Goal: Task Accomplishment & Management: Manage account settings

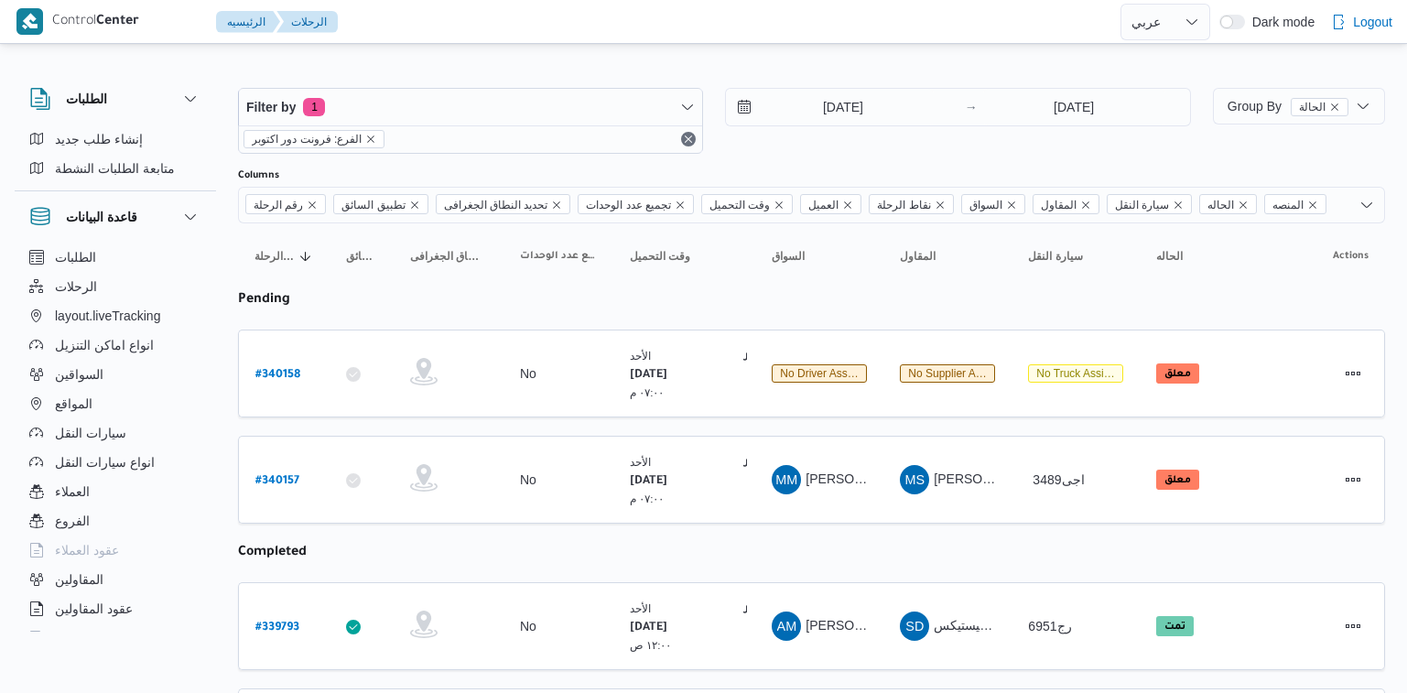
select select "ar"
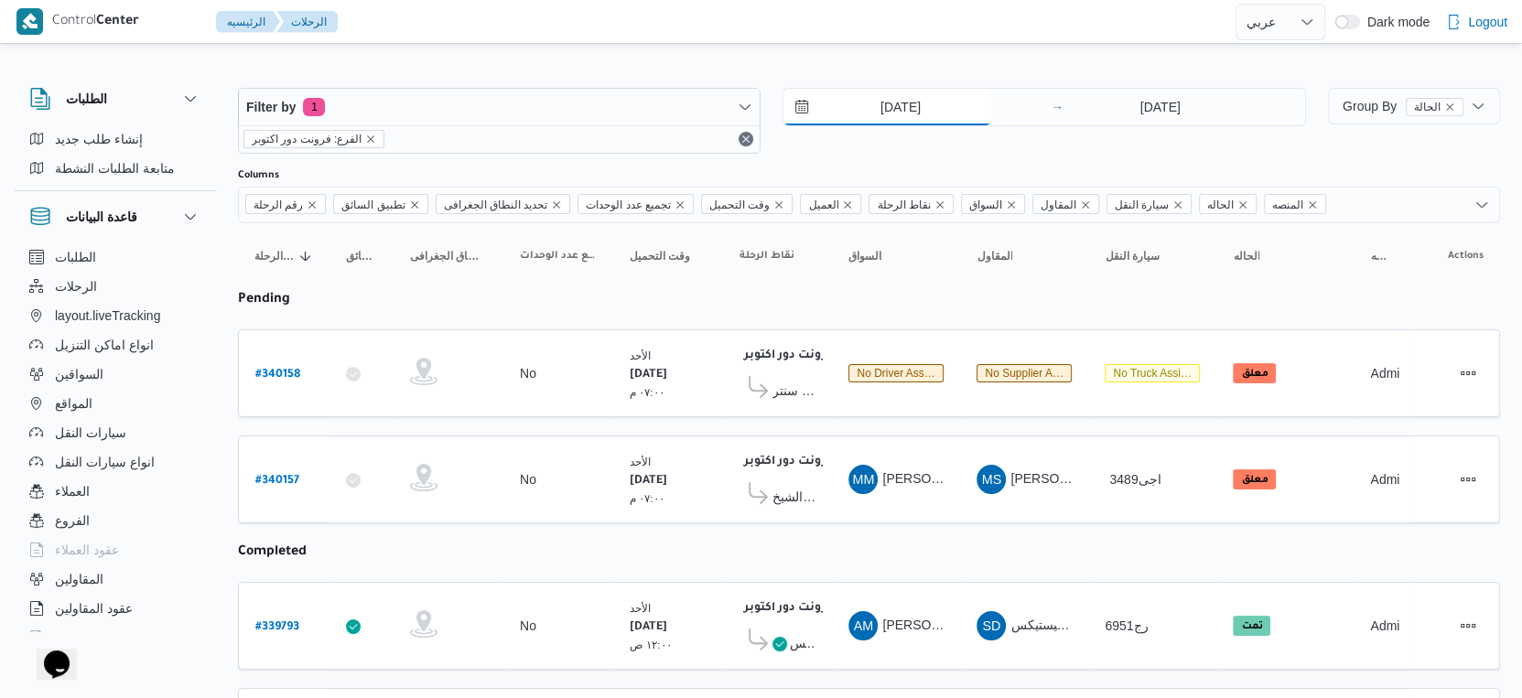
click at [908, 94] on input "28/9/2025" at bounding box center [887, 107] width 208 height 37
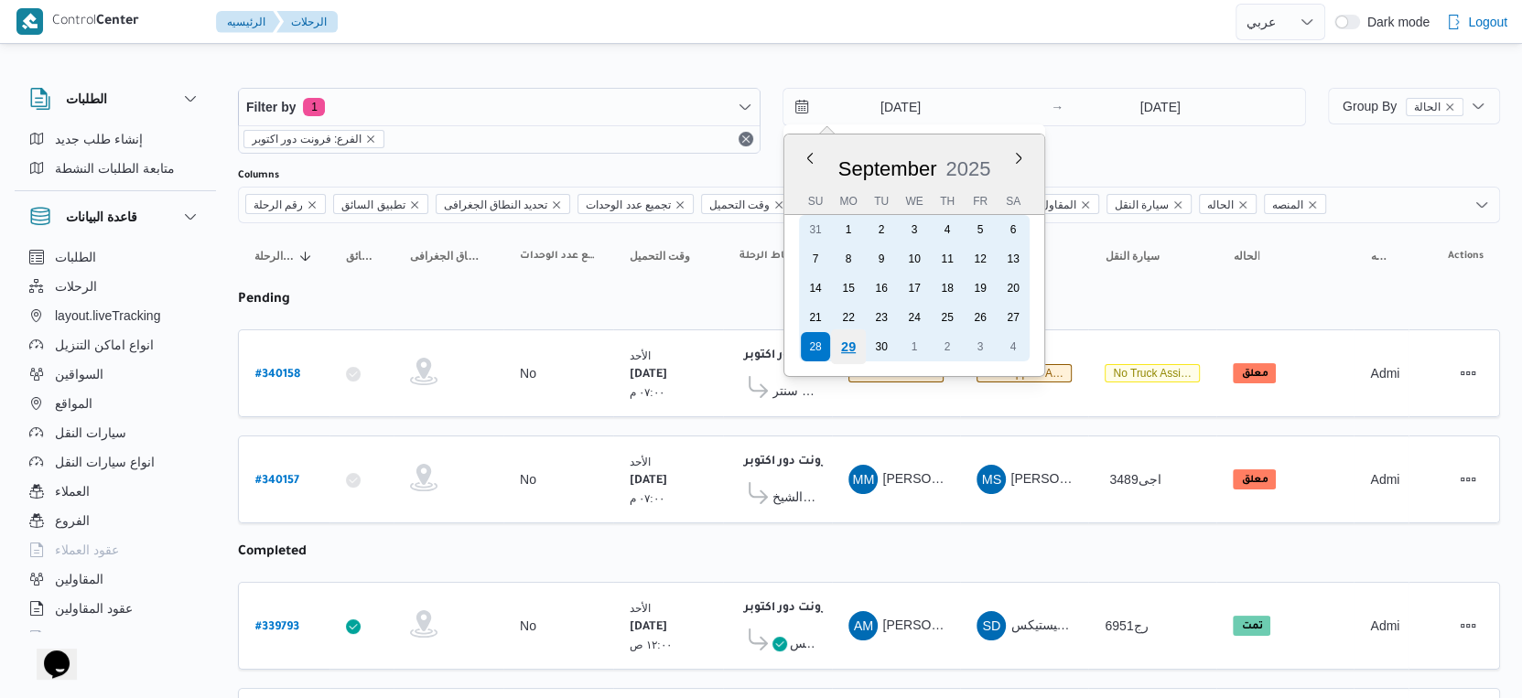
click at [847, 352] on div "29" at bounding box center [848, 346] width 35 height 35
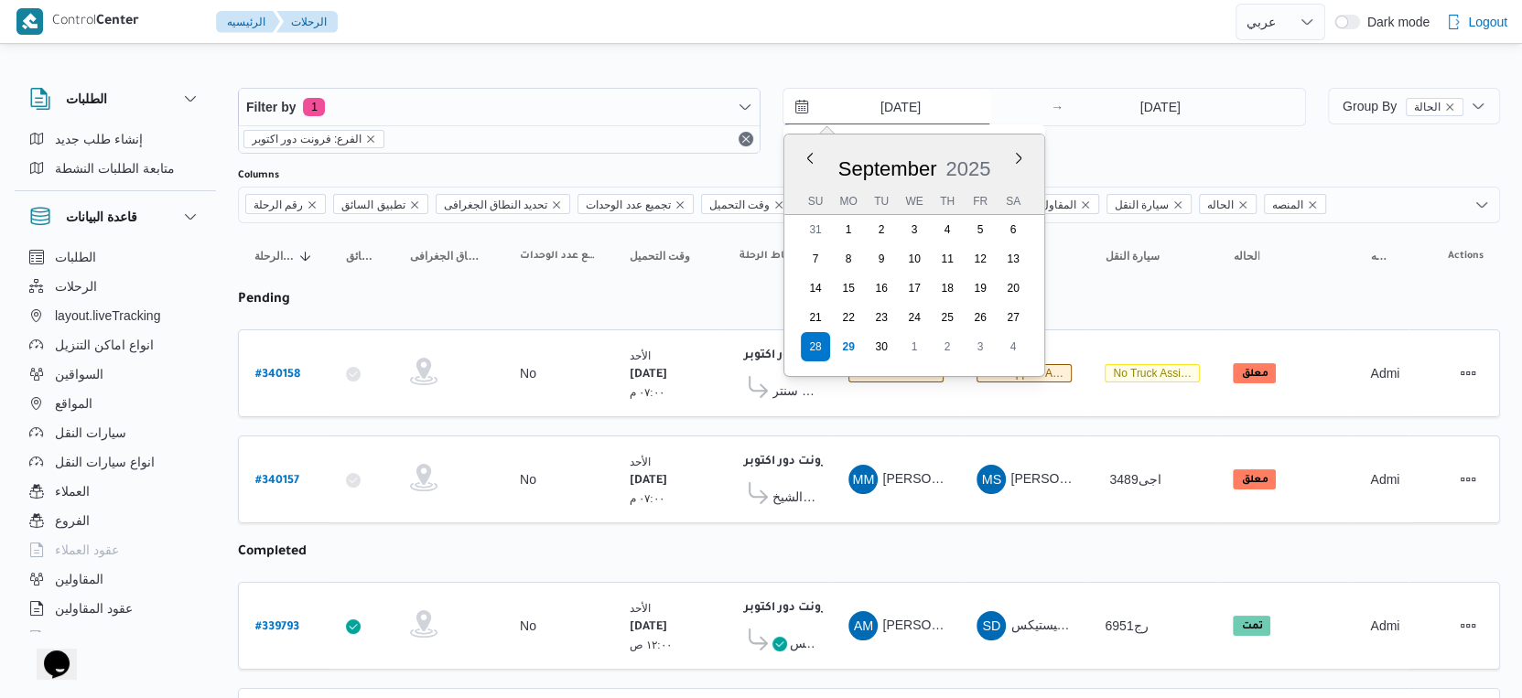
type input "[DATE]"
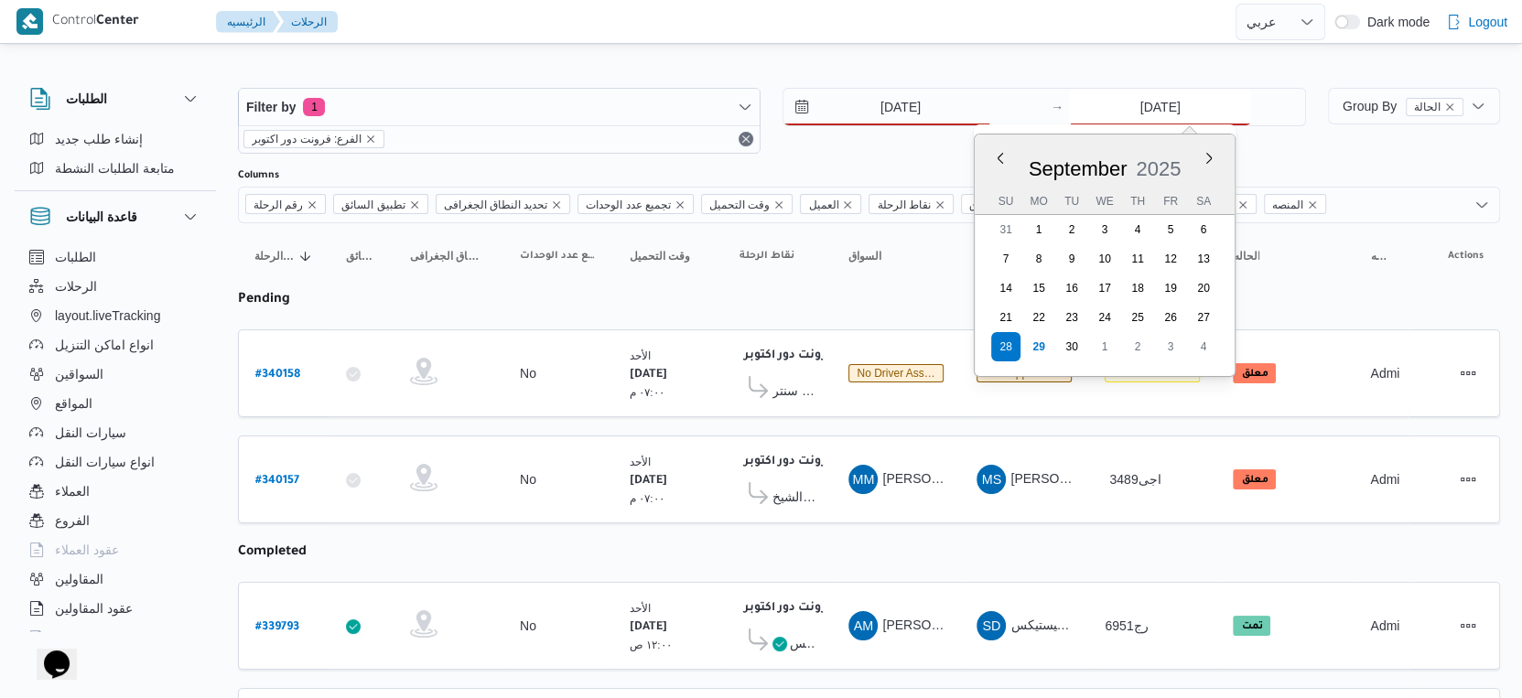
click at [1175, 123] on input "28/9/2025" at bounding box center [1160, 107] width 182 height 37
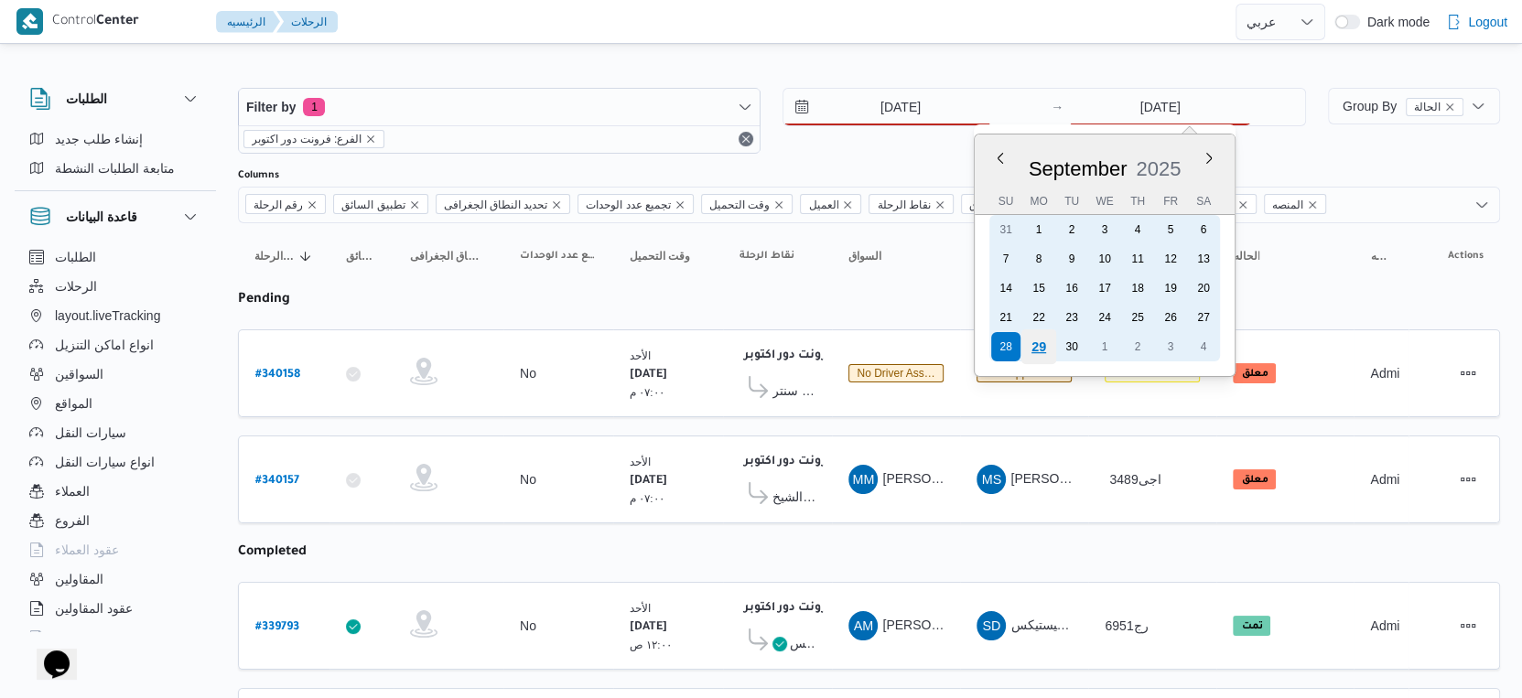
click at [1036, 338] on div "29" at bounding box center [1038, 346] width 35 height 35
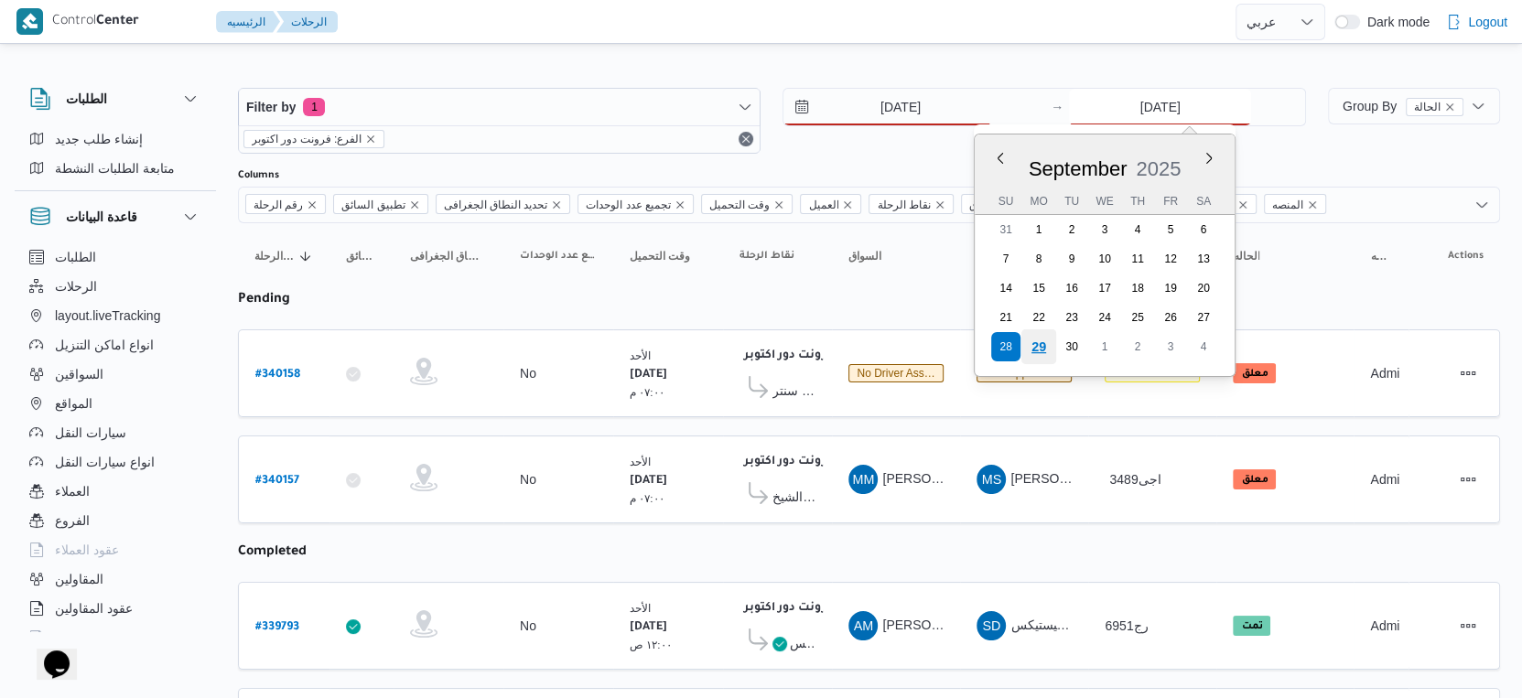
type input "[DATE]"
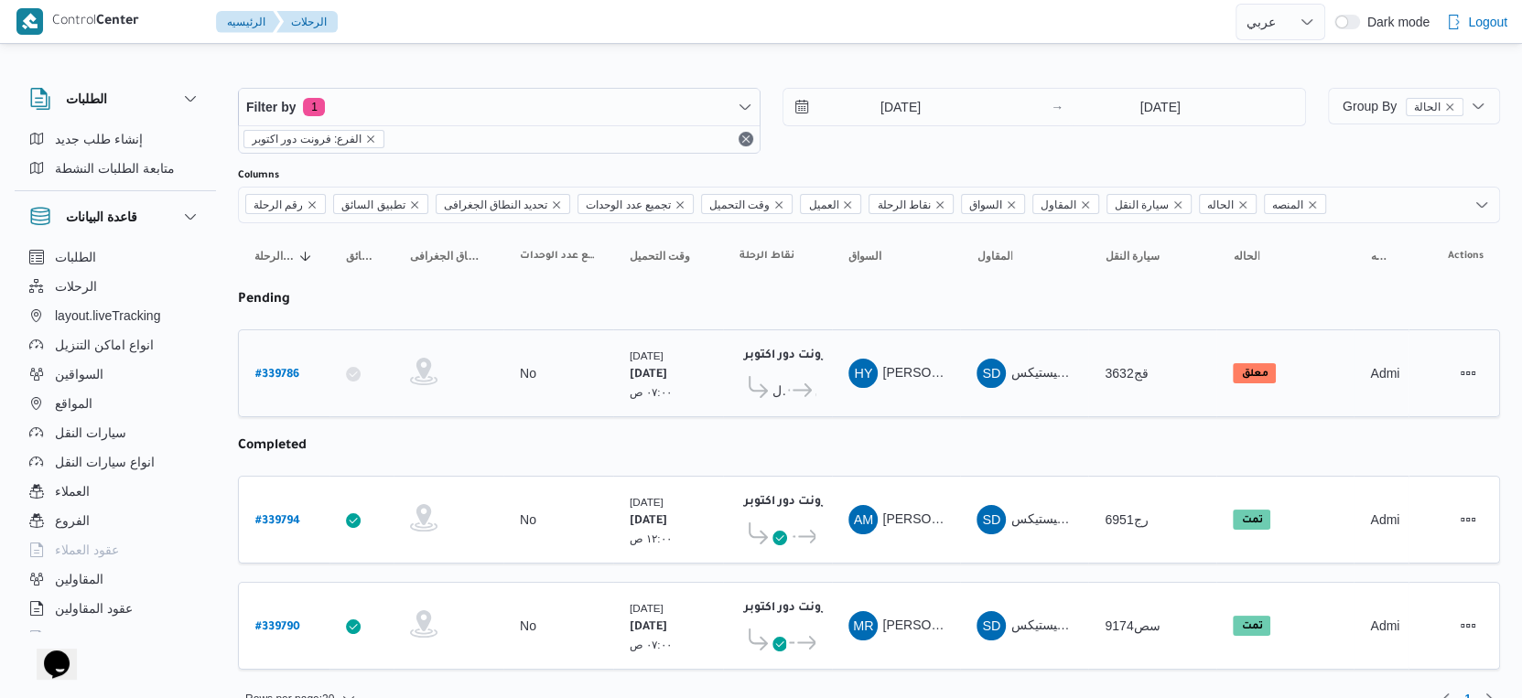
click at [931, 372] on span "حسن يوسف حسانين صالح" at bounding box center [934, 372] width 105 height 15
click at [904, 438] on table "رقم الرحلة Click to sort in ascending order تطبيق السائق Click to sort in ascen…" at bounding box center [869, 455] width 1262 height 465
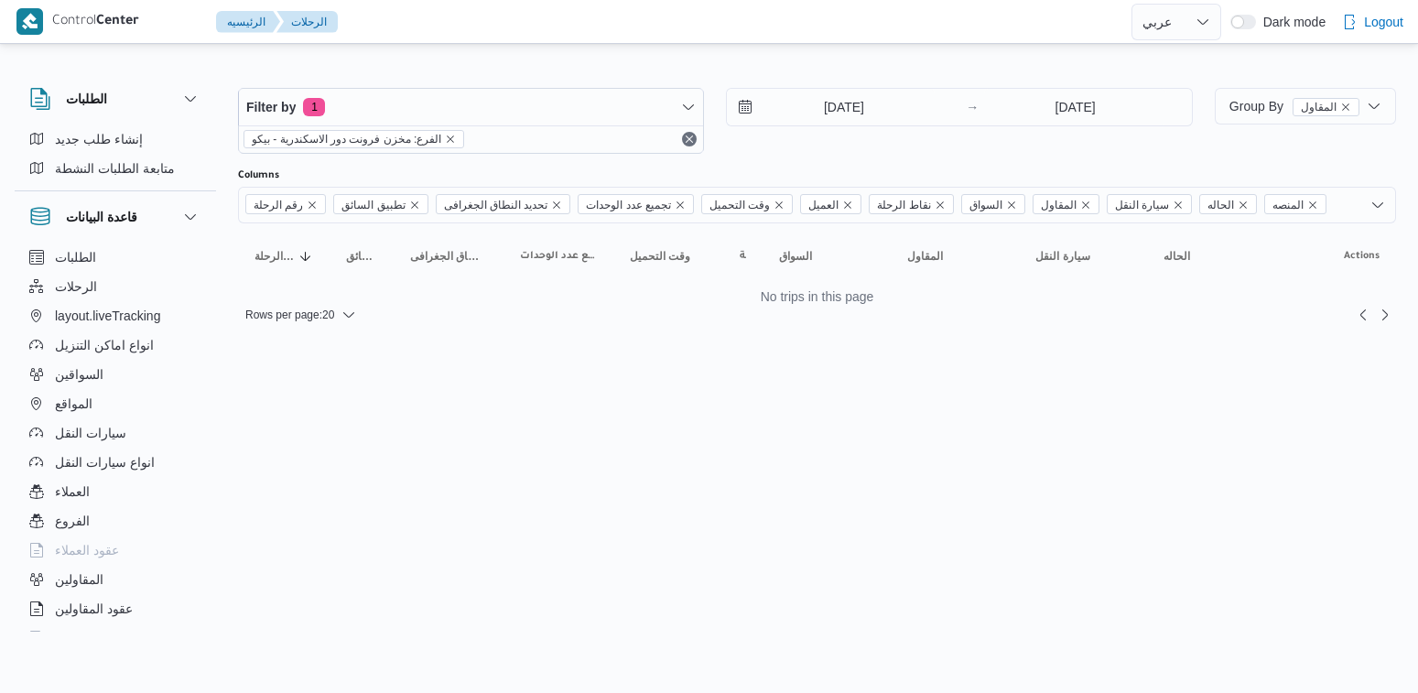
select select "ar"
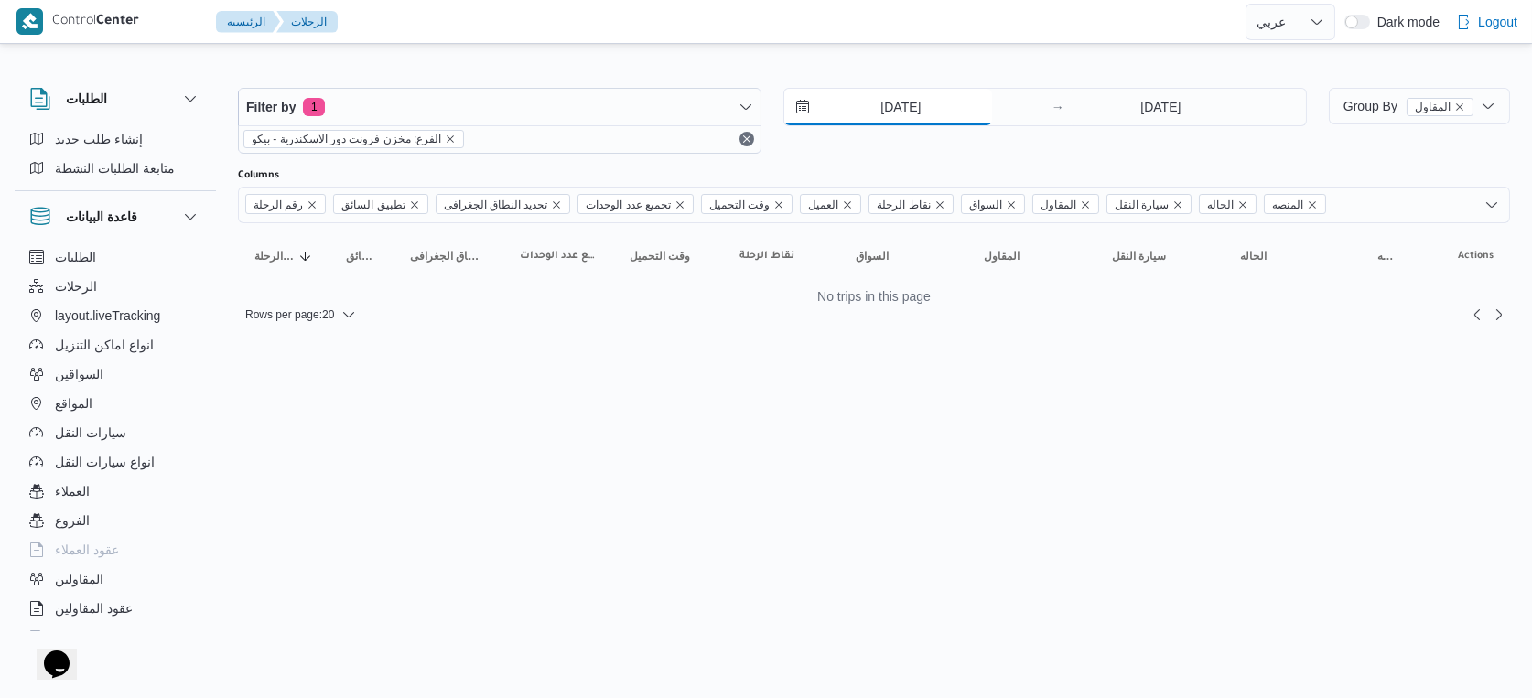
click at [926, 101] on input "[DATE]" at bounding box center [888, 107] width 208 height 37
click at [659, 392] on html "Control Center الرئيسيه الرحلات English عربي Dark mode Logout الطلبات إنشاء طلب…" at bounding box center [766, 349] width 1532 height 698
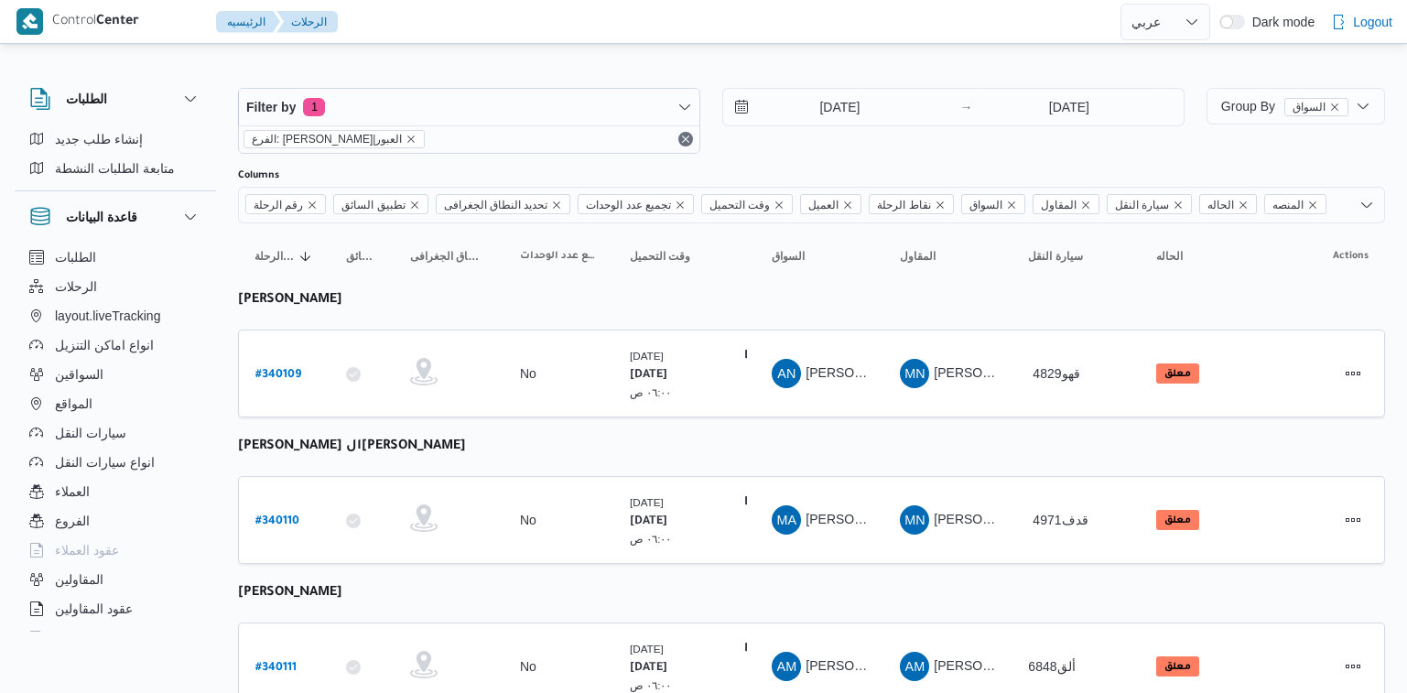
select select "ar"
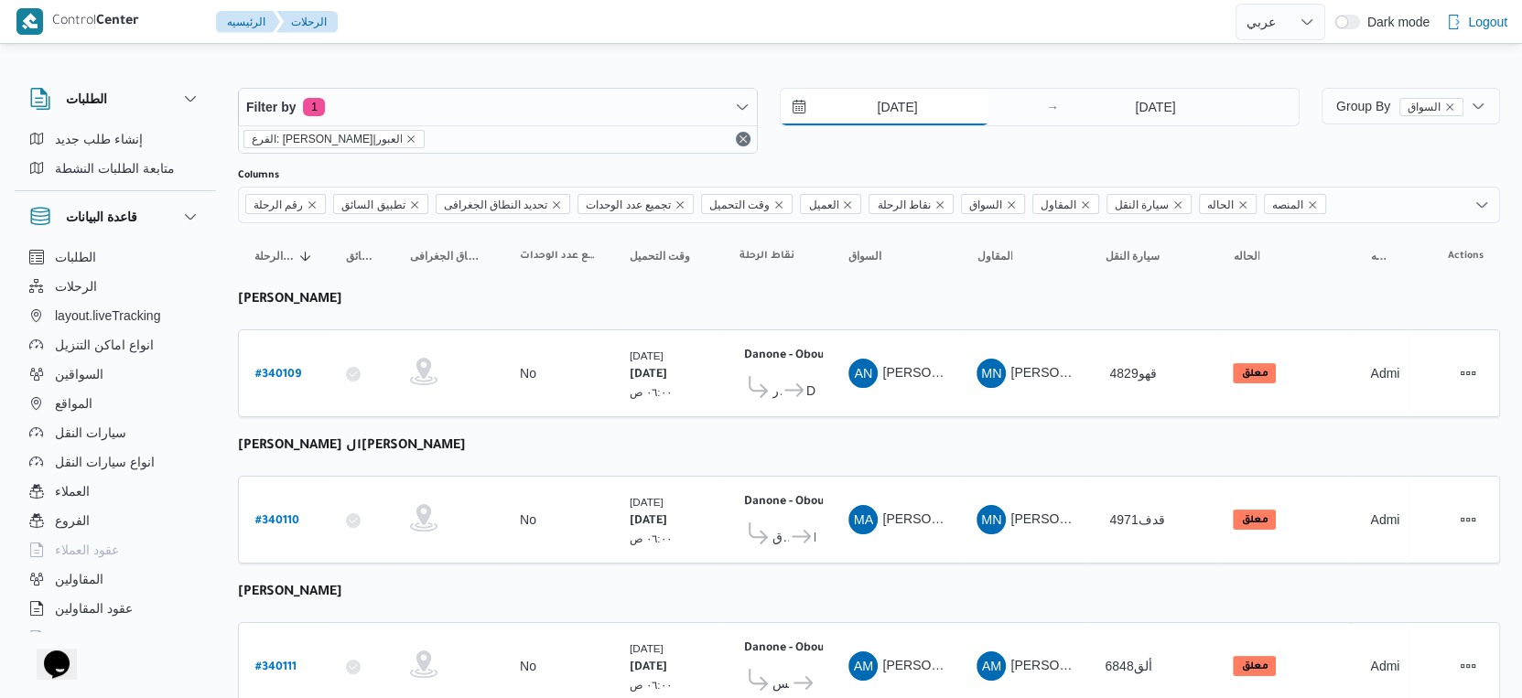
click at [924, 104] on input "[DATE]" at bounding box center [885, 107] width 208 height 37
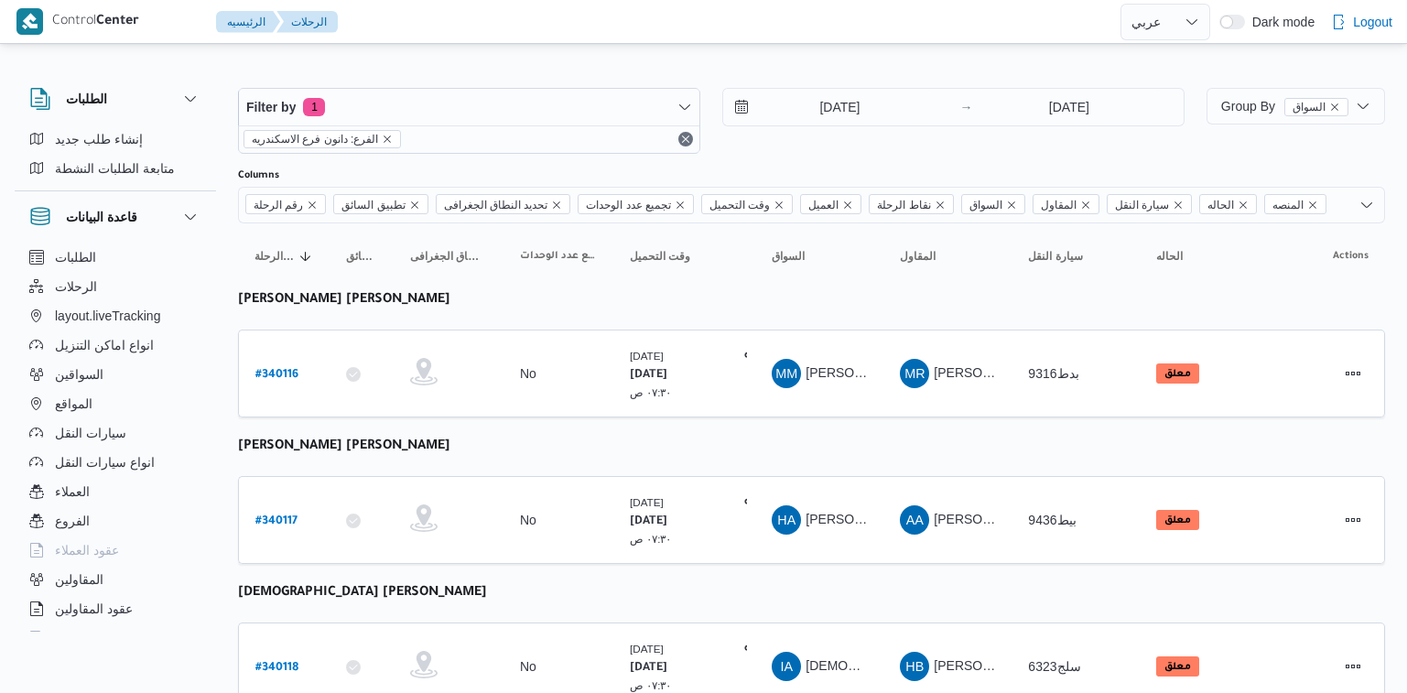
select select "ar"
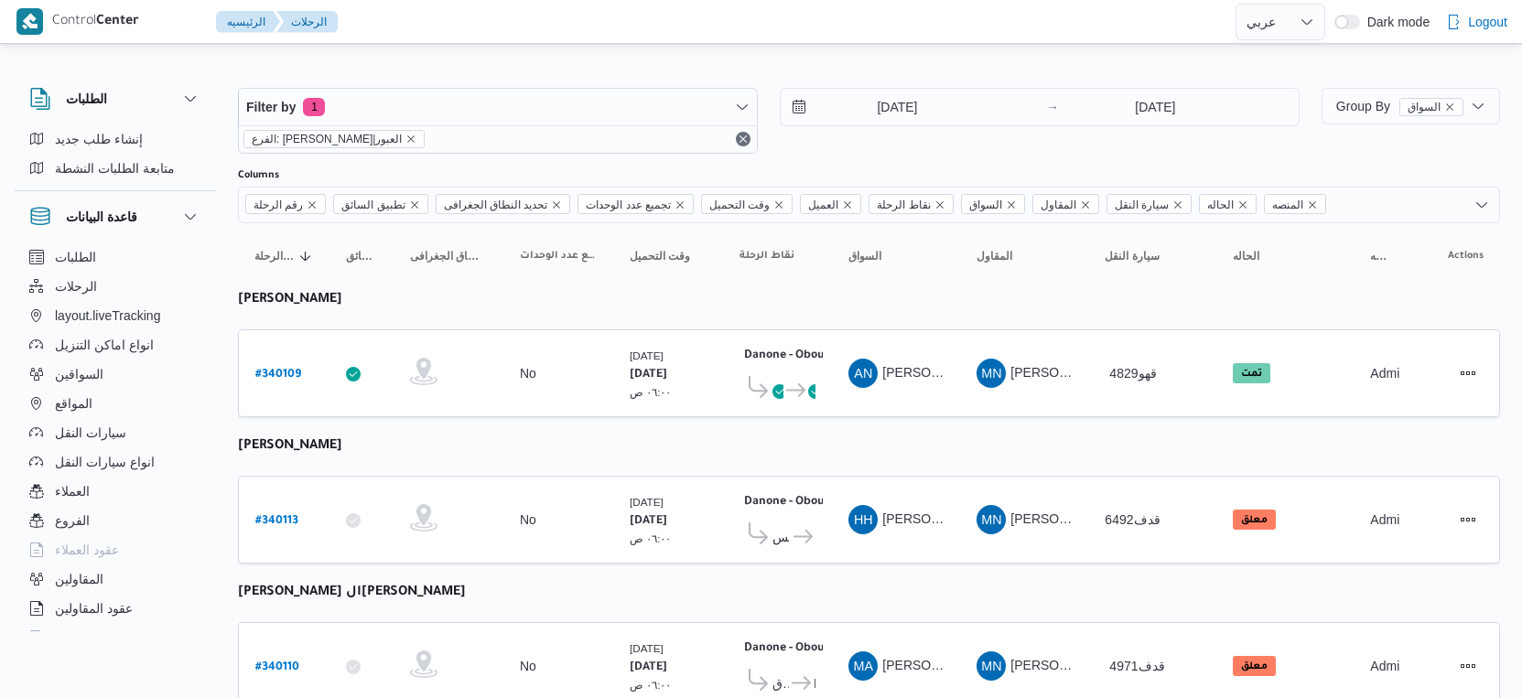
select select "ar"
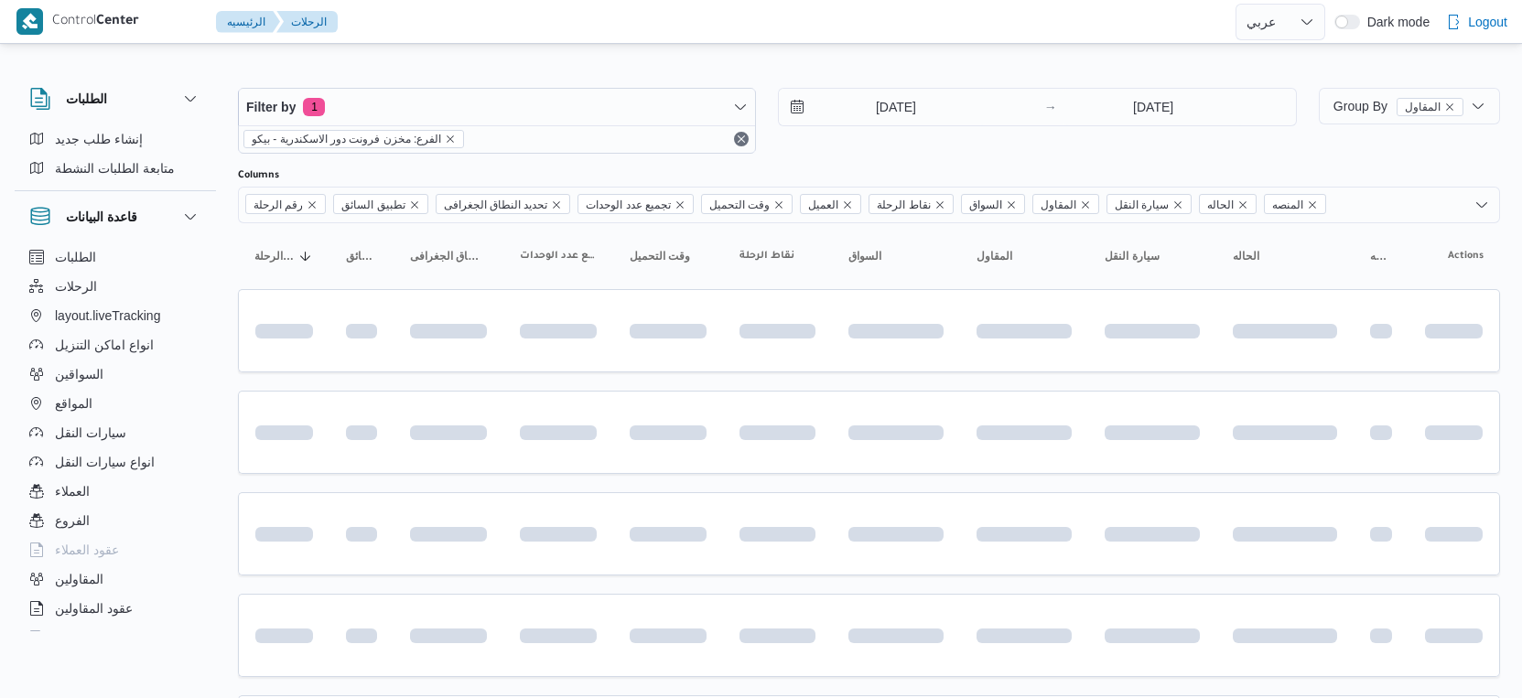
select select "ar"
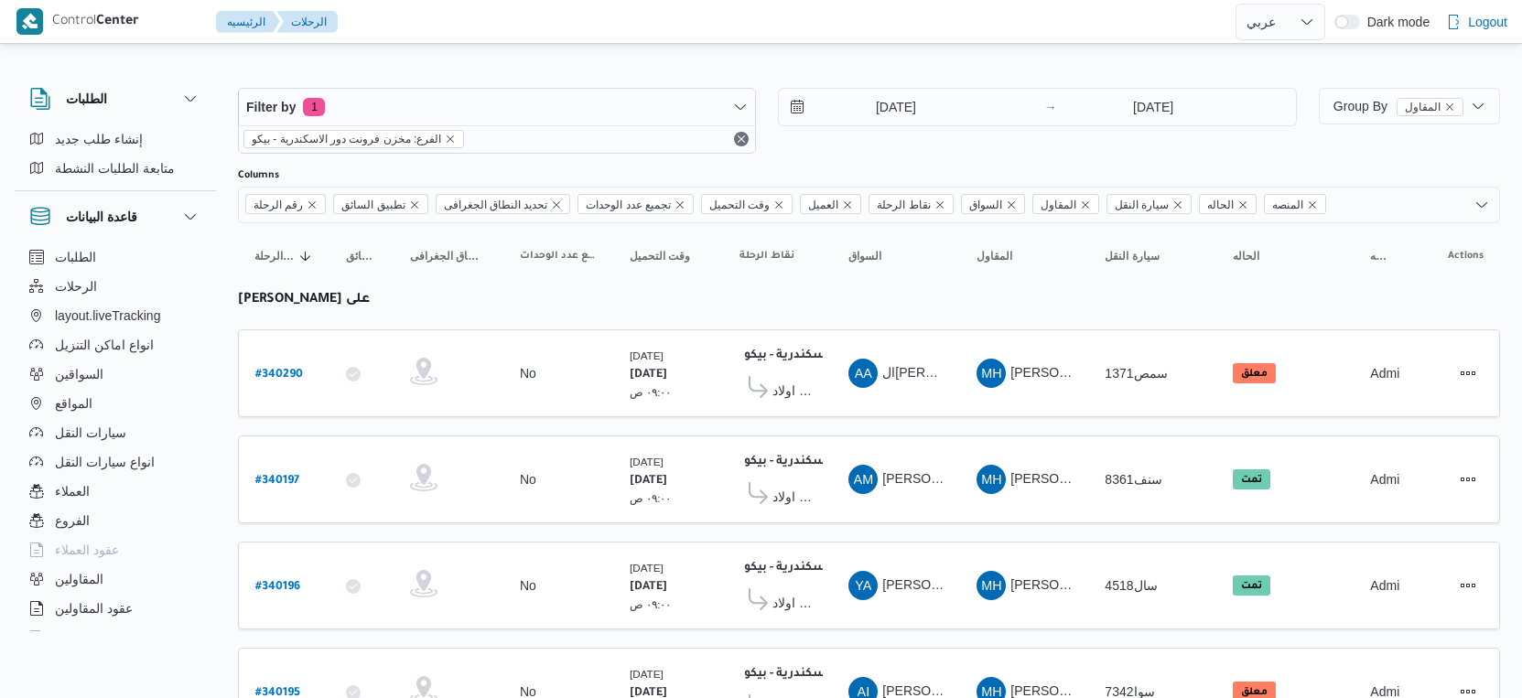
select select "ar"
click at [1354, 107] on span "Group By المقاول" at bounding box center [1398, 106] width 130 height 15
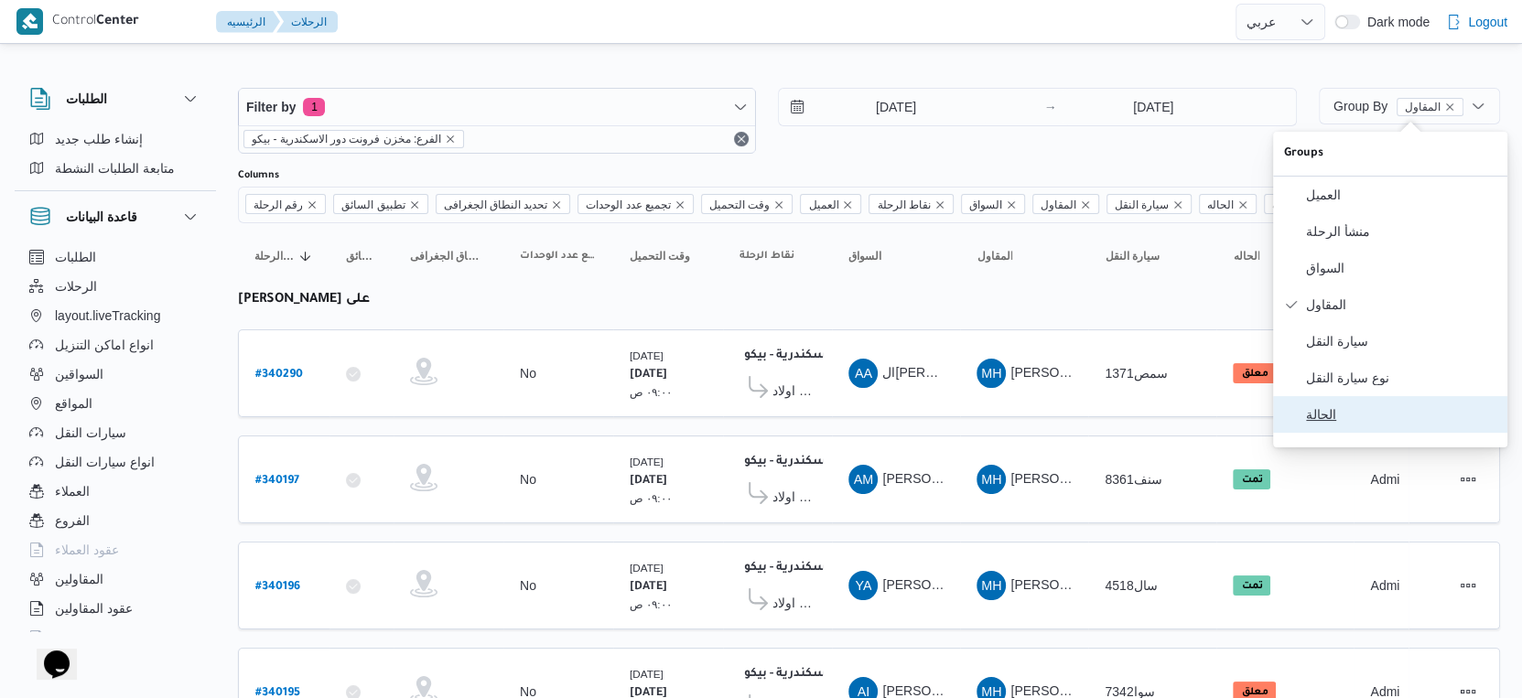
click at [1326, 422] on span "الحالة" at bounding box center [1401, 414] width 190 height 15
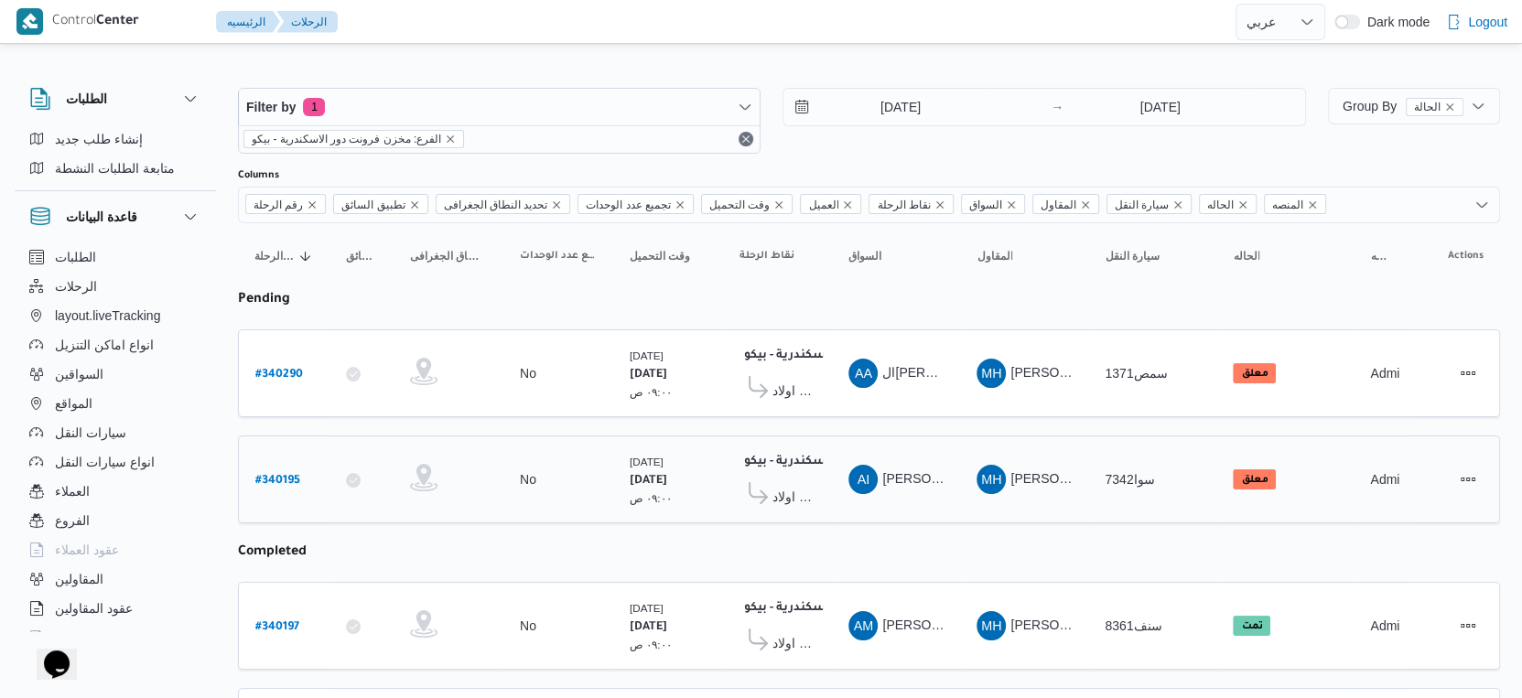
click at [949, 458] on div "AI احمد ابراهيم حسن علي" at bounding box center [896, 480] width 110 height 44
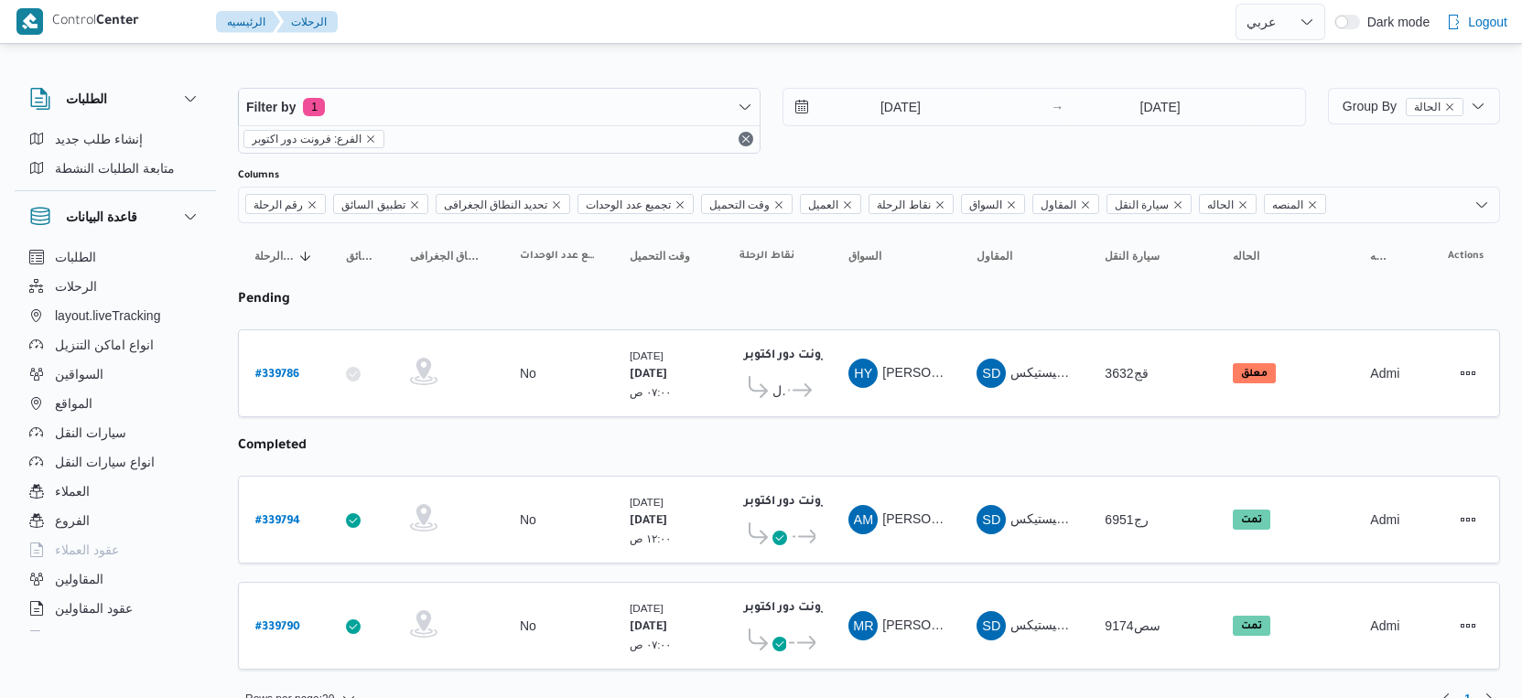
select select "ar"
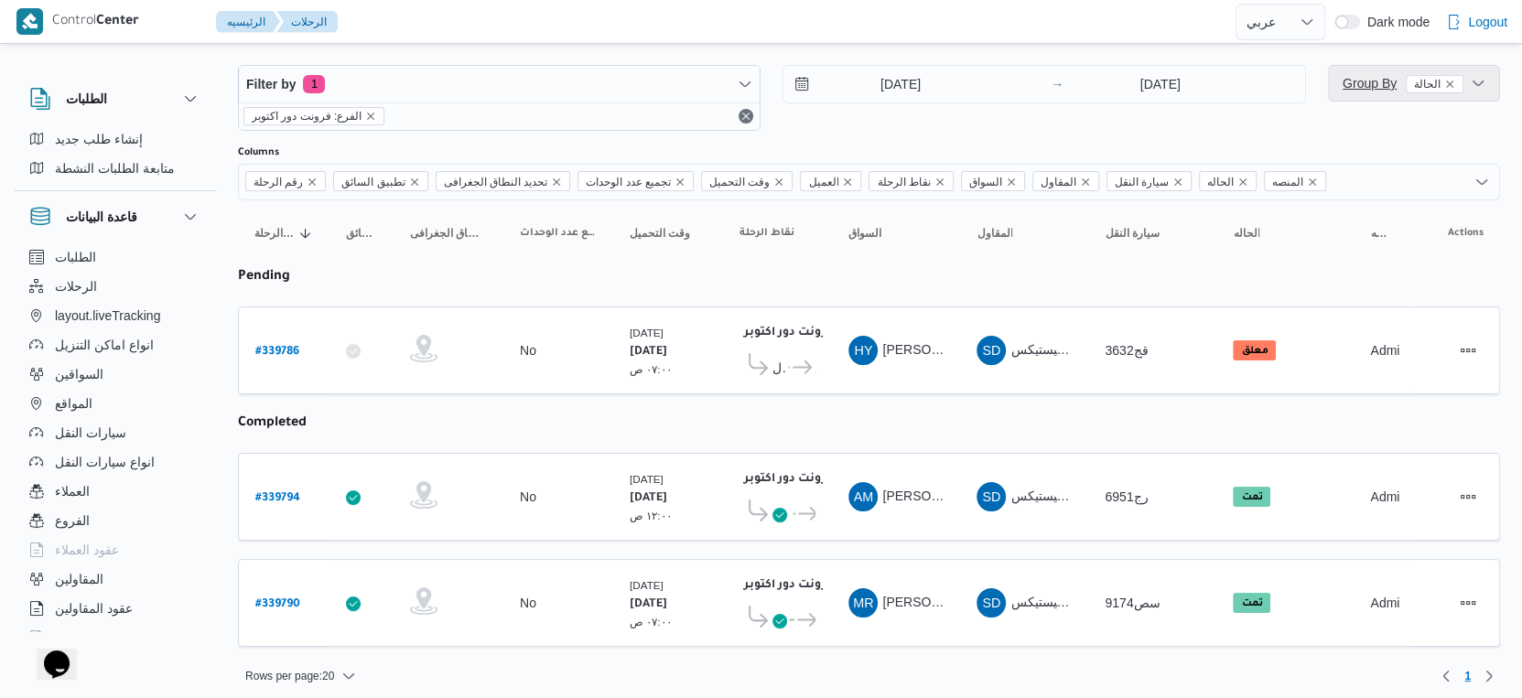
click at [1385, 87] on span "Group By الحالة" at bounding box center [1403, 83] width 121 height 15
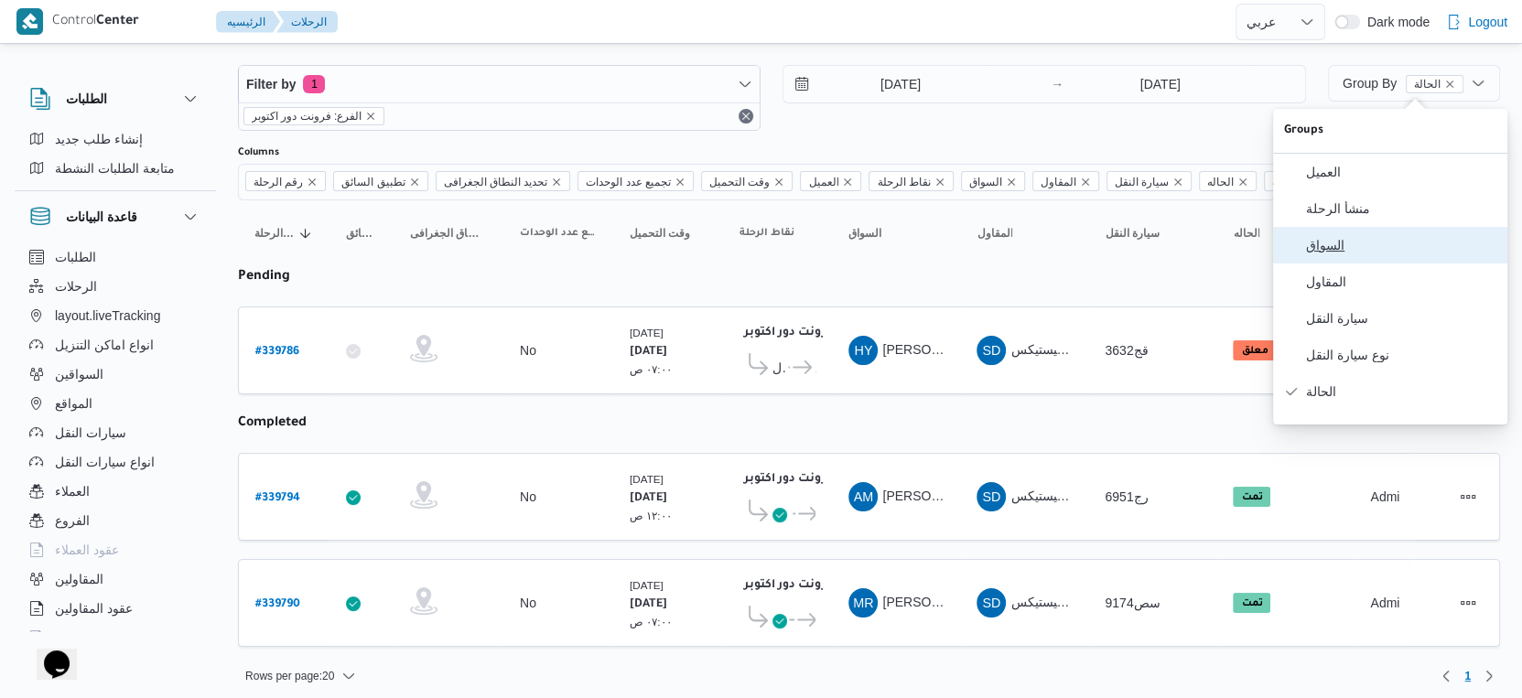
click at [1365, 253] on span "السواق" at bounding box center [1401, 245] width 190 height 15
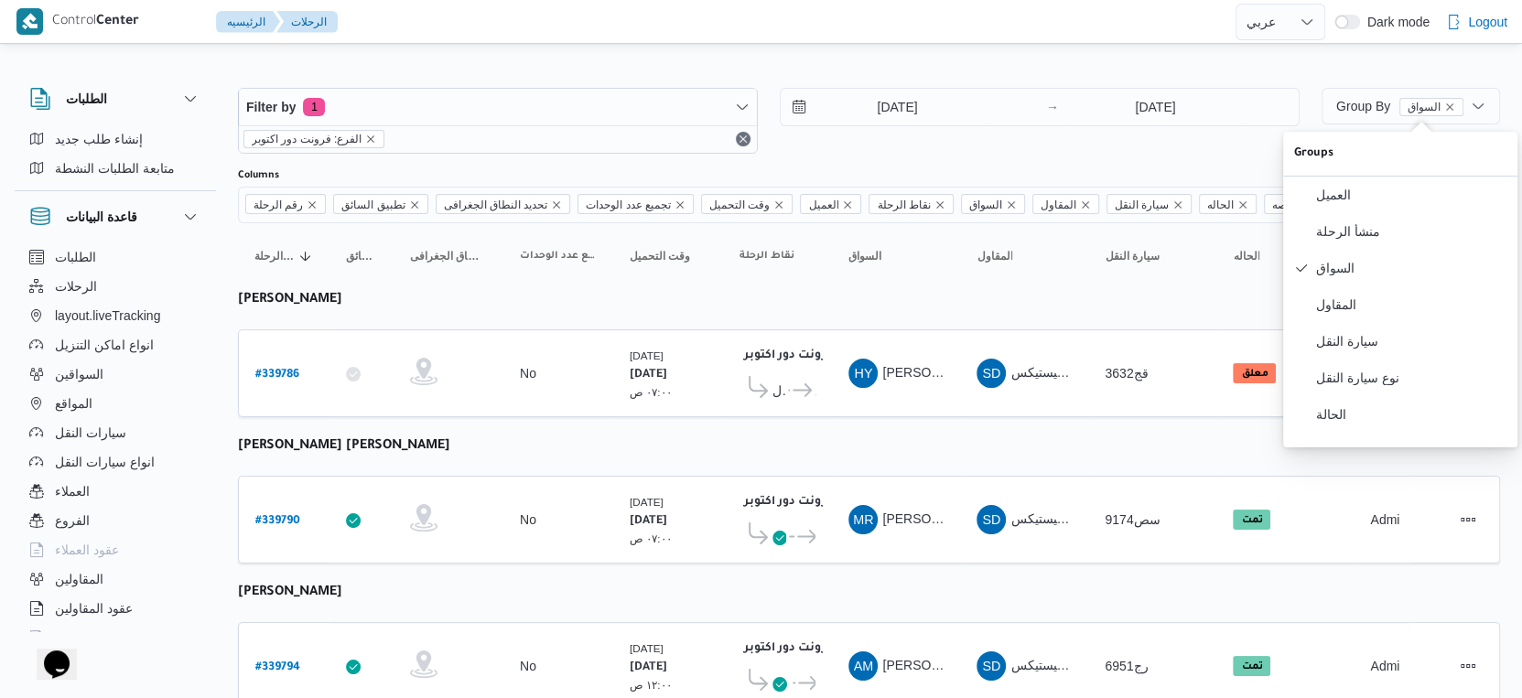
click at [789, 432] on table "رقم الرحلة Click to sort in ascending order تطبيق السائق Click to sort in ascen…" at bounding box center [869, 475] width 1262 height 505
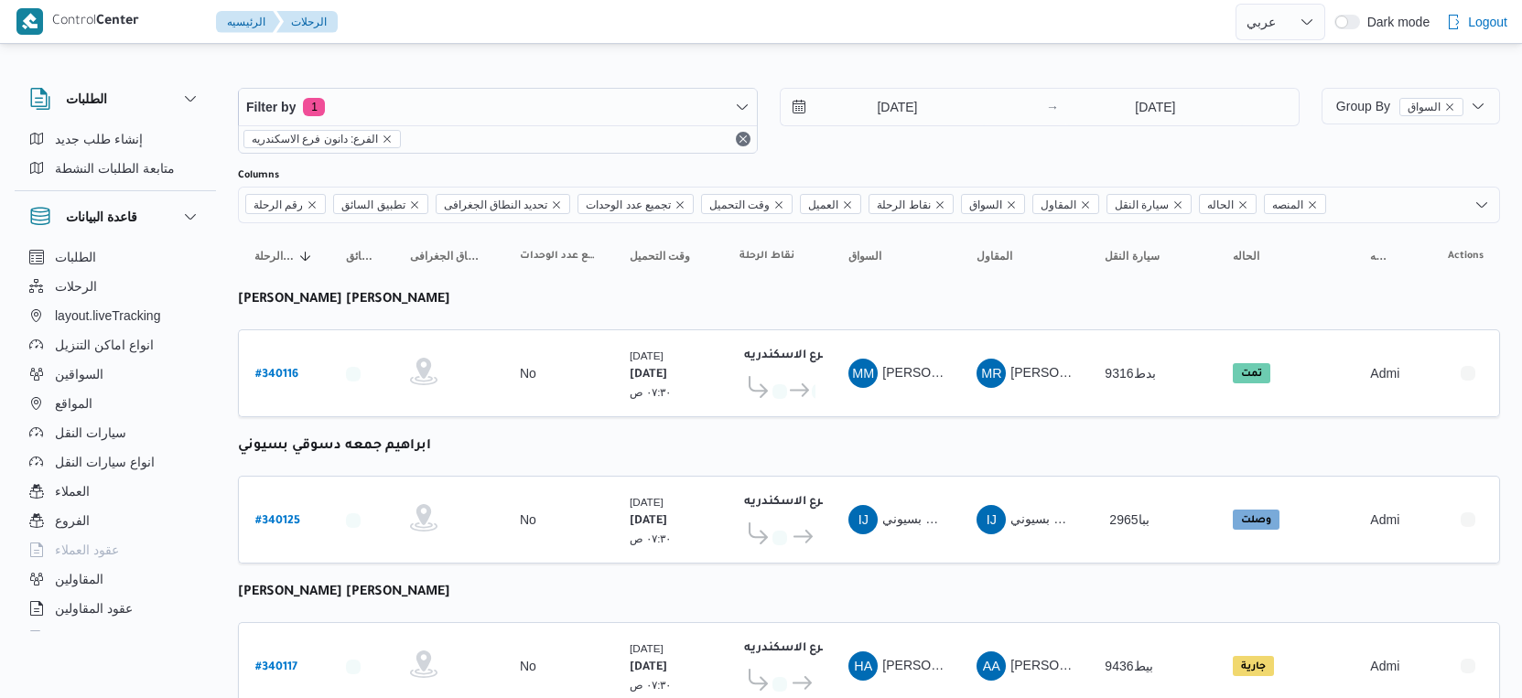
select select "ar"
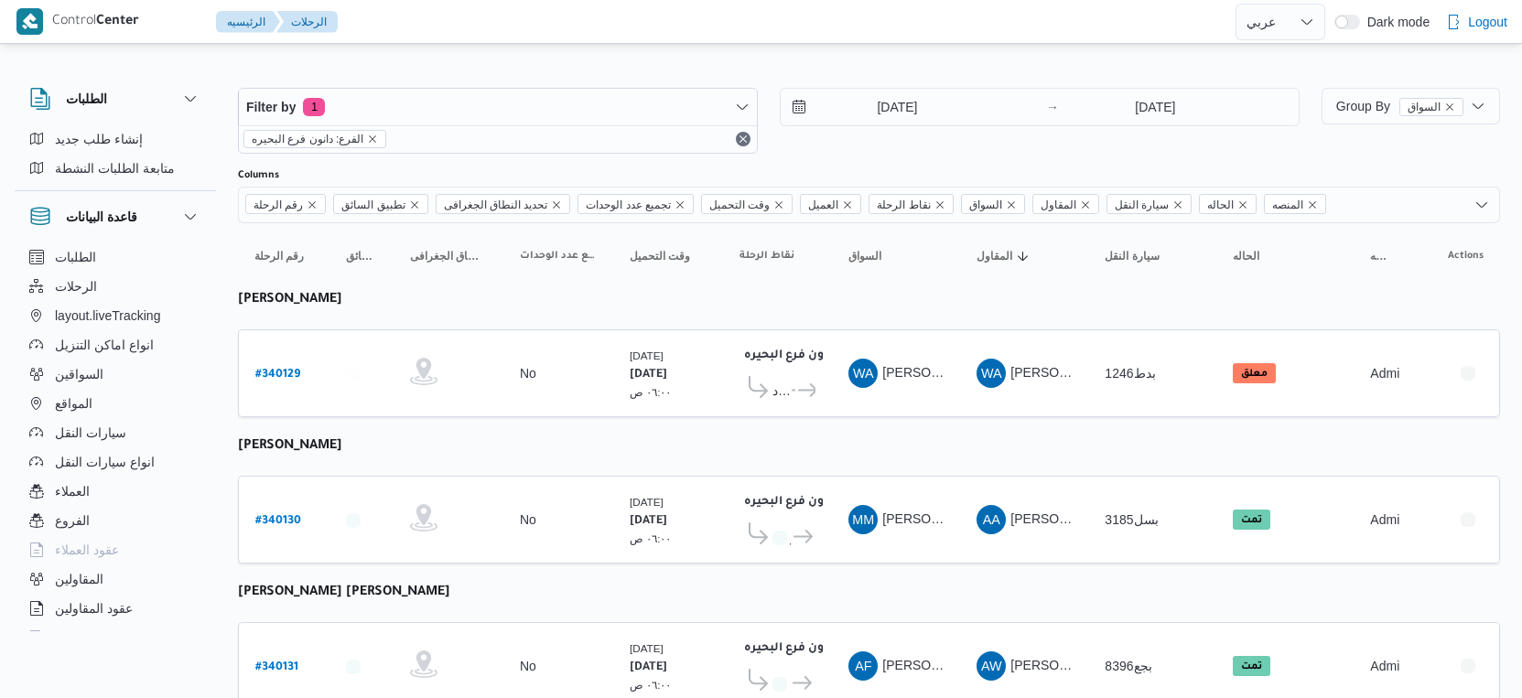
select select "ar"
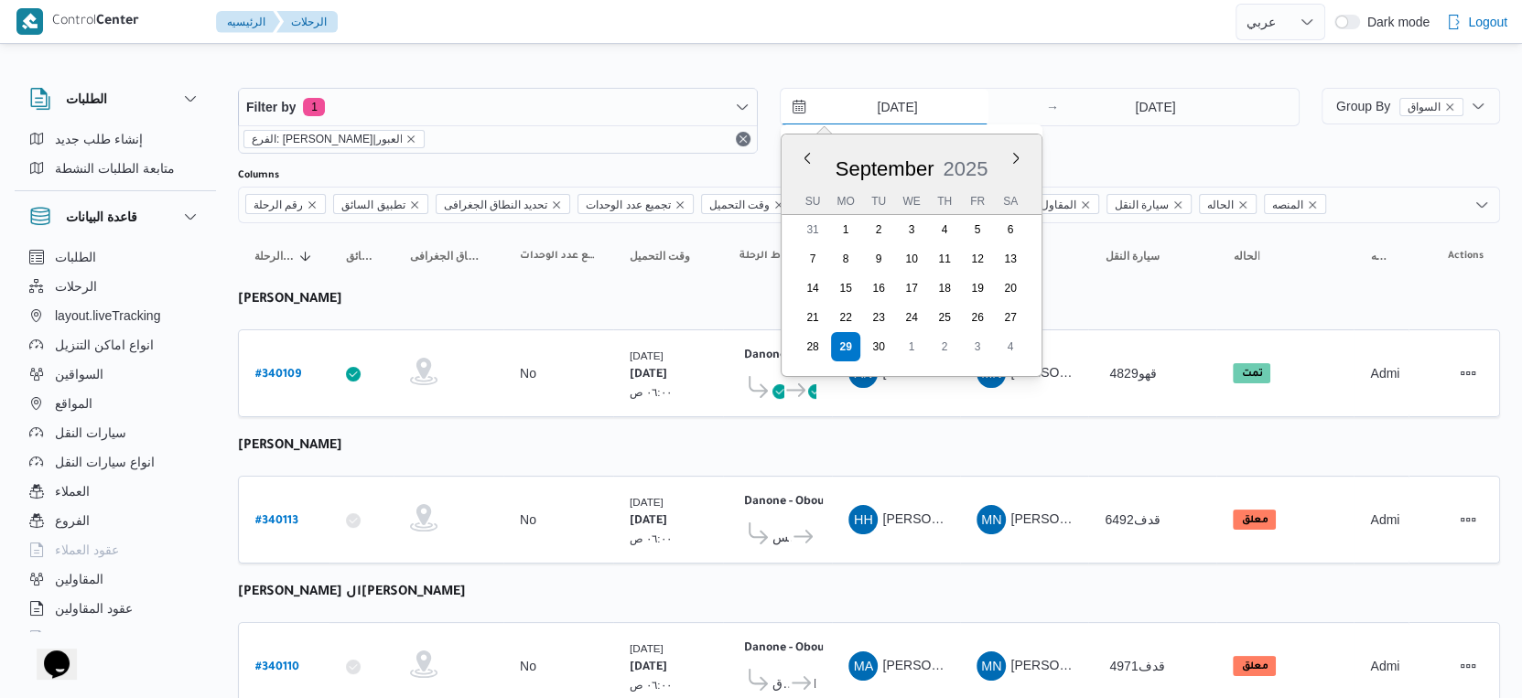
click at [906, 113] on input "29/9/2025" at bounding box center [885, 107] width 208 height 37
click at [1136, 97] on input "29/9/2025" at bounding box center [1155, 107] width 182 height 37
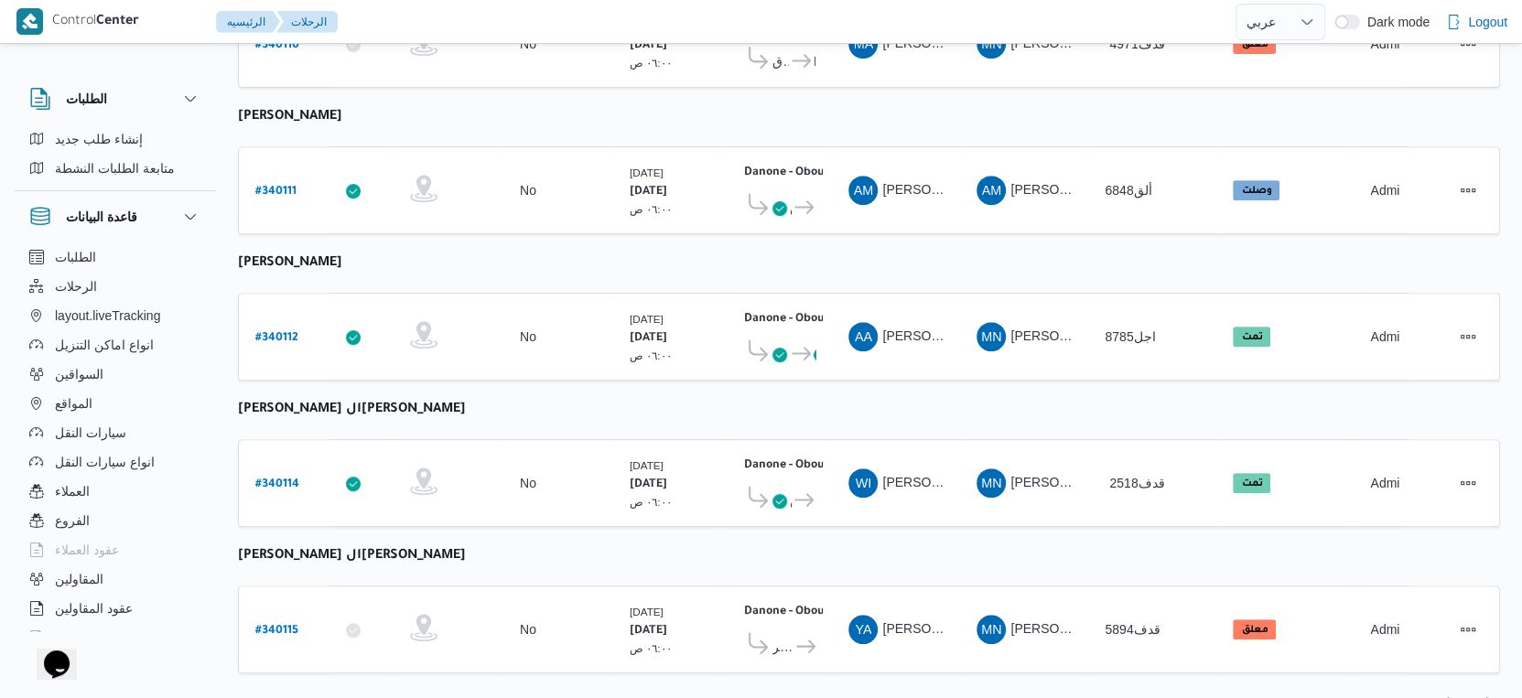
scroll to position [634, 0]
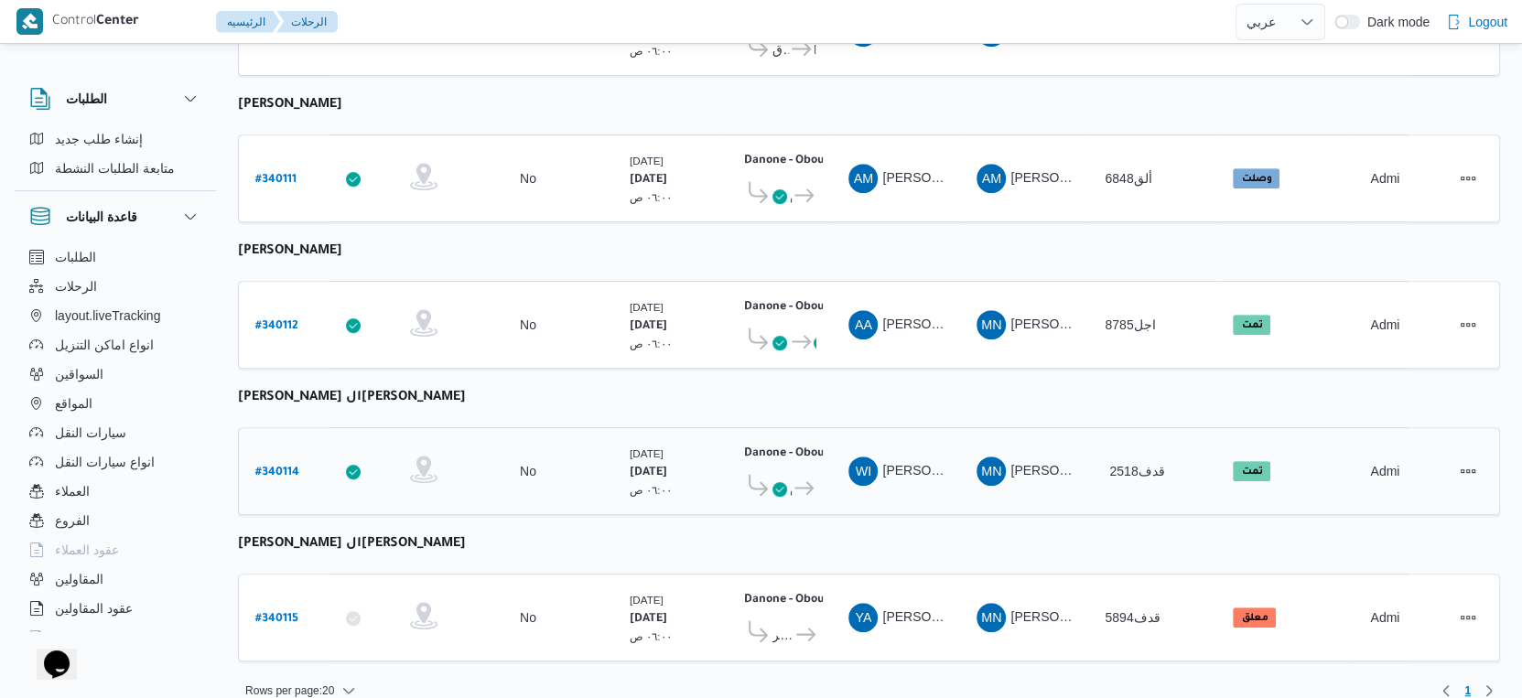
click at [276, 467] on b "# 340114" at bounding box center [277, 473] width 44 height 13
select select "ar"
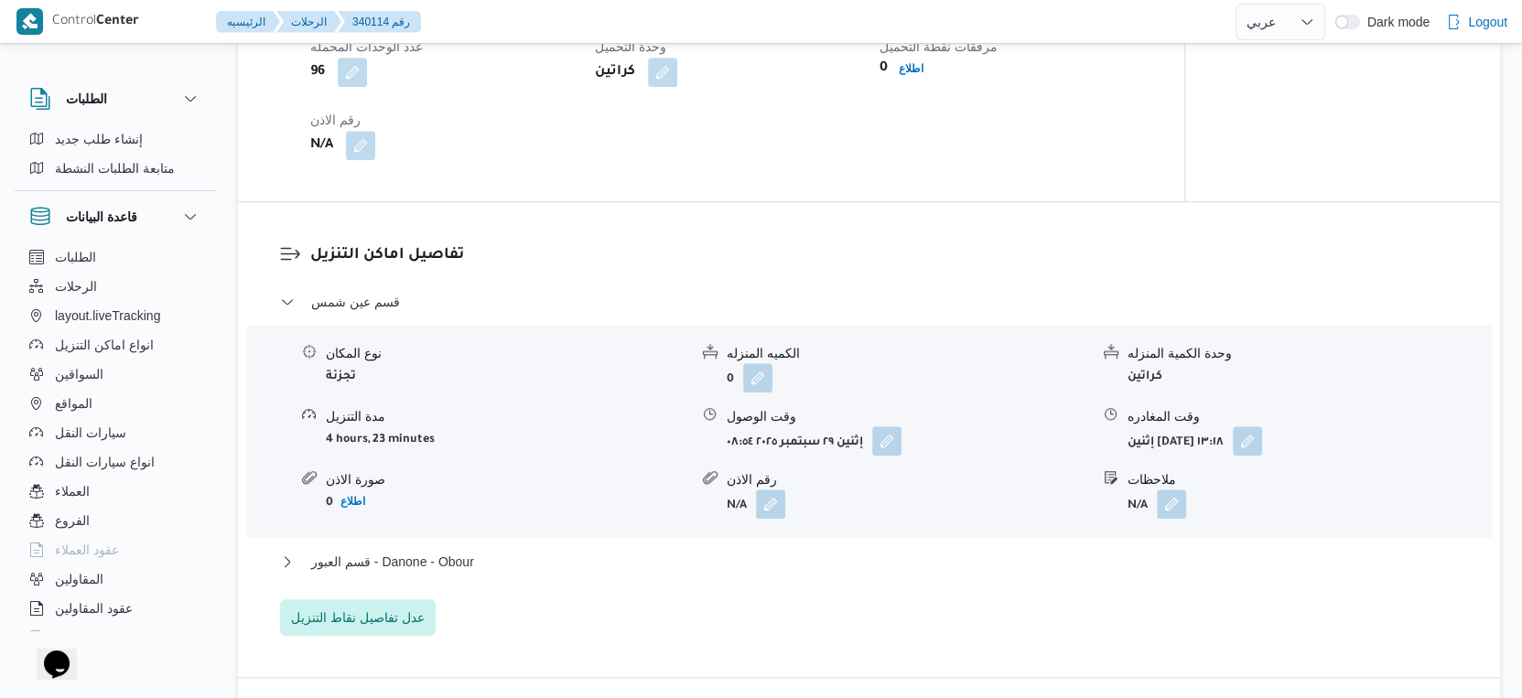
scroll to position [1526, 0]
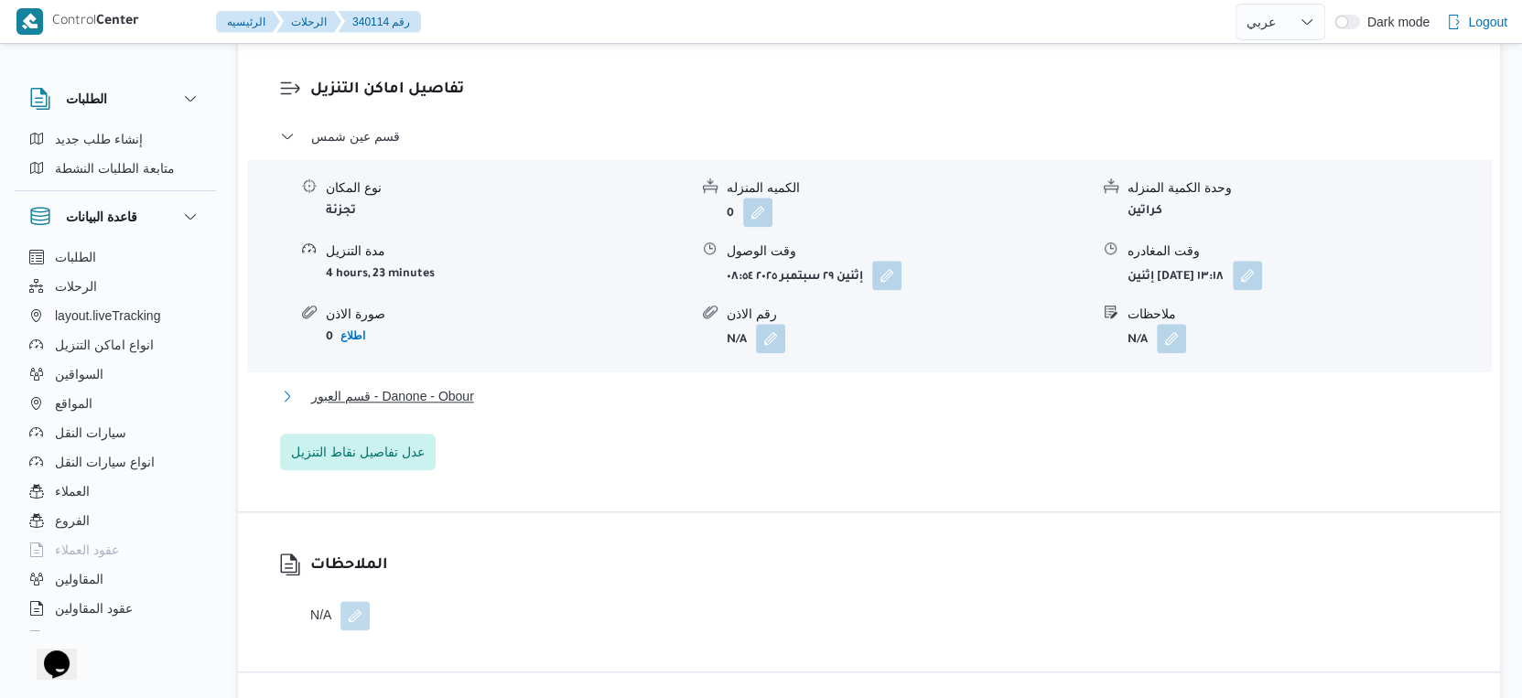
click at [469, 395] on span "قسم العبور - Danone - Obour" at bounding box center [392, 396] width 163 height 22
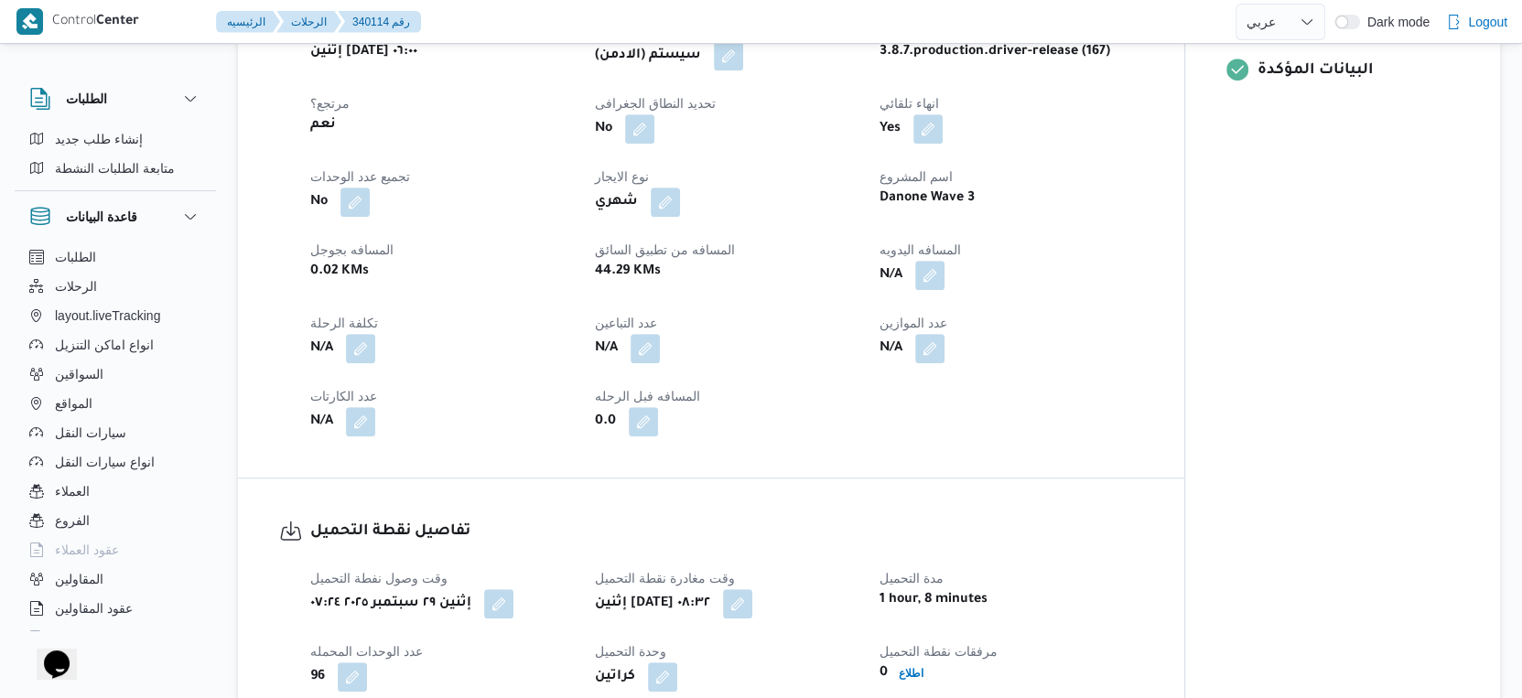
scroll to position [712, 0]
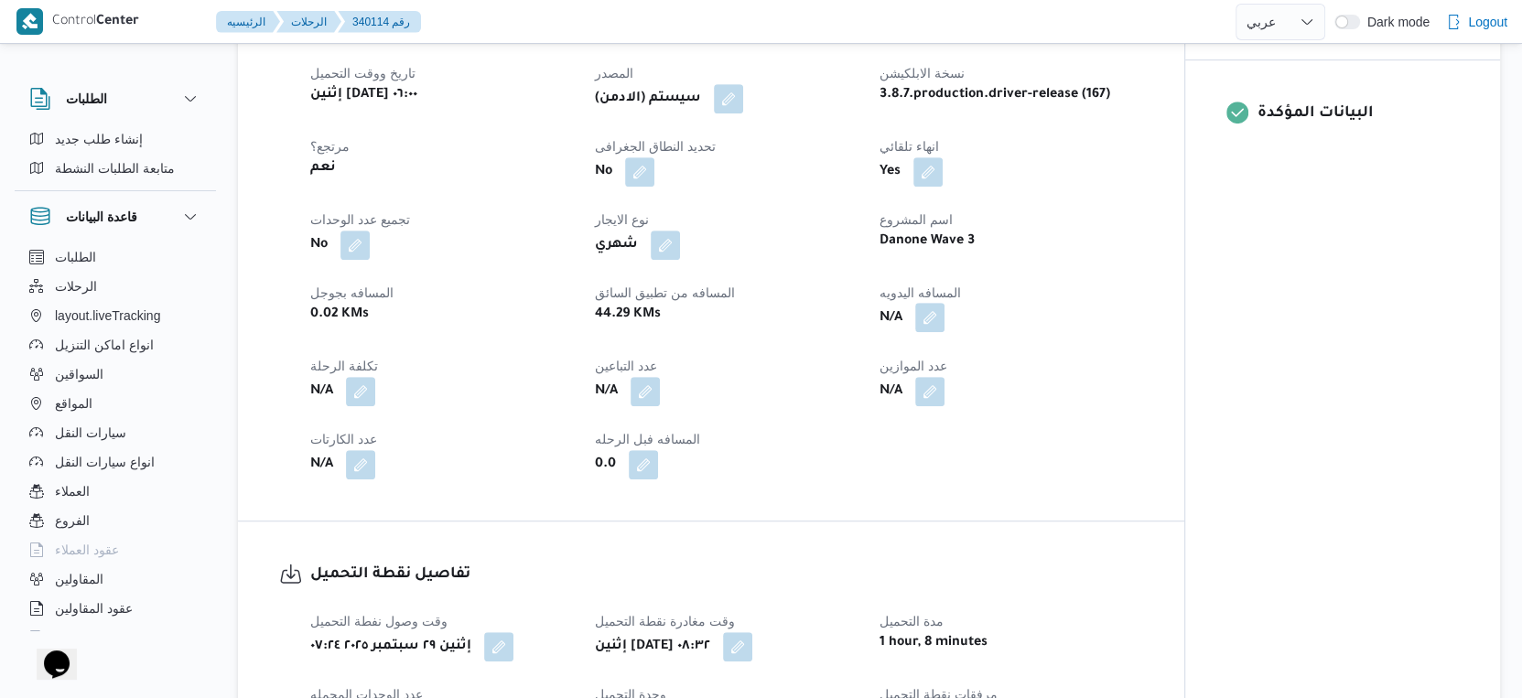
click at [936, 316] on button "button" at bounding box center [929, 317] width 29 height 29
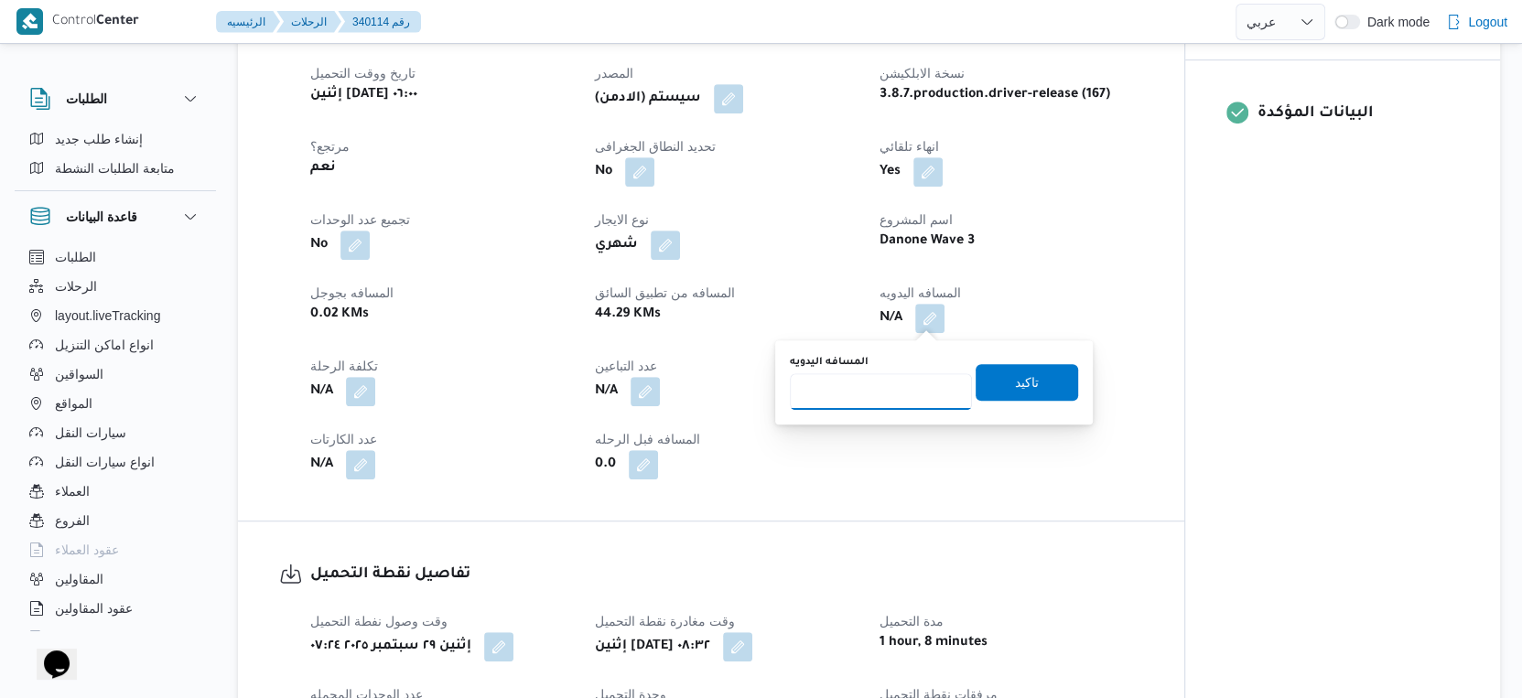
click at [879, 395] on input "المسافه اليدويه" at bounding box center [881, 391] width 182 height 37
type input "46"
click at [1017, 380] on span "تاكيد" at bounding box center [1027, 382] width 24 height 22
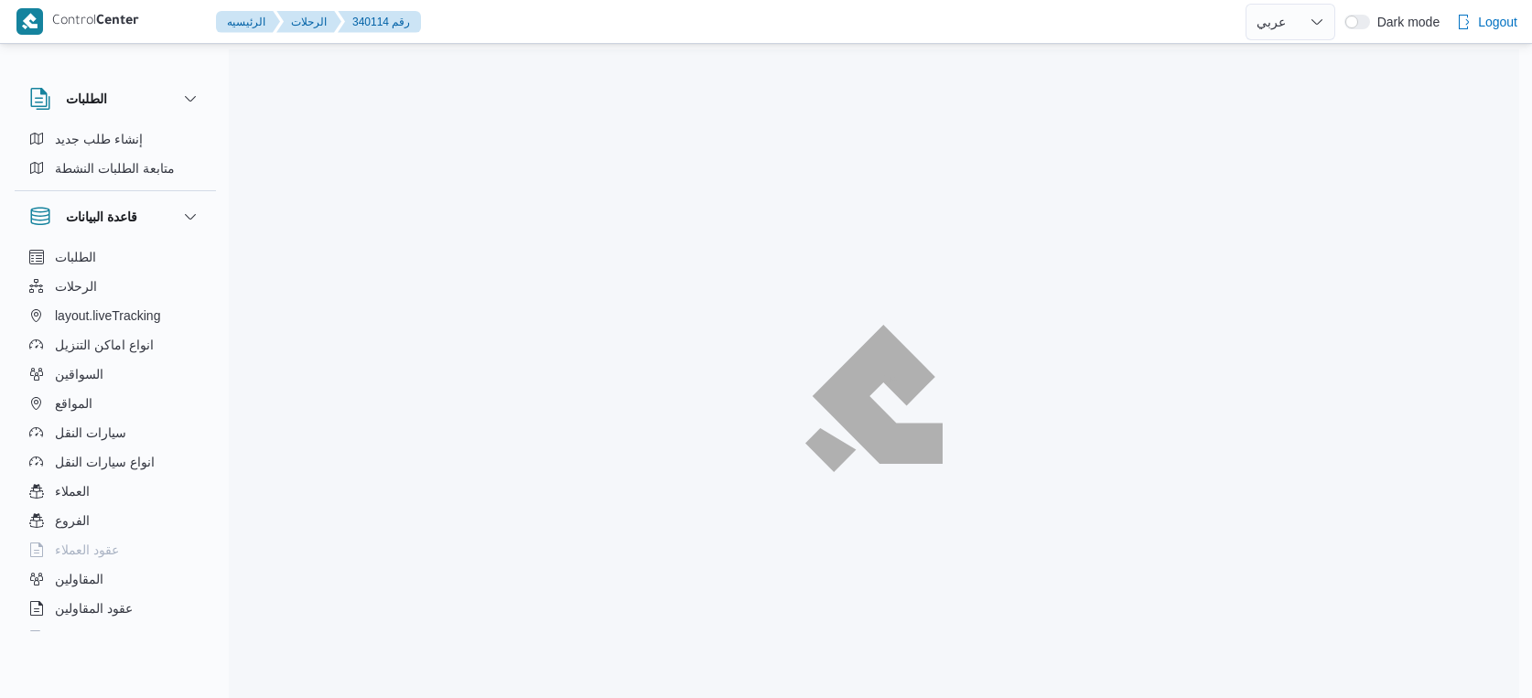
select select "ar"
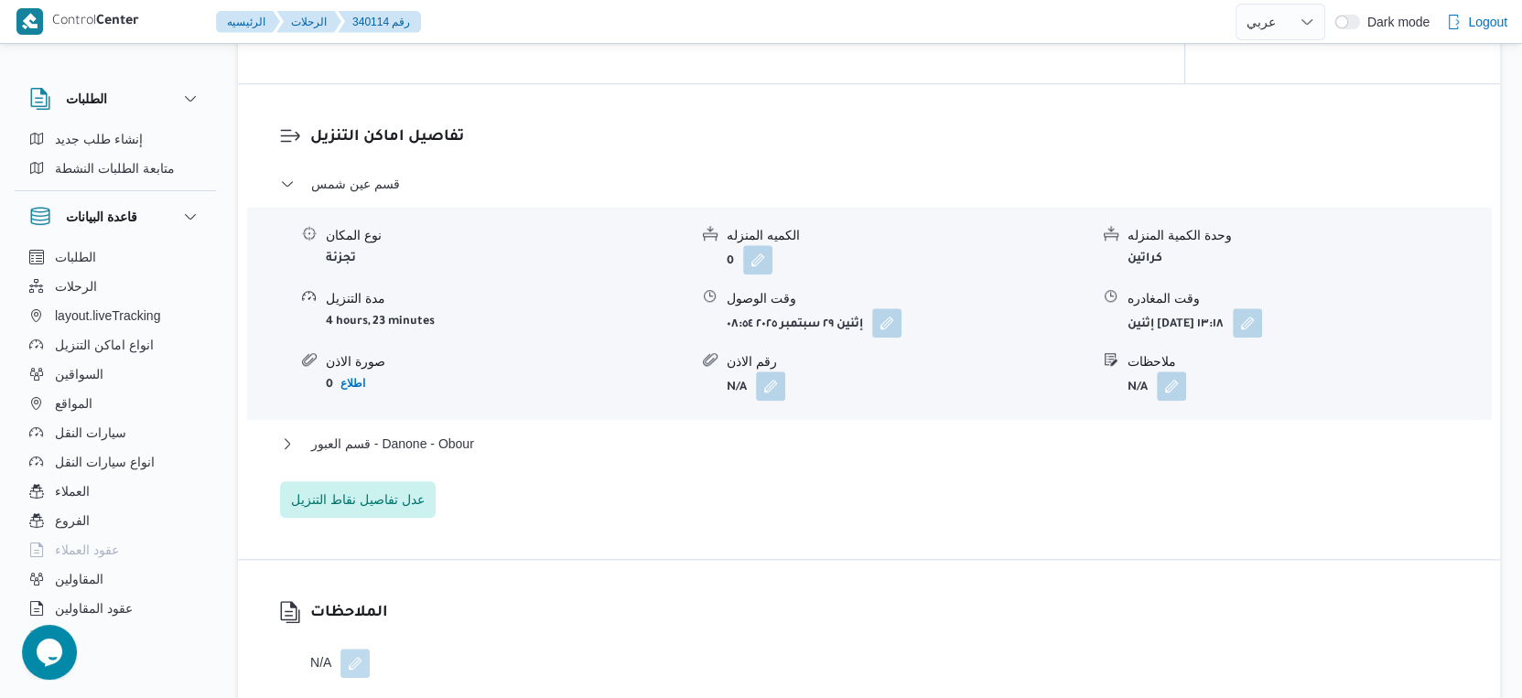
scroll to position [1526, 0]
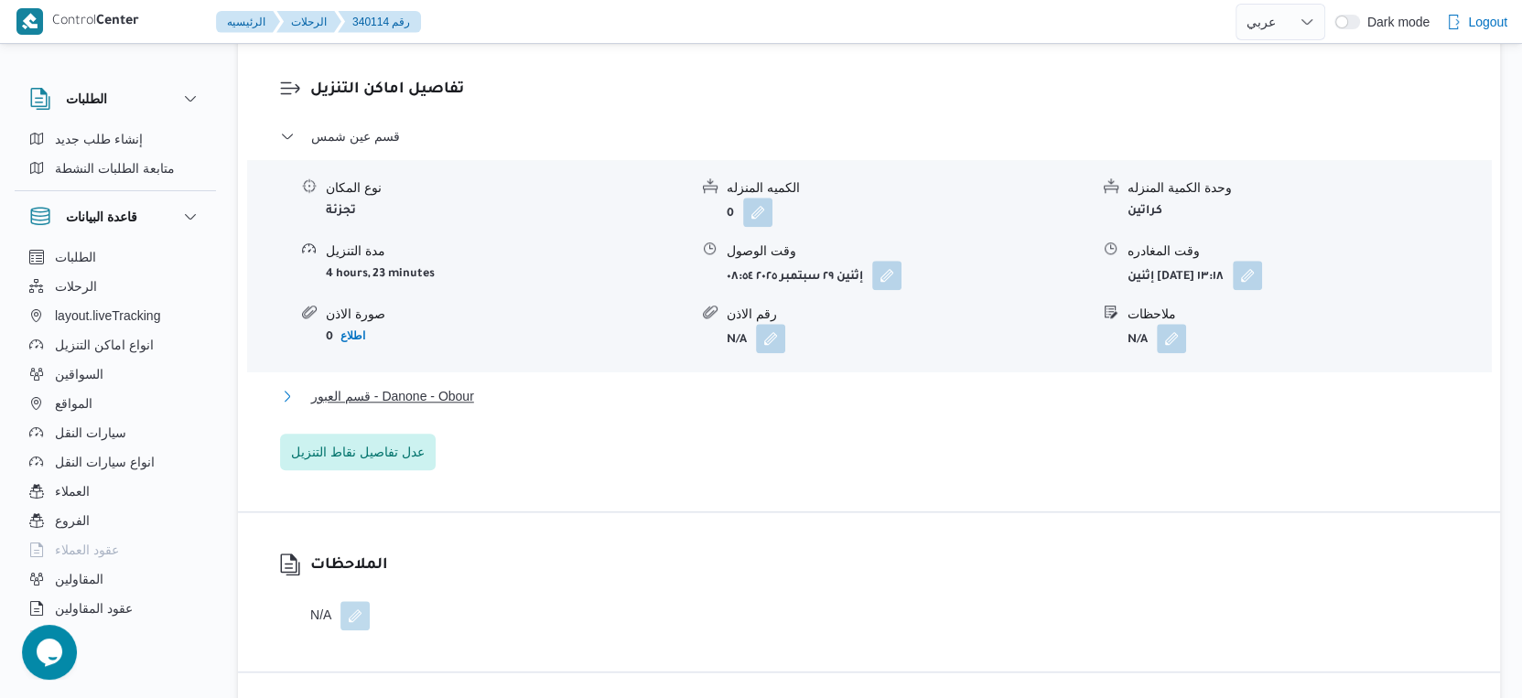
click at [462, 390] on span "قسم العبور - Danone - Obour" at bounding box center [392, 396] width 163 height 22
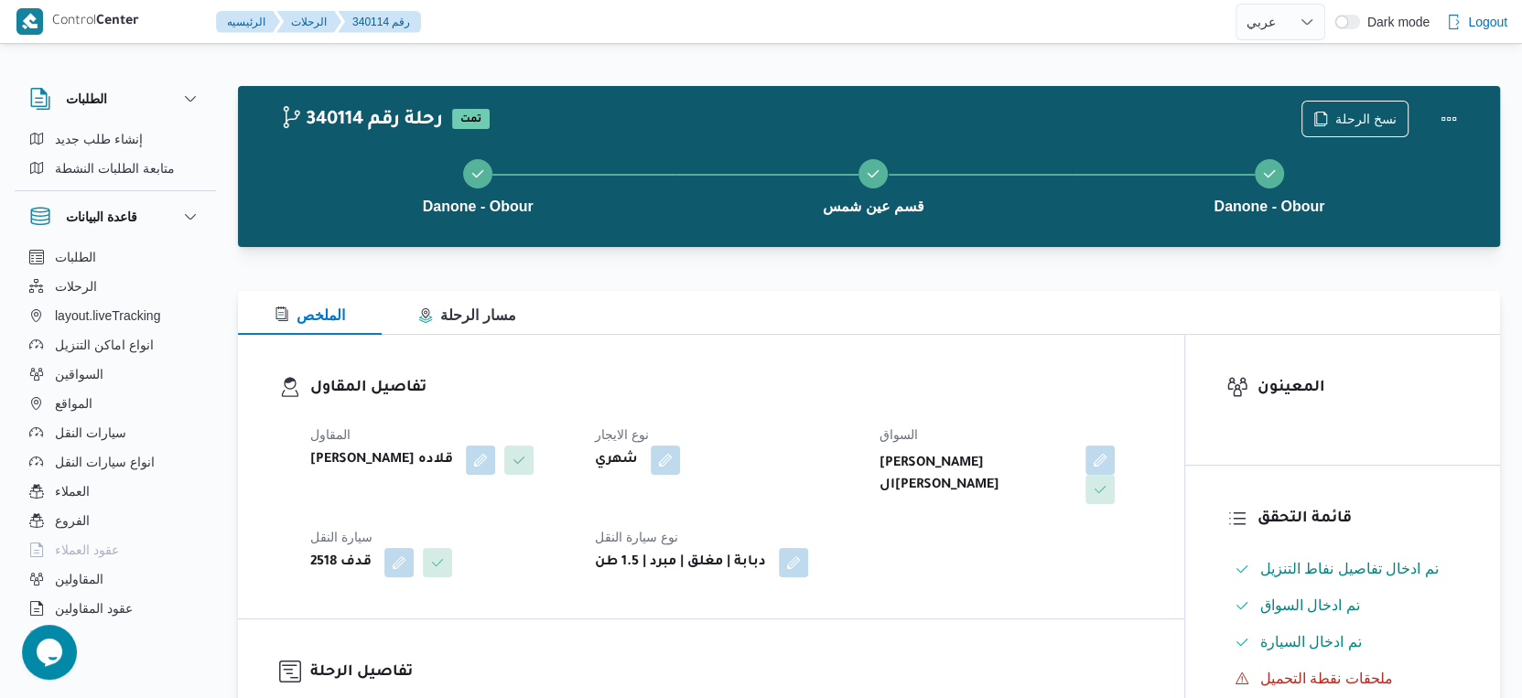
scroll to position [610, 0]
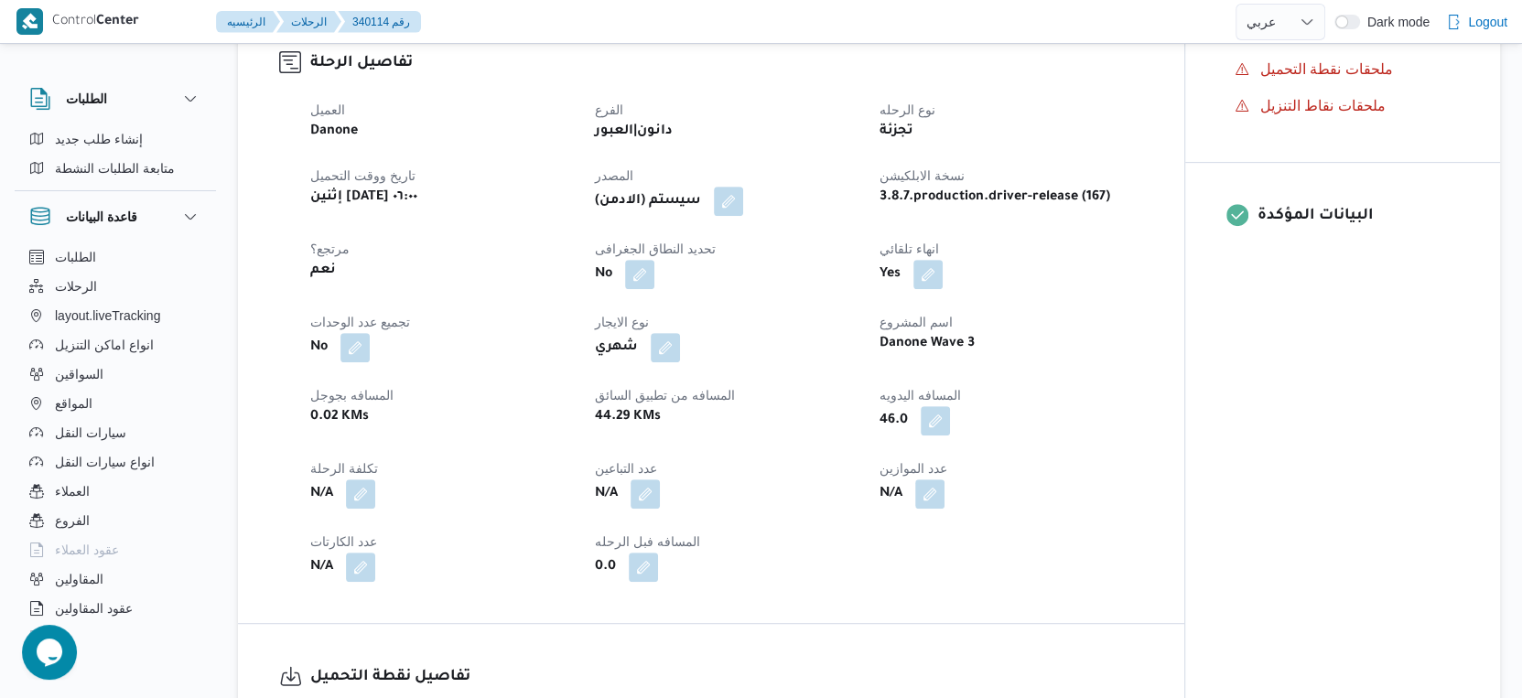
select select "ar"
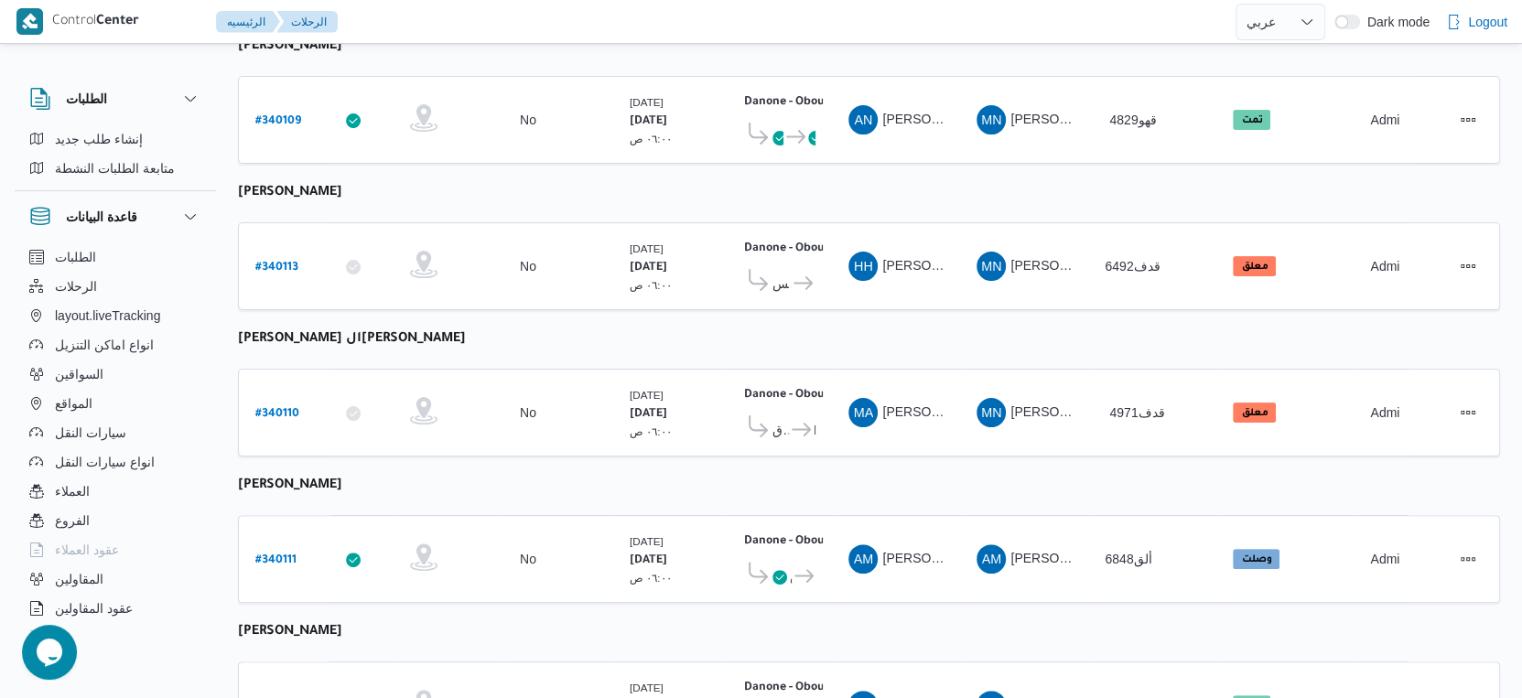
scroll to position [305, 0]
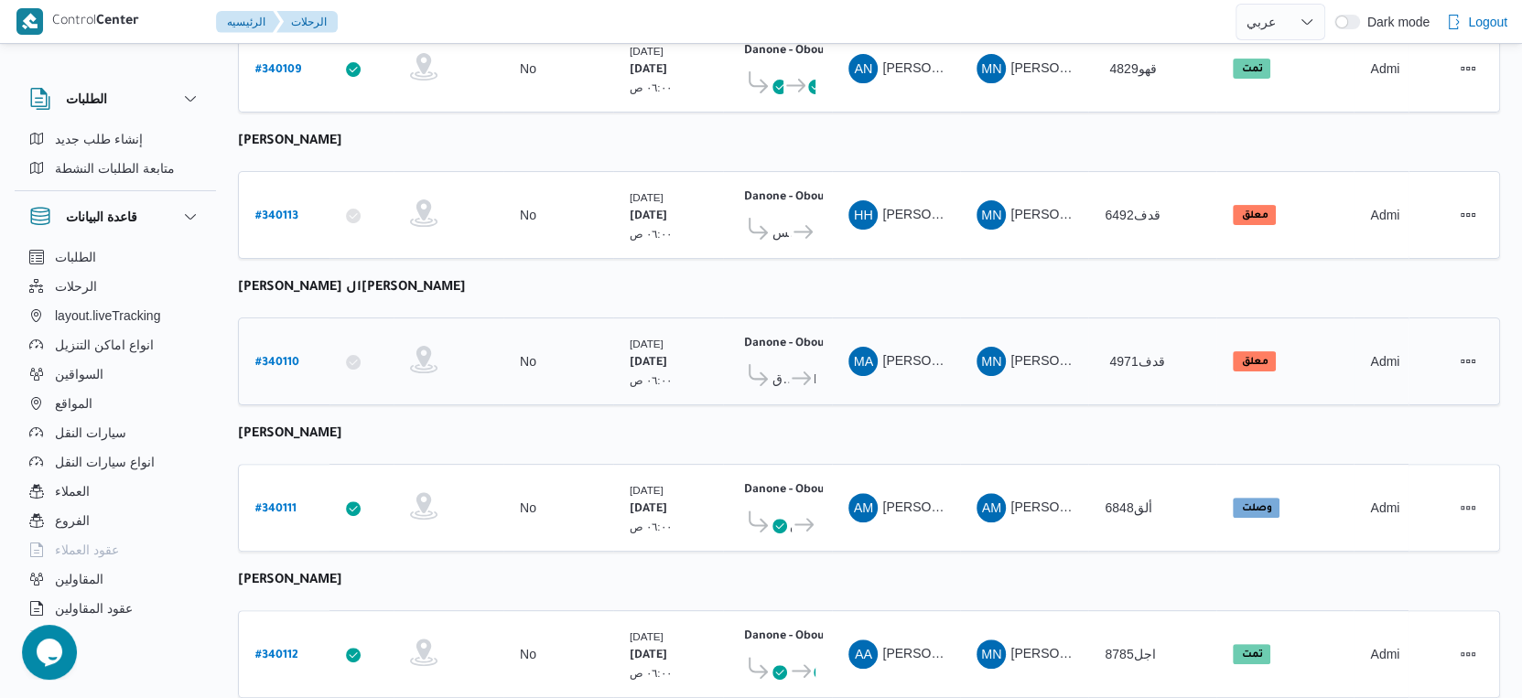
click at [287, 357] on b "# 340110" at bounding box center [277, 363] width 44 height 13
select select "ar"
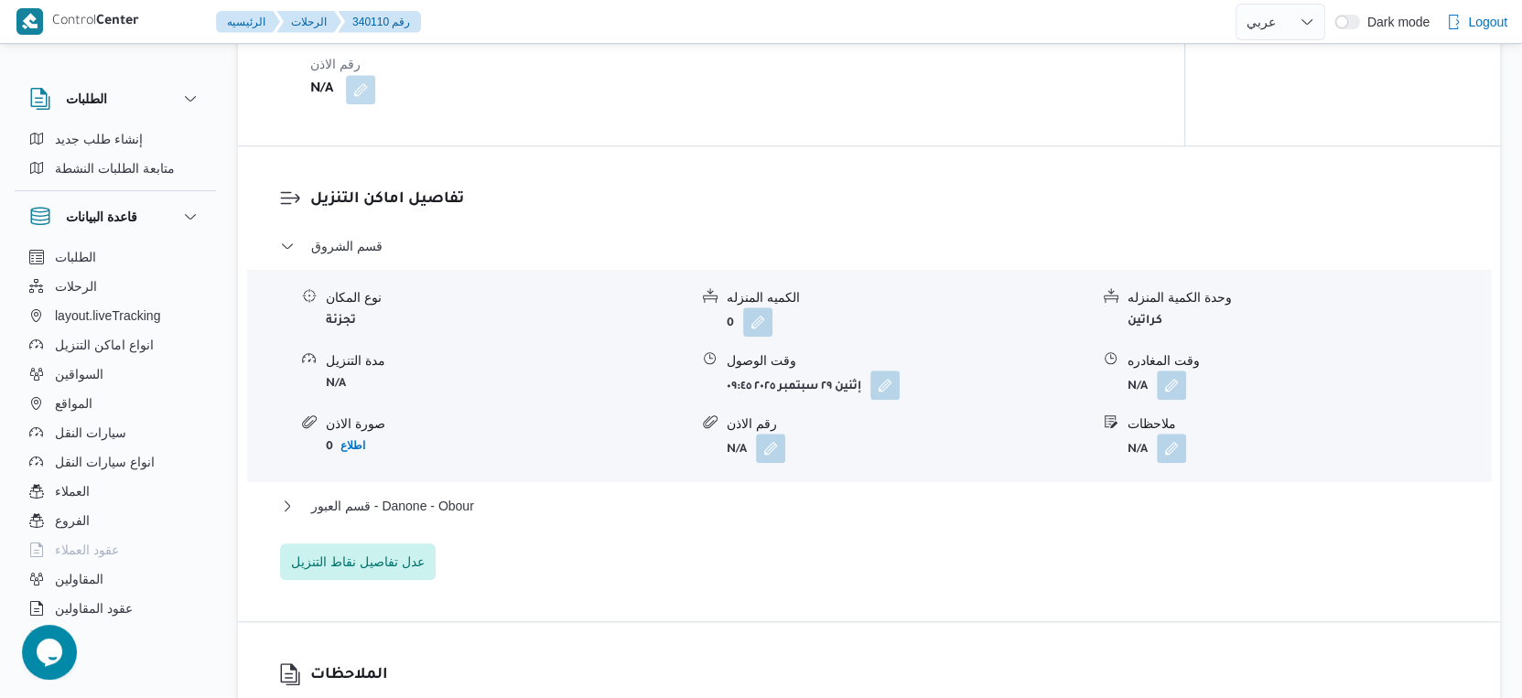
scroll to position [1626, 0]
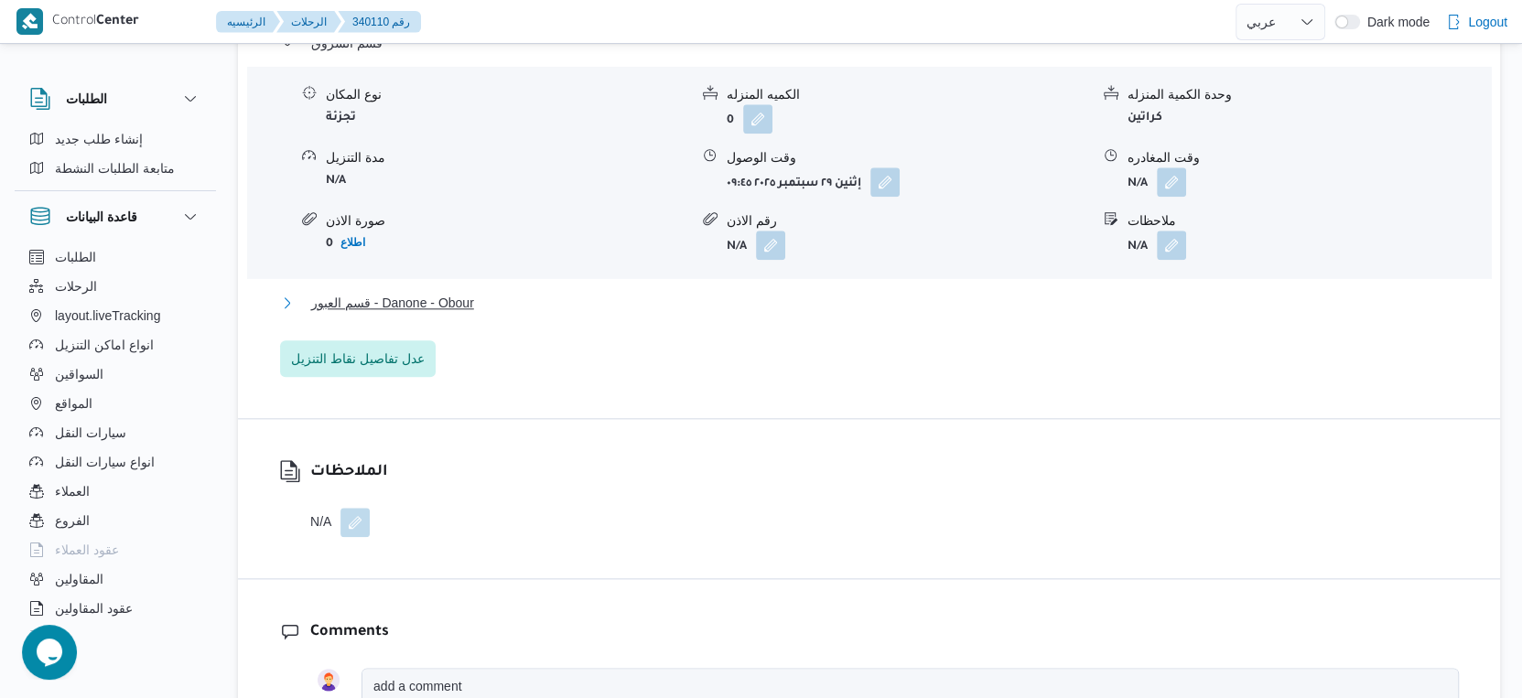
click at [488, 308] on button "قسم العبور - Danone - Obour" at bounding box center [869, 303] width 1179 height 22
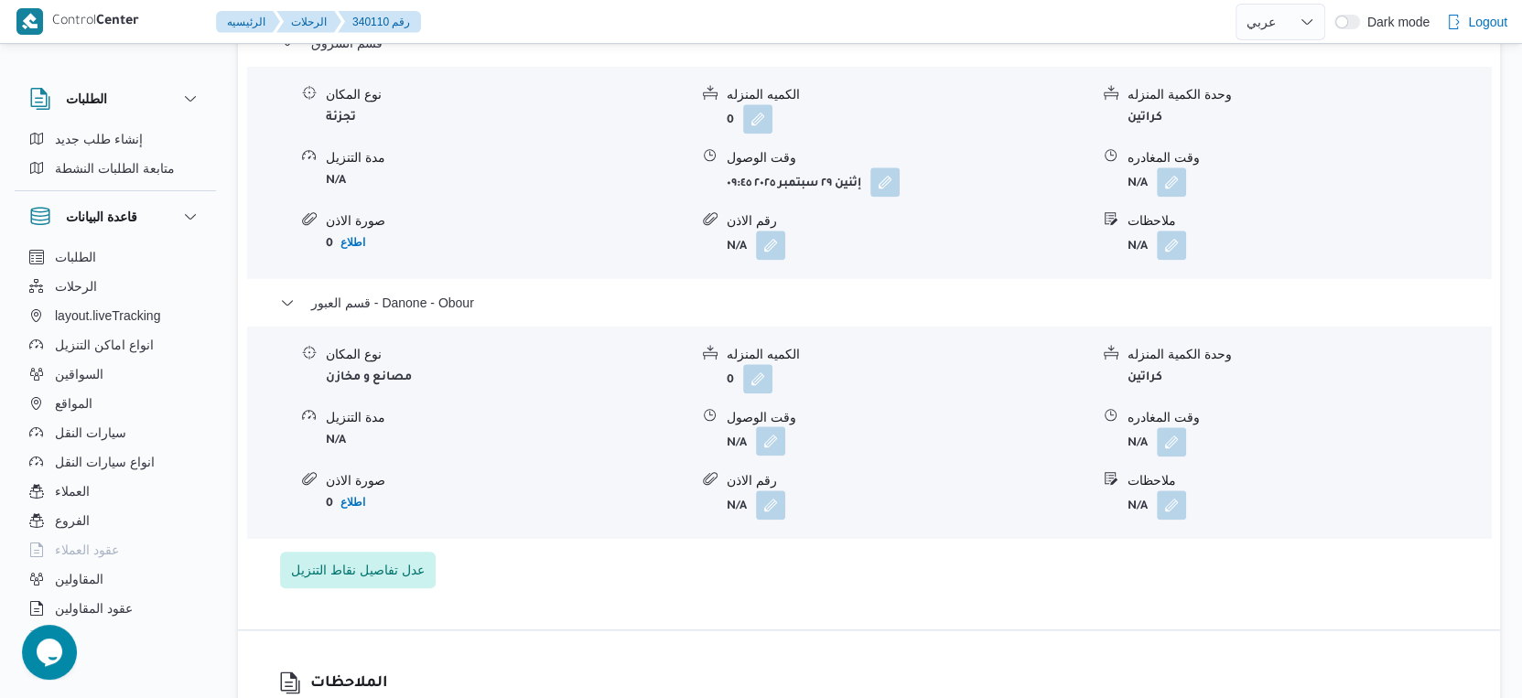
click at [772, 437] on button "button" at bounding box center [770, 440] width 29 height 29
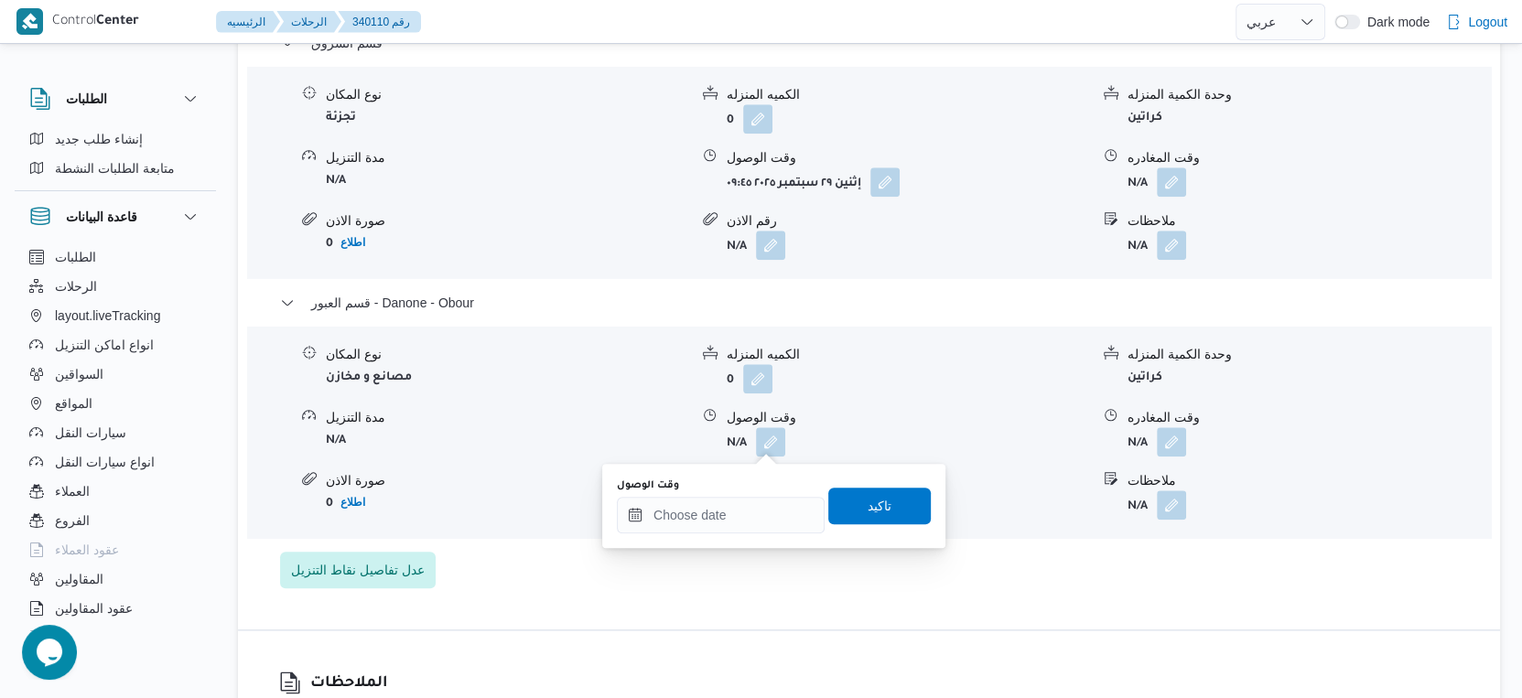
click at [736, 545] on div "You are in a dialog. To close this dialog, hit escape. وقت الوصول تاكيد" at bounding box center [773, 506] width 343 height 84
click at [738, 526] on input "وقت الوصول" at bounding box center [721, 515] width 208 height 37
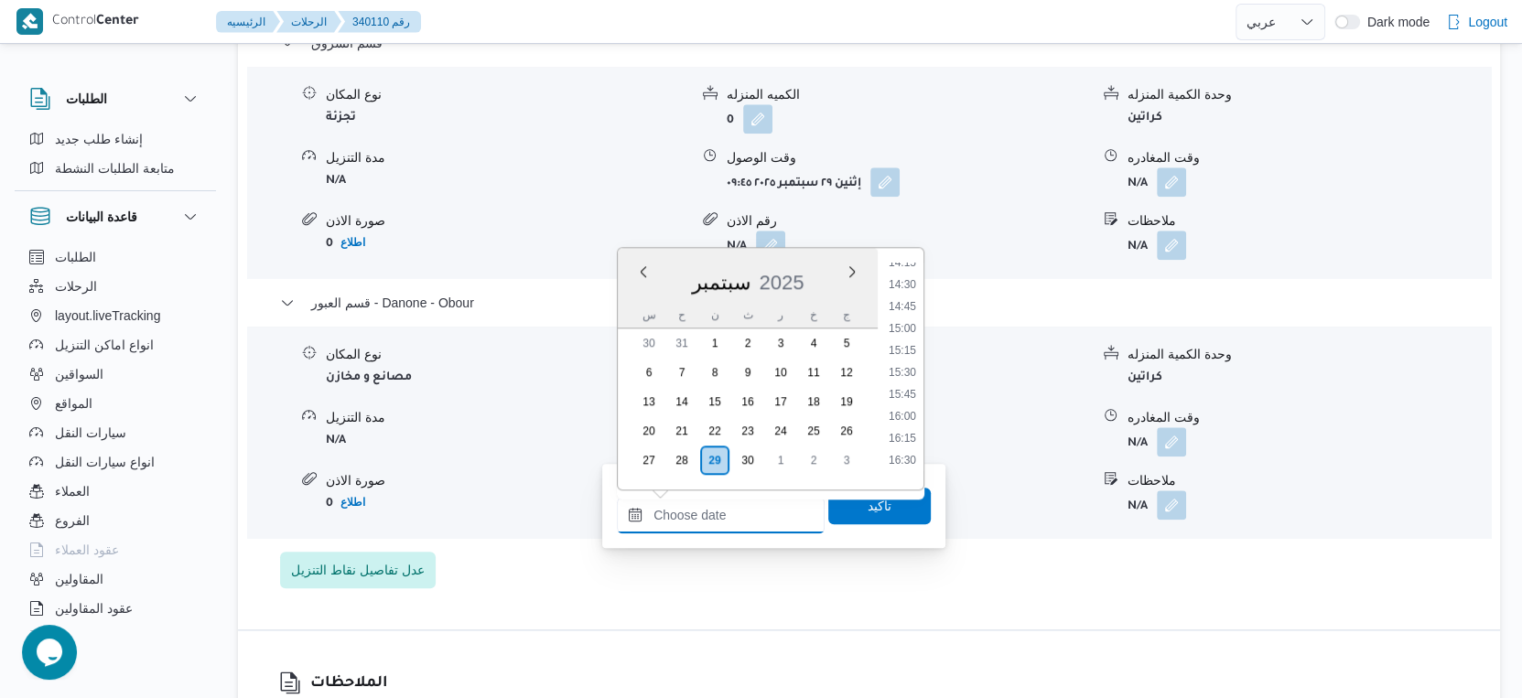
scroll to position [1120, 0]
click at [912, 441] on li "14:45" at bounding box center [902, 447] width 42 height 18
type input "٢٩/٠٩/٢٠٢٥ ١٤:٤٥"
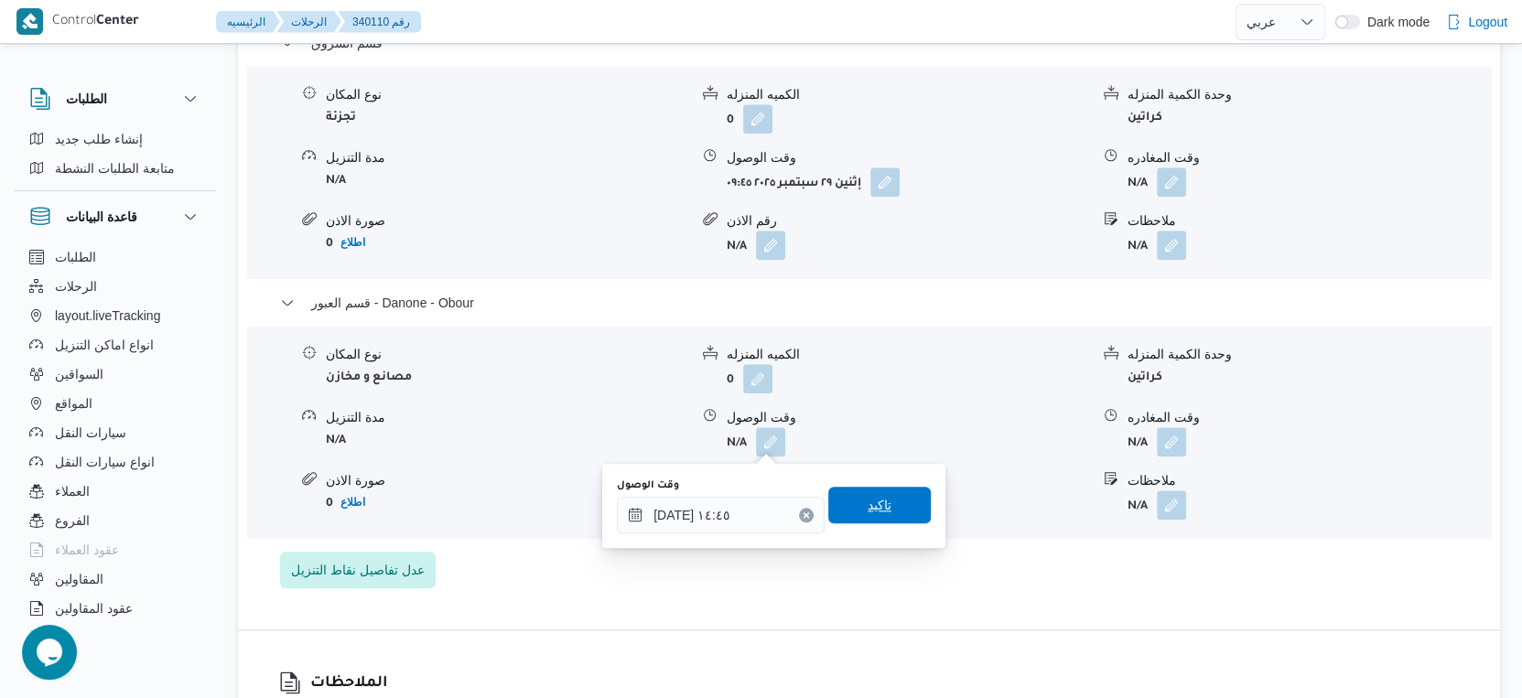
click at [905, 515] on span "تاكيد" at bounding box center [879, 505] width 103 height 37
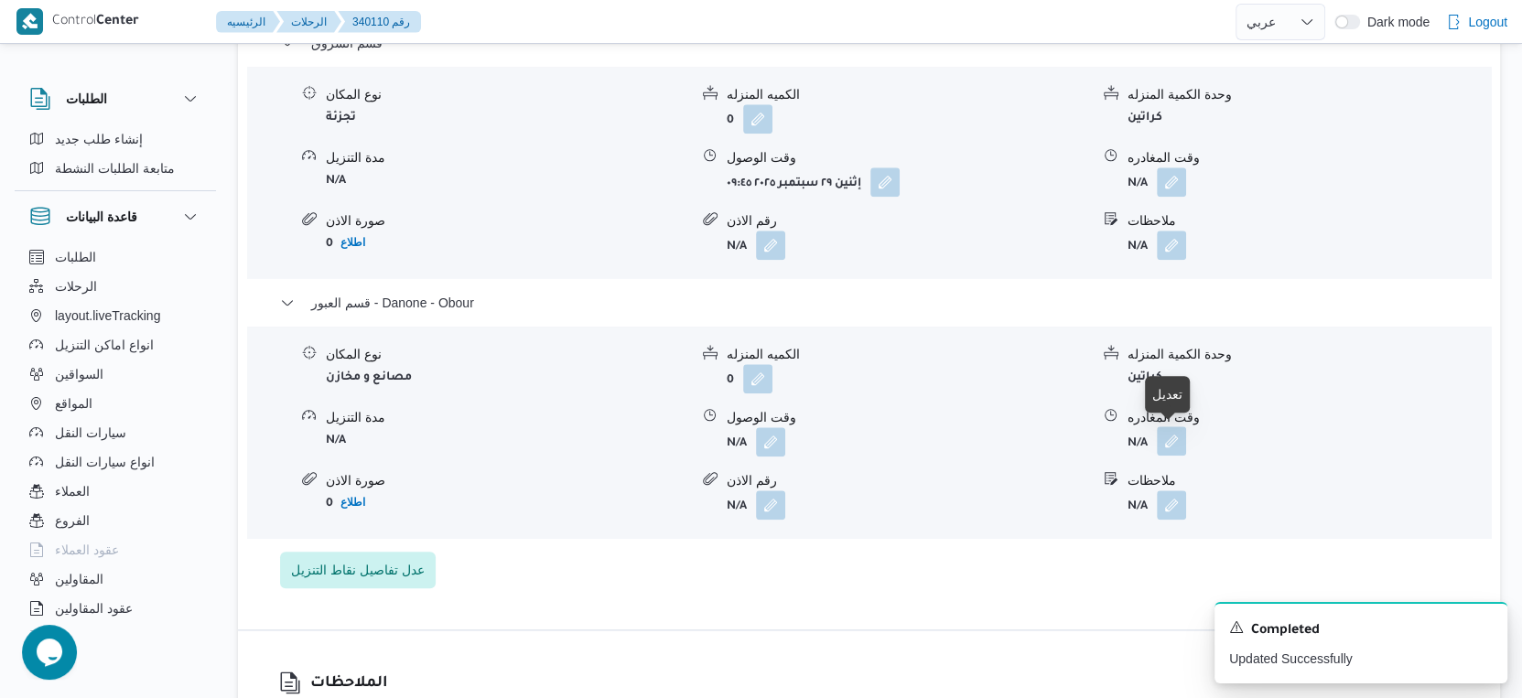
click at [1184, 440] on button "button" at bounding box center [1171, 440] width 29 height 29
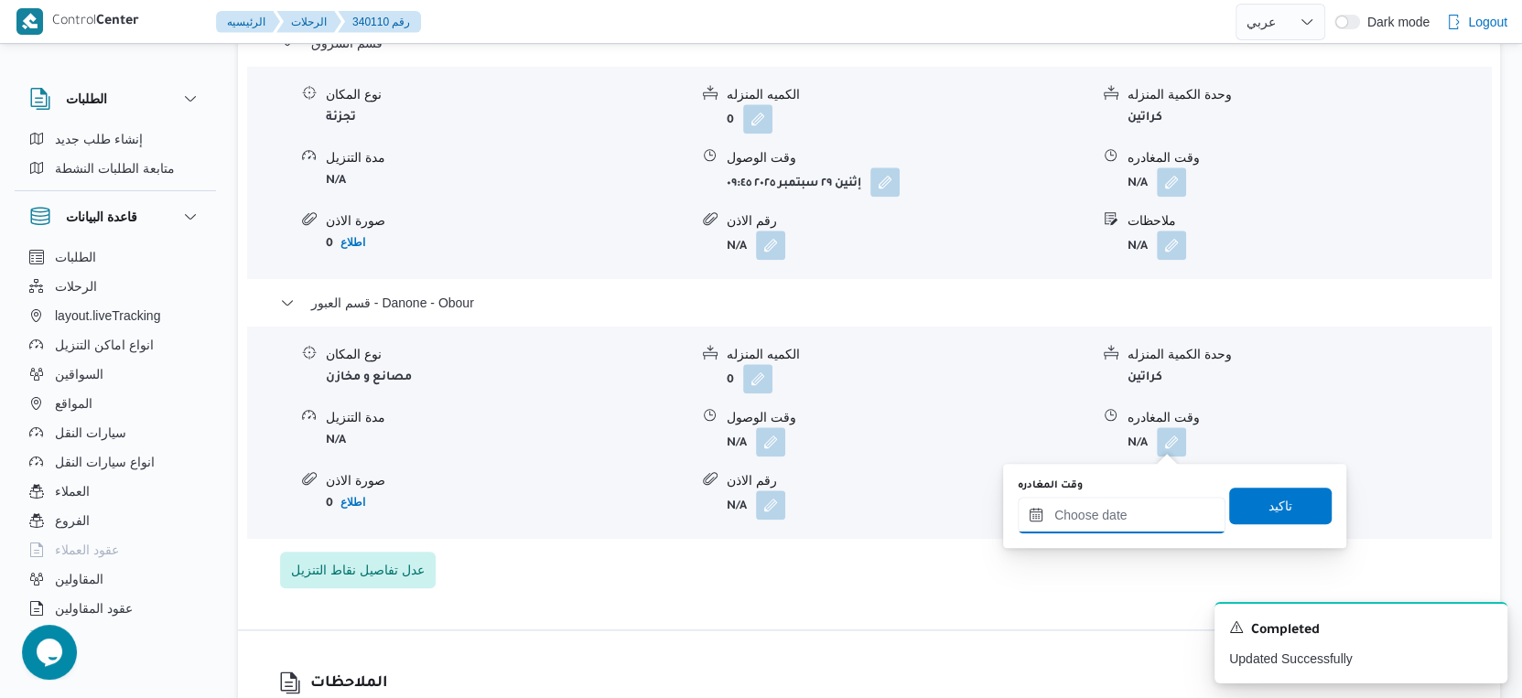
click at [1162, 513] on input "وقت المغادره" at bounding box center [1122, 515] width 208 height 37
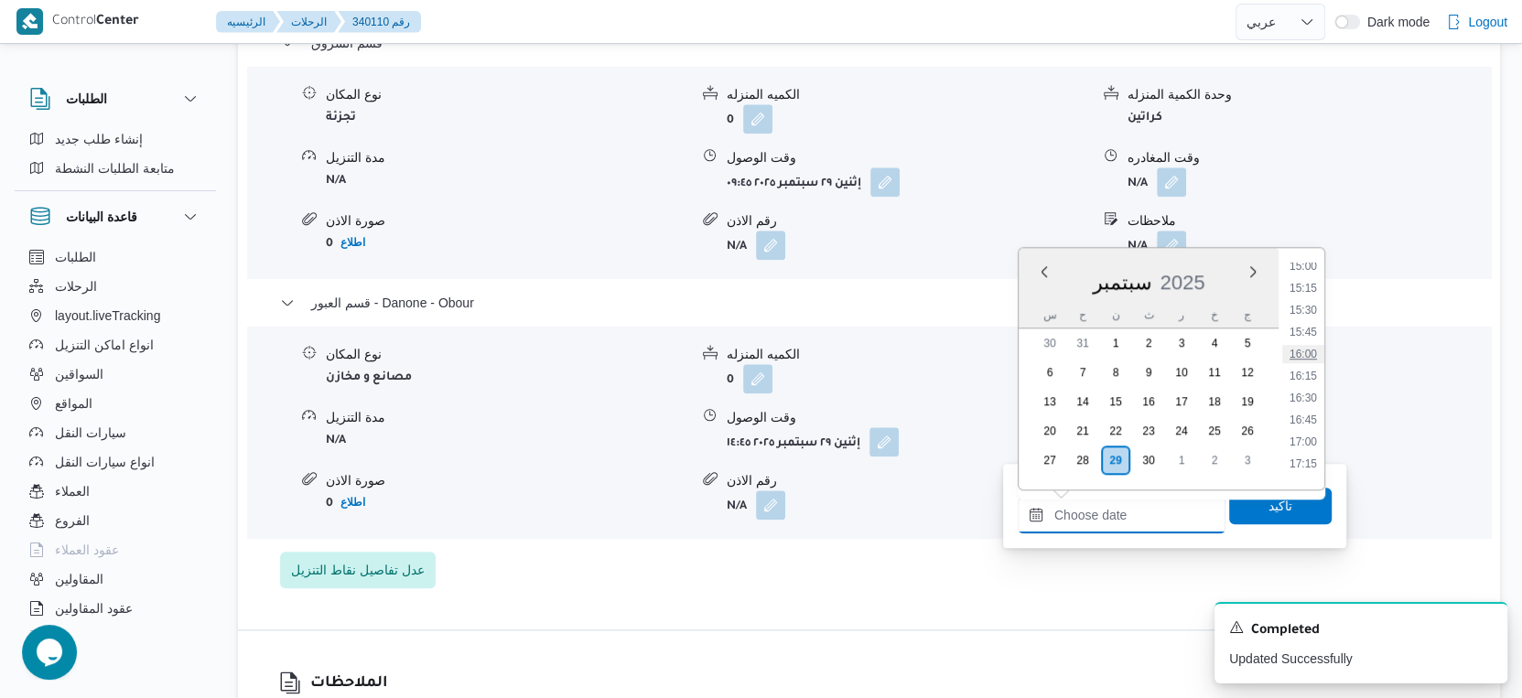
scroll to position [1222, 0]
click at [1309, 394] on li "15:15" at bounding box center [1303, 390] width 42 height 18
type input "٢٩/٠٩/٢٠٢٥ ١٥:١٥"
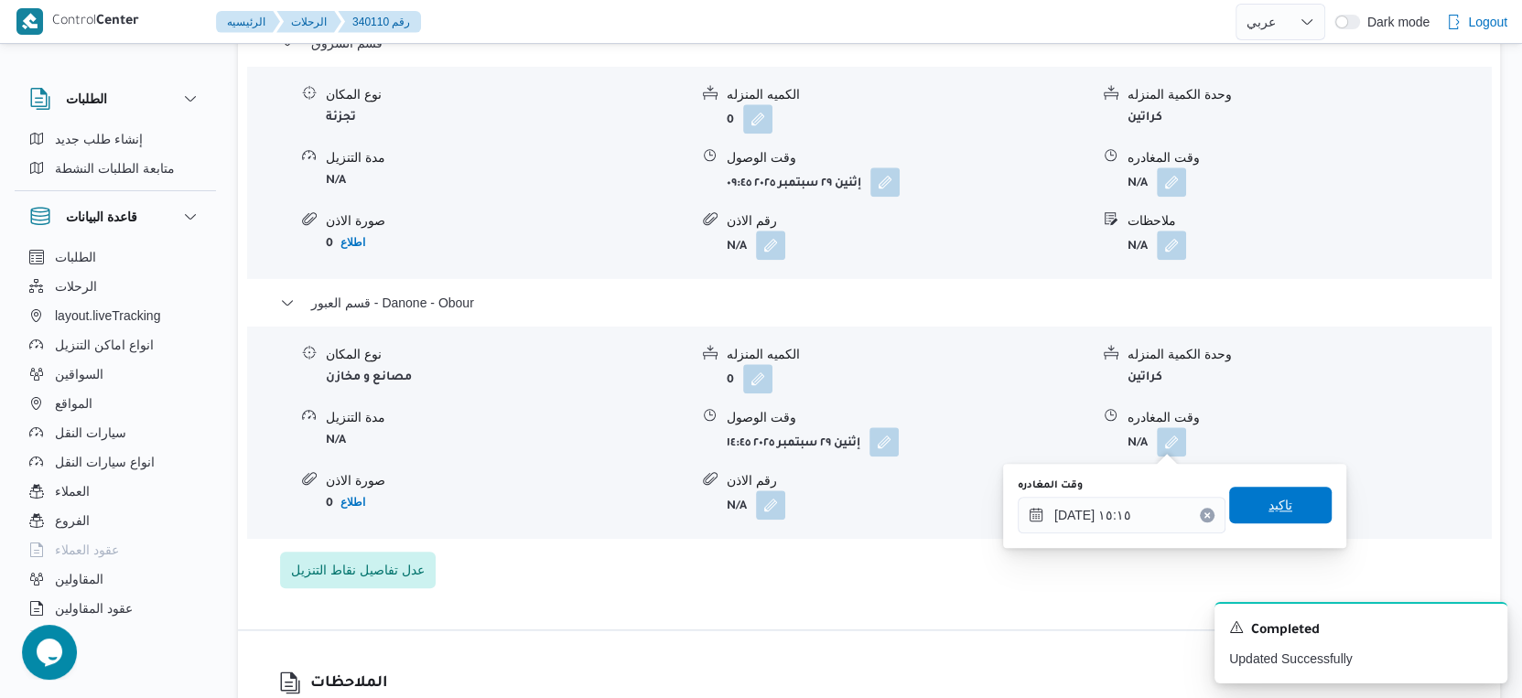
click at [1292, 494] on span "تاكيد" at bounding box center [1280, 505] width 103 height 37
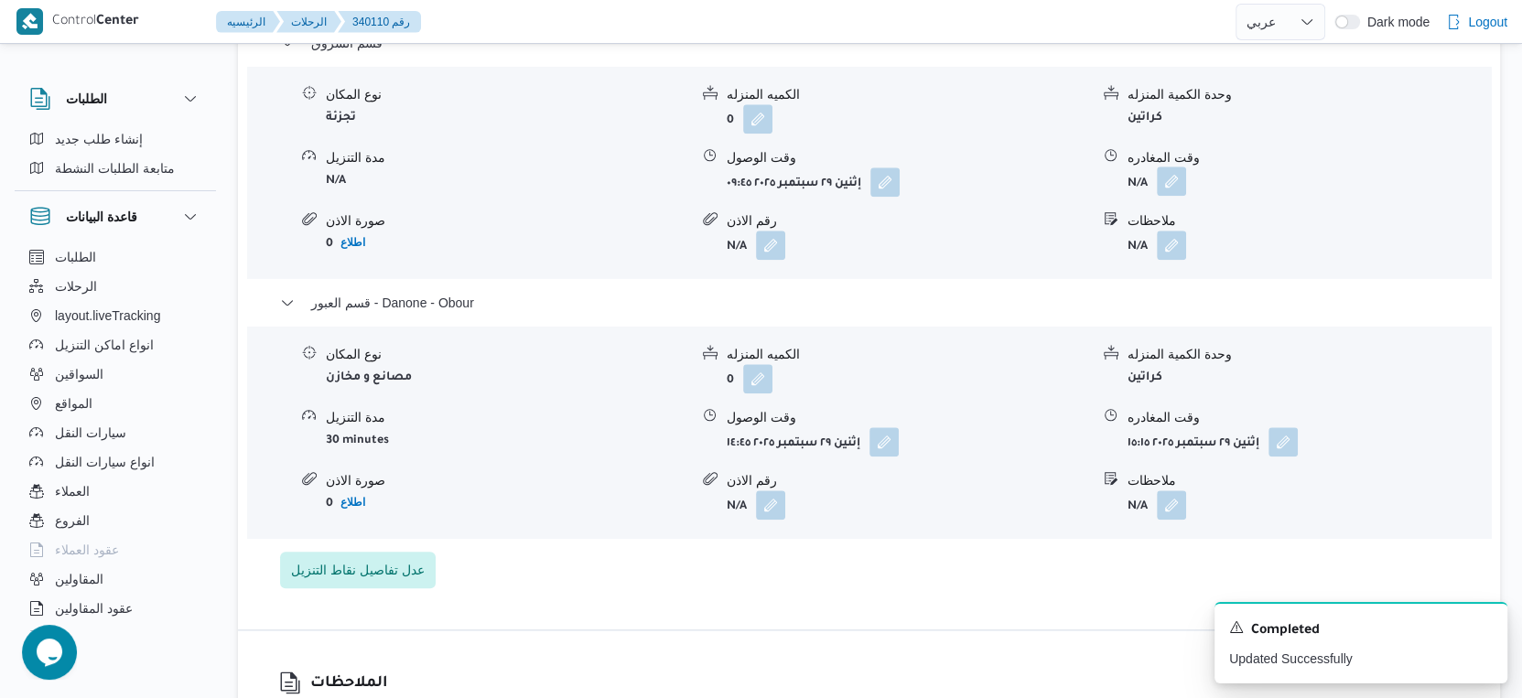
click at [1166, 178] on button "button" at bounding box center [1171, 181] width 29 height 29
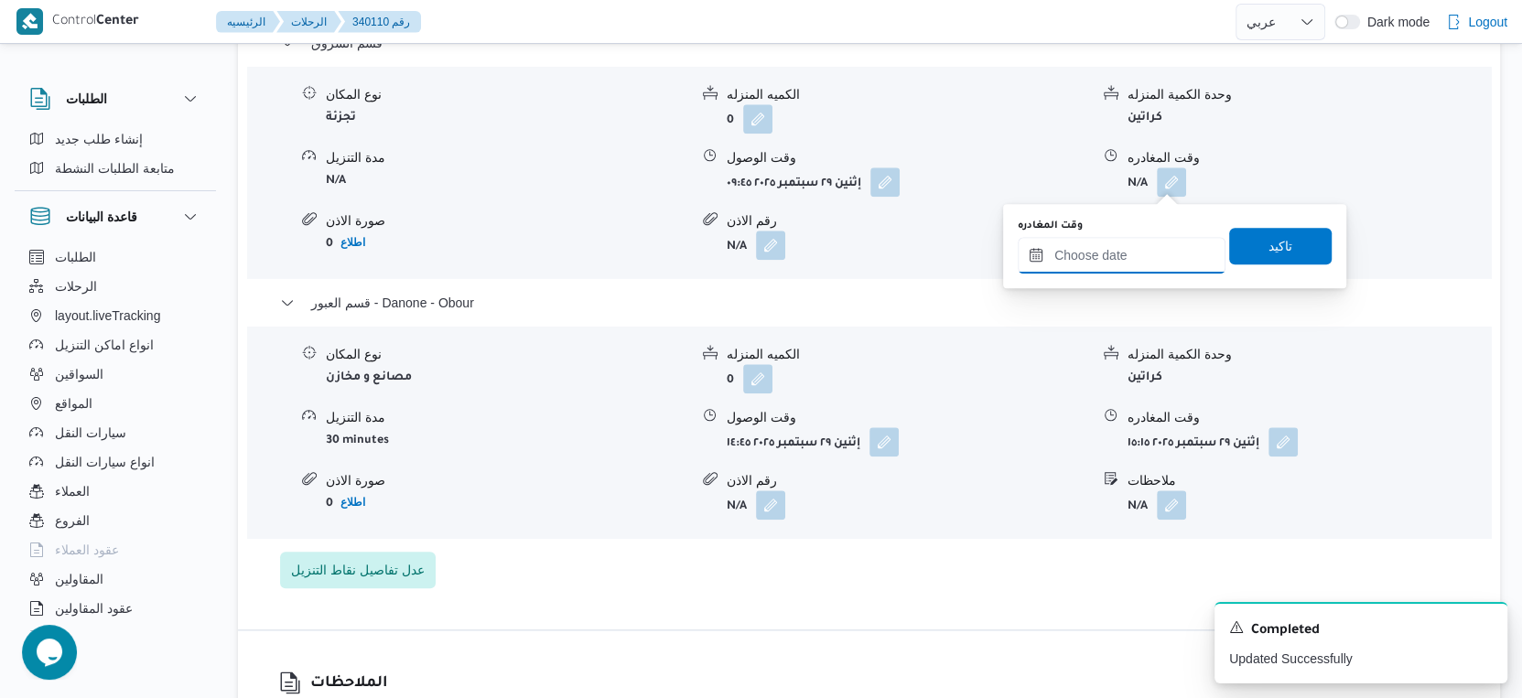
click at [1155, 250] on input "وقت المغادره" at bounding box center [1122, 255] width 208 height 37
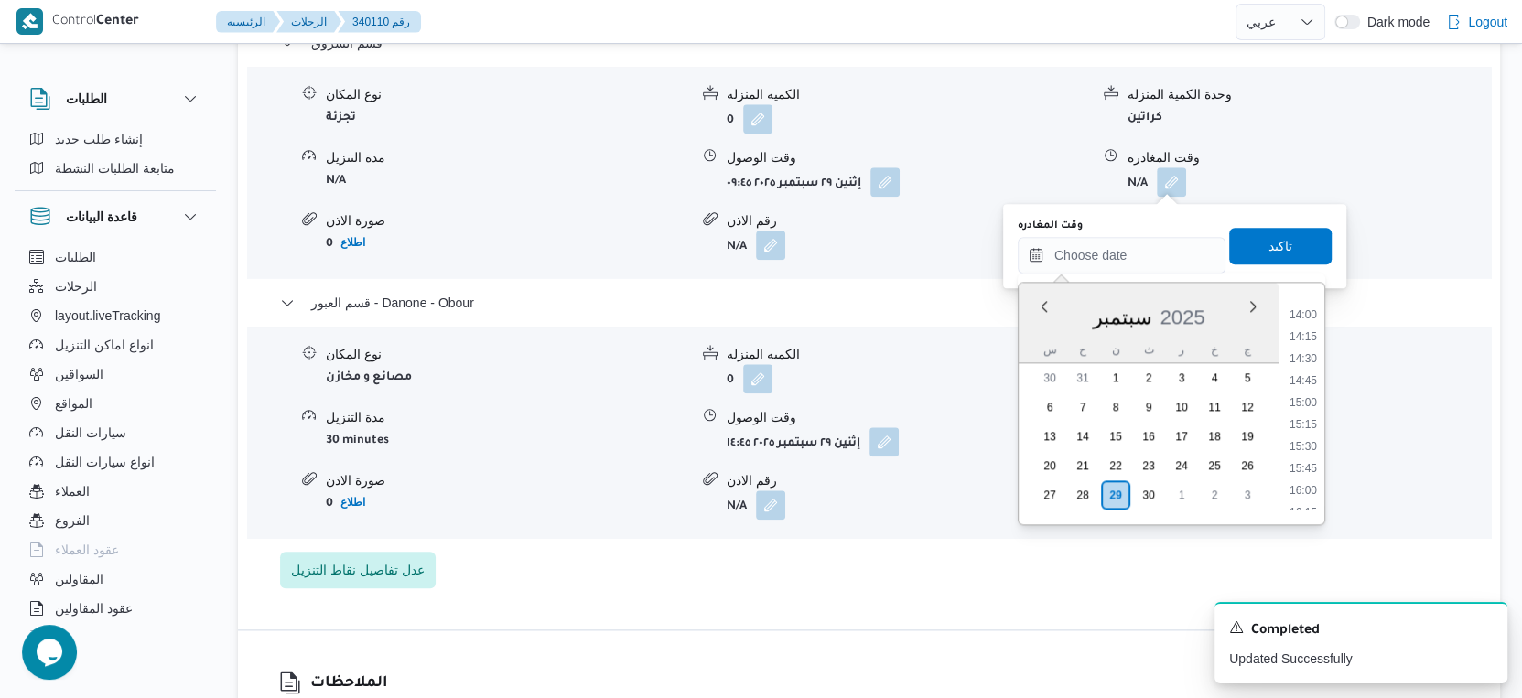
drag, startPoint x: 1310, startPoint y: 303, endPoint x: 1290, endPoint y: 265, distance: 42.2
click at [1310, 306] on li "14:00" at bounding box center [1303, 315] width 42 height 18
type input "٢٩/٠٩/٢٠٢٥ ١٤:٠٠"
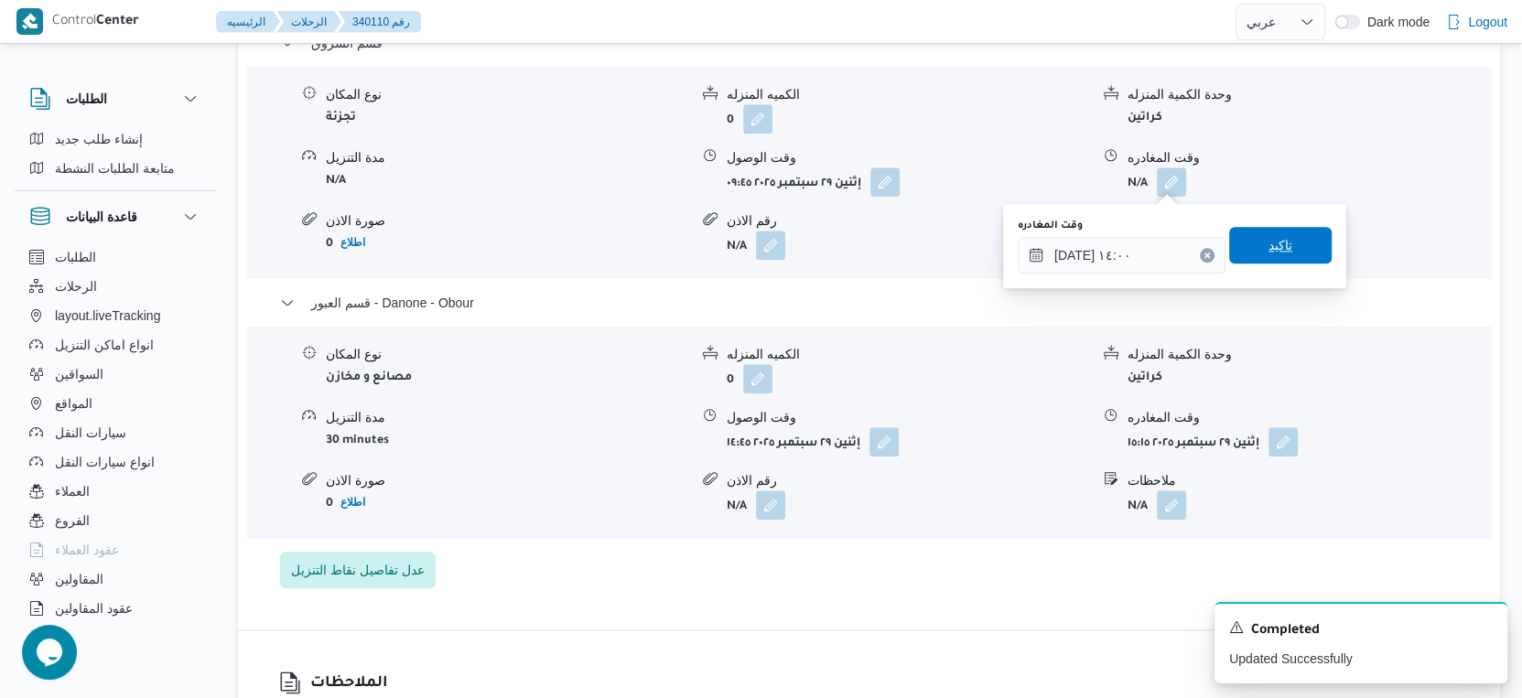
click at [1268, 238] on span "تاكيد" at bounding box center [1280, 245] width 24 height 22
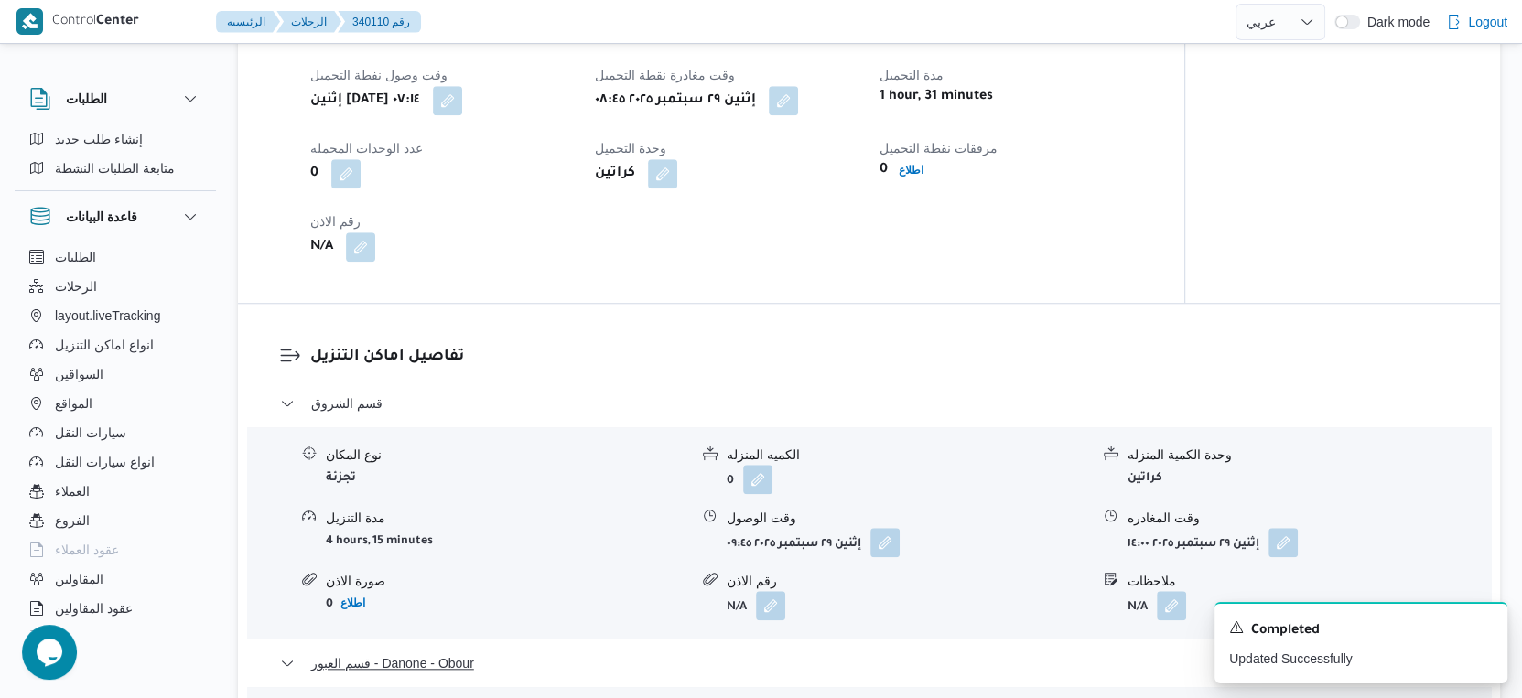
scroll to position [1220, 0]
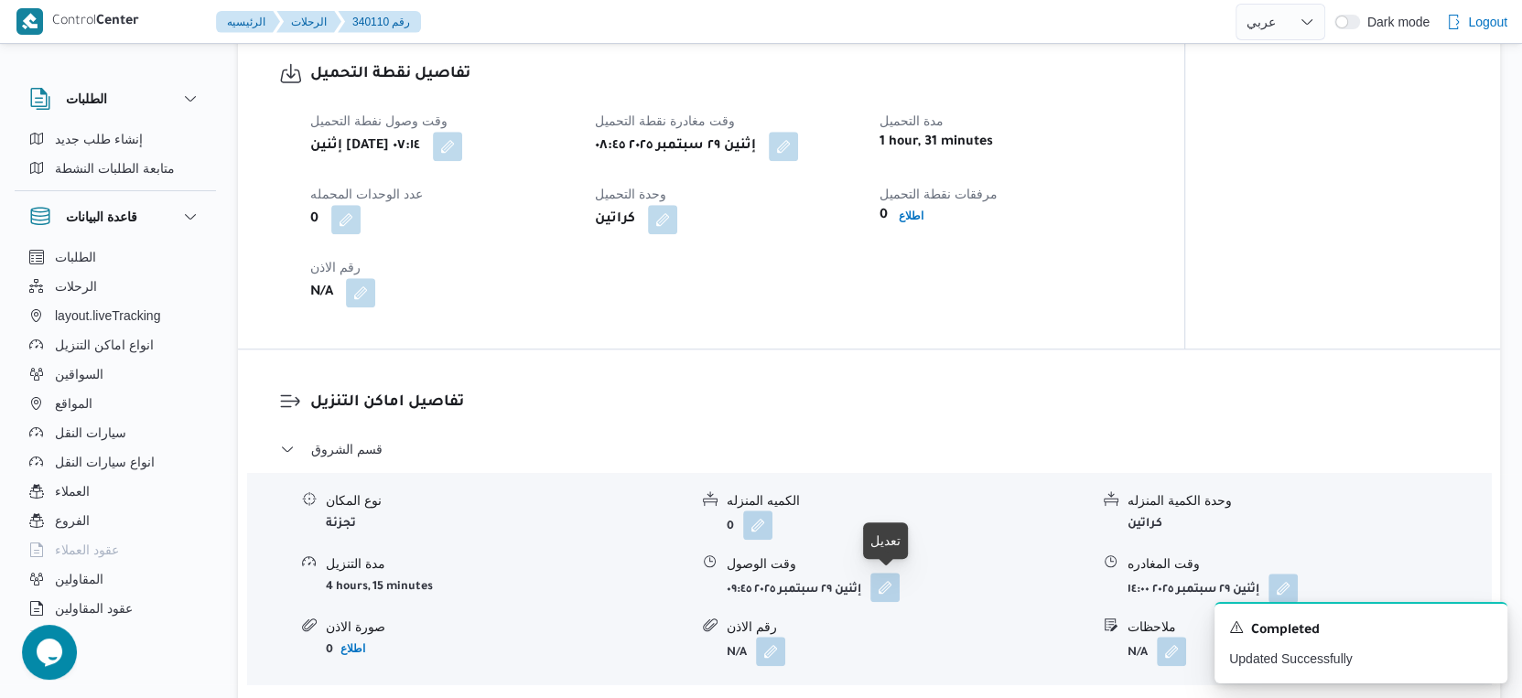
click at [899, 589] on button "button" at bounding box center [884, 587] width 29 height 29
click at [818, 314] on div "وقت وصول نفطة التحميل إثنين ٢٩ سبتمبر ٢٠٢٥ ٠٧:١٤ وقت مغادرة نقطة التحميل إثنين …" at bounding box center [726, 209] width 855 height 220
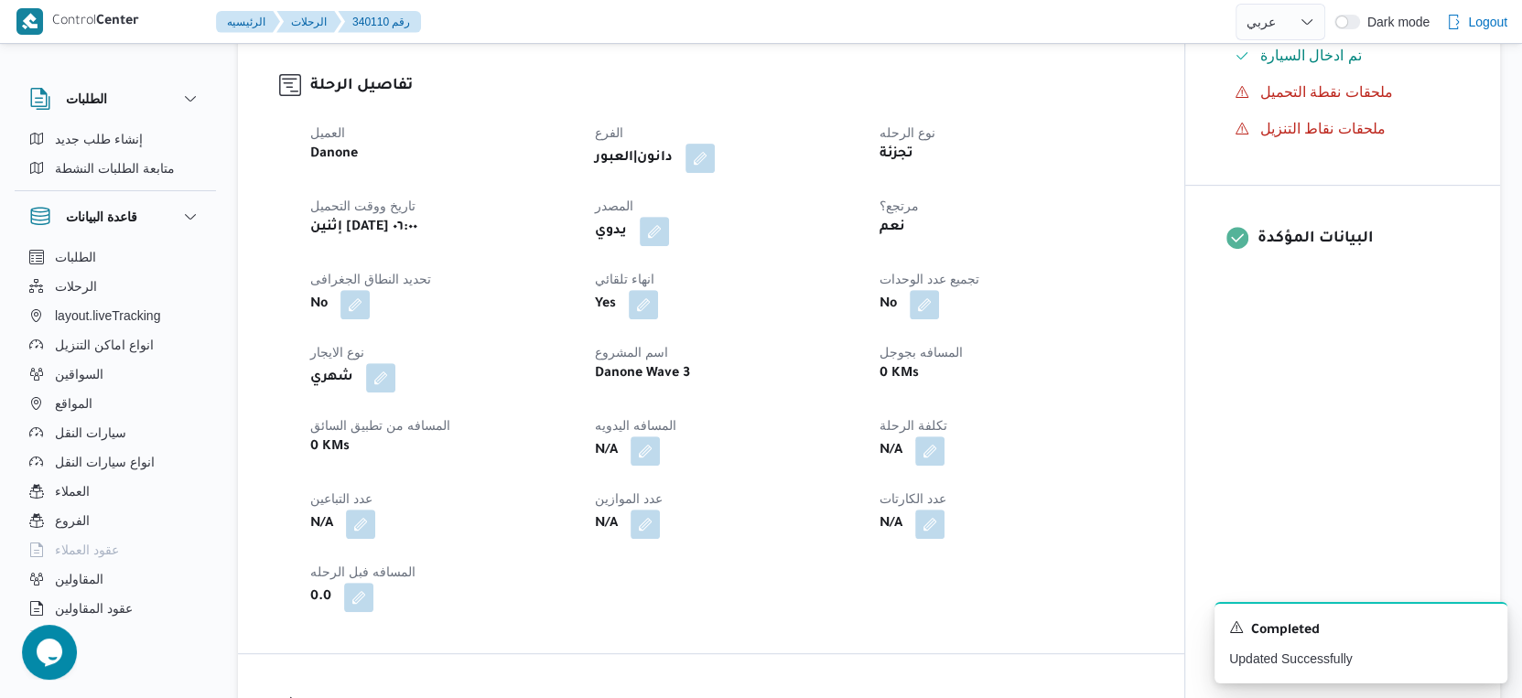
scroll to position [813, 0]
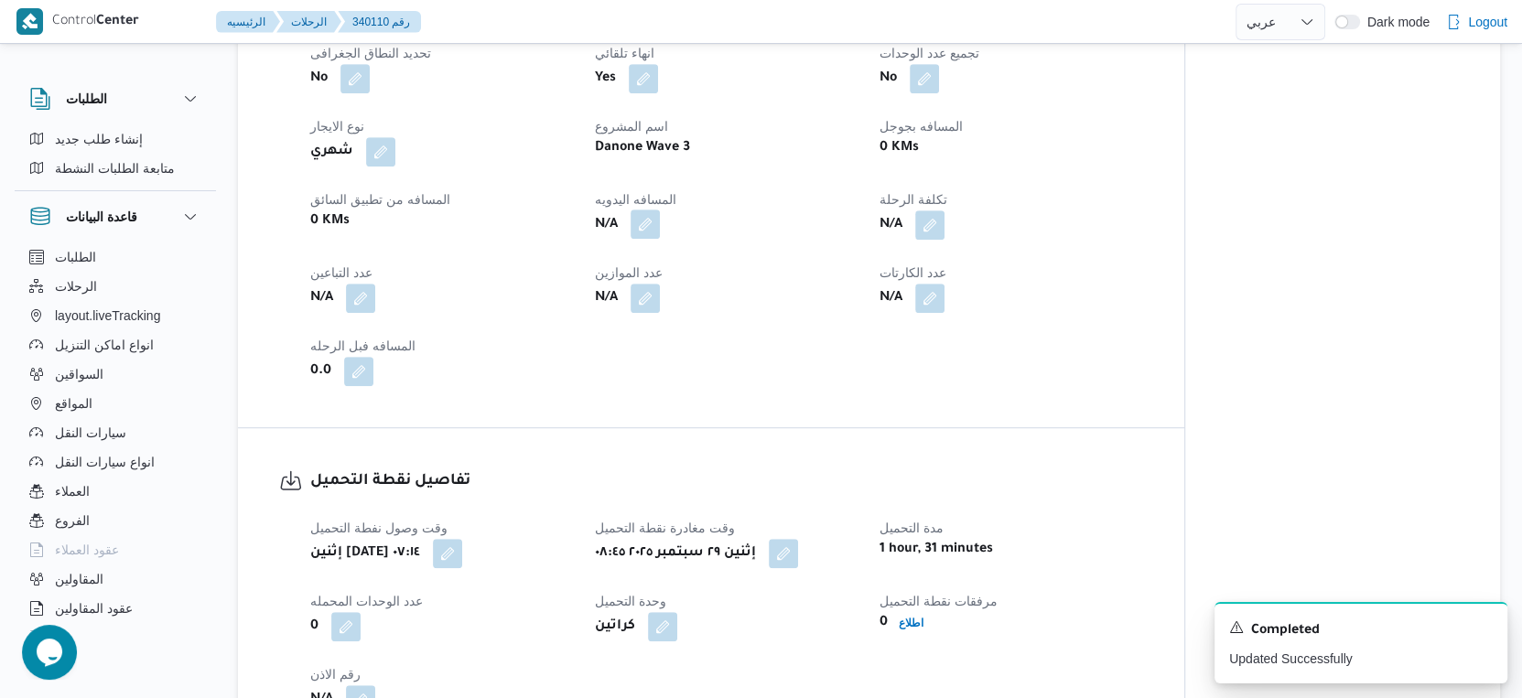
click at [650, 225] on button "button" at bounding box center [645, 224] width 29 height 29
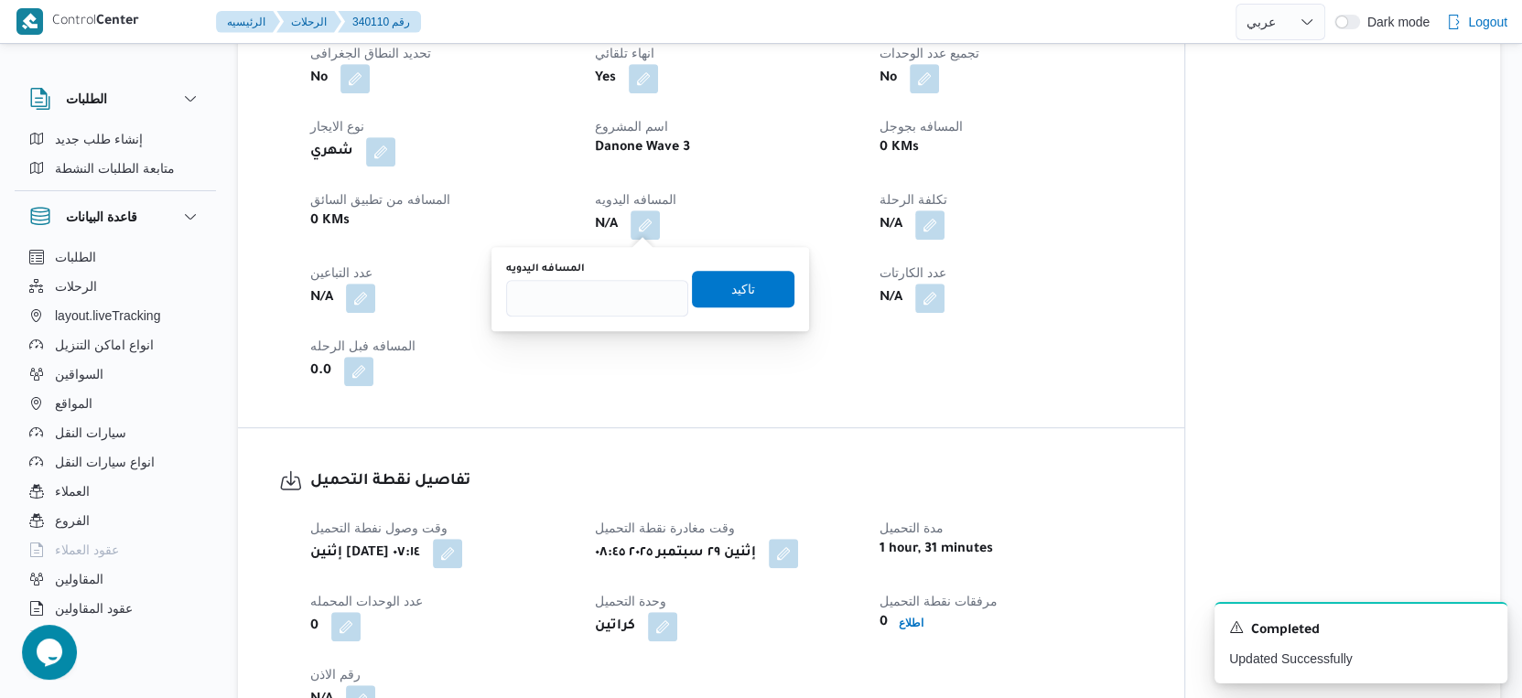
click at [599, 276] on div "المسافه اليدويه" at bounding box center [597, 289] width 182 height 55
click at [588, 292] on input "المسافه اليدويه" at bounding box center [597, 298] width 182 height 37
type input "100"
click at [757, 271] on span "تاكيد" at bounding box center [743, 288] width 103 height 37
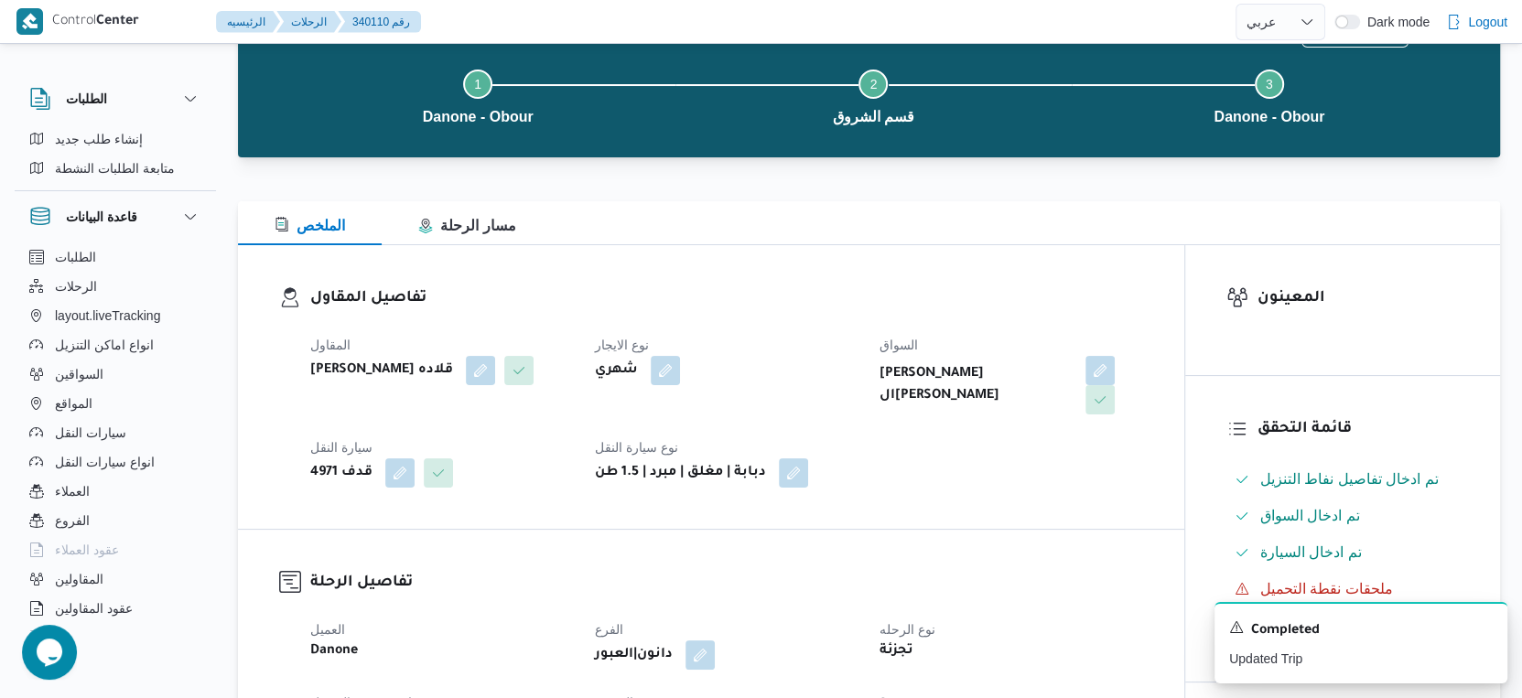
scroll to position [0, 0]
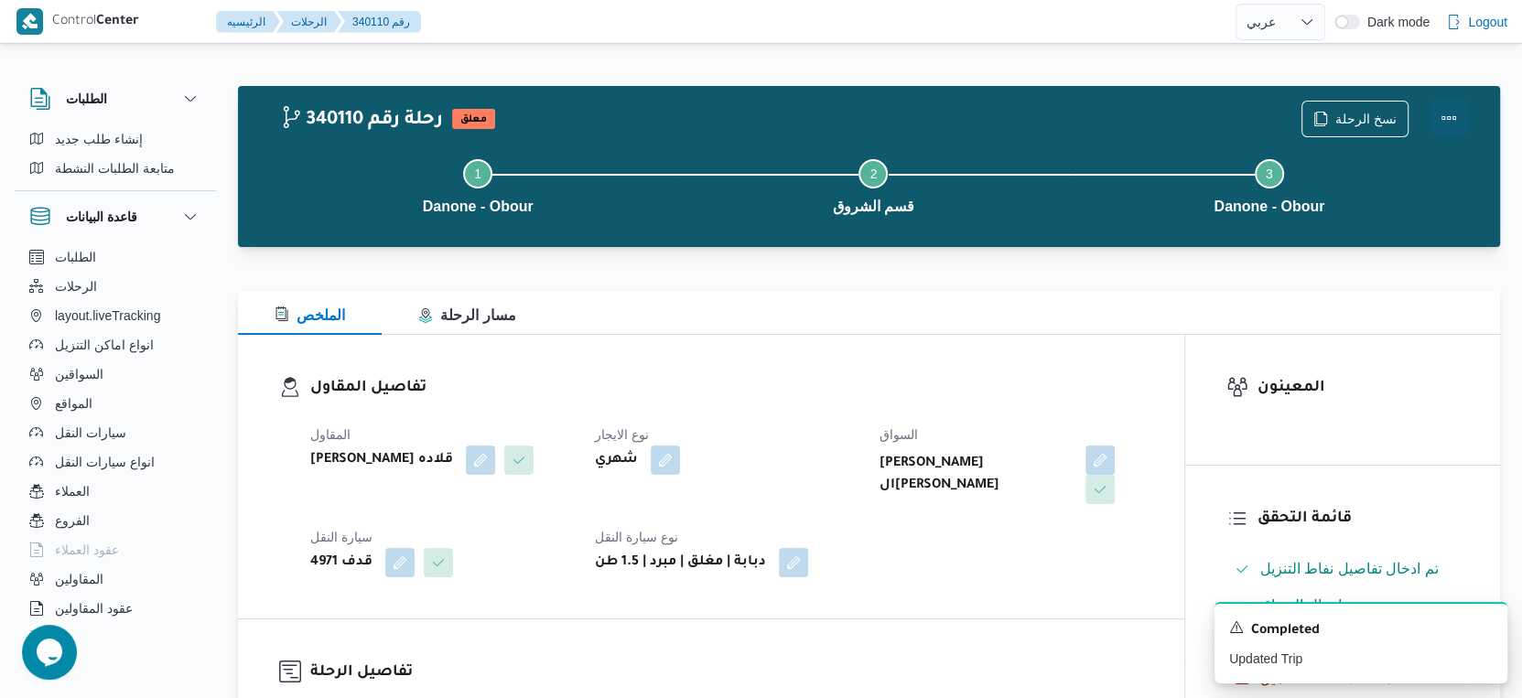
click at [1445, 111] on button "Actions" at bounding box center [1448, 118] width 37 height 37
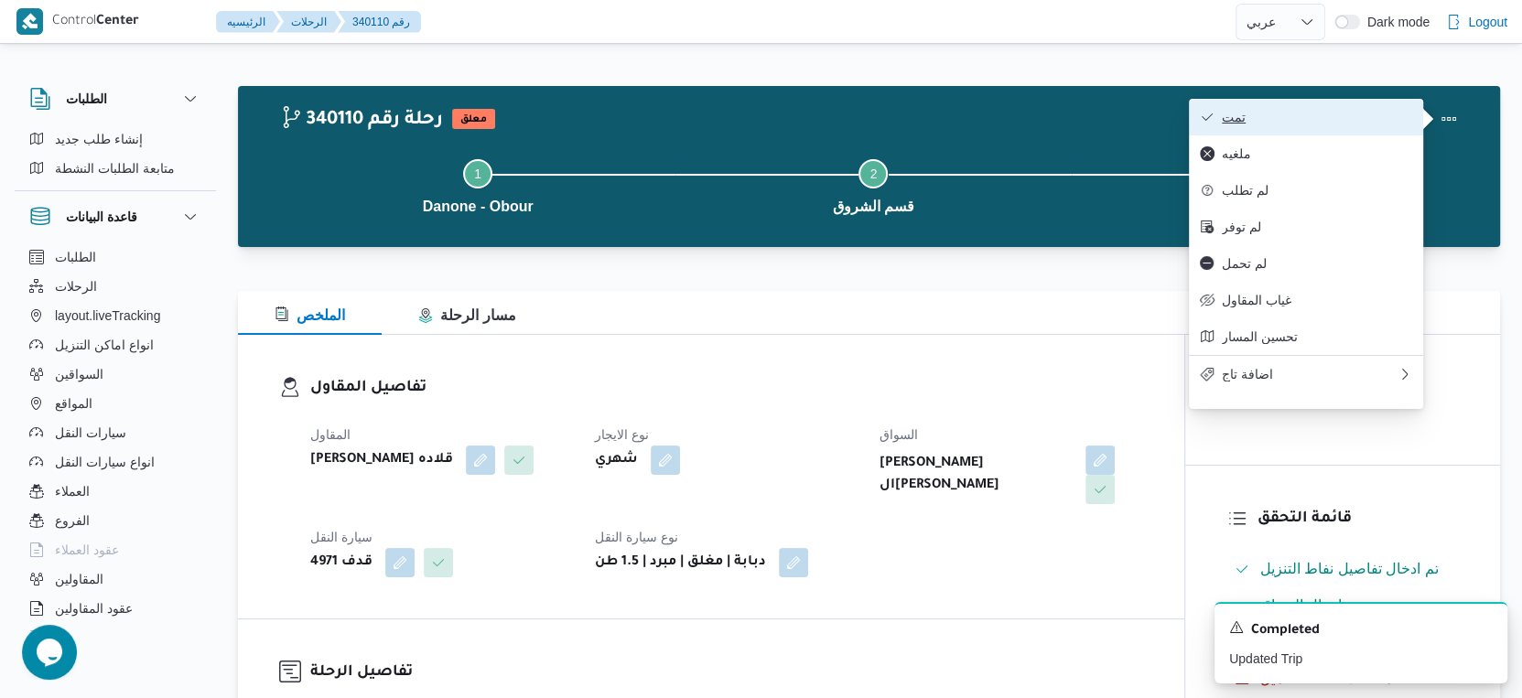
click at [1389, 118] on span "تمت" at bounding box center [1317, 117] width 190 height 15
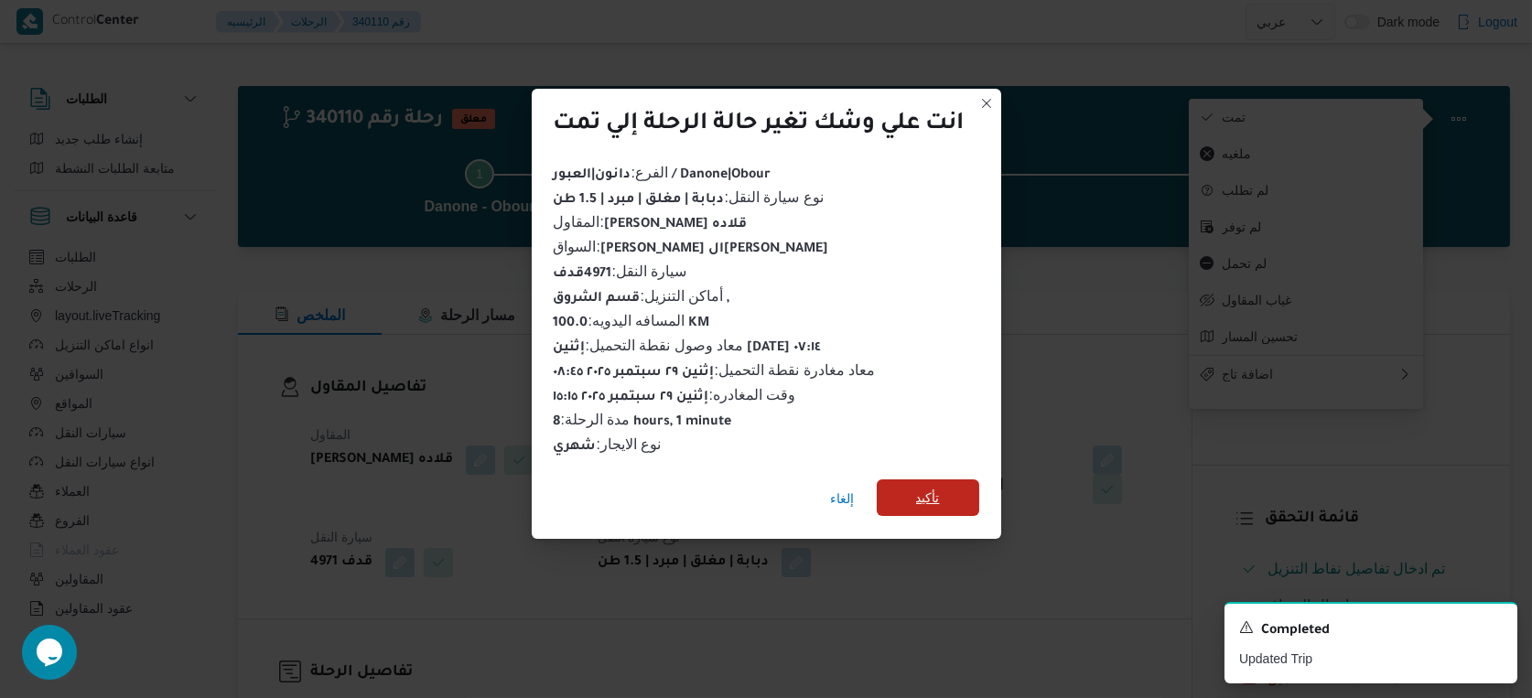
click at [927, 510] on span "تأكيد" at bounding box center [928, 498] width 103 height 37
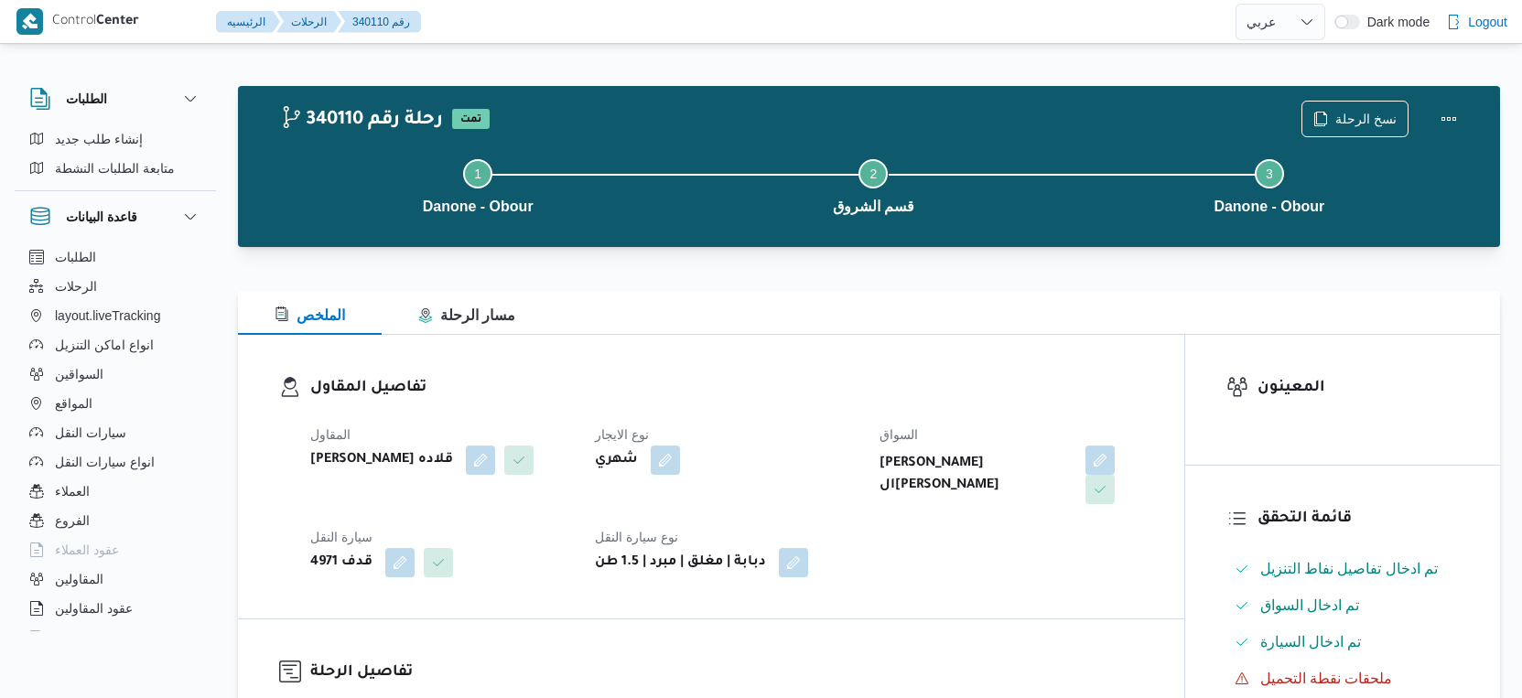
select select "ar"
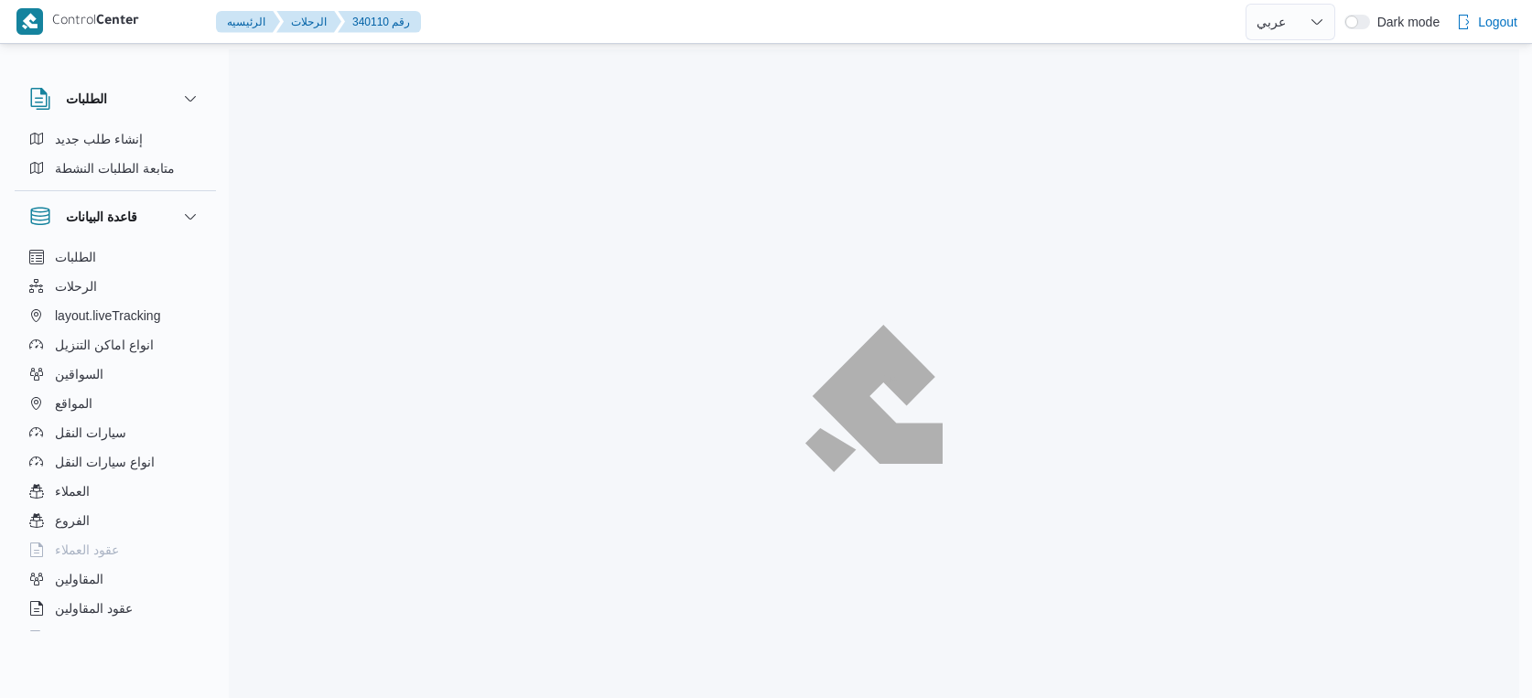
select select "ar"
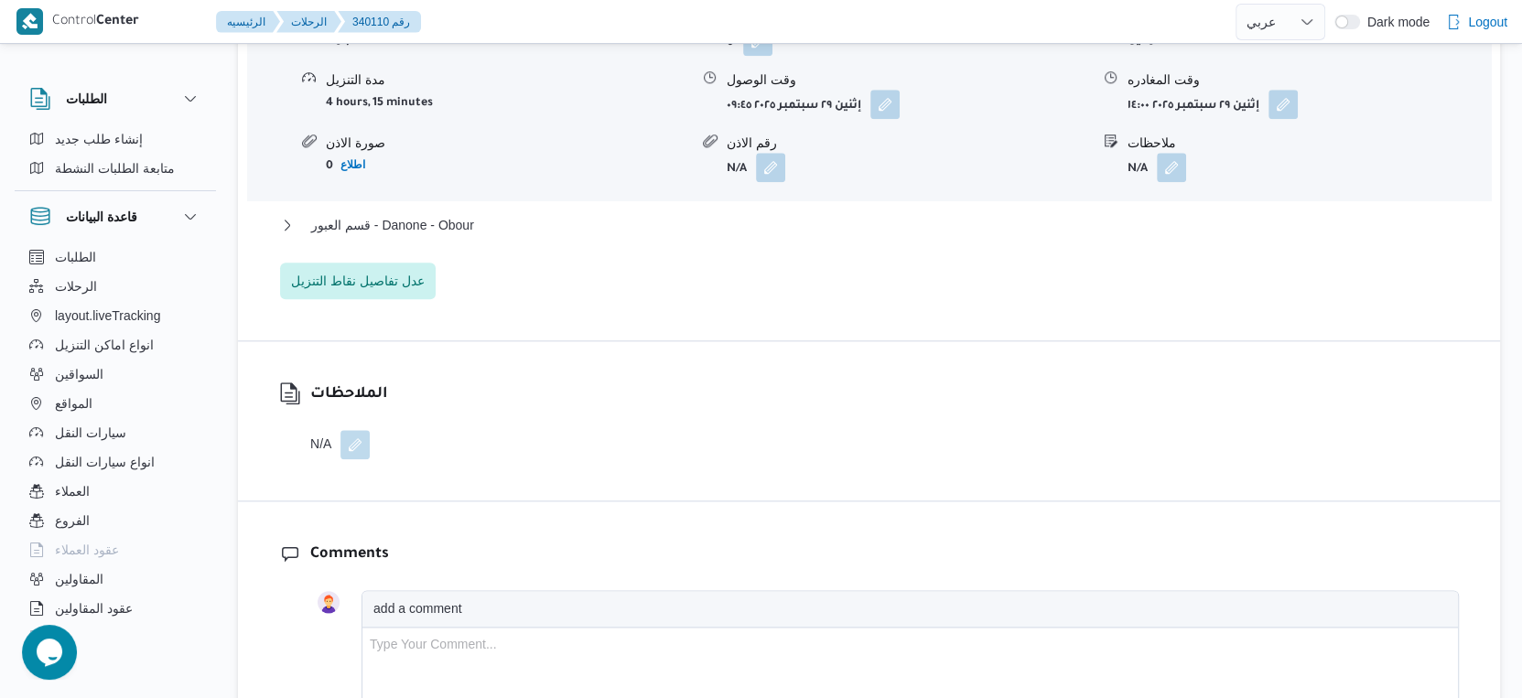
scroll to position [1729, 0]
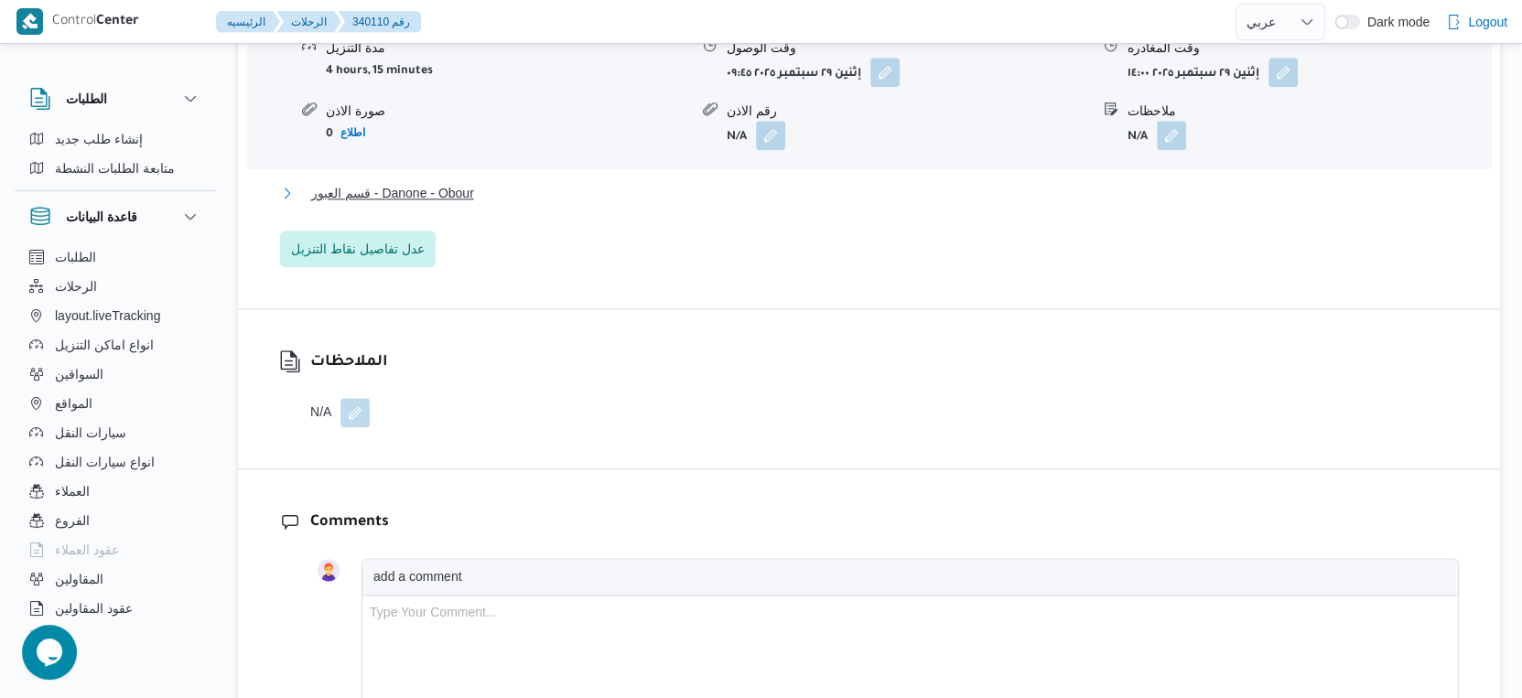
click at [492, 193] on button "قسم العبور - Danone - Obour" at bounding box center [869, 193] width 1179 height 22
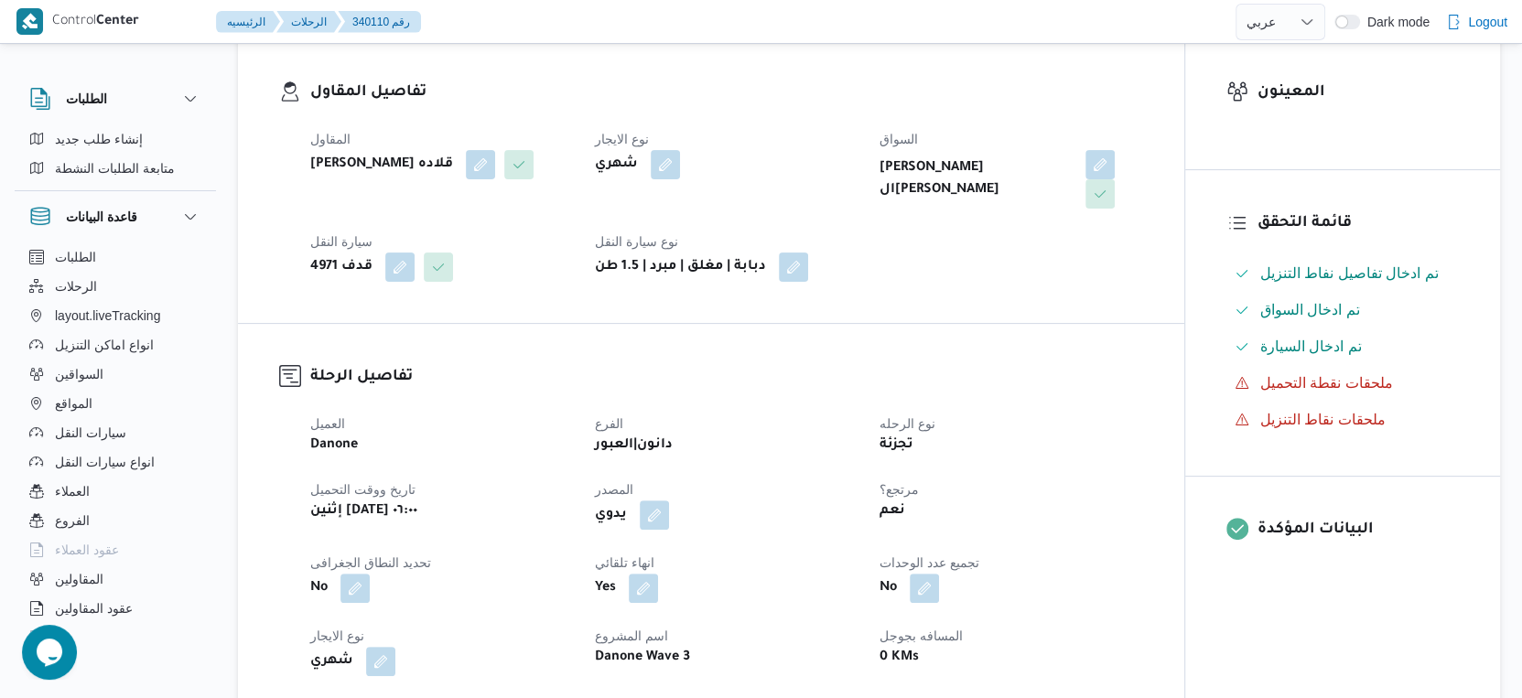
scroll to position [610, 0]
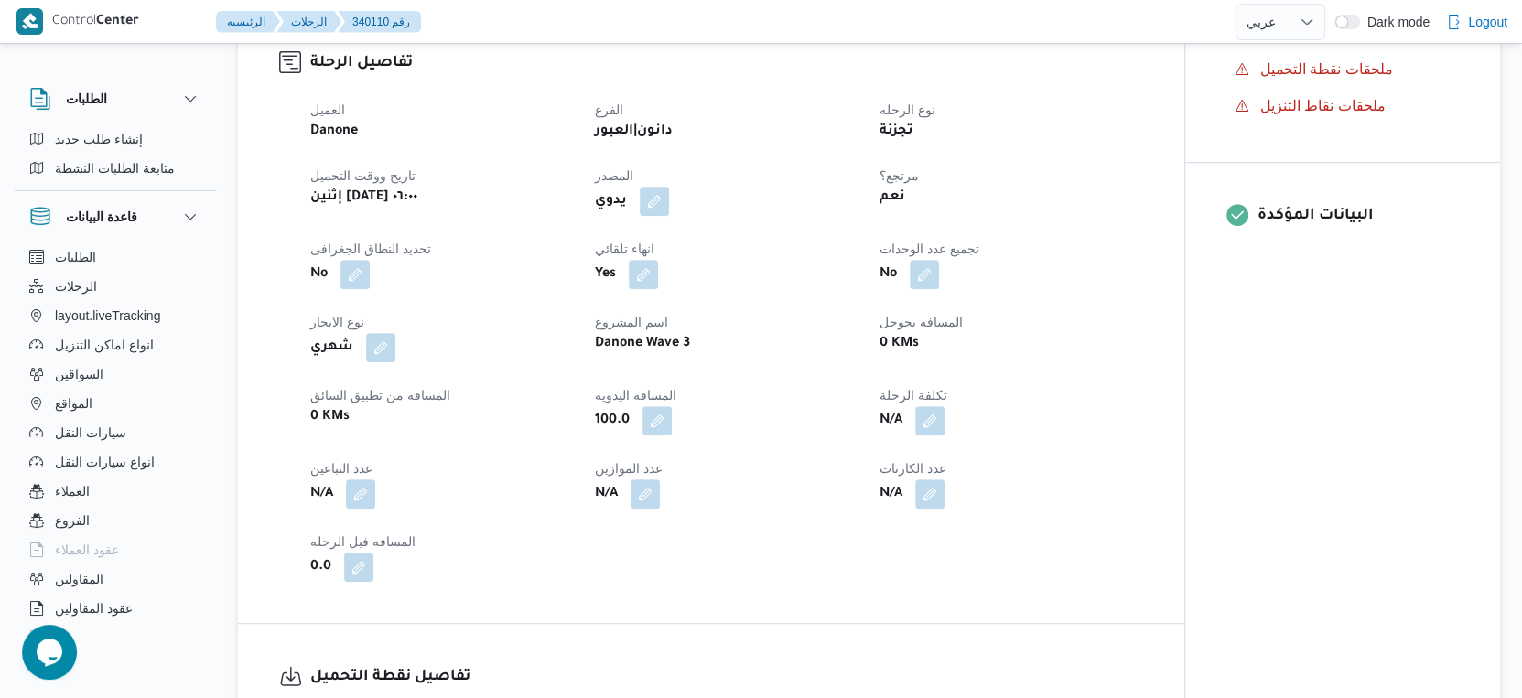
select select "ar"
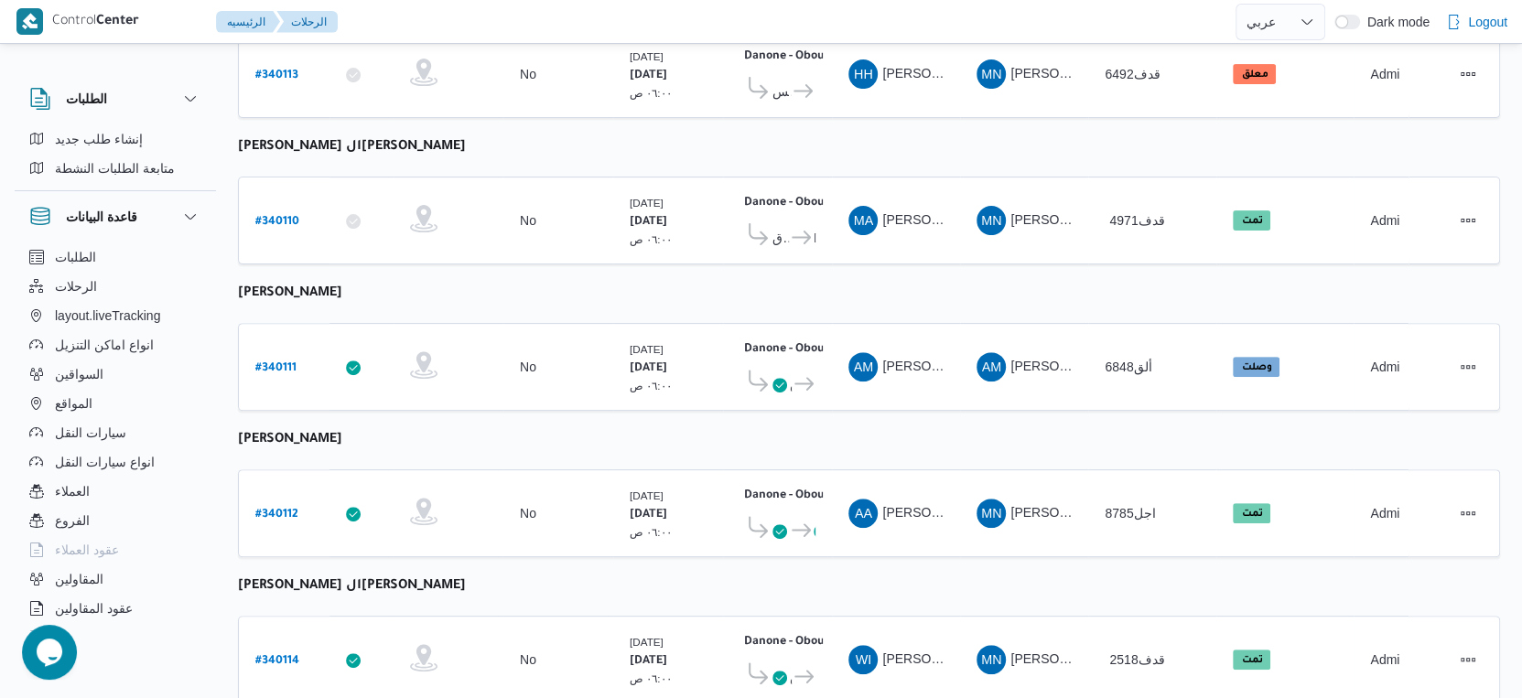
scroll to position [610, 0]
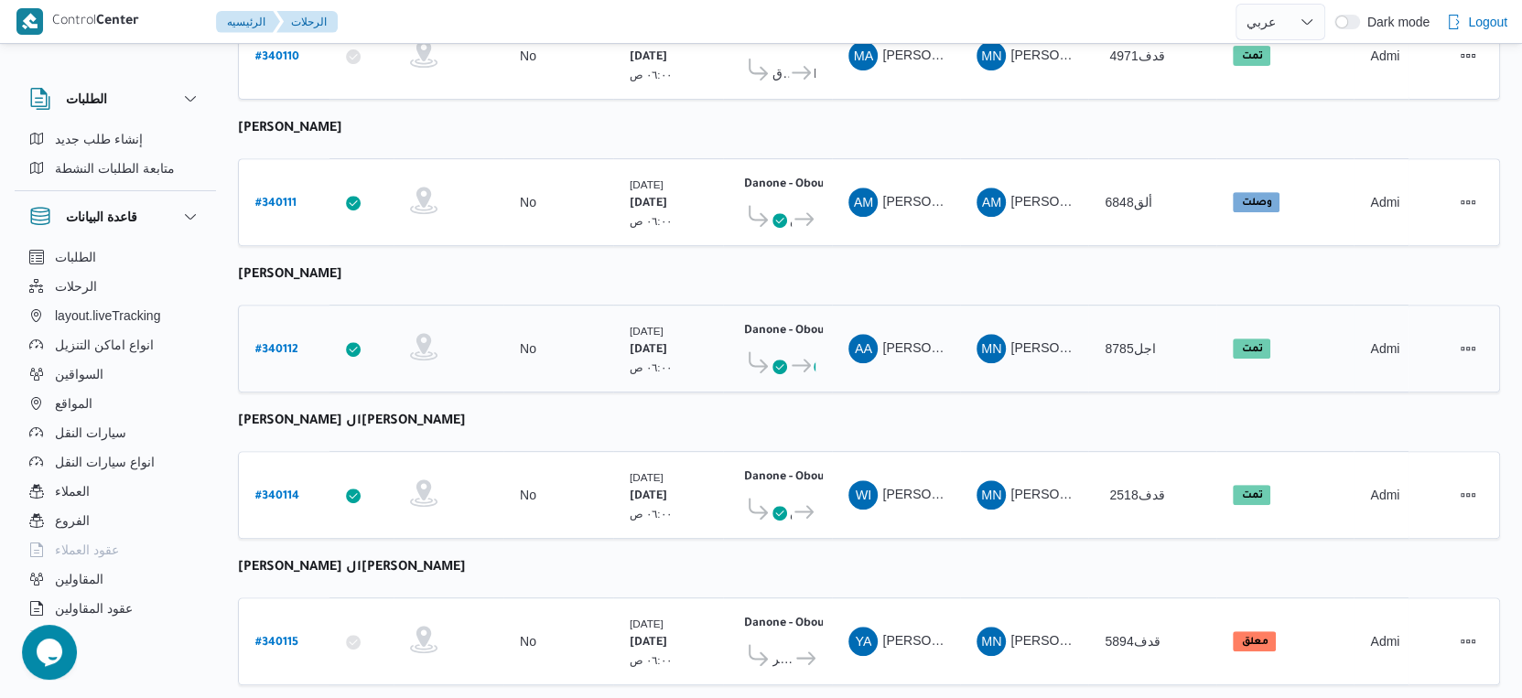
click at [276, 344] on b "# 340112" at bounding box center [276, 350] width 43 height 13
select select "ar"
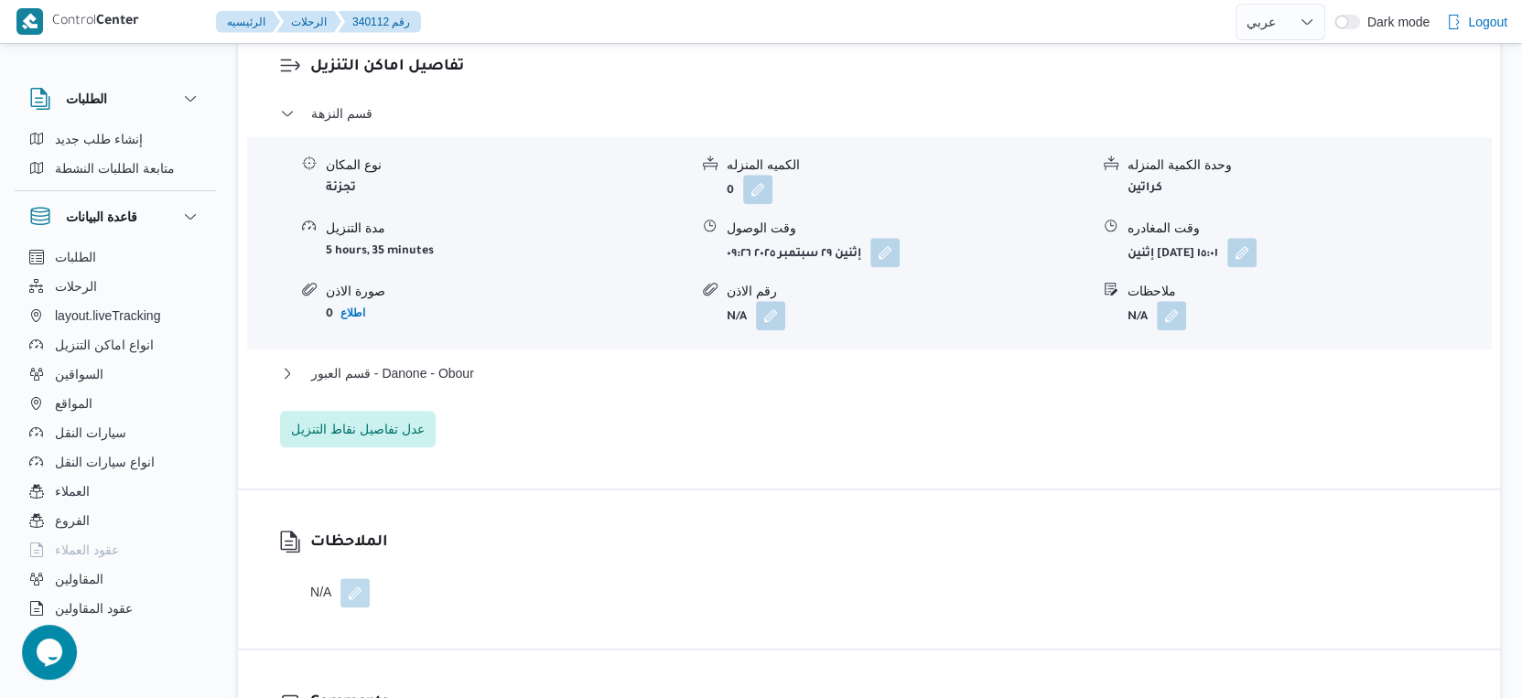
scroll to position [1526, 0]
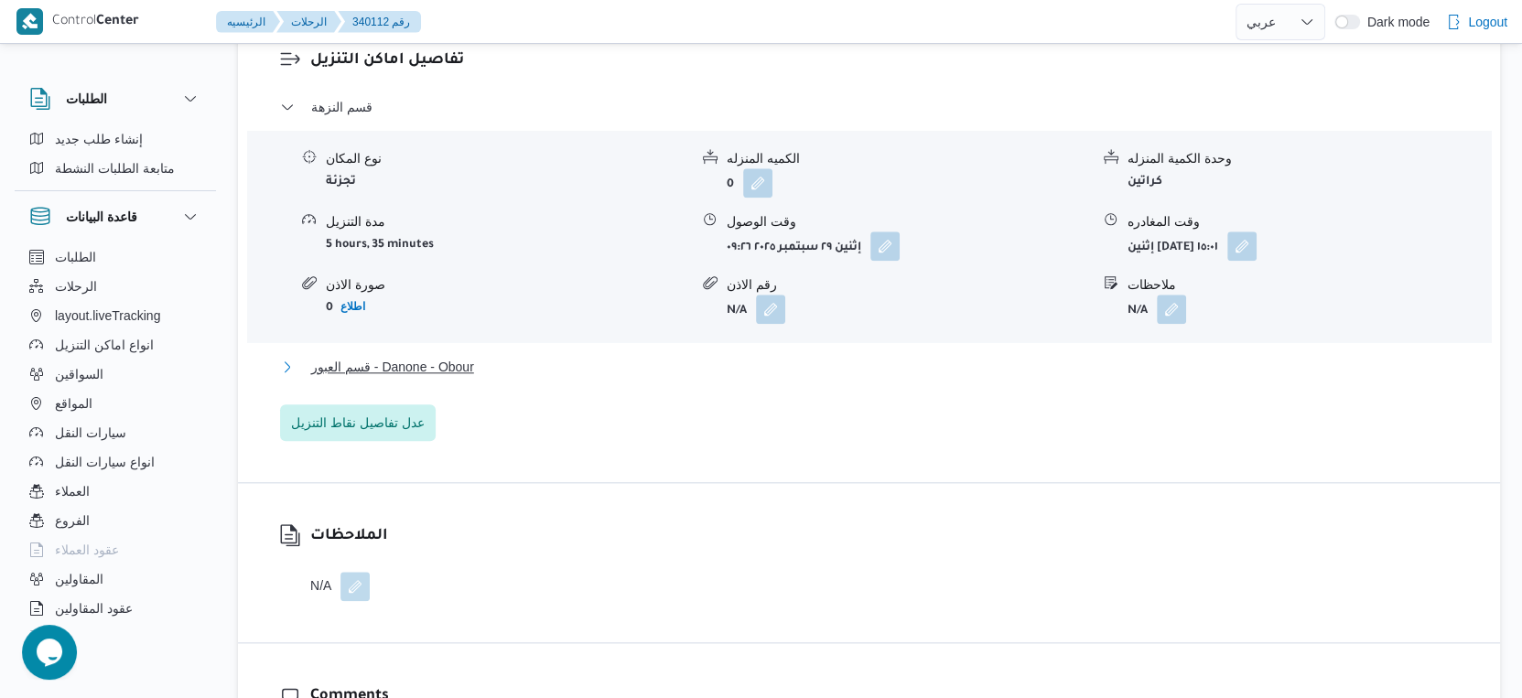
click at [447, 363] on span "قسم العبور - Danone - Obour" at bounding box center [392, 367] width 163 height 22
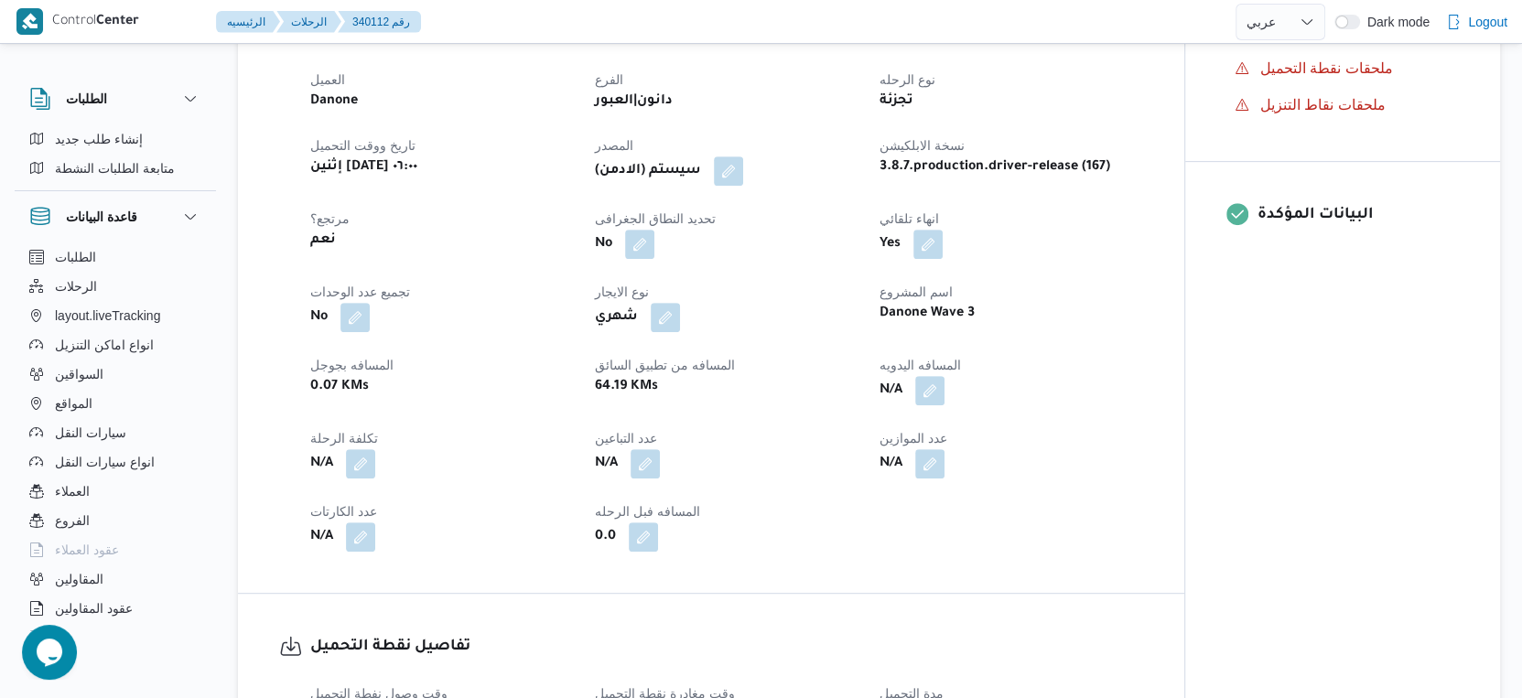
scroll to position [508, 0]
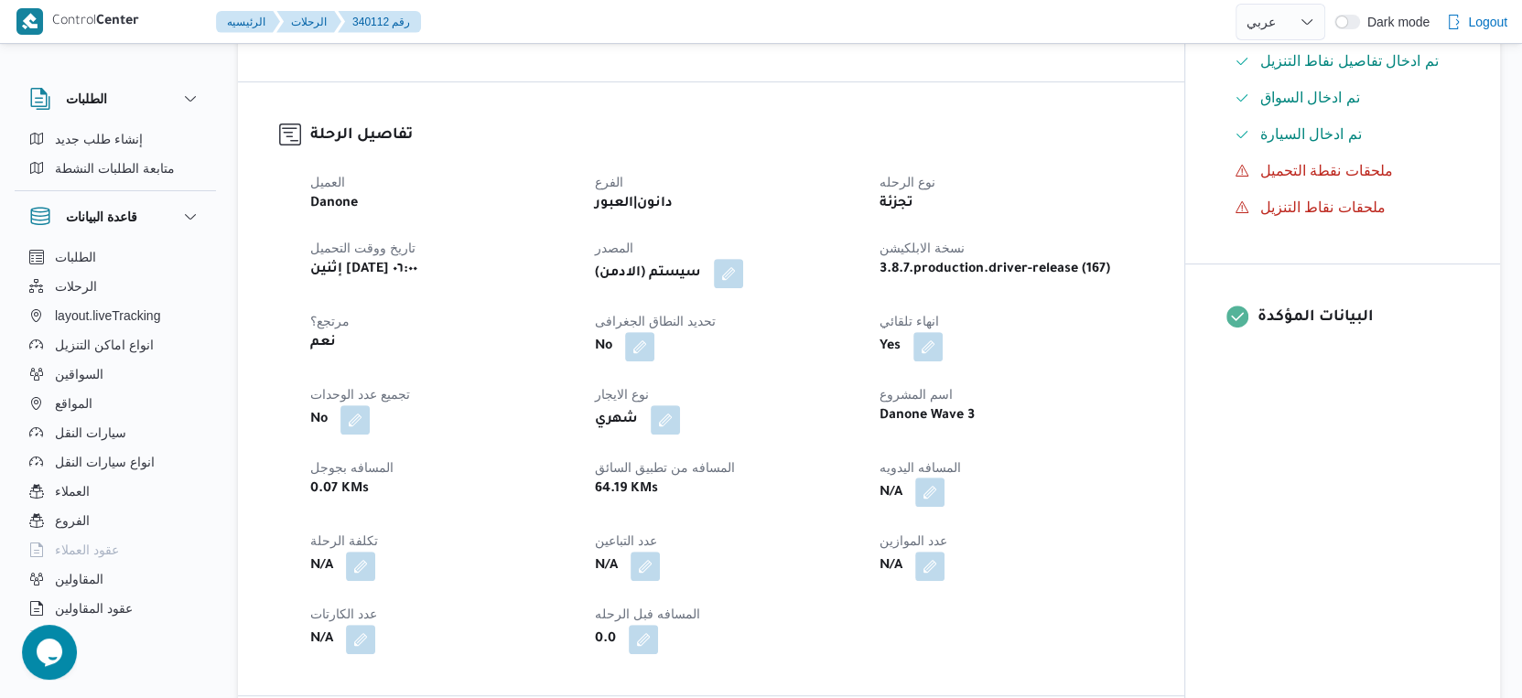
click at [925, 495] on button "button" at bounding box center [929, 492] width 29 height 29
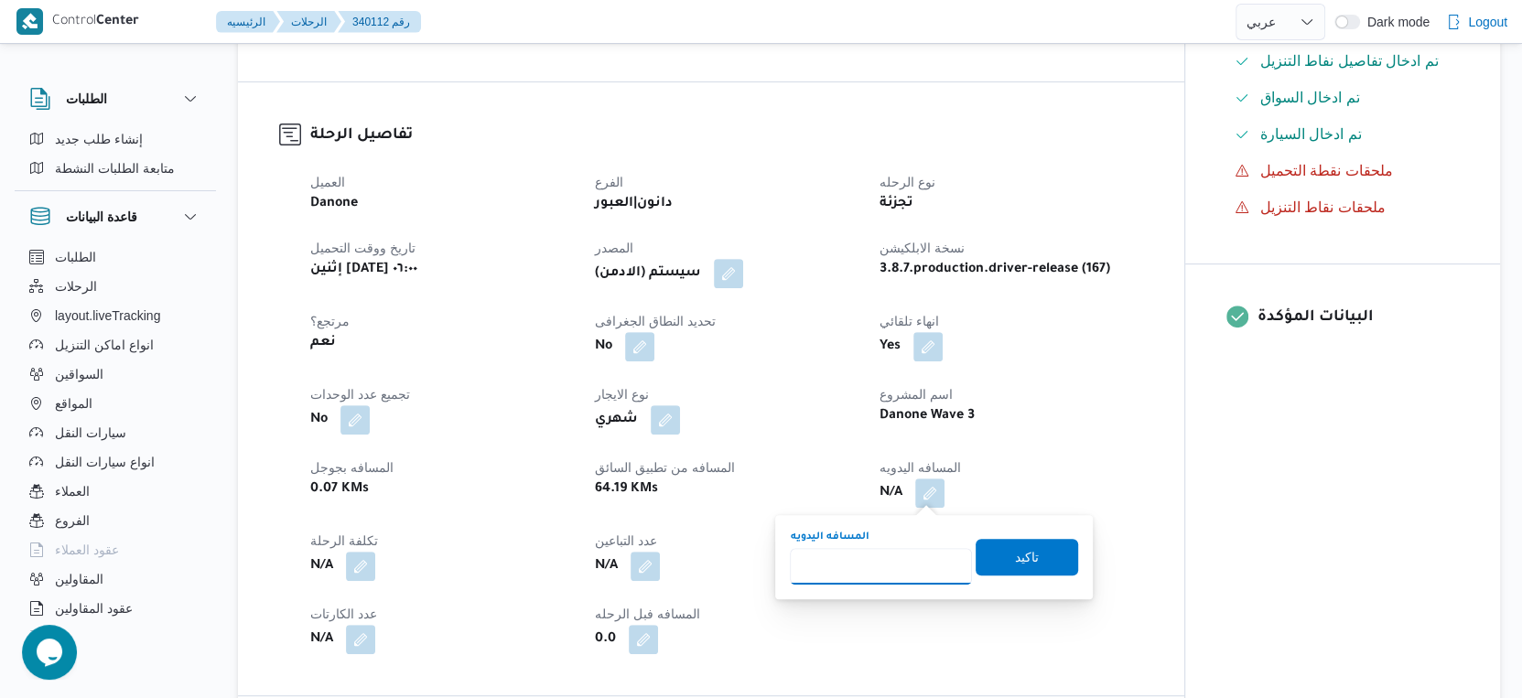
click at [903, 556] on input "المسافه اليدويه" at bounding box center [881, 566] width 182 height 37
type input "69"
click at [1039, 558] on span "تاكيد" at bounding box center [1027, 556] width 103 height 37
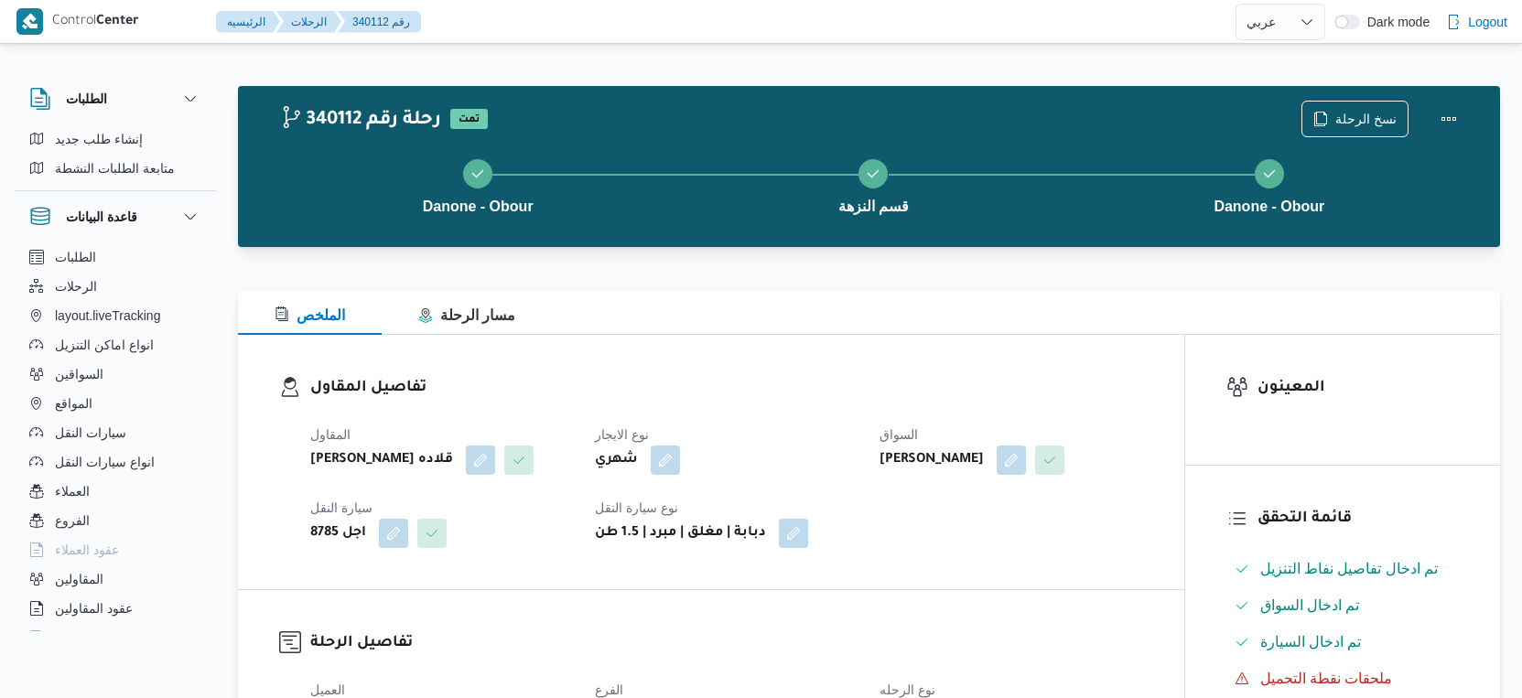
select select "ar"
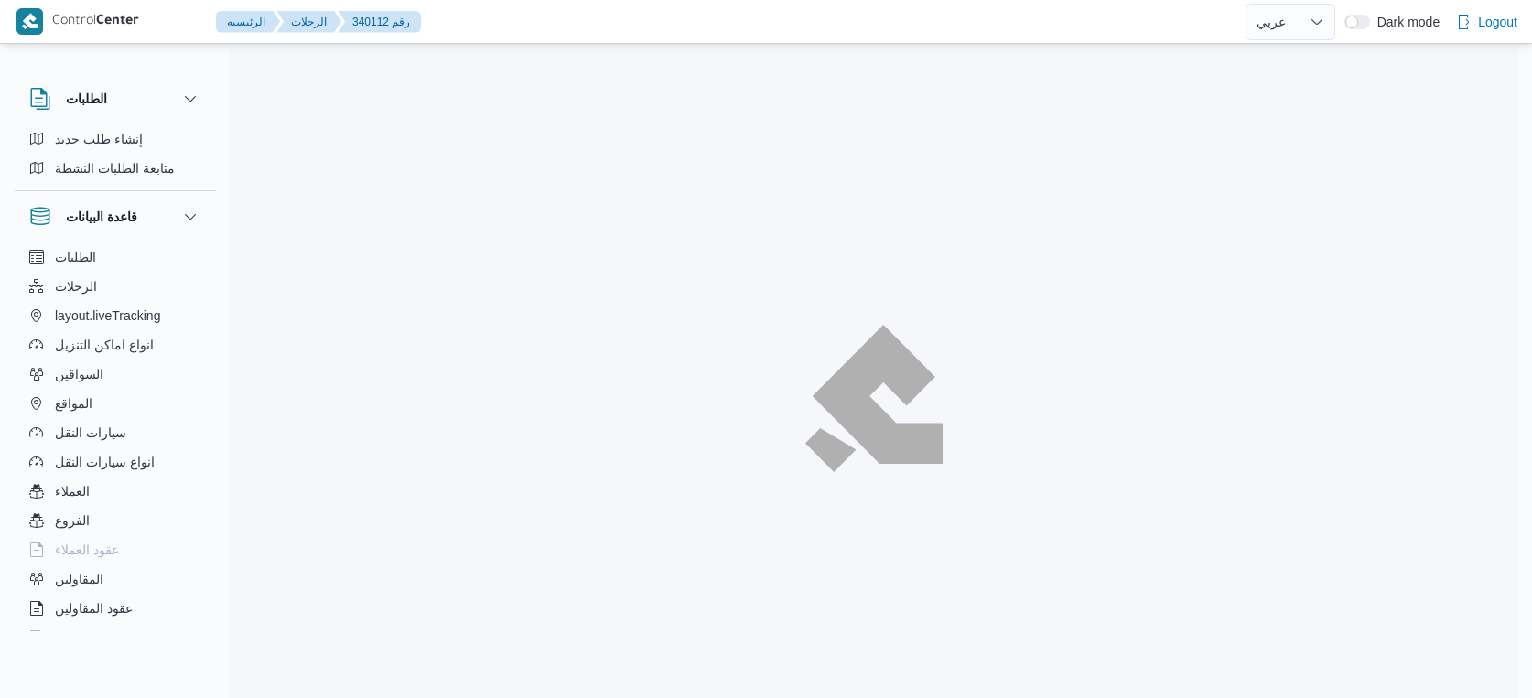
select select "ar"
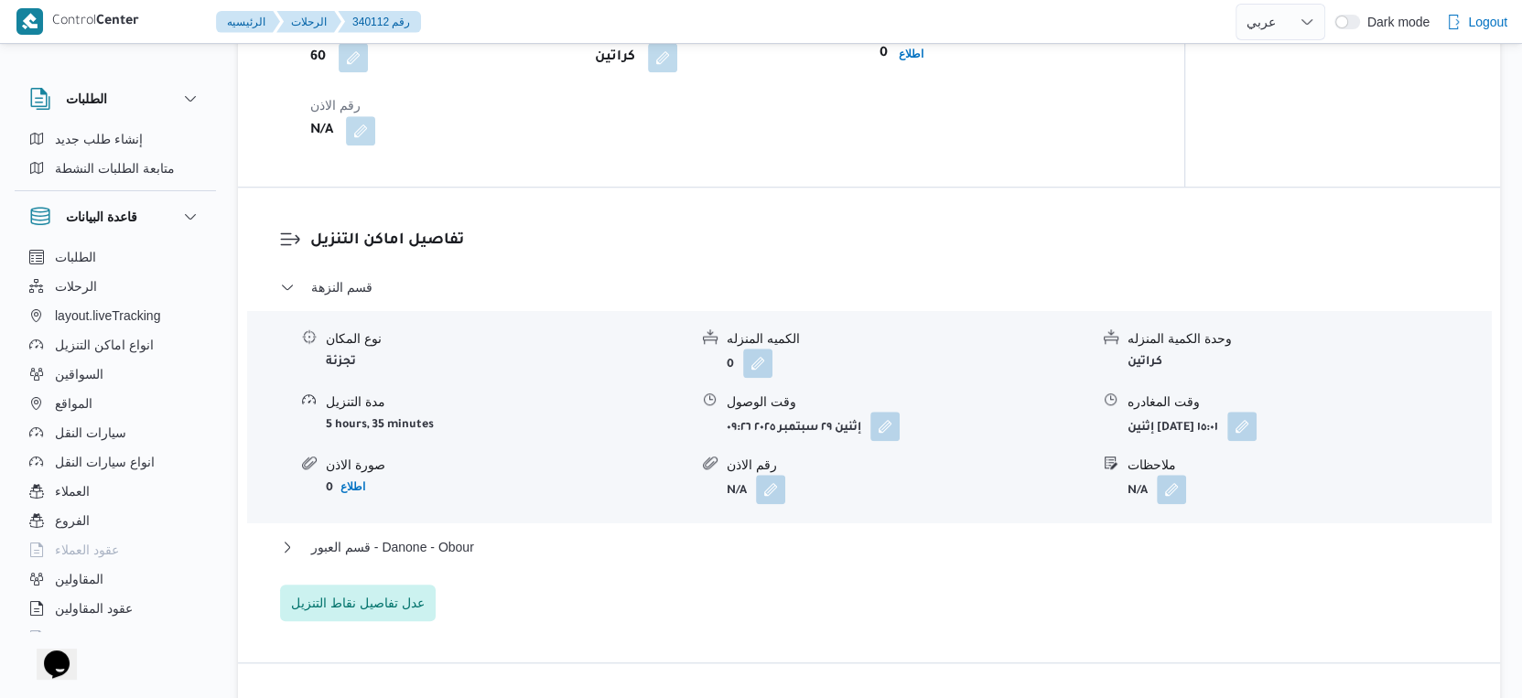
scroll to position [1575, 0]
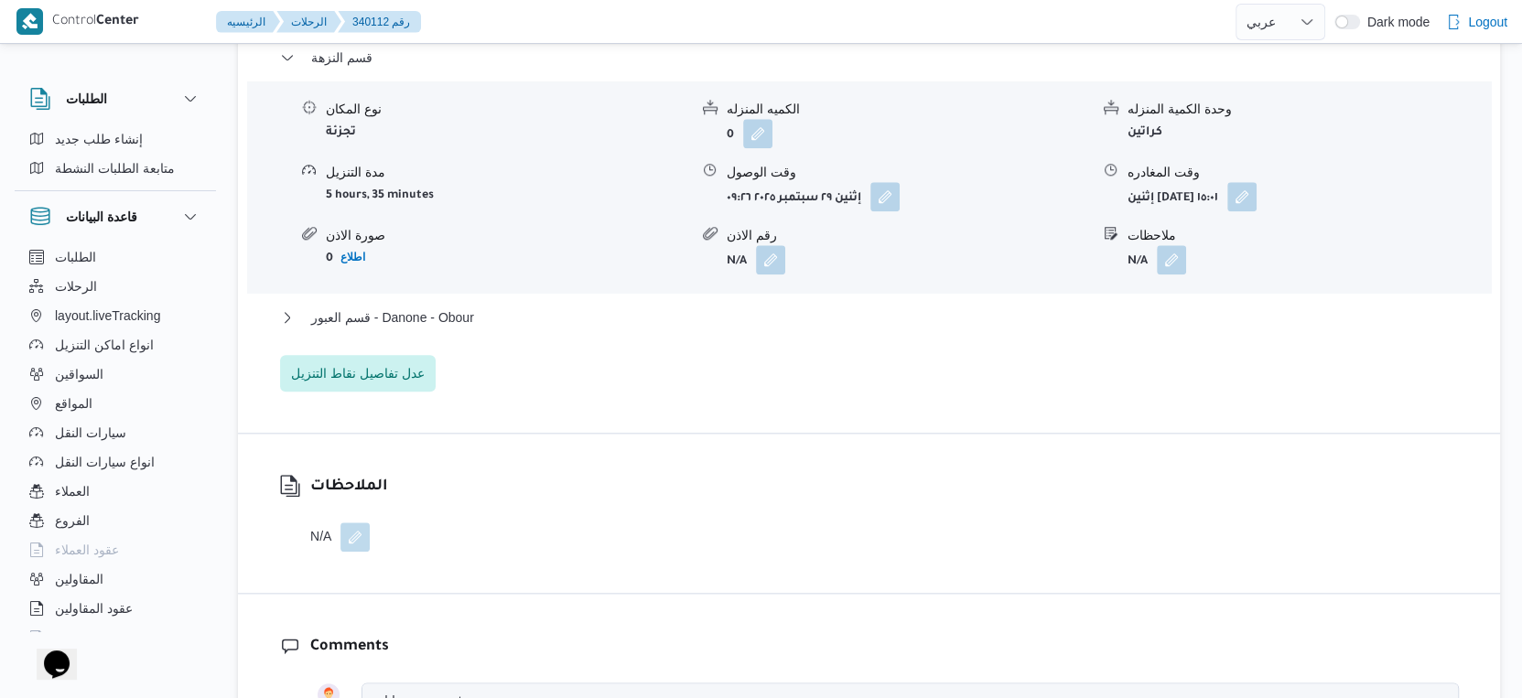
click at [484, 303] on div "قسم النزهة نوع المكان تجزئة الكميه المنزله 0 وحدة الكمية المنزله كراتين مدة الت…" at bounding box center [869, 219] width 1179 height 345
click at [489, 339] on div "قسم العبور - Danone - Obour" at bounding box center [869, 324] width 1179 height 35
click at [544, 322] on button "قسم العبور - Danone - Obour" at bounding box center [869, 318] width 1179 height 22
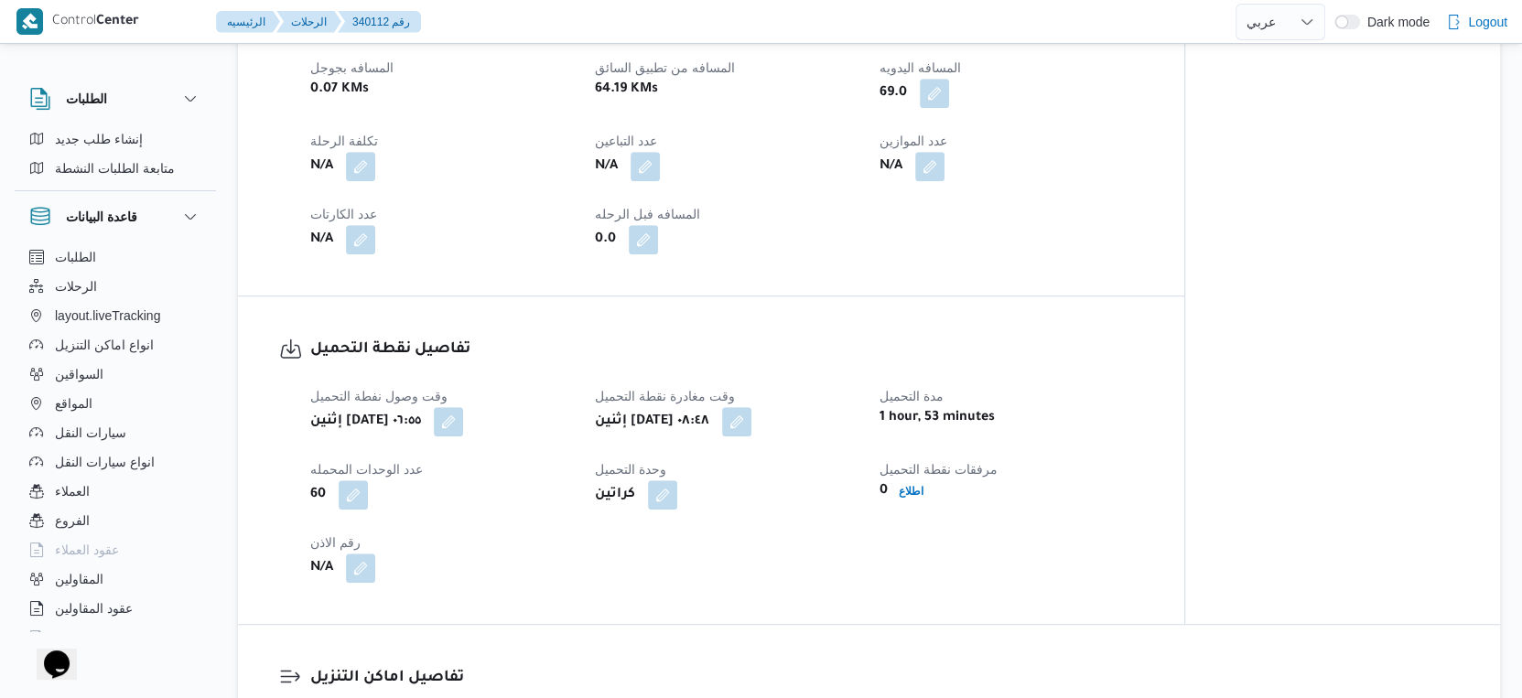
scroll to position [456, 0]
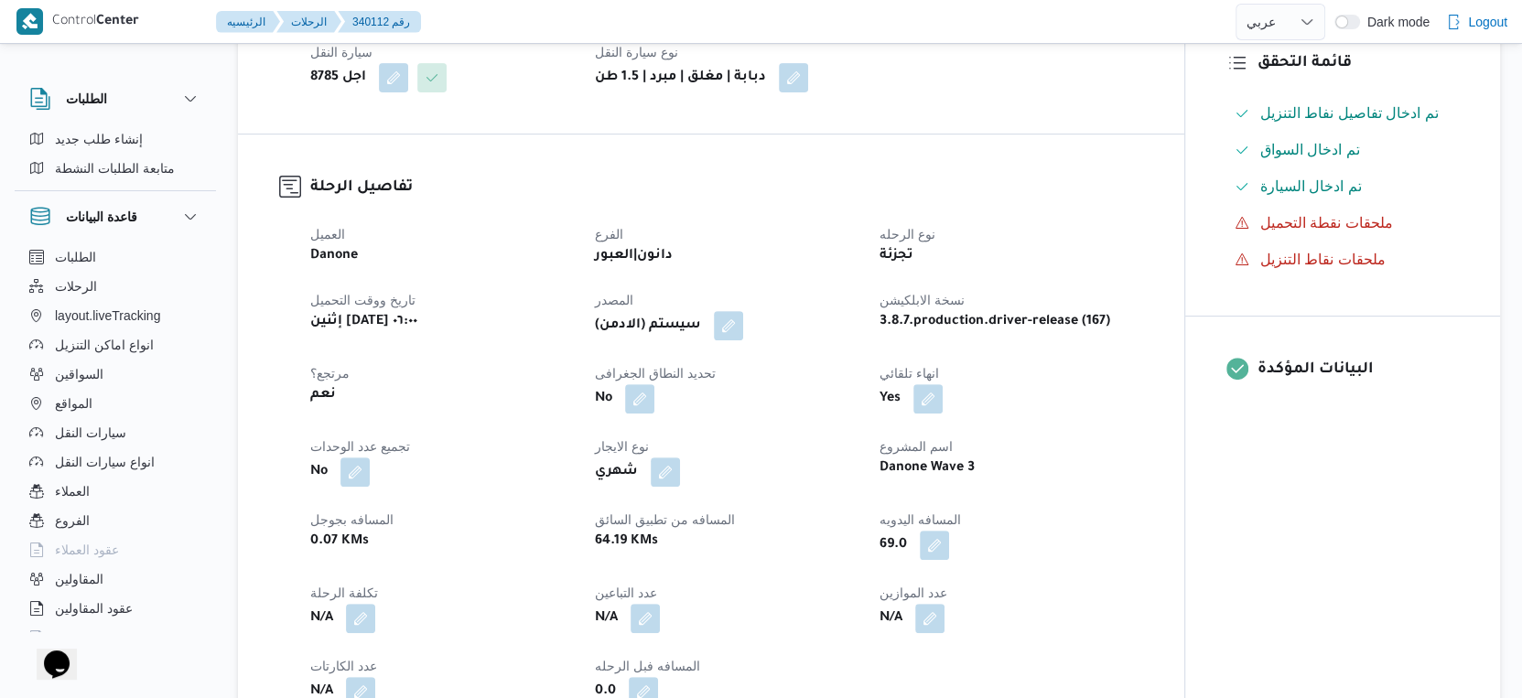
select select "ar"
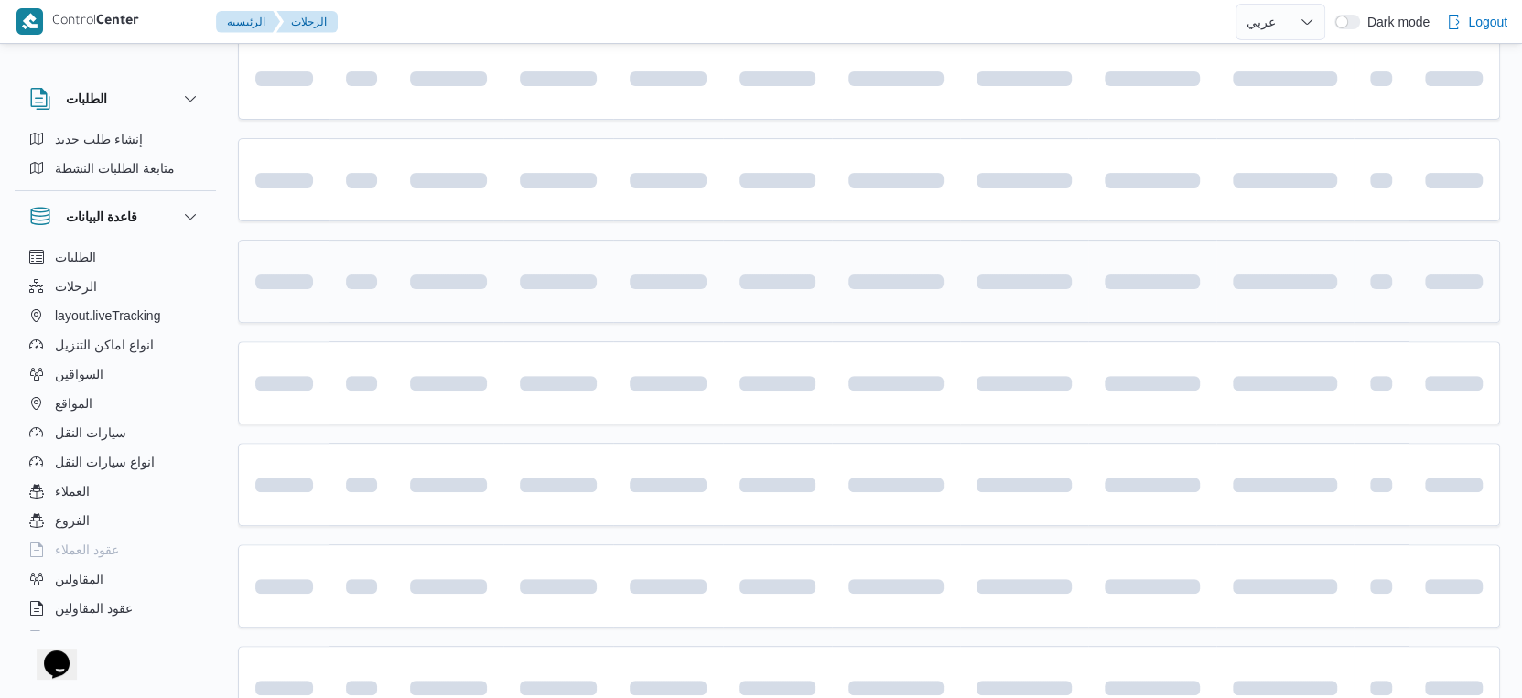
scroll to position [610, 0]
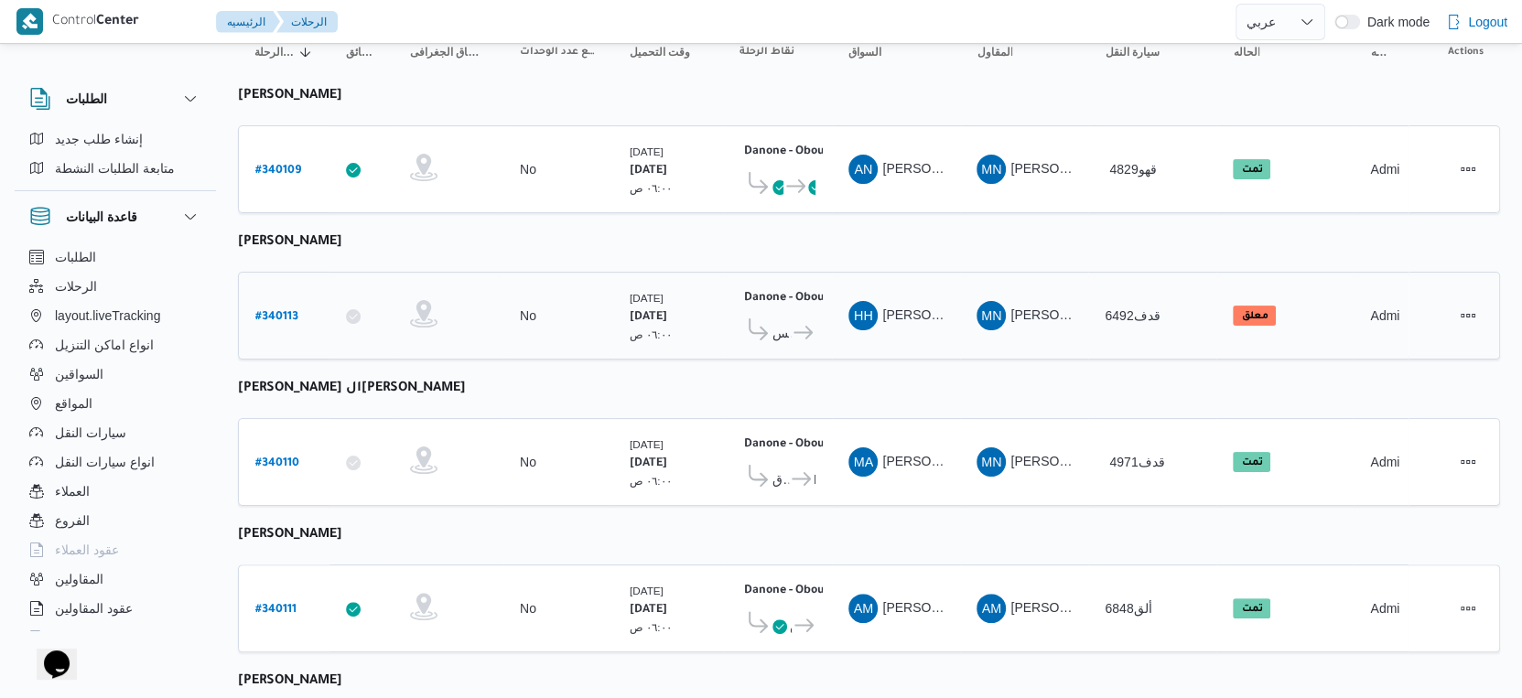
click at [289, 311] on b "# 340113" at bounding box center [276, 317] width 43 height 13
select select "ar"
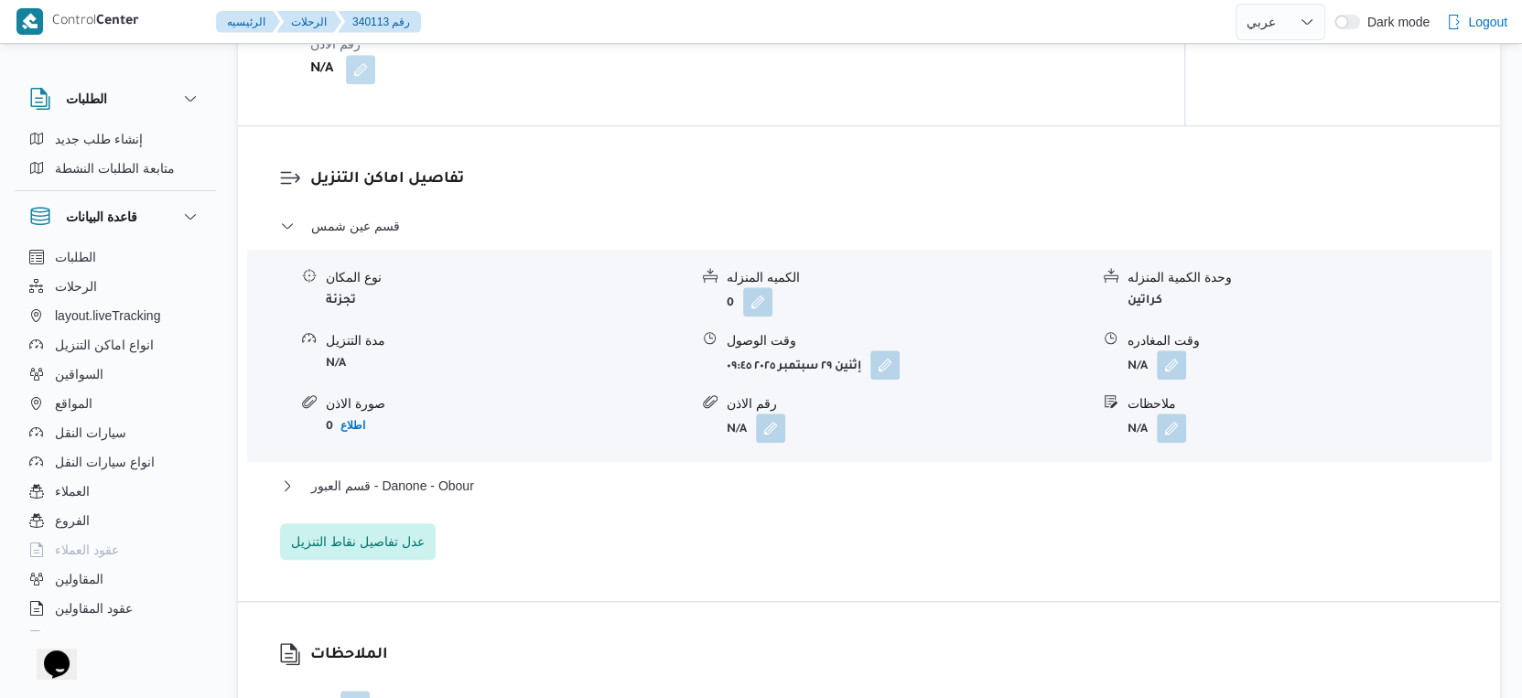
scroll to position [1424, 0]
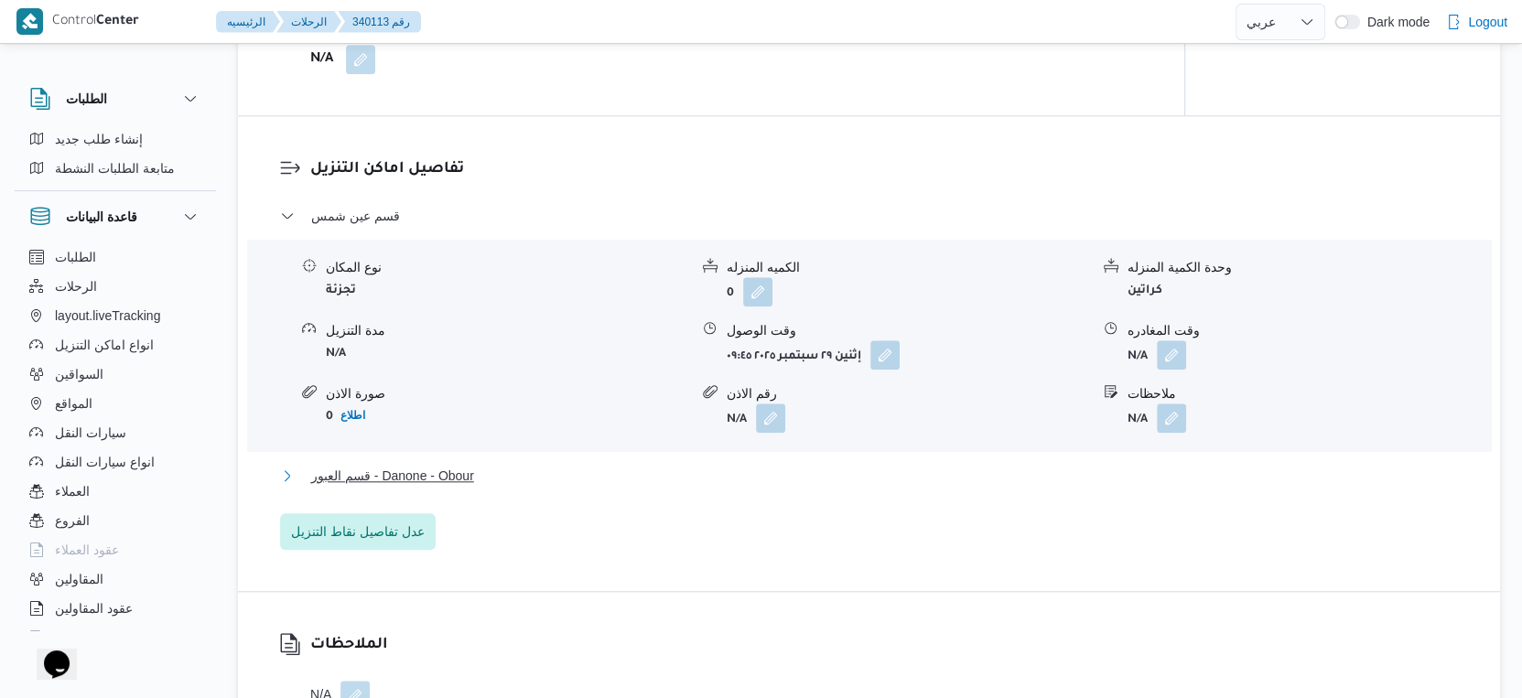
click at [464, 487] on span "قسم العبور - Danone - Obour" at bounding box center [392, 476] width 163 height 22
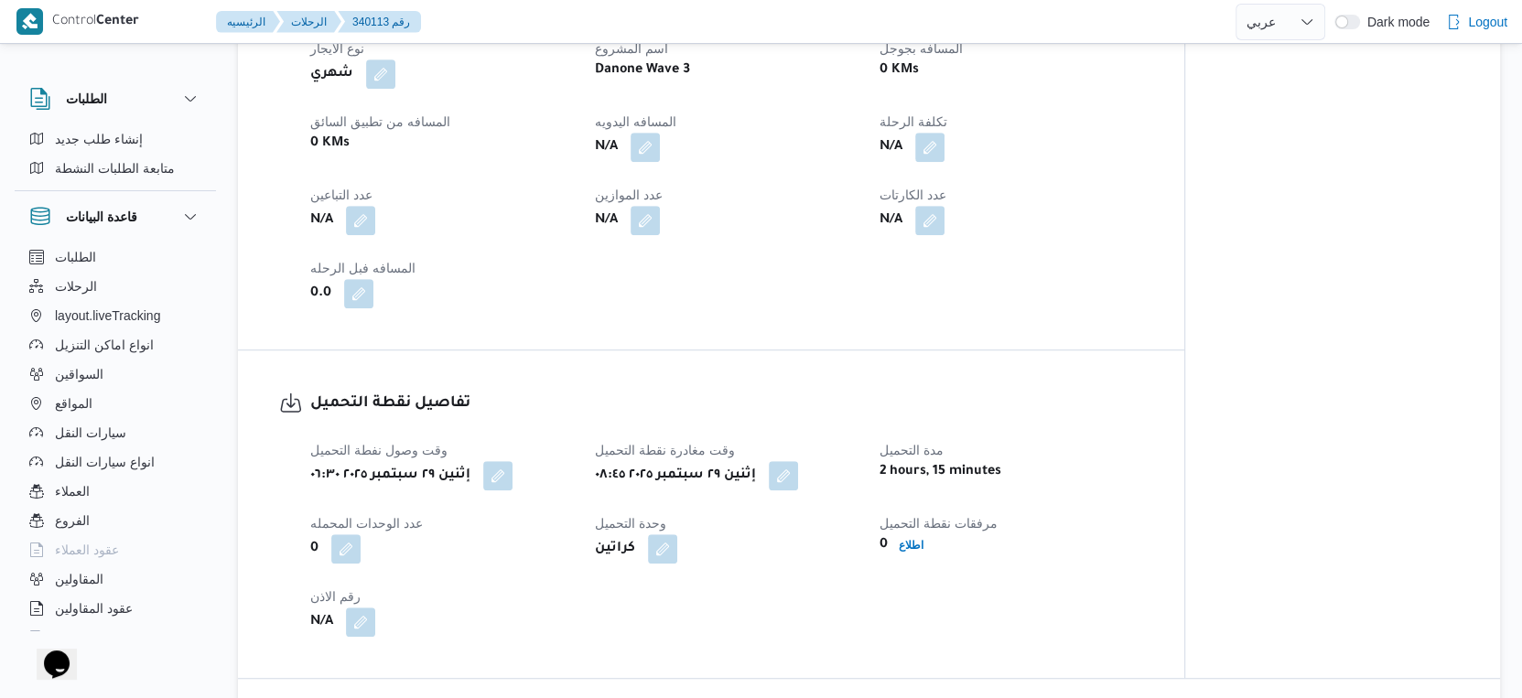
scroll to position [814, 0]
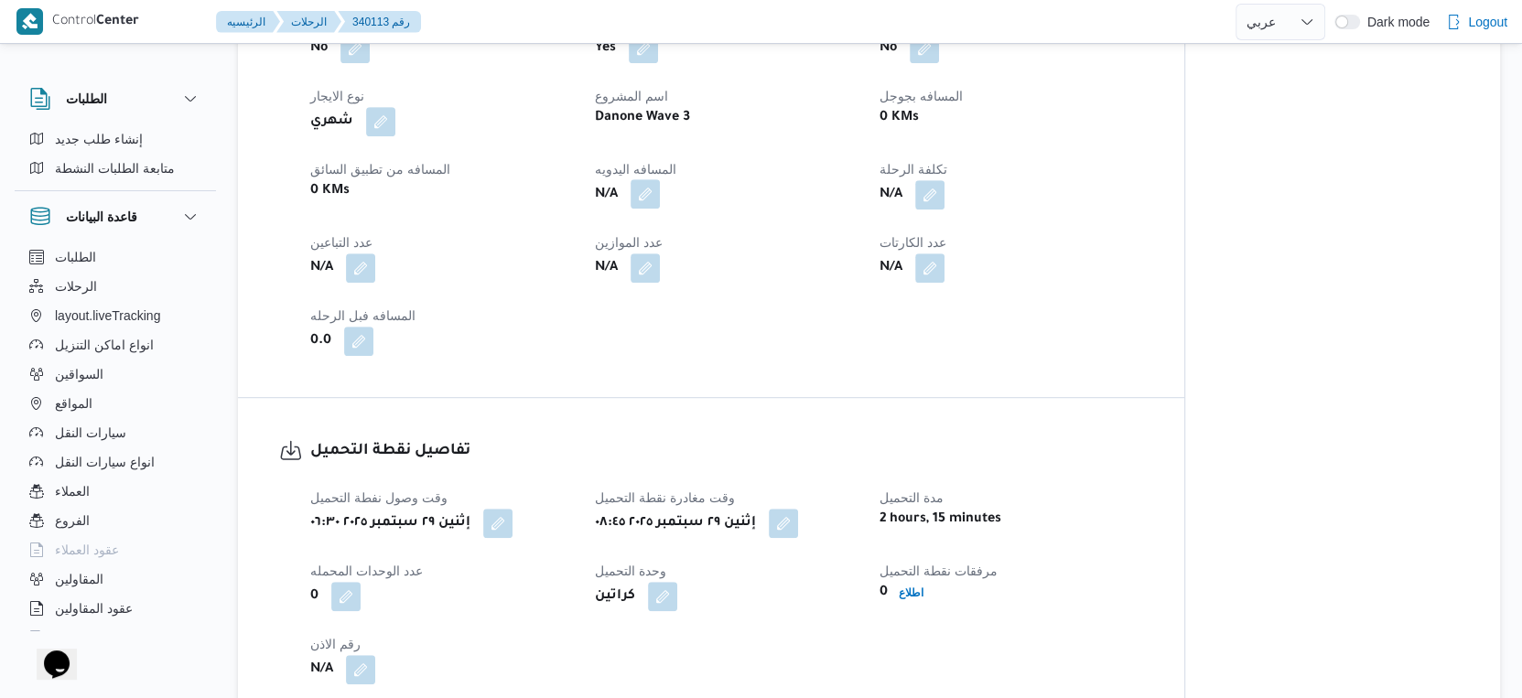
click at [648, 209] on button "button" at bounding box center [645, 193] width 29 height 29
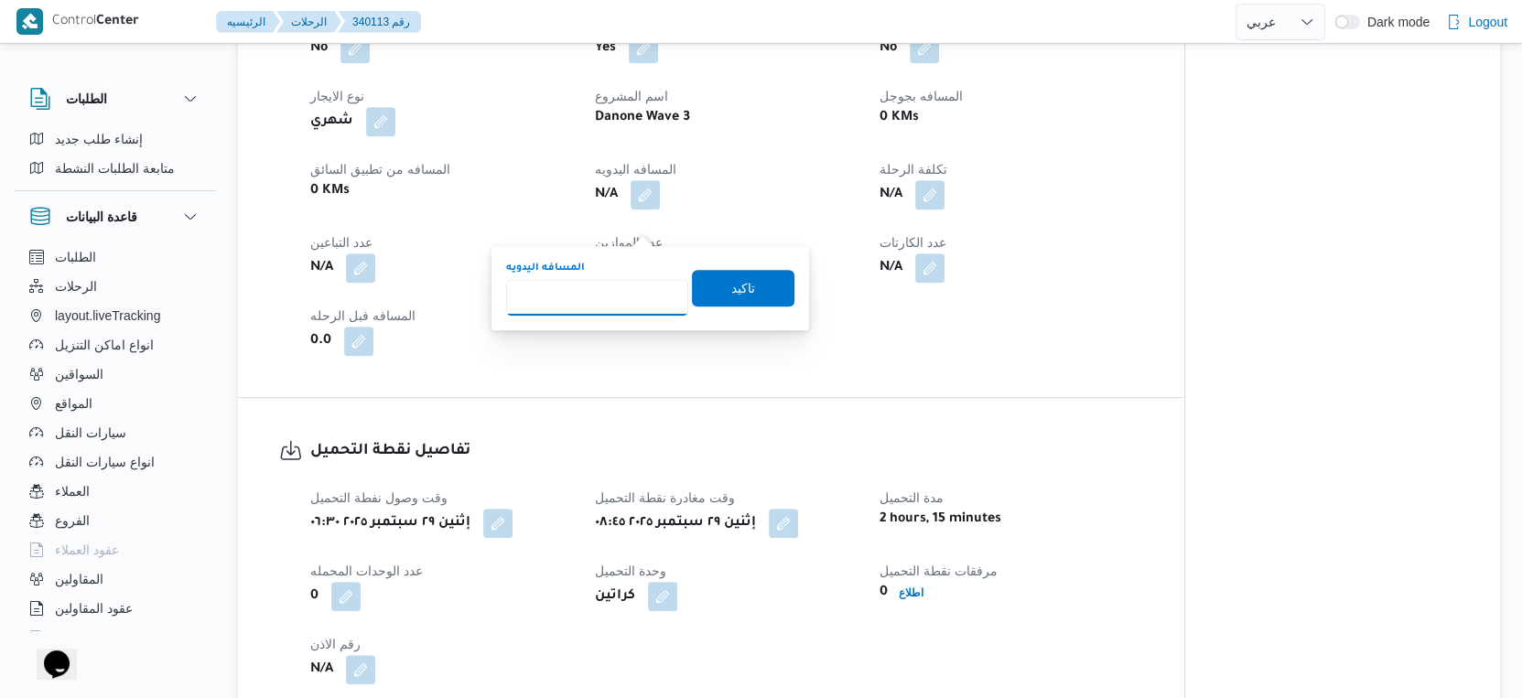
click at [599, 284] on input "المسافه اليدويه" at bounding box center [597, 297] width 182 height 37
type input "49"
click at [731, 286] on span "تاكيد" at bounding box center [743, 287] width 24 height 22
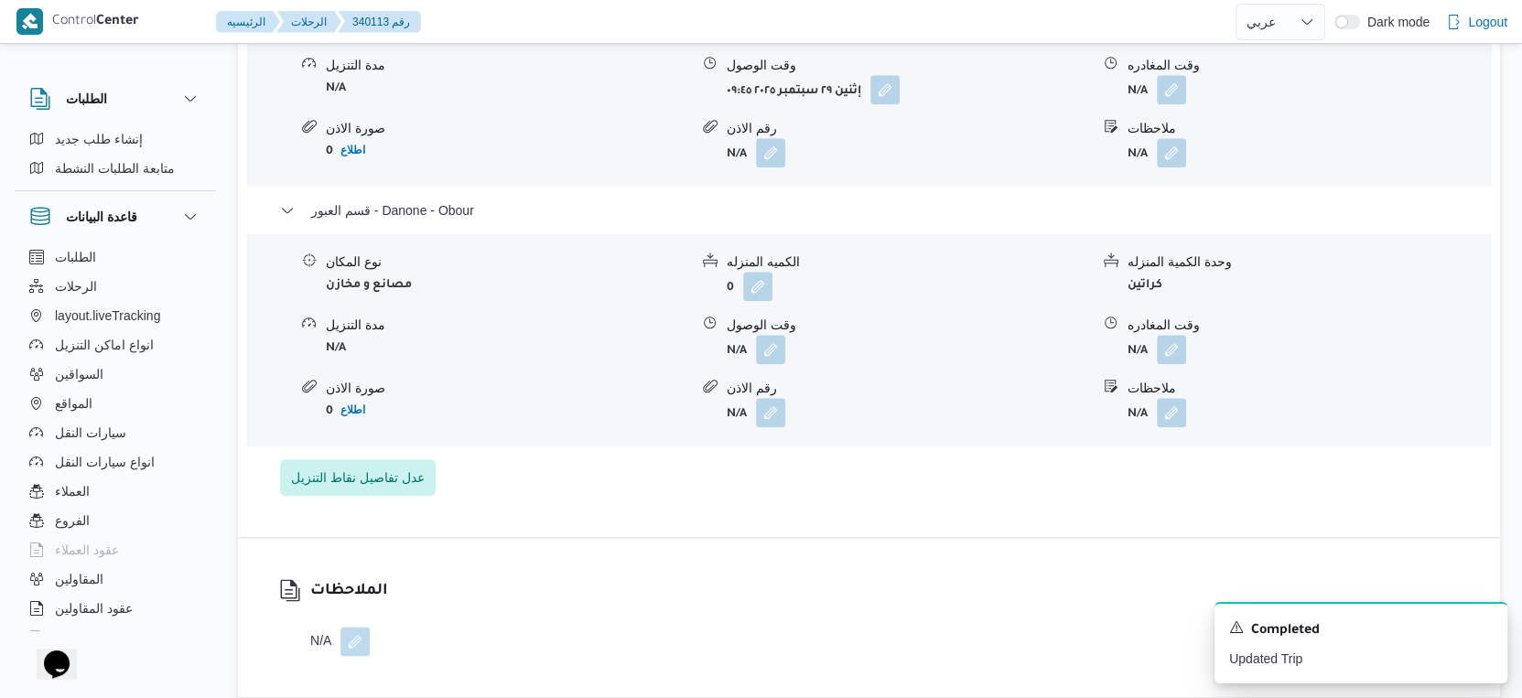
scroll to position [1730, 0]
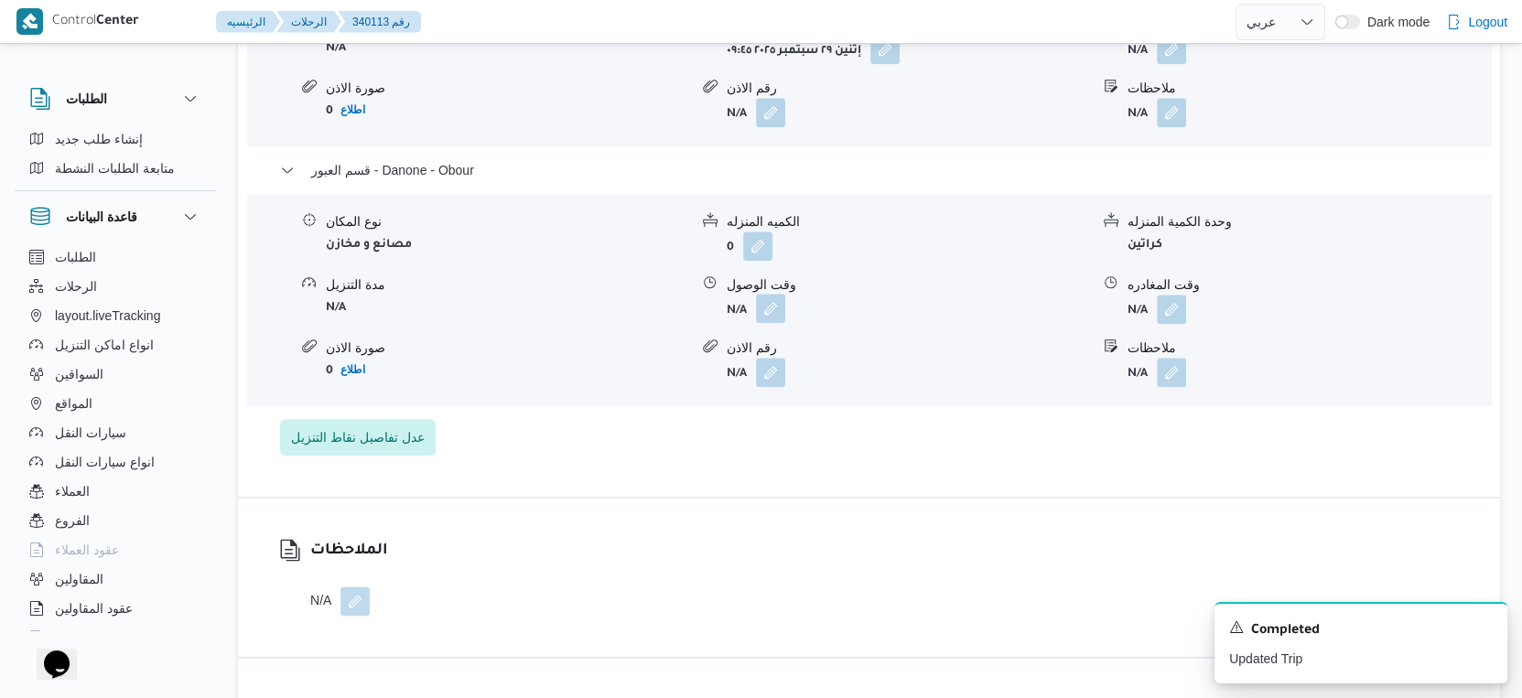
click at [767, 323] on button "button" at bounding box center [770, 308] width 29 height 29
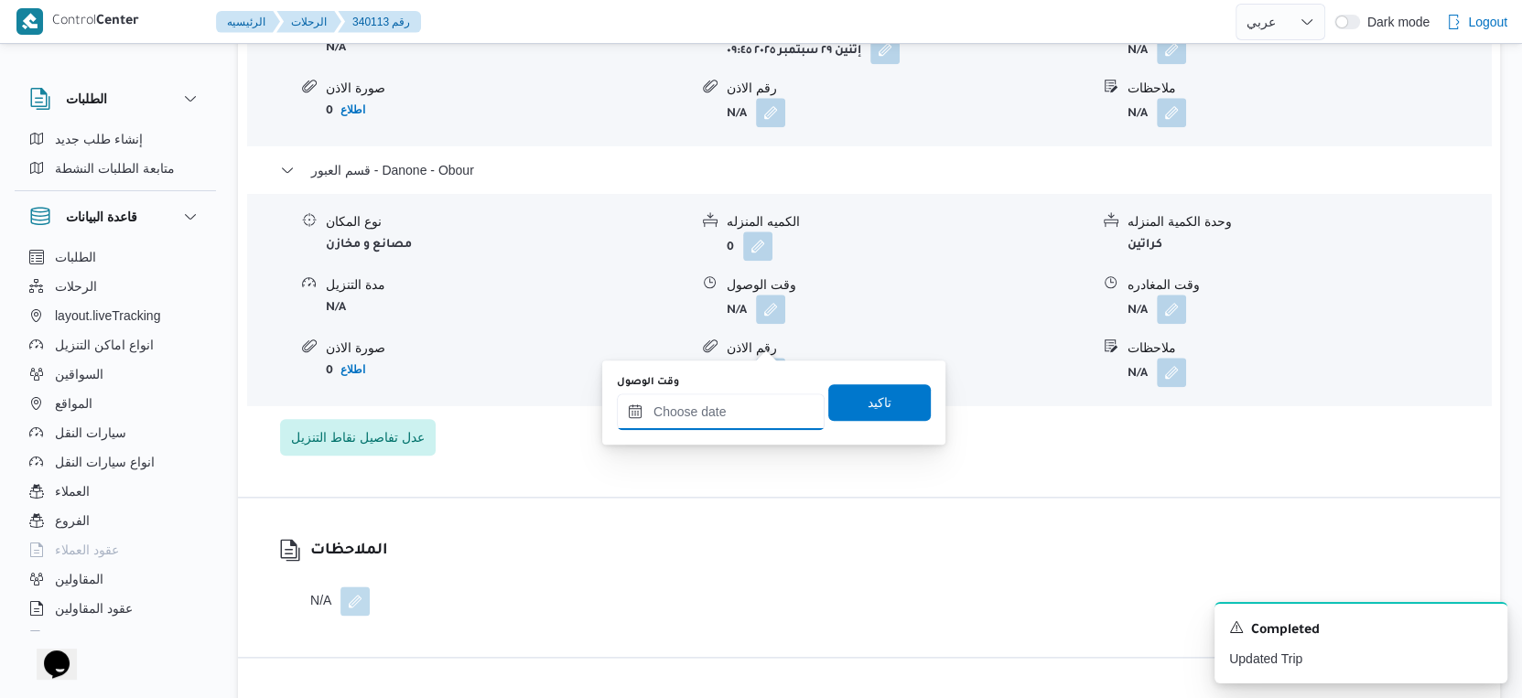
drag, startPoint x: 750, startPoint y: 361, endPoint x: 754, endPoint y: 424, distance: 62.4
click at [739, 400] on input "وقت الوصول" at bounding box center [721, 412] width 208 height 37
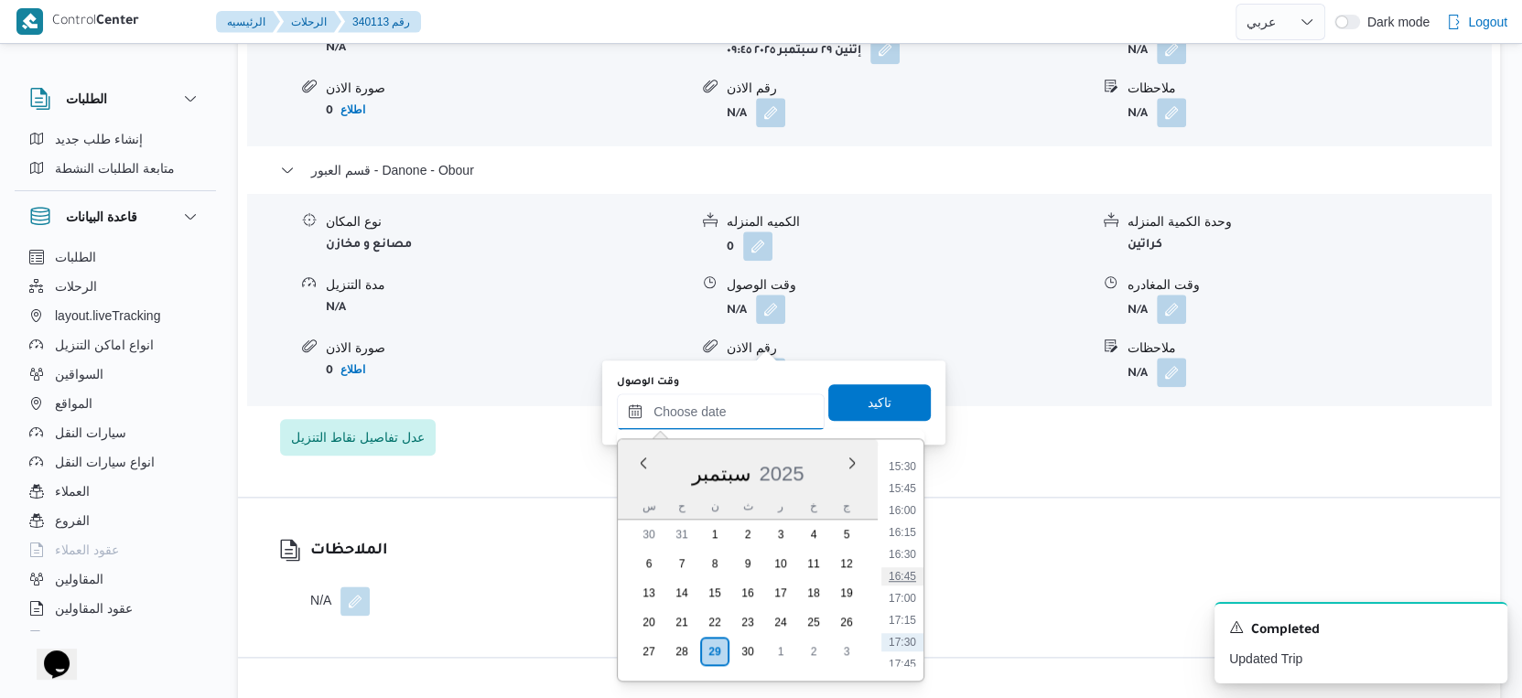
scroll to position [1323, 0]
drag, startPoint x: 899, startPoint y: 502, endPoint x: 899, endPoint y: 469, distance: 32.9
click at [899, 502] on li "15:30" at bounding box center [902, 501] width 42 height 18
type input "٢٩/٠٩/٢٠٢٥ ١٥:٣٠"
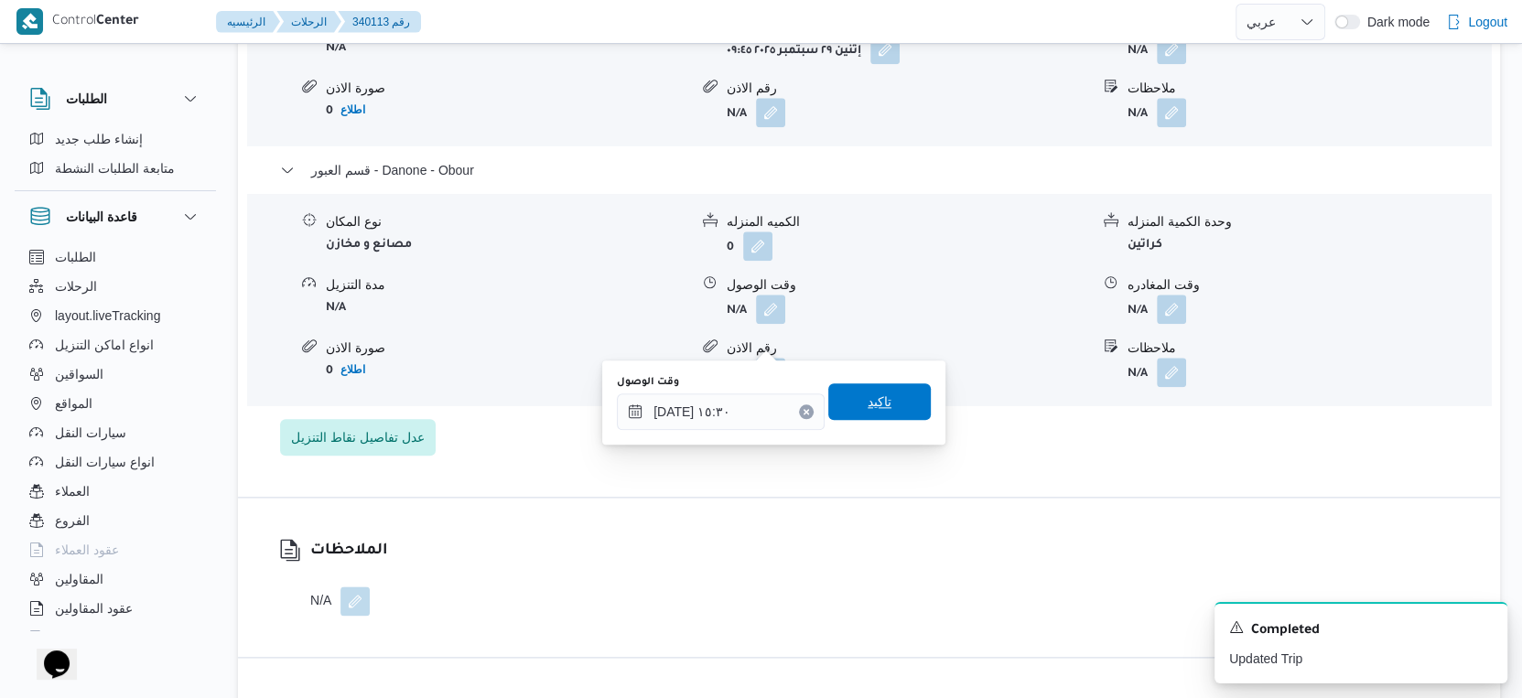
click at [890, 400] on span "تاكيد" at bounding box center [879, 401] width 103 height 37
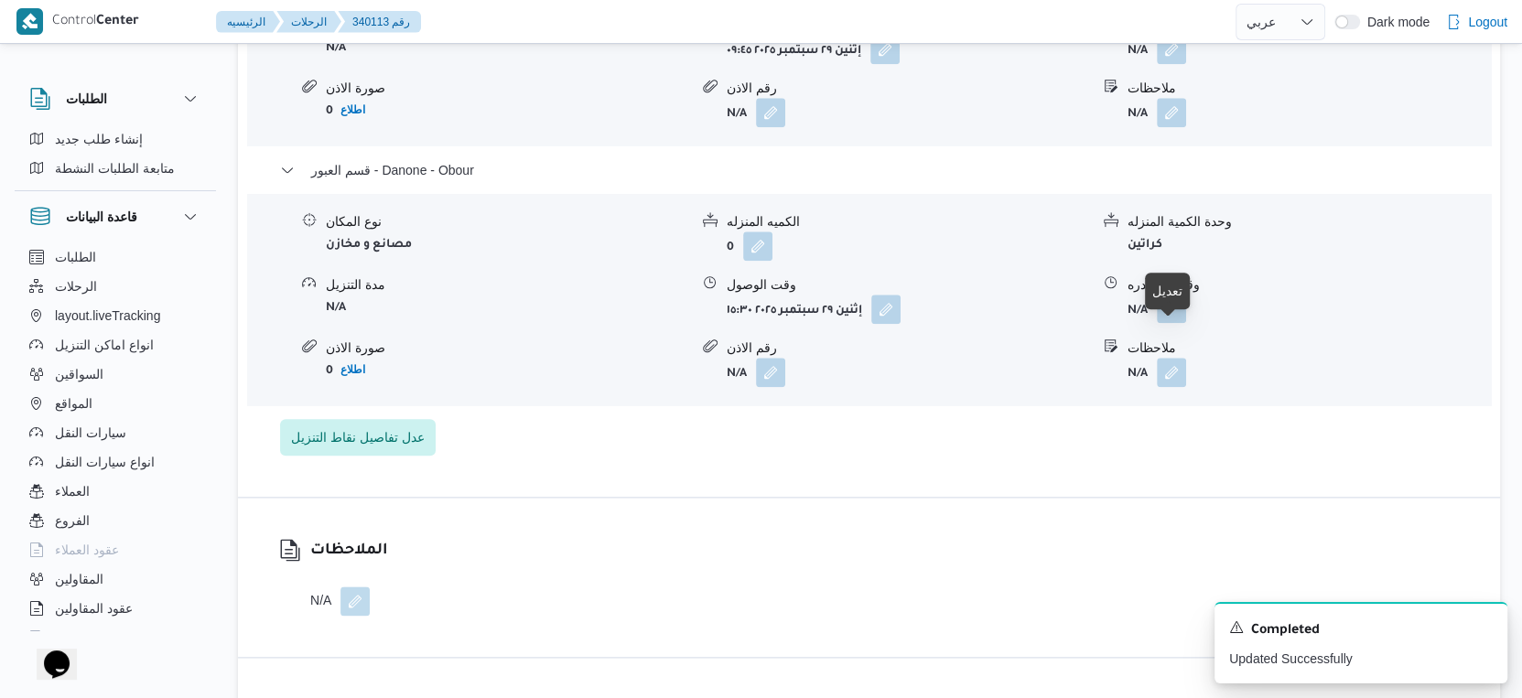
click at [1172, 323] on button "button" at bounding box center [1171, 308] width 29 height 29
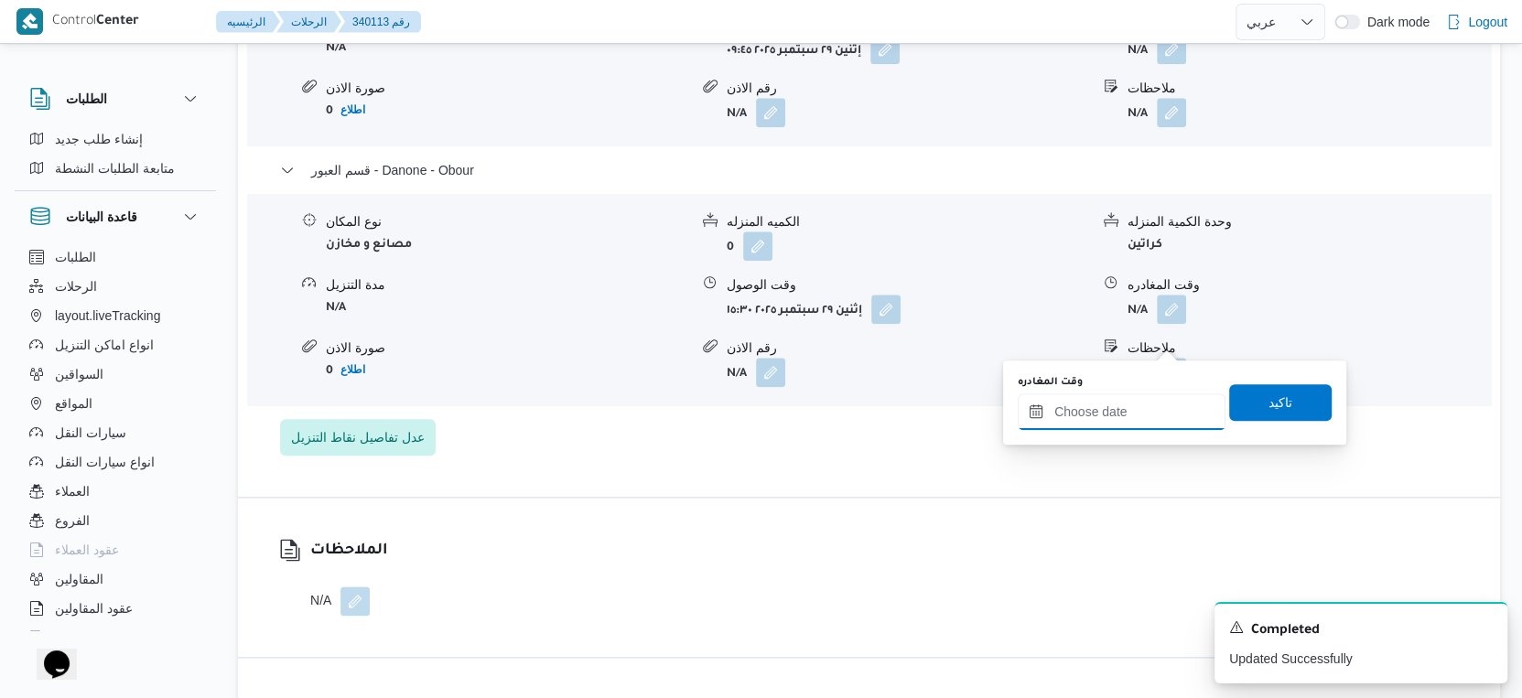
click at [1139, 405] on input "وقت المغادره" at bounding box center [1122, 412] width 208 height 37
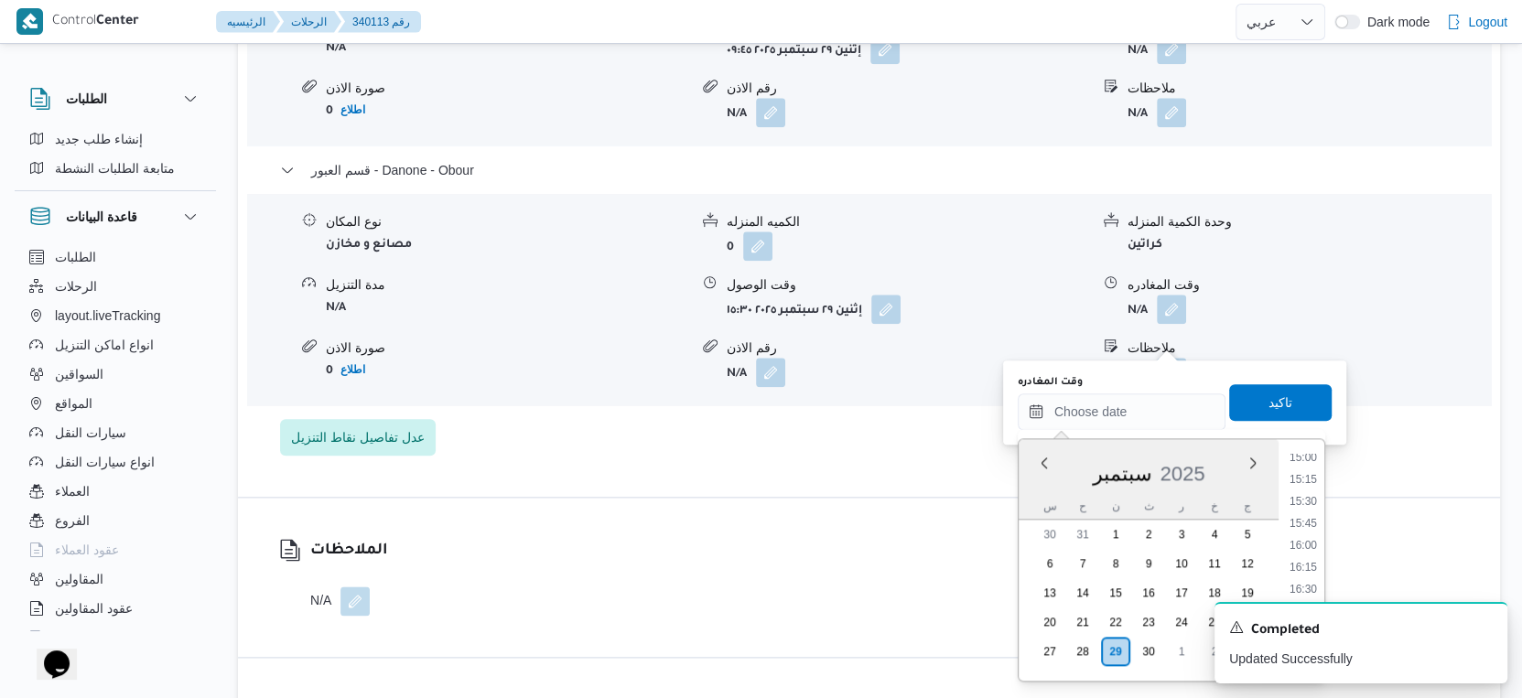
drag, startPoint x: 1312, startPoint y: 540, endPoint x: 1311, endPoint y: 477, distance: 63.2
click at [1312, 540] on li "16:00" at bounding box center [1303, 545] width 42 height 18
type input "٢٩/٠٩/٢٠٢٥ ١٦:٠٠"
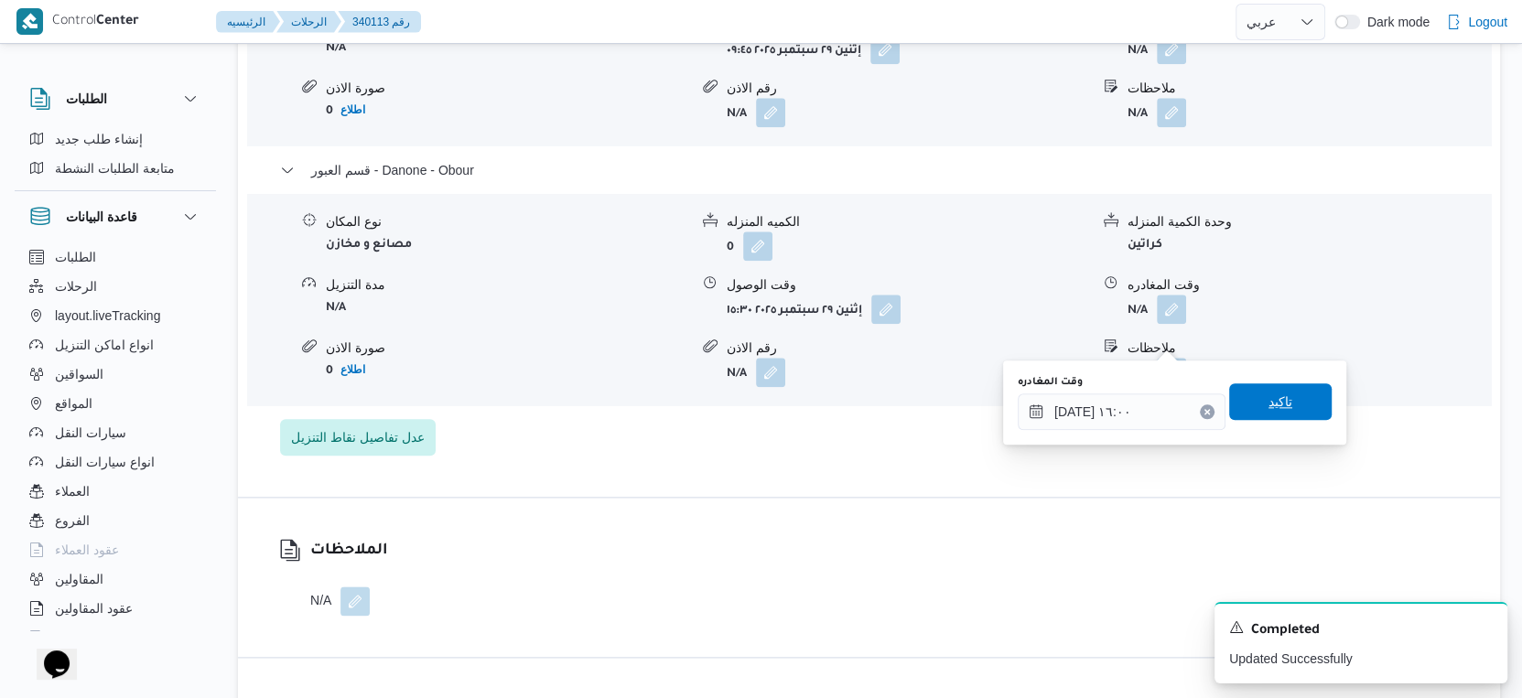
click at [1290, 407] on span "تاكيد" at bounding box center [1280, 401] width 103 height 37
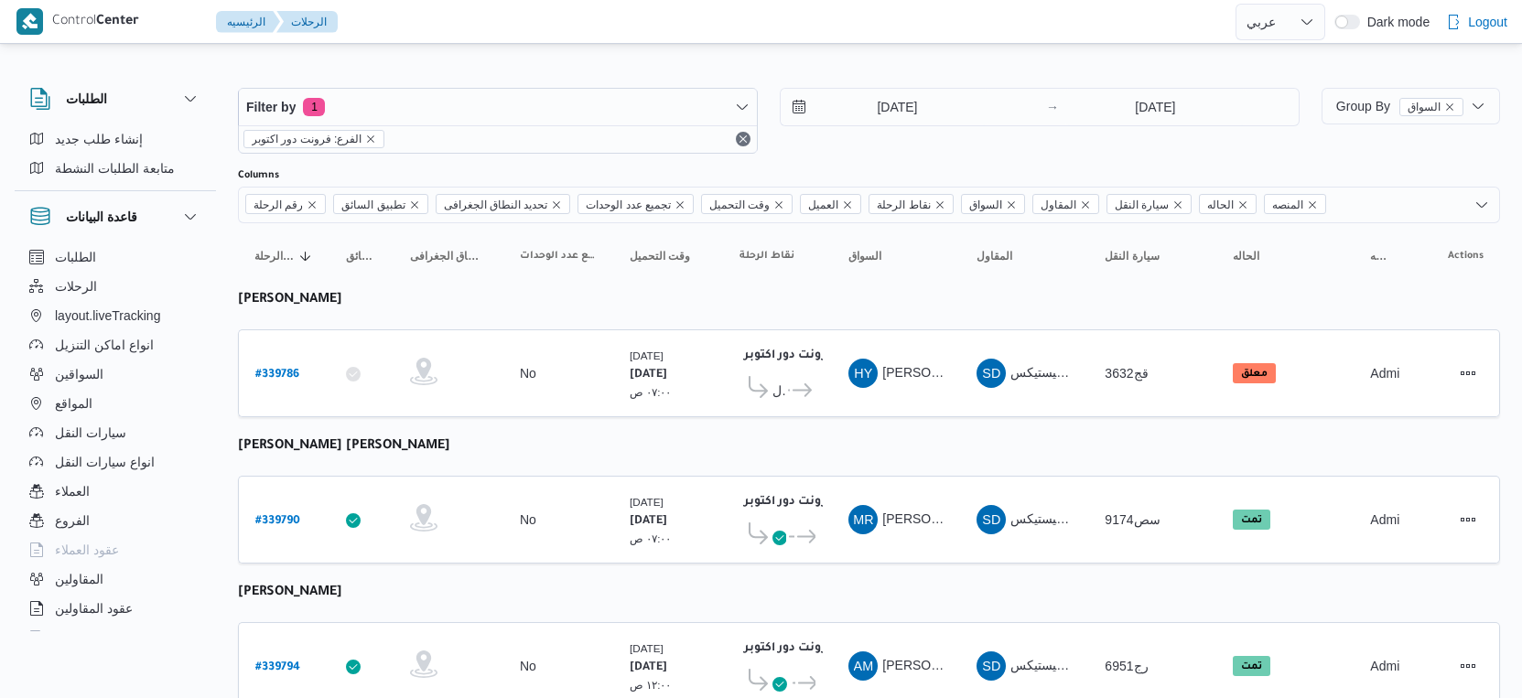
select select "ar"
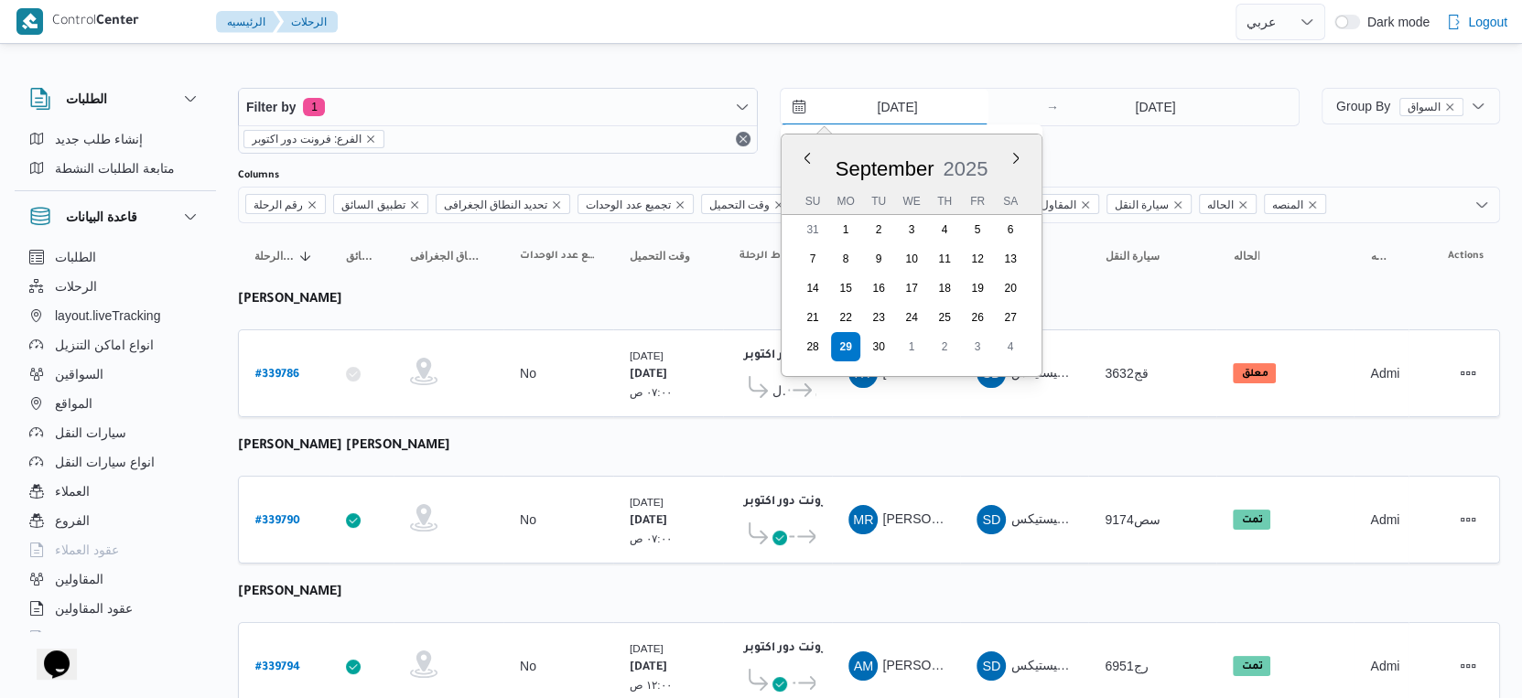
click at [913, 103] on input "29/9/2025" at bounding box center [885, 107] width 208 height 37
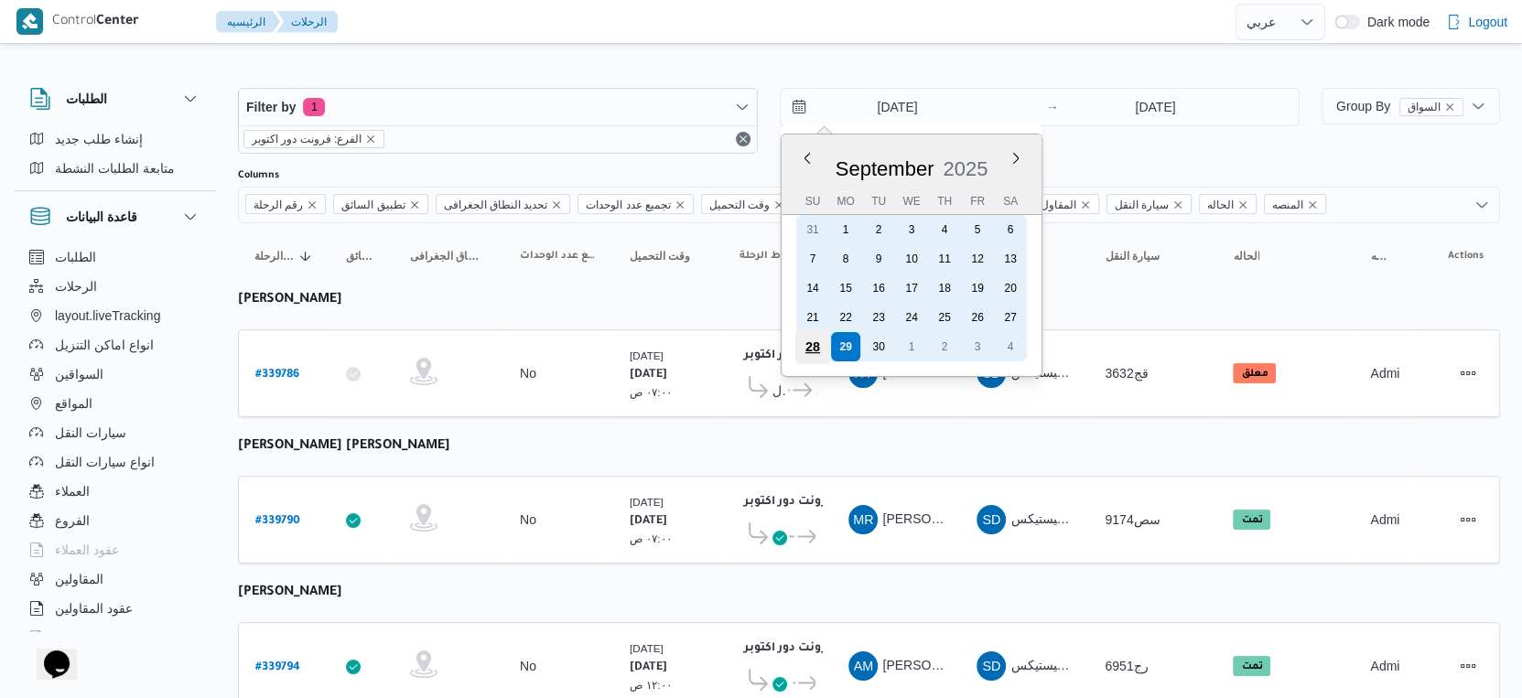
click at [806, 348] on div "28" at bounding box center [812, 346] width 35 height 35
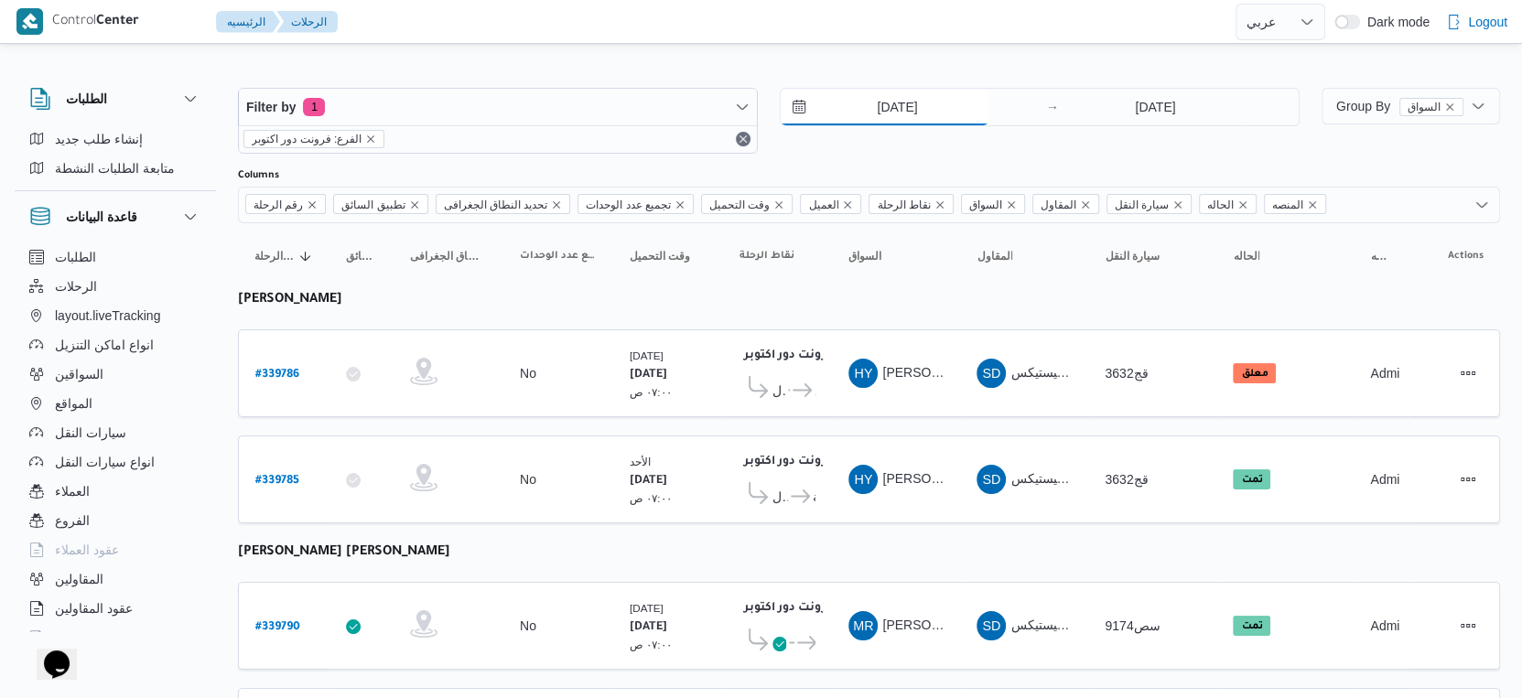
click at [940, 109] on input "28/9/2025" at bounding box center [885, 107] width 208 height 37
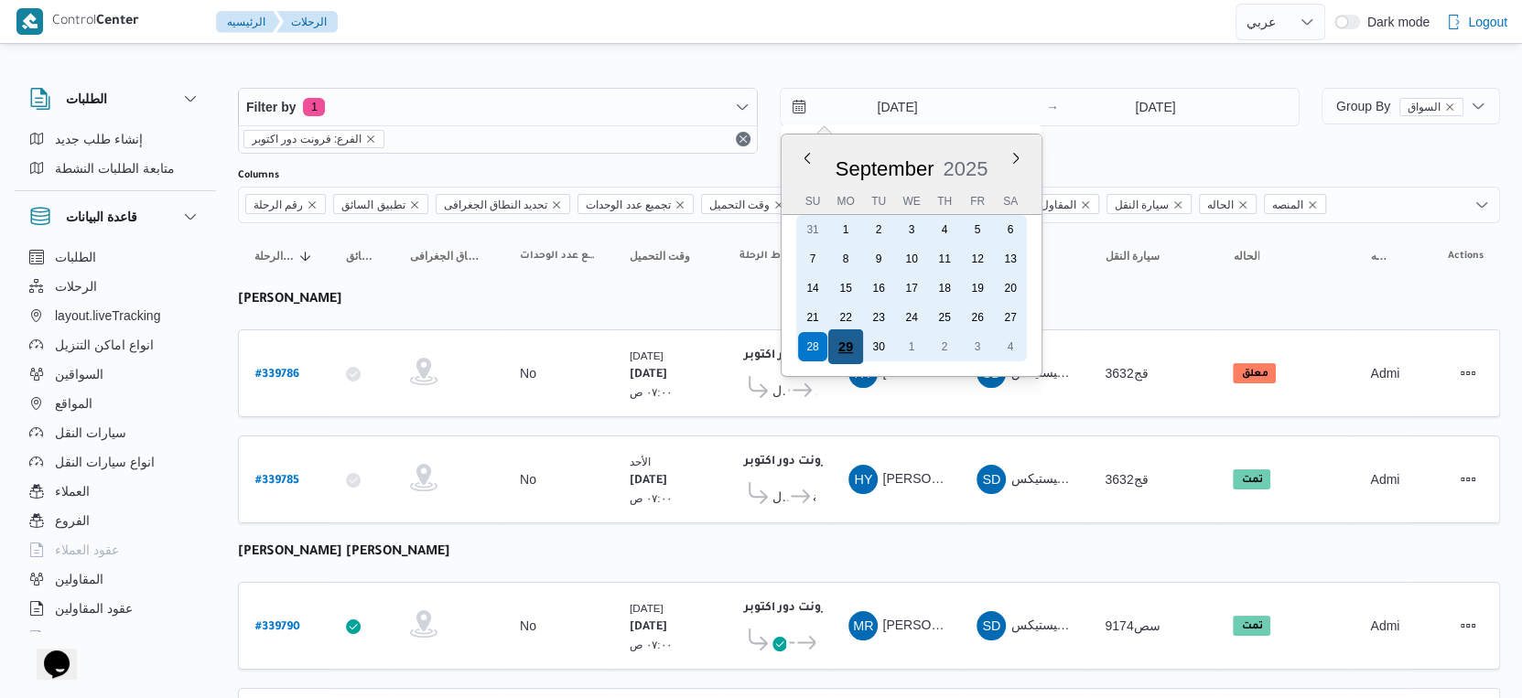
click at [849, 340] on div "29" at bounding box center [845, 346] width 35 height 35
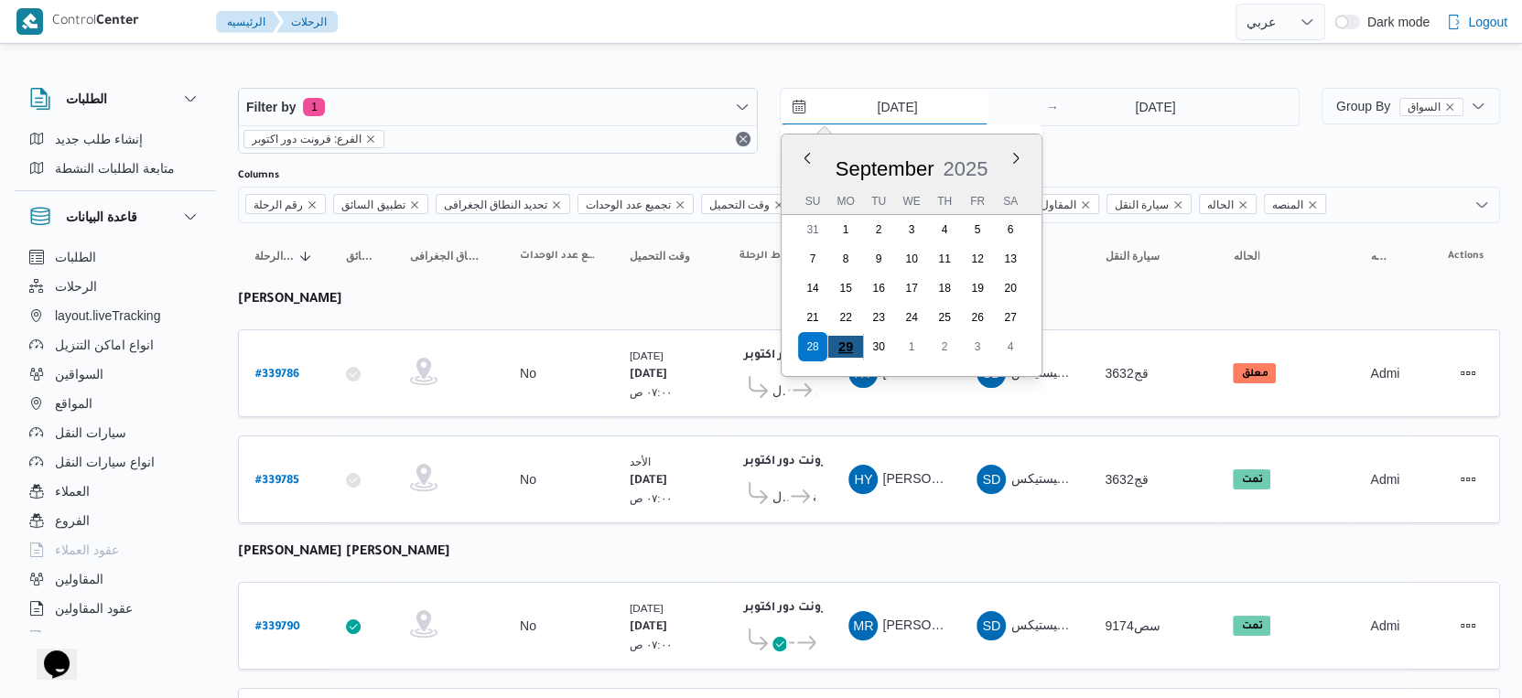
type input "29/9/2025"
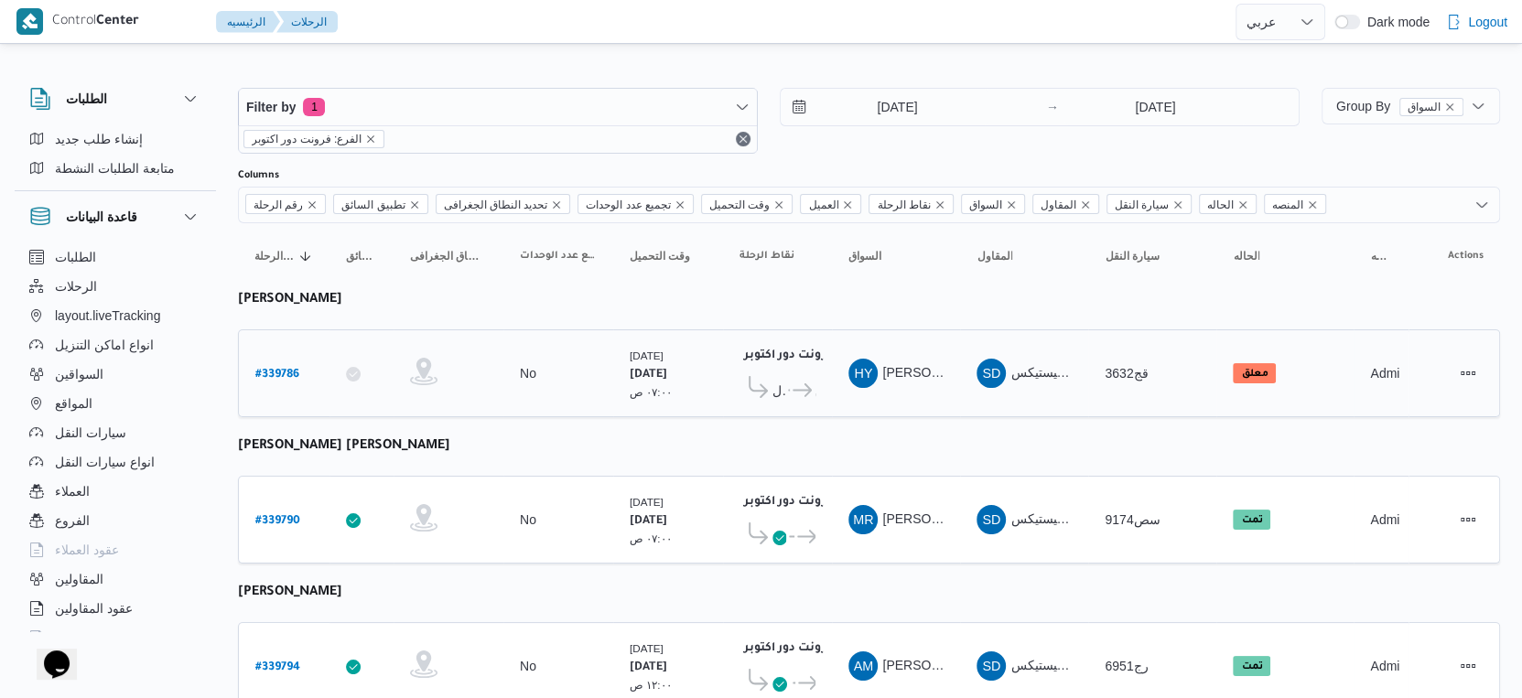
click at [800, 404] on div "فرونت دور اكتوبر ١٠:٤٨ م كارفور طيبه مول ... كارفور الزيتون كارفور الخليفه الما…" at bounding box center [777, 373] width 91 height 77
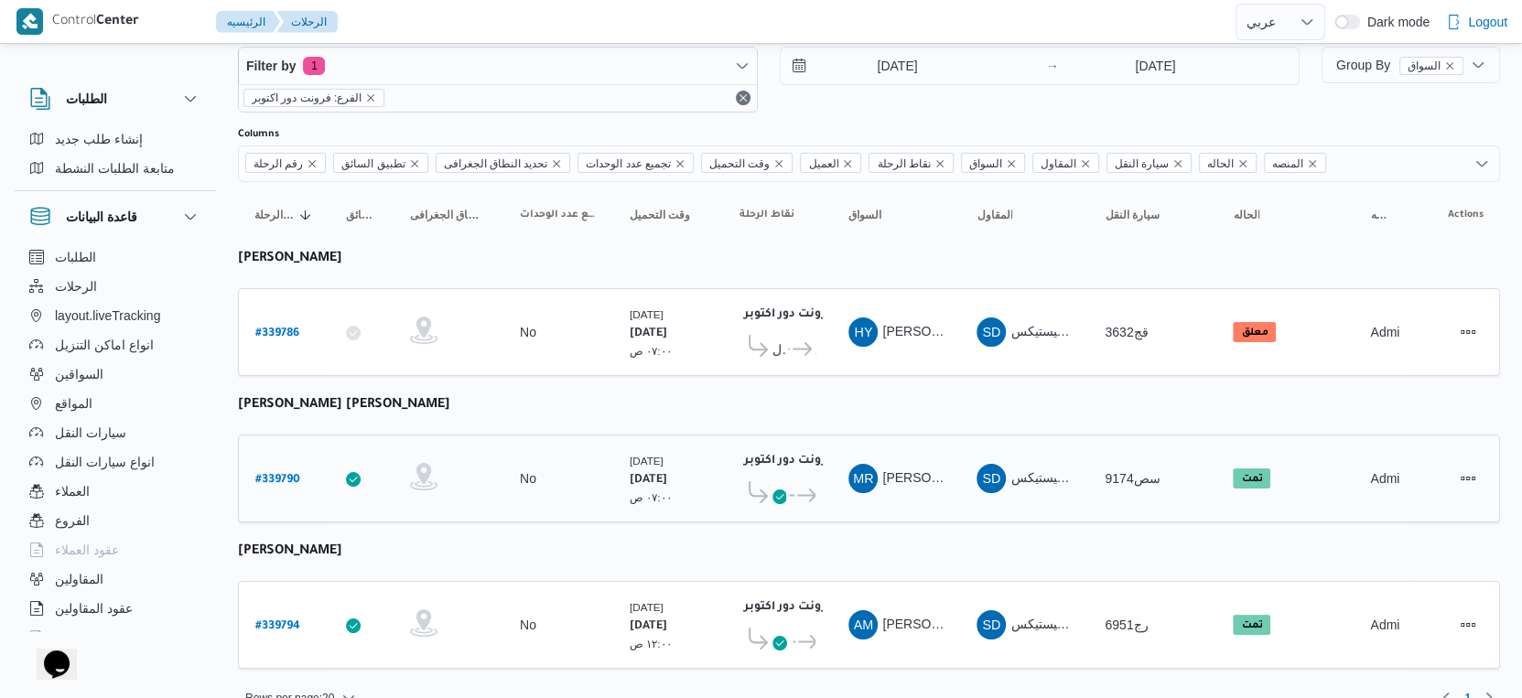
scroll to position [62, 0]
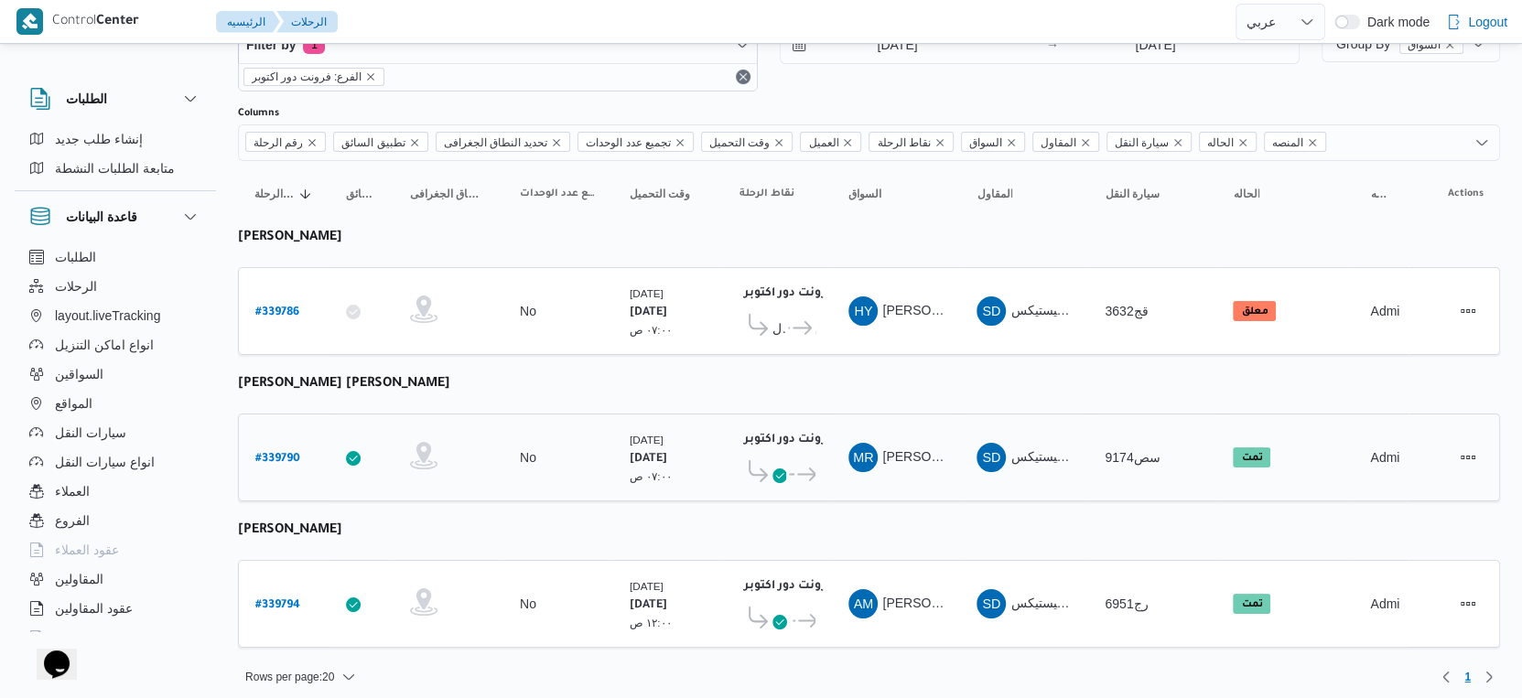
click at [806, 468] on icon at bounding box center [806, 475] width 19 height 14
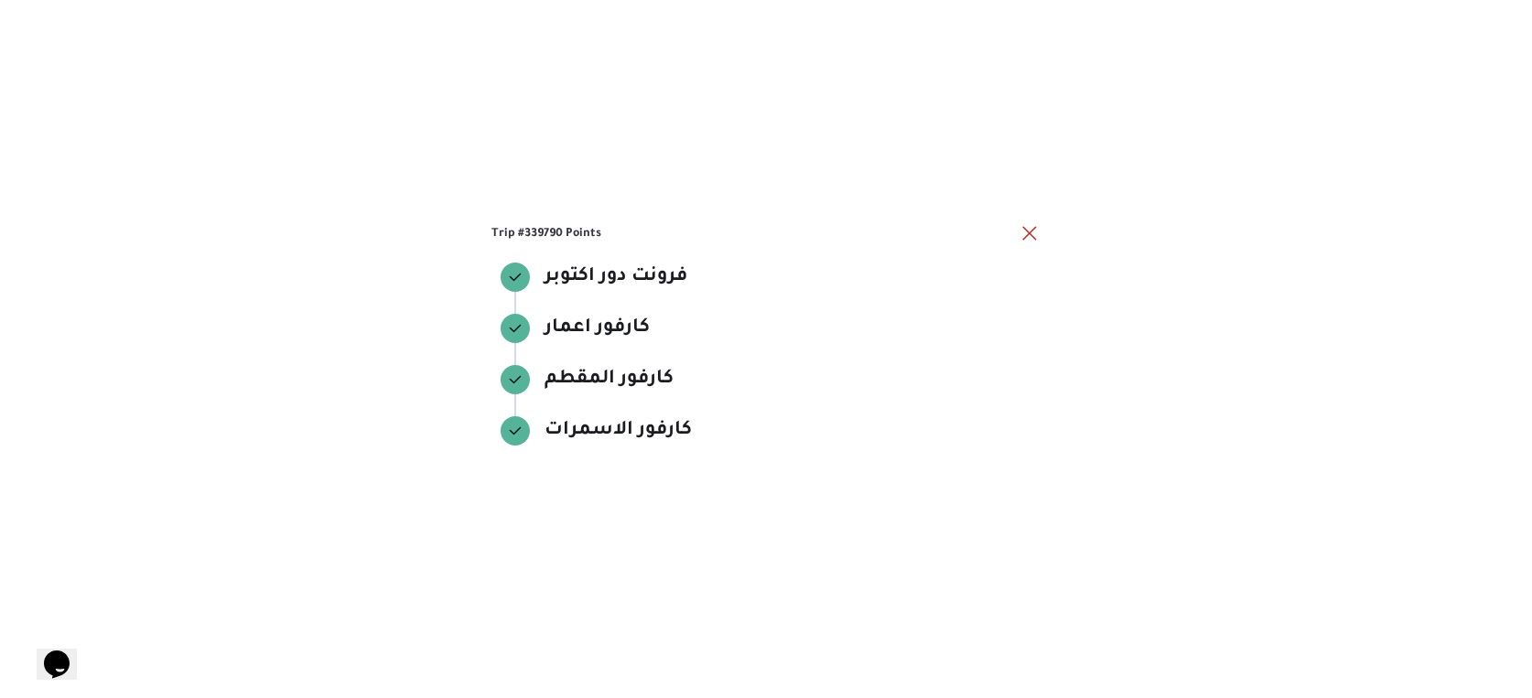
click at [806, 464] on div "كارفور الاسمرات" at bounding box center [773, 460] width 516 height 15
click at [1040, 241] on button "close" at bounding box center [1030, 232] width 22 height 22
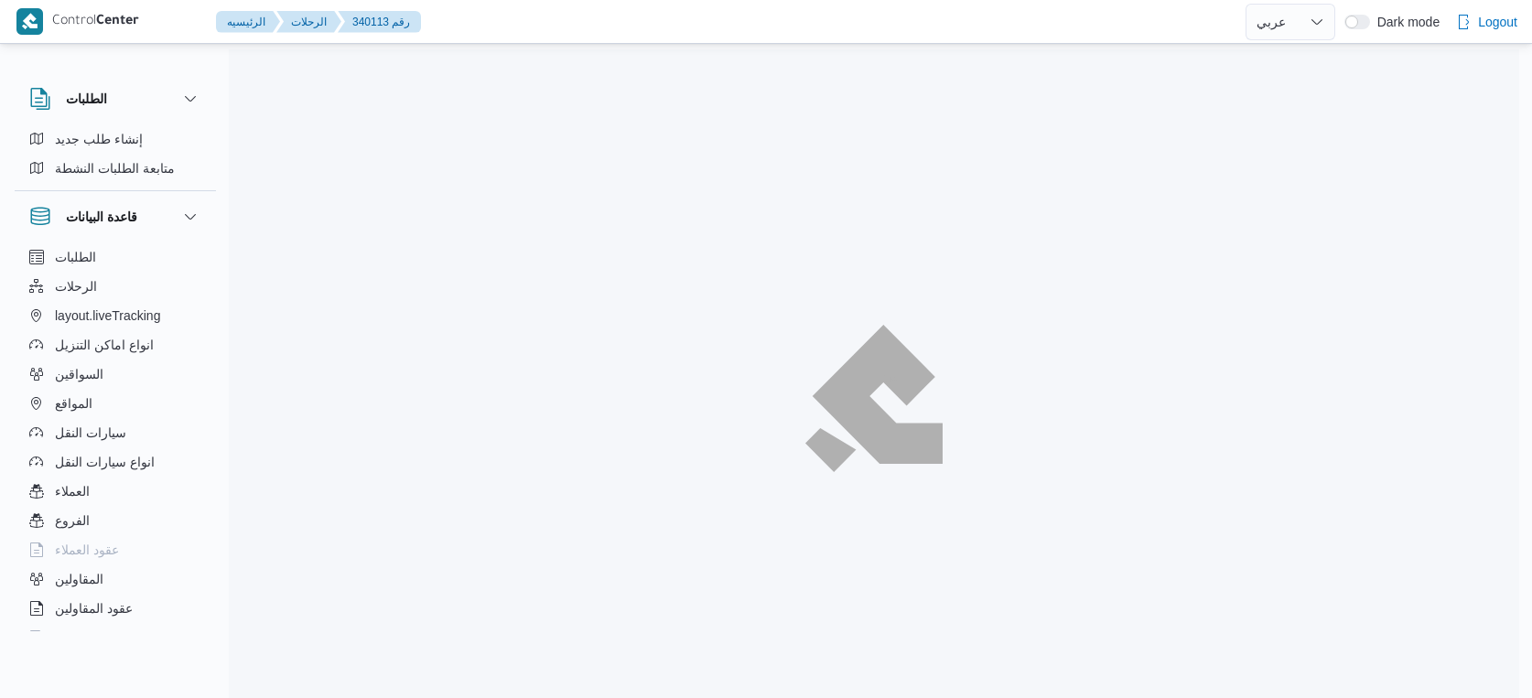
select select "ar"
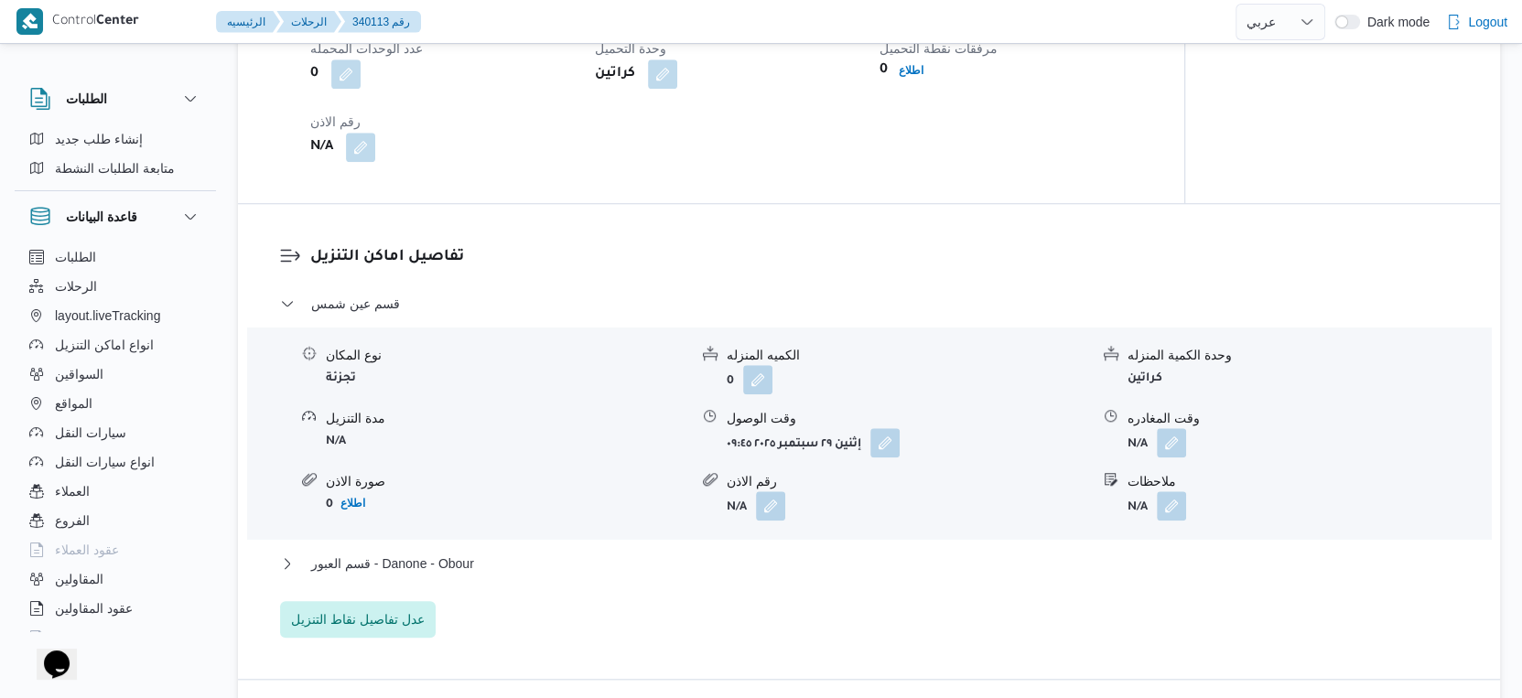
scroll to position [1371, 0]
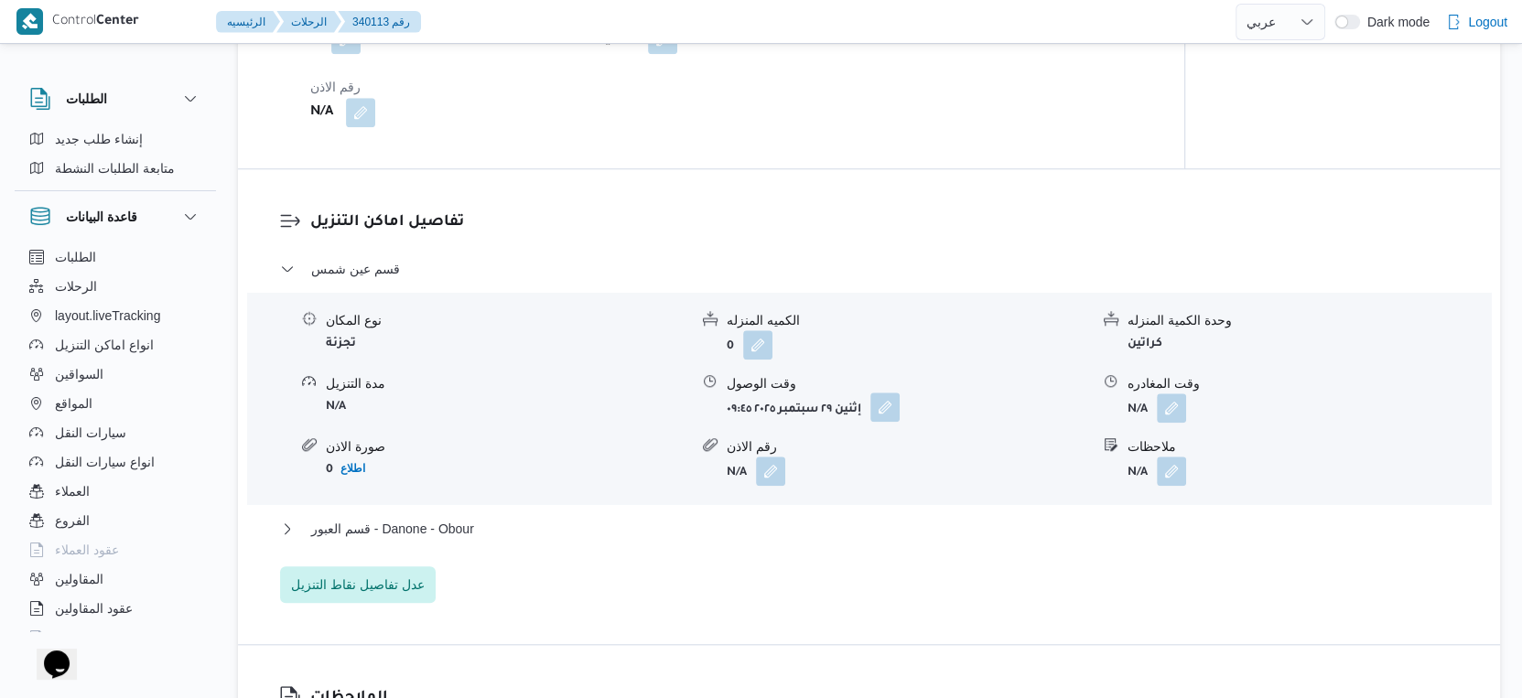
click at [887, 422] on button "button" at bounding box center [884, 407] width 29 height 29
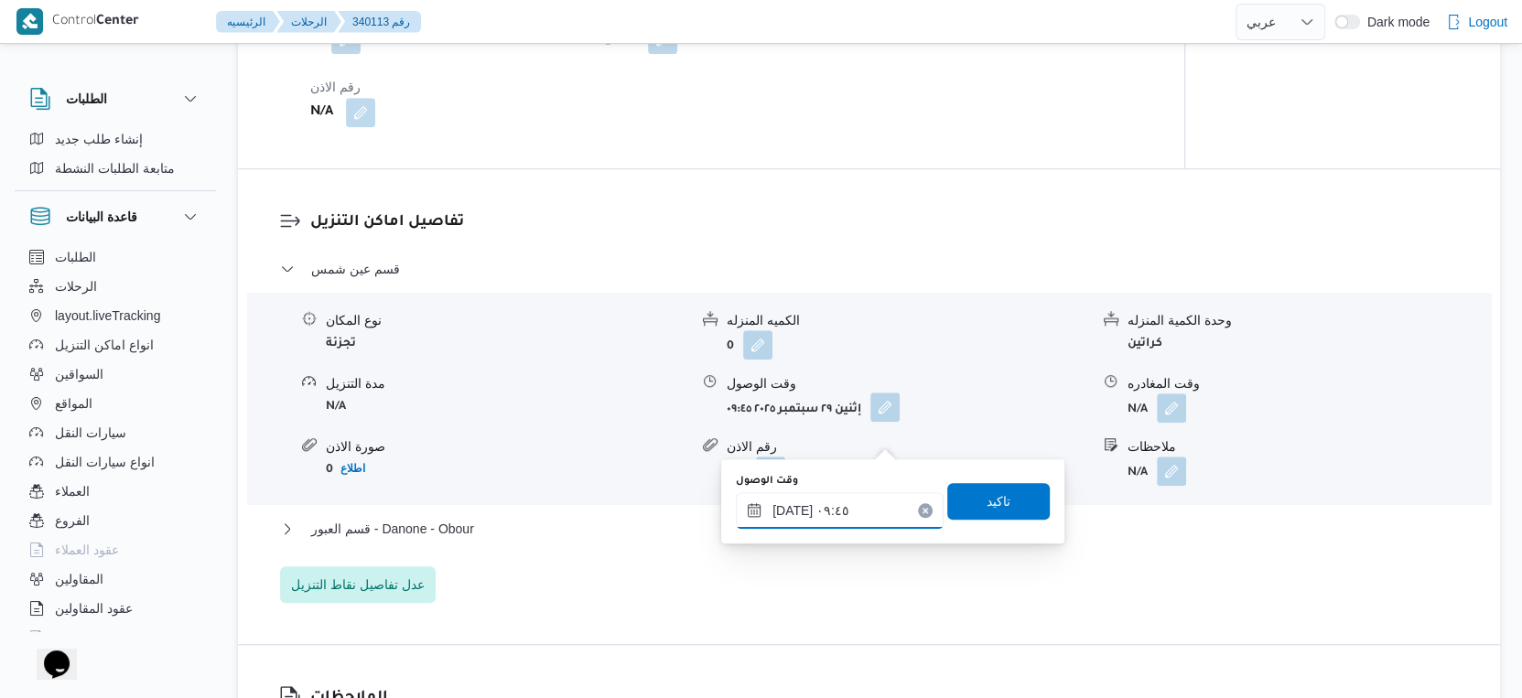
click at [847, 519] on input "[DATE] ٠٩:٤٥" at bounding box center [840, 510] width 208 height 37
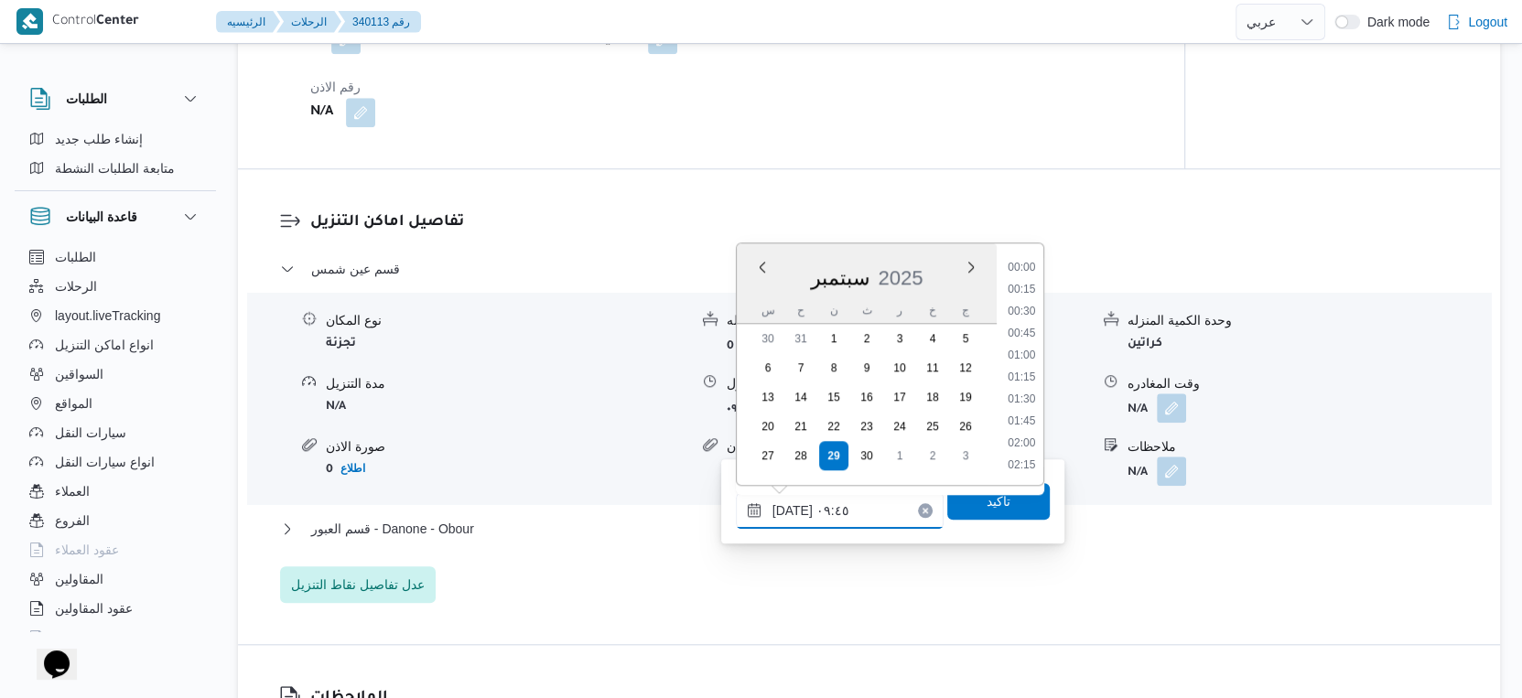
scroll to position [744, 0]
click at [1023, 329] on li "09:15" at bounding box center [1021, 336] width 42 height 18
type input "[DATE] ٠٩:١٥"
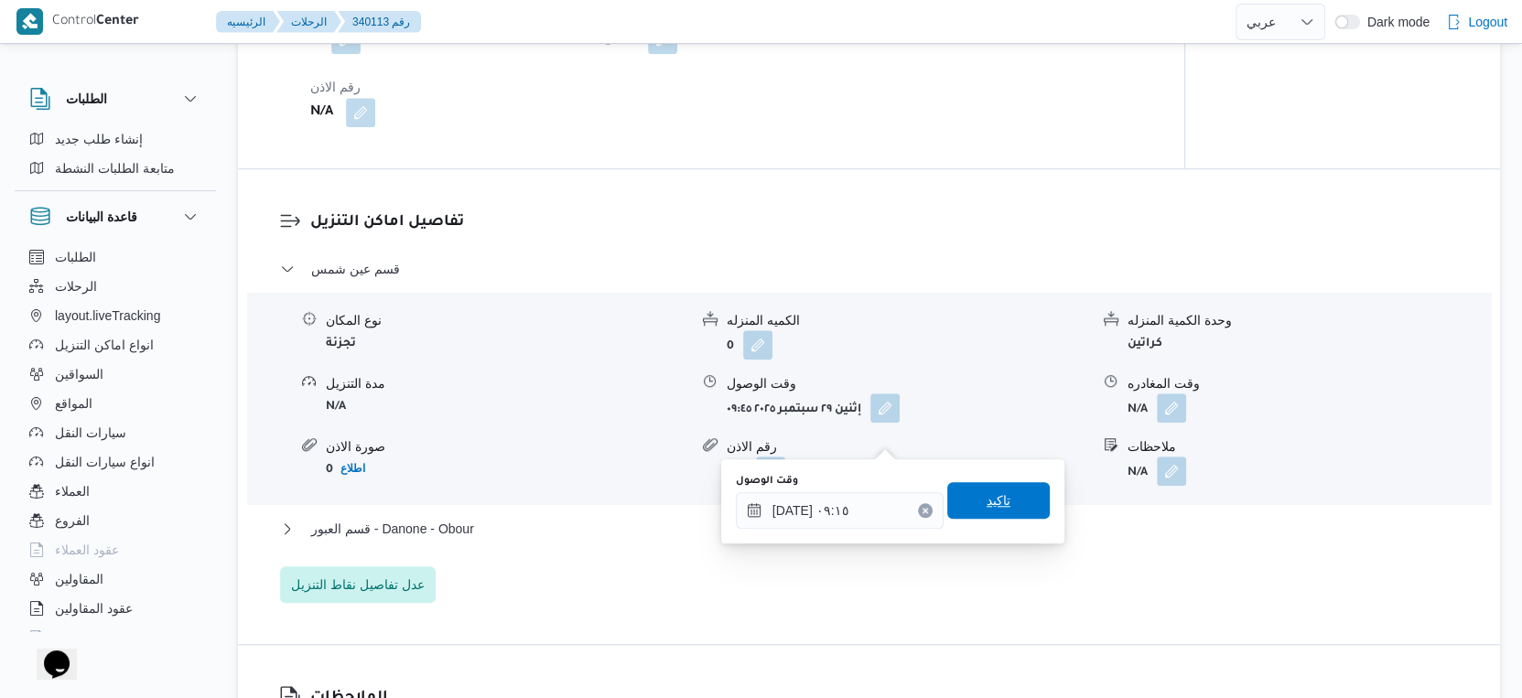
click at [998, 497] on span "تاكيد" at bounding box center [998, 500] width 103 height 37
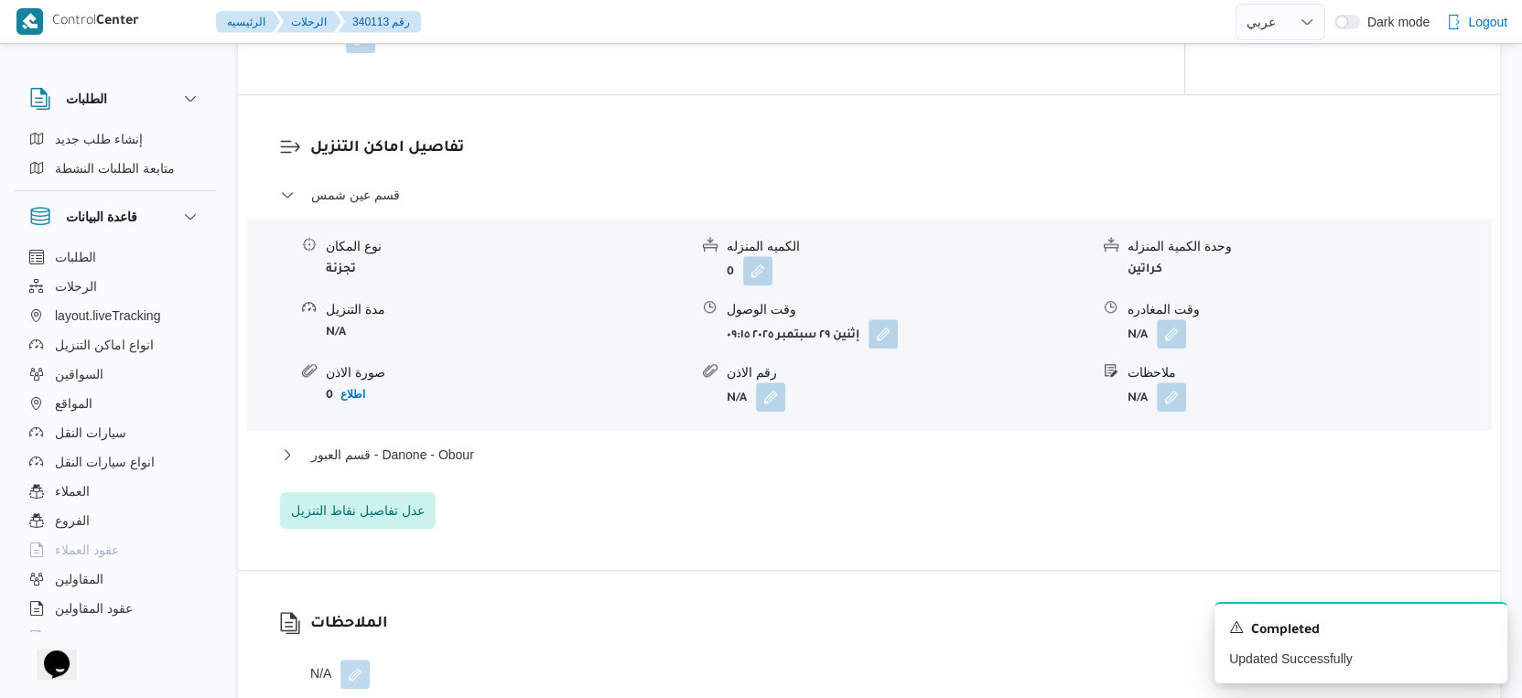
scroll to position [1473, 0]
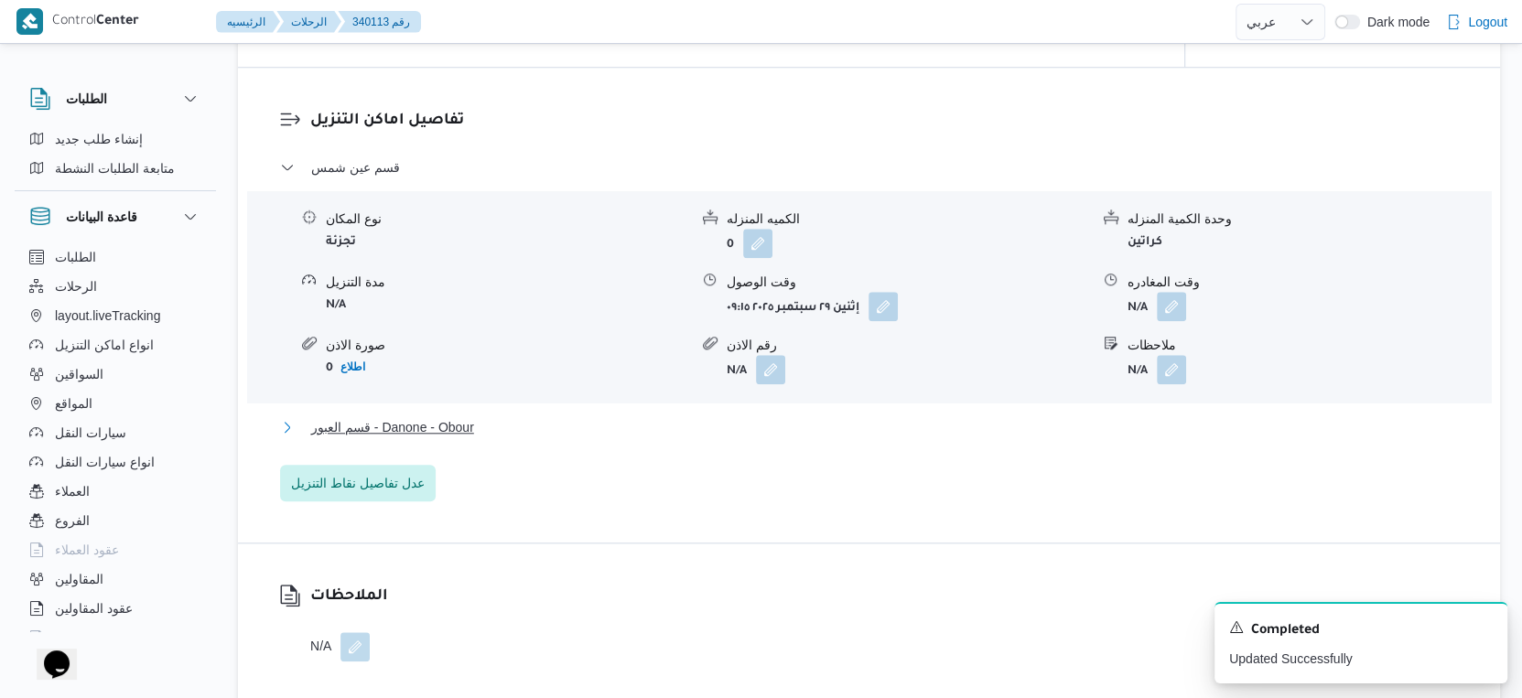
click at [493, 438] on button "قسم العبور - Danone - Obour" at bounding box center [869, 427] width 1179 height 22
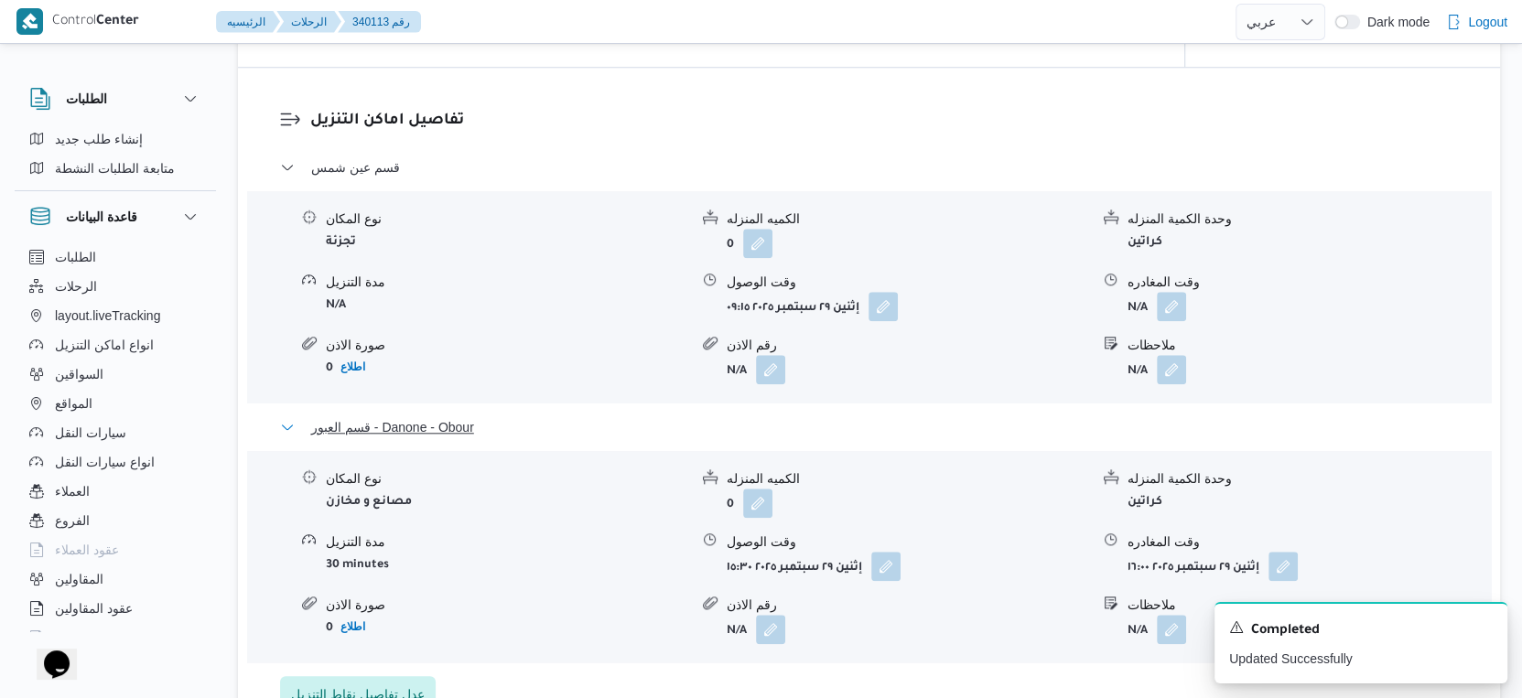
click at [502, 438] on button "قسم العبور - Danone - Obour" at bounding box center [869, 427] width 1179 height 22
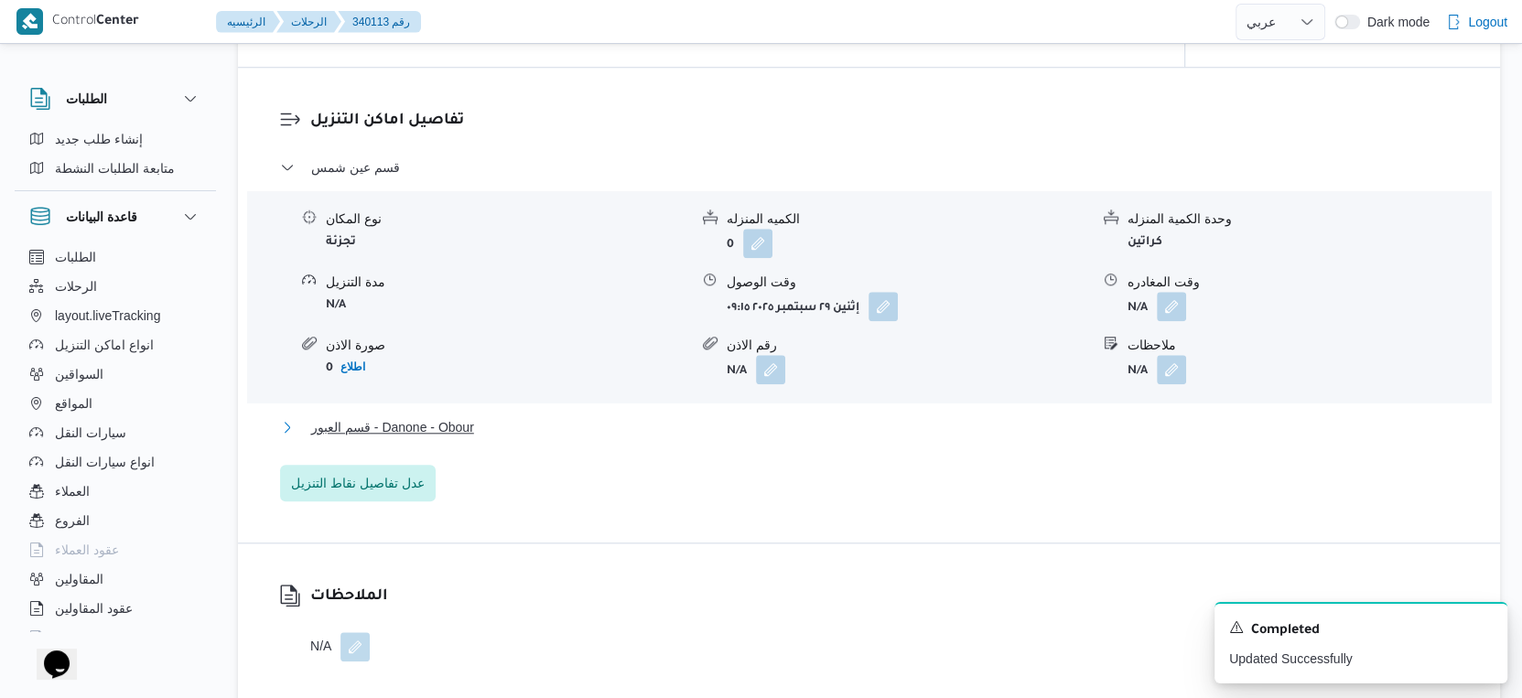
click at [545, 438] on button "قسم العبور - Danone - Obour" at bounding box center [869, 427] width 1179 height 22
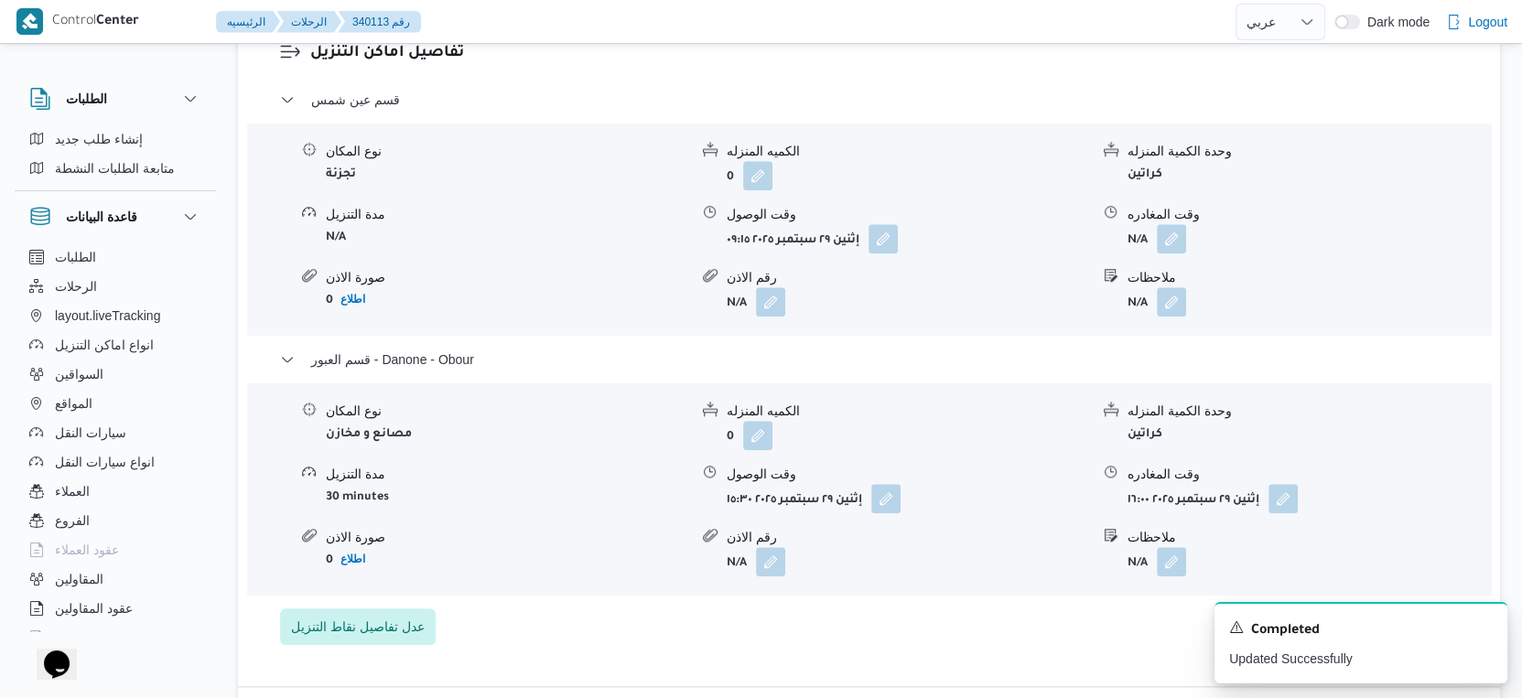
scroll to position [1676, 0]
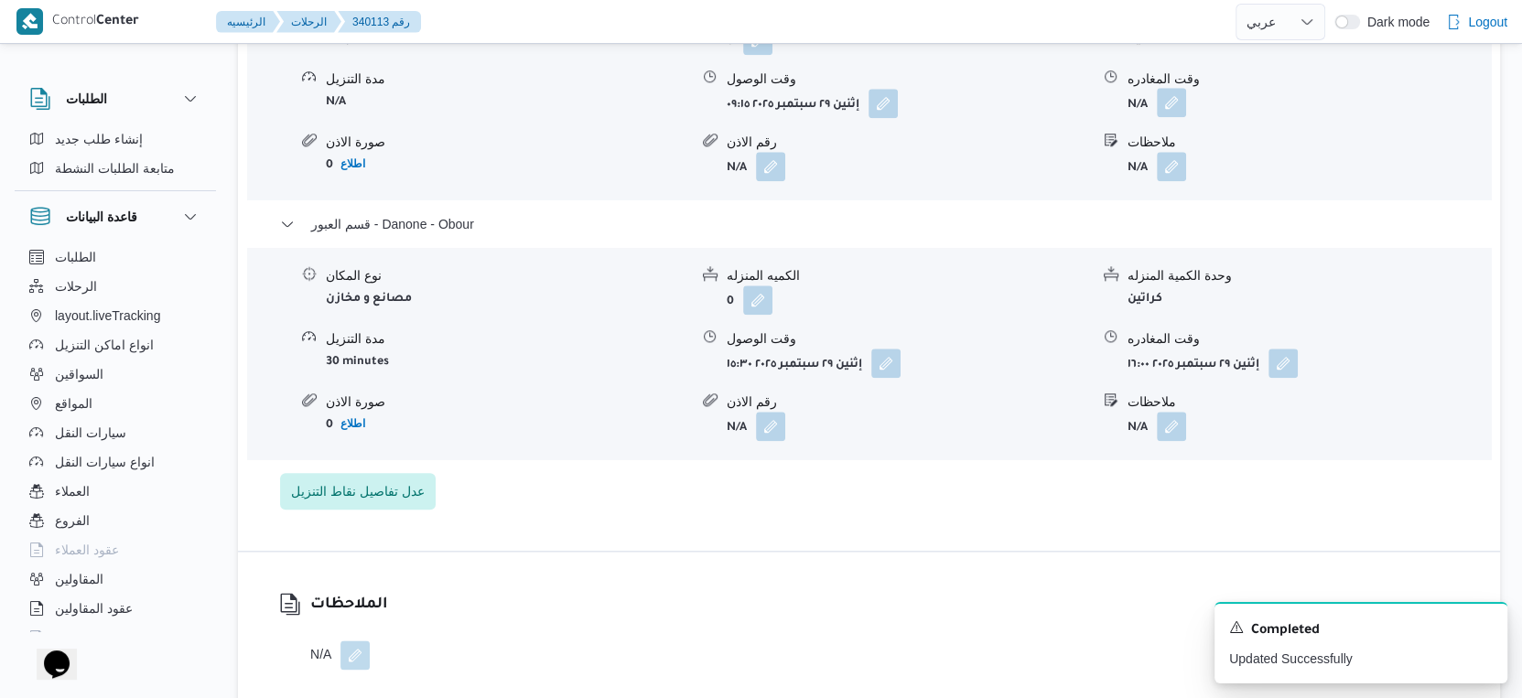
click at [1179, 117] on button "button" at bounding box center [1171, 102] width 29 height 29
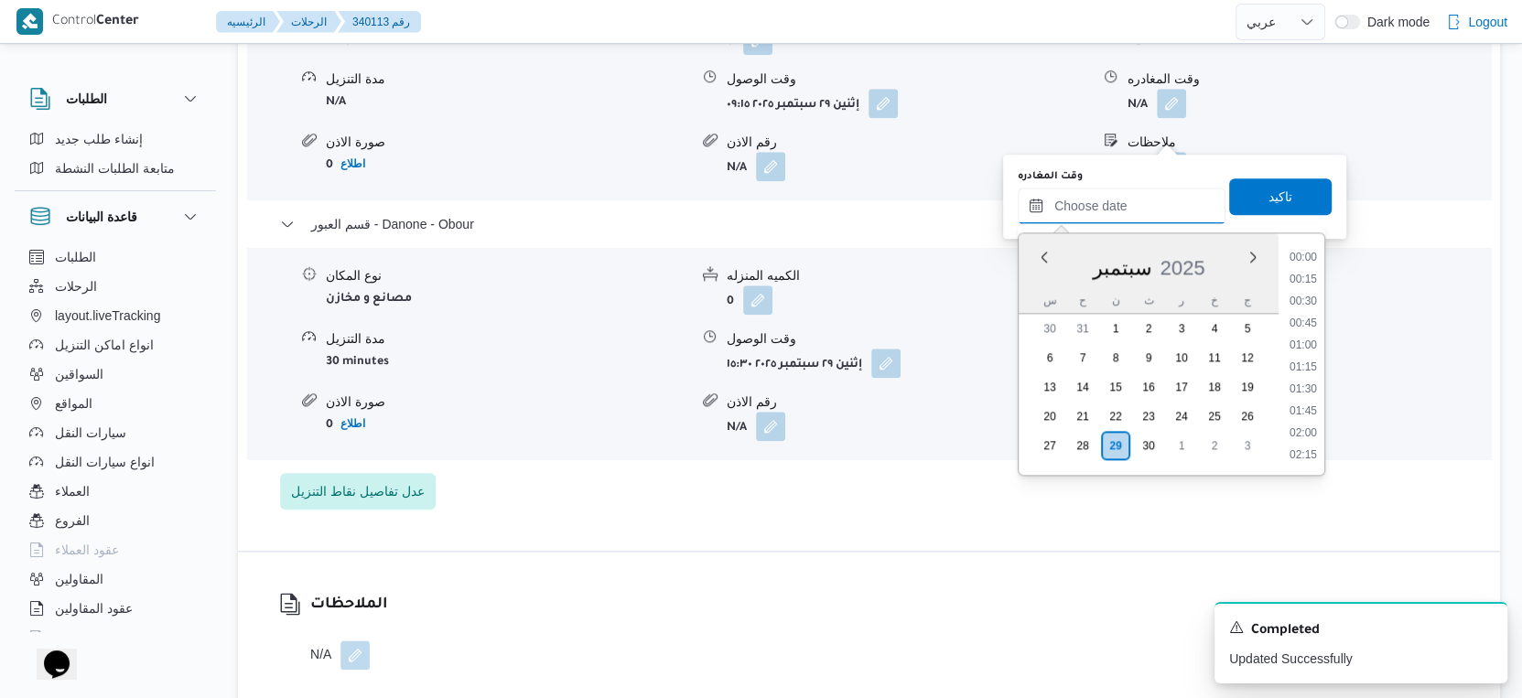
drag, startPoint x: 1114, startPoint y: 197, endPoint x: 1135, endPoint y: 209, distance: 24.2
click at [1114, 197] on input "وقت المغادره" at bounding box center [1122, 206] width 208 height 37
click at [1312, 351] on li "15:00" at bounding box center [1303, 353] width 42 height 18
type input "٢٩/٠٩/٢٠٢٥ ١٥:٠٠"
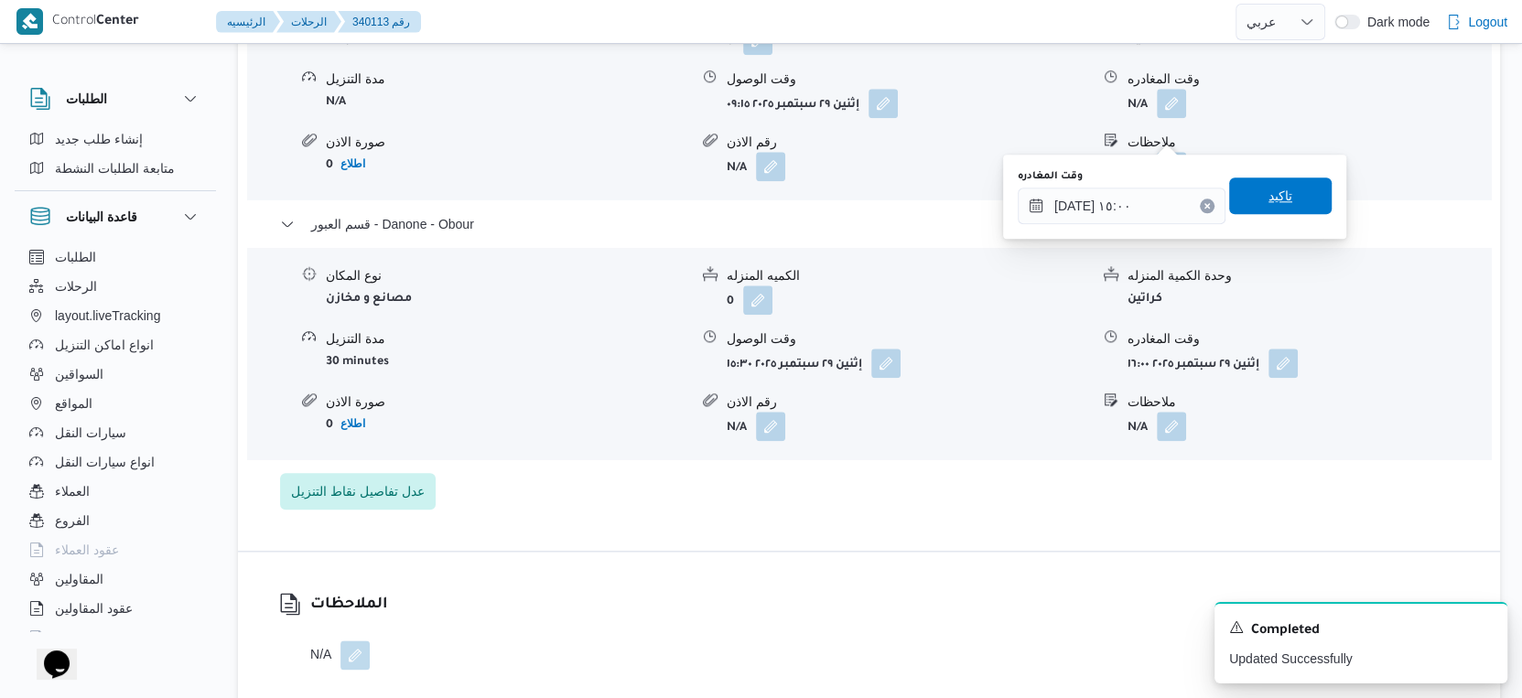
click at [1285, 187] on span "تاكيد" at bounding box center [1280, 196] width 103 height 37
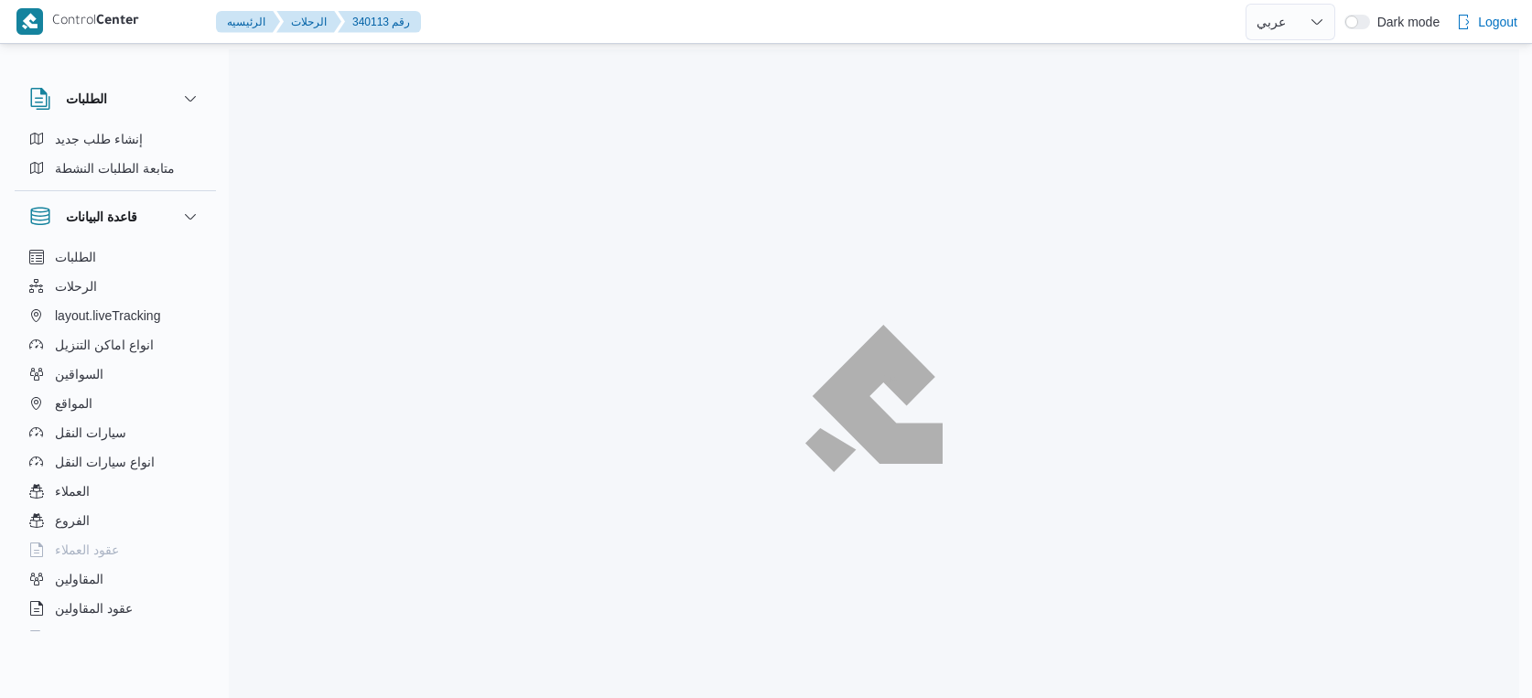
select select "ar"
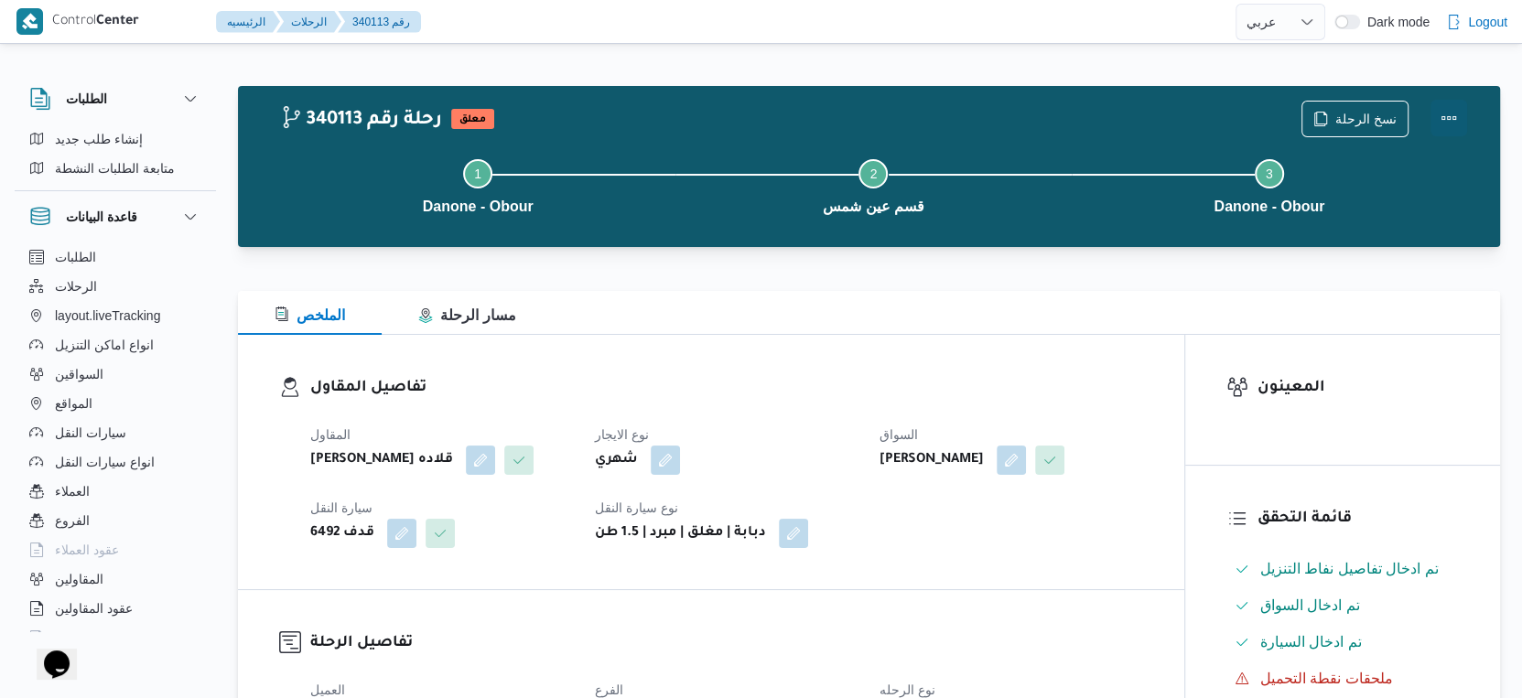
click at [1457, 120] on button "Actions" at bounding box center [1448, 118] width 37 height 37
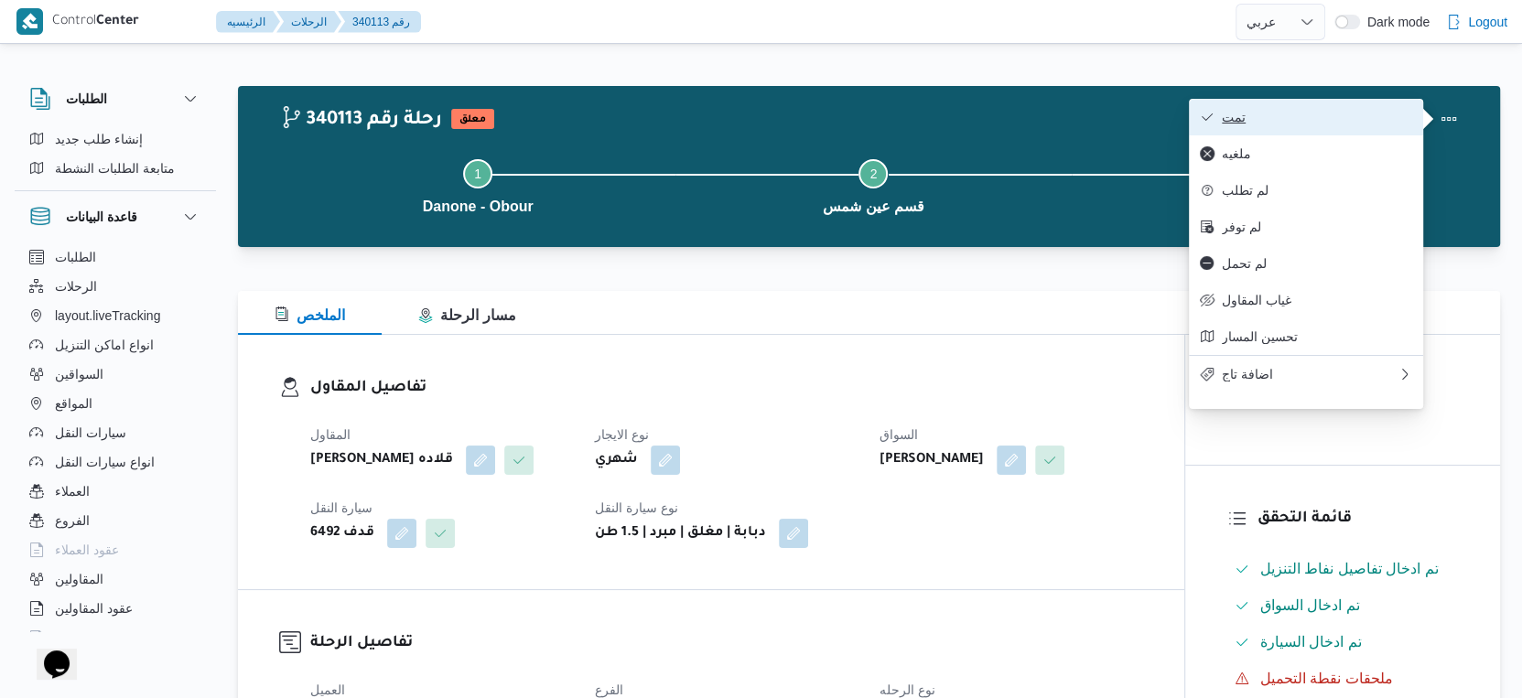
click at [1306, 103] on button "تمت" at bounding box center [1306, 117] width 234 height 37
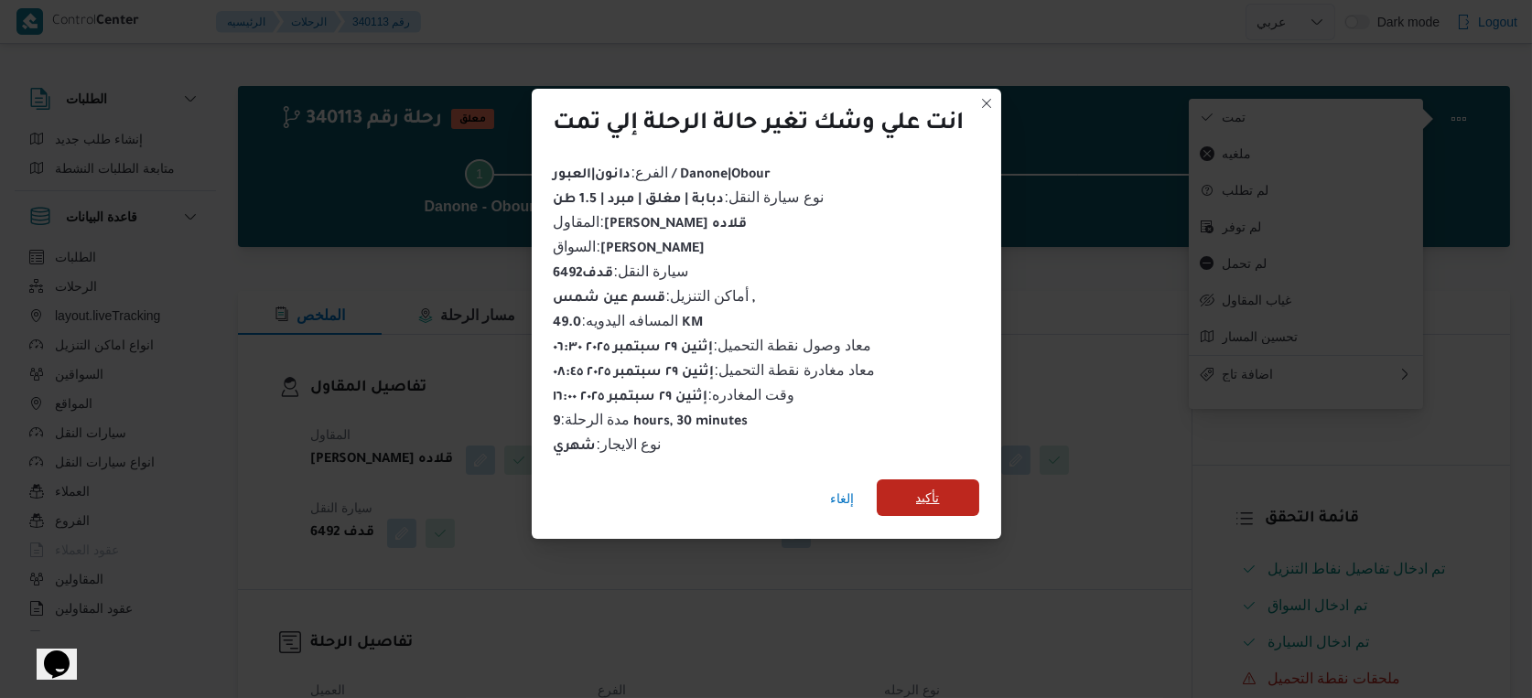
click at [927, 480] on span "تأكيد" at bounding box center [928, 498] width 103 height 37
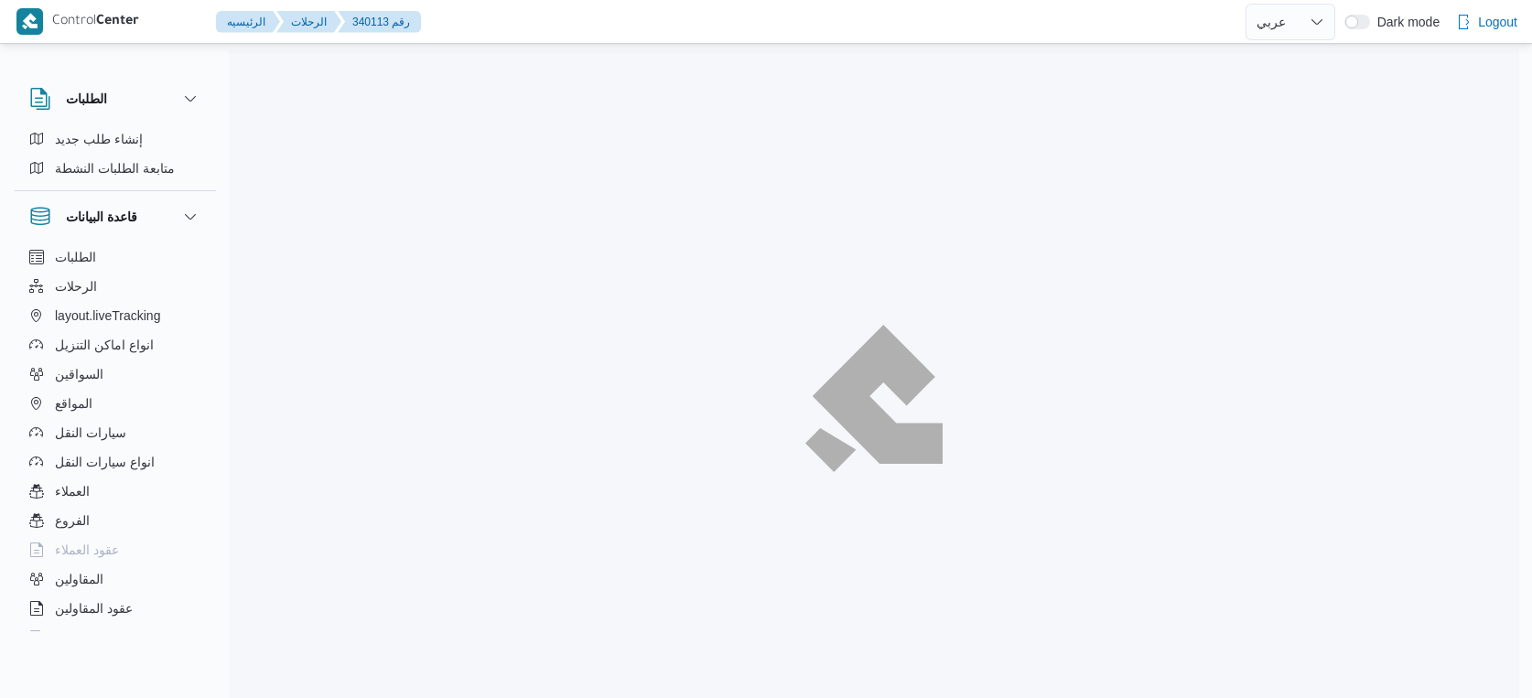
select select "ar"
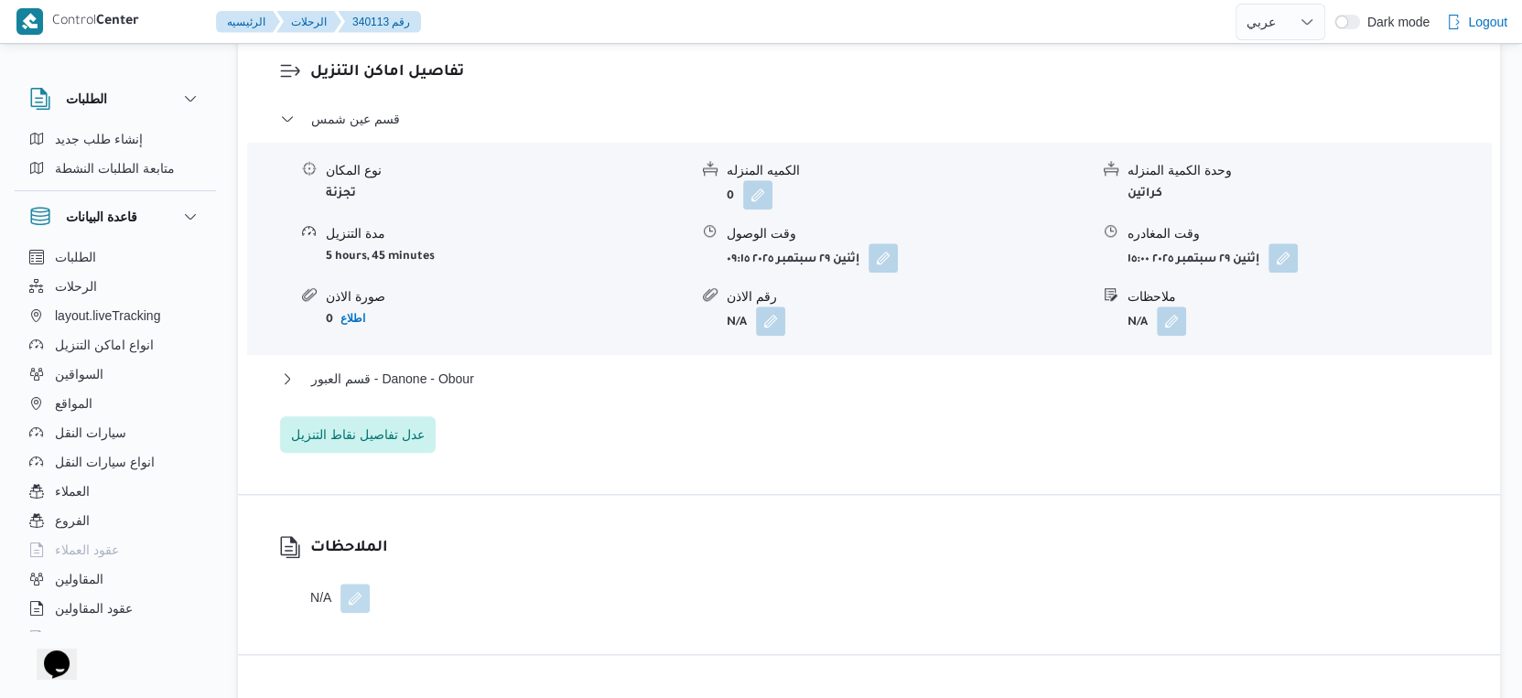
scroll to position [1526, 0]
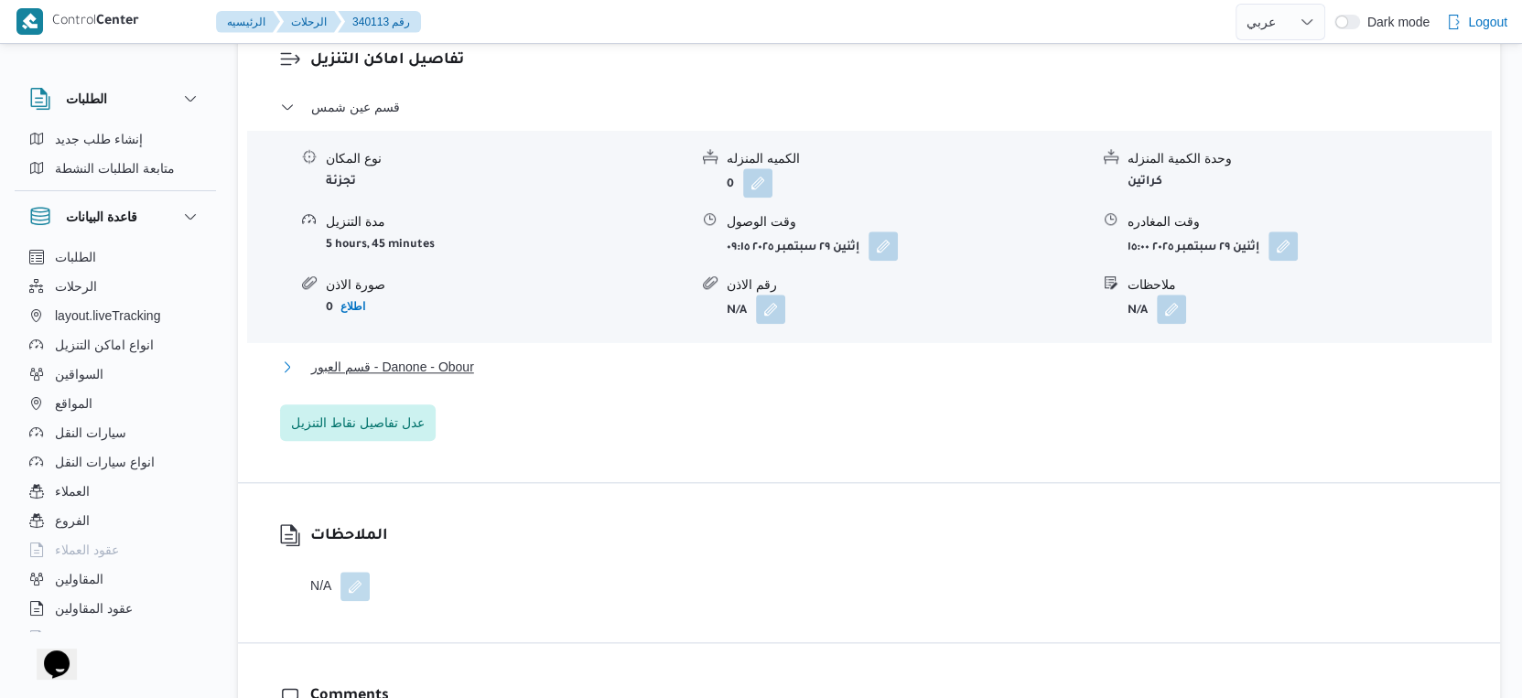
click at [447, 378] on span "قسم العبور - Danone - Obour" at bounding box center [392, 367] width 163 height 22
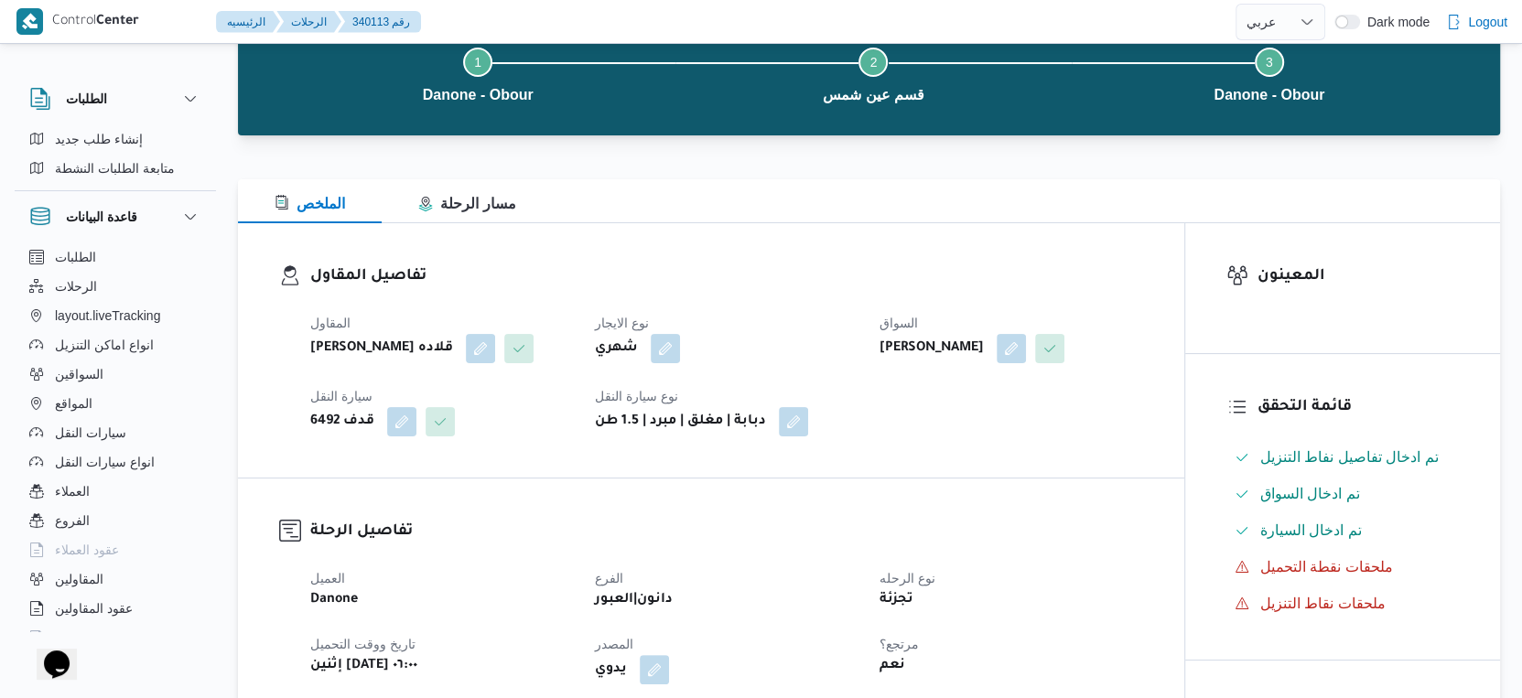
scroll to position [610, 0]
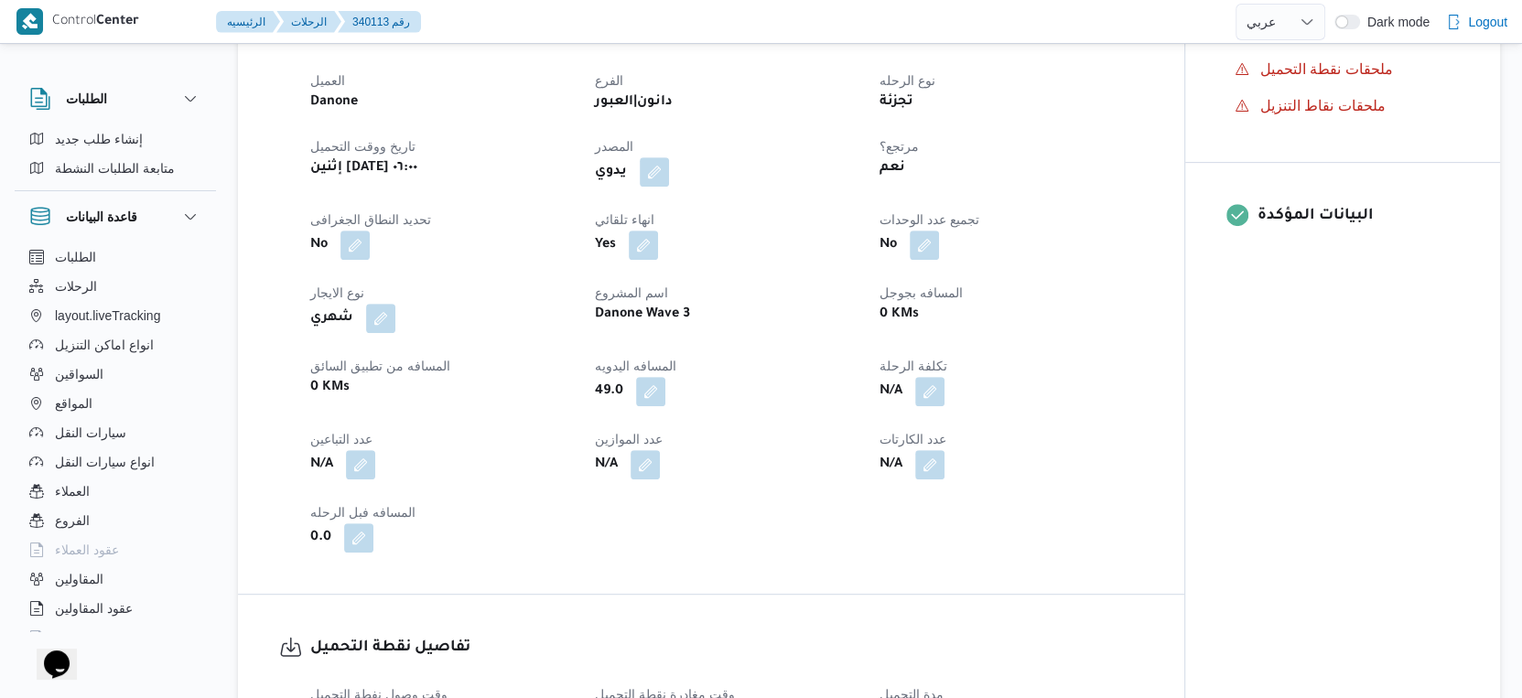
select select "ar"
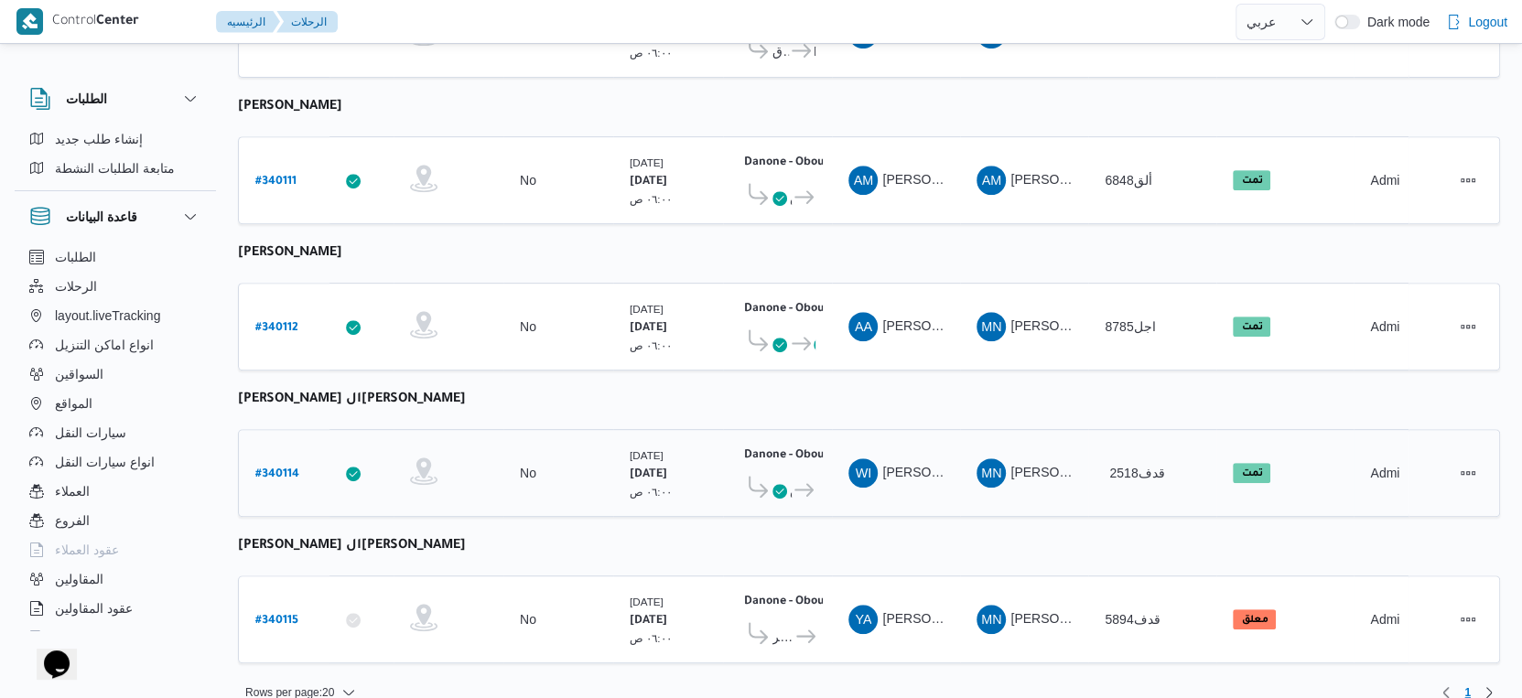
scroll to position [634, 0]
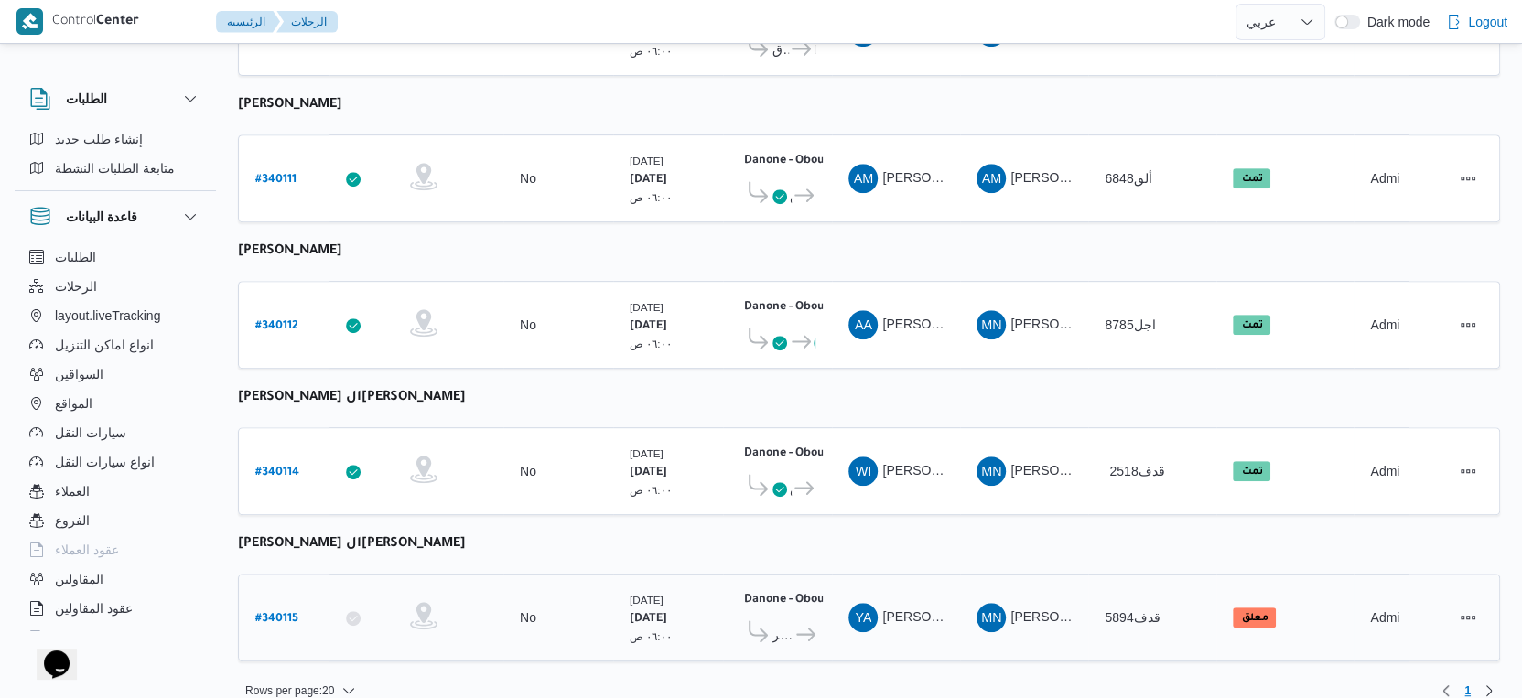
click at [263, 613] on b "# 340115" at bounding box center [276, 619] width 43 height 13
select select "ar"
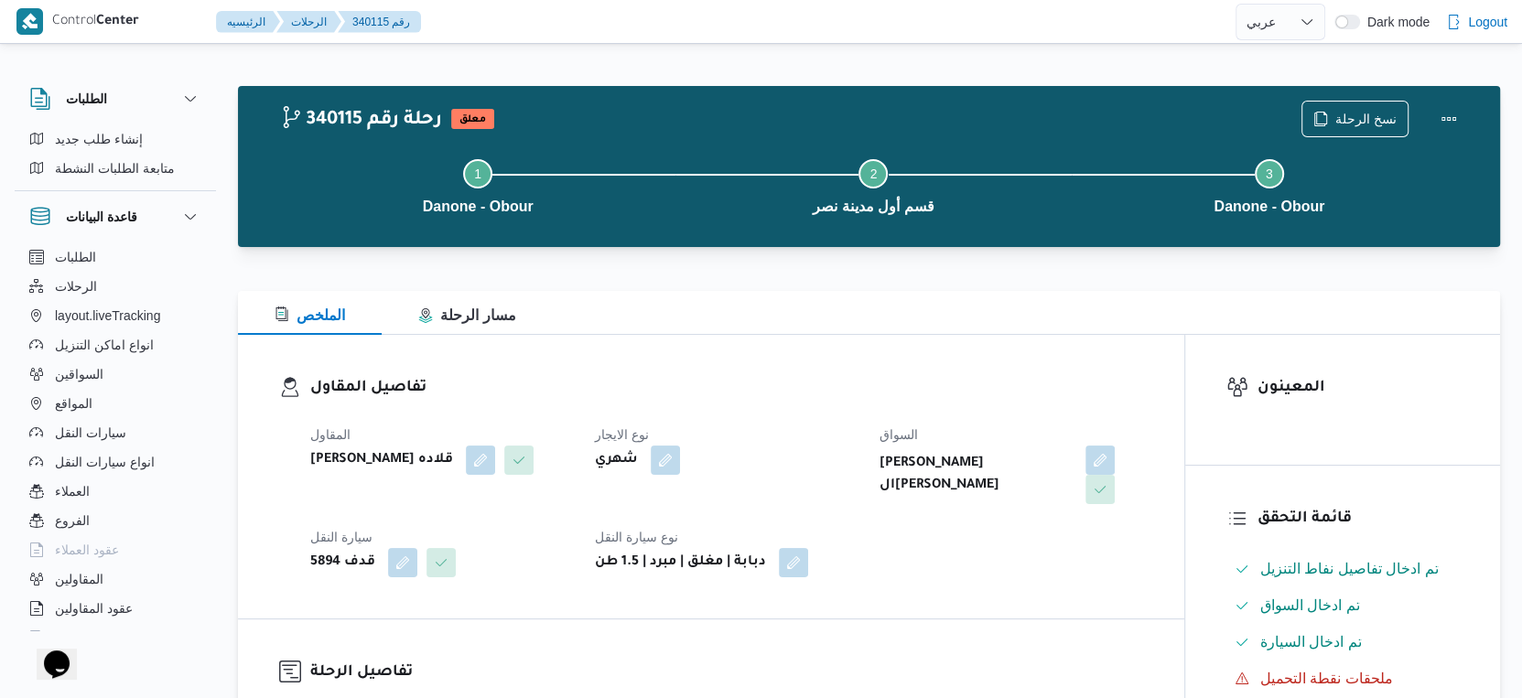
select select "ar"
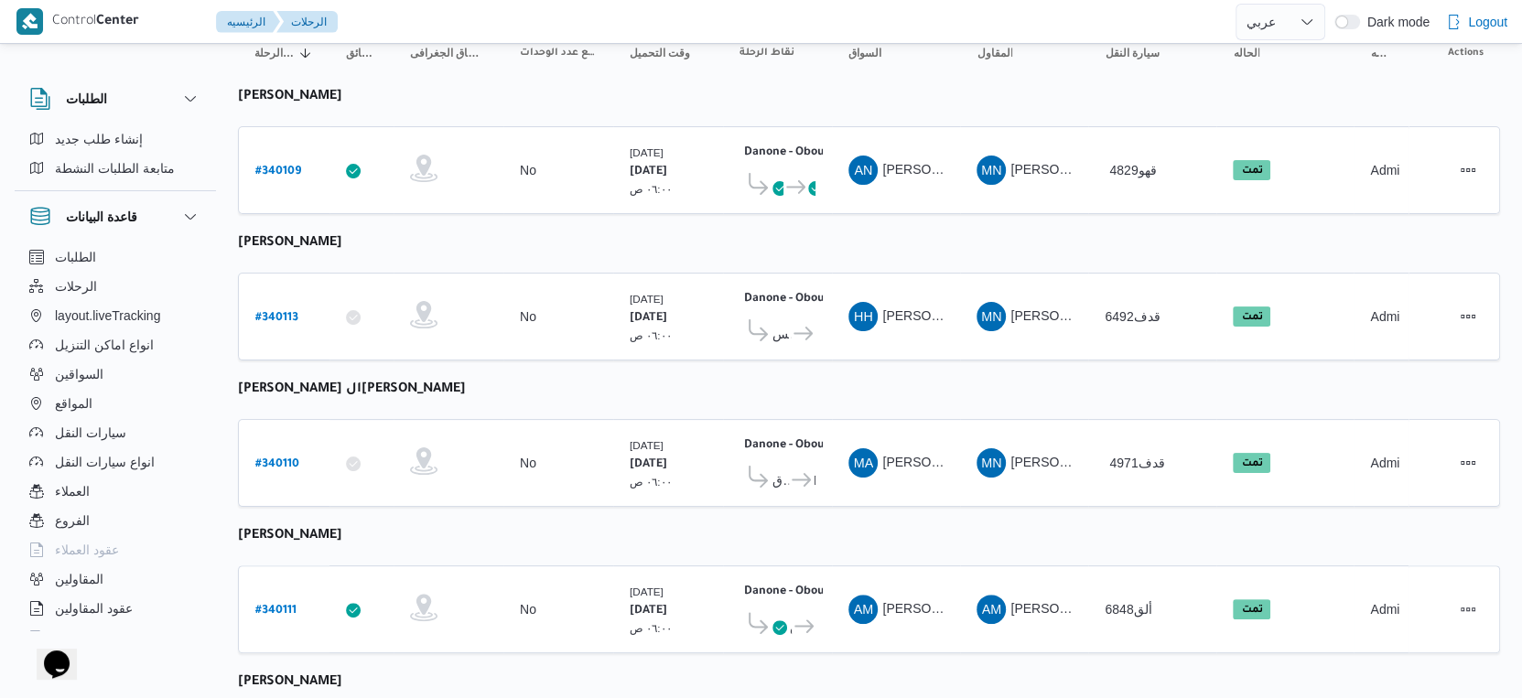
scroll to position [634, 0]
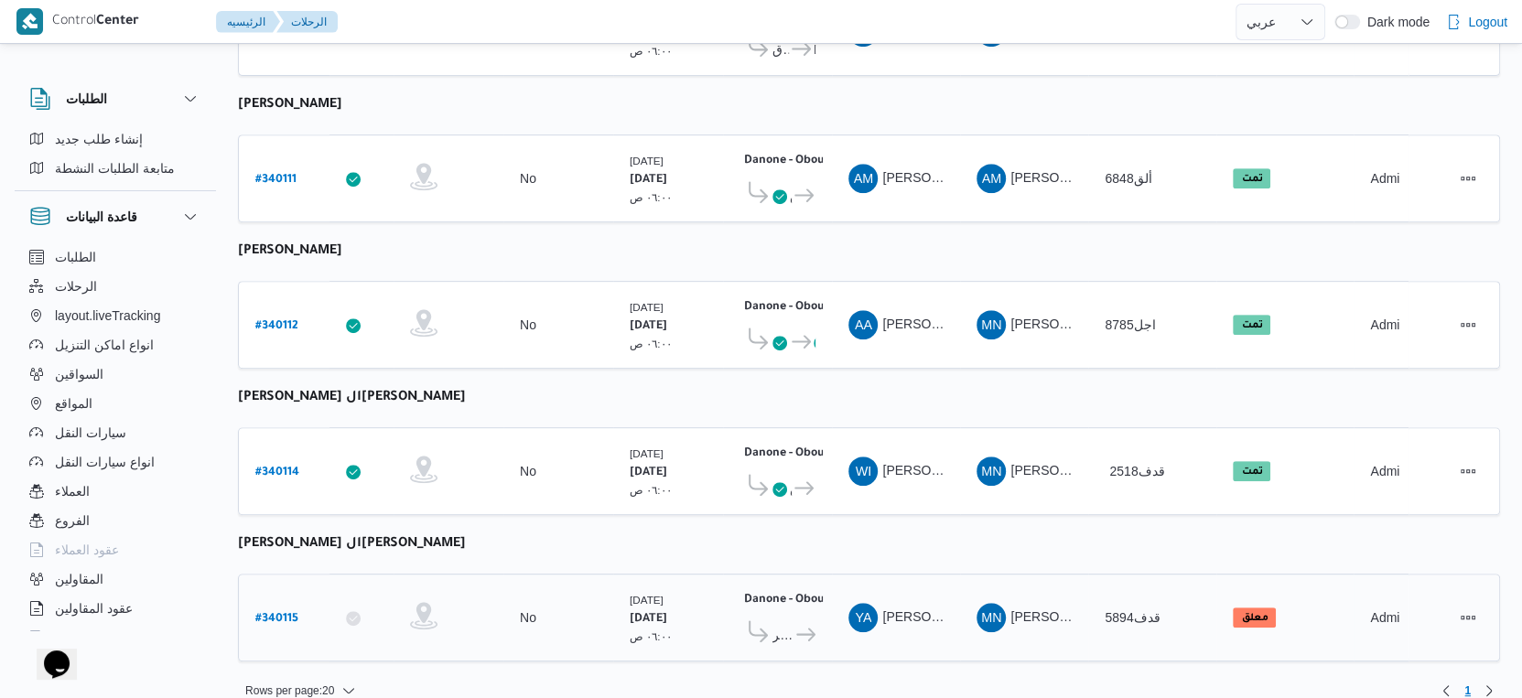
click at [290, 613] on b "# 340115" at bounding box center [276, 619] width 43 height 13
select select "ar"
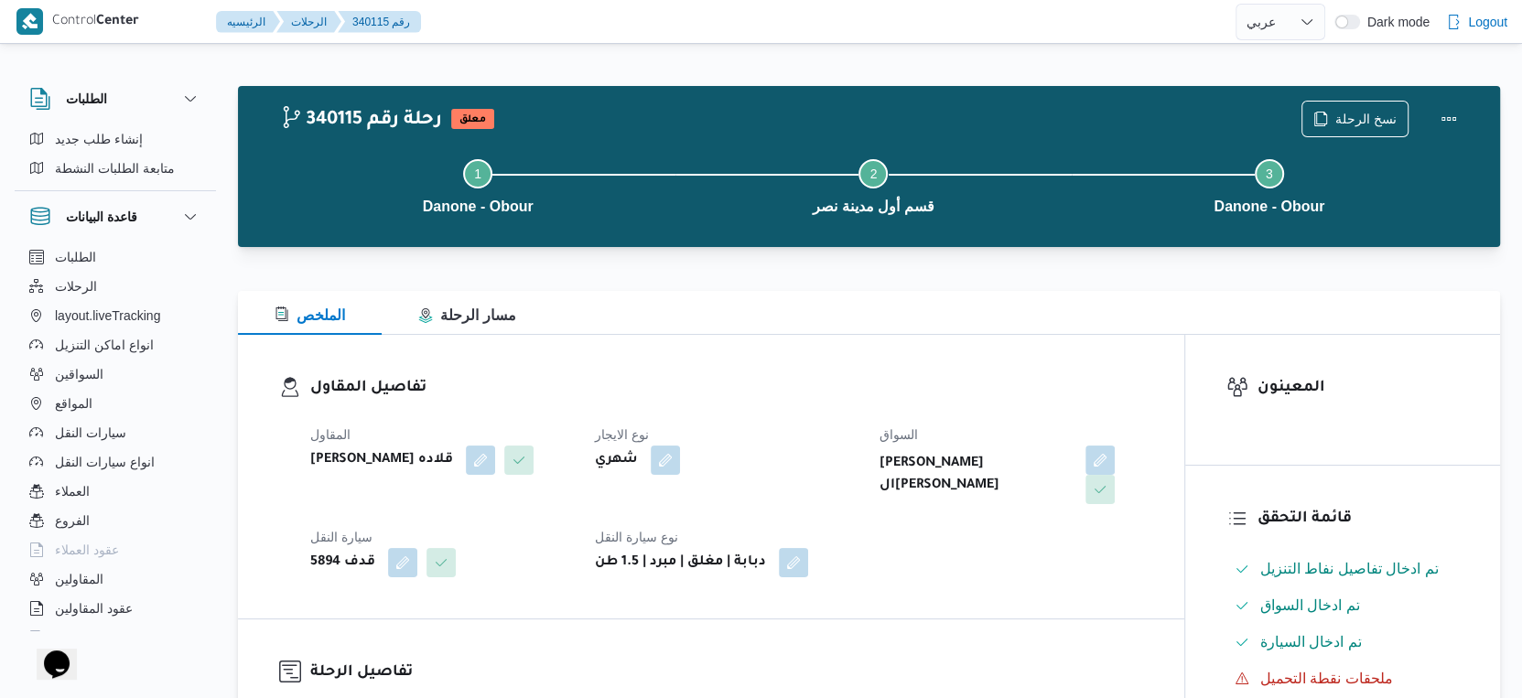
scroll to position [610, 0]
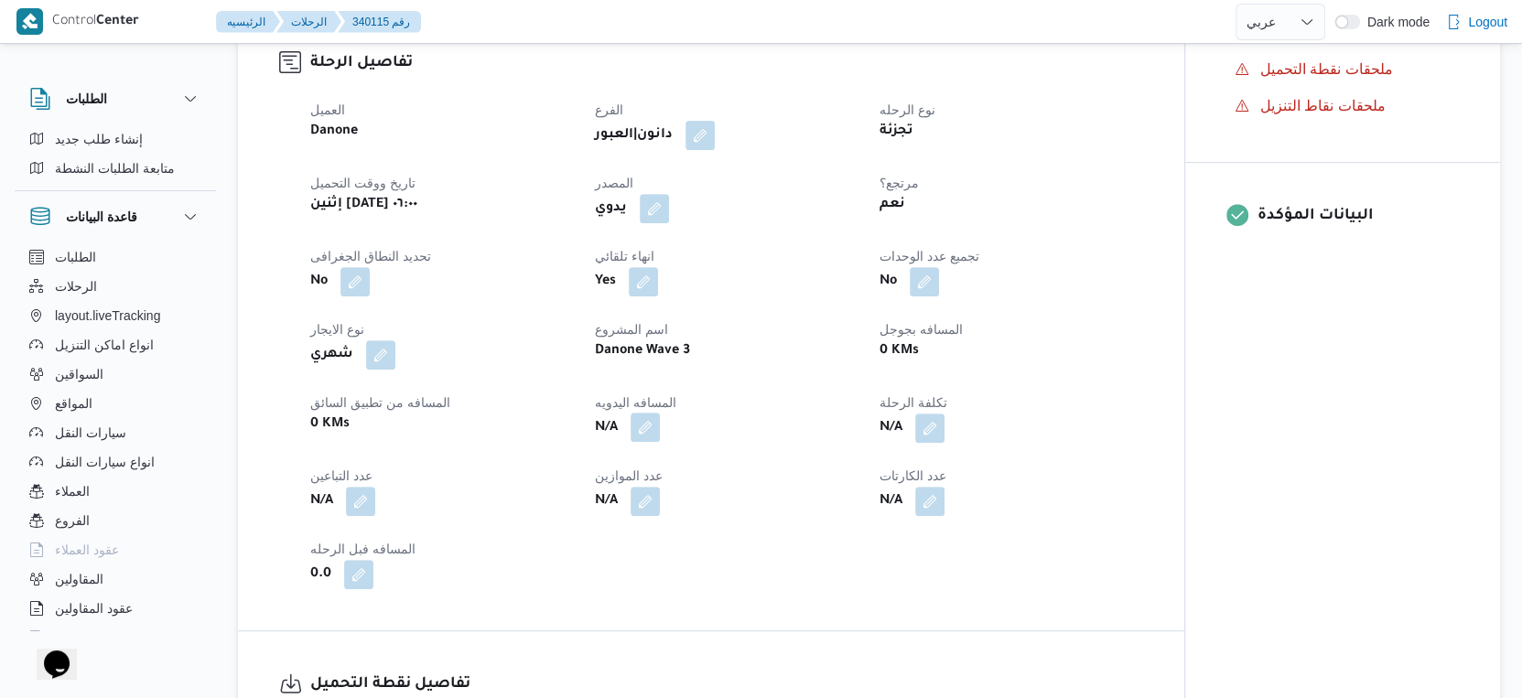
click at [649, 431] on button "button" at bounding box center [645, 427] width 29 height 29
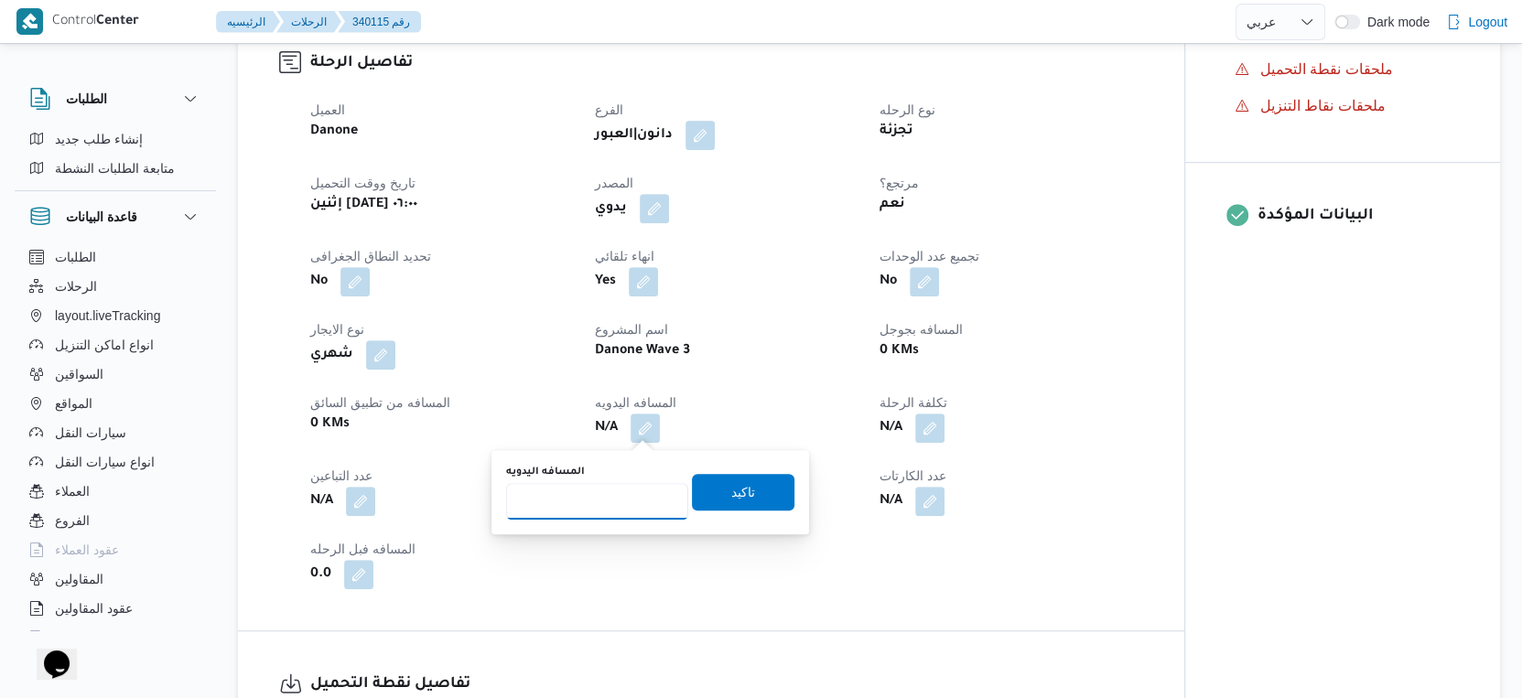
click at [592, 499] on input "المسافه اليدويه" at bounding box center [597, 501] width 182 height 37
type input "73"
click at [739, 497] on span "تاكيد" at bounding box center [743, 491] width 24 height 22
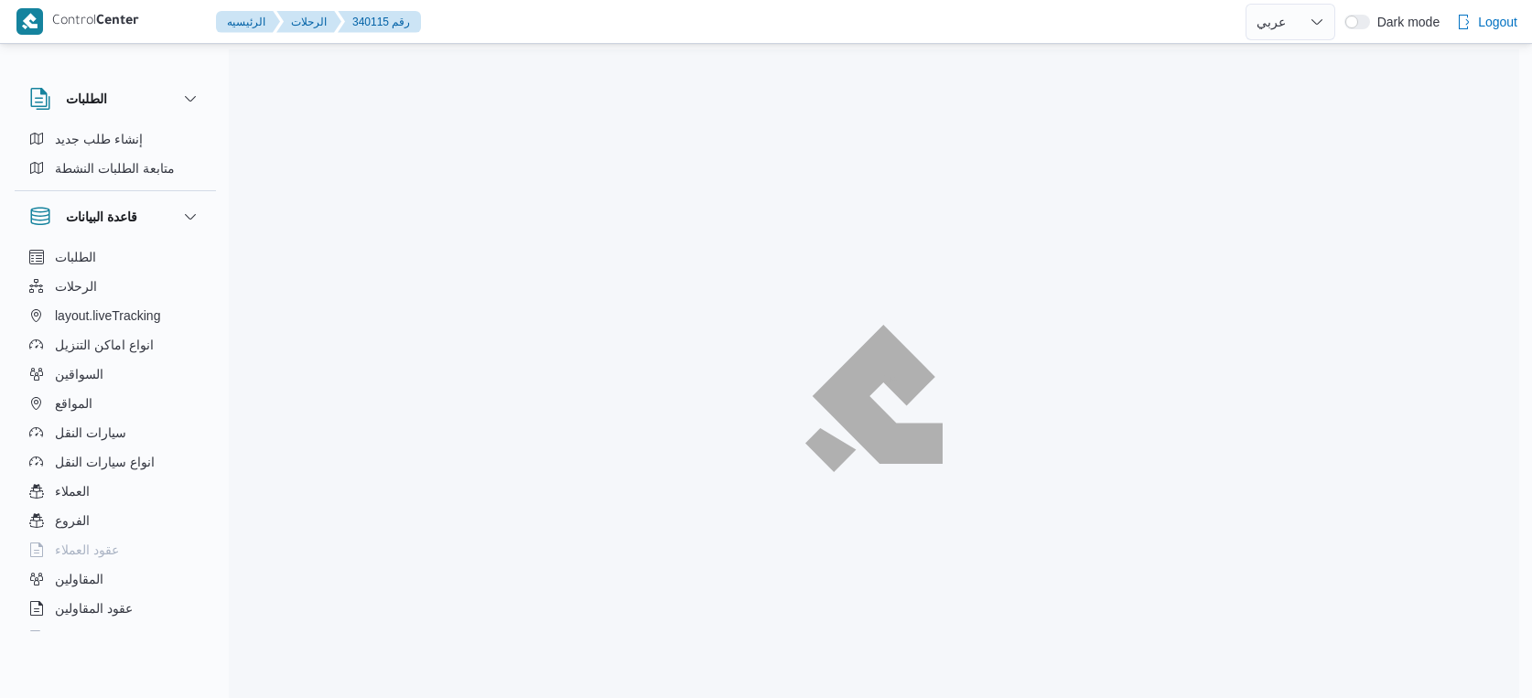
select select "ar"
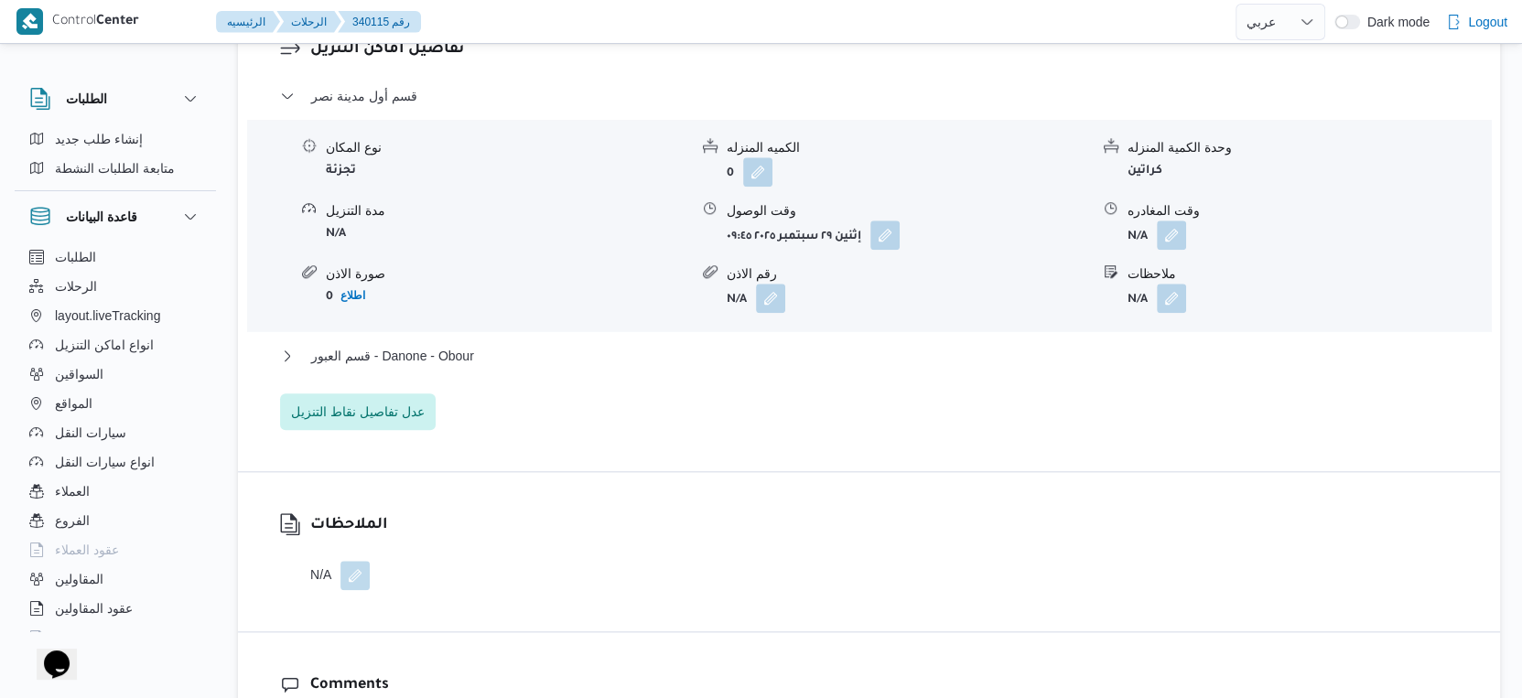
scroll to position [1575, 0]
click at [440, 351] on span "قسم العبور - Danone - Obour" at bounding box center [392, 354] width 163 height 22
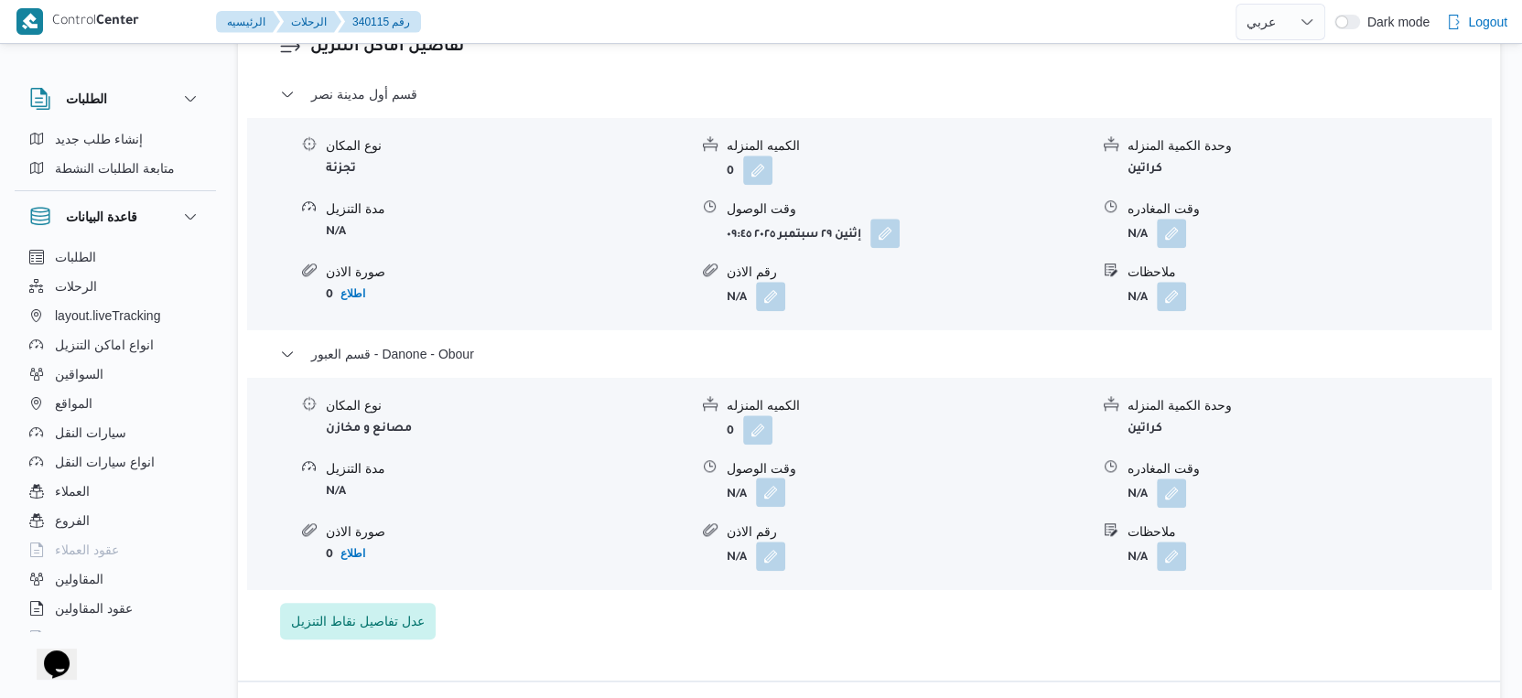
click at [758, 488] on button "button" at bounding box center [770, 492] width 29 height 29
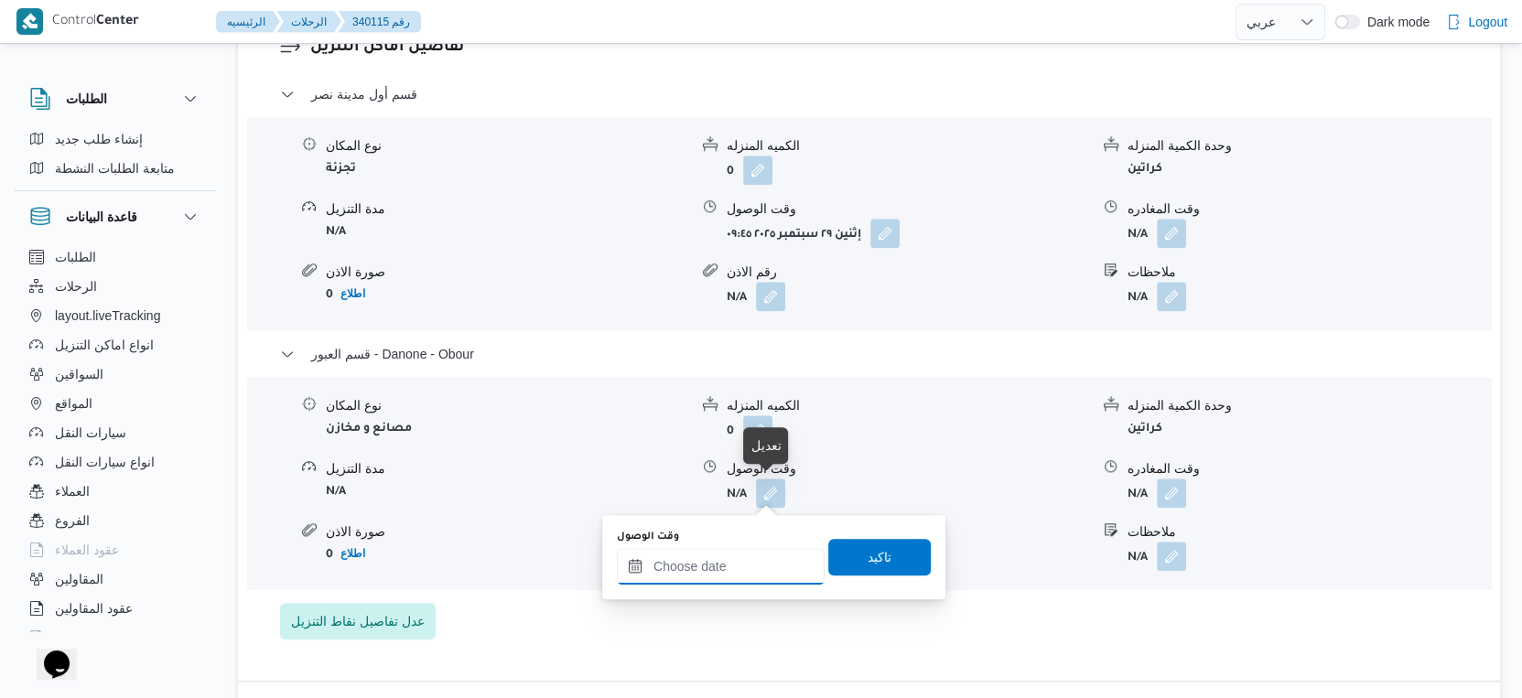
click at [750, 559] on input "وقت الوصول" at bounding box center [721, 566] width 208 height 37
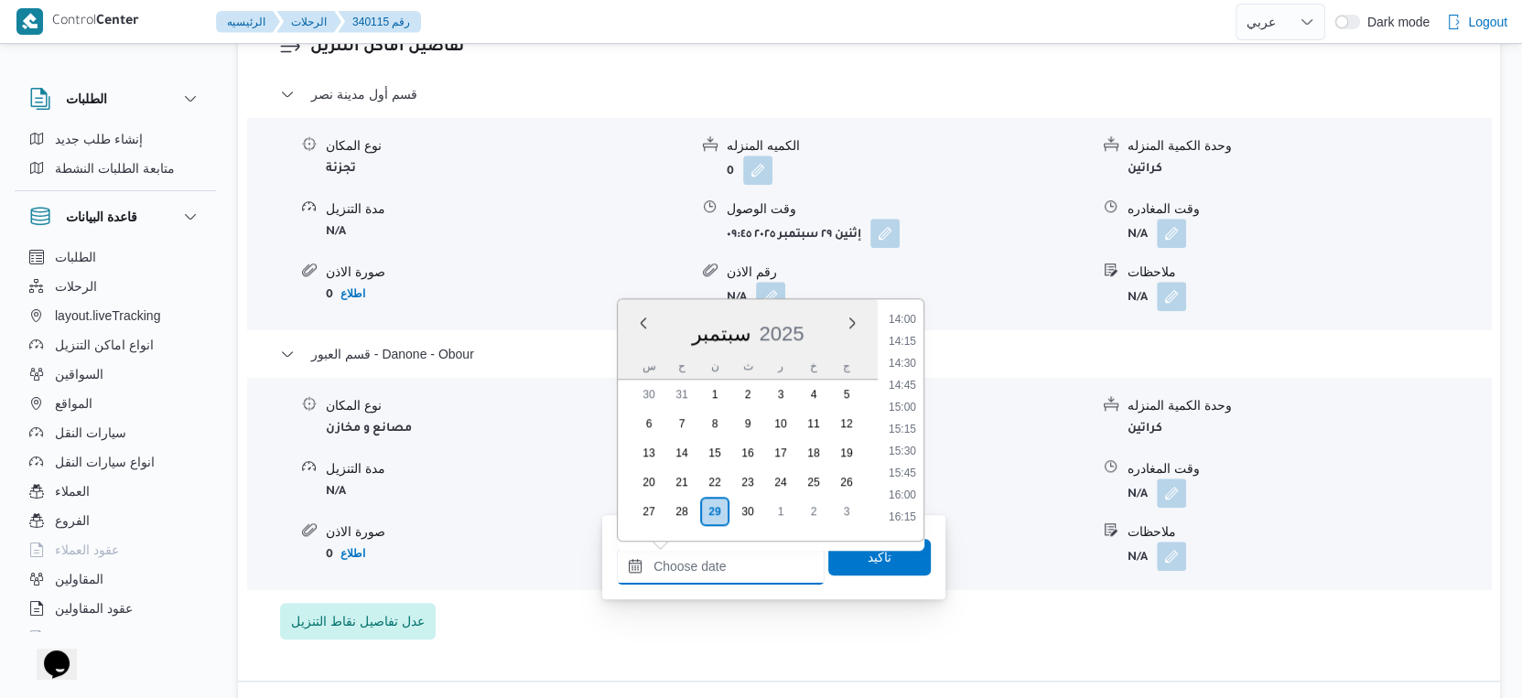
scroll to position [1222, 0]
click at [911, 466] on li "15:30" at bounding box center [902, 463] width 42 height 18
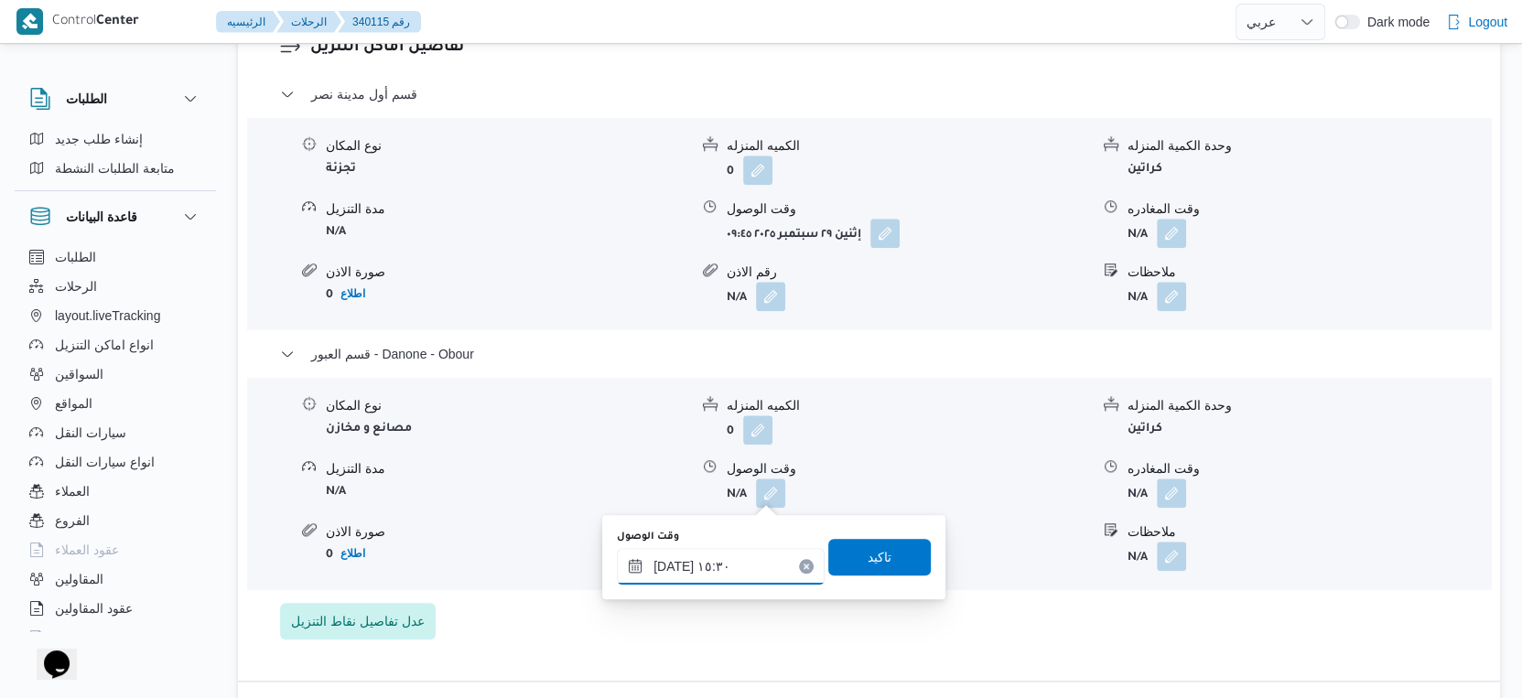
click at [732, 575] on input "٢٩/٠٩/٢٠٢٥ ١٥:٣٠" at bounding box center [721, 566] width 208 height 37
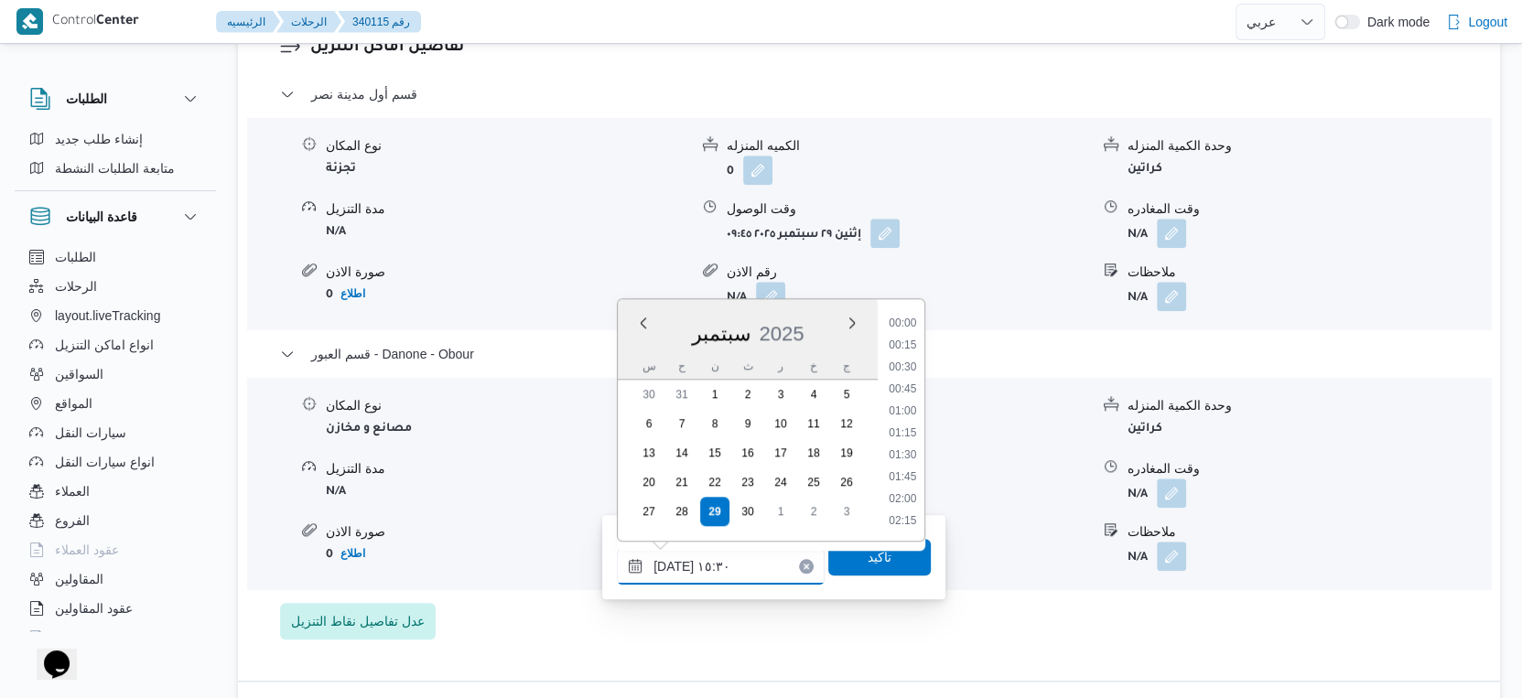
scroll to position [1248, 0]
click at [908, 455] on li "15:45" at bounding box center [902, 458] width 42 height 18
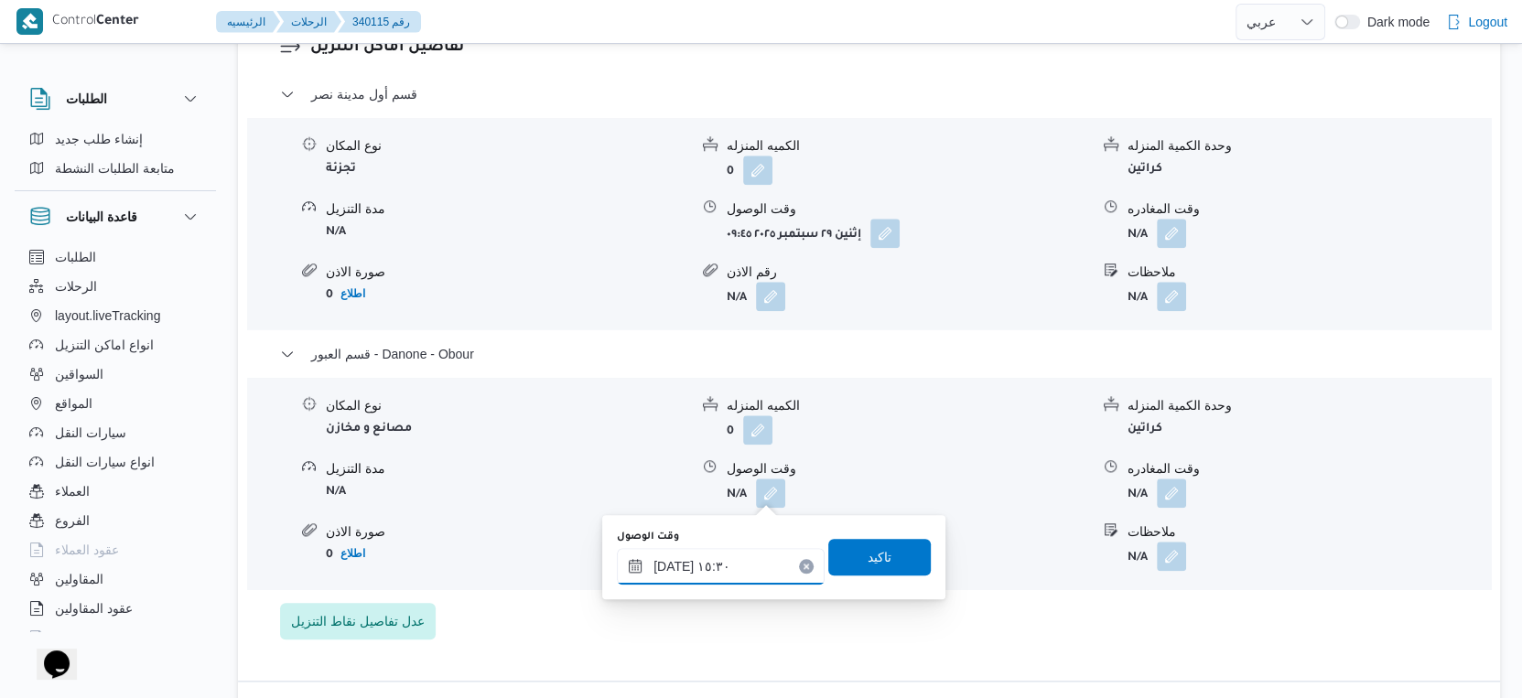
type input "٢٩/٠٩/٢٠٢٥ ١٥:٤٥"
click at [885, 563] on span "تاكيد" at bounding box center [879, 556] width 103 height 37
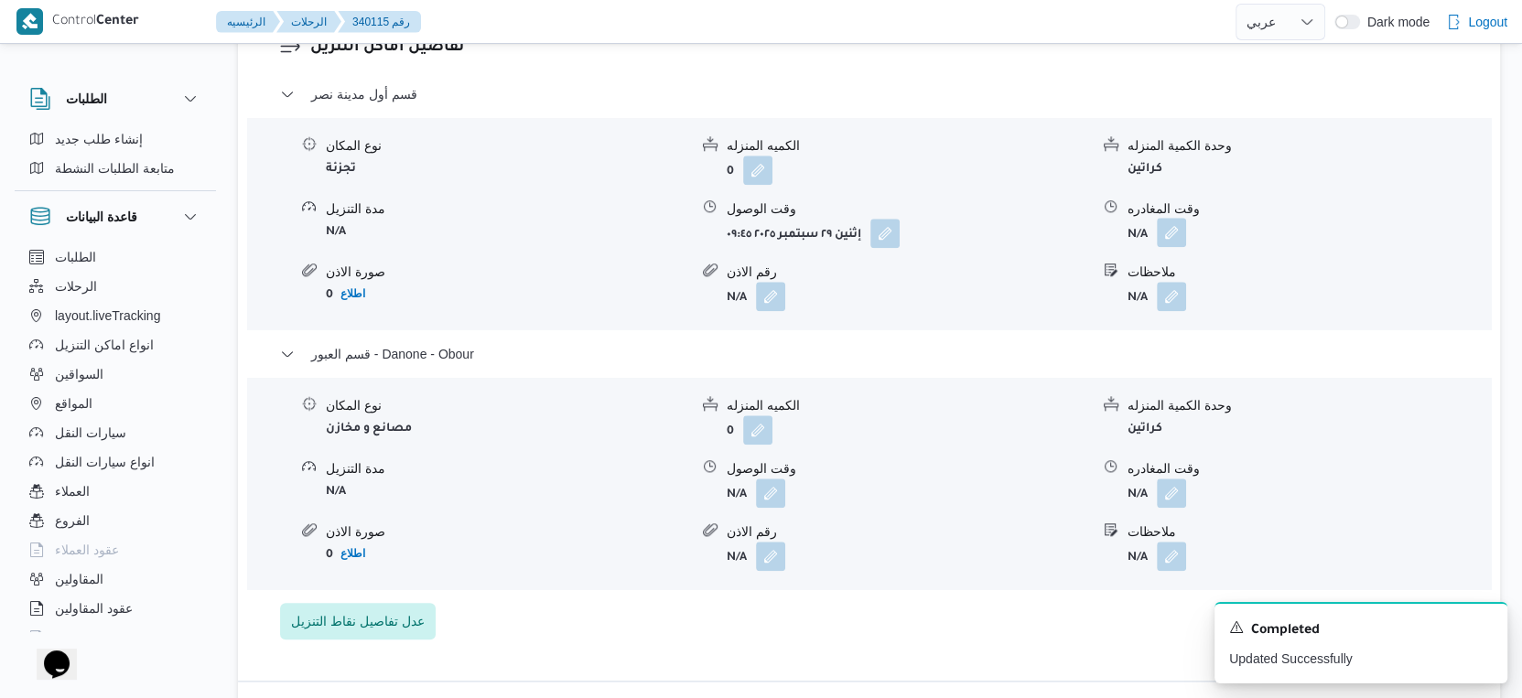
click at [1170, 230] on button "button" at bounding box center [1171, 232] width 29 height 29
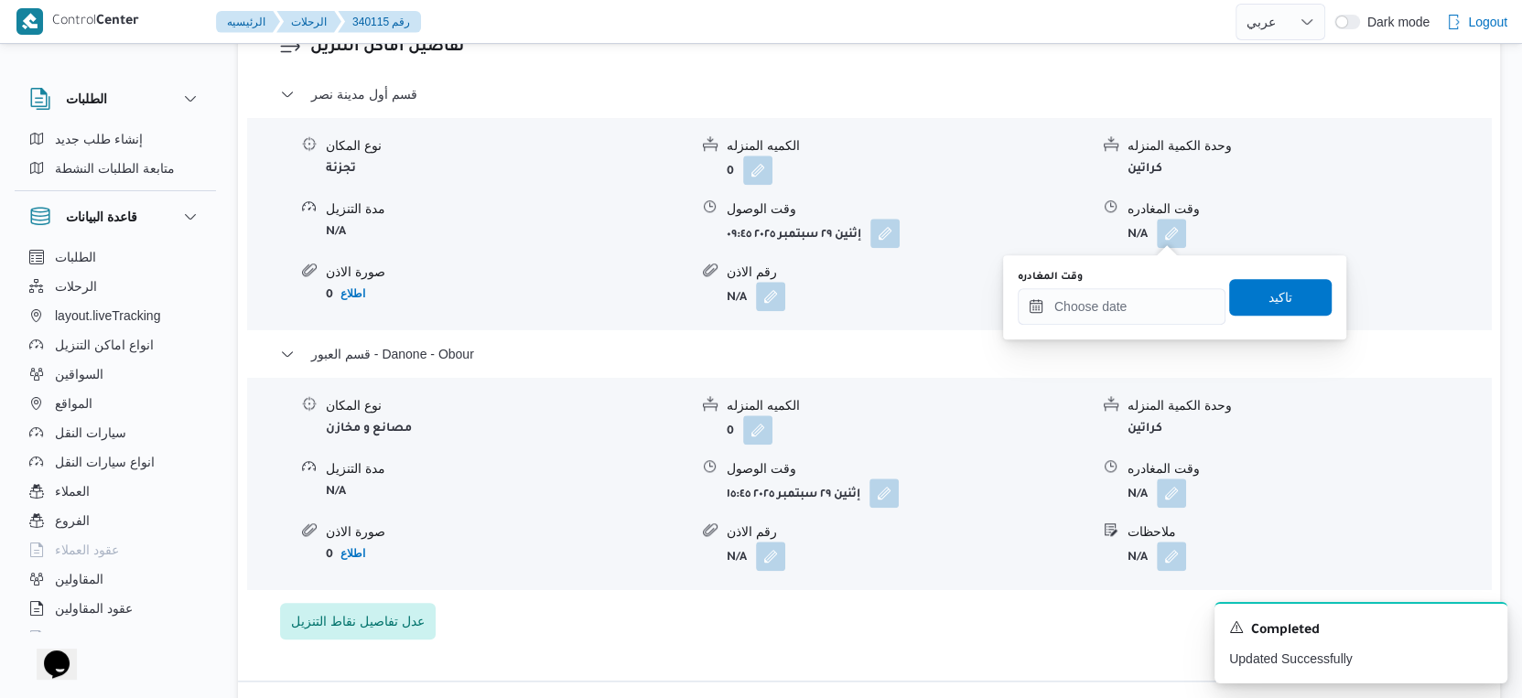
click at [1151, 275] on div "وقت المغادره" at bounding box center [1122, 277] width 208 height 15
click at [1150, 304] on input "وقت المغادره" at bounding box center [1122, 306] width 208 height 37
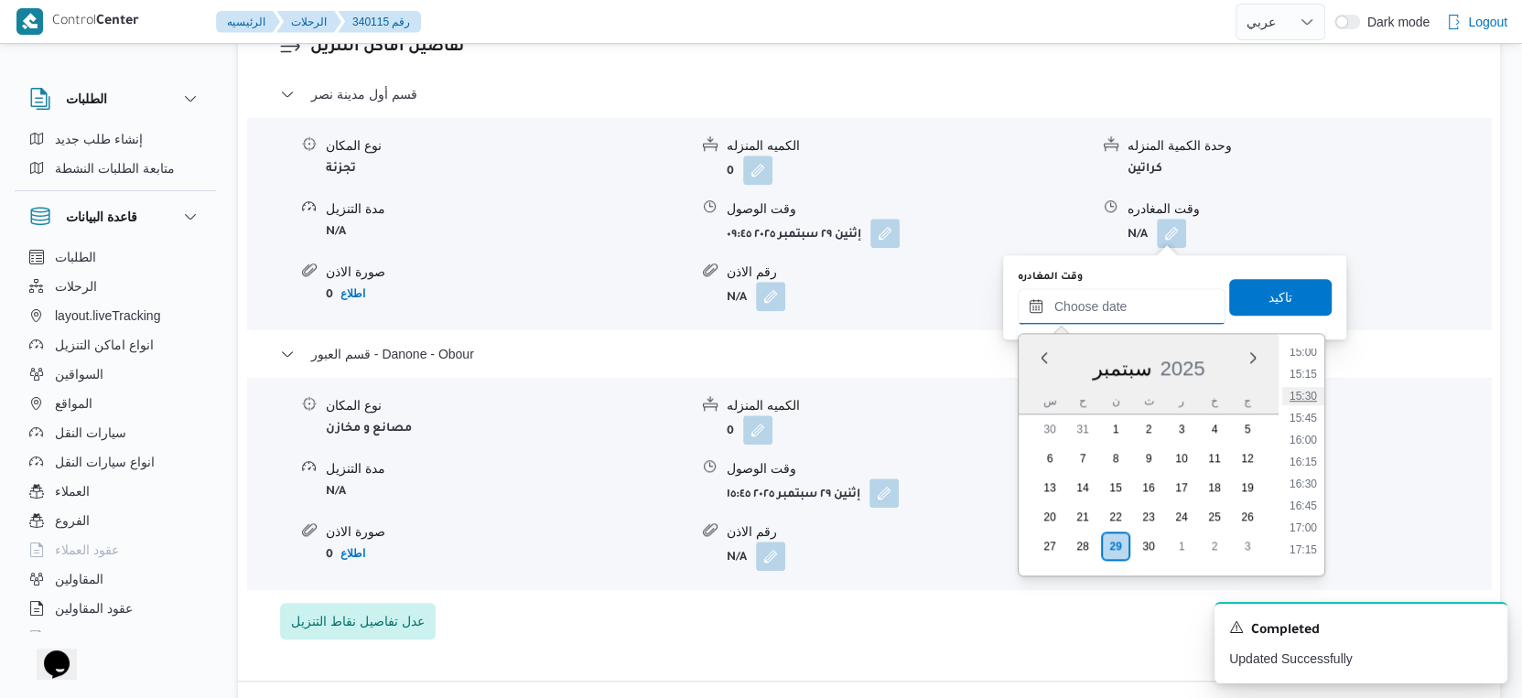
scroll to position [1222, 0]
click at [1309, 450] on li "15:00" at bounding box center [1303, 454] width 42 height 18
type input "٢٩/٠٩/٢٠٢٥ ١٥:٠٠"
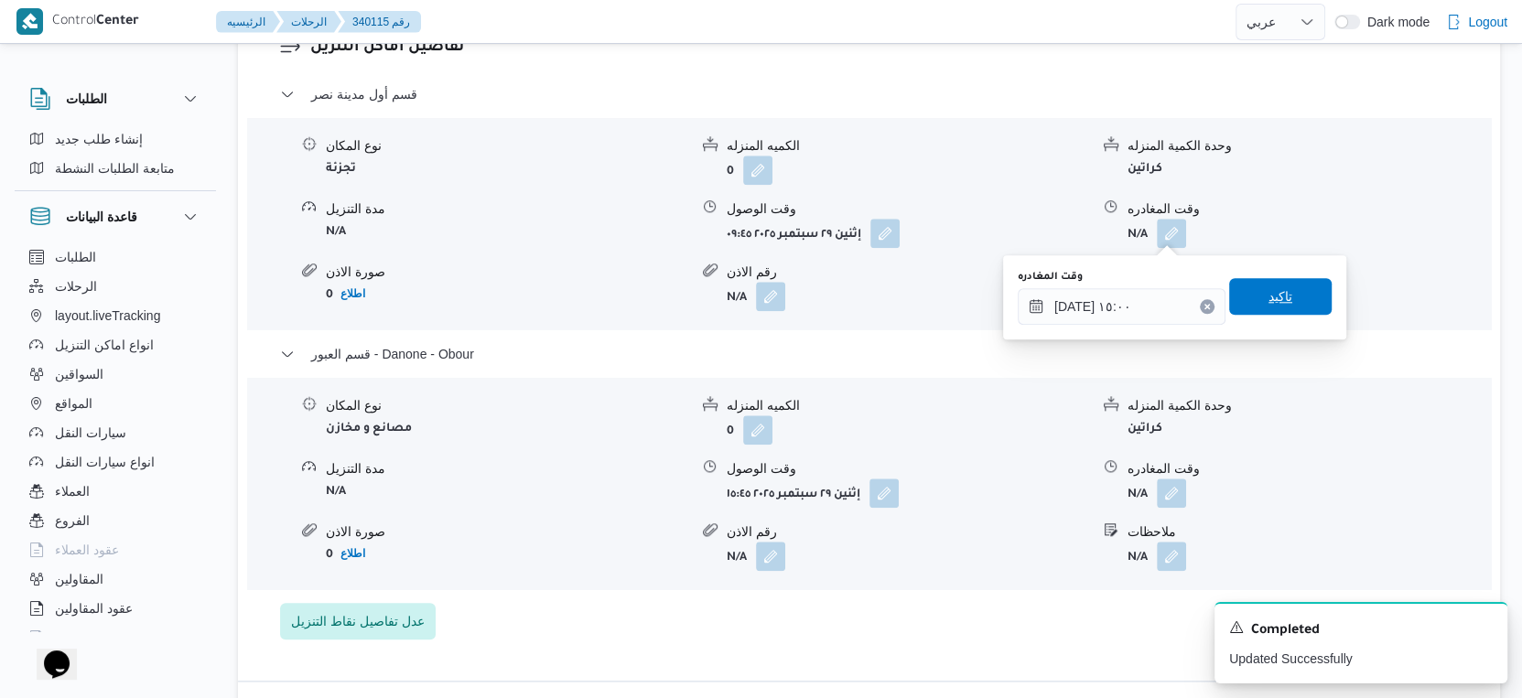
click at [1286, 290] on span "تاكيد" at bounding box center [1280, 296] width 103 height 37
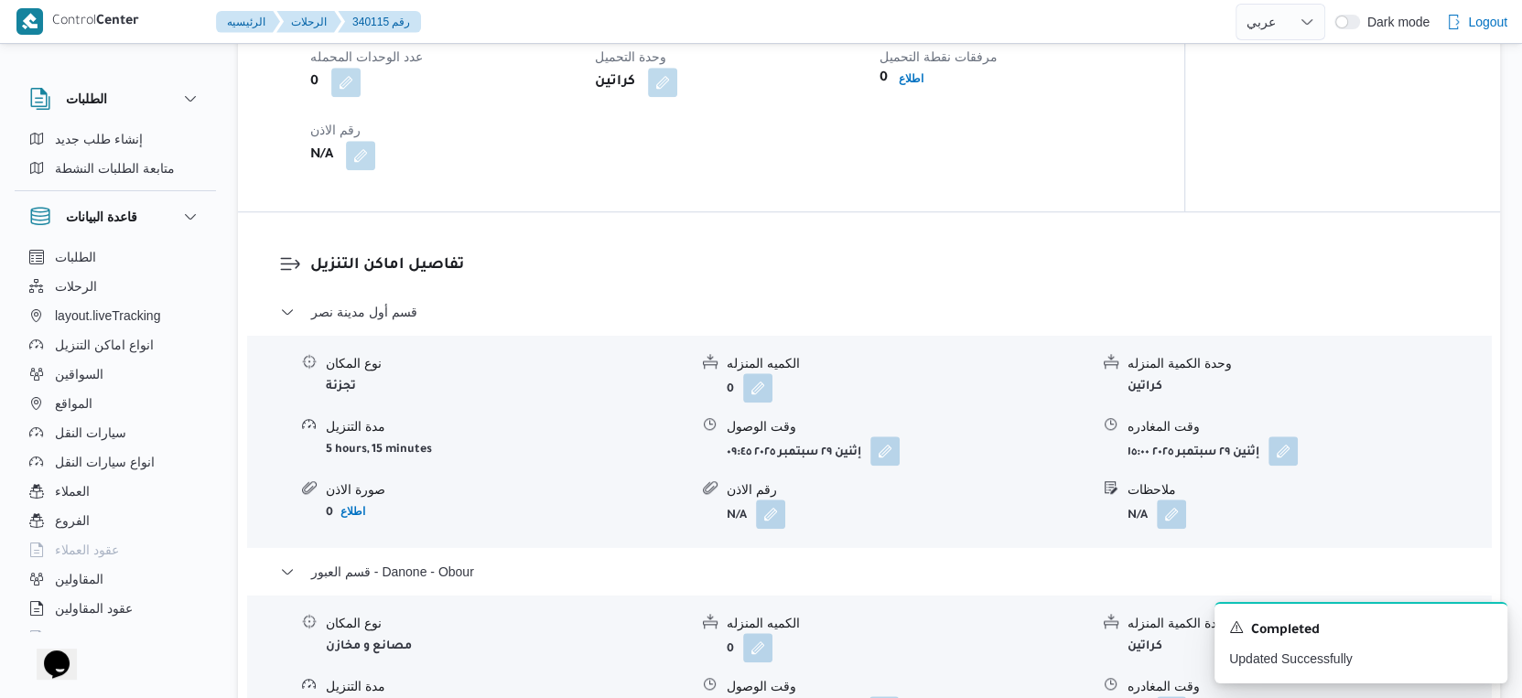
scroll to position [1626, 0]
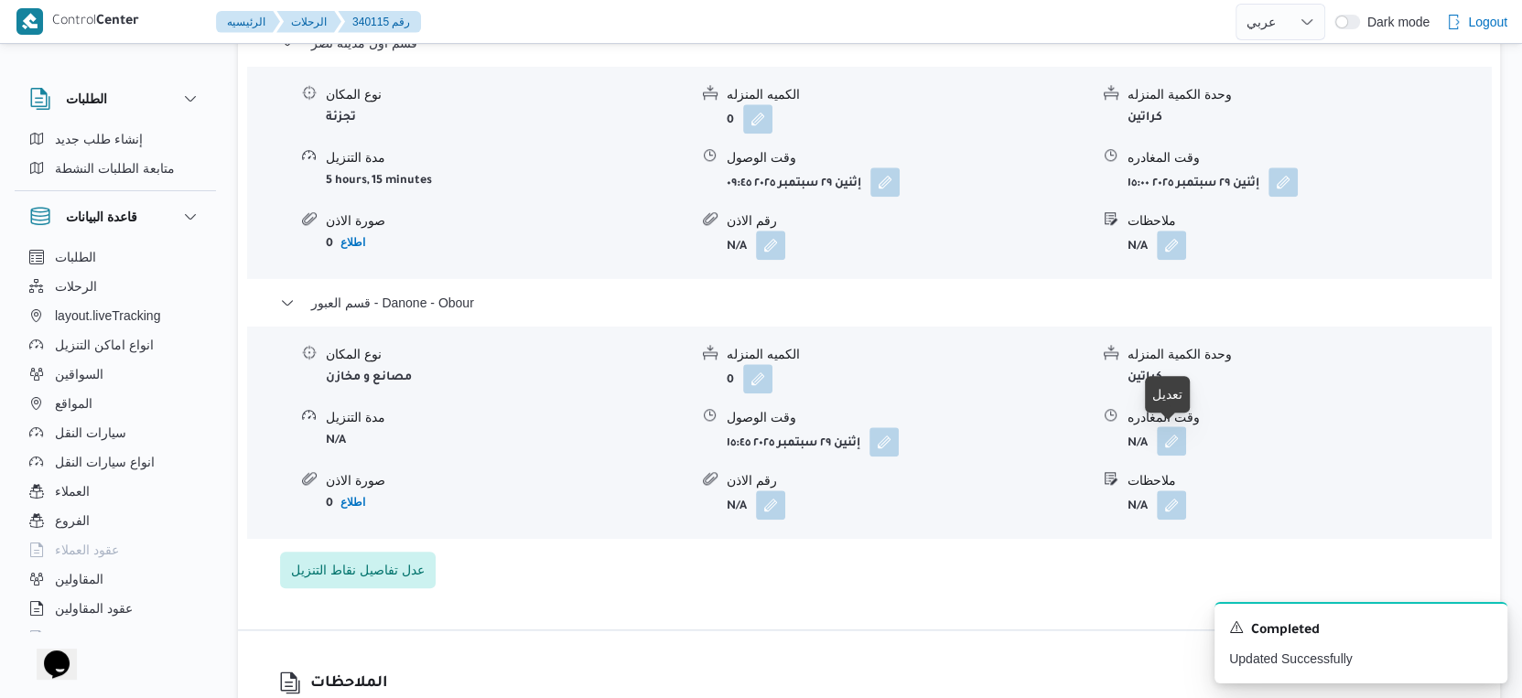
click at [1182, 448] on button "button" at bounding box center [1171, 440] width 29 height 29
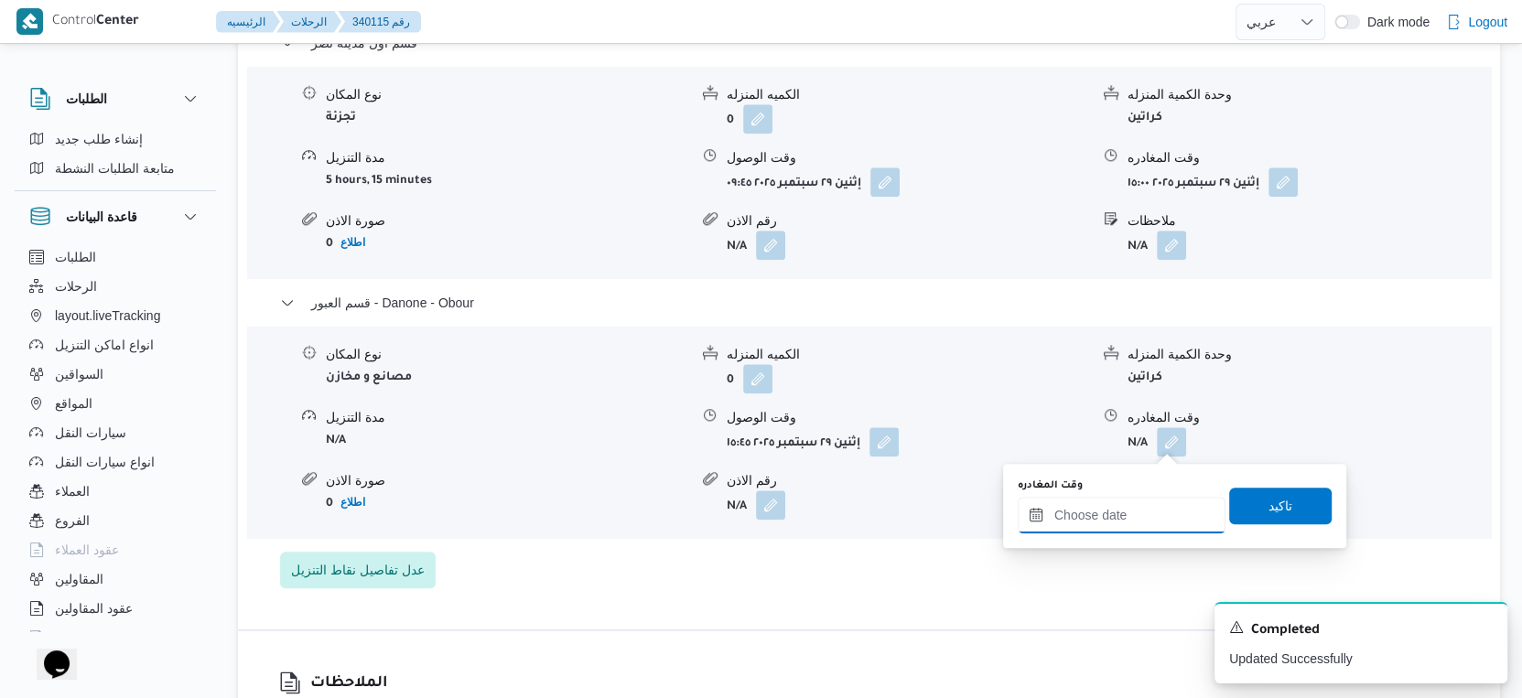
click at [1150, 503] on input "وقت المغادره" at bounding box center [1122, 515] width 208 height 37
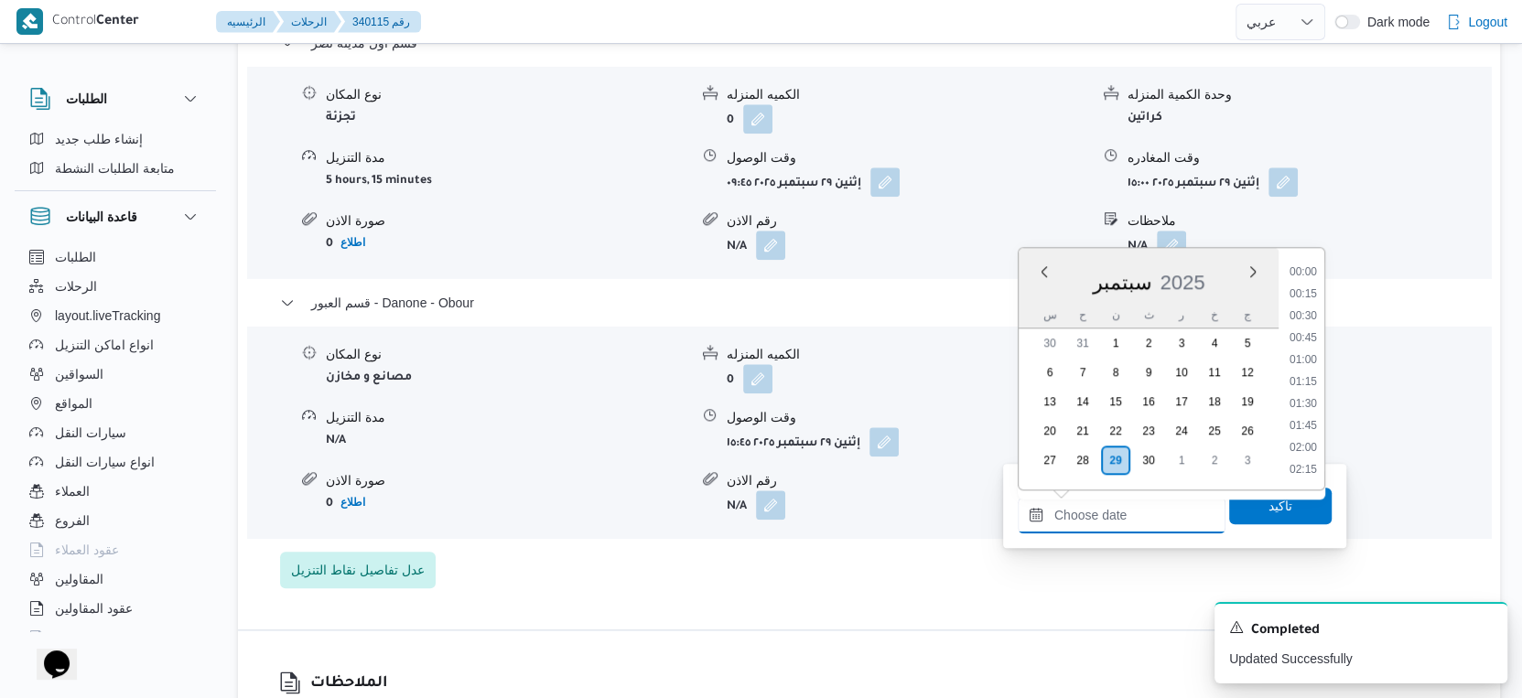
scroll to position [1425, 0]
click at [1308, 354] on li "17:15" at bounding box center [1303, 362] width 42 height 18
type input "٢٩/٠٩/٢٠٢٥ ١٧:١٥"
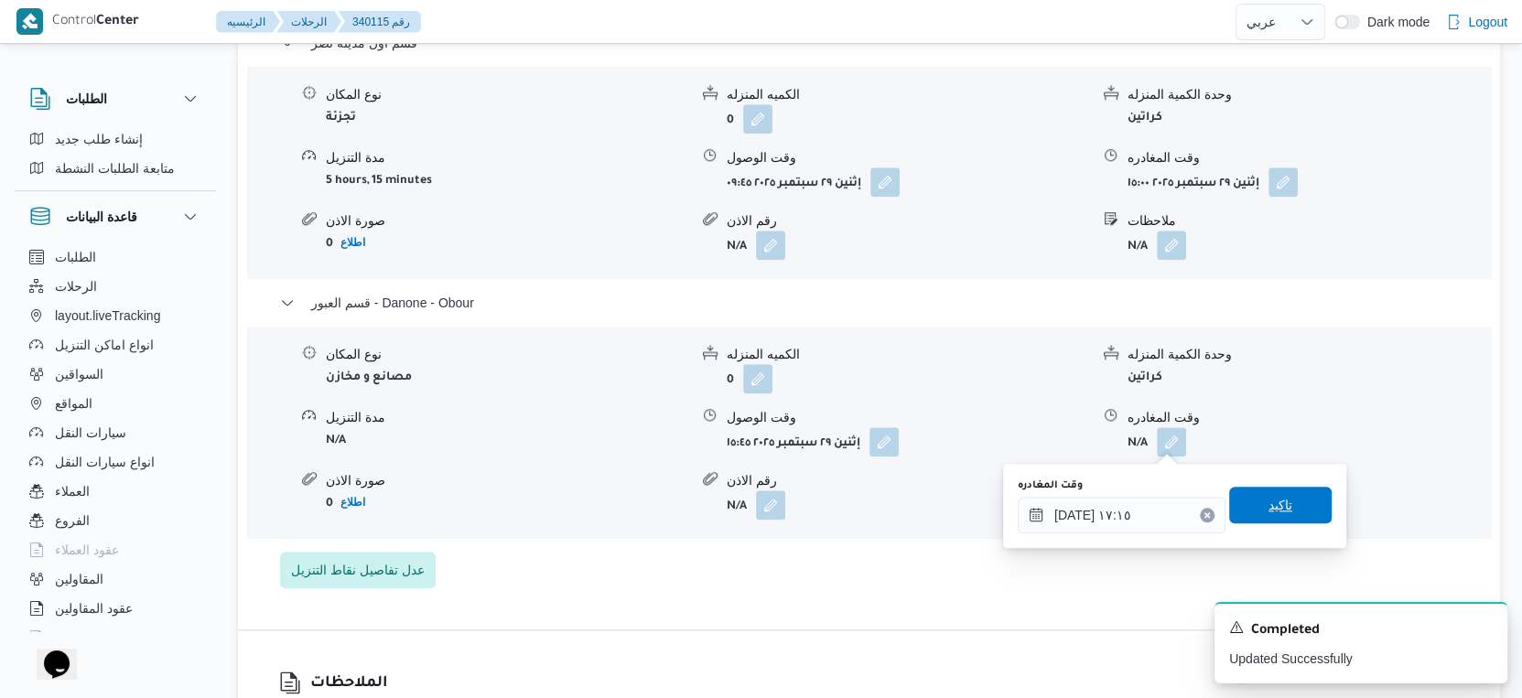
click at [1309, 493] on span "تاكيد" at bounding box center [1280, 505] width 103 height 37
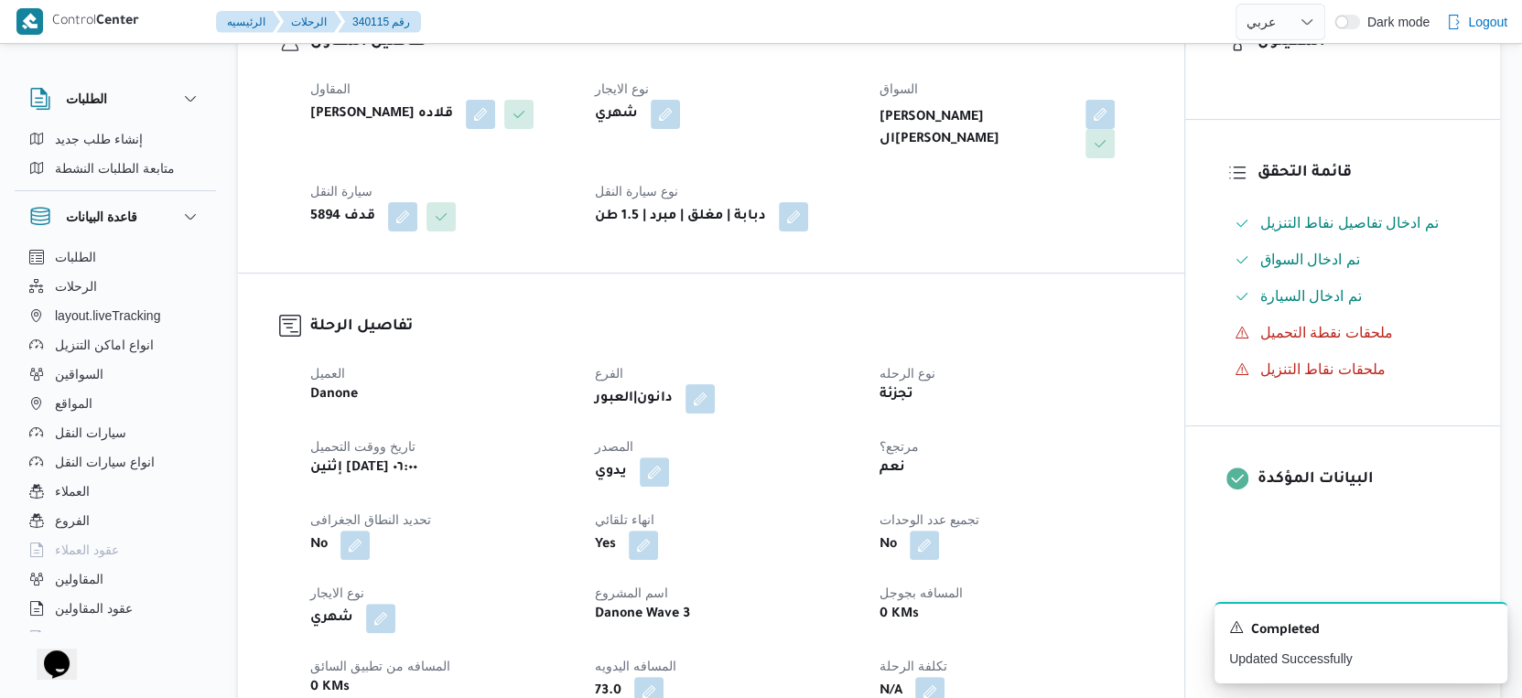
scroll to position [0, 0]
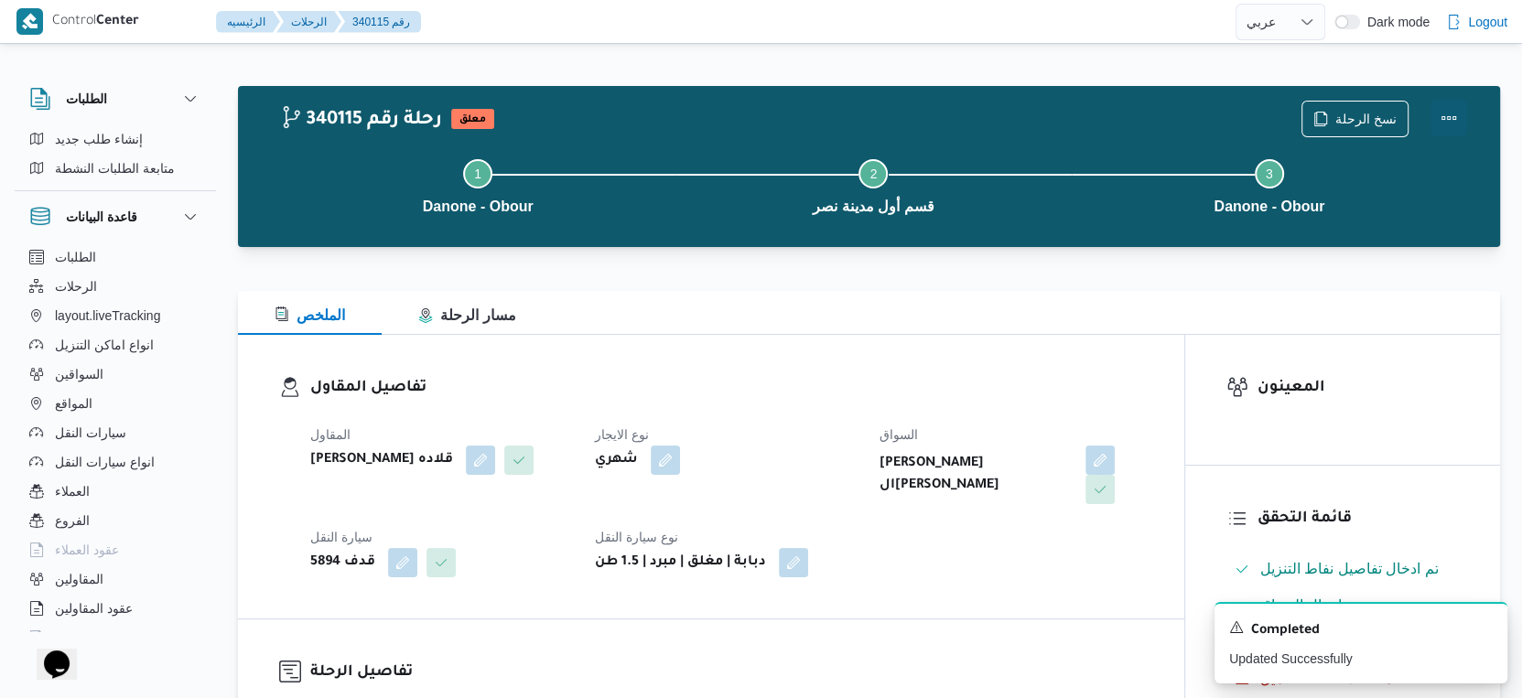
click at [1448, 118] on button "Actions" at bounding box center [1448, 118] width 37 height 37
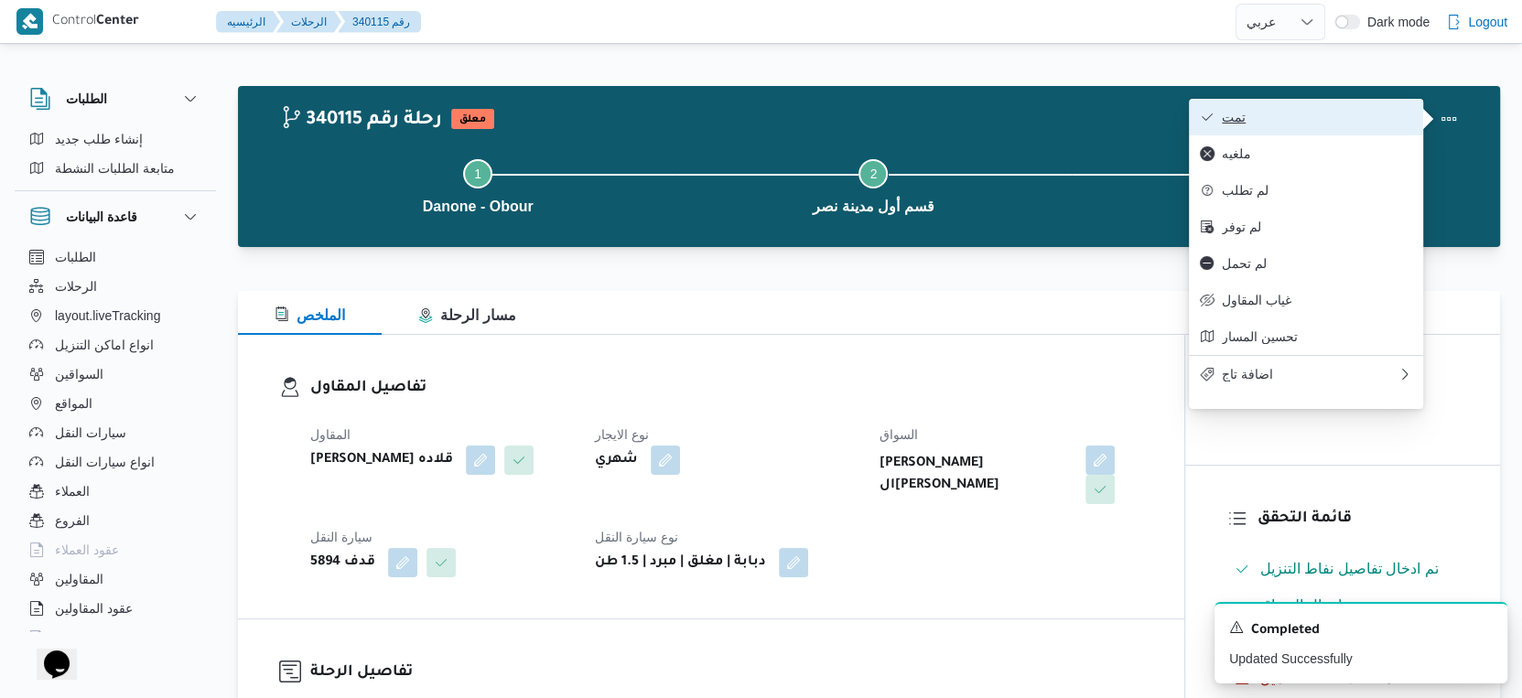
click at [1361, 119] on span "تمت" at bounding box center [1317, 117] width 190 height 15
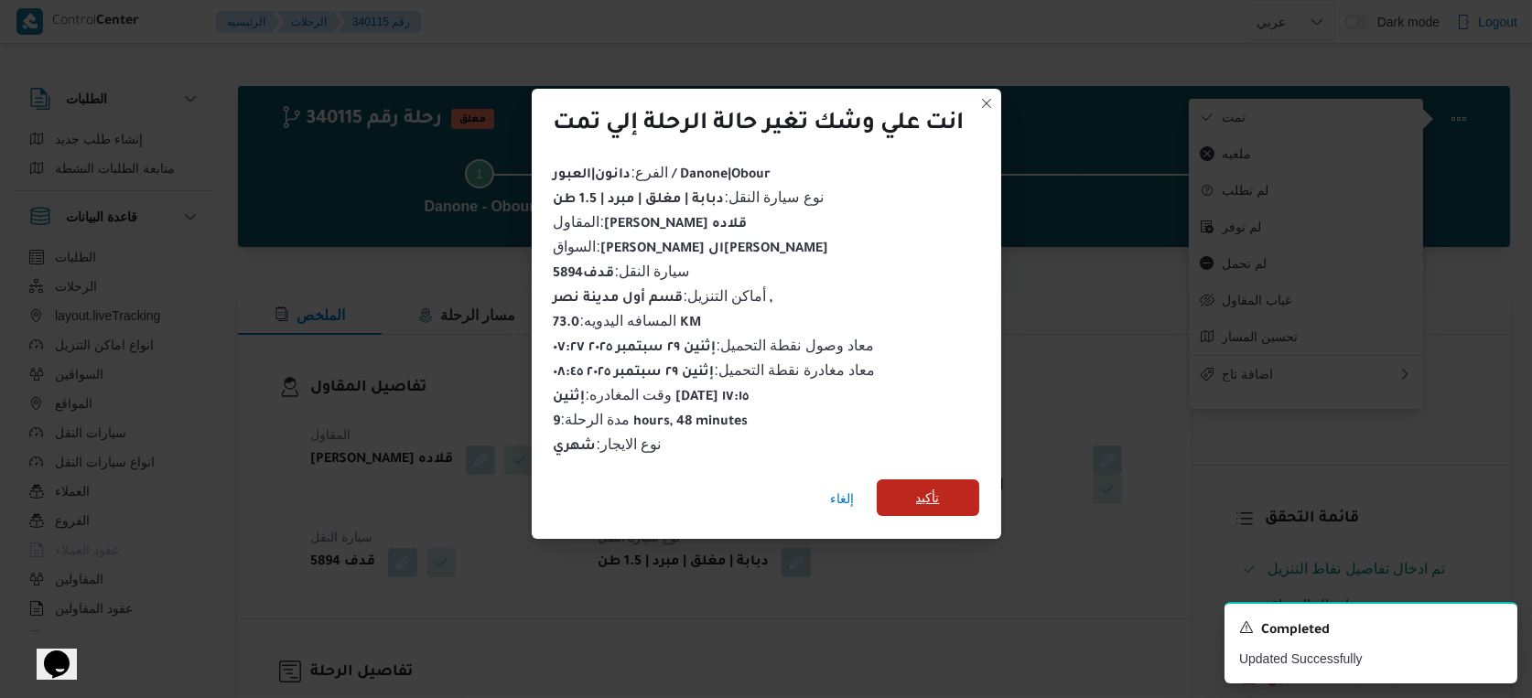
click at [971, 487] on span "تأكيد" at bounding box center [928, 498] width 103 height 37
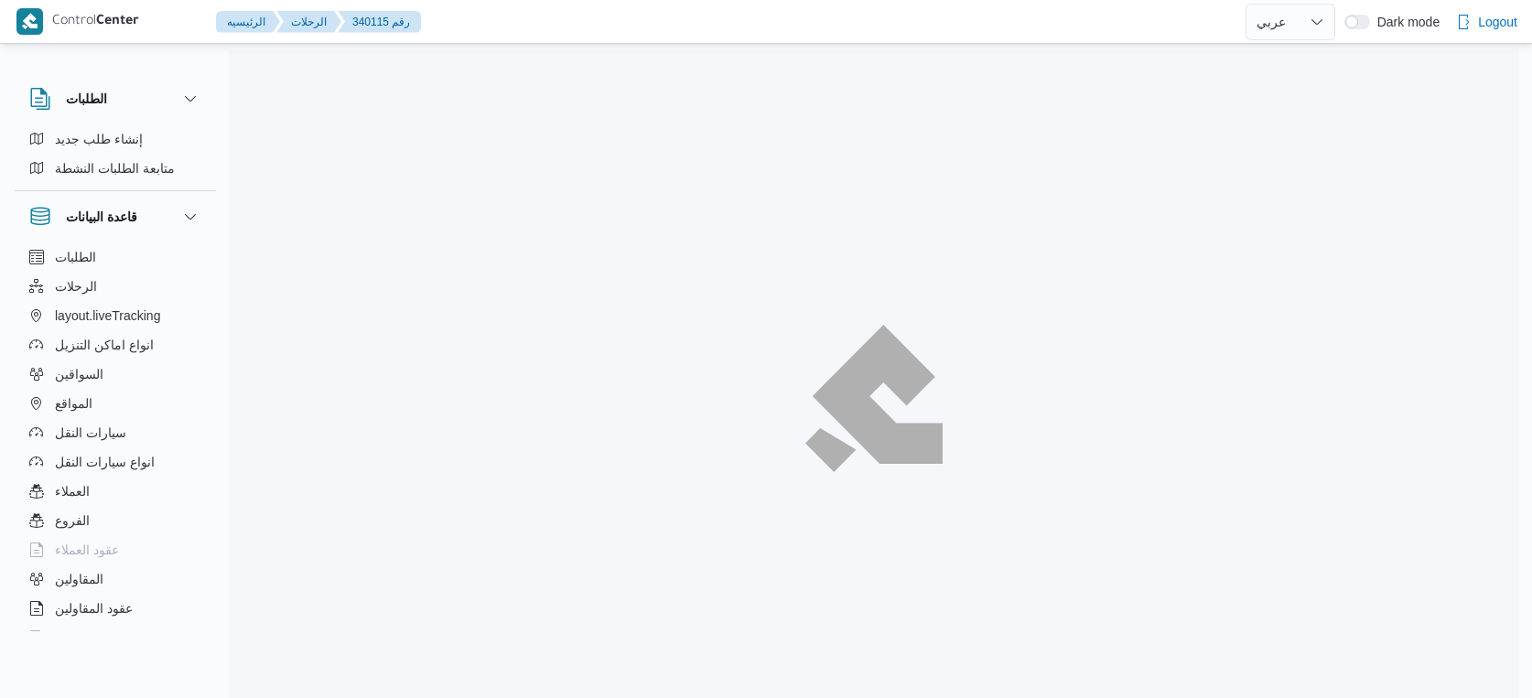
select select "ar"
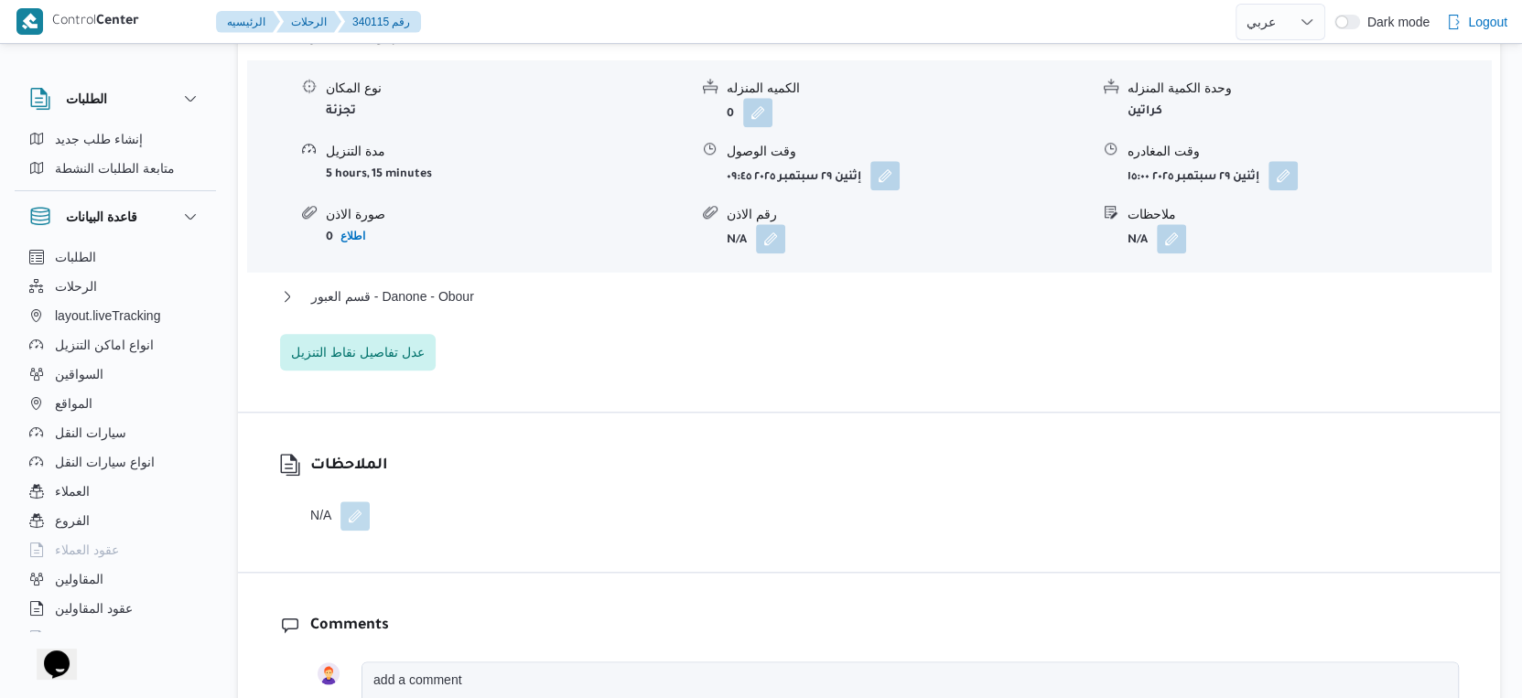
scroll to position [1626, 0]
click at [422, 293] on span "قسم العبور - Danone - Obour" at bounding box center [392, 296] width 163 height 22
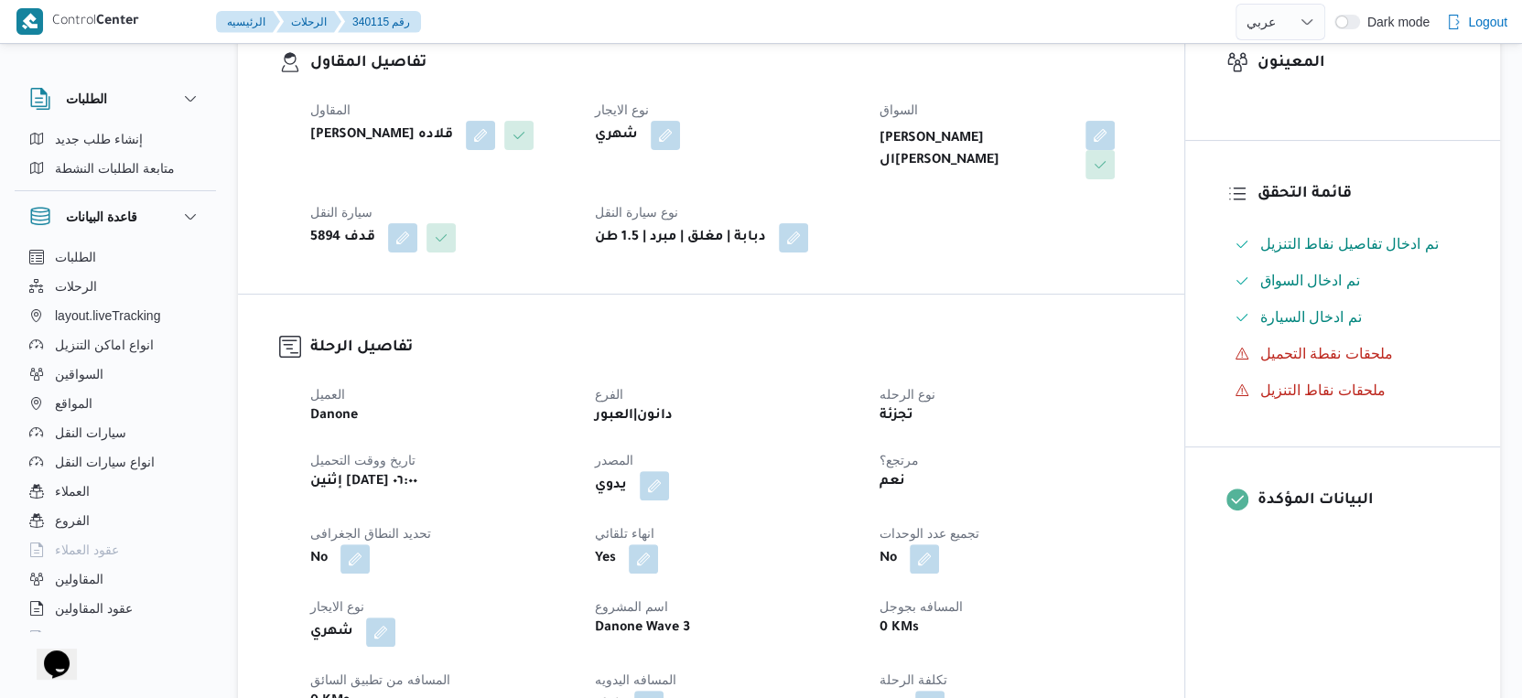
scroll to position [712, 0]
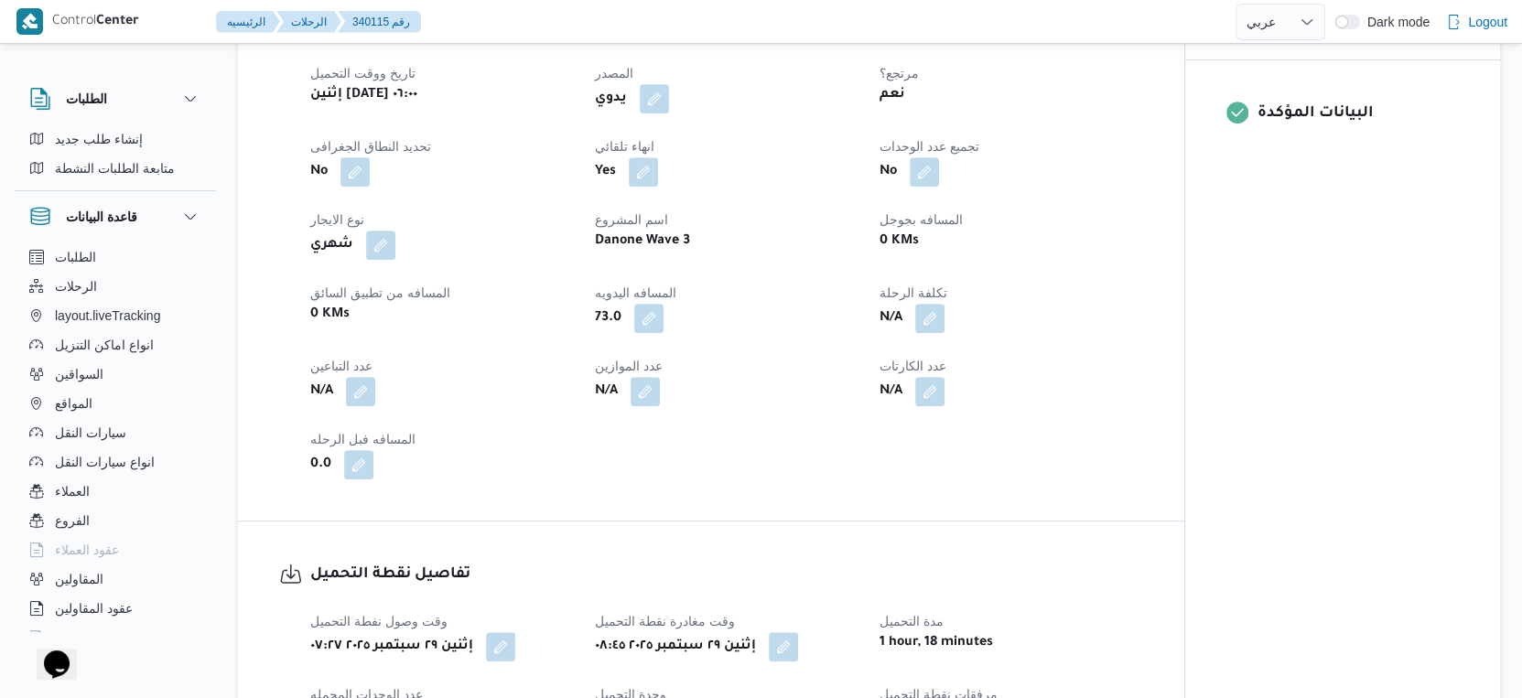
select select "ar"
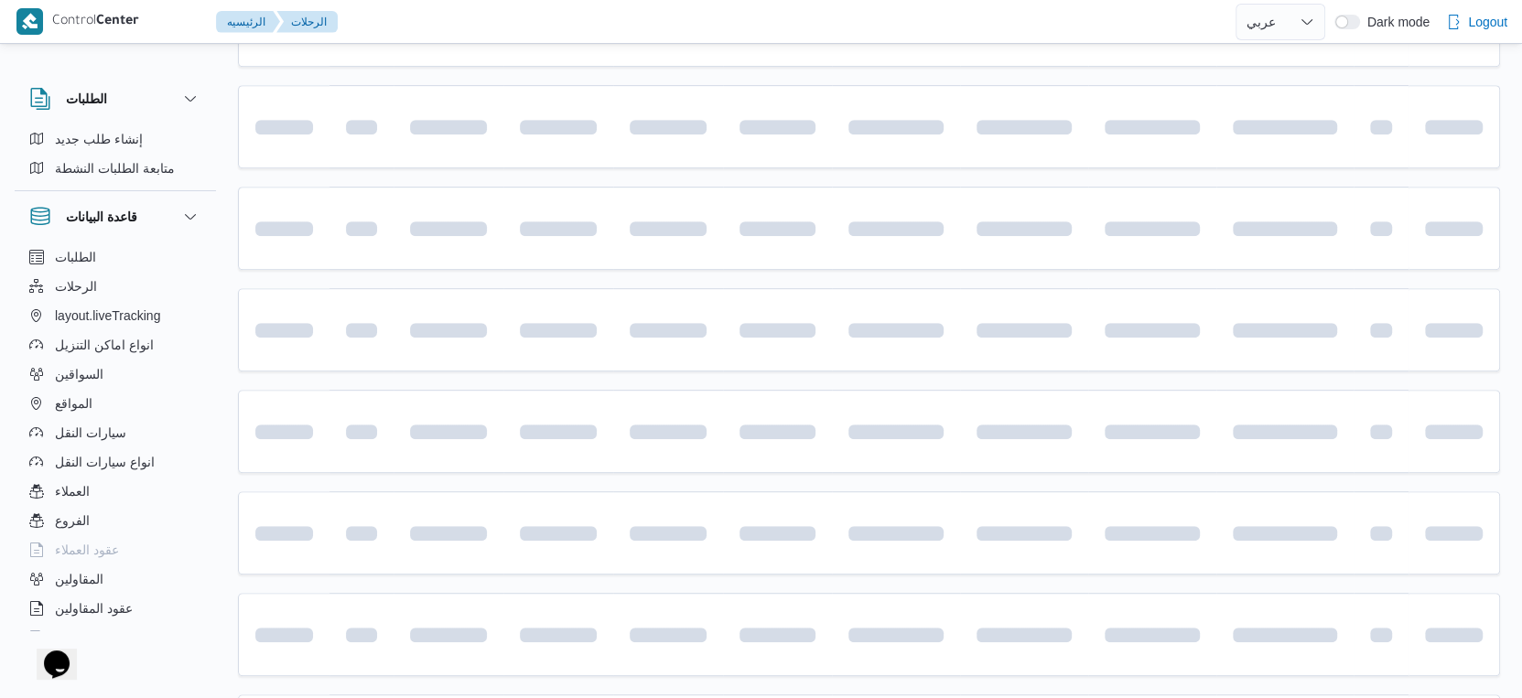
scroll to position [634, 0]
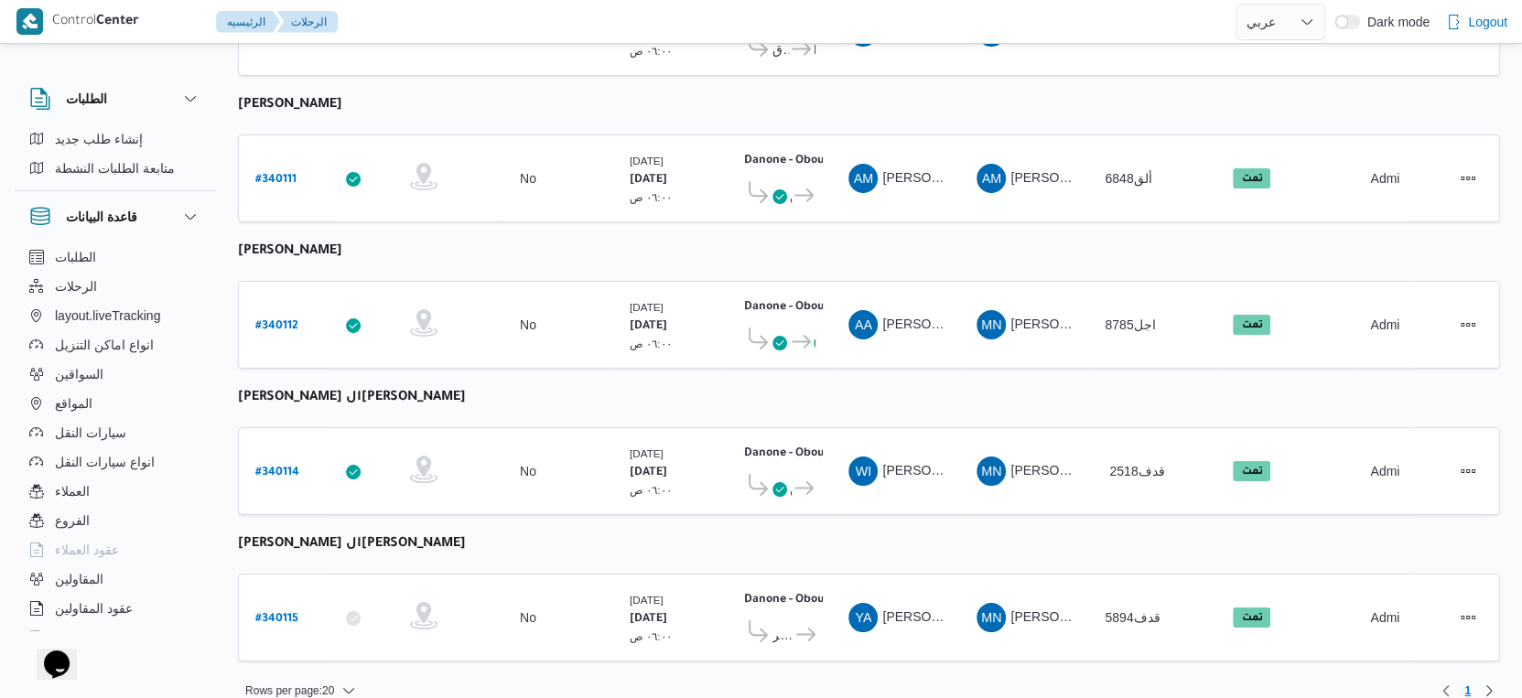
select select "ar"
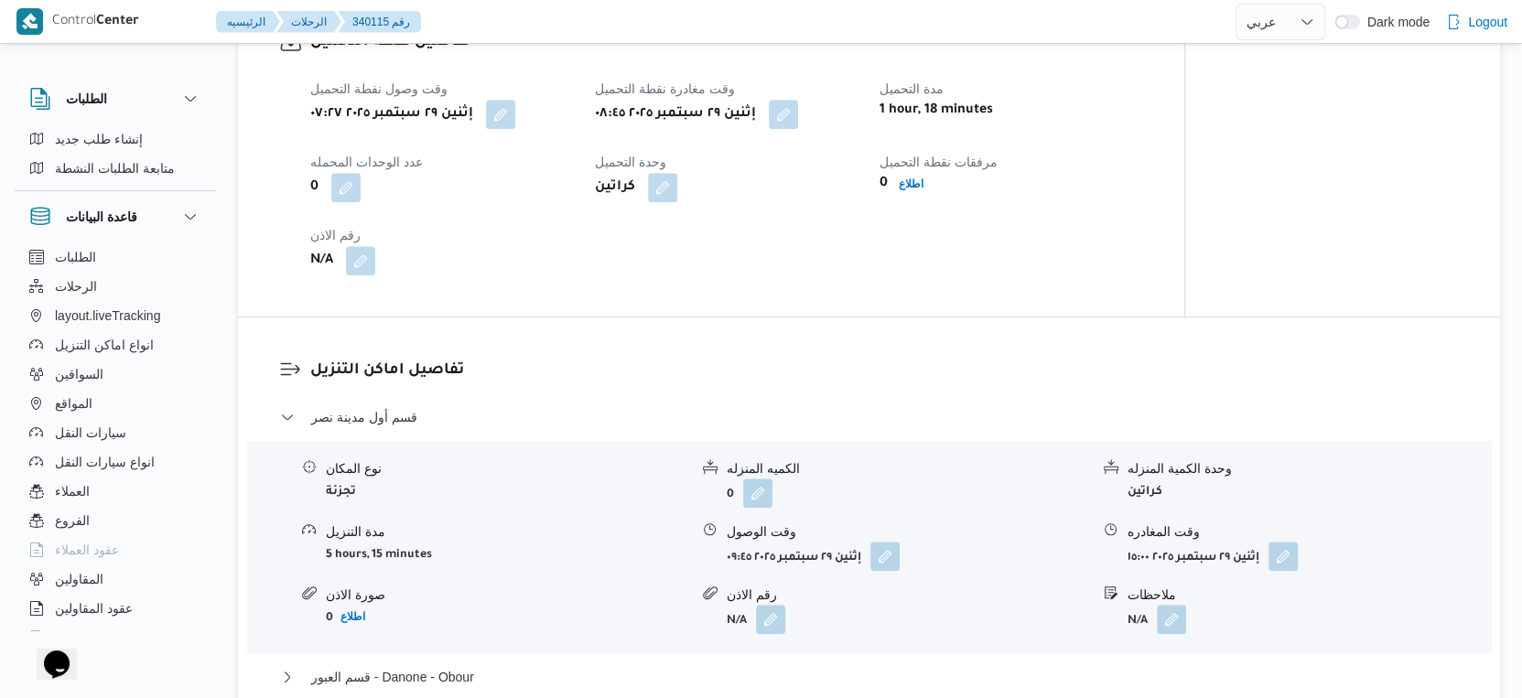
scroll to position [1651, 0]
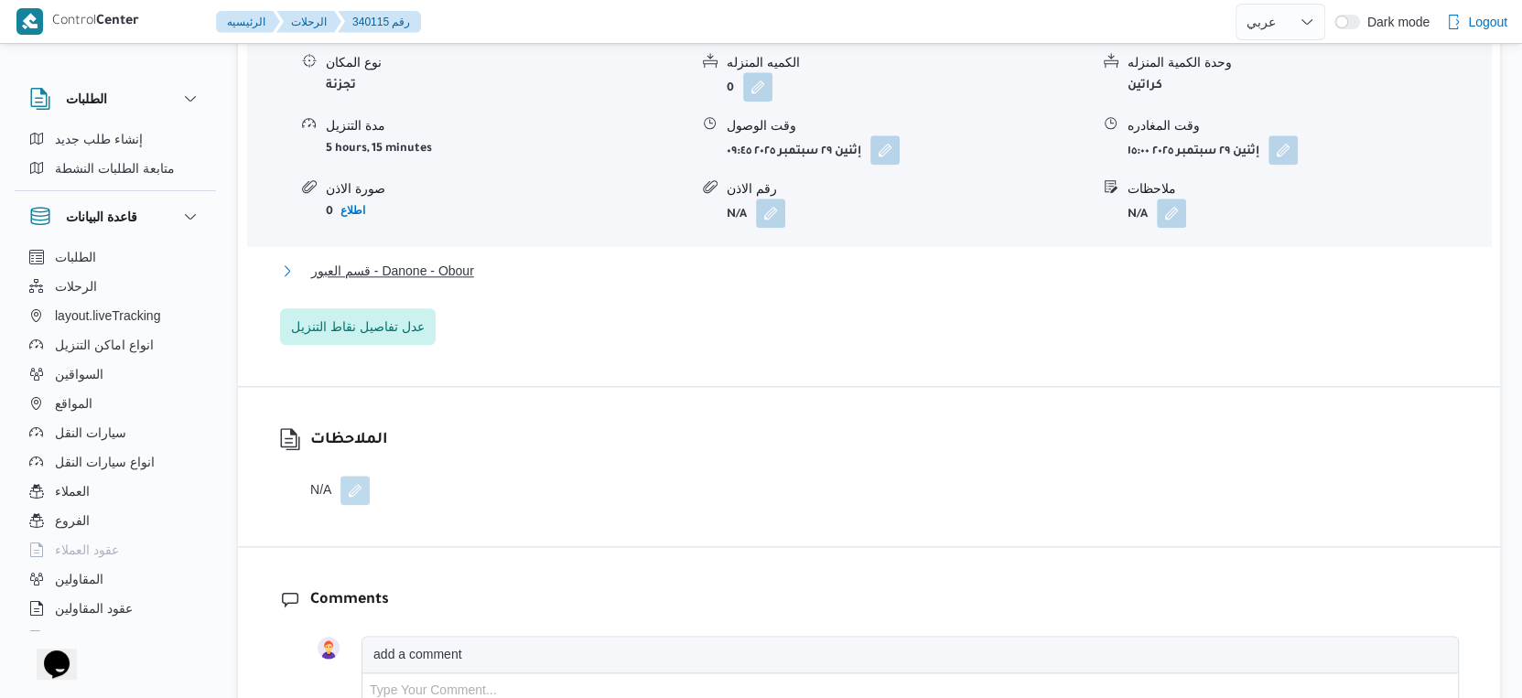
click at [502, 276] on button "قسم العبور - Danone - Obour" at bounding box center [869, 271] width 1179 height 22
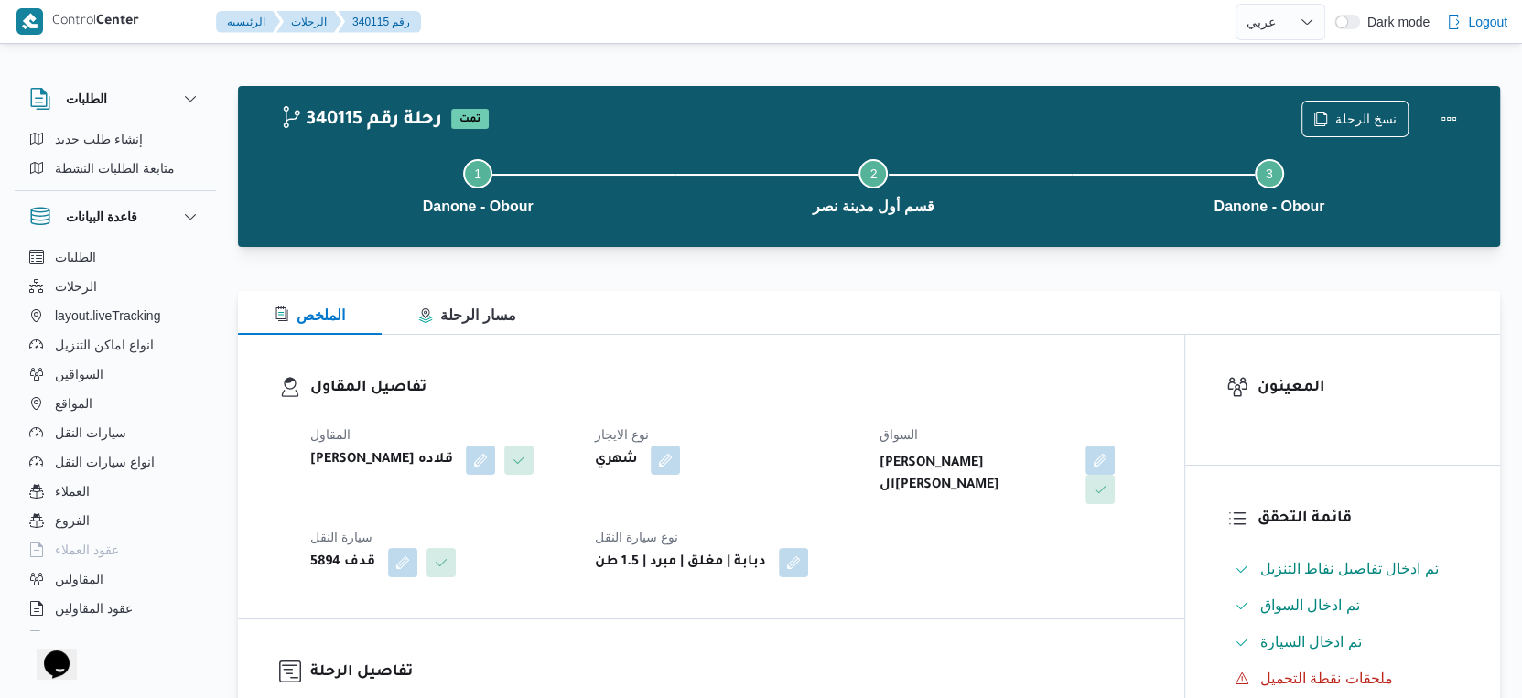
scroll to position [508, 0]
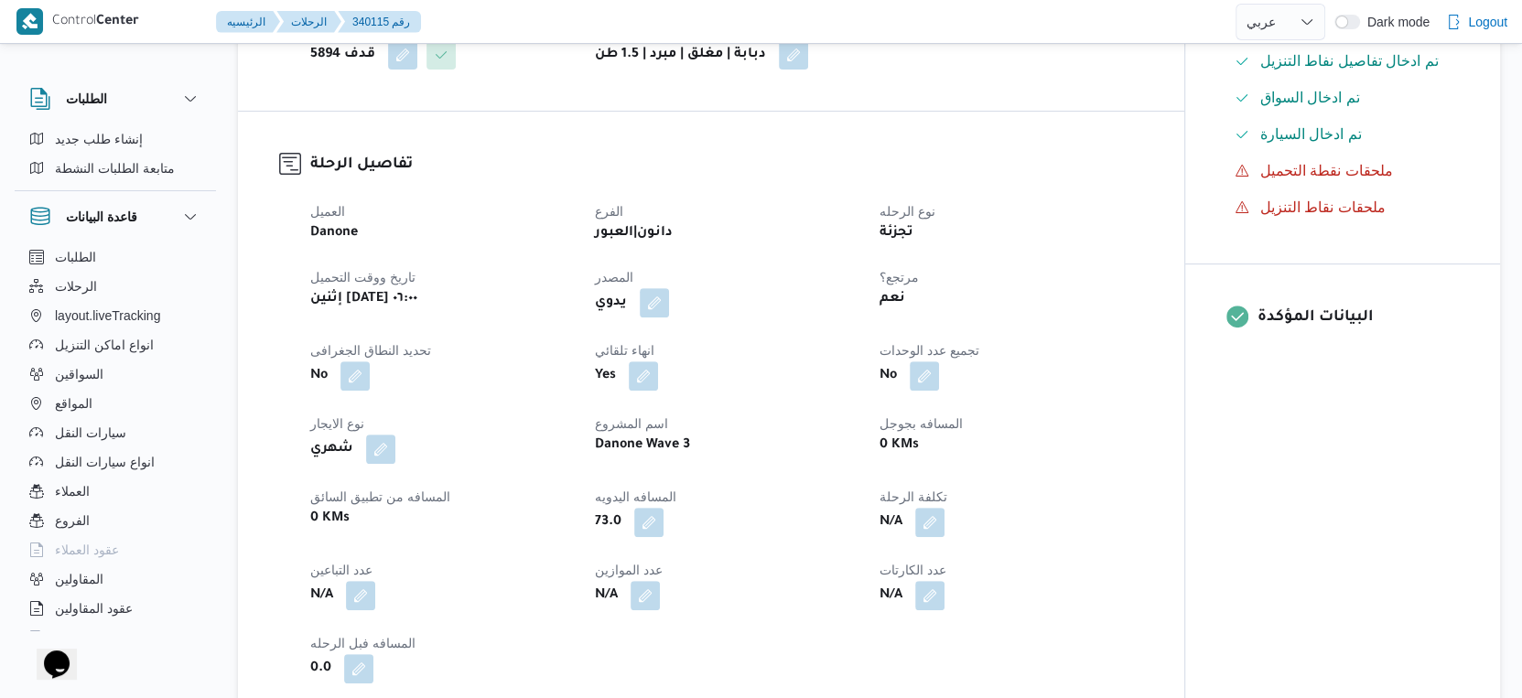
select select "ar"
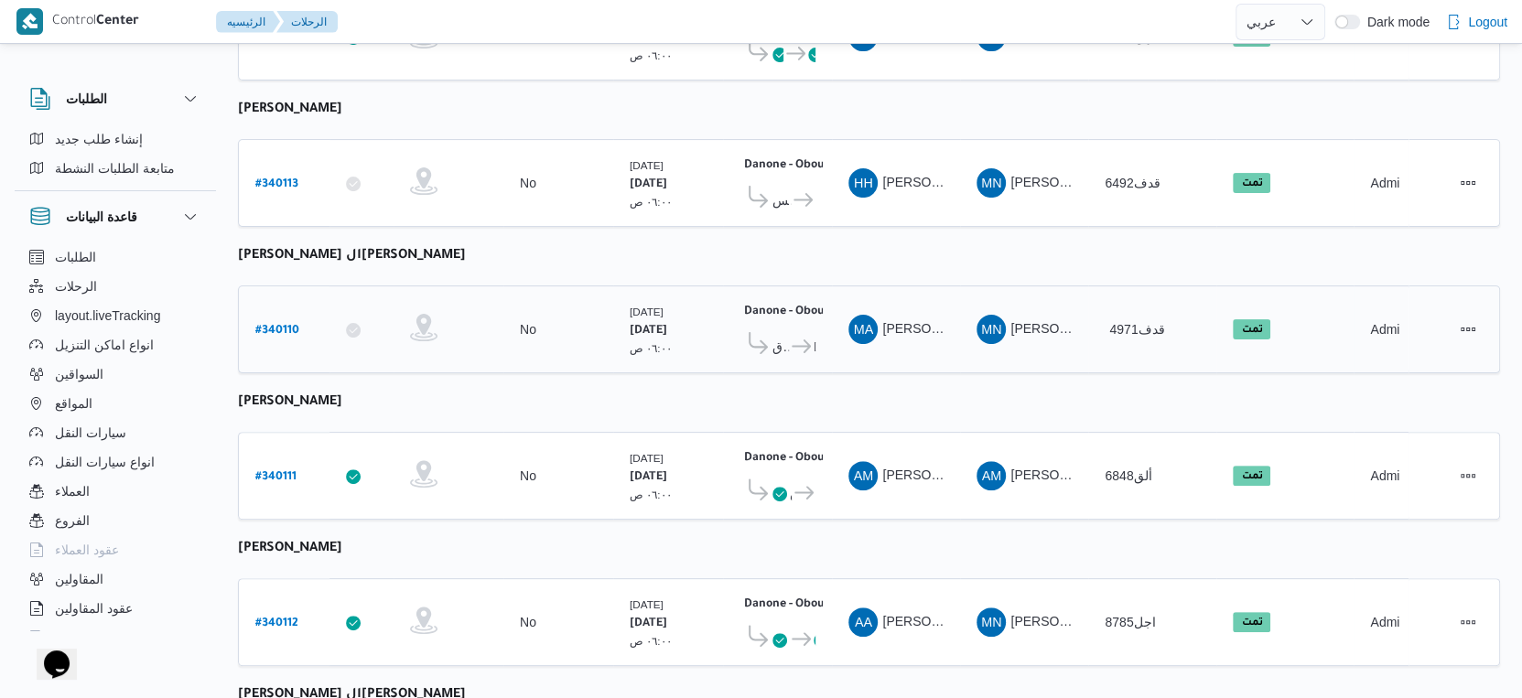
scroll to position [508, 0]
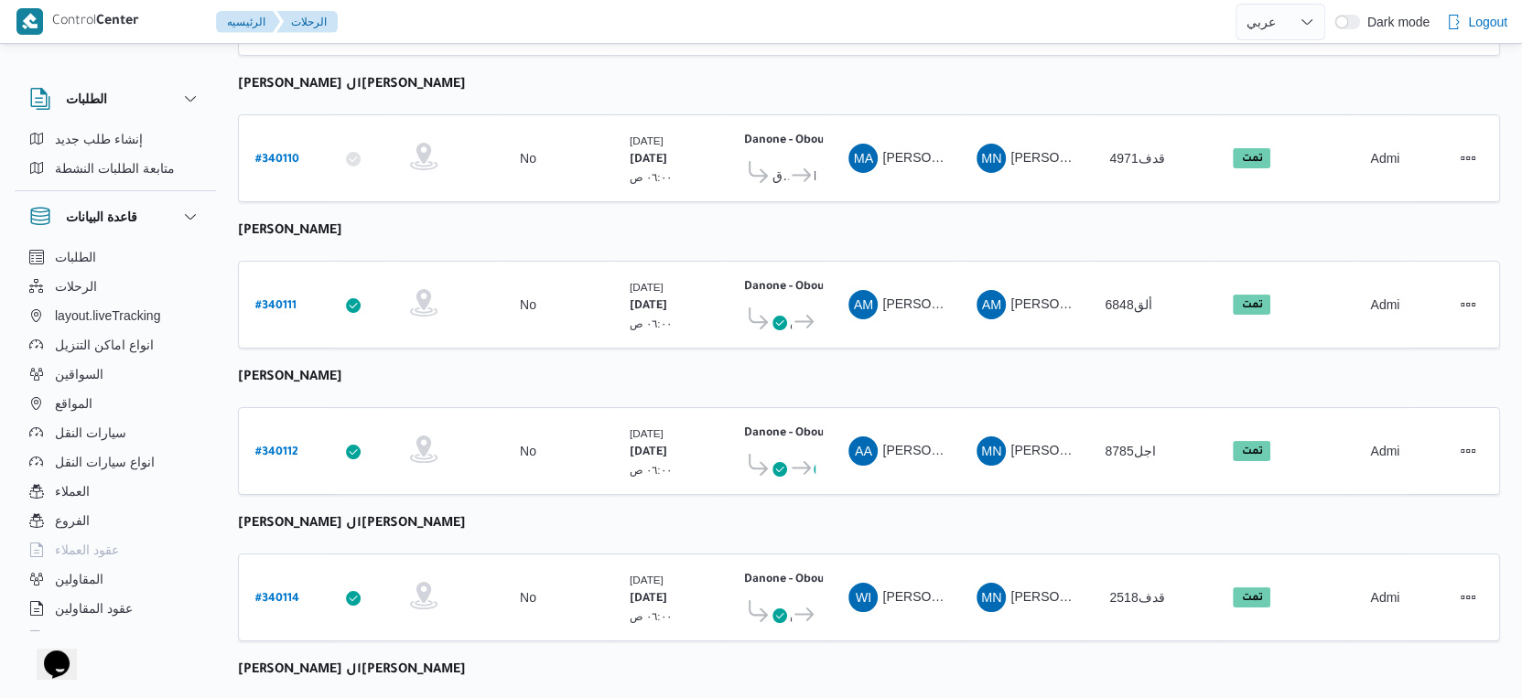
select select "ar"
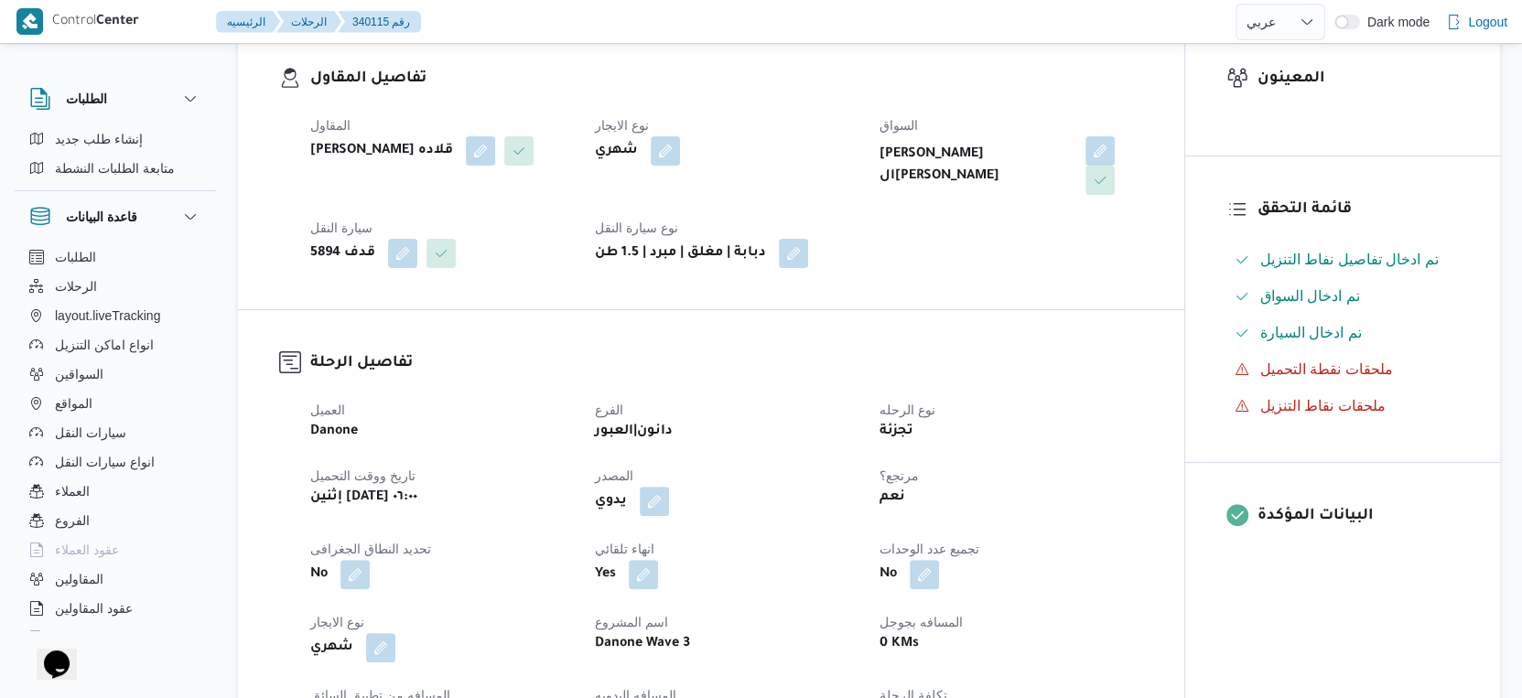
scroll to position [712, 0]
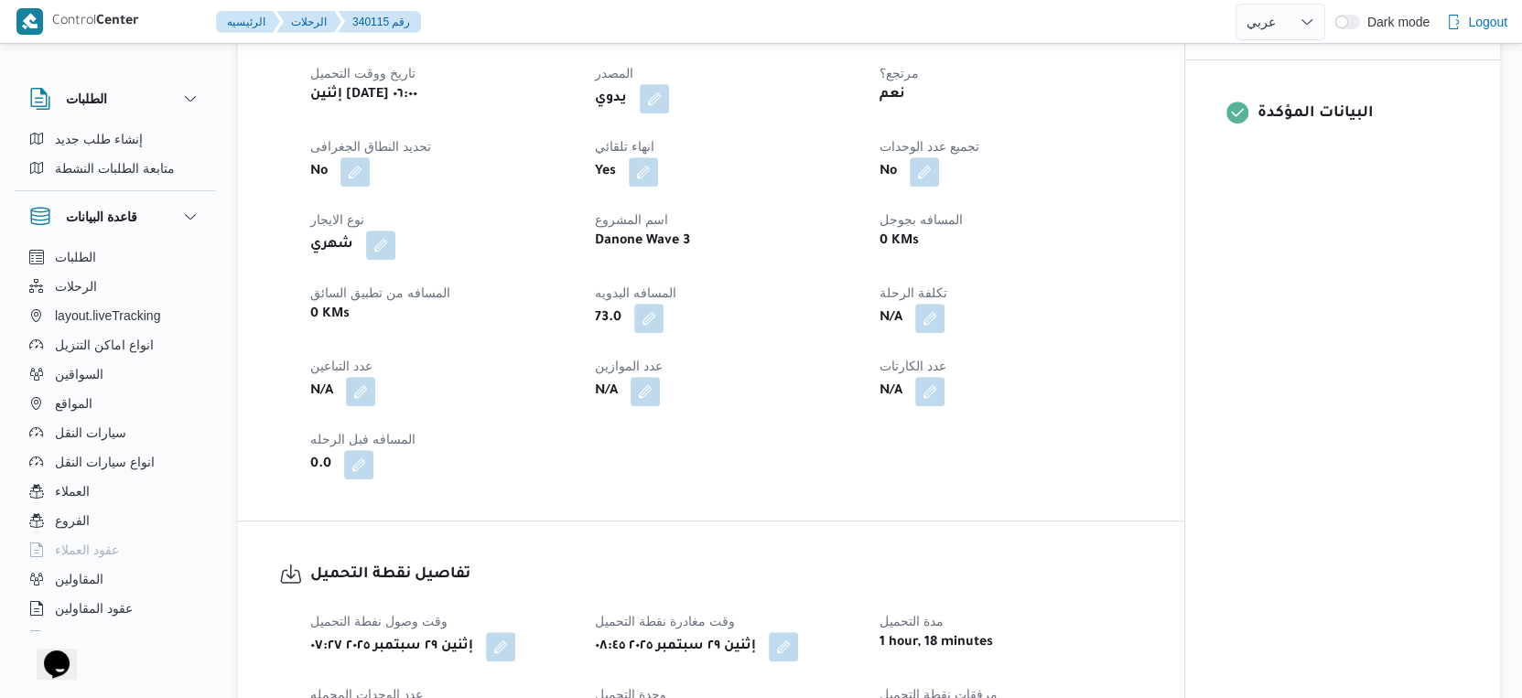
select select "ar"
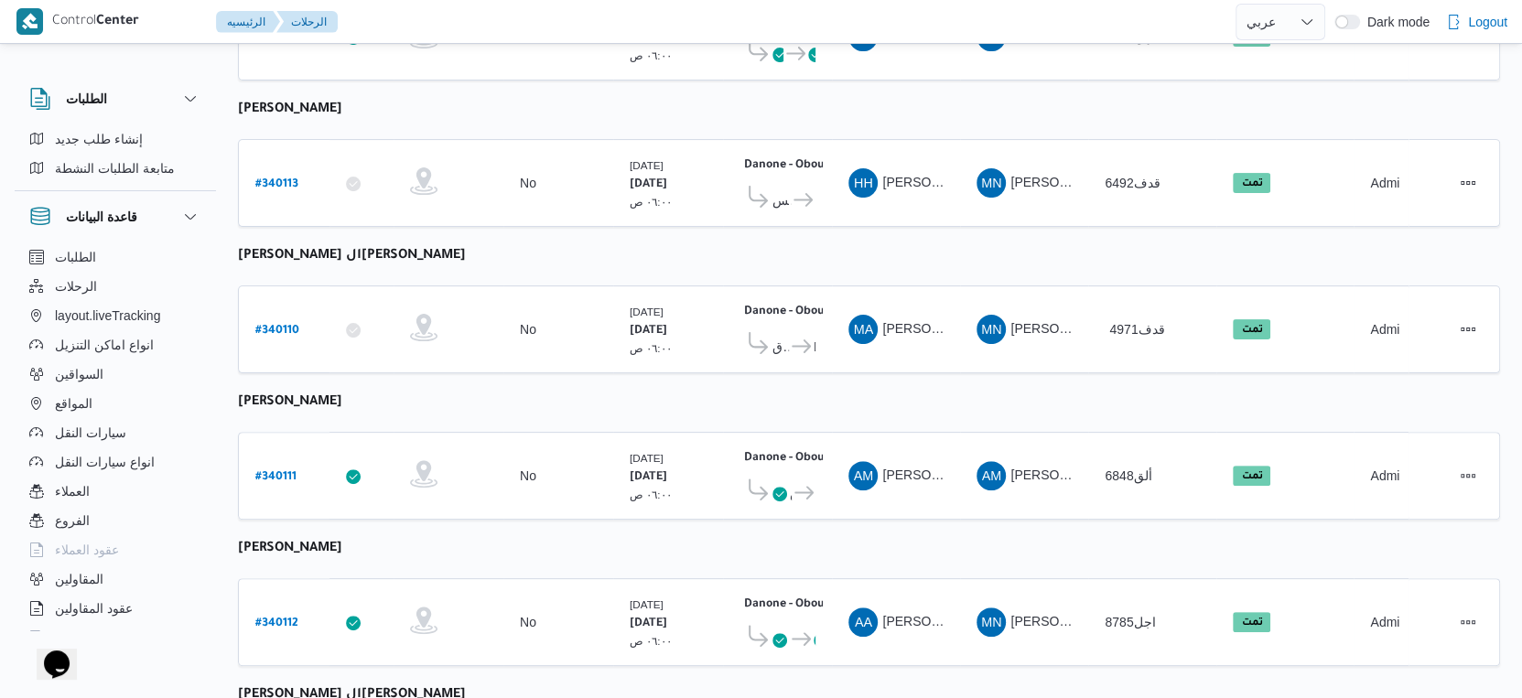
scroll to position [634, 0]
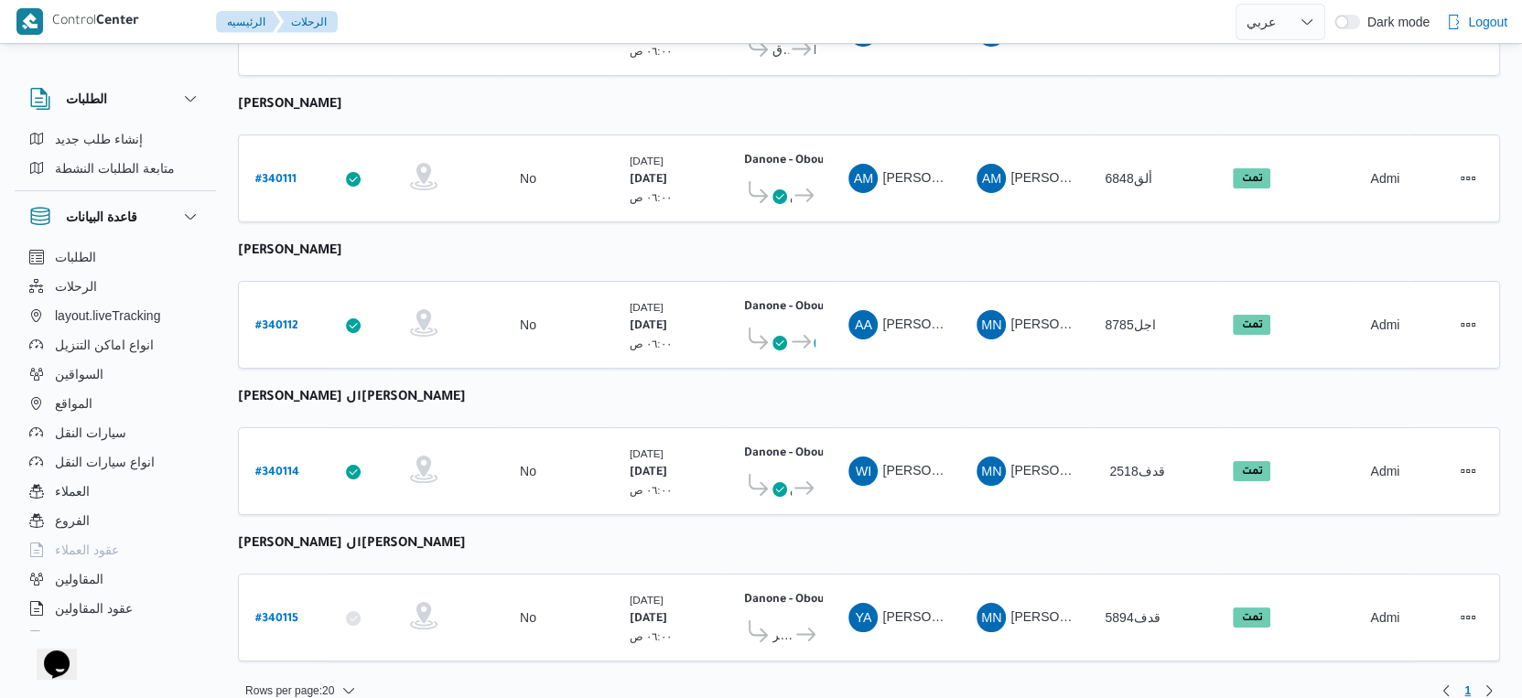
select select "ar"
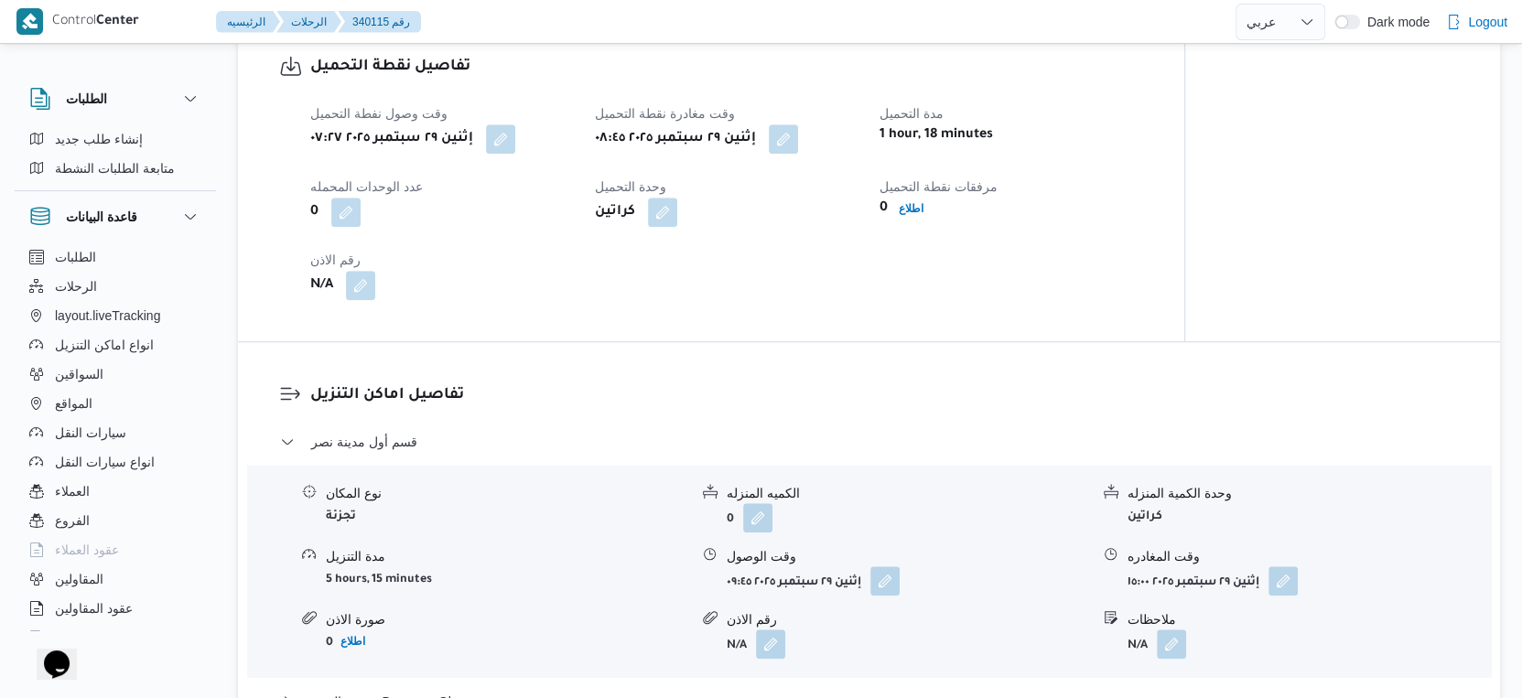
scroll to position [1626, 0]
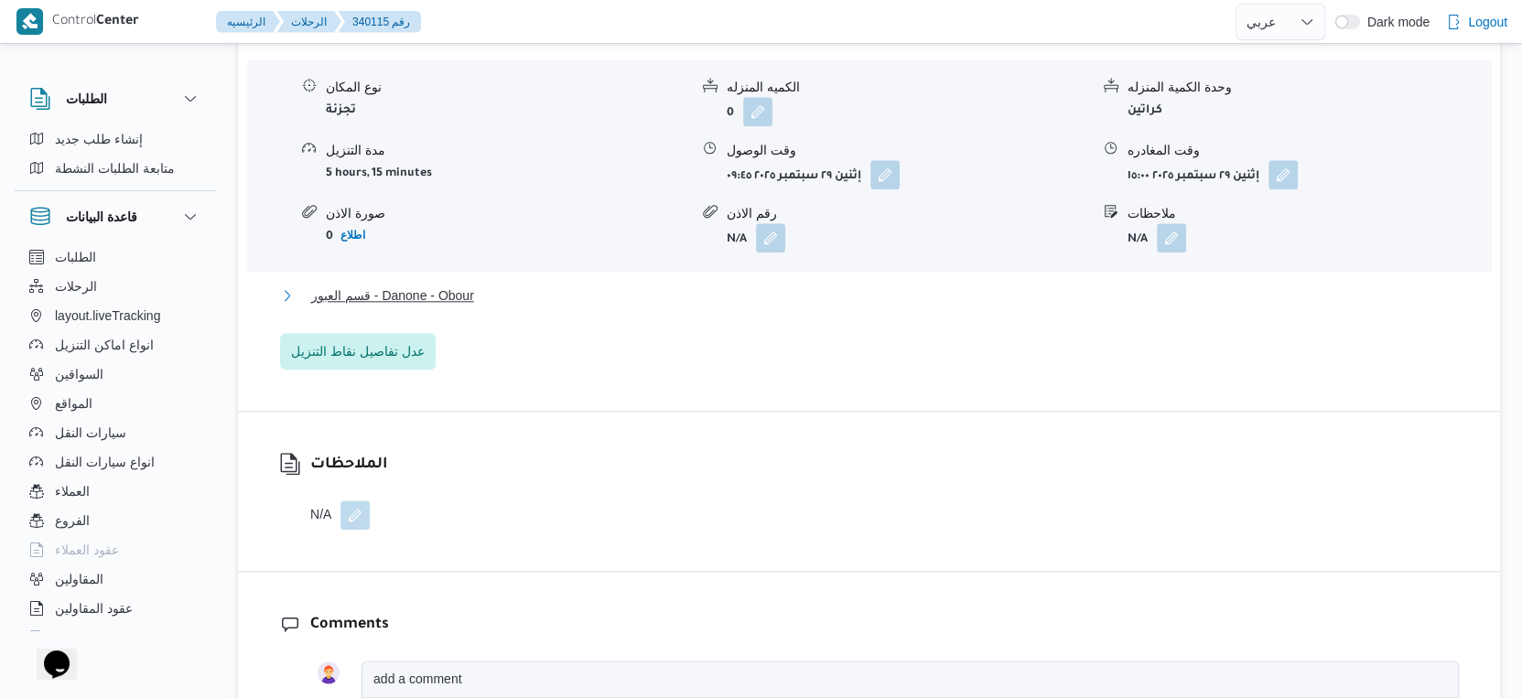
click at [486, 298] on button "قسم العبور - Danone - Obour" at bounding box center [869, 296] width 1179 height 22
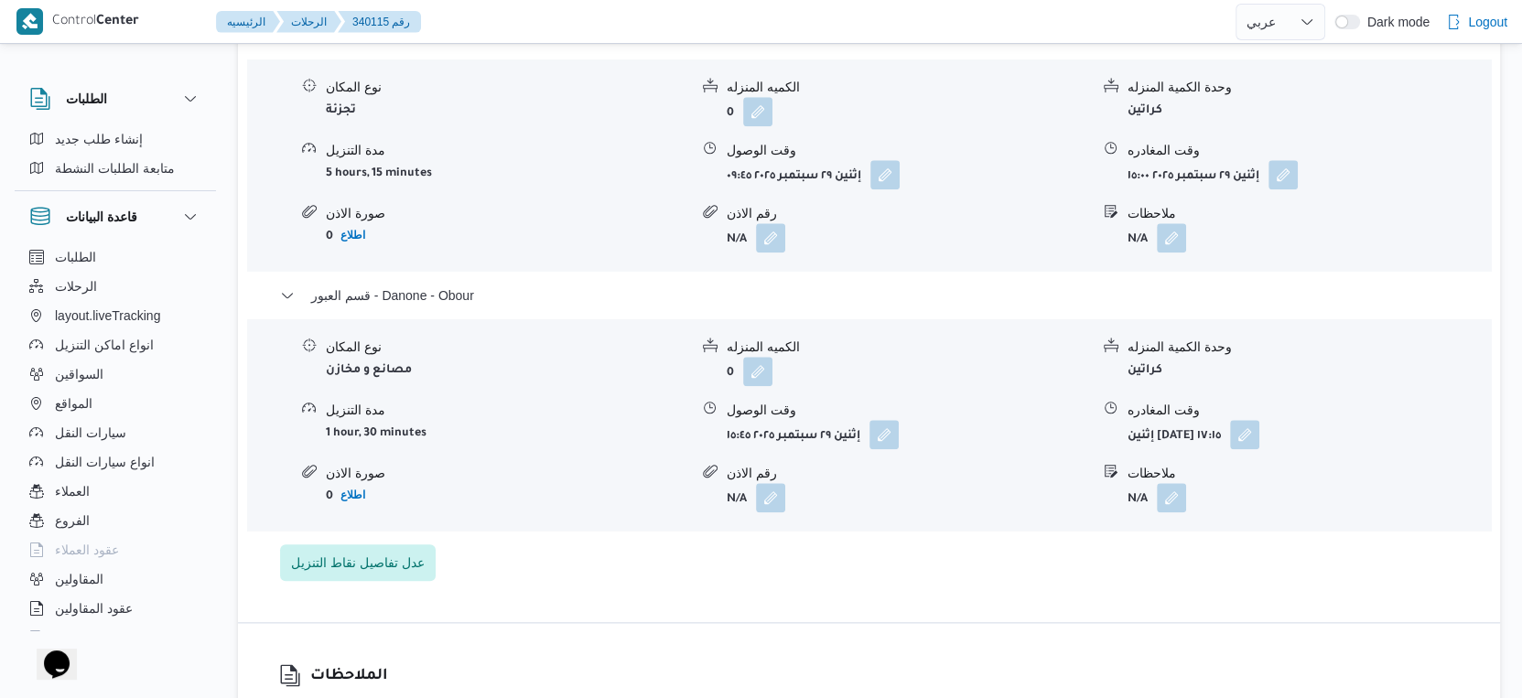
select select "ar"
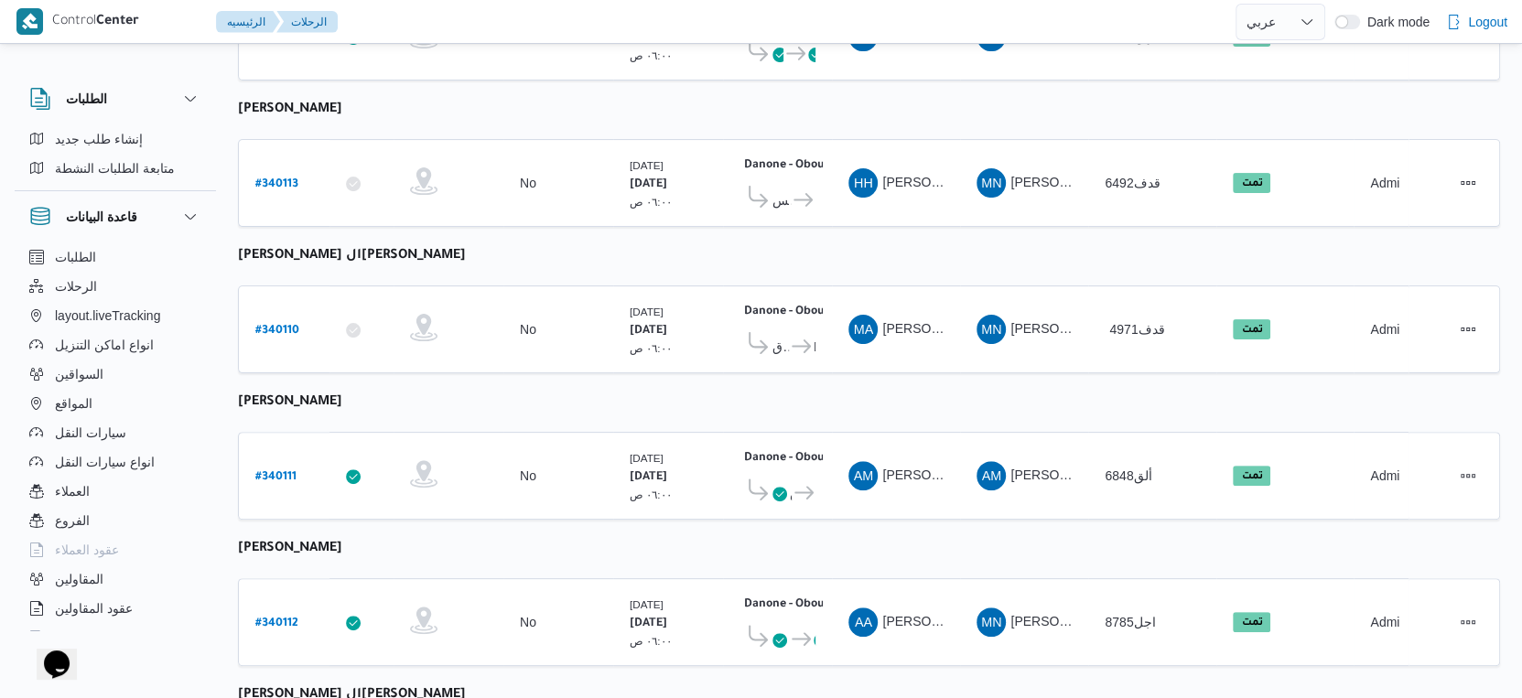
scroll to position [634, 0]
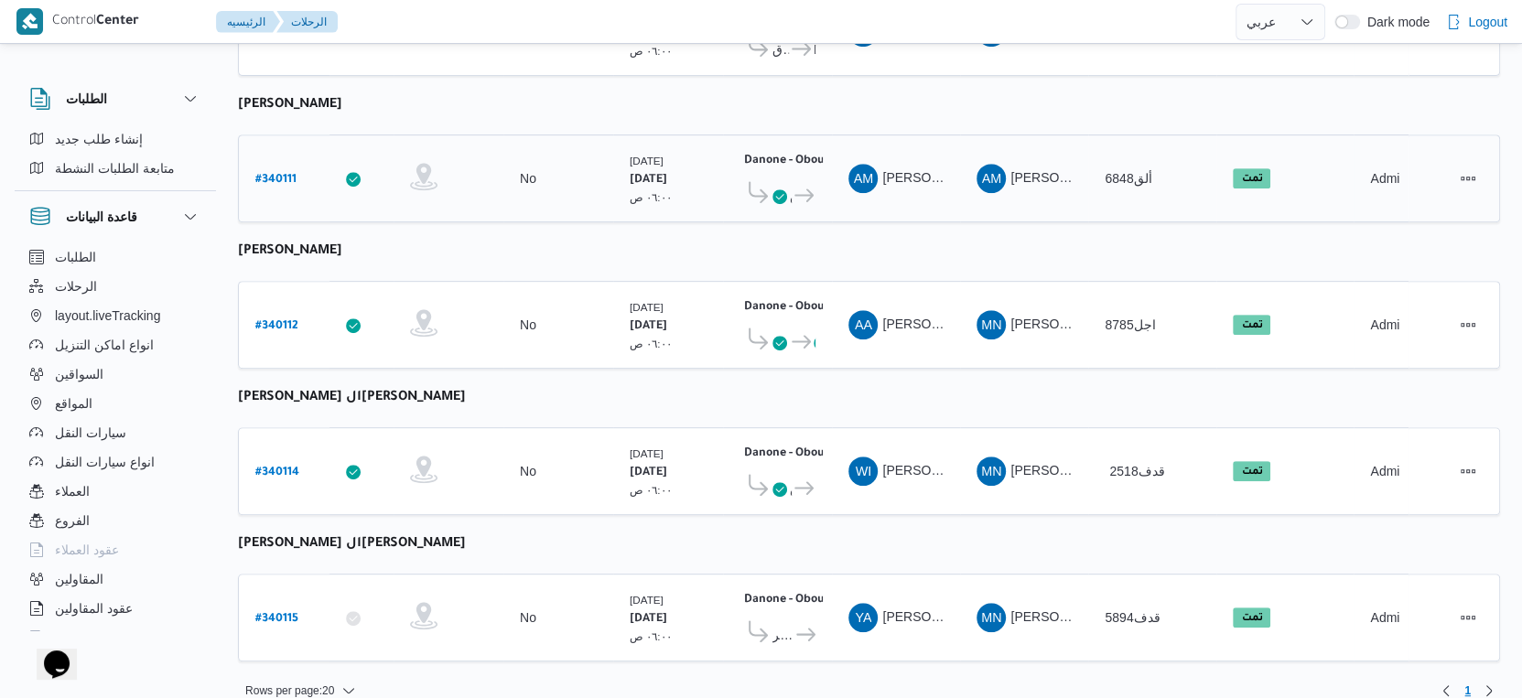
click at [285, 174] on b "# 340111" at bounding box center [275, 180] width 41 height 13
select select "ar"
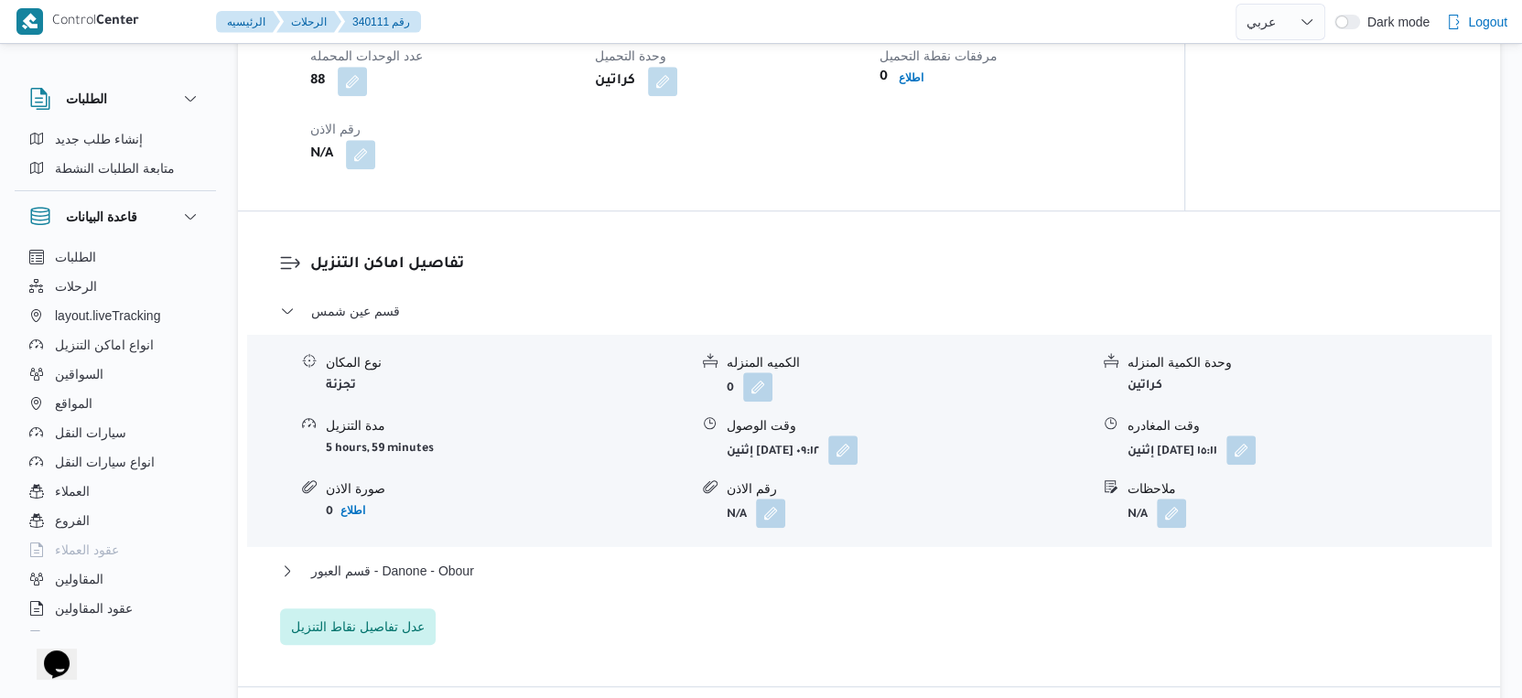
scroll to position [1526, 0]
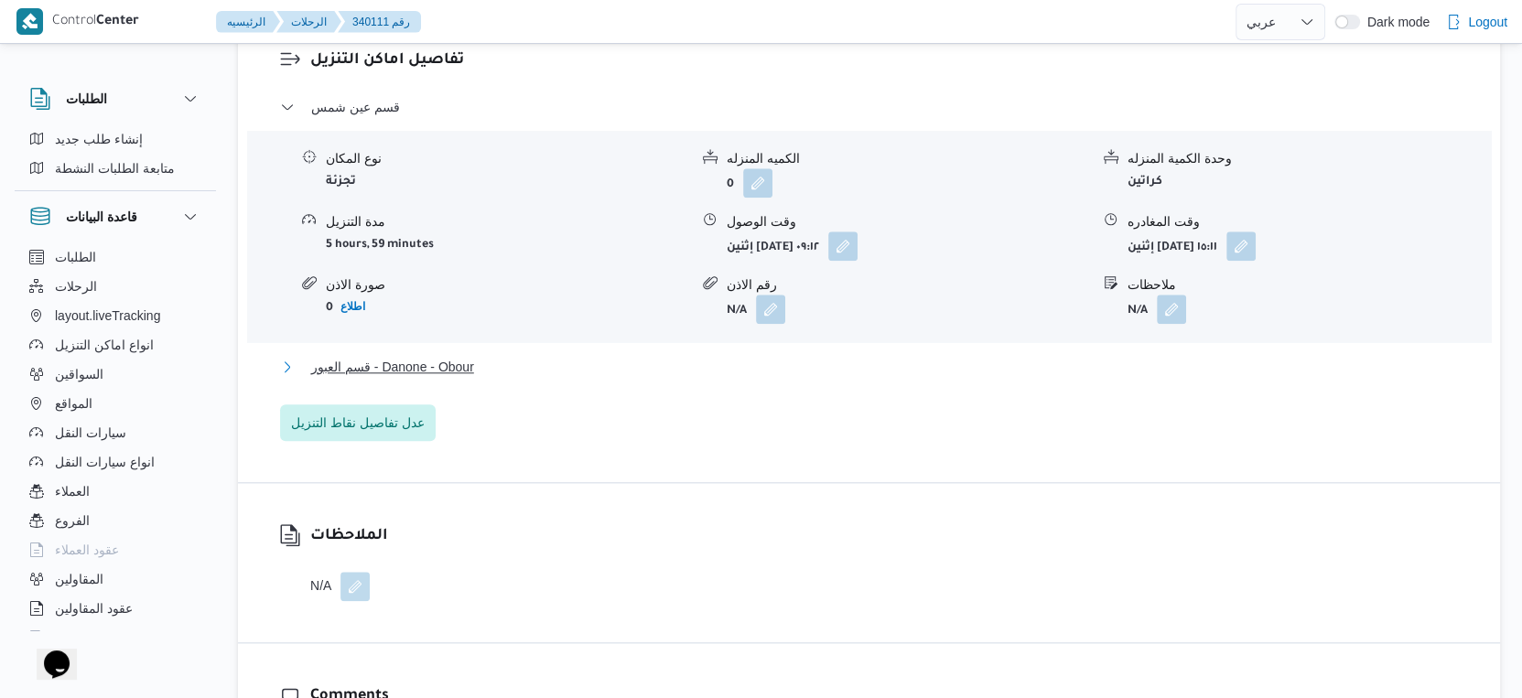
click at [454, 366] on span "قسم العبور - Danone - Obour" at bounding box center [392, 367] width 163 height 22
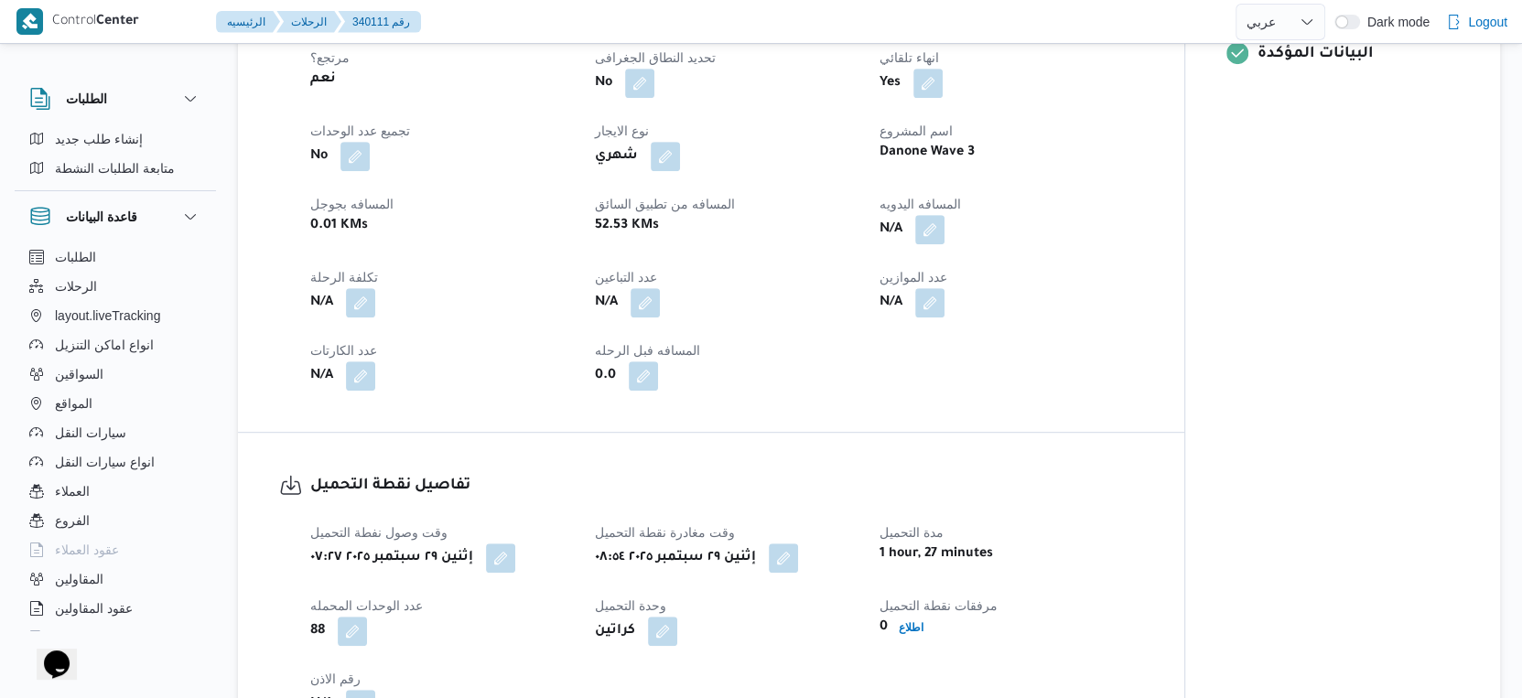
scroll to position [610, 0]
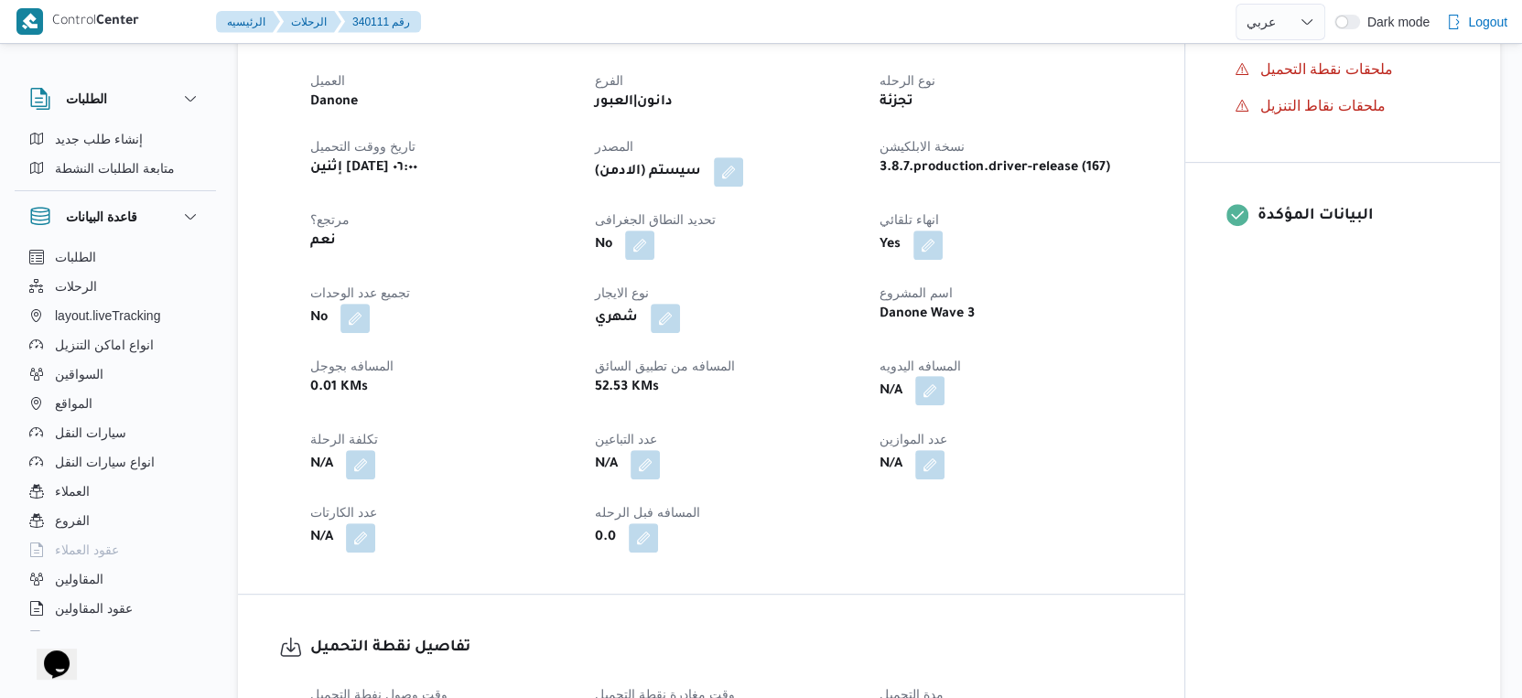
click at [933, 391] on button "button" at bounding box center [929, 390] width 29 height 29
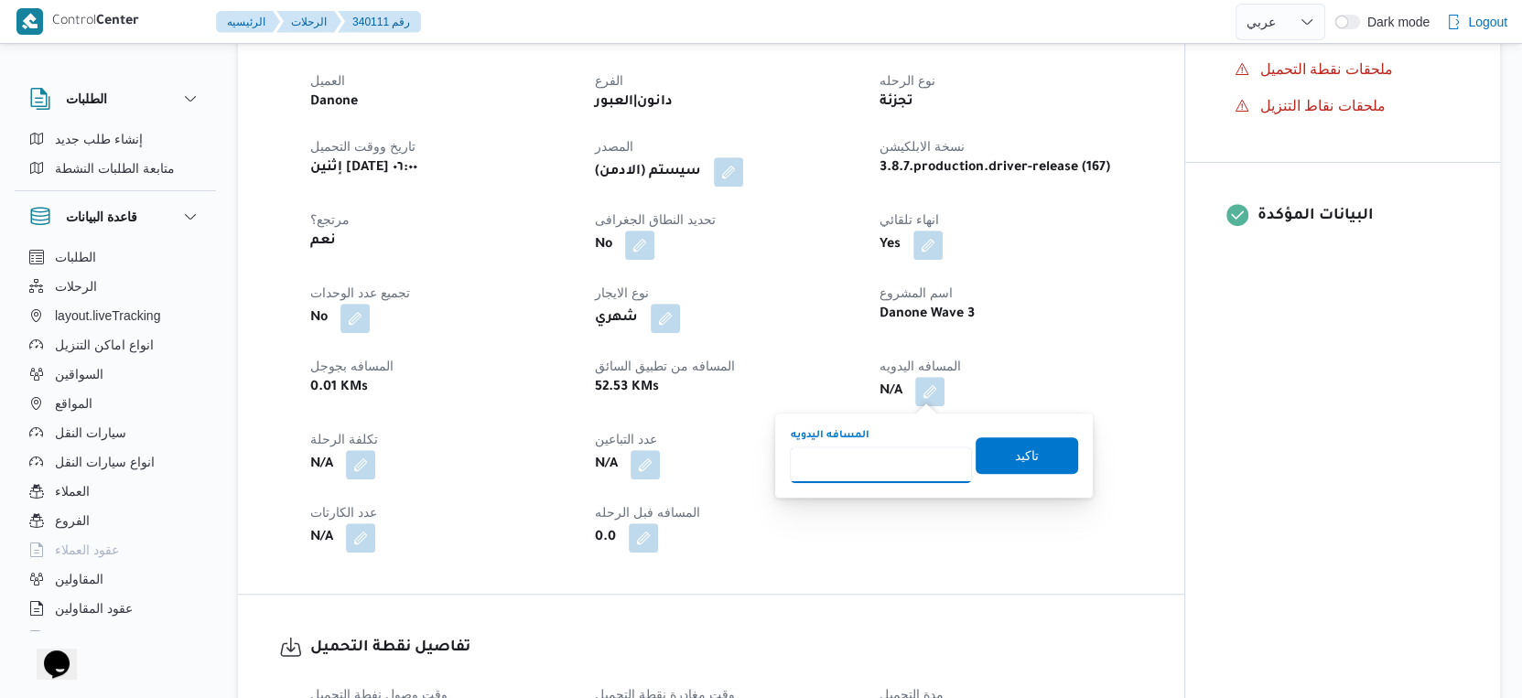
click at [869, 456] on input "المسافه اليدويه" at bounding box center [881, 465] width 182 height 37
type input "56"
click at [1035, 471] on span "تاكيد" at bounding box center [1027, 455] width 103 height 37
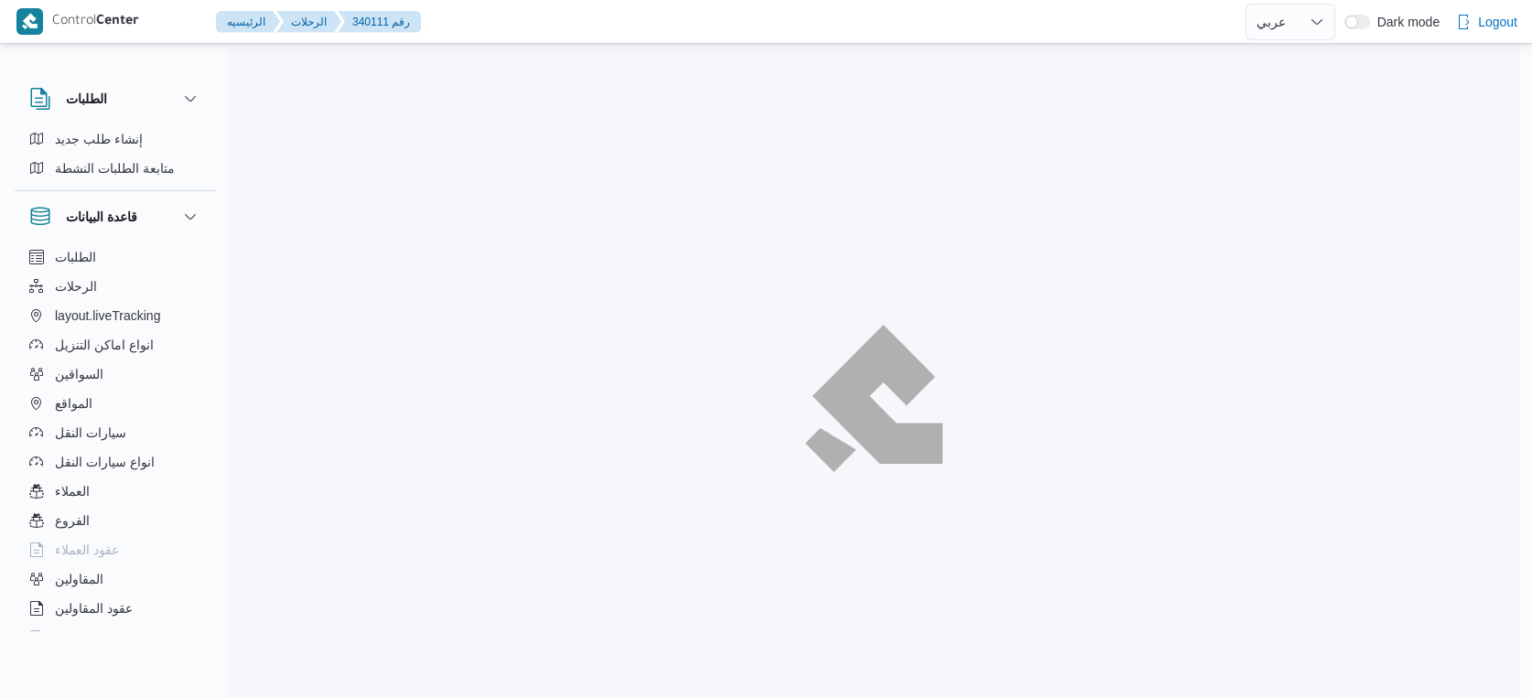
select select "ar"
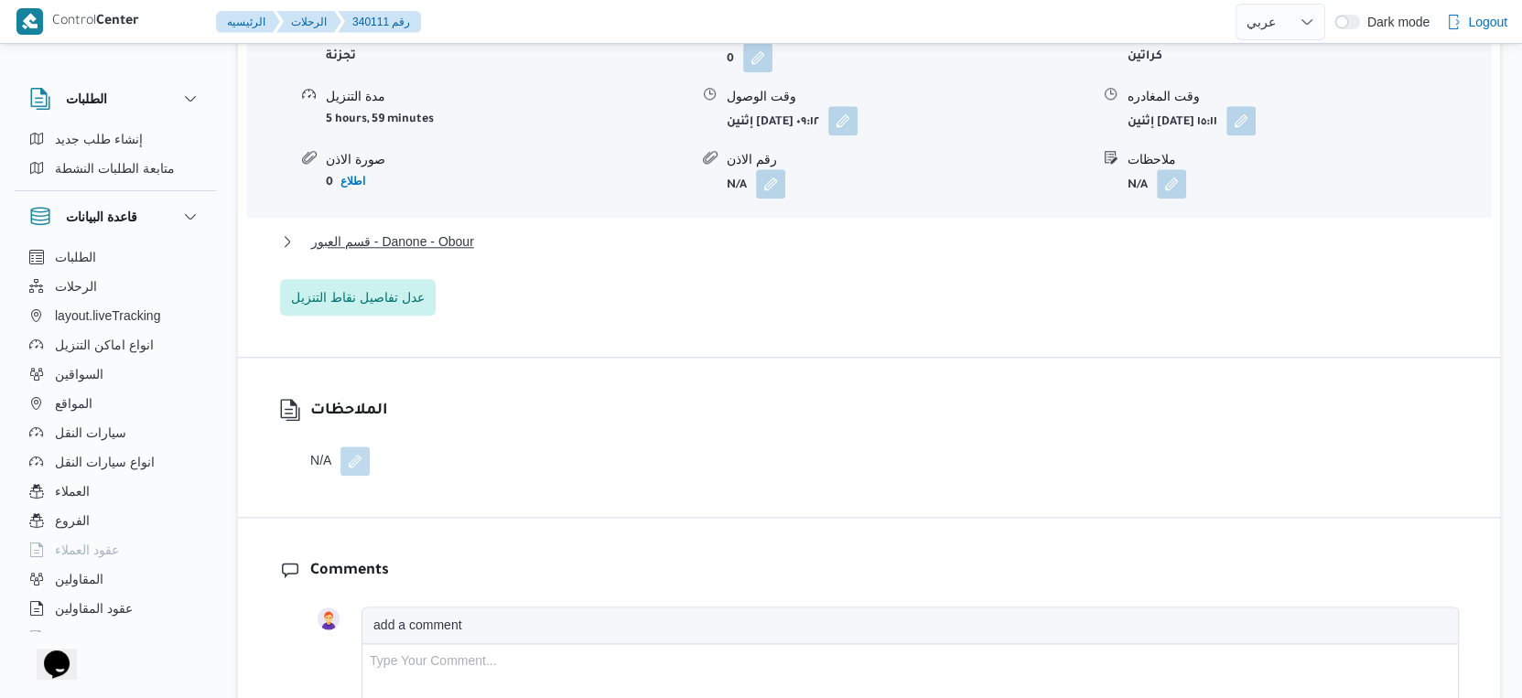
scroll to position [1676, 0]
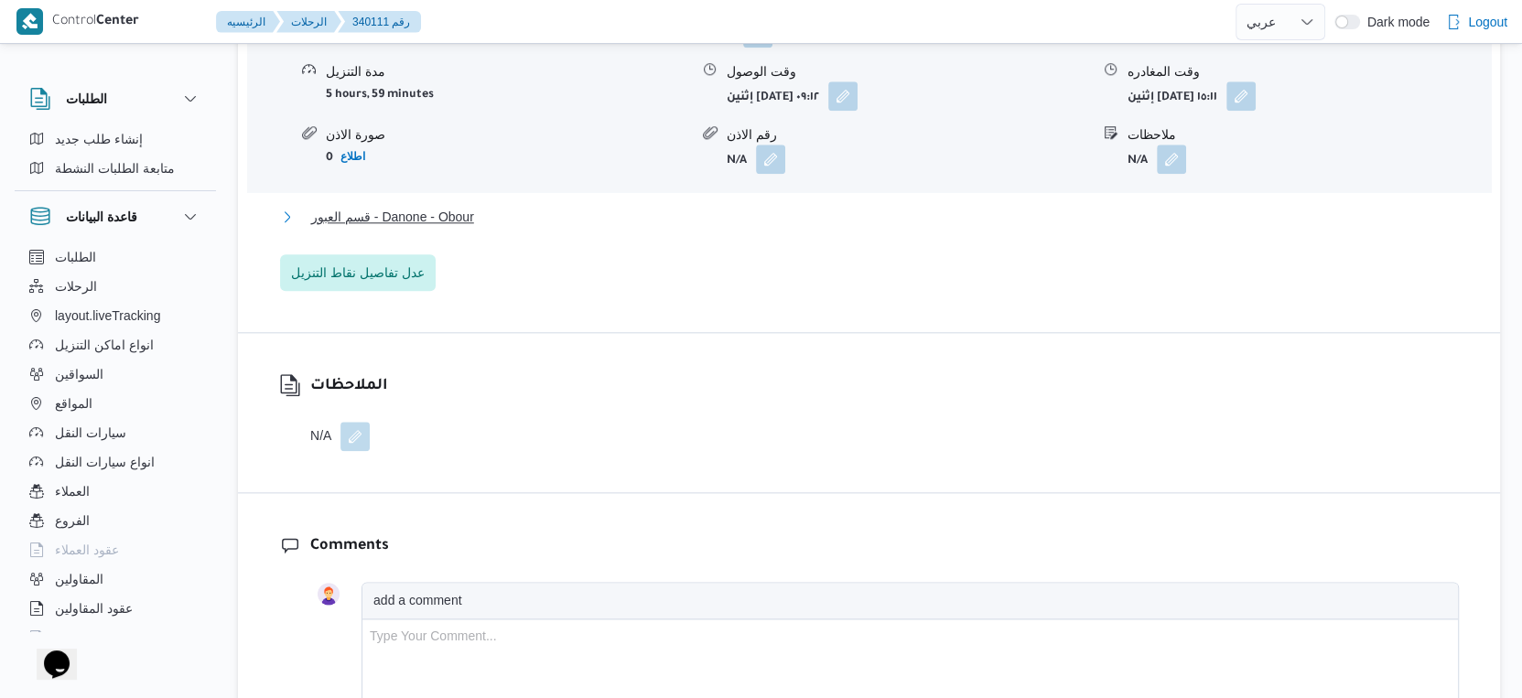
click at [534, 213] on button "قسم العبور - Danone - Obour" at bounding box center [869, 217] width 1179 height 22
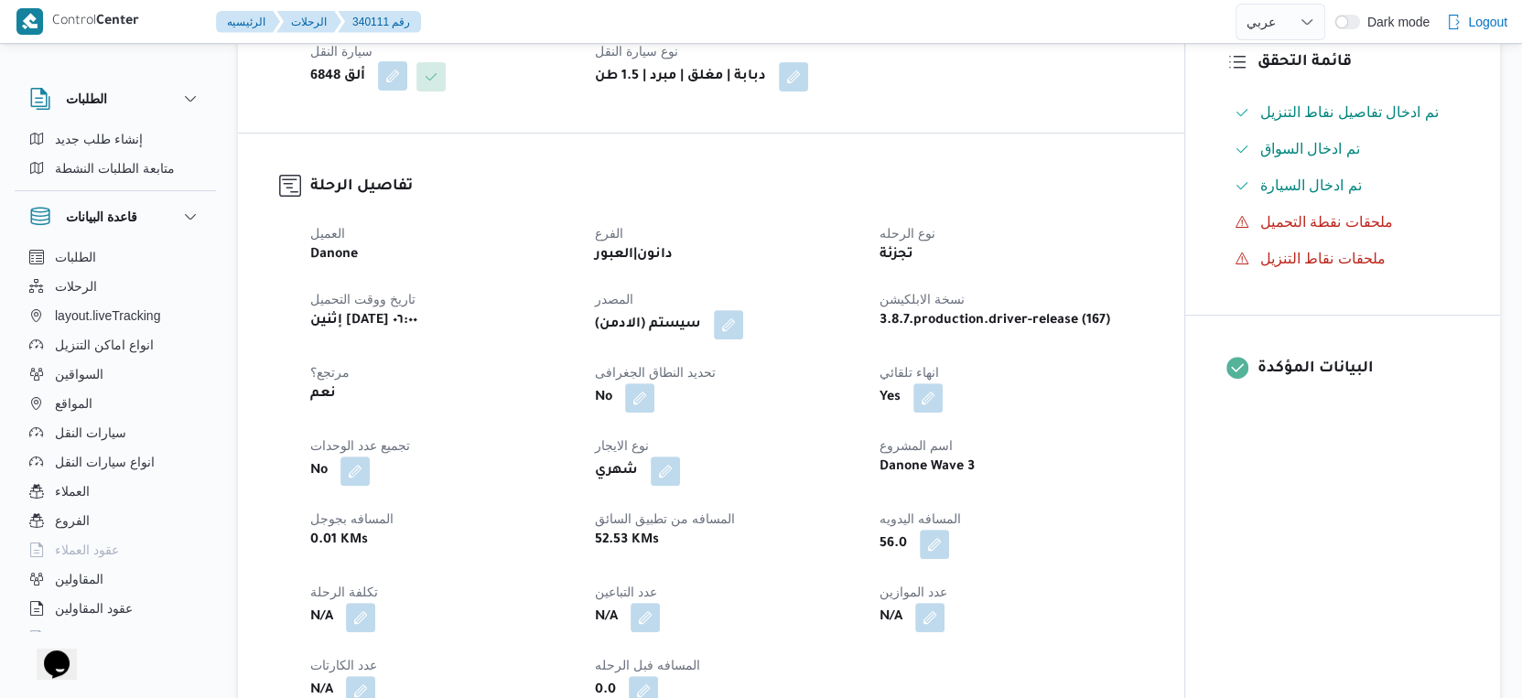
scroll to position [456, 0]
select select "ar"
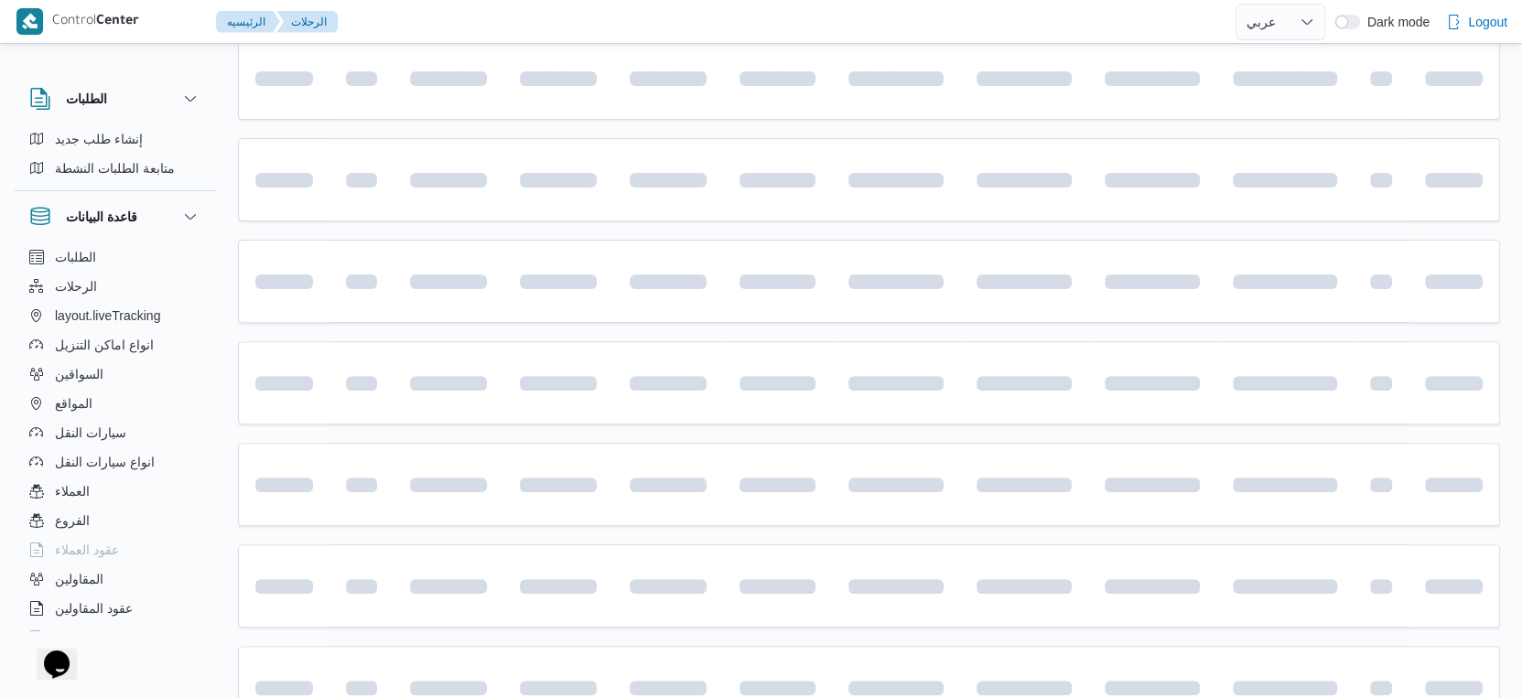
scroll to position [634, 0]
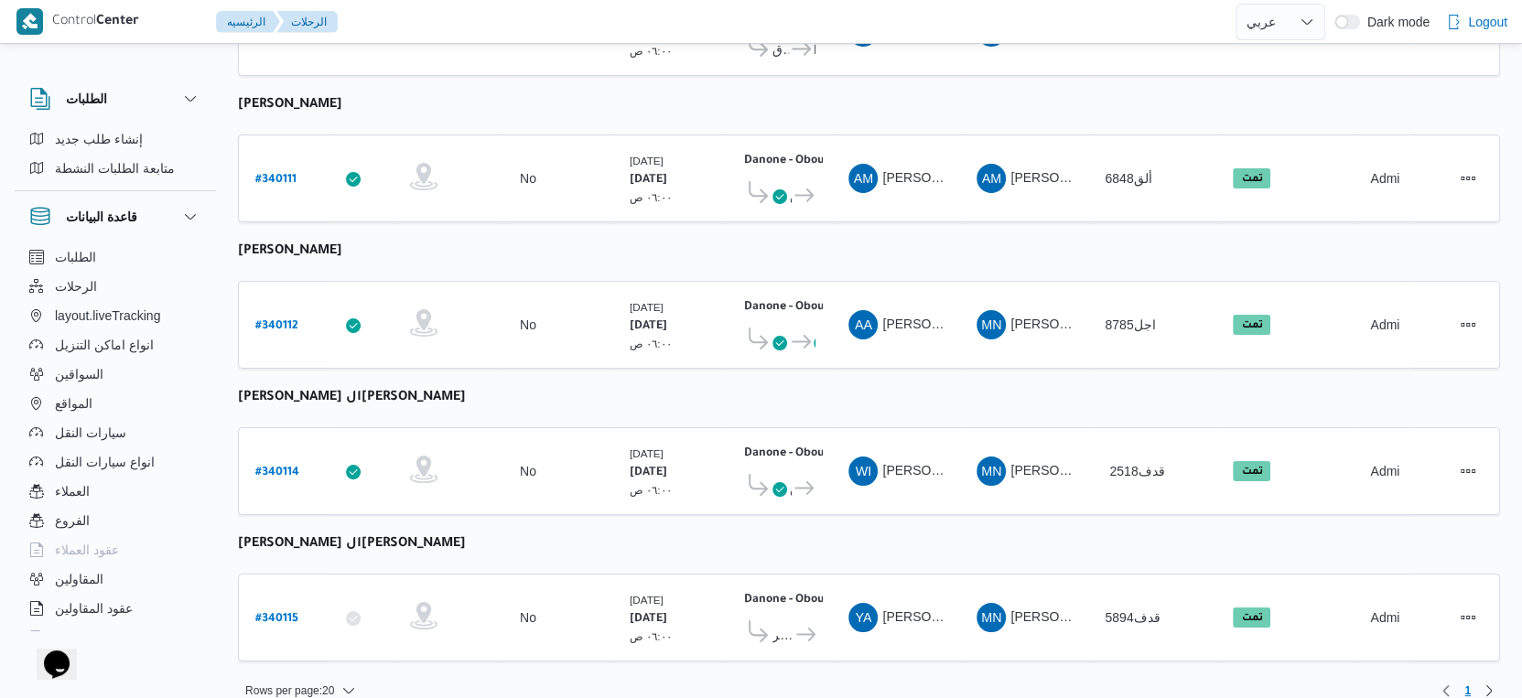
select select "ar"
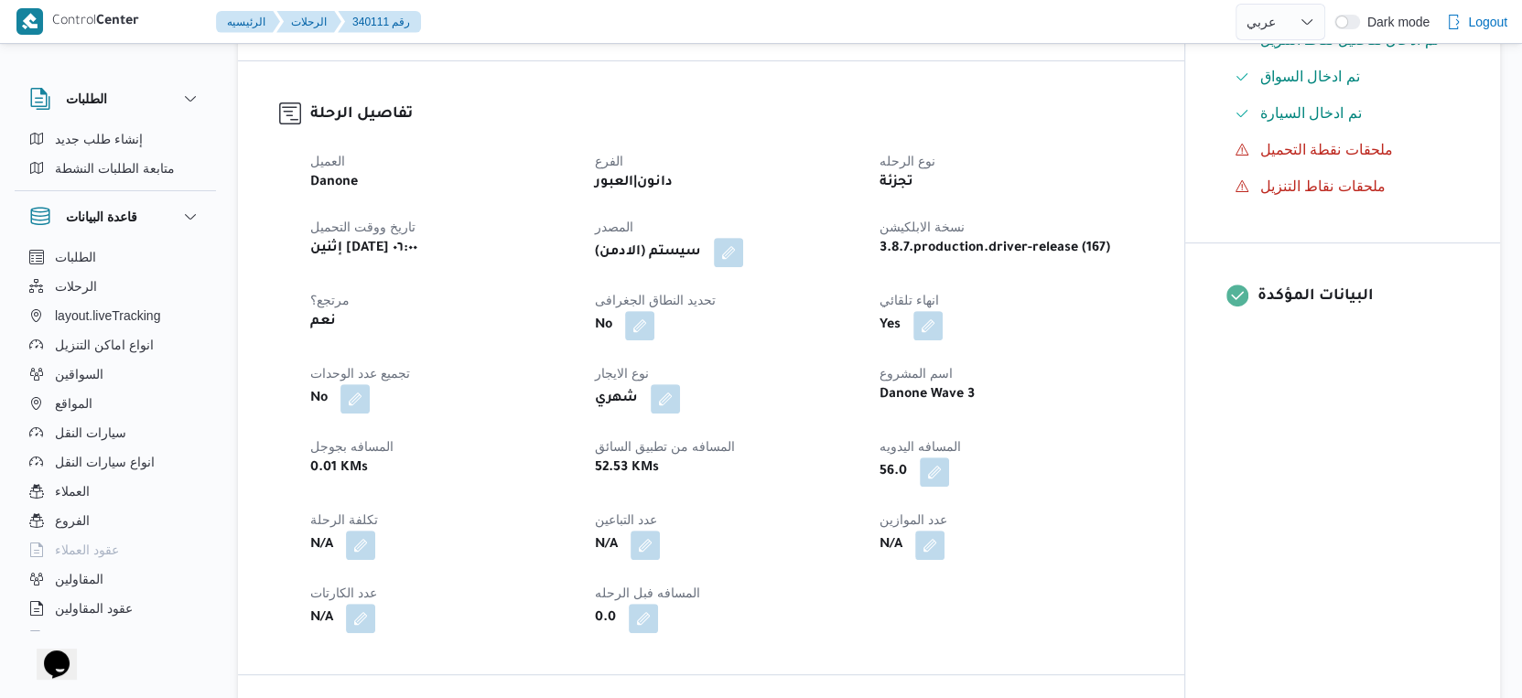
scroll to position [431, 0]
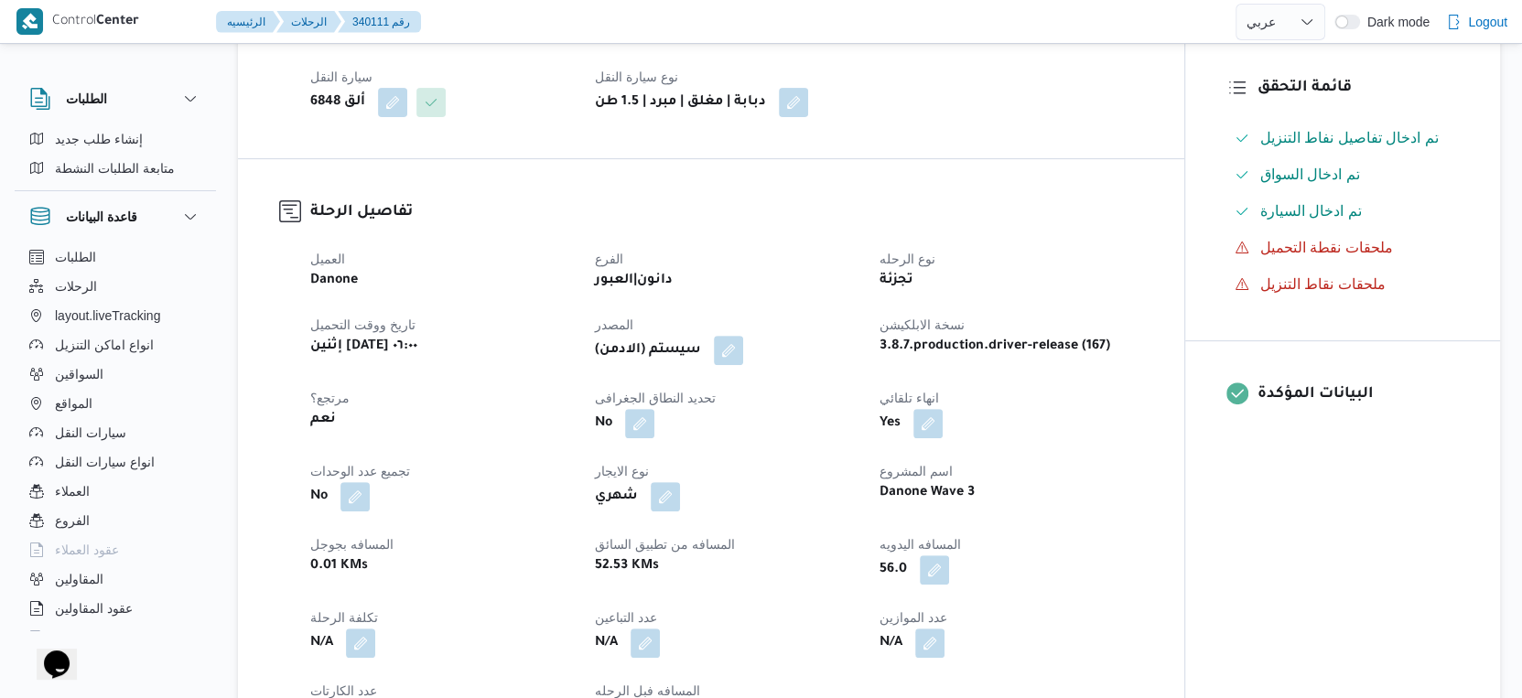
select select "ar"
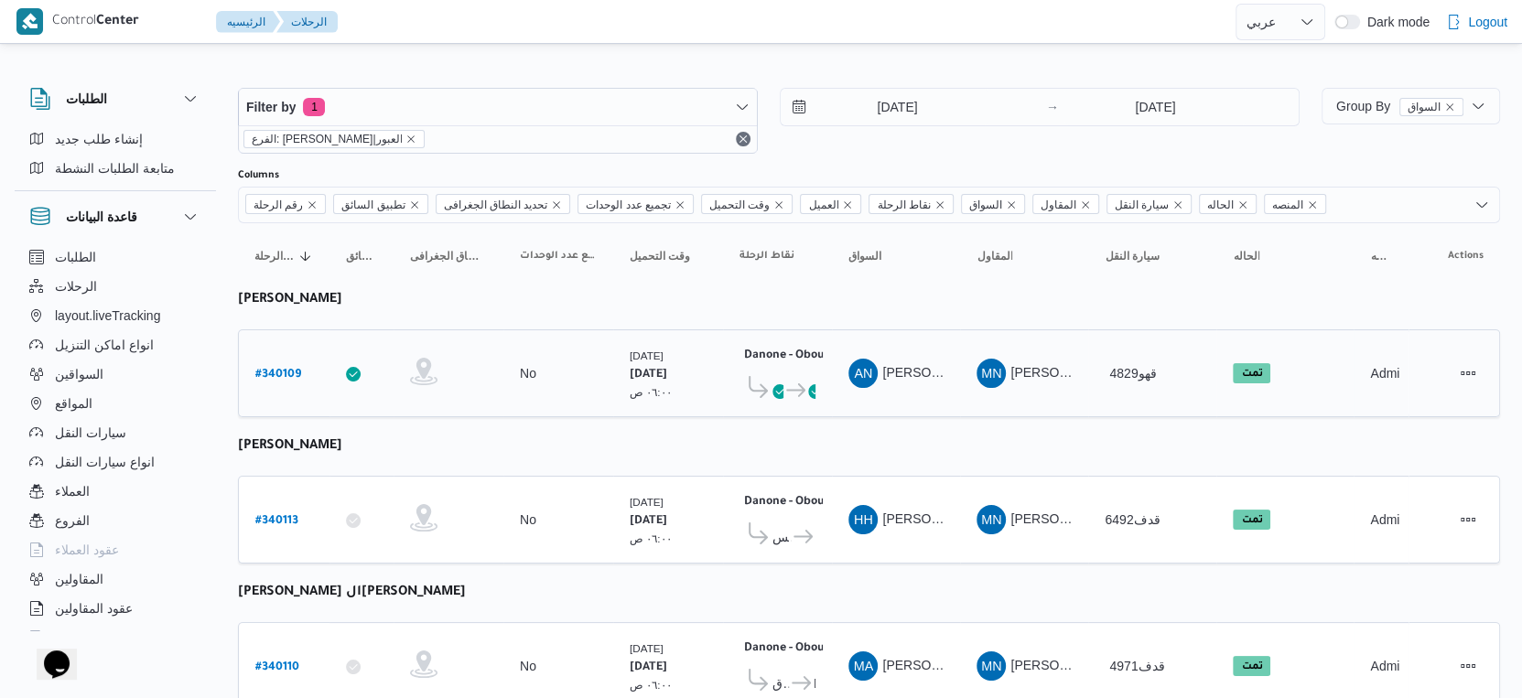
click at [258, 380] on link "# 340109" at bounding box center [278, 373] width 46 height 25
select select "ar"
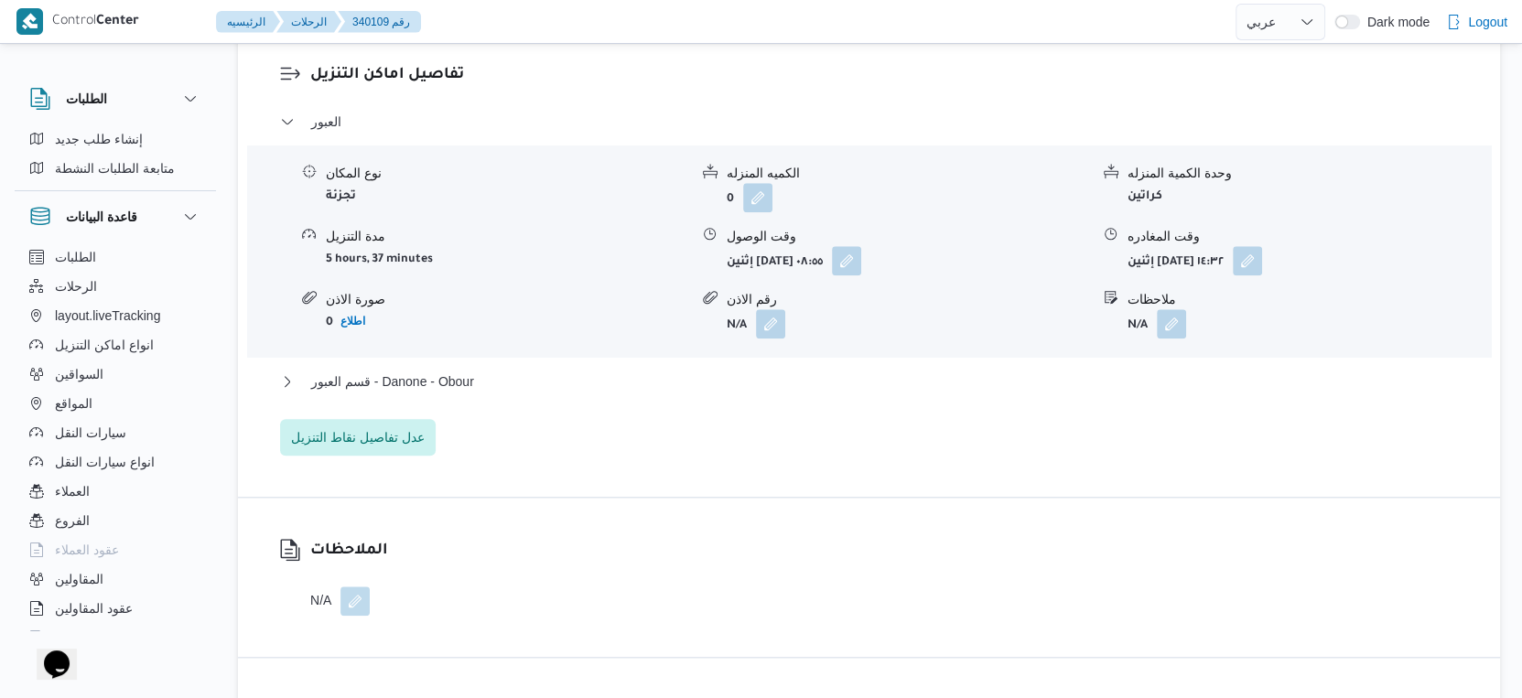
scroll to position [1526, 0]
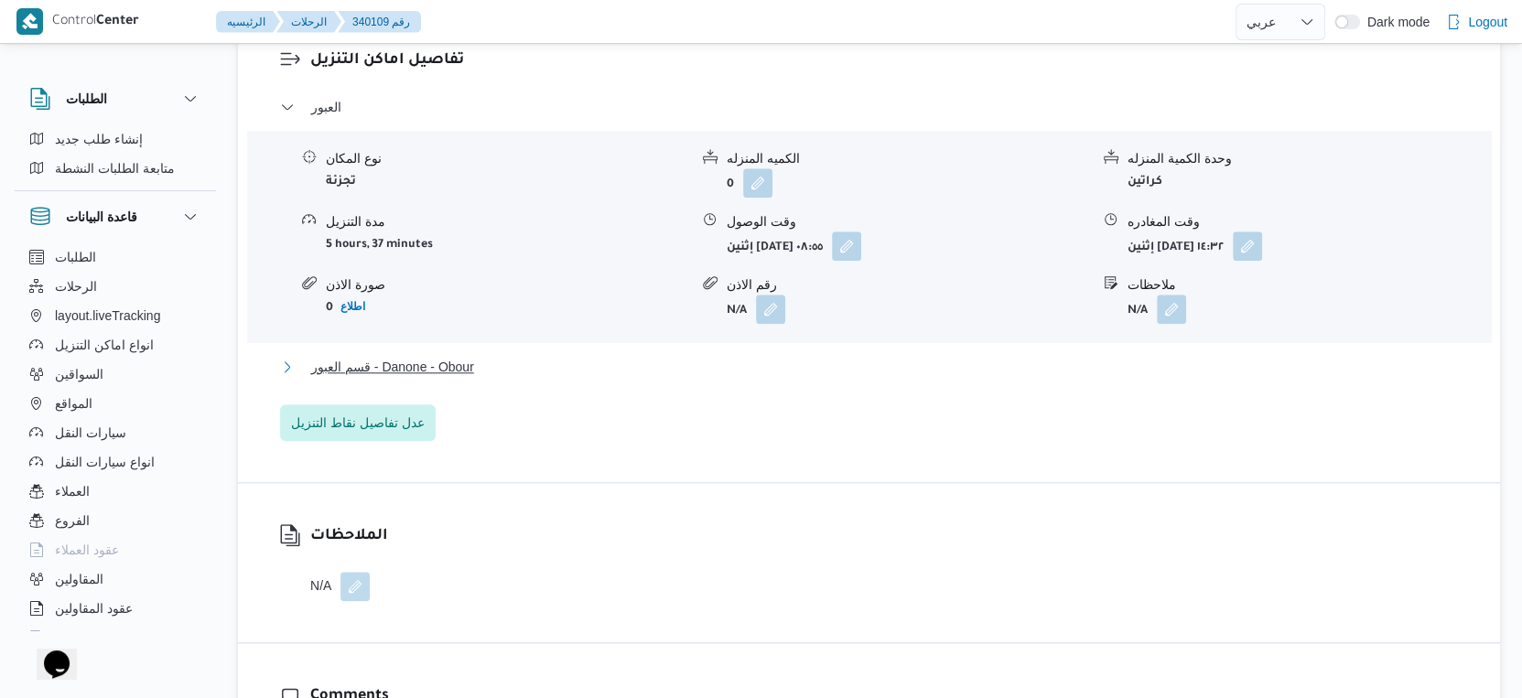
click at [526, 378] on button "قسم العبور - Danone - Obour" at bounding box center [869, 367] width 1179 height 22
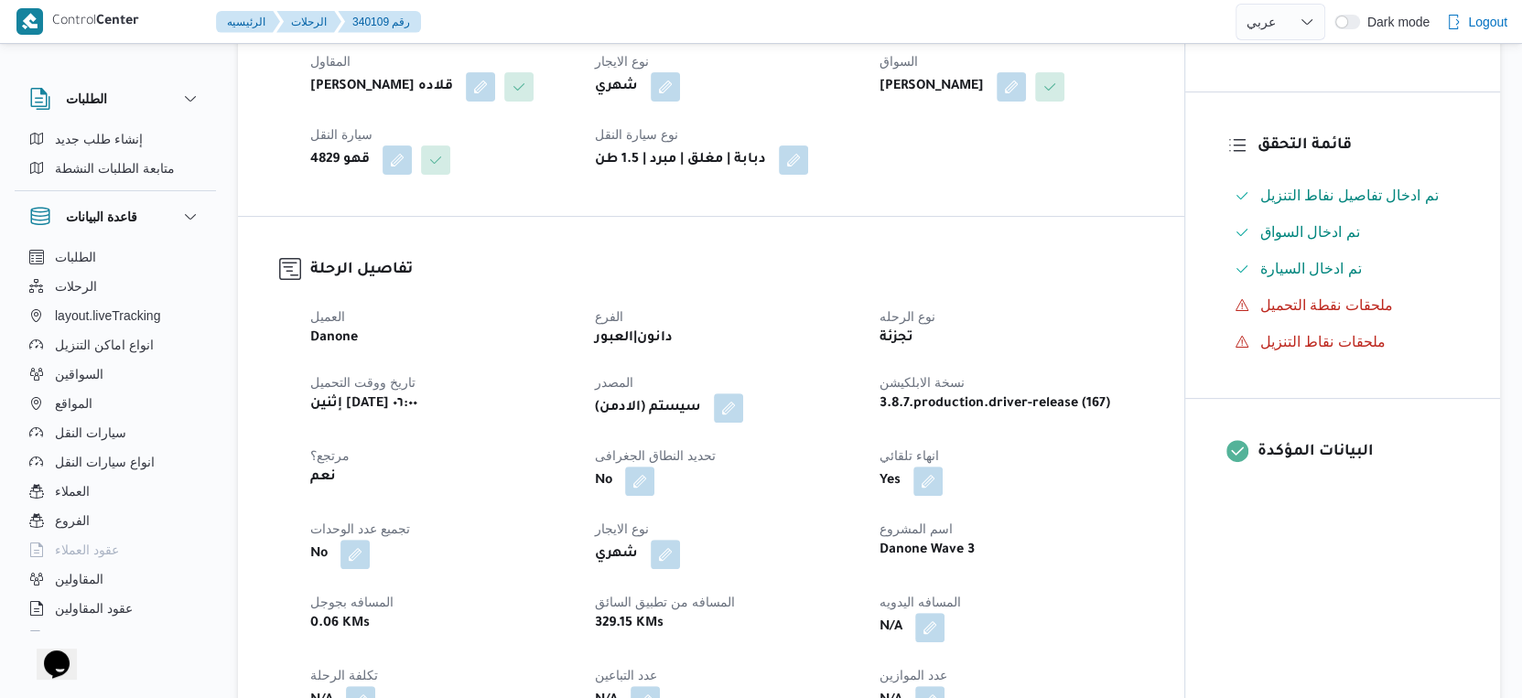
scroll to position [712, 0]
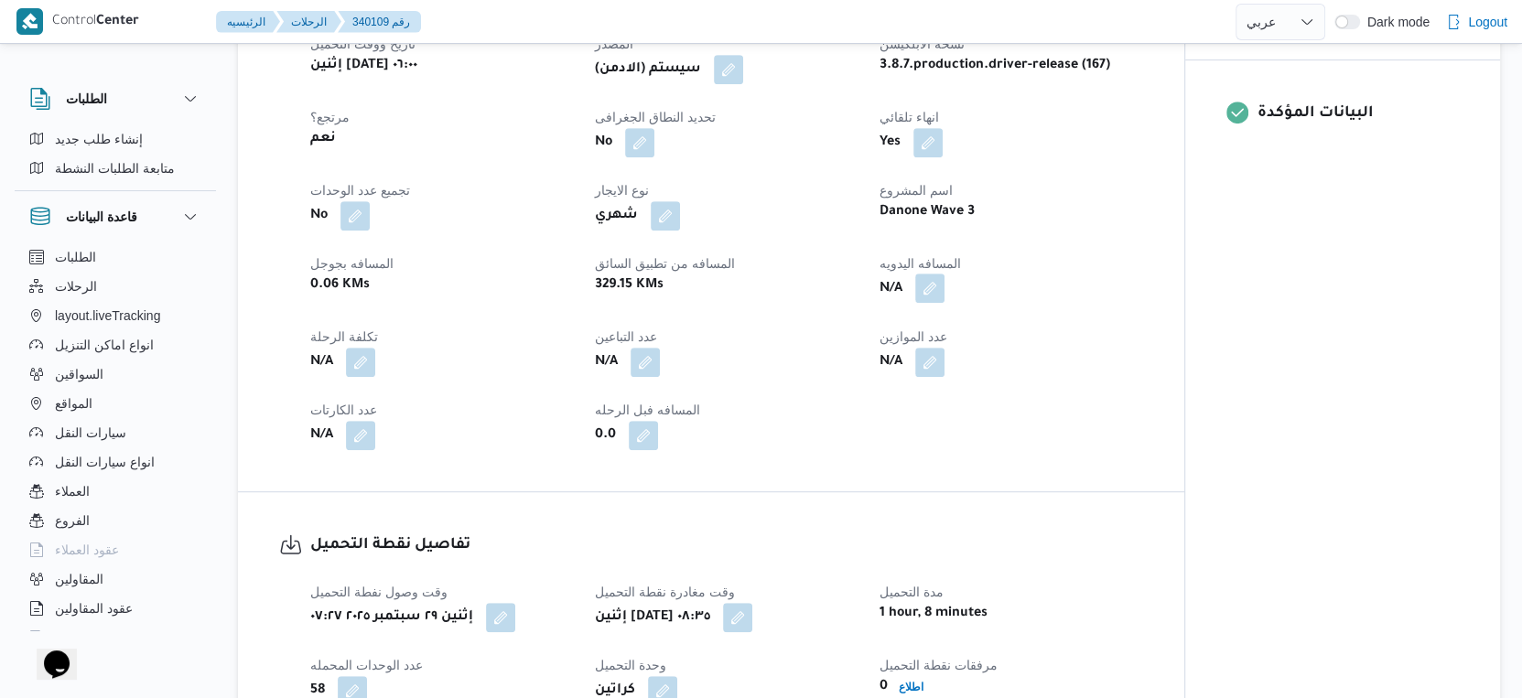
click at [933, 303] on button "button" at bounding box center [929, 288] width 29 height 29
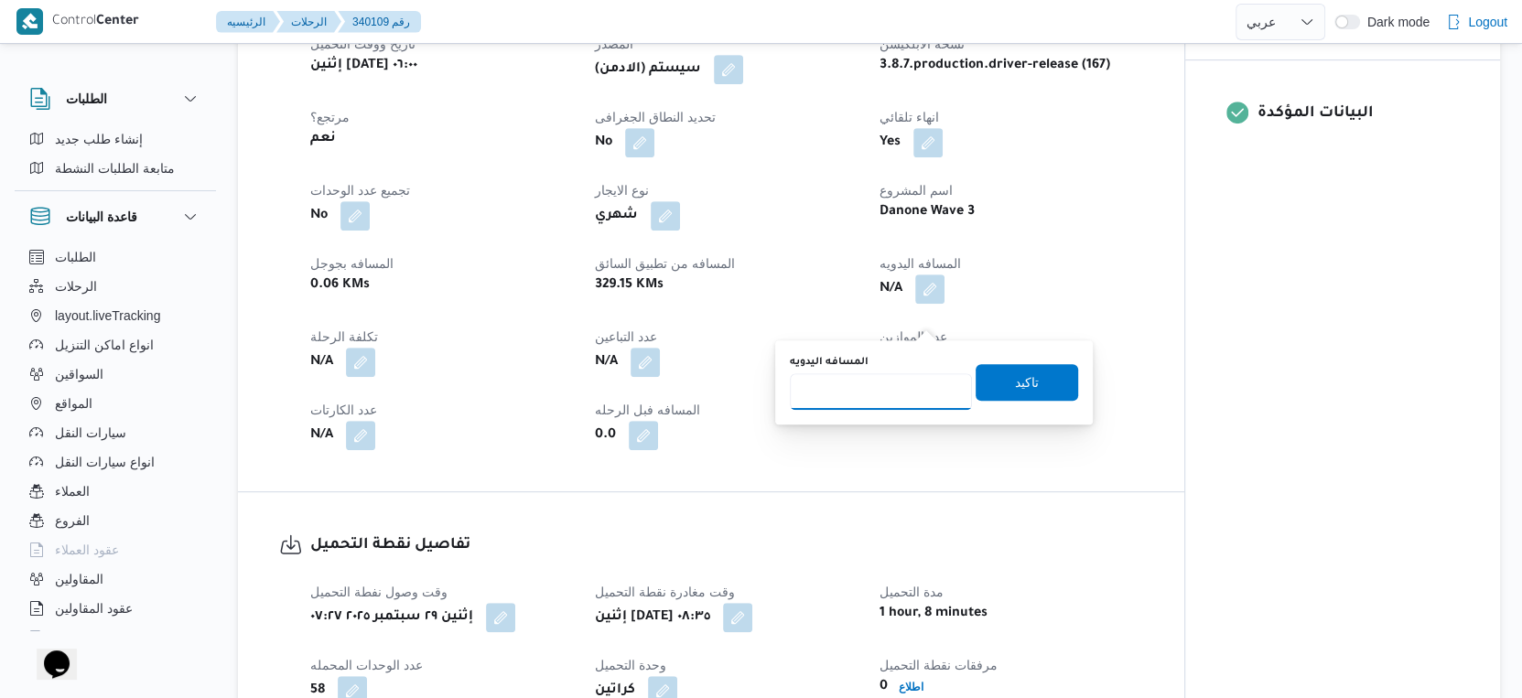
click at [869, 397] on input "المسافه اليدويه" at bounding box center [881, 391] width 182 height 37
type input "44"
click at [995, 380] on span "تاكيد" at bounding box center [1027, 381] width 103 height 37
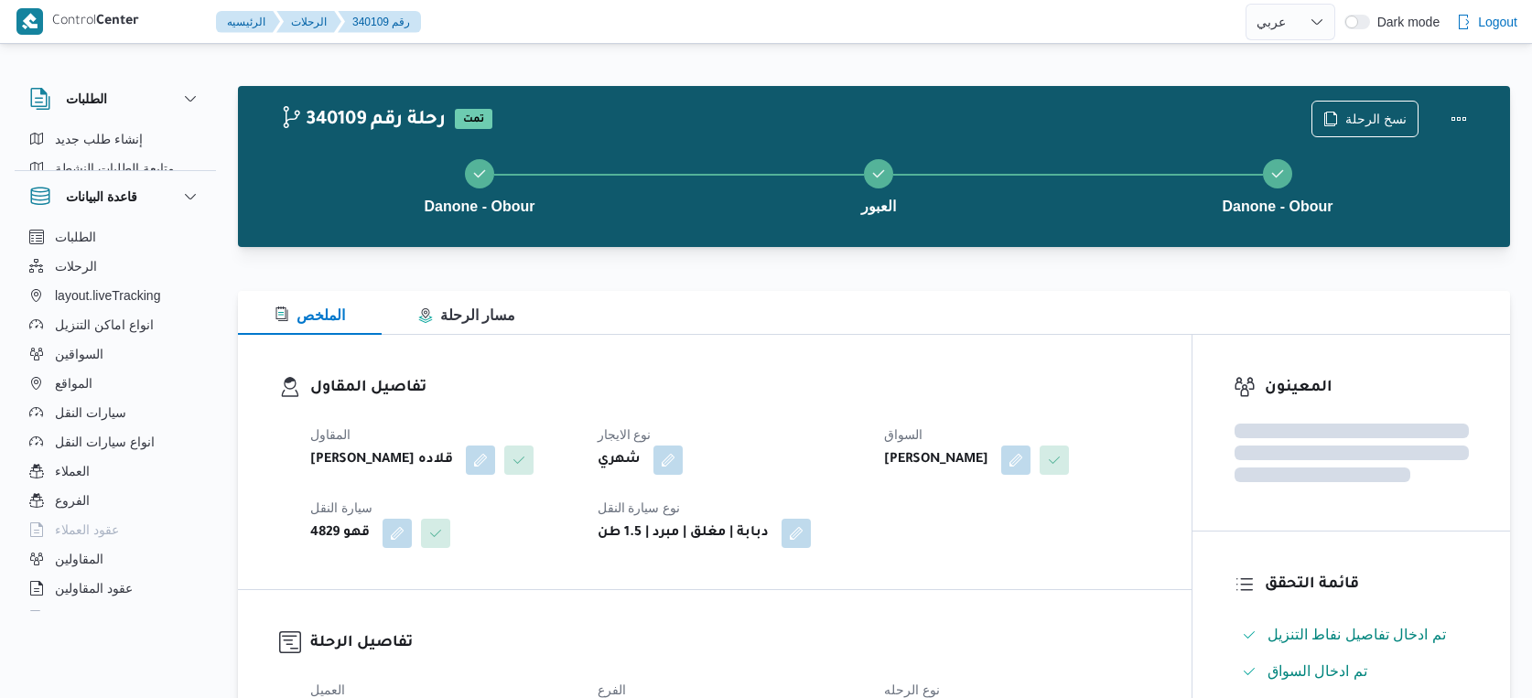
select select "ar"
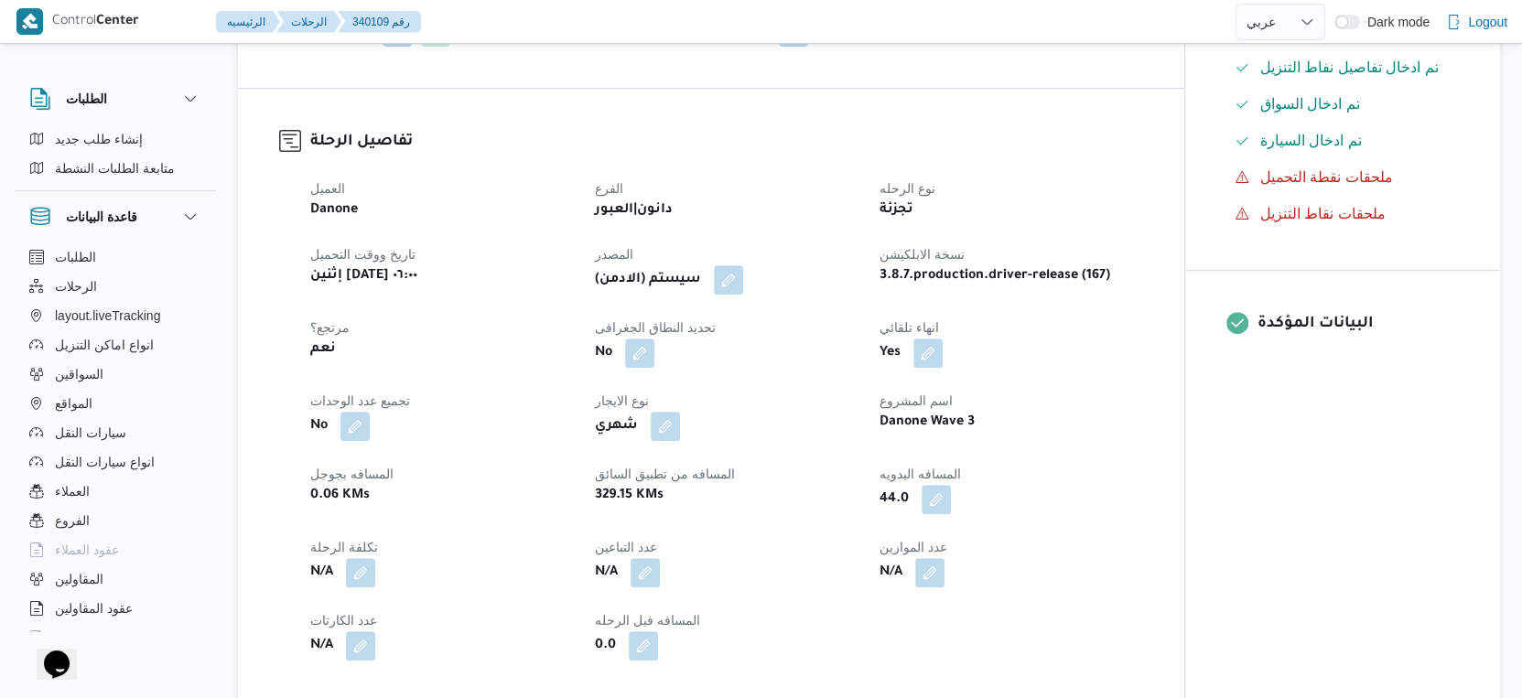
scroll to position [456, 0]
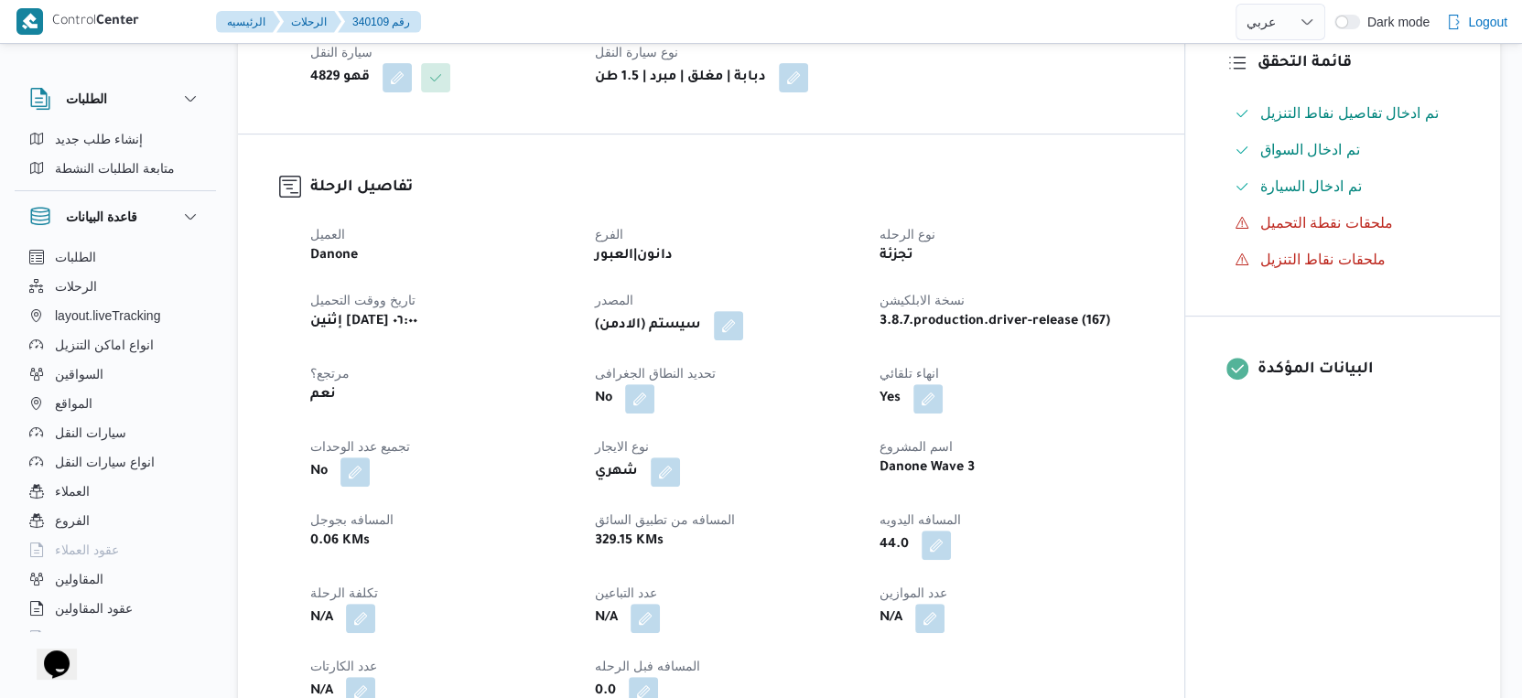
select select "ar"
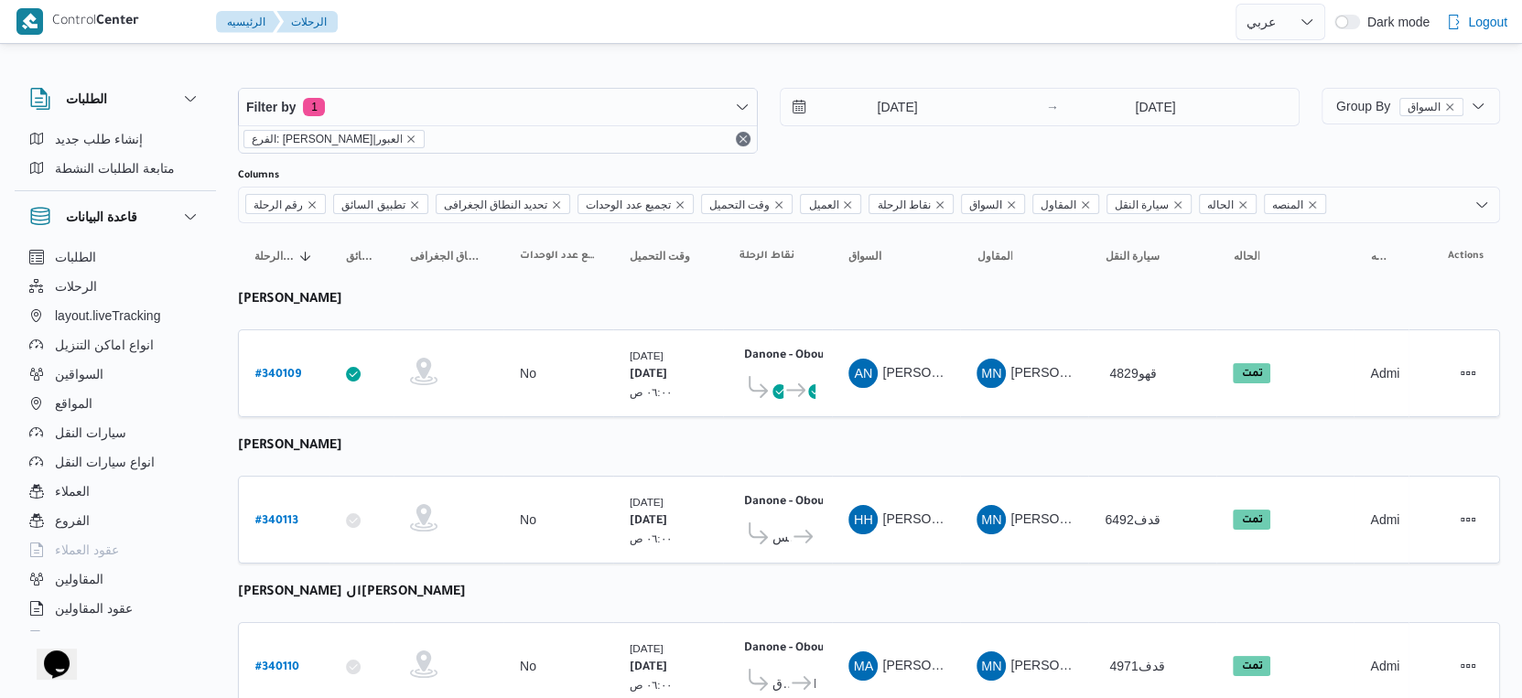
select select "ar"
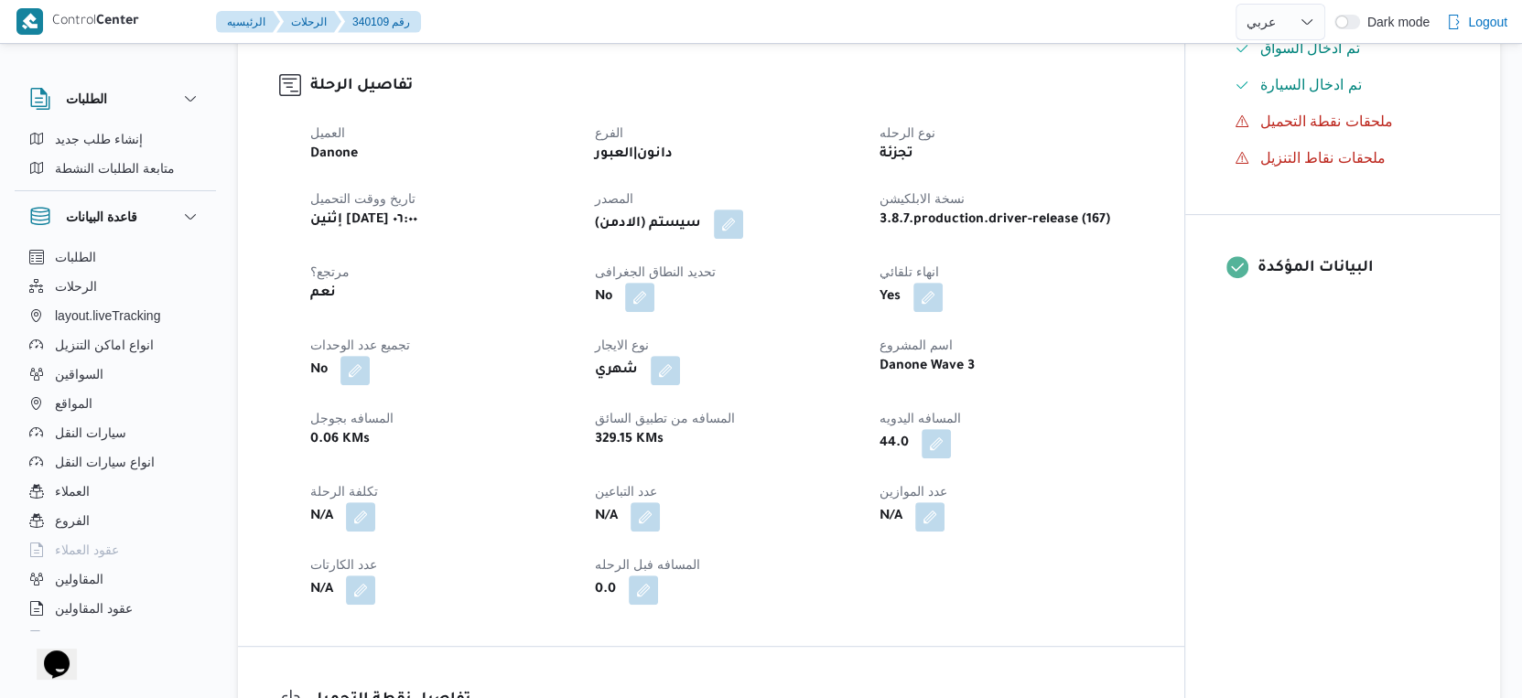
scroll to position [558, 0]
select select "ar"
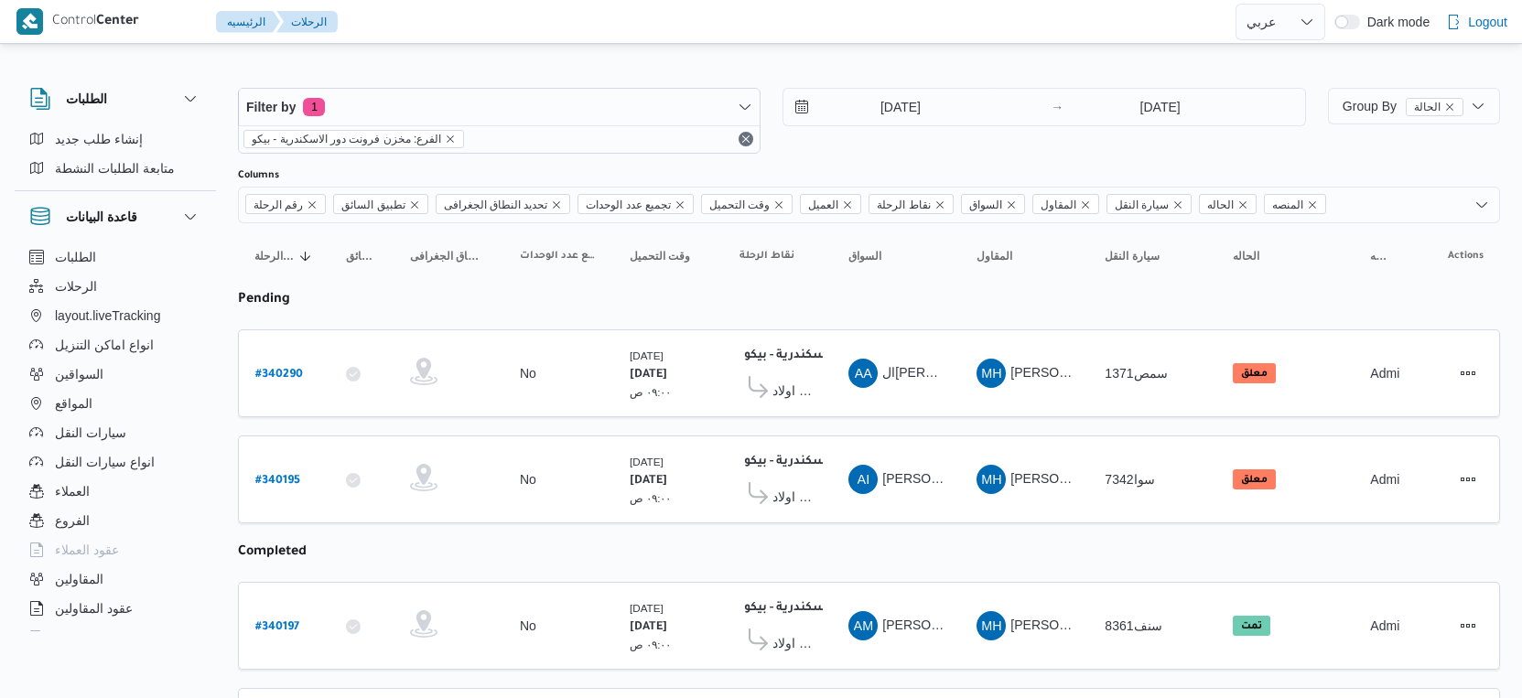
select select "ar"
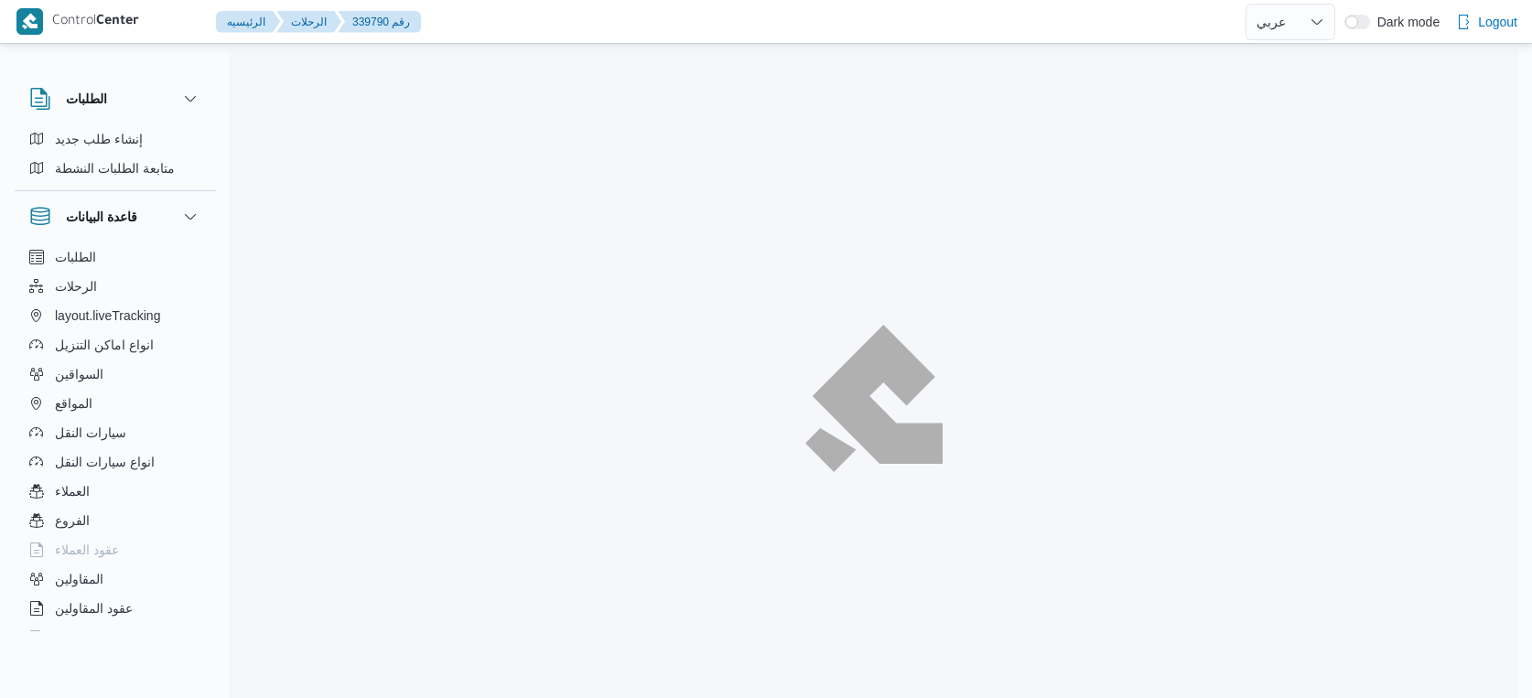
select select "ar"
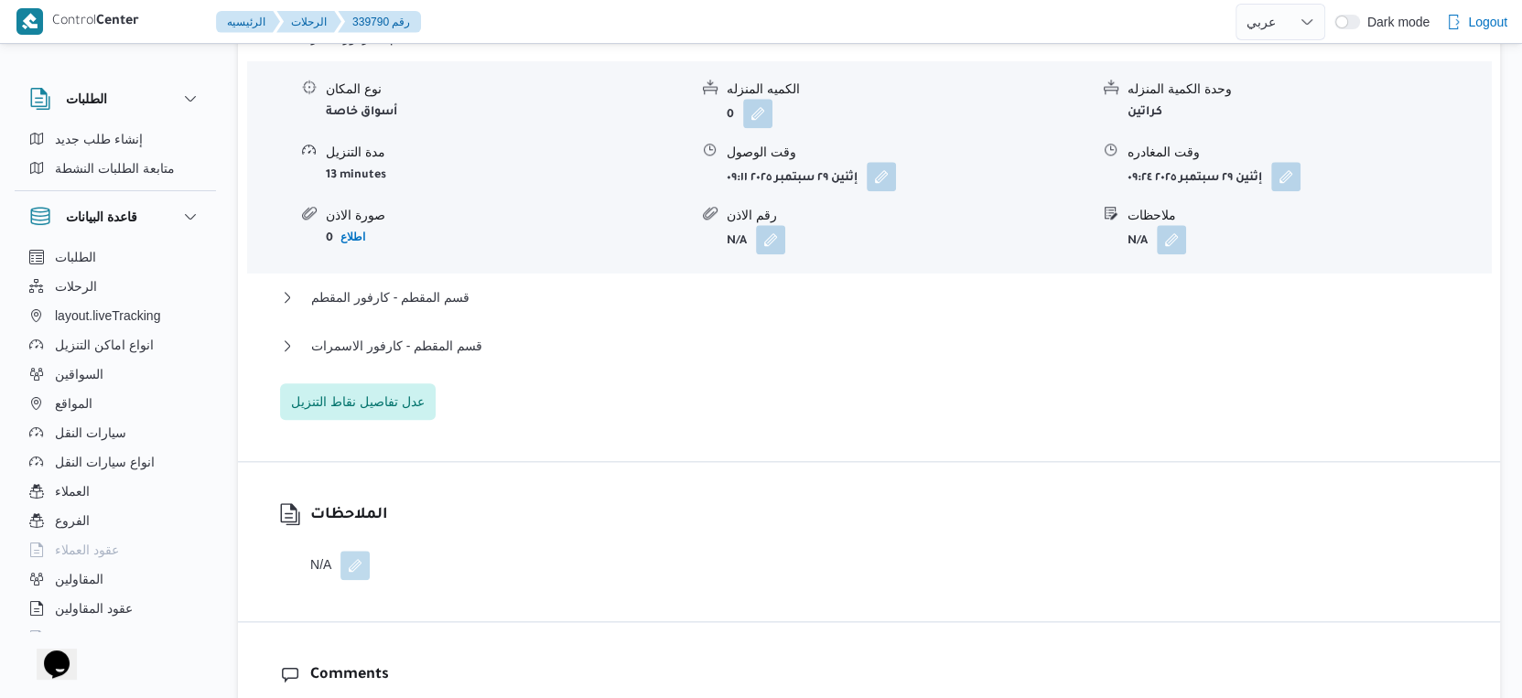
scroll to position [1626, 0]
click at [492, 350] on button "قسم المقطم - كارفور الاسمرات" at bounding box center [869, 344] width 1179 height 22
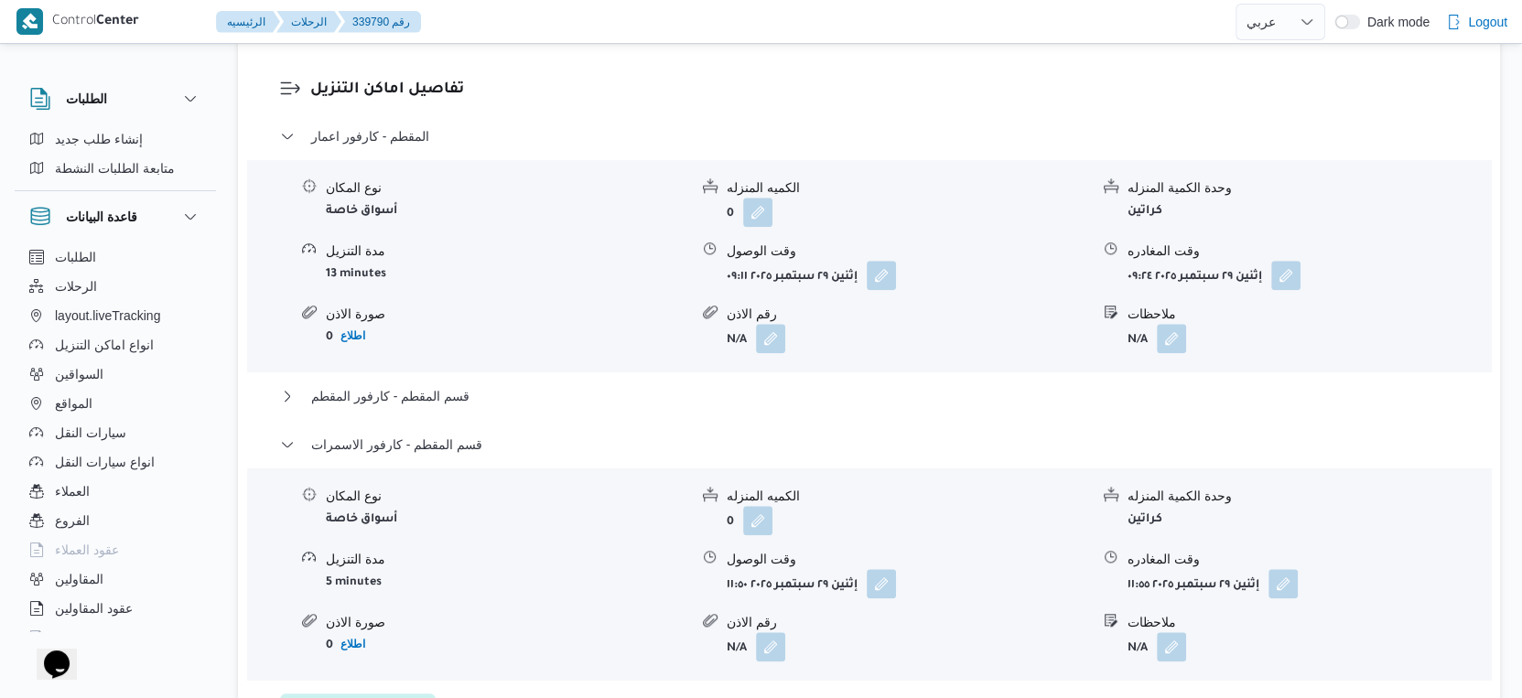
scroll to position [2034, 0]
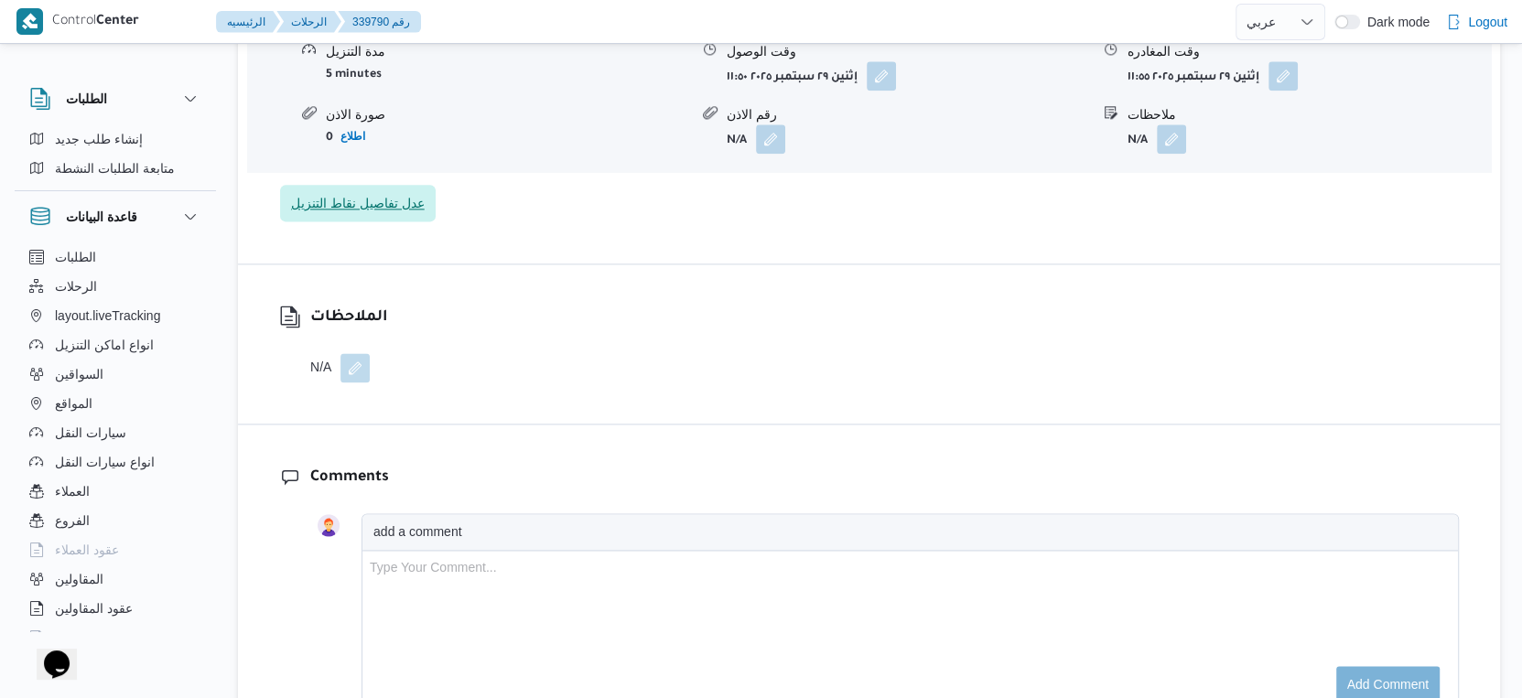
click at [395, 203] on span "عدل تفاصيل نقاط التنزيل" at bounding box center [358, 203] width 156 height 37
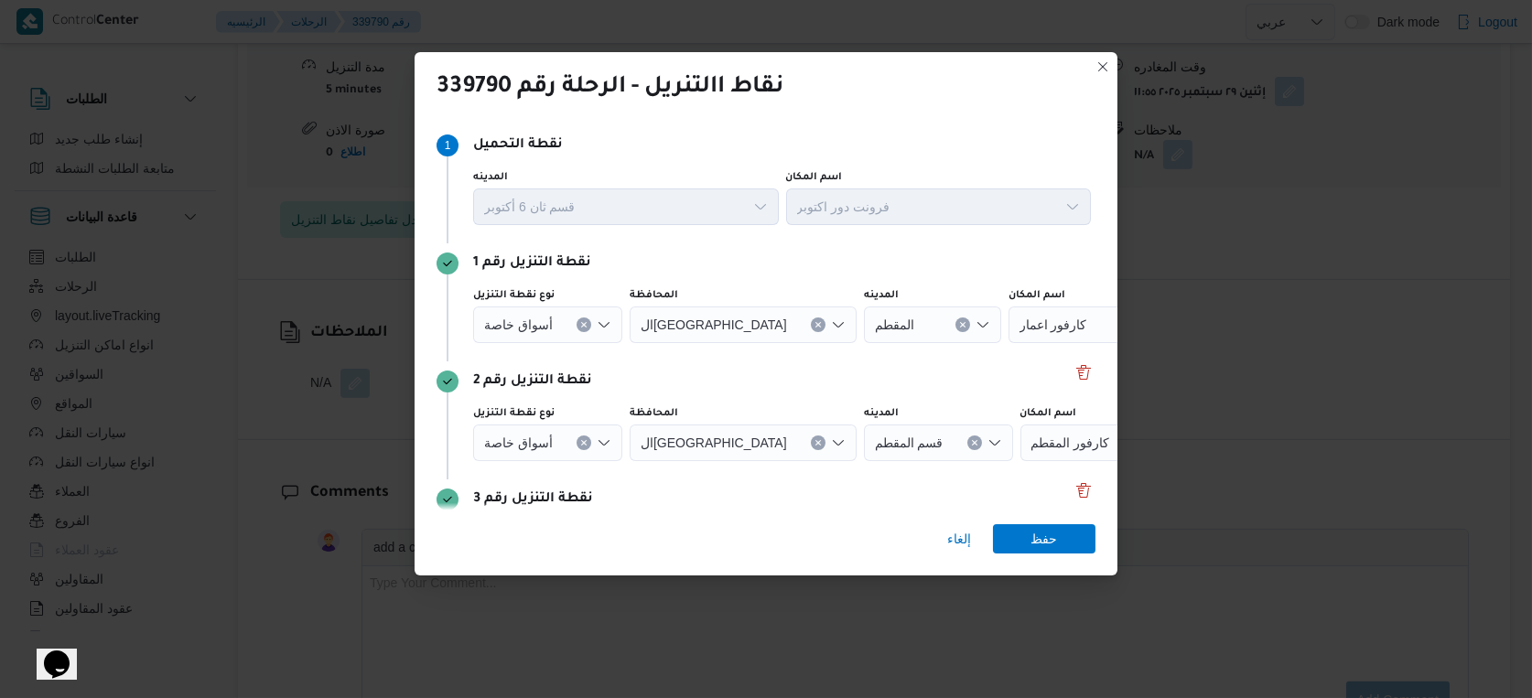
scroll to position [142, 0]
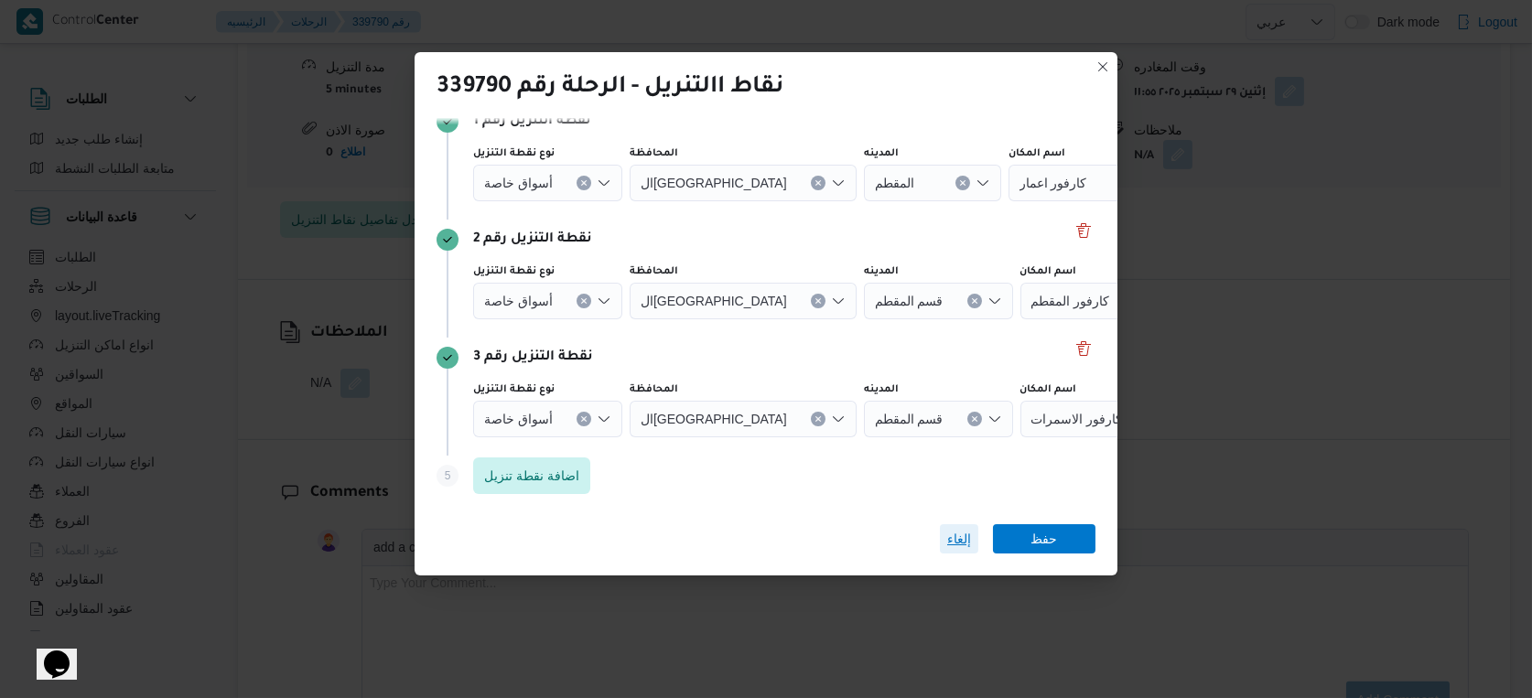
click at [959, 535] on span "إلغاء" at bounding box center [959, 539] width 24 height 22
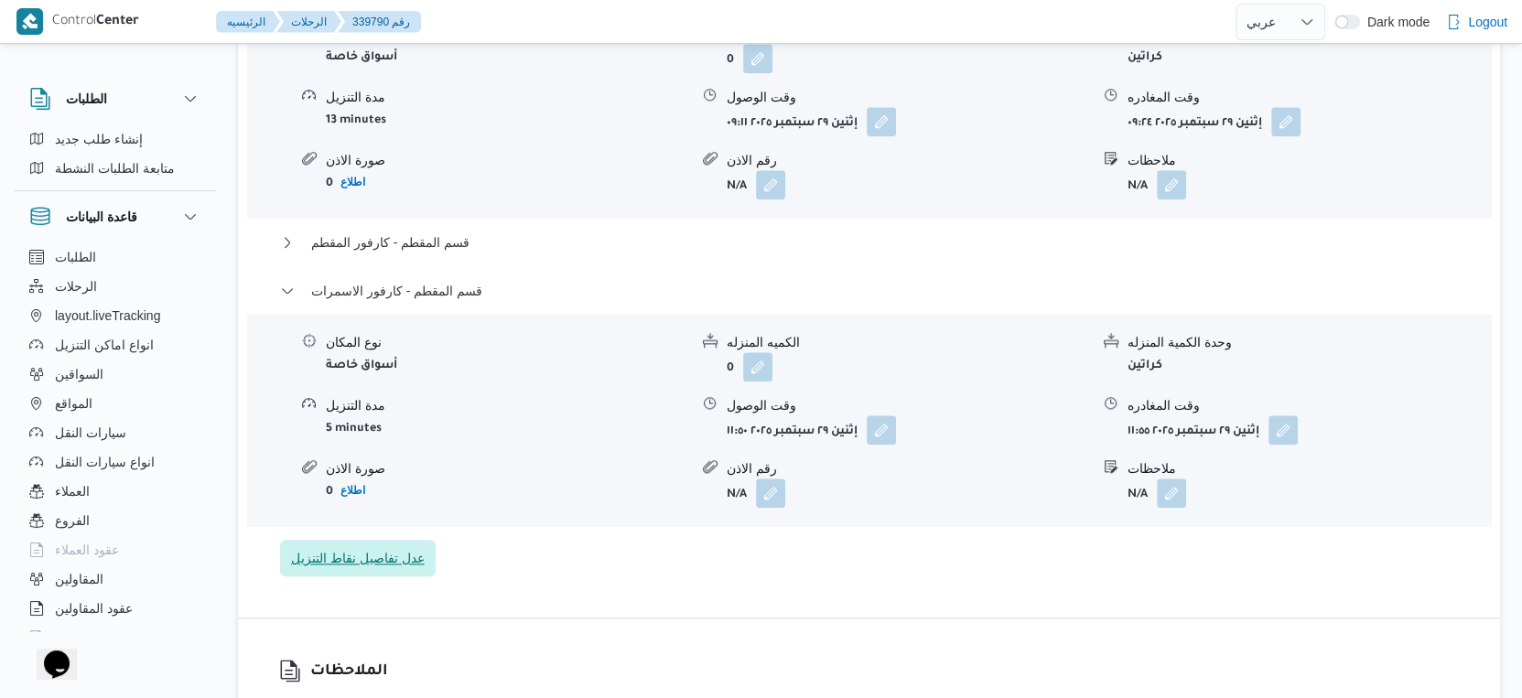
scroll to position [1830, 0]
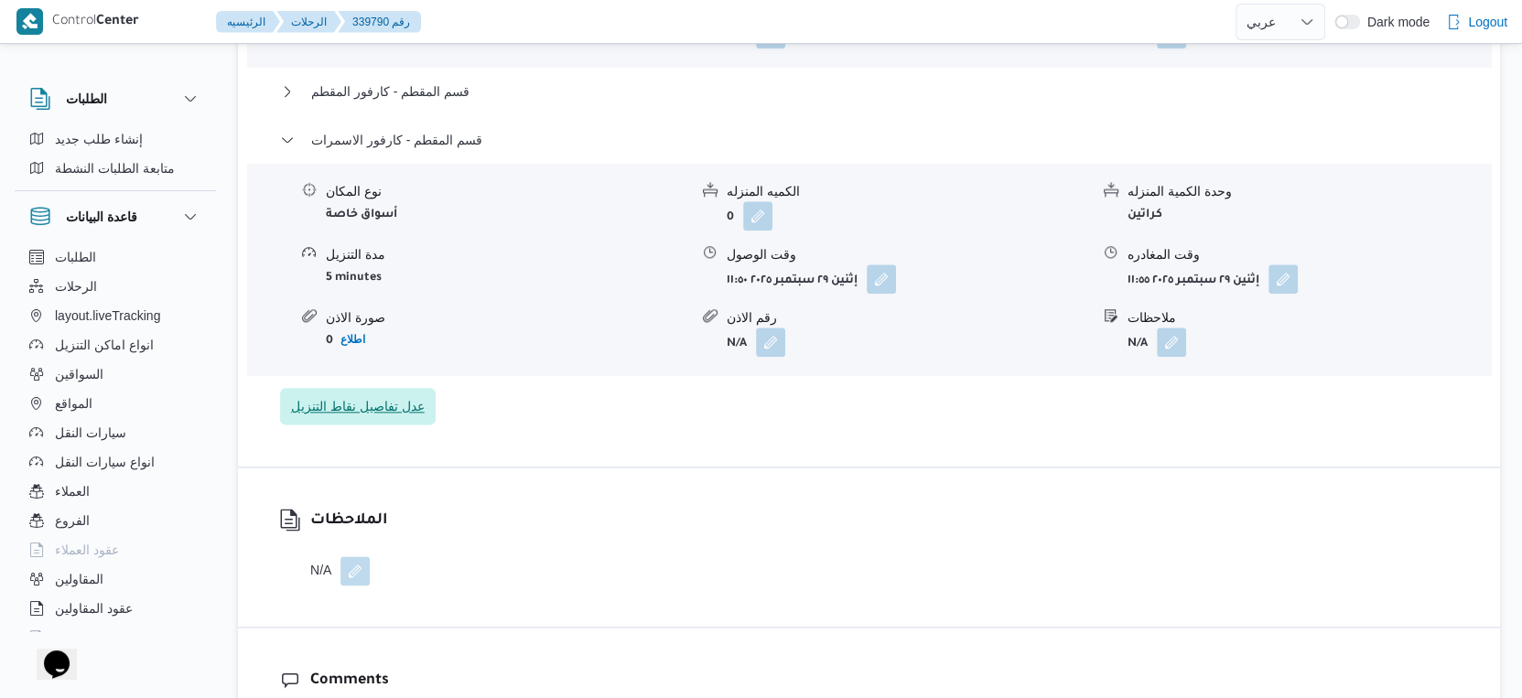
click at [394, 417] on span "عدل تفاصيل نقاط التنزيل" at bounding box center [358, 406] width 134 height 22
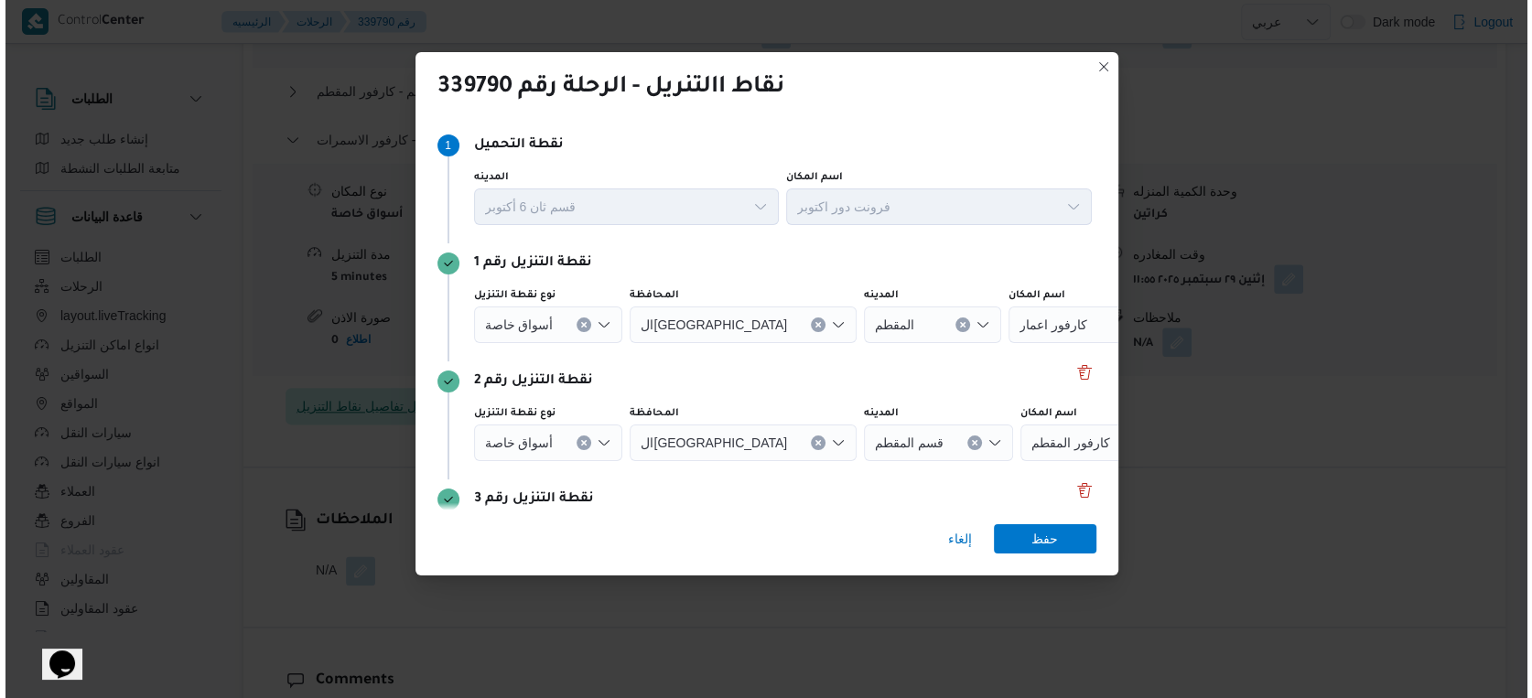
scroll to position [1815, 0]
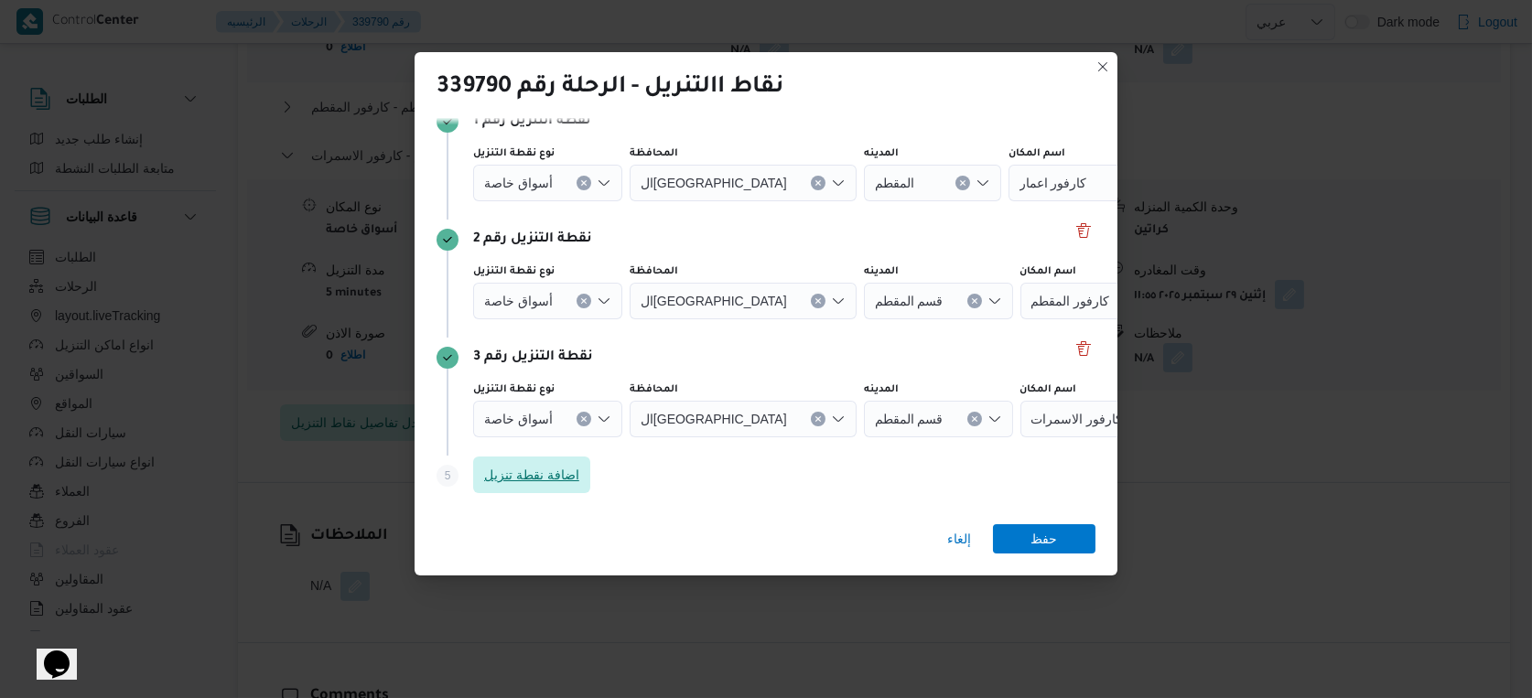
click at [559, 463] on span "اضافة نقطة تنزيل" at bounding box center [531, 475] width 117 height 37
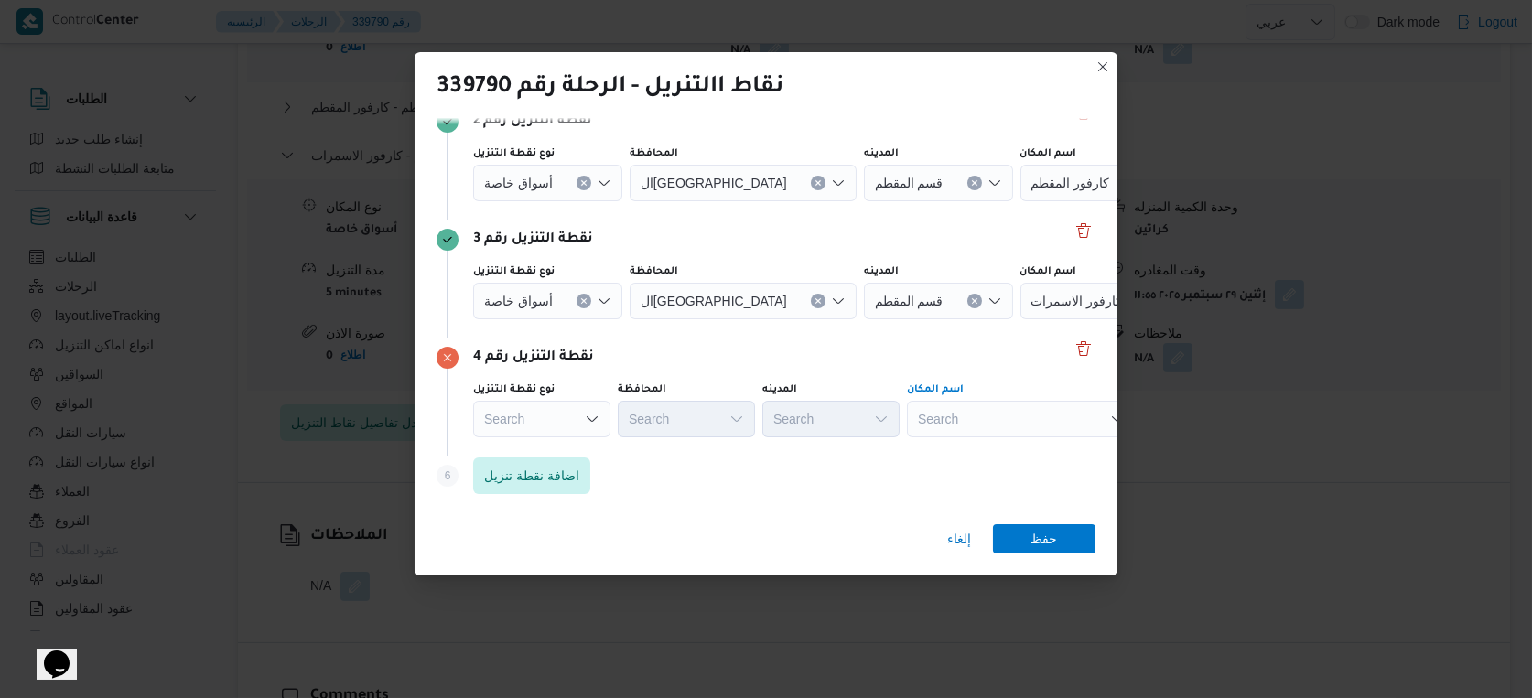
click at [1030, 423] on div "Search" at bounding box center [1021, 419] width 229 height 37
type input "فرونت دور اكتوب"
click at [1030, 423] on div "فرونت دور اكتوب فرونت دور اكتوب Combo box. Selected. فرونت دور اكتوب. Selected.…" at bounding box center [1021, 419] width 229 height 37
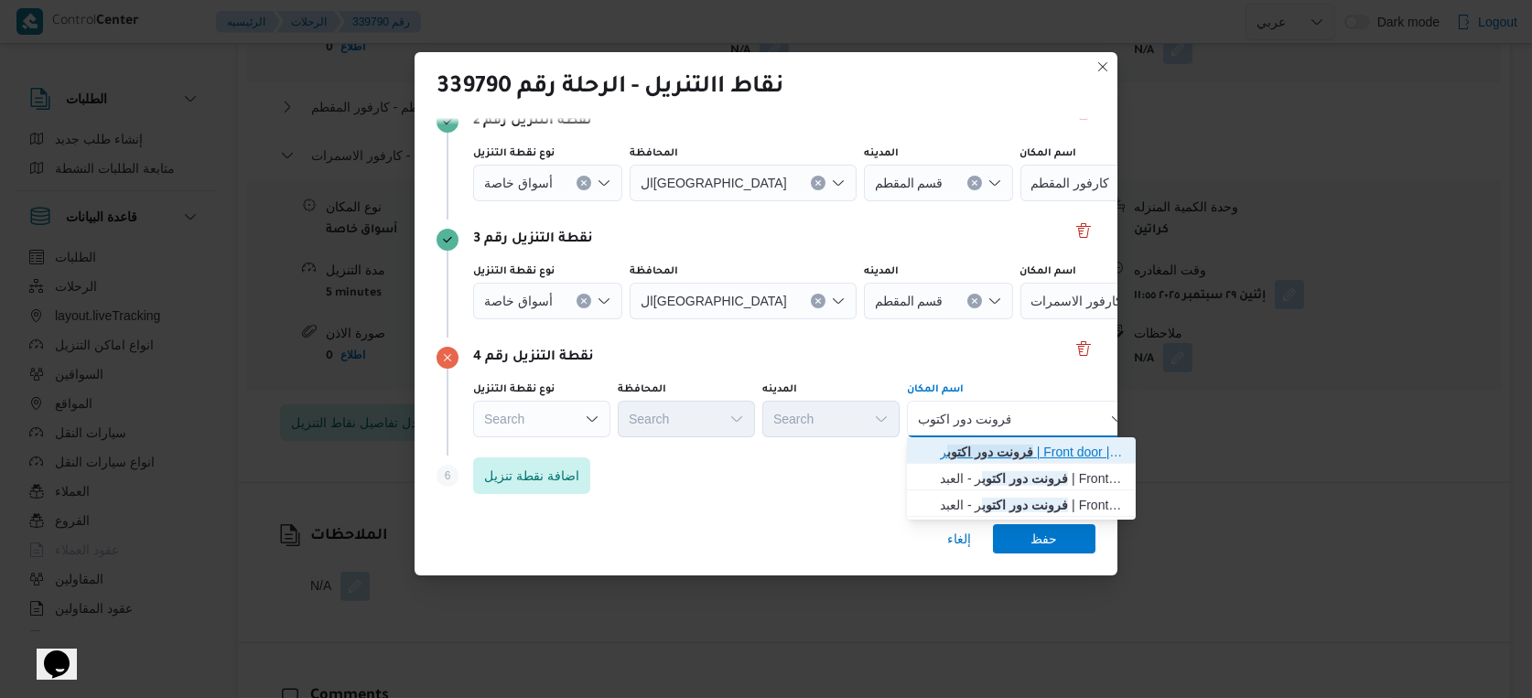
click at [1026, 447] on mark "فرونت دور اكتوب" at bounding box center [990, 452] width 86 height 15
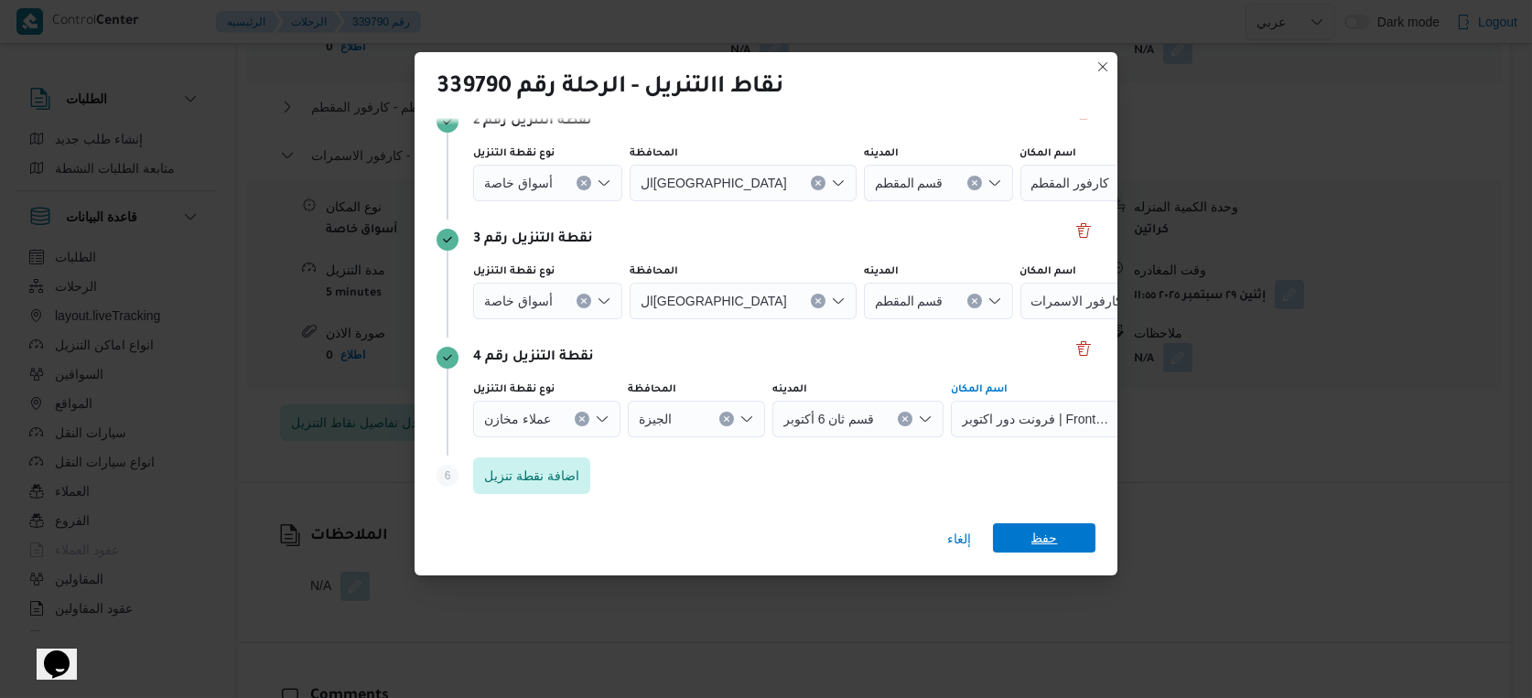
click at [1051, 542] on span "حفظ" at bounding box center [1044, 537] width 27 height 29
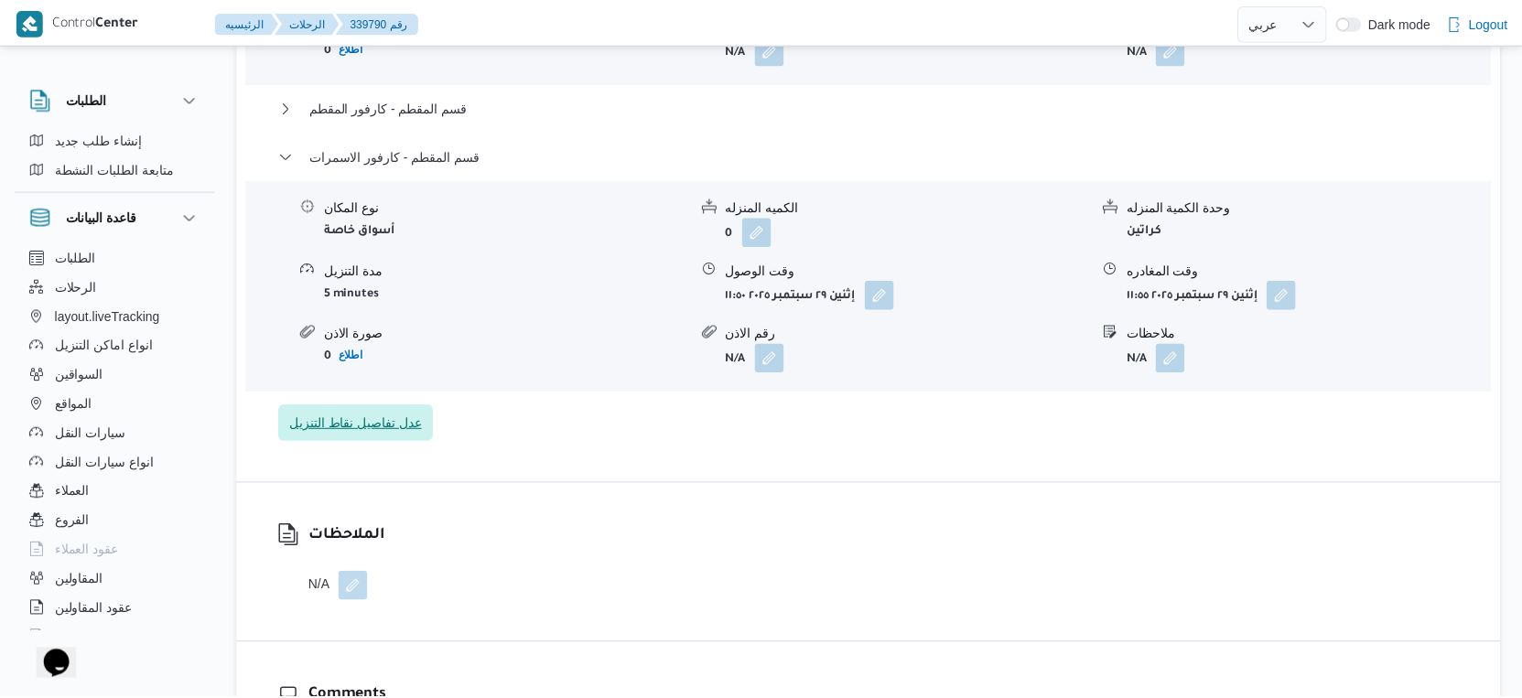
scroll to position [1830, 0]
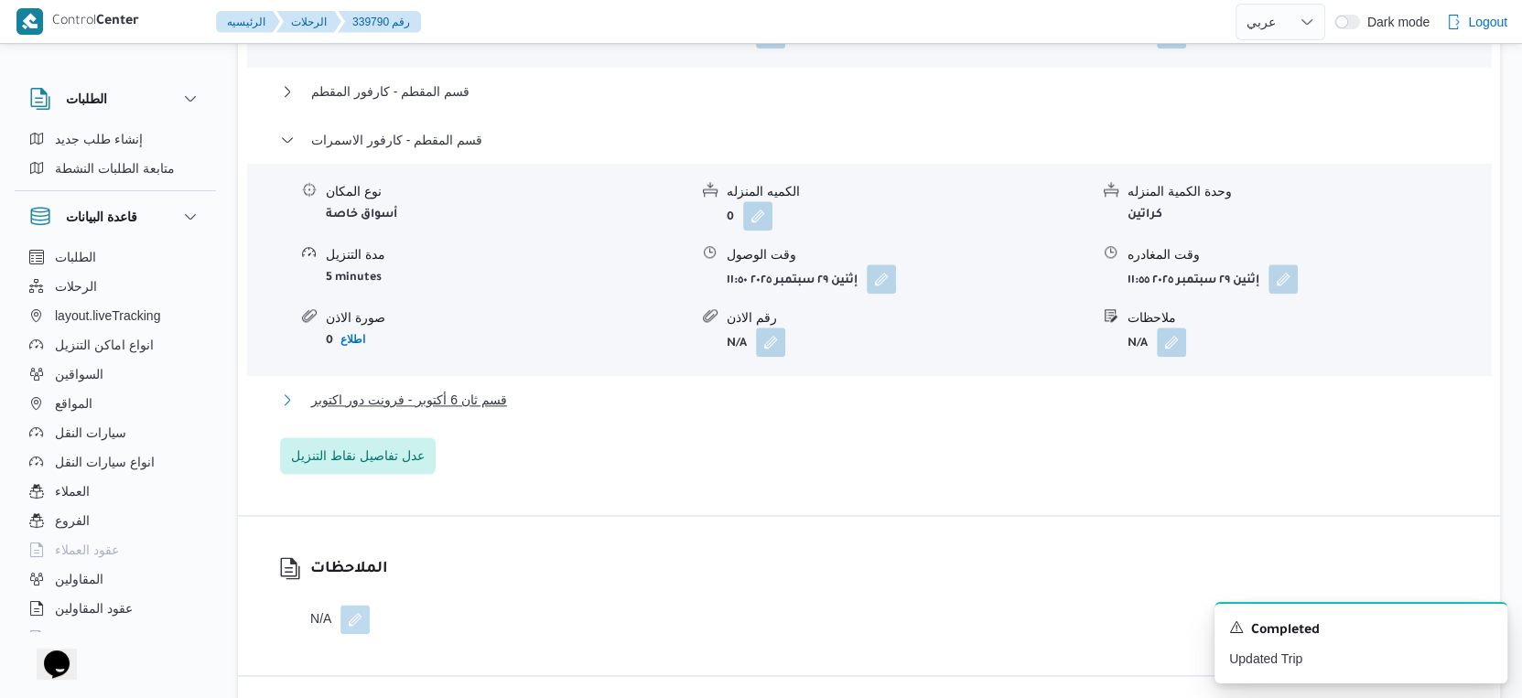
click at [547, 406] on button "قسم ثان 6 أكتوبر - فرونت دور اكتوبر" at bounding box center [869, 400] width 1179 height 22
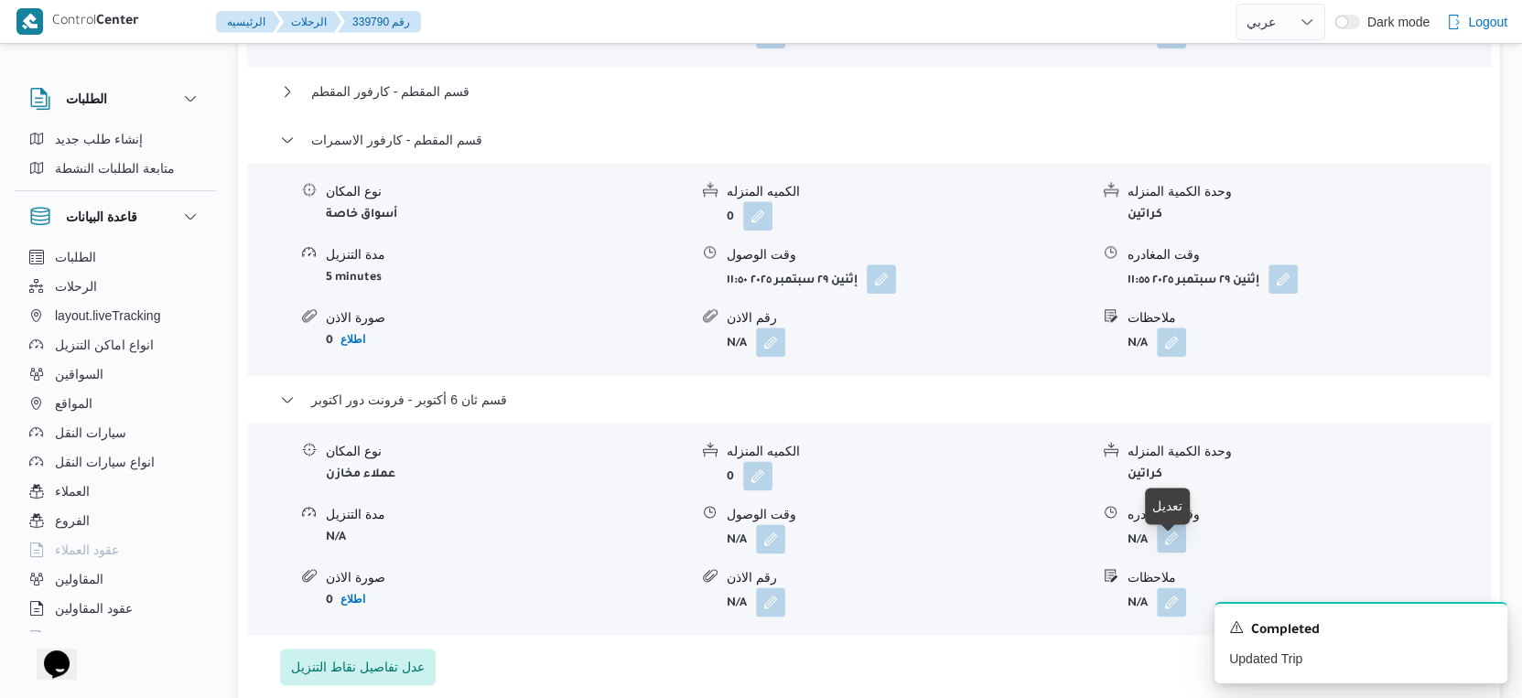
click at [1170, 553] on button "button" at bounding box center [1171, 537] width 29 height 29
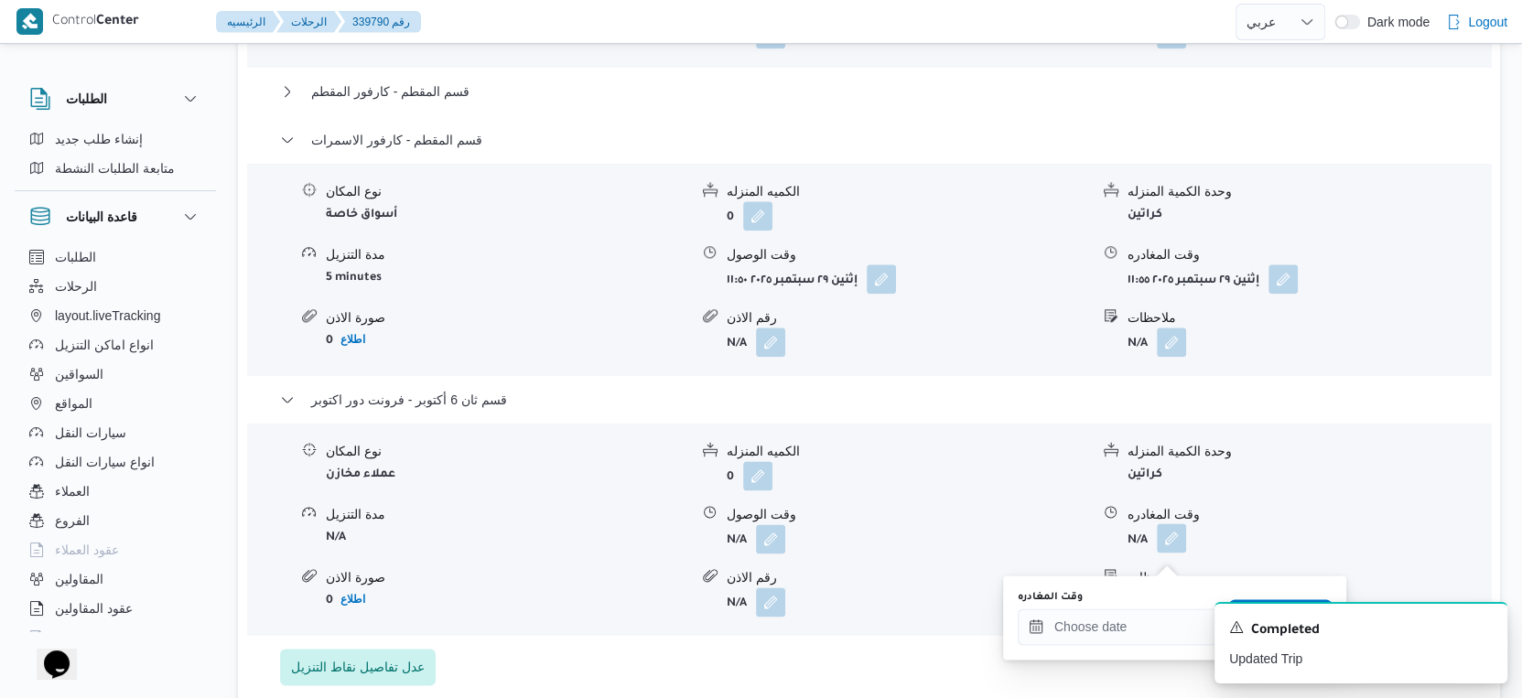
scroll to position [1932, 0]
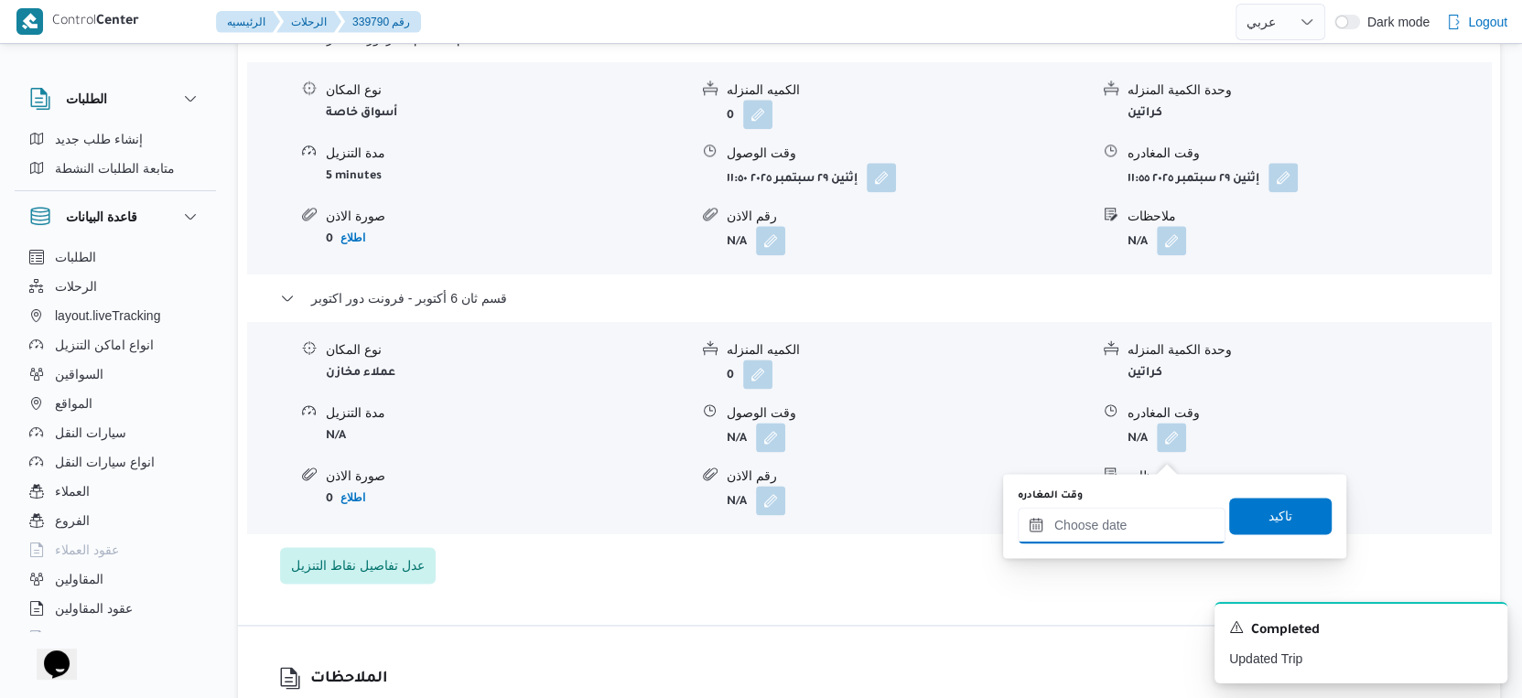
click at [1143, 520] on input "وقت المغادره" at bounding box center [1122, 525] width 208 height 37
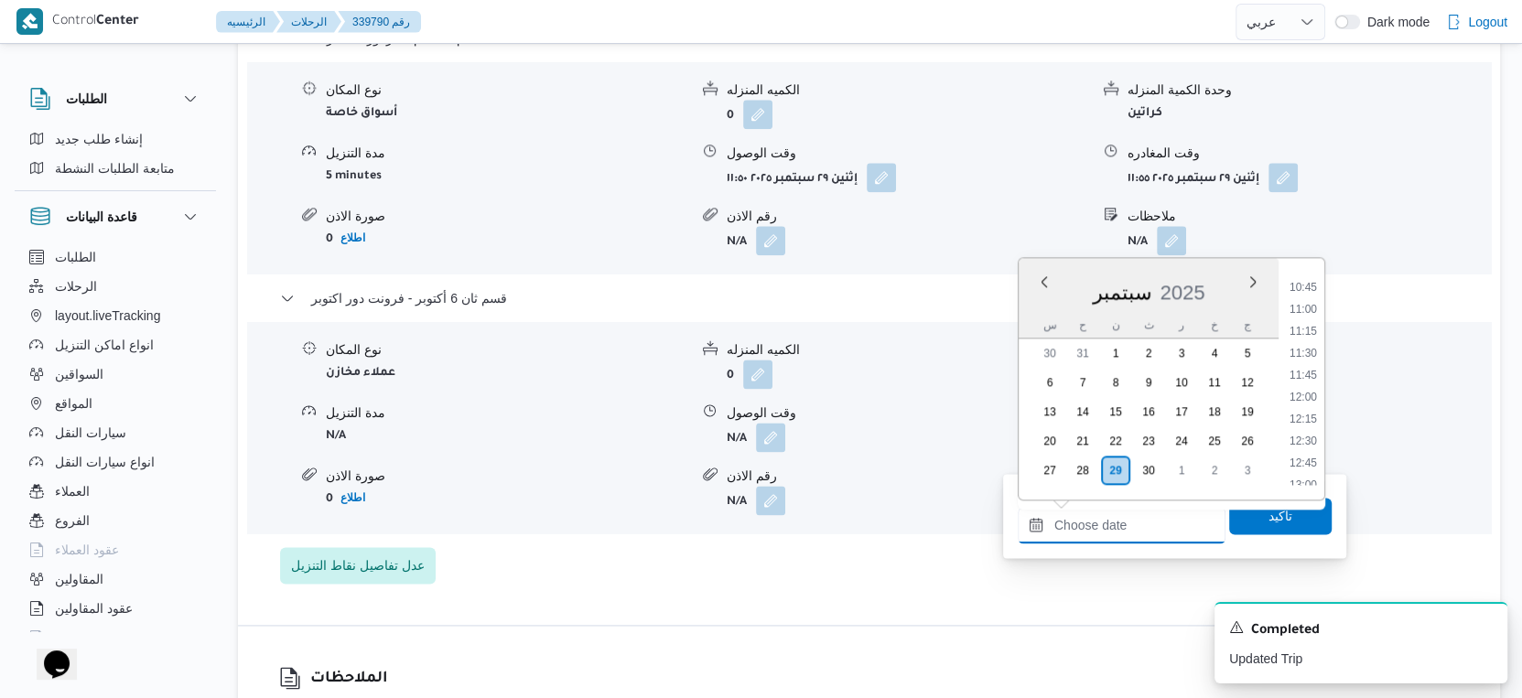
scroll to position [1041, 0]
drag, startPoint x: 1311, startPoint y: 340, endPoint x: 1299, endPoint y: 365, distance: 27.8
click at [1311, 340] on li "12:30" at bounding box center [1303, 339] width 42 height 18
type input "٢٩/٠٩/٢٠٢٥ ١٢:٣٠"
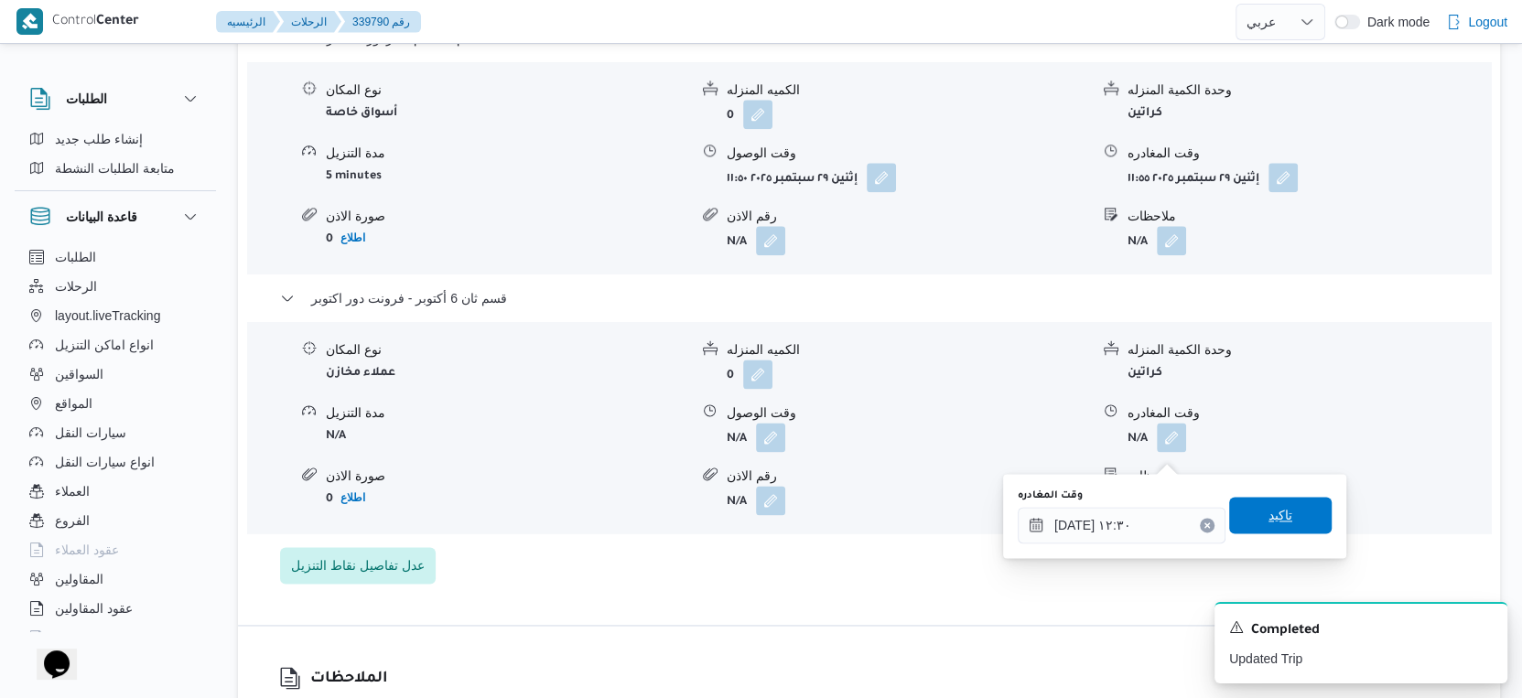
click at [1285, 513] on span "تاكيد" at bounding box center [1280, 515] width 103 height 37
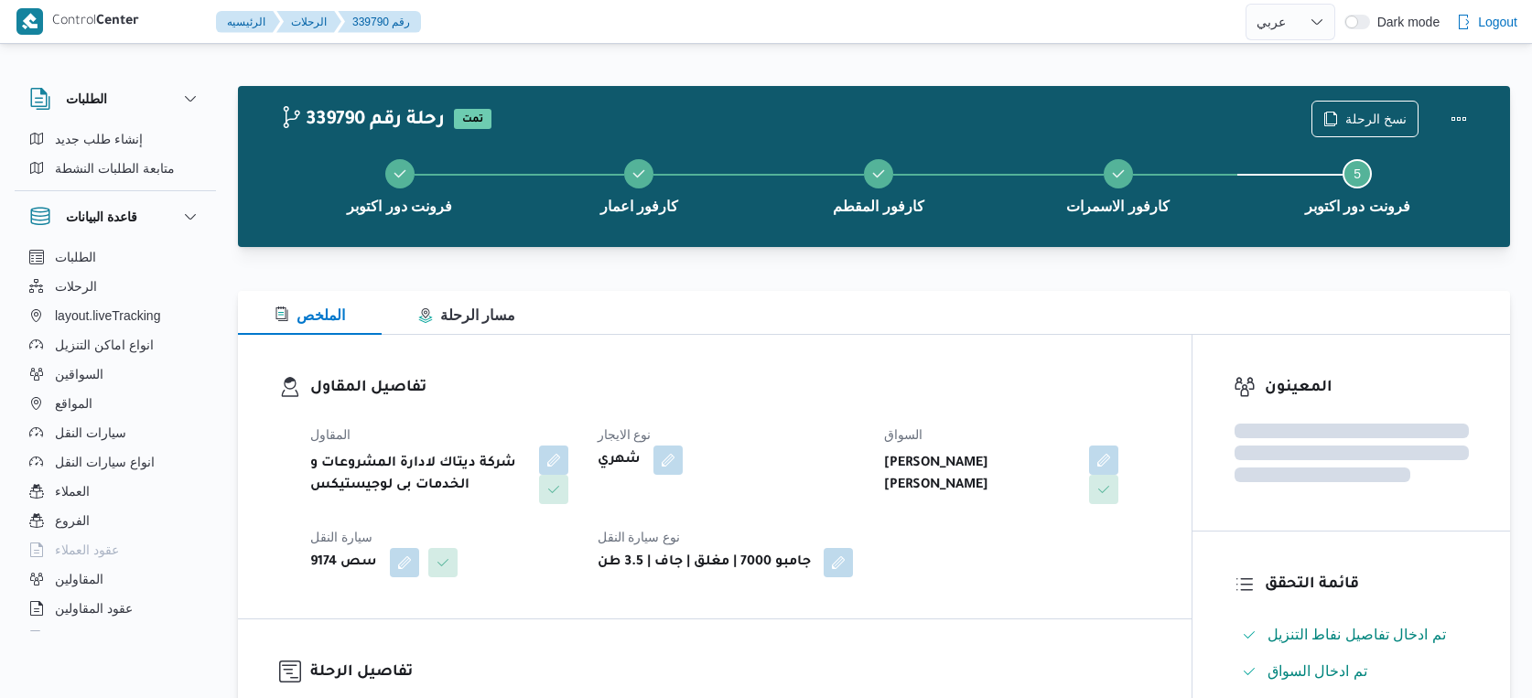
select select "ar"
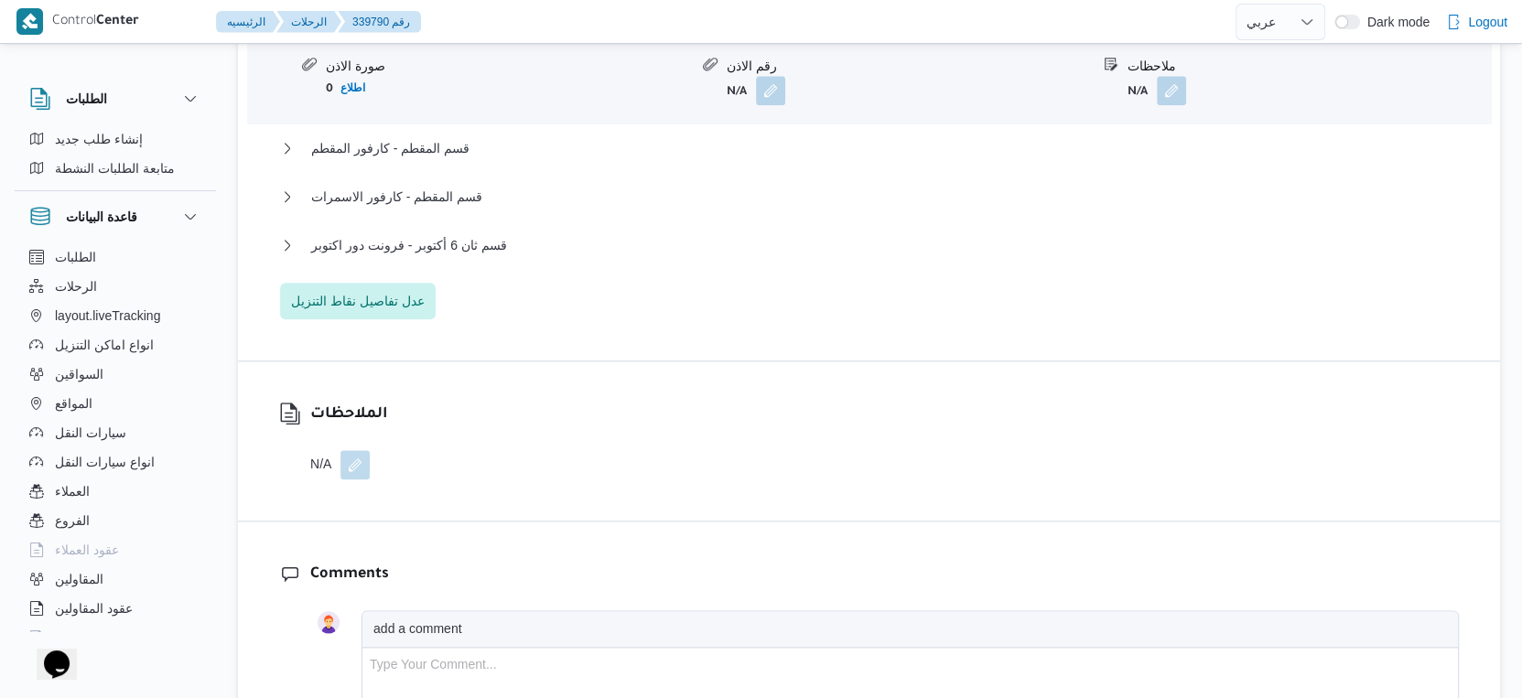
scroll to position [1778, 0]
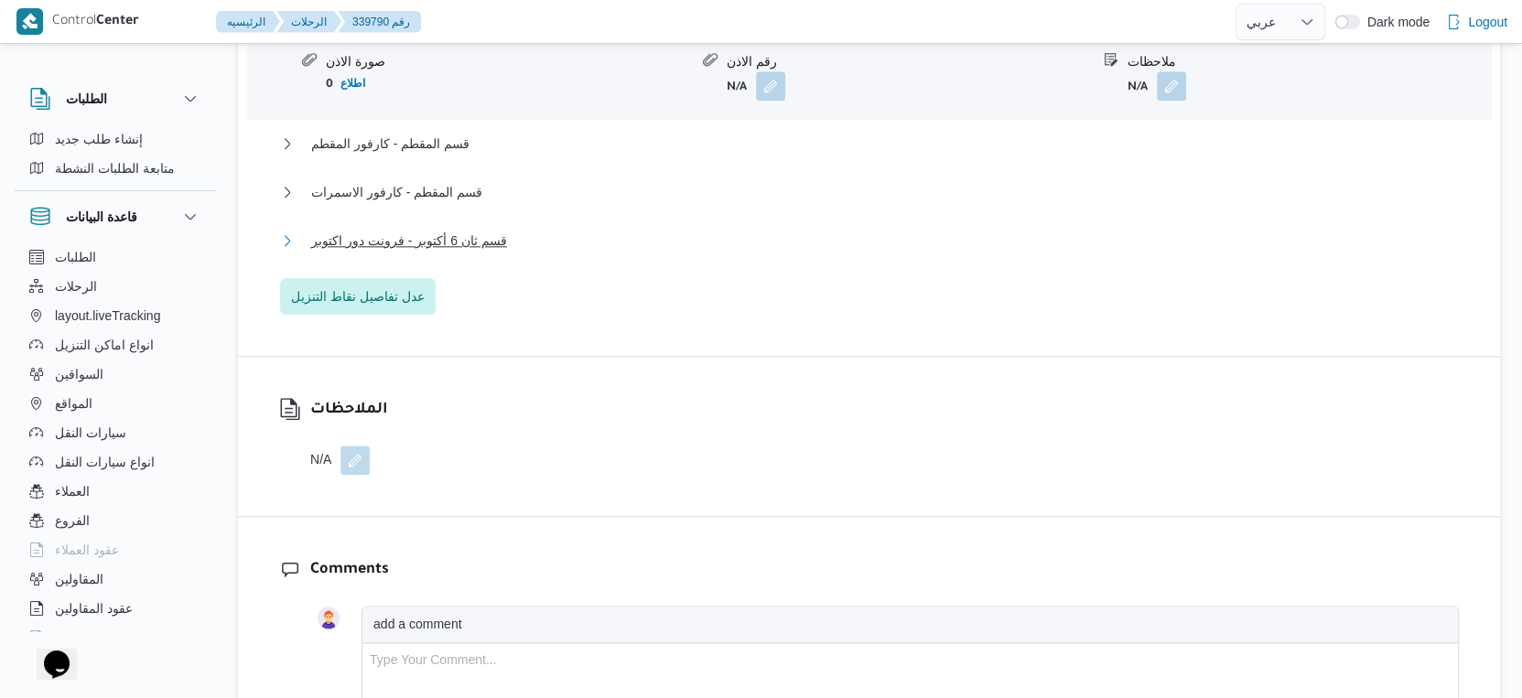
click at [457, 250] on span "قسم ثان 6 أكتوبر - فرونت دور اكتوبر" at bounding box center [409, 241] width 196 height 22
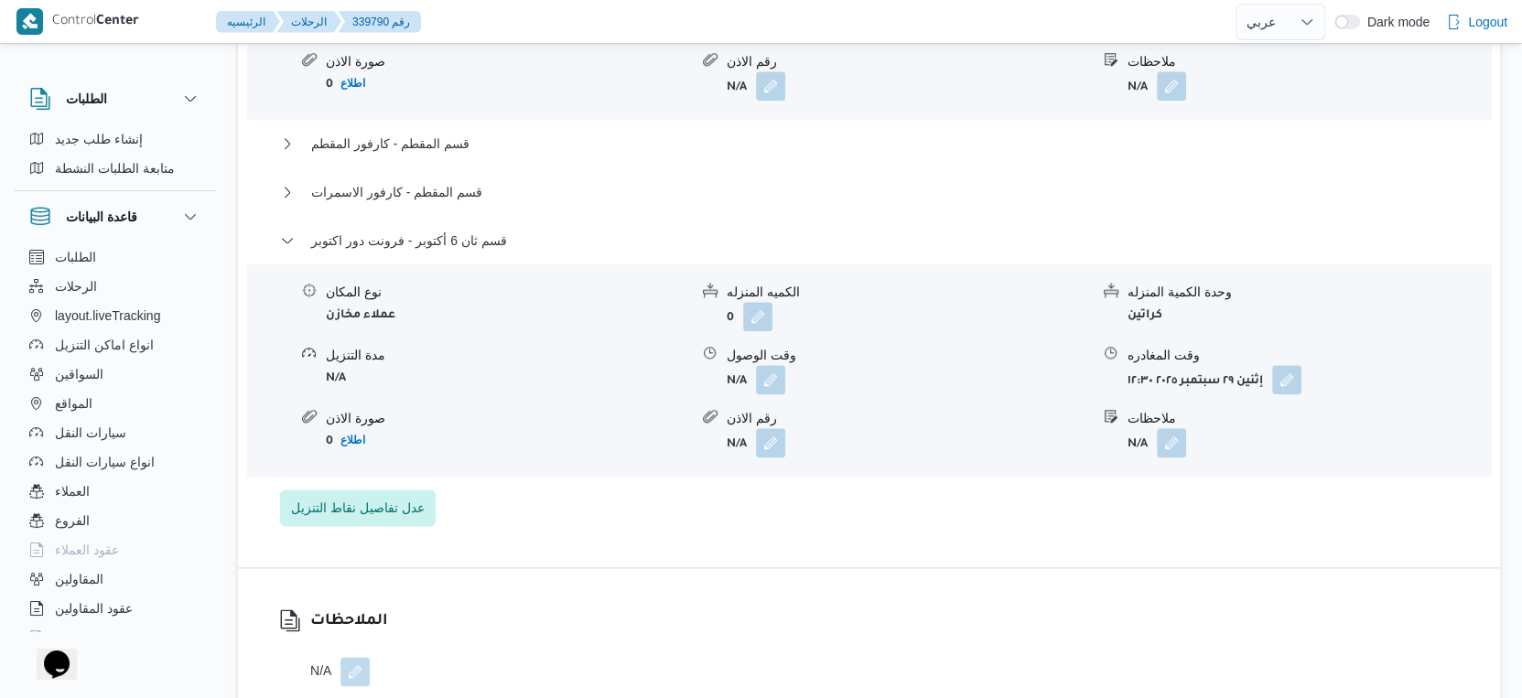
click at [610, 390] on form "N/A" at bounding box center [507, 377] width 362 height 25
click at [451, 203] on span "قسم المقطم - كارفور الاسمرات" at bounding box center [396, 192] width 171 height 22
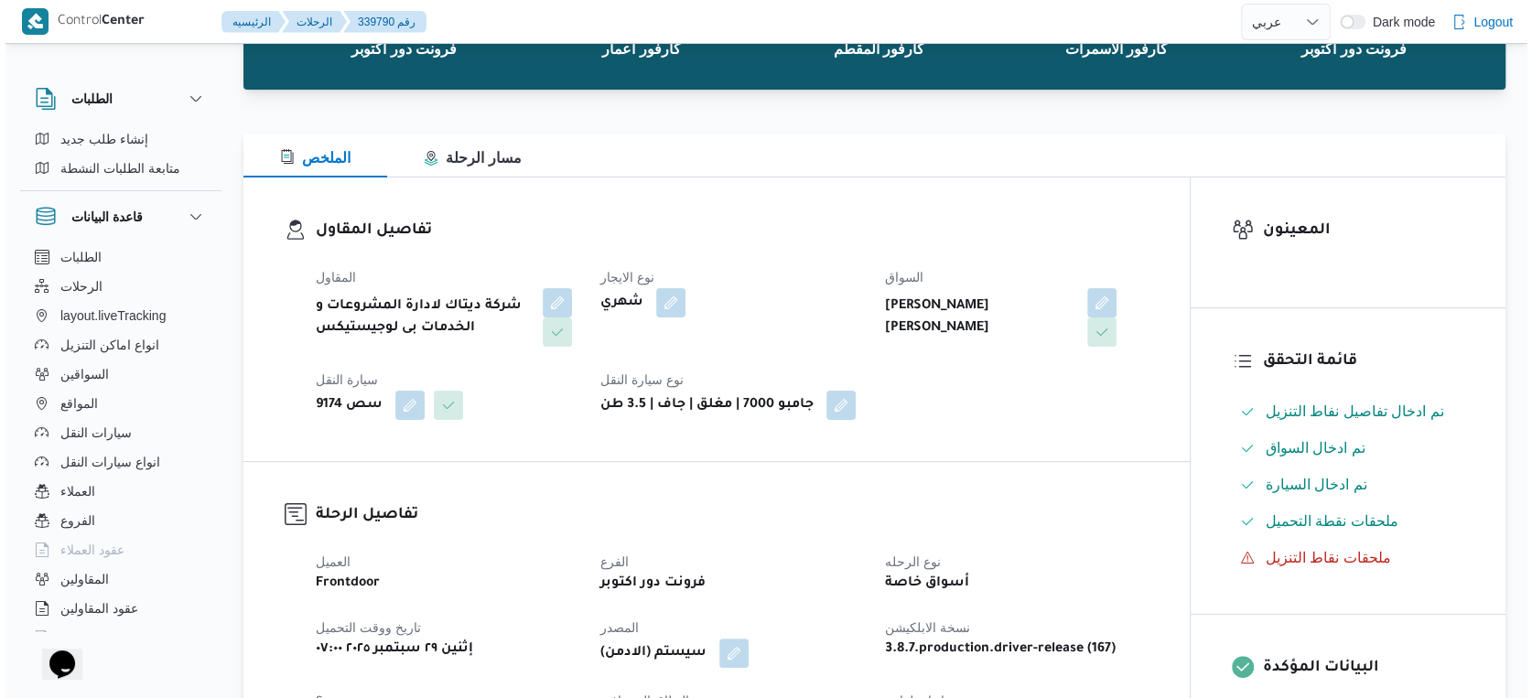
scroll to position [0, 0]
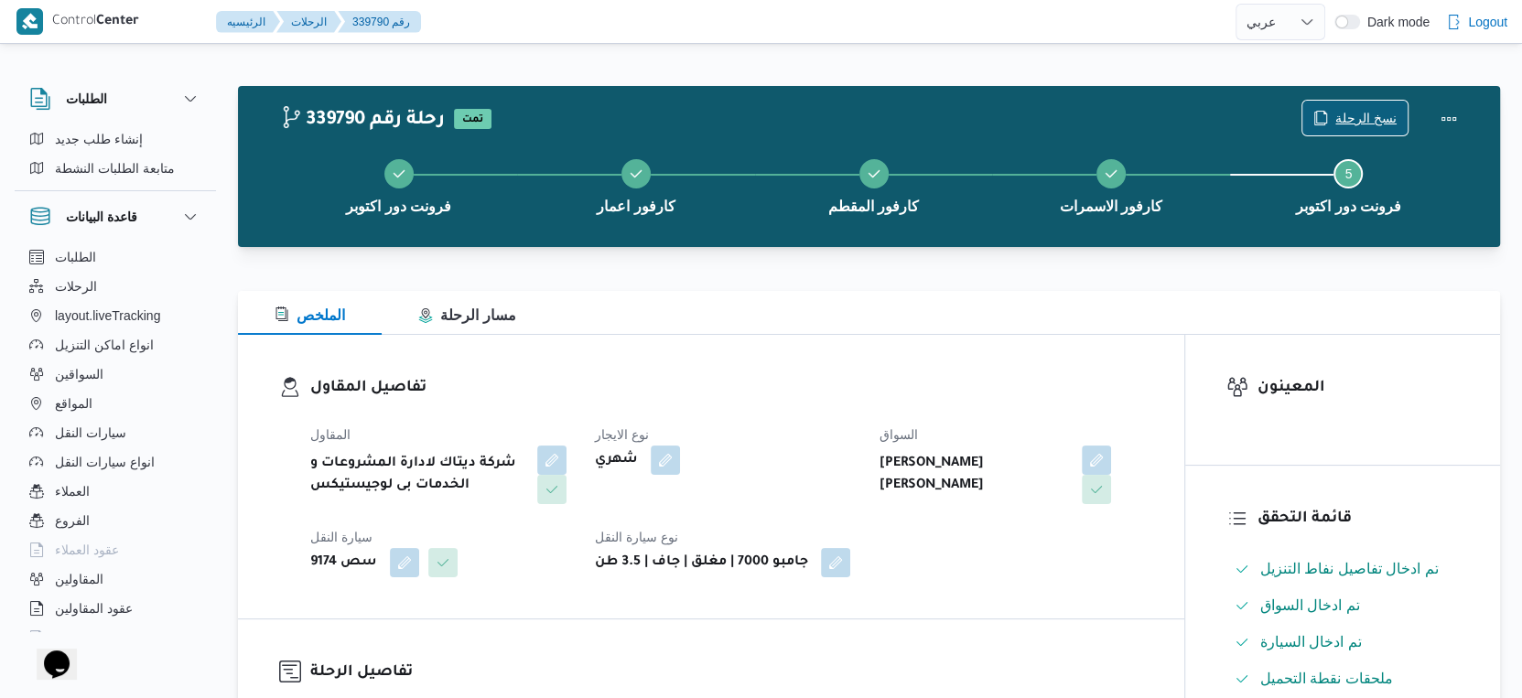
click at [1352, 110] on span "نسخ الرحلة" at bounding box center [1365, 118] width 61 height 22
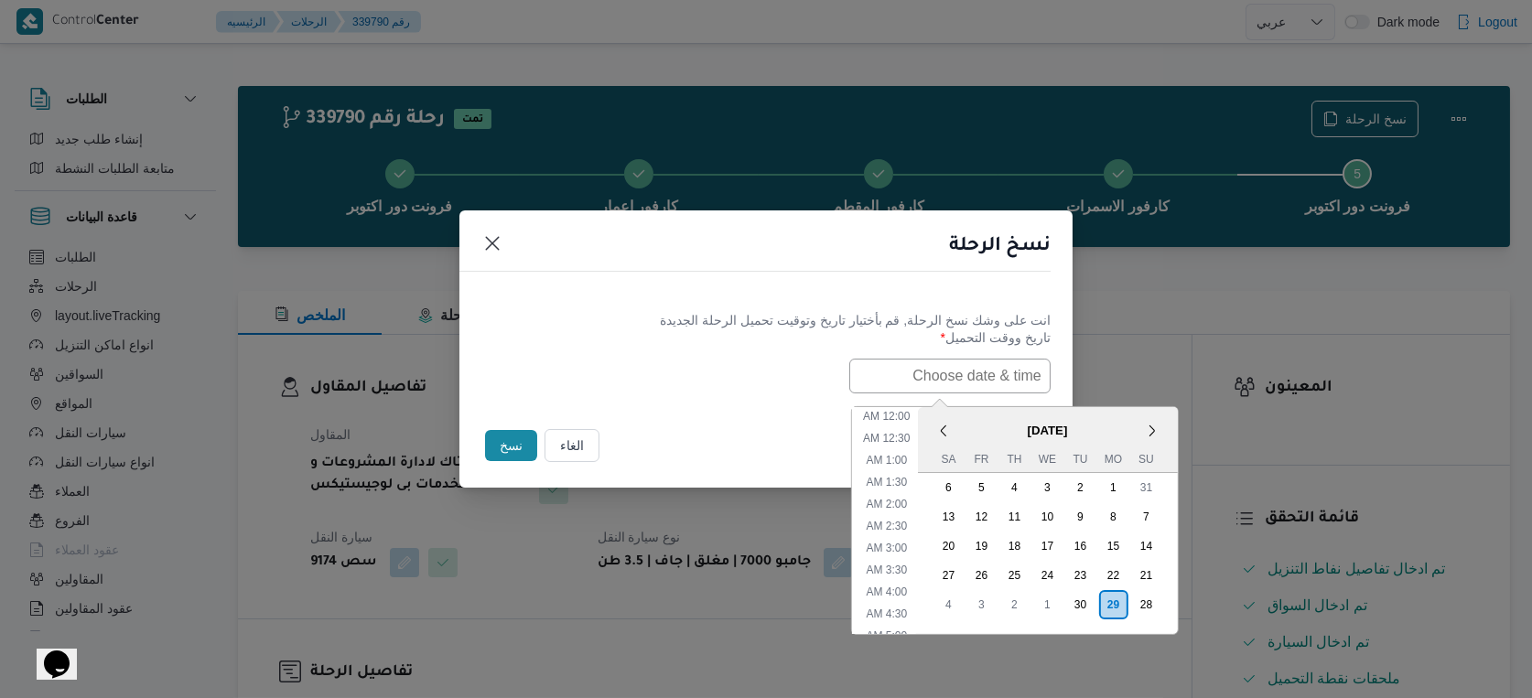
click at [987, 371] on input "text" at bounding box center [949, 376] width 201 height 35
click at [995, 416] on span "September 2025" at bounding box center [1047, 431] width 260 height 32
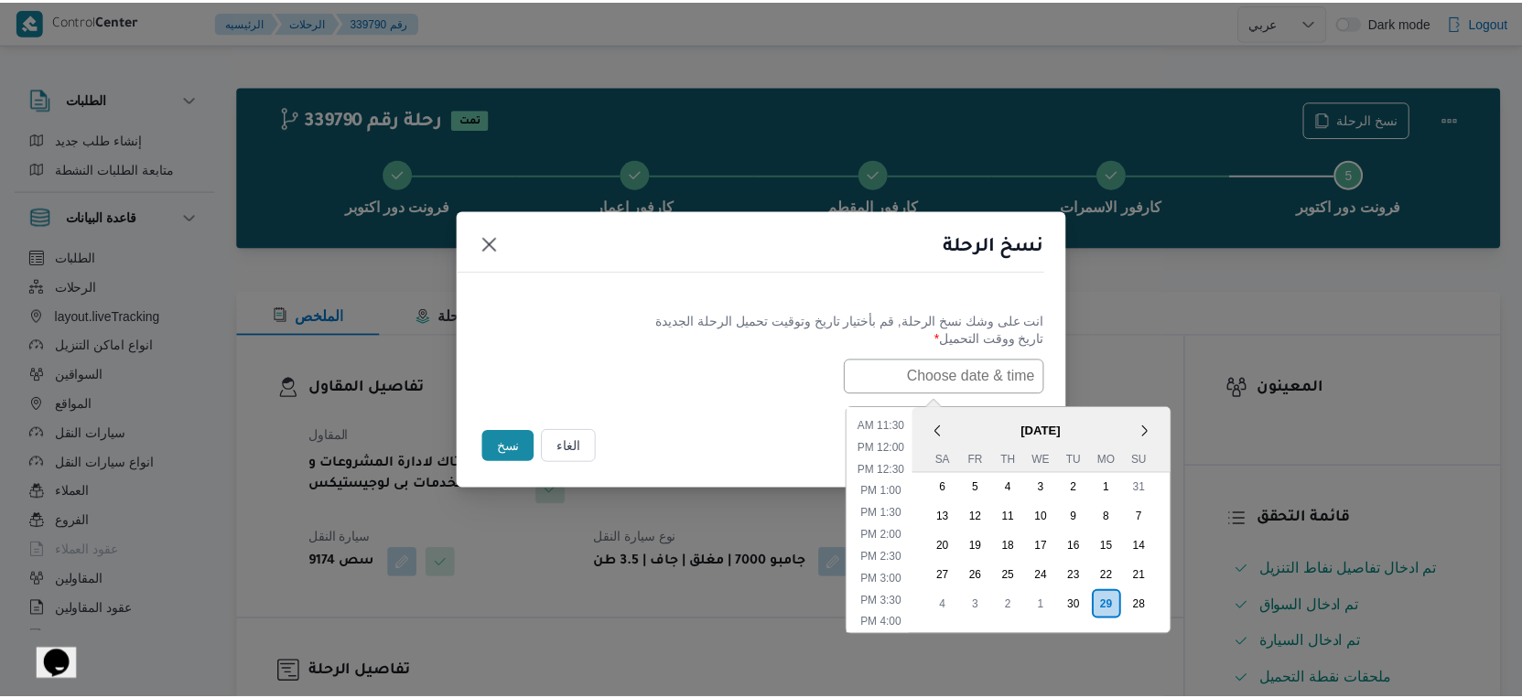
scroll to position [461, 0]
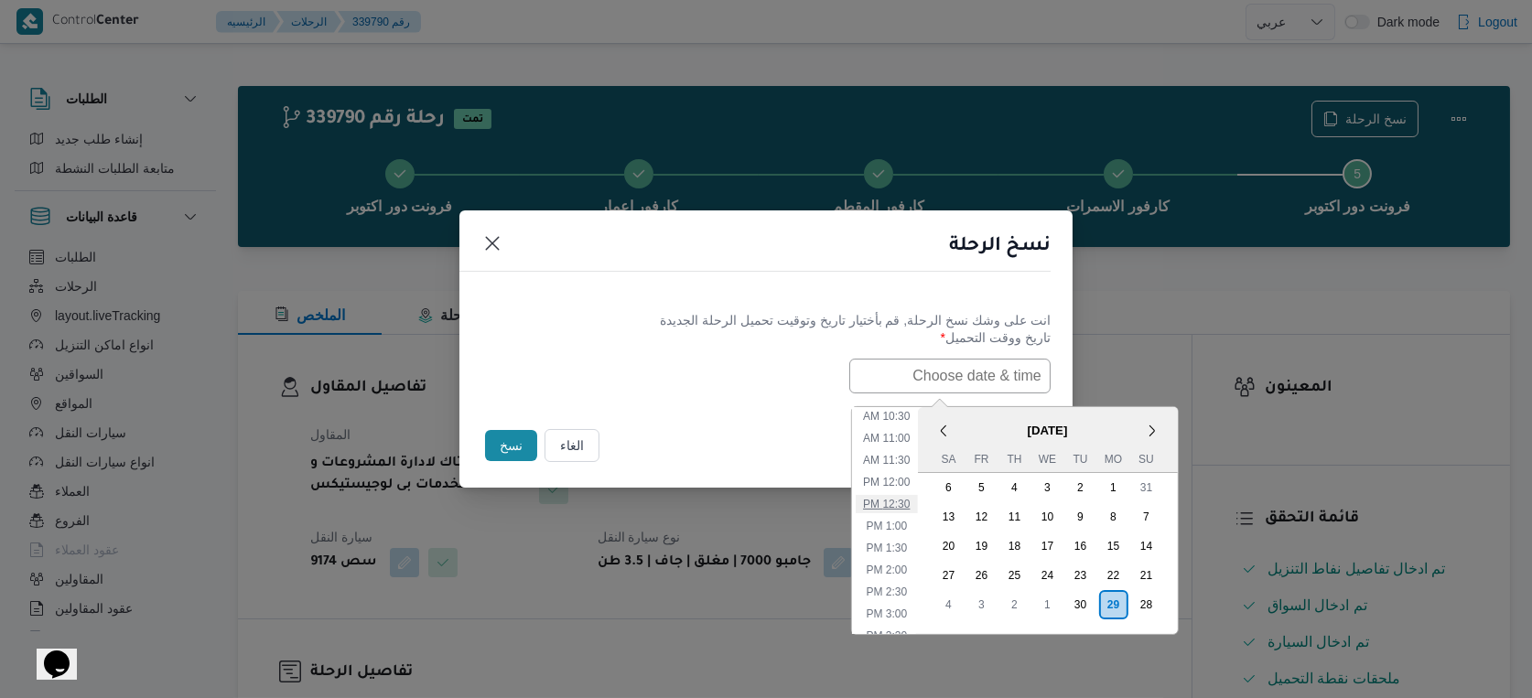
click at [901, 503] on li "12:30 PM" at bounding box center [886, 504] width 61 height 18
type input "29/09/2025 12:30PM"
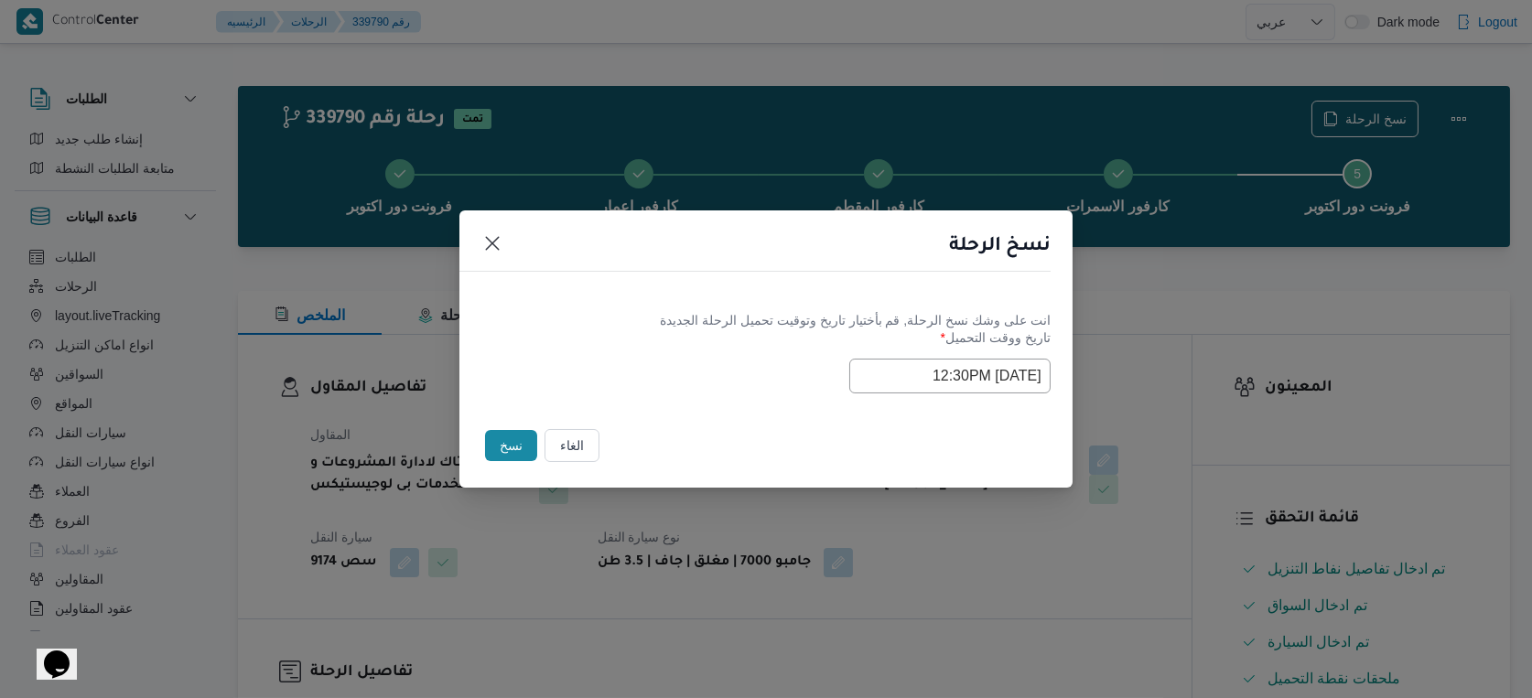
click at [507, 441] on button "نسخ" at bounding box center [511, 445] width 52 height 31
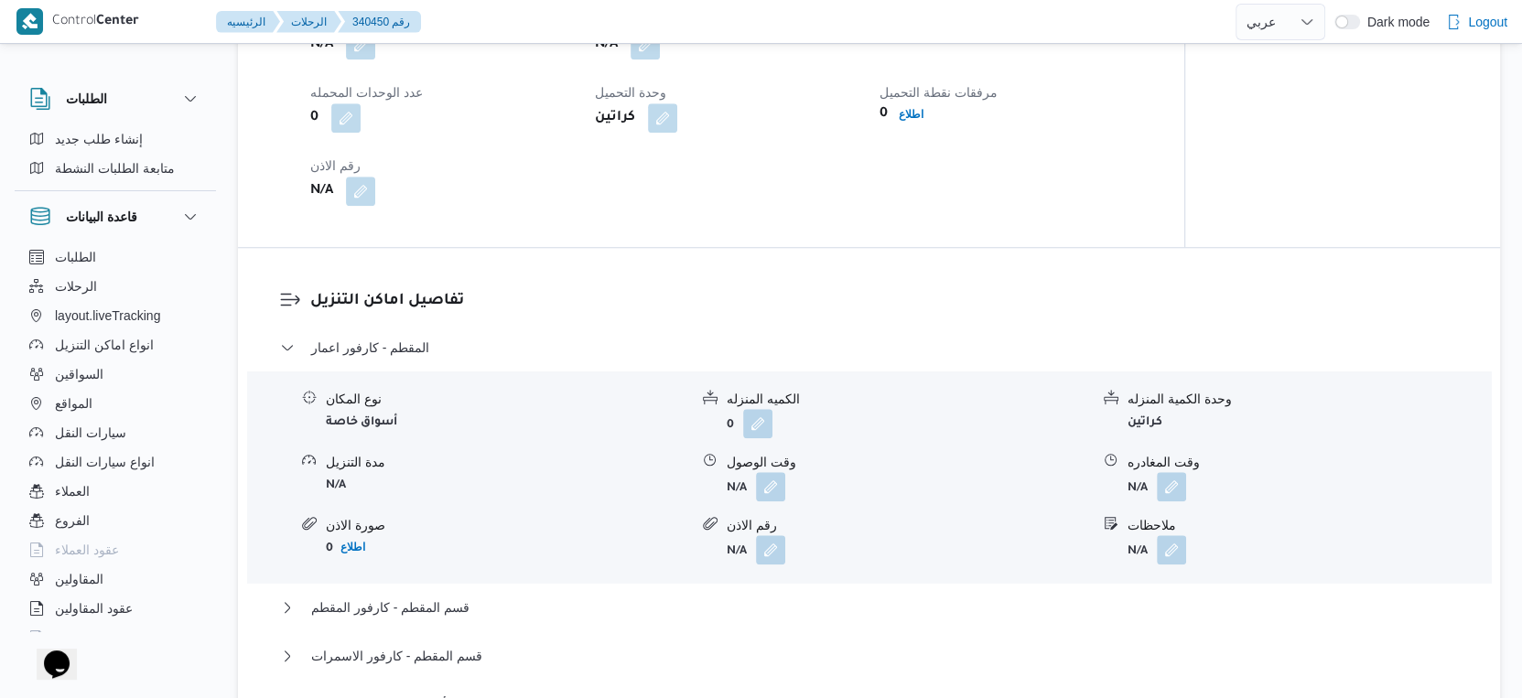
scroll to position [1017, 0]
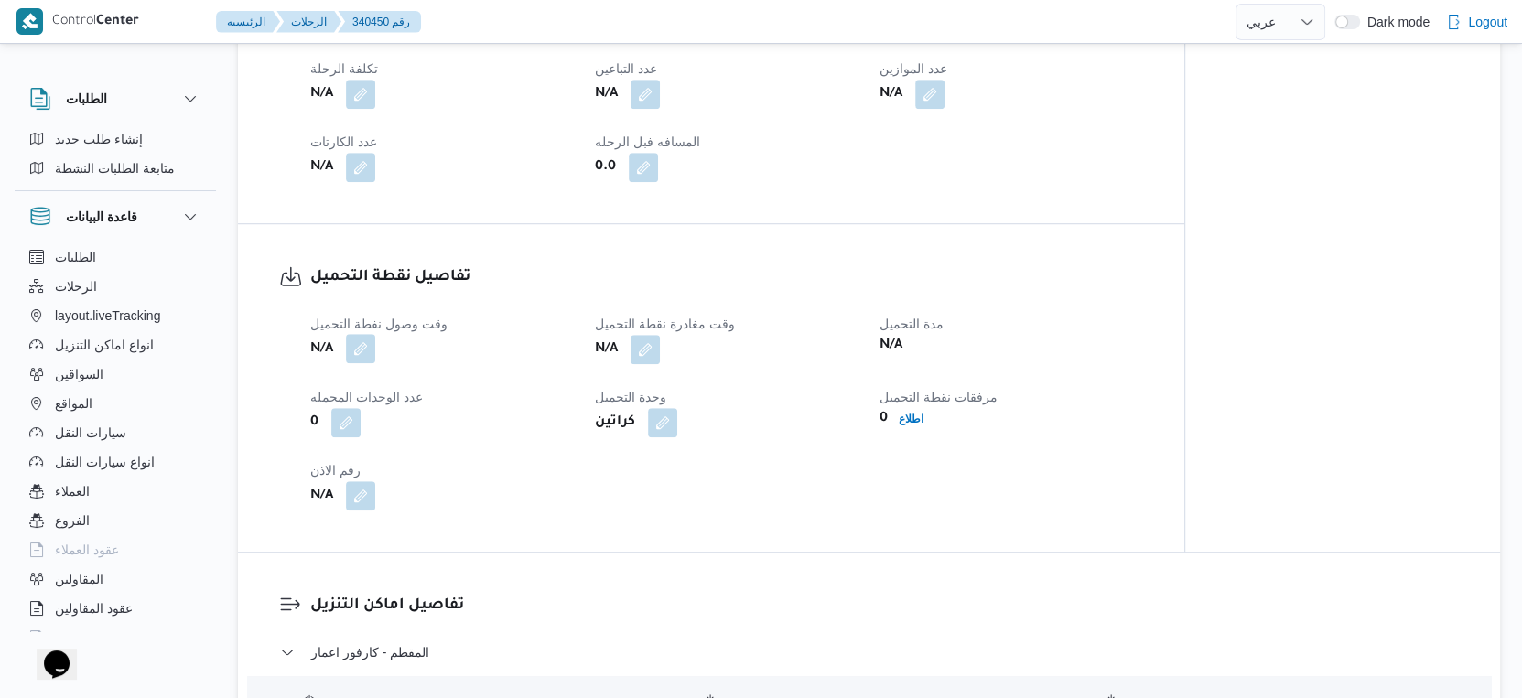
click at [367, 363] on button "button" at bounding box center [360, 348] width 29 height 29
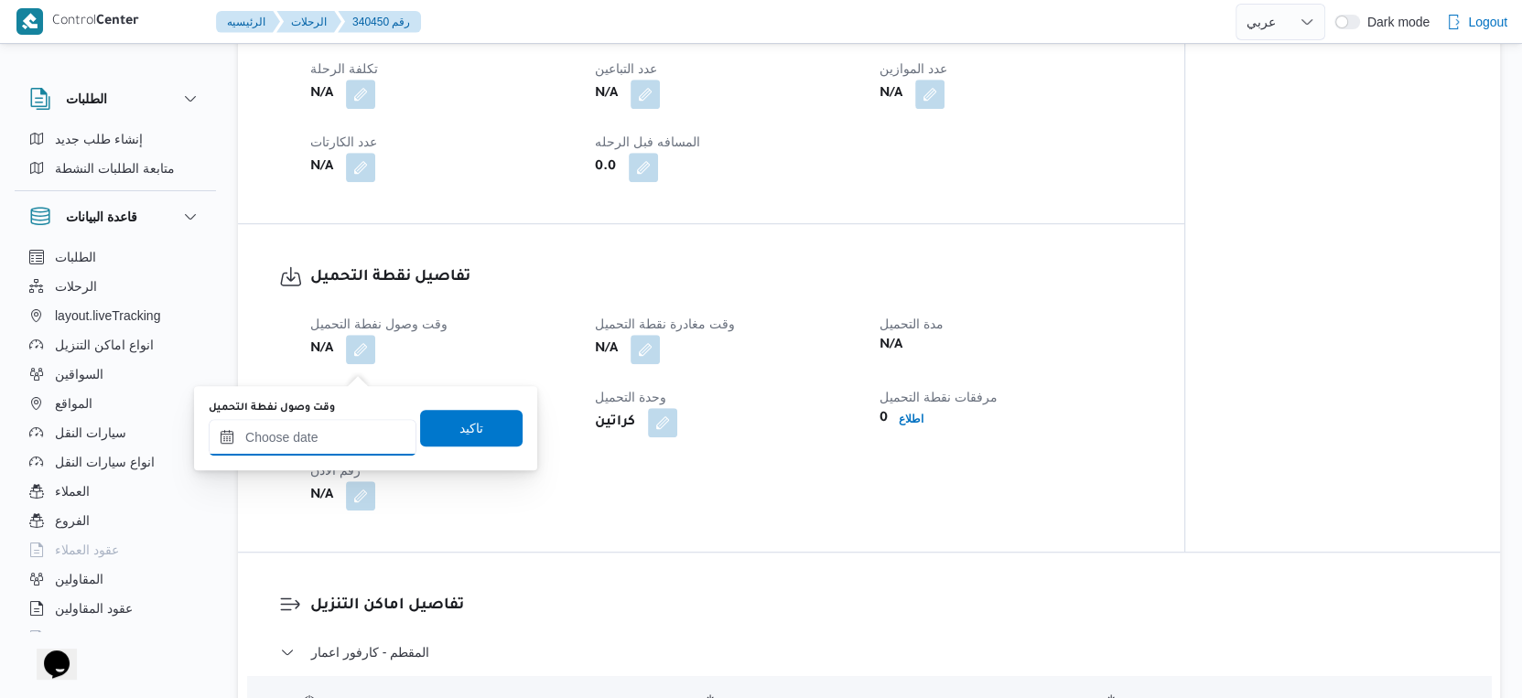
drag, startPoint x: 338, startPoint y: 438, endPoint x: 349, endPoint y: 443, distance: 11.9
click at [338, 438] on input "وقت وصول نفطة التحميل" at bounding box center [313, 437] width 208 height 37
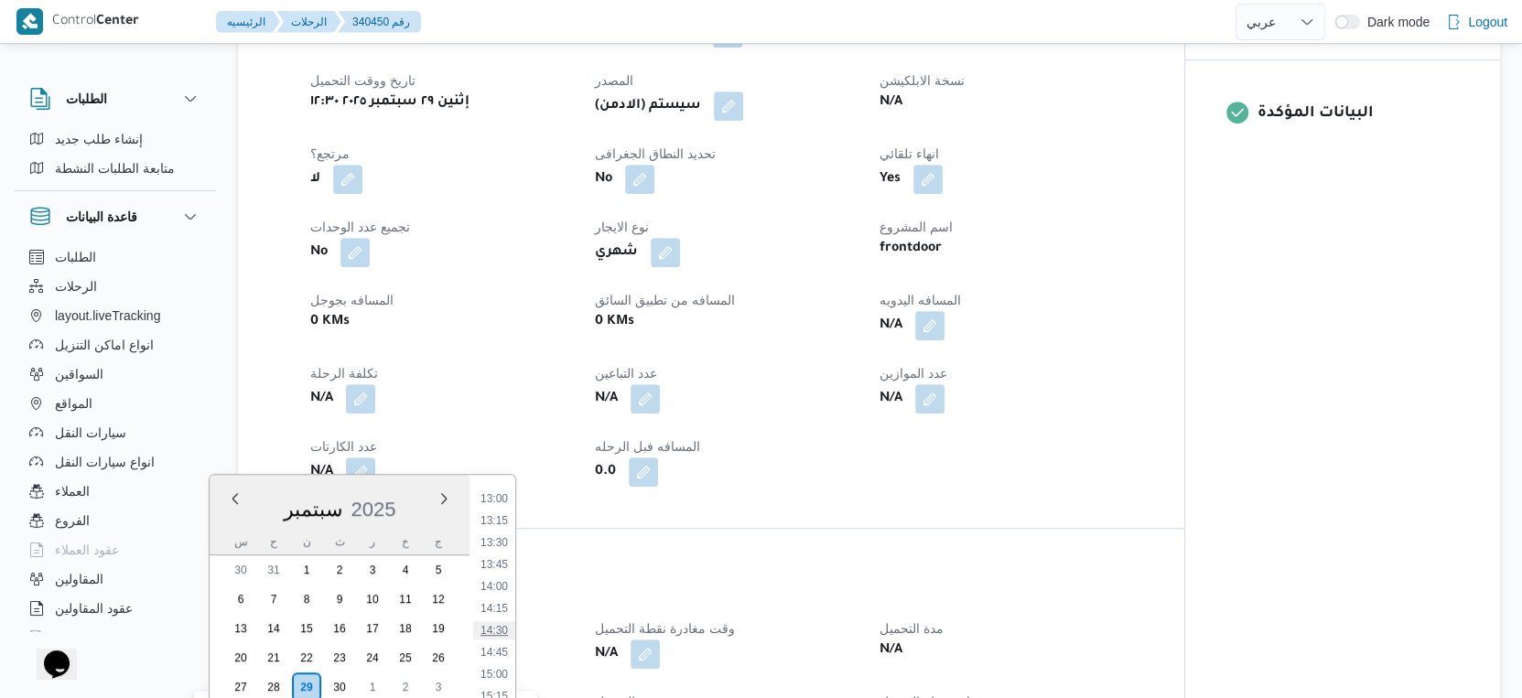
scroll to position [1041, 0]
click at [490, 547] on li "12:30" at bounding box center [494, 556] width 42 height 18
type input "٢٩/٠٩/٢٠٢٥ ١٢:٣٠"
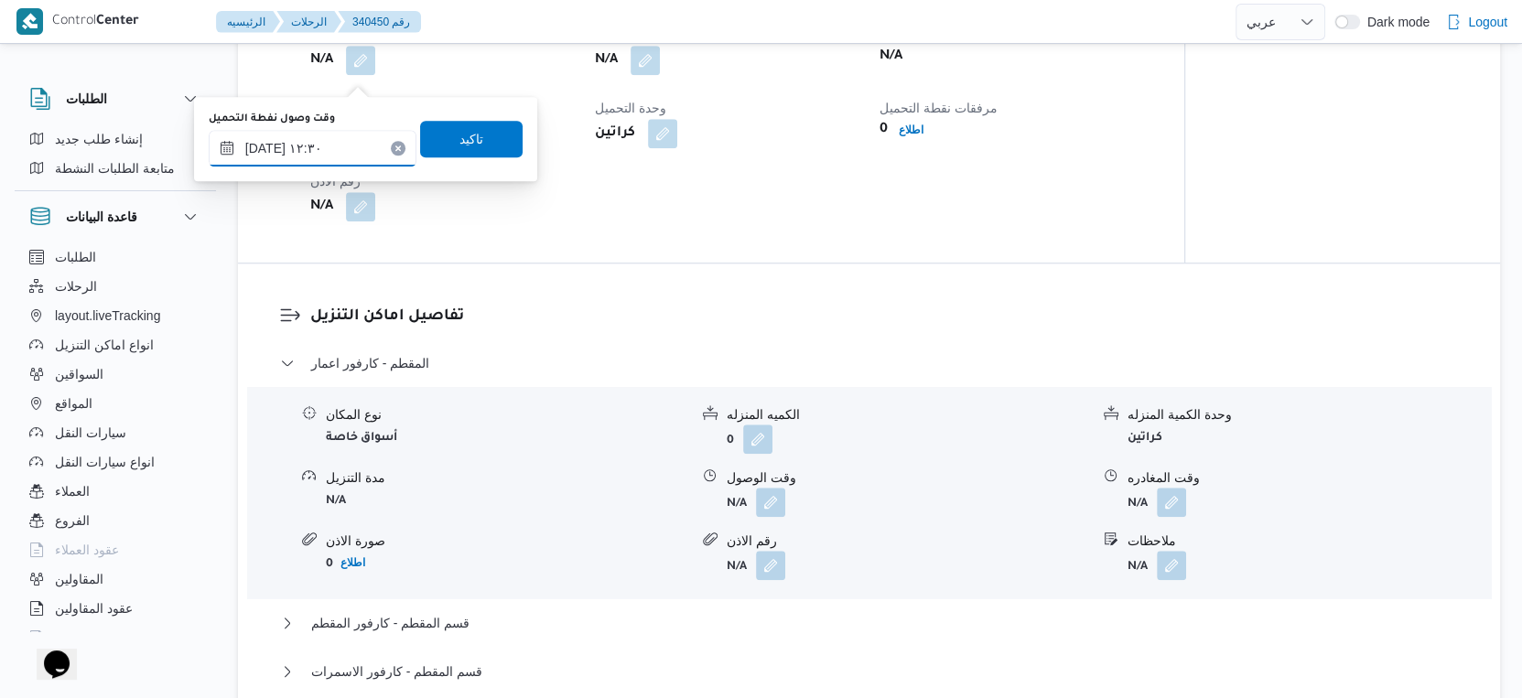
scroll to position [1308, 0]
click at [487, 145] on span "تاكيد" at bounding box center [471, 136] width 103 height 37
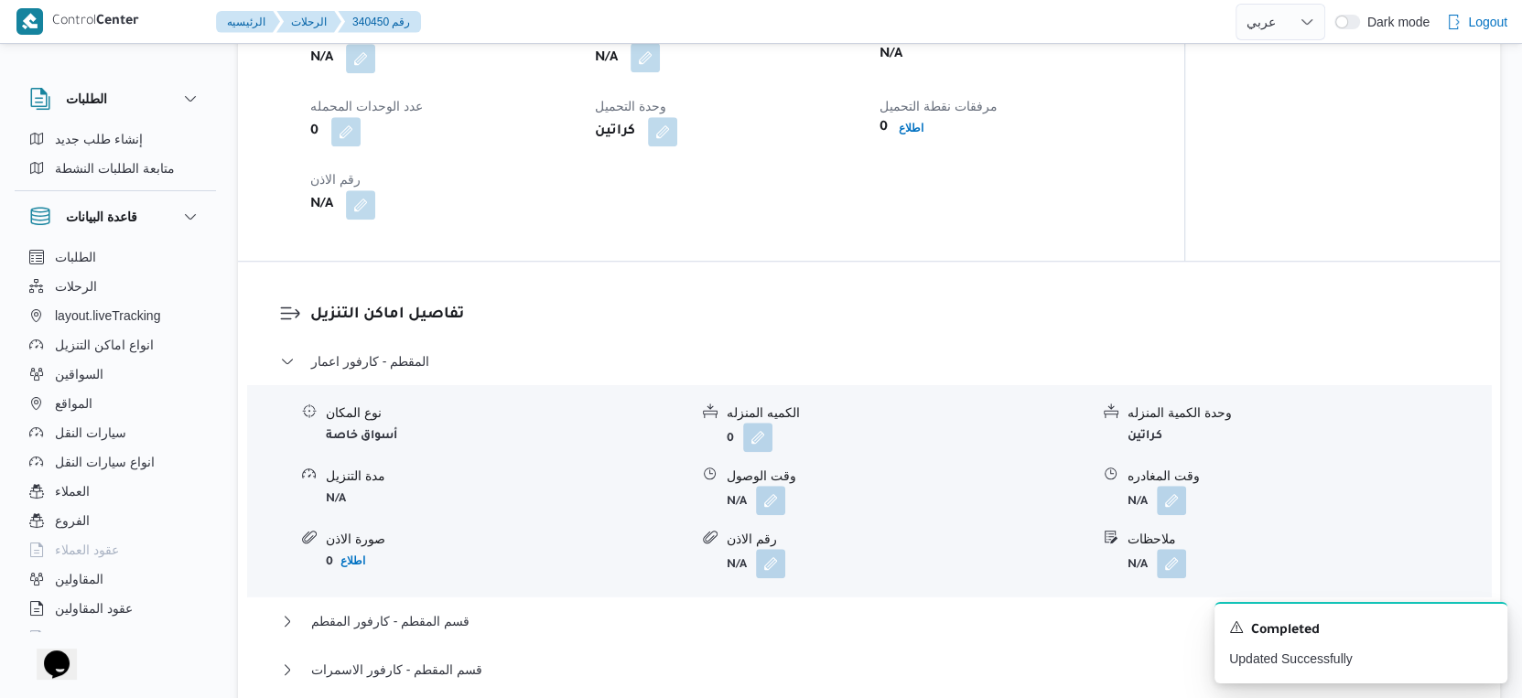
click at [648, 72] on button "button" at bounding box center [645, 57] width 29 height 29
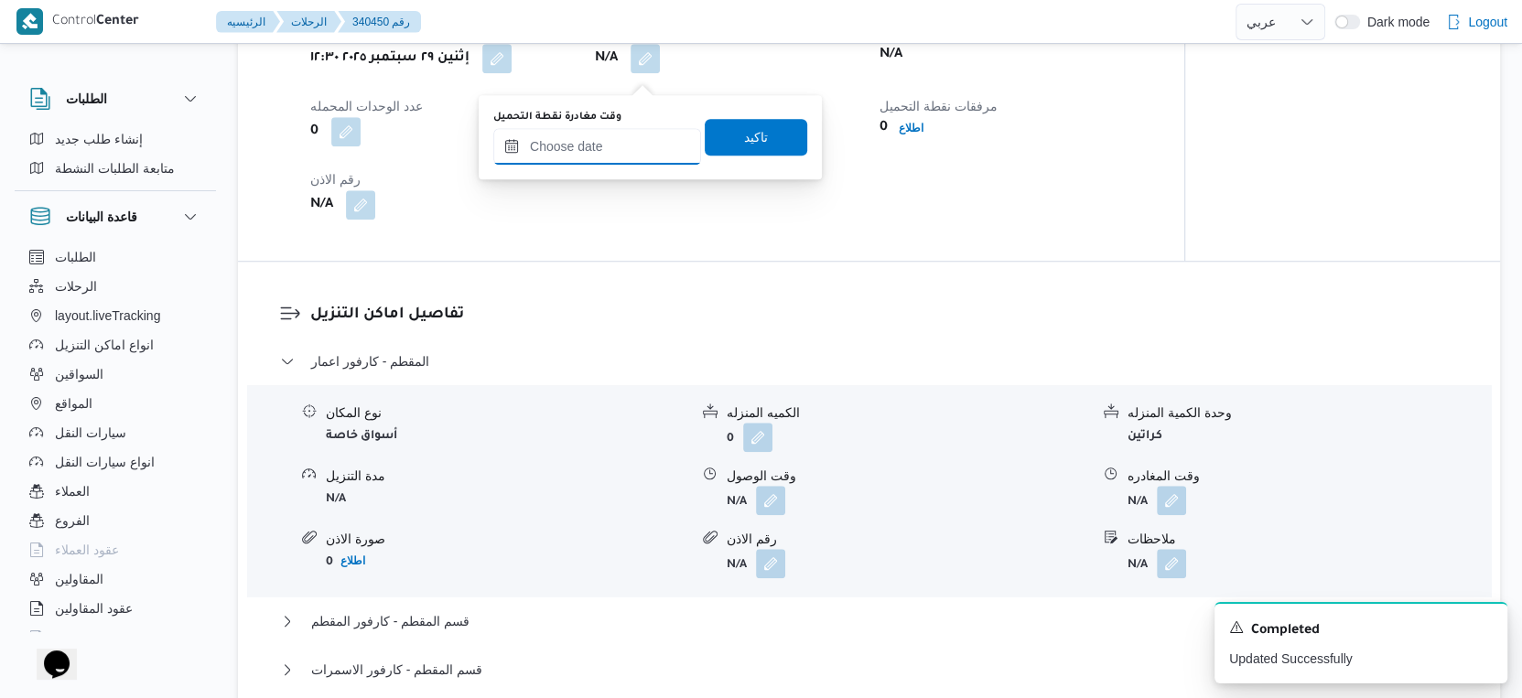
drag, startPoint x: 618, startPoint y: 139, endPoint x: 630, endPoint y: 156, distance: 20.3
click at [617, 140] on input "وقت مغادرة نقطة التحميل" at bounding box center [597, 146] width 208 height 37
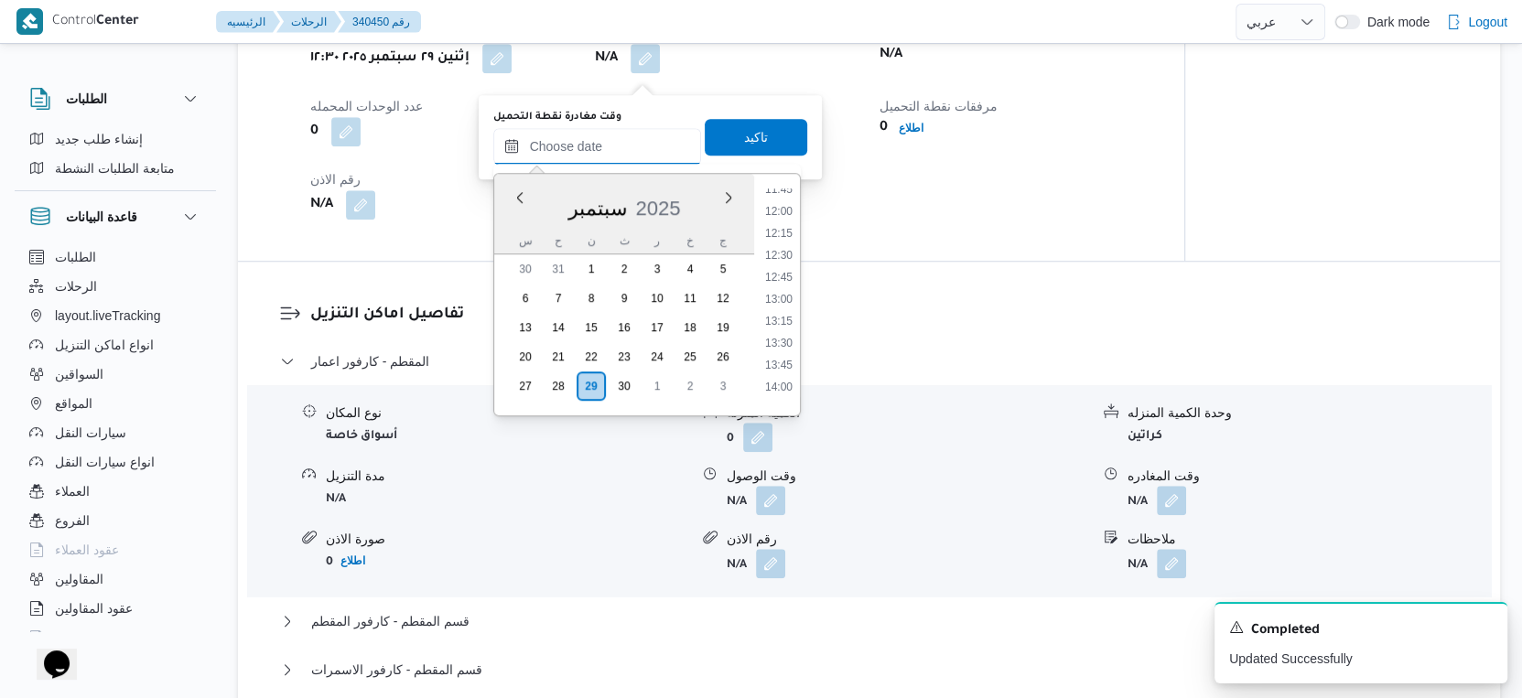
scroll to position [1142, 0]
click at [777, 284] on li "14:00" at bounding box center [779, 285] width 42 height 18
type input "٢٩/٠٩/٢٠٢٥ ١٤:٠٠"
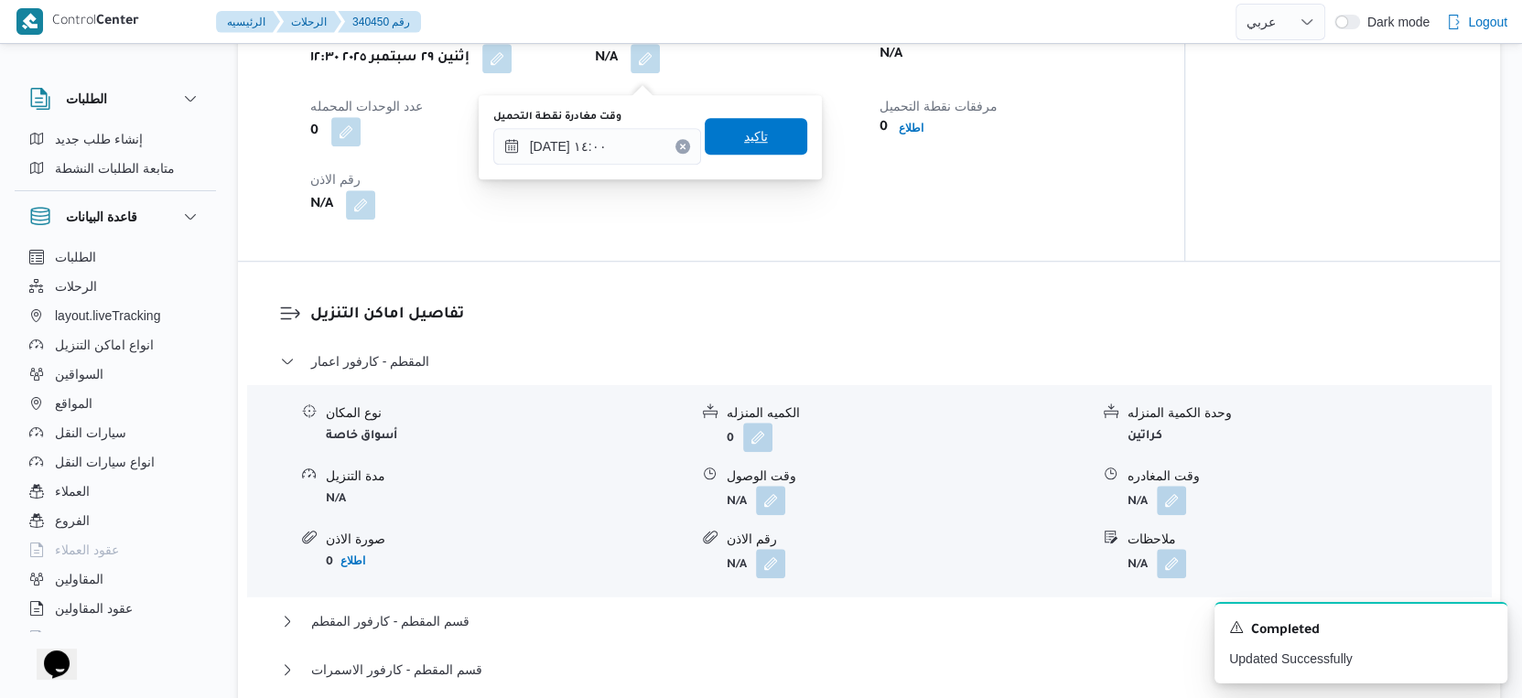
click at [753, 119] on span "تاكيد" at bounding box center [756, 136] width 103 height 37
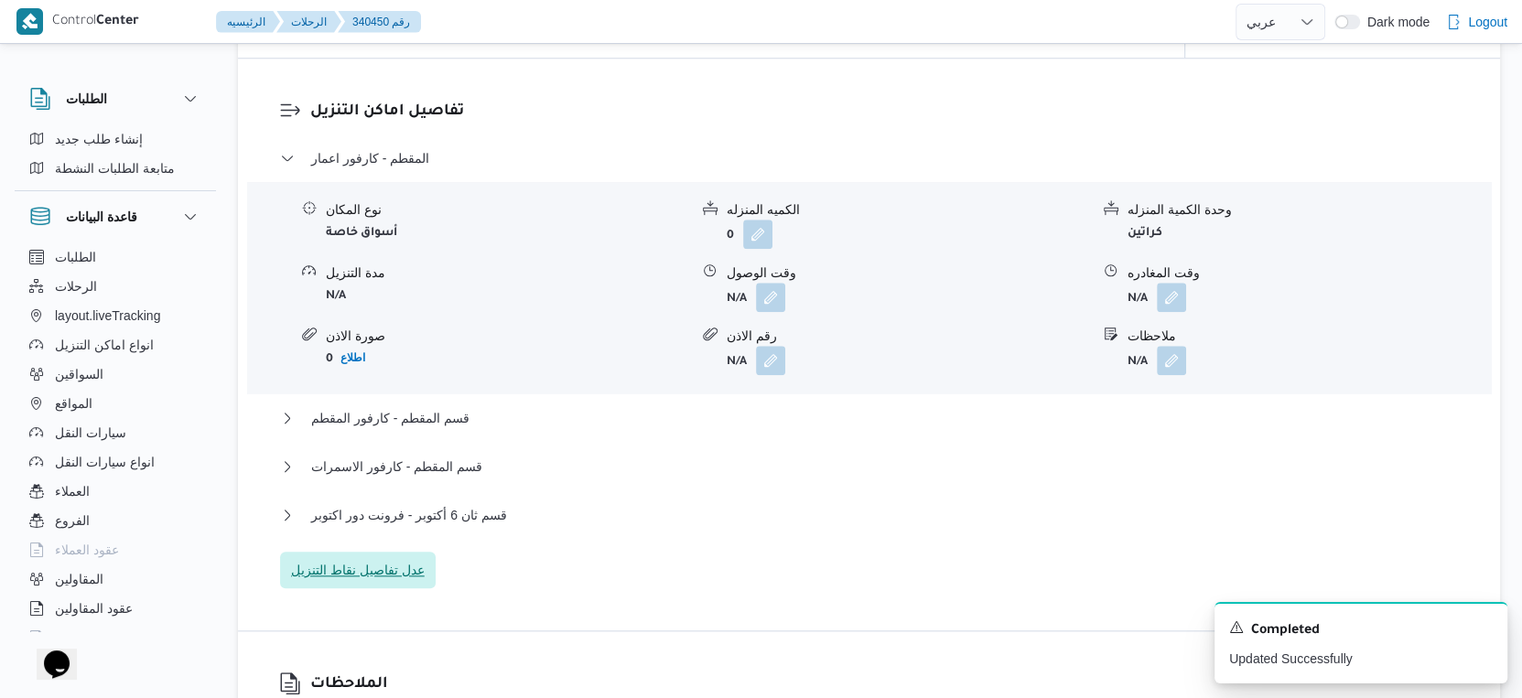
click at [390, 570] on span "عدل تفاصيل نقاط التنزيل" at bounding box center [358, 570] width 156 height 37
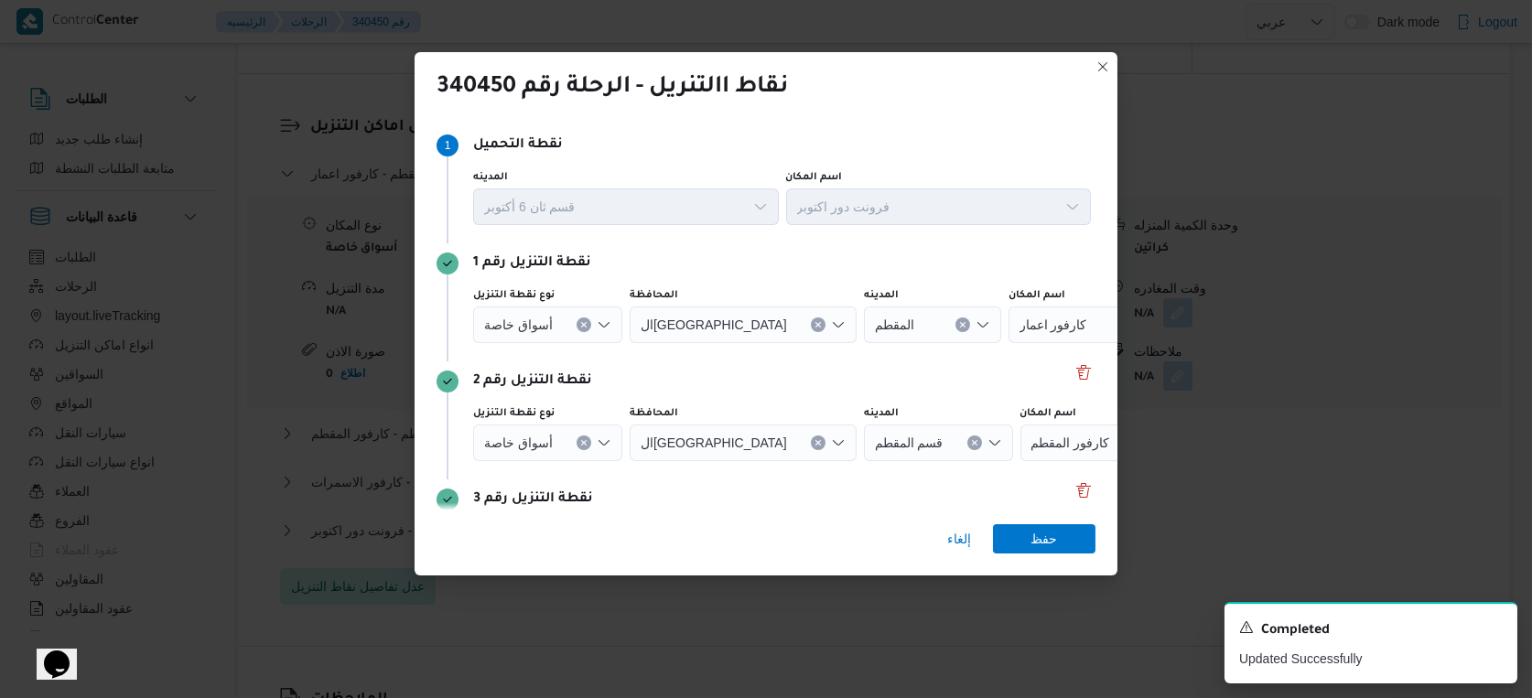
scroll to position [260, 0]
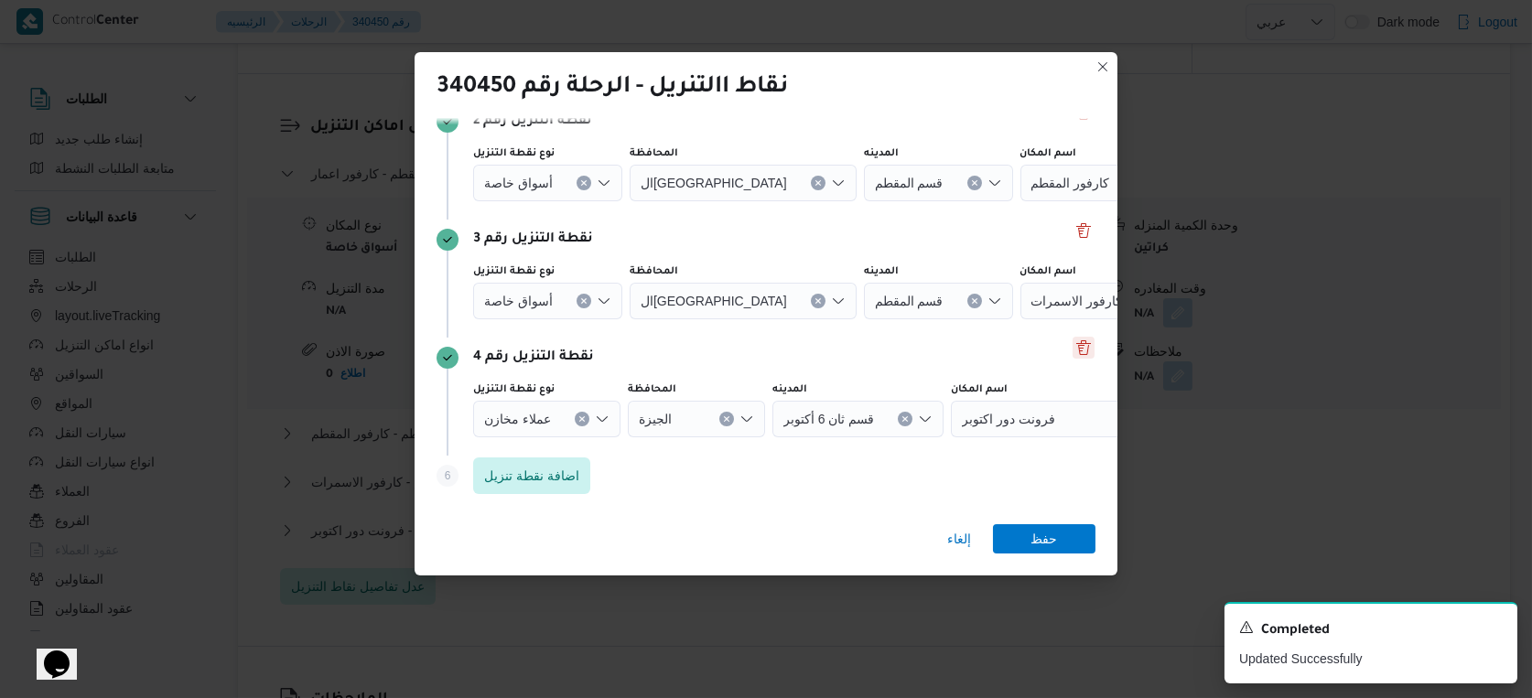
click at [1074, 347] on button "Delete" at bounding box center [1084, 348] width 22 height 22
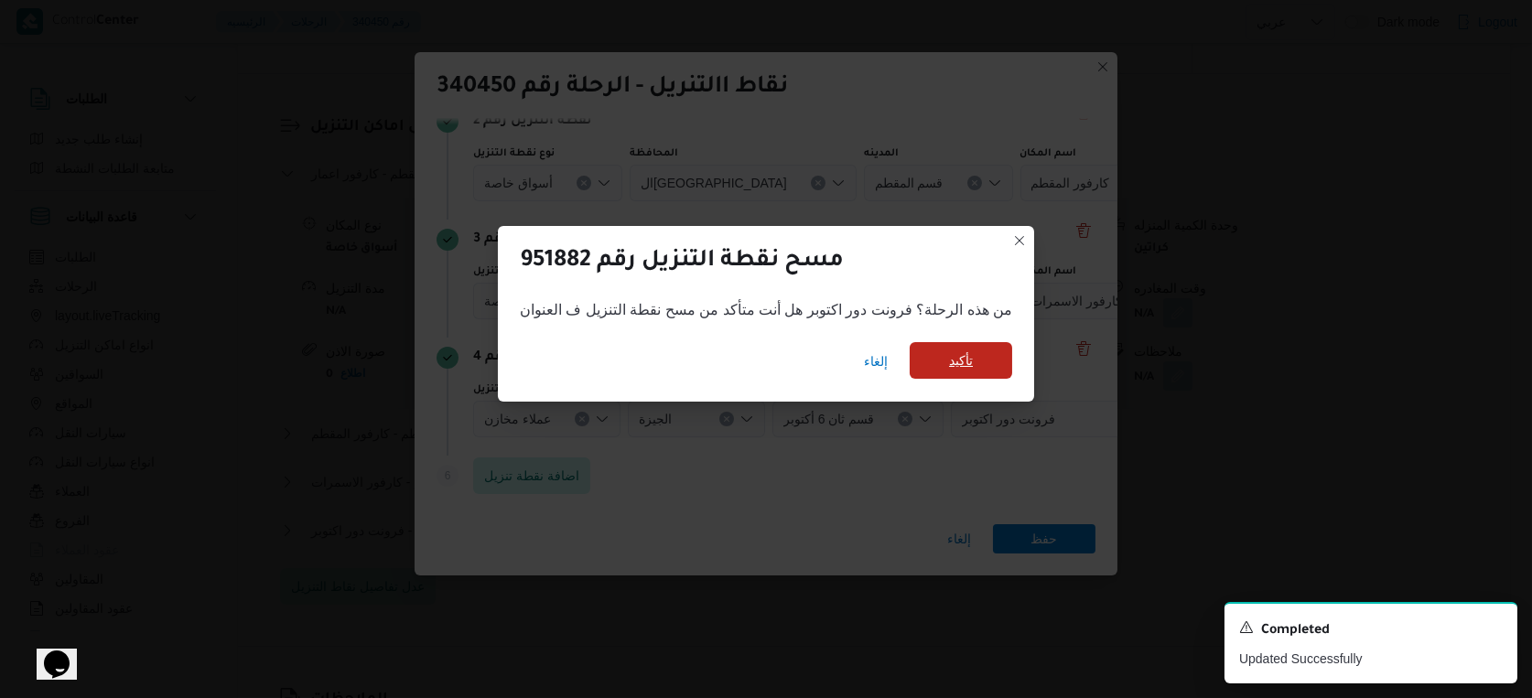
click at [972, 354] on span "تأكيد" at bounding box center [961, 360] width 103 height 37
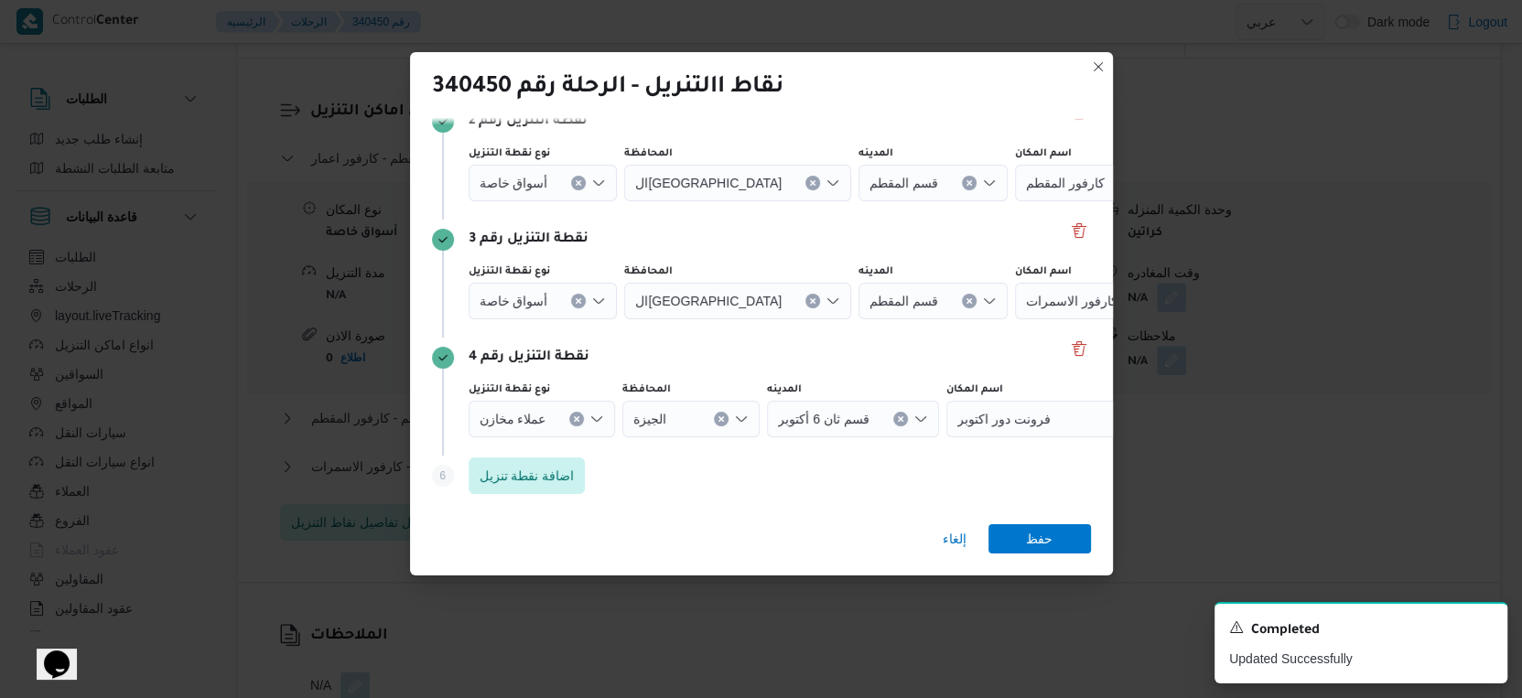
scroll to position [142, 0]
click at [1071, 343] on button "Delete" at bounding box center [1079, 348] width 22 height 22
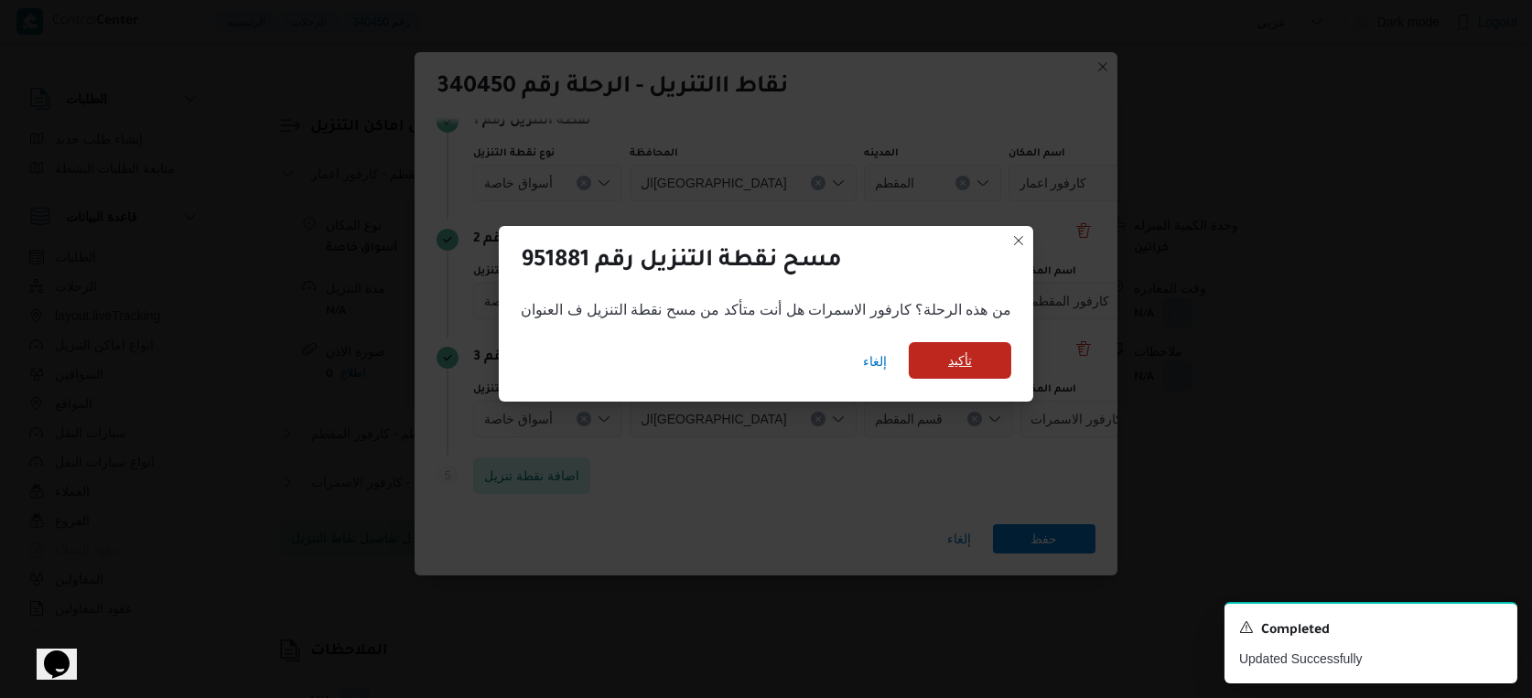
click at [990, 356] on span "تأكيد" at bounding box center [960, 360] width 103 height 37
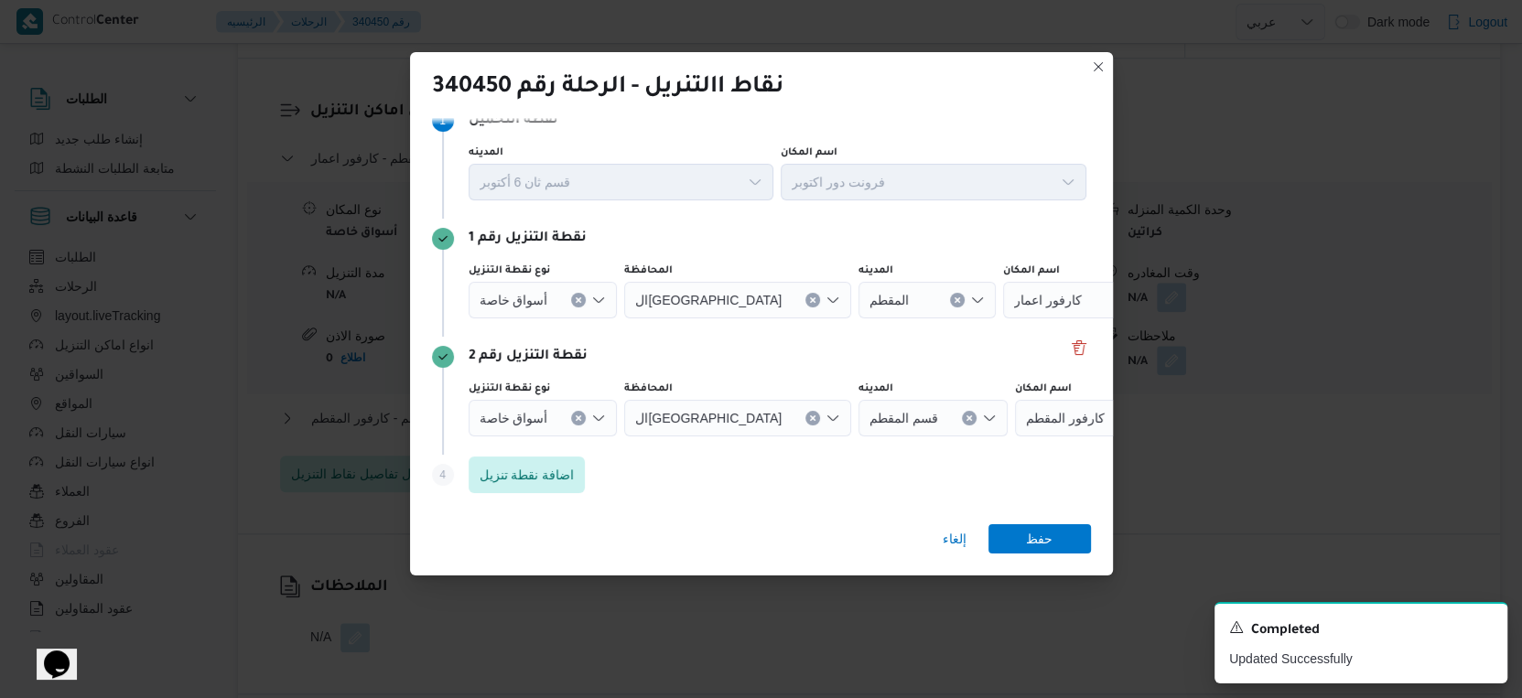
scroll to position [24, 0]
click at [576, 298] on icon "Clear input" at bounding box center [578, 300] width 7 height 7
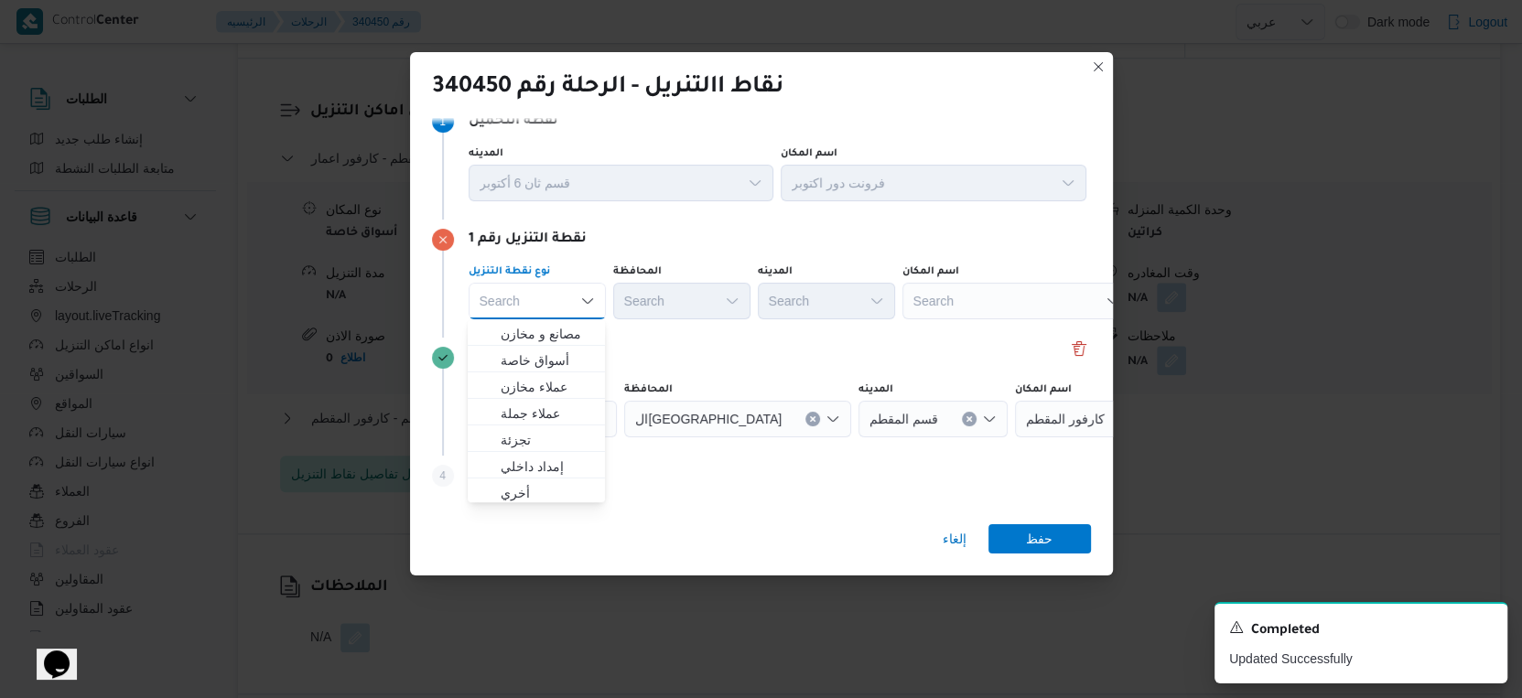
click at [1015, 318] on div "Search" at bounding box center [1016, 301] width 229 height 37
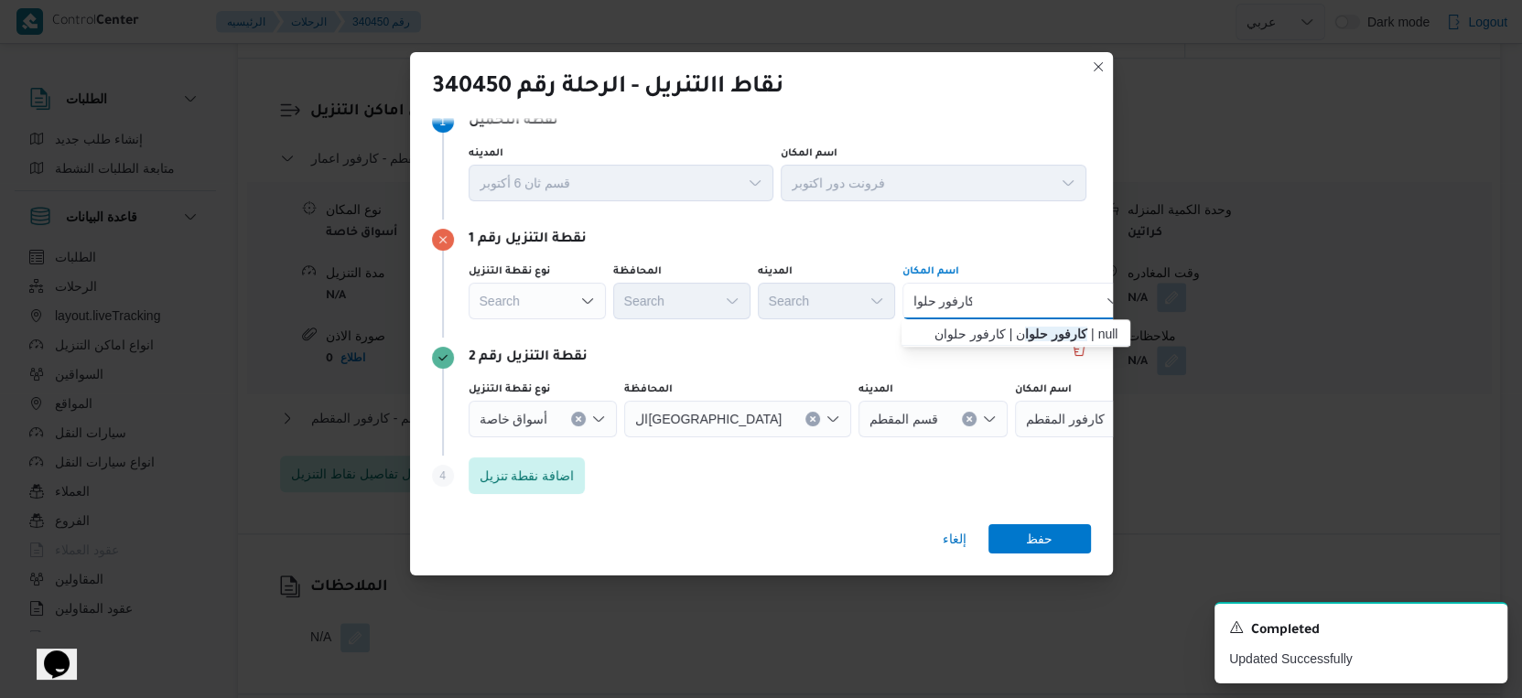
type input "كارفور حلوا"
click at [1026, 302] on div "كارفور حلوا كارفور حلوا" at bounding box center [1016, 301] width 229 height 37
click at [1013, 325] on span "كارفور حلوا ن | كارفور حلوان | null" at bounding box center [1026, 334] width 185 height 22
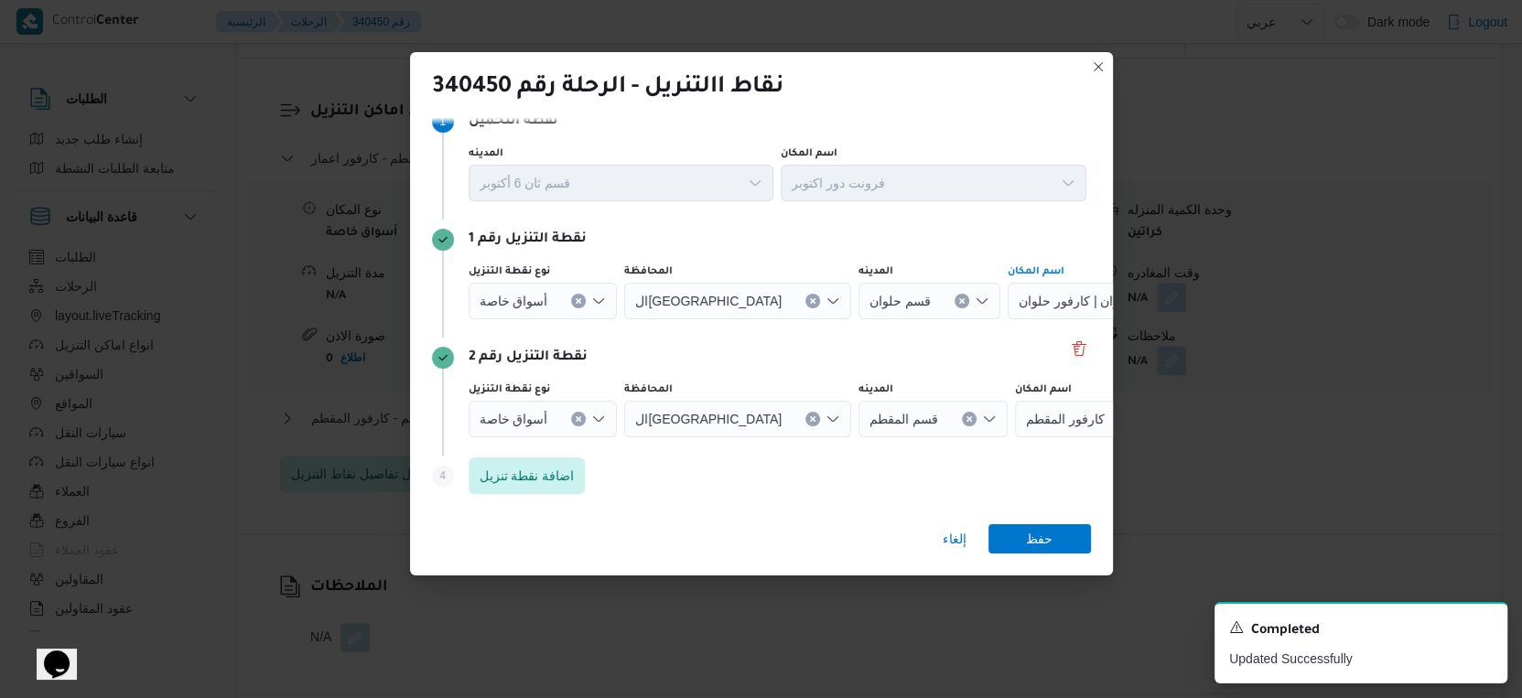
click at [577, 420] on icon "Clear input" at bounding box center [579, 419] width 5 height 5
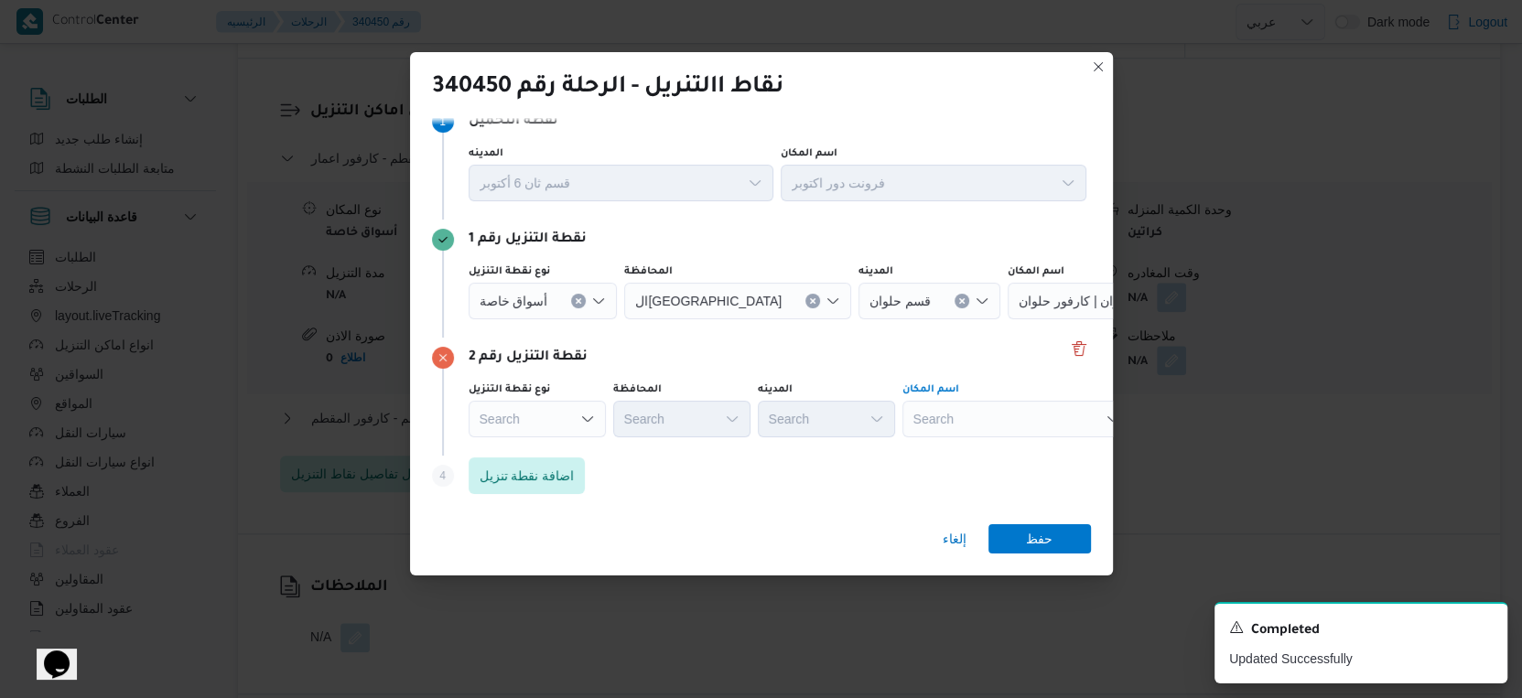
click at [949, 423] on div "Search" at bounding box center [1016, 419] width 229 height 37
type input "كارفور ماي"
click at [1019, 442] on span "كارفور ماي و | تحابيش ١ | الشياخة الأولى" at bounding box center [1026, 452] width 185 height 22
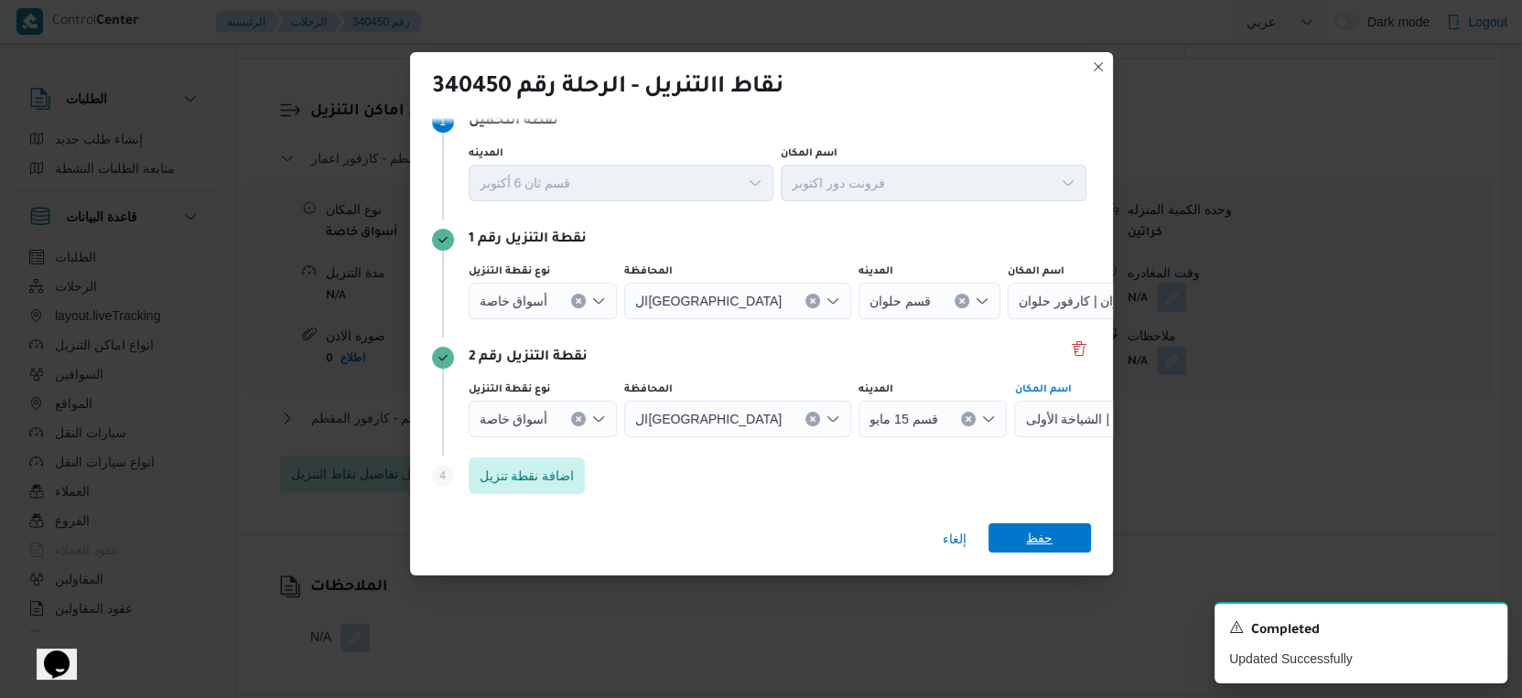
click at [1048, 539] on span "حفظ" at bounding box center [1039, 537] width 27 height 29
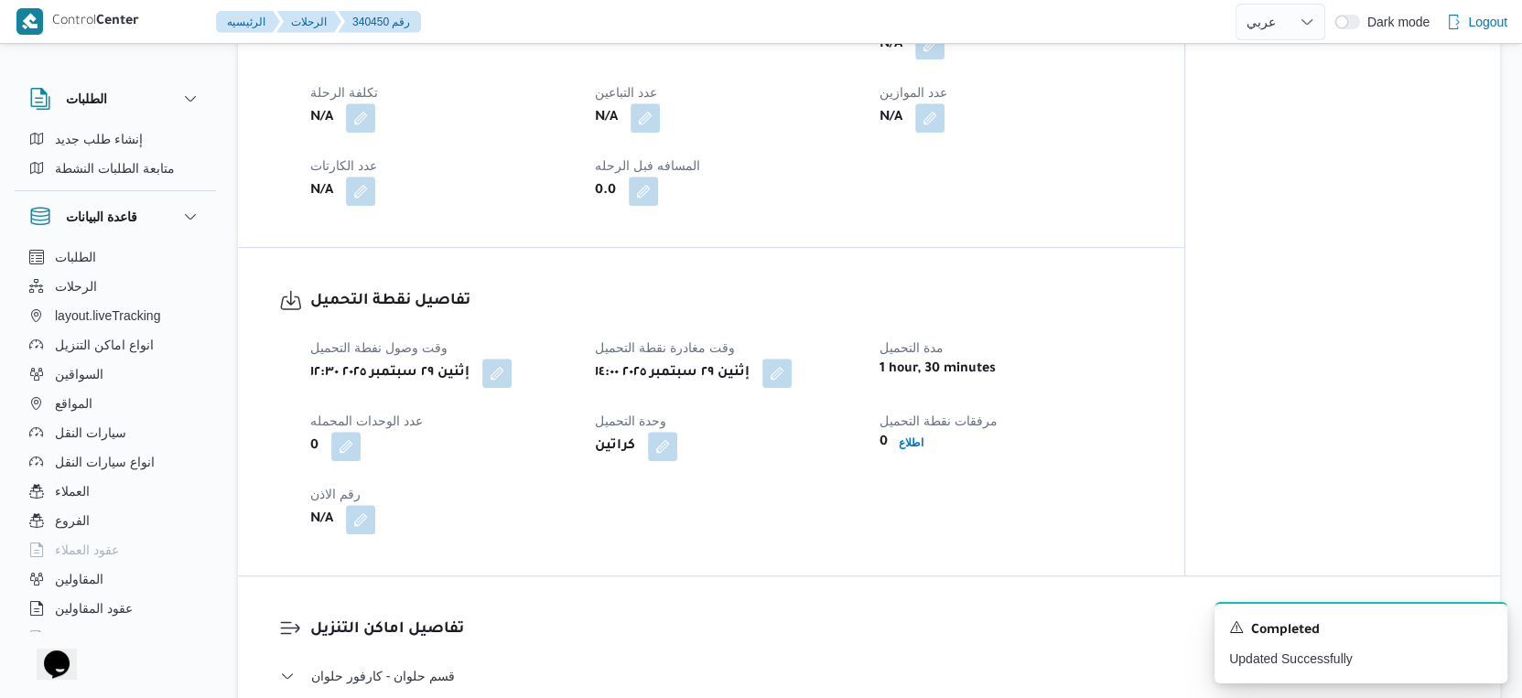
scroll to position [901, 0]
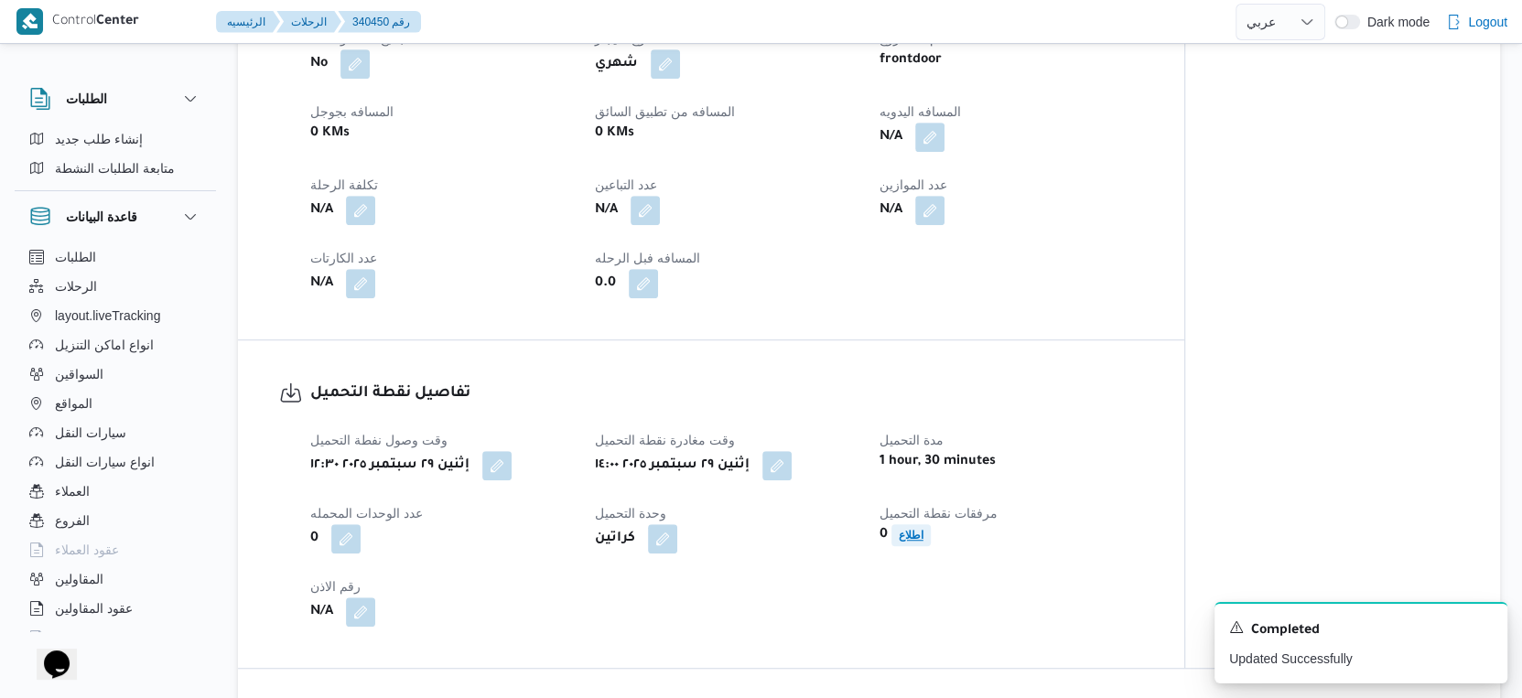
click at [922, 542] on b "اطلاع" at bounding box center [911, 535] width 25 height 13
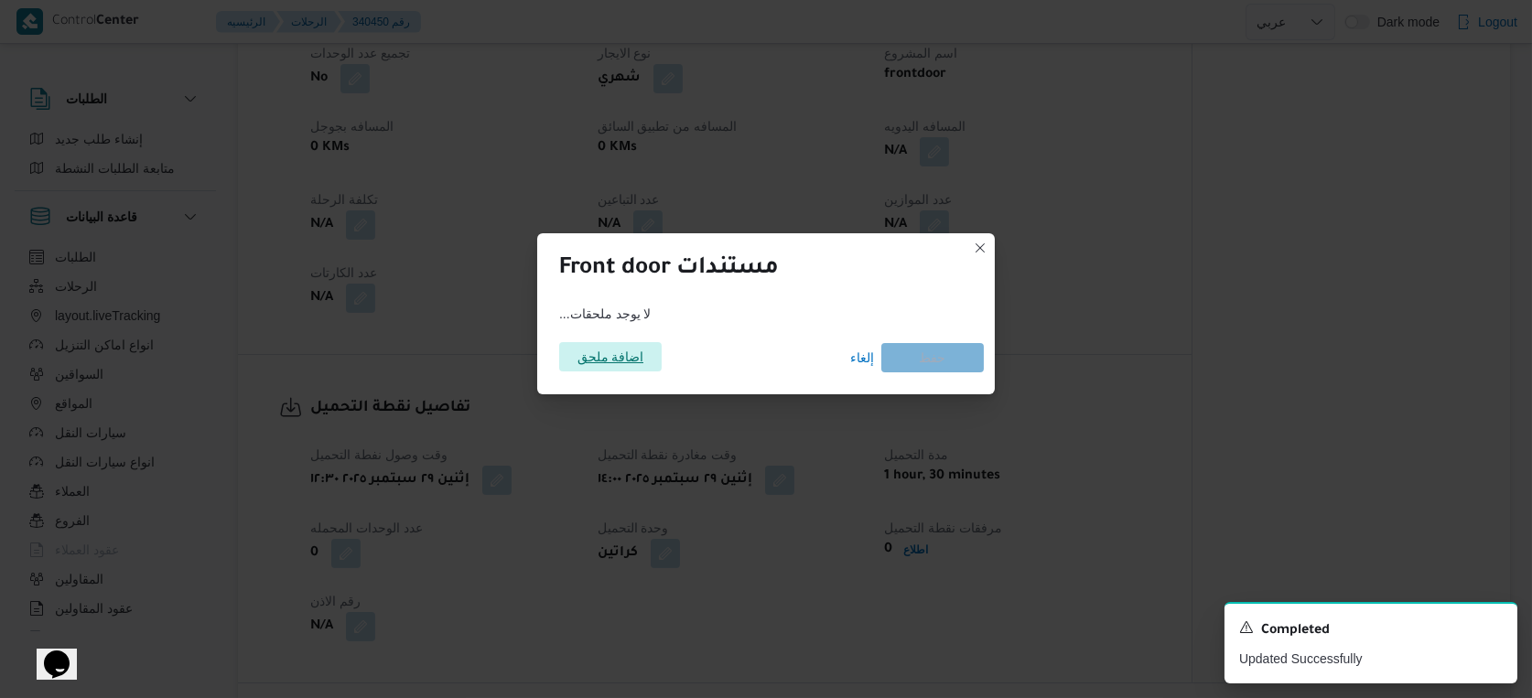
click at [620, 355] on span "اضافة ملحق" at bounding box center [610, 356] width 67 height 29
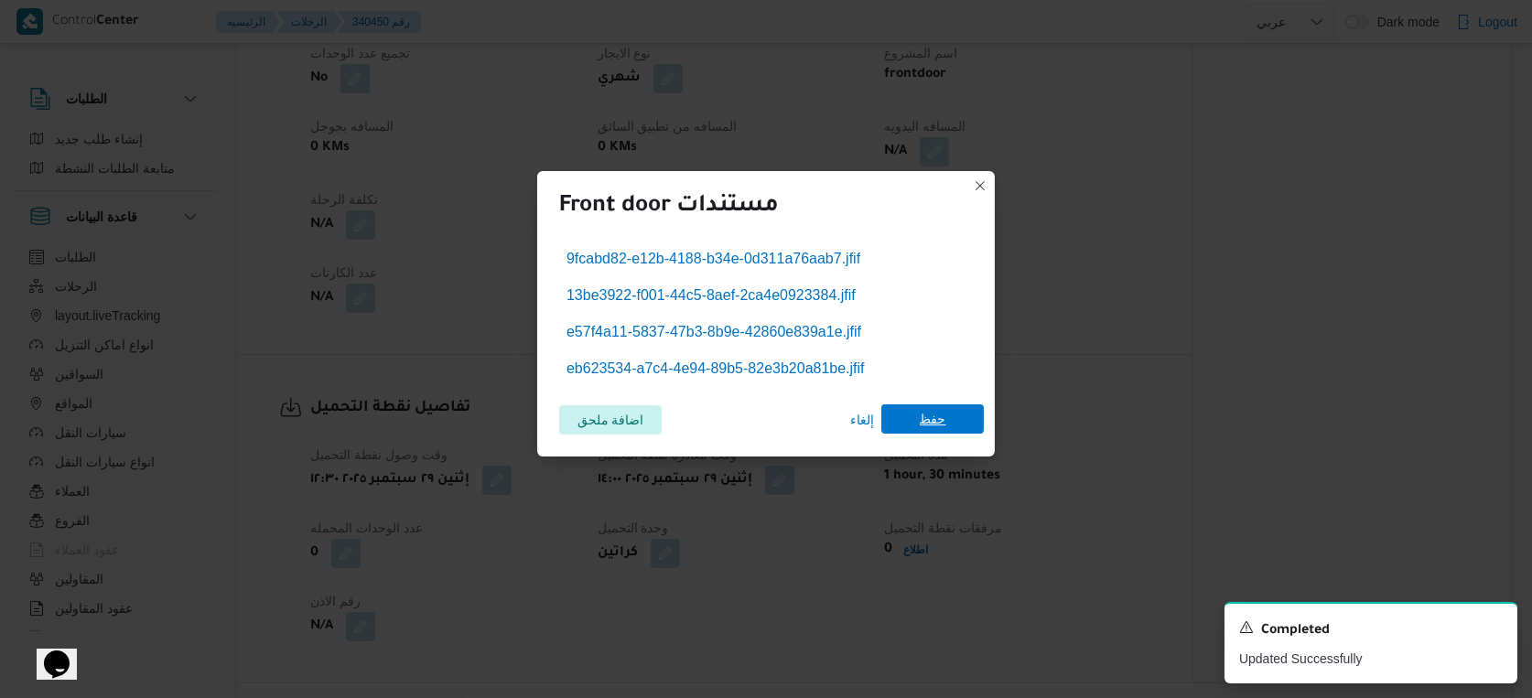
click at [940, 423] on span "حفظ" at bounding box center [933, 419] width 27 height 29
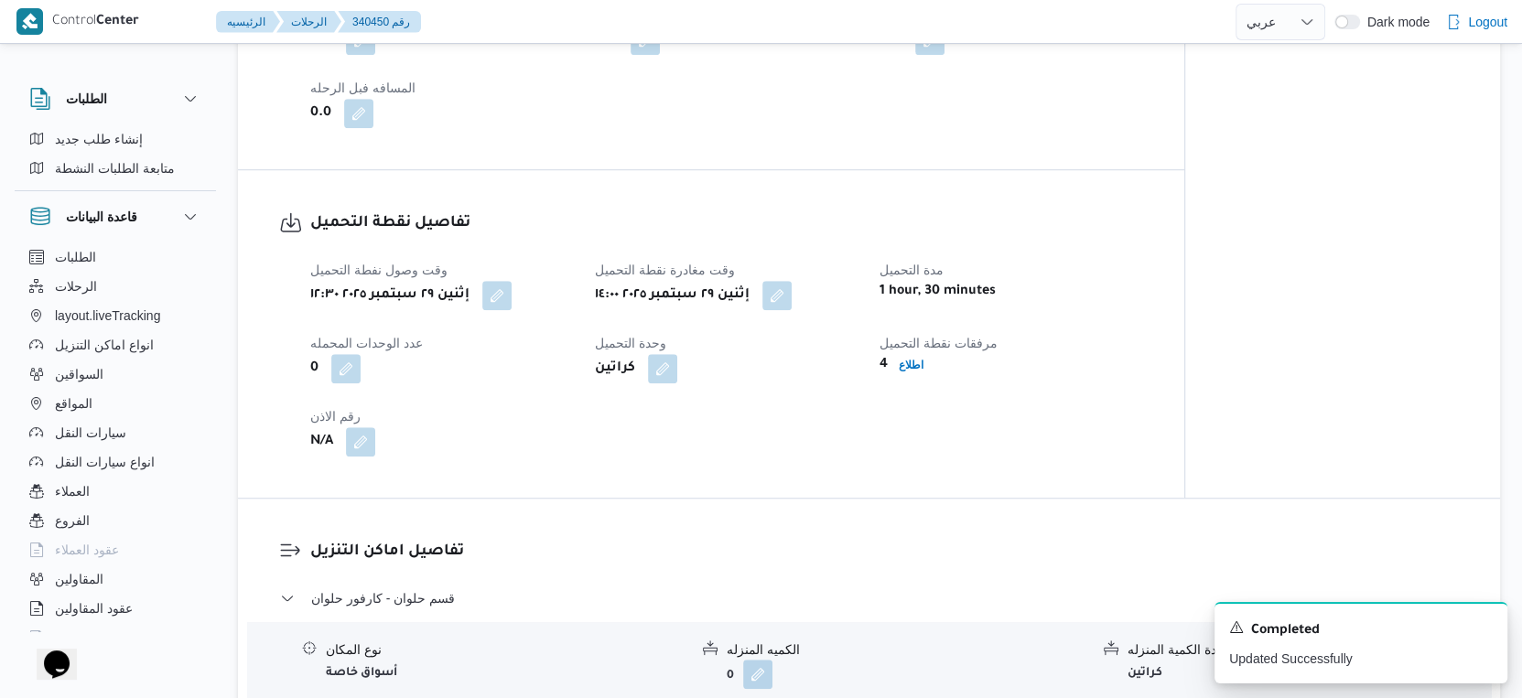
scroll to position [1118, 0]
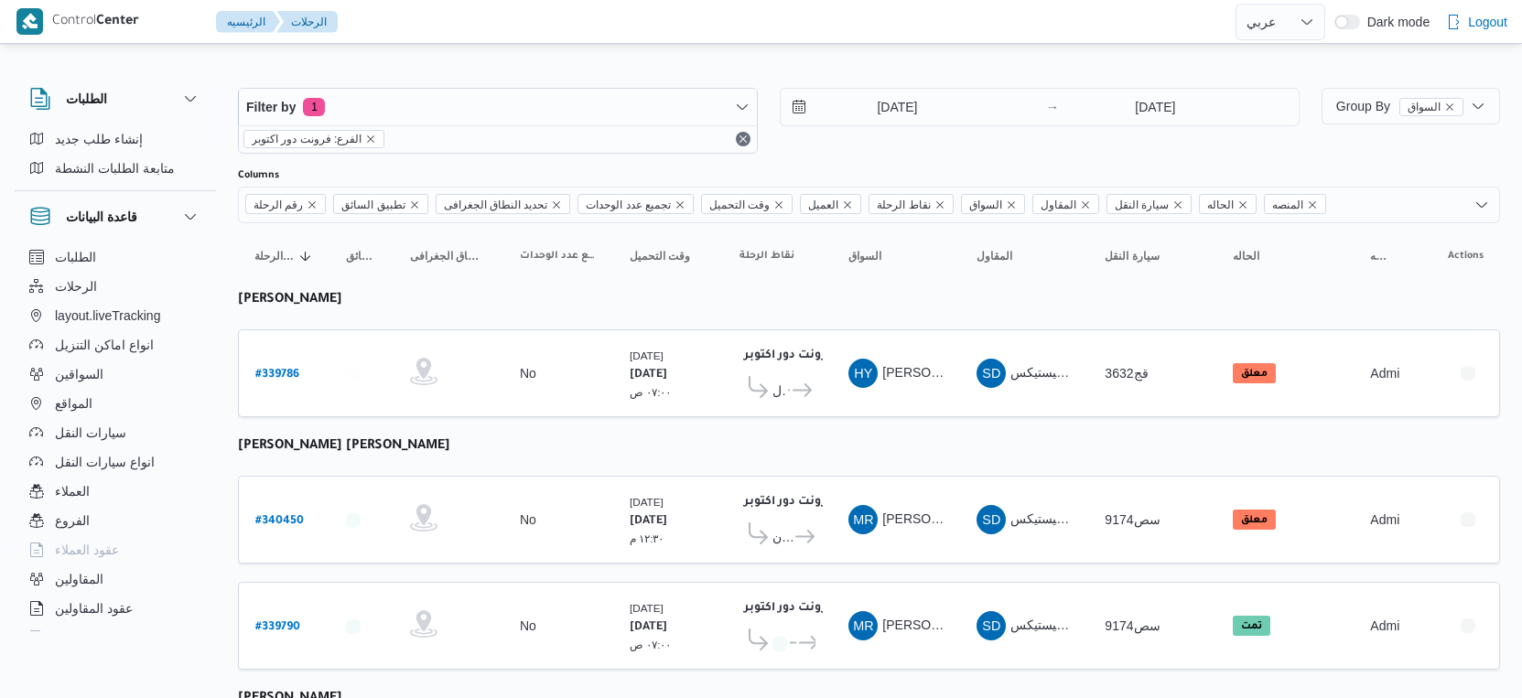
select select "ar"
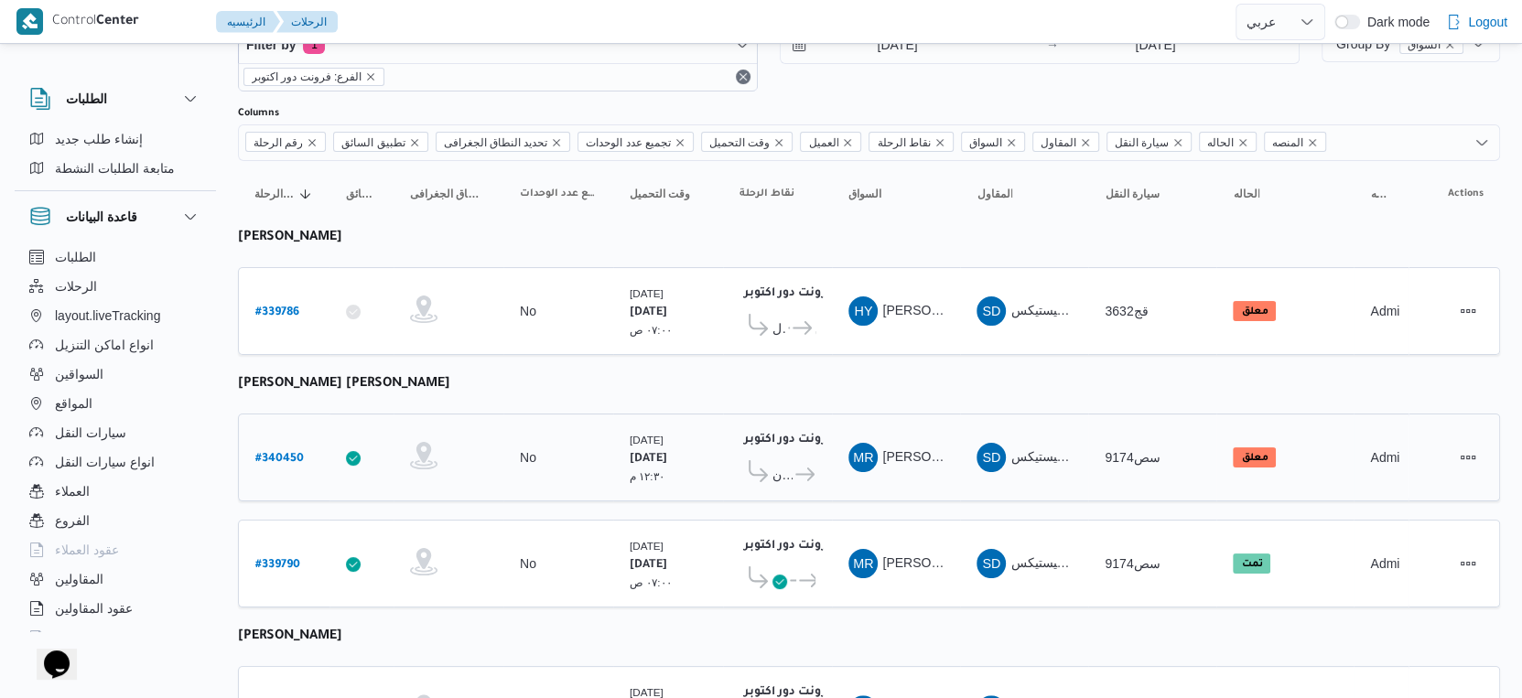
click at [287, 453] on b "# 340450" at bounding box center [279, 459] width 49 height 13
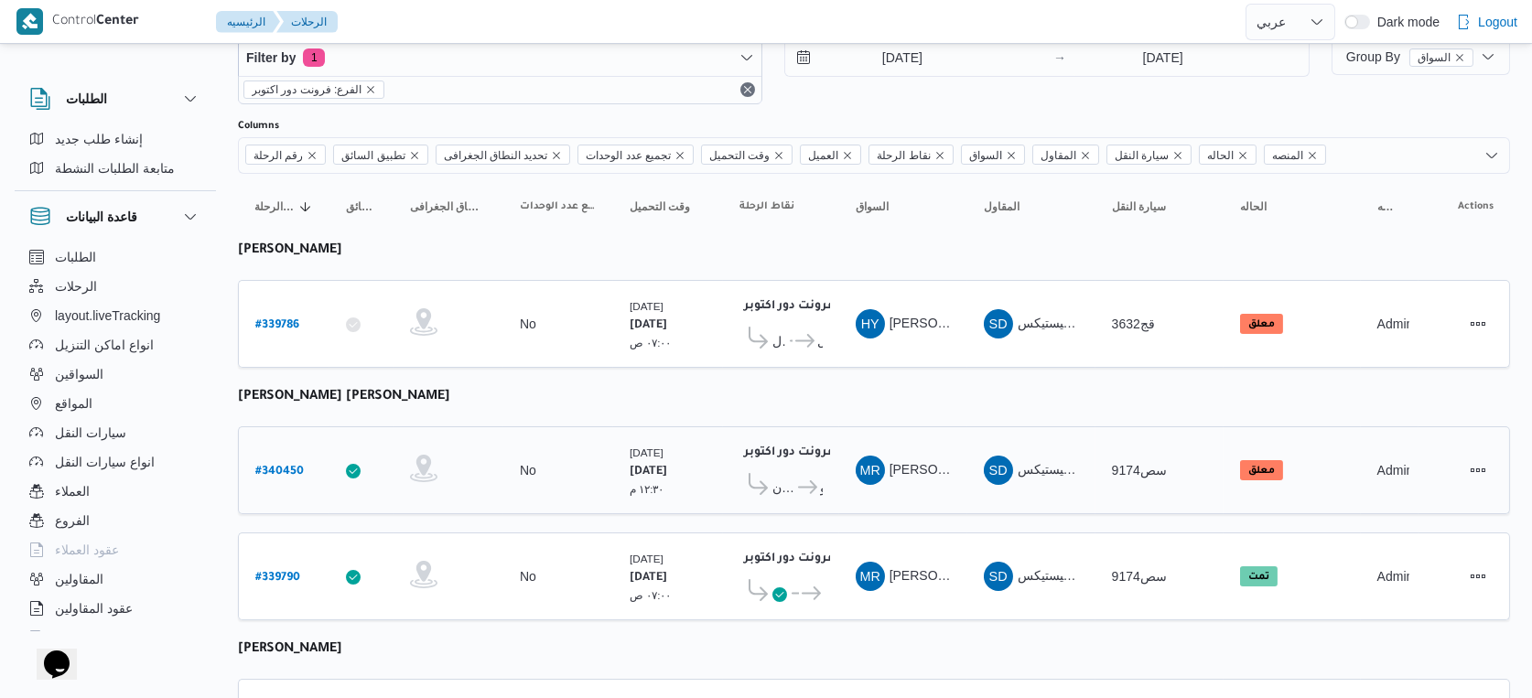
select select "ar"
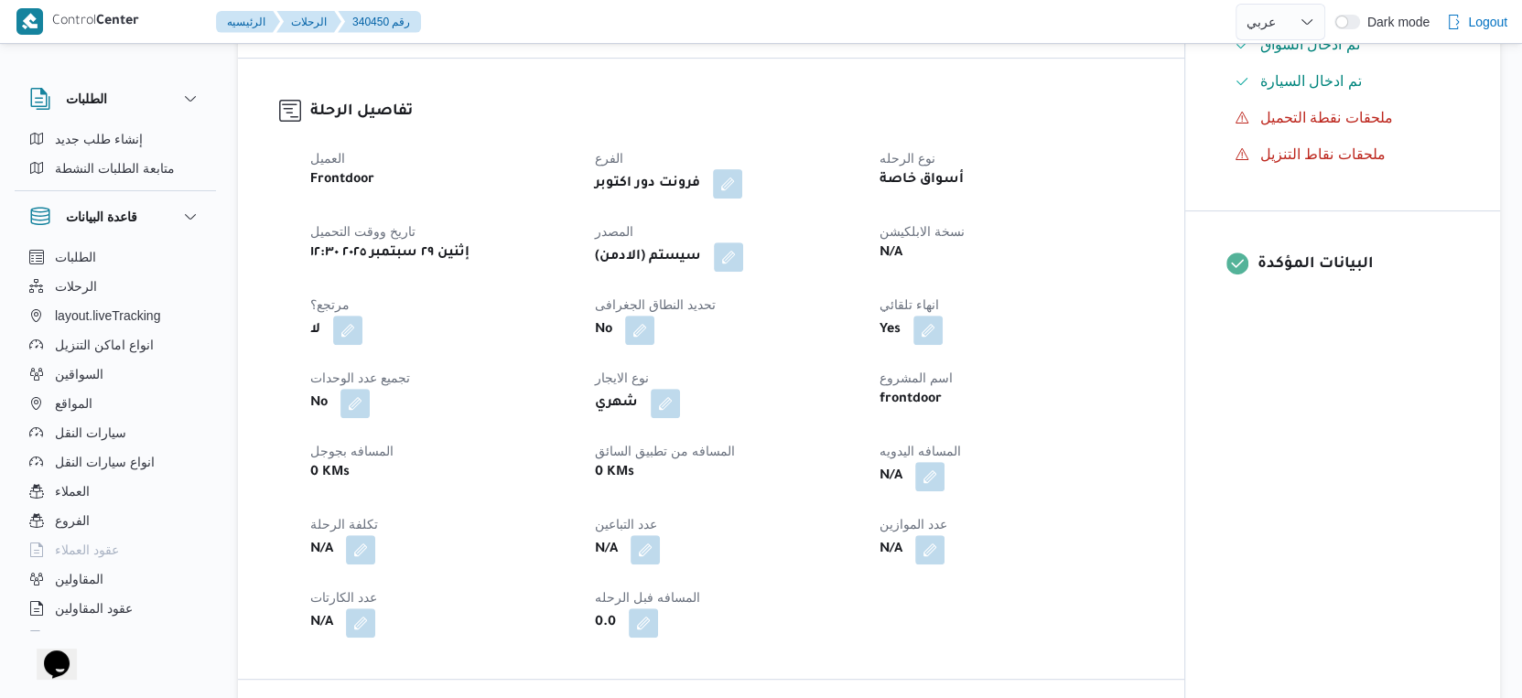
scroll to position [571, 0]
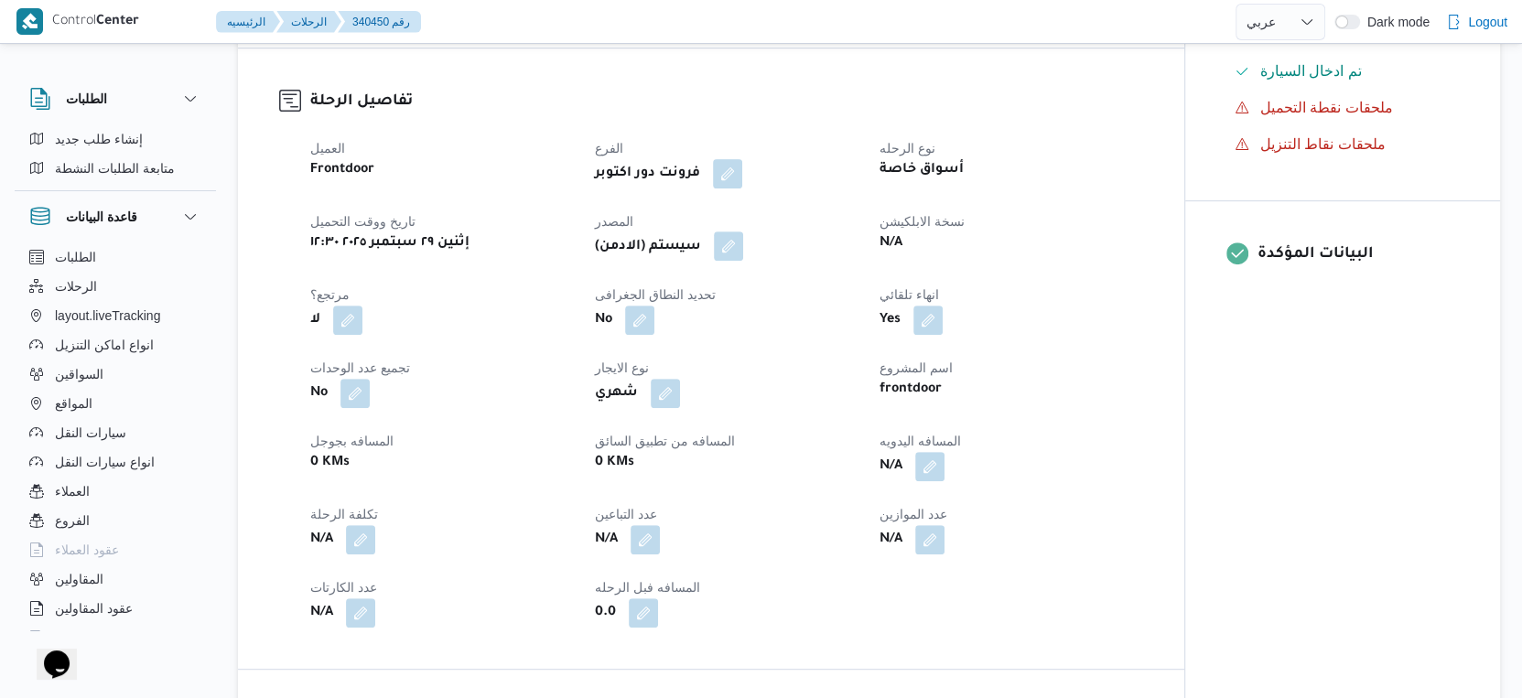
click at [732, 258] on button "button" at bounding box center [728, 246] width 29 height 29
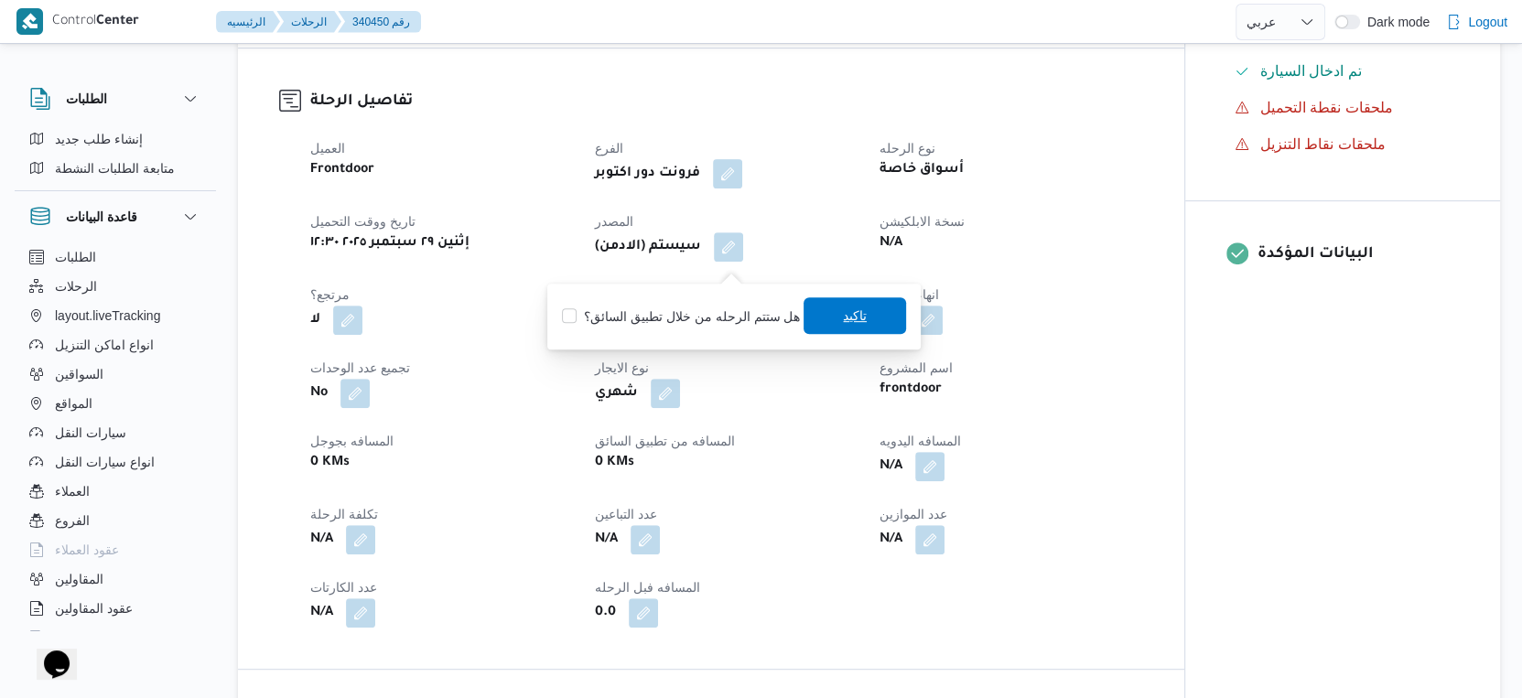
click at [844, 313] on span "تاكيد" at bounding box center [856, 316] width 24 height 22
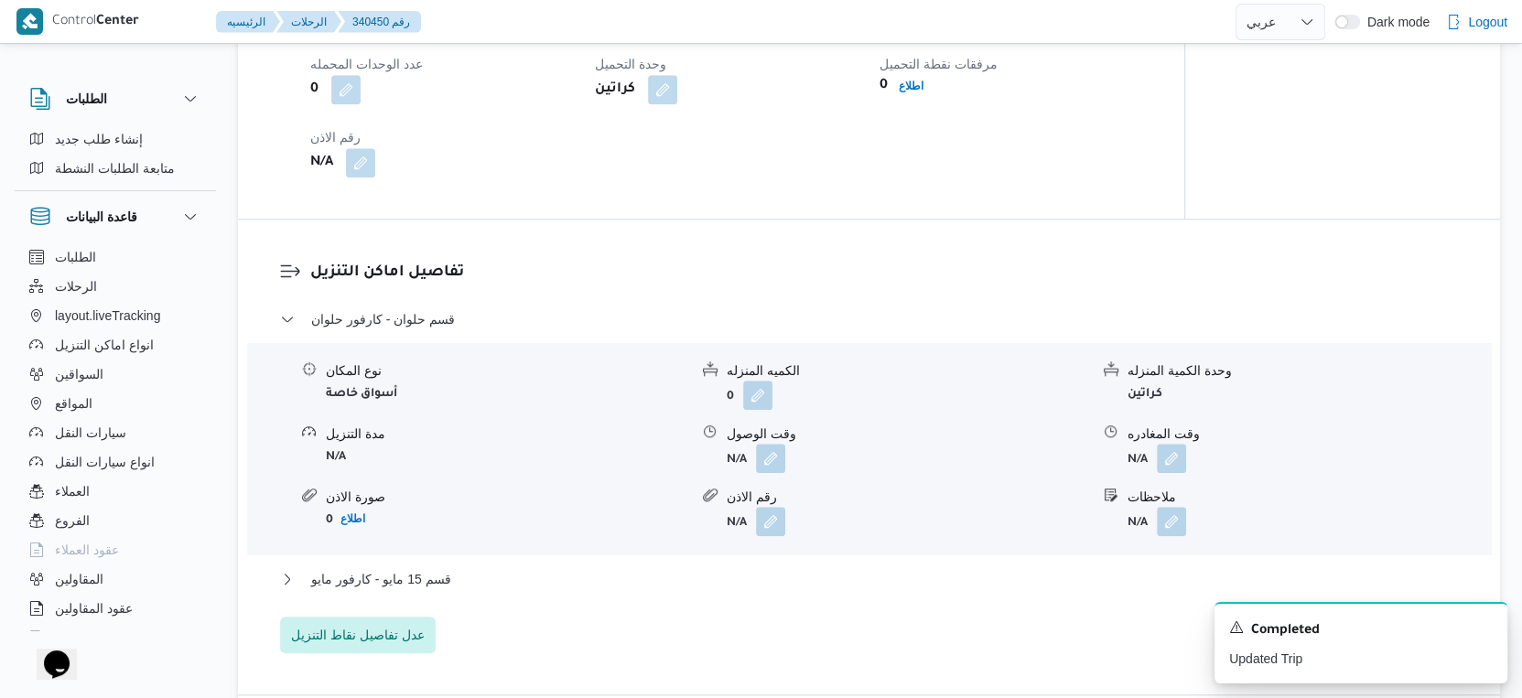
scroll to position [1385, 0]
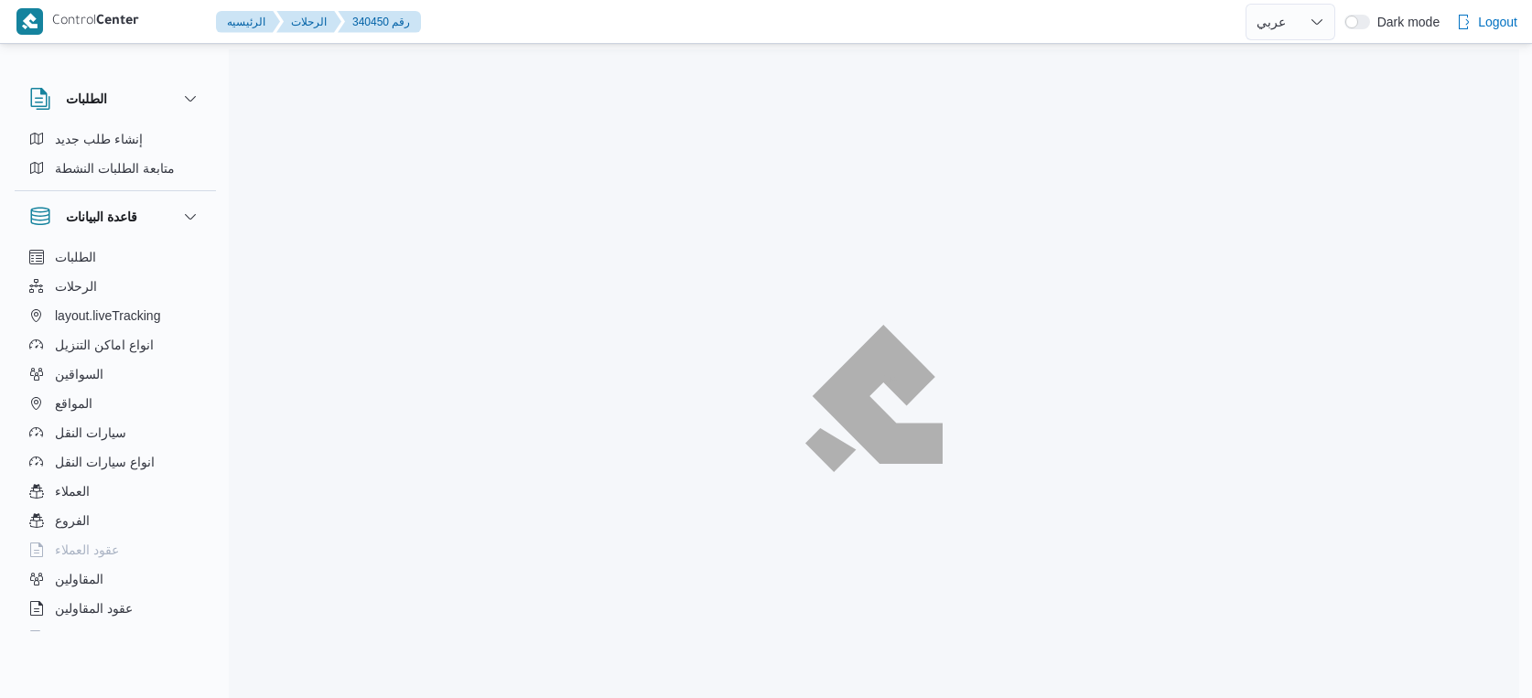
select select "ar"
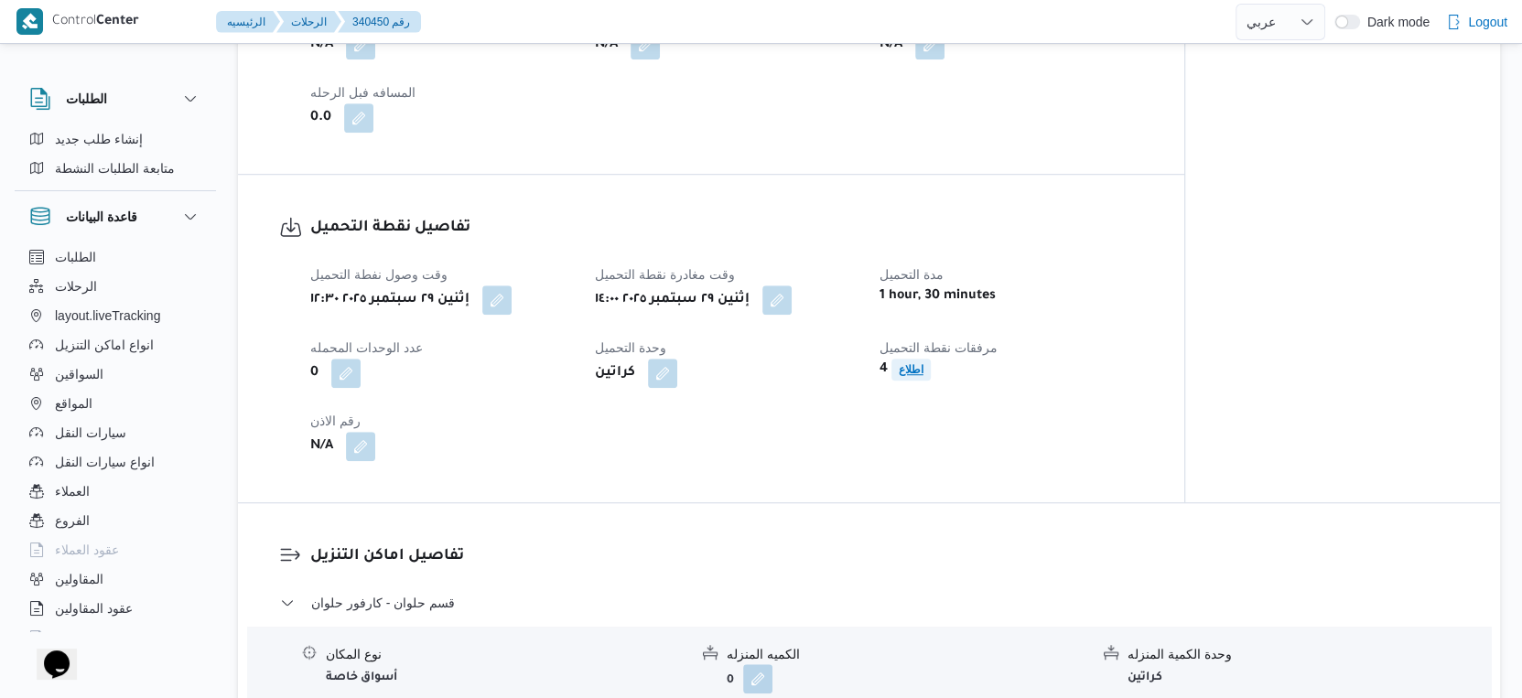
click at [899, 376] on b "اطلاع" at bounding box center [911, 369] width 25 height 13
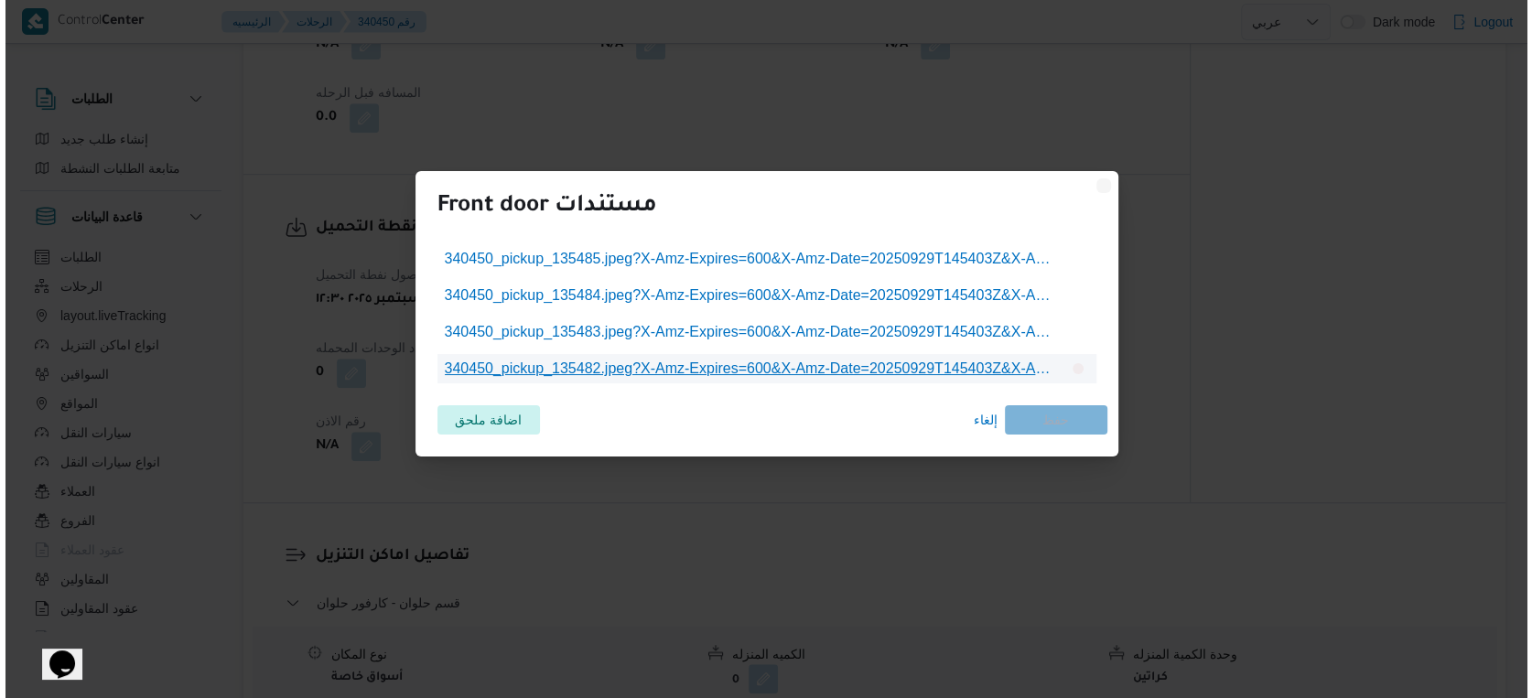
scroll to position [1051, 0]
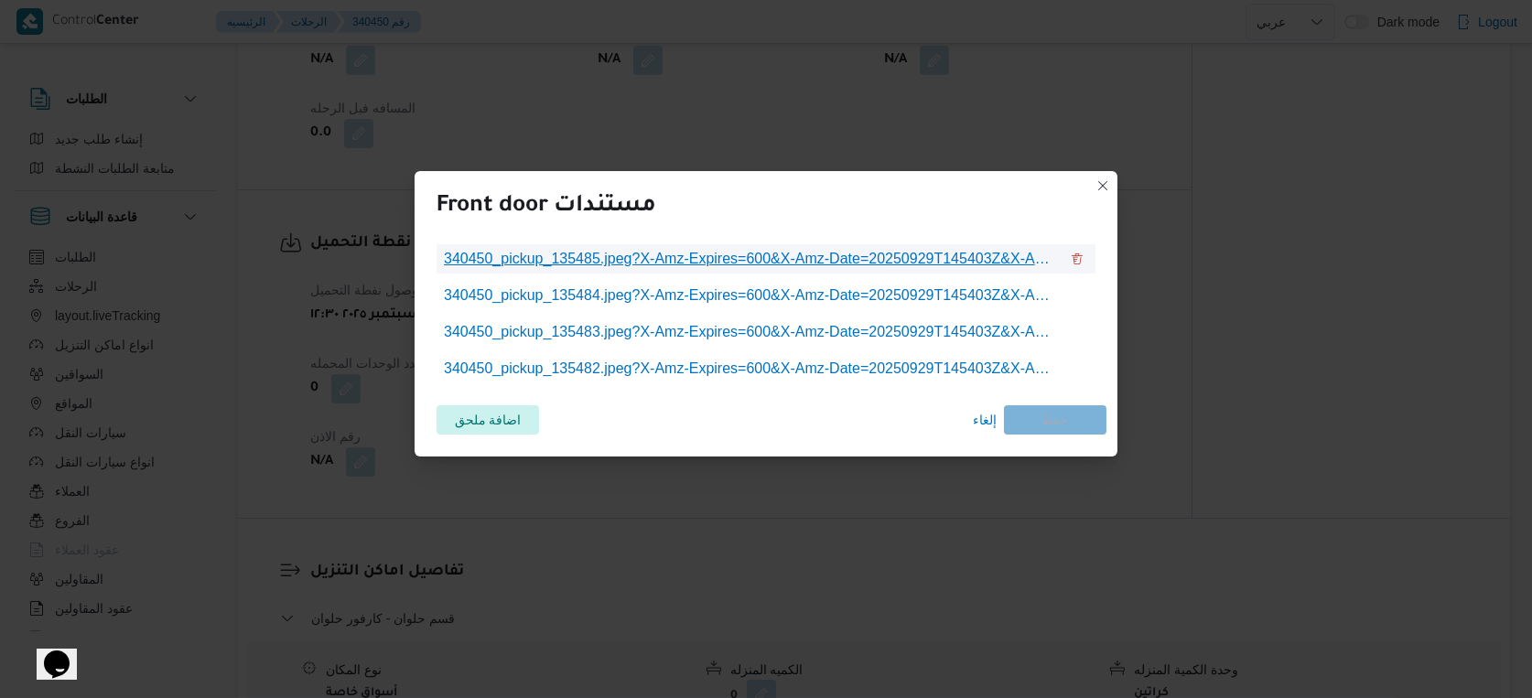
click at [693, 272] on link "340450_pickup_135485.jpeg?X-Amz-Expires=600&X-Amz-Date=20250929T145403Z&X-Amz-A…" at bounding box center [752, 258] width 630 height 29
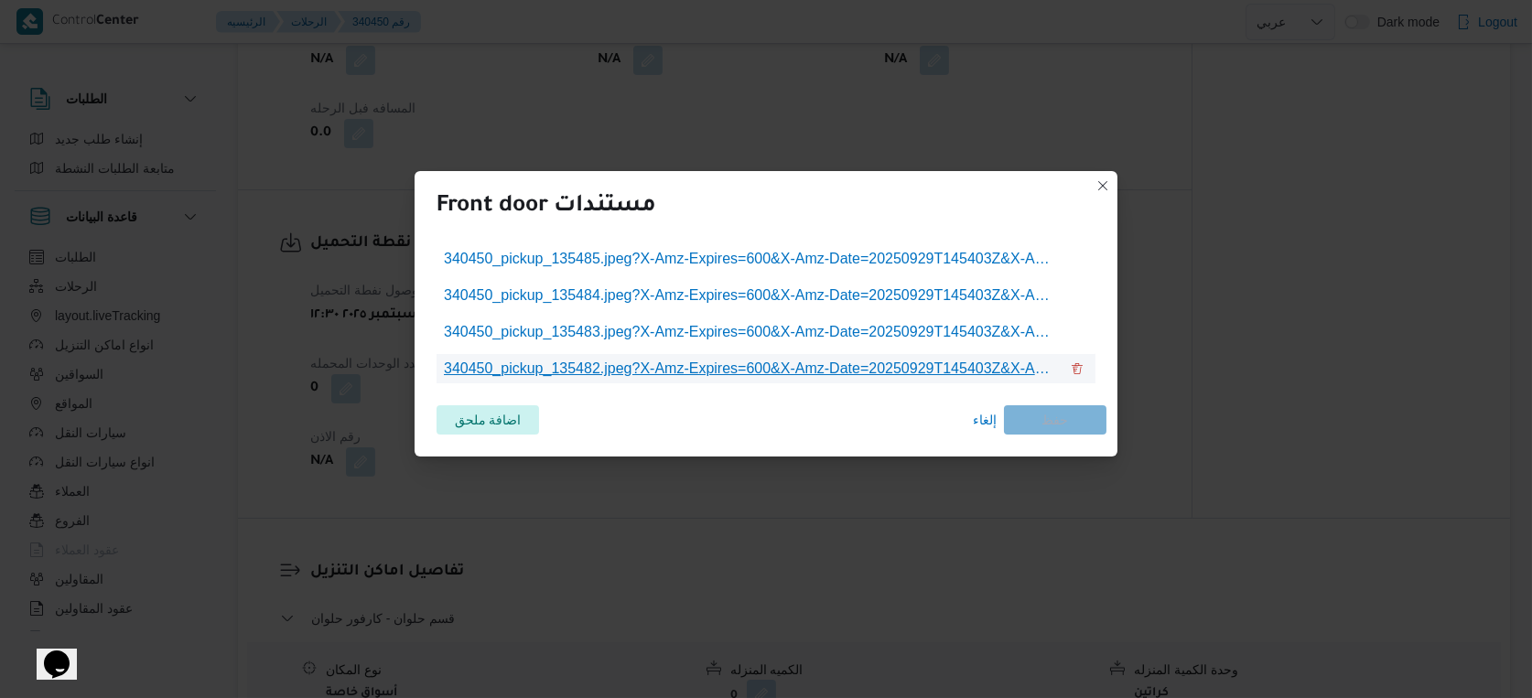
click at [791, 375] on span "340450_pickup_135482.jpeg?X-Amz-Expires=600&X-Amz-Date=20250929T145403Z&X-Amz-A…" at bounding box center [751, 369] width 615 height 22
click at [981, 423] on span "إلغاء" at bounding box center [985, 420] width 24 height 22
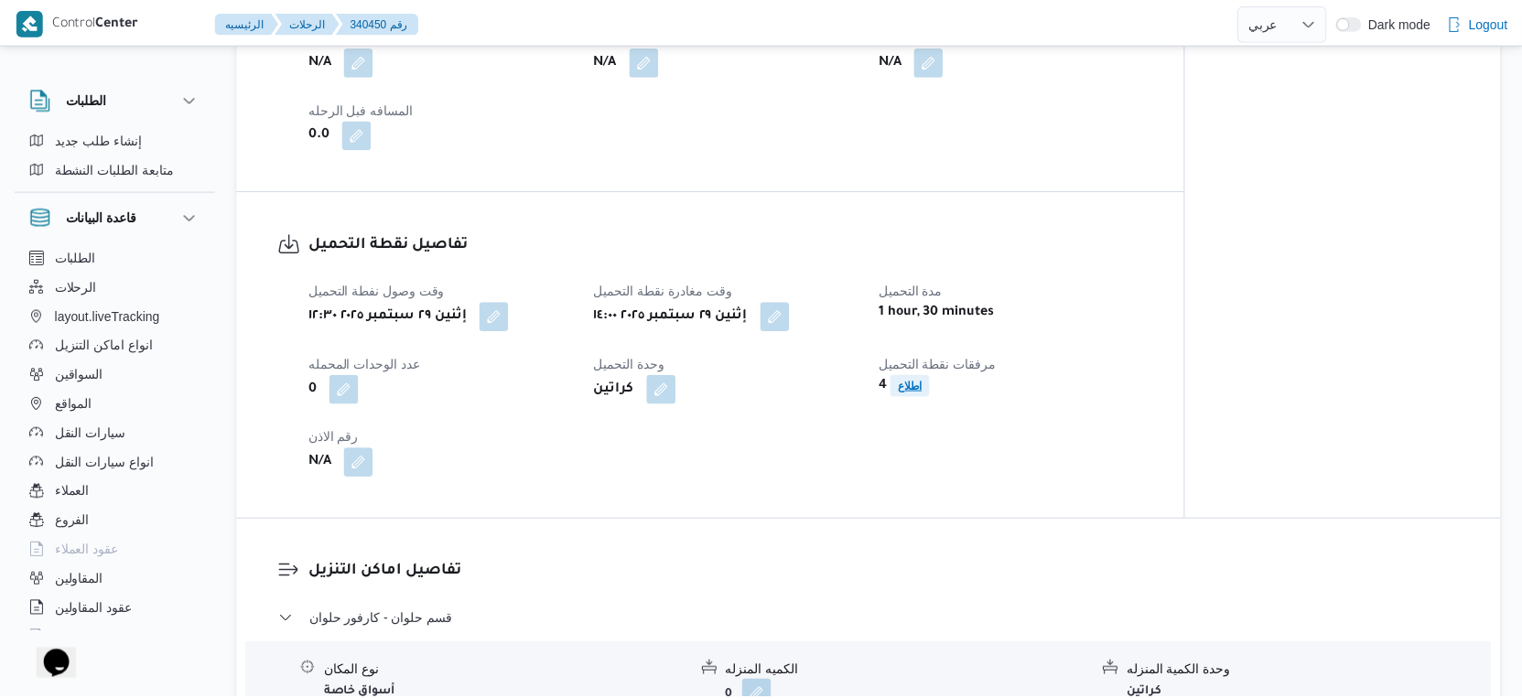
scroll to position [1066, 0]
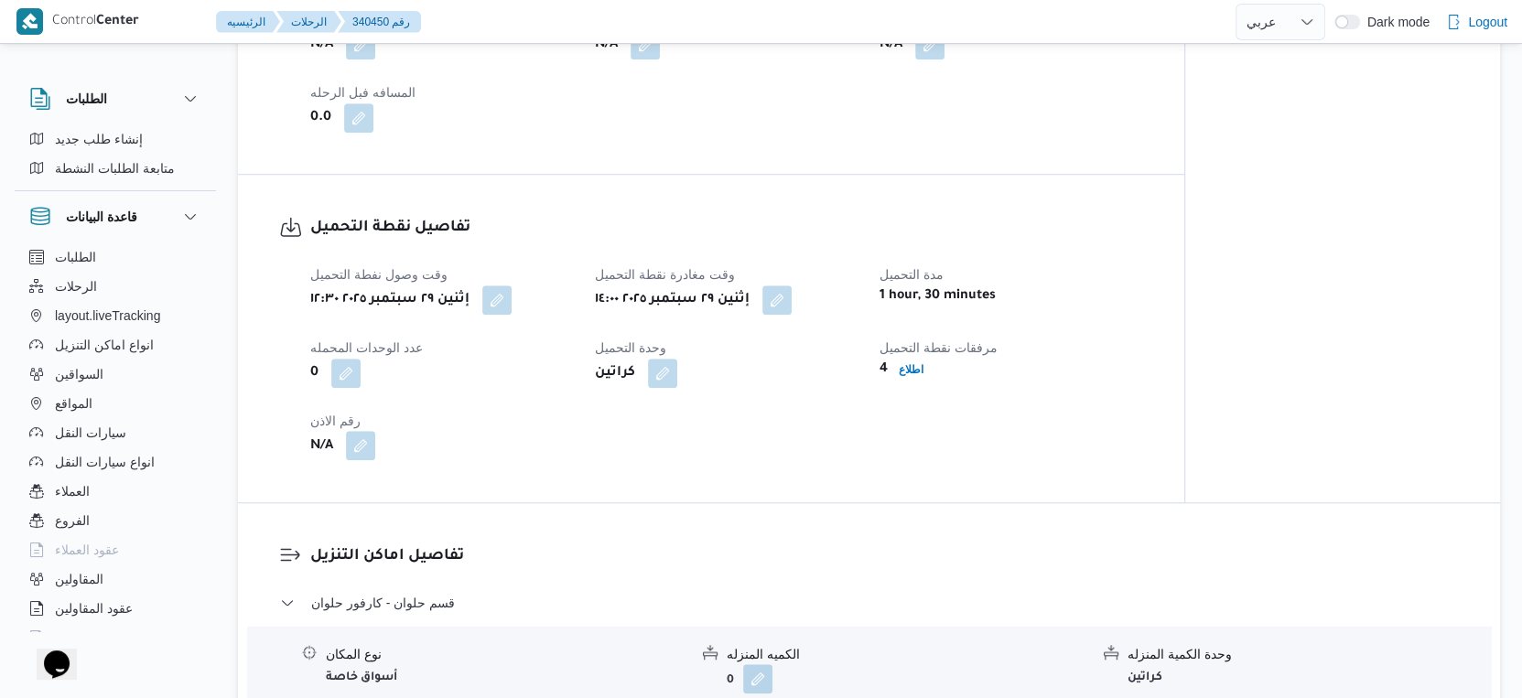
click at [374, 457] on button "button" at bounding box center [360, 445] width 29 height 29
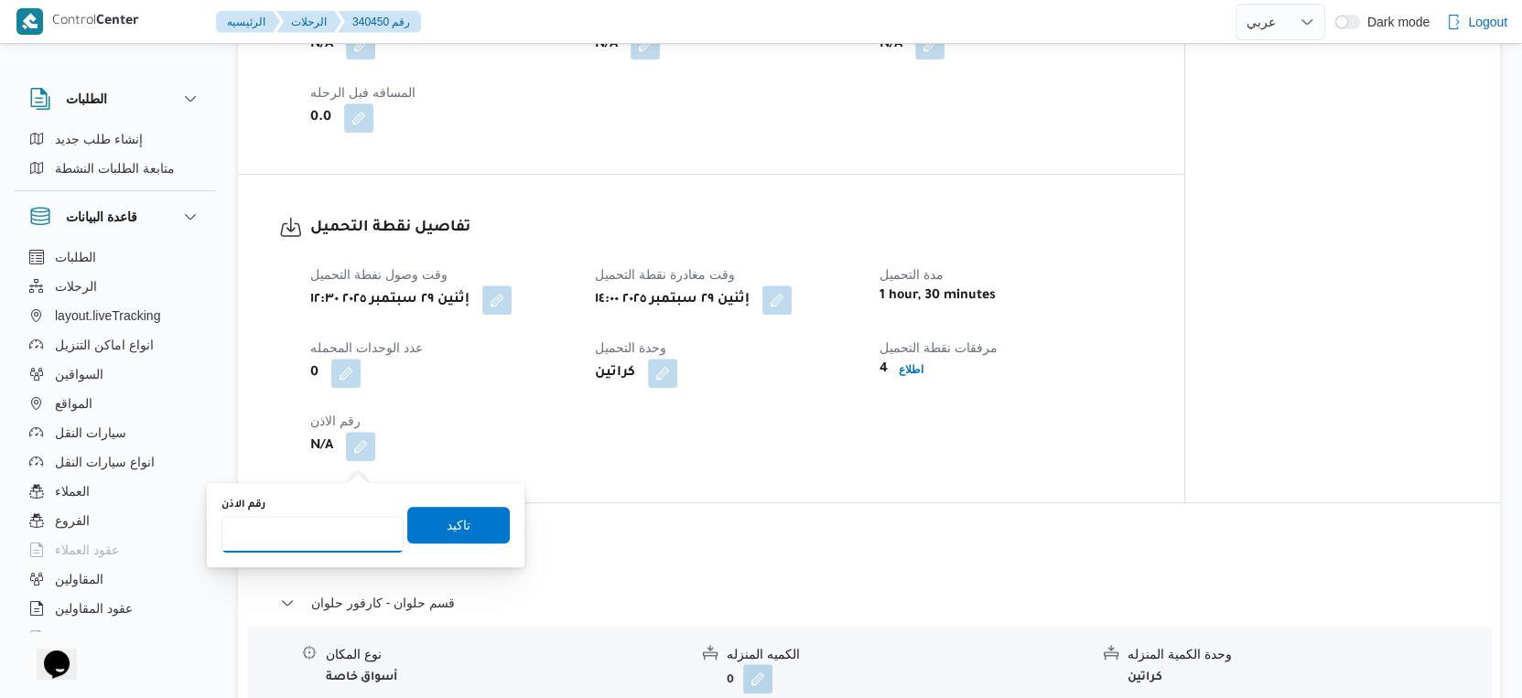
click at [299, 534] on input "رقم الاذن" at bounding box center [312, 534] width 182 height 37
type input "9190"
click at [448, 526] on span "تاكيد" at bounding box center [459, 524] width 24 height 22
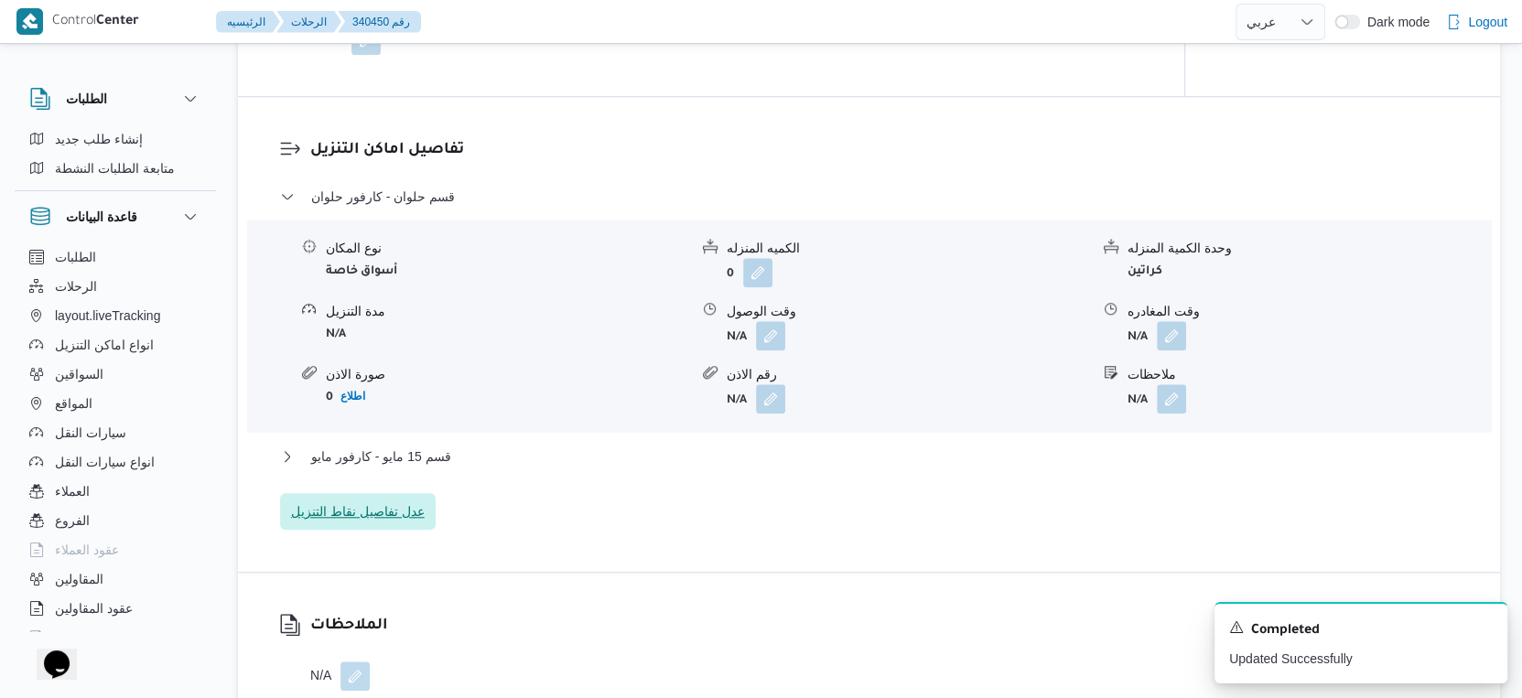
click at [400, 517] on span "عدل تفاصيل نقاط التنزيل" at bounding box center [358, 512] width 134 height 22
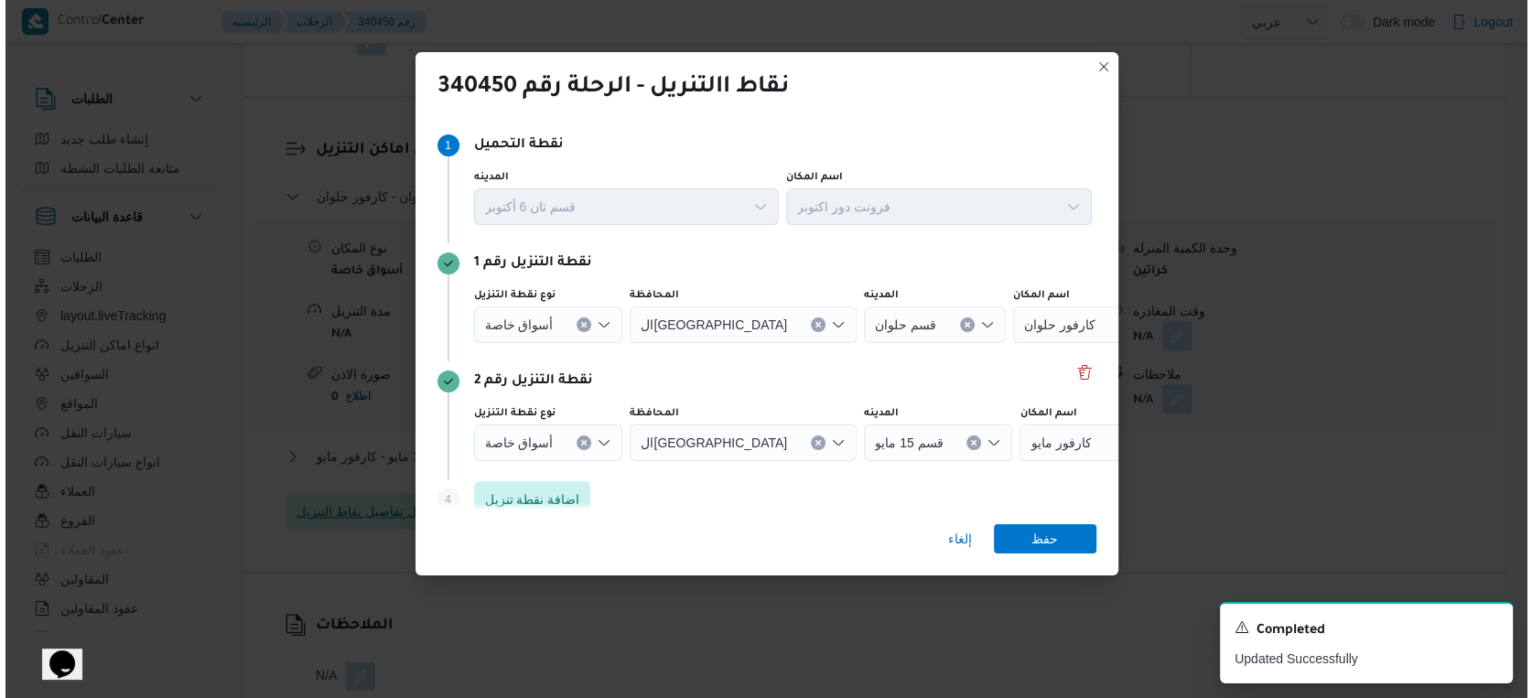
scroll to position [1458, 0]
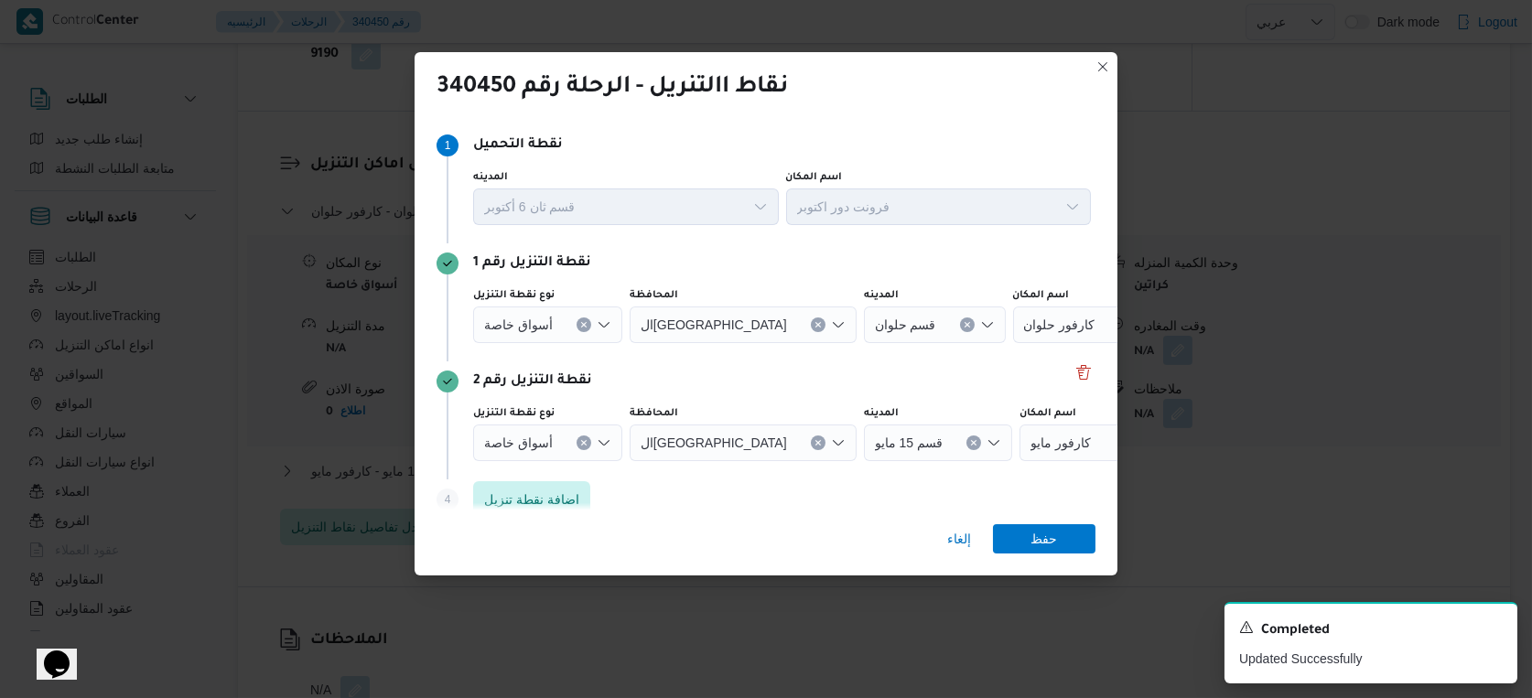
click at [588, 441] on button "Clear input" at bounding box center [584, 443] width 15 height 15
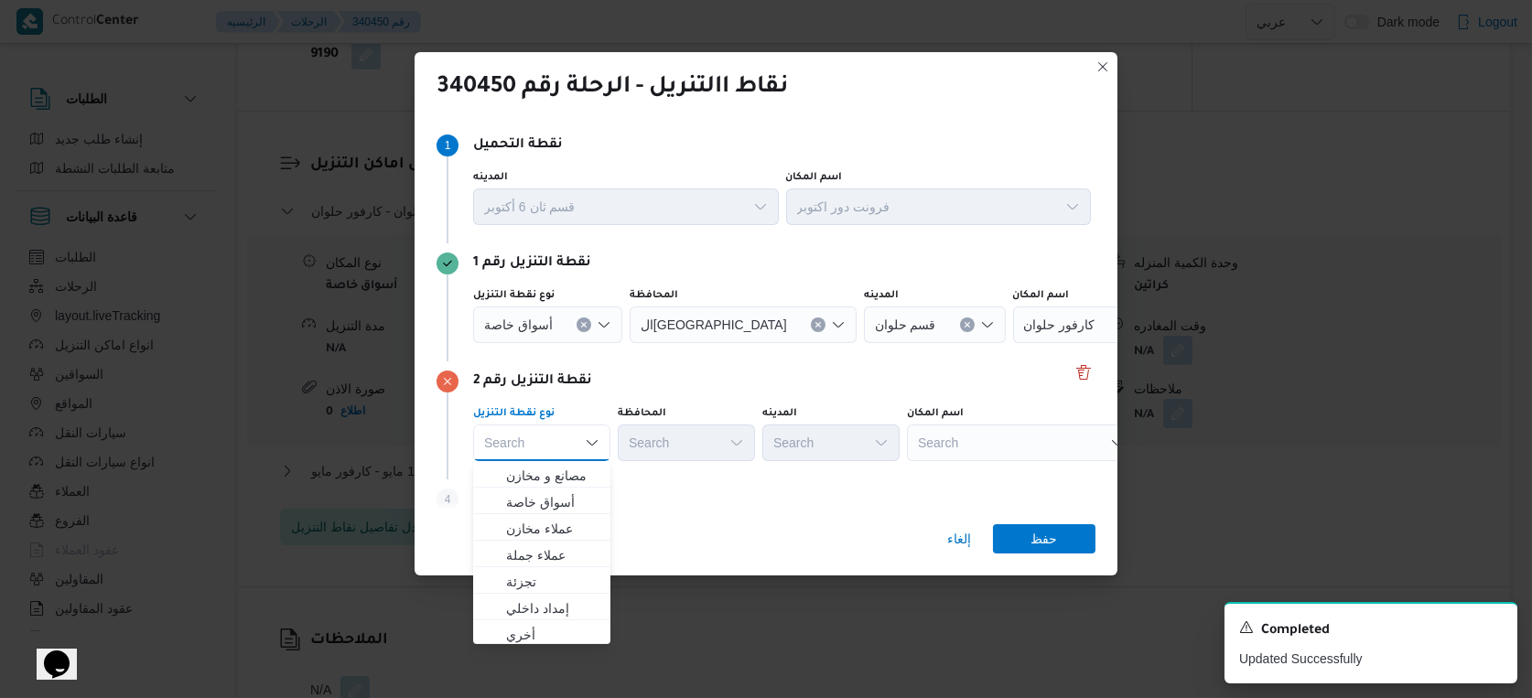
click at [1026, 447] on div "Search" at bounding box center [1021, 443] width 229 height 37
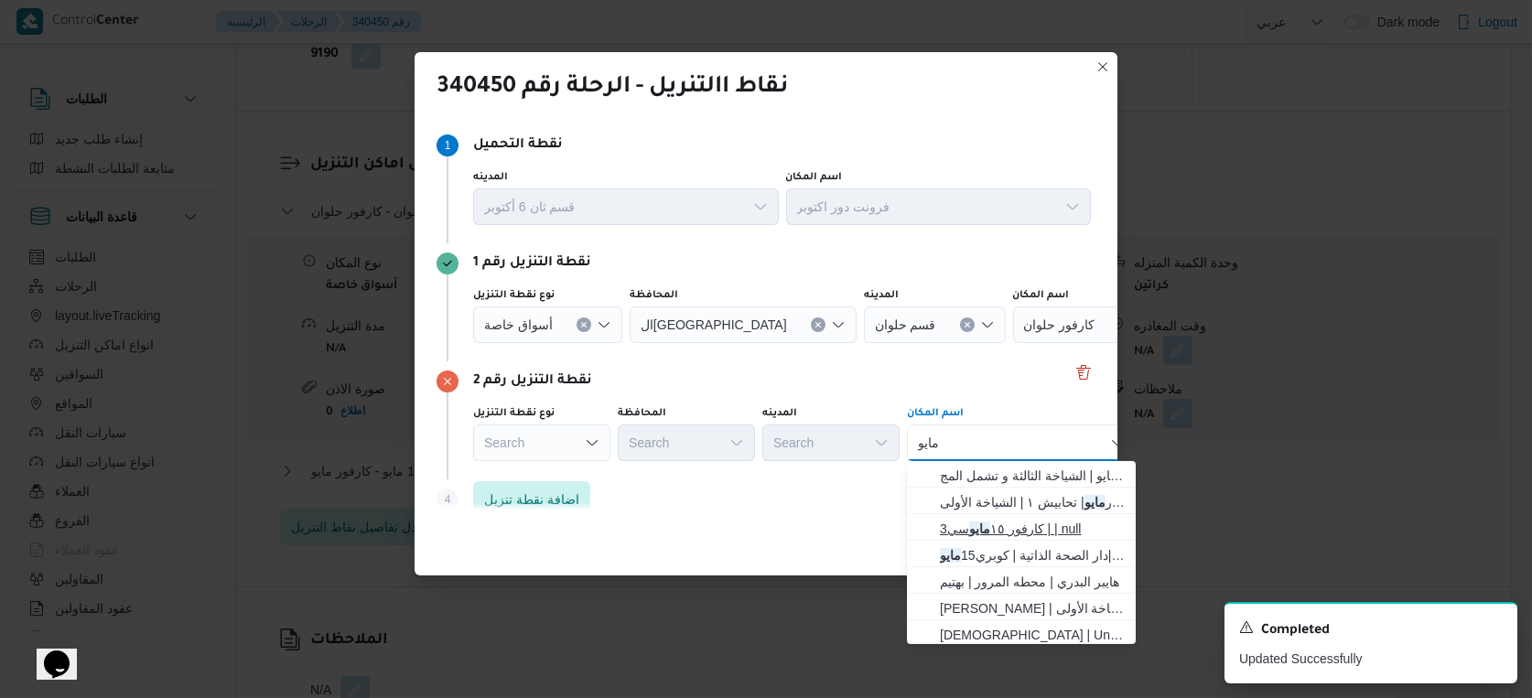
type input "مايو"
click at [1012, 530] on span "كارفور ١٥ مايو سي3 | | null" at bounding box center [1032, 529] width 185 height 22
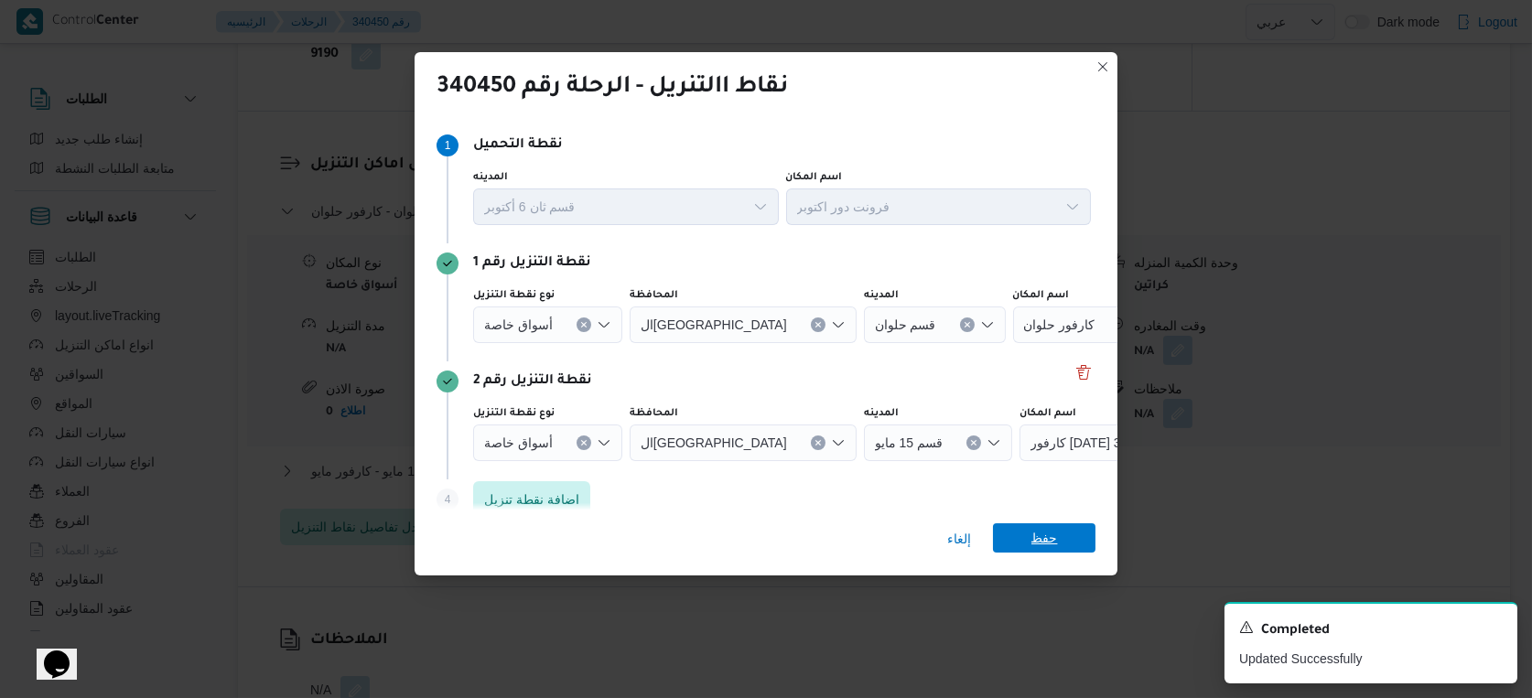
click at [1032, 546] on span "حفظ" at bounding box center [1044, 537] width 27 height 29
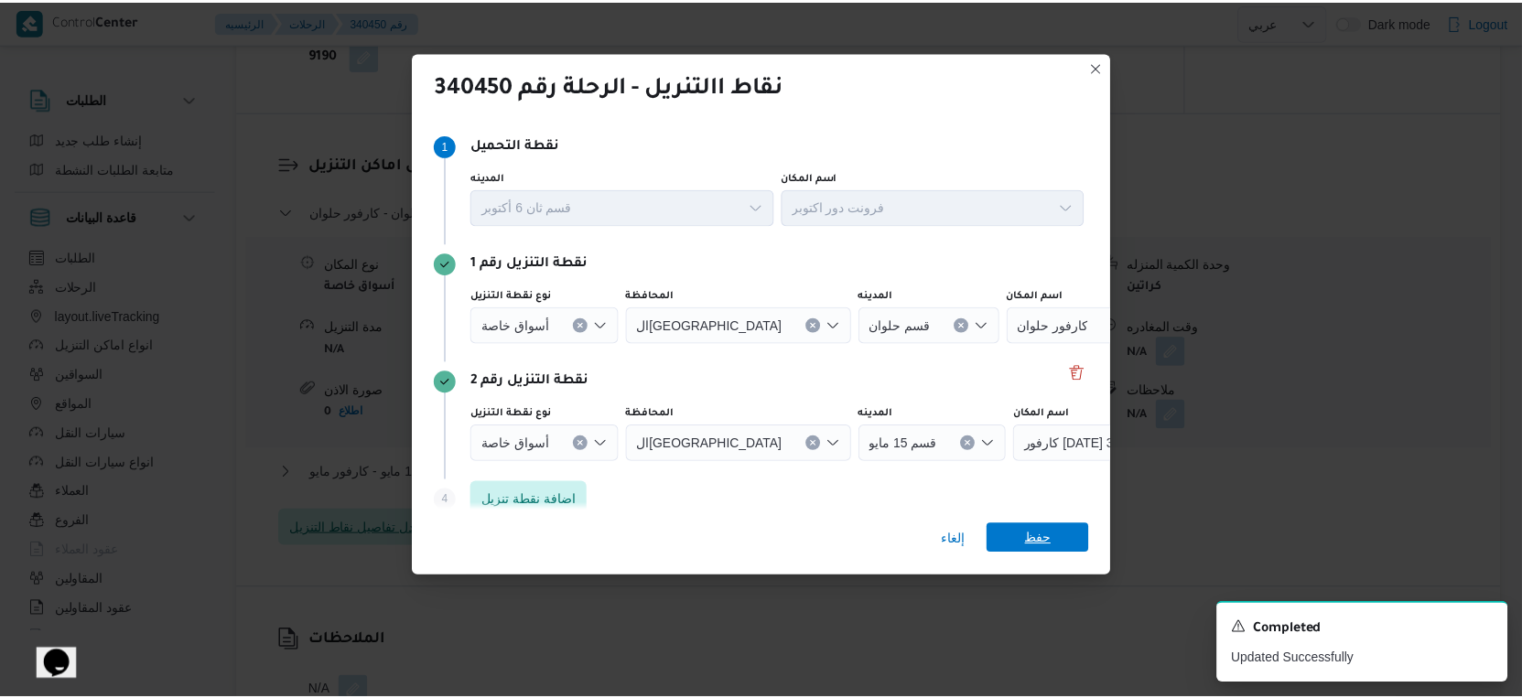
scroll to position [1473, 0]
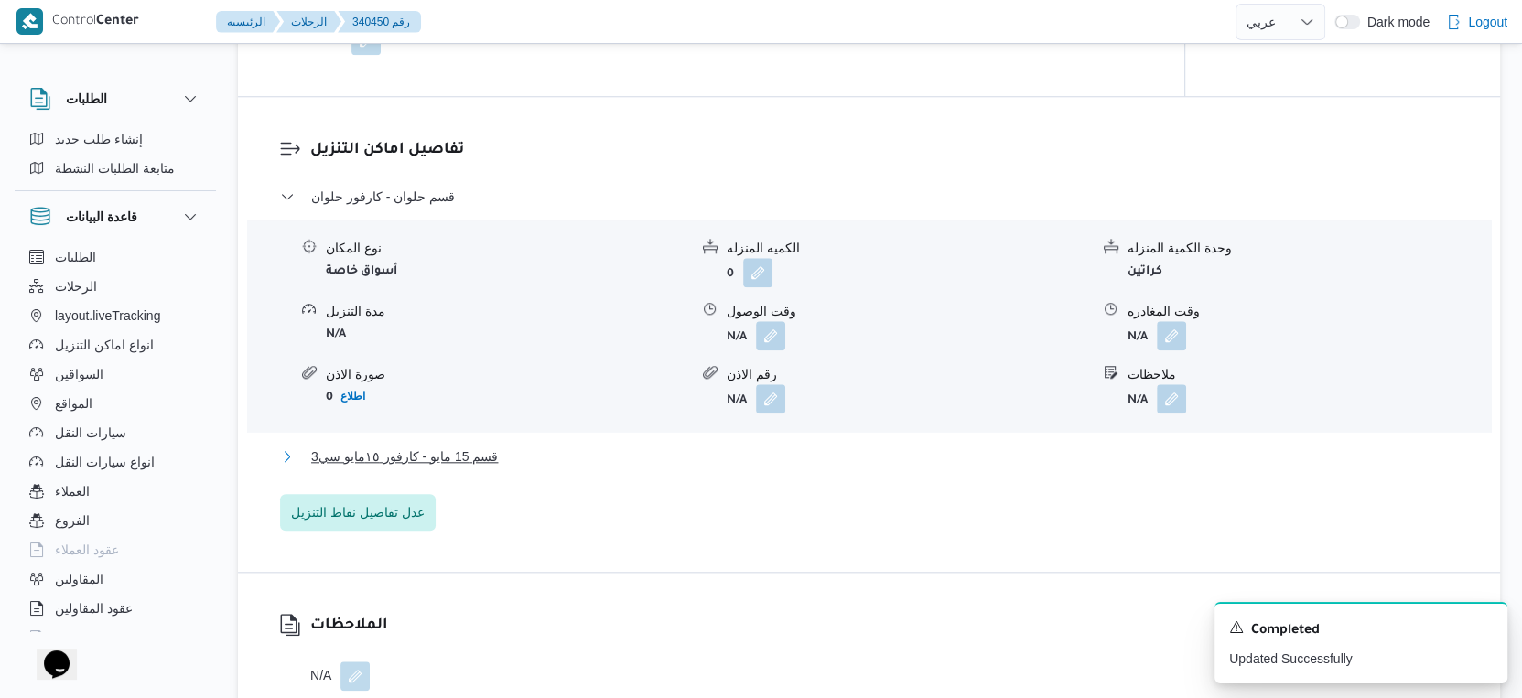
click at [501, 468] on button "قسم 15 مايو - كارفور ١٥مايو سي3" at bounding box center [869, 457] width 1179 height 22
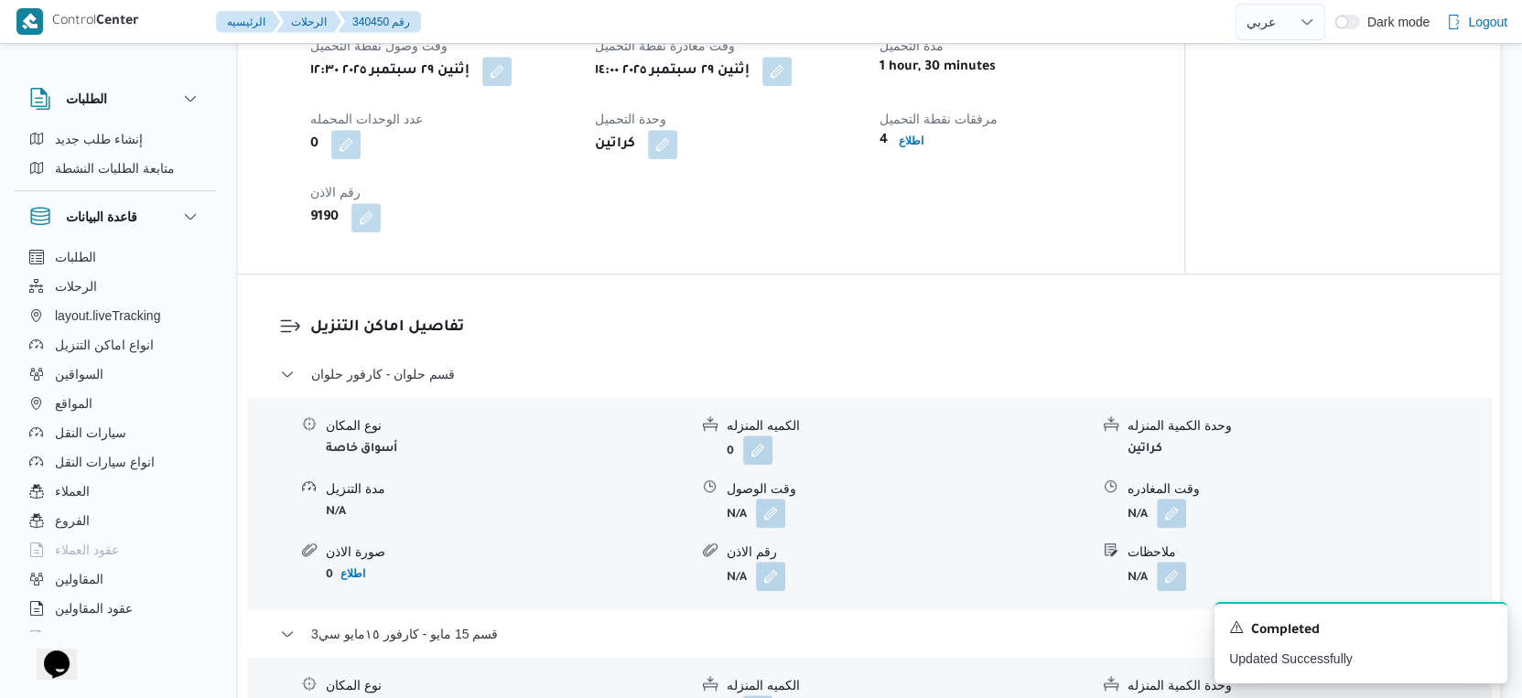
scroll to position [1269, 0]
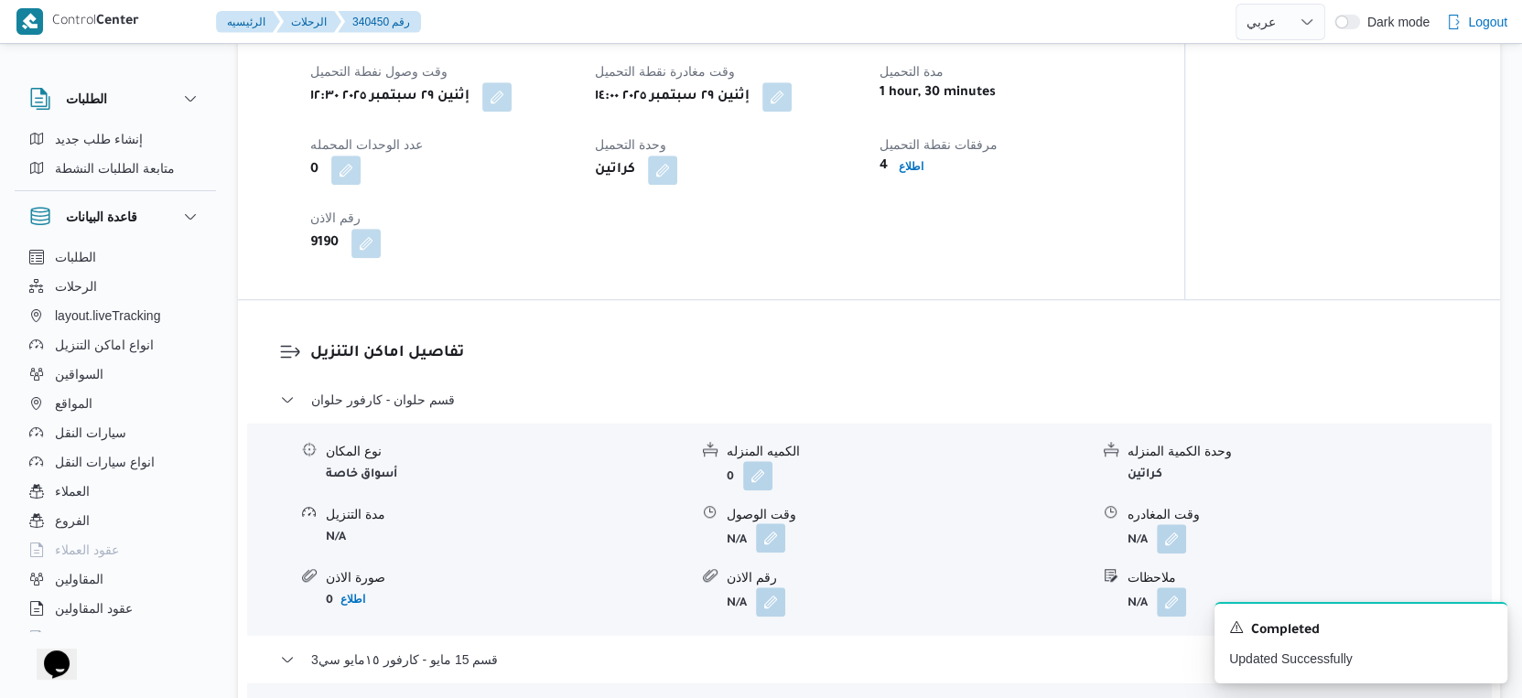
click at [769, 550] on button "button" at bounding box center [770, 537] width 29 height 29
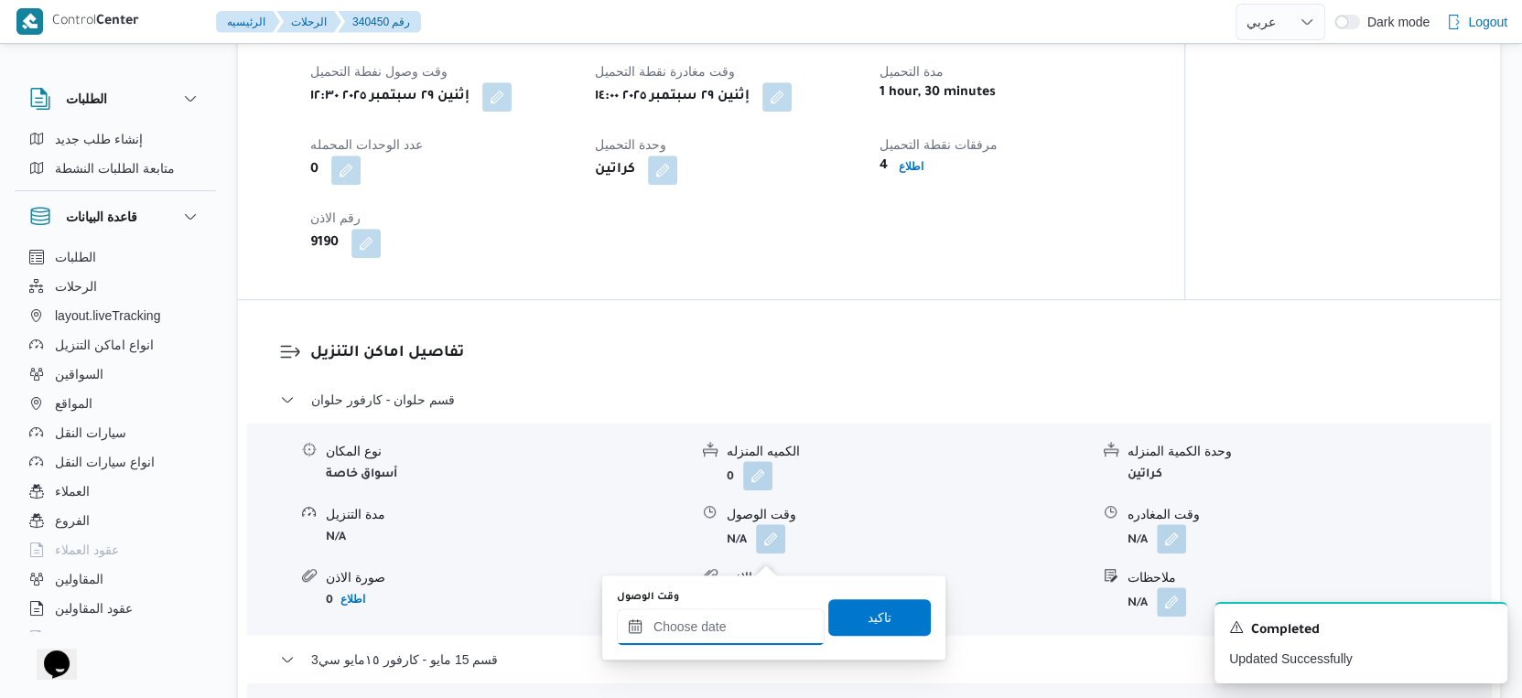
click at [729, 609] on input "وقت الوصول" at bounding box center [721, 627] width 208 height 37
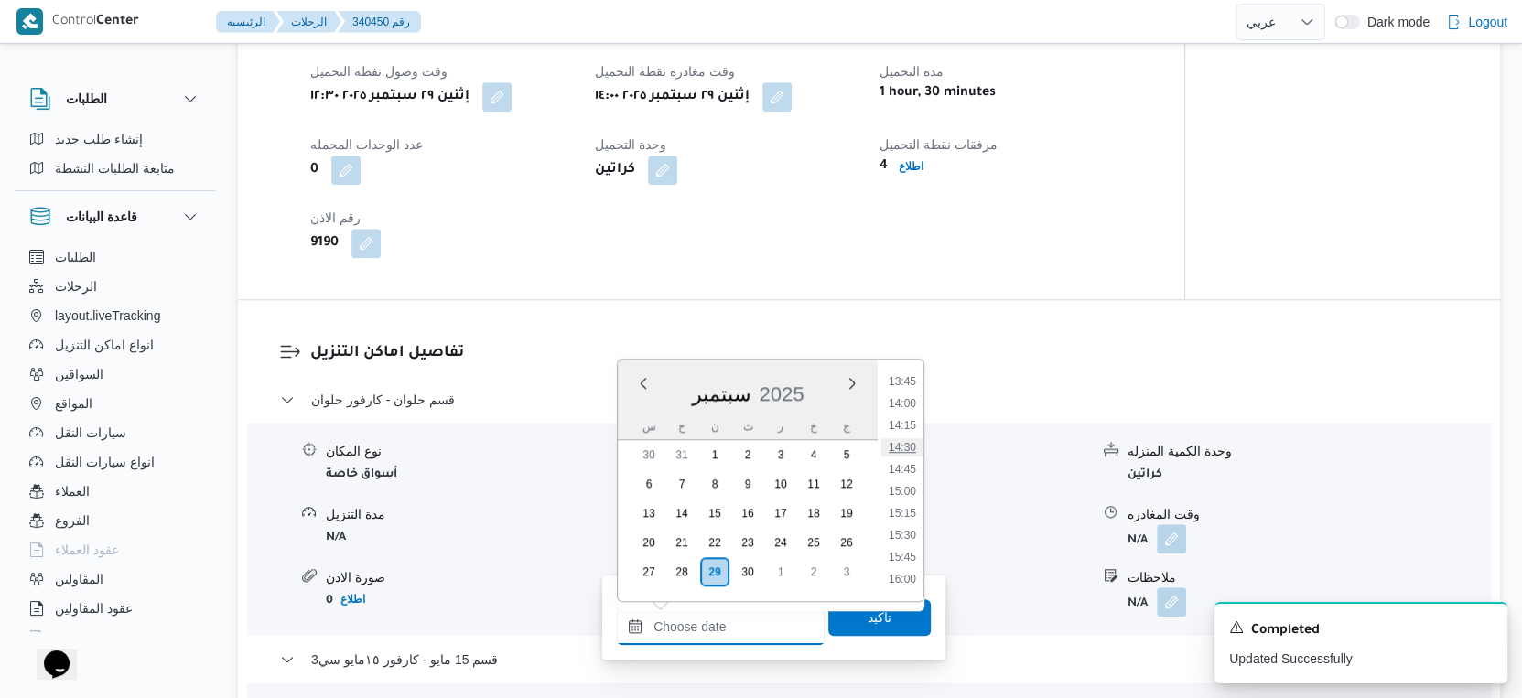
scroll to position [1244, 0]
click at [905, 455] on li "15:00" at bounding box center [902, 457] width 42 height 18
type input "٢٩/٠٩/٢٠٢٥ ١٥:٠٠"
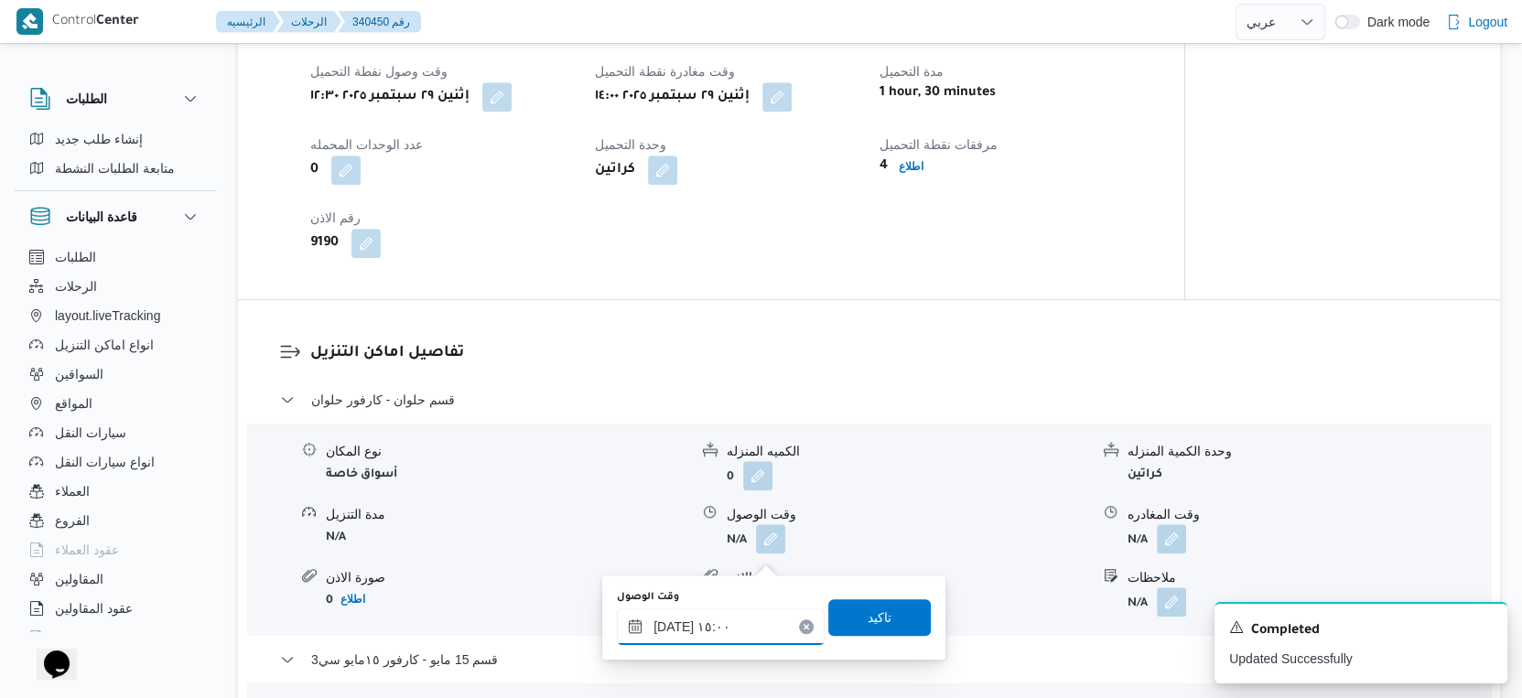
scroll to position [1473, 0]
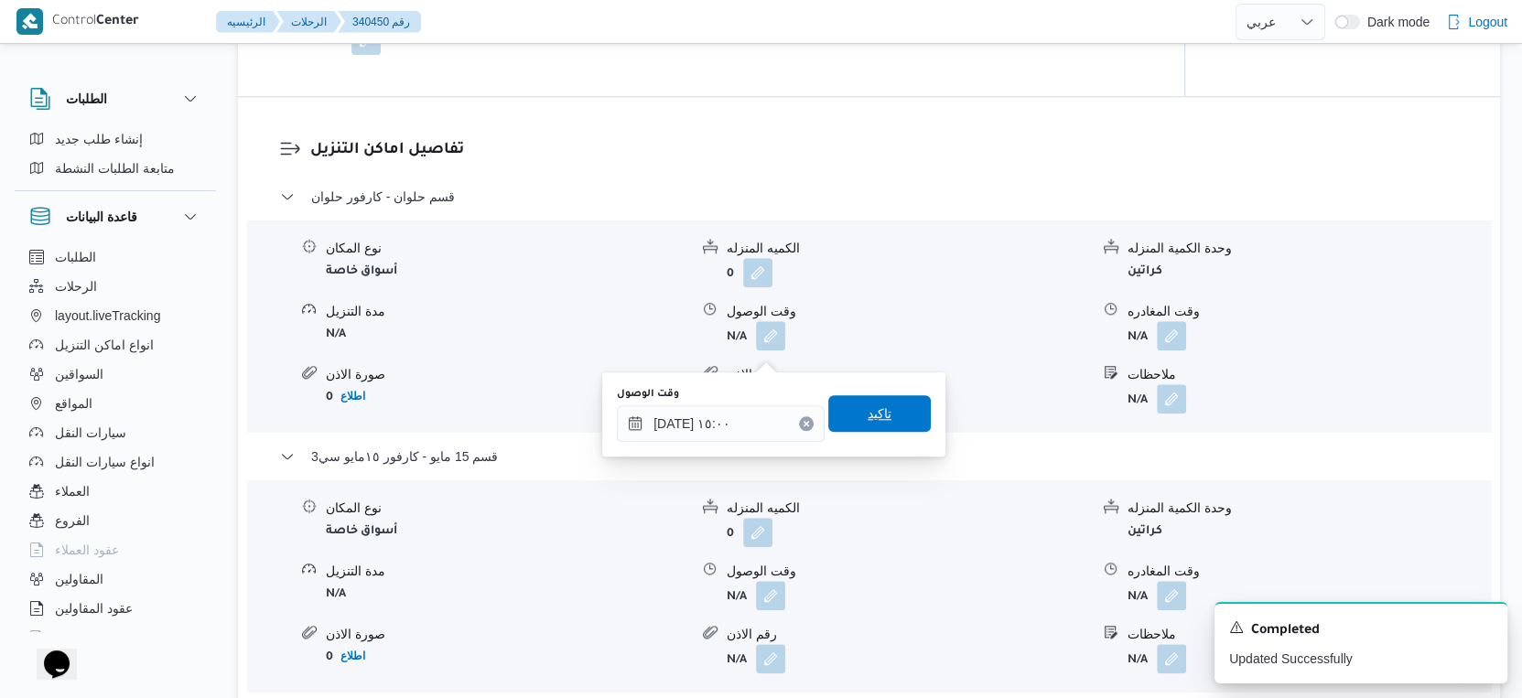
click at [890, 422] on span "تاكيد" at bounding box center [879, 413] width 103 height 37
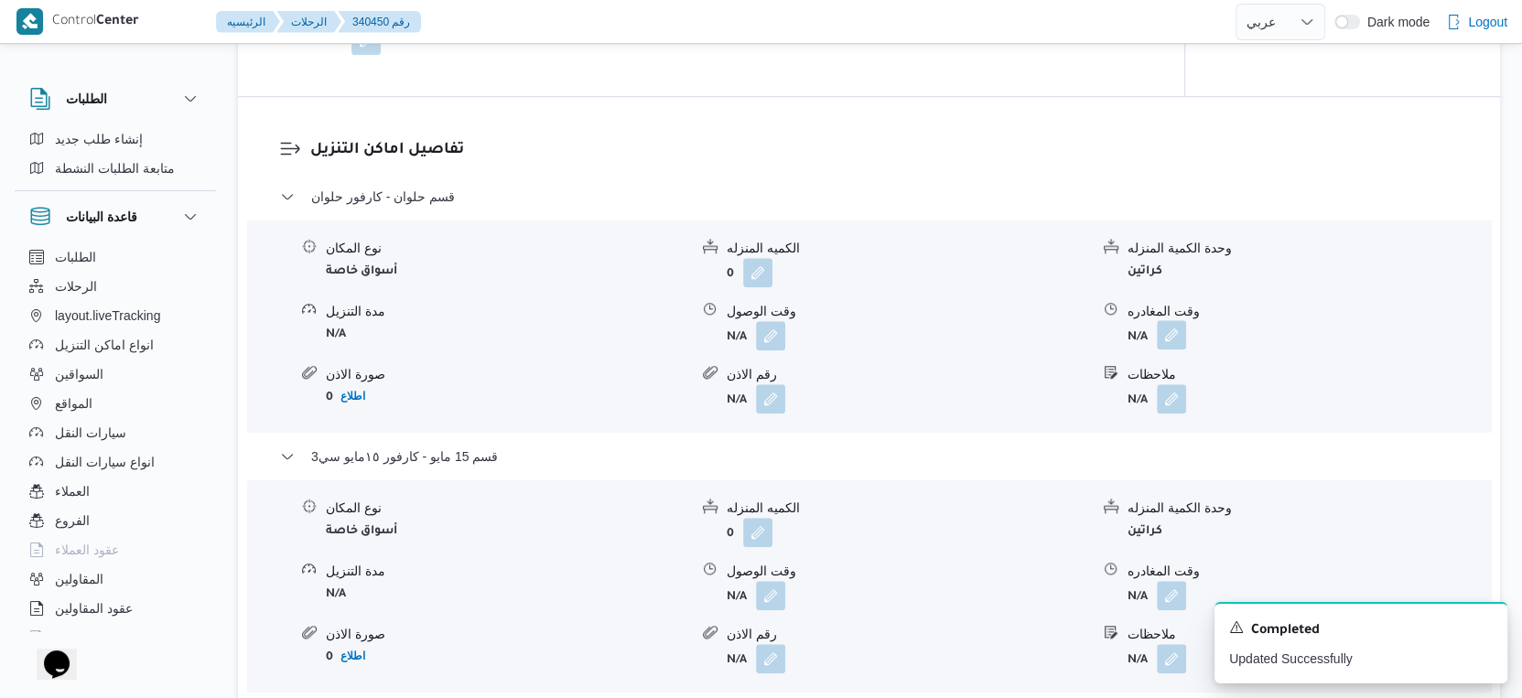
click at [1162, 350] on button "button" at bounding box center [1171, 334] width 29 height 29
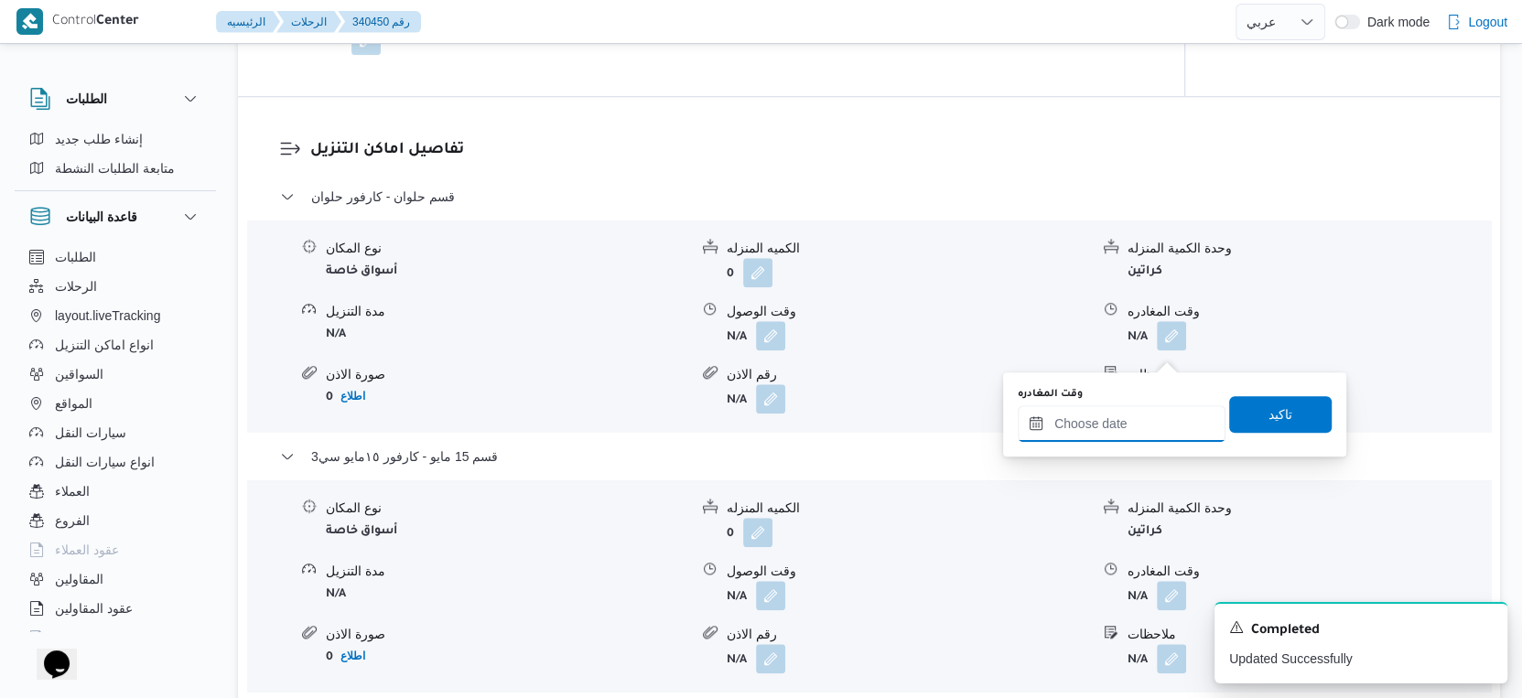
click at [1166, 411] on input "وقت المغادره" at bounding box center [1122, 423] width 208 height 37
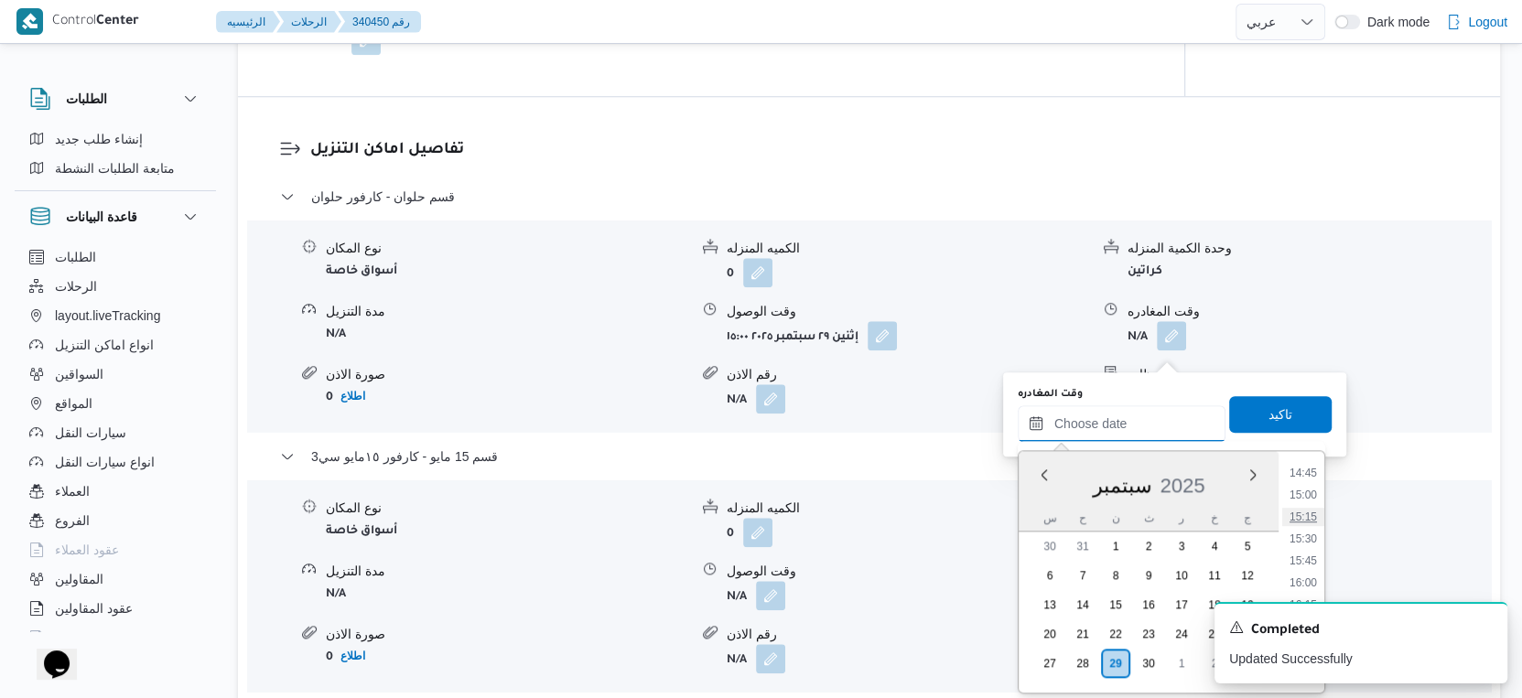
scroll to position [1346, 0]
click at [1308, 529] on li "16:00" at bounding box center [1303, 534] width 42 height 18
type input "٢٩/٠٩/٢٠٢٥ ١٦:٠٠"
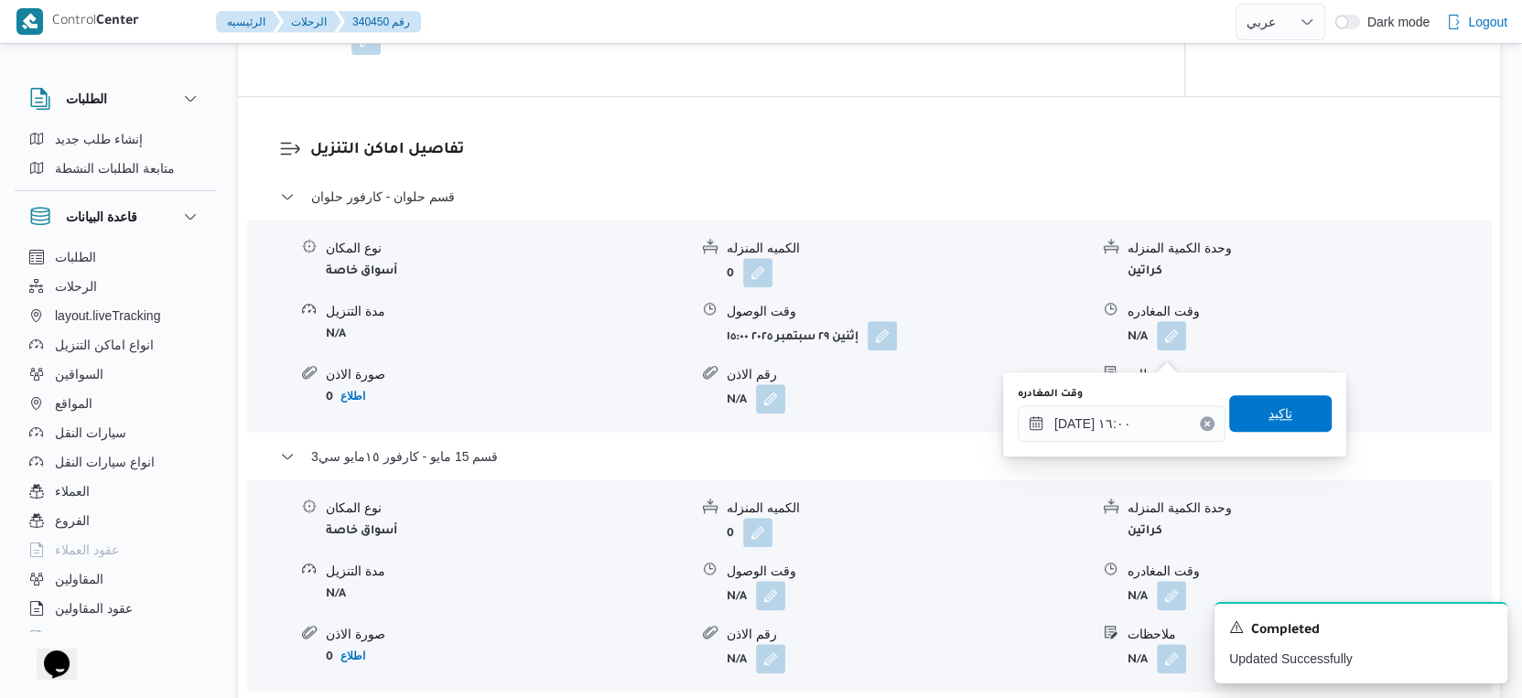
click at [1289, 415] on span "تاكيد" at bounding box center [1280, 413] width 103 height 37
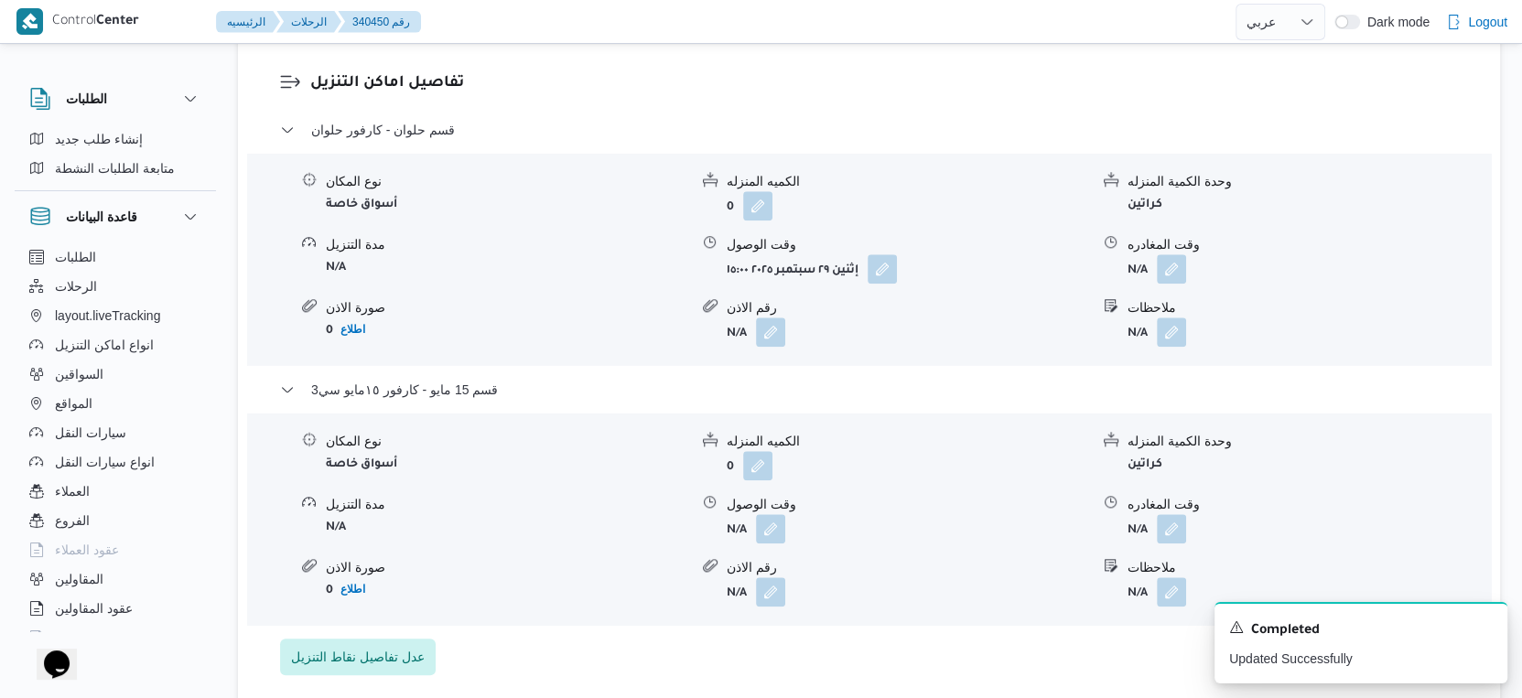
scroll to position [1575, 0]
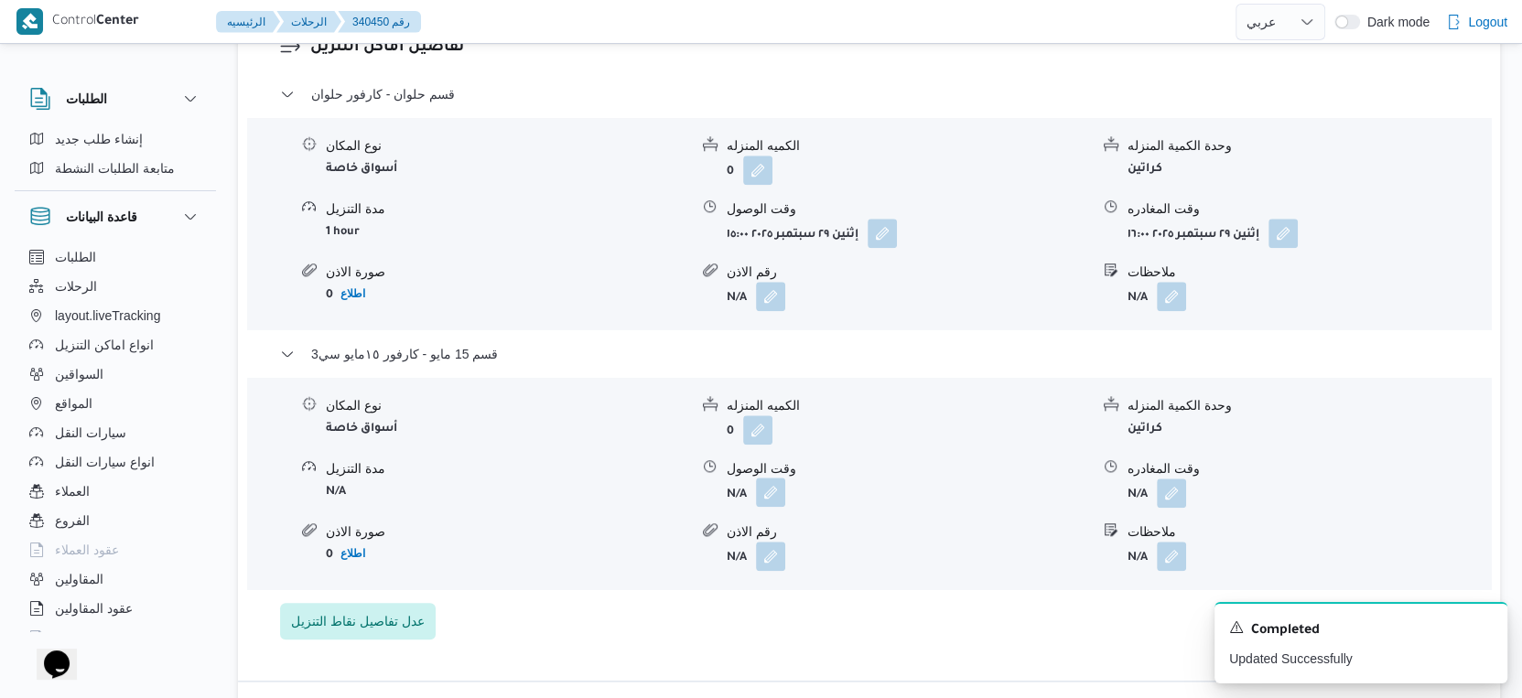
click at [770, 507] on button "button" at bounding box center [770, 492] width 29 height 29
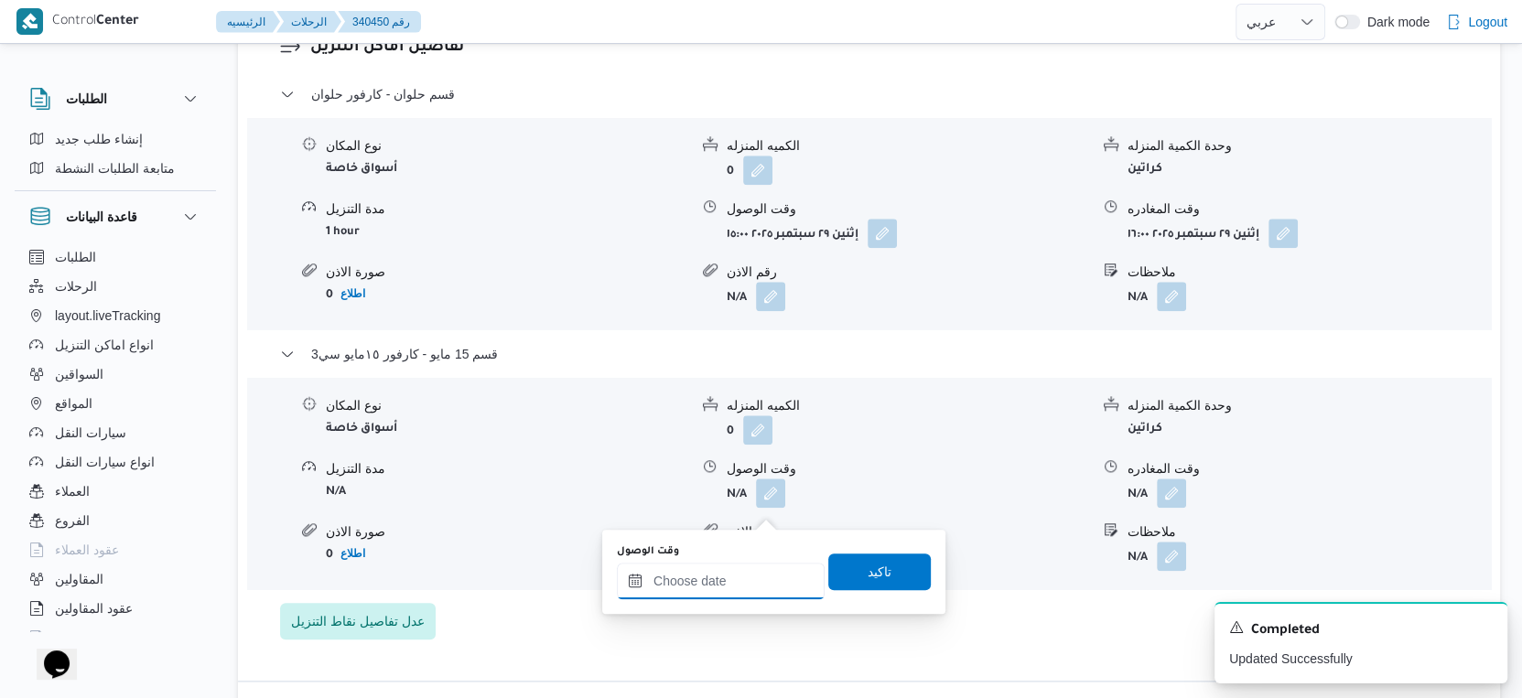
drag, startPoint x: 767, startPoint y: 513, endPoint x: 739, endPoint y: 562, distance: 56.5
click at [725, 572] on input "وقت الوصول" at bounding box center [721, 581] width 208 height 37
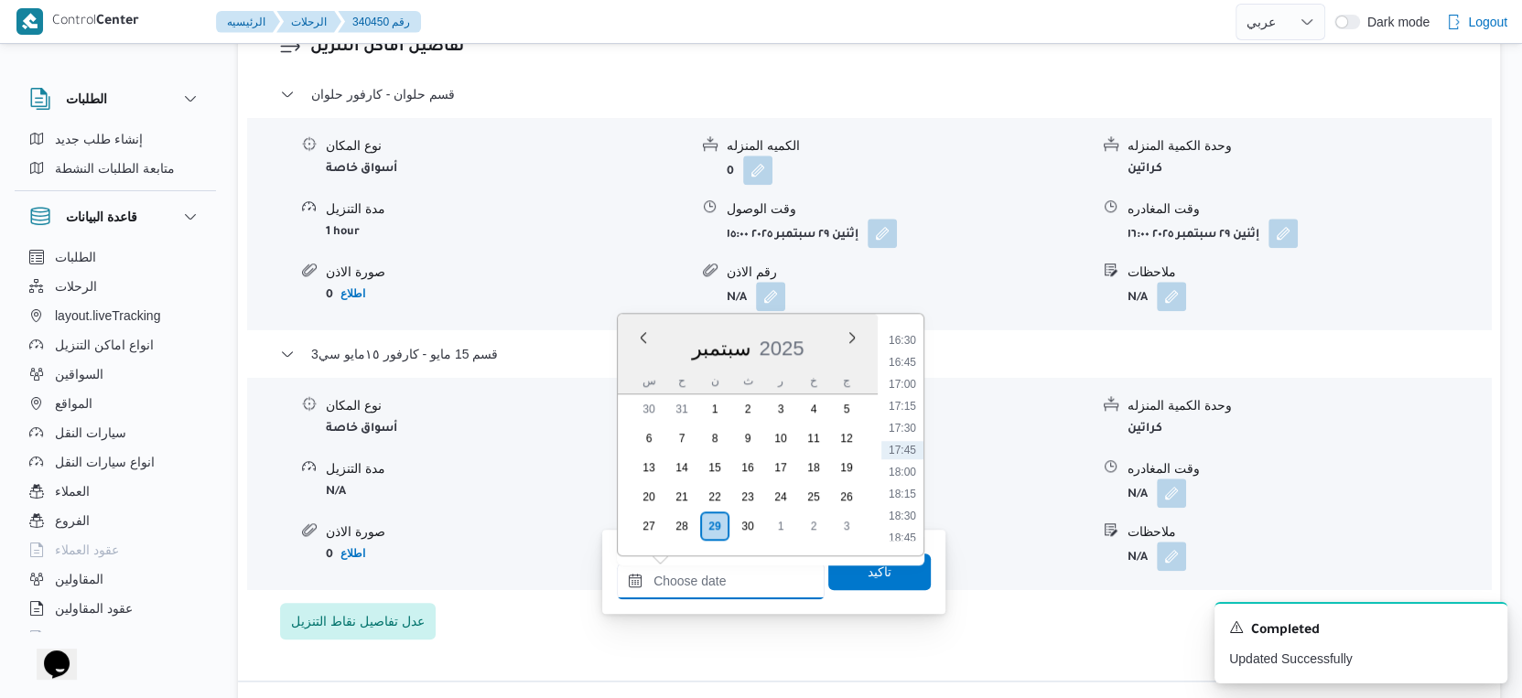
scroll to position [1346, 0]
click at [907, 439] on li "16:30" at bounding box center [902, 441] width 42 height 18
type input "٢٩/٠٩/٢٠٢٥ ١٦:٣٠"
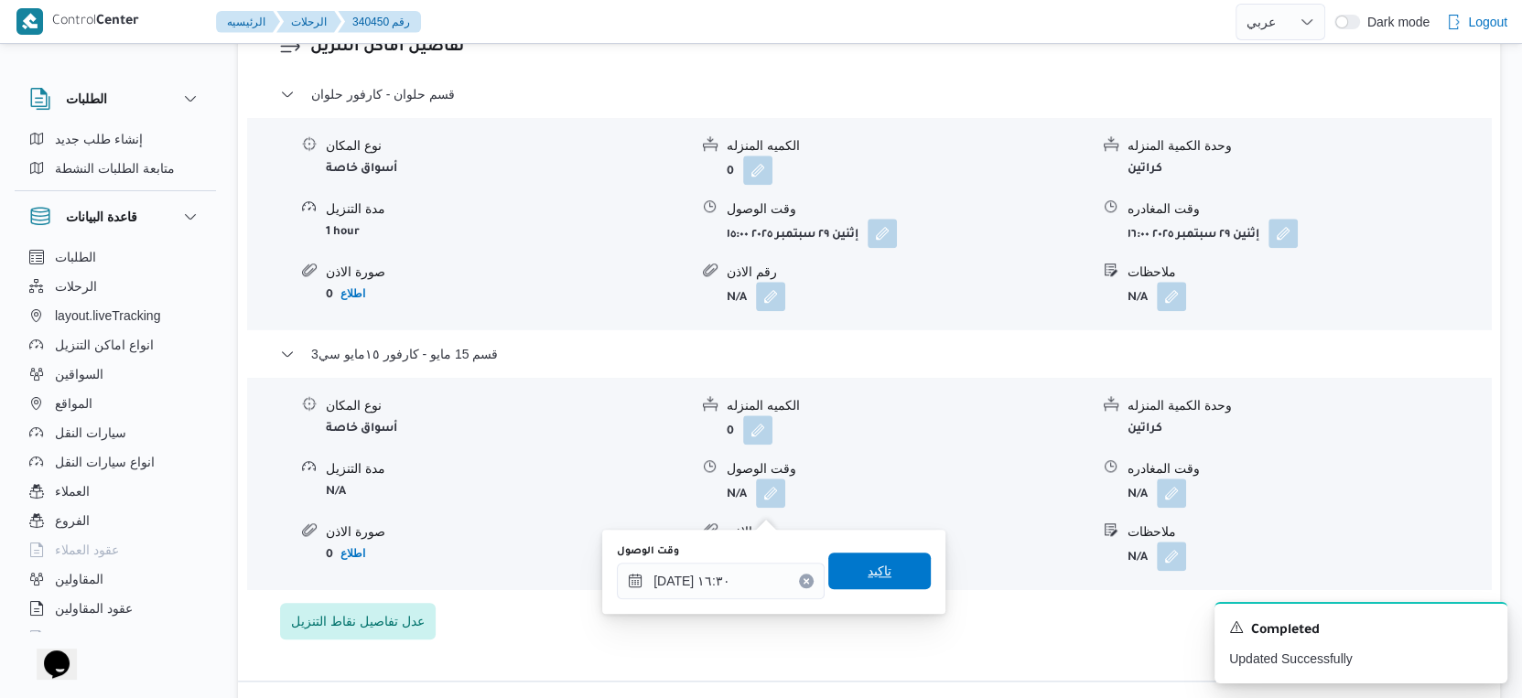
click at [893, 575] on span "تاكيد" at bounding box center [879, 571] width 103 height 37
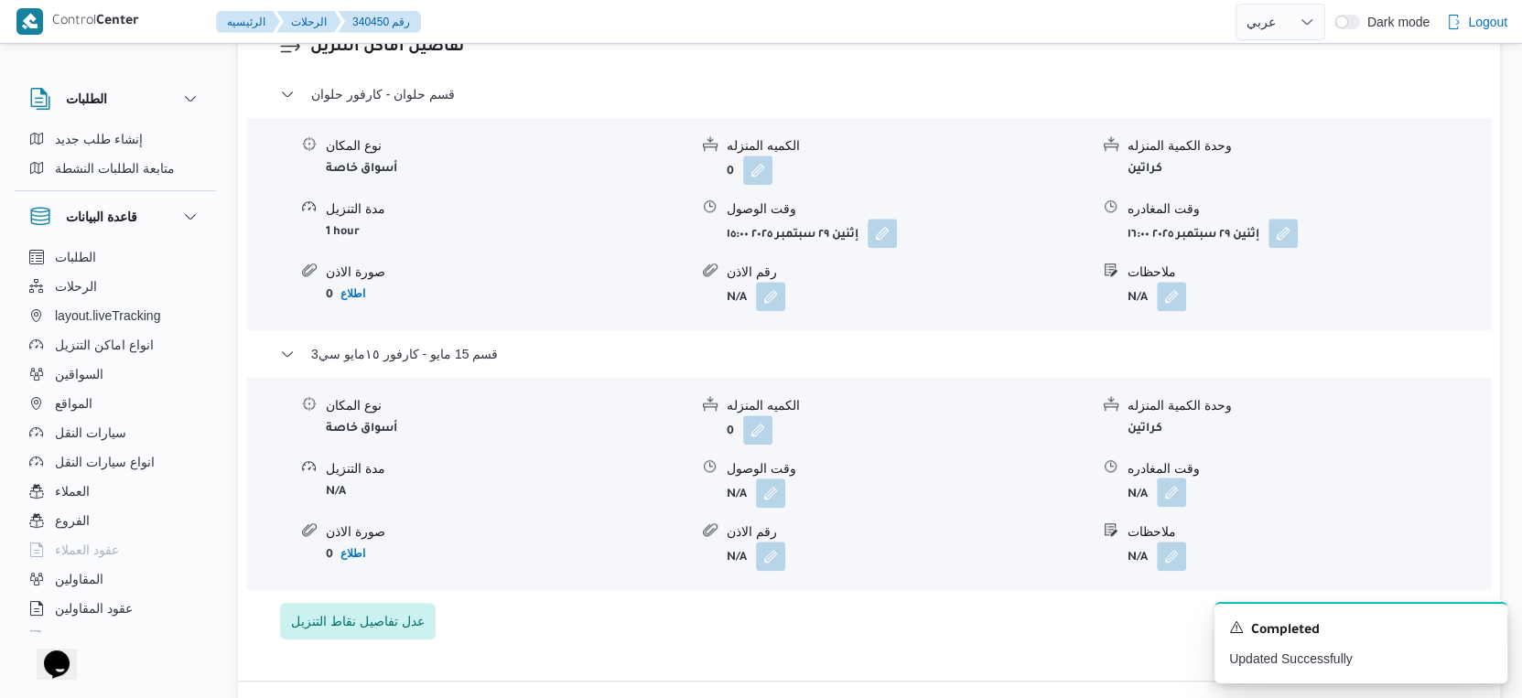
click at [1173, 507] on button "button" at bounding box center [1171, 492] width 29 height 29
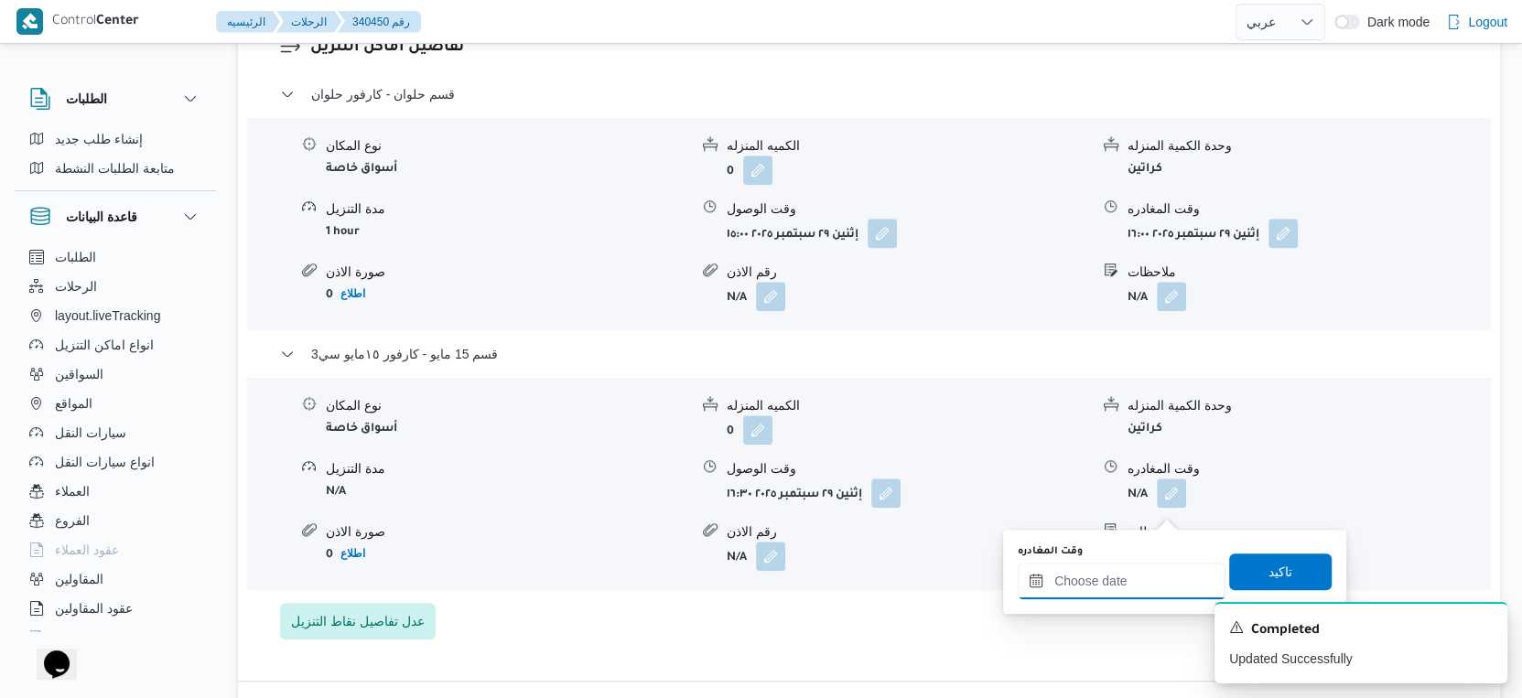
click at [1150, 581] on input "وقت المغادره" at bounding box center [1122, 581] width 208 height 37
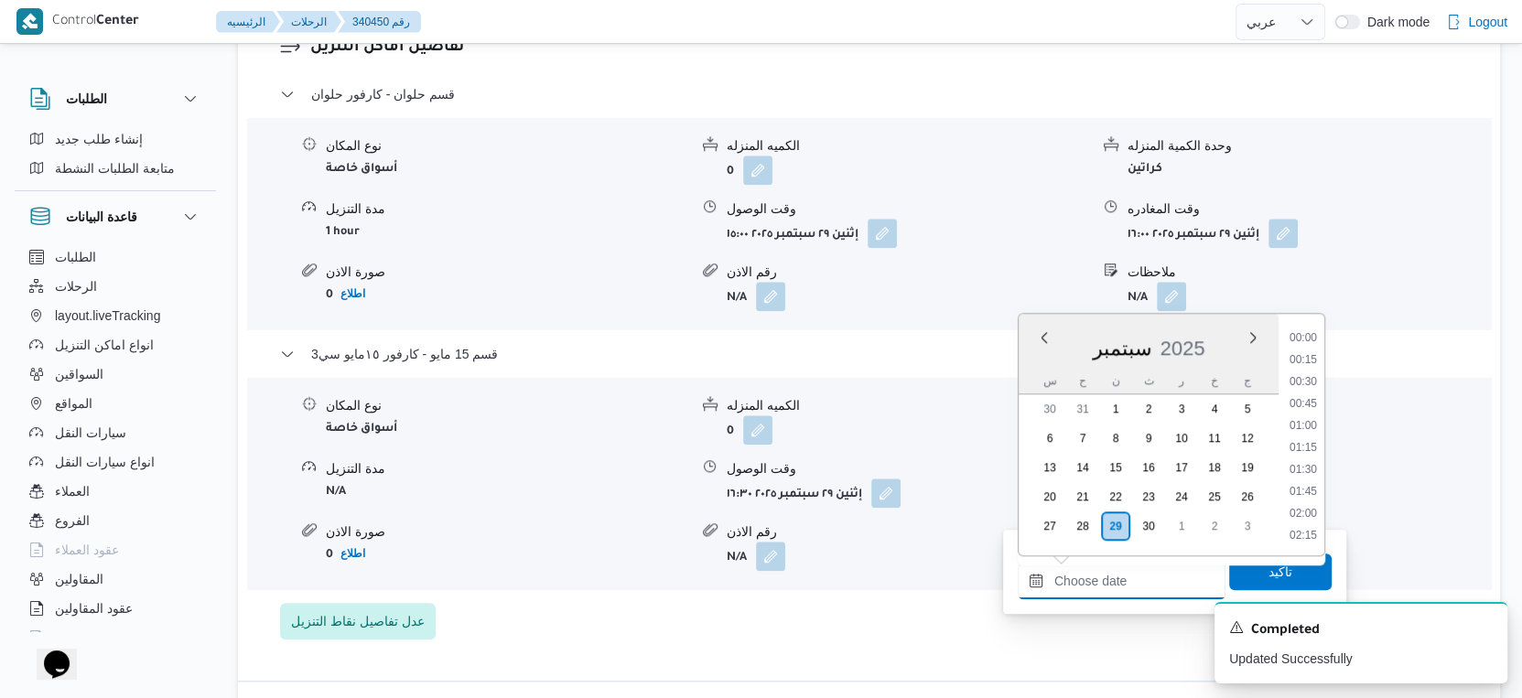
scroll to position [1447, 0]
click at [1311, 425] on li "17:30" at bounding box center [1303, 428] width 42 height 18
type input "٢٩/٠٩/٢٠٢٥ ١٧:٣٠"
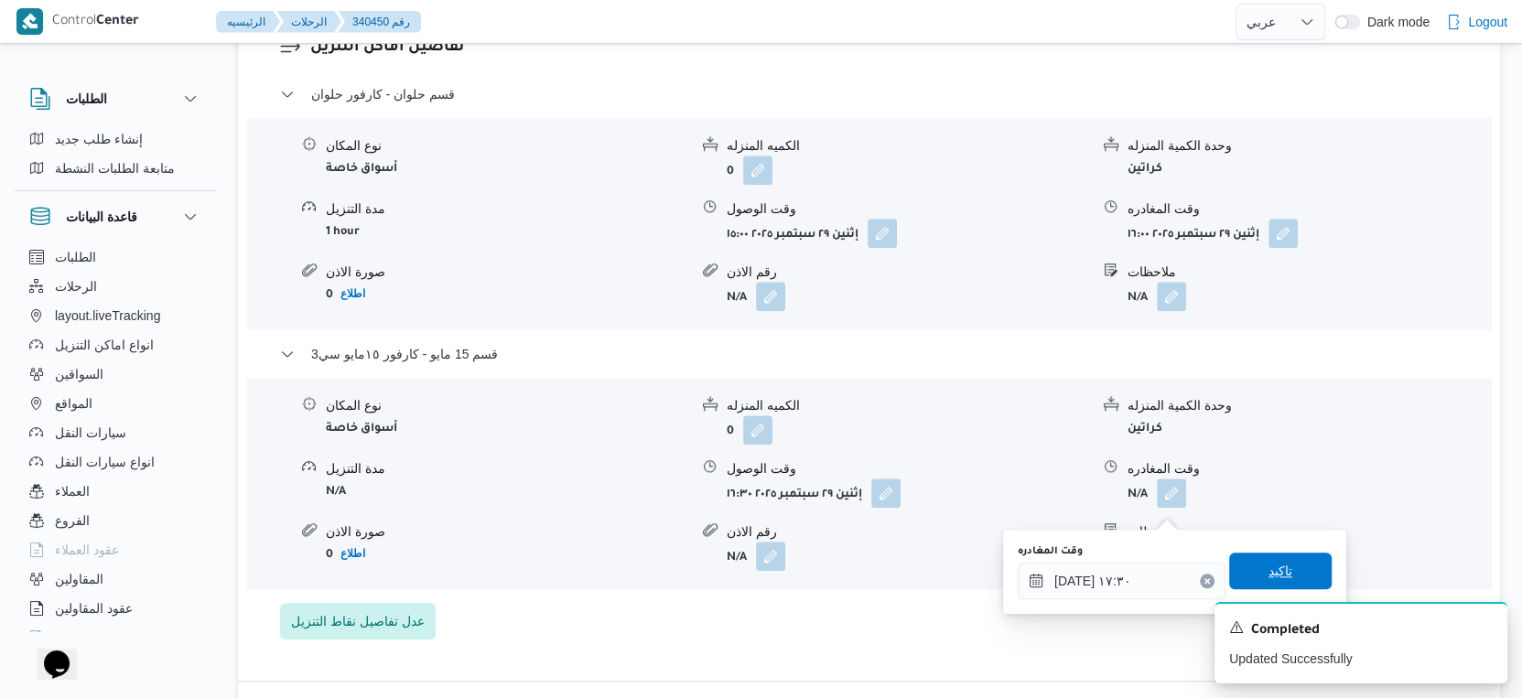
click at [1297, 564] on span "تاكيد" at bounding box center [1280, 571] width 103 height 37
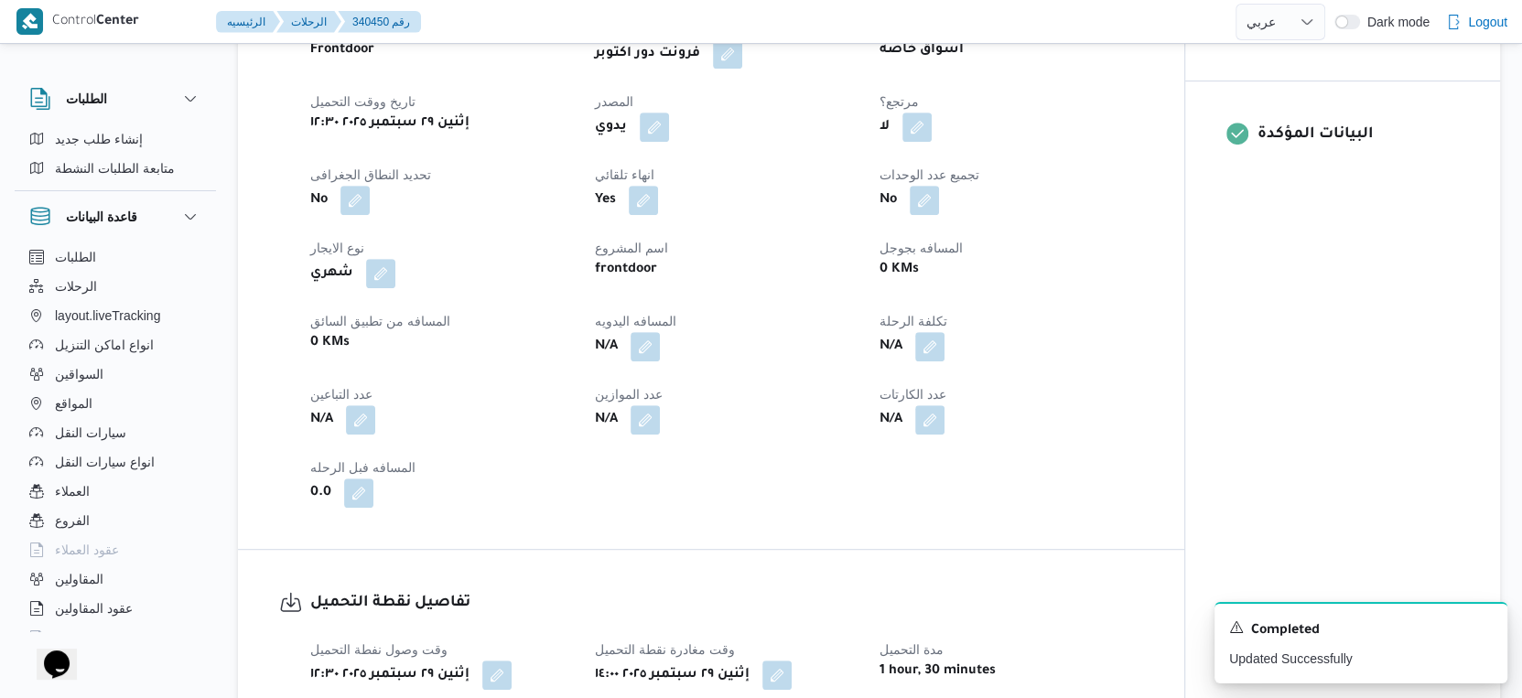
scroll to position [659, 0]
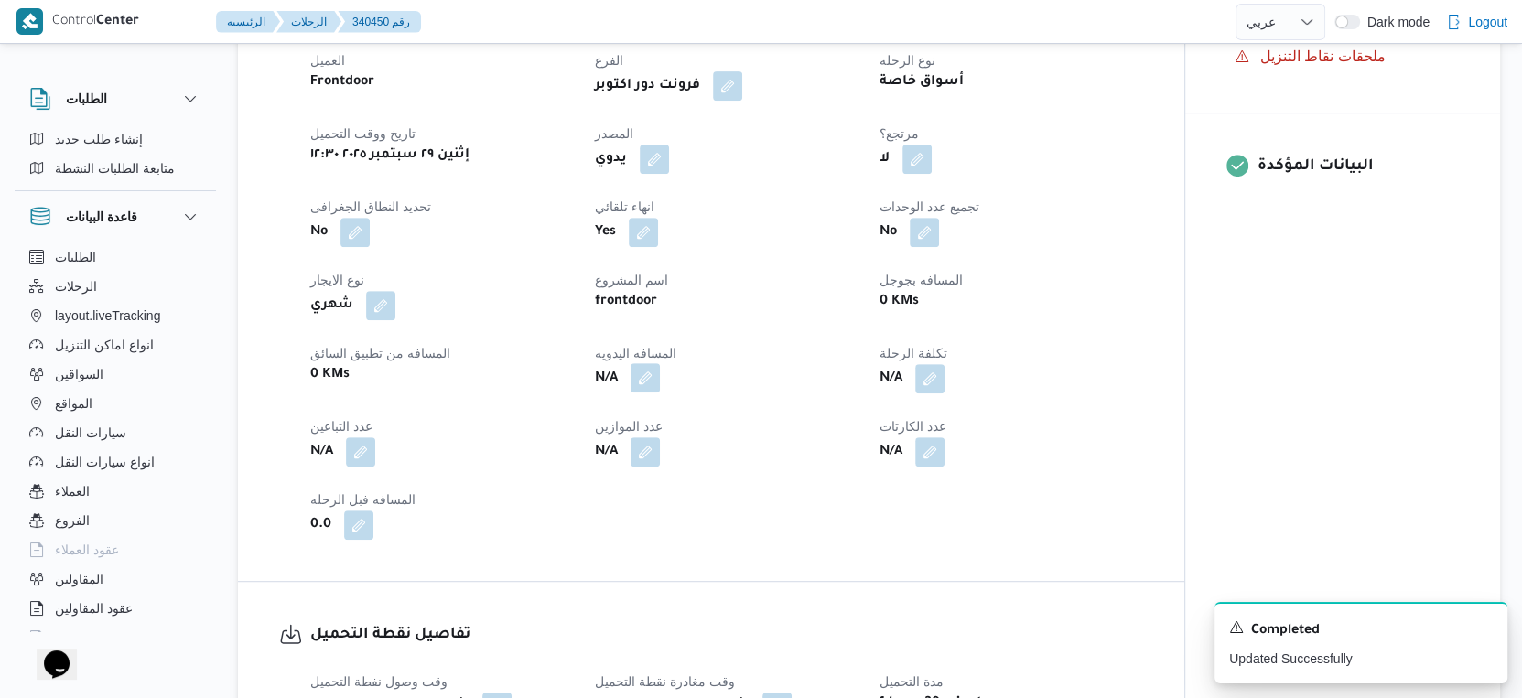
click at [656, 393] on button "button" at bounding box center [645, 377] width 29 height 29
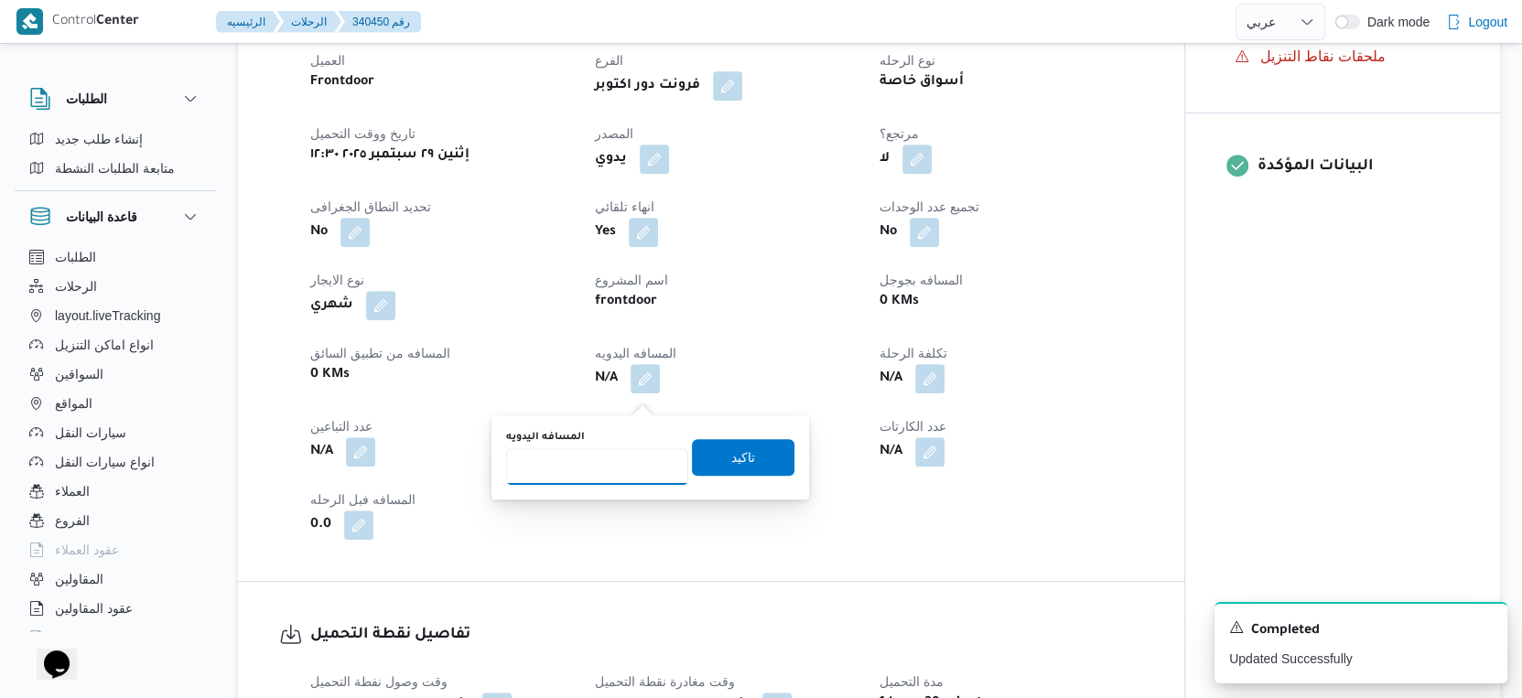
click at [608, 464] on input "المسافه اليدويه" at bounding box center [597, 466] width 182 height 37
type input "122"
click at [731, 451] on span "تاكيد" at bounding box center [743, 457] width 24 height 22
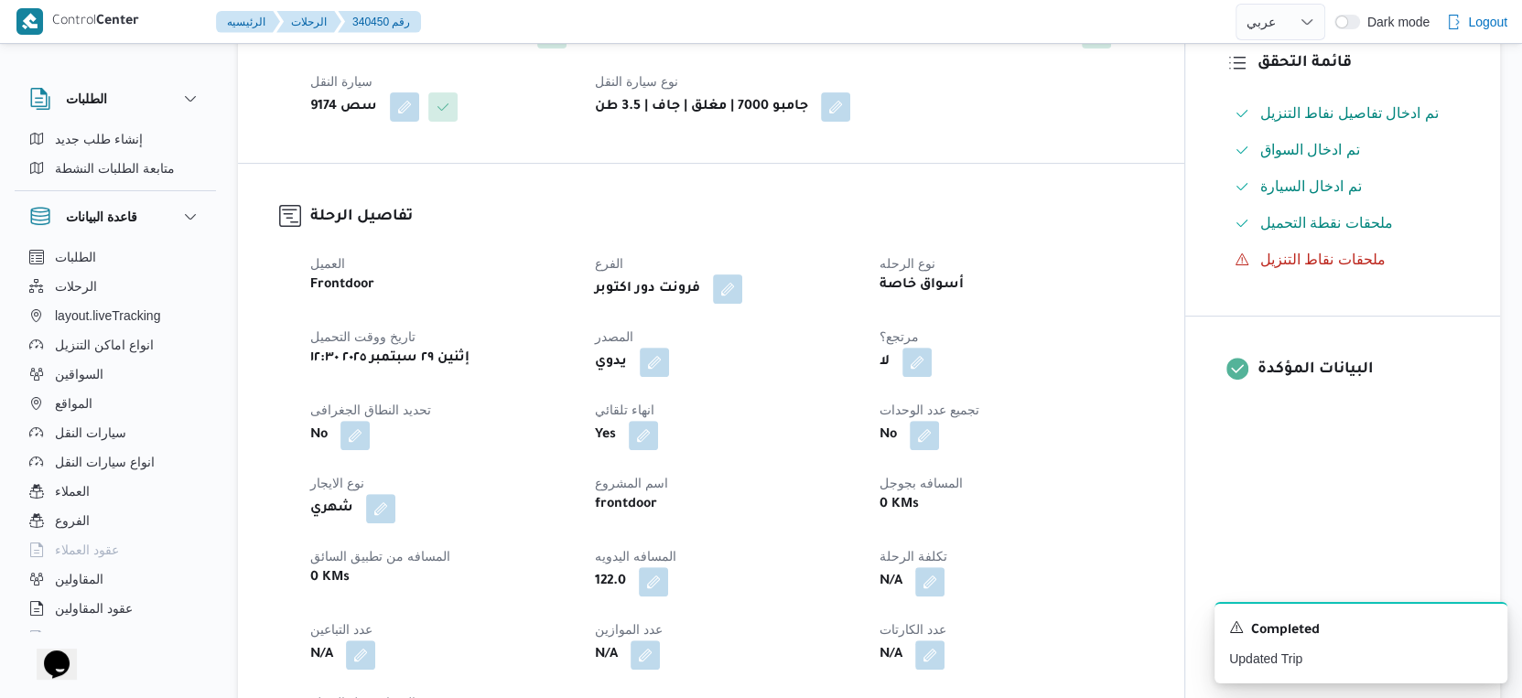
scroll to position [0, 0]
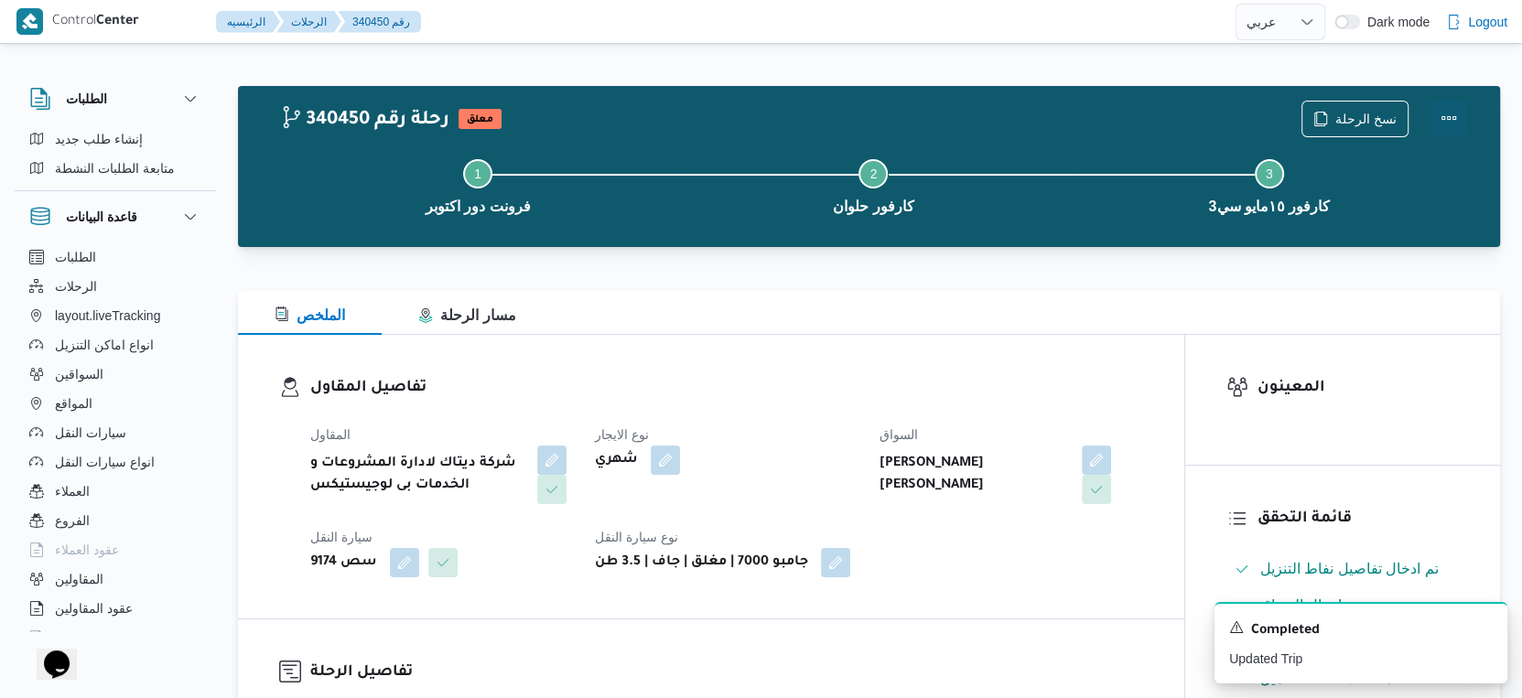
click at [1451, 122] on button "Actions" at bounding box center [1448, 118] width 37 height 37
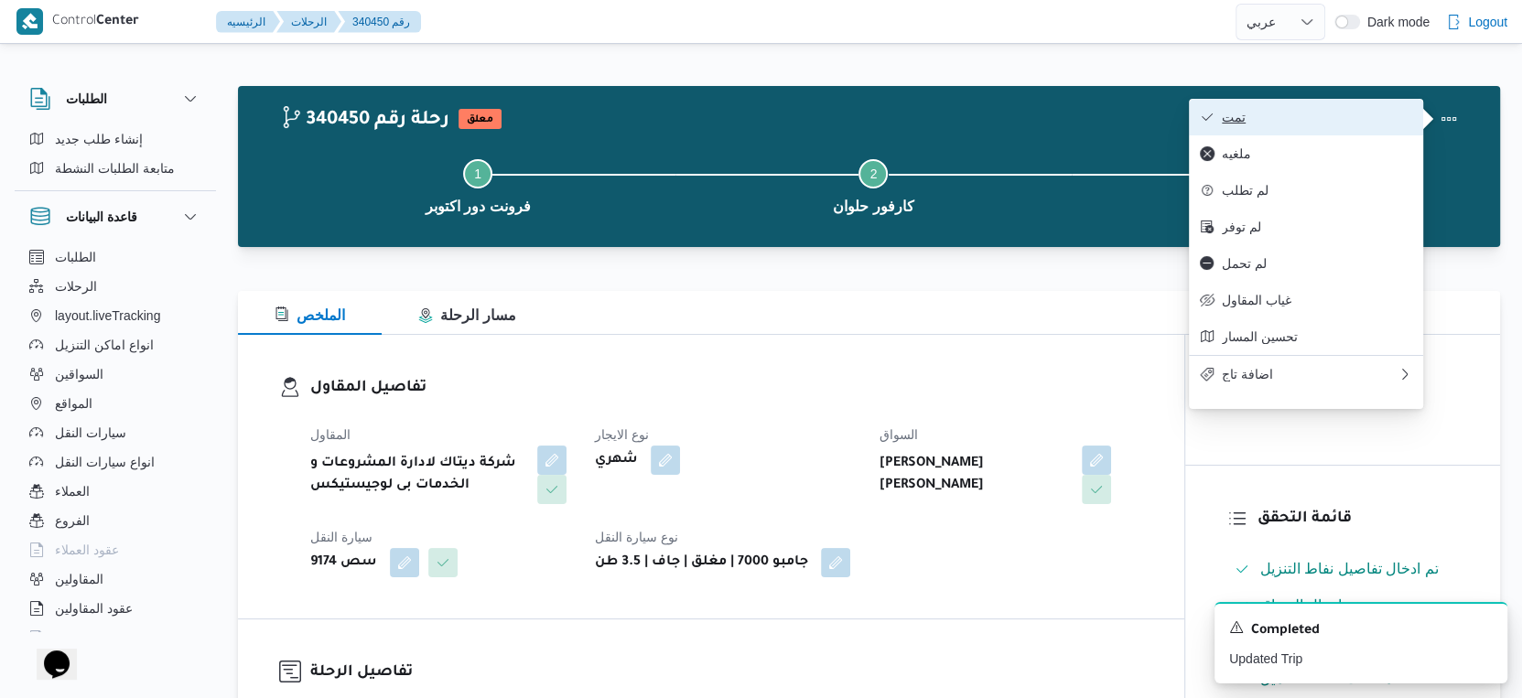
click at [1322, 109] on button "تمت" at bounding box center [1306, 117] width 234 height 37
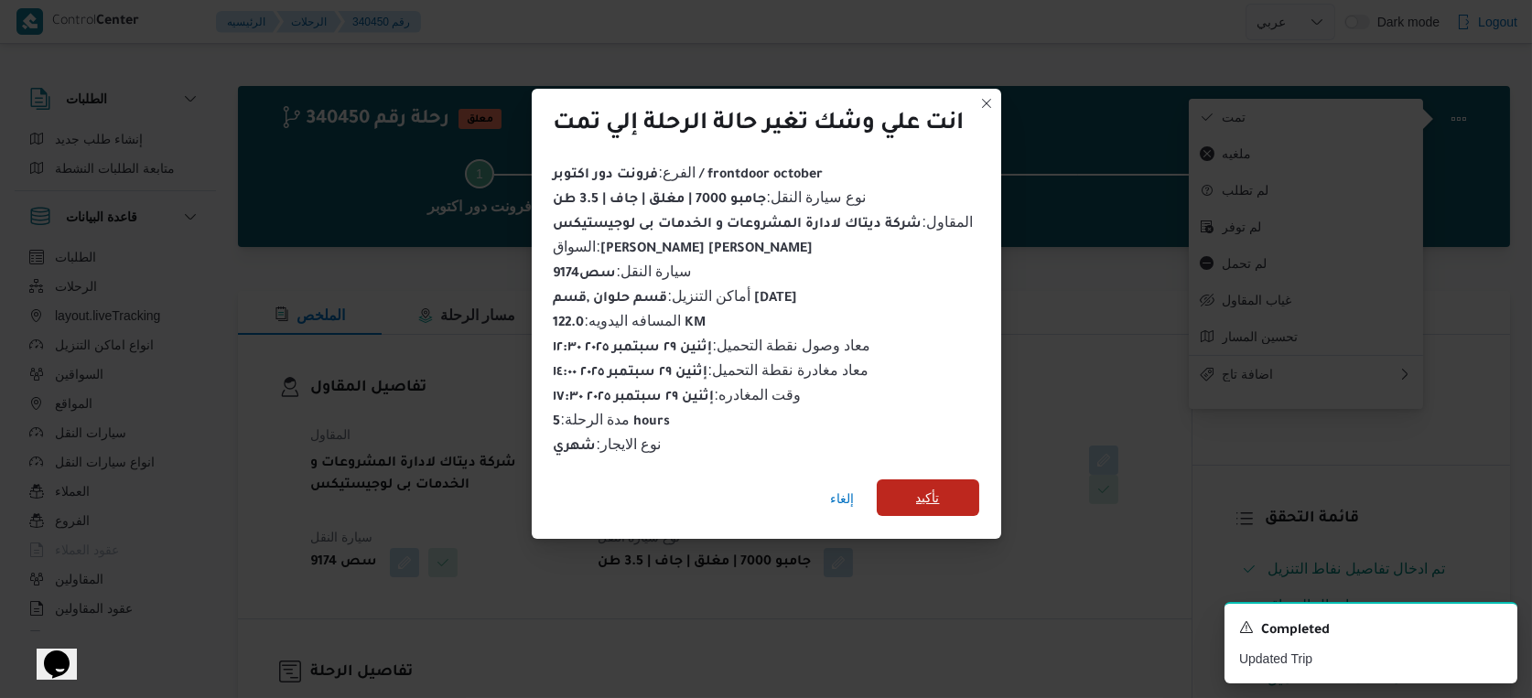
click at [937, 491] on span "تأكيد" at bounding box center [928, 498] width 24 height 22
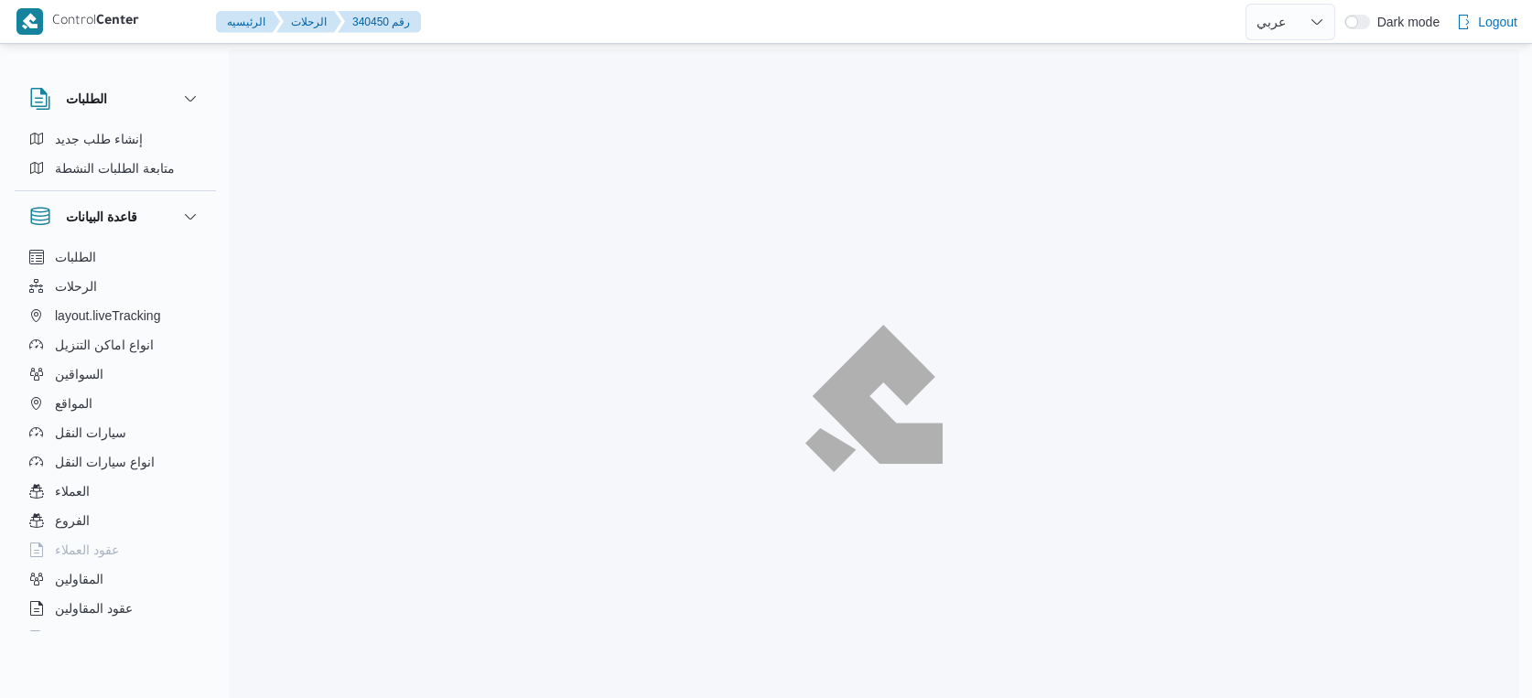
select select "ar"
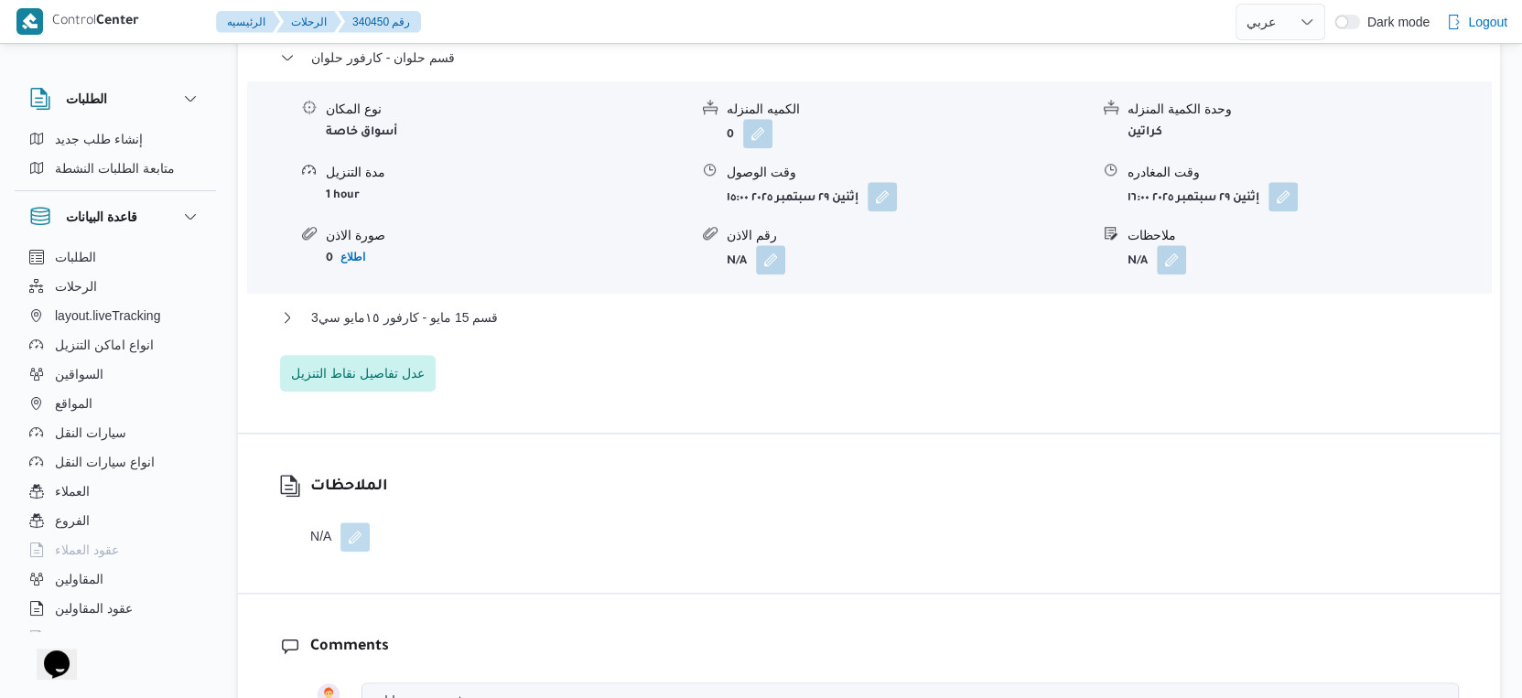
scroll to position [1626, 0]
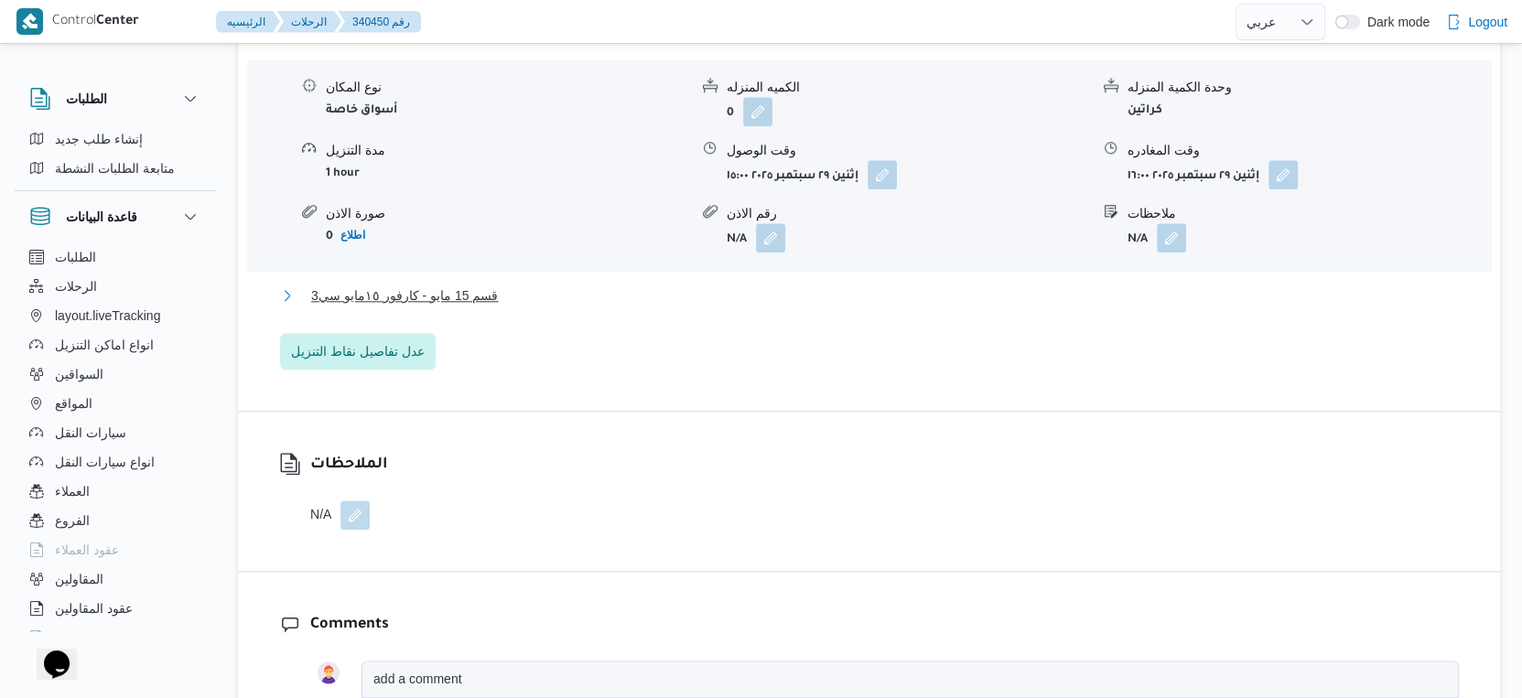
click at [555, 307] on button "قسم 15 مايو - كارفور ١٥مايو سي3" at bounding box center [869, 296] width 1179 height 22
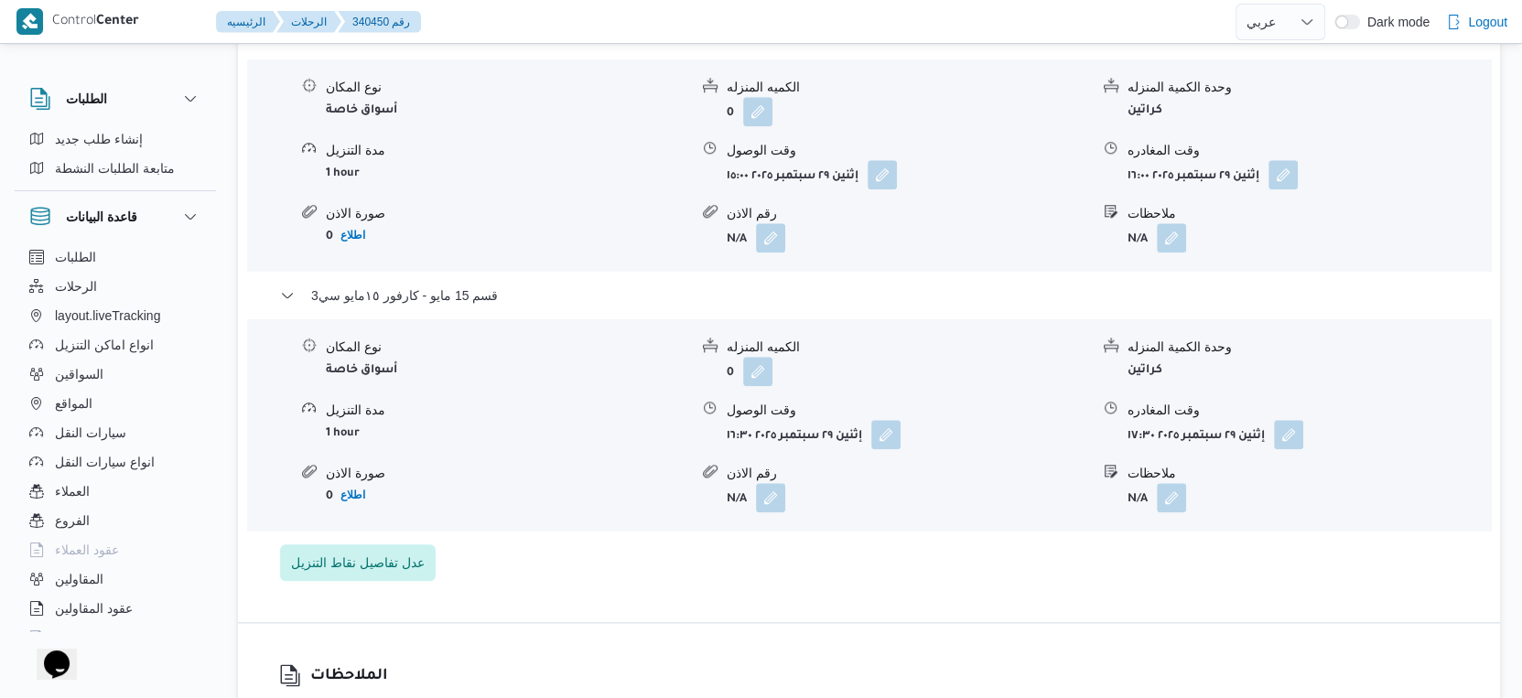
click at [648, 409] on div "نوع المكان أسواق خاصة الكميه المنزله 0 وحدة الكمية المنزله كراتين مدة التنزيل 1…" at bounding box center [869, 425] width 1258 height 208
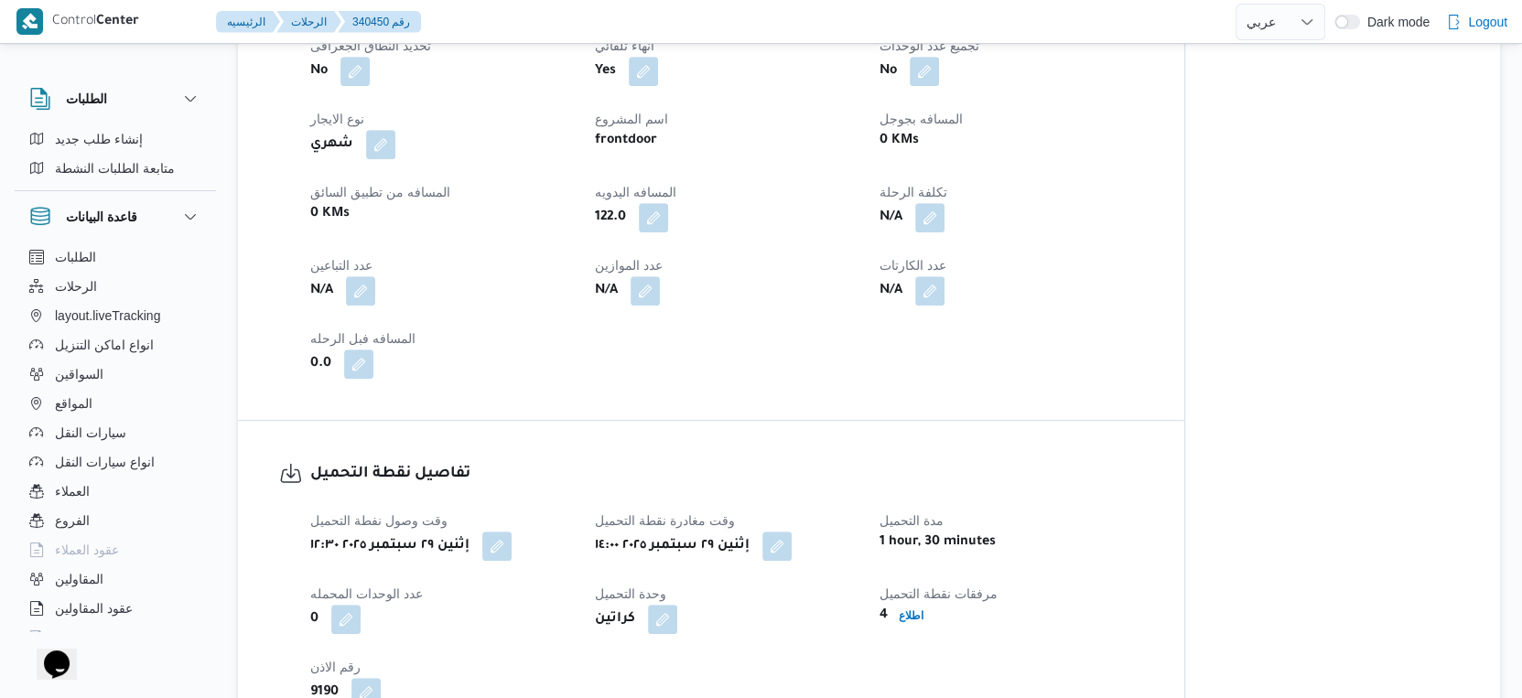
scroll to position [1220, 0]
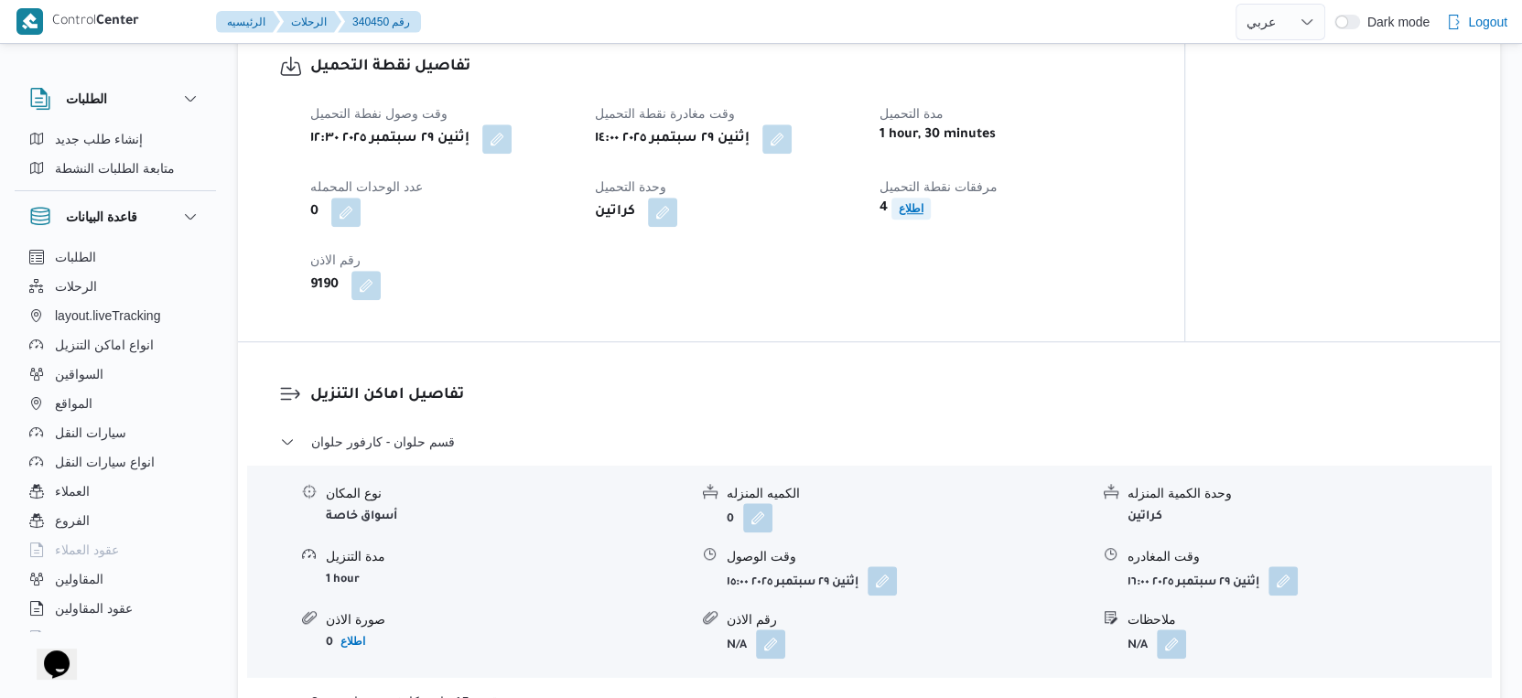
click at [912, 215] on b "اطلاع" at bounding box center [911, 208] width 25 height 13
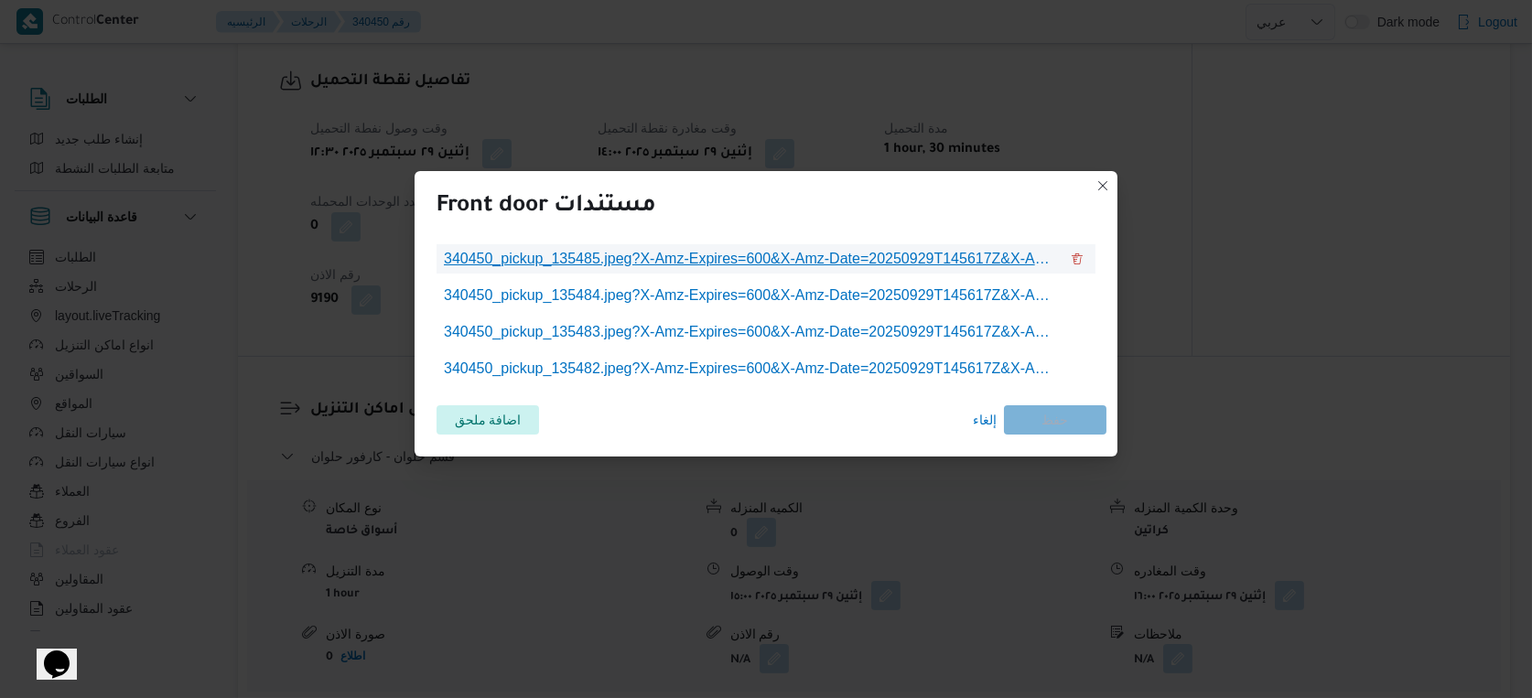
click at [766, 269] on span "340450_pickup_135485.jpeg?X-Amz-Expires=600&X-Amz-Date=20250929T145617Z&X-Amz-A…" at bounding box center [751, 259] width 615 height 22
click at [984, 420] on span "إلغاء" at bounding box center [985, 420] width 24 height 22
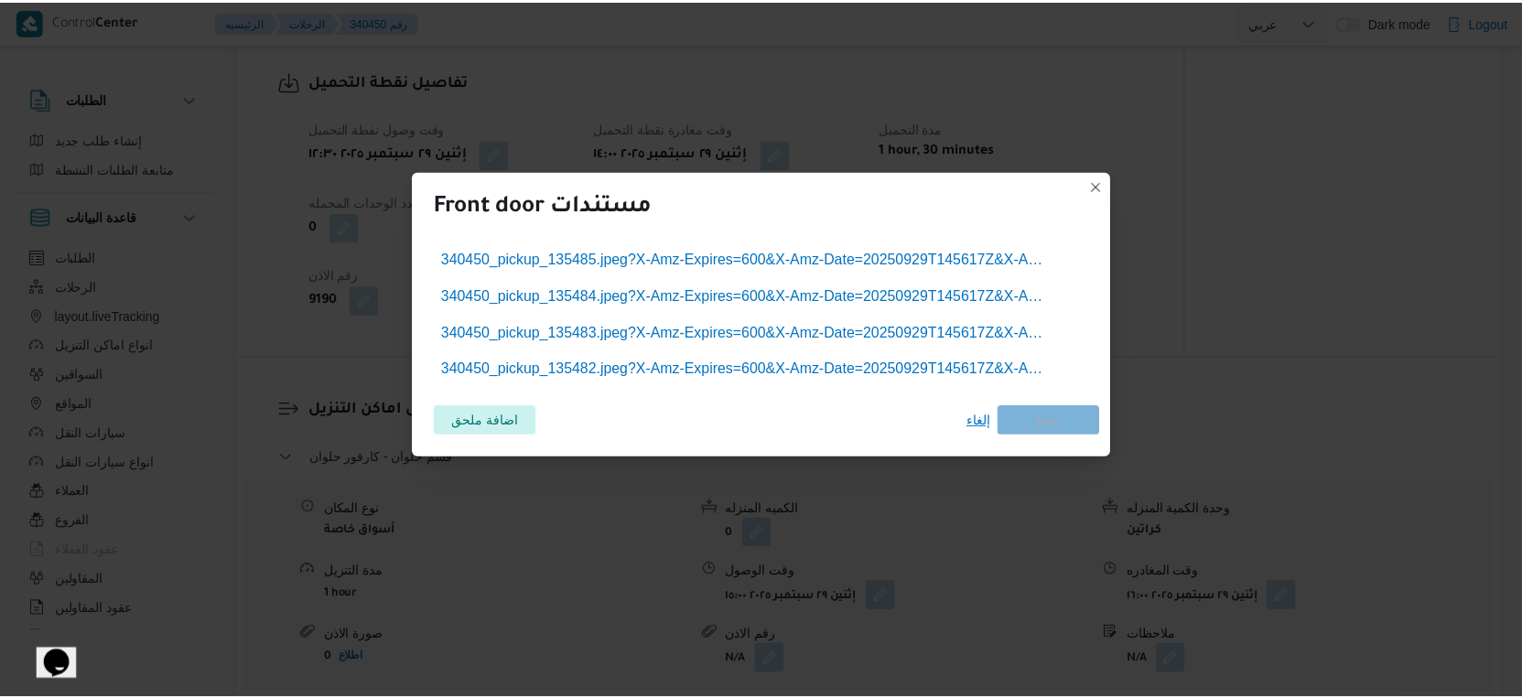
scroll to position [1220, 0]
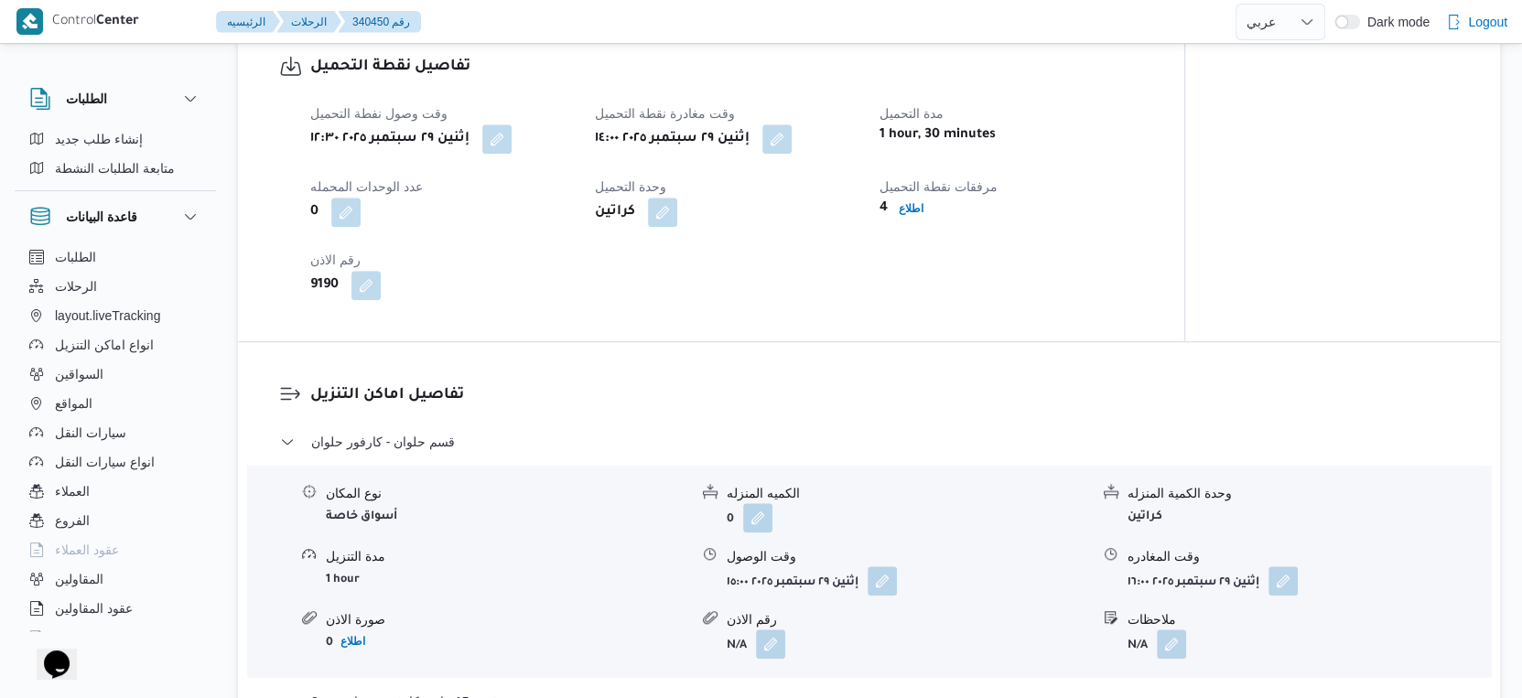
click at [940, 401] on h3 "تفاصيل اماكن التنزيل" at bounding box center [884, 395] width 1149 height 25
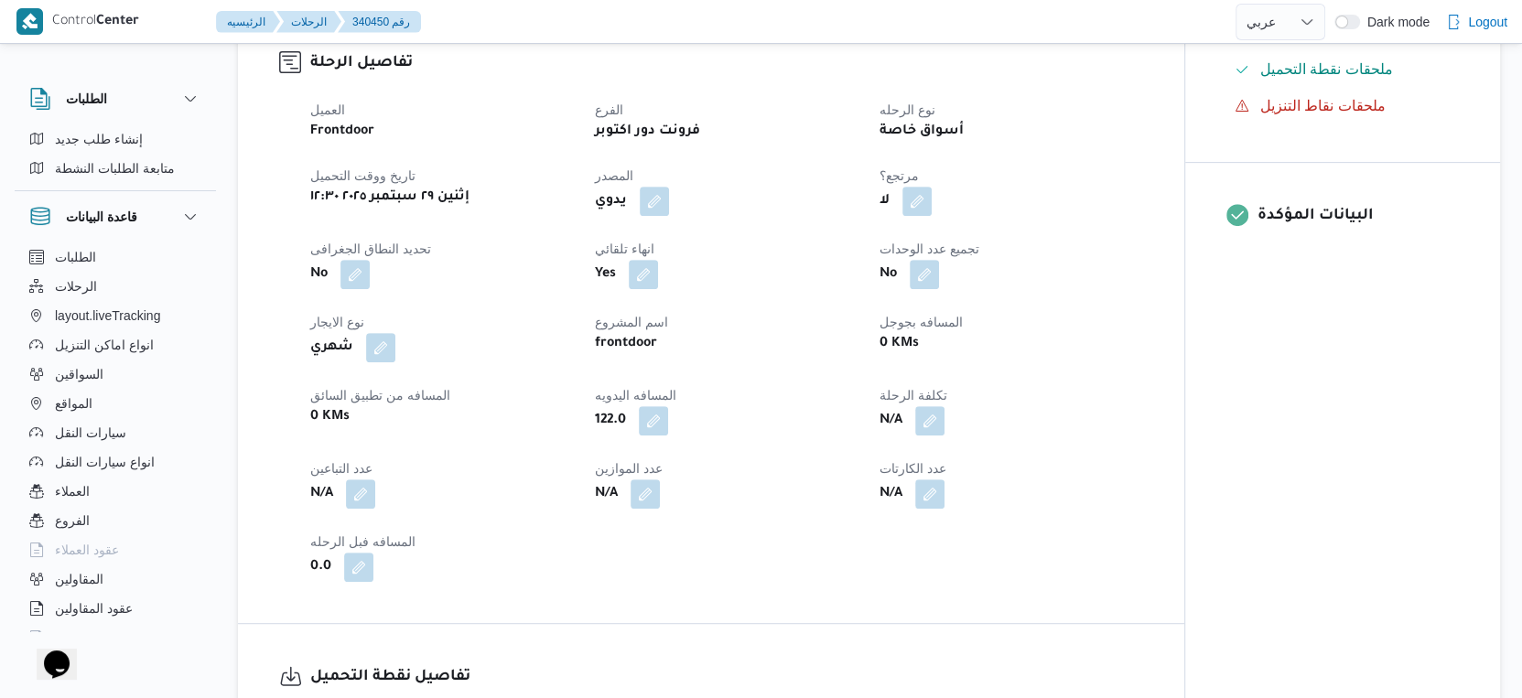
scroll to position [0, 0]
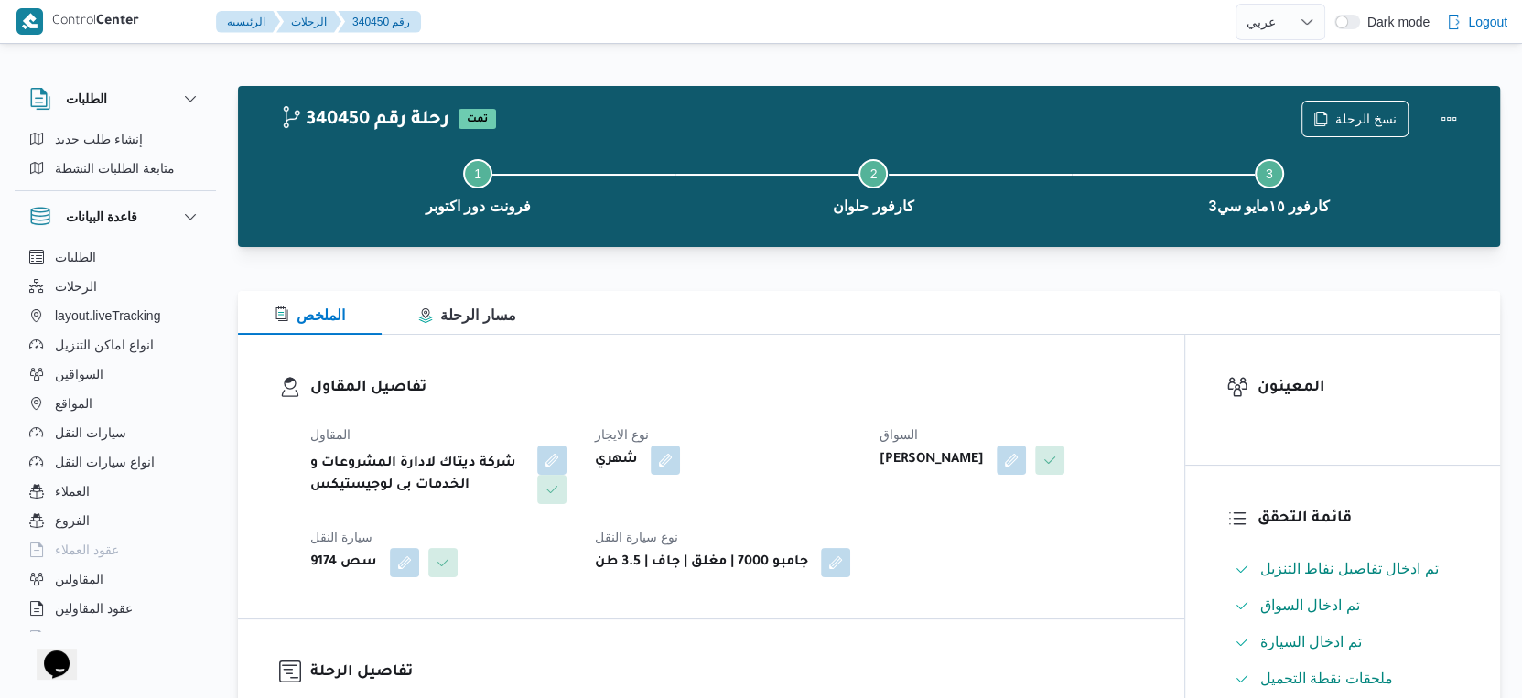
select select "ar"
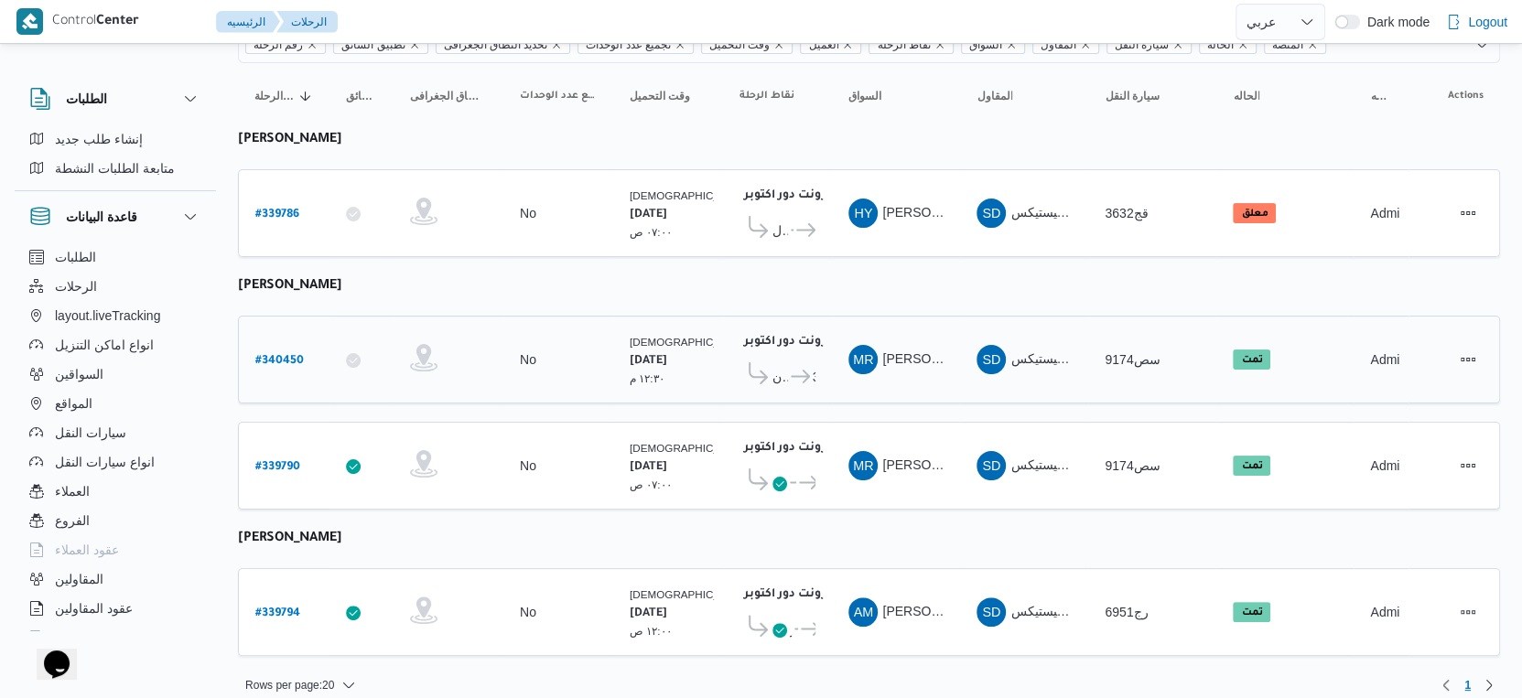
scroll to position [167, 0]
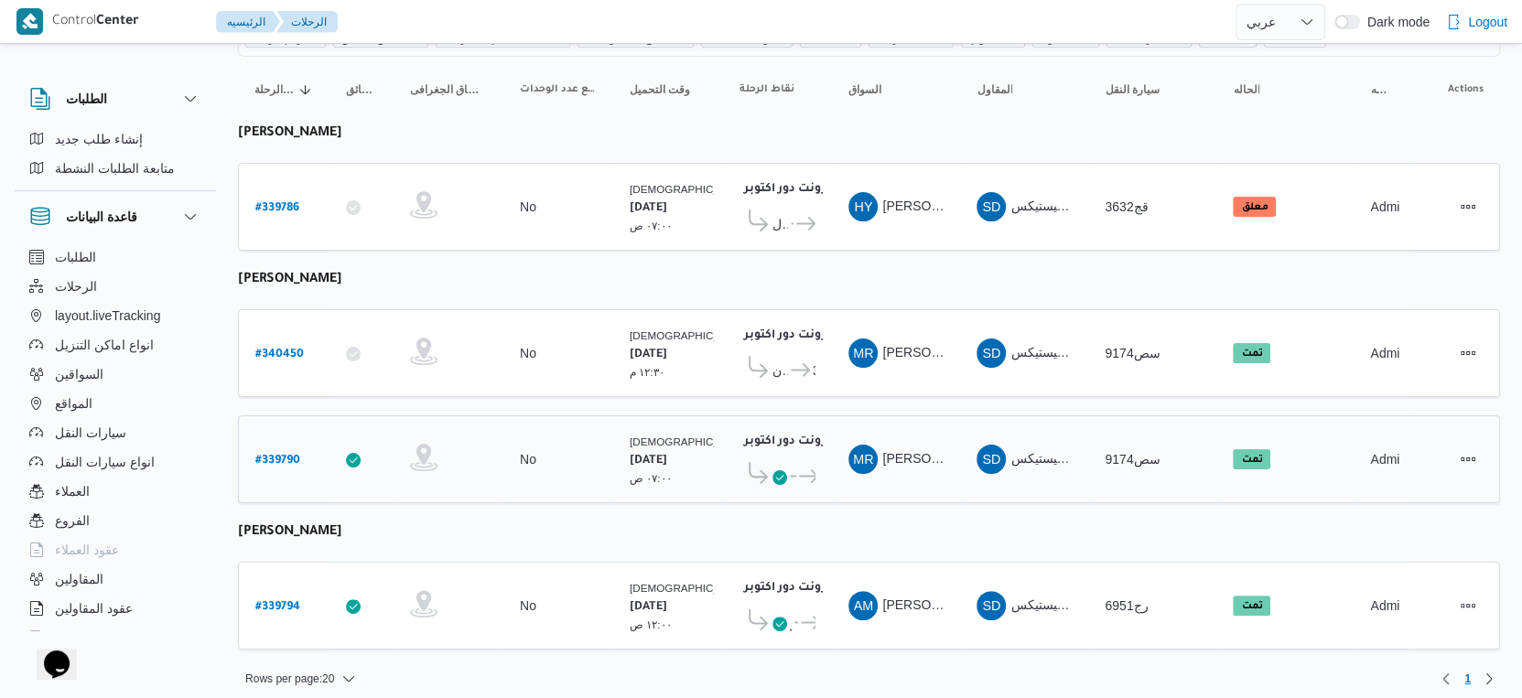
click at [273, 455] on b "# 339790" at bounding box center [277, 461] width 45 height 13
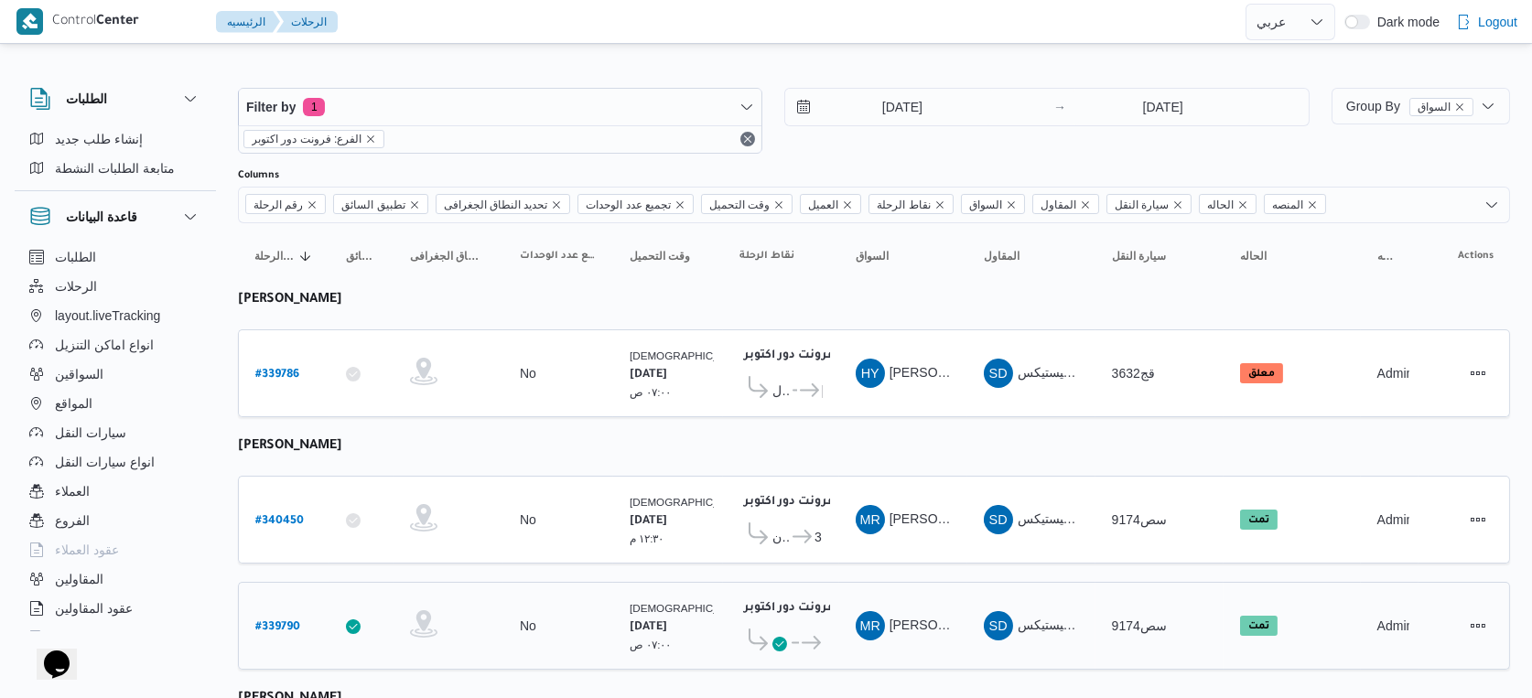
select select "ar"
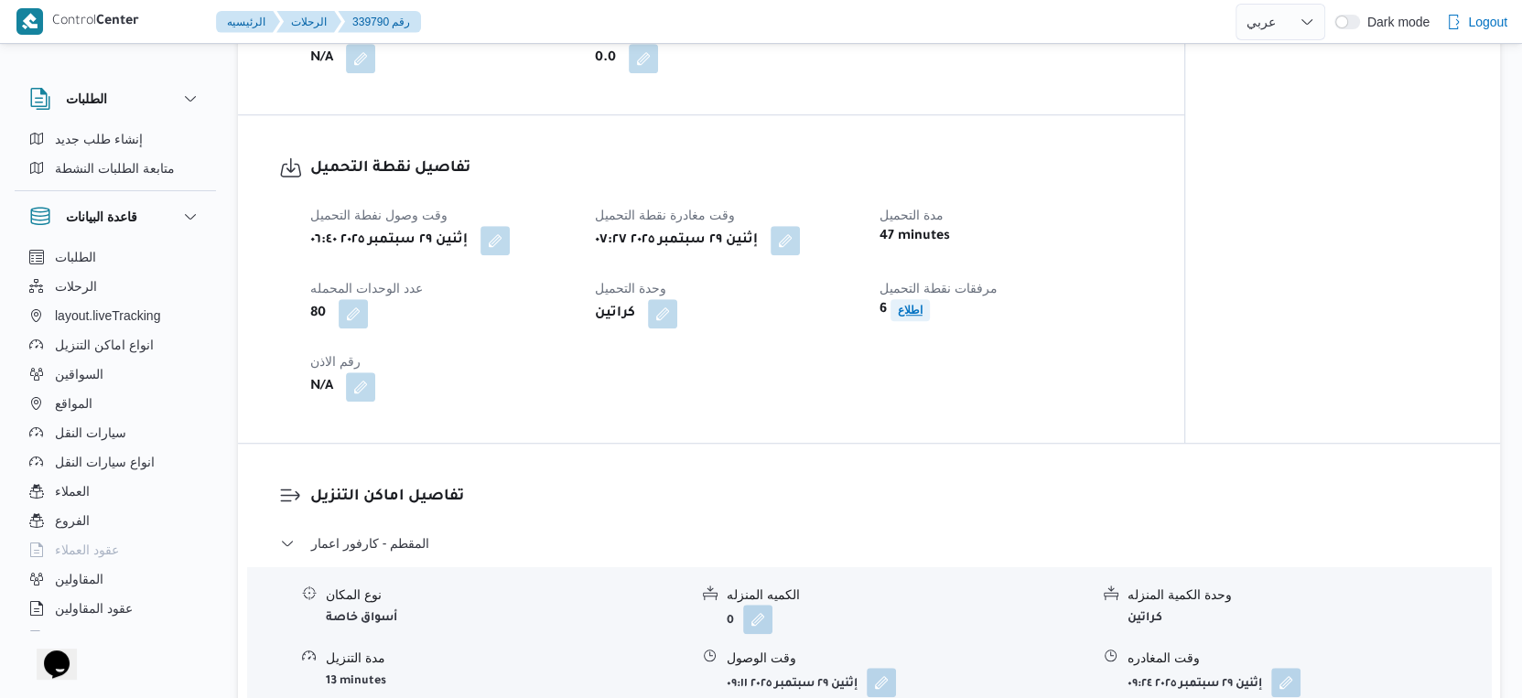
click at [908, 317] on b "اطلاع" at bounding box center [910, 310] width 25 height 13
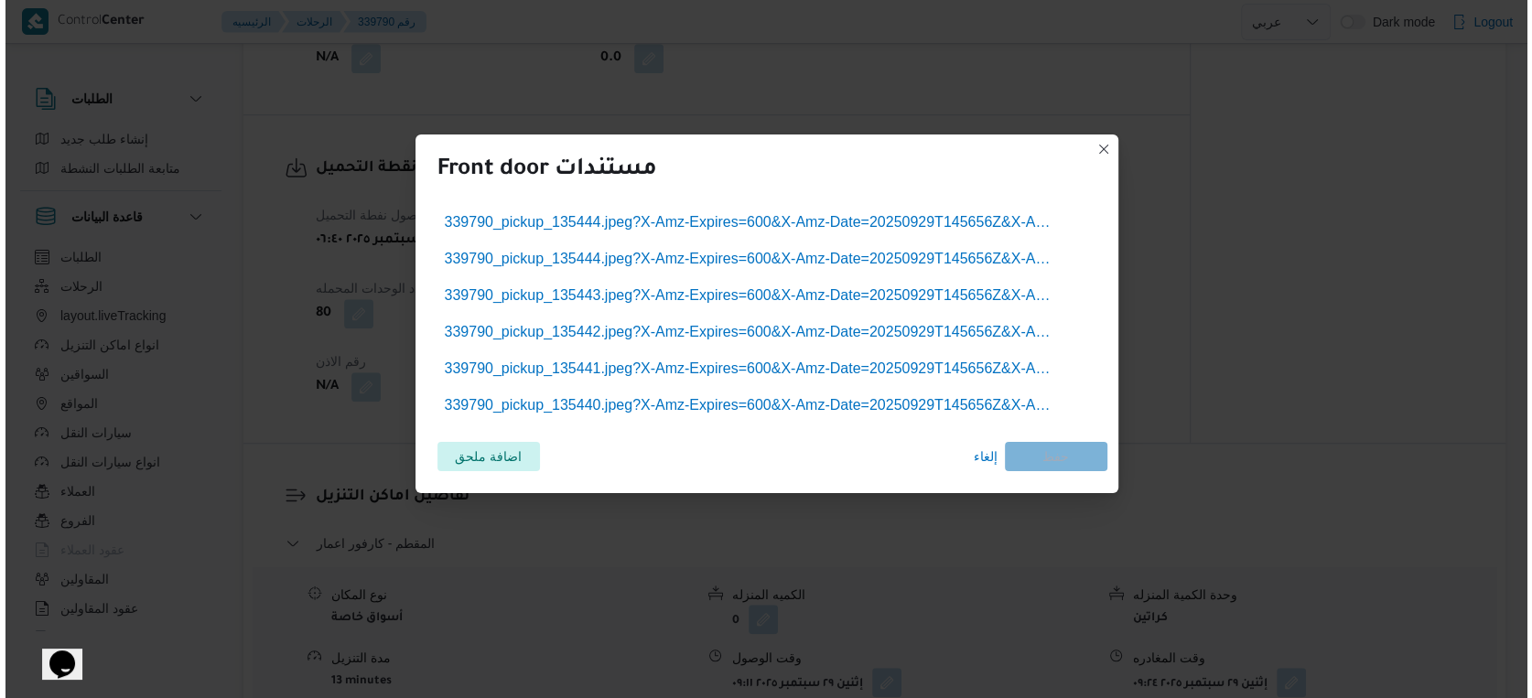
scroll to position [1104, 0]
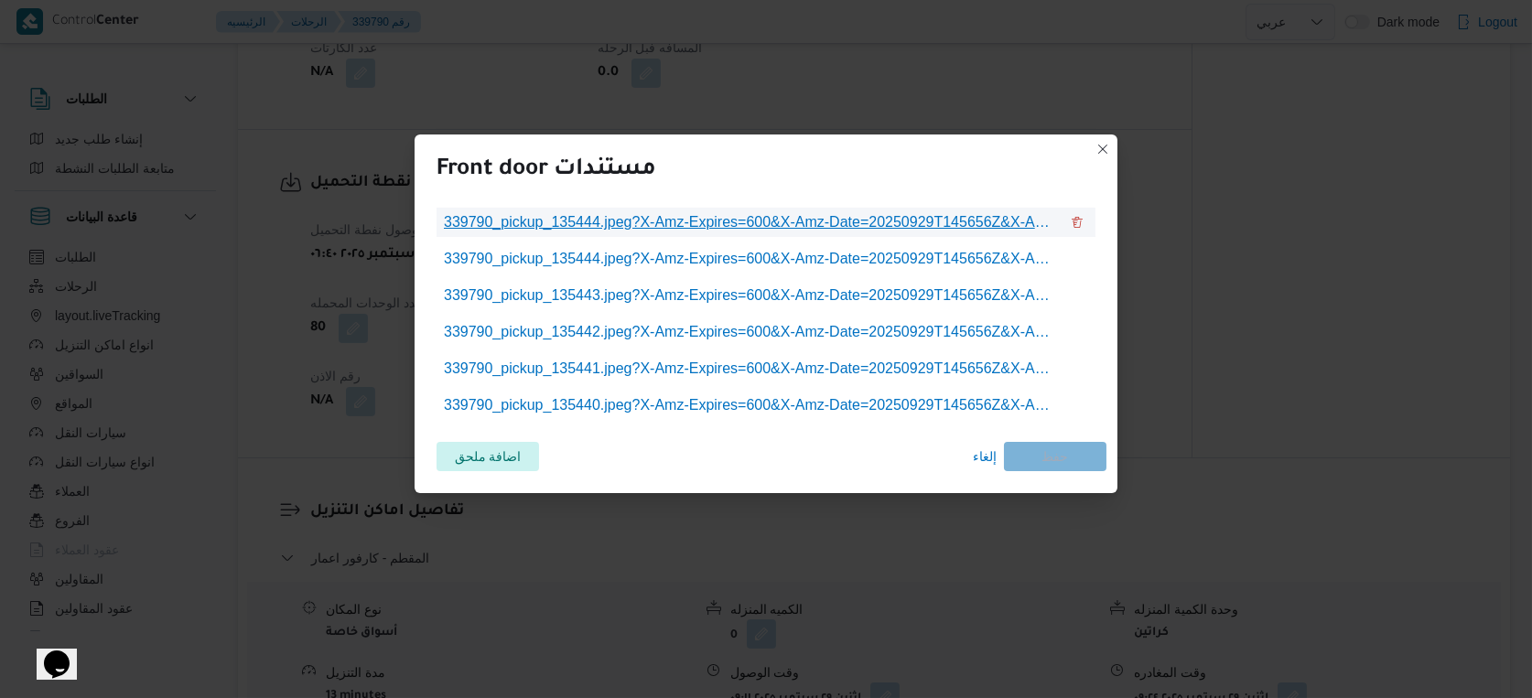
click at [739, 233] on span "339790_pickup_135444.jpeg?X-Amz-Expires=600&X-Amz-Date=20250929T145656Z&X-Amz-A…" at bounding box center [751, 222] width 615 height 22
click at [977, 454] on span "إلغاء" at bounding box center [985, 457] width 24 height 22
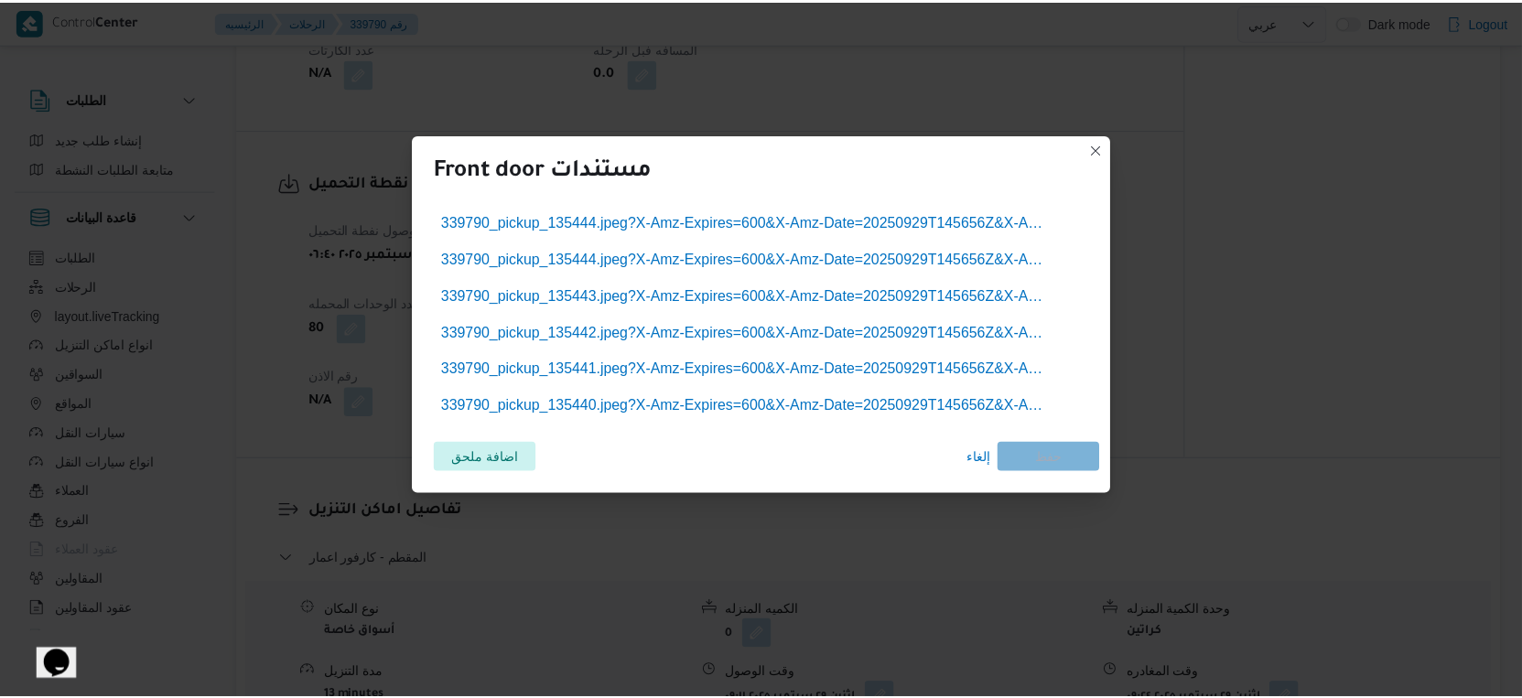
scroll to position [1118, 0]
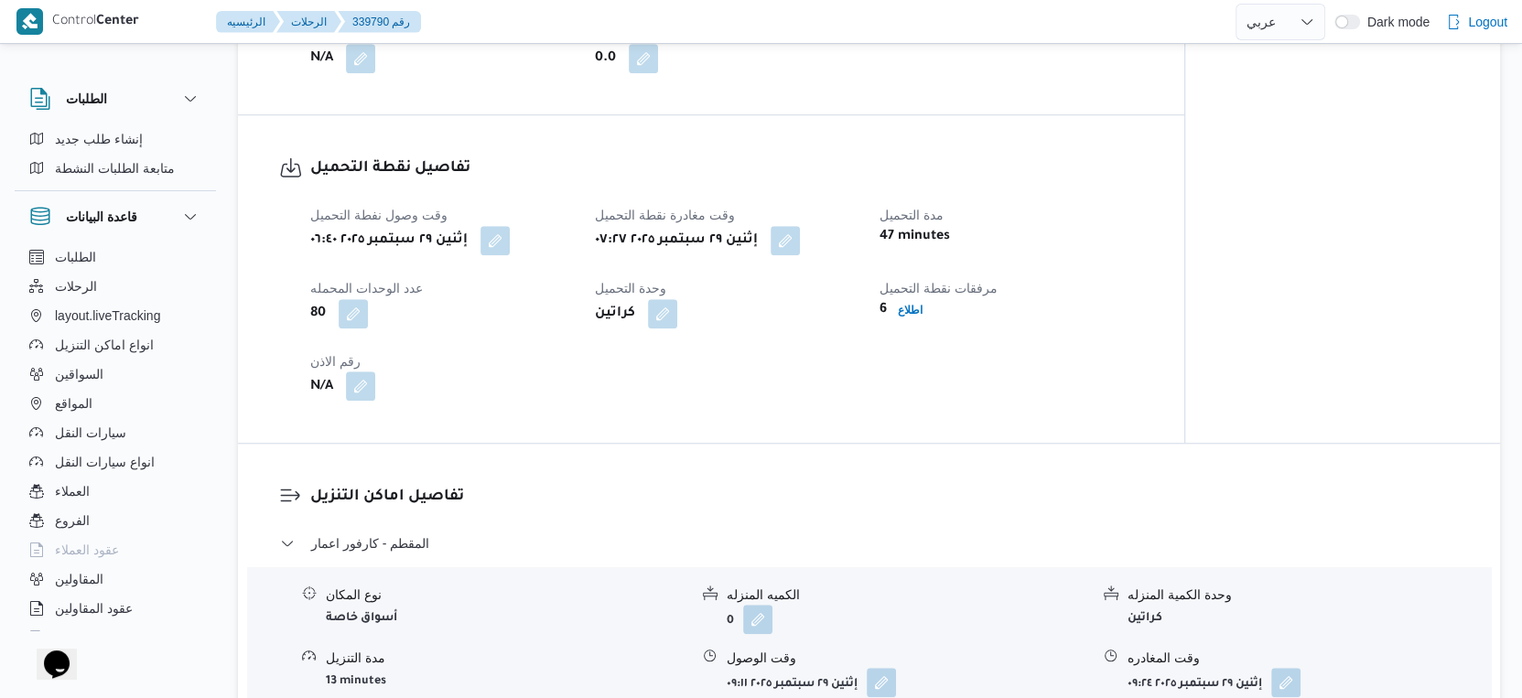
click at [361, 401] on button "button" at bounding box center [360, 386] width 29 height 29
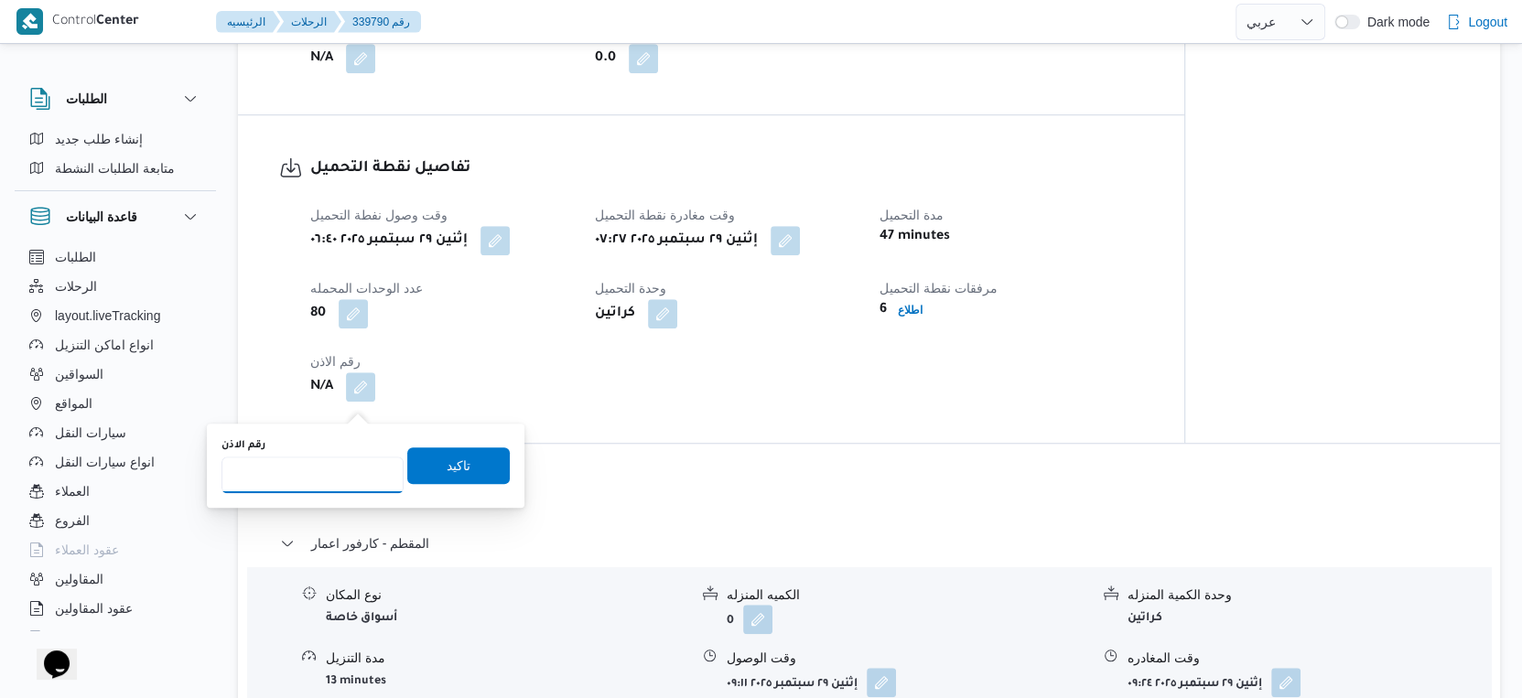
click at [289, 481] on input "رقم الاذن" at bounding box center [312, 475] width 182 height 37
type input "9180"
click at [421, 457] on span "تاكيد" at bounding box center [458, 465] width 103 height 37
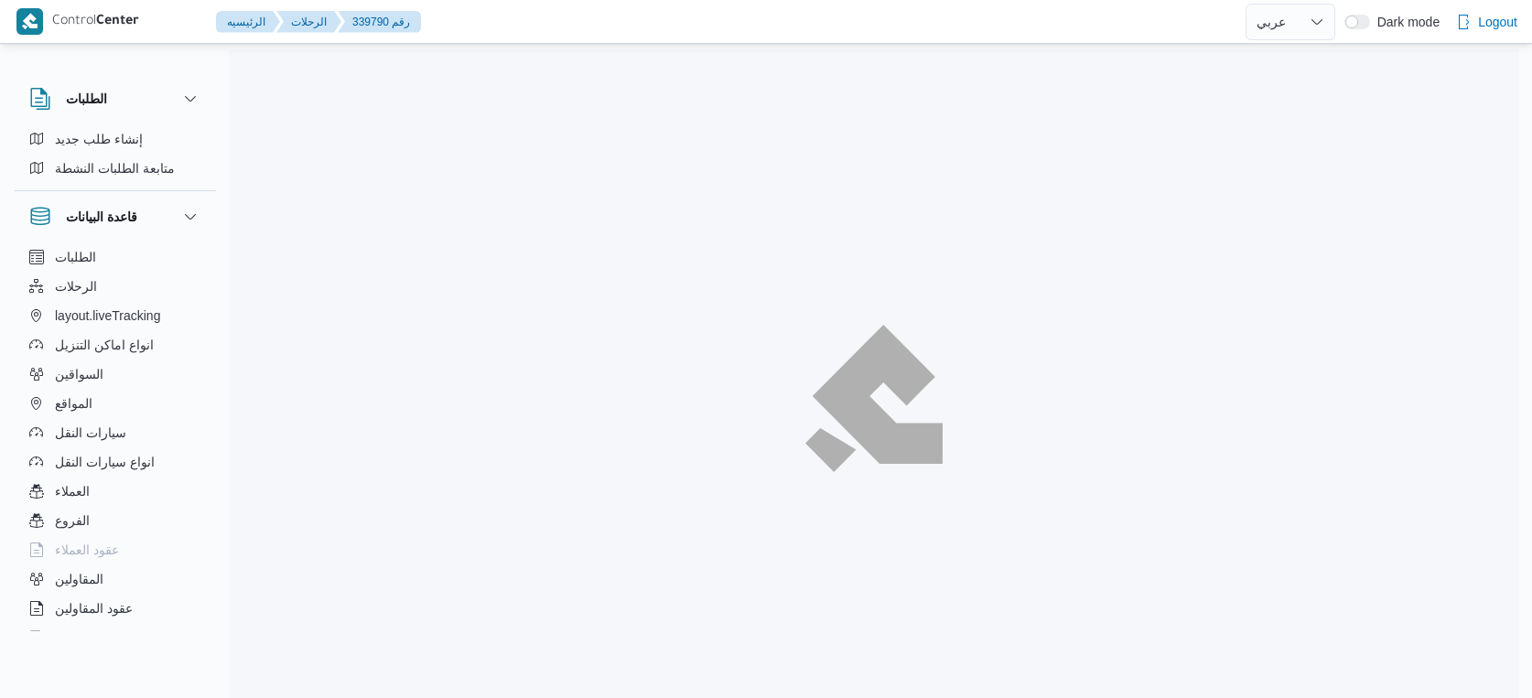
select select "ar"
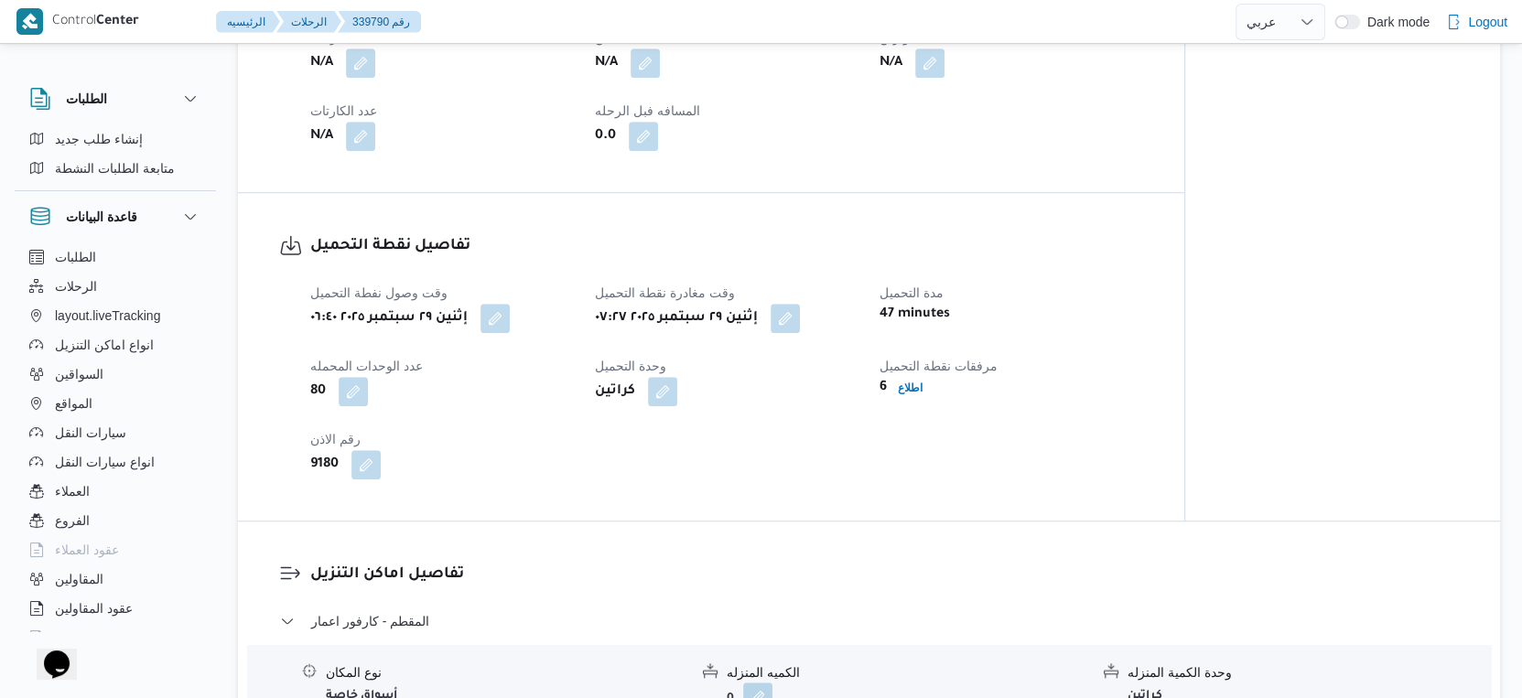
scroll to position [965, 0]
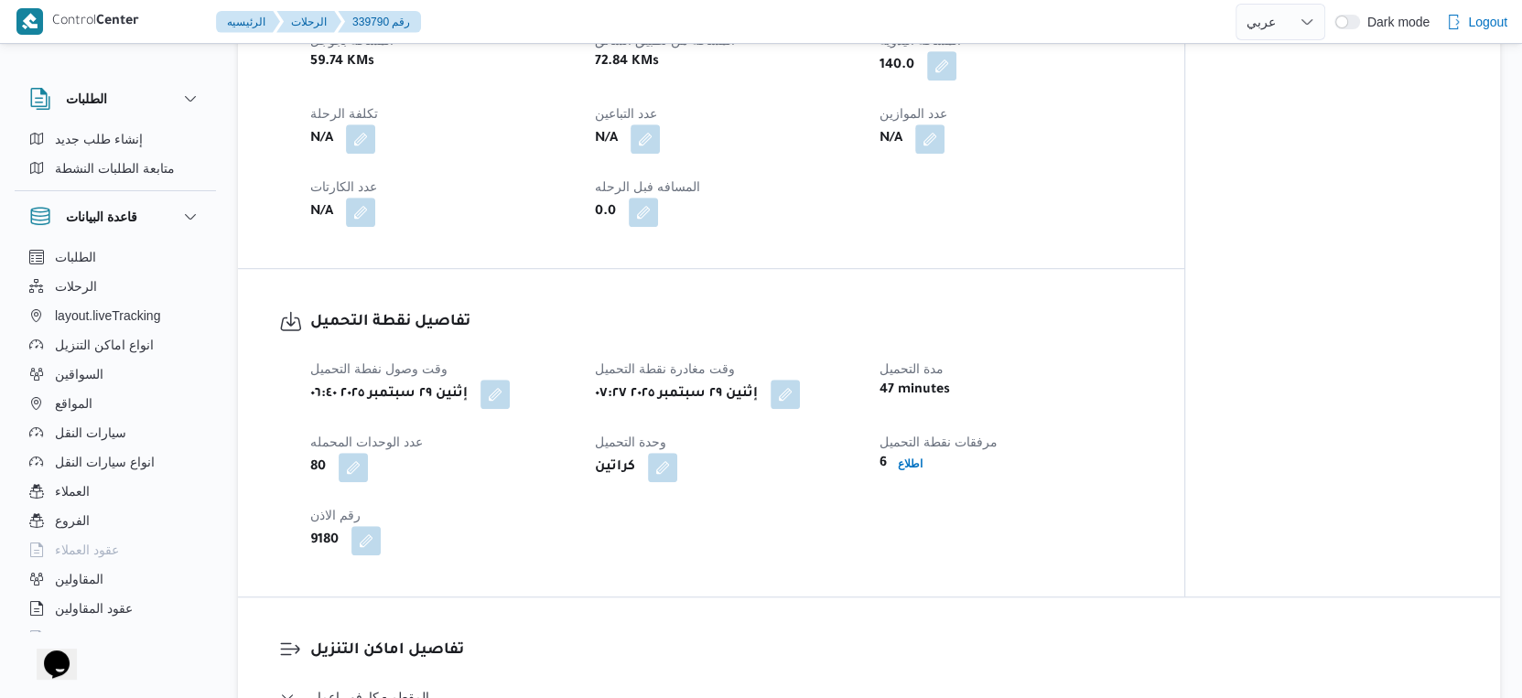
select select "ar"
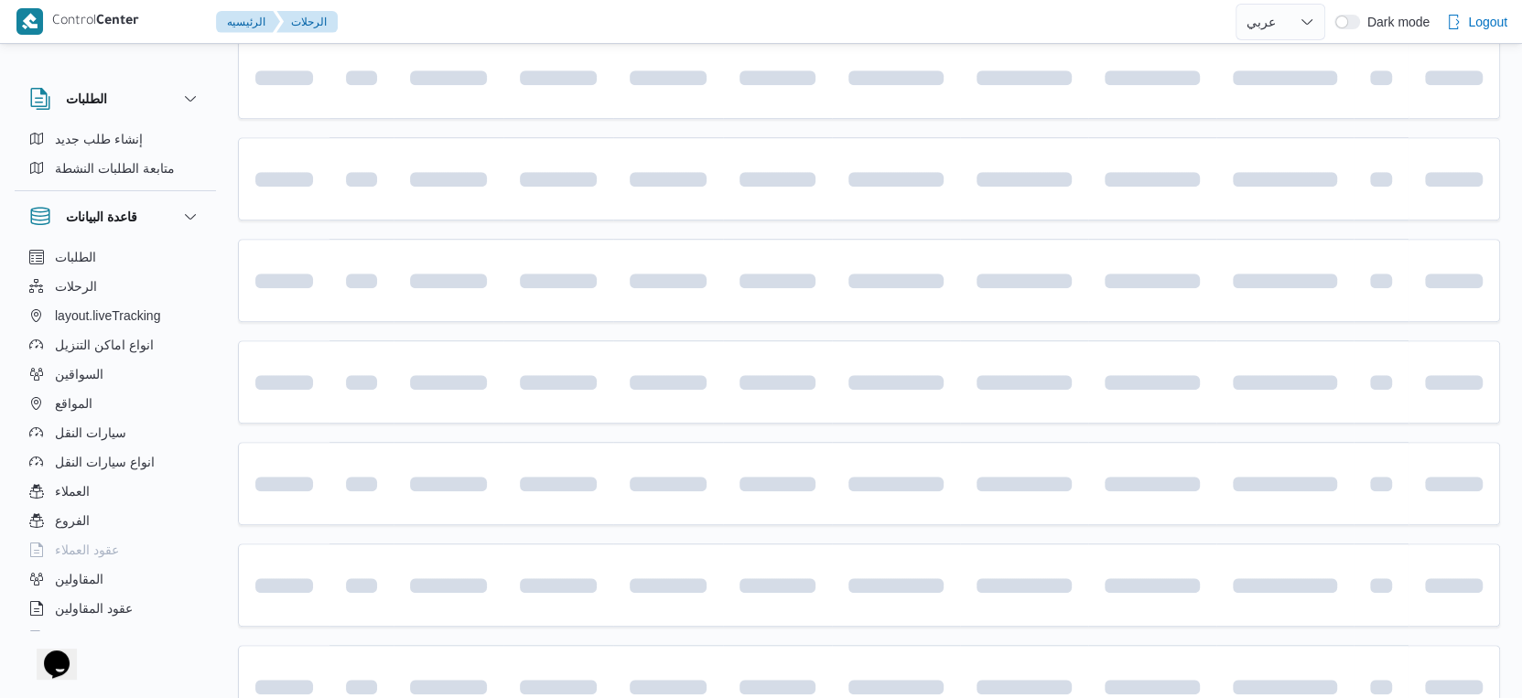
scroll to position [167, 0]
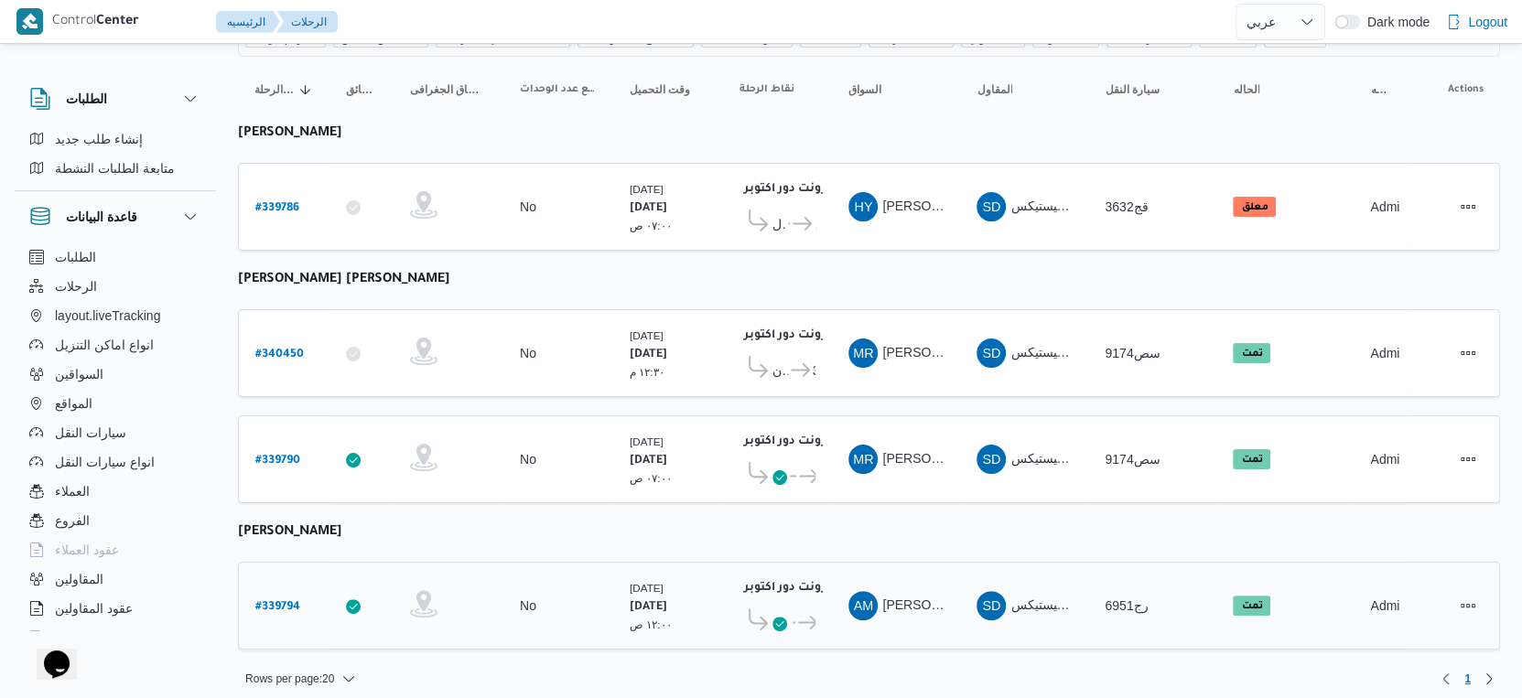
click at [800, 616] on icon at bounding box center [807, 623] width 19 height 14
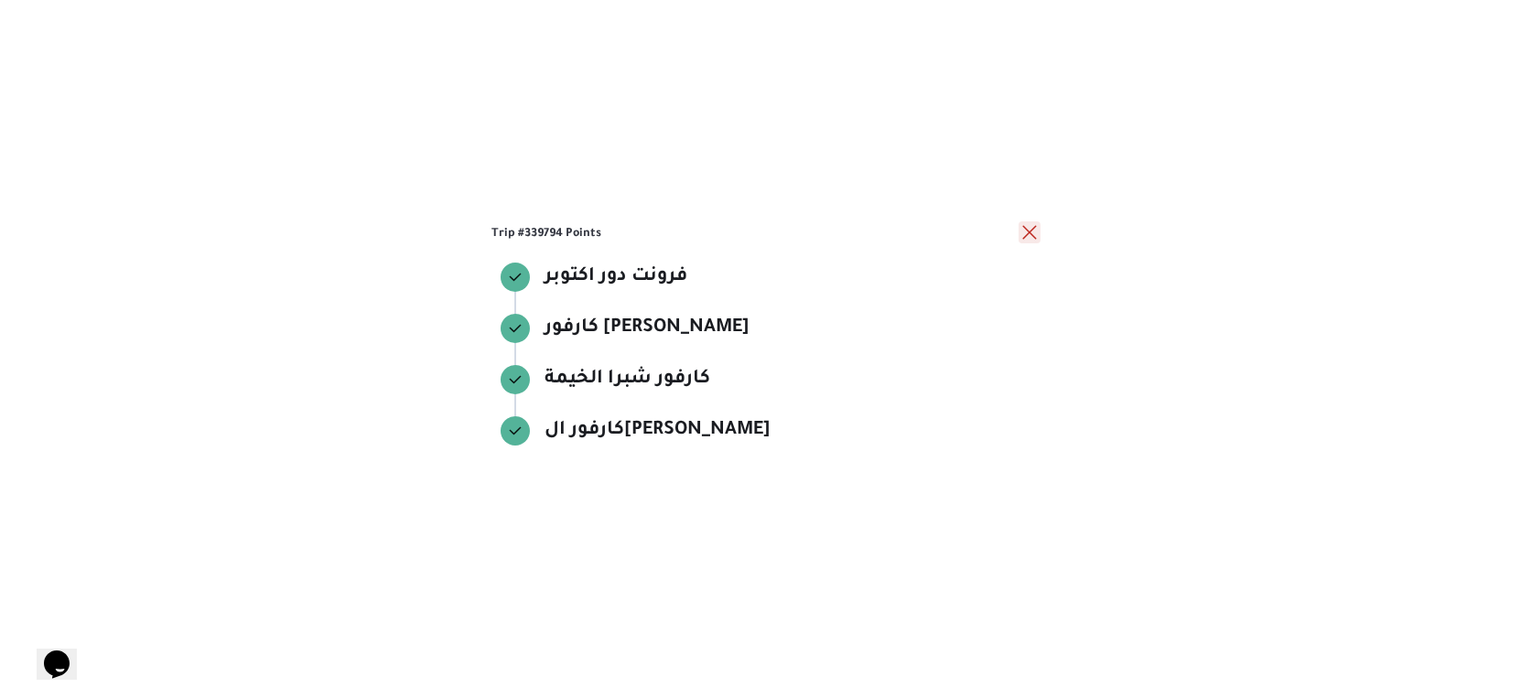
click at [1024, 232] on button "close" at bounding box center [1030, 232] width 22 height 22
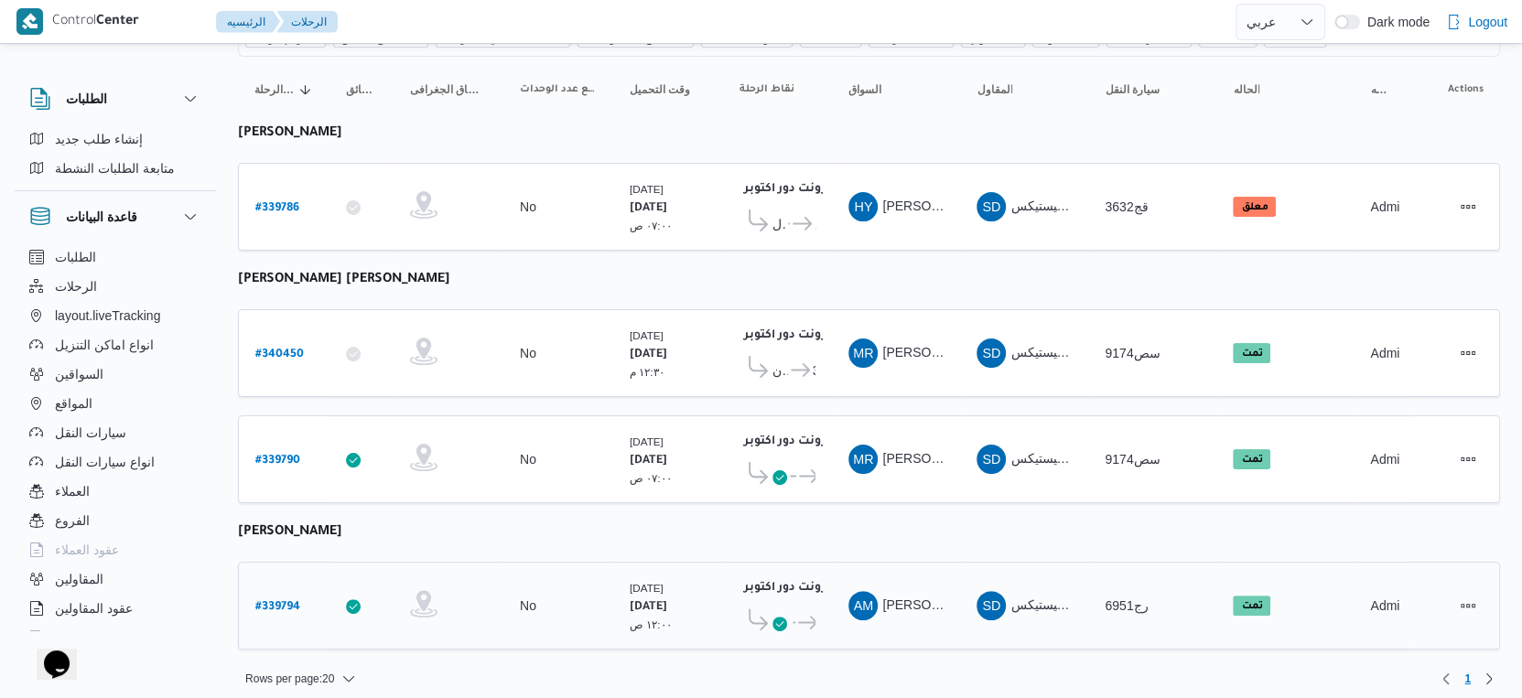
click at [285, 601] on b "# 339794" at bounding box center [277, 607] width 45 height 13
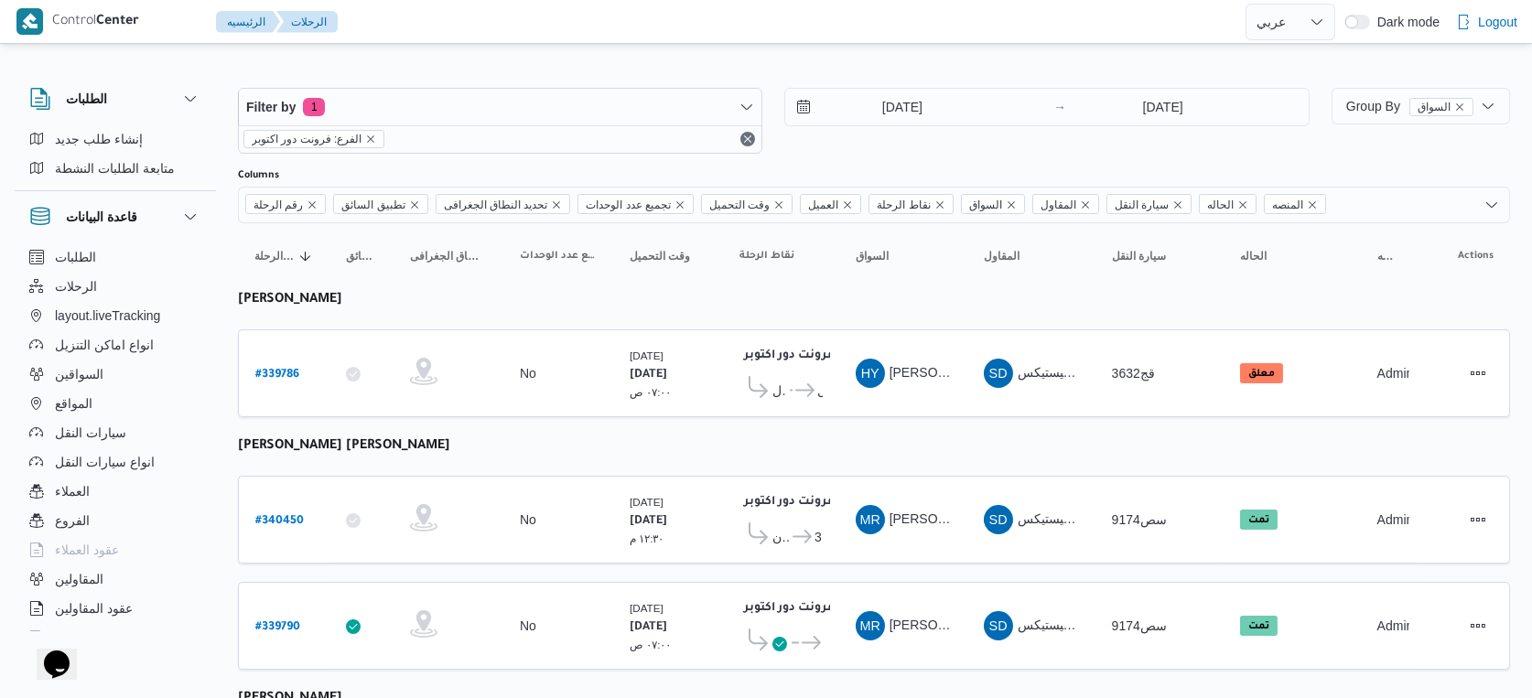
select select "ar"
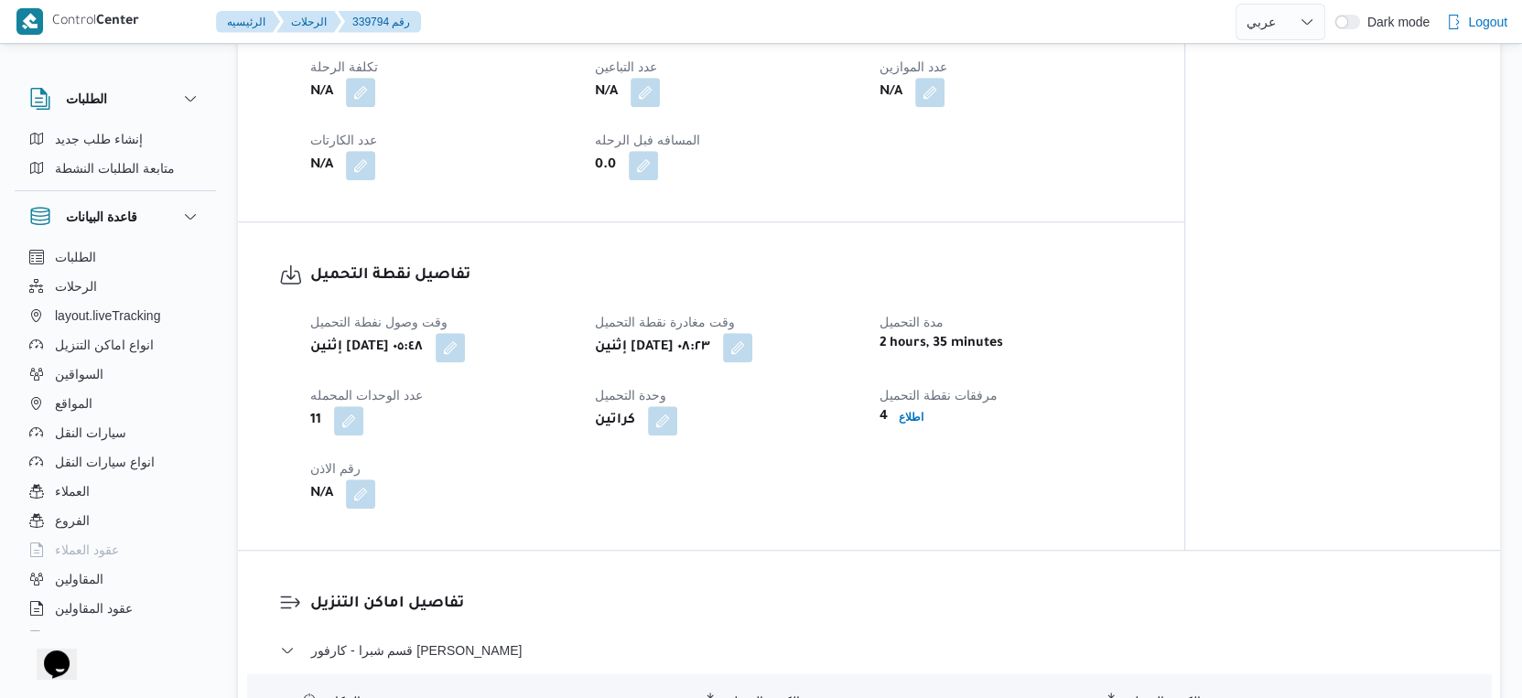
scroll to position [1017, 0]
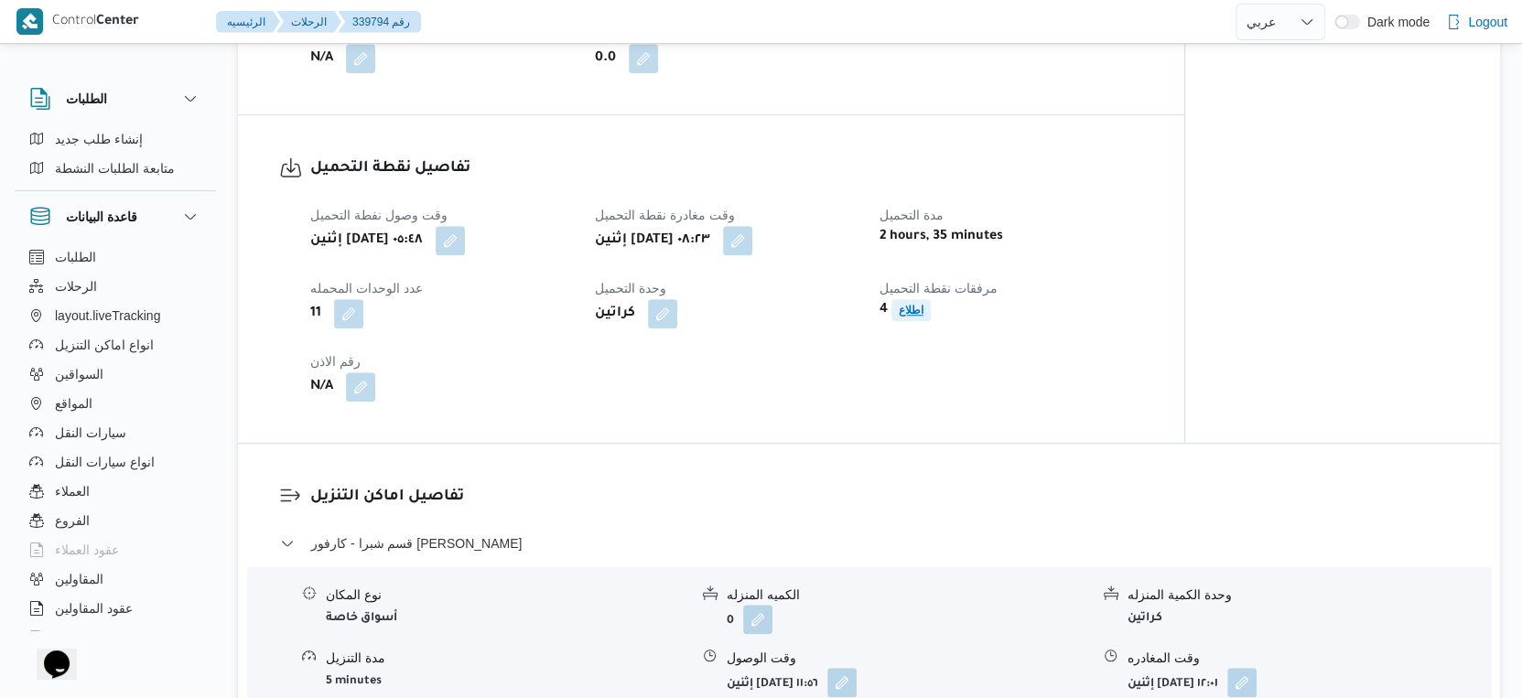
click at [911, 317] on b "اطلاع" at bounding box center [911, 310] width 25 height 13
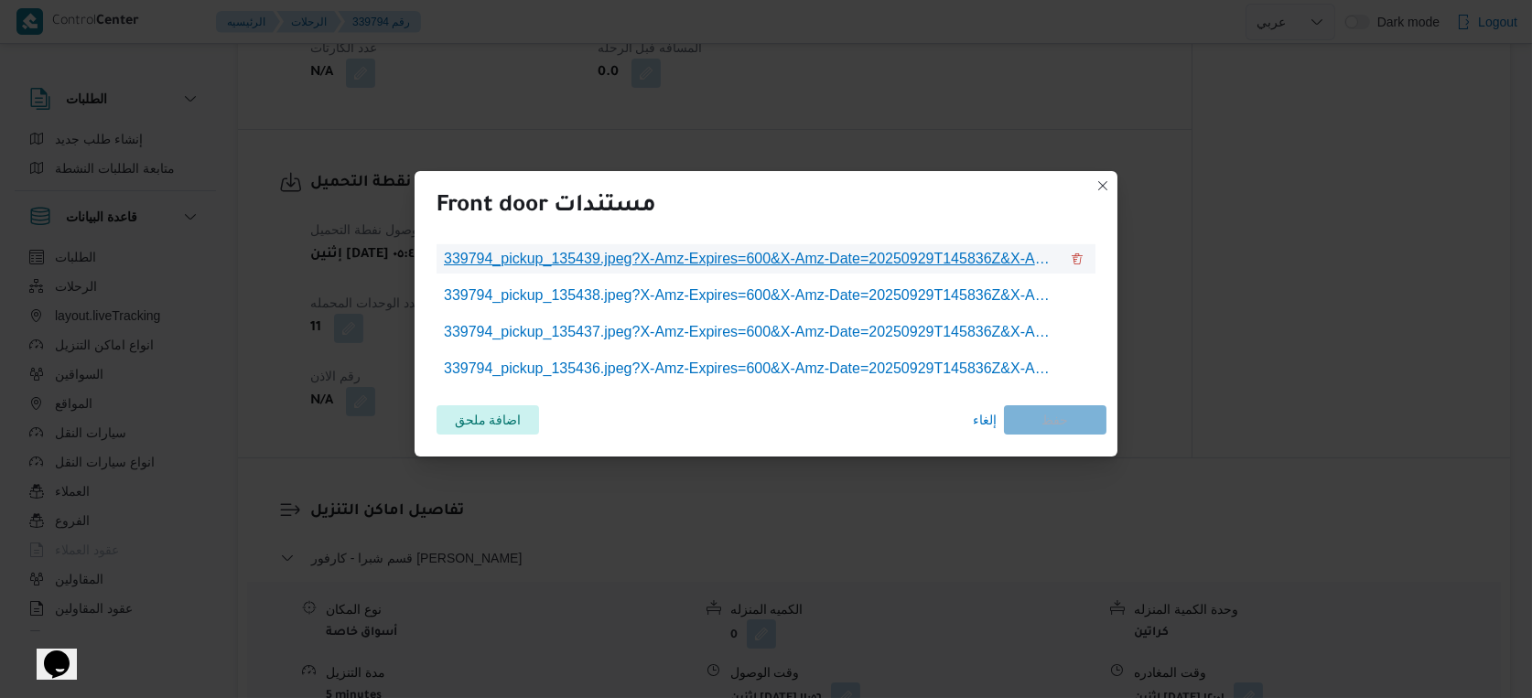
click at [755, 262] on span "339794_pickup_135439.jpeg?X-Amz-Expires=600&X-Amz-Date=20250929T145836Z&X-Amz-A…" at bounding box center [751, 259] width 615 height 22
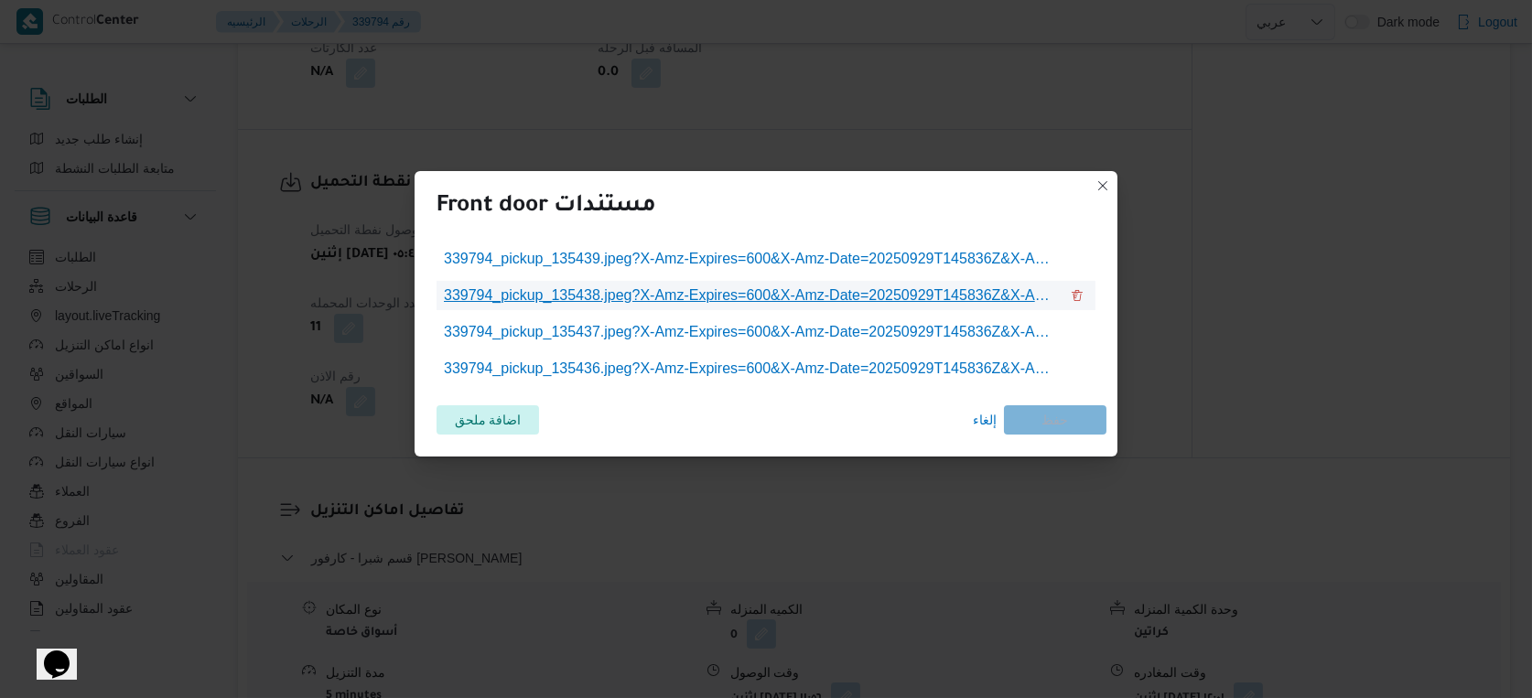
click at [827, 289] on span "339794_pickup_135438.jpeg?X-Amz-Expires=600&X-Amz-Date=20250929T145836Z&X-Amz-A…" at bounding box center [751, 296] width 615 height 22
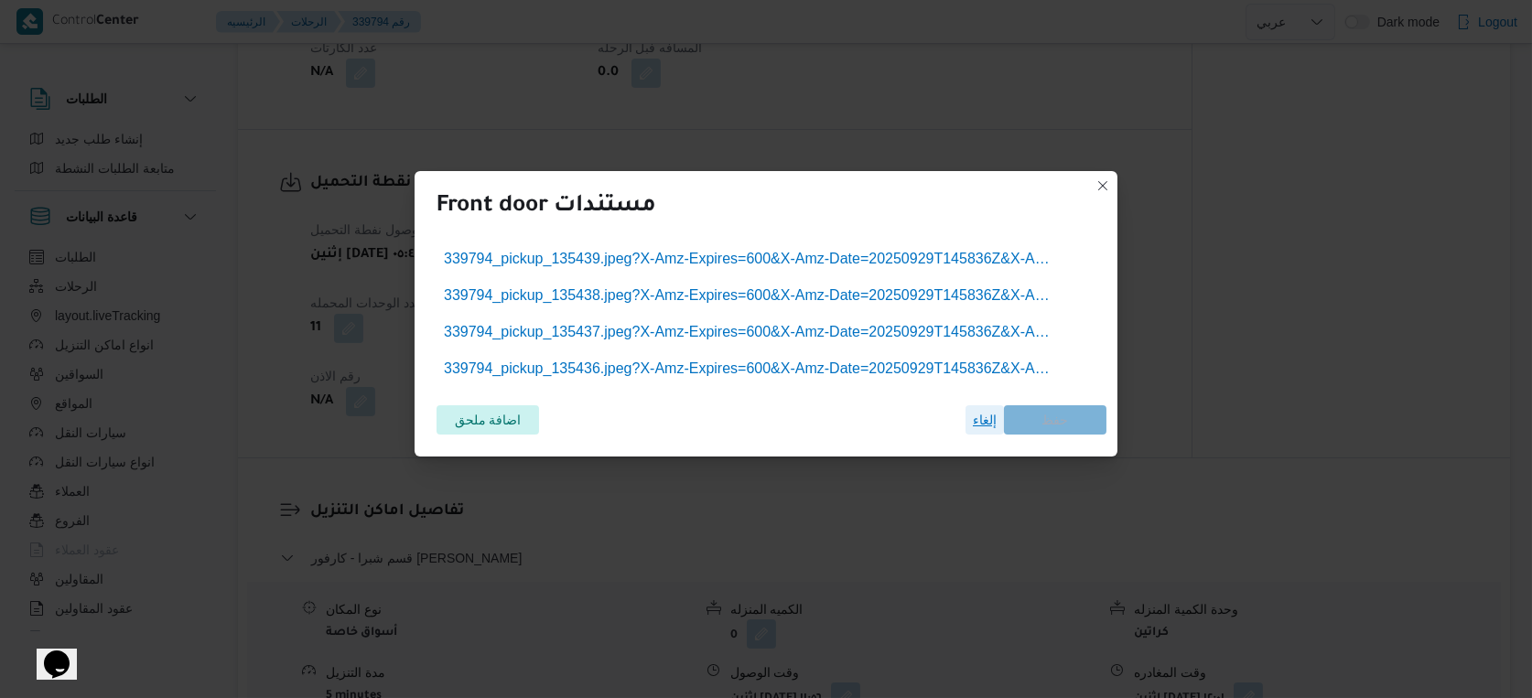
click at [976, 417] on span "إلغاء" at bounding box center [985, 420] width 24 height 22
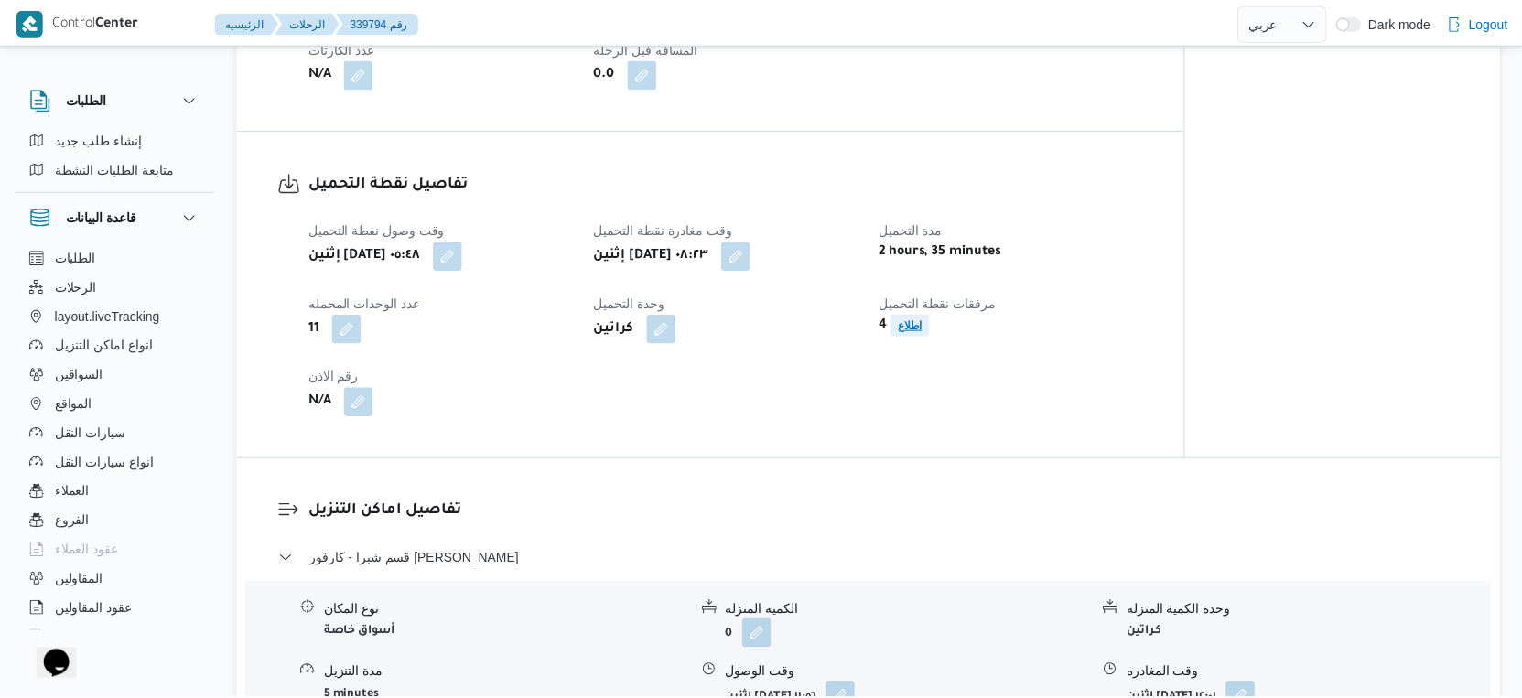
scroll to position [1118, 0]
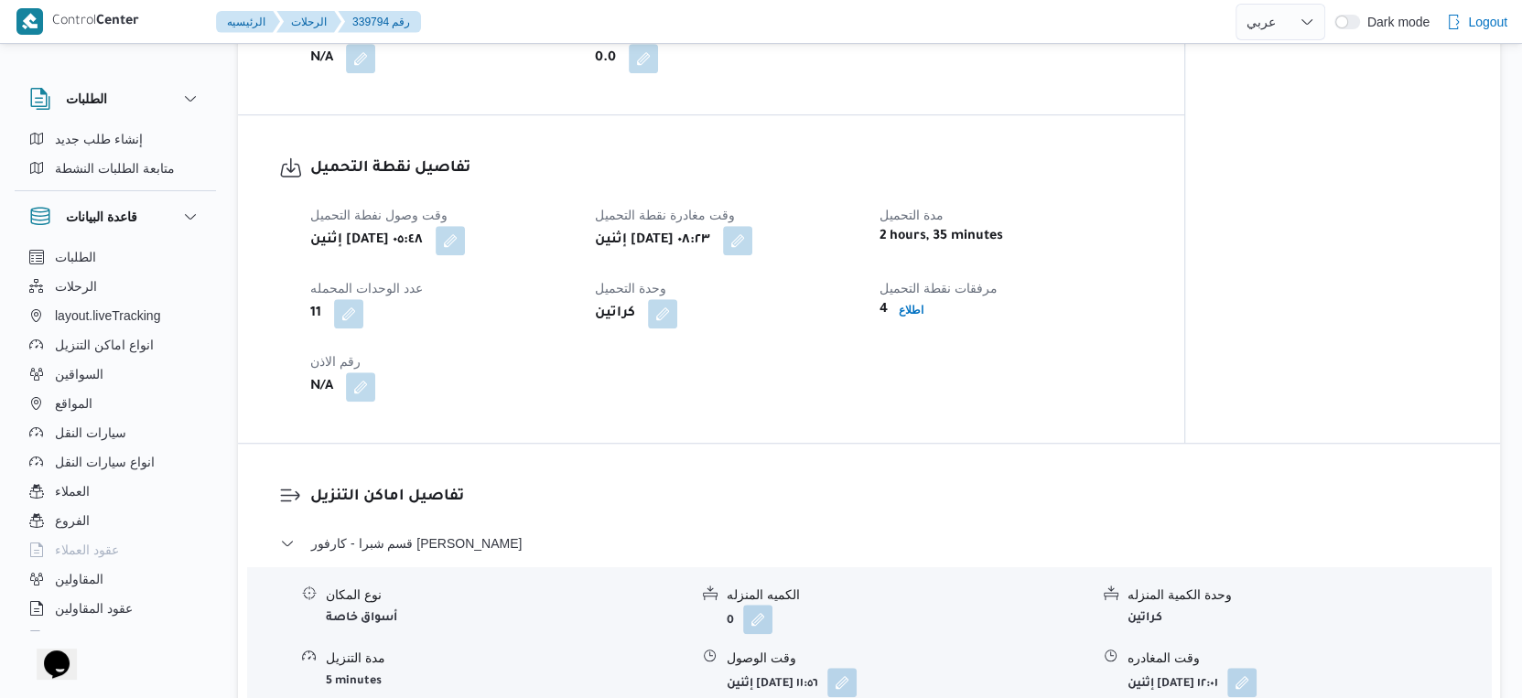
click at [391, 404] on div "N/A" at bounding box center [441, 387] width 266 height 33
click at [375, 401] on button "button" at bounding box center [360, 386] width 29 height 29
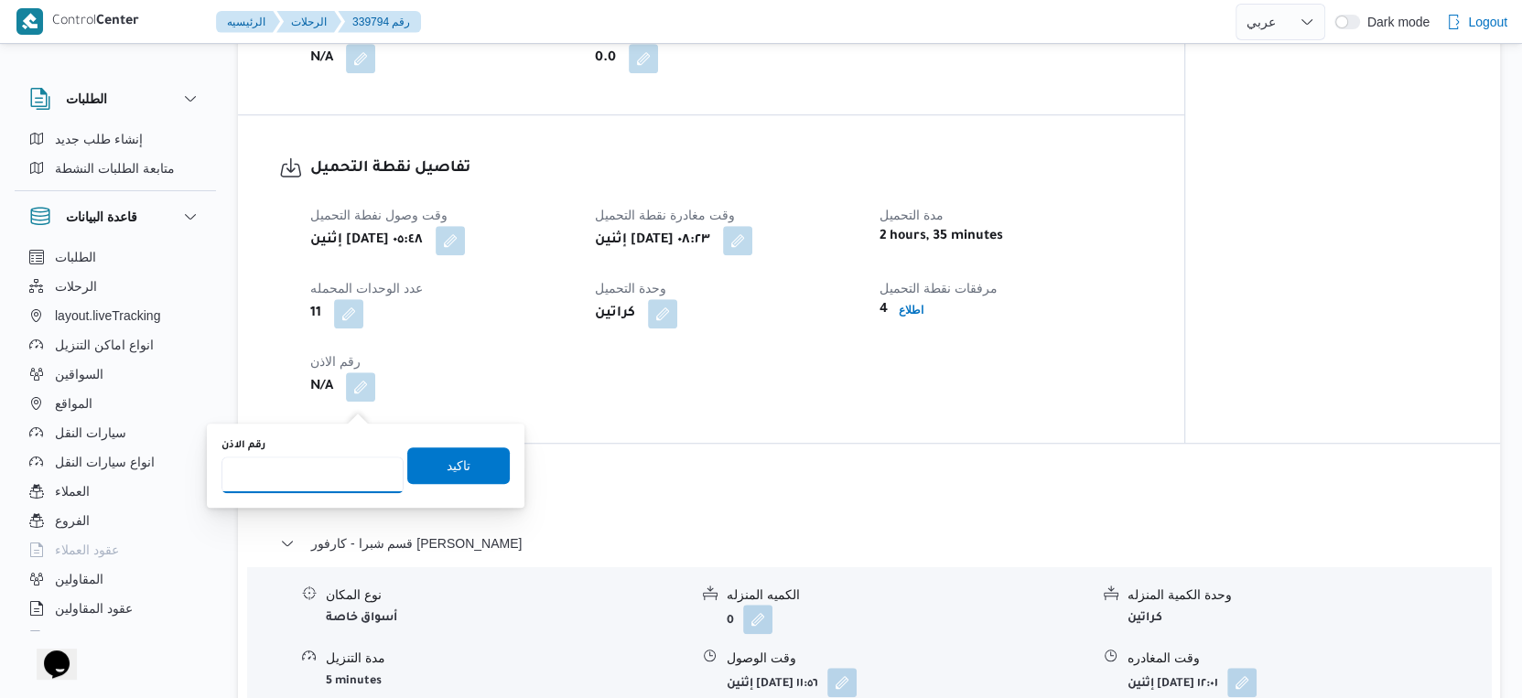
click at [316, 464] on input "رقم الاذن" at bounding box center [312, 475] width 182 height 37
type input "9184"
click at [458, 457] on span "تاكيد" at bounding box center [458, 465] width 103 height 37
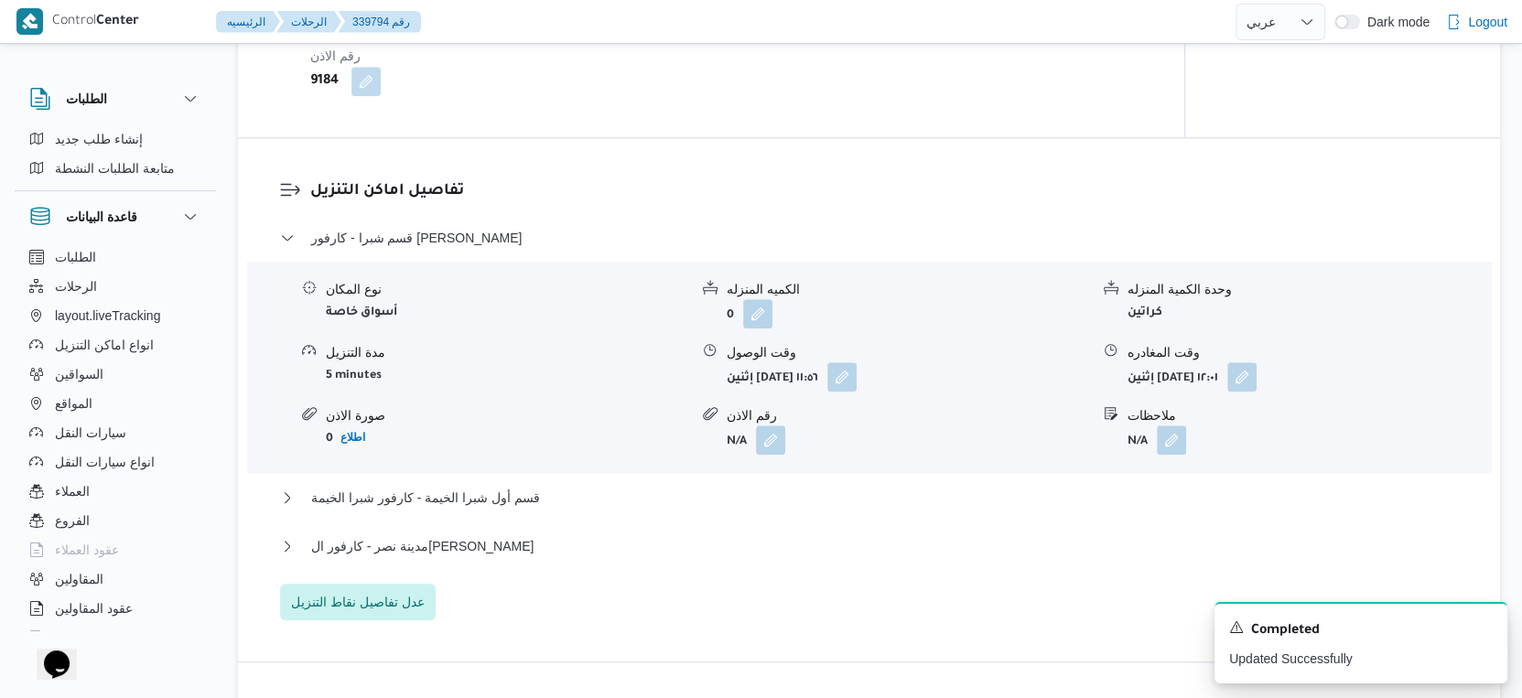
scroll to position [1423, 0]
click at [1492, 628] on icon "Dismiss toast" at bounding box center [1485, 626] width 15 height 15
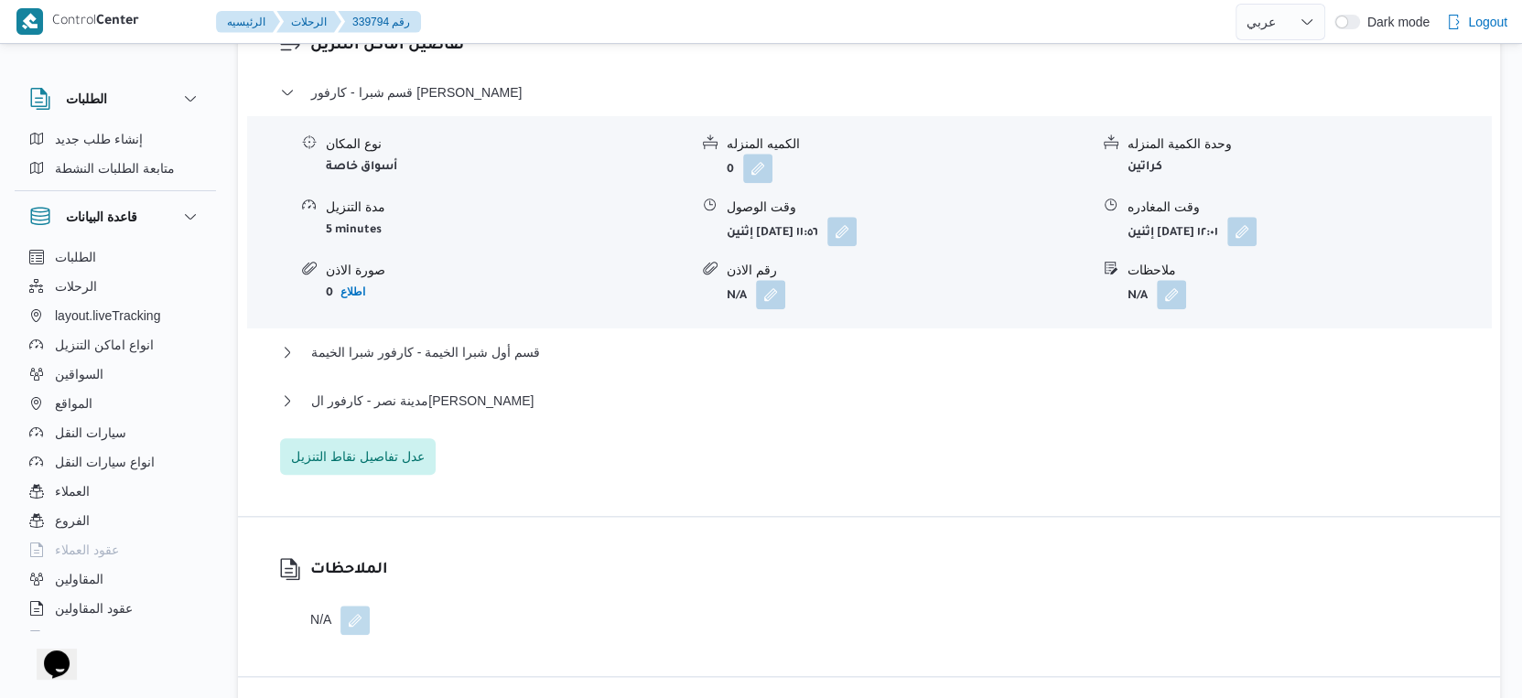
scroll to position [1526, 0]
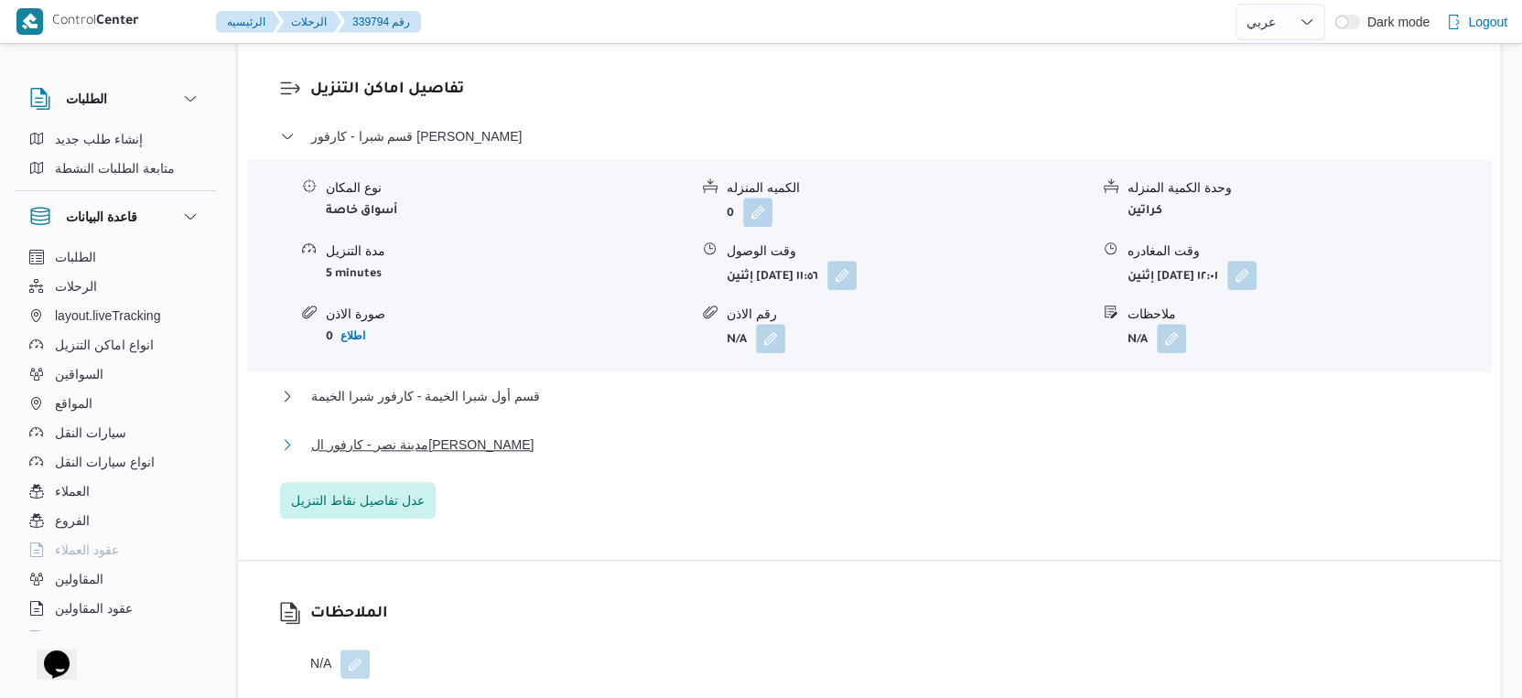
click at [538, 452] on button "مدينة نصر - كارفور ال[PERSON_NAME]" at bounding box center [869, 445] width 1179 height 22
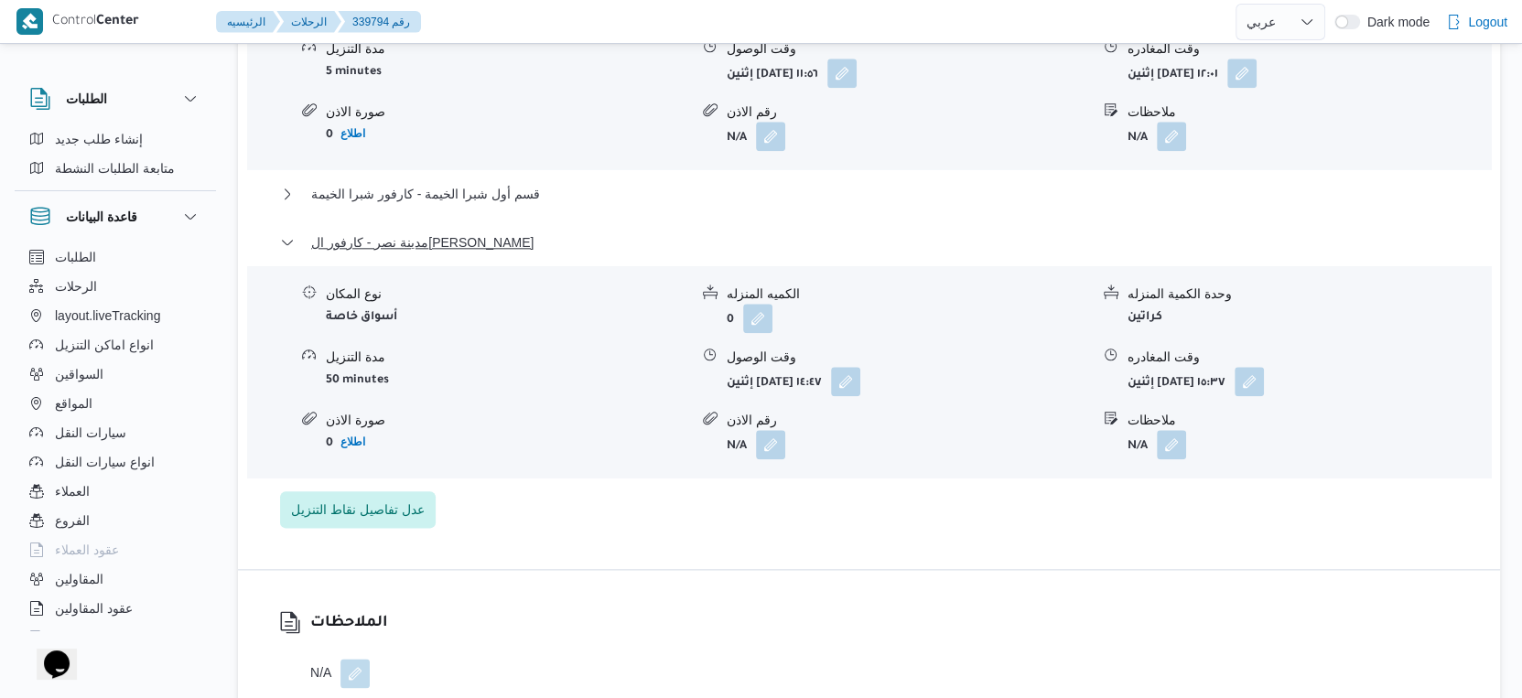
scroll to position [1729, 0]
click at [539, 451] on form "0 اطلاع" at bounding box center [507, 441] width 362 height 25
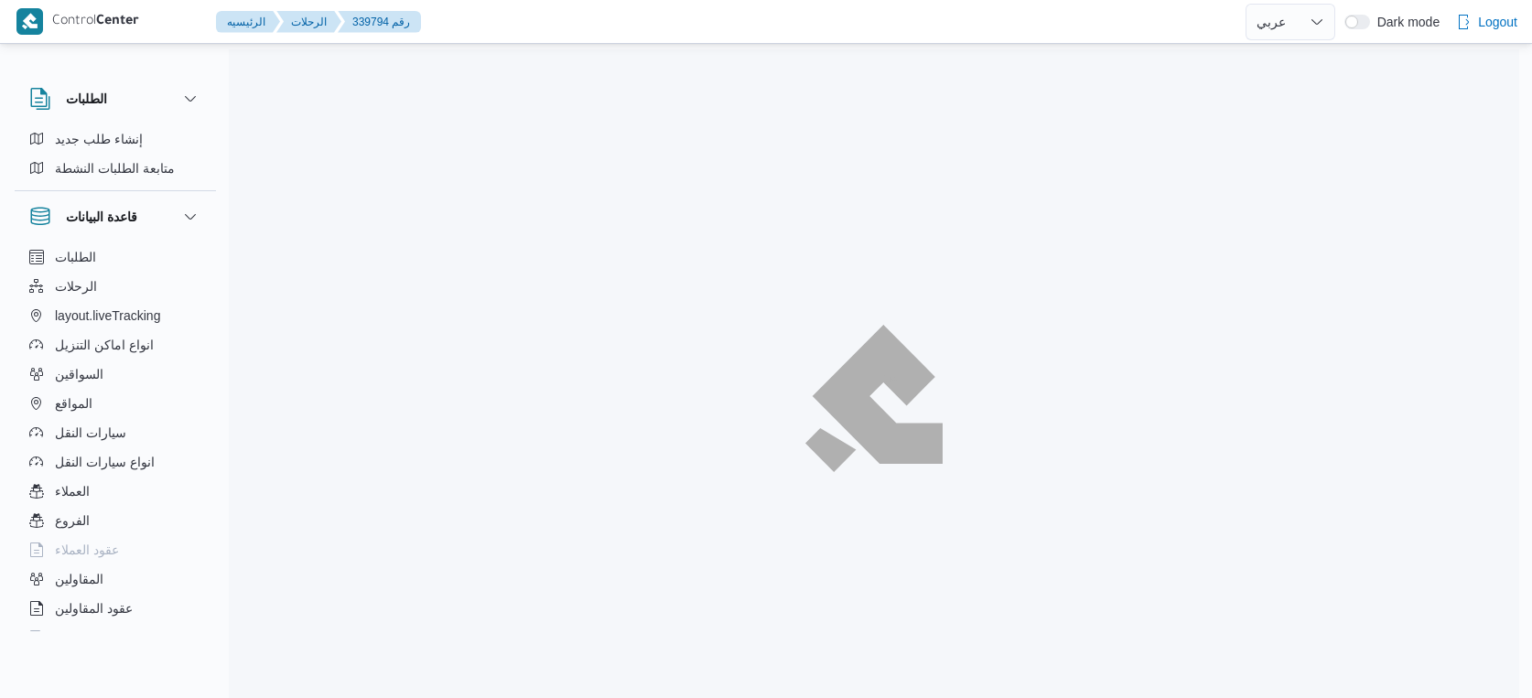
select select "ar"
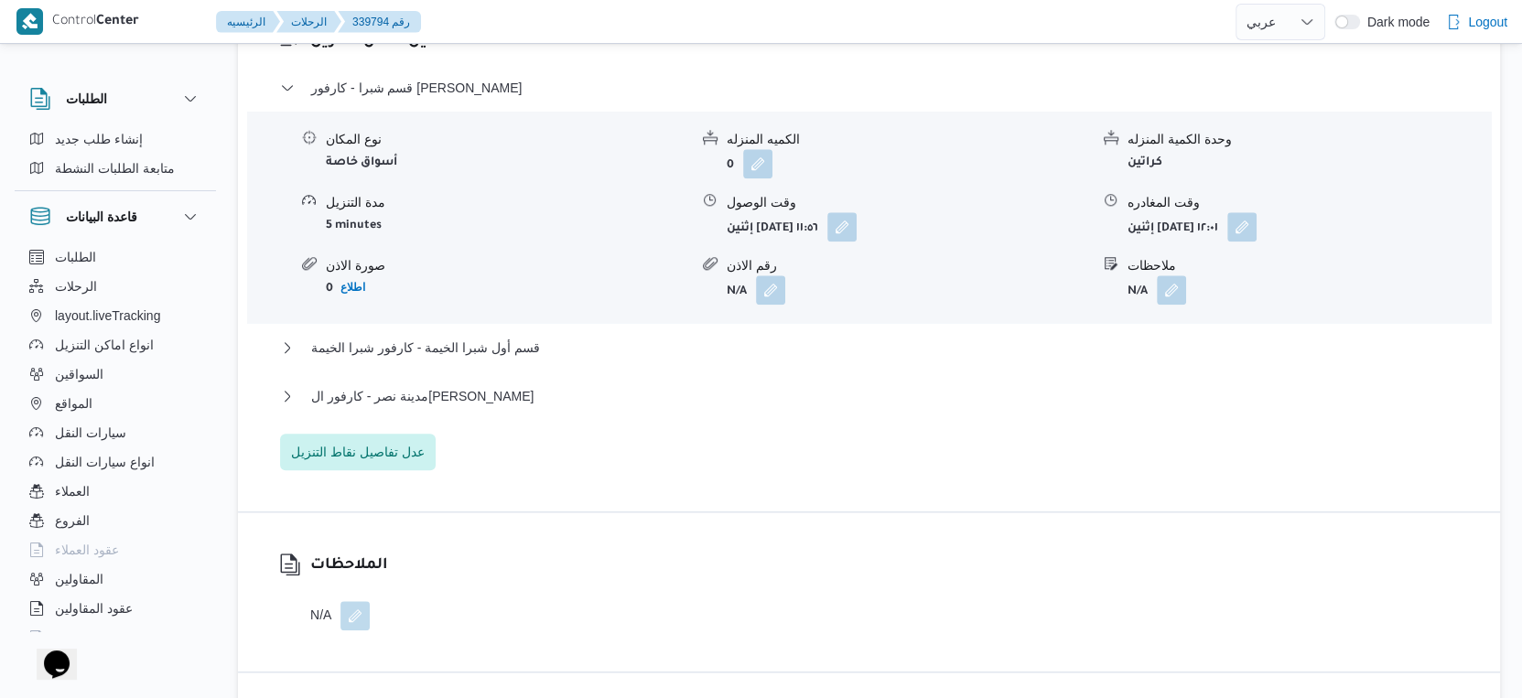
scroll to position [1575, 0]
click at [620, 406] on button "مدينة نصر - كارفور ال[PERSON_NAME]" at bounding box center [869, 395] width 1179 height 22
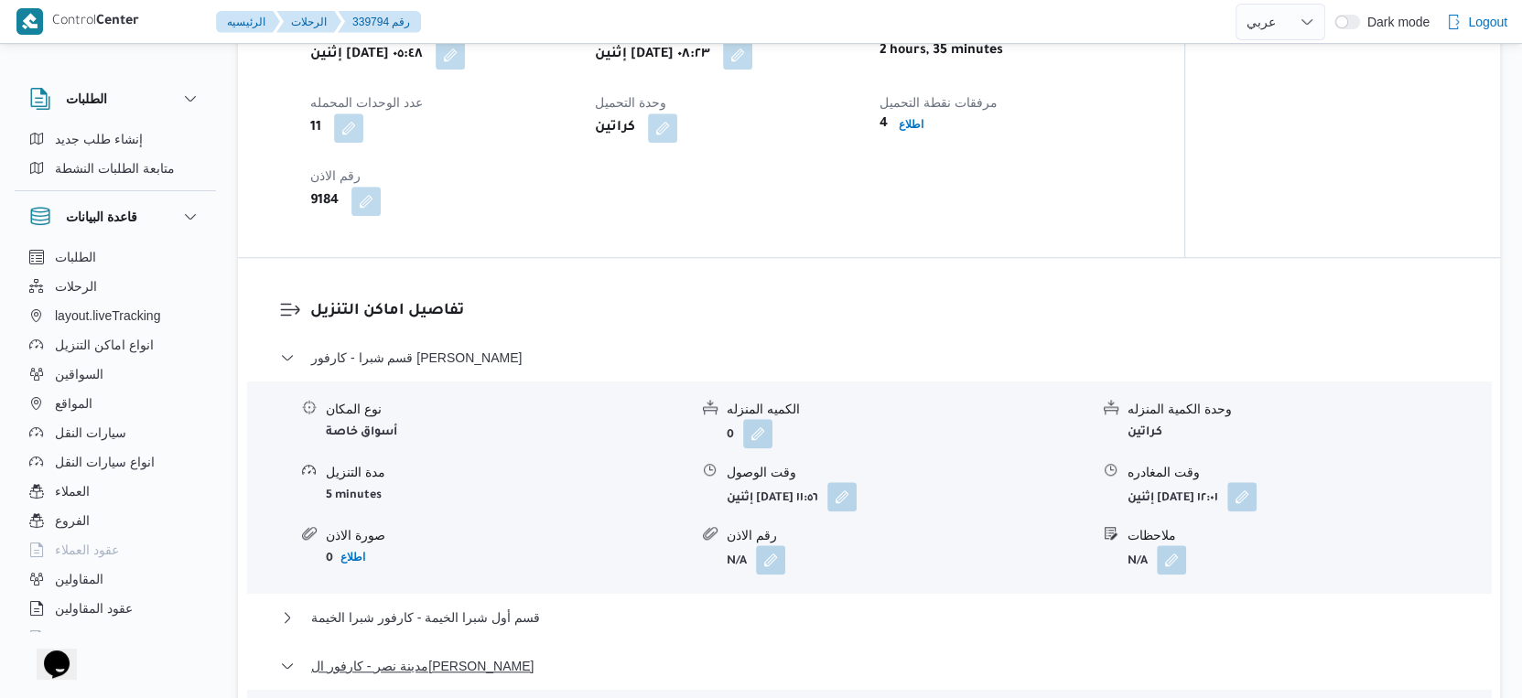
scroll to position [1269, 0]
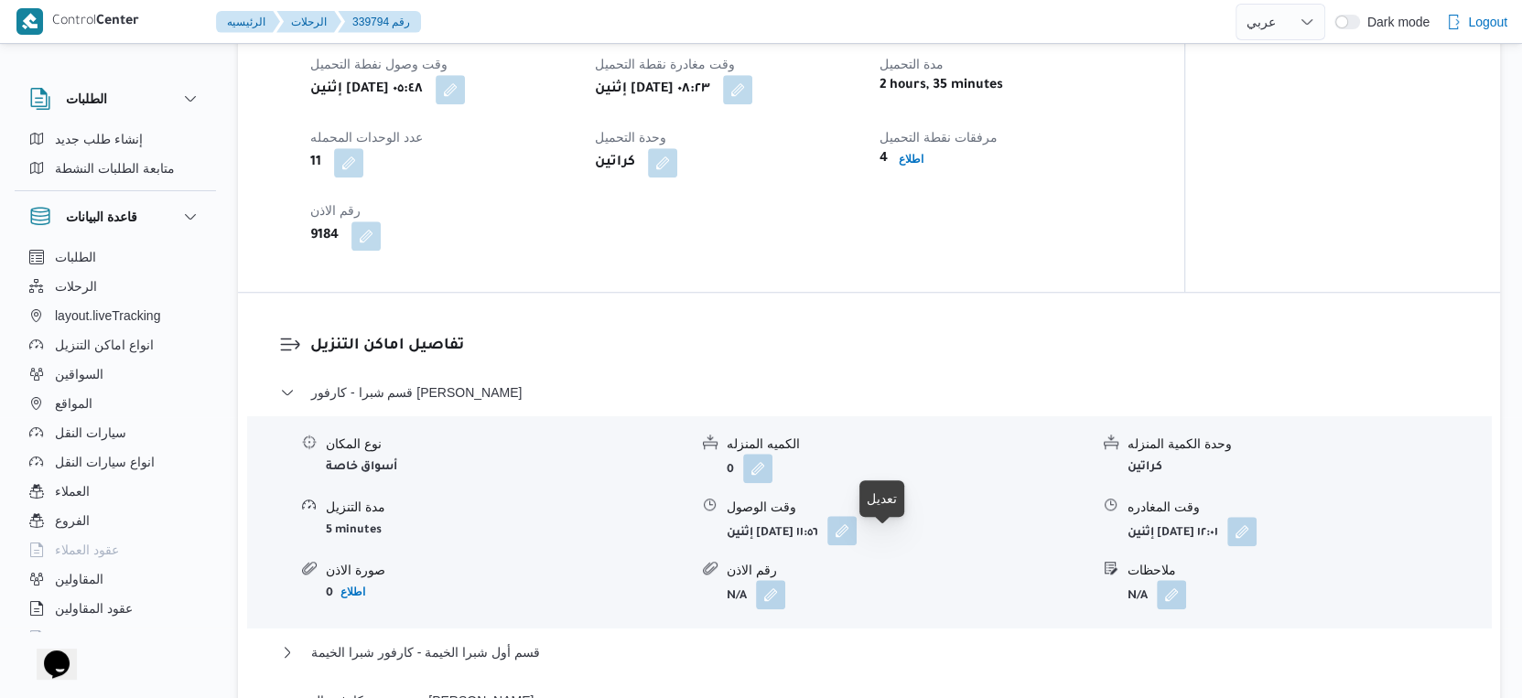
click at [857, 545] on button "button" at bounding box center [841, 530] width 29 height 29
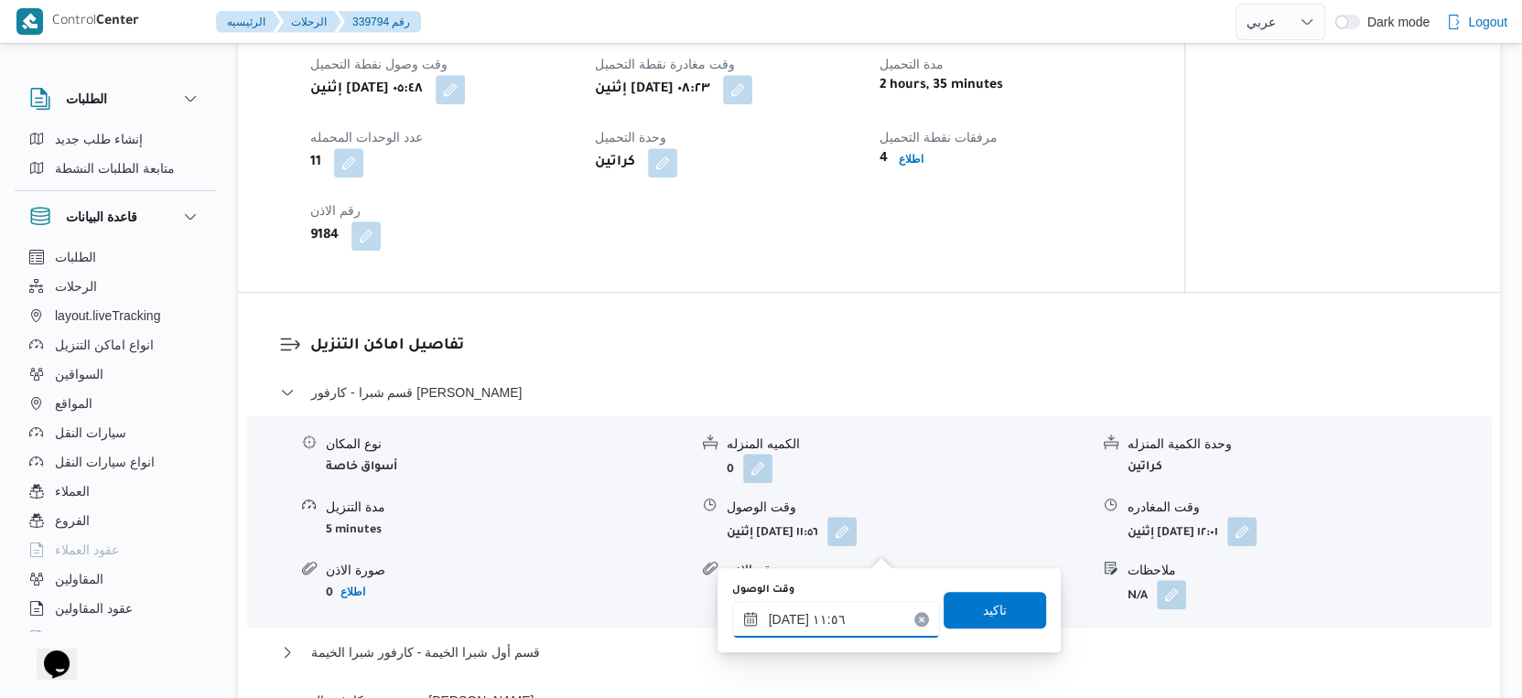
click at [847, 624] on input "[DATE] ١١:٥٦" at bounding box center [836, 619] width 208 height 37
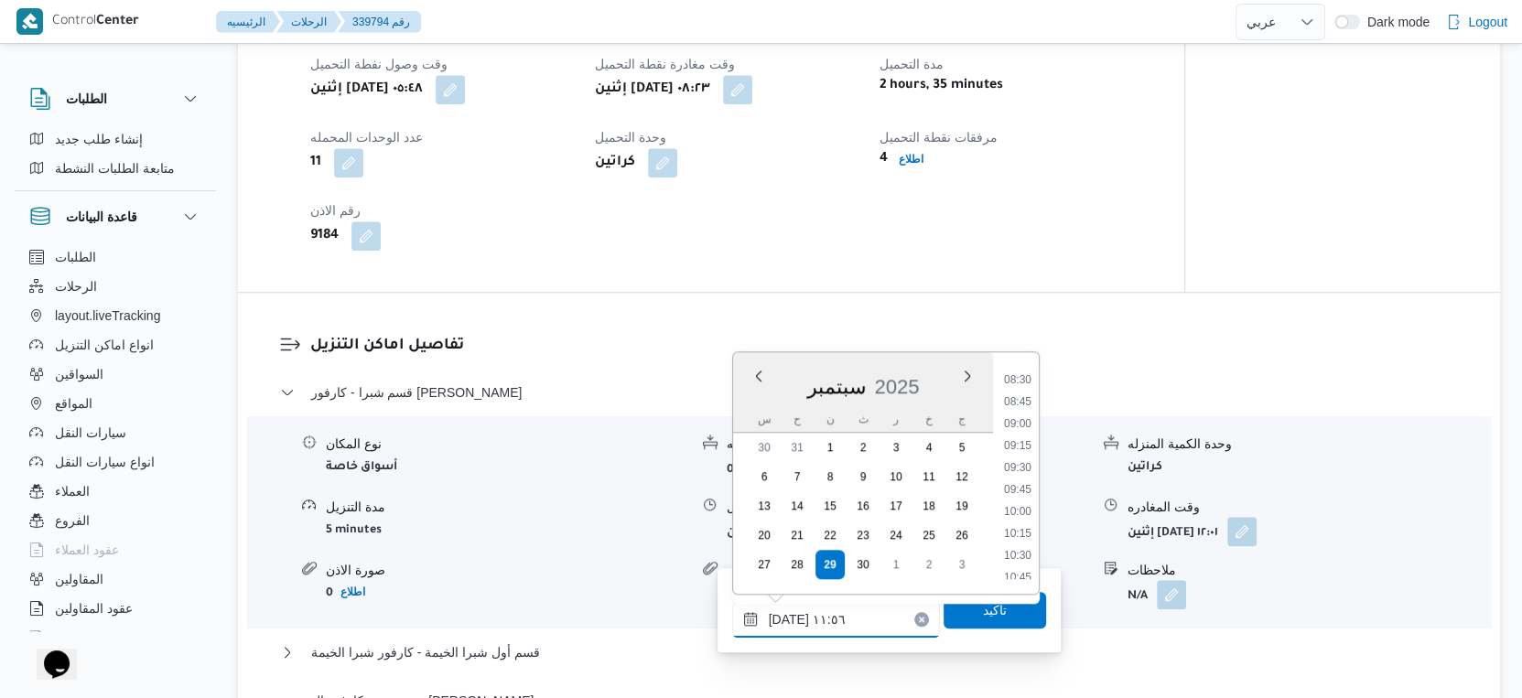
scroll to position [716, 0]
click at [1023, 473] on li "09:15" at bounding box center [1018, 473] width 42 height 18
type input "[DATE] ٠٩:١٥"
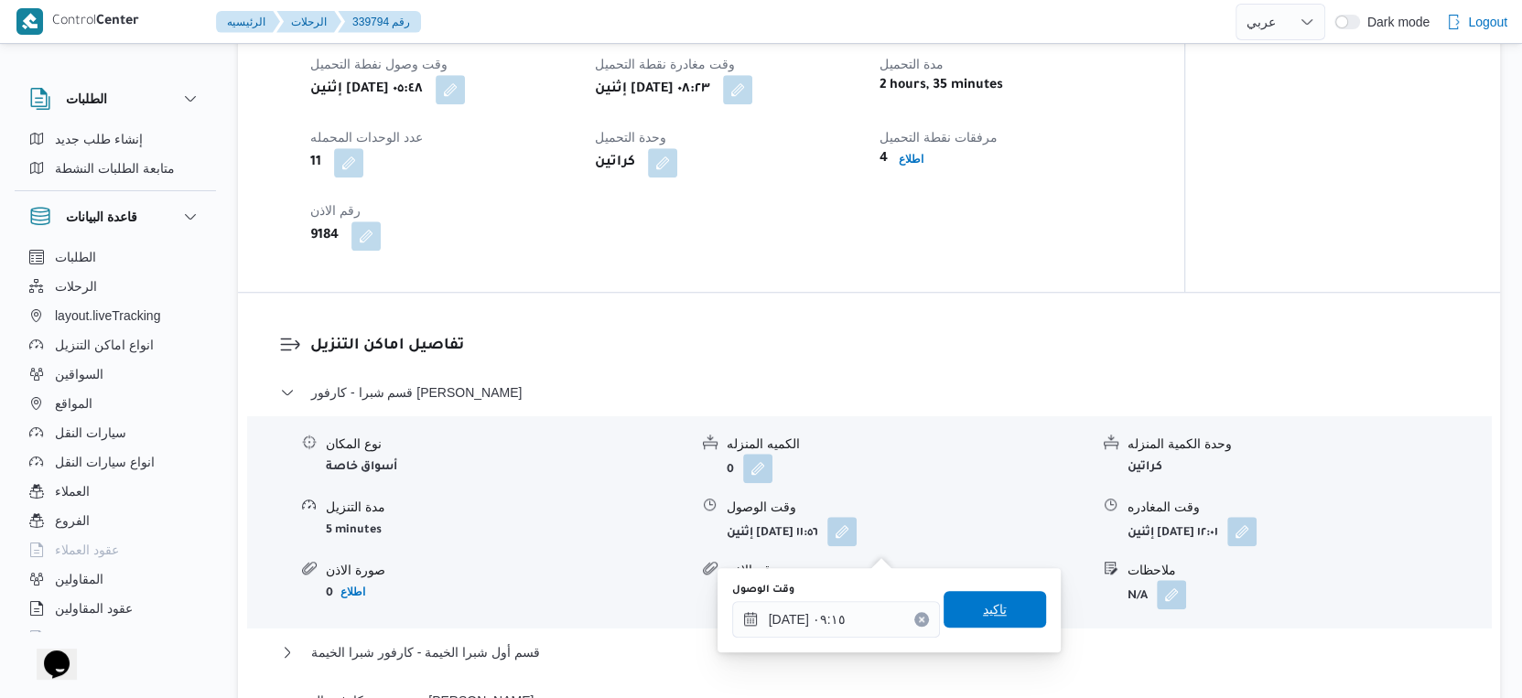
click at [1003, 611] on span "تاكيد" at bounding box center [995, 609] width 103 height 37
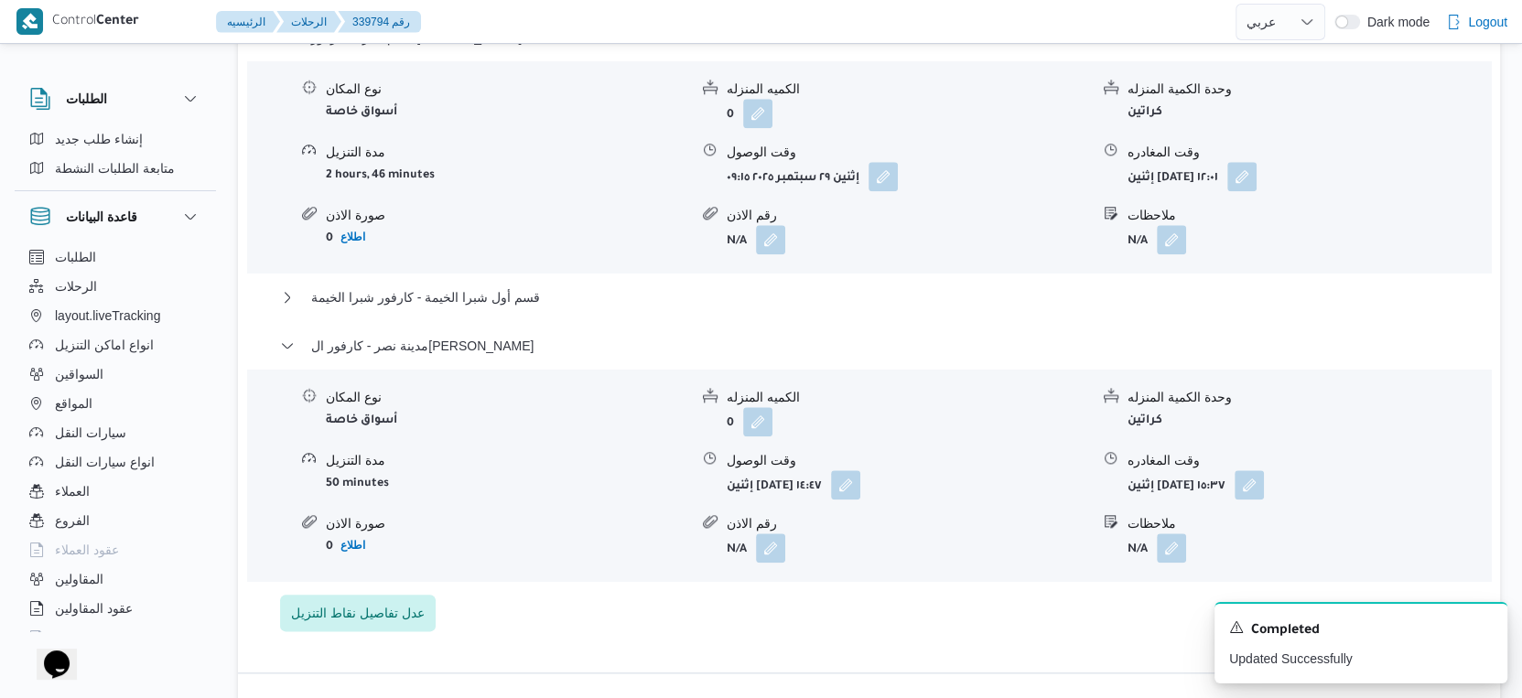
scroll to position [1676, 0]
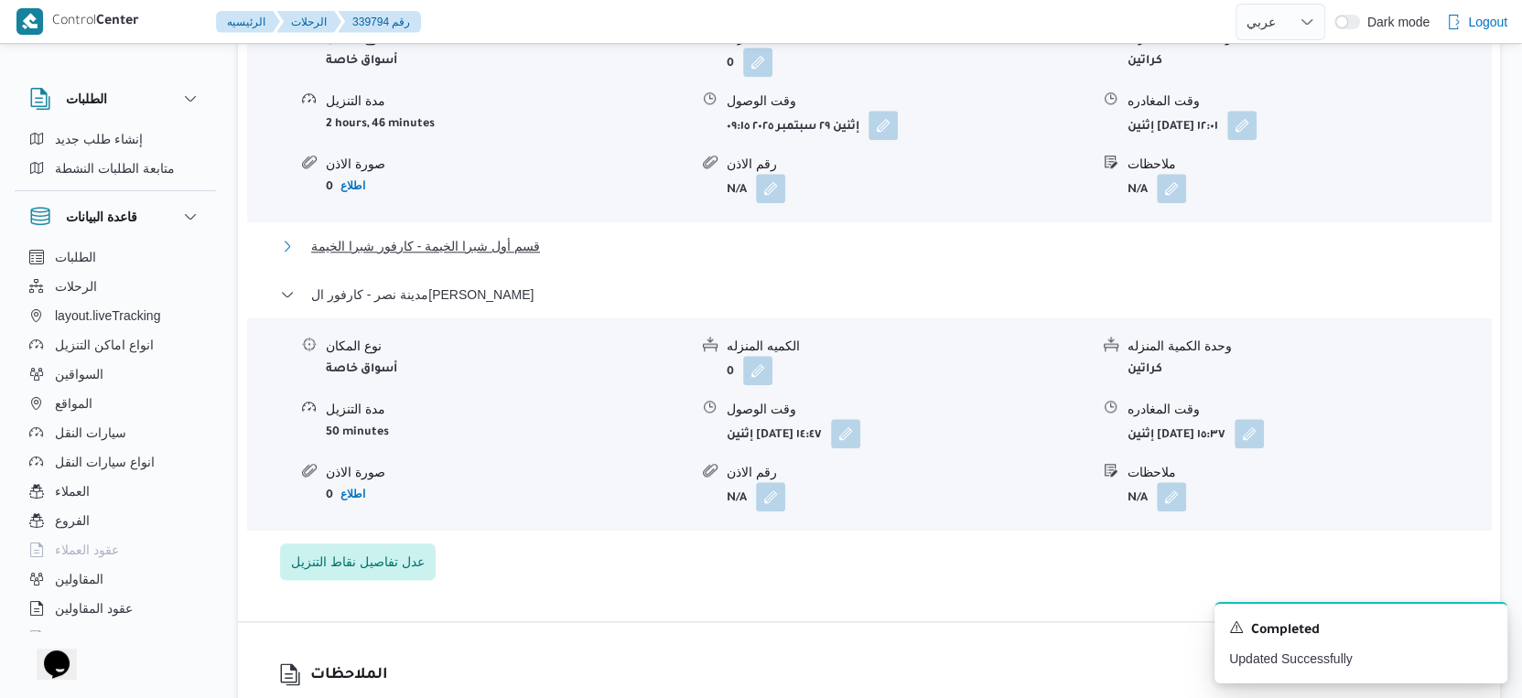
click at [523, 257] on span "قسم أول شبرا الخيمة - كارفور شبرا الخيمة" at bounding box center [425, 246] width 229 height 22
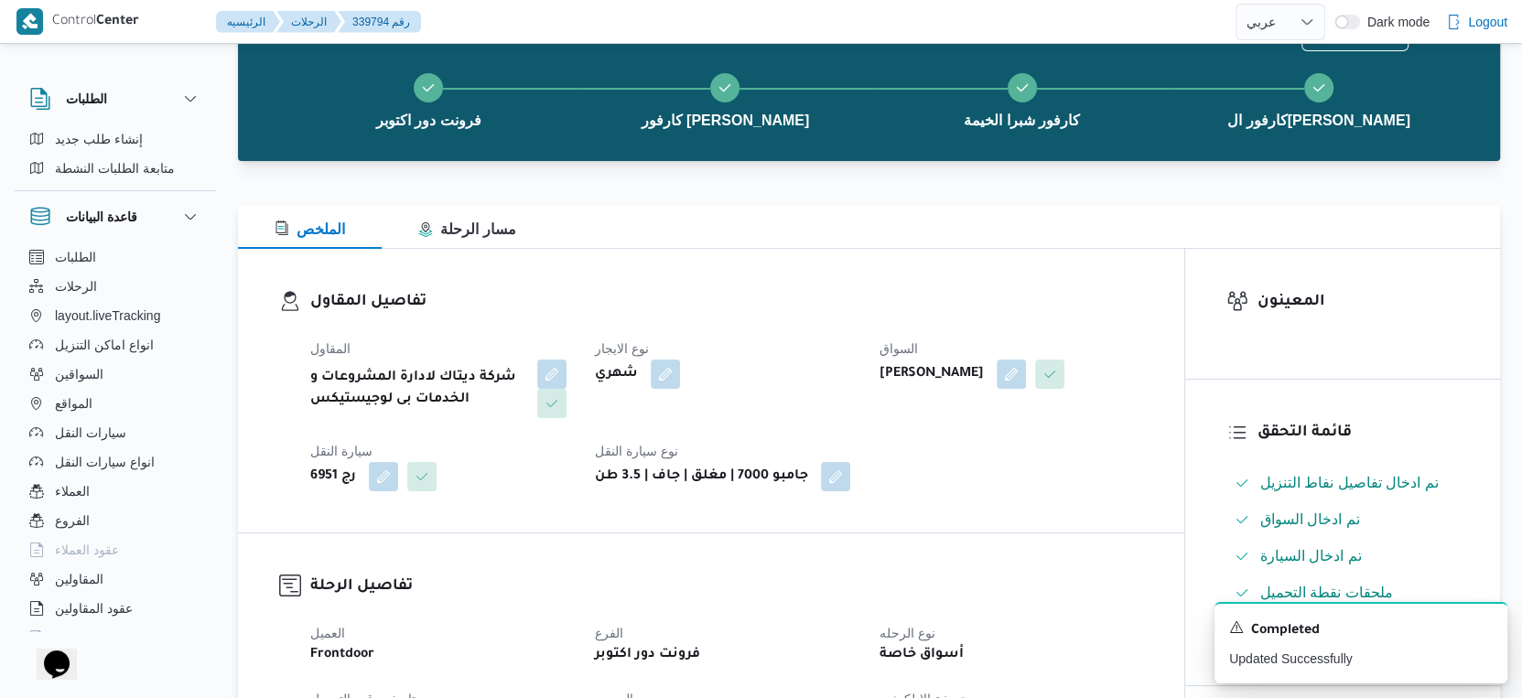
scroll to position [0, 0]
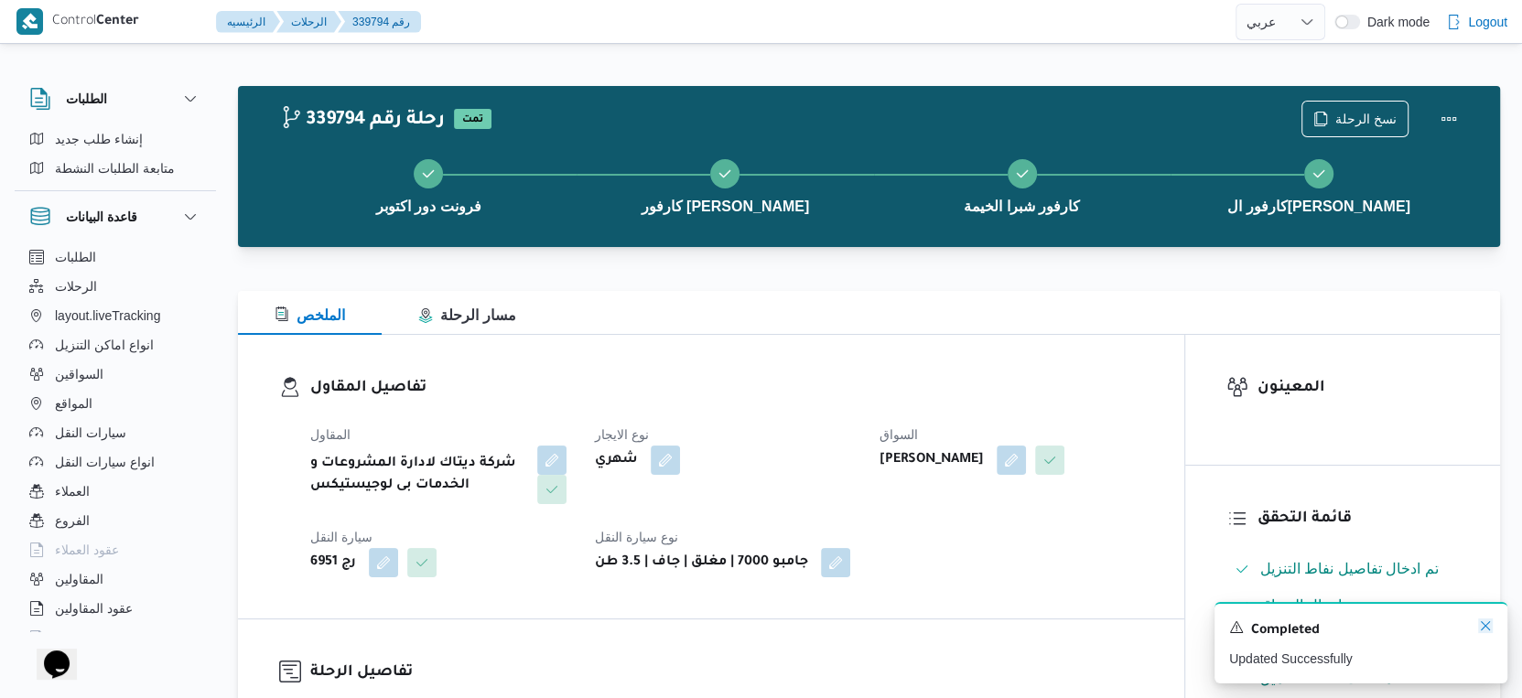
click at [1489, 633] on icon "Dismiss toast" at bounding box center [1485, 626] width 15 height 15
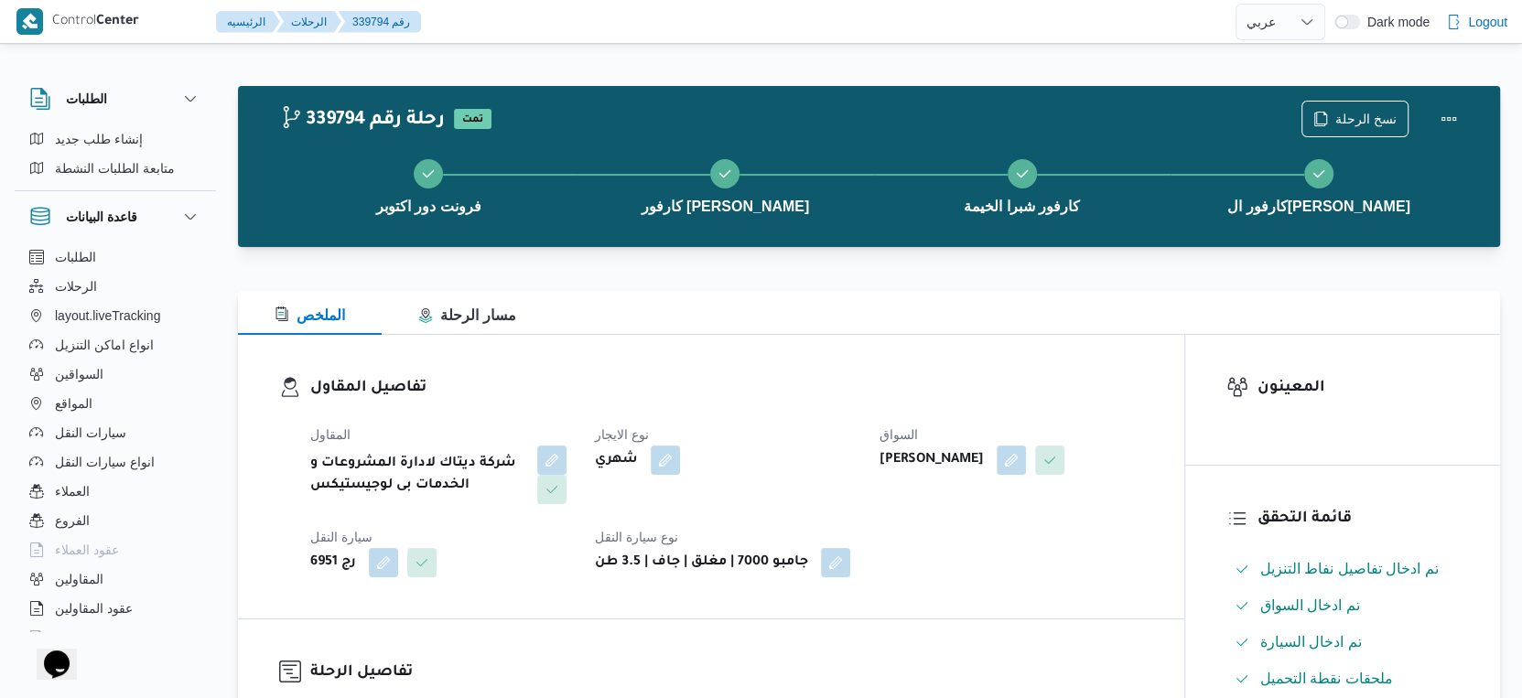
select select "ar"
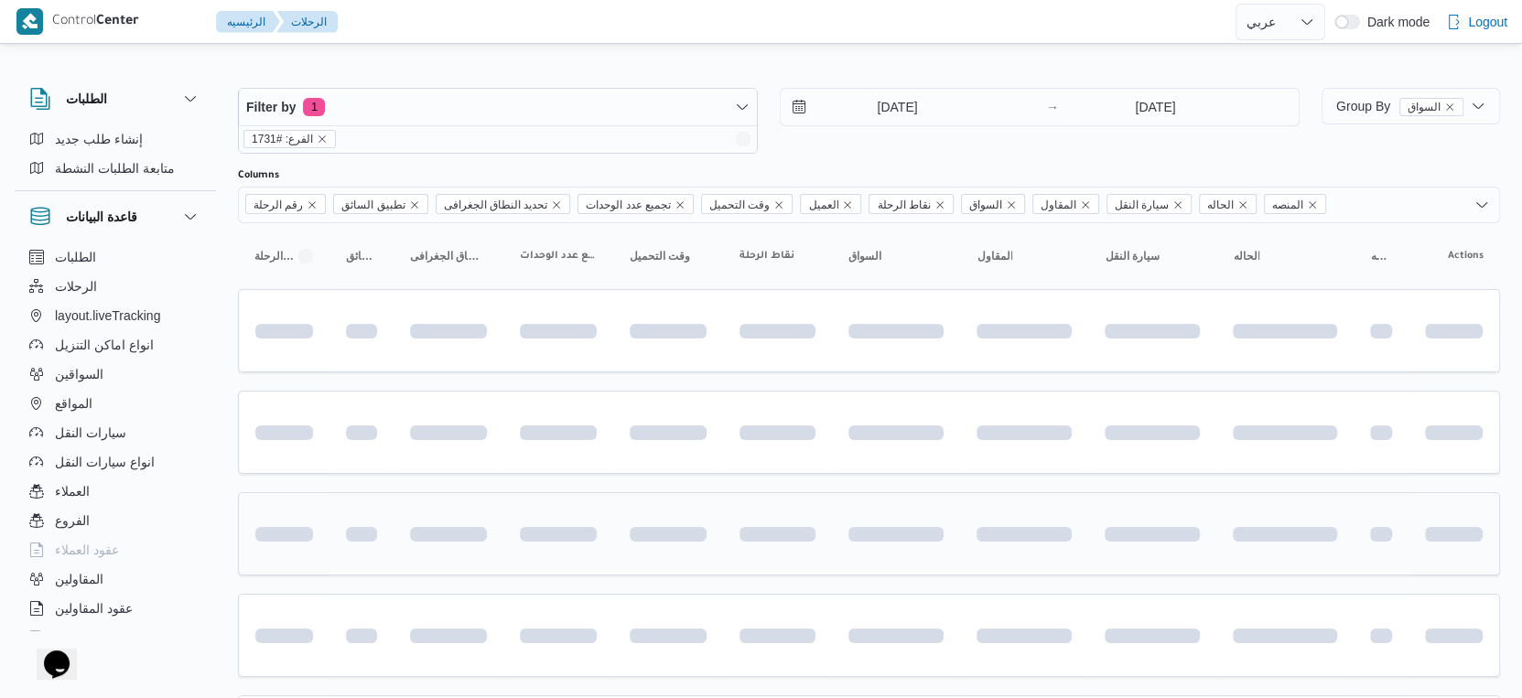
scroll to position [167, 0]
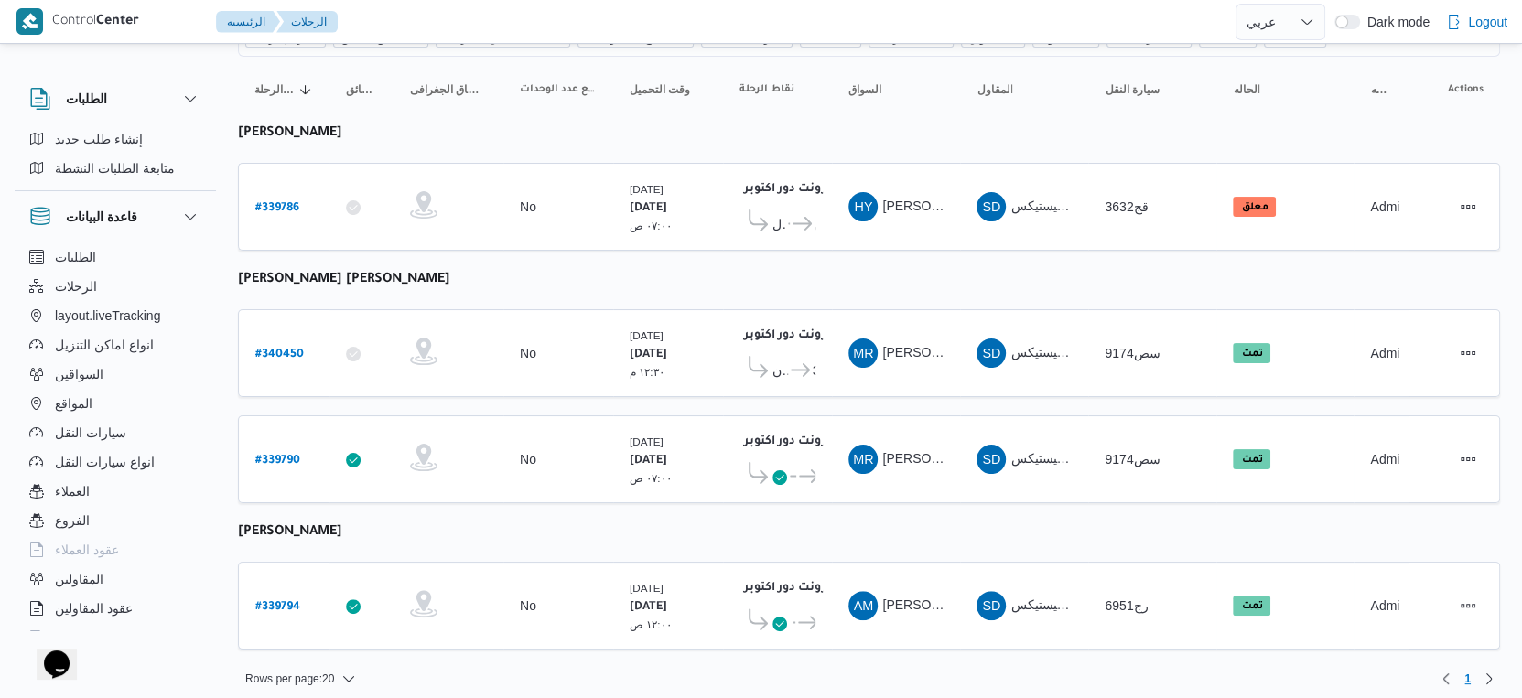
select select "ar"
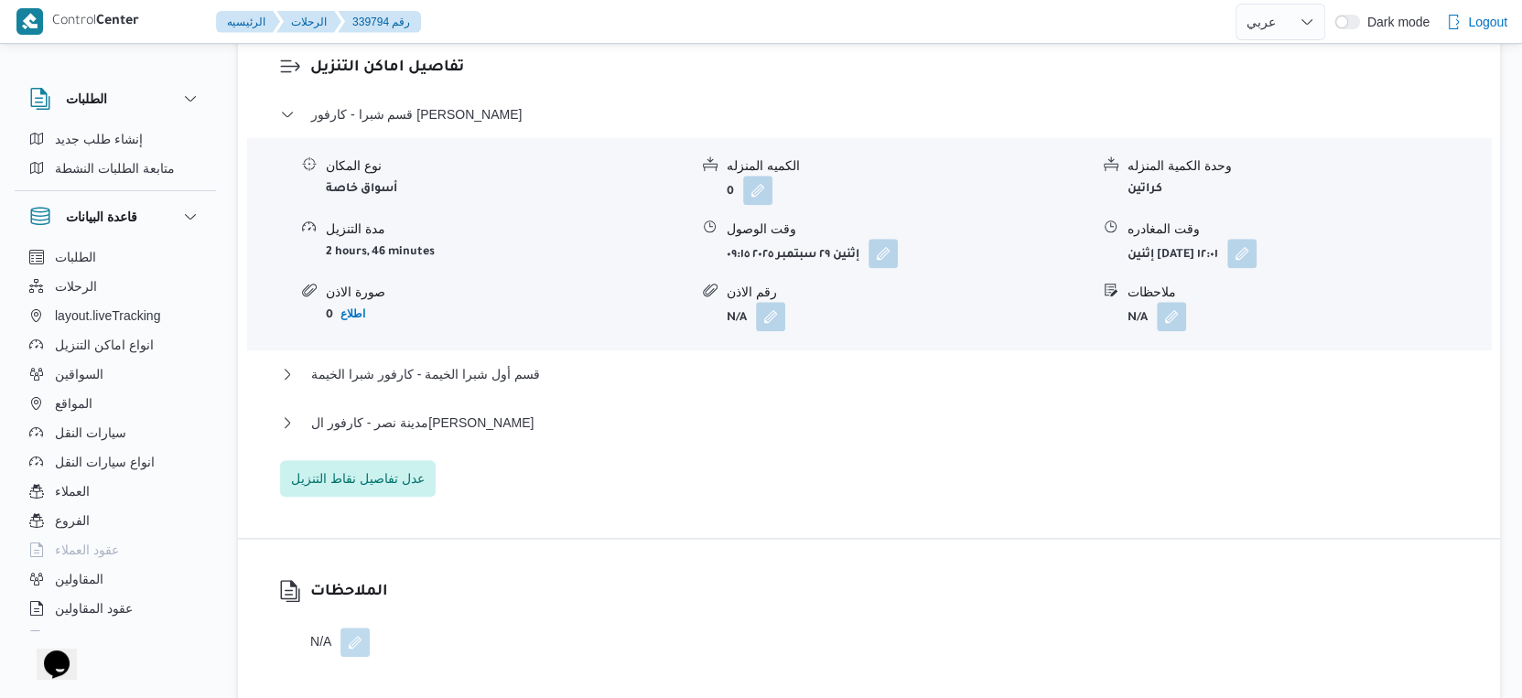
scroll to position [1526, 0]
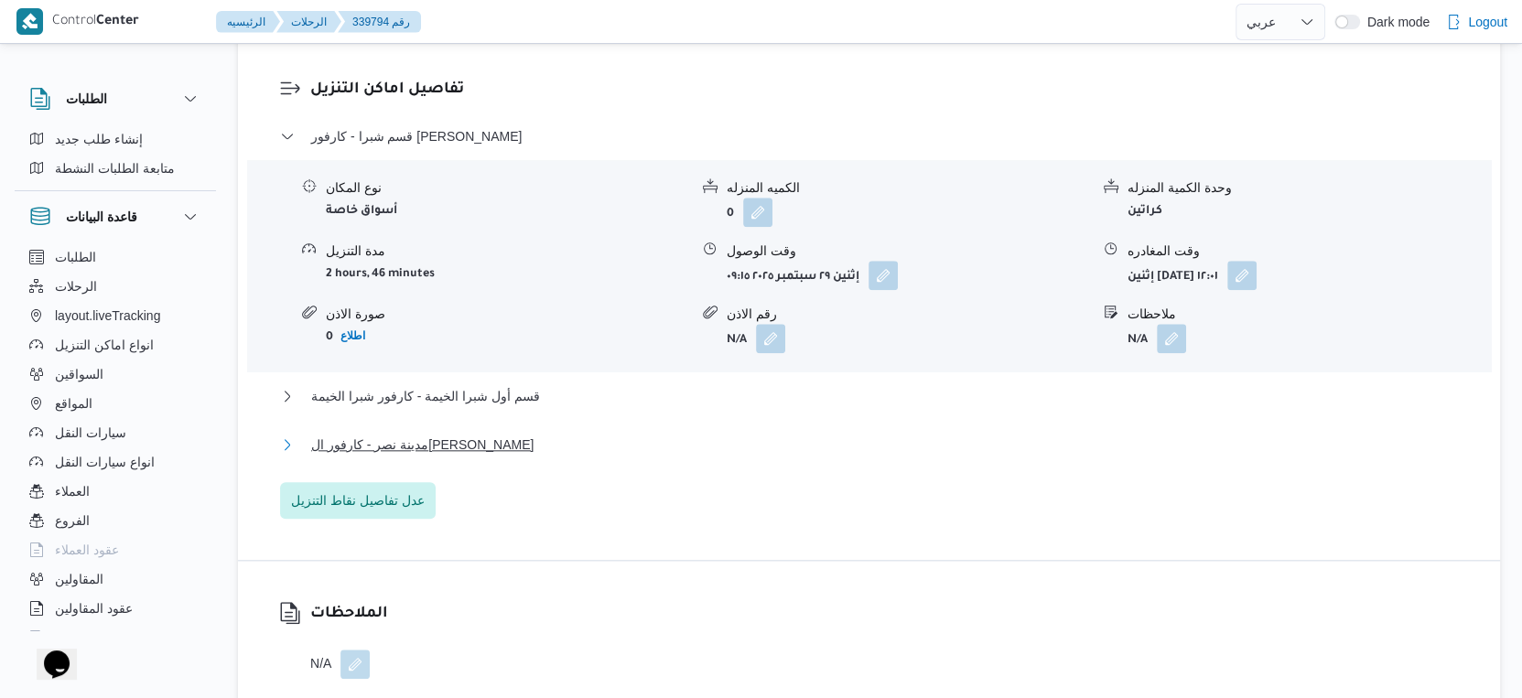
click at [580, 450] on button "مدينة نصر - كارفور ال[PERSON_NAME]" at bounding box center [869, 445] width 1179 height 22
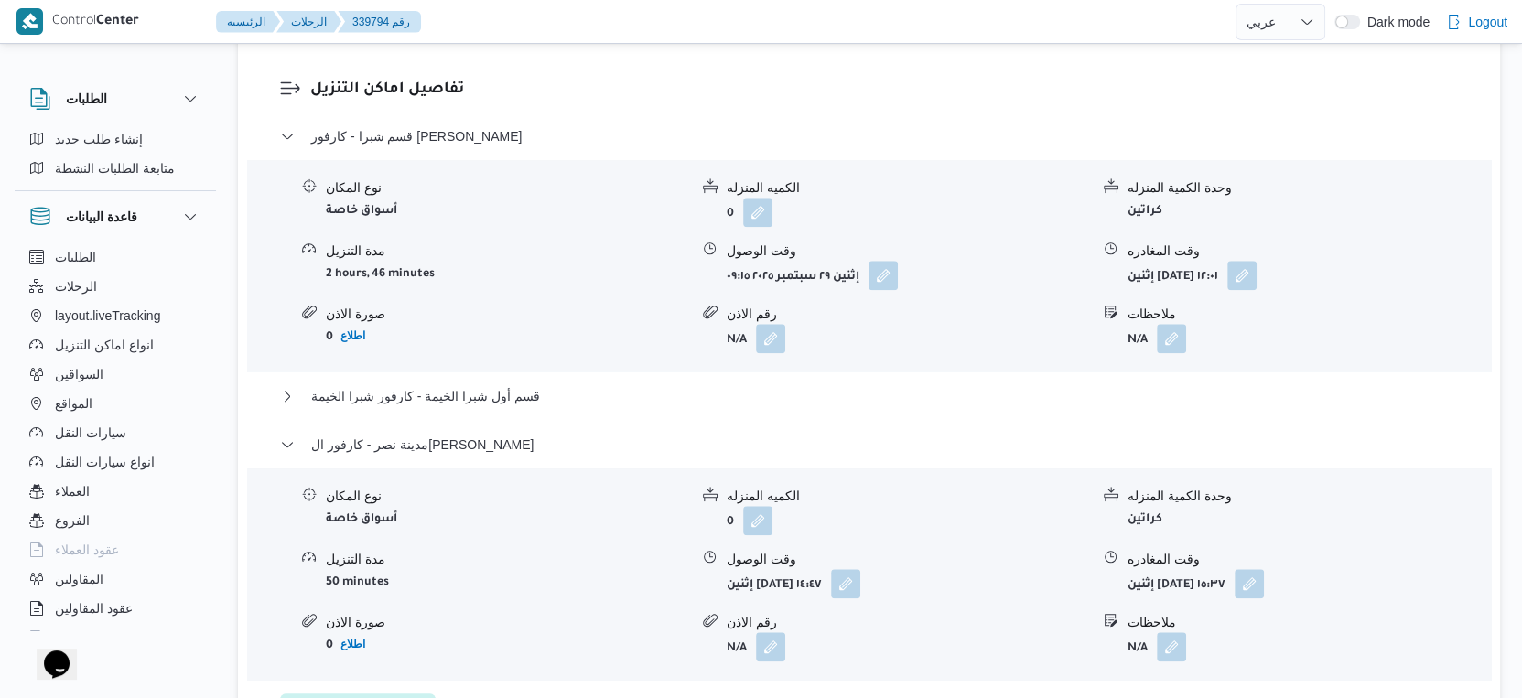
click at [581, 561] on div "نوع المكان أسواق خاصة الكميه المنزله 0 وحدة الكمية المنزله كراتين مدة التنزيل 5…" at bounding box center [869, 574] width 1258 height 208
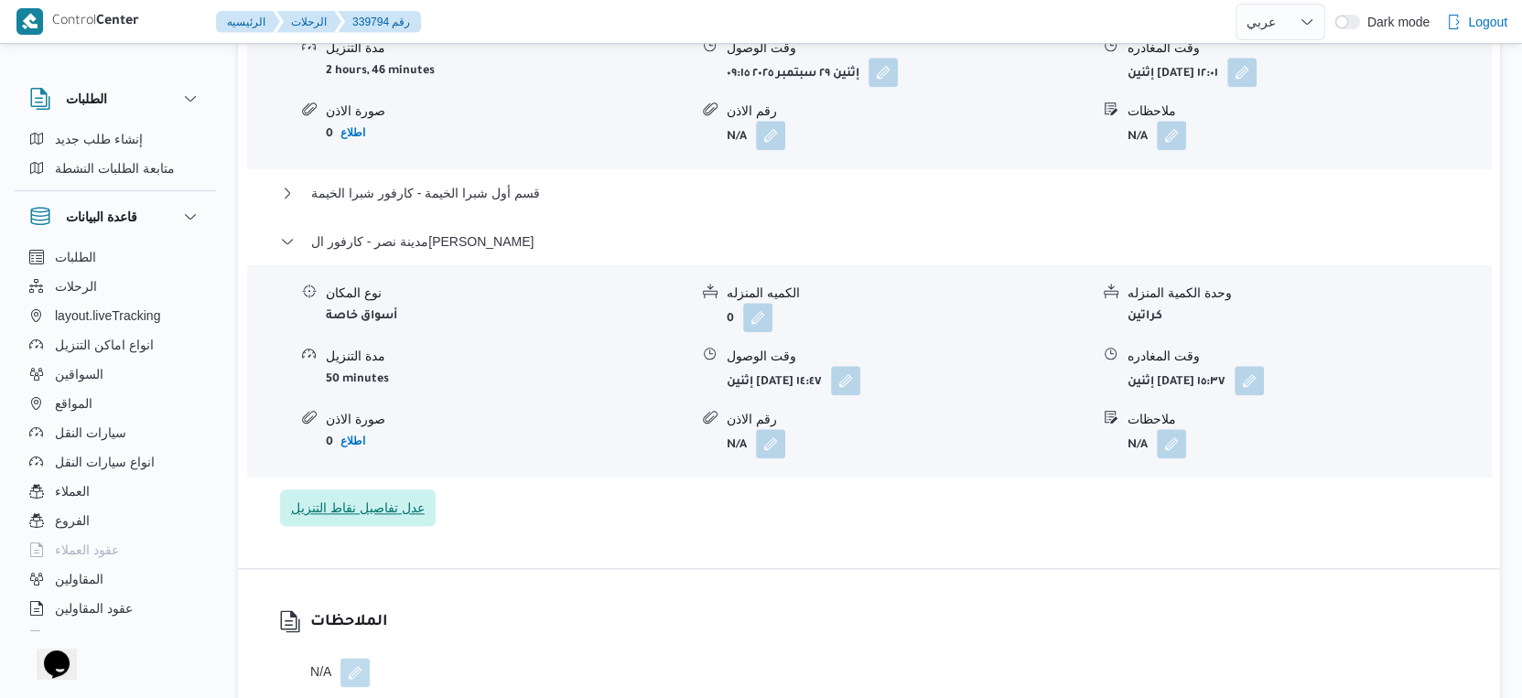
click at [406, 519] on span "عدل تفاصيل نقاط التنزيل" at bounding box center [358, 508] width 134 height 22
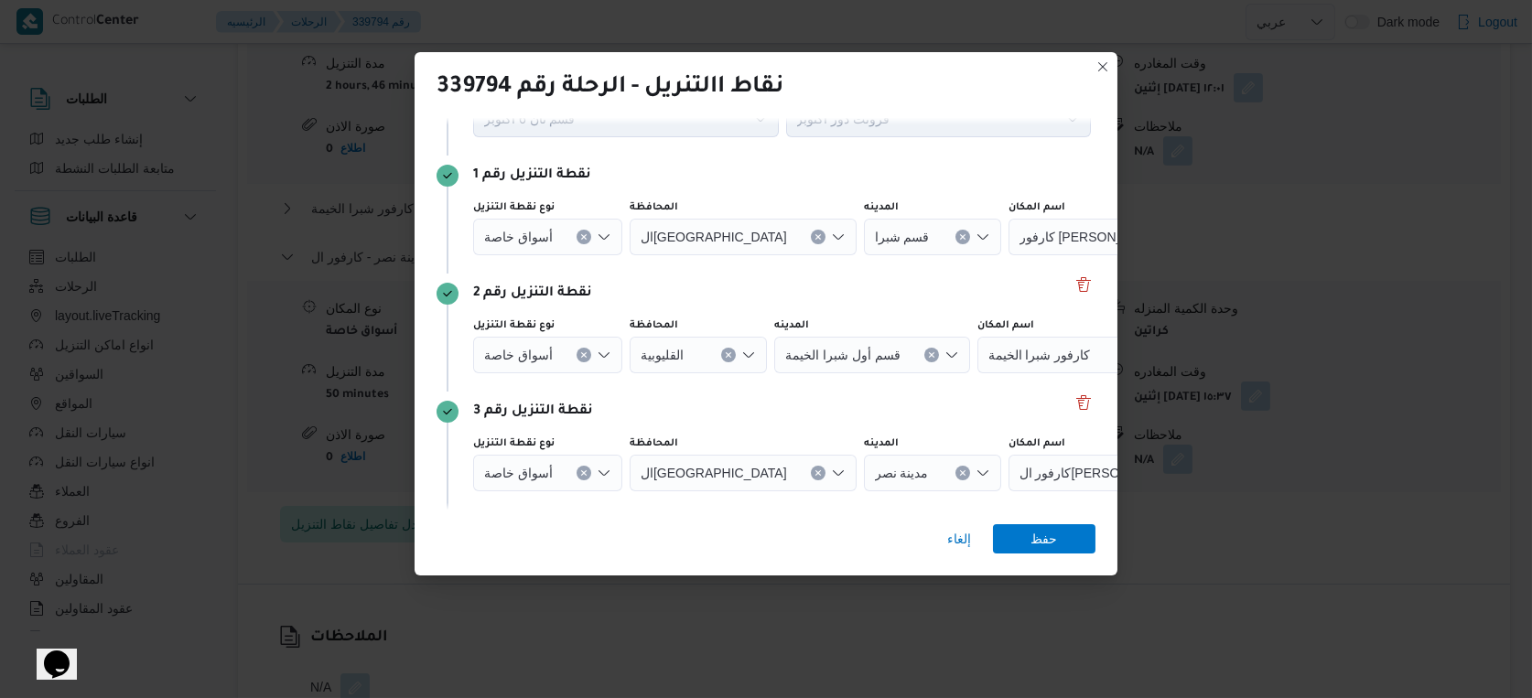
scroll to position [142, 0]
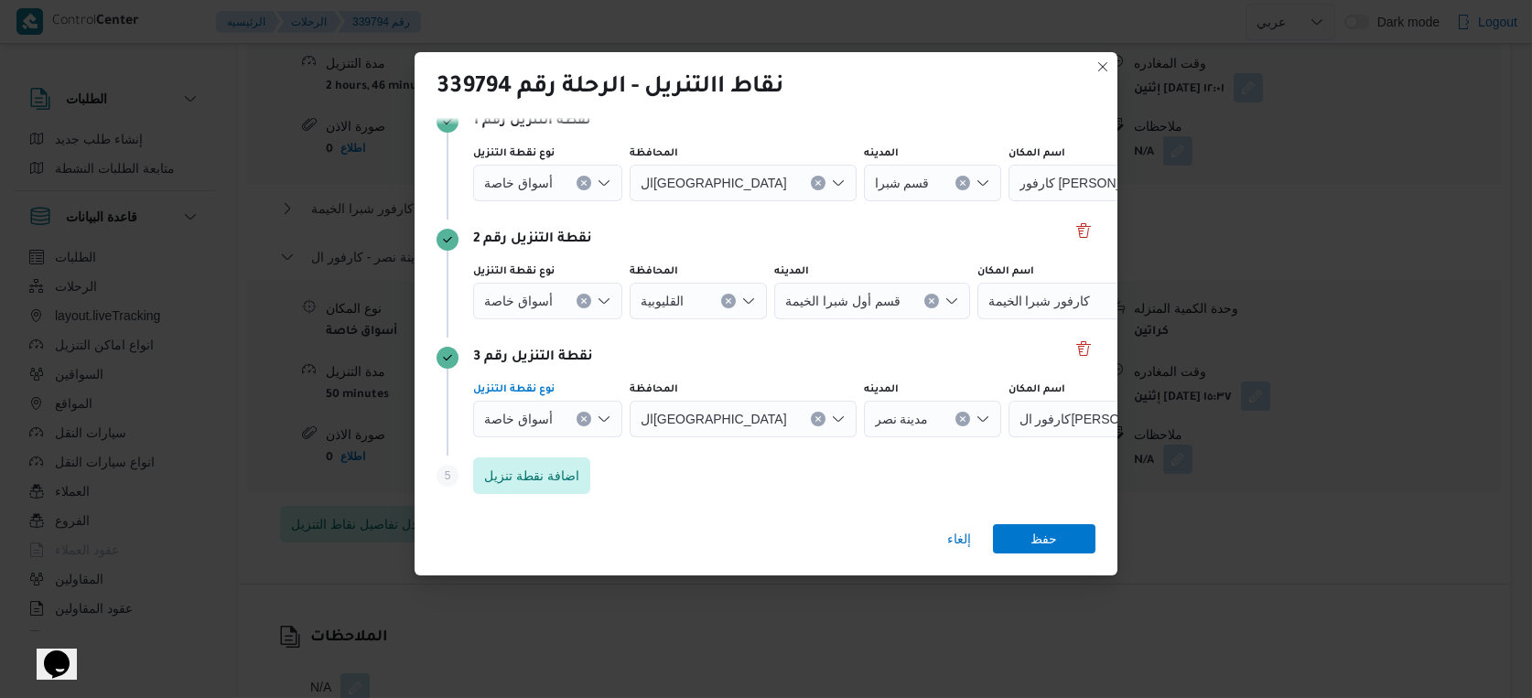
click at [581, 418] on icon "Clear input" at bounding box center [583, 419] width 5 height 5
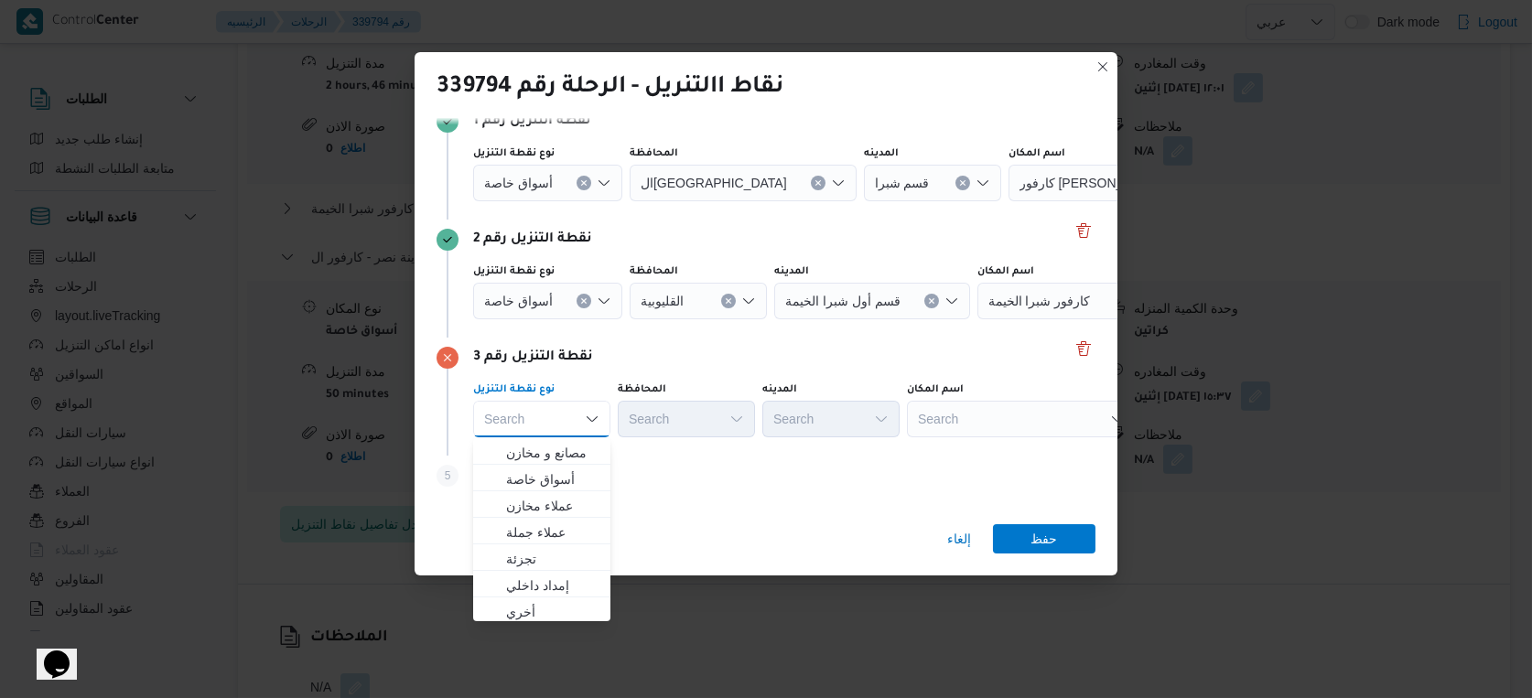
click at [964, 419] on div "Search" at bounding box center [1021, 419] width 229 height 37
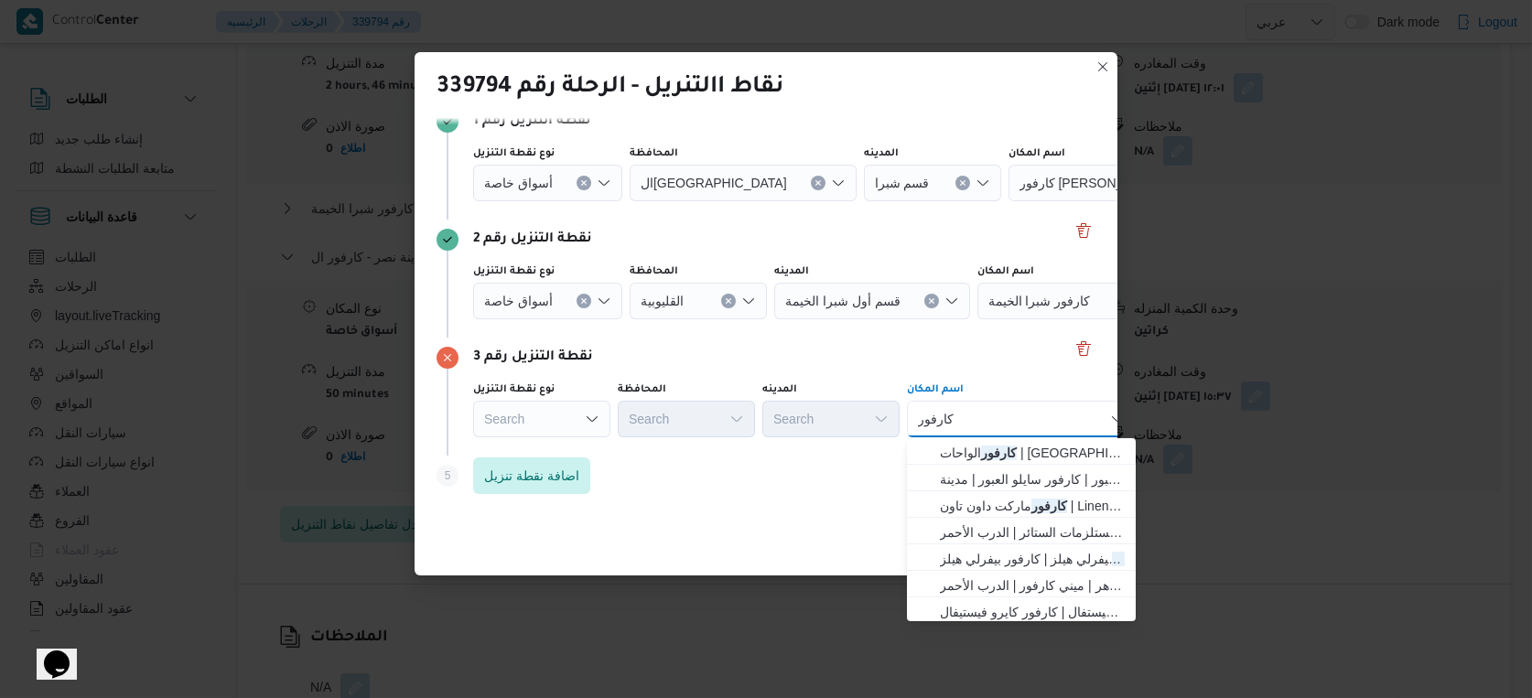
click at [988, 423] on div "كارفور كارفور" at bounding box center [1021, 419] width 229 height 37
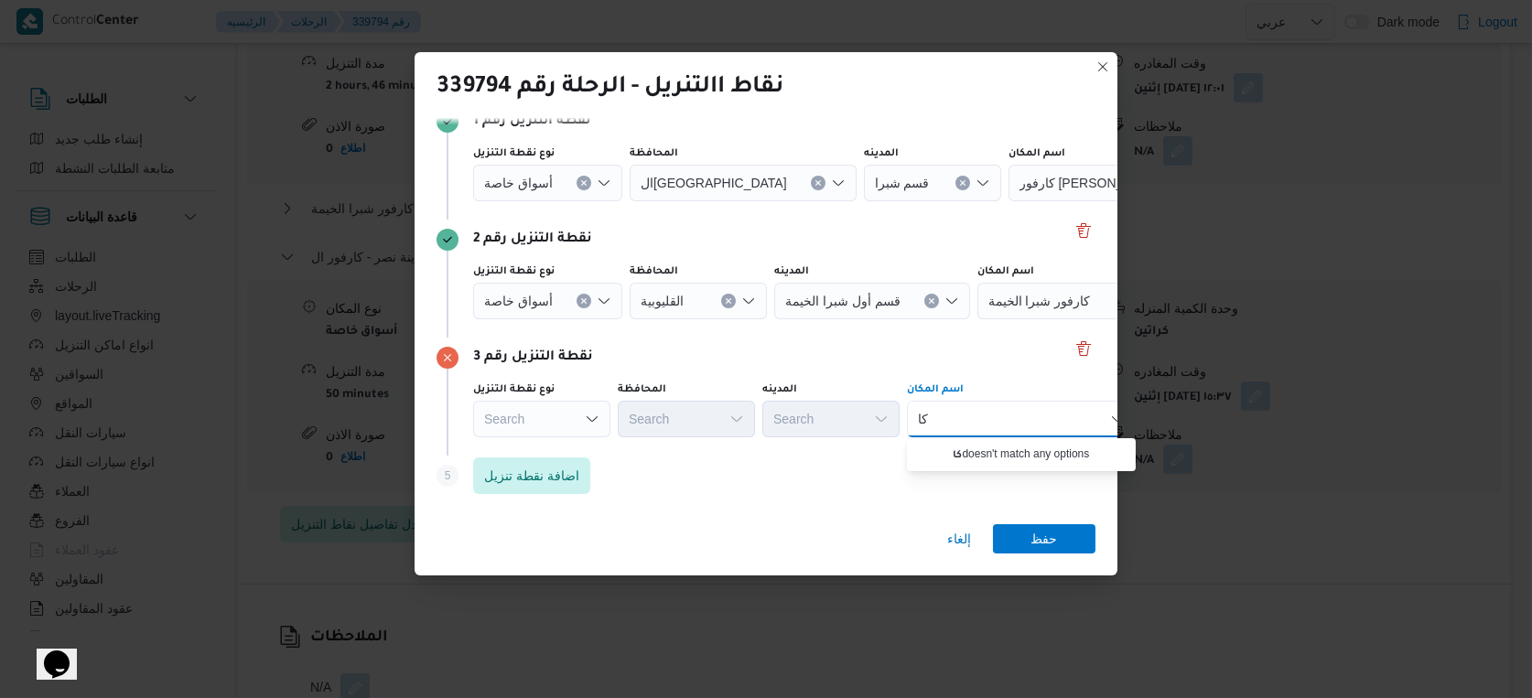
type input "ك"
type input "مهد"
click at [1007, 361] on div "نقطة التنزيل رقم 3" at bounding box center [766, 358] width 659 height 22
click at [990, 406] on div "مهد مهد" at bounding box center [1021, 419] width 229 height 37
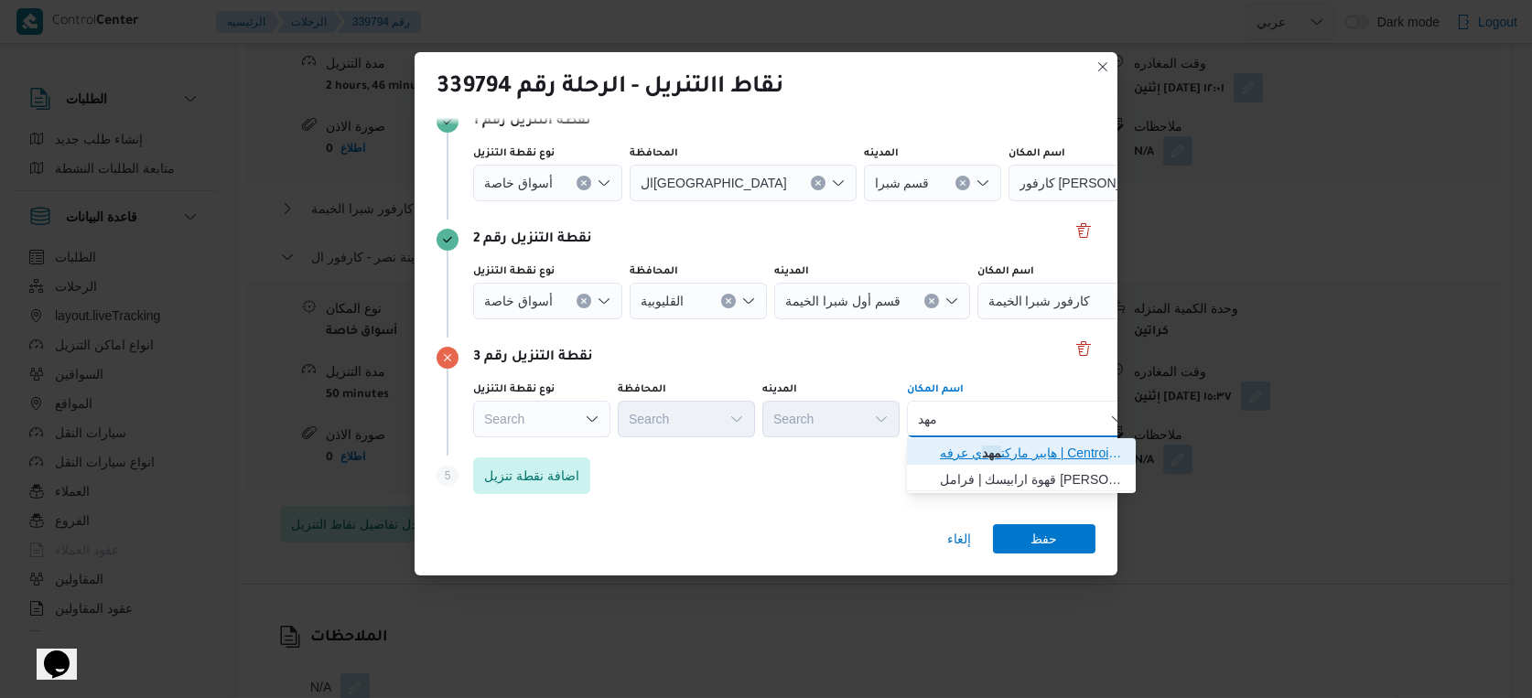
click at [993, 456] on mark "مهد" at bounding box center [991, 453] width 19 height 15
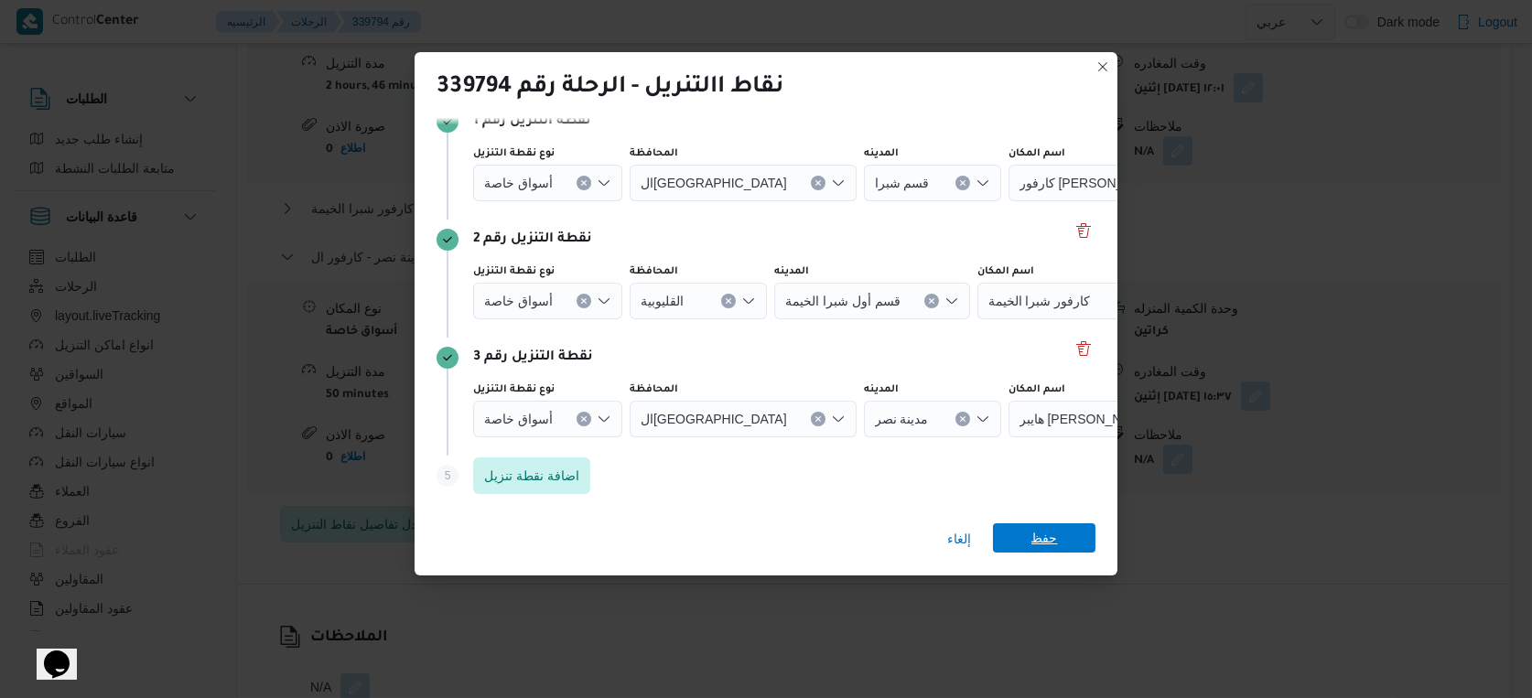
click at [1045, 533] on span "حفظ" at bounding box center [1044, 537] width 27 height 29
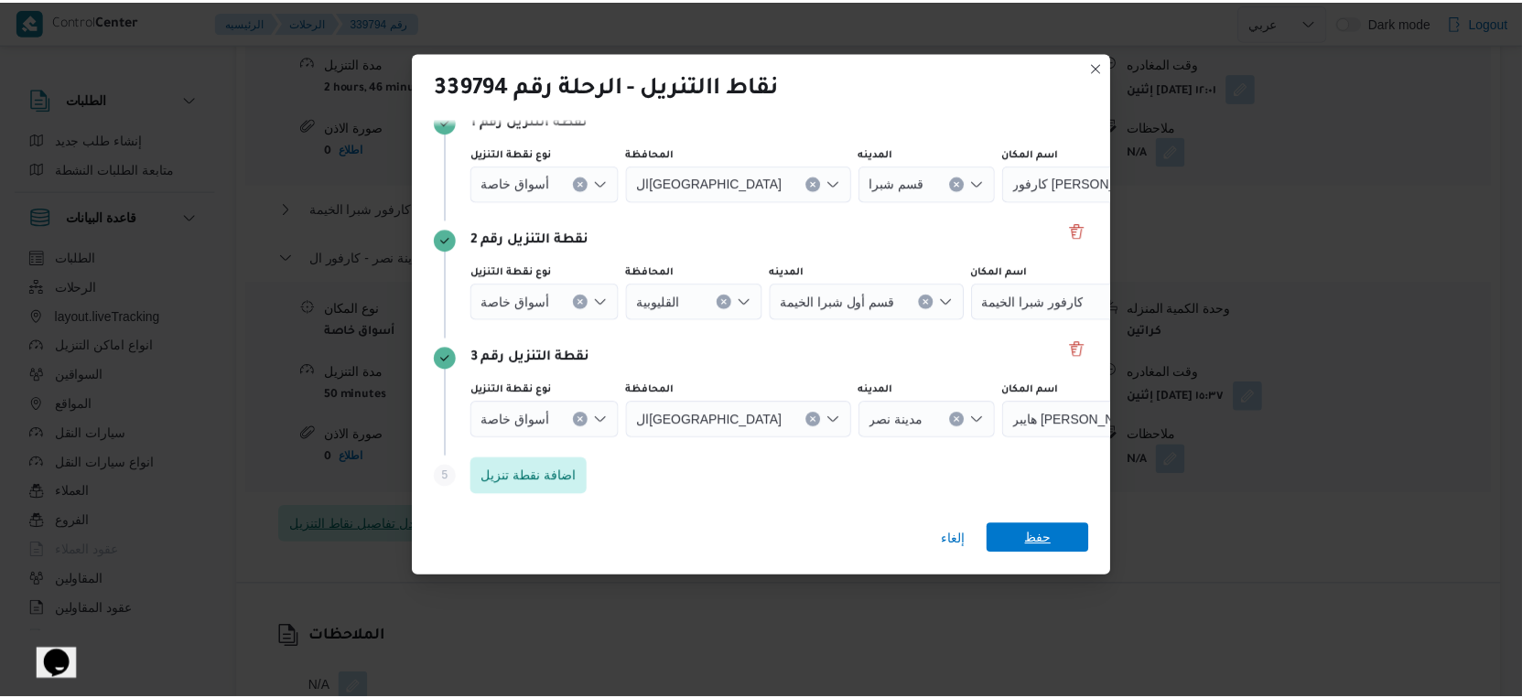
scroll to position [1729, 0]
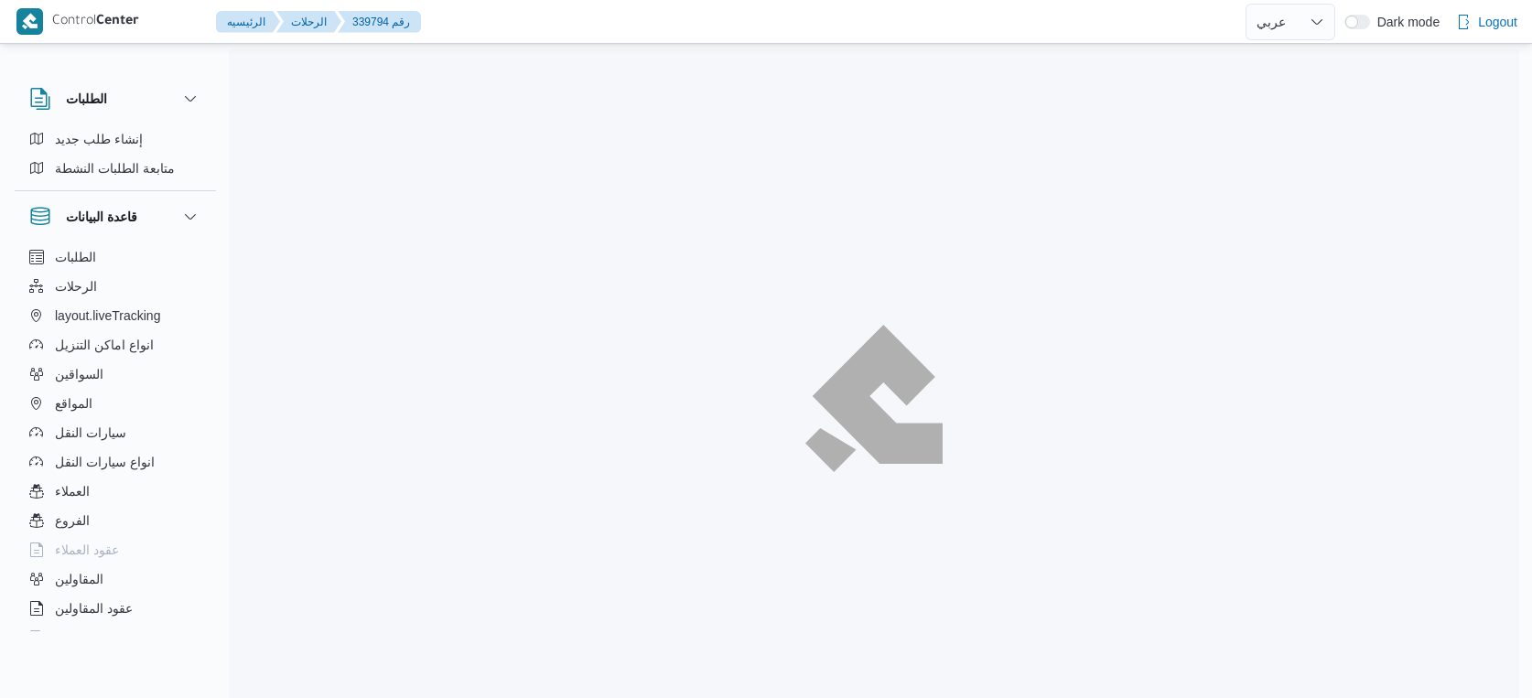
select select "ar"
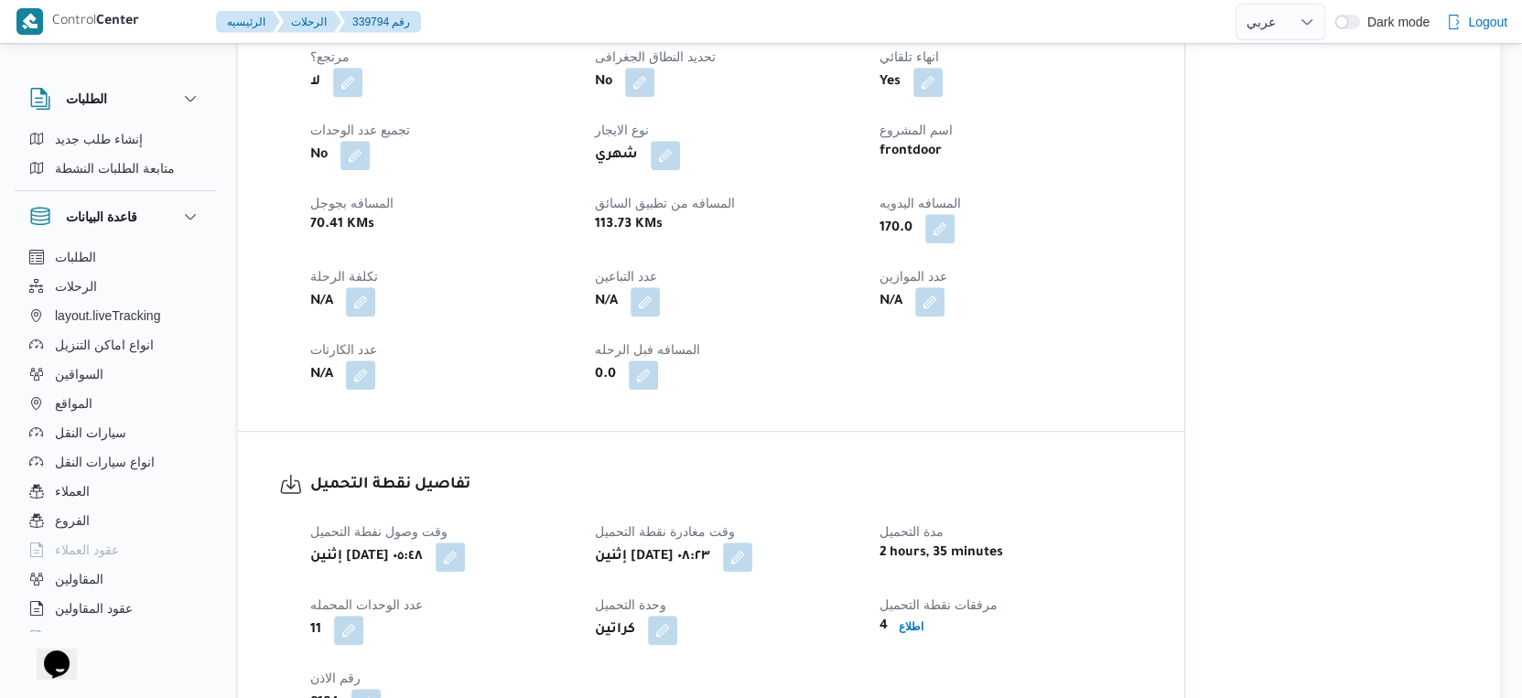
scroll to position [1066, 0]
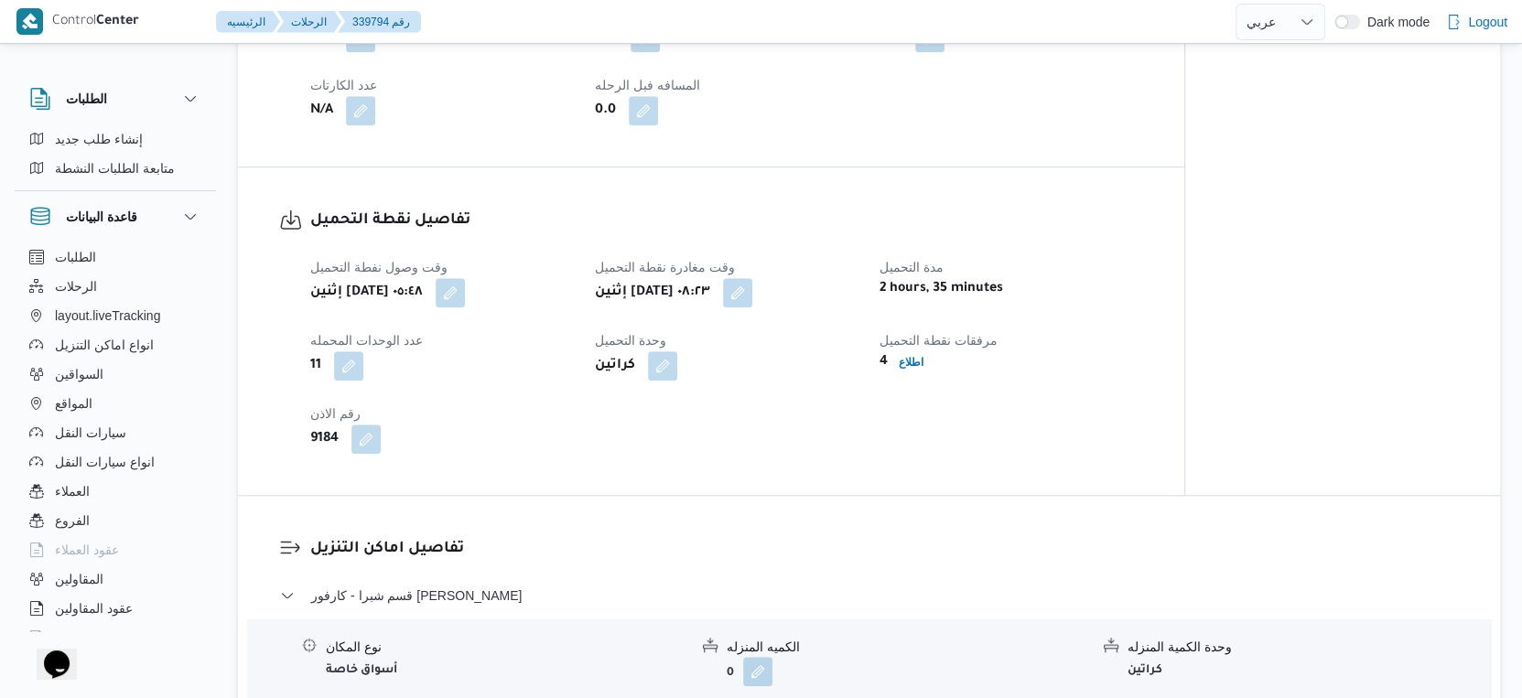
select select "ar"
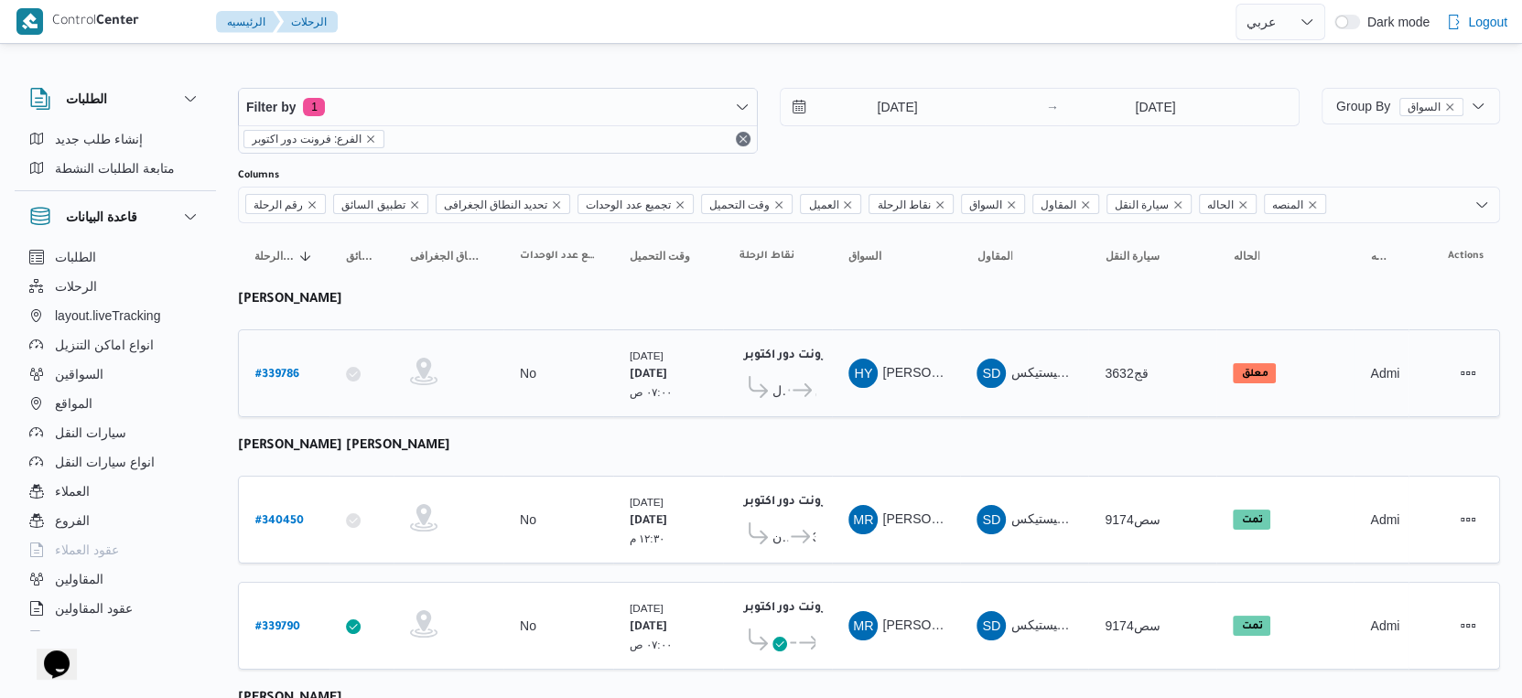
click at [813, 389] on span "كارفور ال[PERSON_NAME]" at bounding box center [803, 391] width 26 height 22
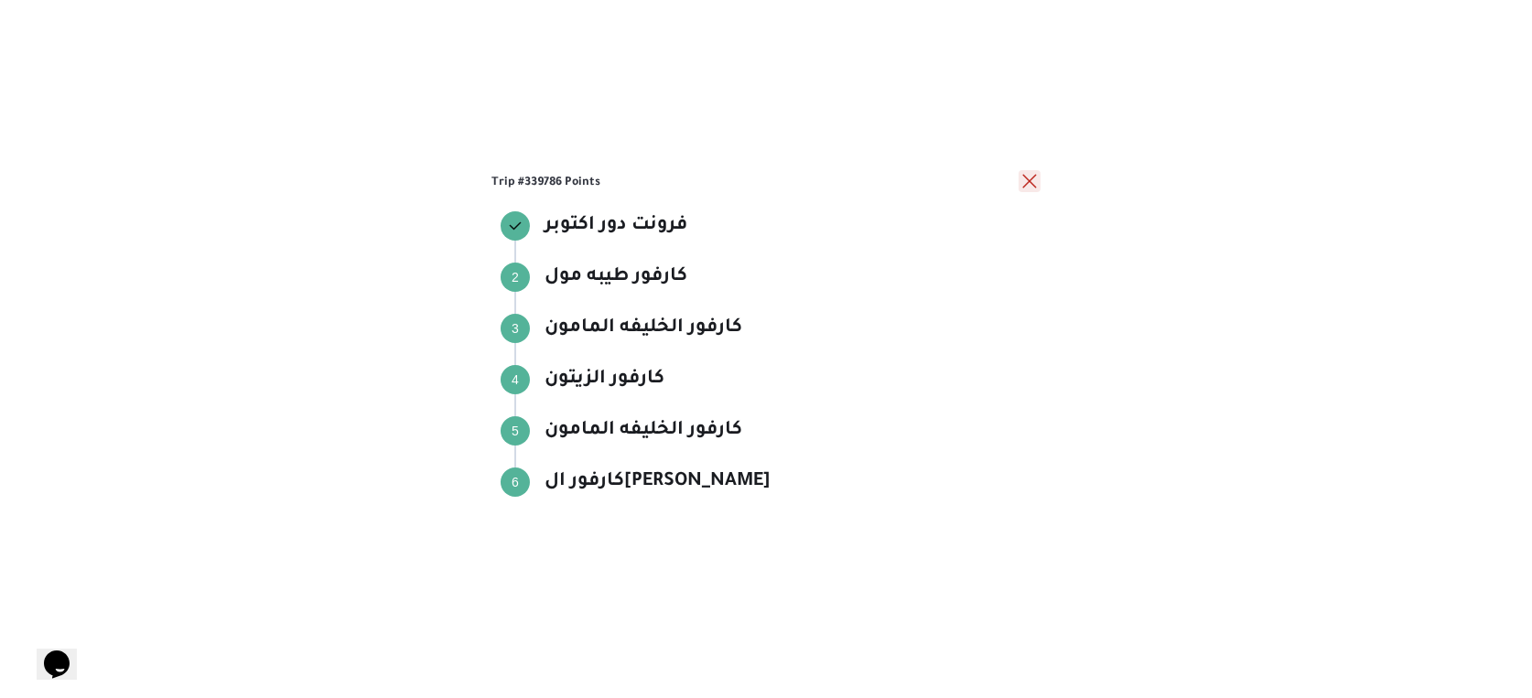
click at [1028, 178] on button "close" at bounding box center [1030, 181] width 22 height 22
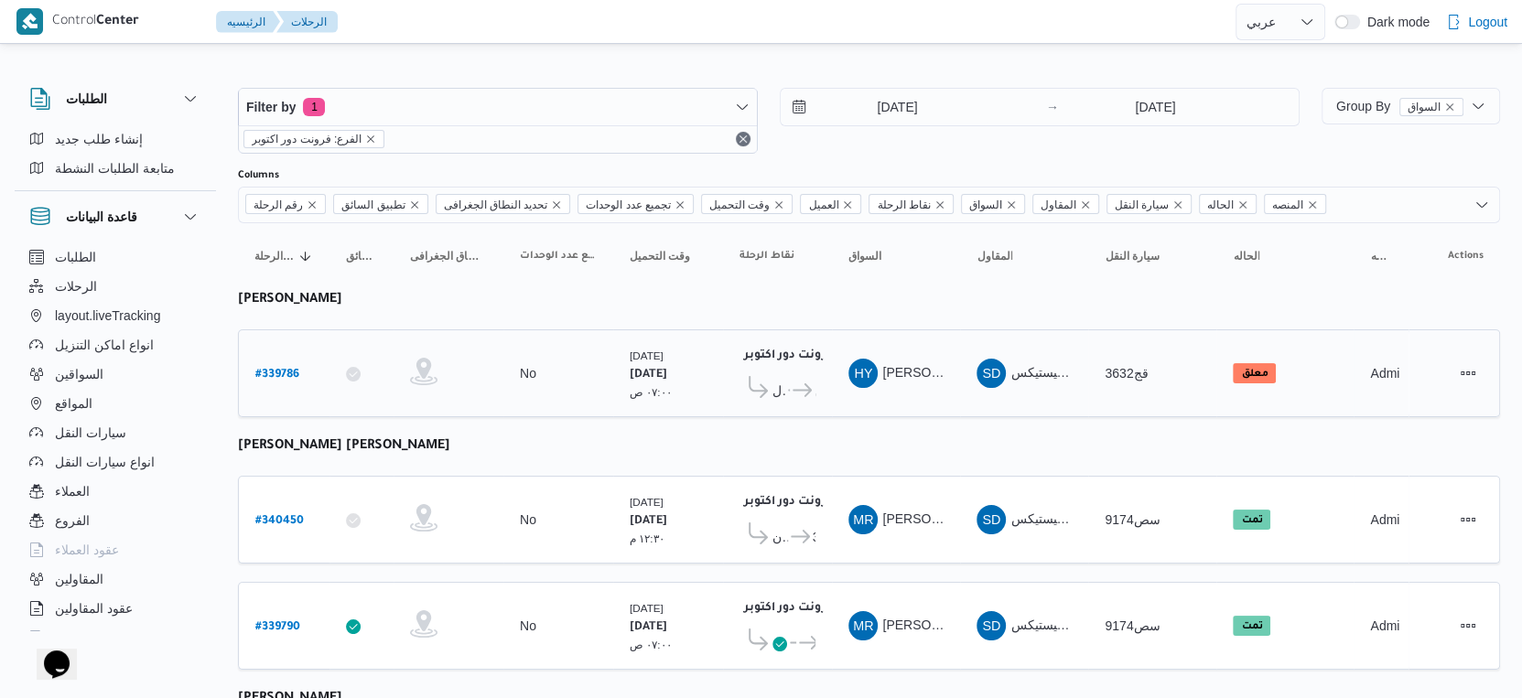
click at [297, 369] on b "# 339786" at bounding box center [277, 375] width 44 height 13
select select "ar"
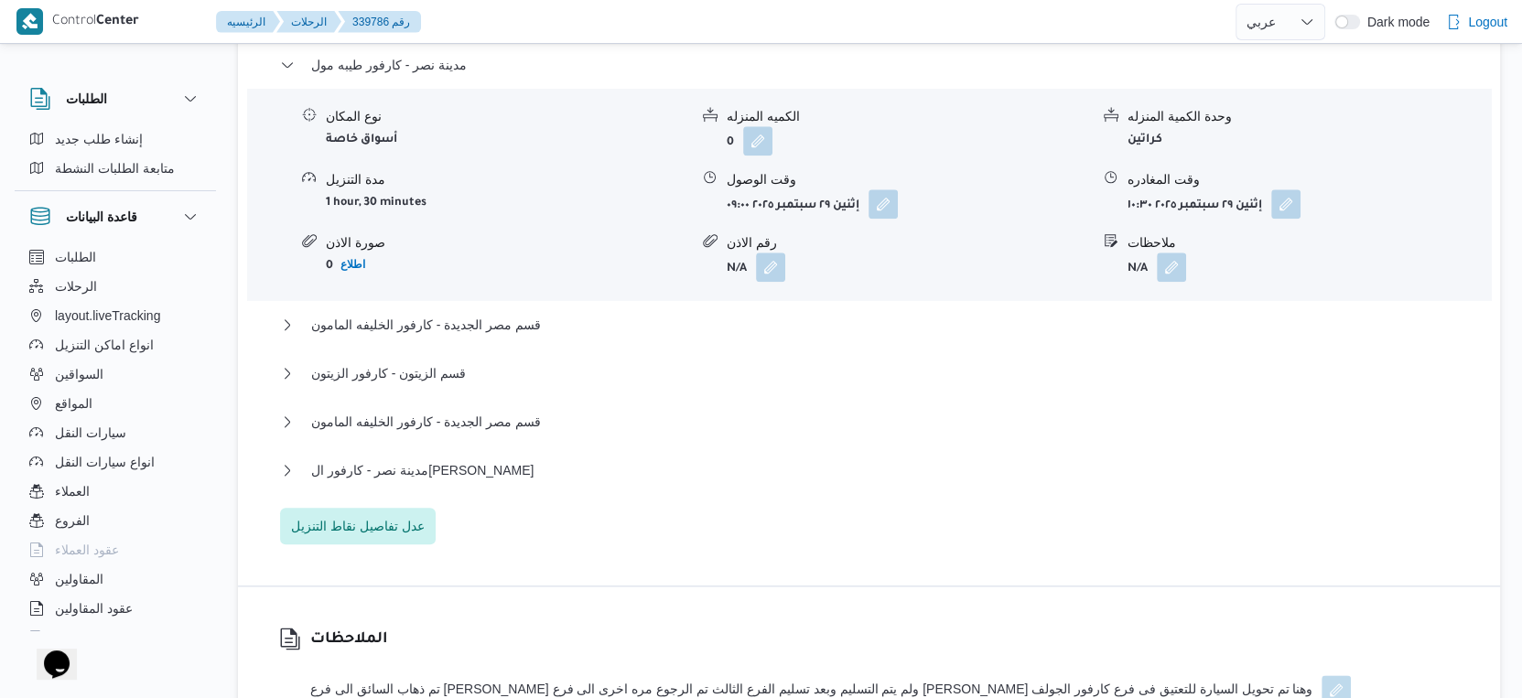
scroll to position [1729, 0]
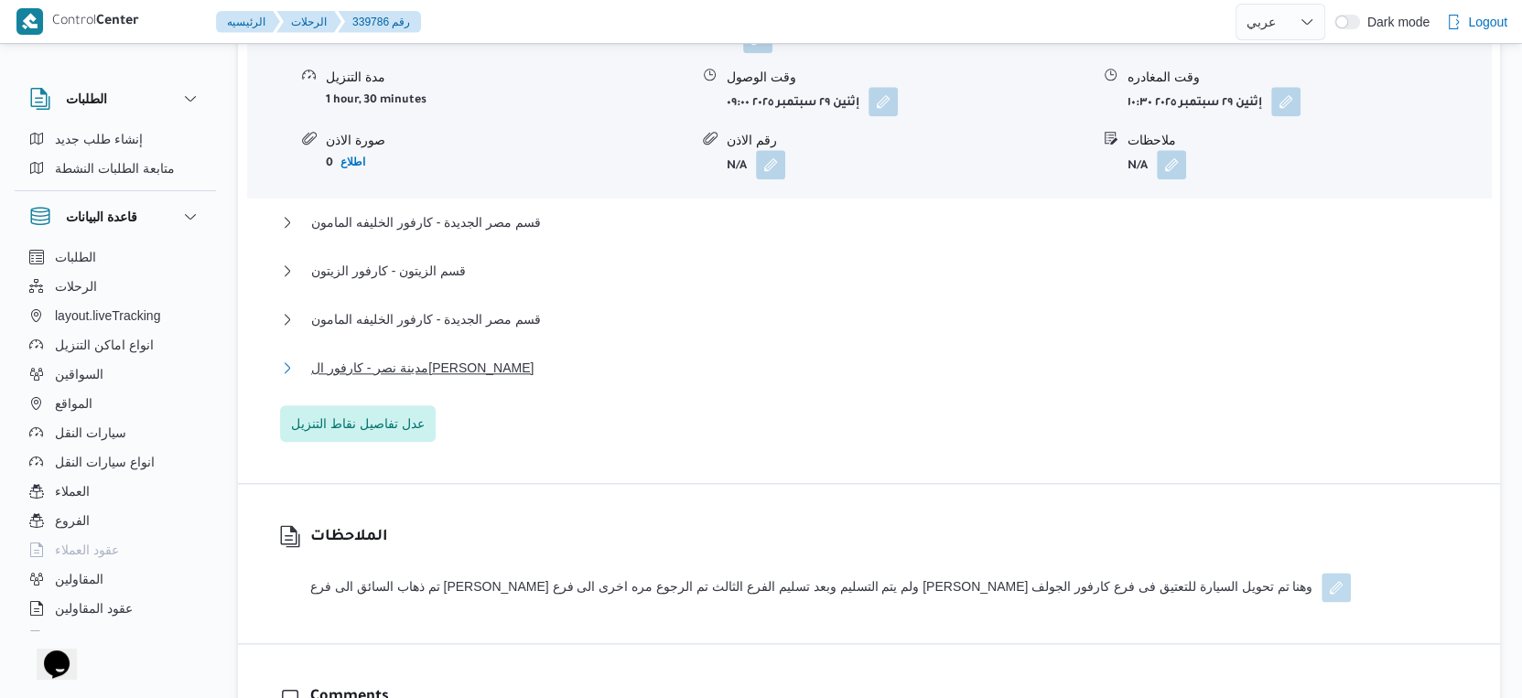
click at [525, 365] on button "مدينة نصر - كارفور ال[PERSON_NAME]" at bounding box center [869, 368] width 1179 height 22
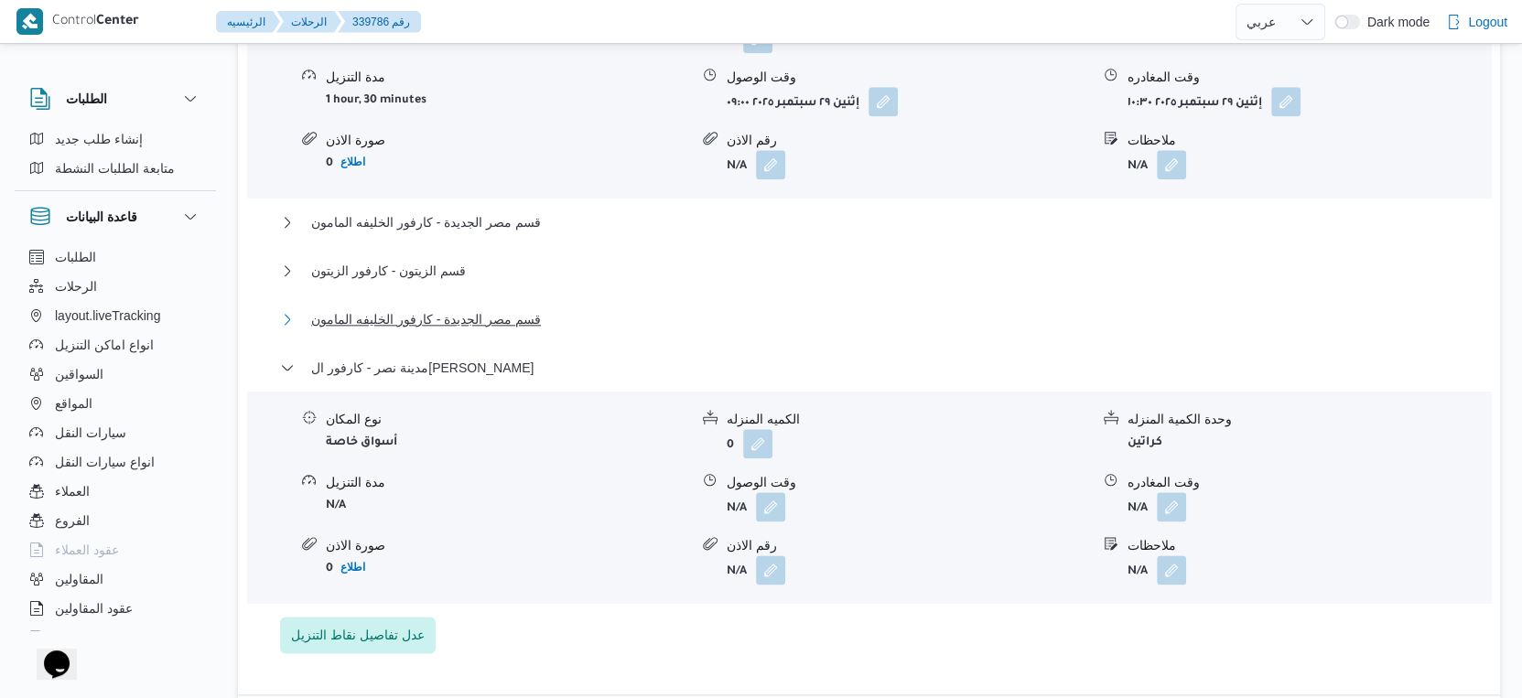
click at [498, 308] on span "قسم مصر الجديدة - كارفور الخليفه المامون" at bounding box center [426, 319] width 230 height 22
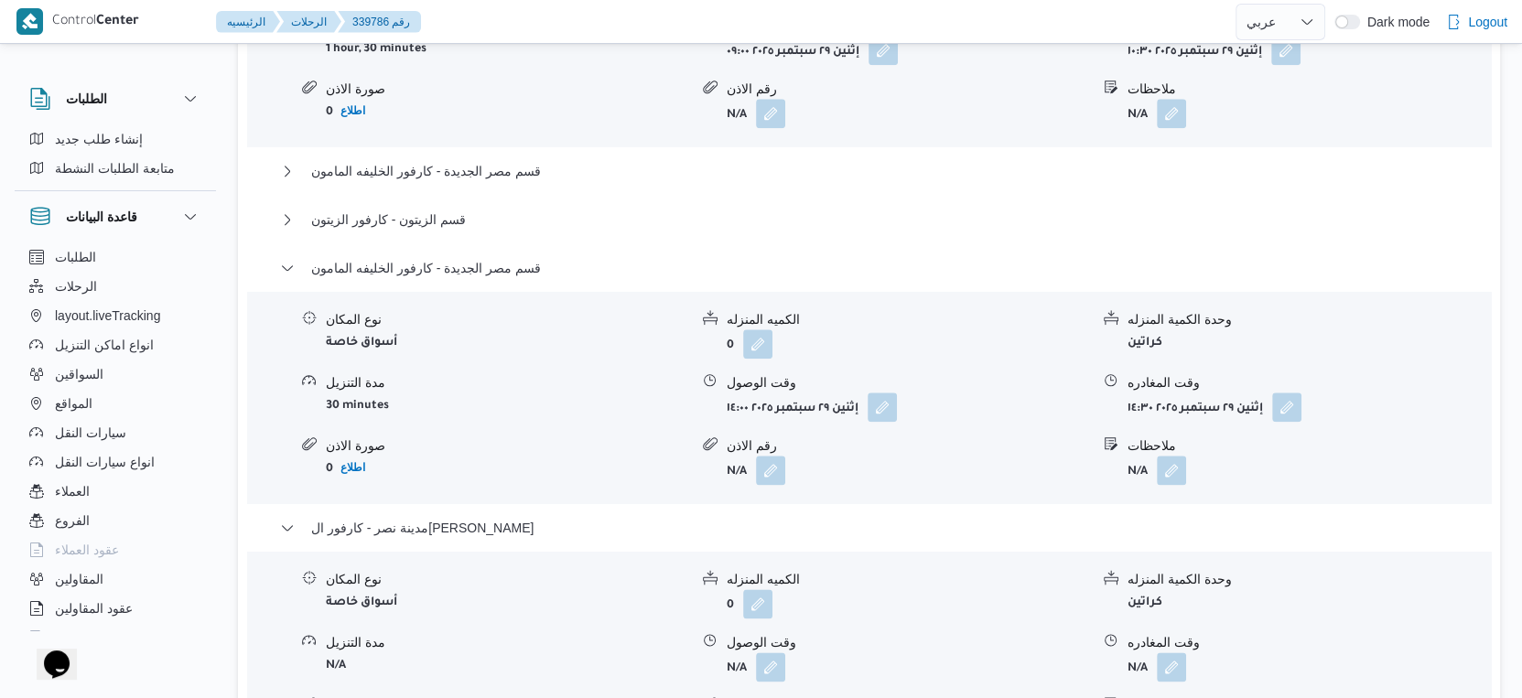
scroll to position [1830, 0]
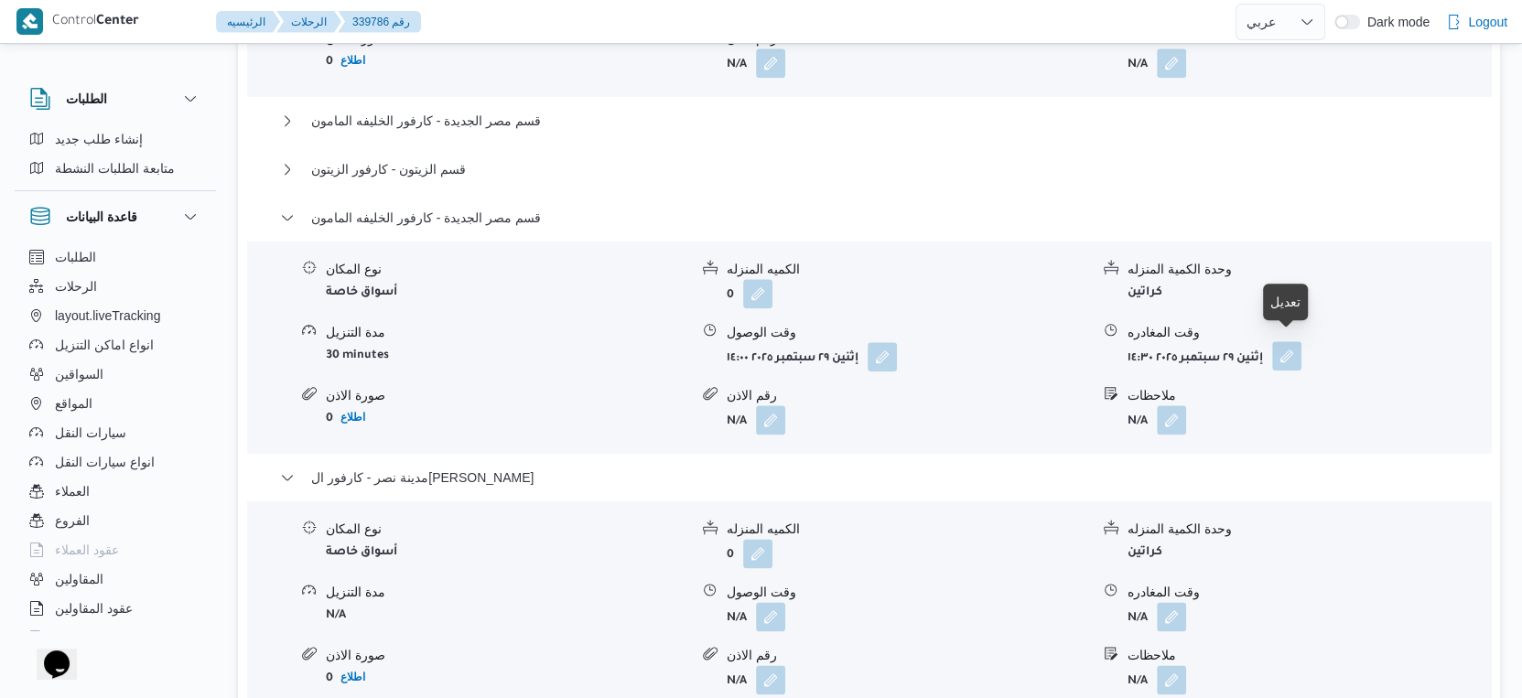
click at [1290, 347] on button "button" at bounding box center [1286, 355] width 29 height 29
click at [621, 543] on form "أسواق خاصة" at bounding box center [507, 551] width 362 height 25
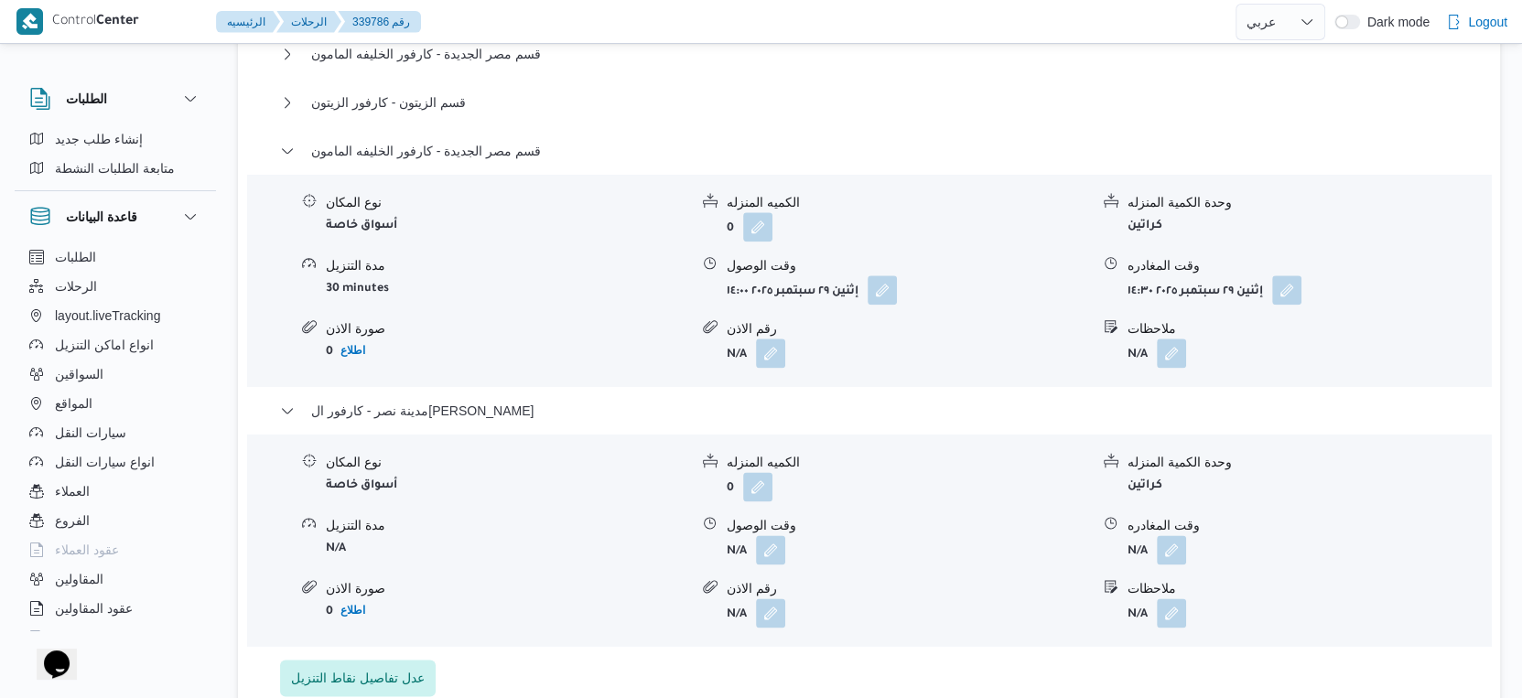
scroll to position [1932, 0]
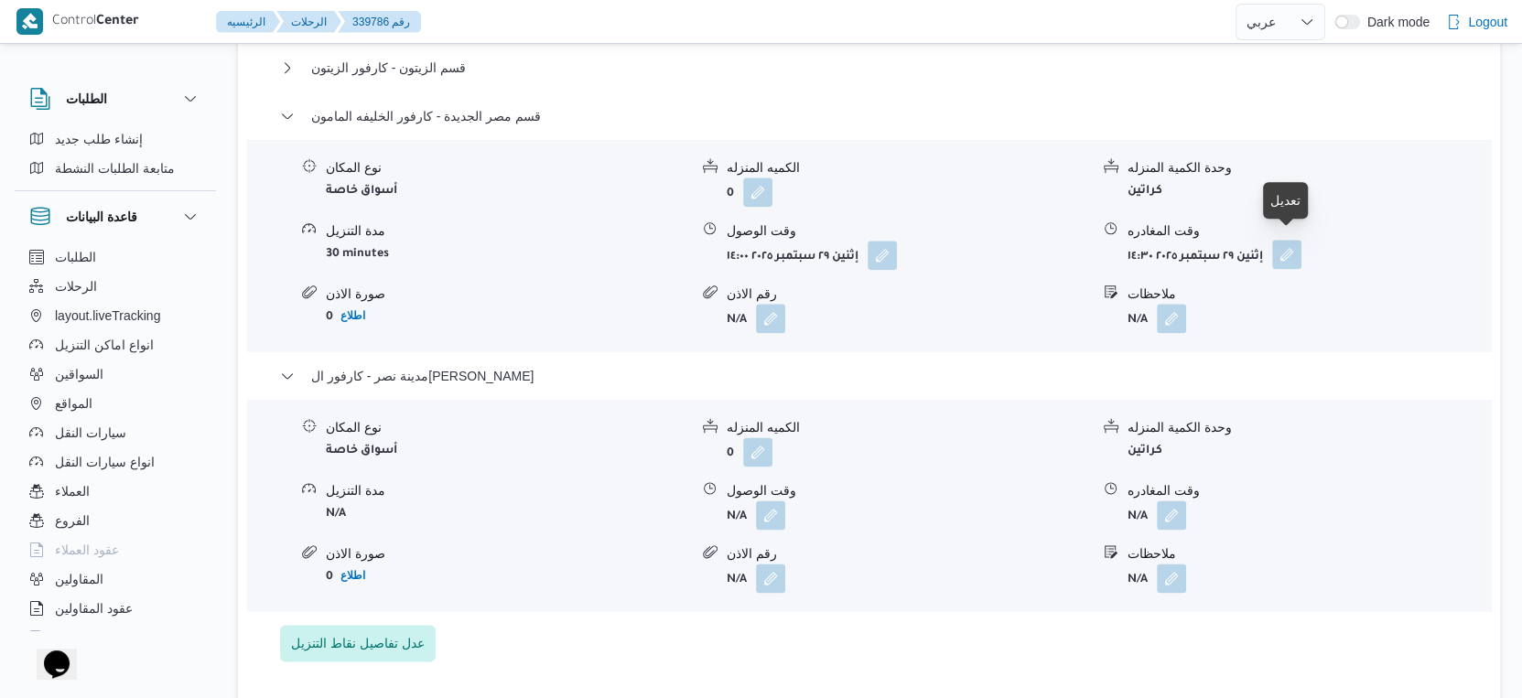
click at [1294, 243] on button "button" at bounding box center [1286, 254] width 29 height 29
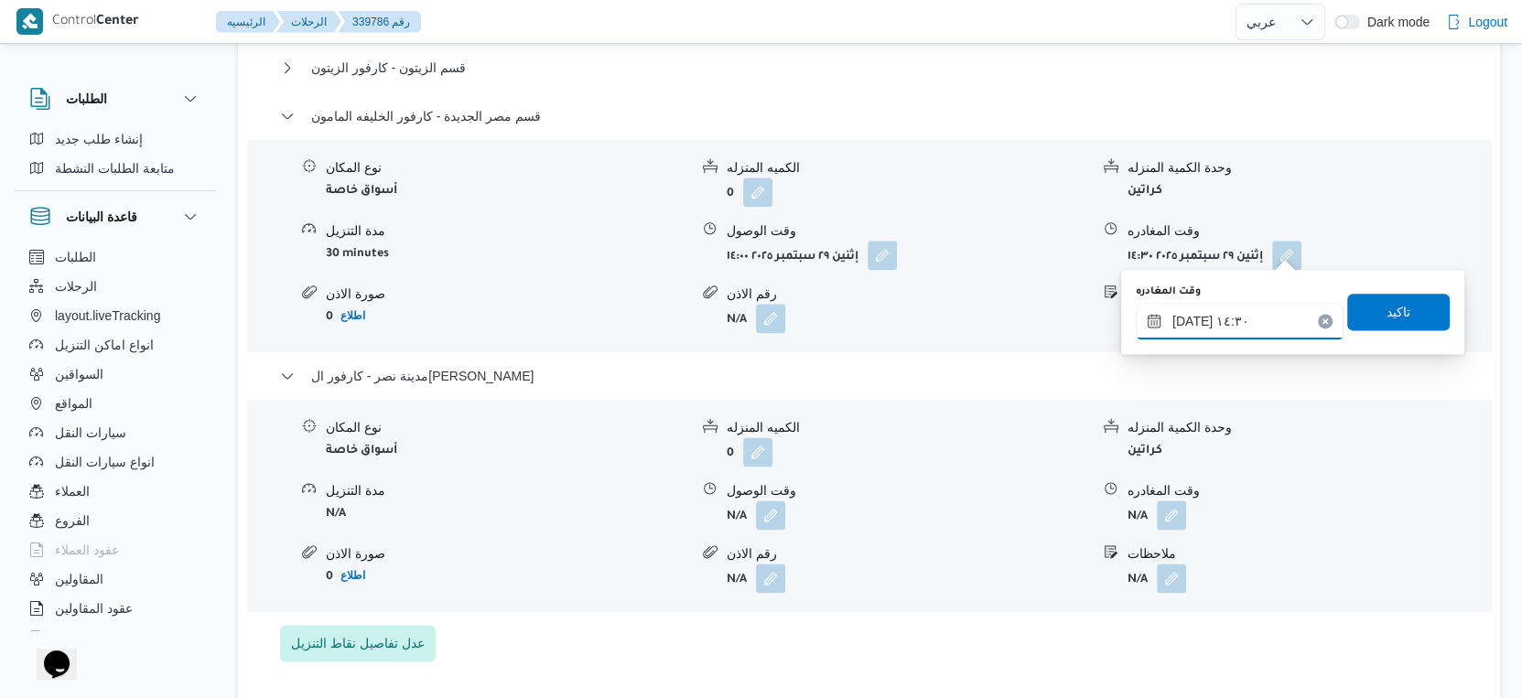
click at [1245, 315] on input "٢٩/٠٩/٢٠٢٥ ١٤:٣٠" at bounding box center [1240, 321] width 208 height 37
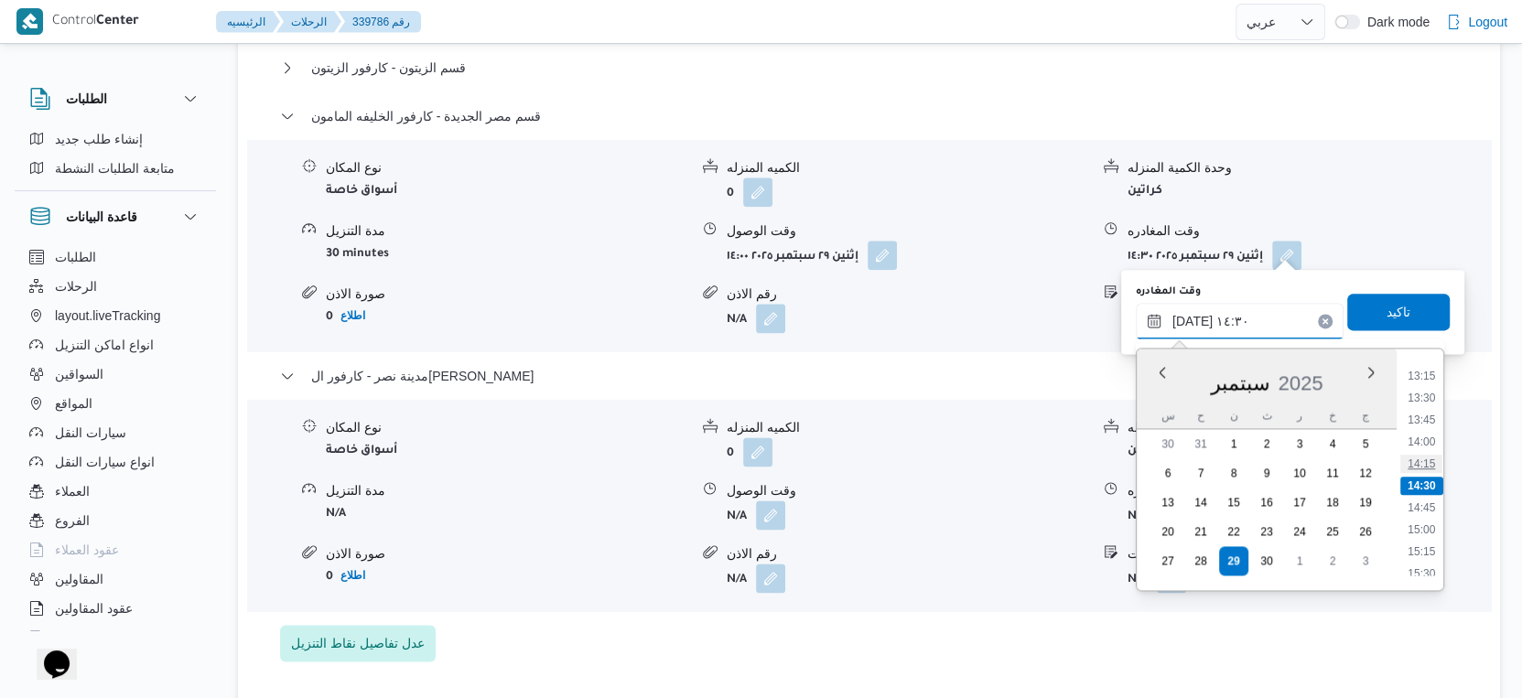
scroll to position [1263, 0]
click at [773, 505] on button "button" at bounding box center [770, 514] width 29 height 29
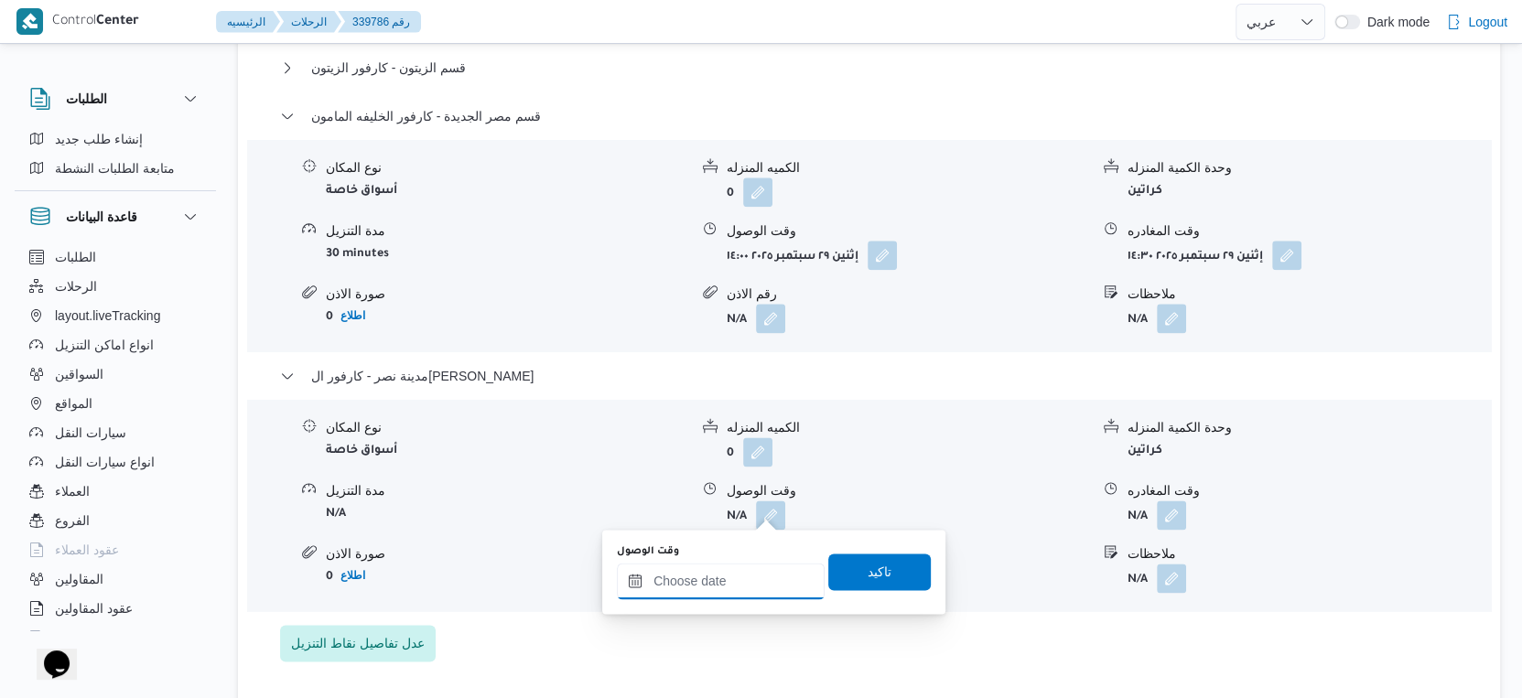
click at [743, 577] on input "وقت الوصول" at bounding box center [721, 581] width 208 height 37
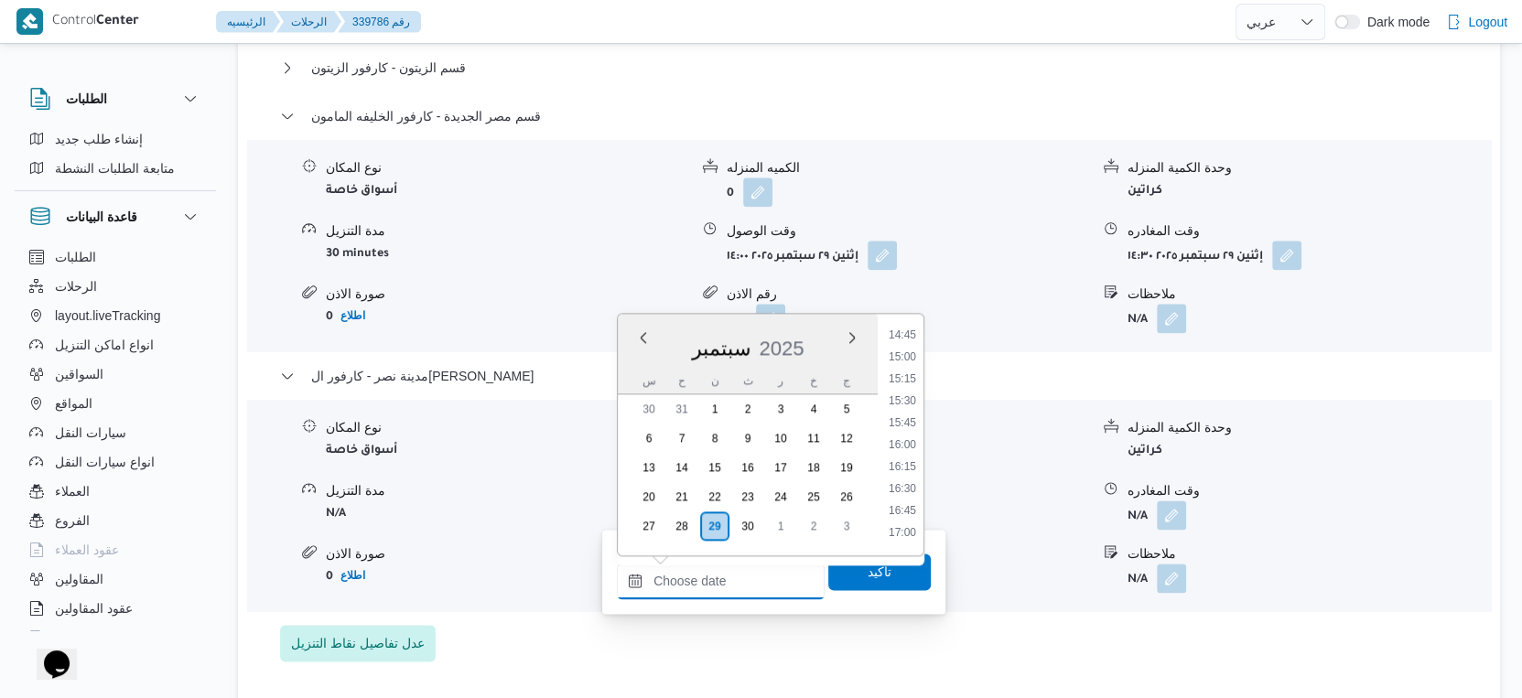
scroll to position [1265, 0]
click at [906, 384] on li "15:00" at bounding box center [902, 391] width 42 height 18
type input "٢٩/٠٩/٢٠٢٥ ١٥:٠٠"
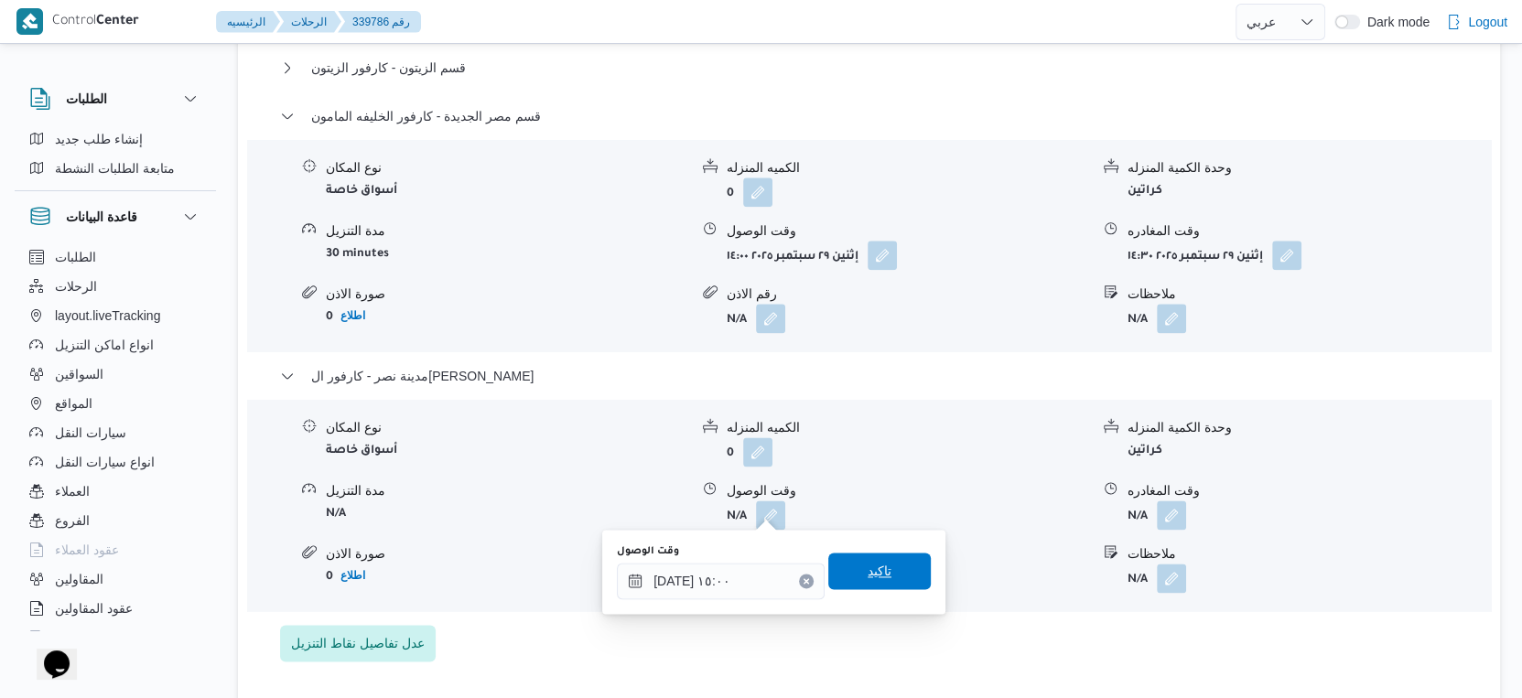
click at [887, 574] on span "تاكيد" at bounding box center [879, 571] width 103 height 37
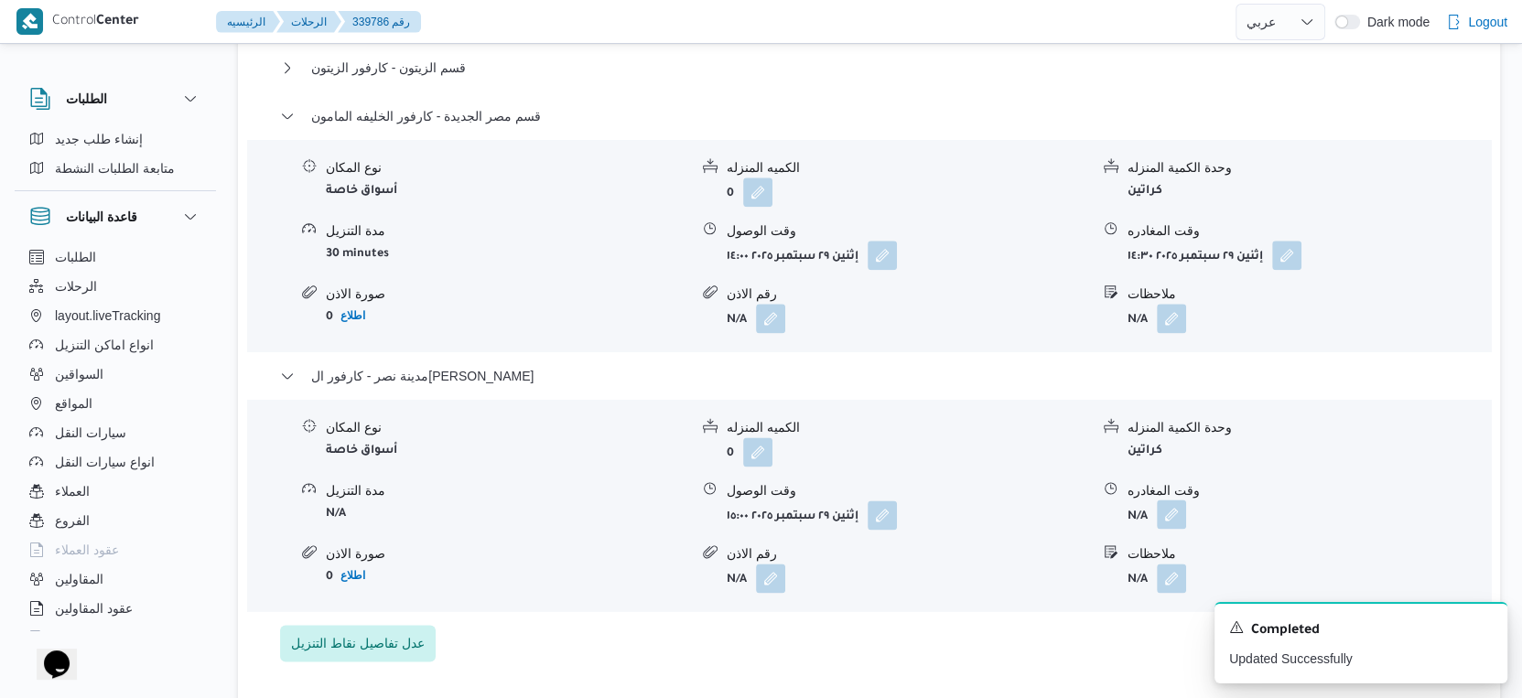
click at [1179, 513] on button "button" at bounding box center [1171, 514] width 29 height 29
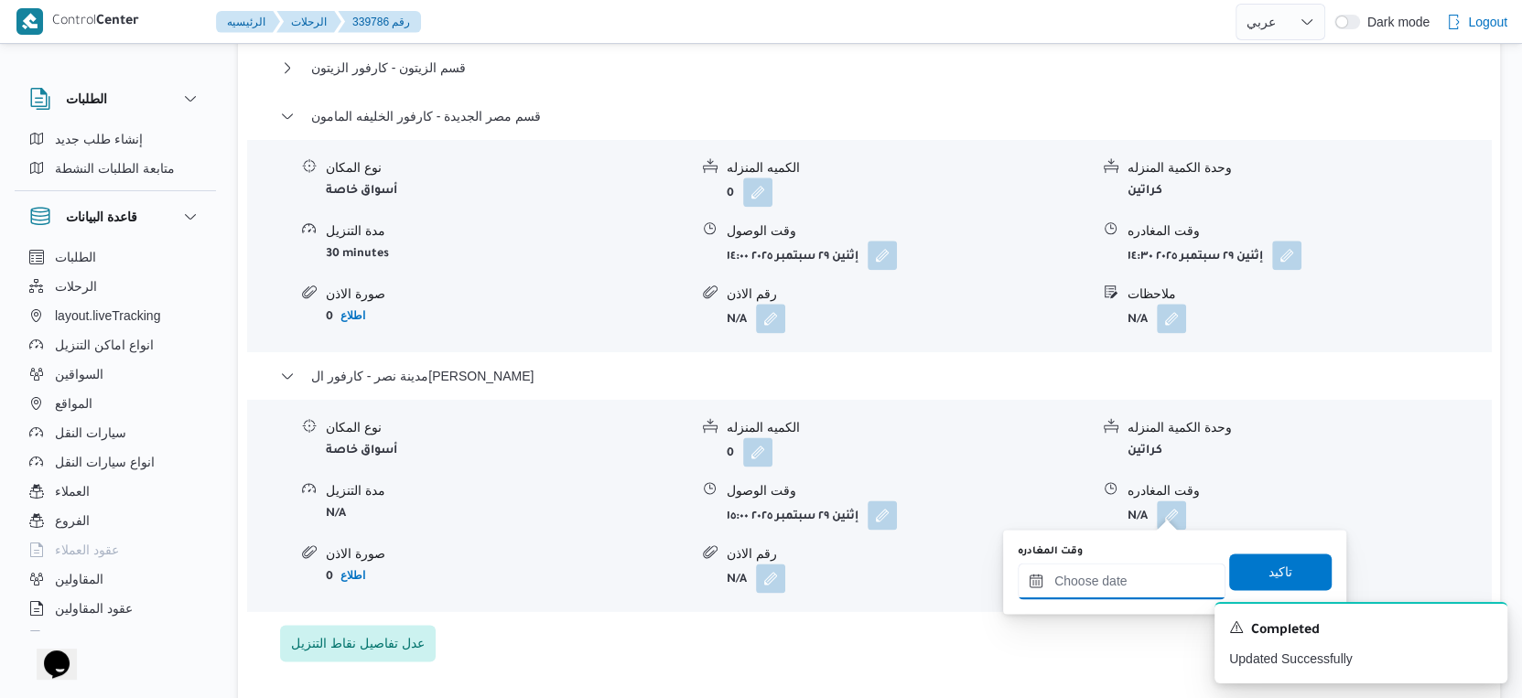
drag, startPoint x: 1151, startPoint y: 587, endPoint x: 1177, endPoint y: 565, distance: 33.8
click at [1151, 587] on input "وقت المغادره" at bounding box center [1122, 581] width 208 height 37
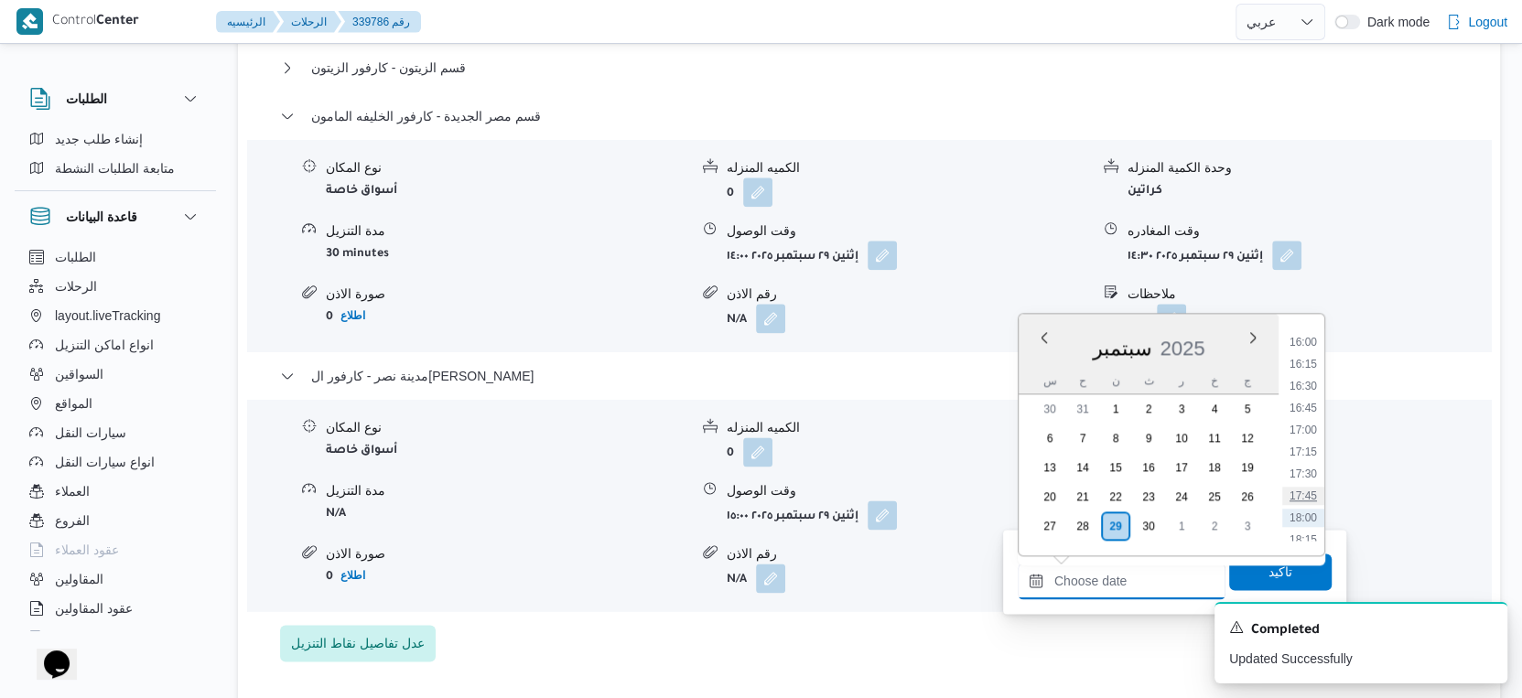
scroll to position [1366, 0]
click at [1302, 420] on li "16:30" at bounding box center [1303, 421] width 42 height 18
type input "٢٩/٠٩/٢٠٢٥ ١٦:٣٠"
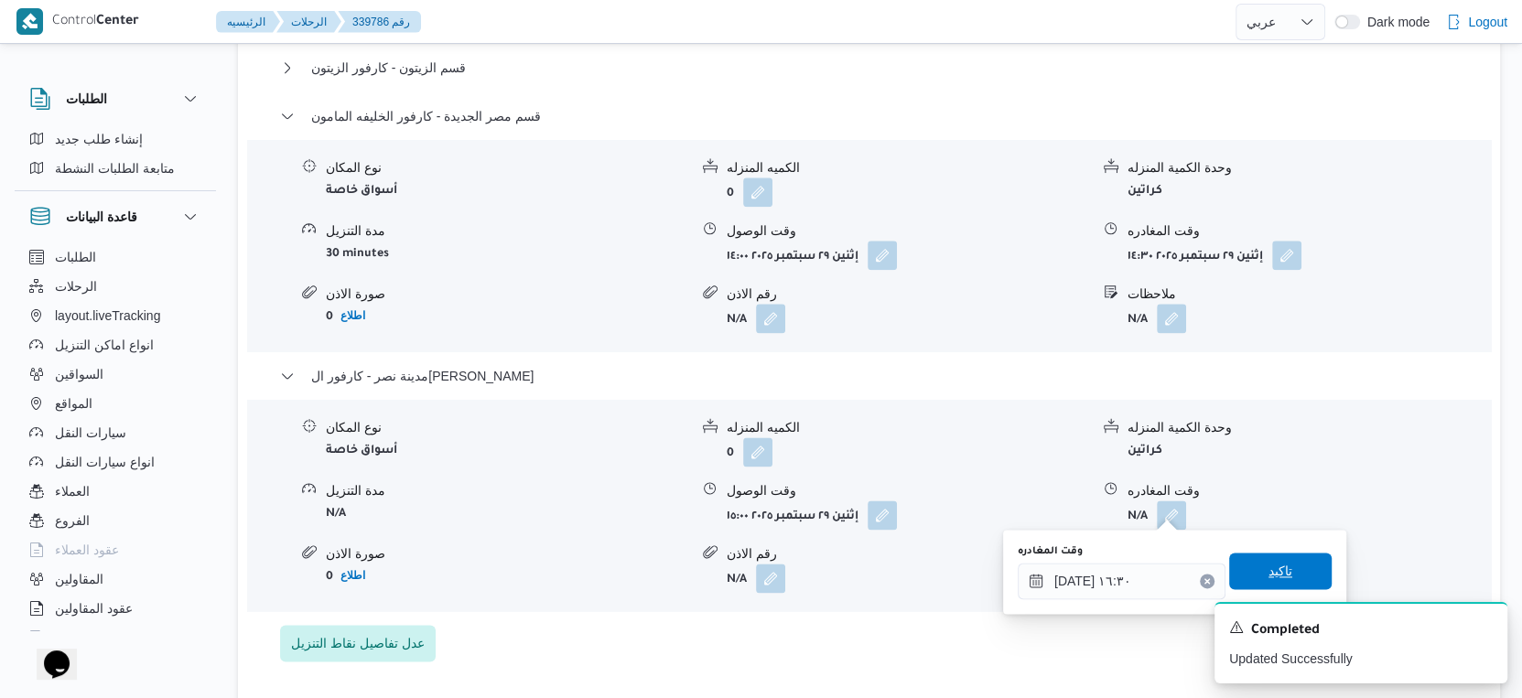
click at [1271, 564] on span "تاكيد" at bounding box center [1280, 571] width 24 height 22
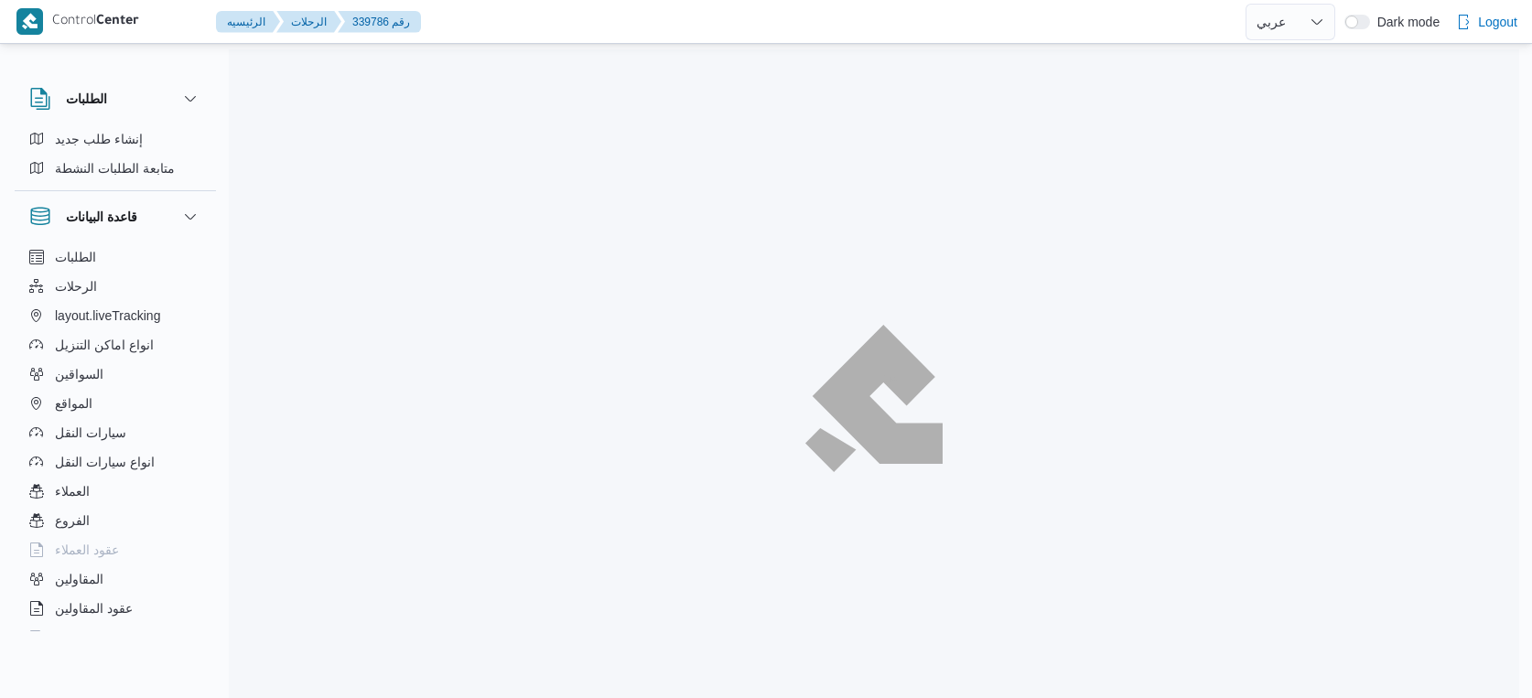
select select "ar"
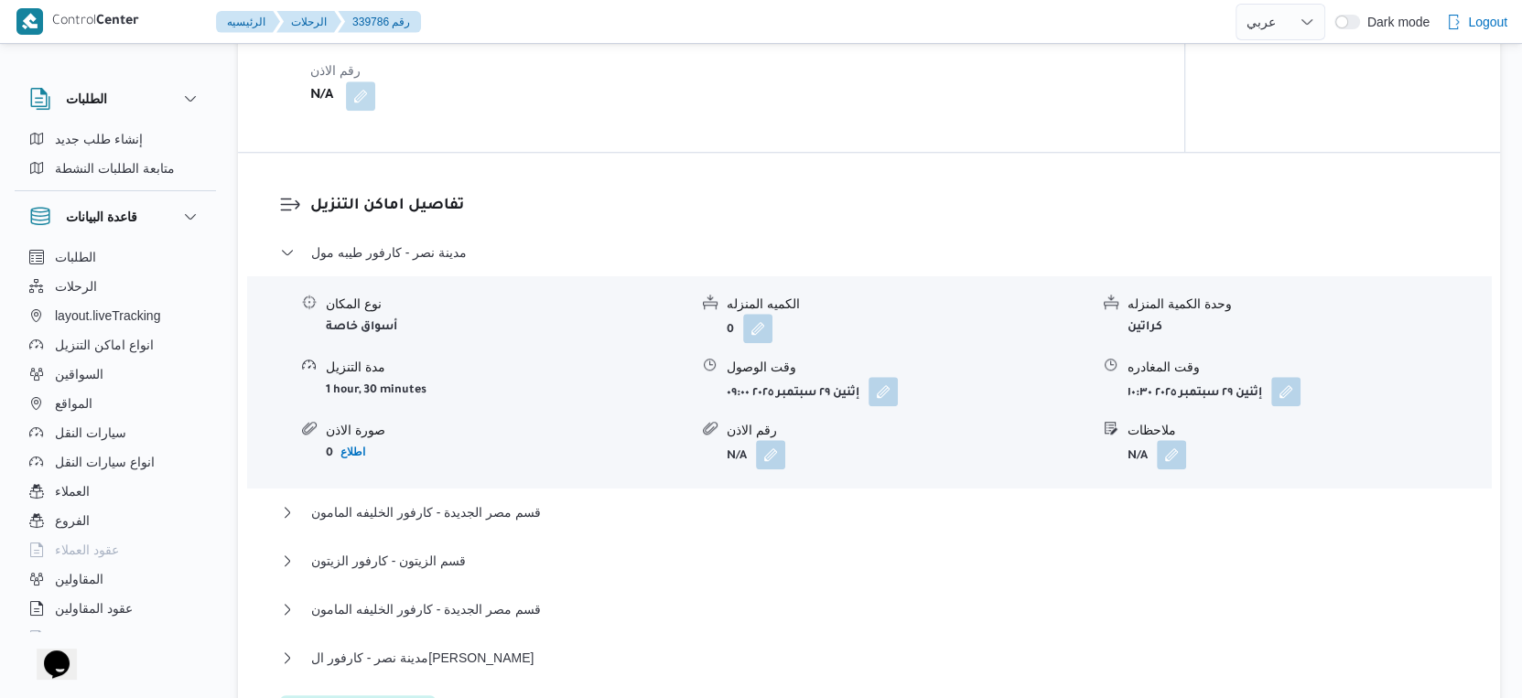
scroll to position [1575, 0]
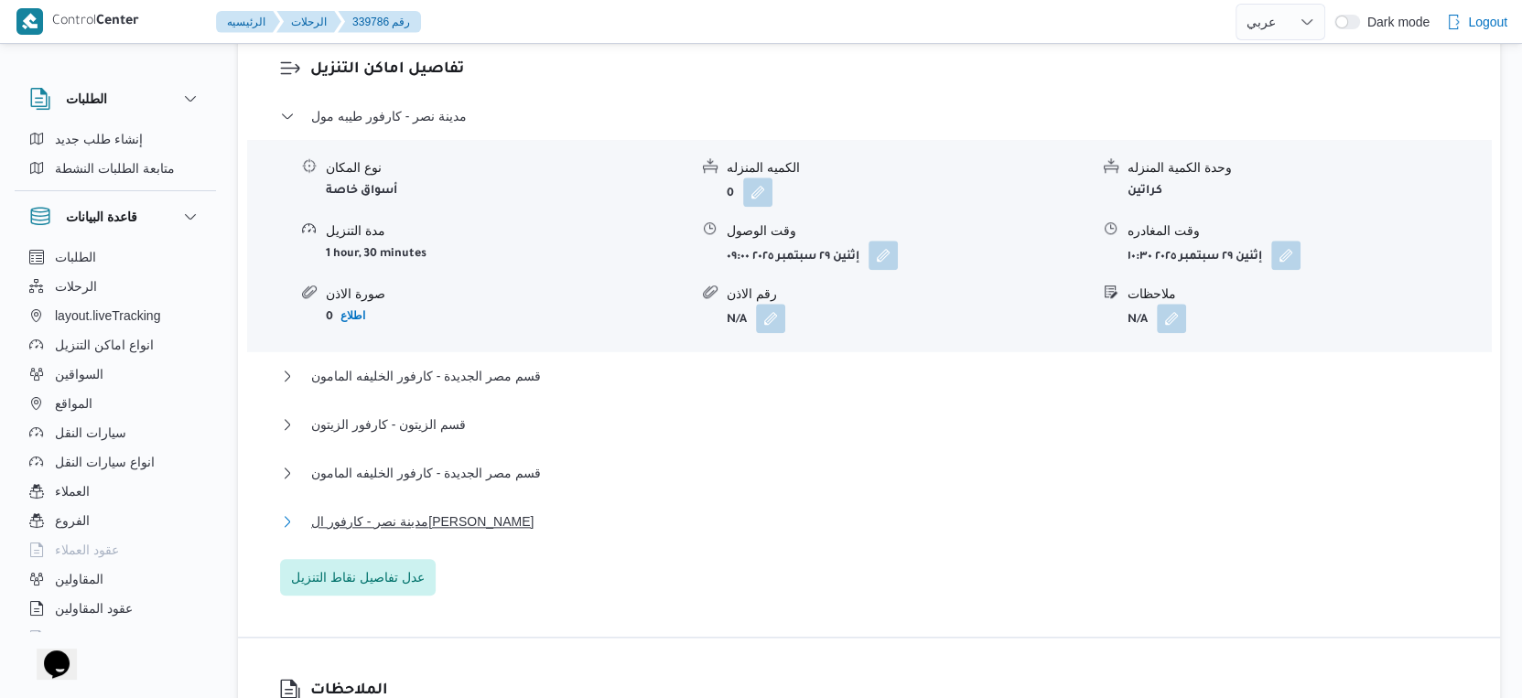
click at [530, 511] on button "مدينة نصر - كارفور ال[PERSON_NAME]" at bounding box center [869, 522] width 1179 height 22
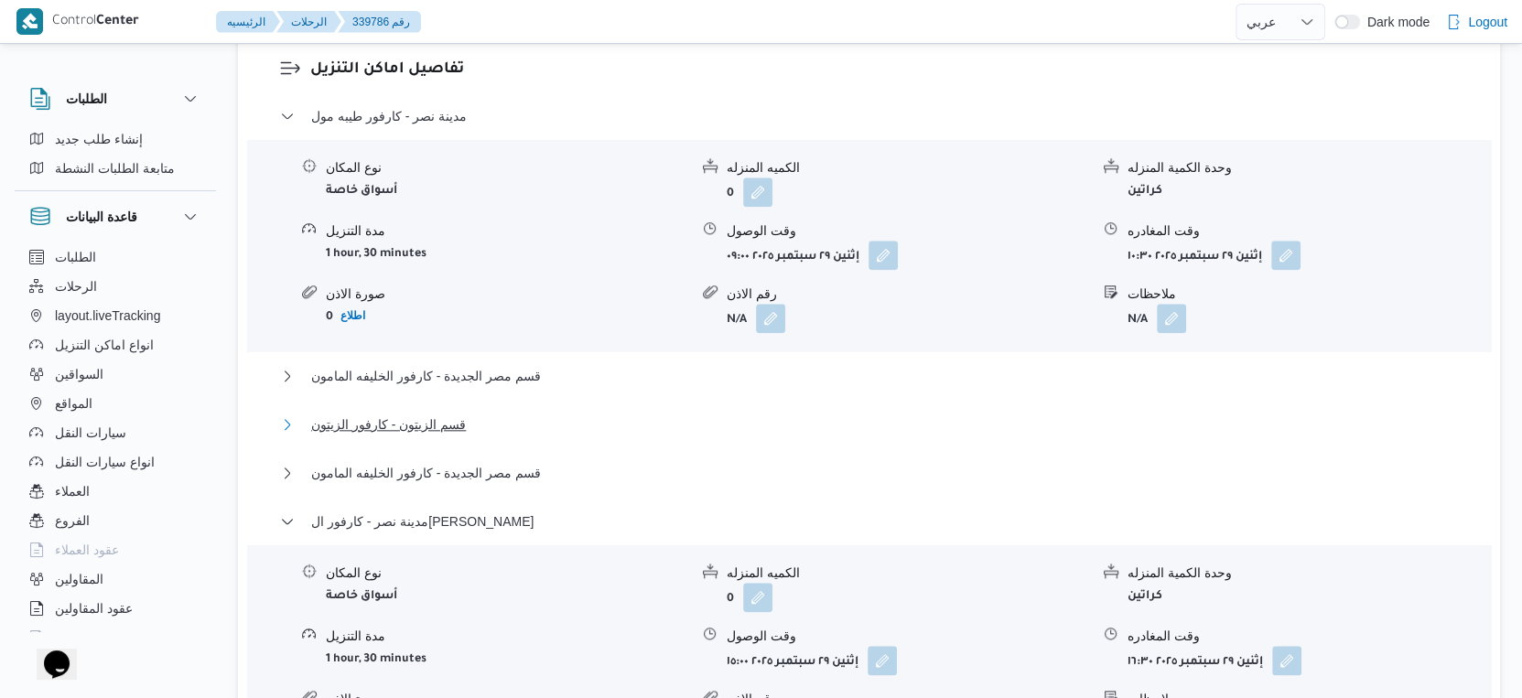
click at [496, 414] on button "قسم الزيتون - كارفور الزيتون" at bounding box center [869, 425] width 1179 height 22
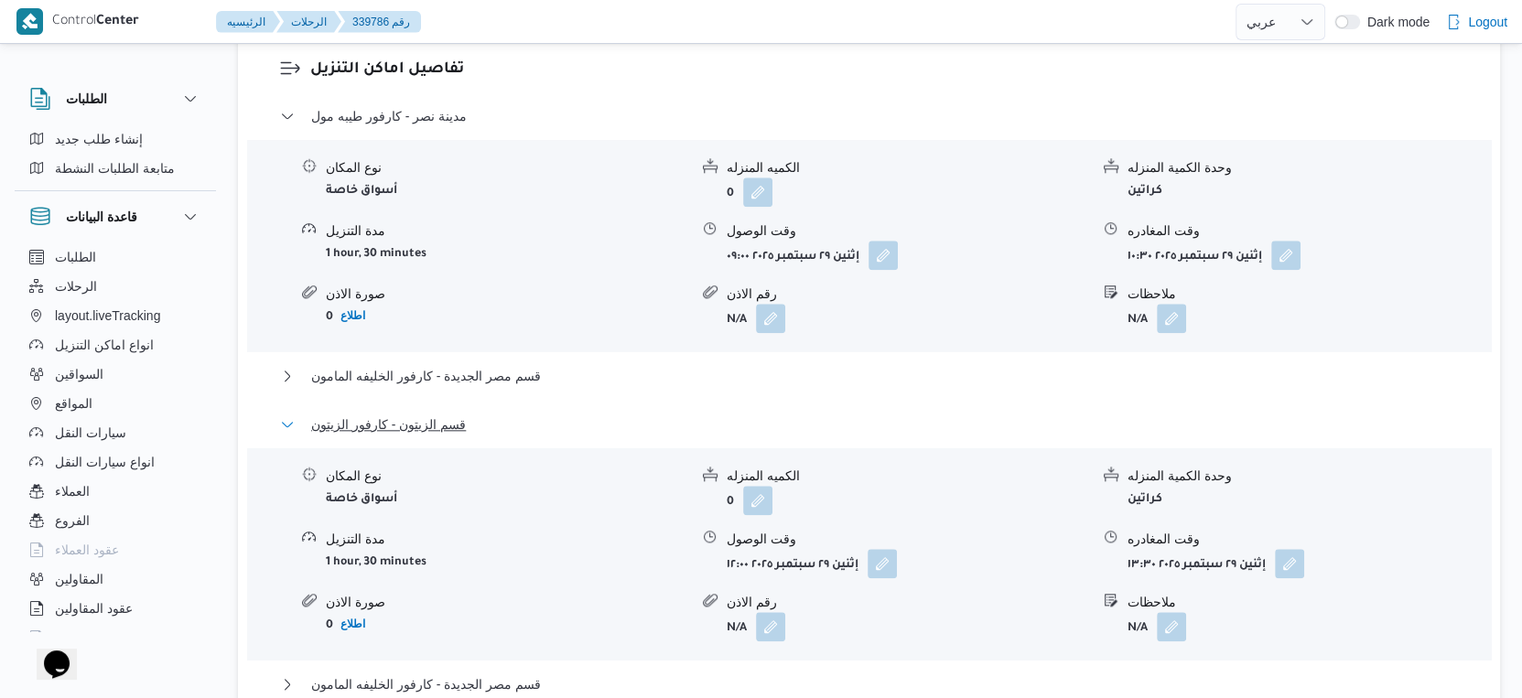
click at [496, 414] on button "قسم الزيتون - كارفور الزيتون" at bounding box center [869, 425] width 1179 height 22
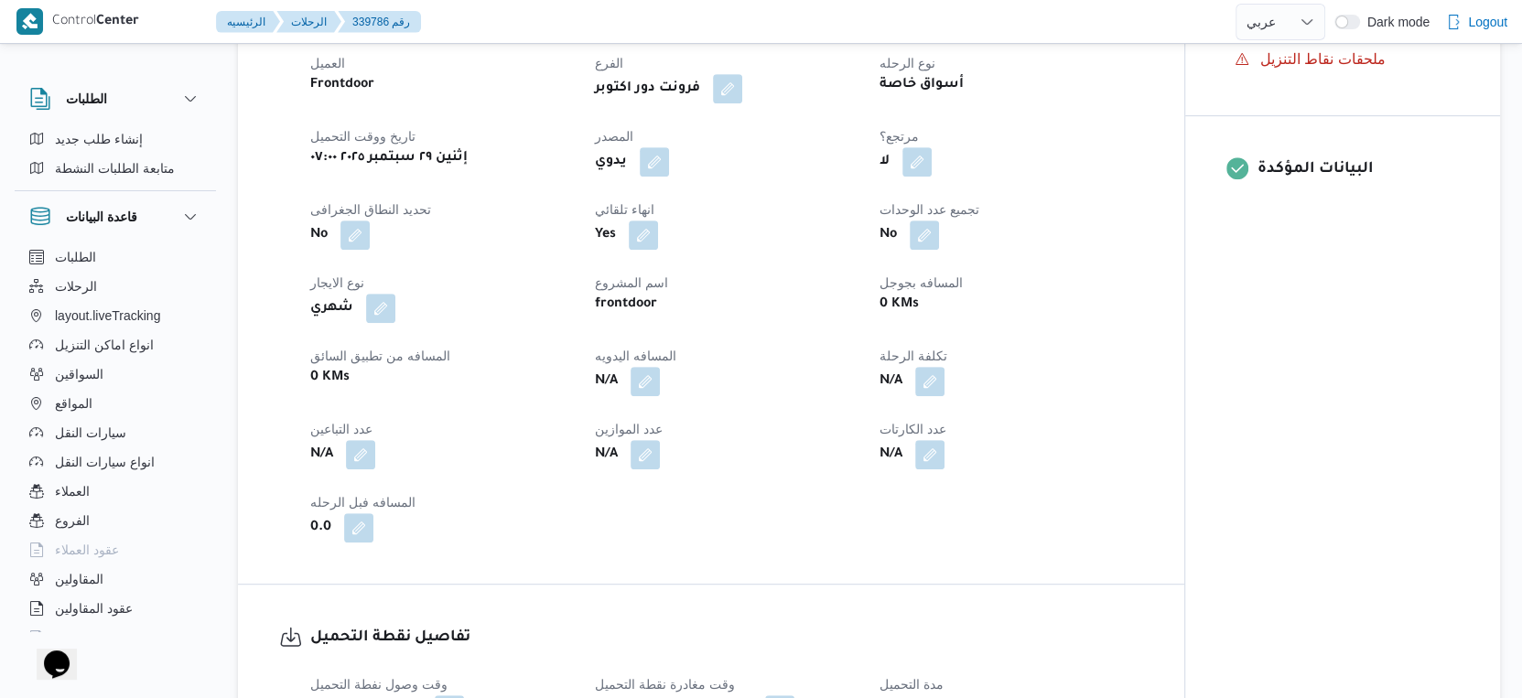
scroll to position [659, 0]
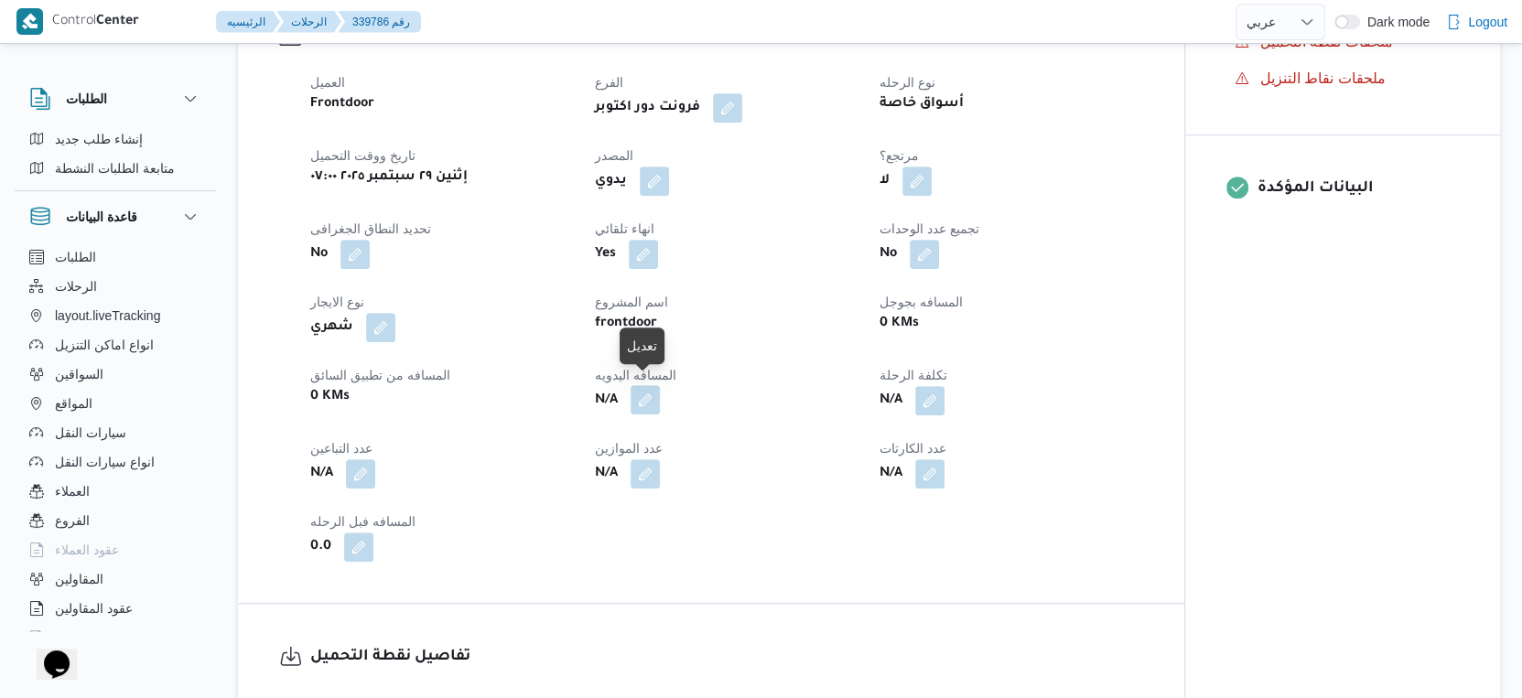
click at [653, 390] on button "button" at bounding box center [645, 399] width 29 height 29
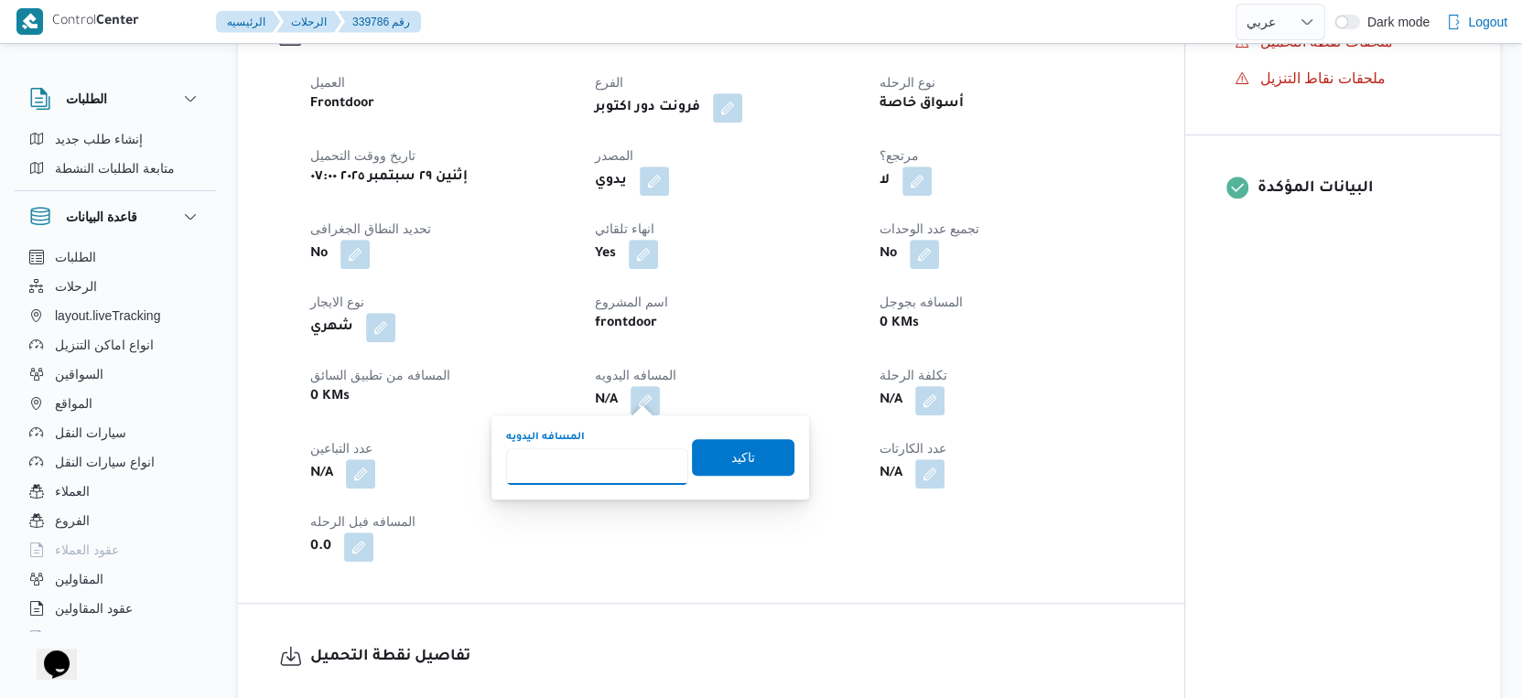
click at [583, 473] on input "المسافه اليدويه" at bounding box center [597, 466] width 182 height 37
type input "151"
click at [731, 457] on span "تاكيد" at bounding box center [743, 457] width 24 height 22
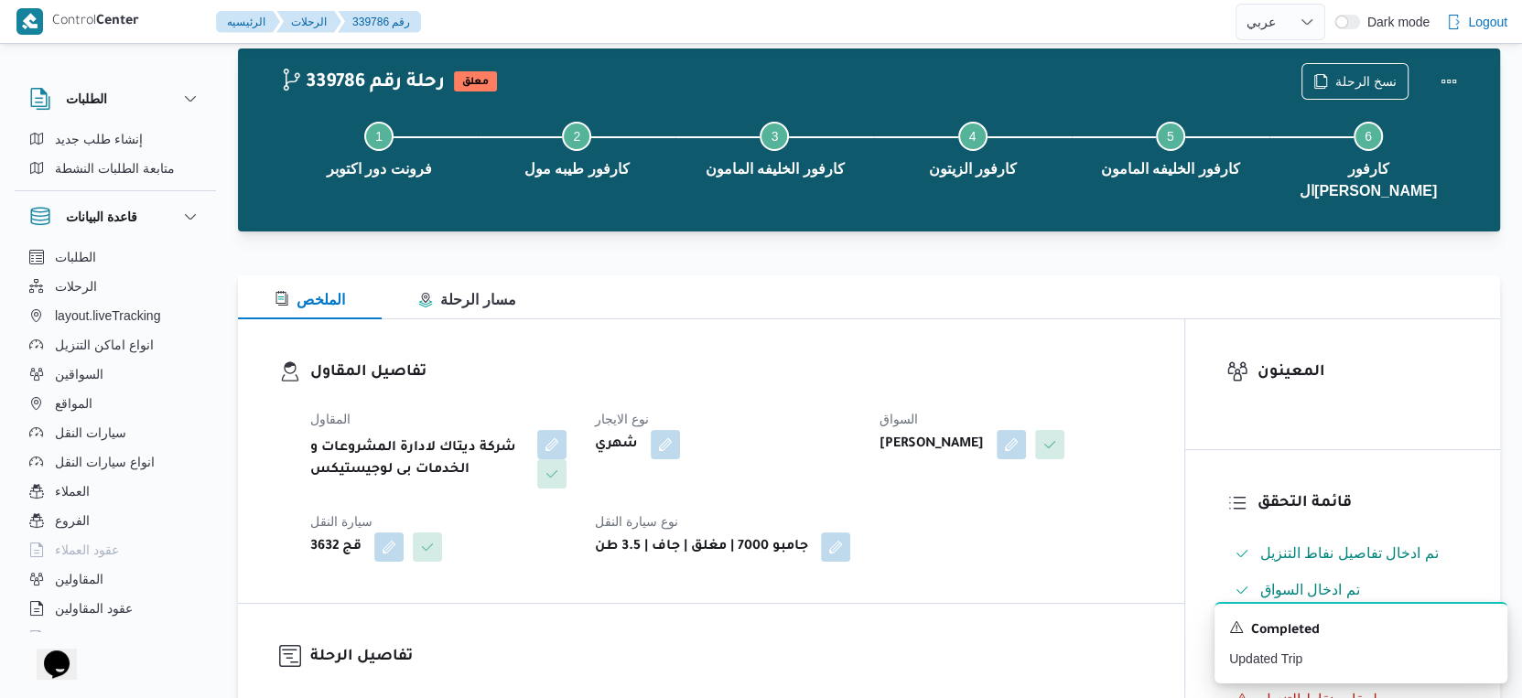
scroll to position [0, 0]
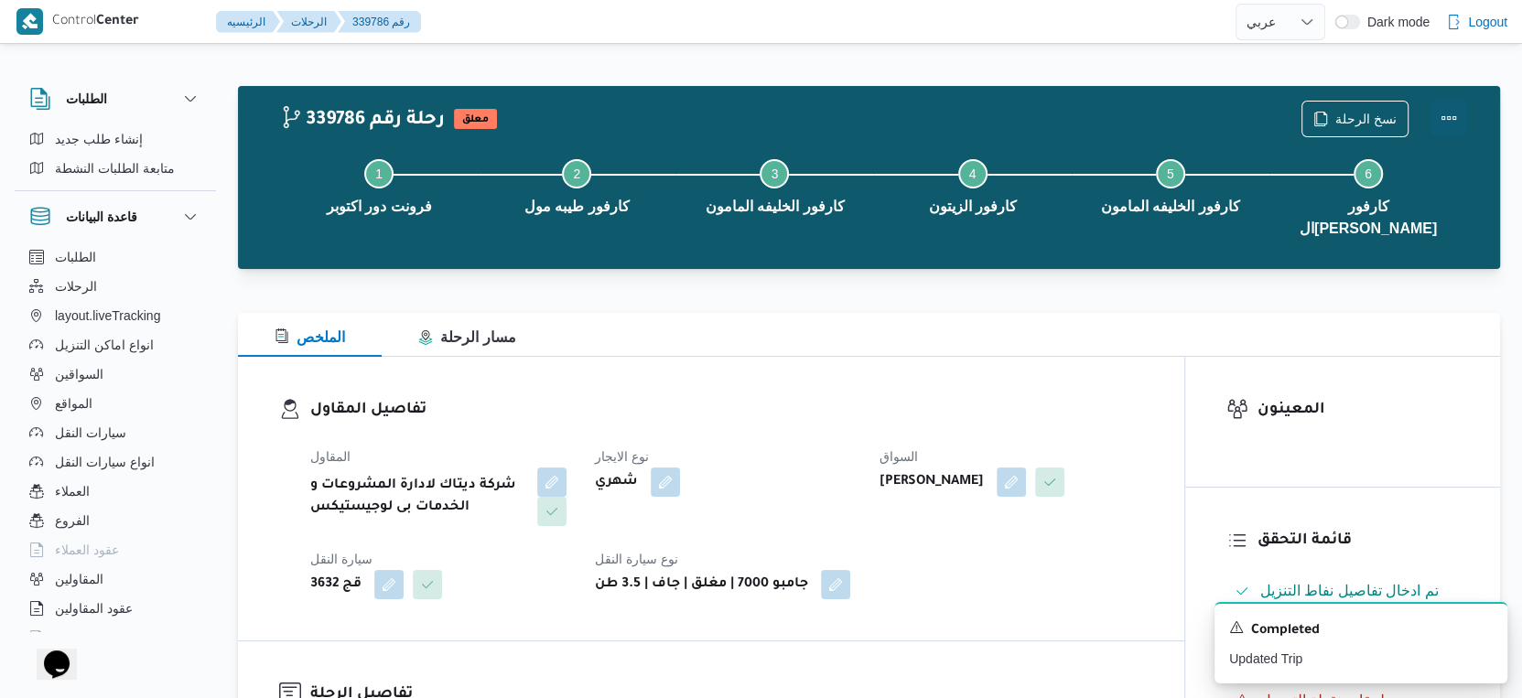
click at [1443, 114] on button "Actions" at bounding box center [1448, 118] width 37 height 37
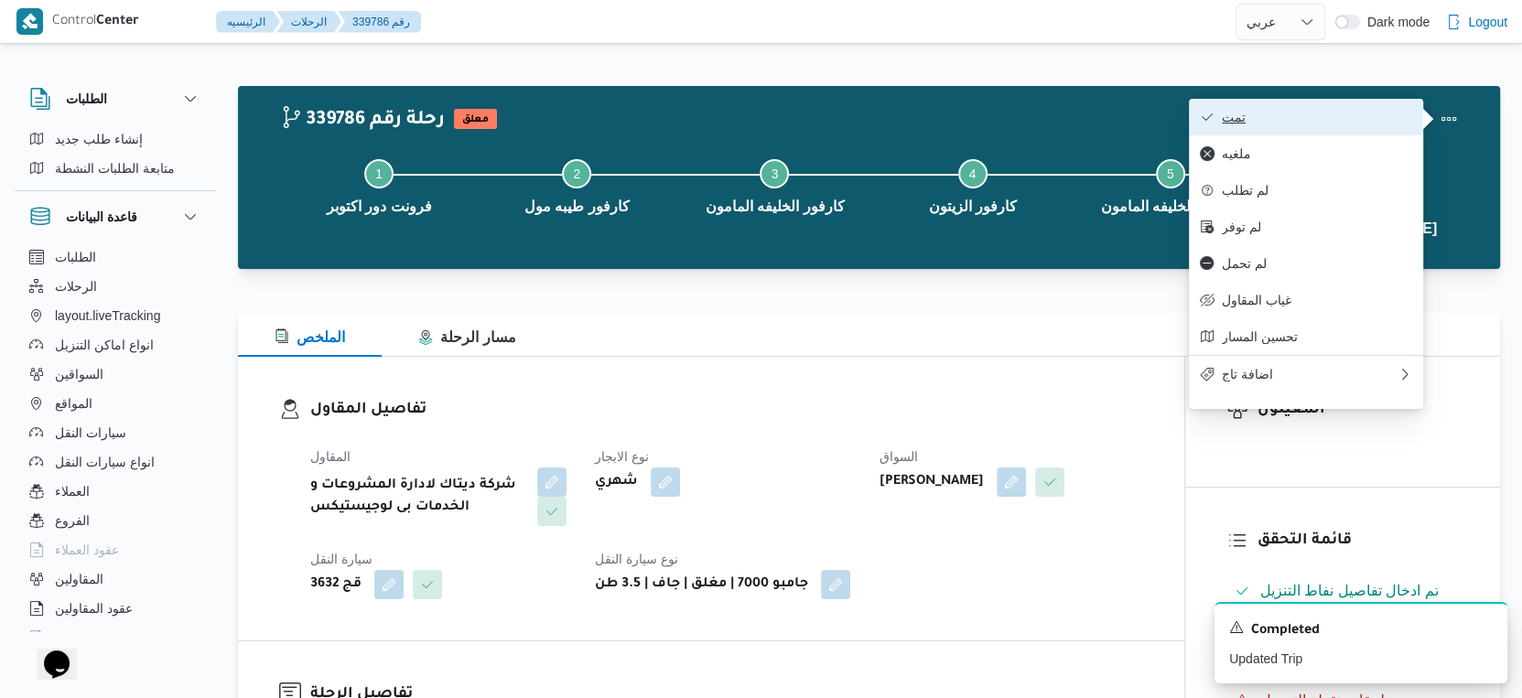
click at [1270, 112] on span "تمت" at bounding box center [1317, 117] width 190 height 15
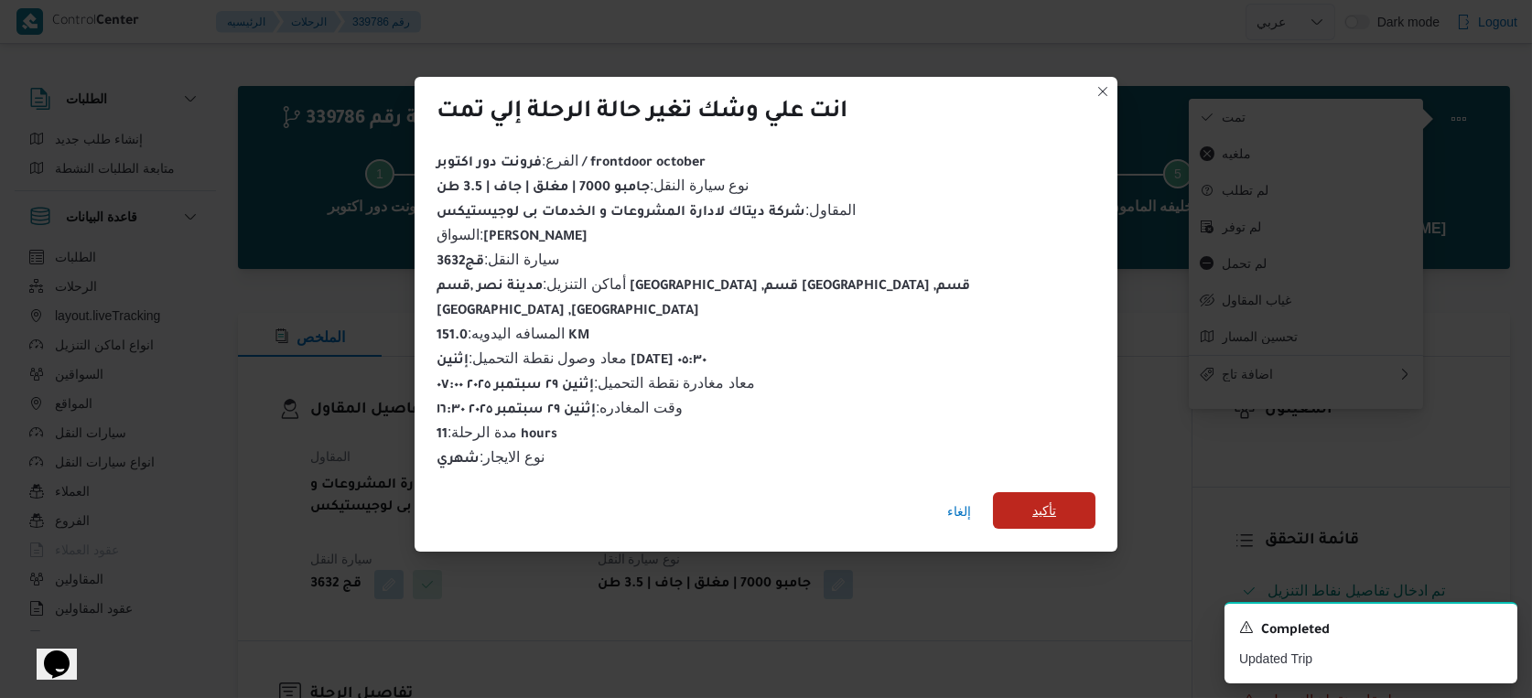
click at [993, 492] on span "تأكيد" at bounding box center [1044, 510] width 103 height 37
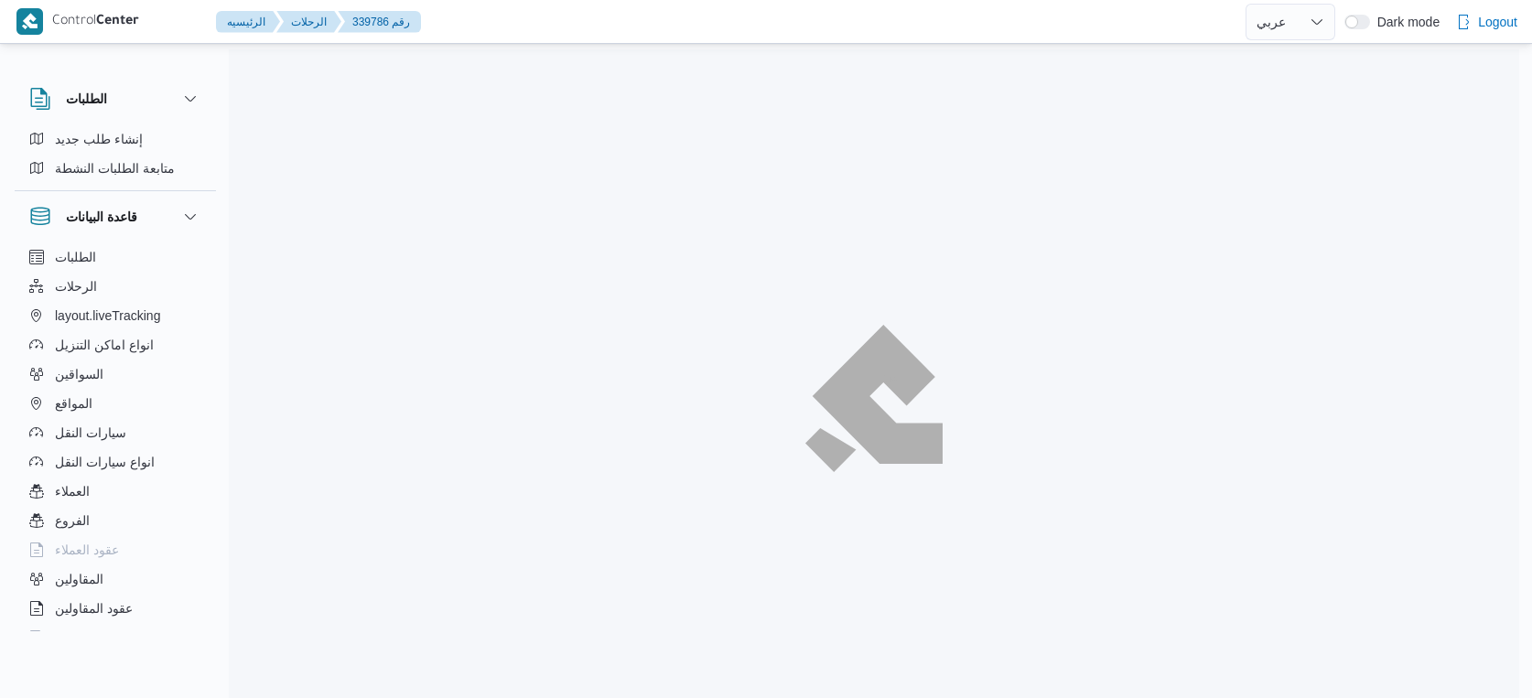
select select "ar"
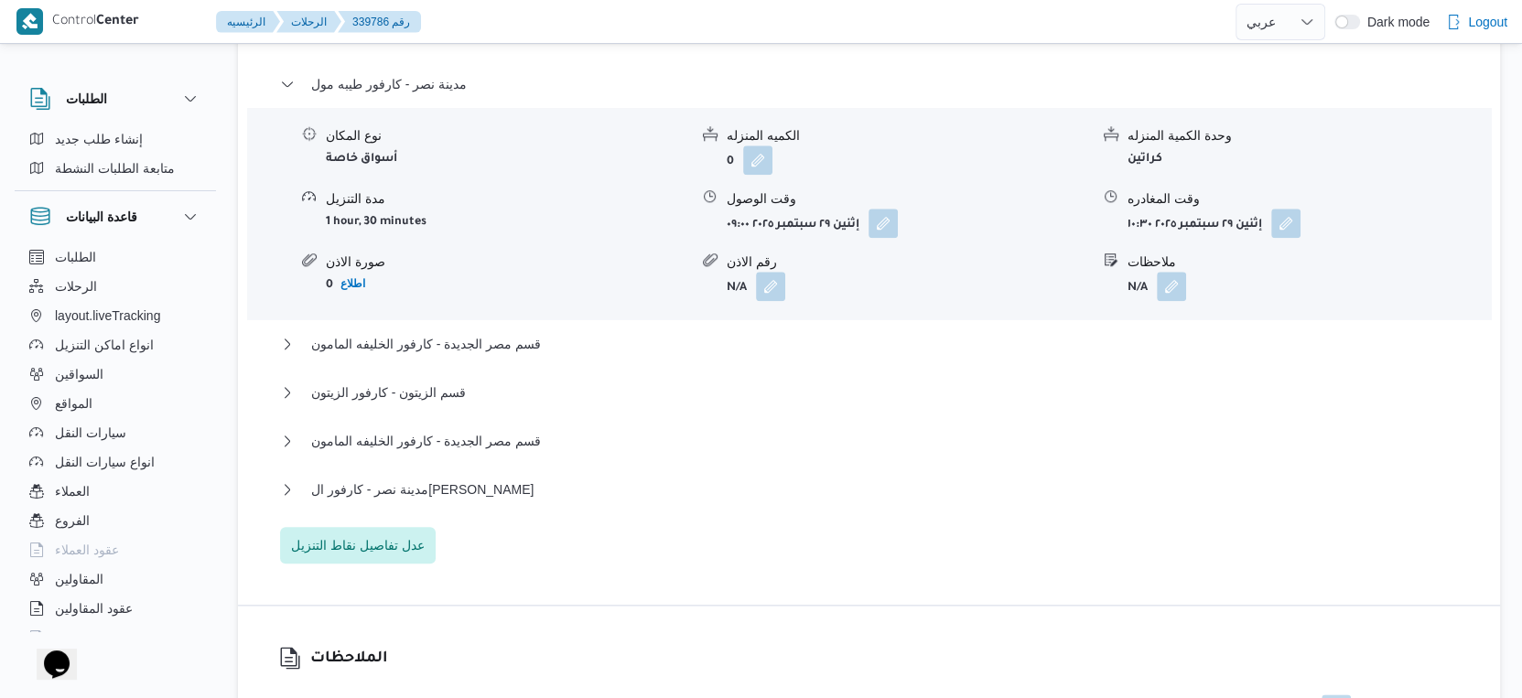
scroll to position [1830, 0]
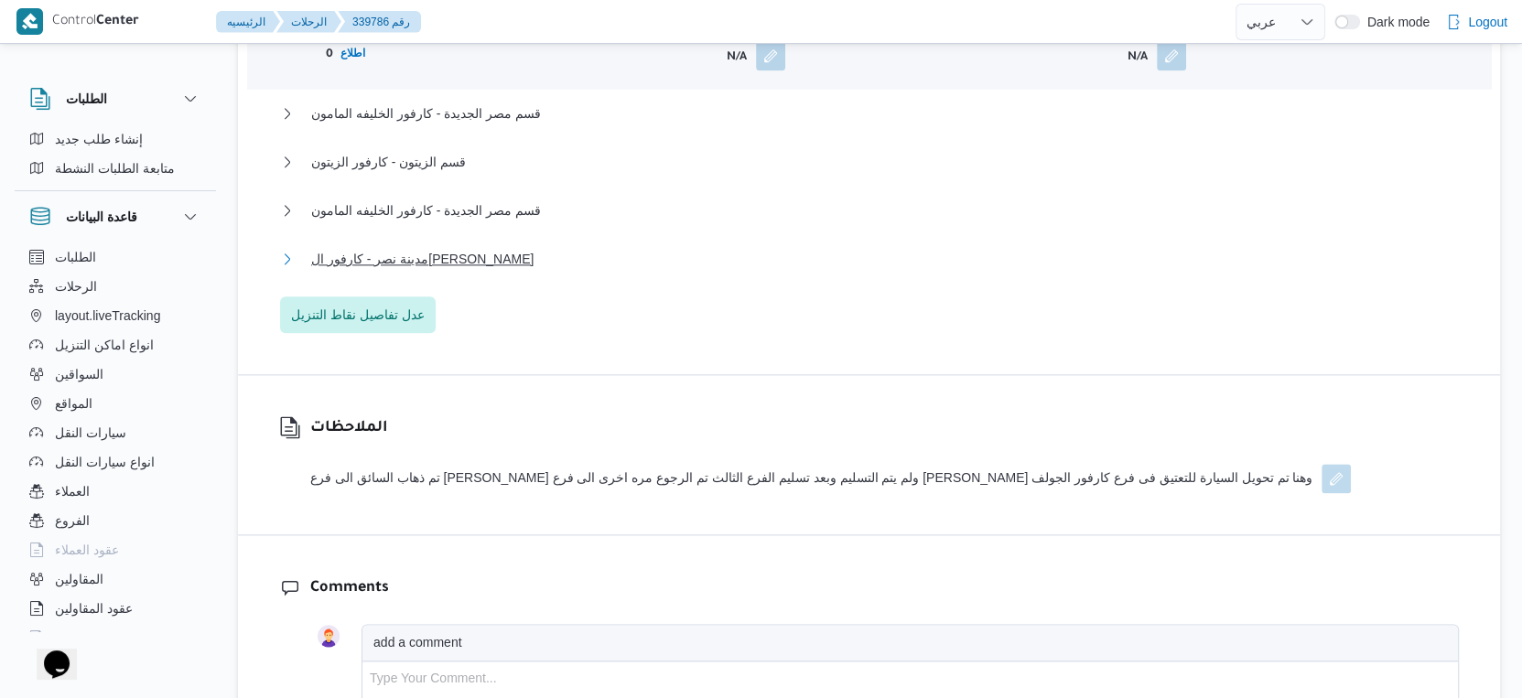
click at [452, 256] on span "مدينة نصر - كارفور ال[PERSON_NAME]" at bounding box center [422, 259] width 222 height 22
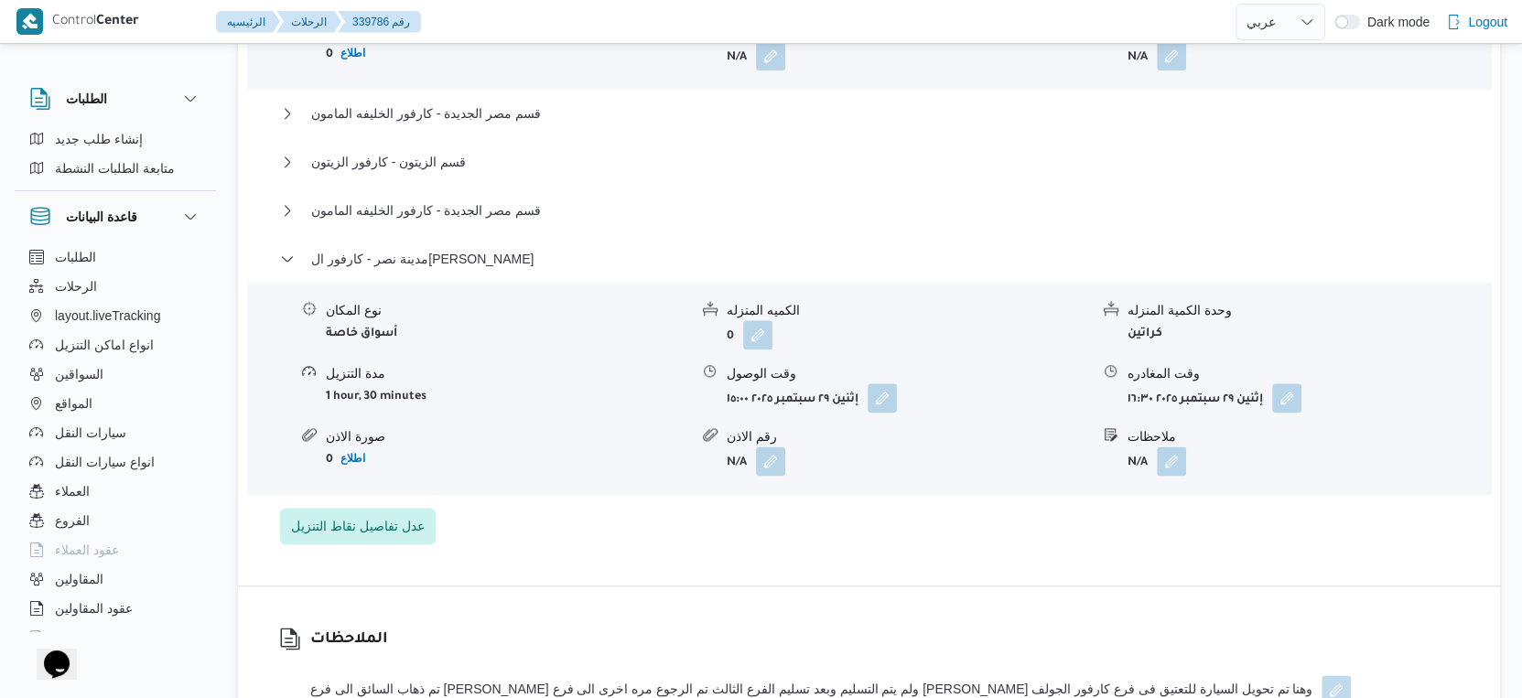
select select "ar"
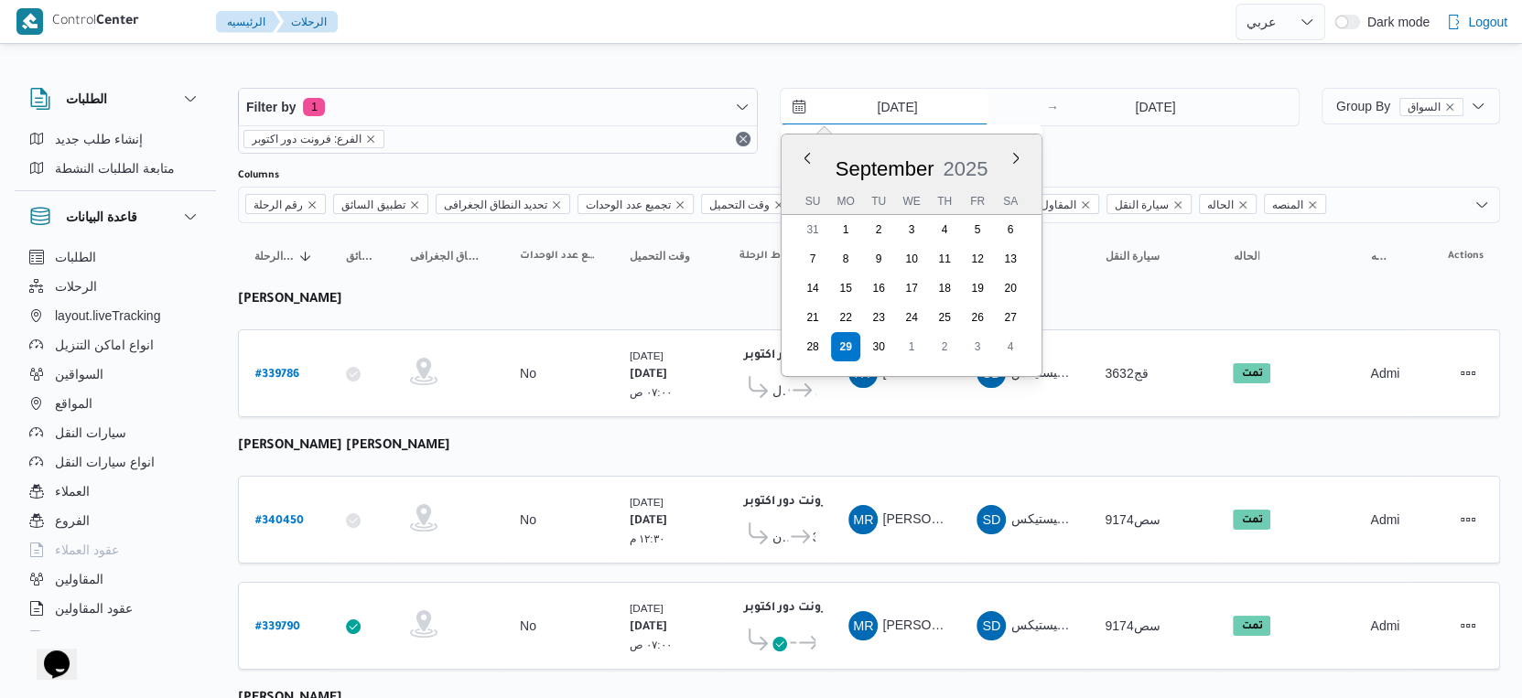
click at [916, 110] on input "[DATE]" at bounding box center [885, 107] width 208 height 37
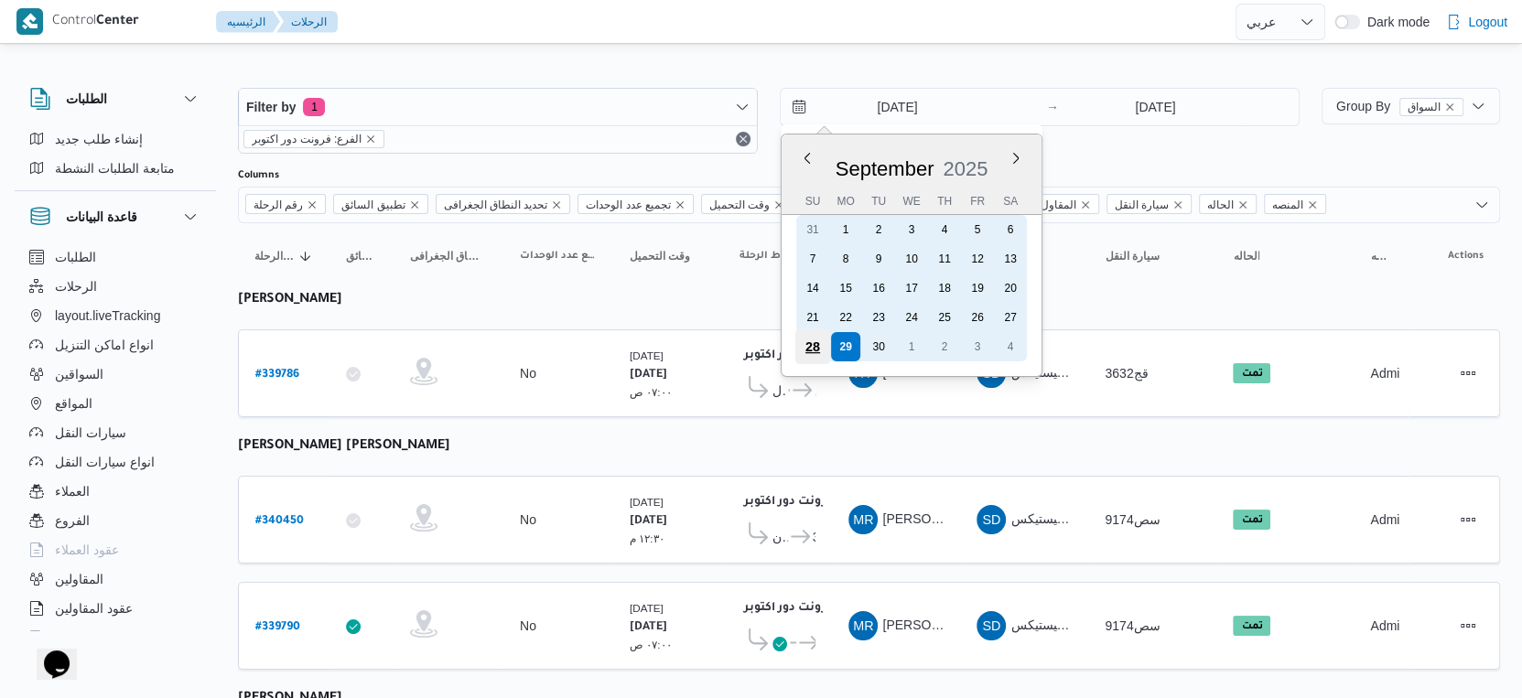
click at [814, 348] on div "28" at bounding box center [812, 346] width 35 height 35
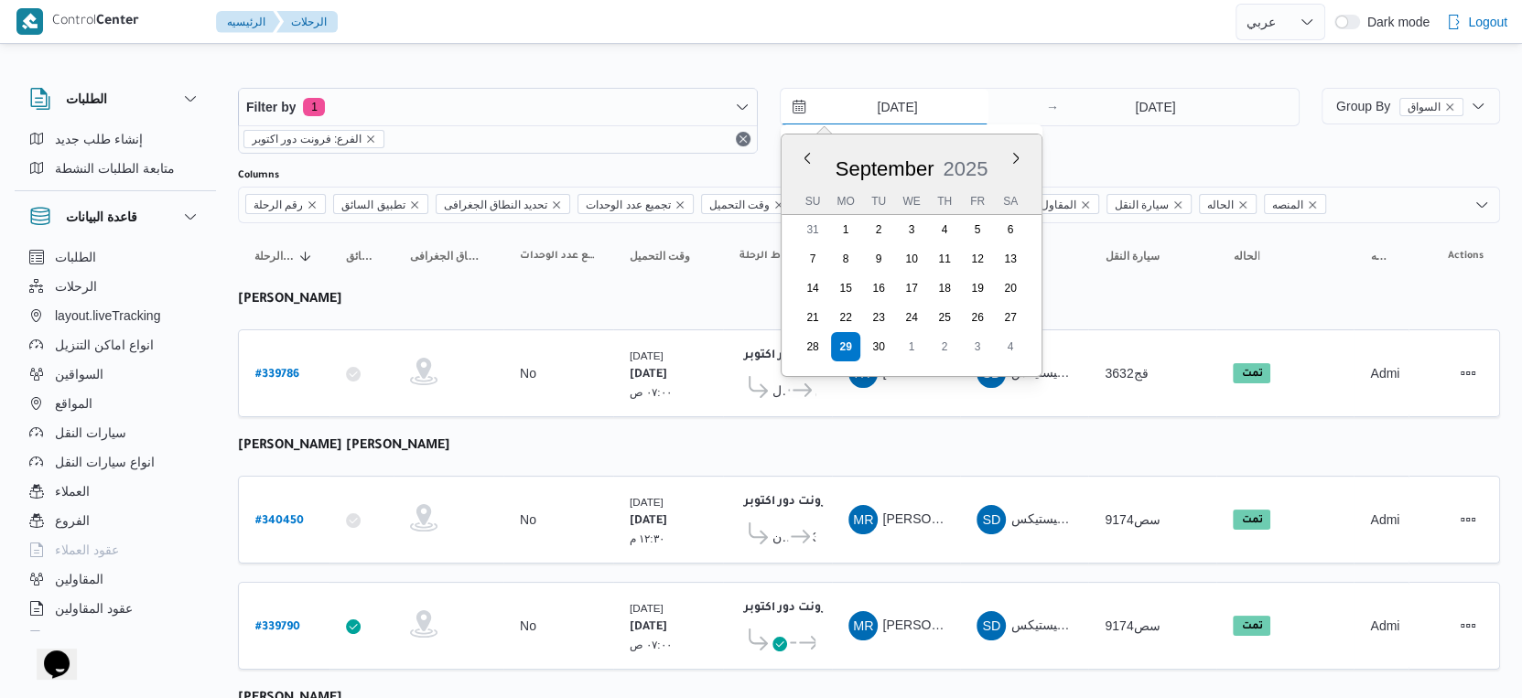
type input "[DATE]"
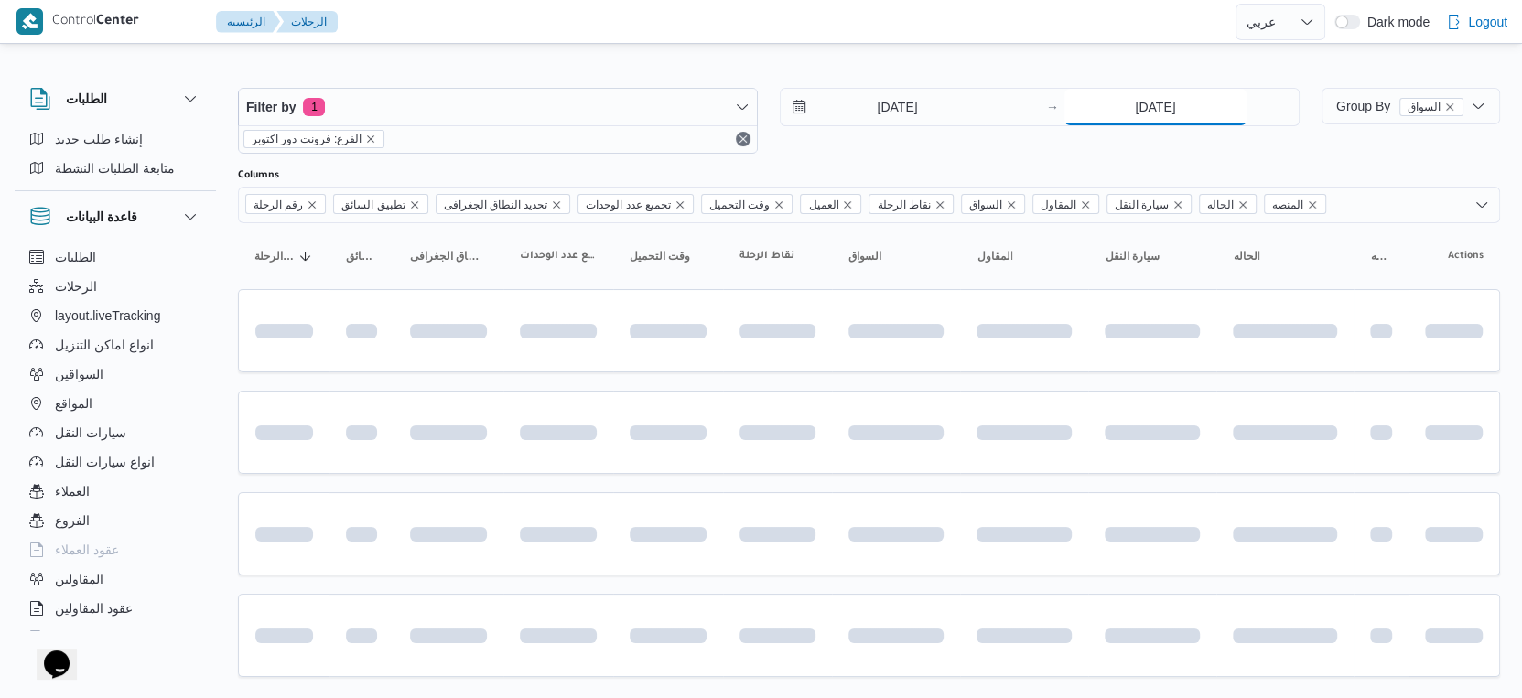
click at [1151, 92] on input "[DATE]" at bounding box center [1155, 107] width 182 height 37
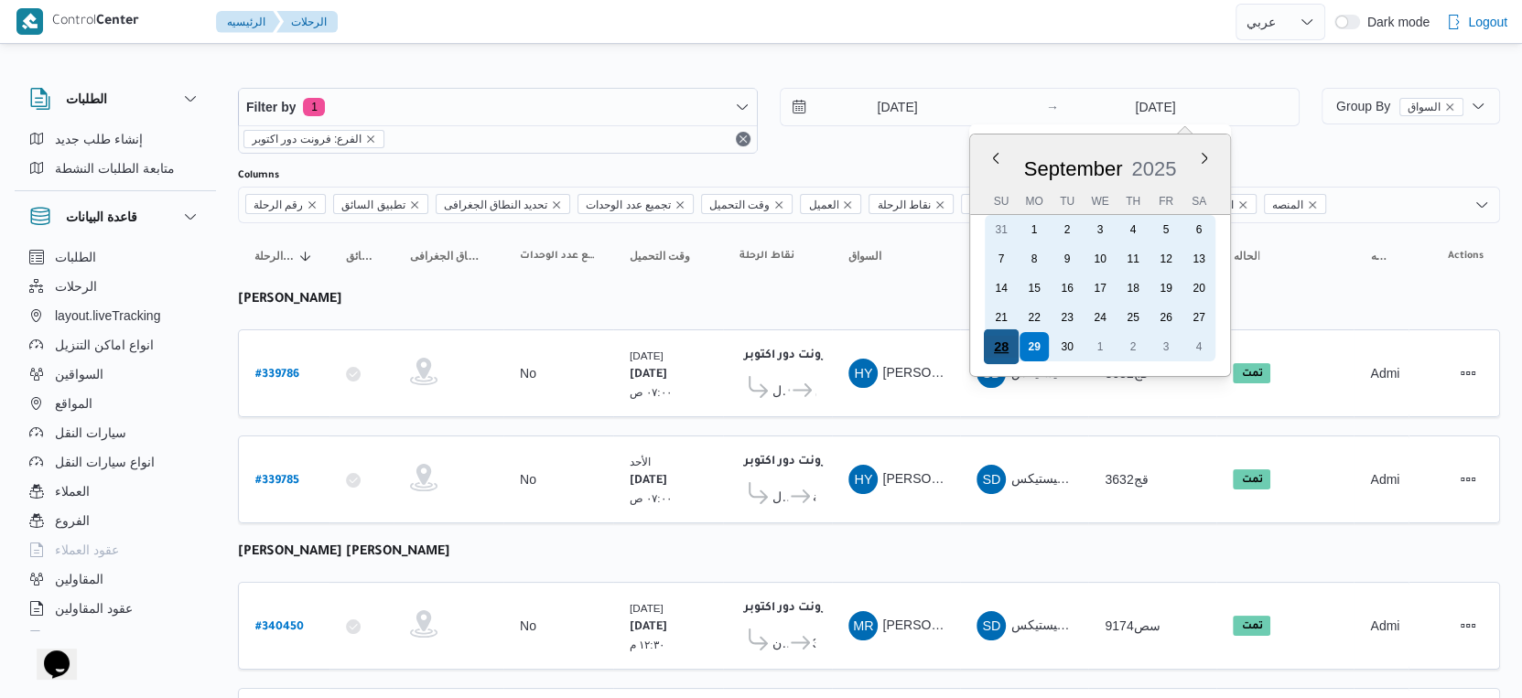
click at [1010, 341] on div "28" at bounding box center [1001, 346] width 35 height 35
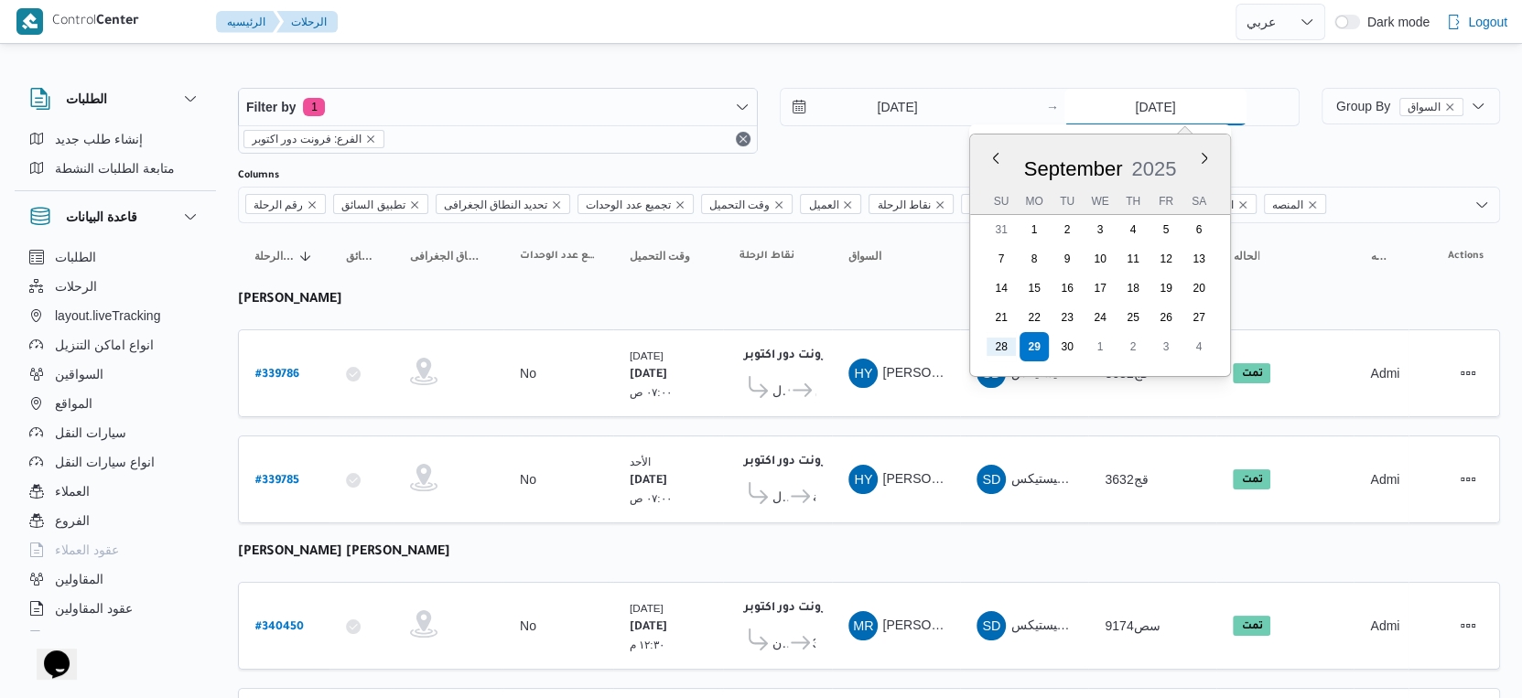
type input "[DATE]"
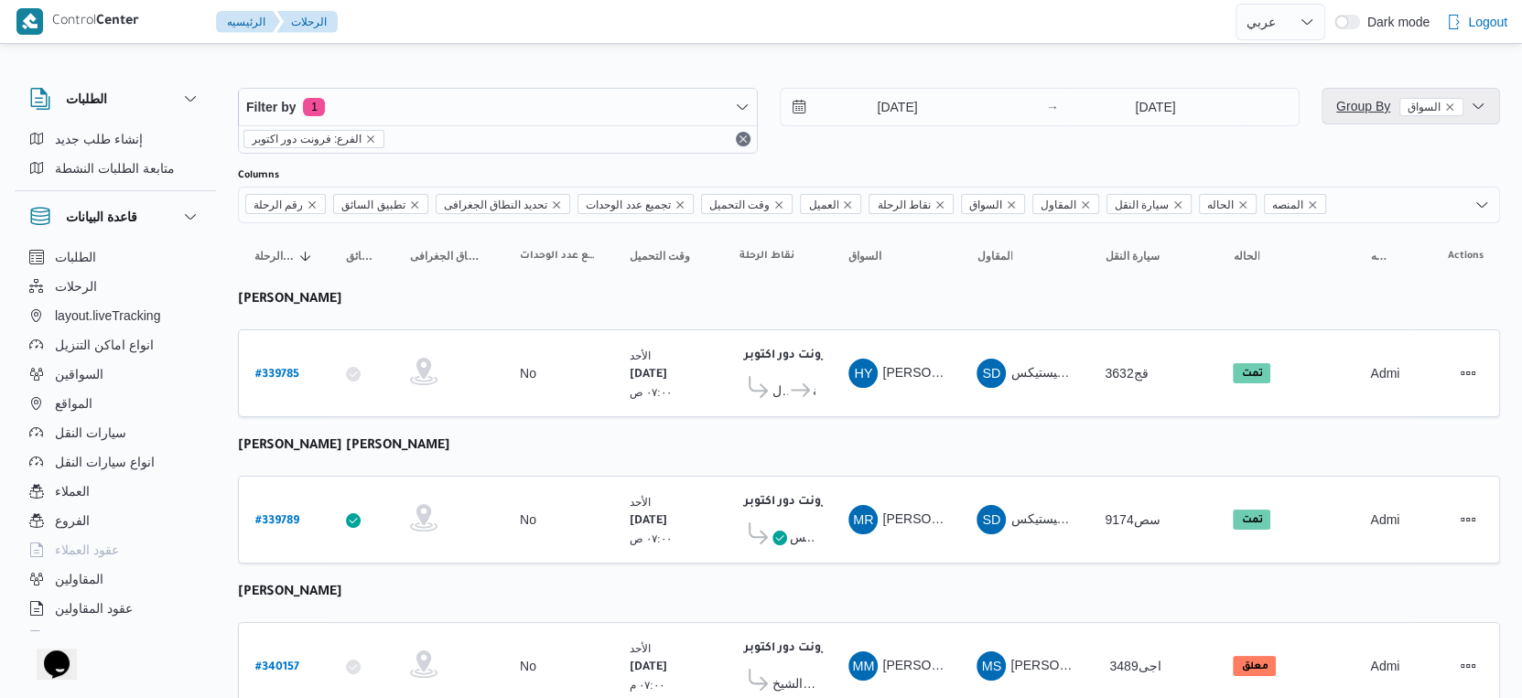
click at [1361, 99] on span "Group By السواق" at bounding box center [1399, 106] width 127 height 15
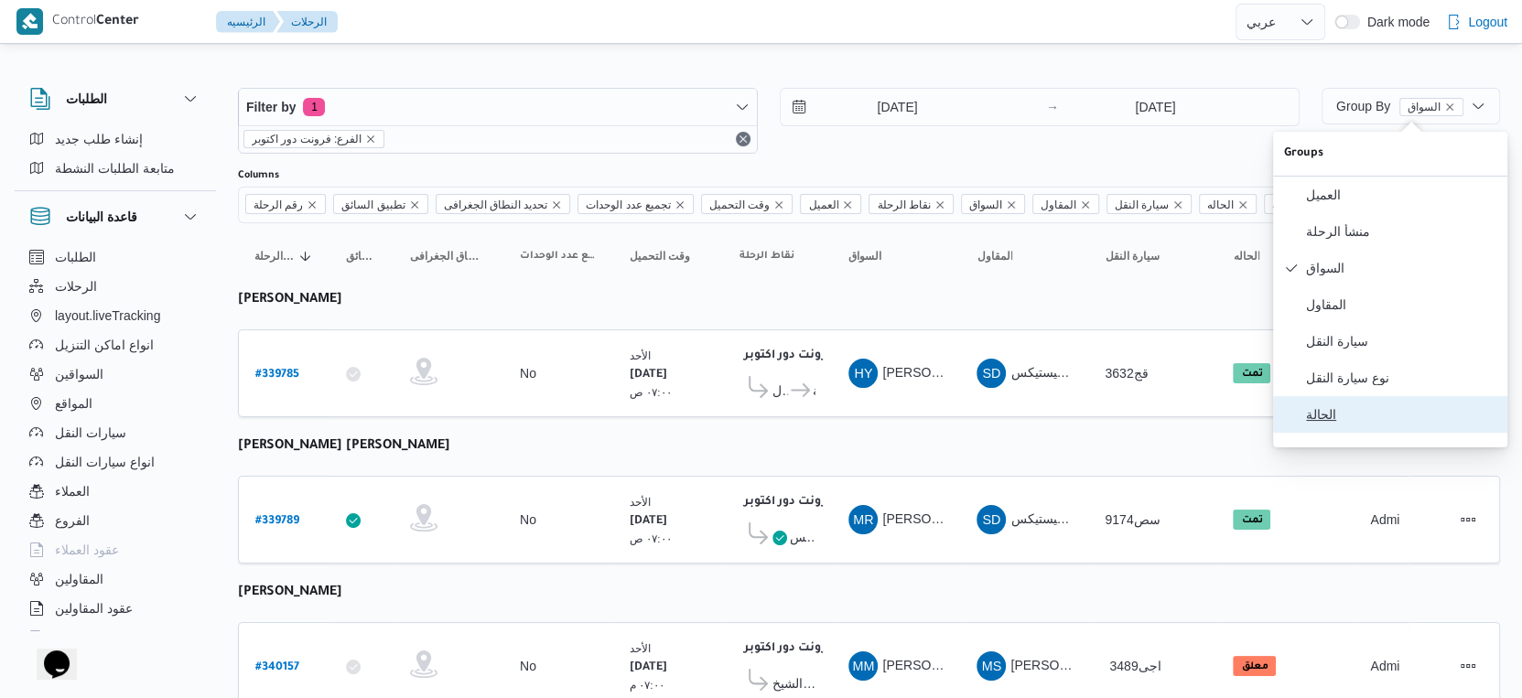
click at [1353, 422] on span "الحالة" at bounding box center [1401, 414] width 190 height 15
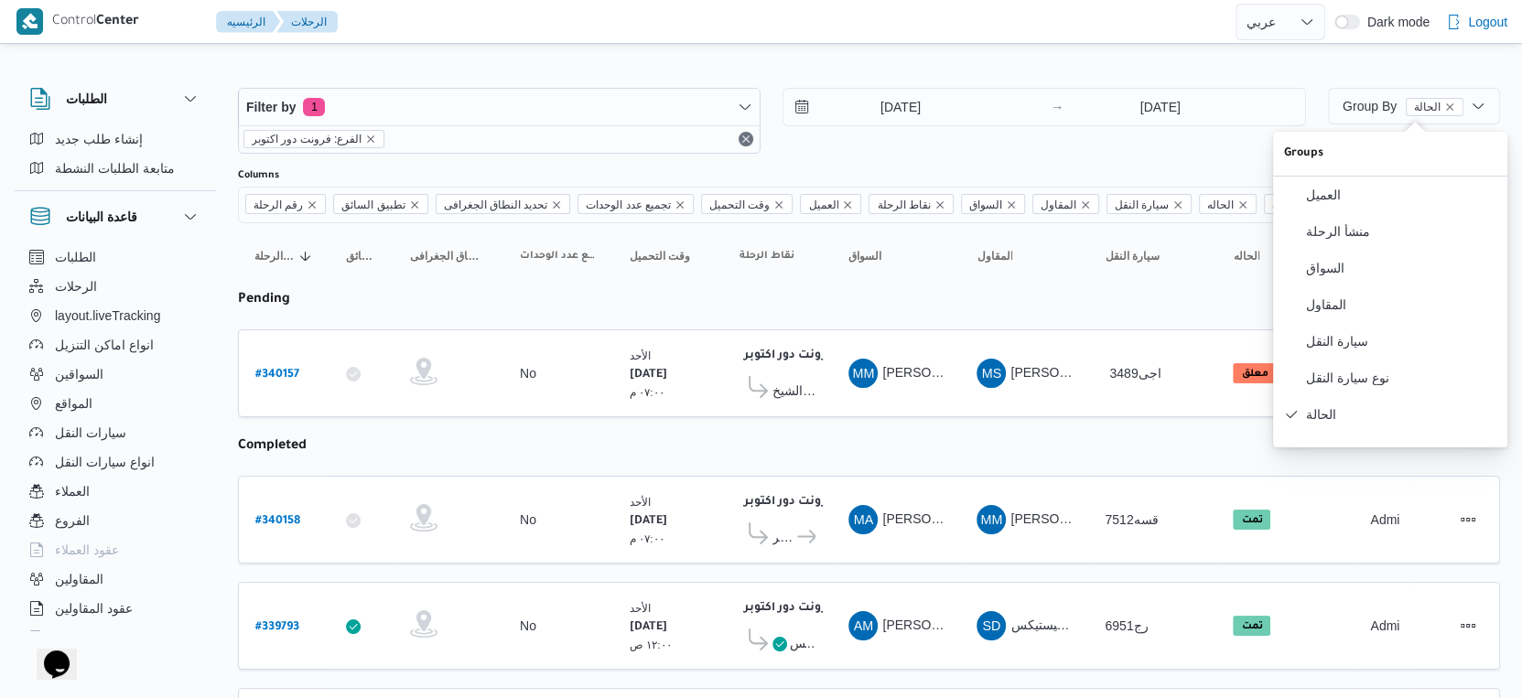
click at [1017, 416] on table "رقم الرحلة Click to sort in ascending order تطبيق السائق Click to sort in ascen…" at bounding box center [869, 561] width 1262 height 677
click at [297, 369] on b "# 340157" at bounding box center [277, 375] width 44 height 13
select select "ar"
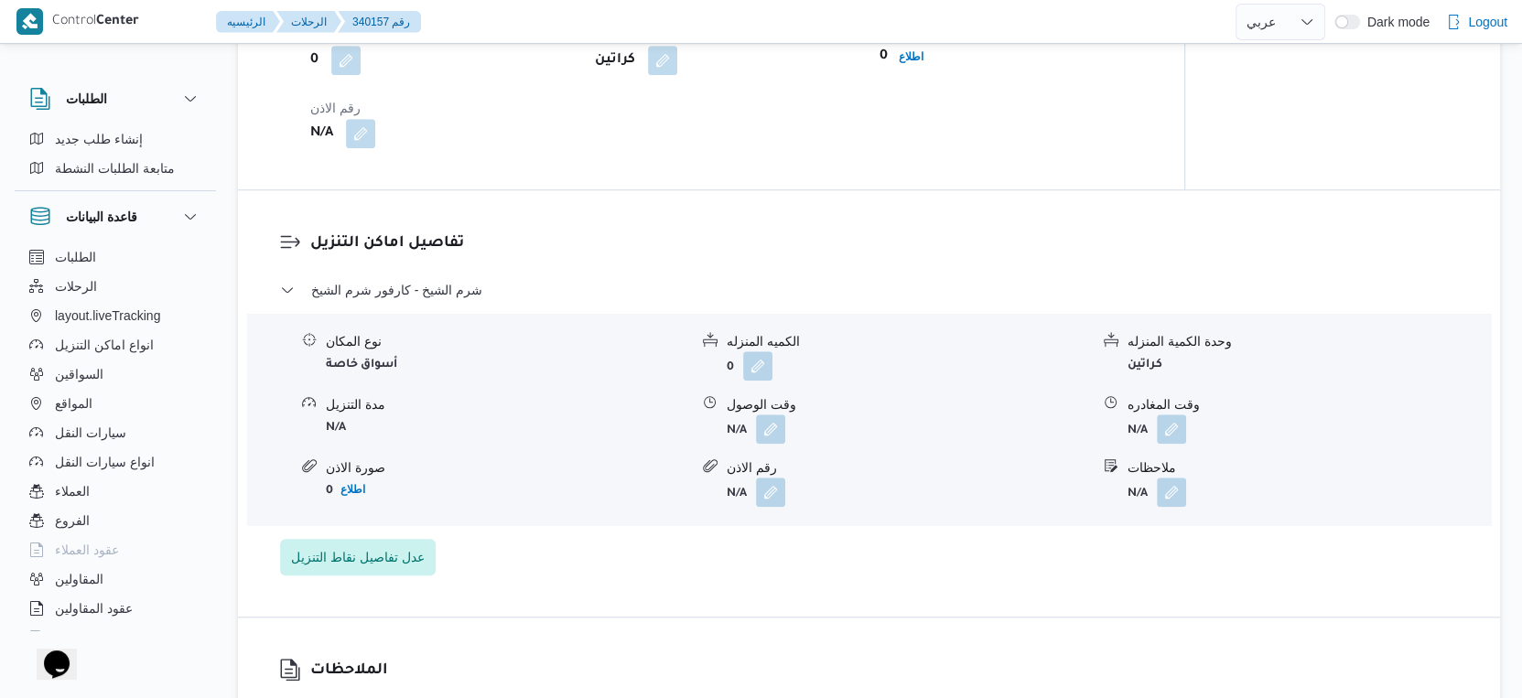
scroll to position [1322, 0]
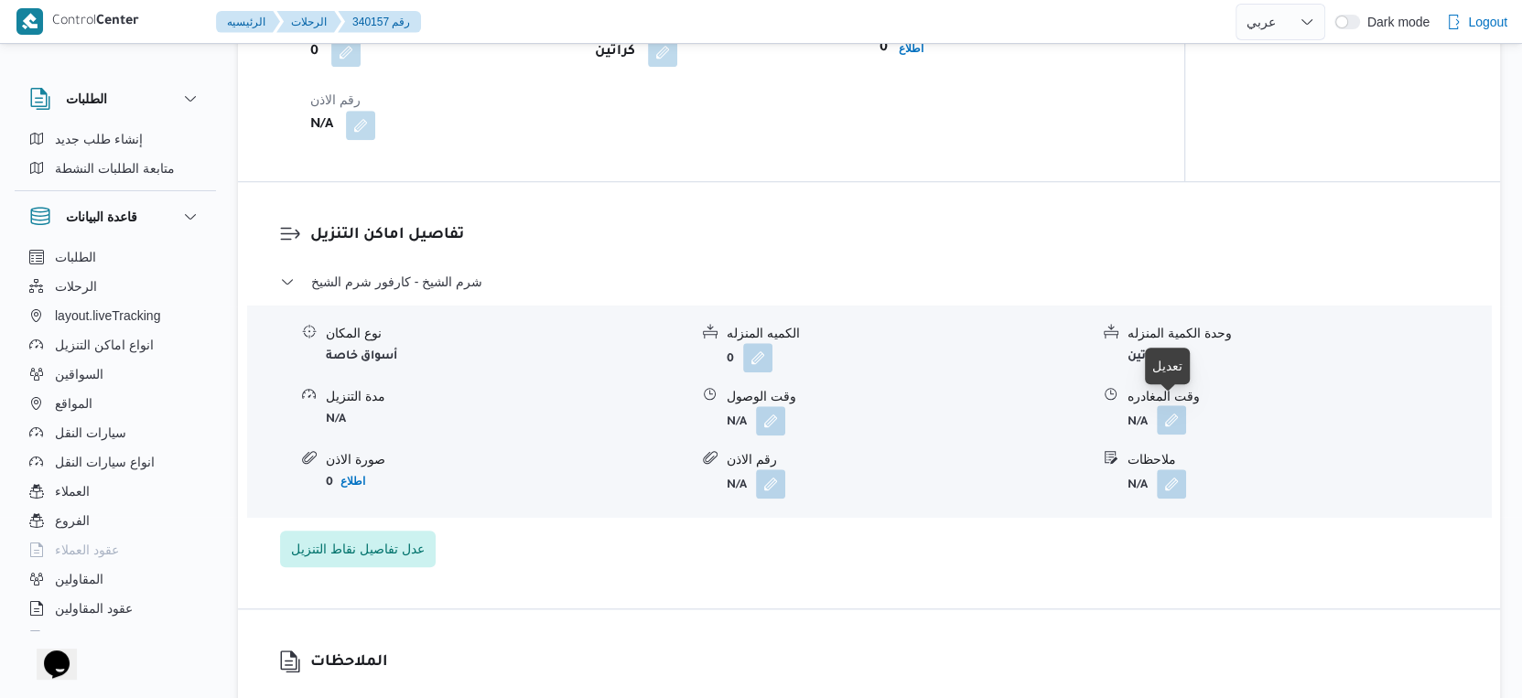
click at [1175, 410] on button "button" at bounding box center [1171, 419] width 29 height 29
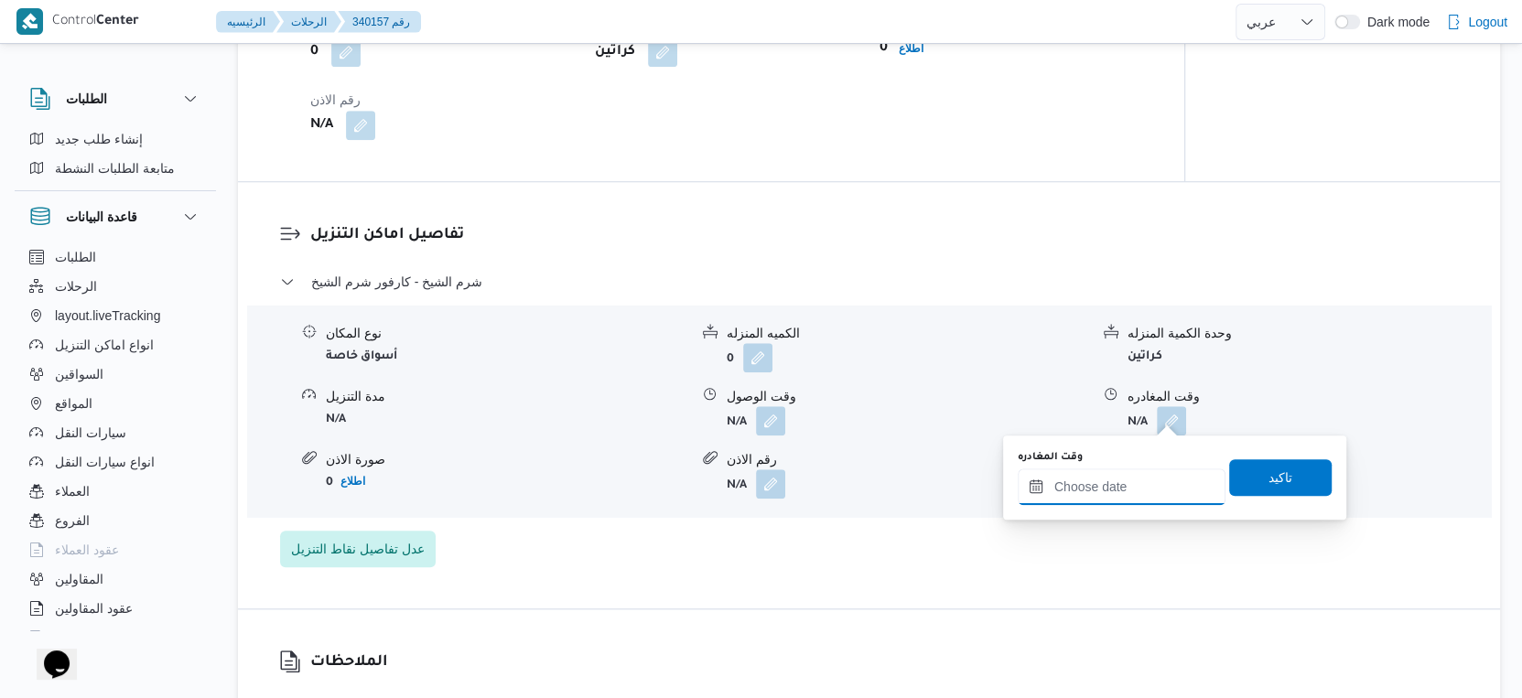
click at [1142, 481] on input "وقت المغادره" at bounding box center [1122, 487] width 208 height 37
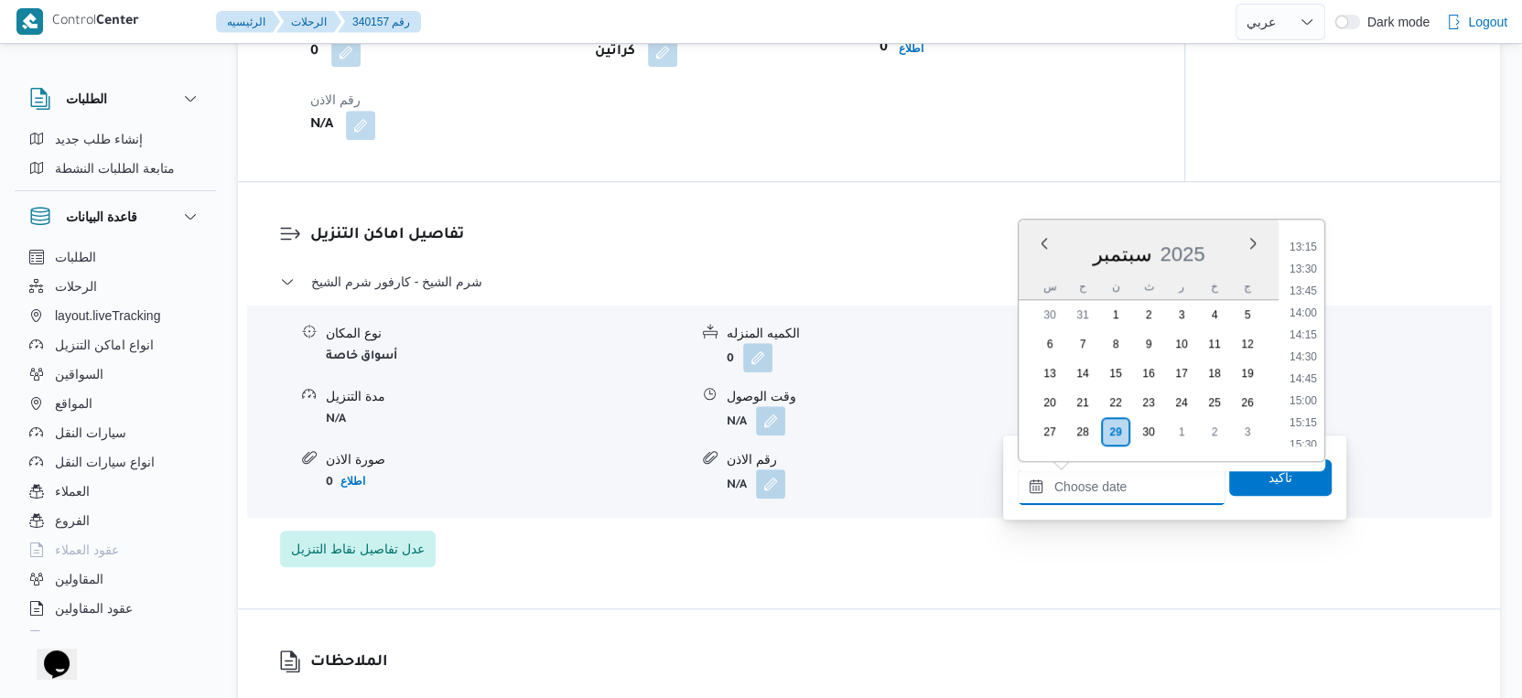
scroll to position [1163, 0]
drag, startPoint x: 1314, startPoint y: 269, endPoint x: 1312, endPoint y: 300, distance: 31.2
click at [1314, 268] on li "13:30" at bounding box center [1303, 266] width 42 height 18
type input "٢٩/٠٩/٢٠٢٥ ١٣:٣٠"
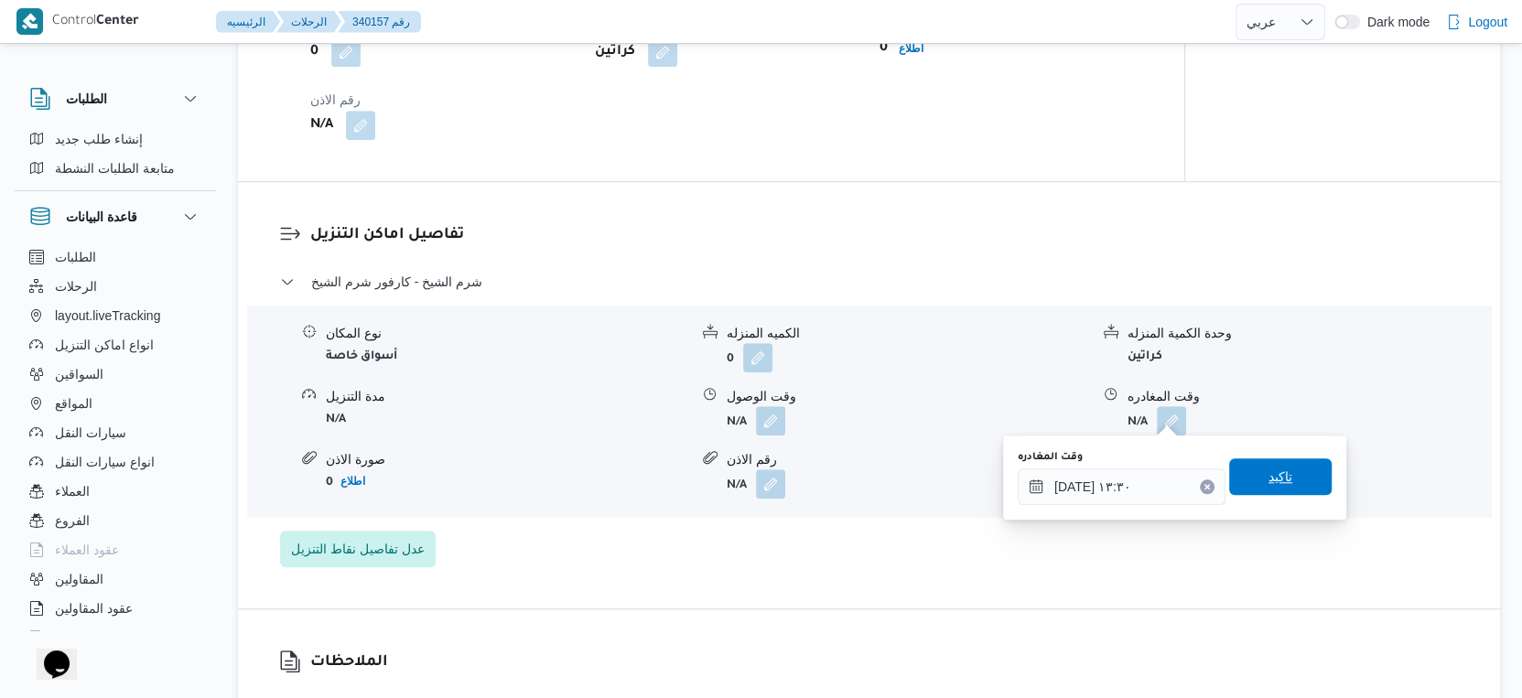
click at [1289, 469] on span "تاكيد" at bounding box center [1280, 477] width 103 height 37
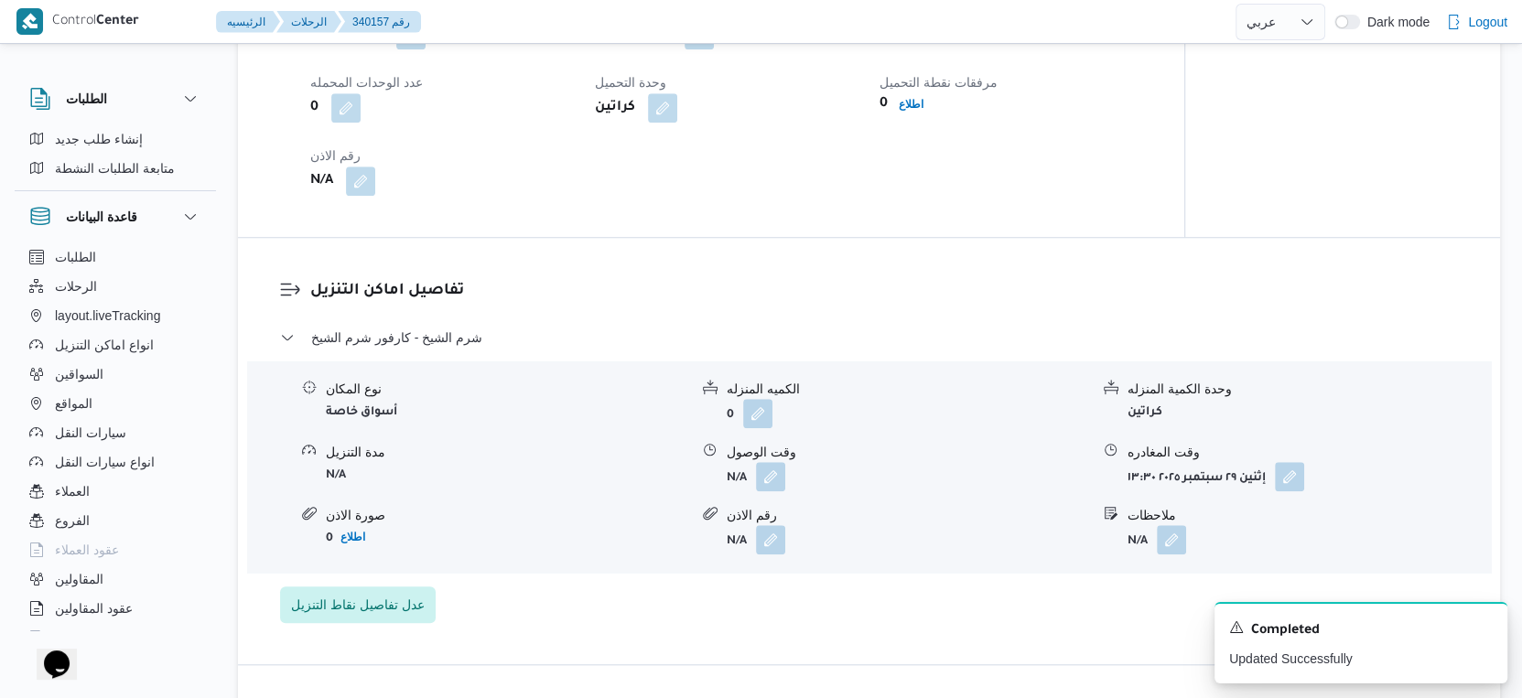
scroll to position [1220, 0]
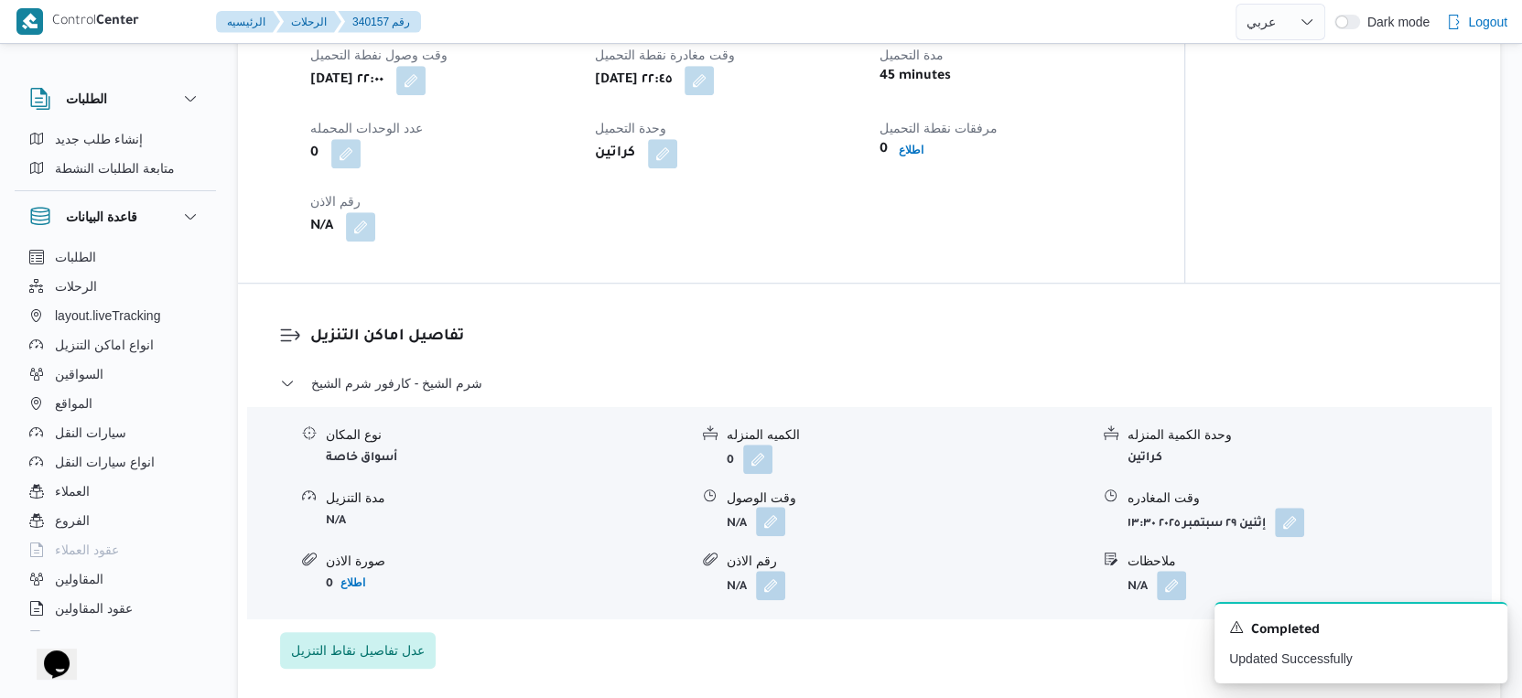
click at [771, 517] on button "button" at bounding box center [770, 521] width 29 height 29
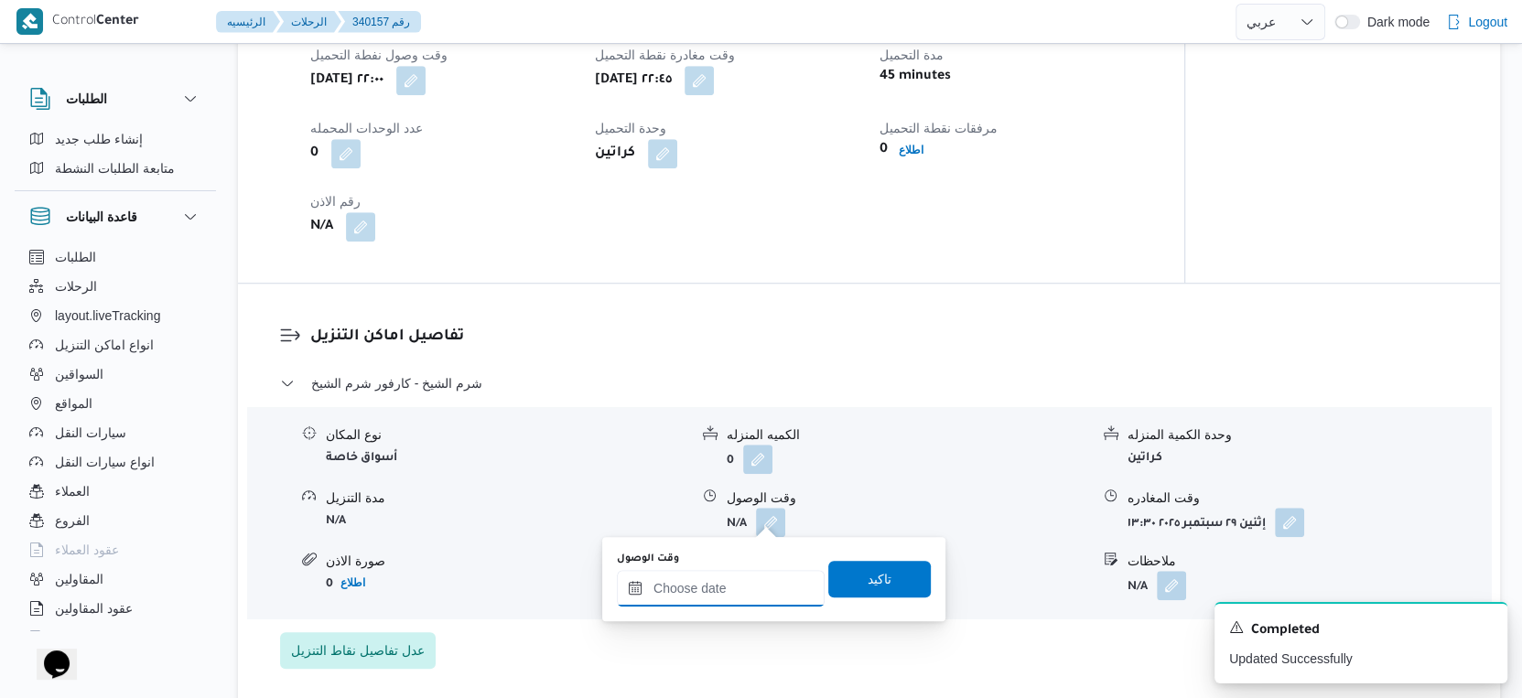
click at [738, 589] on input "وقت الوصول" at bounding box center [721, 588] width 208 height 37
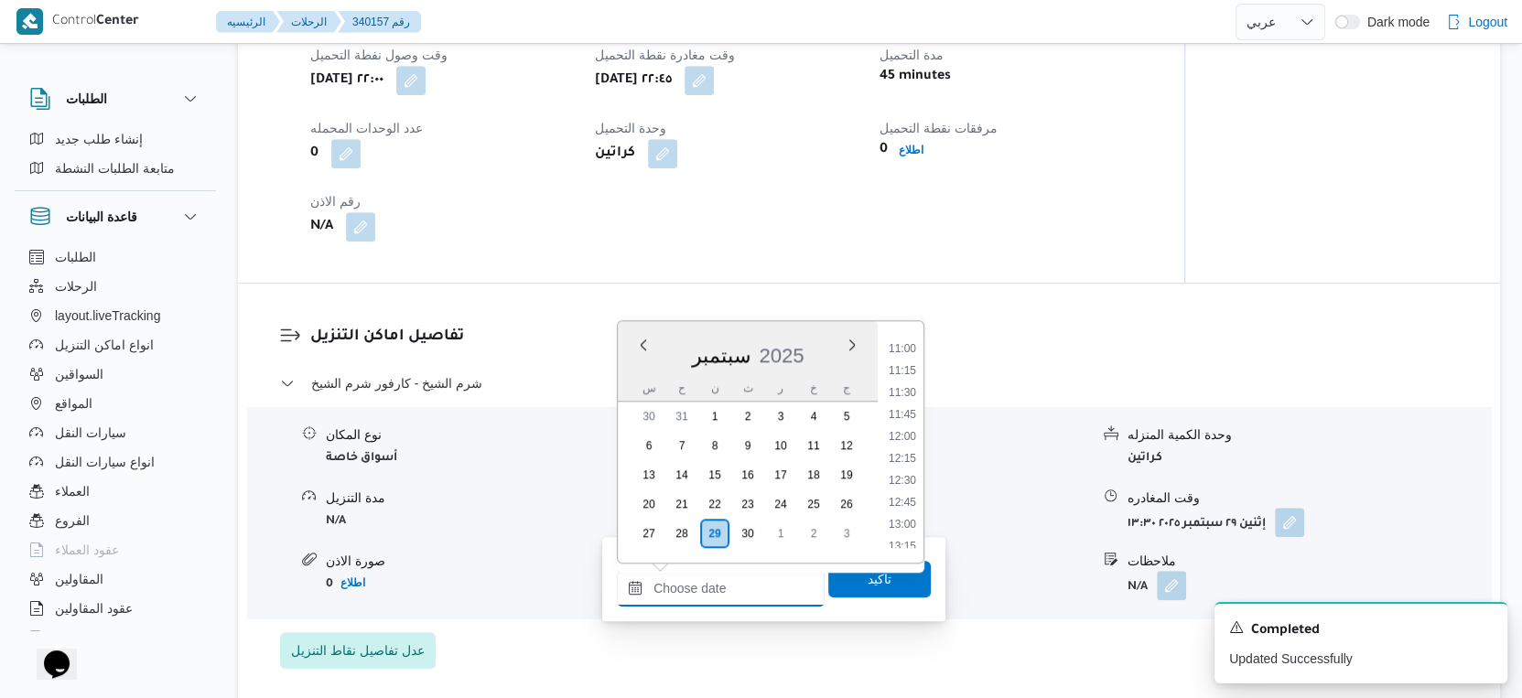
scroll to position [960, 0]
click at [907, 480] on li "12:30" at bounding box center [902, 483] width 42 height 18
type input "٢٩/٠٩/٢٠٢٥ ١٢:٣٠"
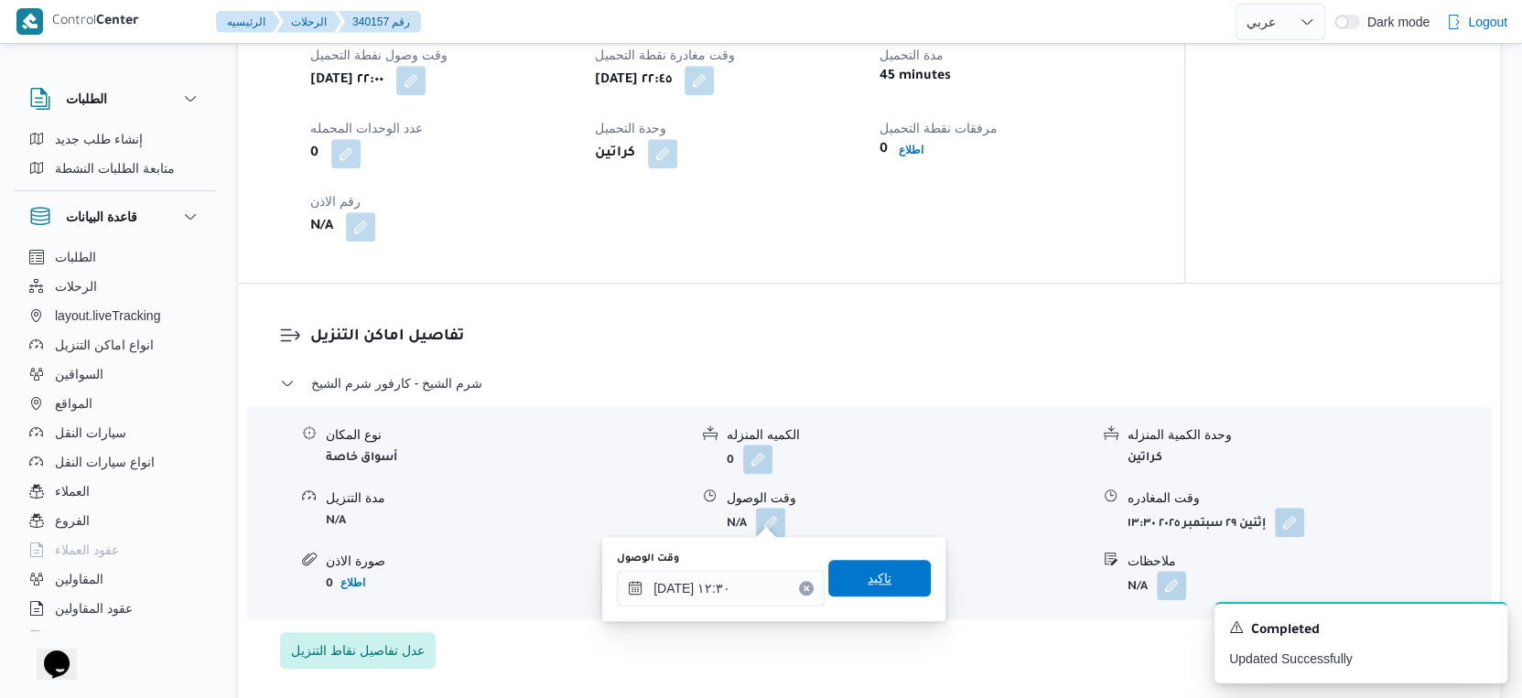
click at [892, 576] on span "تاكيد" at bounding box center [879, 578] width 103 height 37
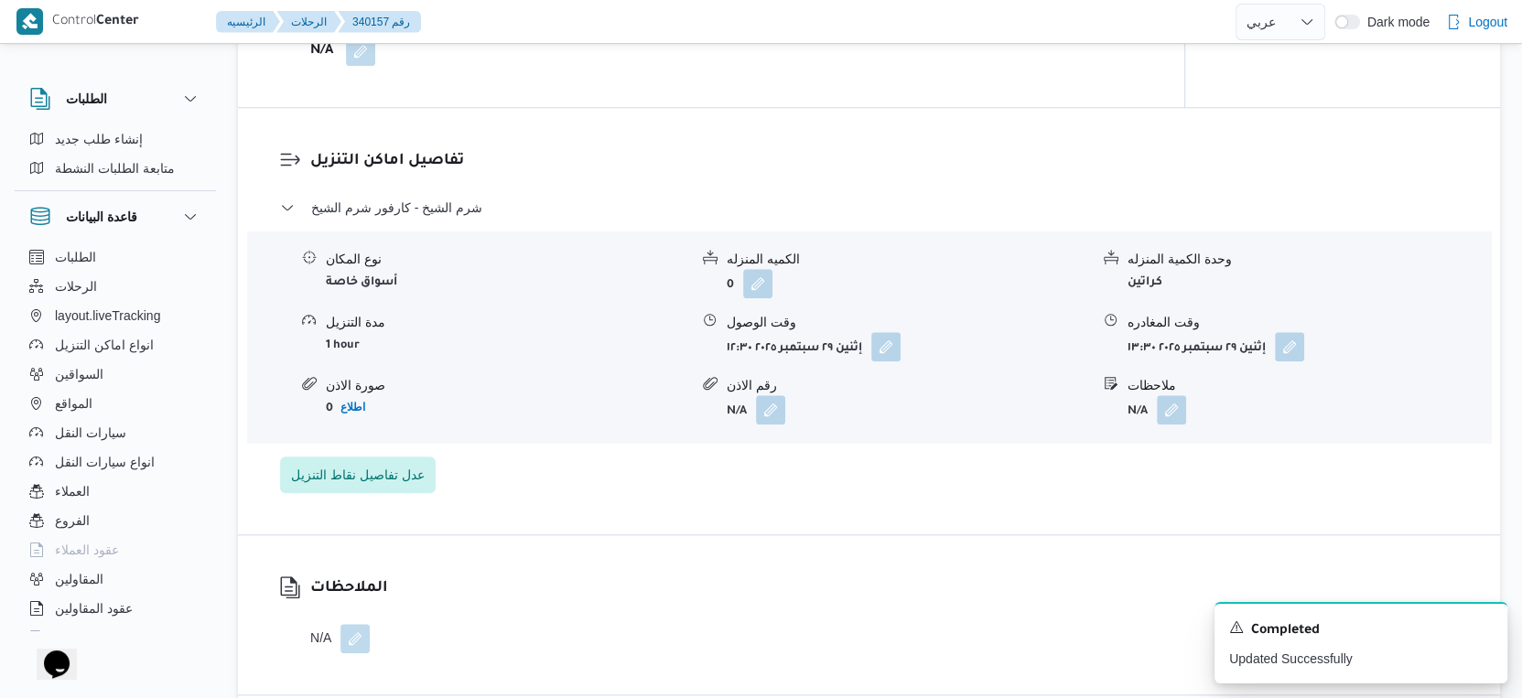
scroll to position [1423, 0]
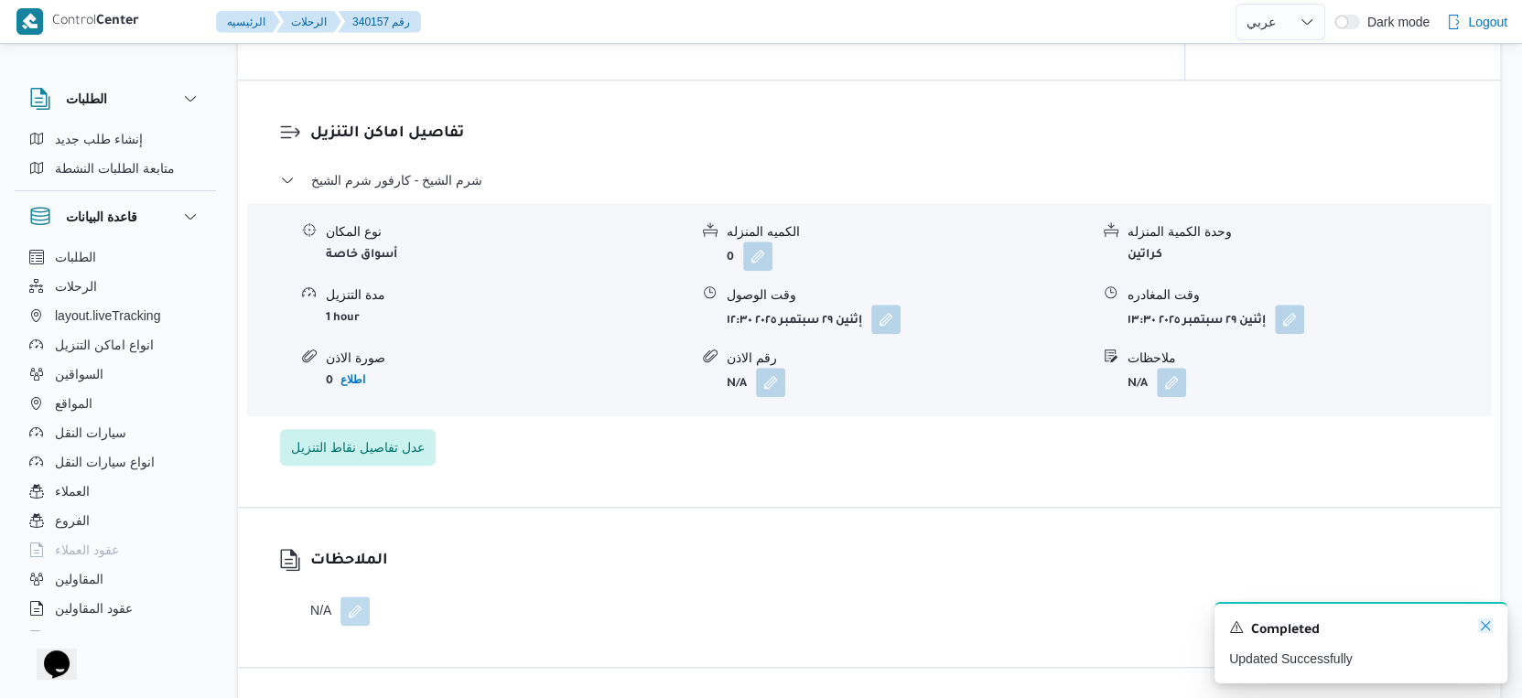
click at [1483, 625] on icon "Dismiss toast" at bounding box center [1485, 625] width 9 height 9
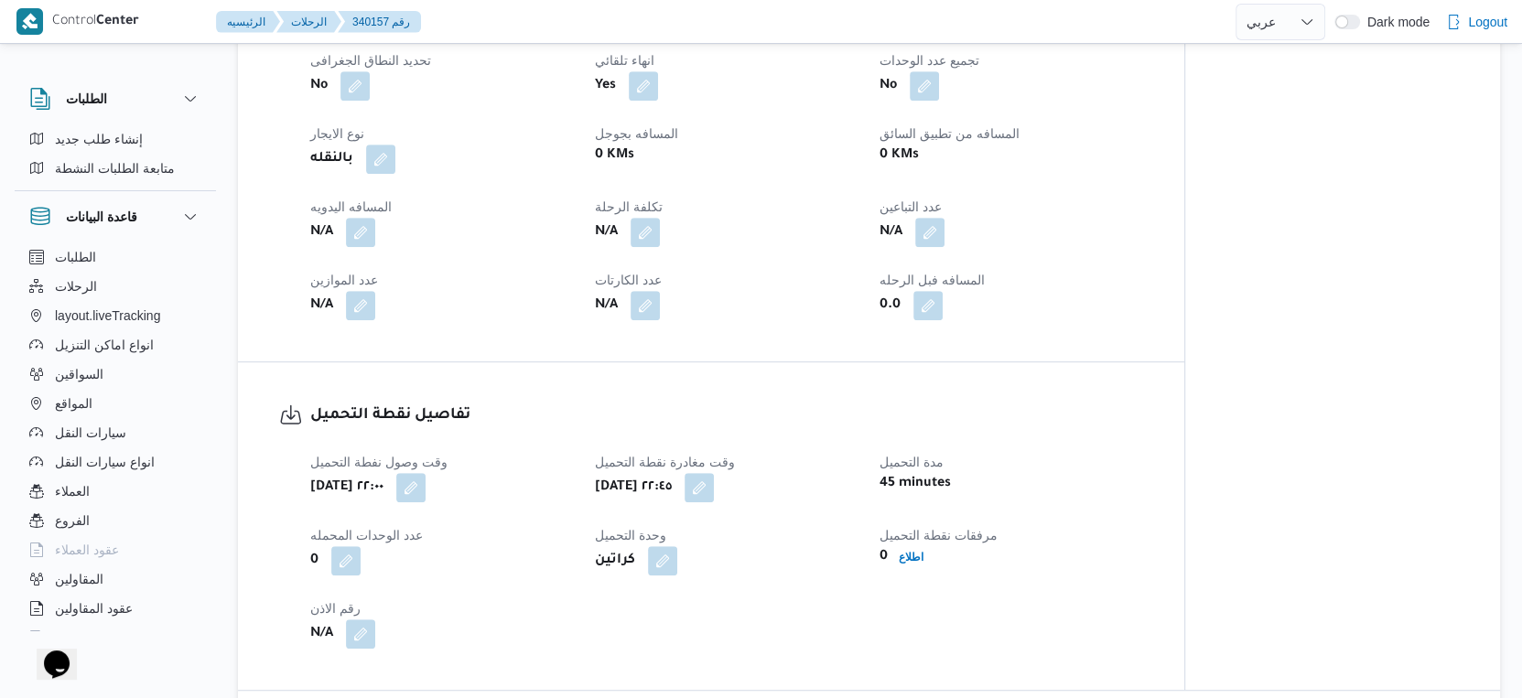
scroll to position [712, 0]
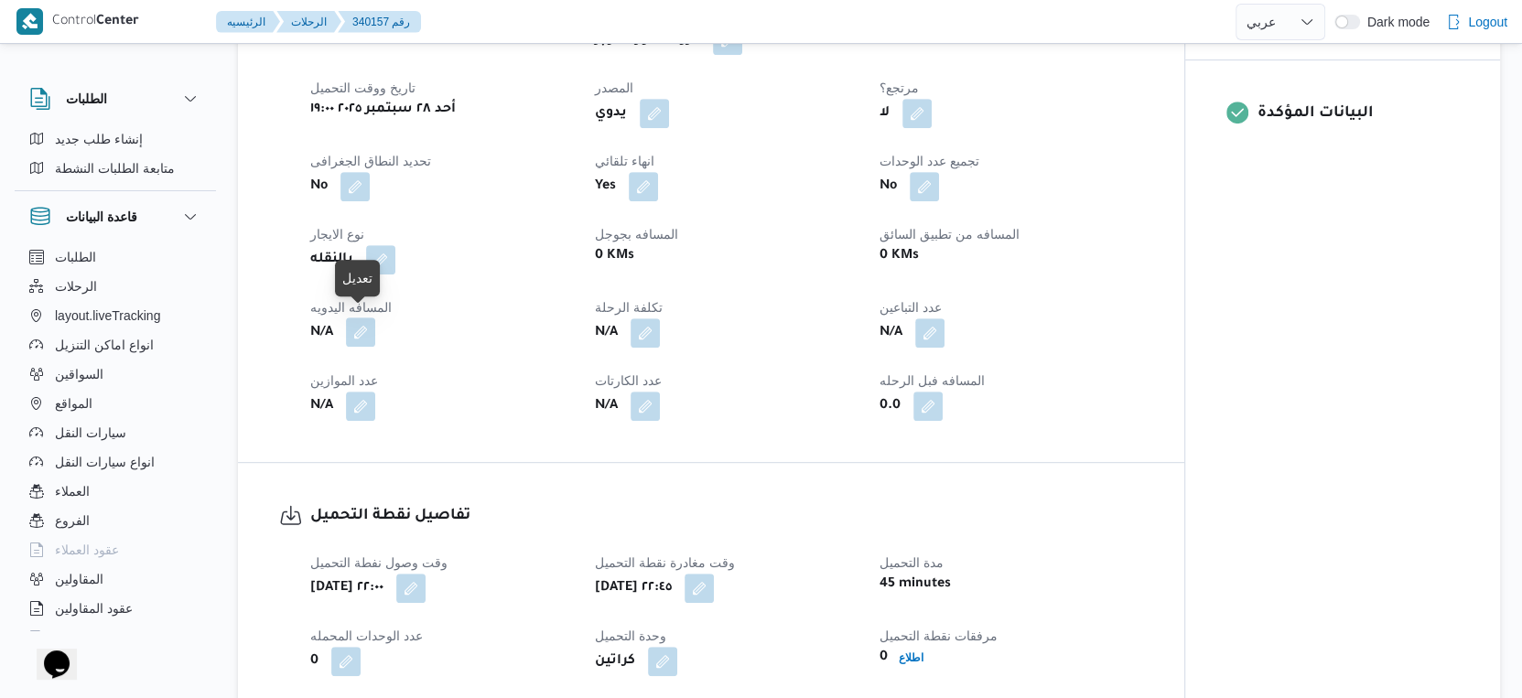
click at [366, 318] on button "button" at bounding box center [360, 332] width 29 height 29
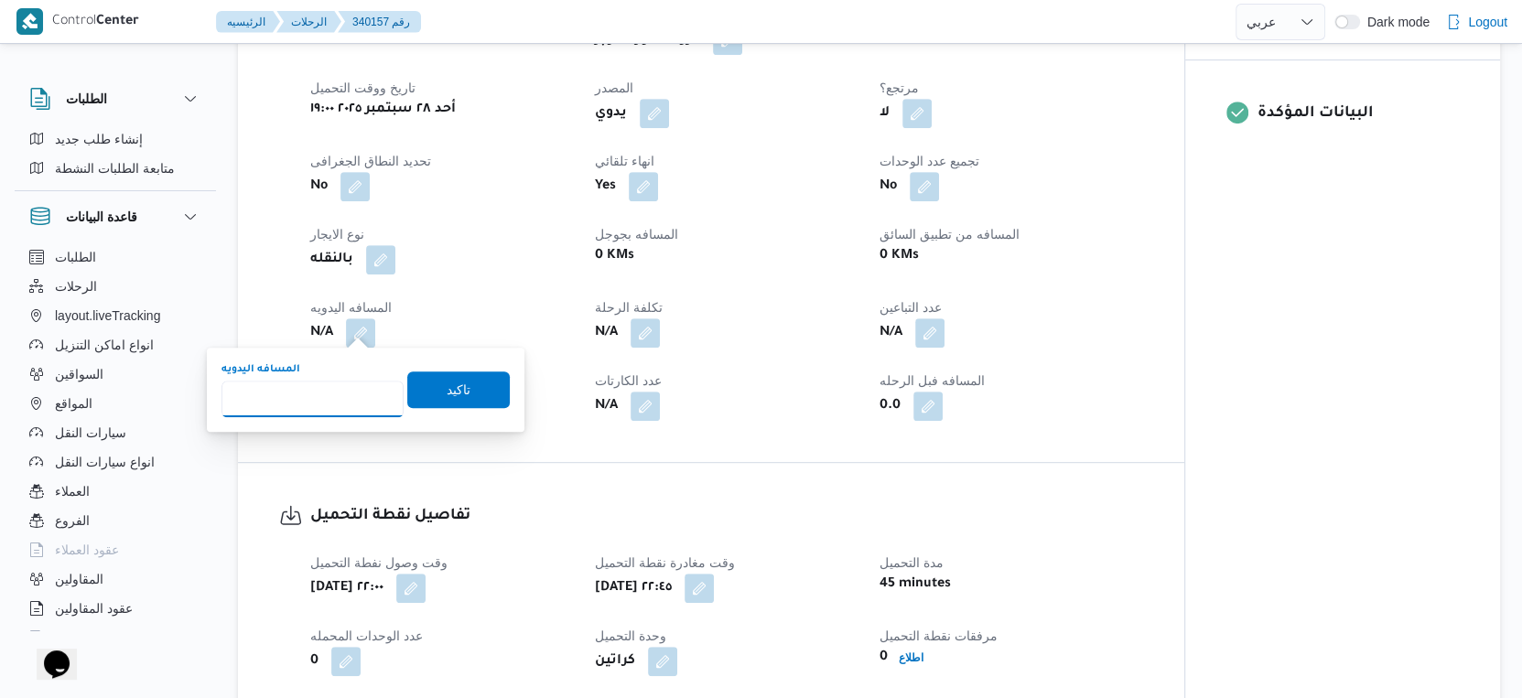
click at [307, 398] on input "المسافه اليدويه" at bounding box center [312, 399] width 182 height 37
type input "553"
click at [478, 393] on span "تاكيد" at bounding box center [458, 389] width 103 height 37
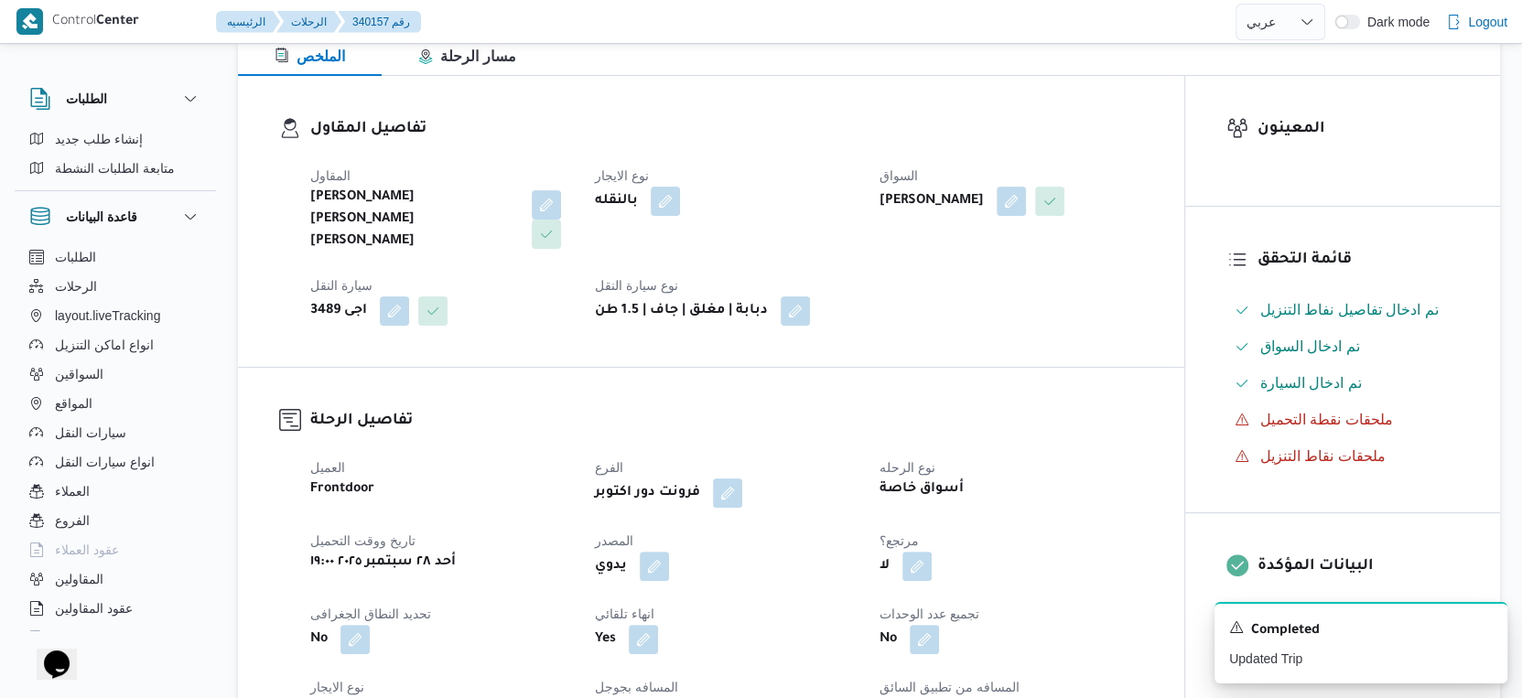
scroll to position [0, 0]
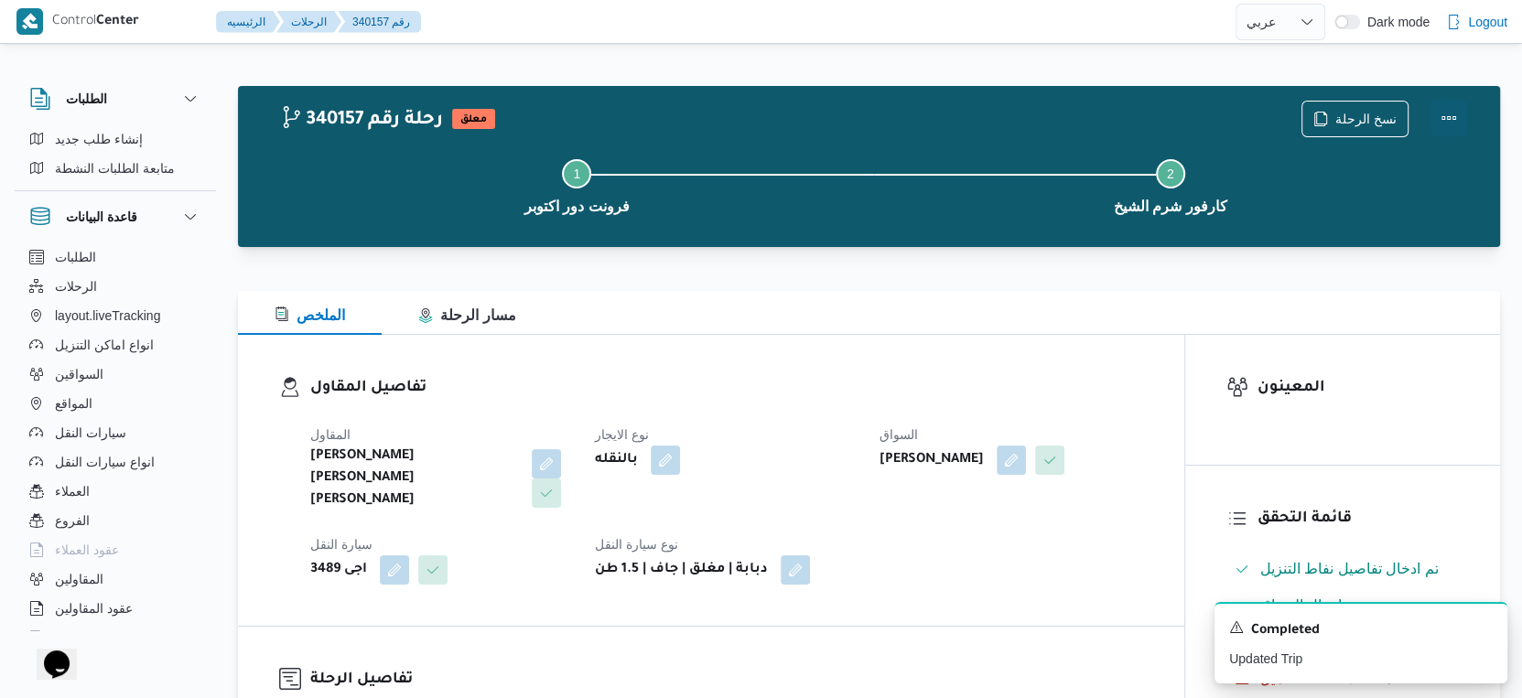
click at [1451, 114] on button "Actions" at bounding box center [1448, 118] width 37 height 37
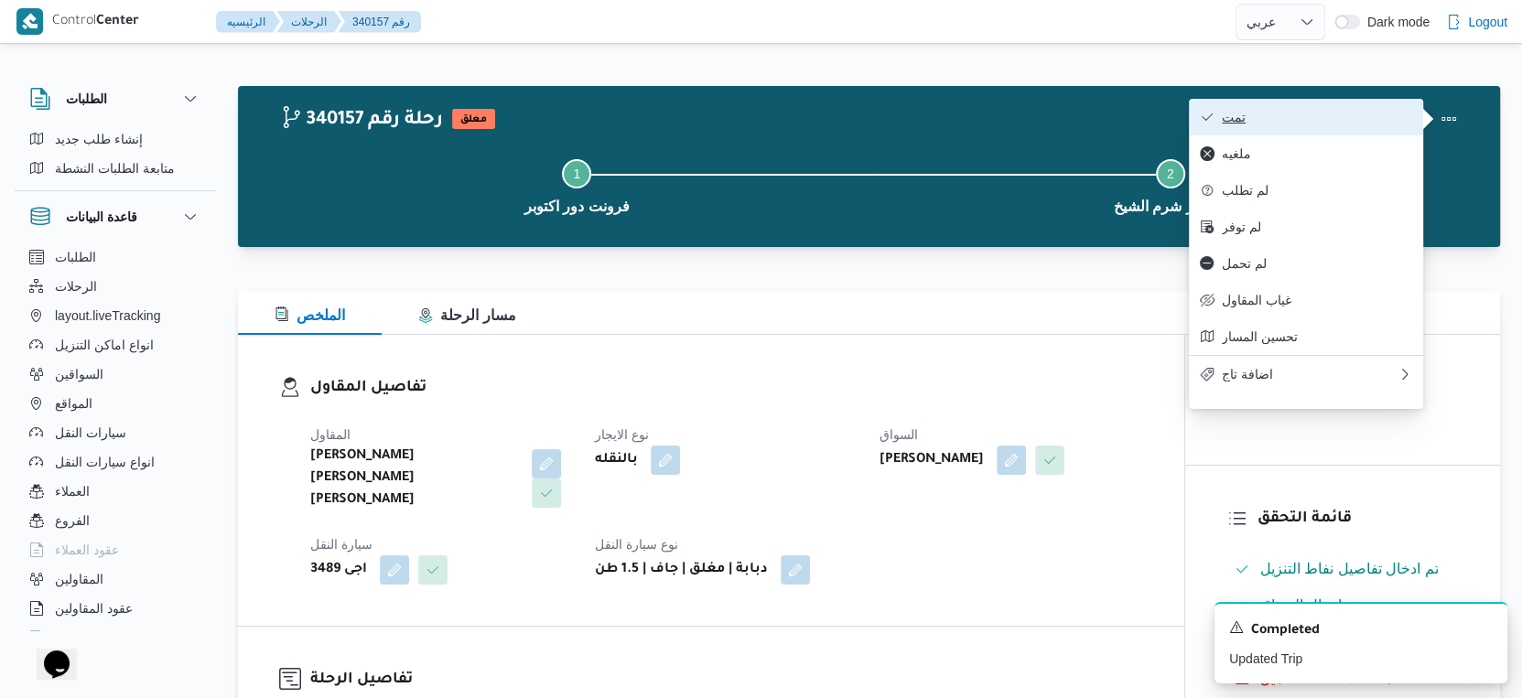
click at [1306, 118] on span "تمت" at bounding box center [1317, 117] width 190 height 15
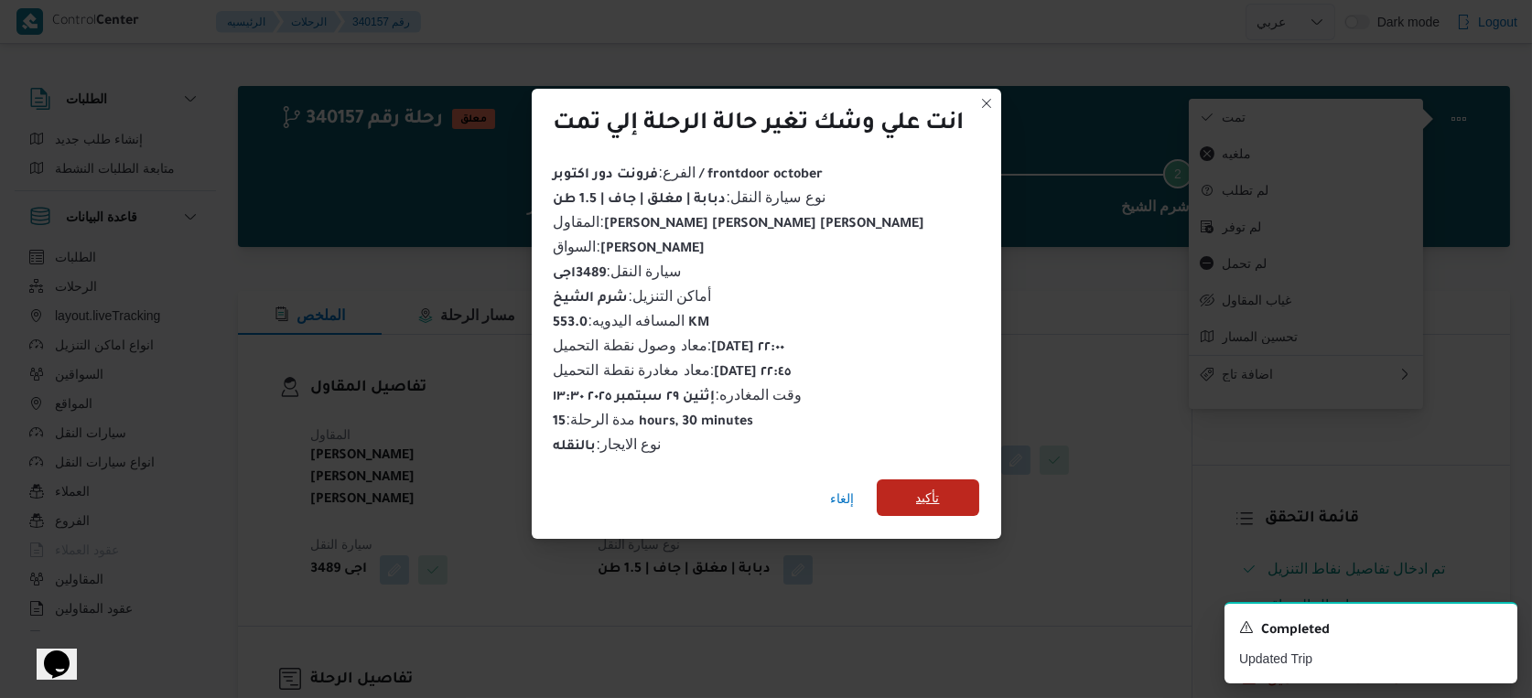
click at [960, 482] on span "تأكيد" at bounding box center [928, 498] width 103 height 37
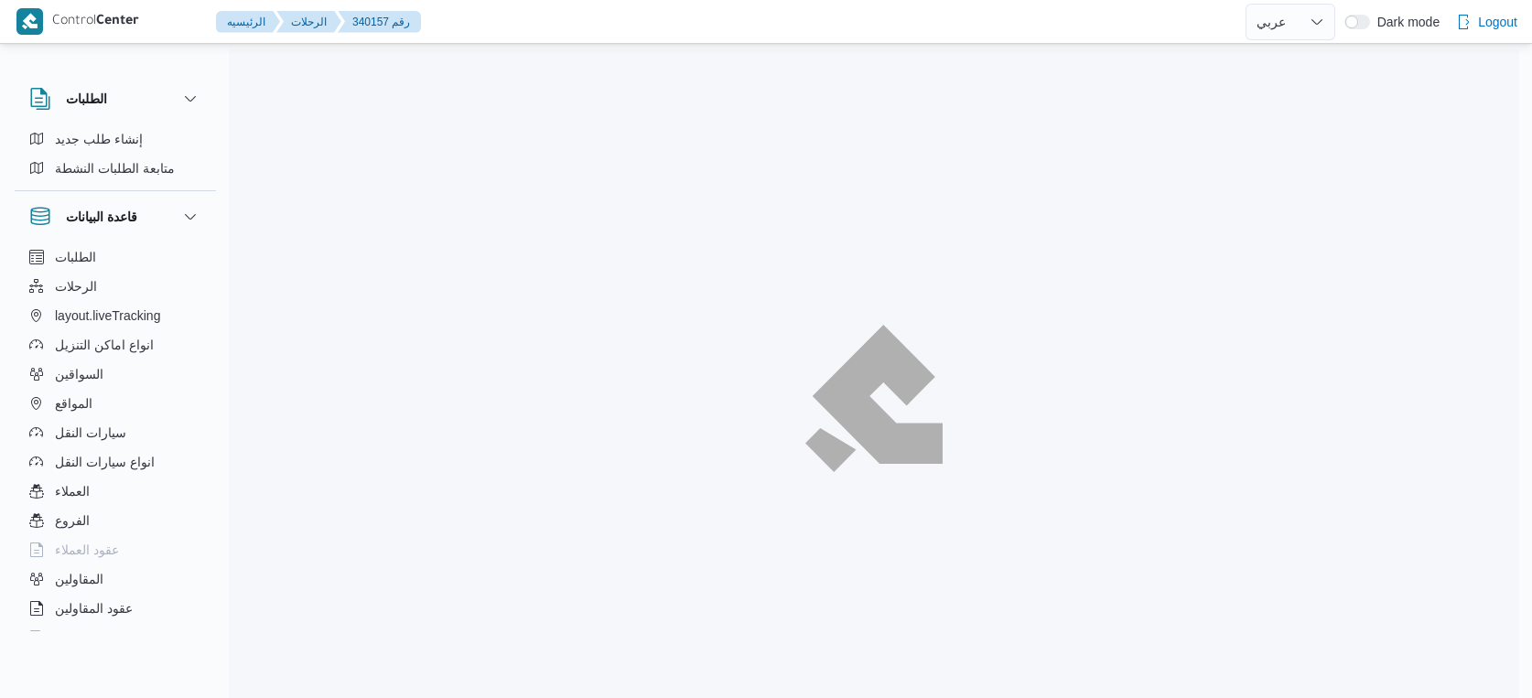
select select "ar"
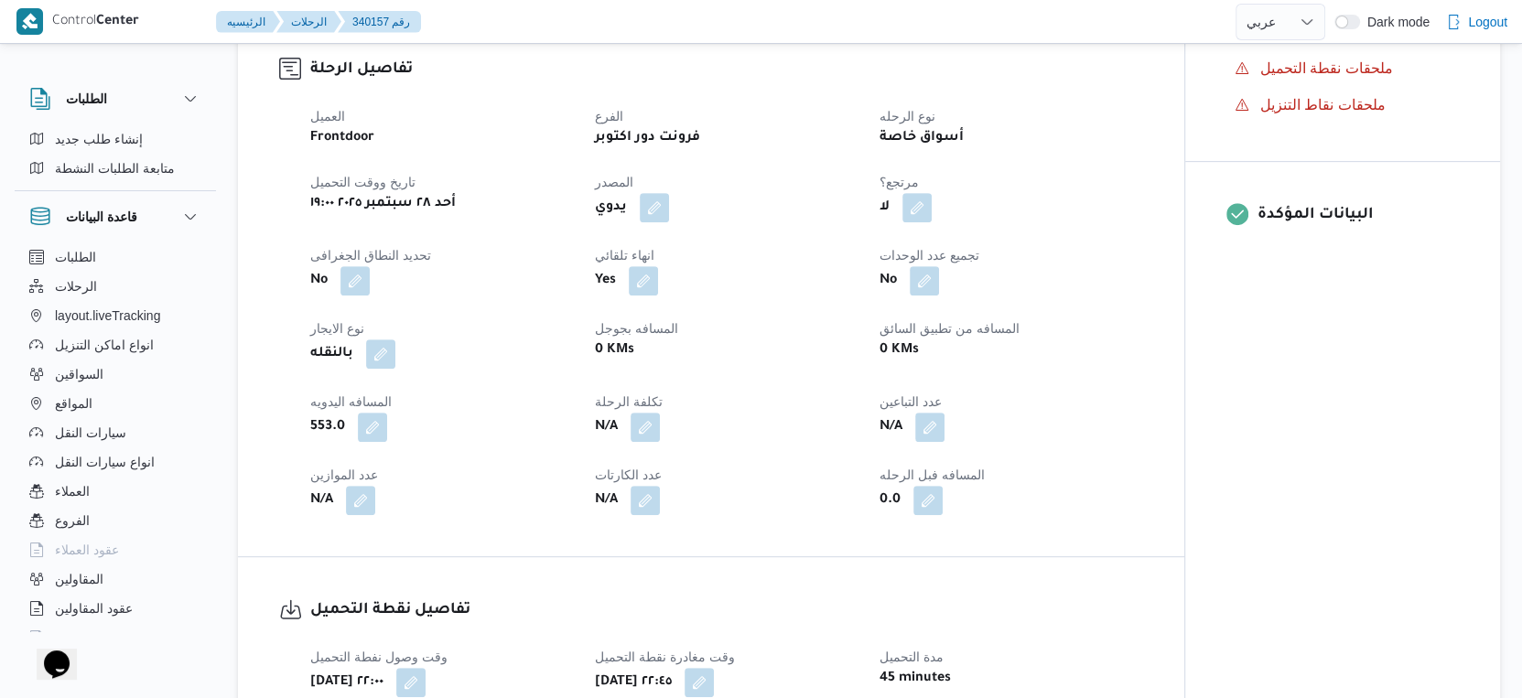
scroll to position [610, 0]
select select "ar"
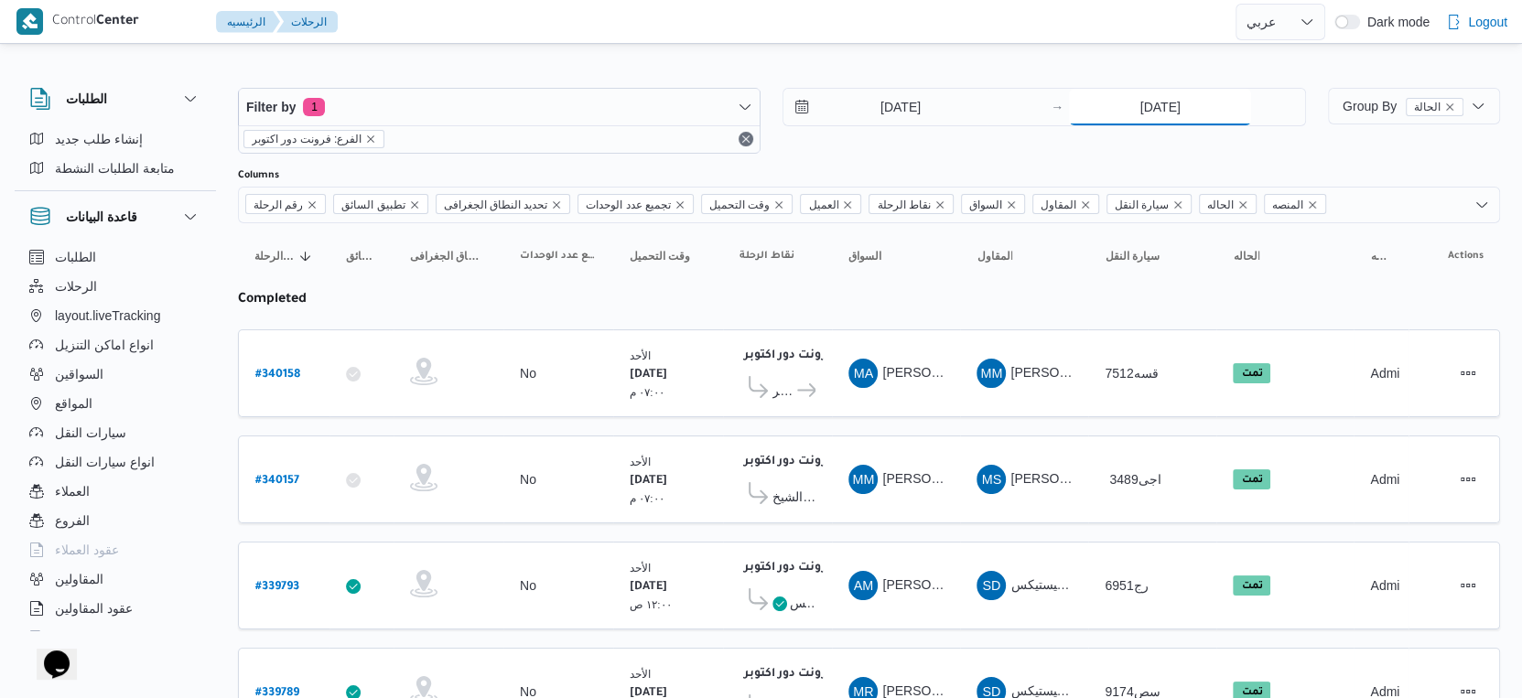
click at [1170, 91] on input "[DATE]" at bounding box center [1160, 107] width 182 height 37
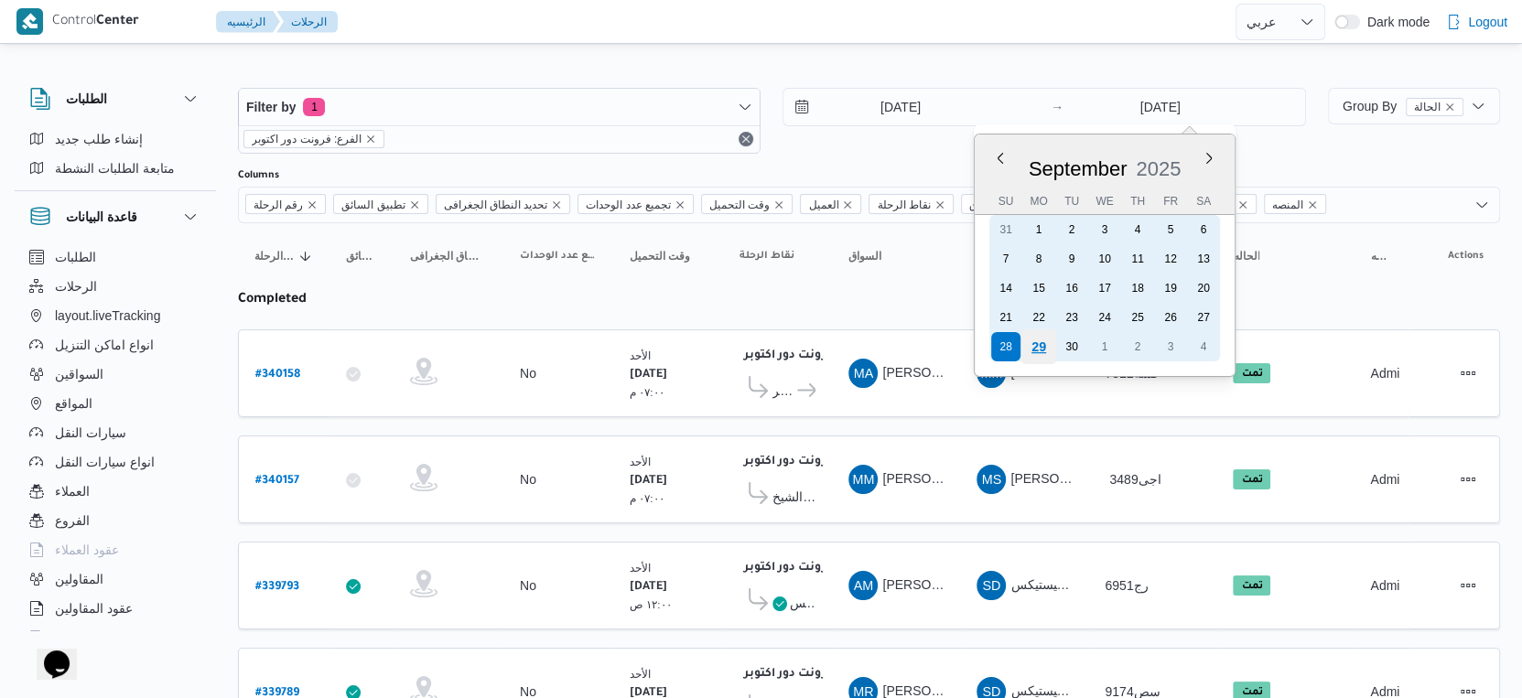
click at [1037, 345] on div "29" at bounding box center [1038, 346] width 35 height 35
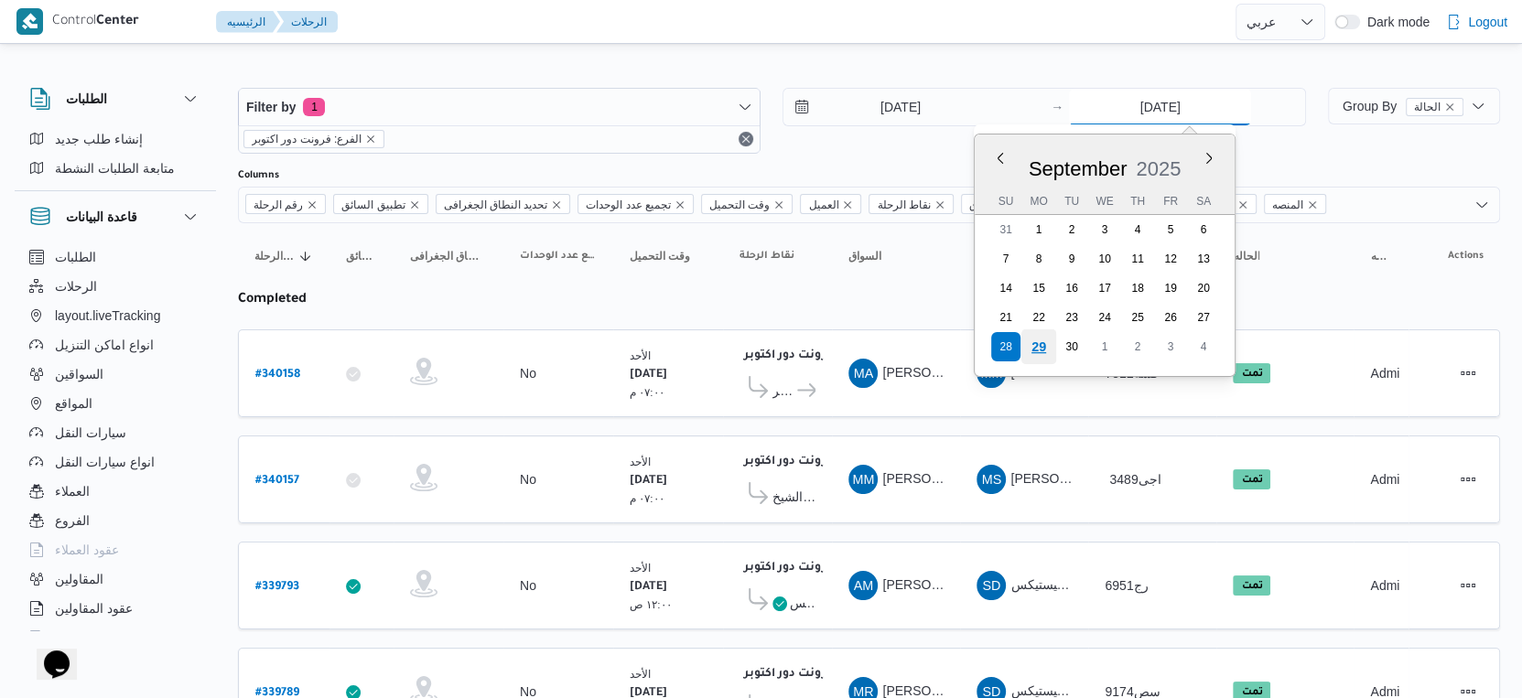
type input "[DATE]"
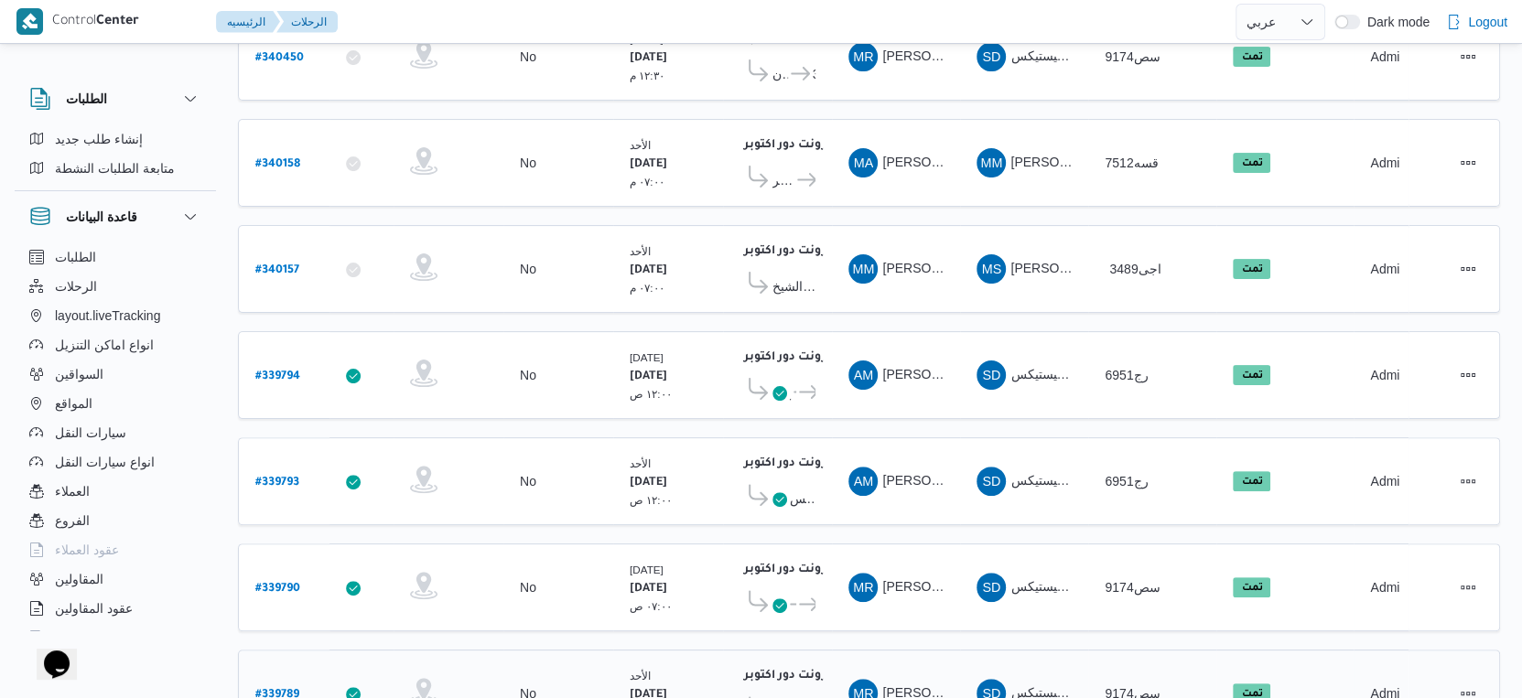
scroll to position [198, 0]
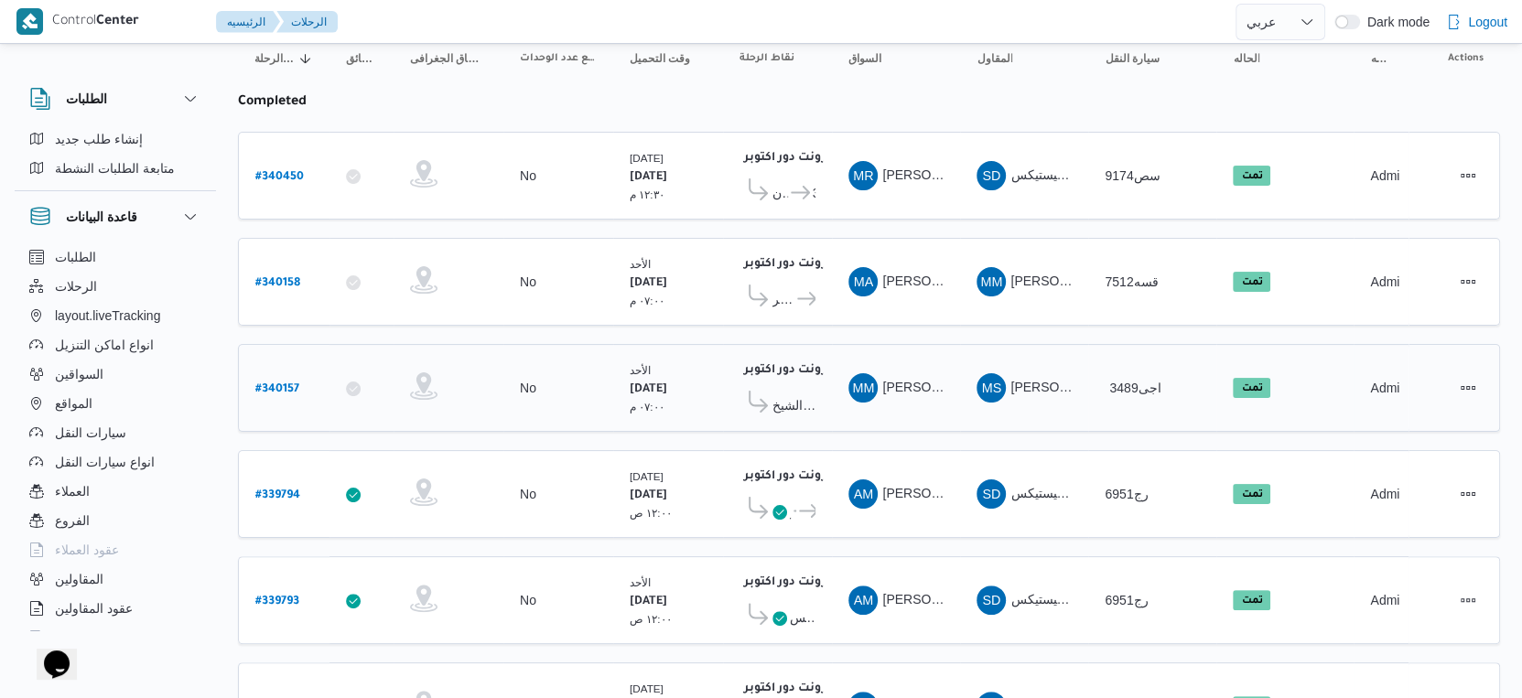
click at [275, 383] on b "# 340157" at bounding box center [277, 389] width 44 height 13
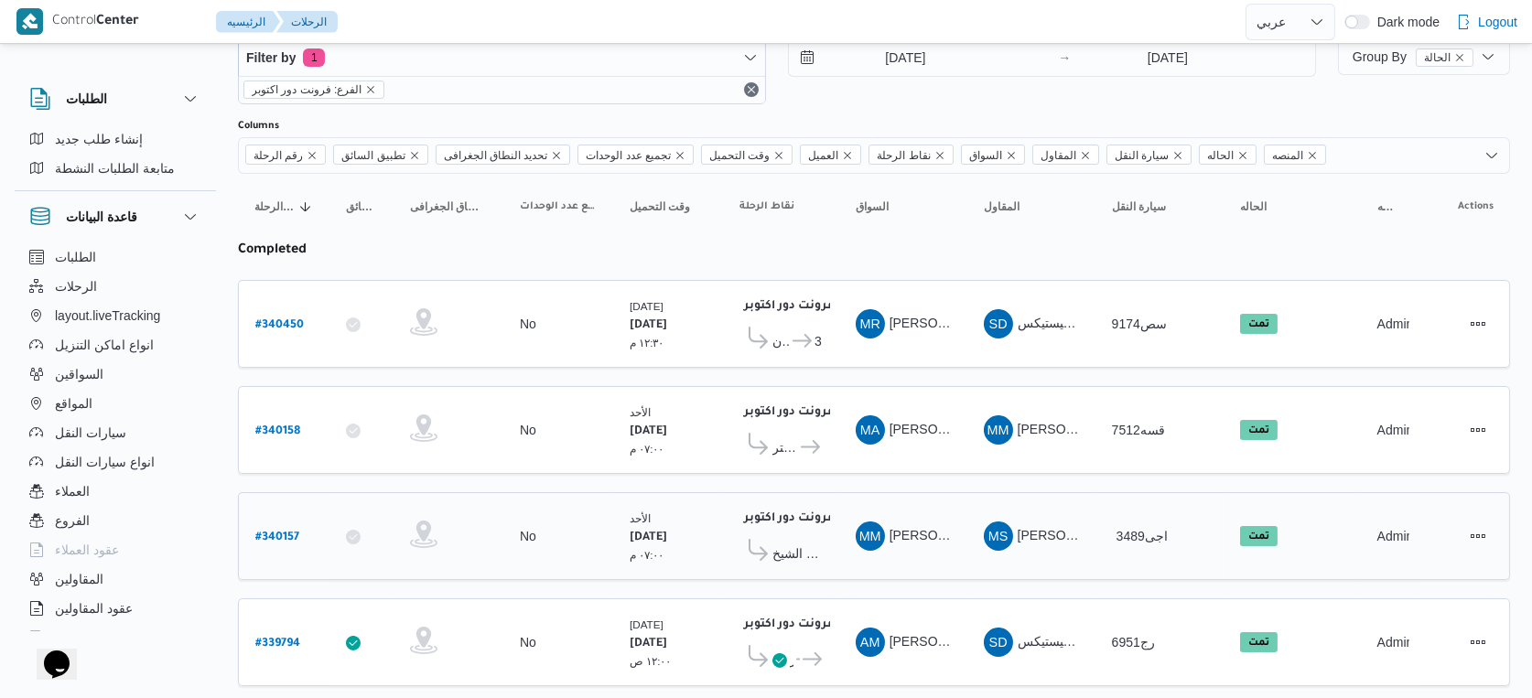
select select "ar"
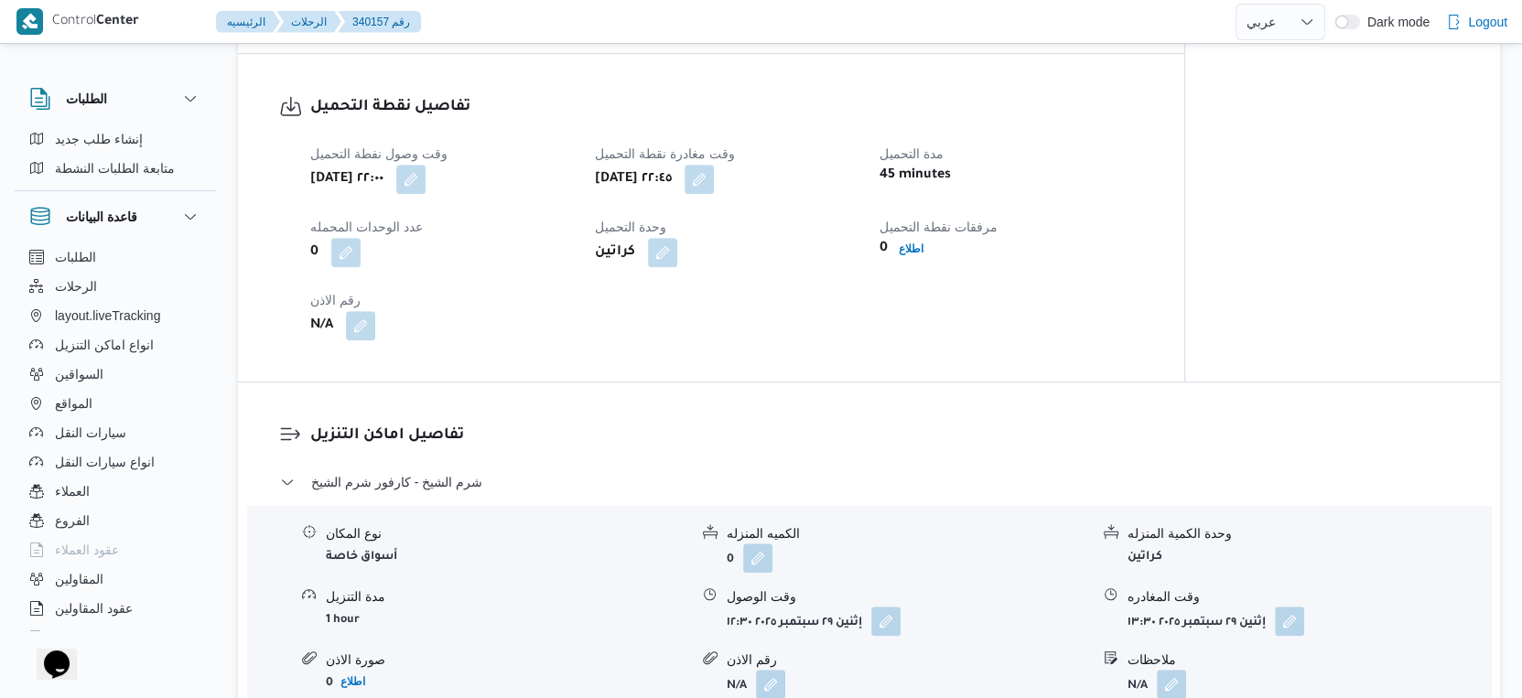
scroll to position [1215, 0]
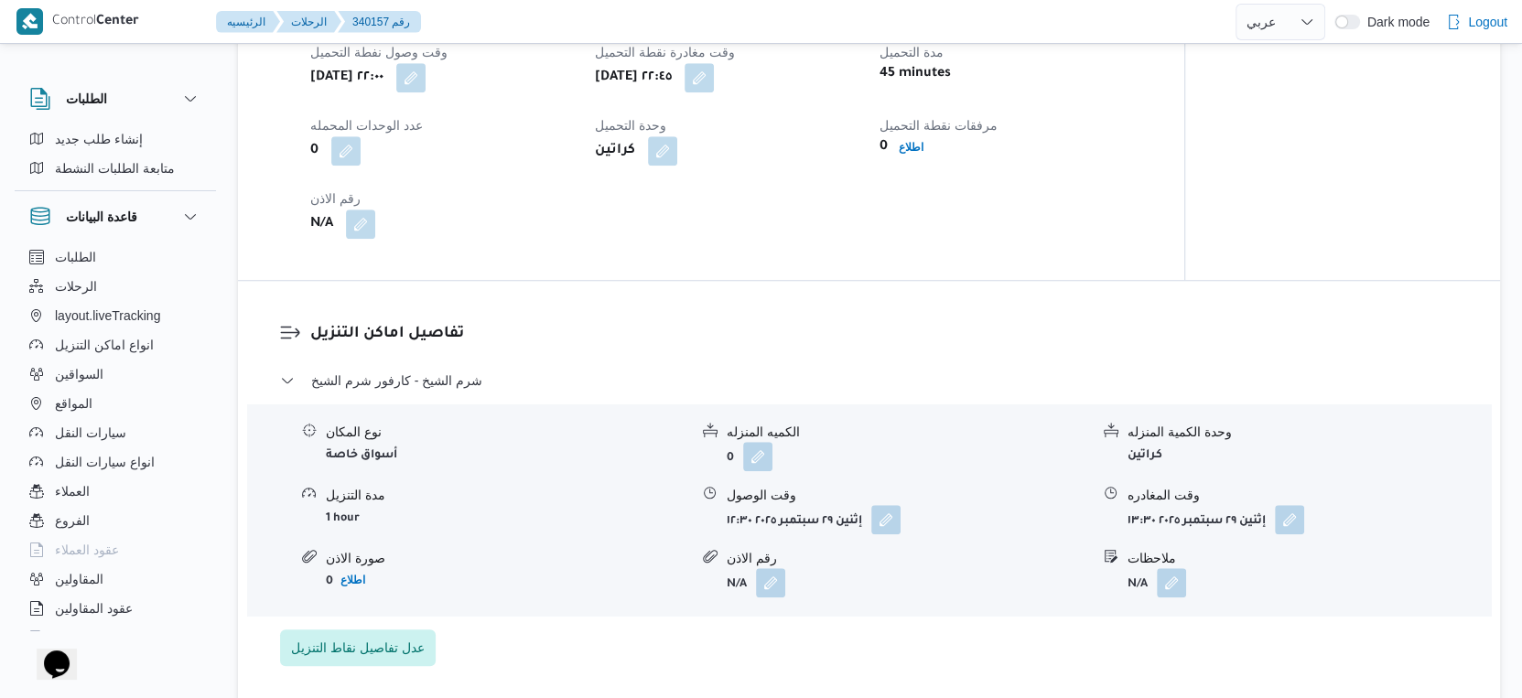
select select "ar"
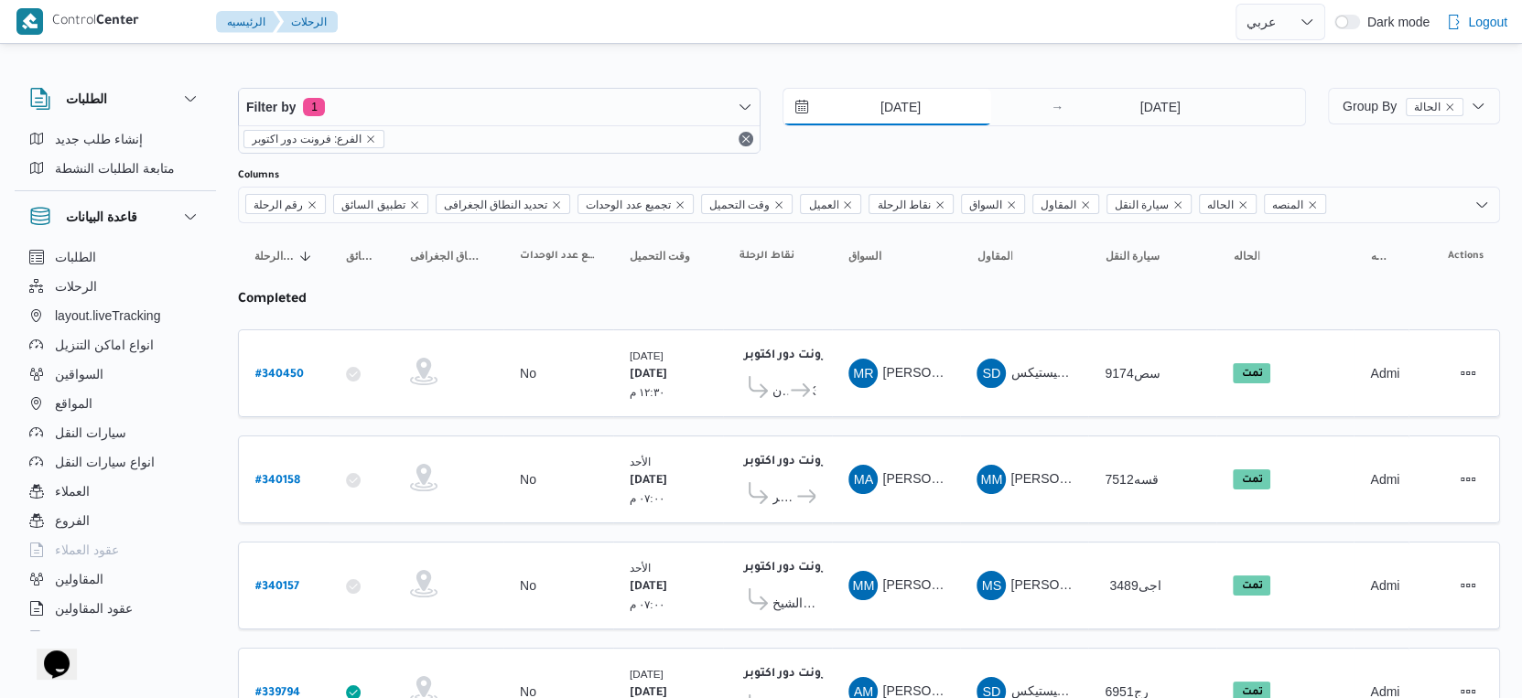
click at [947, 121] on input "28/9/2025" at bounding box center [887, 107] width 208 height 37
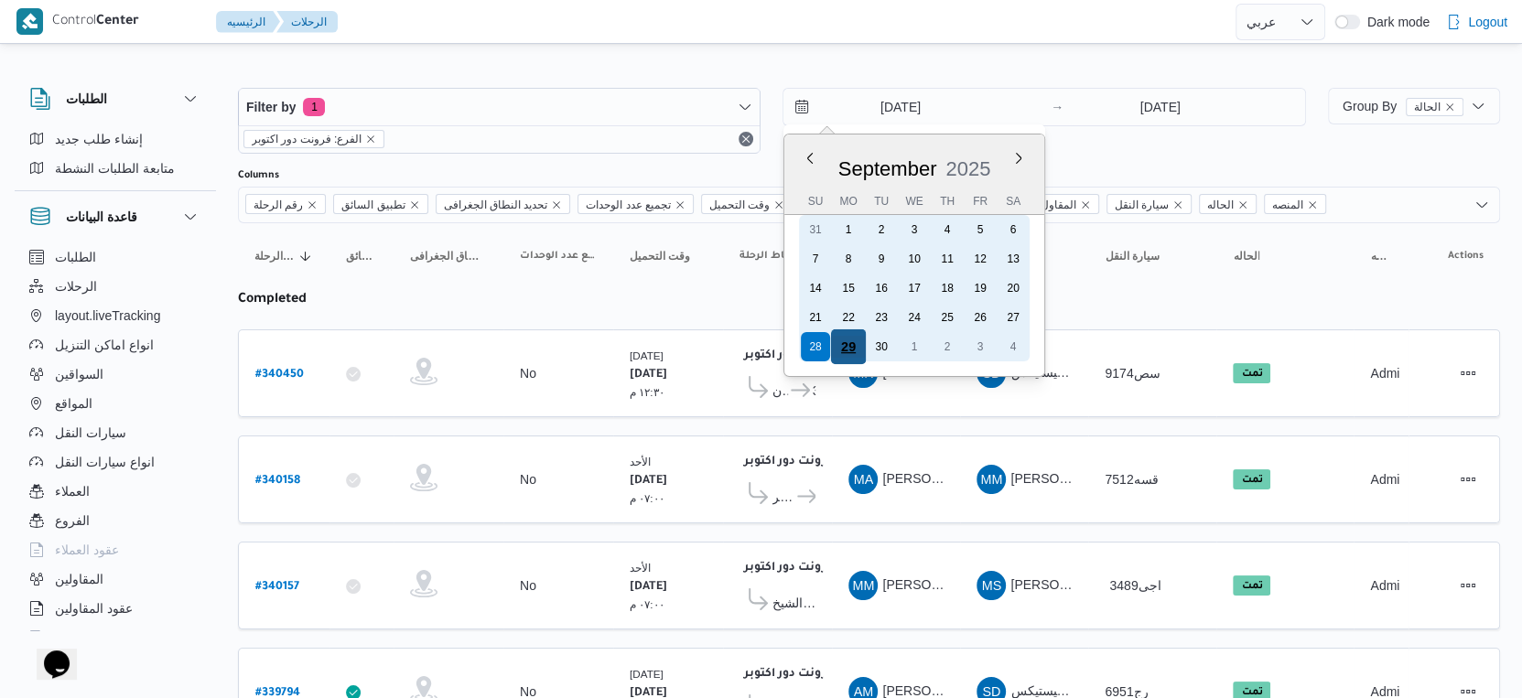
click at [857, 349] on div "29" at bounding box center [848, 346] width 35 height 35
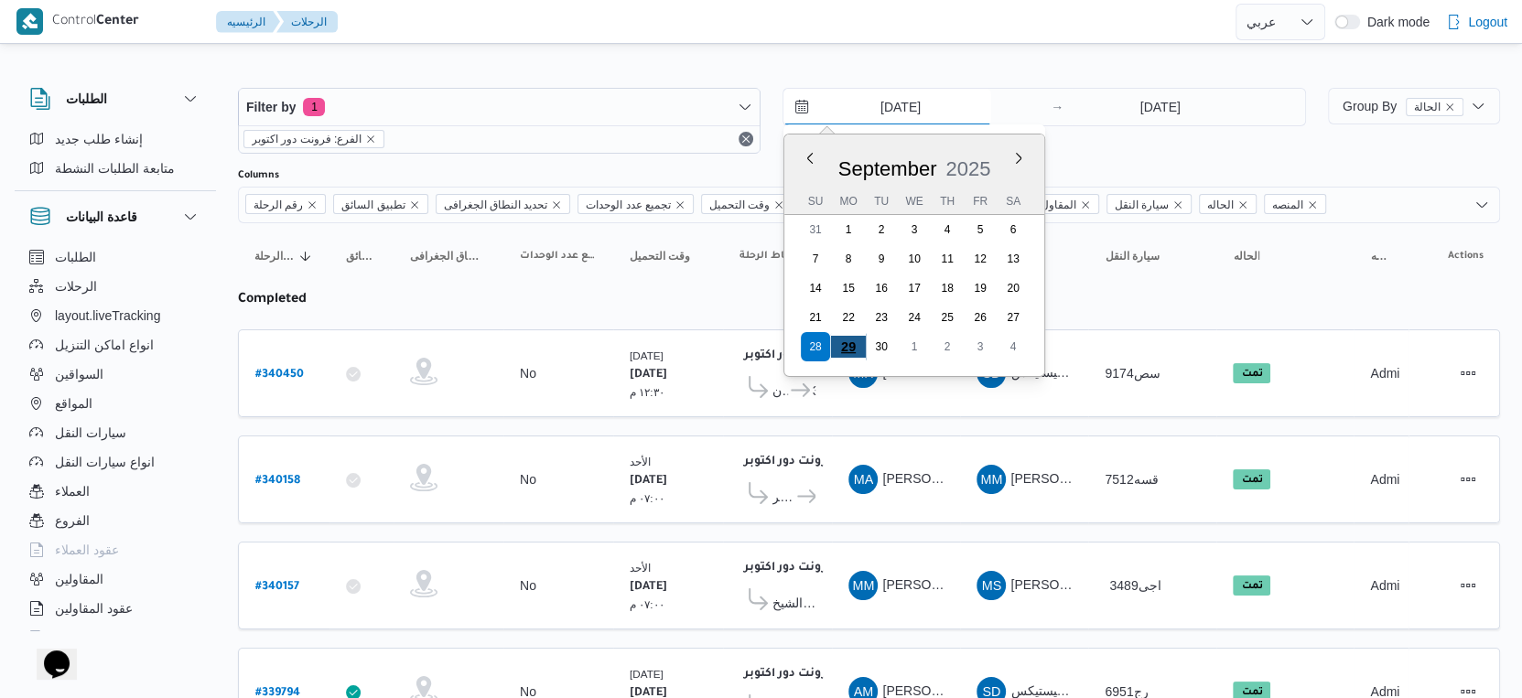
type input "[DATE]"
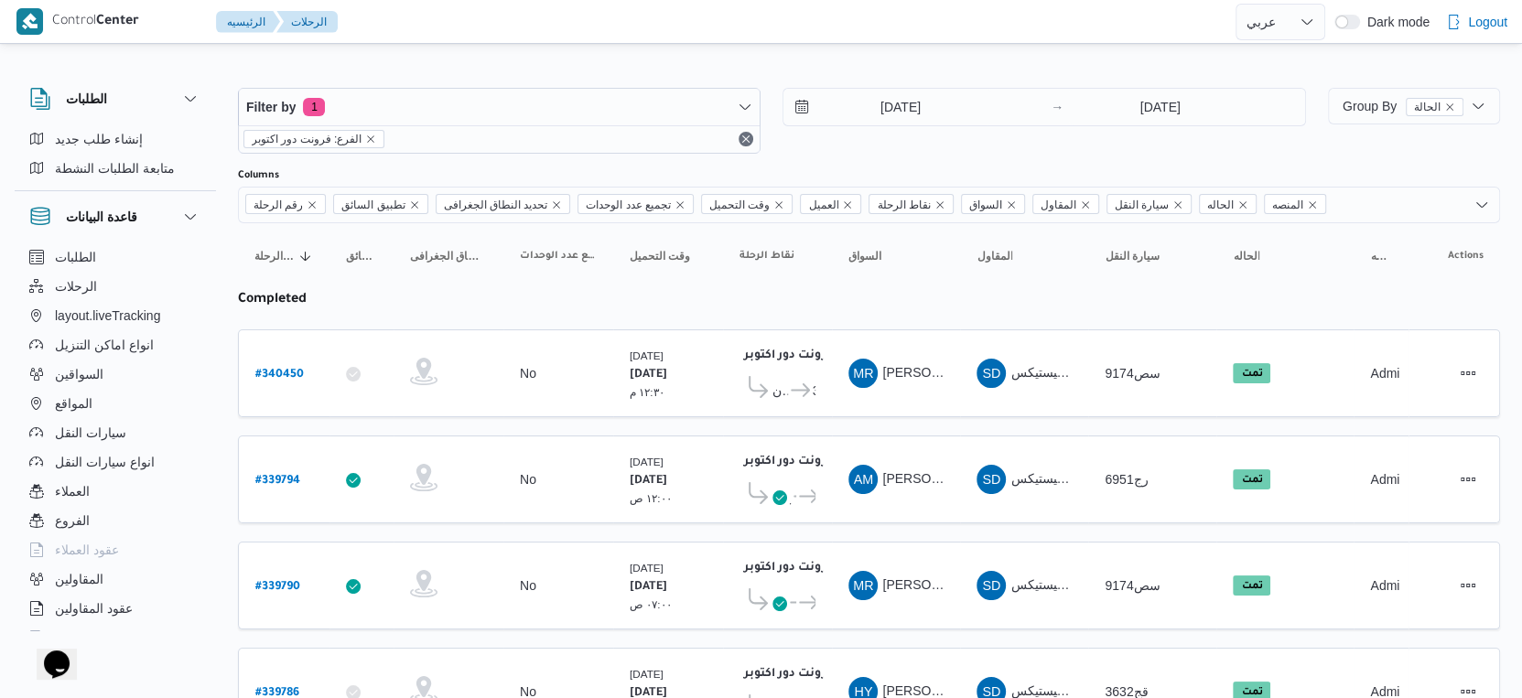
click at [925, 423] on table "رقم الرحلة Click to sort in ascending order تطبيق السائق Click to sort in ascen…" at bounding box center [869, 488] width 1262 height 531
click at [1364, 105] on span "Group By الحالة" at bounding box center [1403, 106] width 121 height 15
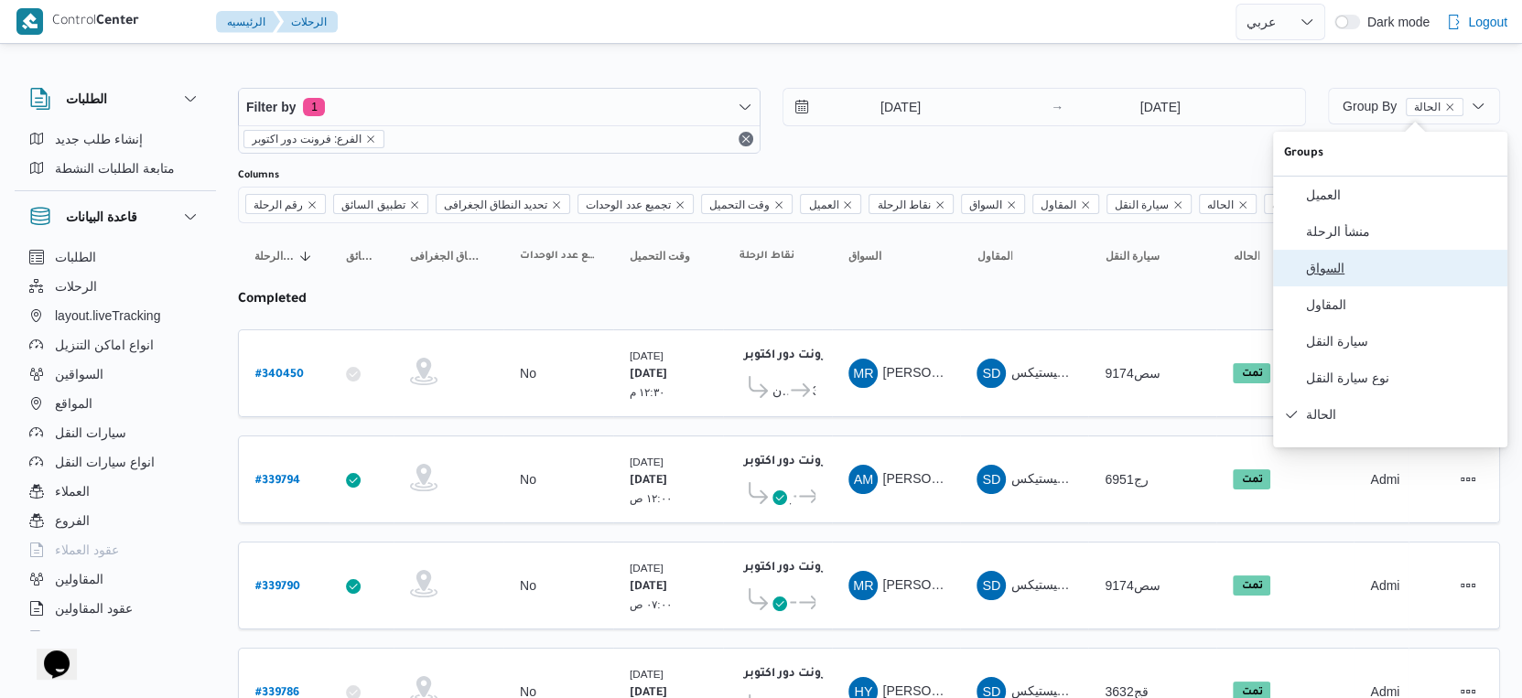
click at [1356, 275] on span "السواق" at bounding box center [1401, 268] width 190 height 15
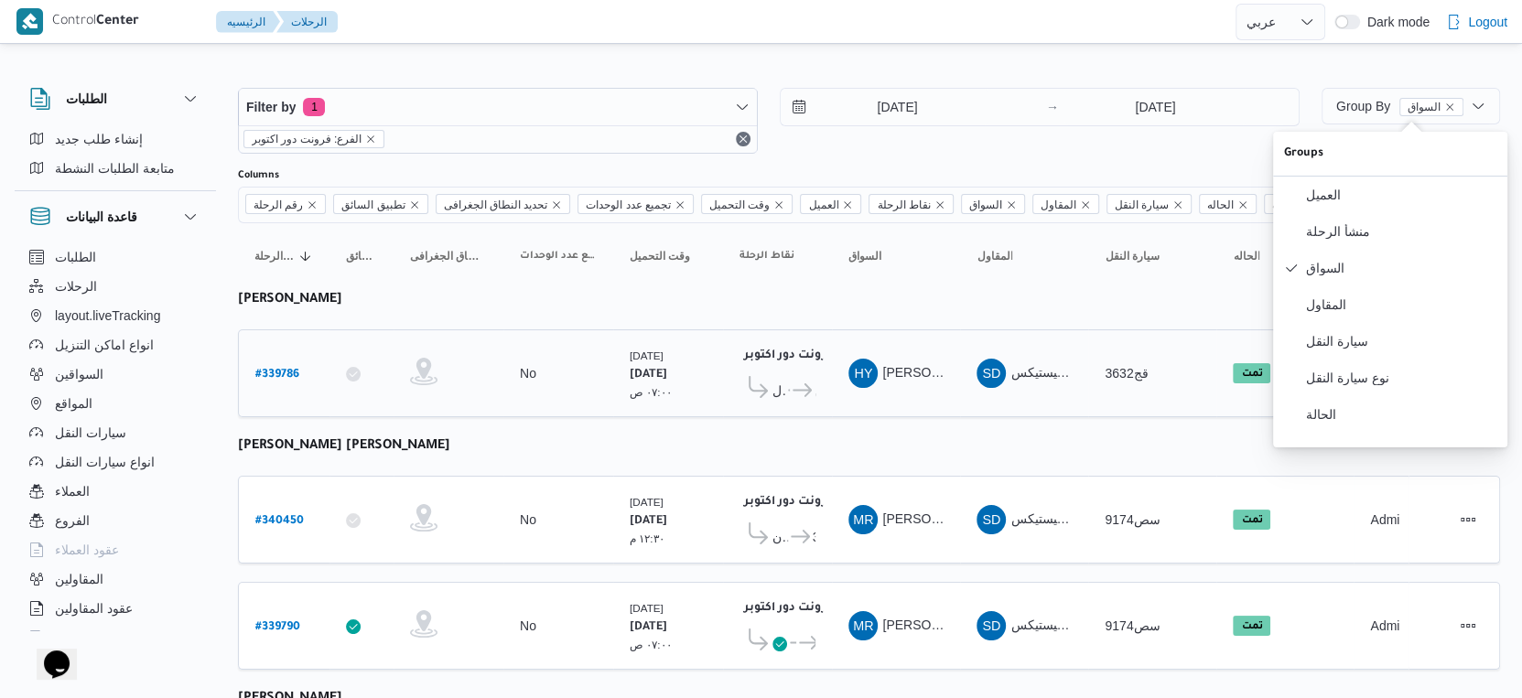
click at [729, 402] on td "نقاط الرحلة فرونت دور اكتوبر ١٠:٤٨ م كارفور طيبه مول ... كارفور الزيتون كارفور …" at bounding box center [777, 373] width 109 height 88
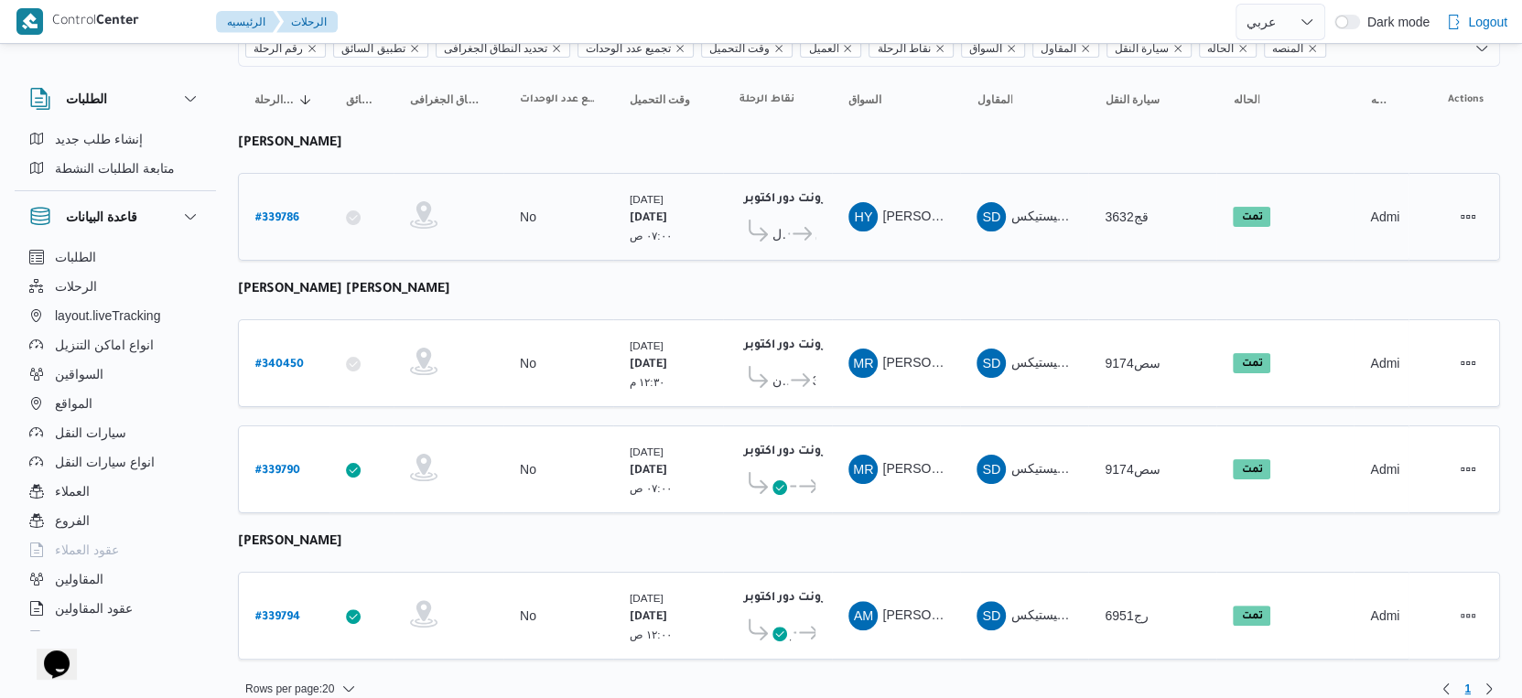
scroll to position [167, 0]
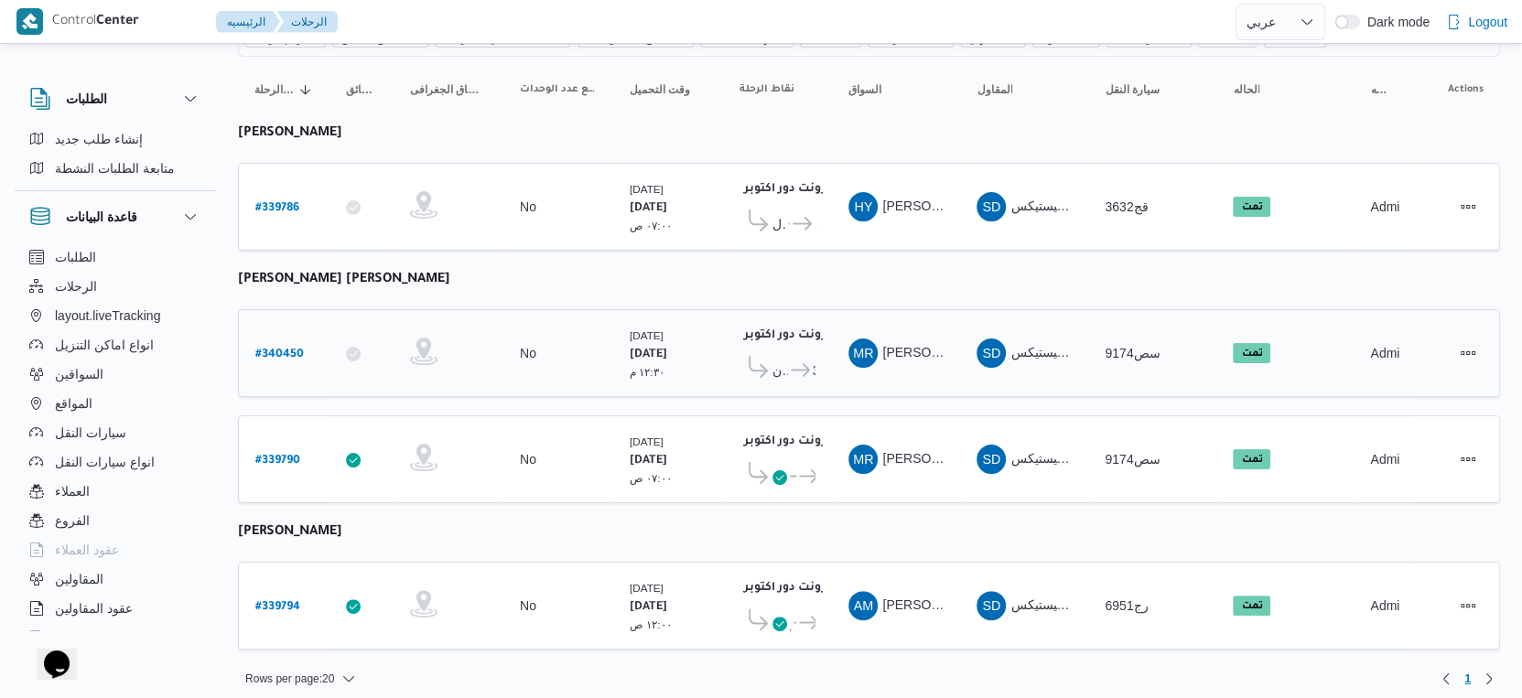
click at [788, 360] on span "كارفور ١٥مايو سي3" at bounding box center [802, 371] width 28 height 22
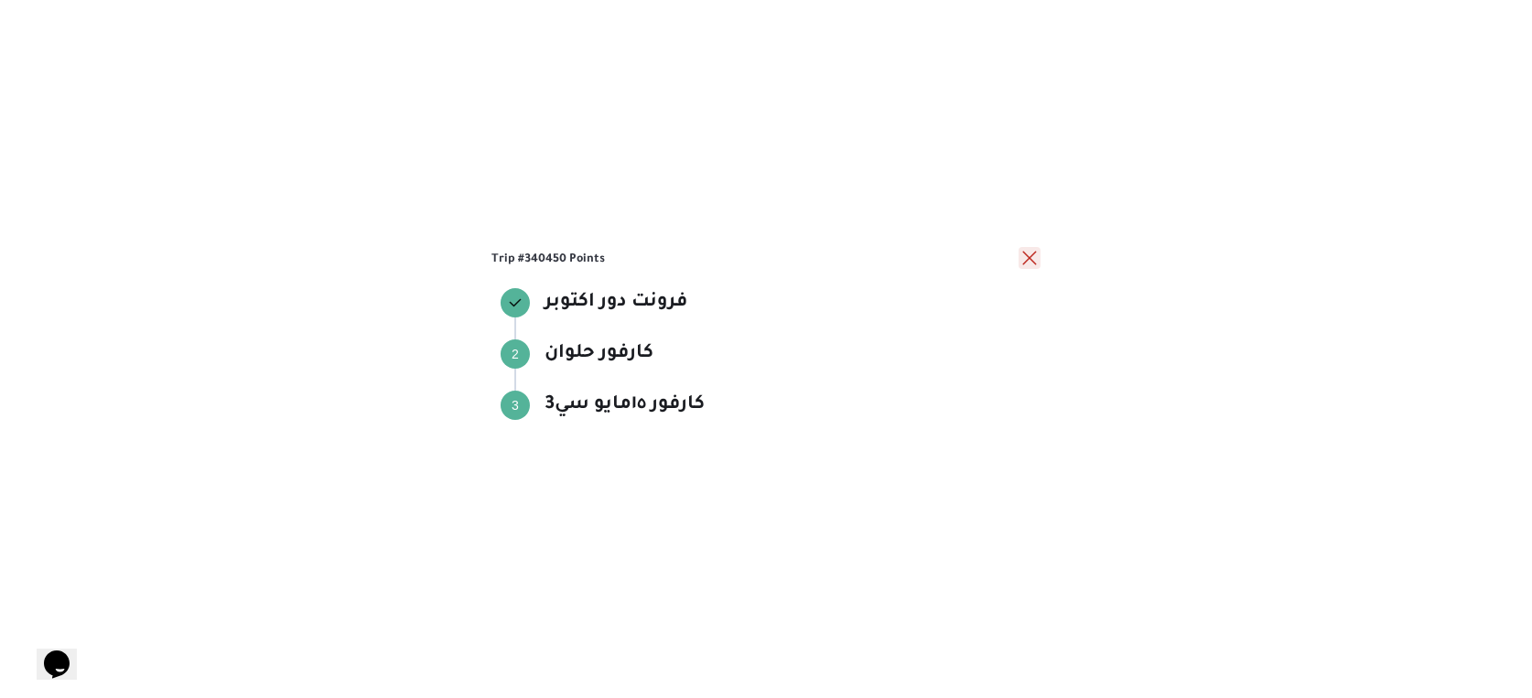
click at [1030, 256] on button "close" at bounding box center [1030, 258] width 22 height 22
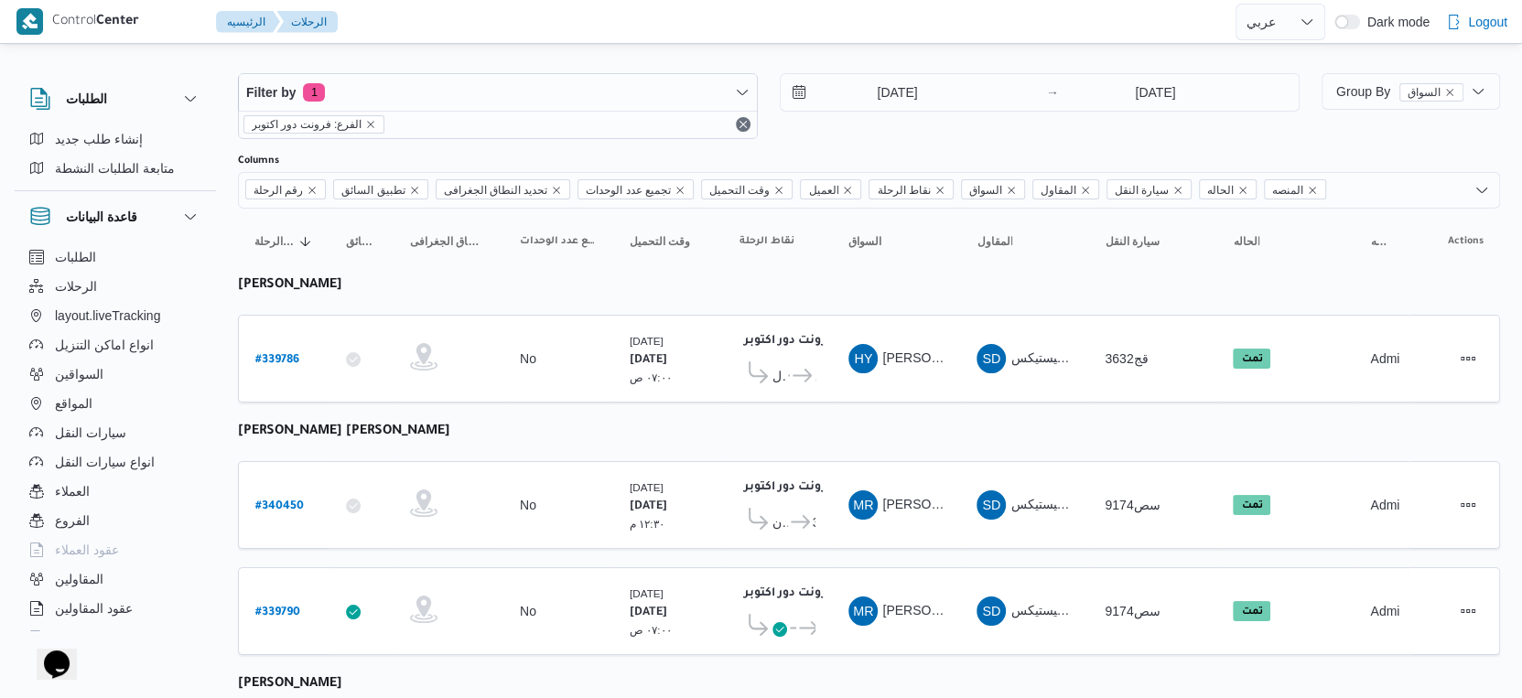
scroll to position [0, 0]
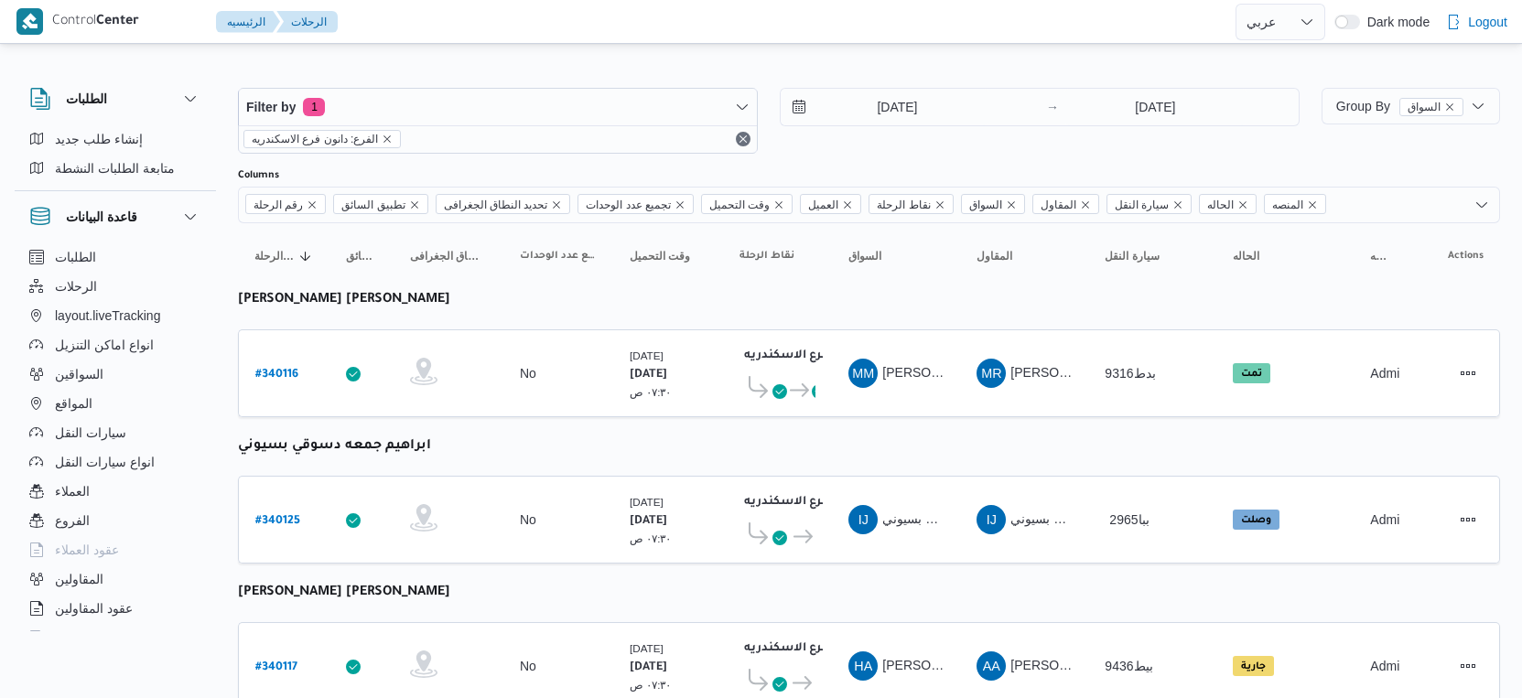
select select "ar"
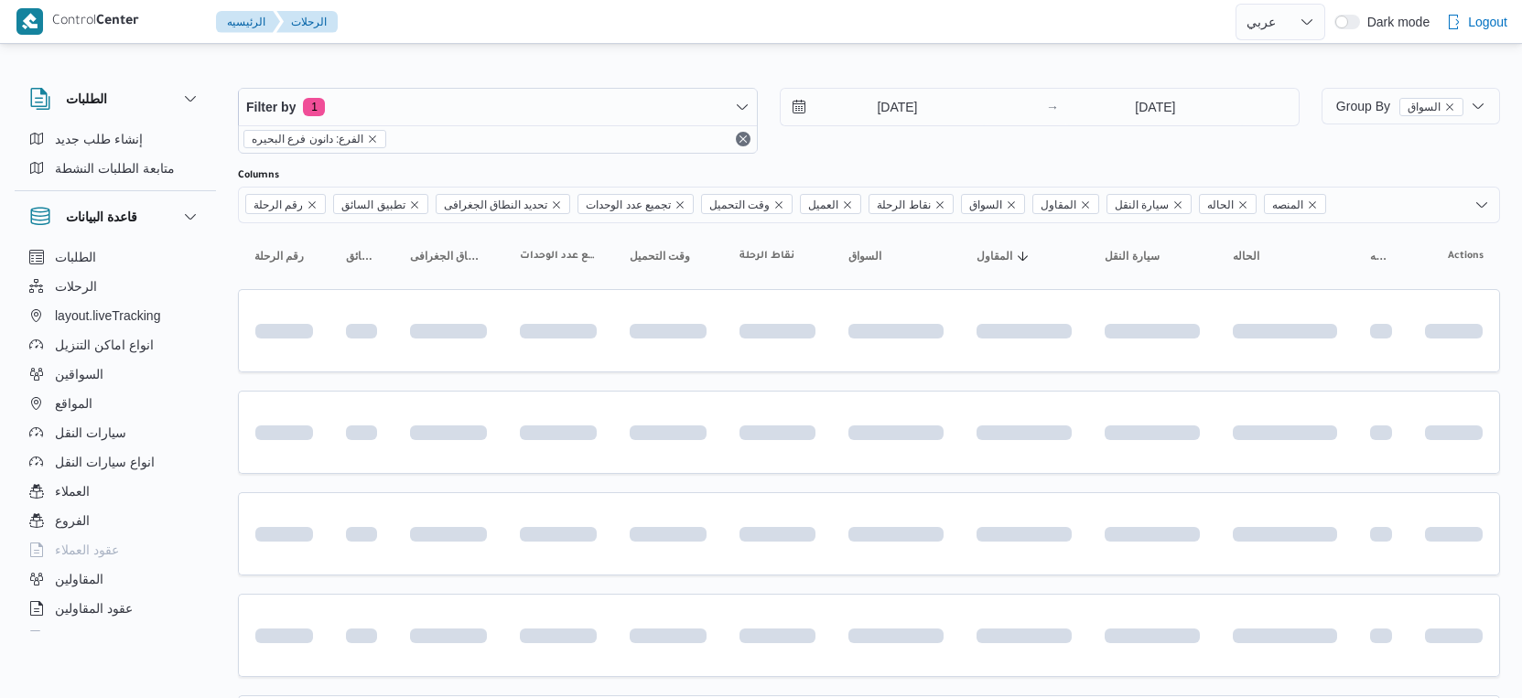
select select "ar"
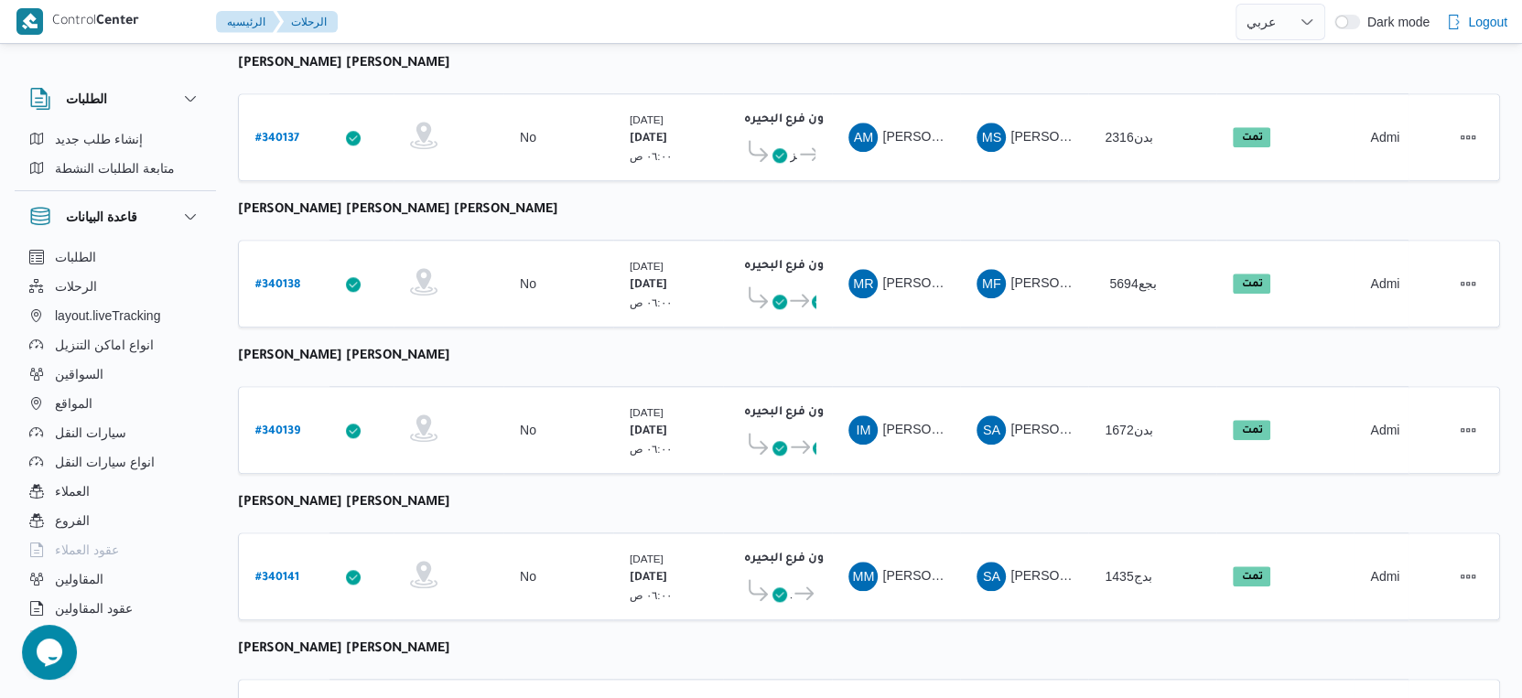
scroll to position [1290, 0]
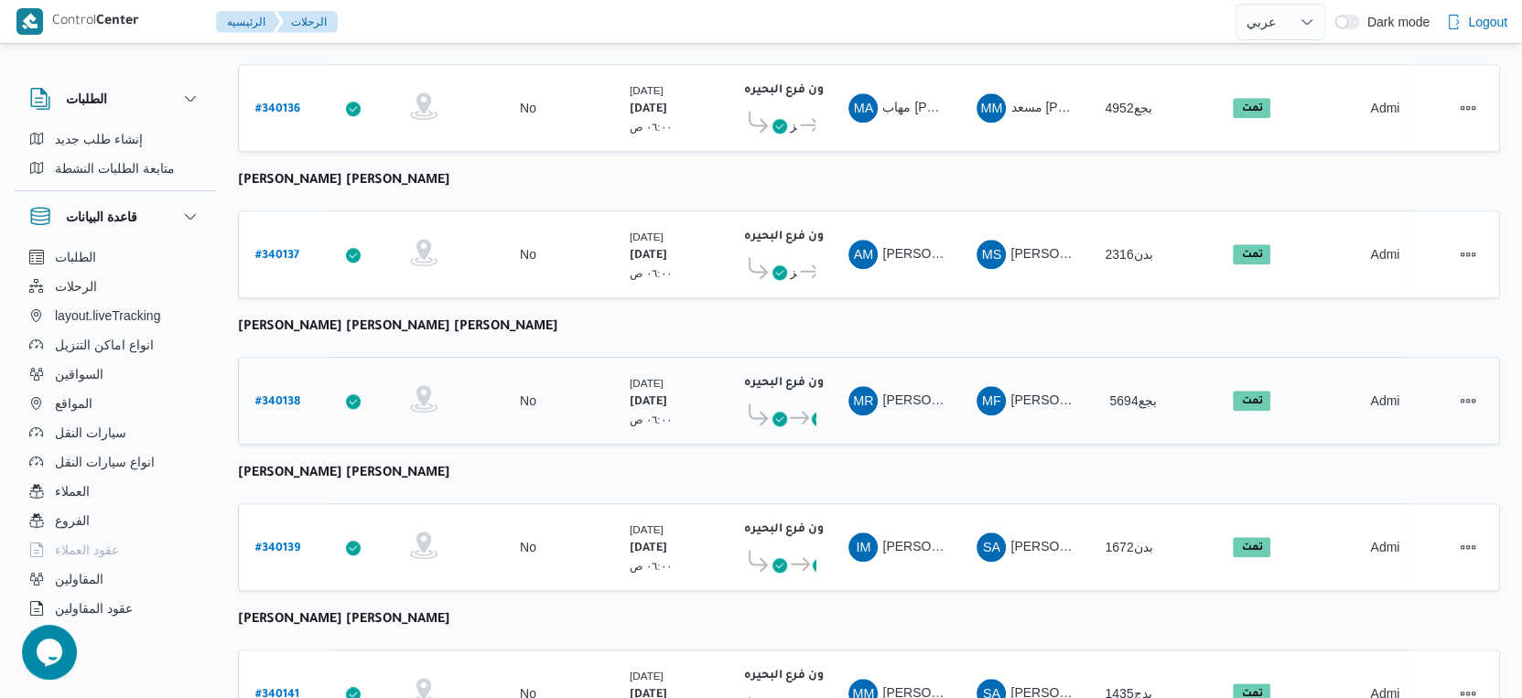
click at [287, 396] on b "# 340138" at bounding box center [277, 402] width 45 height 13
select select "ar"
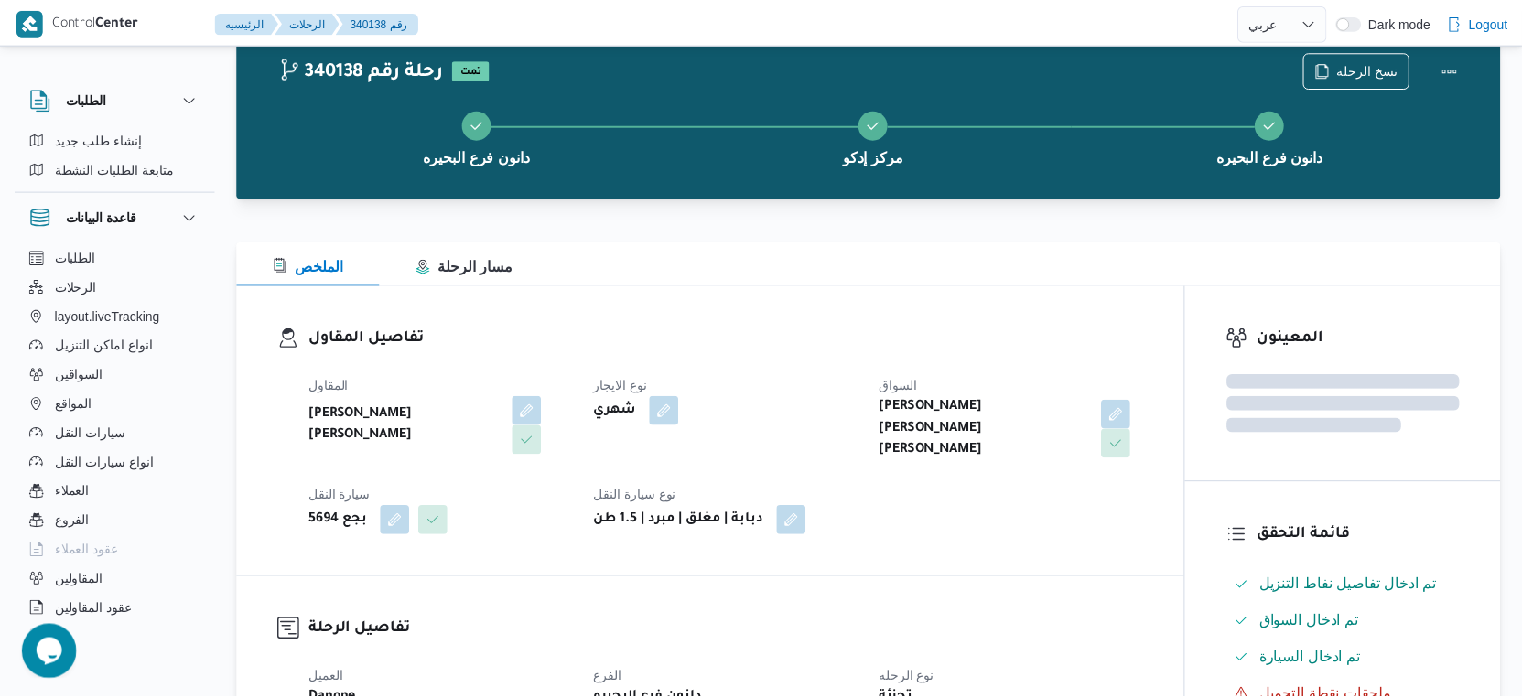
scroll to position [1290, 0]
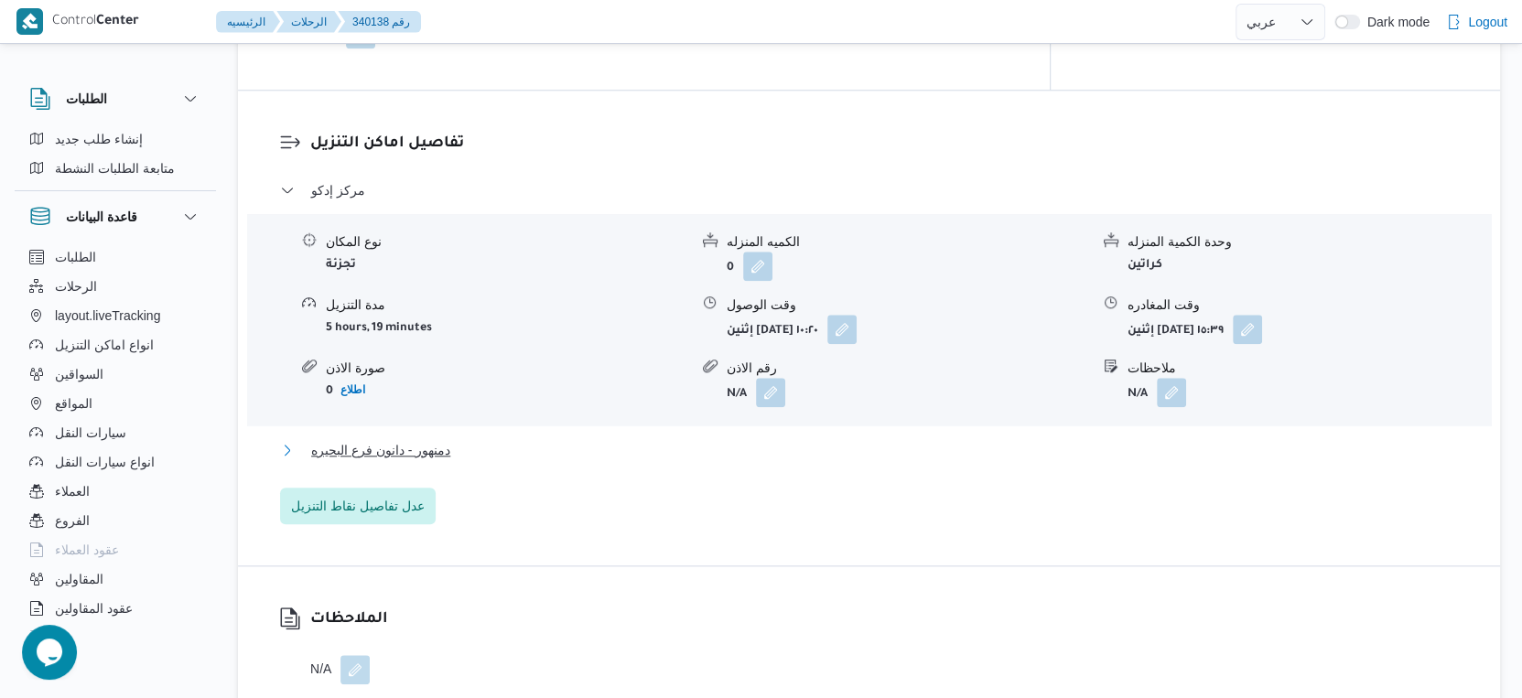
click at [452, 439] on button "دمنهور - دانون فرع البحيره" at bounding box center [869, 450] width 1179 height 22
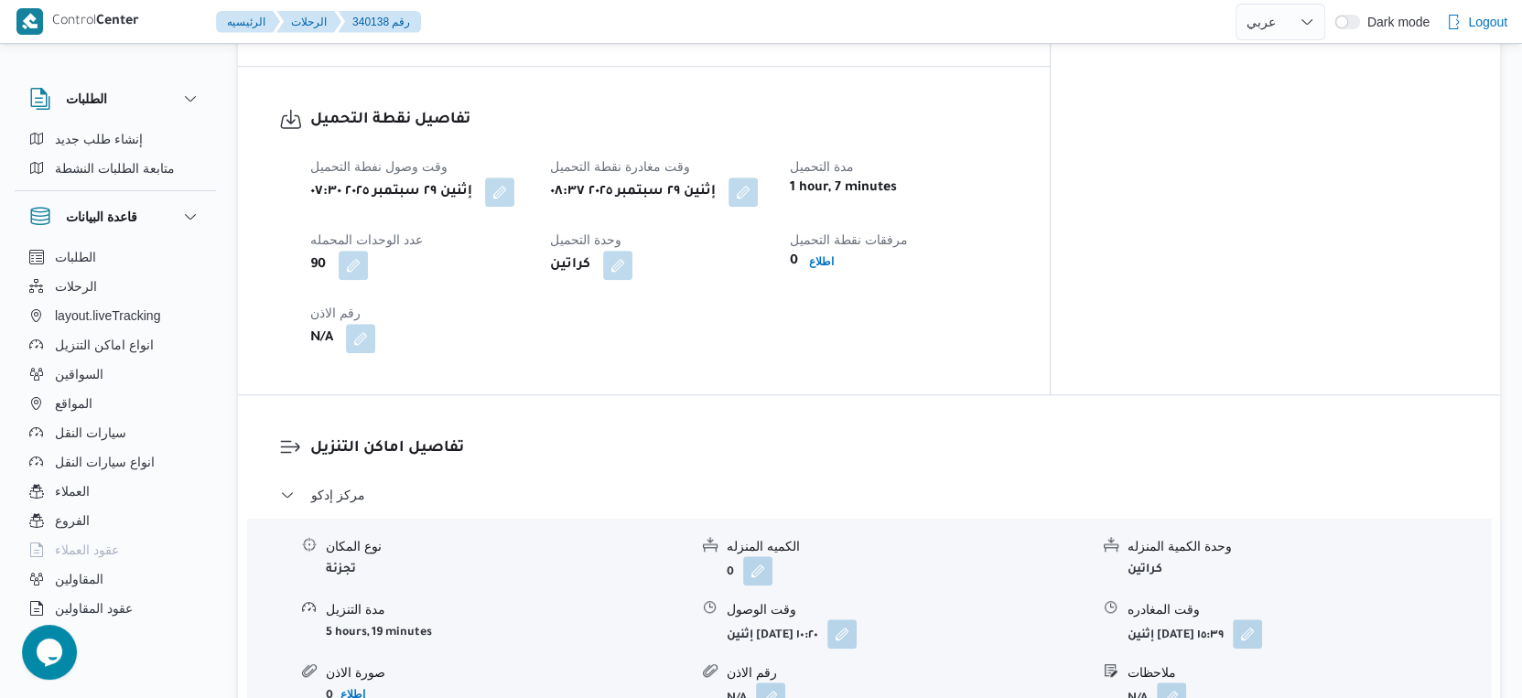
scroll to position [680, 0]
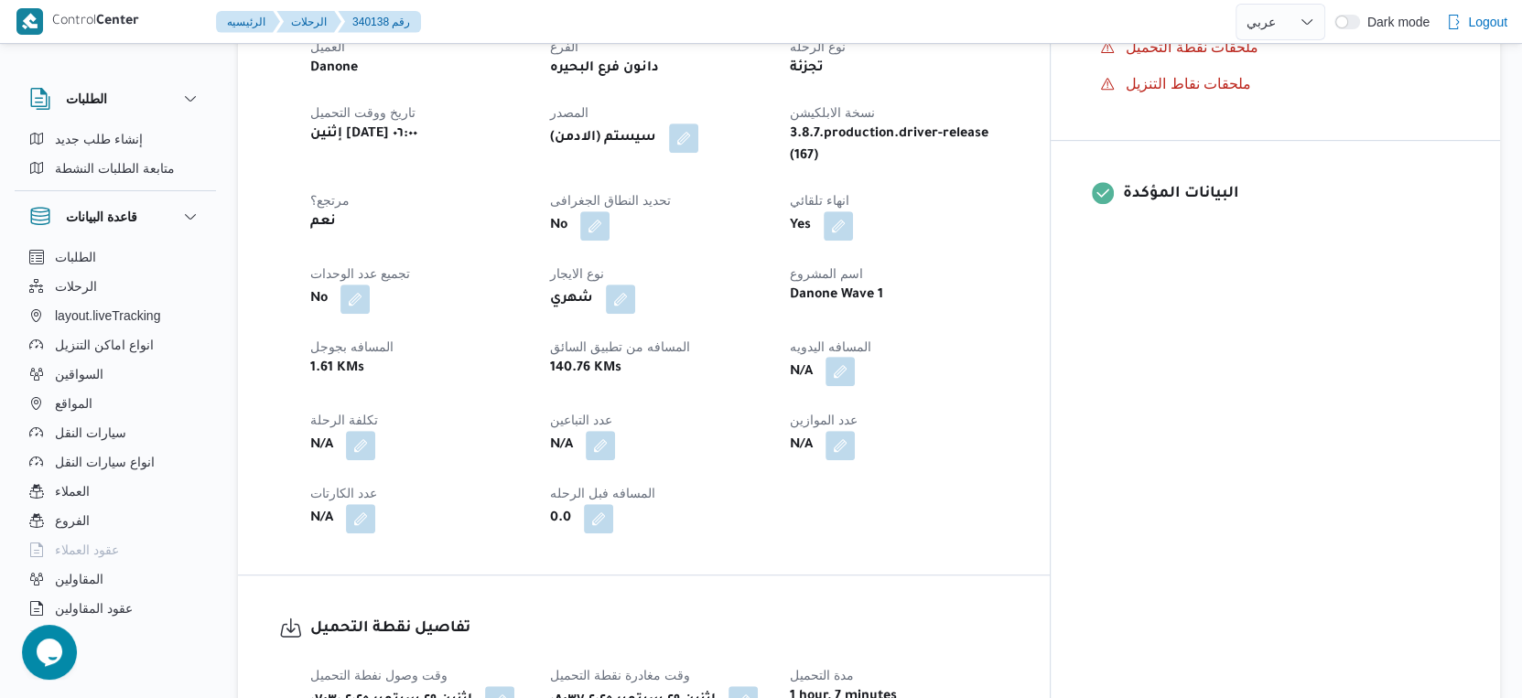
click at [855, 357] on button "button" at bounding box center [839, 371] width 29 height 29
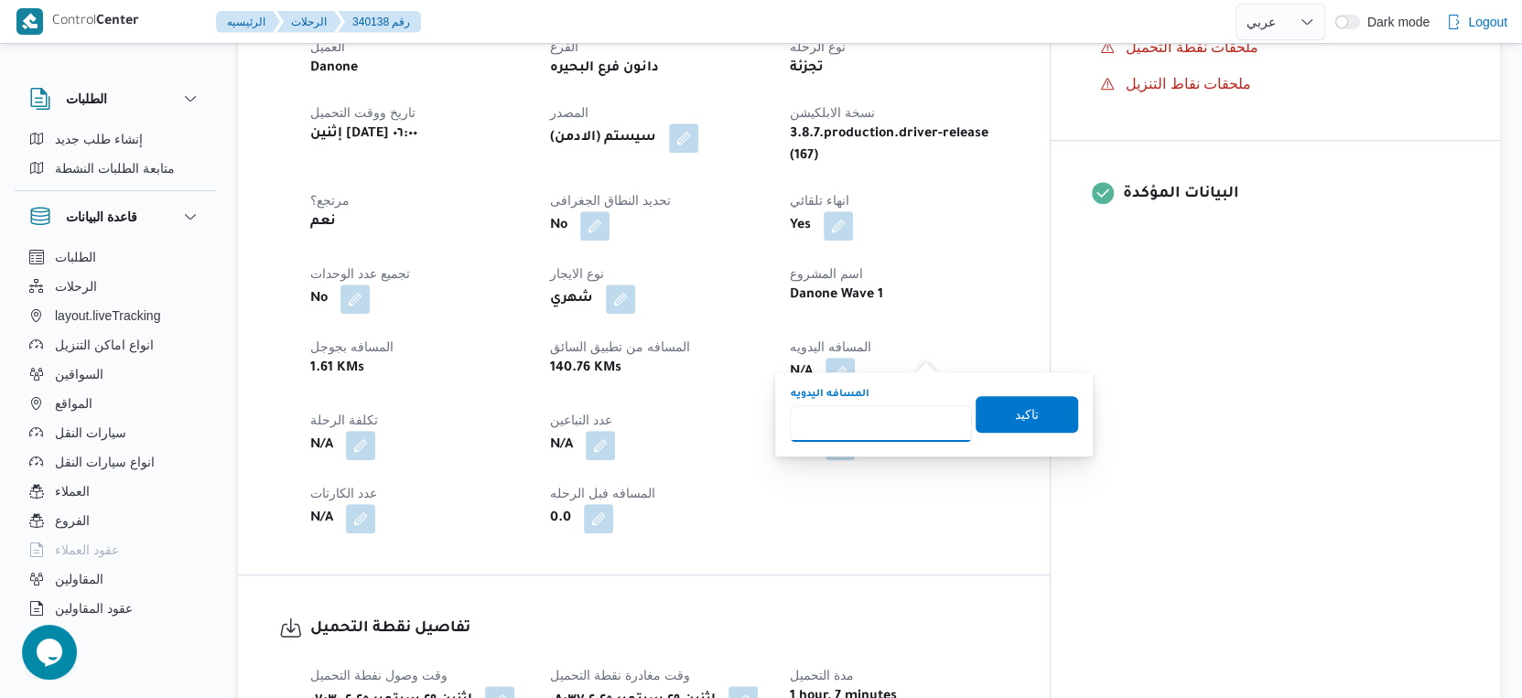
click at [875, 430] on input "المسافه اليدويه" at bounding box center [881, 423] width 182 height 37
type input "158"
click at [1046, 415] on span "تاكيد" at bounding box center [1027, 413] width 103 height 37
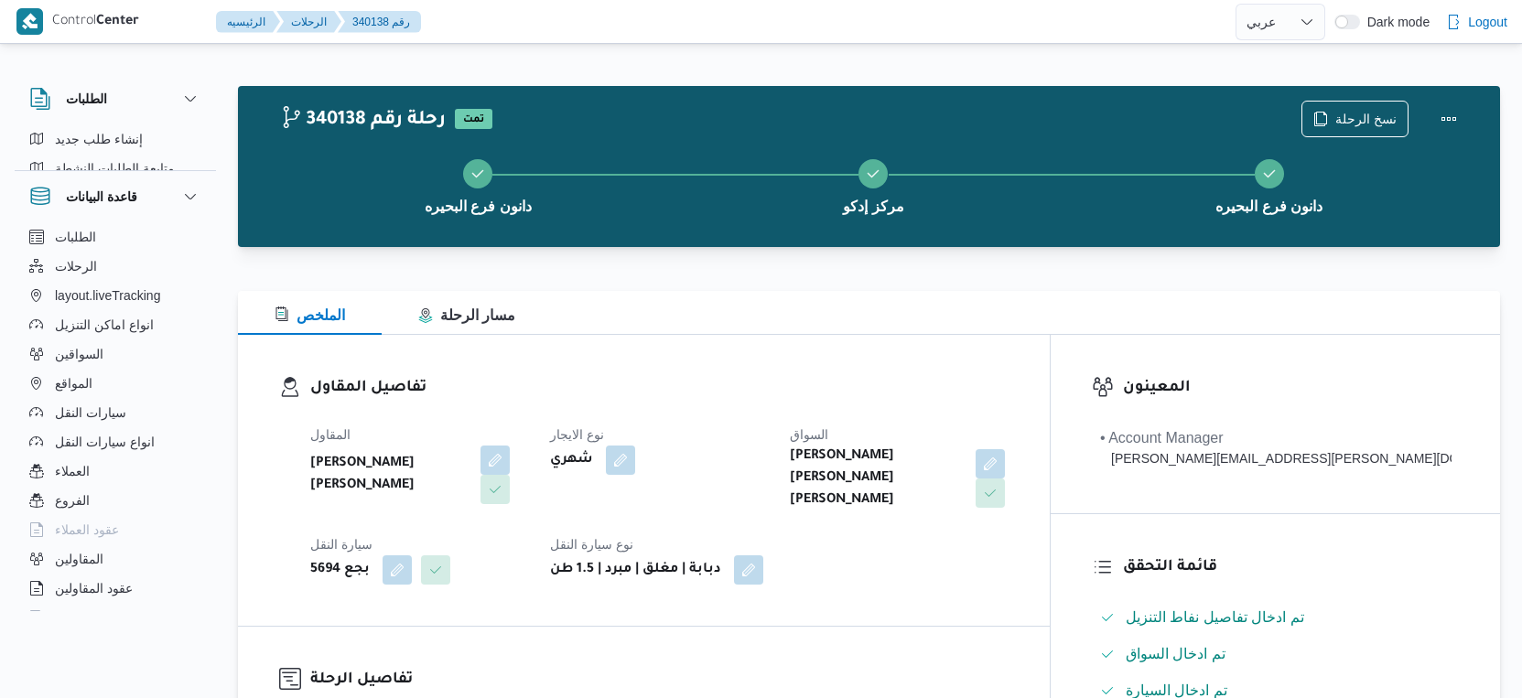
select select "ar"
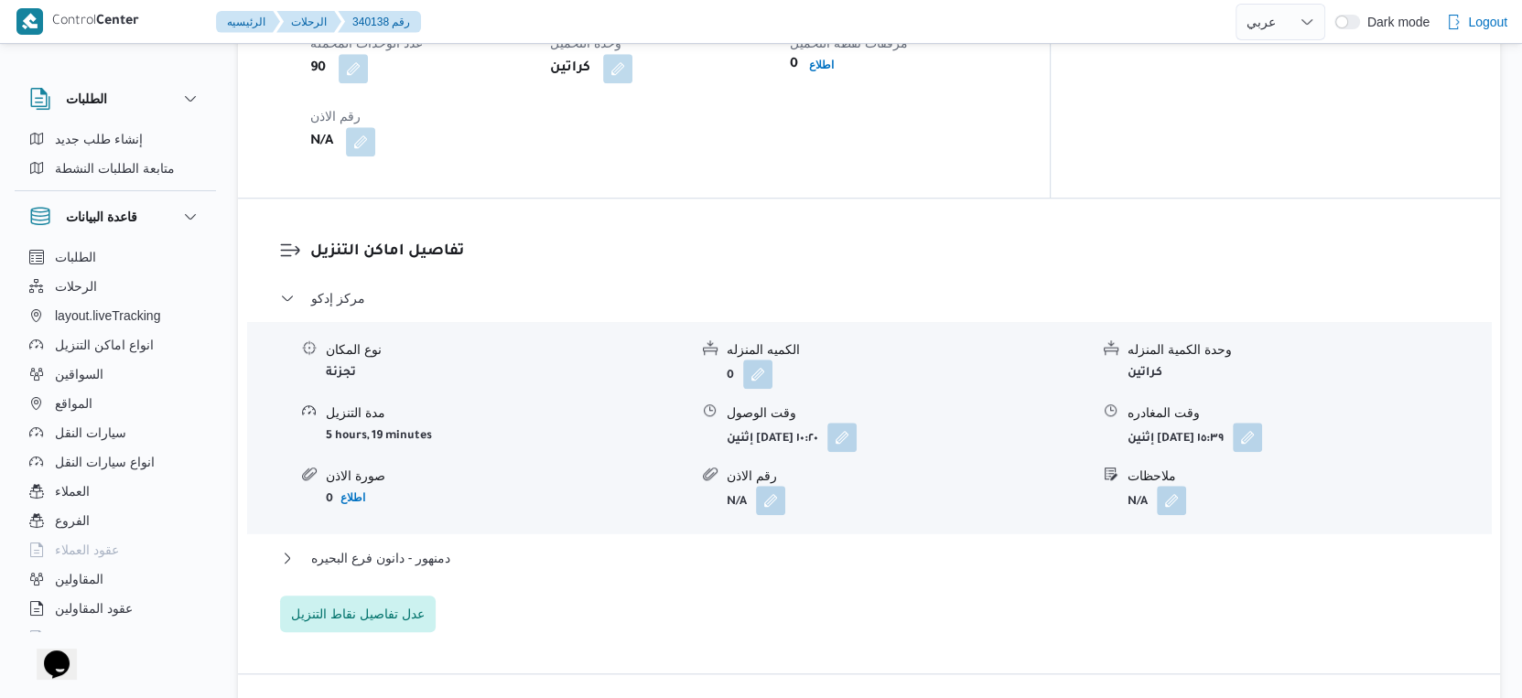
scroll to position [1473, 0]
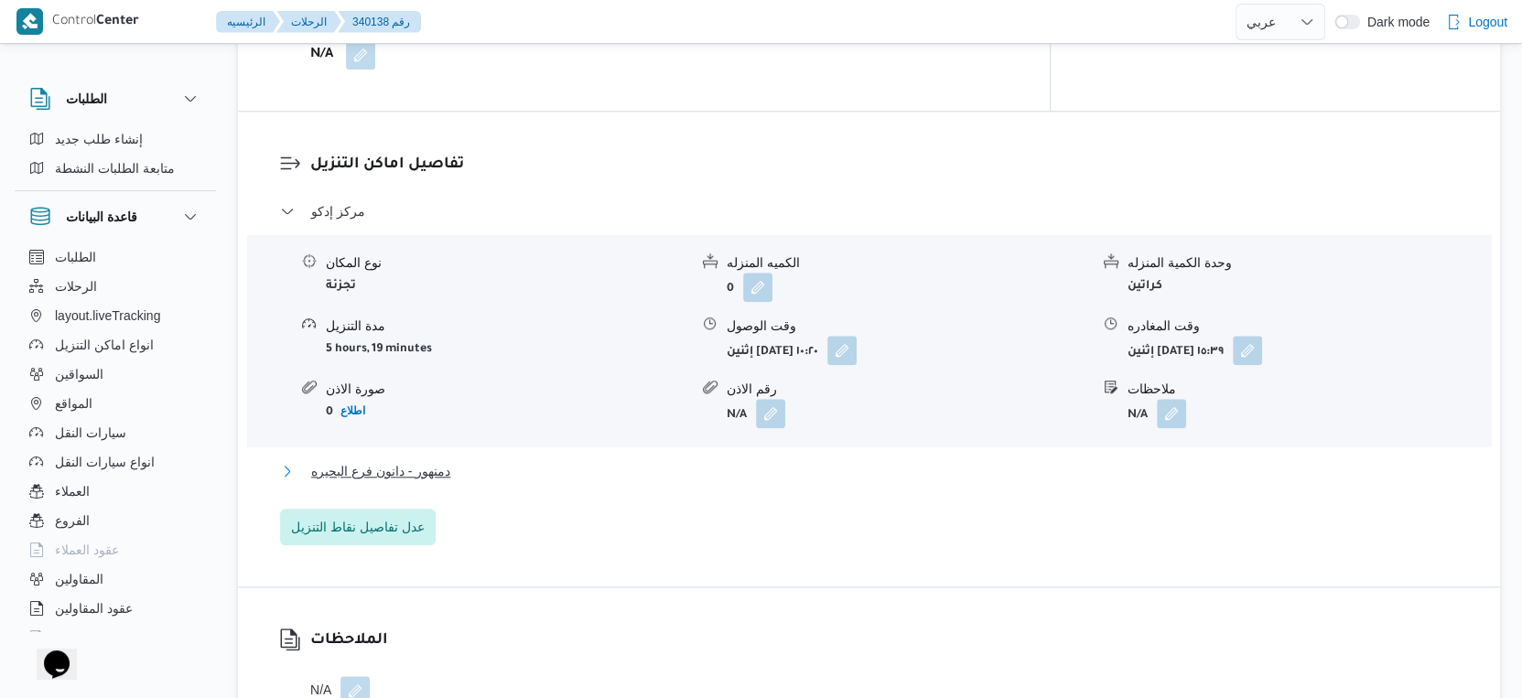
click at [531, 460] on button "دمنهور - دانون فرع البحيره" at bounding box center [869, 471] width 1179 height 22
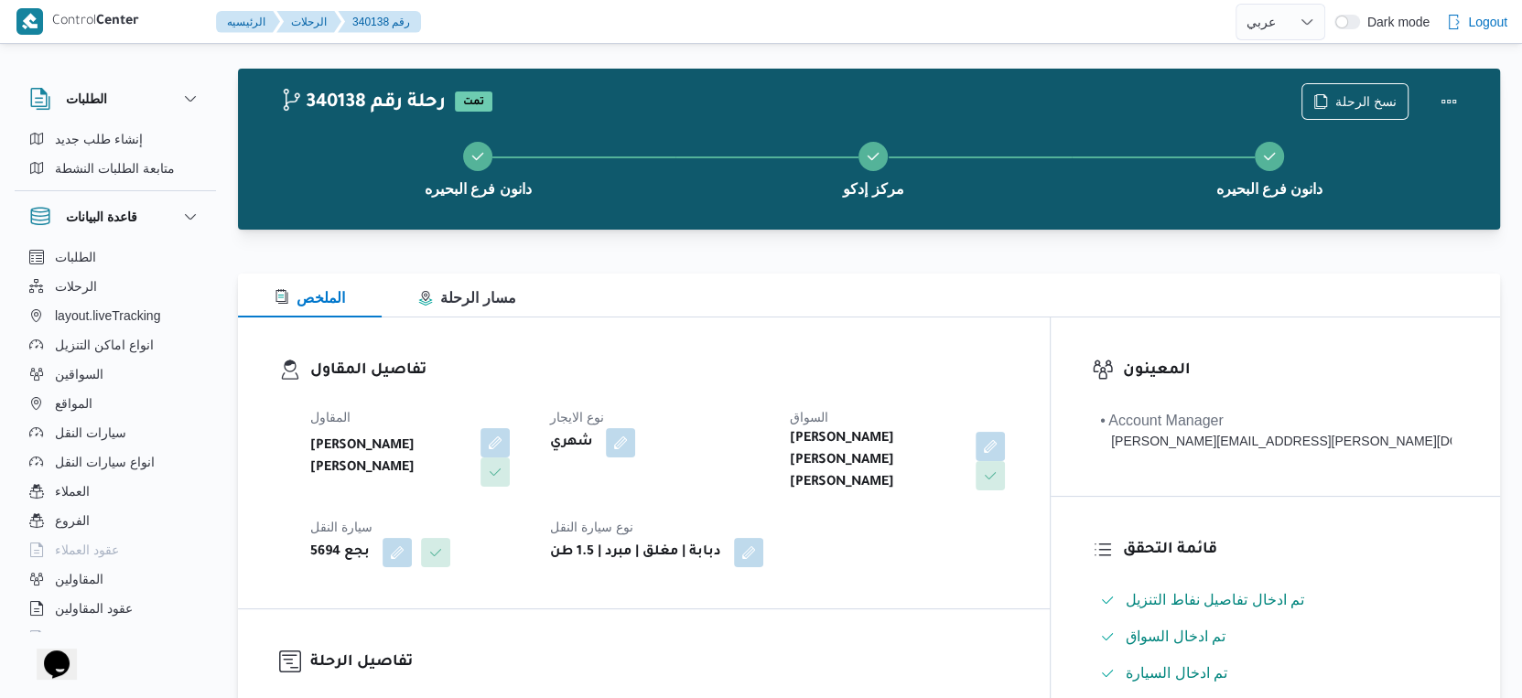
scroll to position [0, 0]
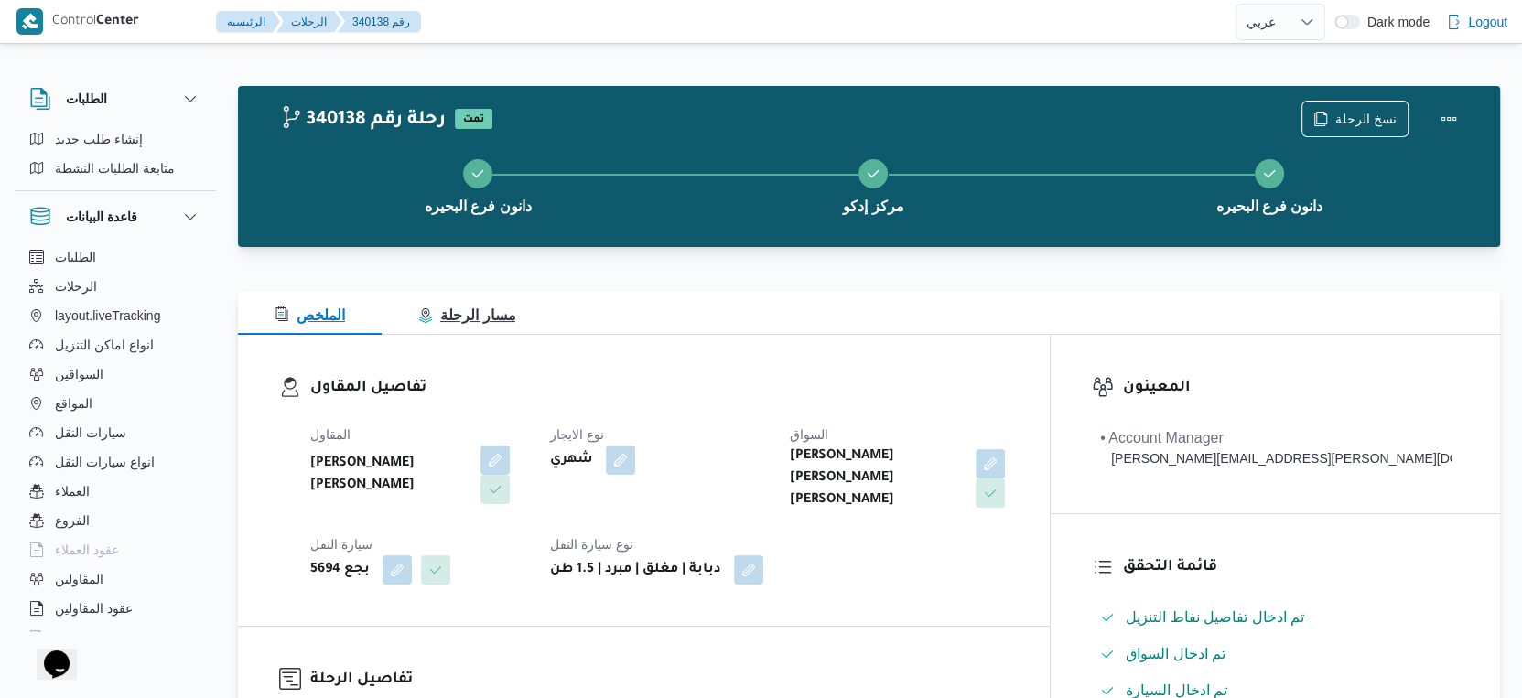
click at [491, 314] on span "مسار الرحلة" at bounding box center [466, 316] width 97 height 16
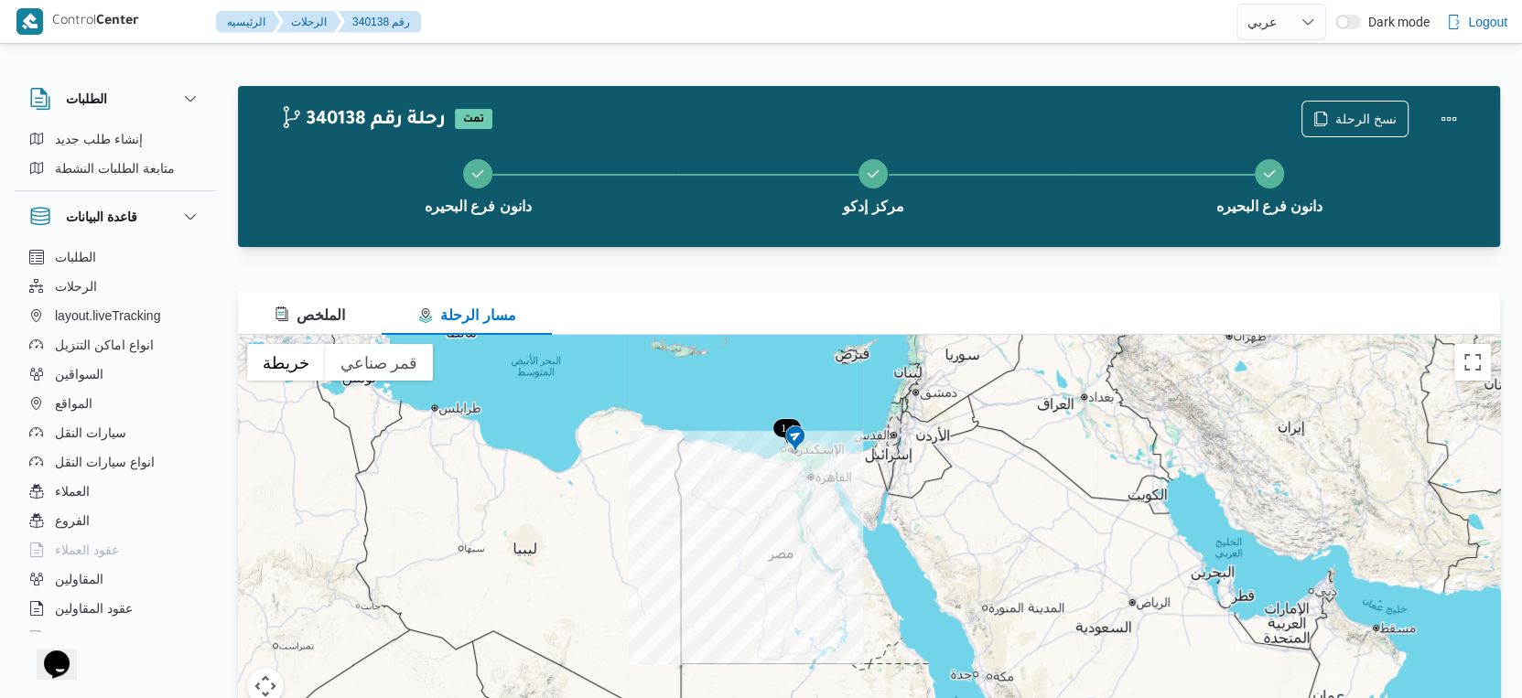
drag, startPoint x: 851, startPoint y: 537, endPoint x: 765, endPoint y: 533, distance: 86.1
click at [758, 541] on div at bounding box center [869, 564] width 1262 height 458
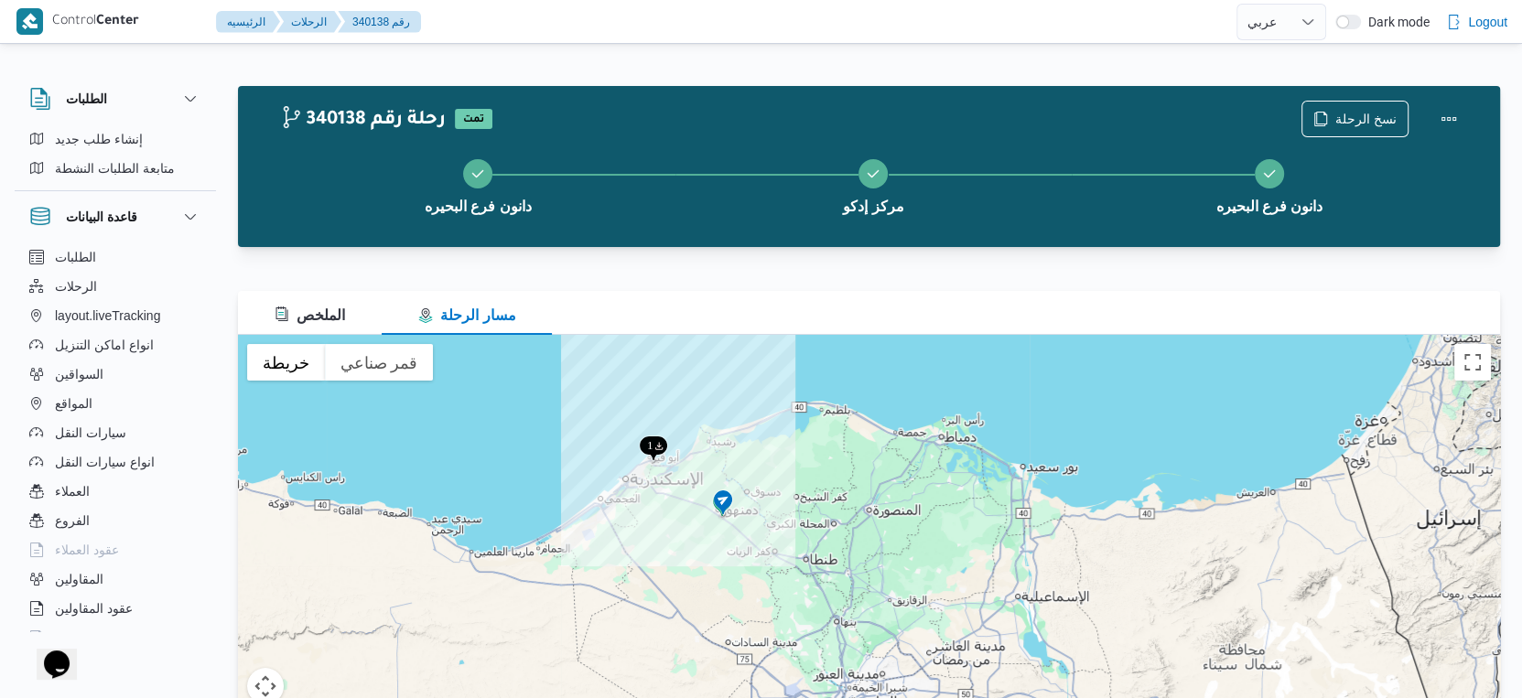
drag, startPoint x: 603, startPoint y: 450, endPoint x: 677, endPoint y: 549, distance: 123.6
click at [674, 550] on div at bounding box center [869, 564] width 1262 height 458
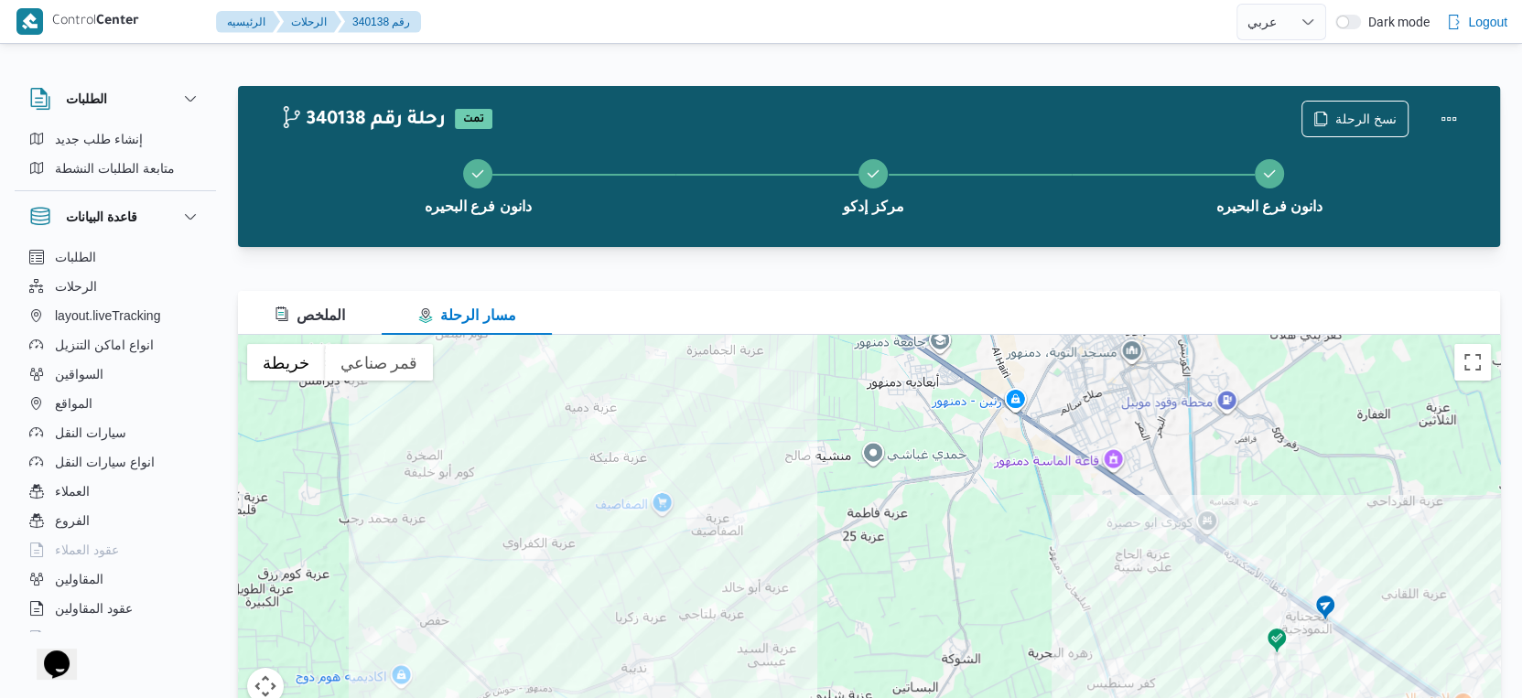
drag, startPoint x: 1096, startPoint y: 439, endPoint x: 887, endPoint y: 667, distance: 309.6
click at [887, 667] on div at bounding box center [869, 564] width 1262 height 458
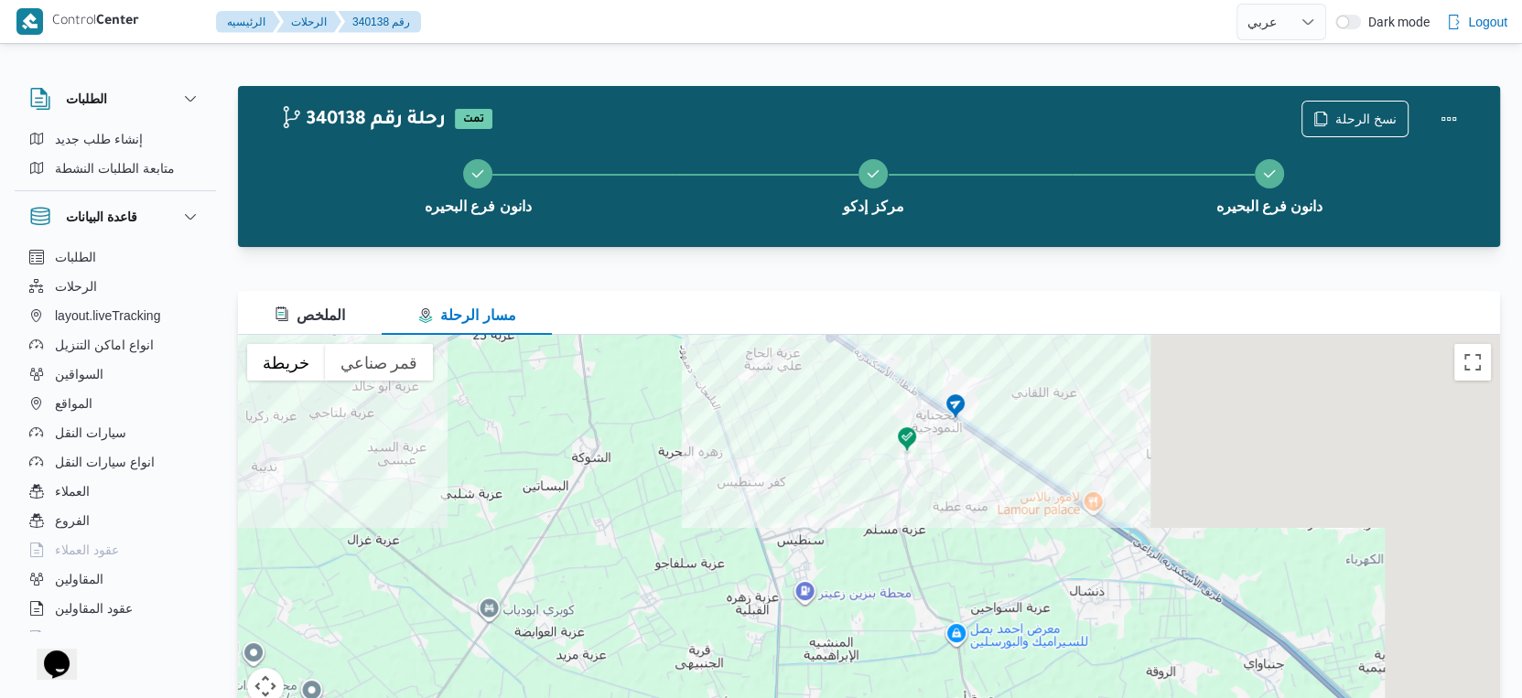
drag, startPoint x: 1209, startPoint y: 593, endPoint x: 737, endPoint y: 320, distance: 545.3
click at [737, 320] on div "الملخص مسار الرحلة ← تحريك لليسار → تحريك لليمين ↑ تحريك للأعلى ↓ تحريك للأسفل …" at bounding box center [869, 542] width 1262 height 502
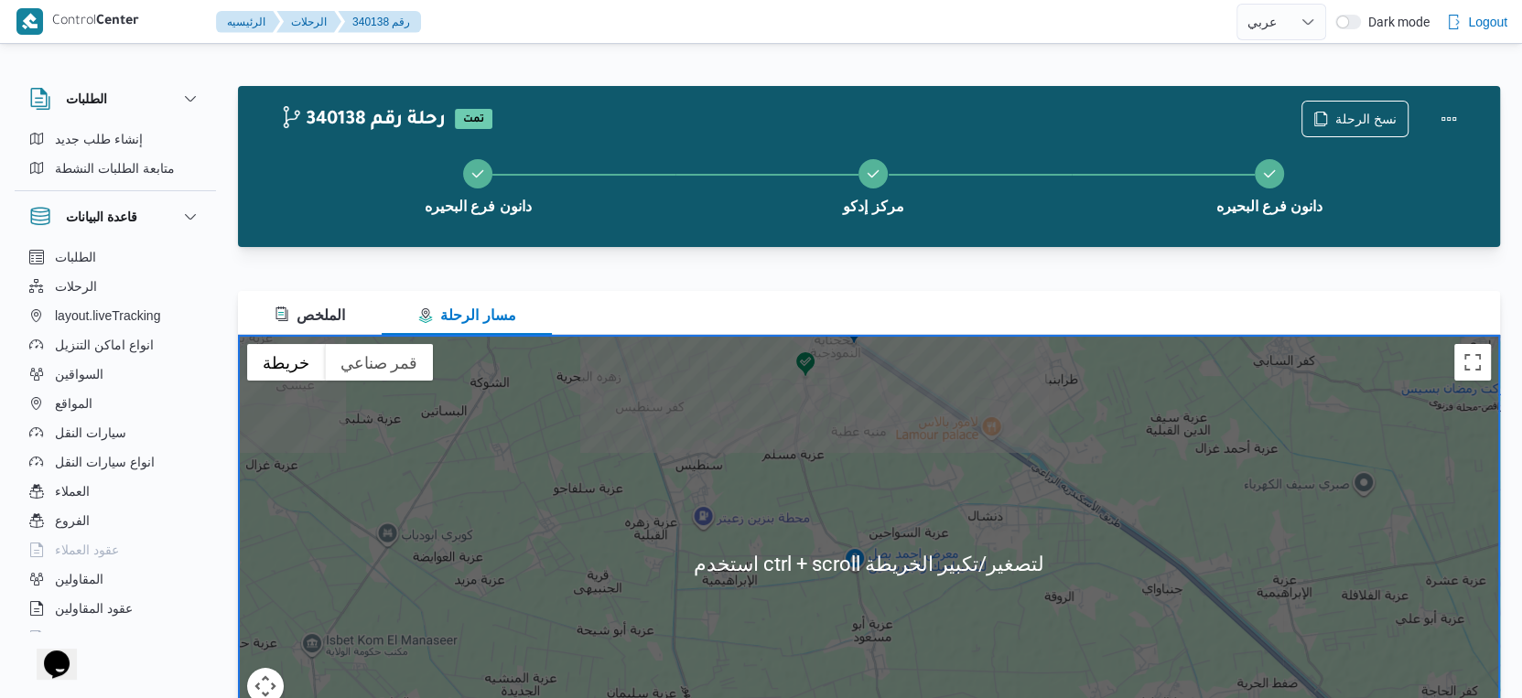
scroll to position [102, 0]
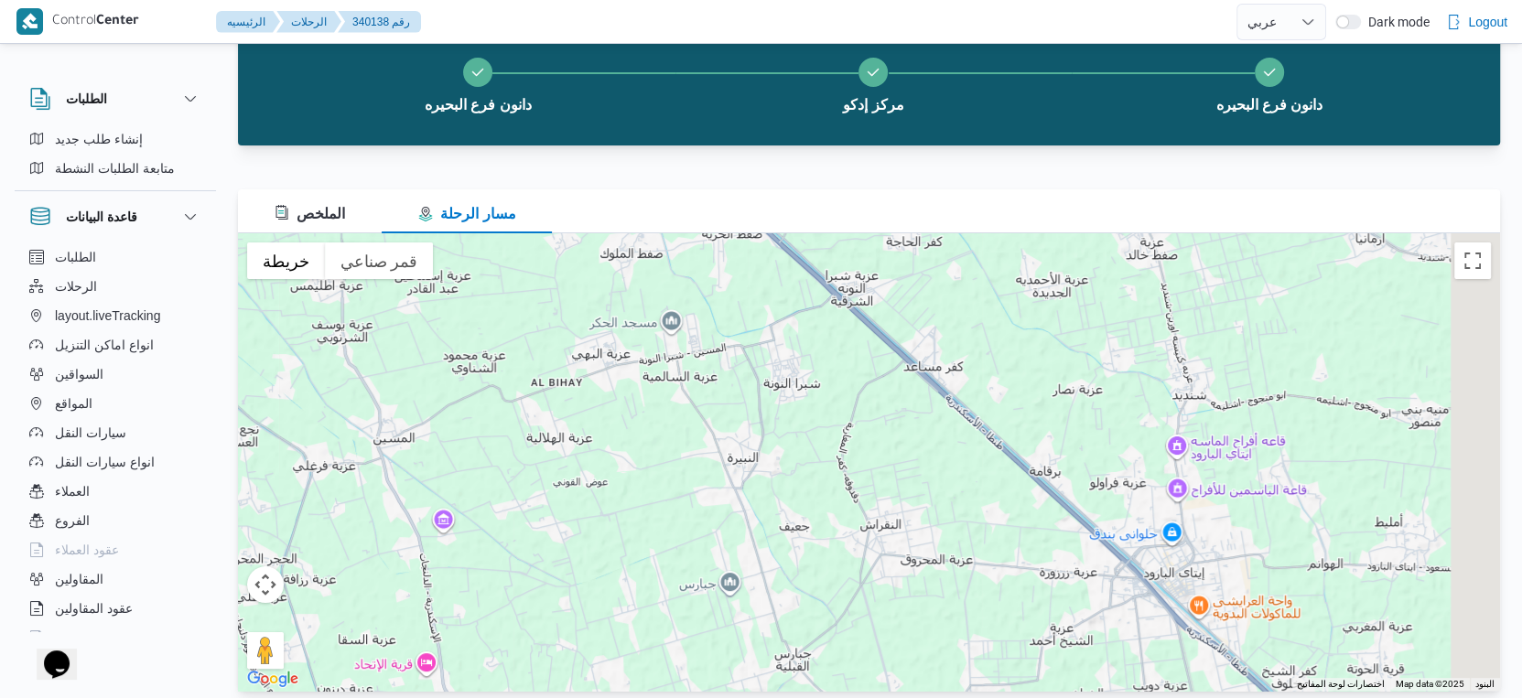
drag, startPoint x: 1222, startPoint y: 576, endPoint x: 701, endPoint y: 258, distance: 609.9
click at [681, 227] on div "الملخص مسار الرحلة ← تحريك لليسار → تحريك لليمين ↑ تحريك للأعلى ↓ تحريك للأسفل …" at bounding box center [869, 440] width 1262 height 502
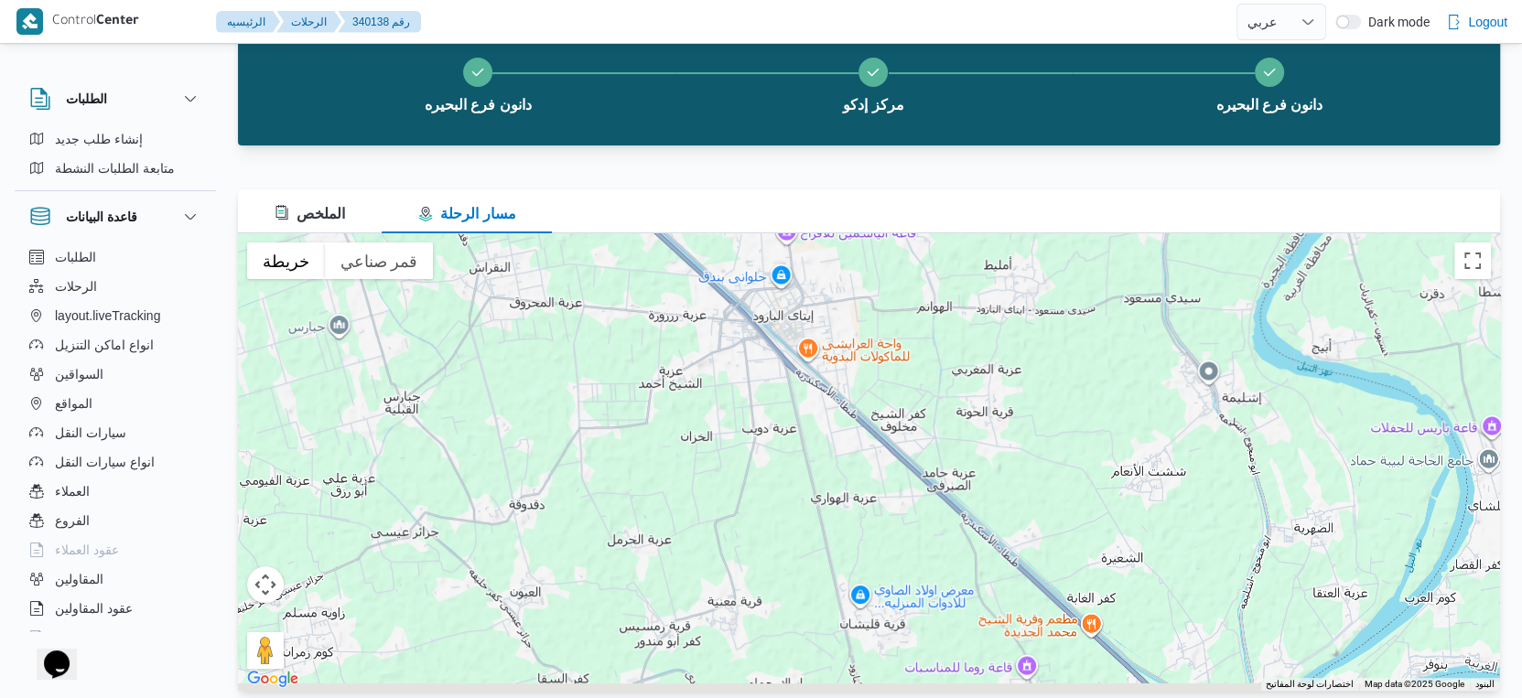
drag, startPoint x: 1013, startPoint y: 557, endPoint x: 622, endPoint y: 306, distance: 464.8
click at [622, 306] on div at bounding box center [869, 462] width 1262 height 458
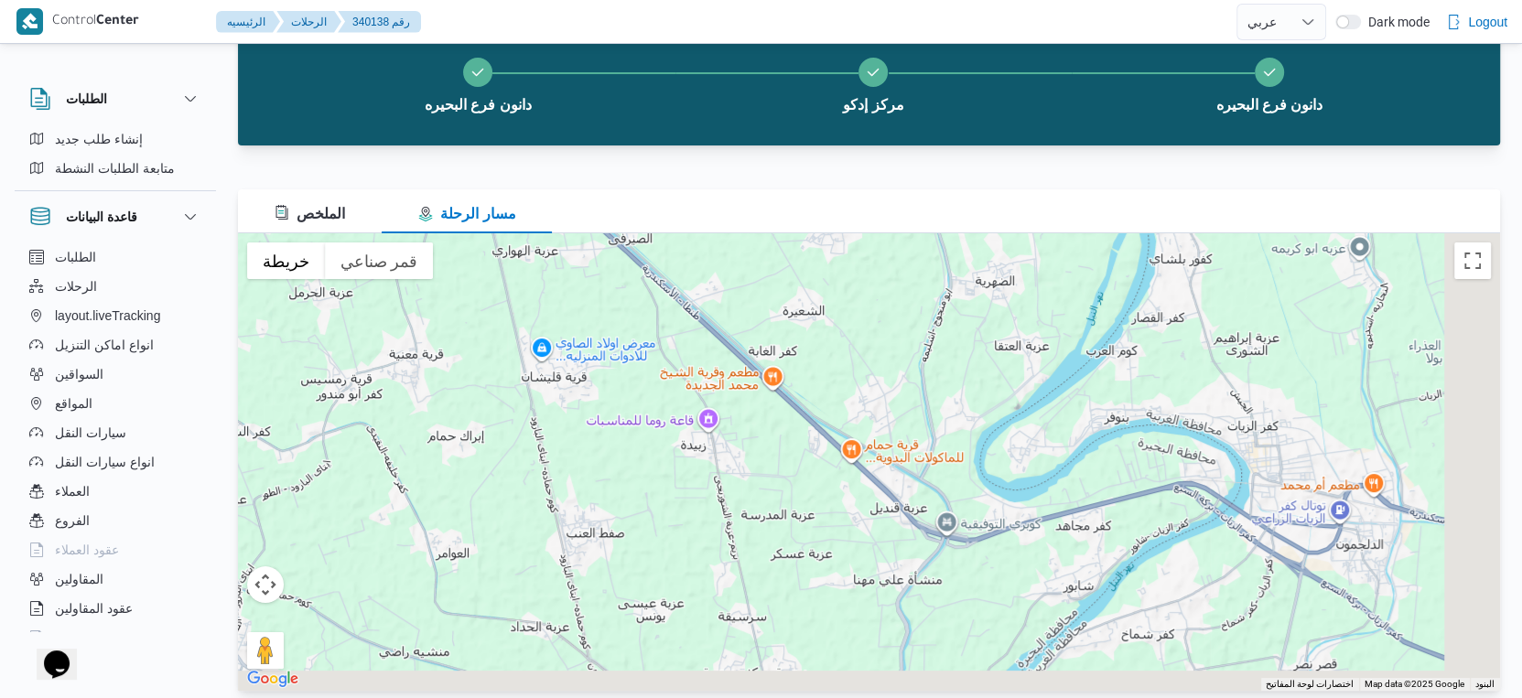
drag, startPoint x: 906, startPoint y: 567, endPoint x: 559, endPoint y: 297, distance: 439.5
click at [563, 296] on div at bounding box center [869, 462] width 1262 height 458
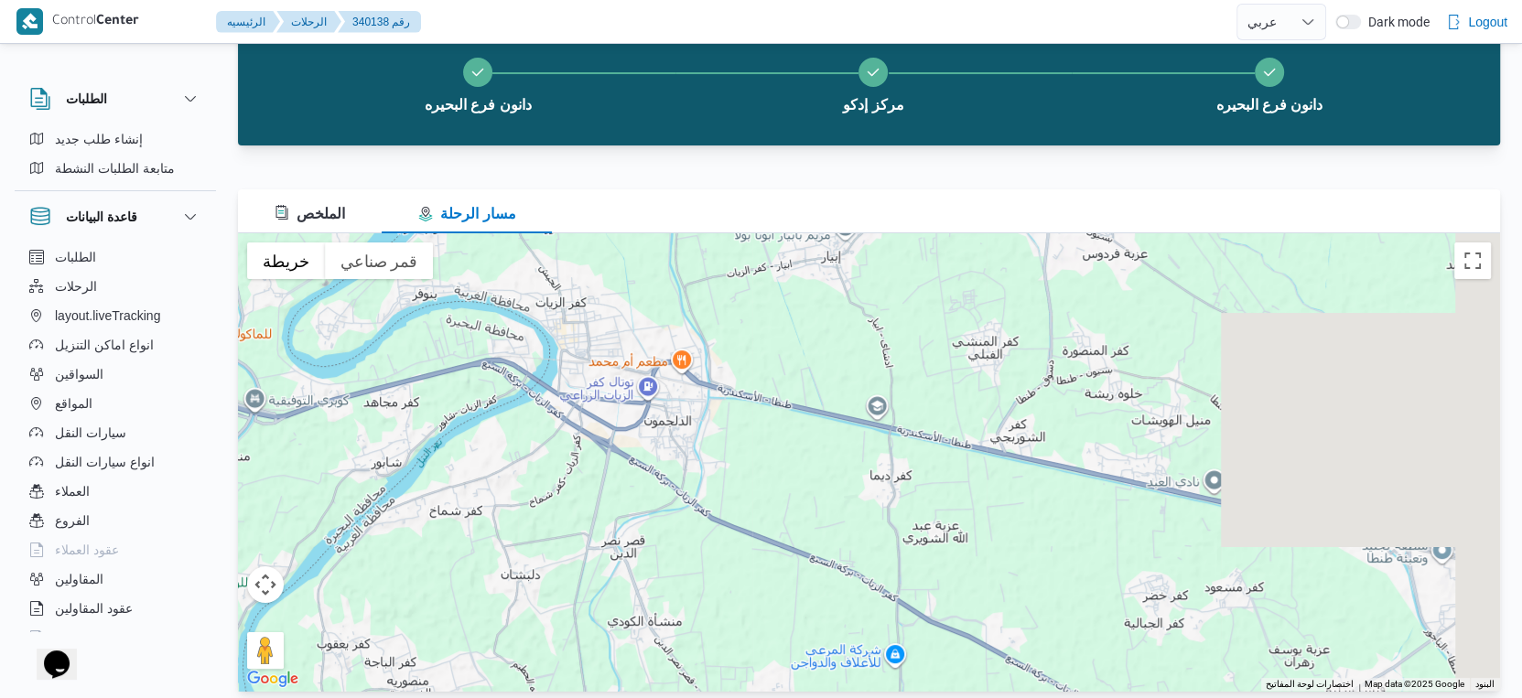
drag, startPoint x: 1420, startPoint y: 547, endPoint x: 750, endPoint y: 461, distance: 675.4
click at [750, 461] on div at bounding box center [869, 462] width 1262 height 458
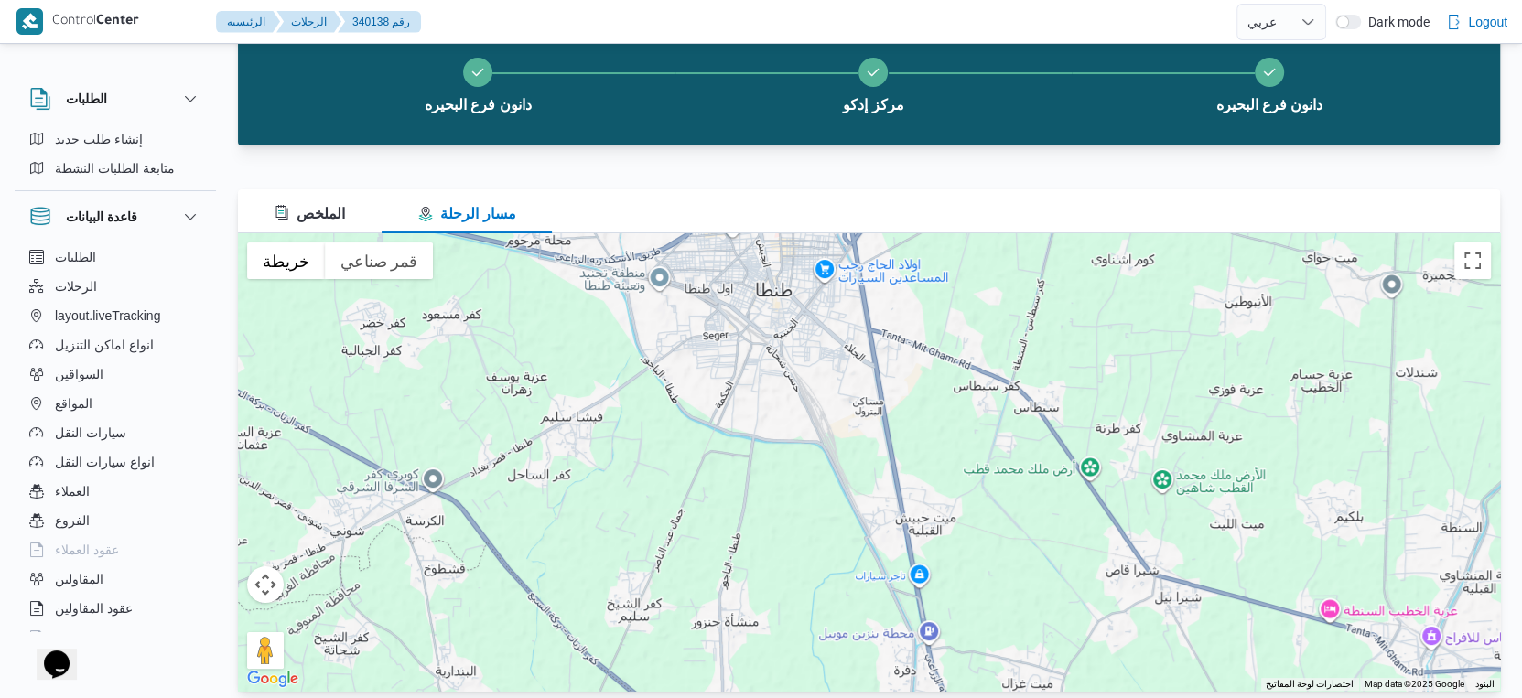
drag, startPoint x: 1251, startPoint y: 548, endPoint x: 473, endPoint y: 276, distance: 824.0
click at [473, 276] on div at bounding box center [869, 462] width 1262 height 458
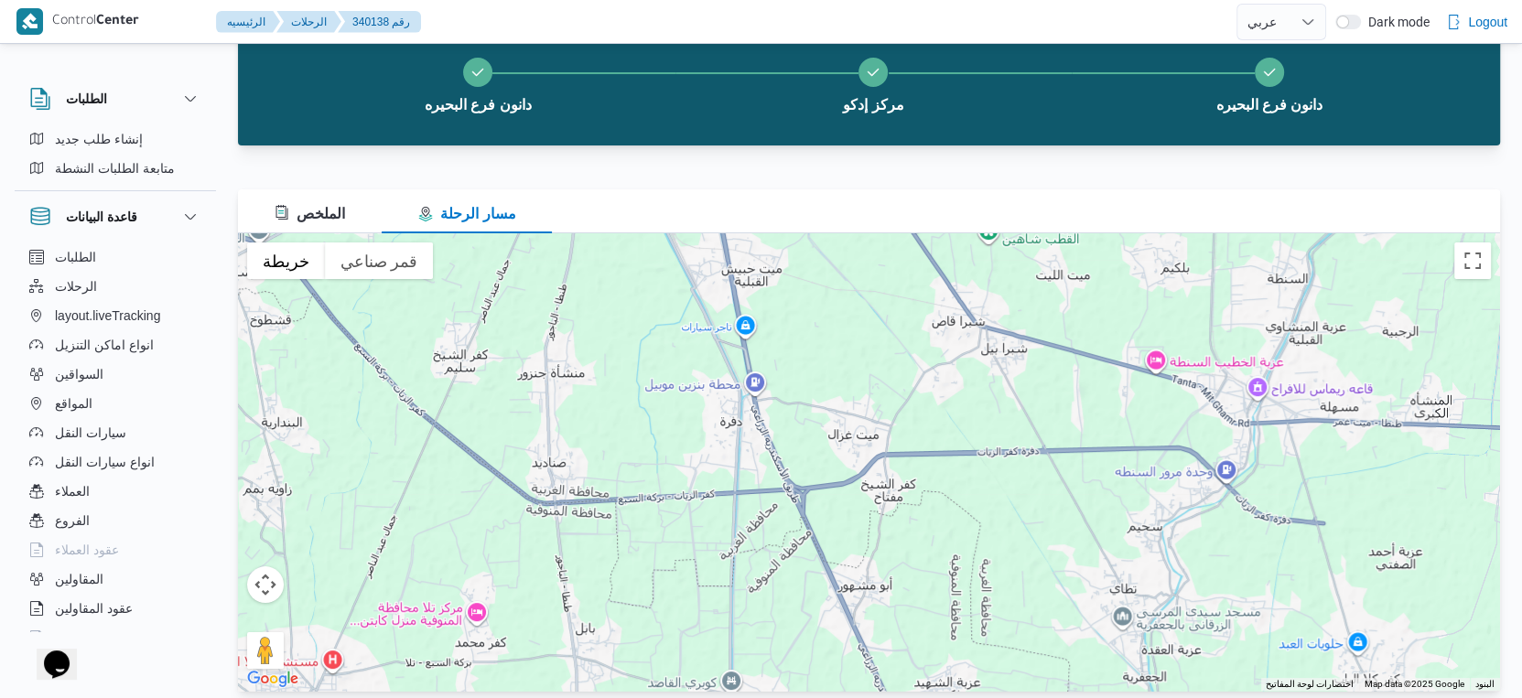
drag, startPoint x: 801, startPoint y: 550, endPoint x: 619, endPoint y: 284, distance: 322.6
click at [619, 284] on div at bounding box center [869, 462] width 1262 height 458
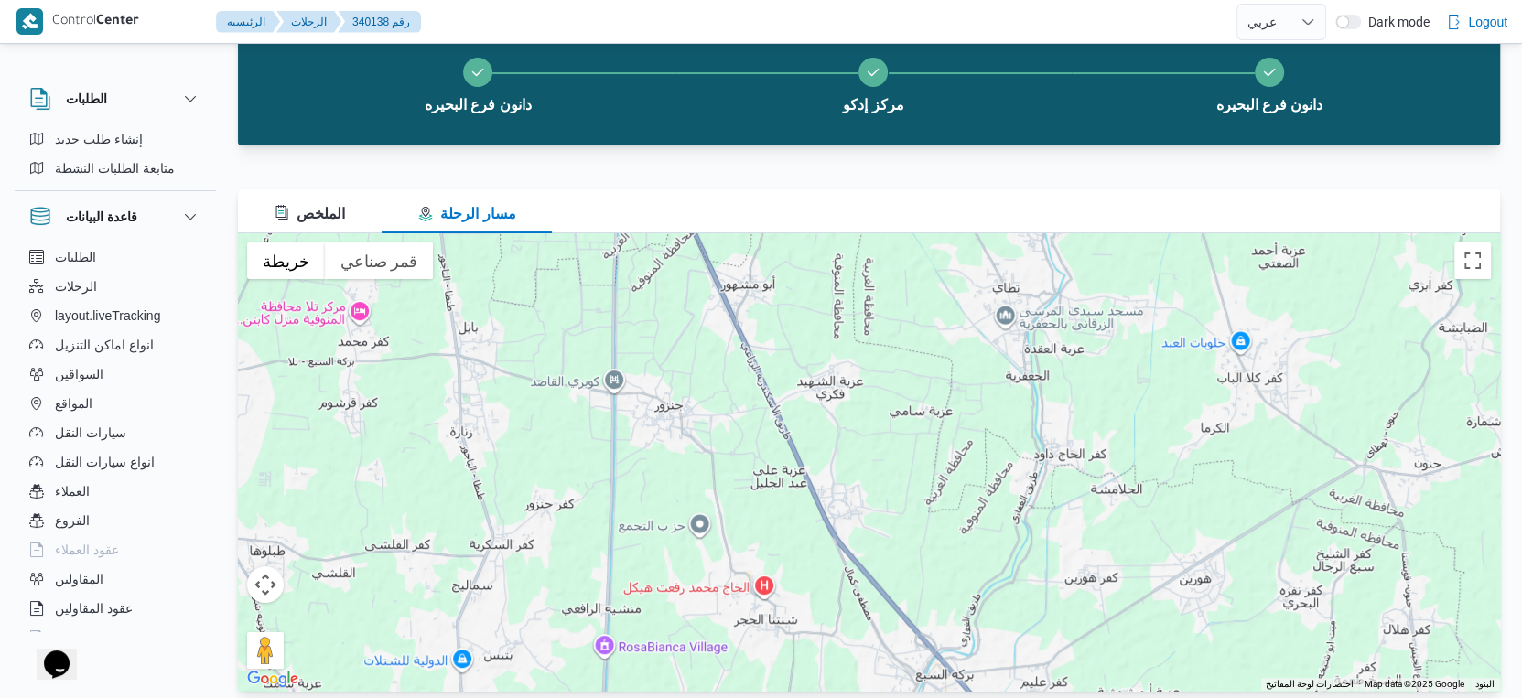
drag, startPoint x: 779, startPoint y: 642, endPoint x: 654, endPoint y: 327, distance: 339.4
click at [654, 327] on div at bounding box center [869, 462] width 1262 height 458
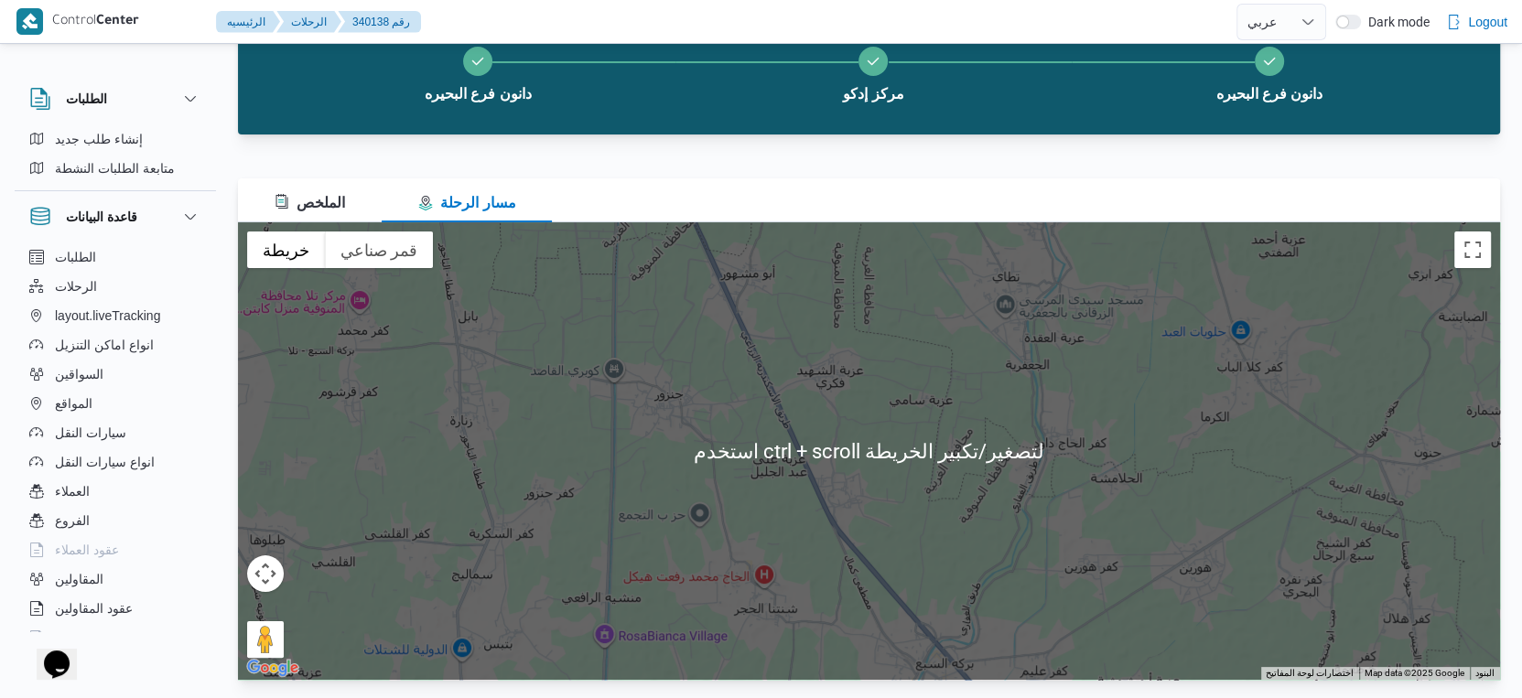
scroll to position [116, 0]
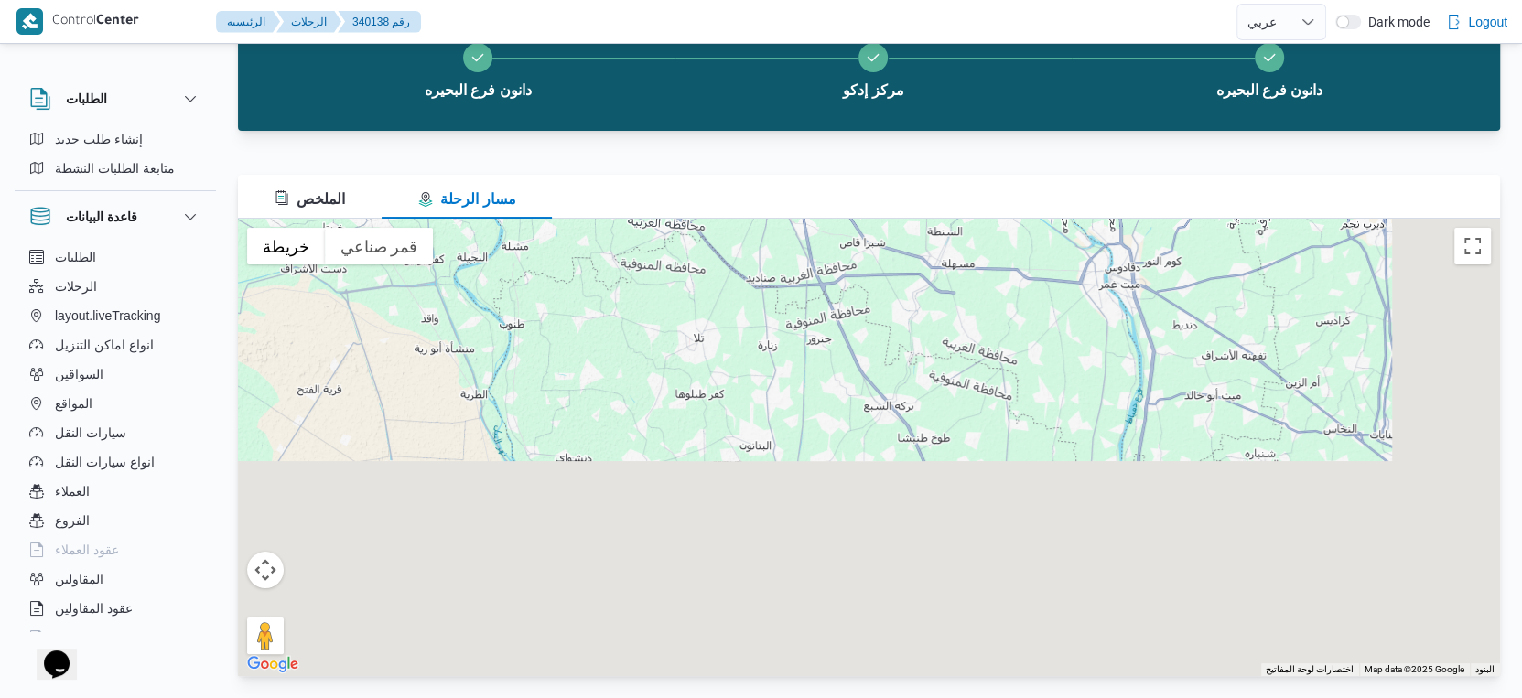
drag, startPoint x: 1084, startPoint y: 629, endPoint x: 922, endPoint y: 371, distance: 304.7
click at [924, 370] on div at bounding box center [869, 448] width 1262 height 458
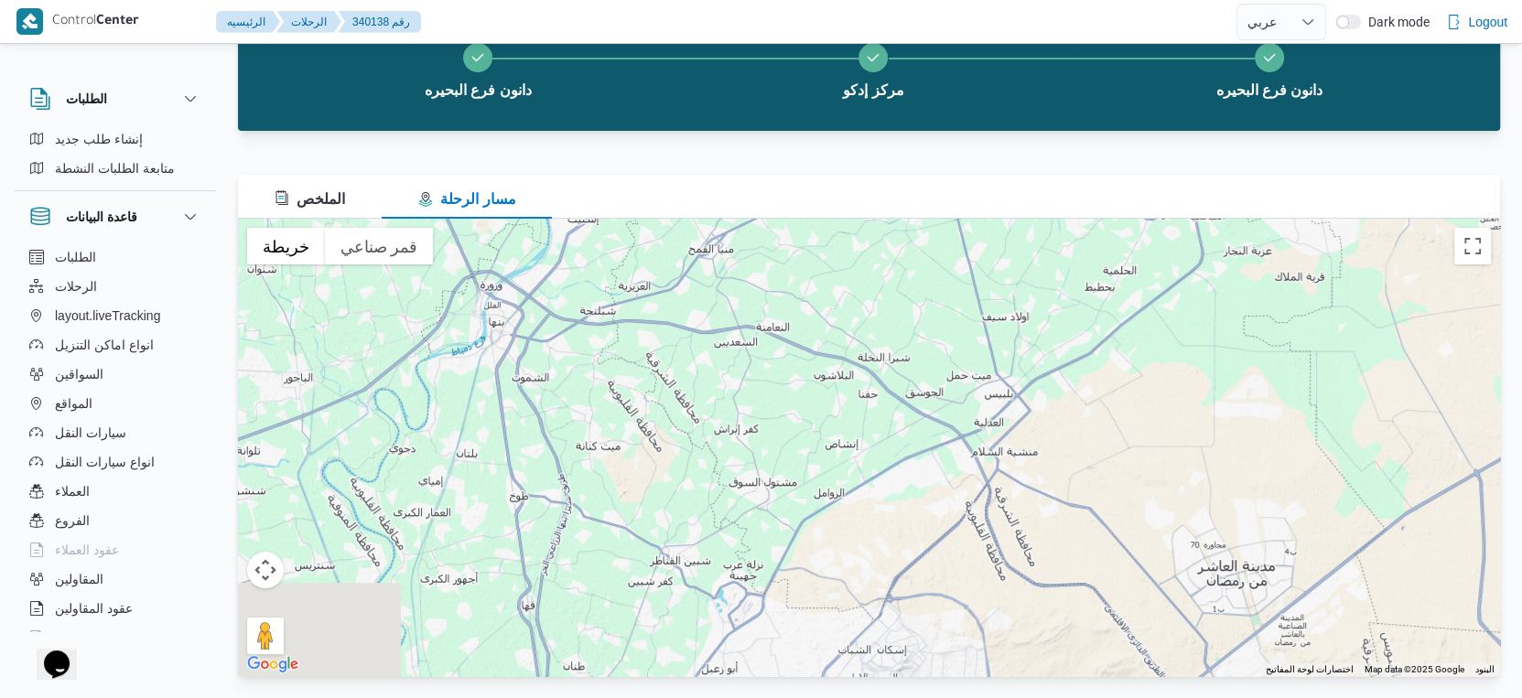
drag, startPoint x: 1003, startPoint y: 451, endPoint x: 658, endPoint y: 279, distance: 385.5
click at [658, 279] on div at bounding box center [869, 448] width 1262 height 458
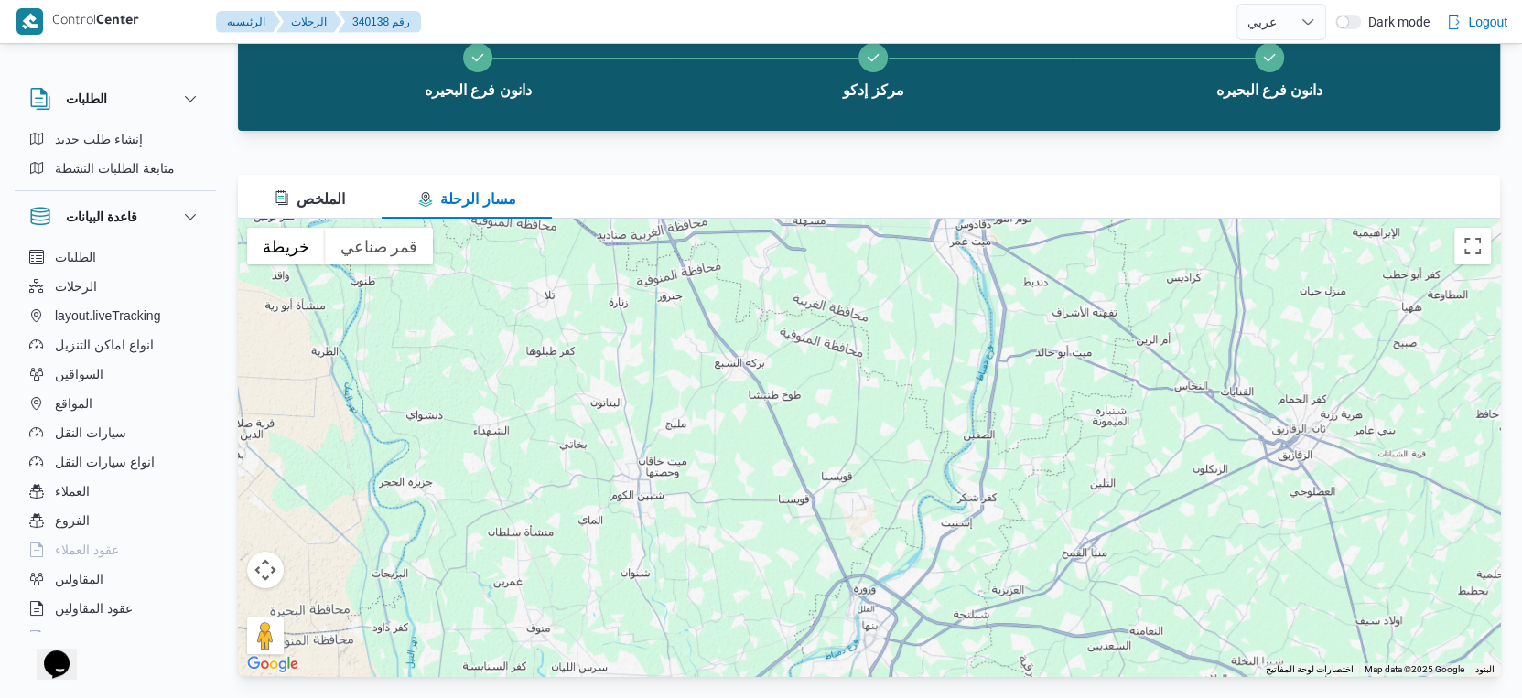
drag, startPoint x: 522, startPoint y: 365, endPoint x: 926, endPoint y: 690, distance: 518.8
click at [924, 690] on div "340138 رحلة رقم تمت نسخ الرحلة دانون فرع البحيره مركز إدكو دانون فرع البحيره ال…" at bounding box center [750, 315] width 1522 height 768
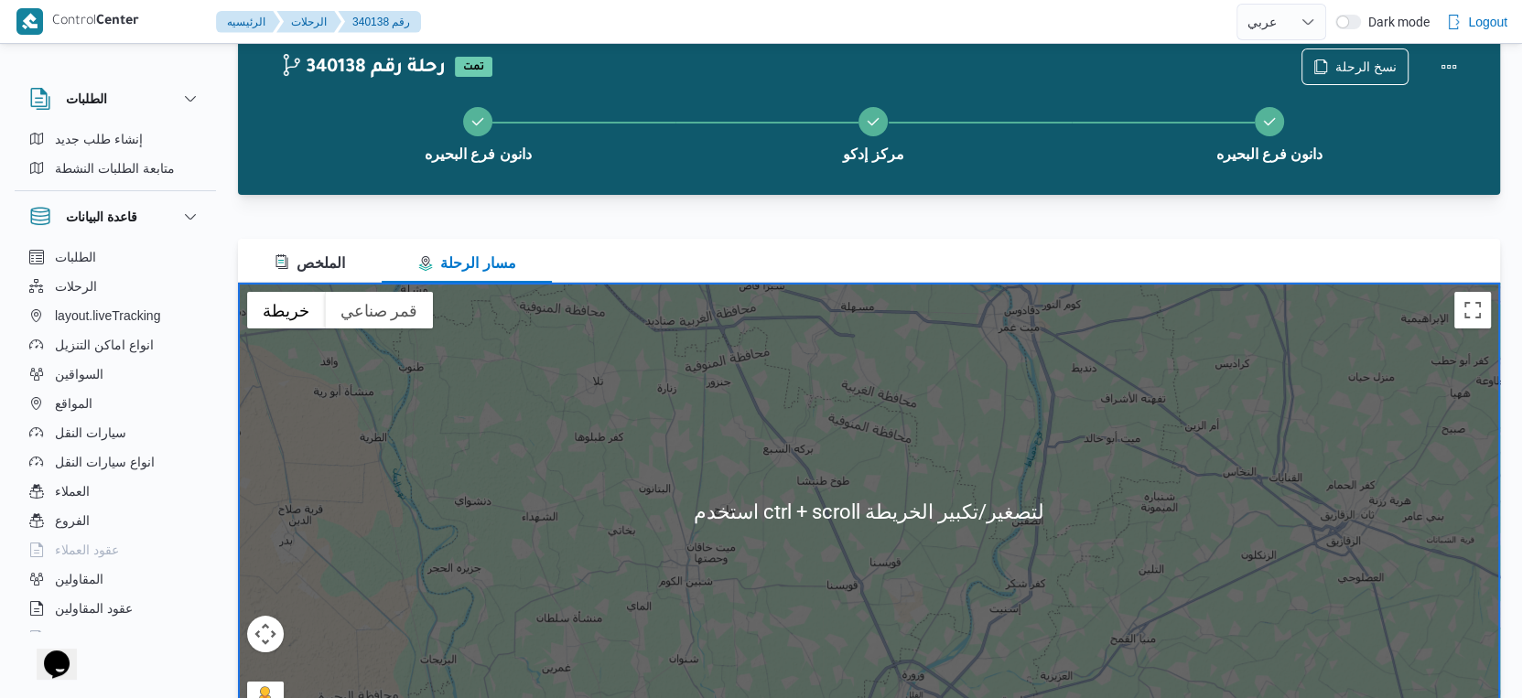
scroll to position [0, 0]
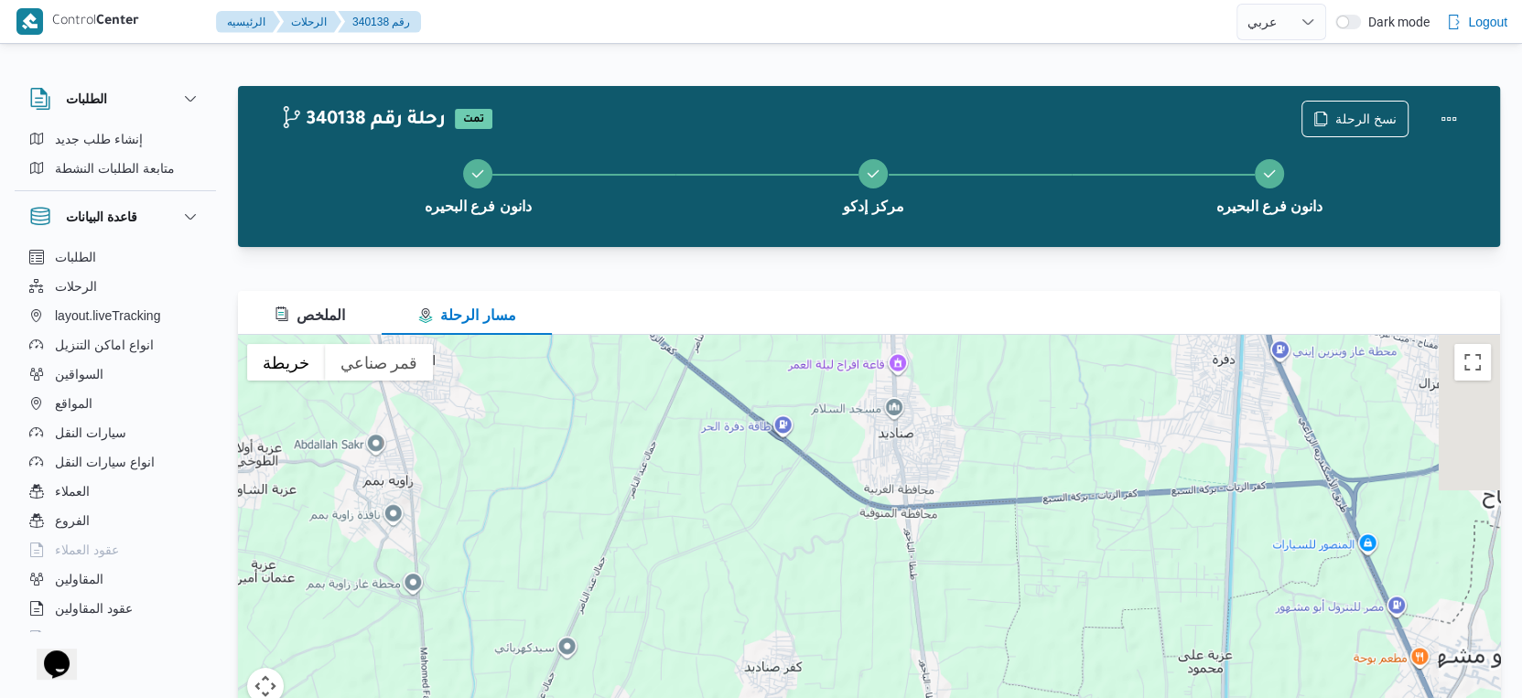
drag, startPoint x: 601, startPoint y: 424, endPoint x: 471, endPoint y: 638, distance: 250.5
click at [471, 638] on div at bounding box center [869, 564] width 1262 height 458
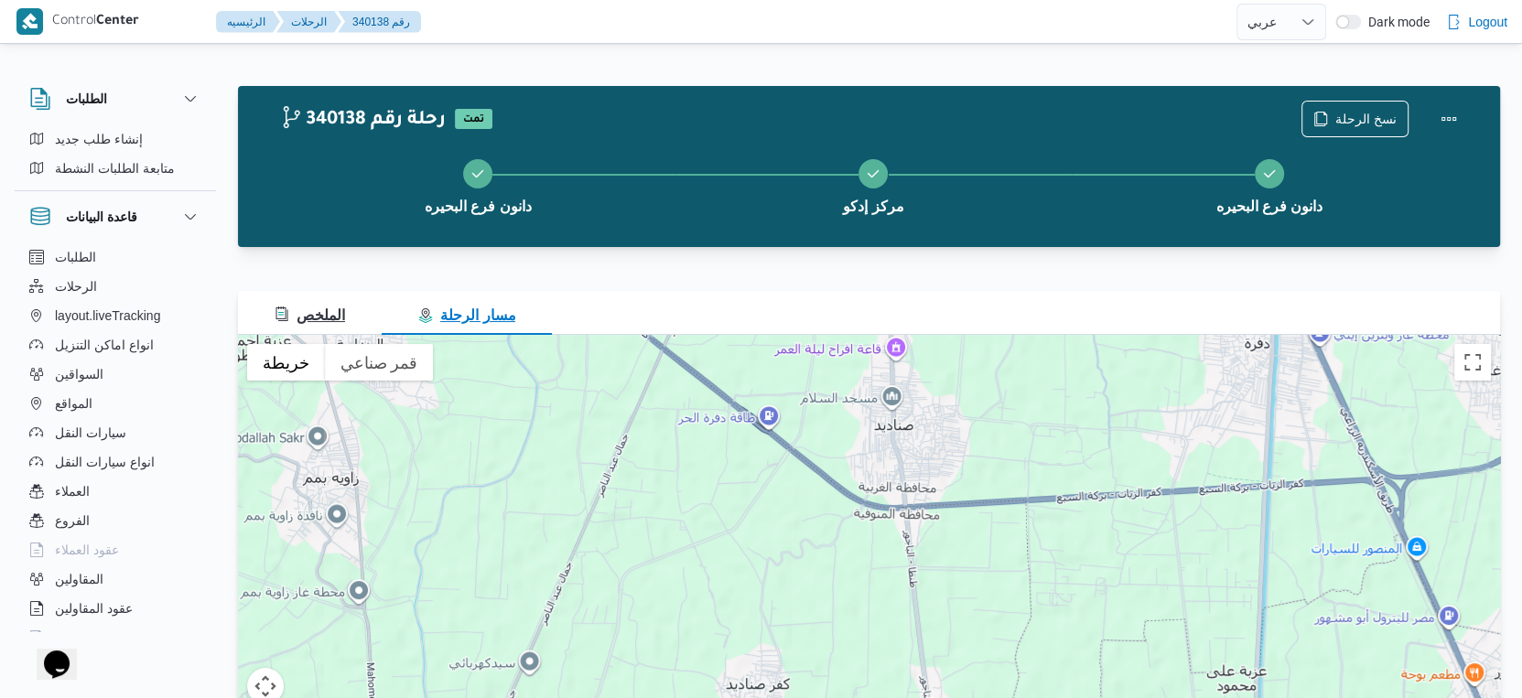
click at [325, 308] on span "الملخص" at bounding box center [310, 316] width 70 height 16
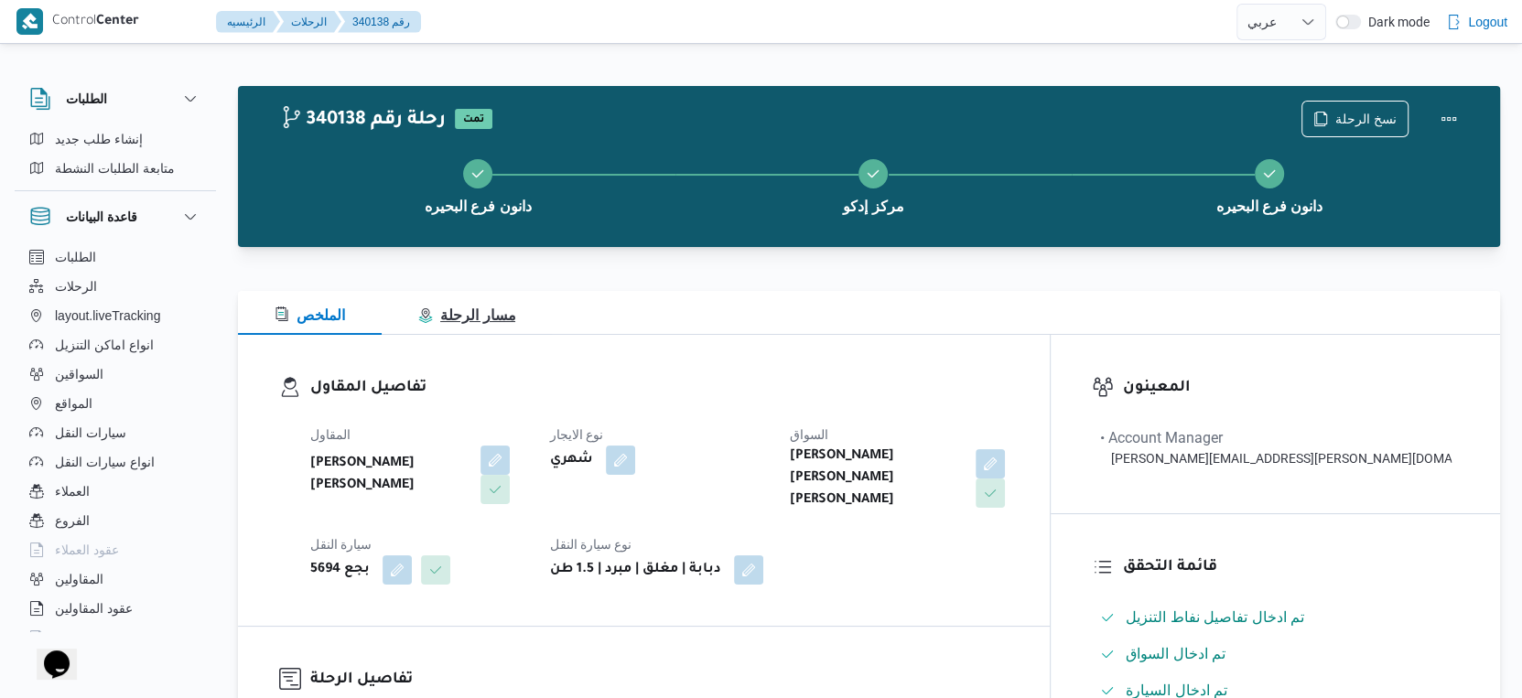
click at [462, 314] on span "مسار الرحلة" at bounding box center [466, 316] width 97 height 16
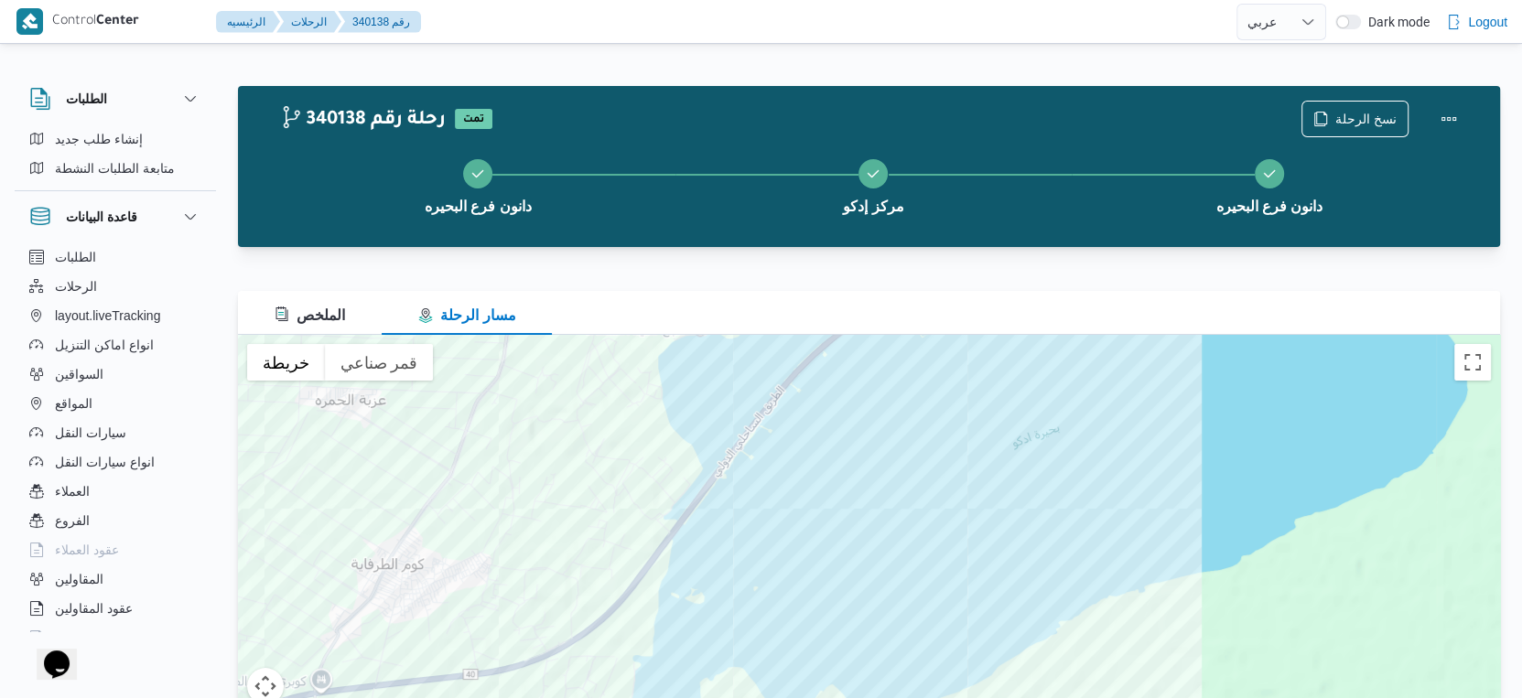
drag, startPoint x: 1403, startPoint y: 565, endPoint x: 1138, endPoint y: 263, distance: 401.5
click at [1138, 263] on div "340138 رحلة رقم تمت نسخ الرحلة دانون فرع البحيره مركز إدكو دانون فرع البحيره ال…" at bounding box center [869, 439] width 1262 height 707
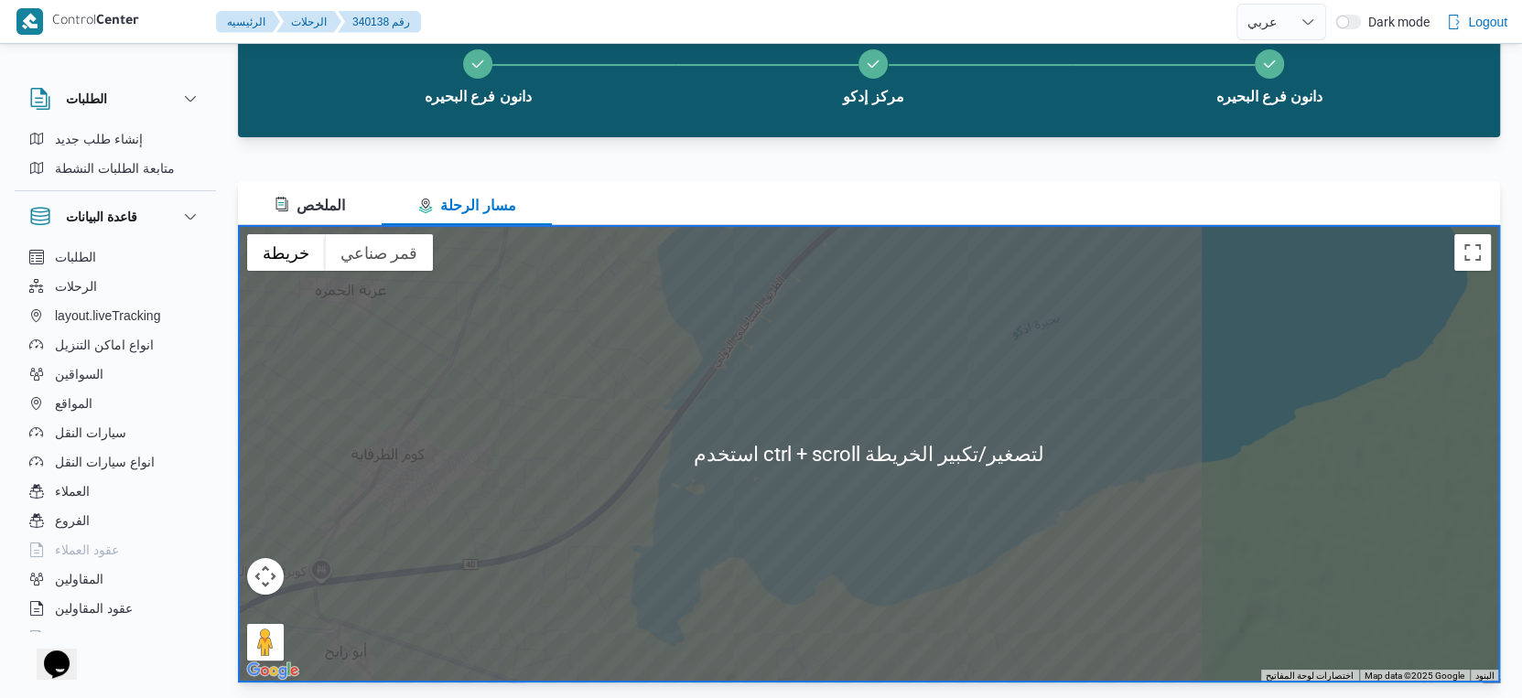
scroll to position [116, 0]
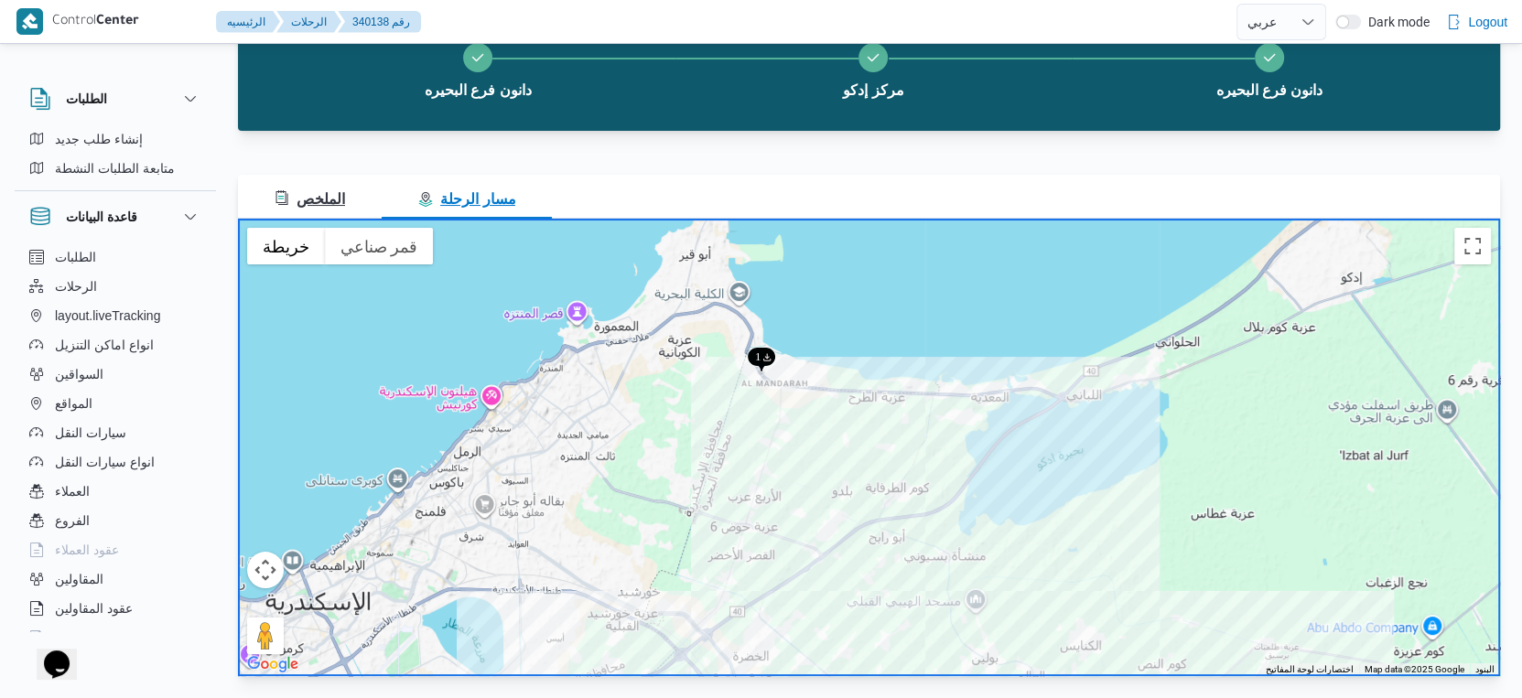
click at [344, 197] on span "الملخص" at bounding box center [310, 199] width 70 height 16
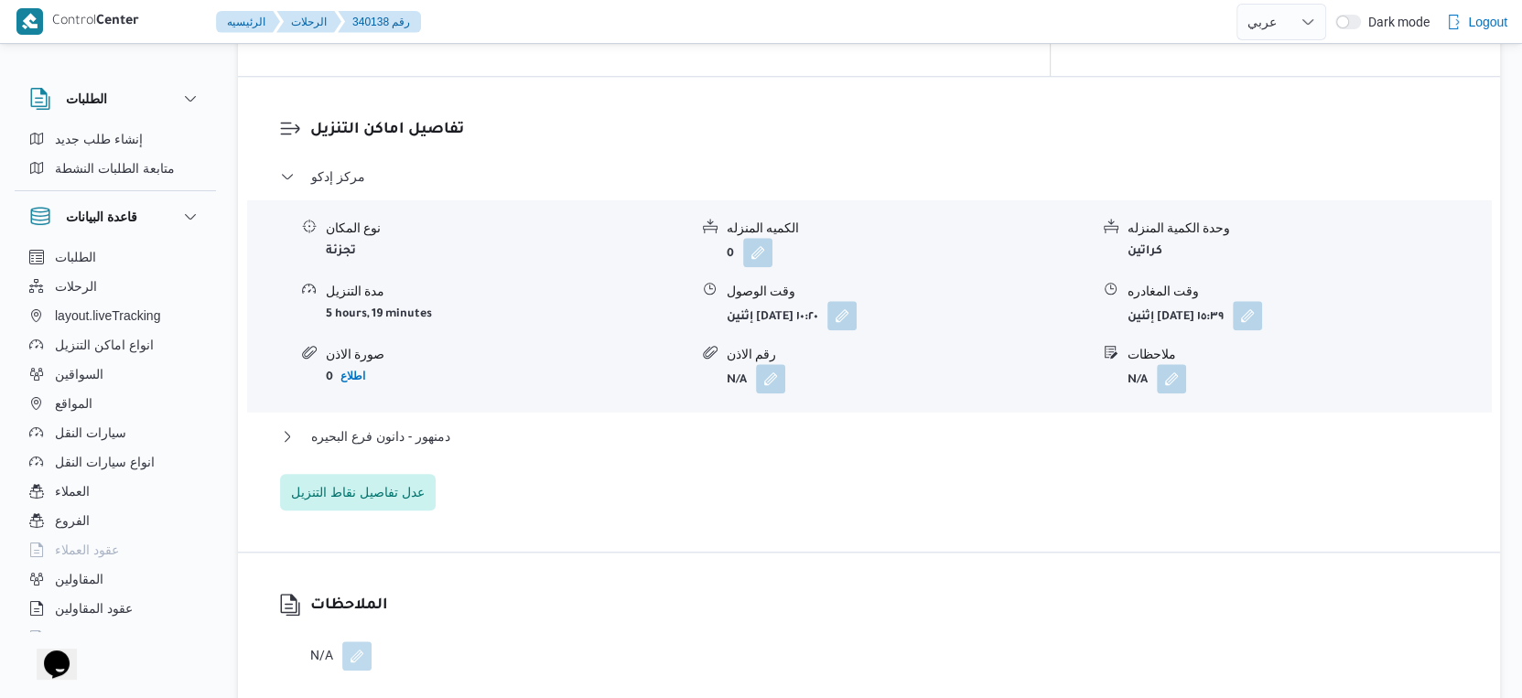
scroll to position [1526, 0]
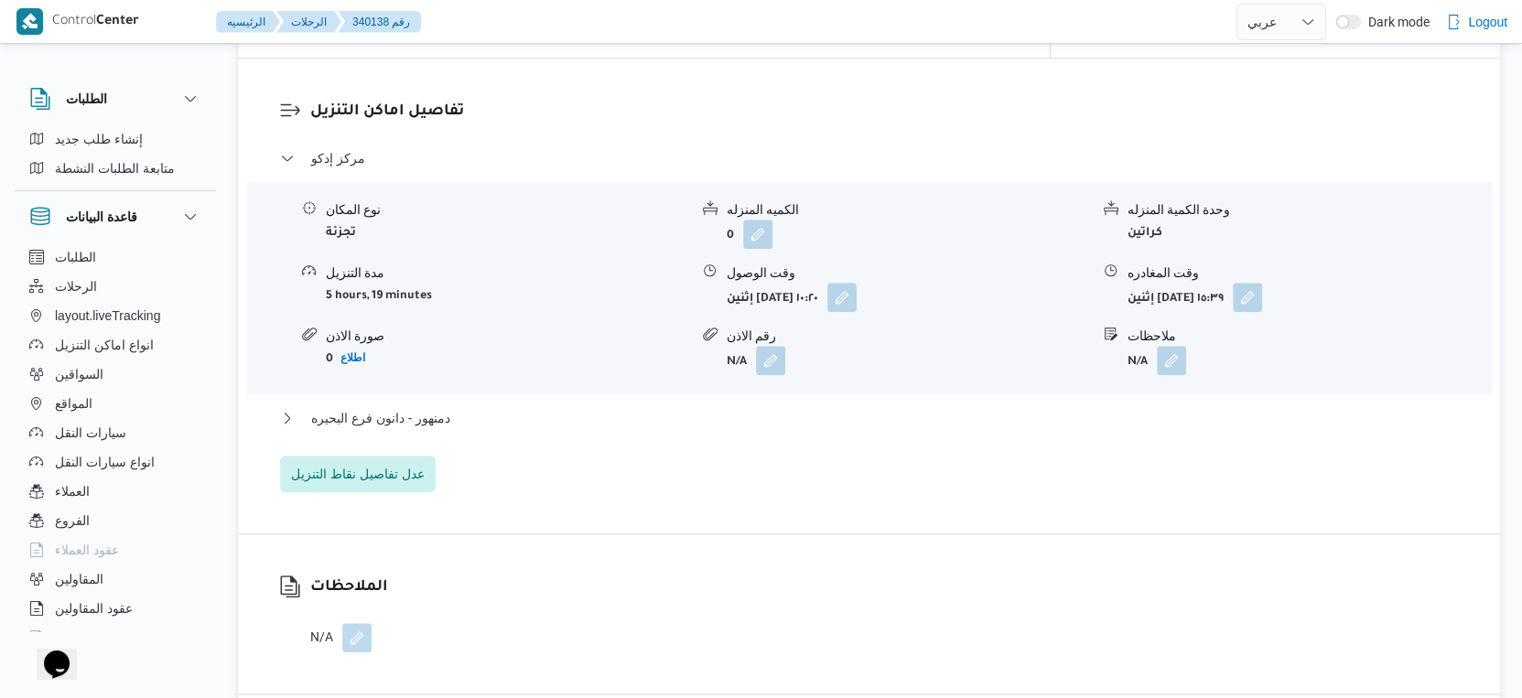
click at [450, 407] on div "دمنهور - دانون فرع البحيره" at bounding box center [869, 424] width 1179 height 35
click at [467, 407] on button "دمنهور - دانون فرع البحيره" at bounding box center [869, 418] width 1179 height 22
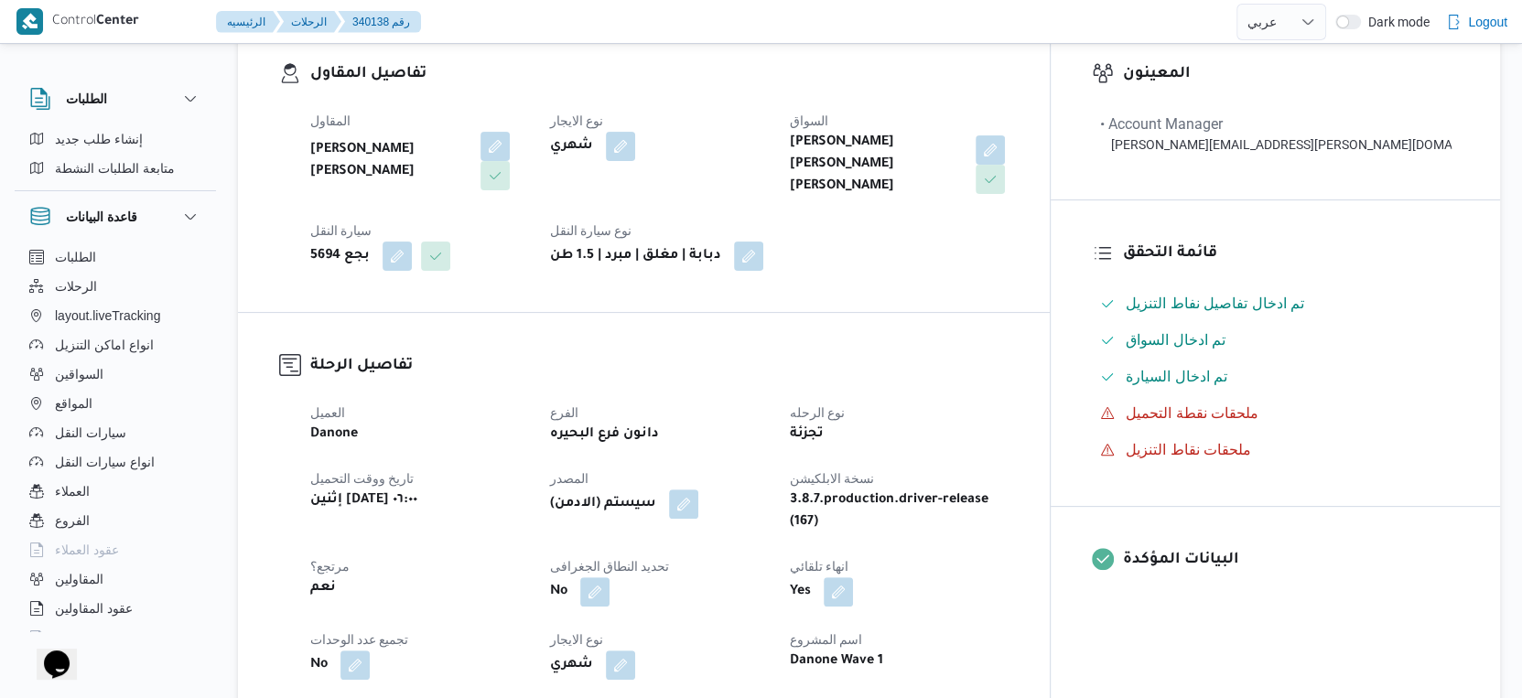
scroll to position [610, 0]
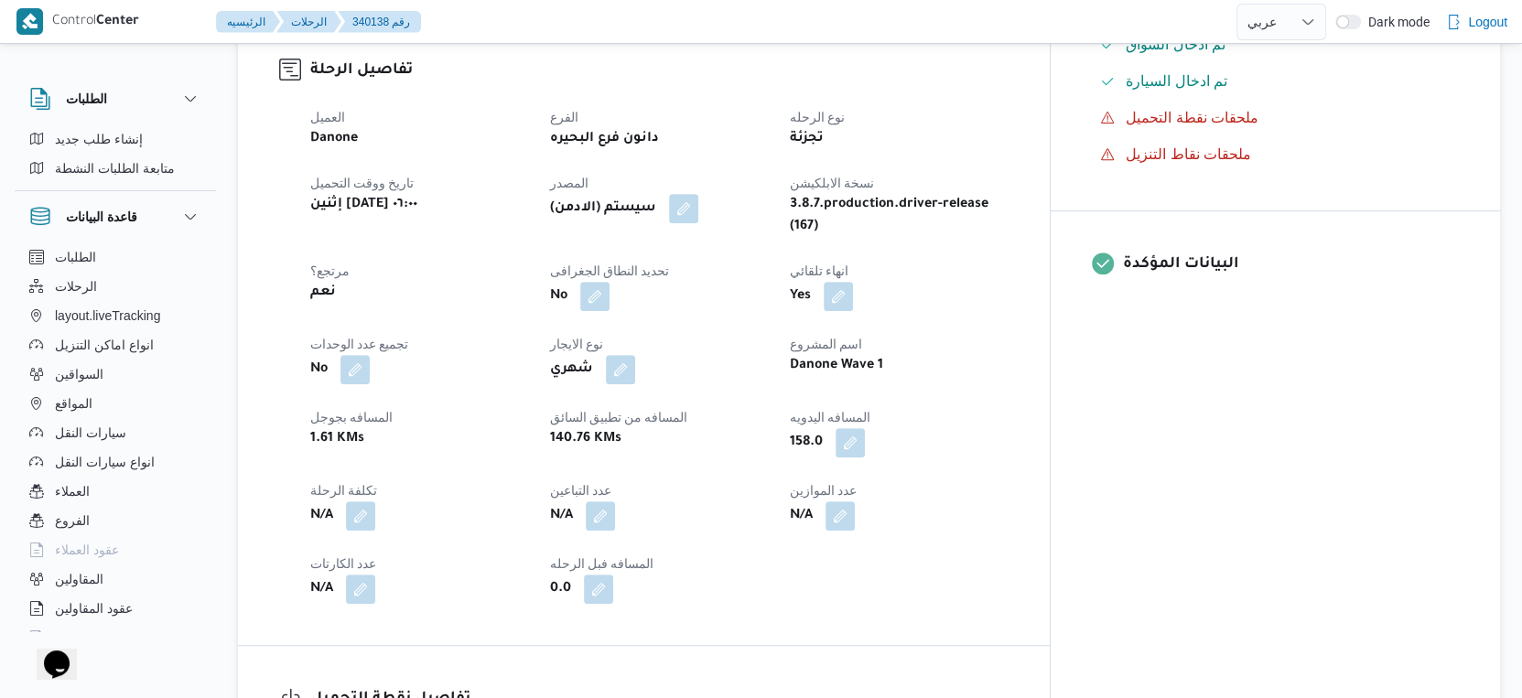
select select "ar"
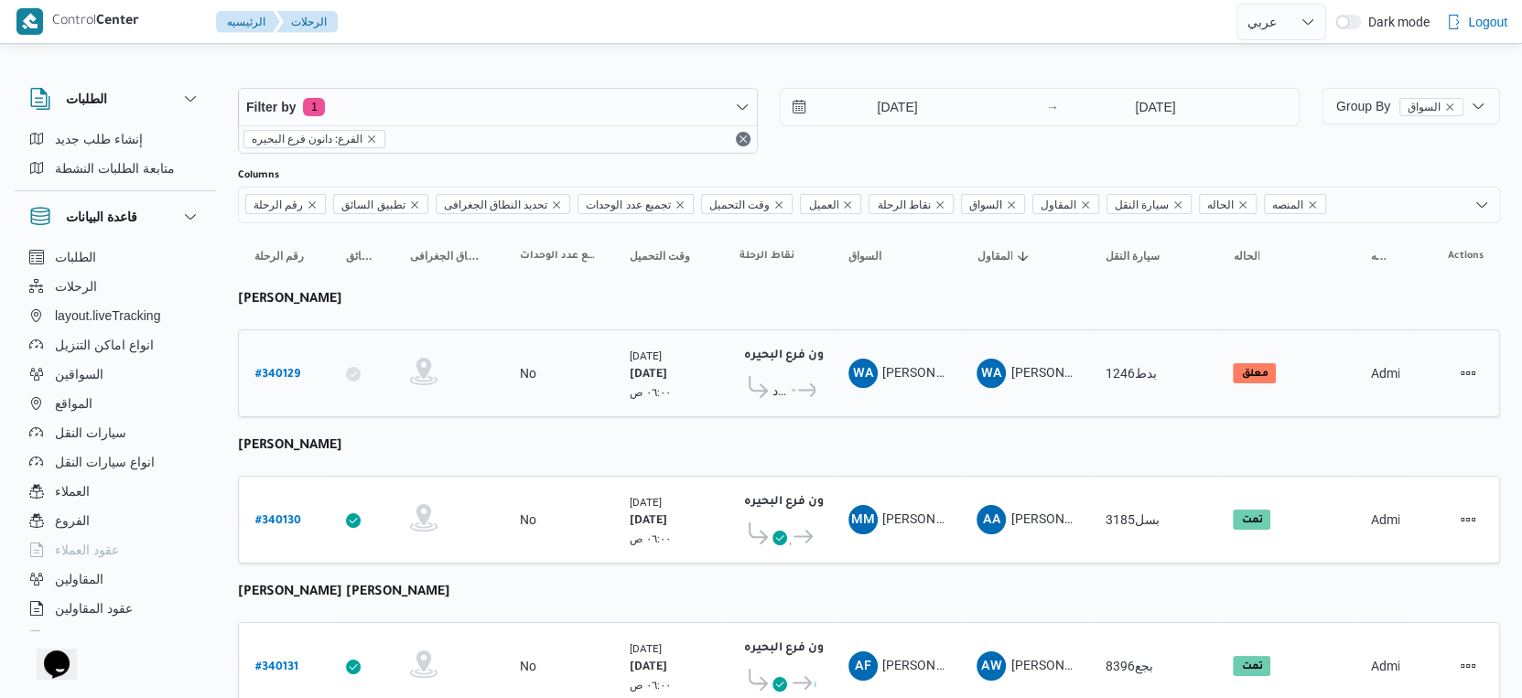
click at [285, 369] on b "# 340129" at bounding box center [277, 375] width 45 height 13
select select "ar"
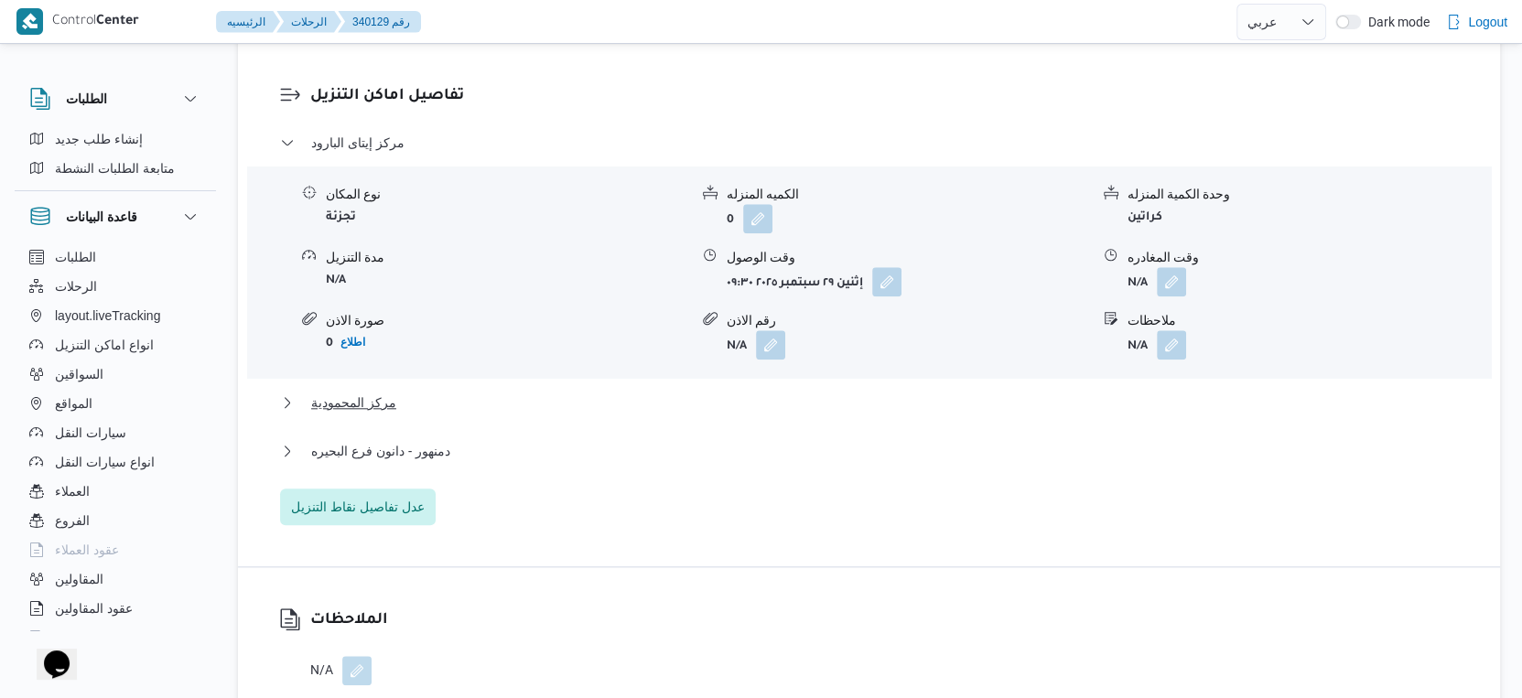
scroll to position [1729, 0]
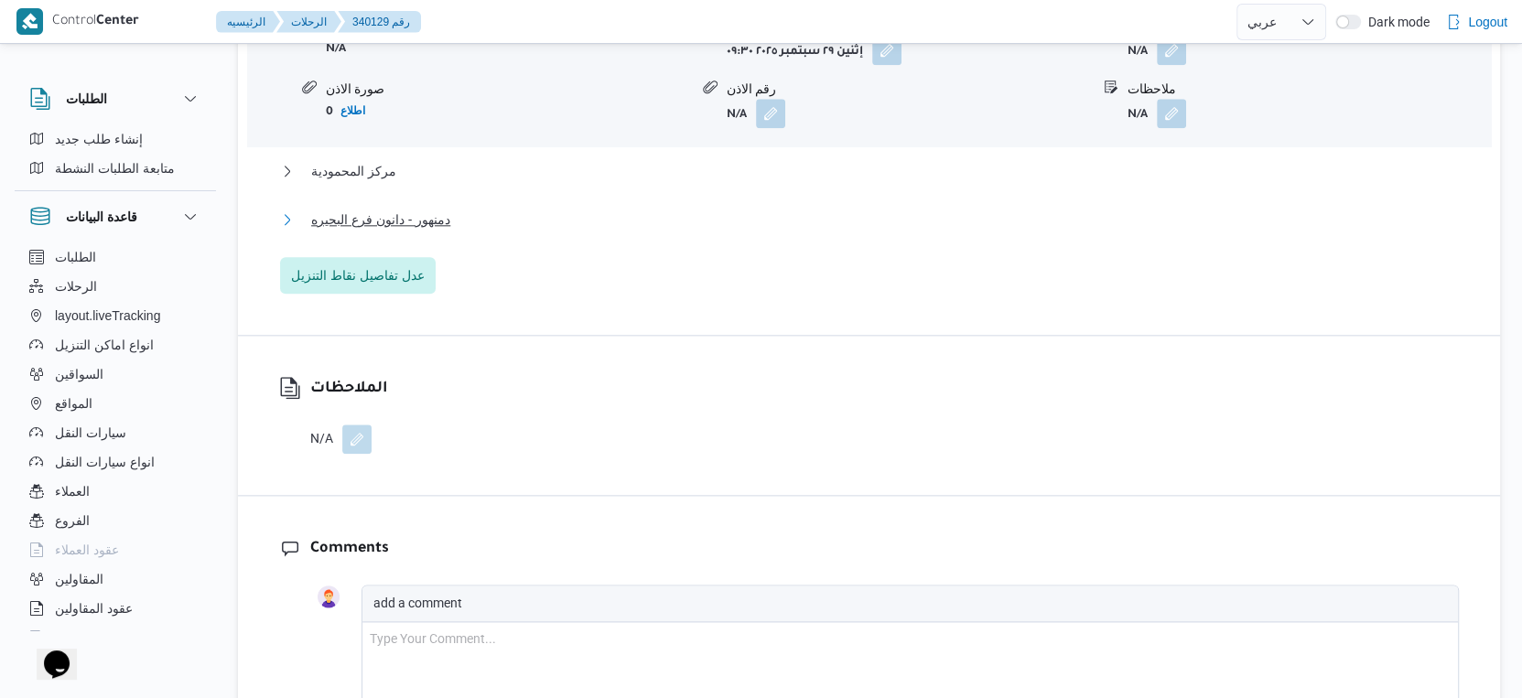
click at [477, 221] on button "دمنهور - دانون فرع البحيره" at bounding box center [869, 220] width 1179 height 22
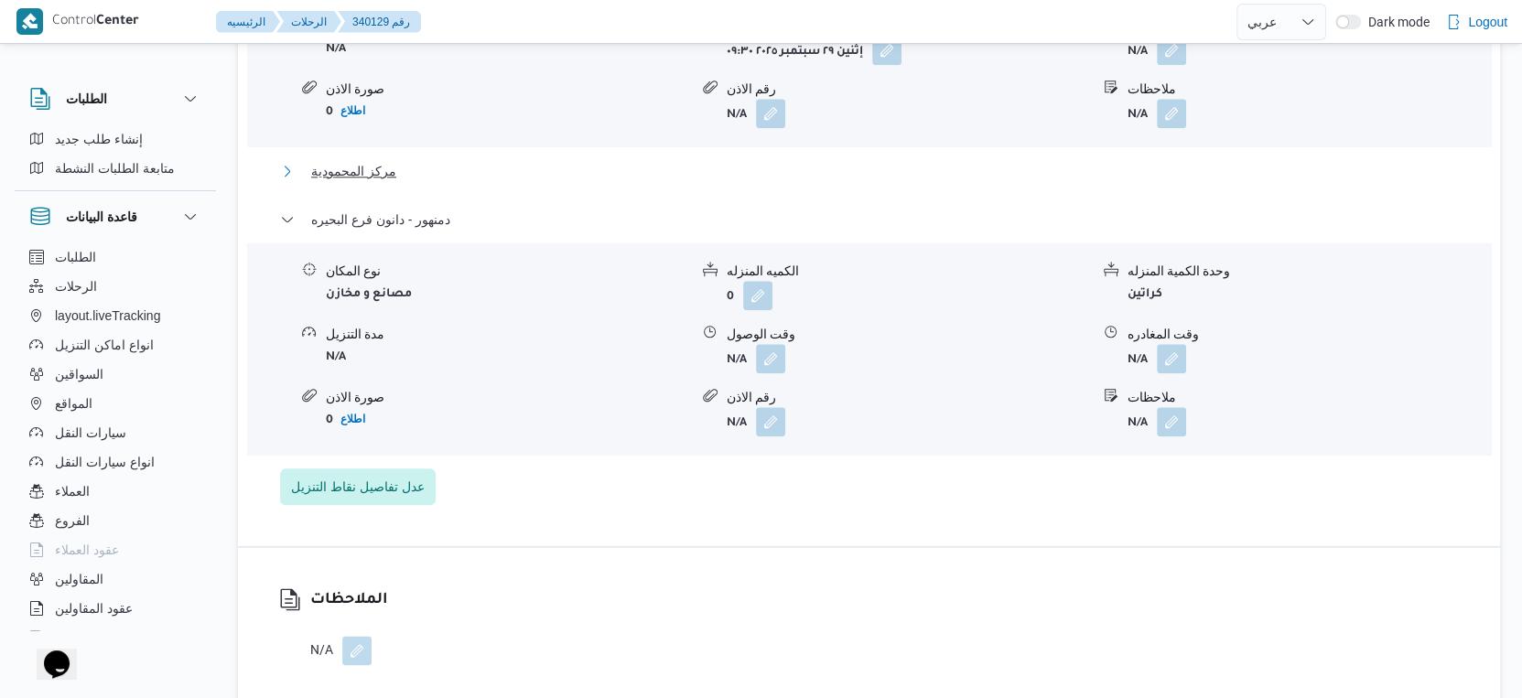
click at [429, 162] on button "مركز المحمودية" at bounding box center [869, 171] width 1179 height 22
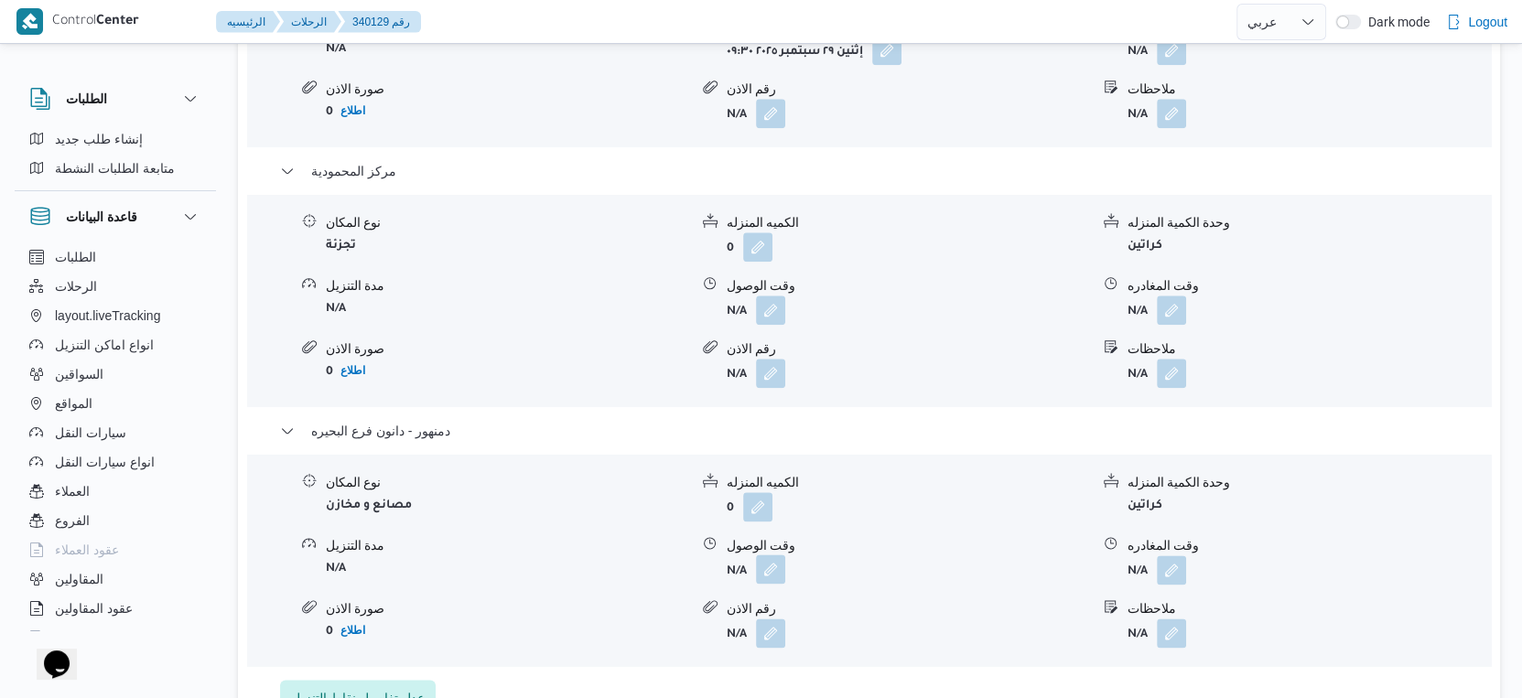
click at [775, 577] on button "button" at bounding box center [770, 569] width 29 height 29
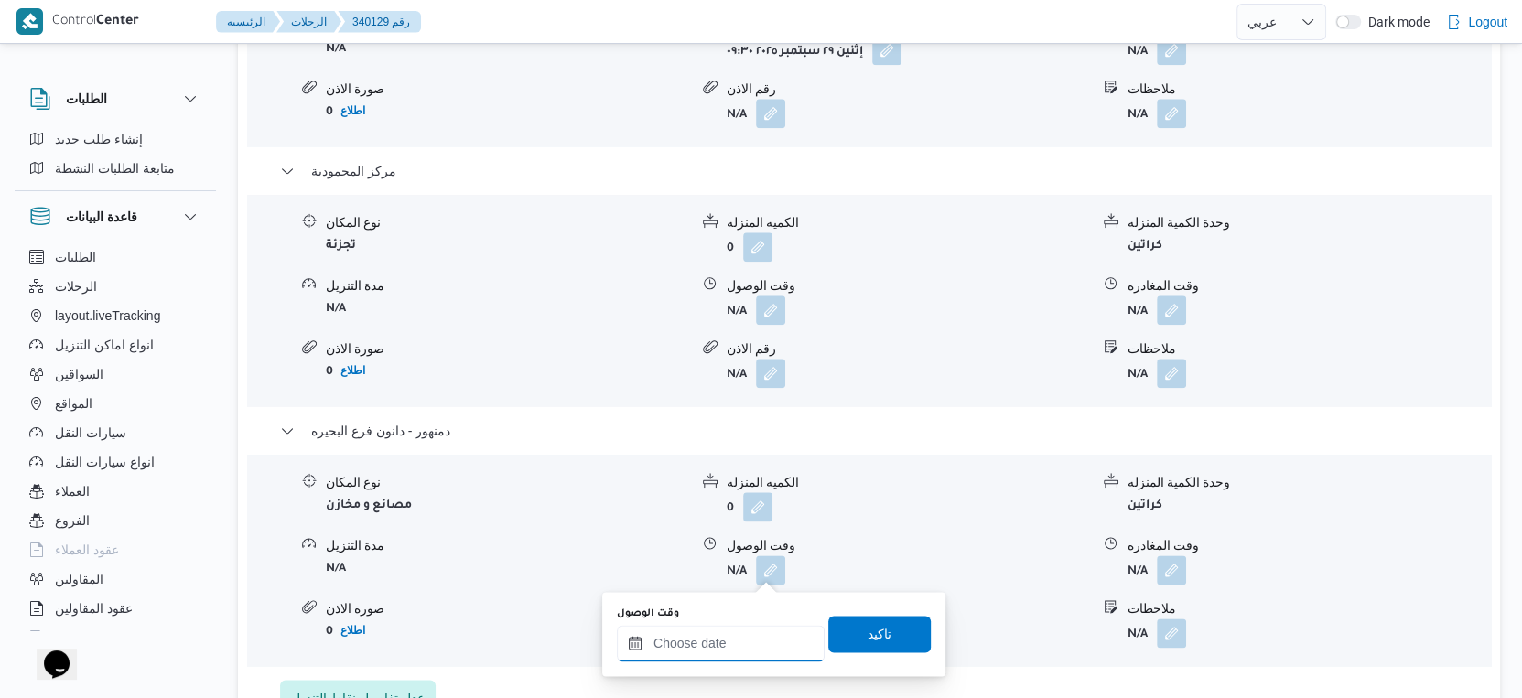
click at [753, 642] on input "وقت الوصول" at bounding box center [721, 643] width 208 height 37
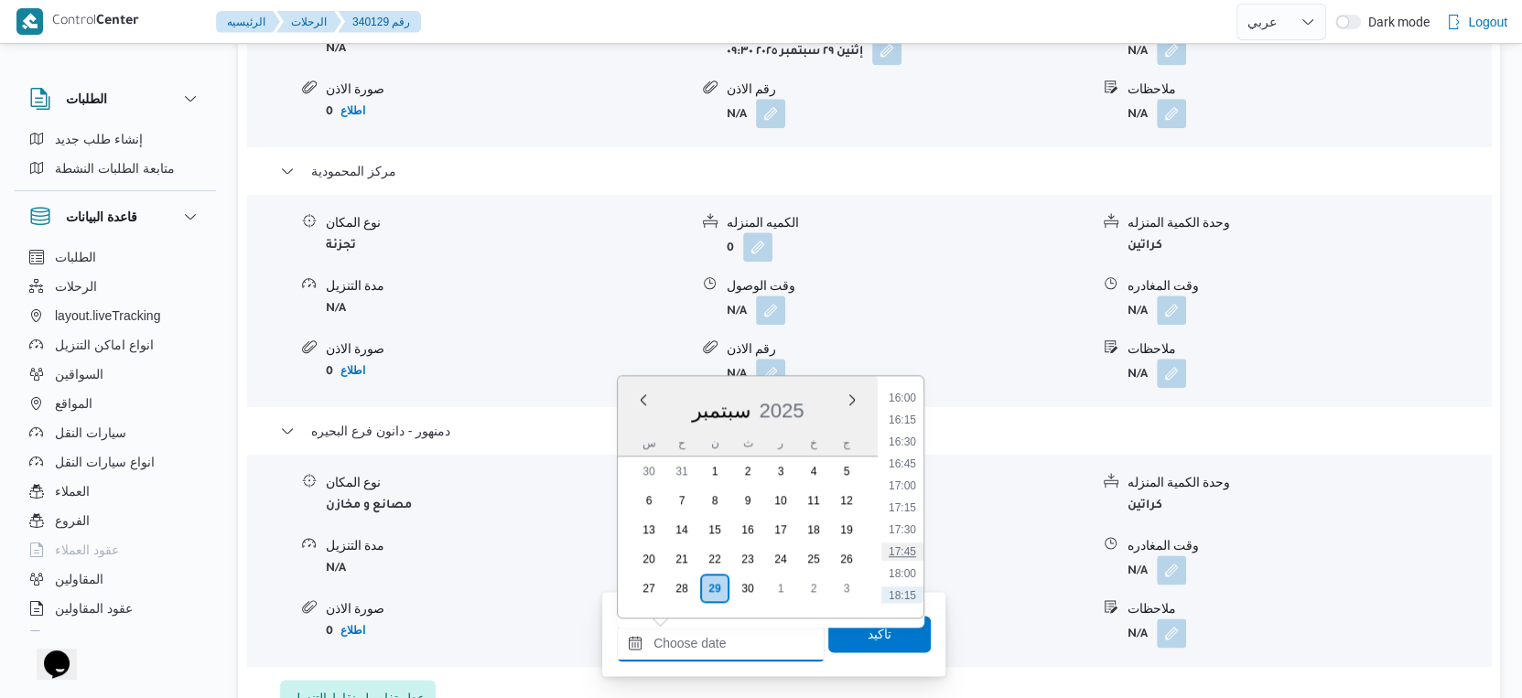
scroll to position [1287, 0]
drag, startPoint x: 905, startPoint y: 564, endPoint x: 904, endPoint y: 588, distance: 24.7
click at [905, 564] on li "16:30" at bounding box center [902, 563] width 42 height 18
type input "٢٩/٠٩/٢٠٢٥ ١٦:٣٠"
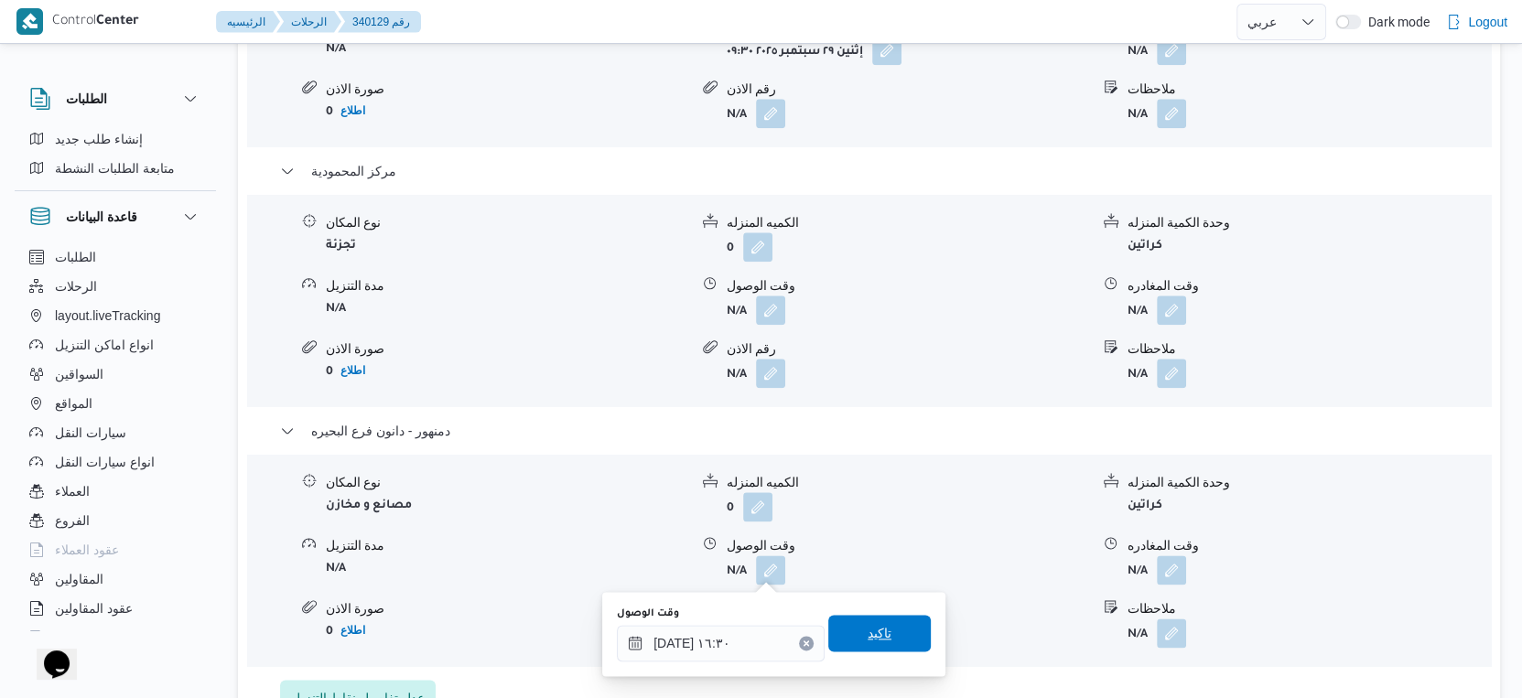
click at [899, 622] on span "تاكيد" at bounding box center [879, 633] width 103 height 37
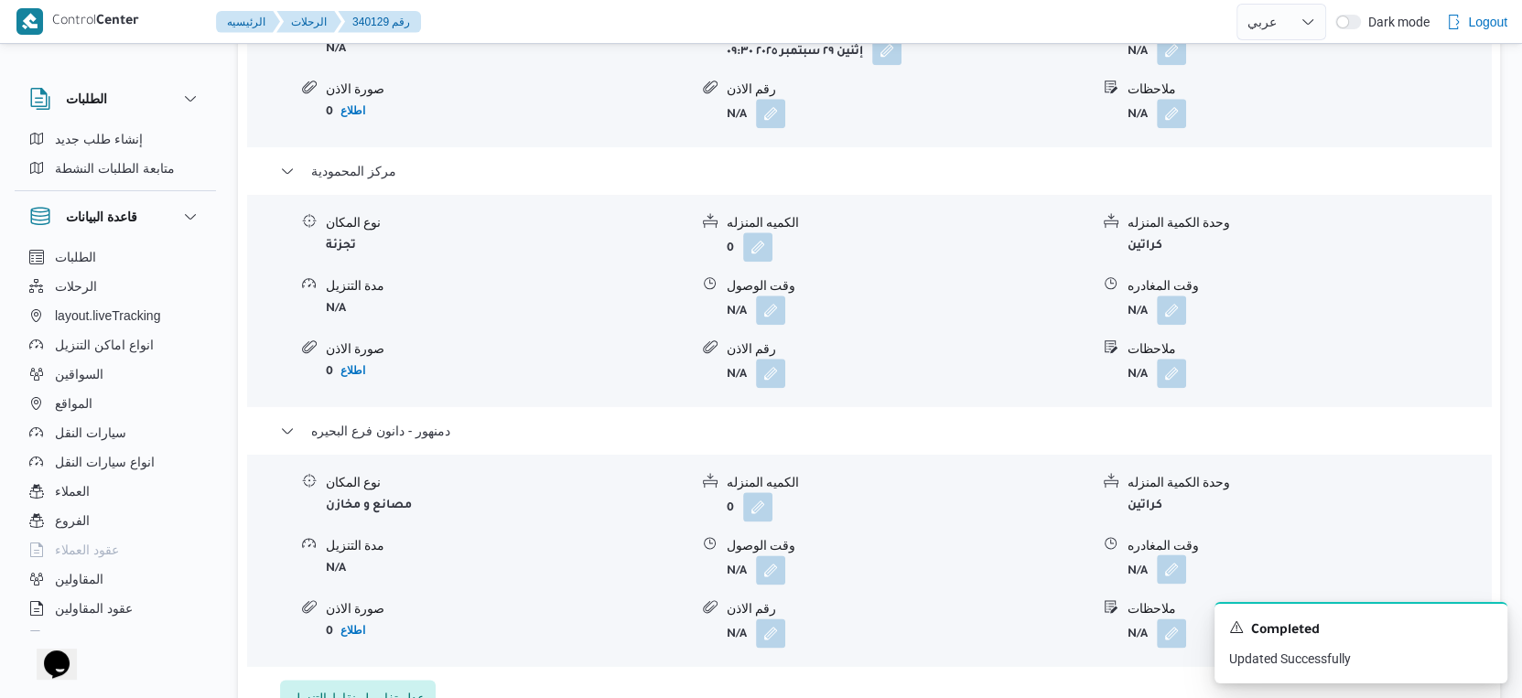
click at [1167, 563] on button "button" at bounding box center [1171, 569] width 29 height 29
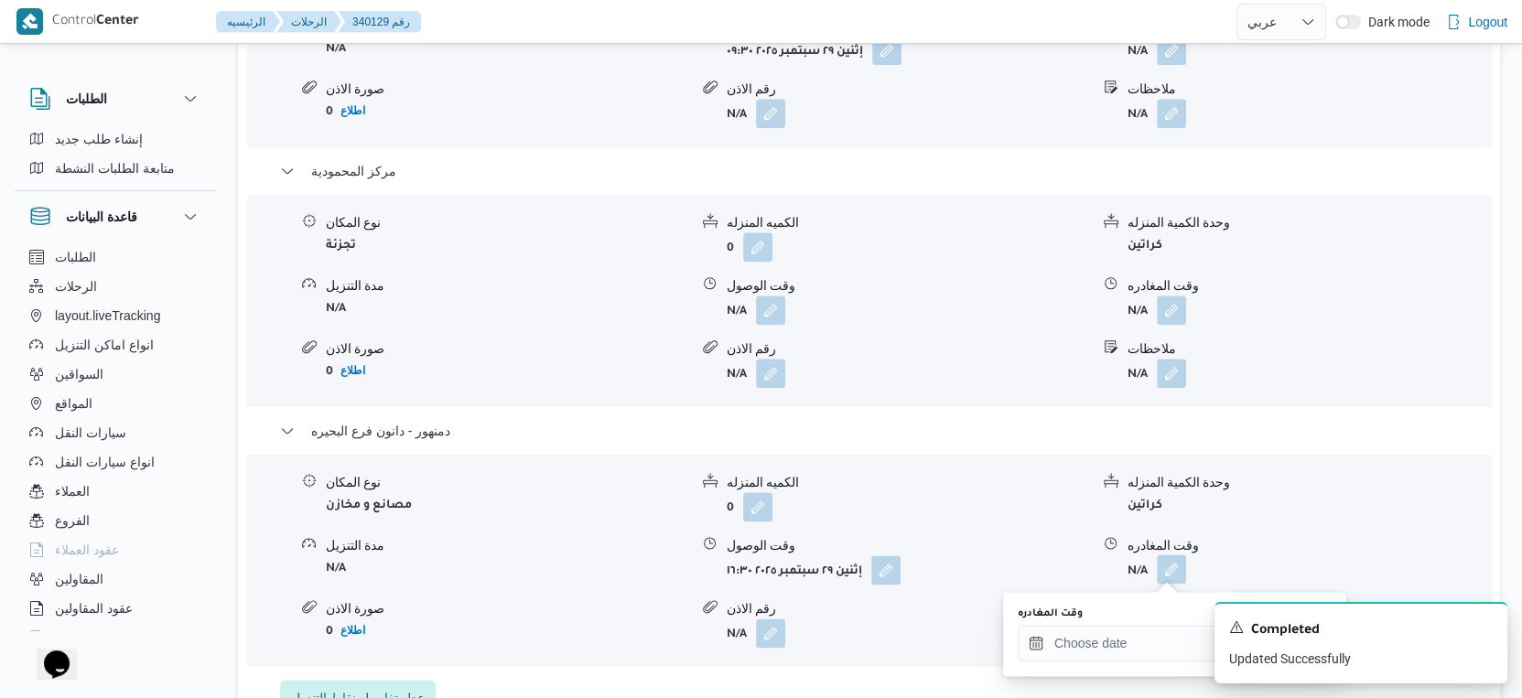
scroll to position [1830, 0]
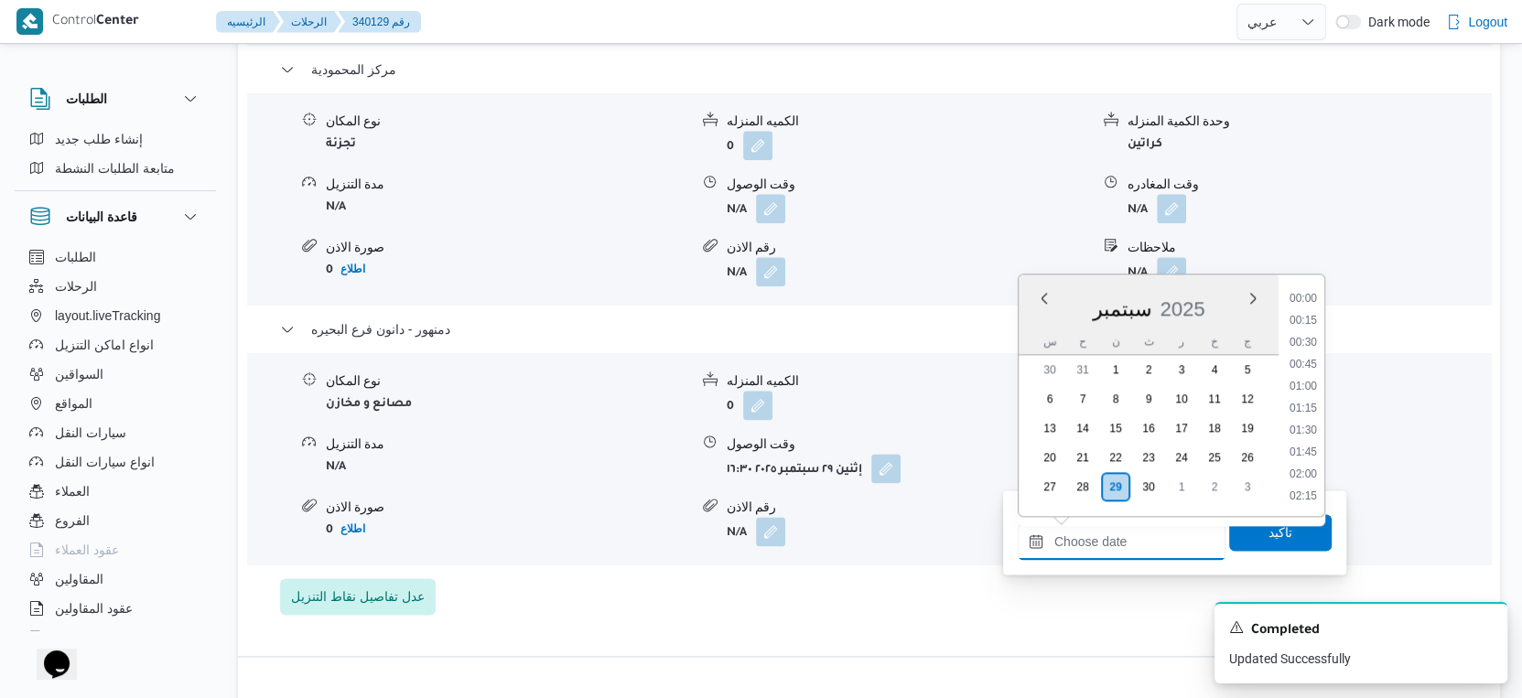
click at [1160, 543] on input "وقت المغادره" at bounding box center [1122, 541] width 208 height 37
click at [1313, 363] on li "16:30" at bounding box center [1303, 359] width 42 height 18
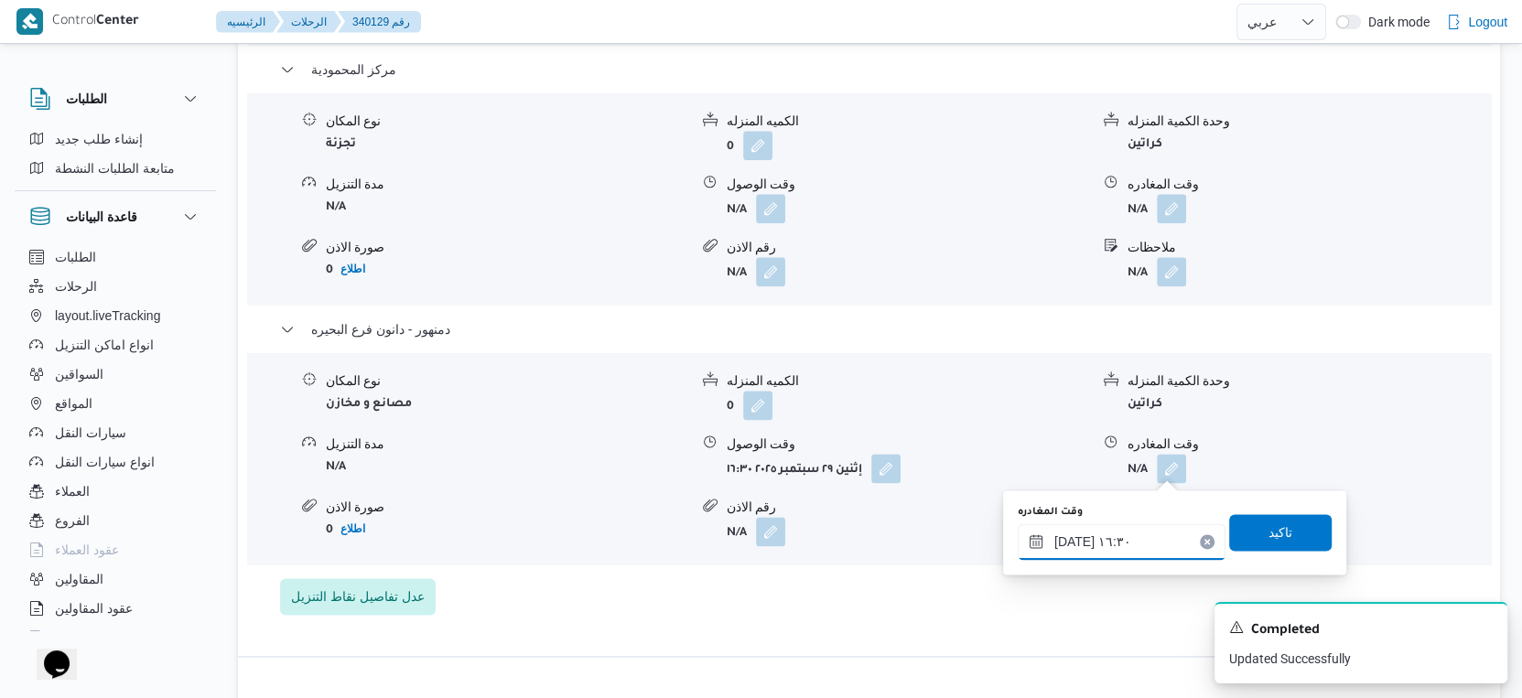
click at [1072, 540] on input "٢٩/٠٩/٢٠٢٥ ١٦:٣٠" at bounding box center [1122, 541] width 208 height 37
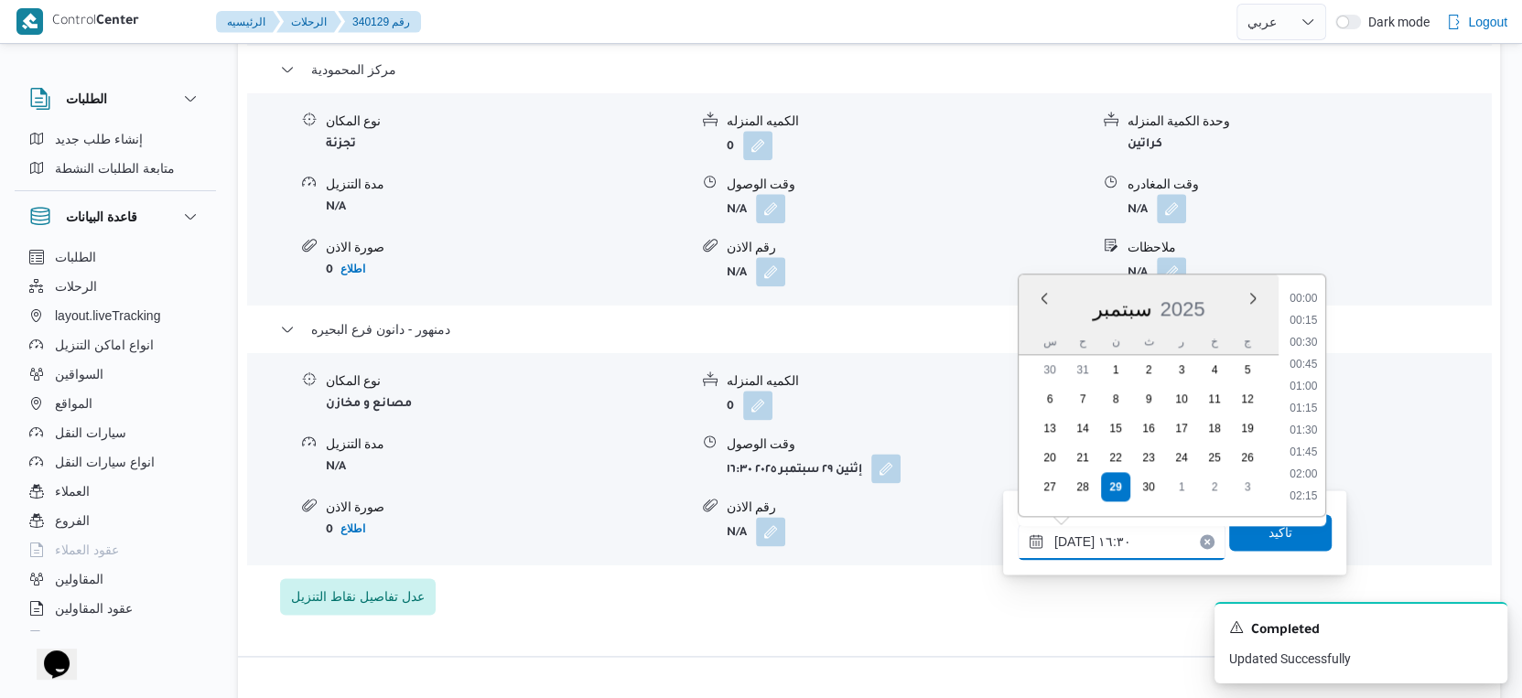
click at [1072, 540] on input "٢٩/٠٩/٢٠٢٥ ١٦:٣٠" at bounding box center [1122, 541] width 208 height 37
type input "٢٩/٠٩/٢٠٢٥ ١٦:٤٠"
click at [1268, 537] on span "تاكيد" at bounding box center [1280, 532] width 24 height 22
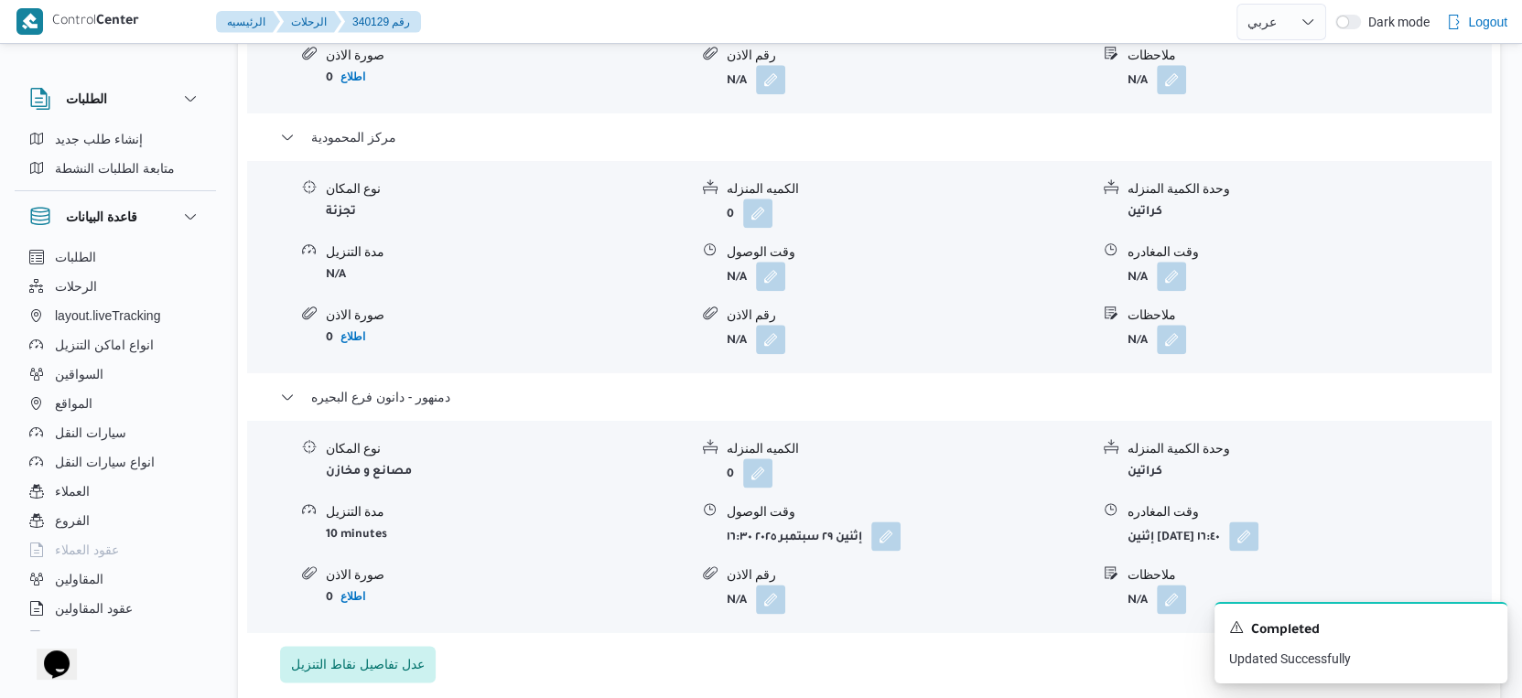
scroll to position [1729, 0]
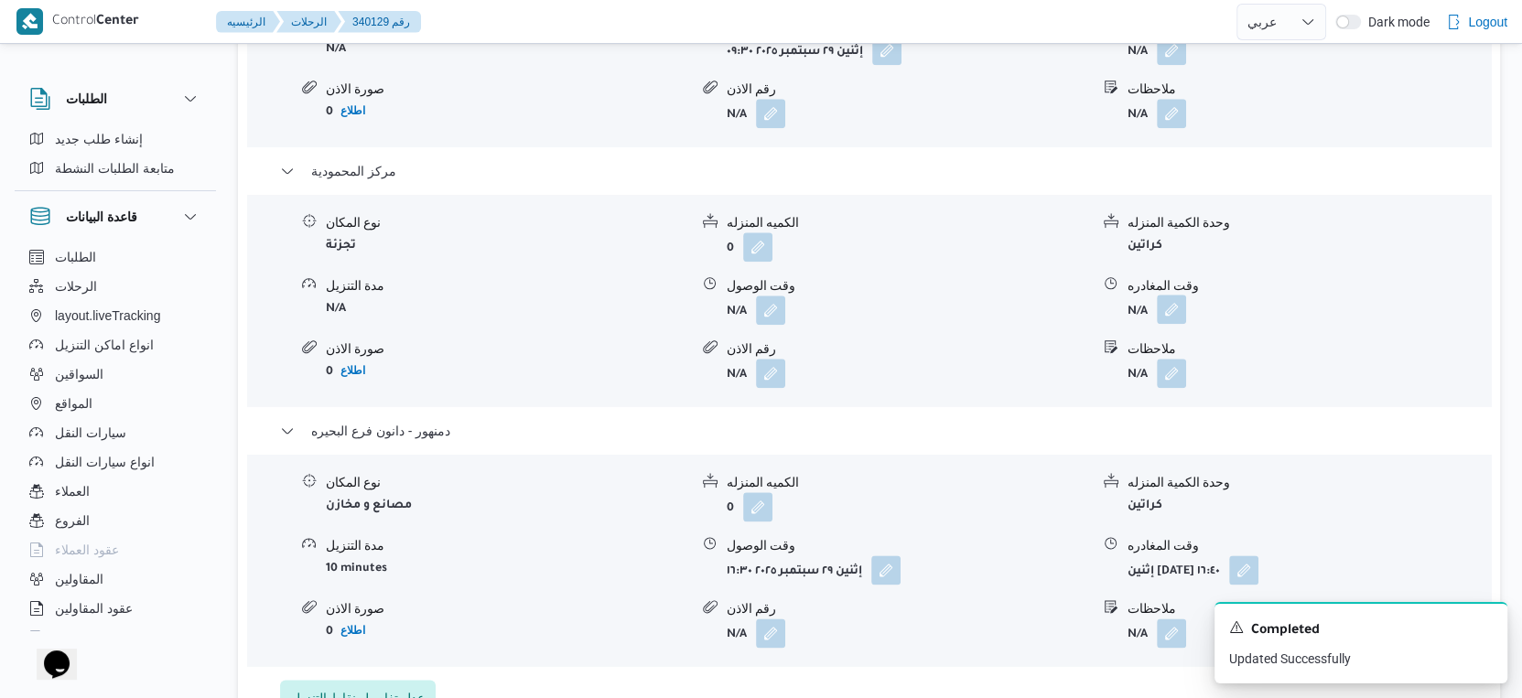
click at [1177, 309] on button "button" at bounding box center [1171, 309] width 29 height 29
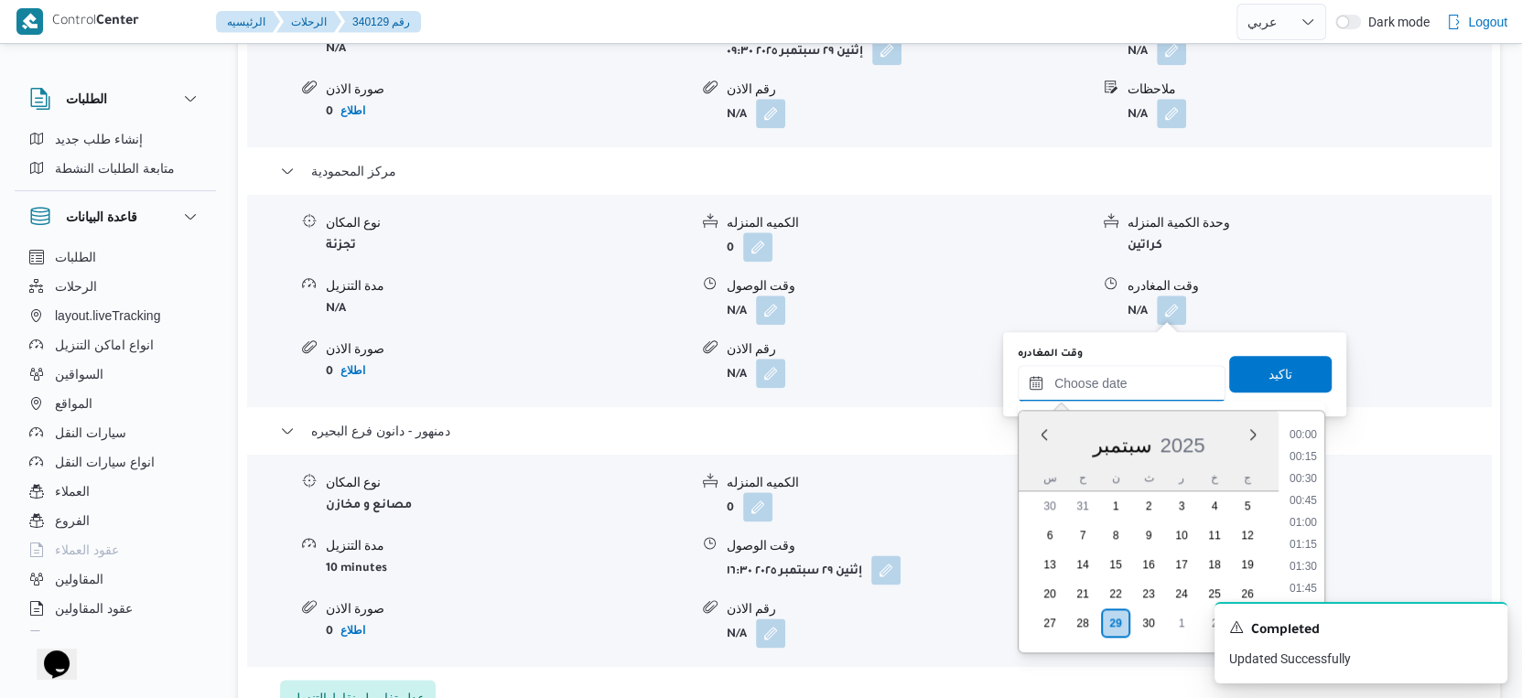
drag, startPoint x: 1138, startPoint y: 377, endPoint x: 1165, endPoint y: 391, distance: 30.7
click at [1138, 377] on input "وقت المغادره" at bounding box center [1122, 383] width 208 height 37
drag, startPoint x: 1302, startPoint y: 550, endPoint x: 1299, endPoint y: 490, distance: 60.5
click at [1302, 550] on li "16:00" at bounding box center [1303, 554] width 42 height 18
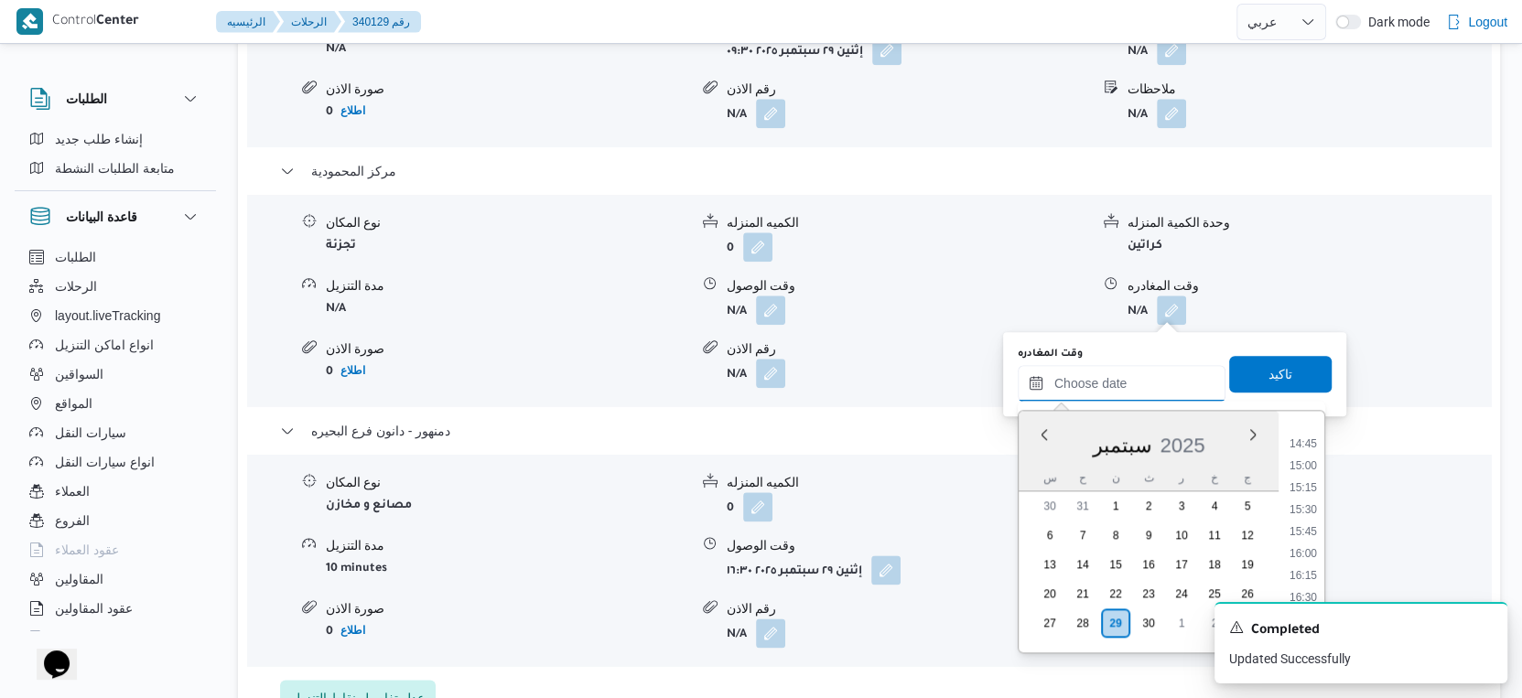
type input "٢٩/٠٩/٢٠٢٥ ١٦:٠٠"
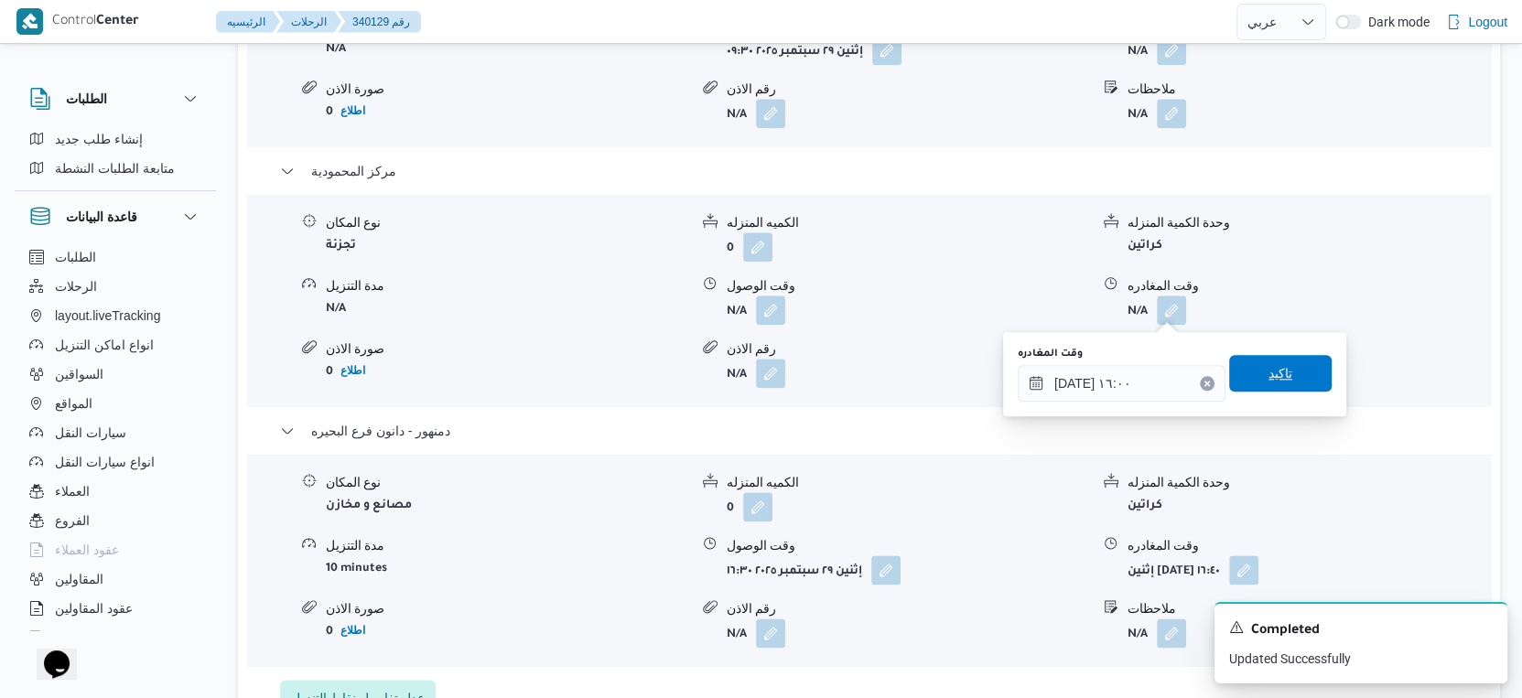
click at [1279, 373] on span "تاكيد" at bounding box center [1280, 373] width 103 height 37
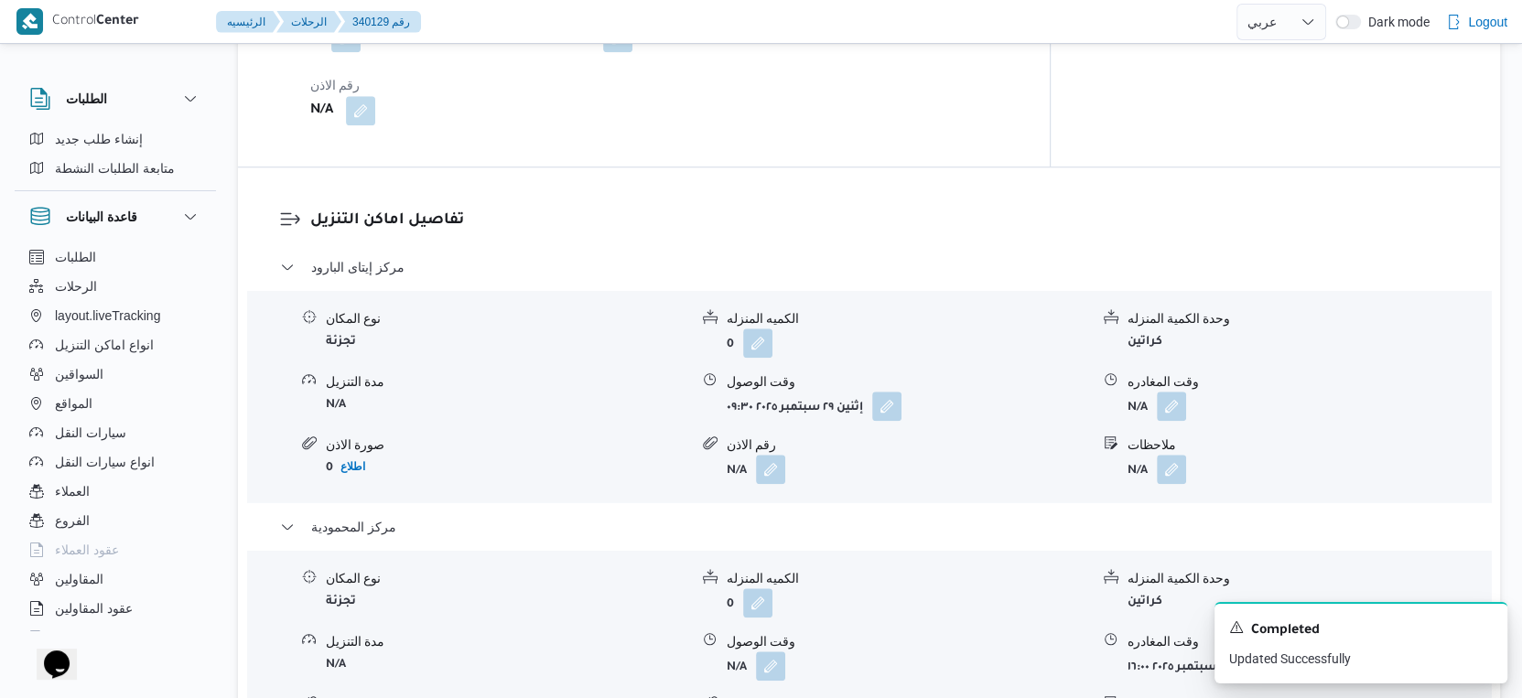
scroll to position [1220, 0]
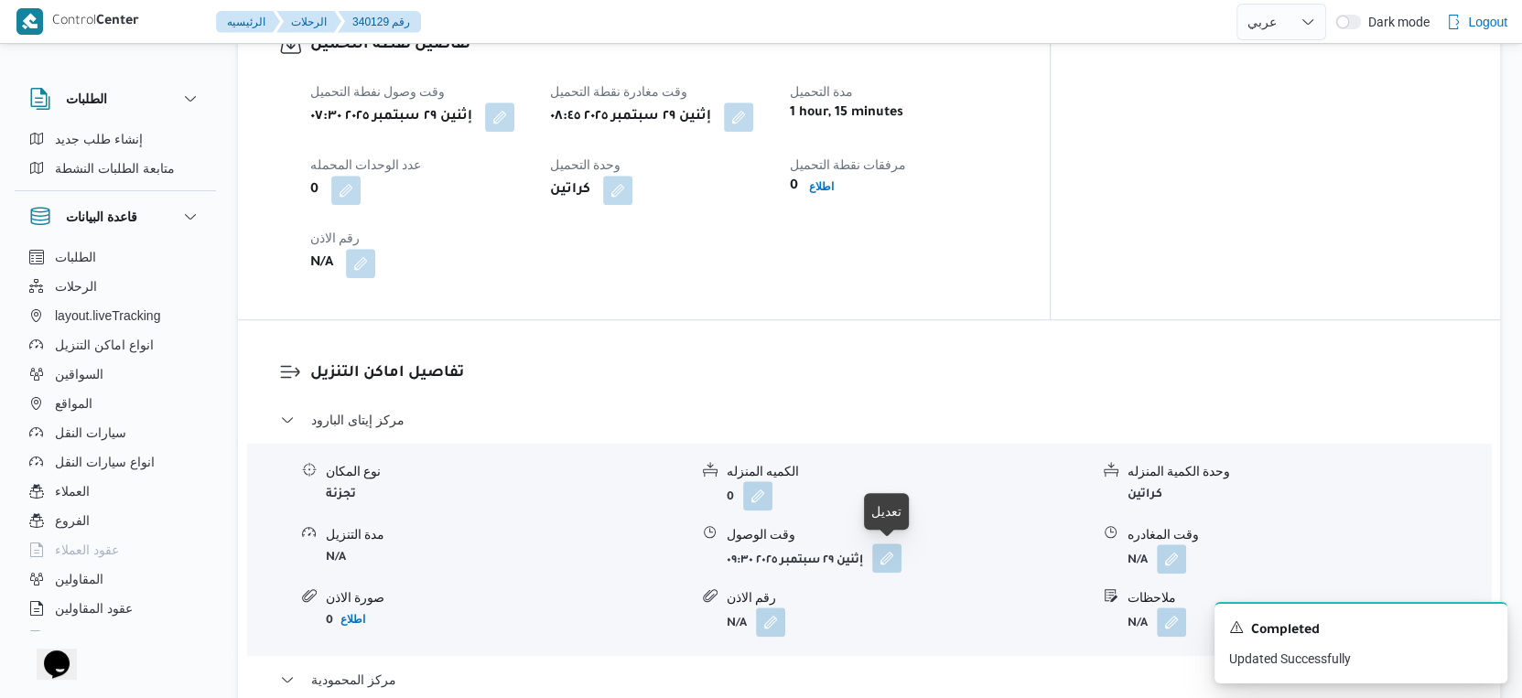
click at [885, 556] on button "button" at bounding box center [886, 558] width 29 height 29
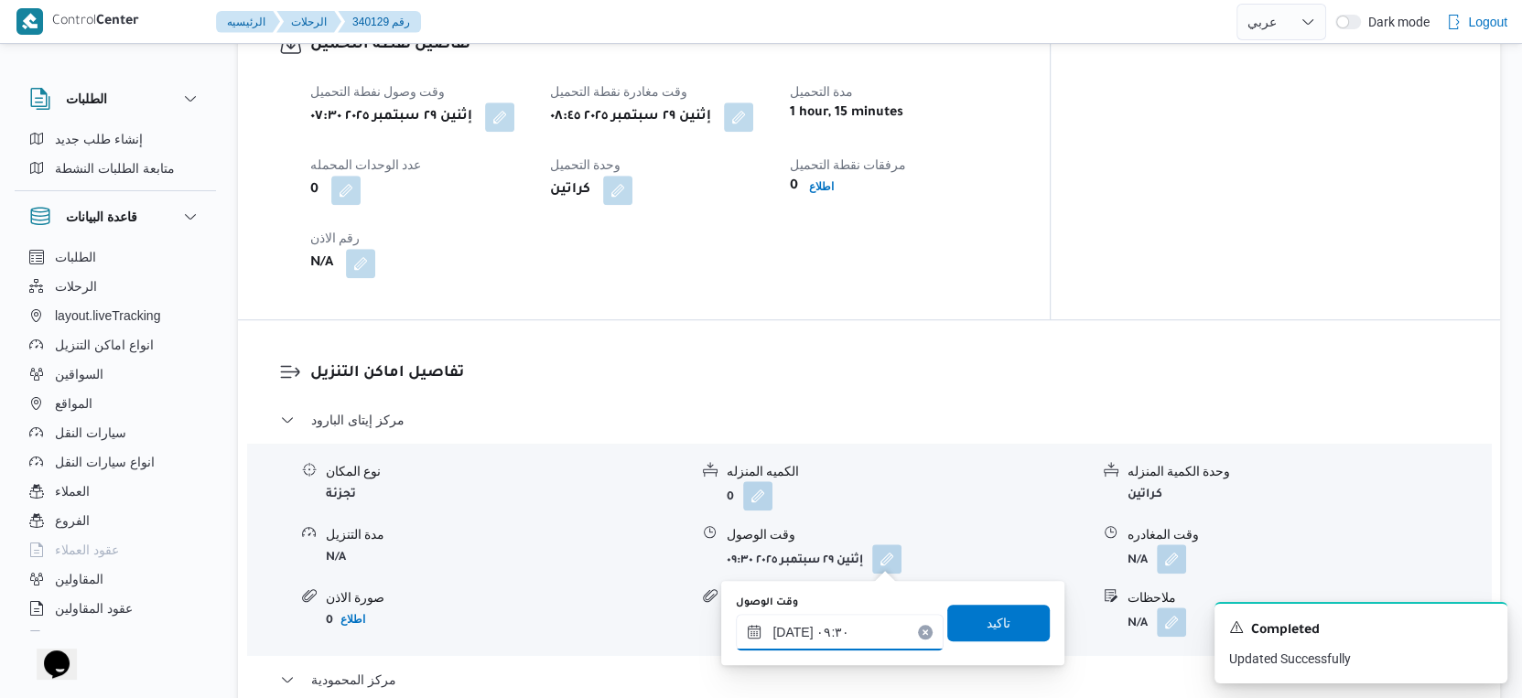
click at [833, 624] on input "٢٩/٠٩/٢٠٢٥ ٠٩:٣٠" at bounding box center [840, 632] width 208 height 37
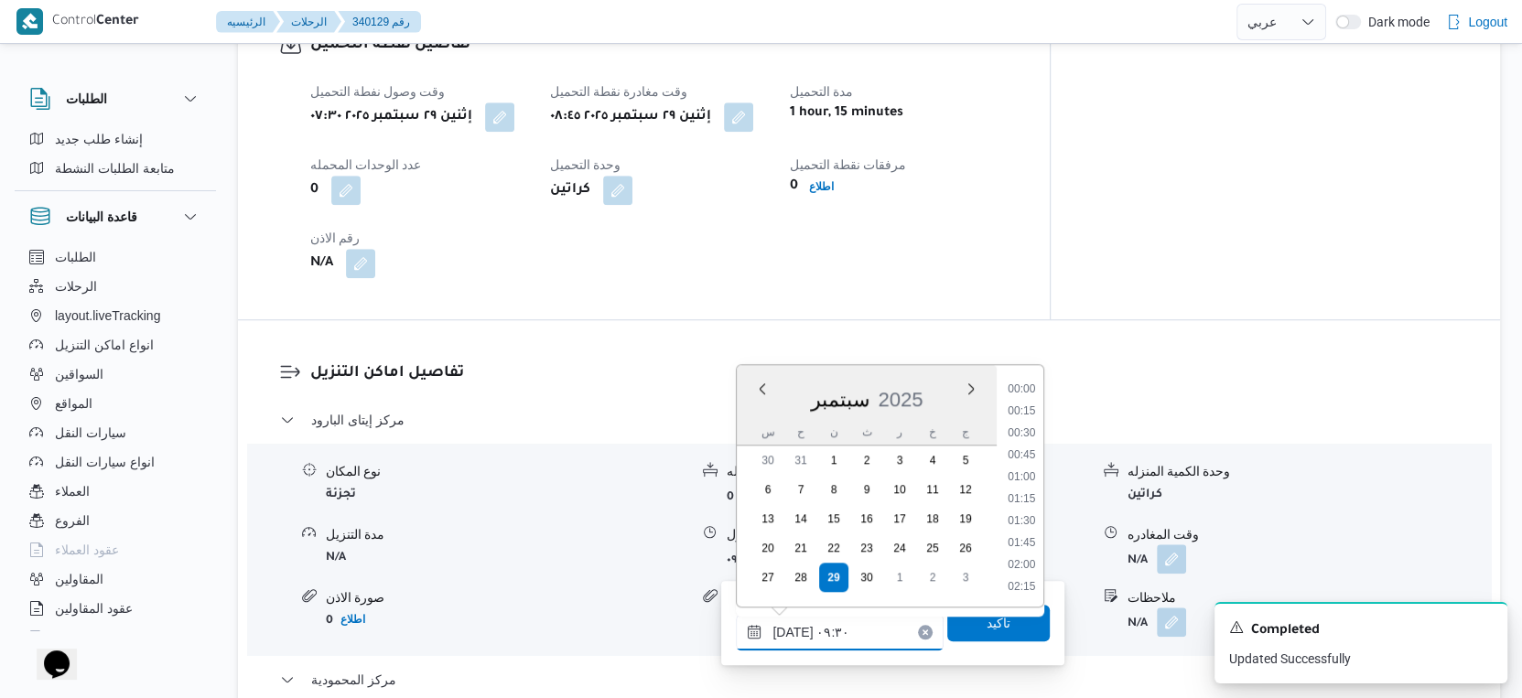
scroll to position [723, 0]
click at [1031, 473] on li "09:15" at bounding box center [1022, 478] width 42 height 18
type input "٢٩/٠٩/٢٠٢٥ ٠٩:١٥"
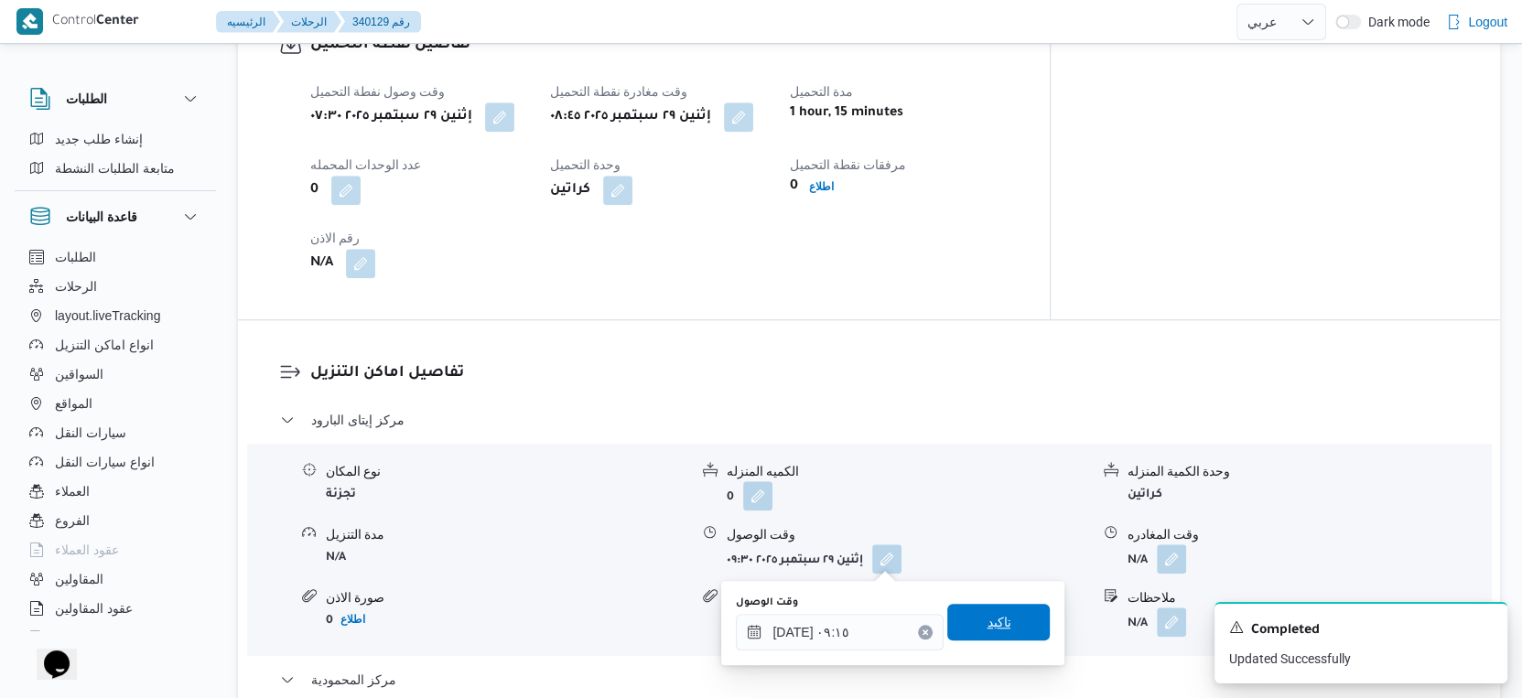
click at [1017, 625] on span "تاكيد" at bounding box center [998, 622] width 103 height 37
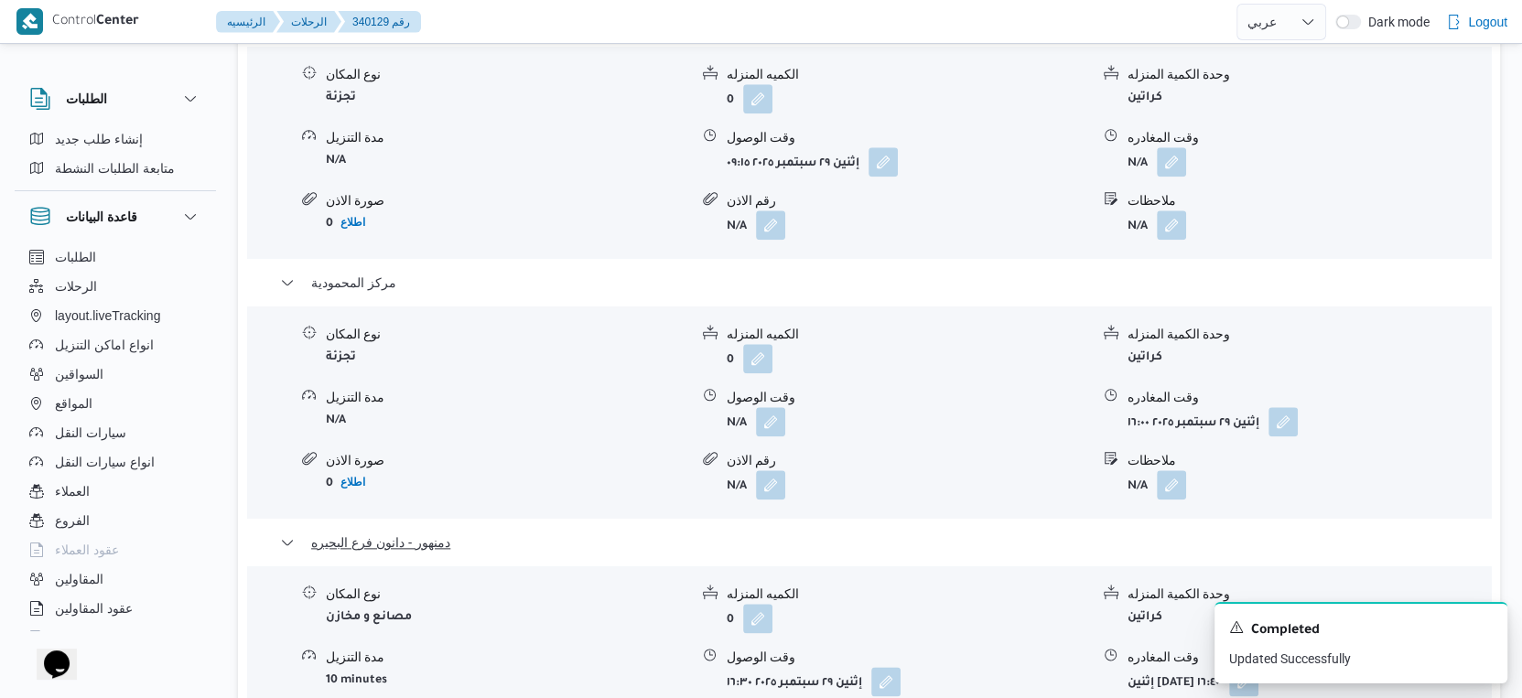
scroll to position [1626, 0]
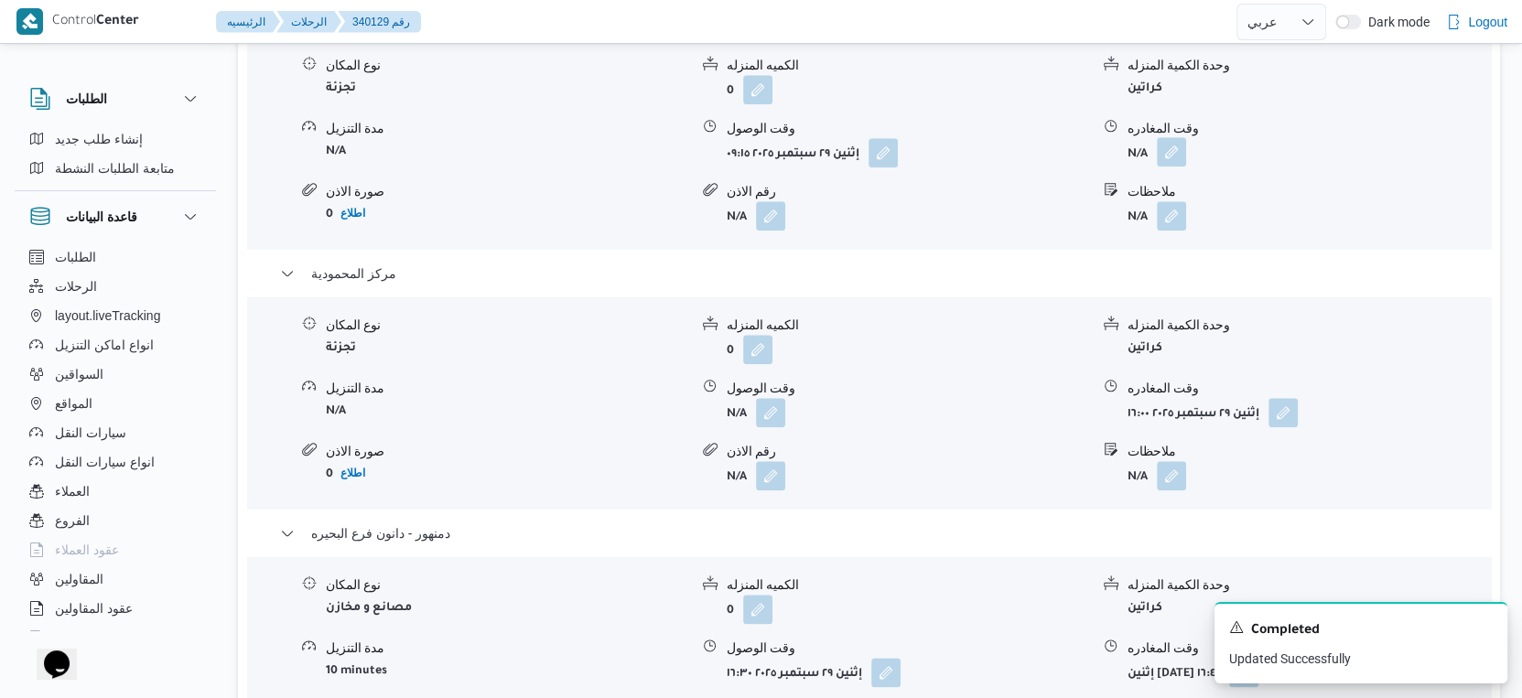
click at [1173, 156] on button "button" at bounding box center [1171, 151] width 29 height 29
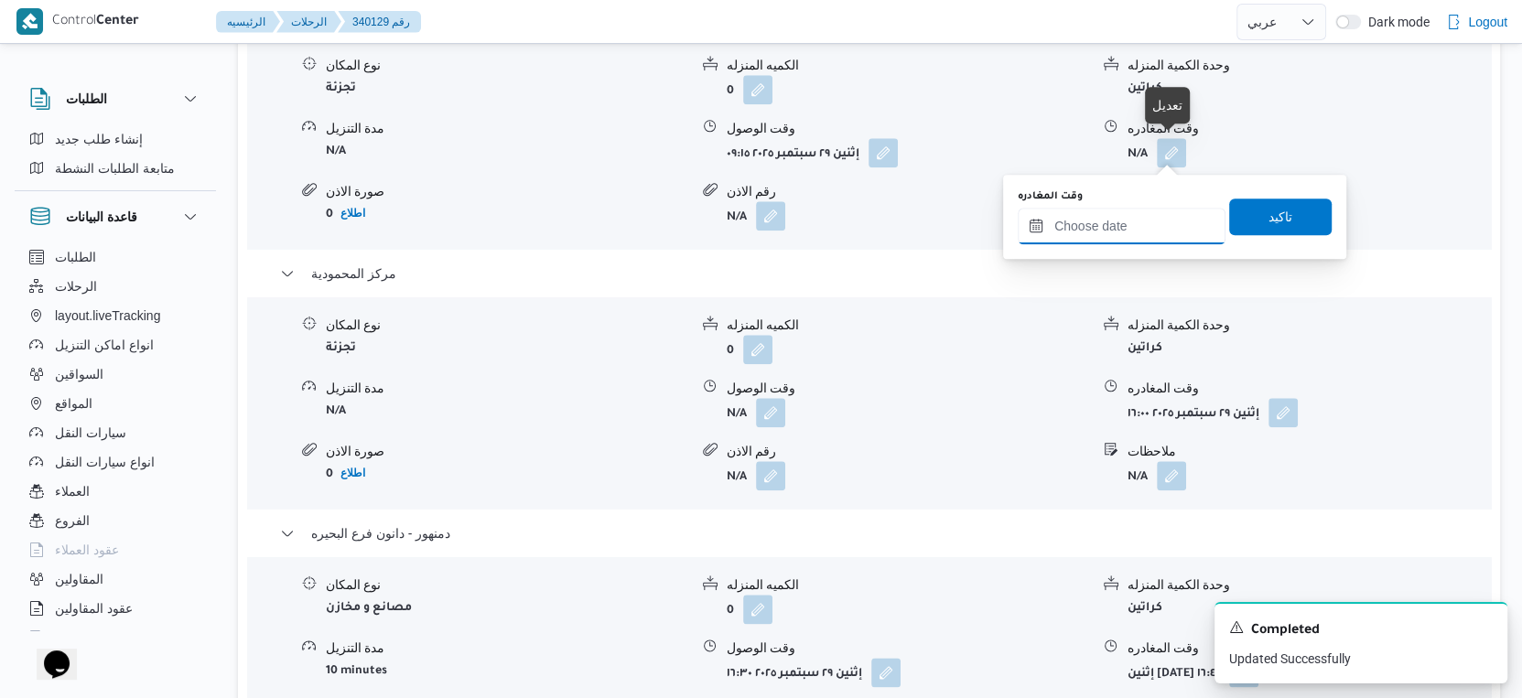
click at [1129, 212] on input "وقت المغادره" at bounding box center [1122, 226] width 208 height 37
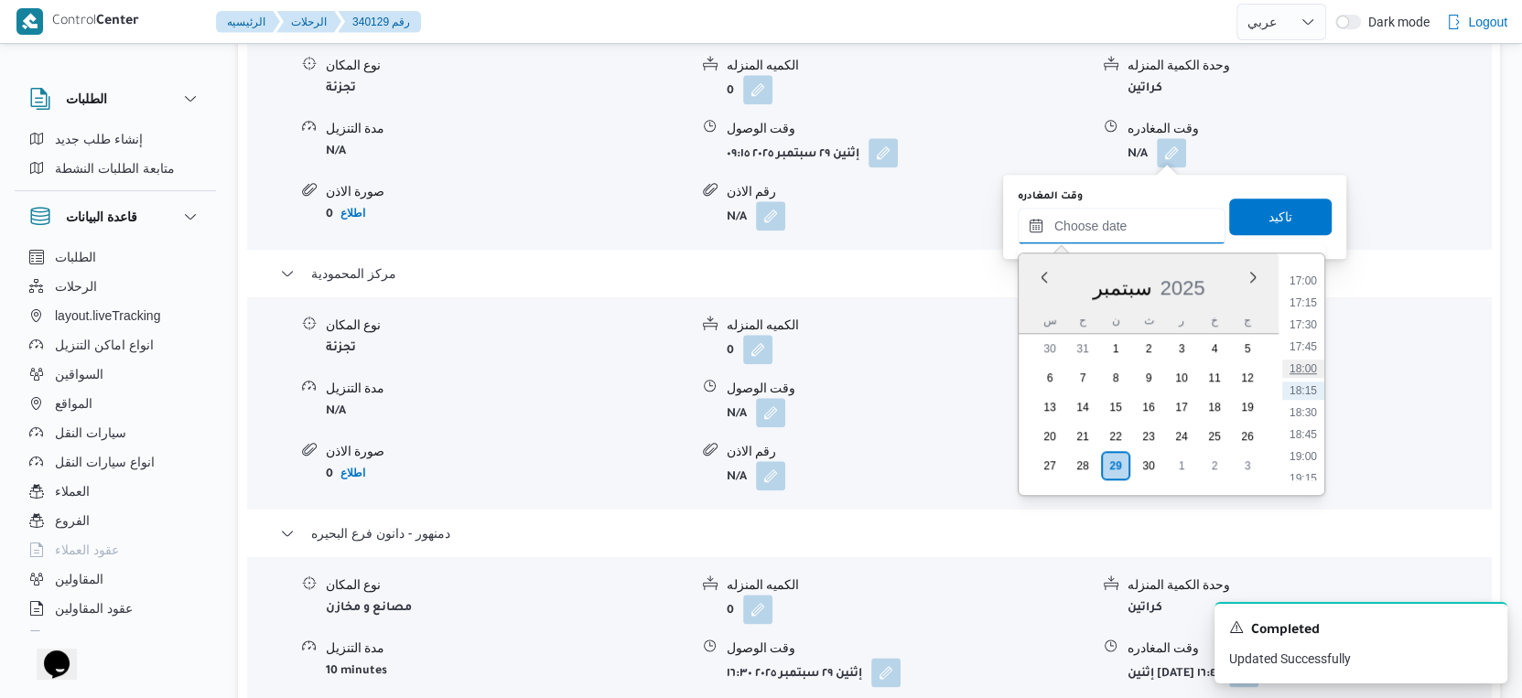
scroll to position [1185, 0]
click at [1301, 313] on li "14:00" at bounding box center [1303, 322] width 42 height 18
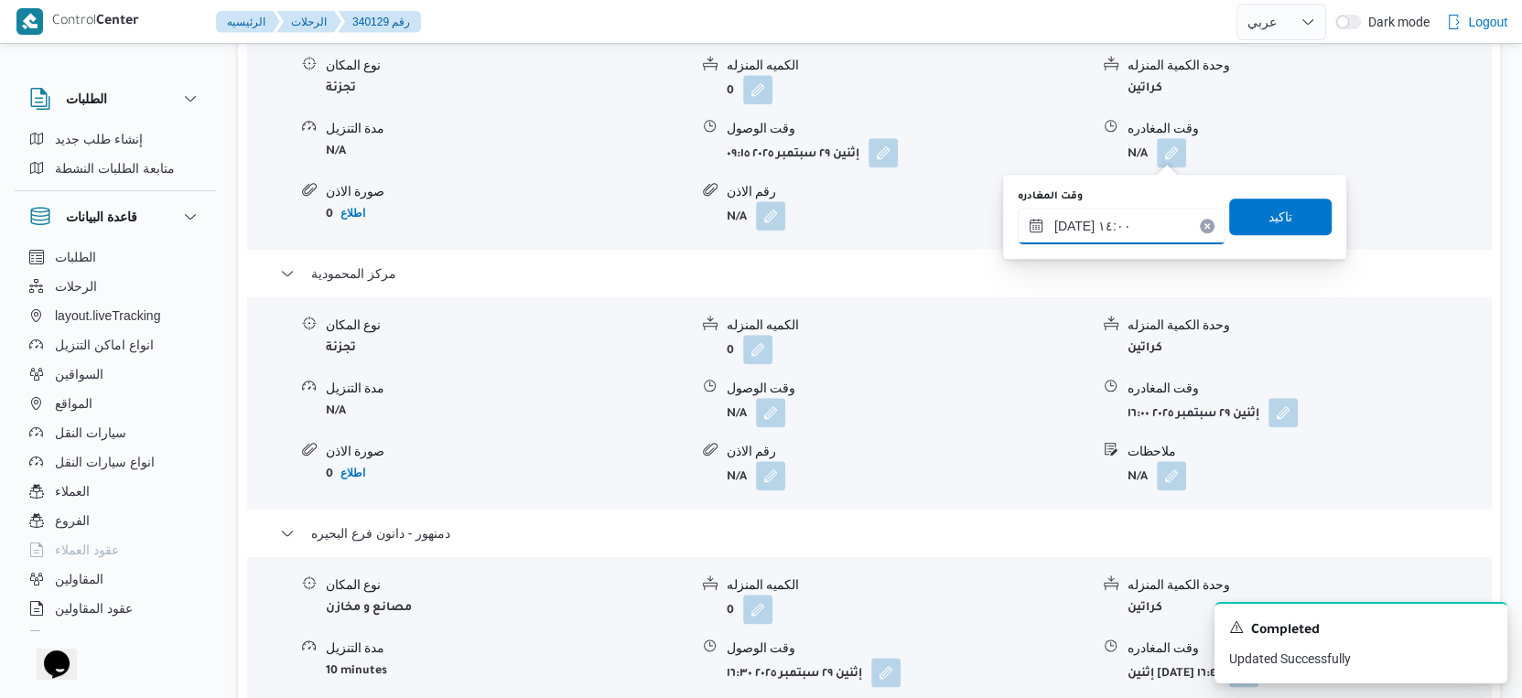
click at [1111, 222] on input "٢٩/٠٩/٢٠٢٥ ١٤:٠٠" at bounding box center [1122, 226] width 208 height 37
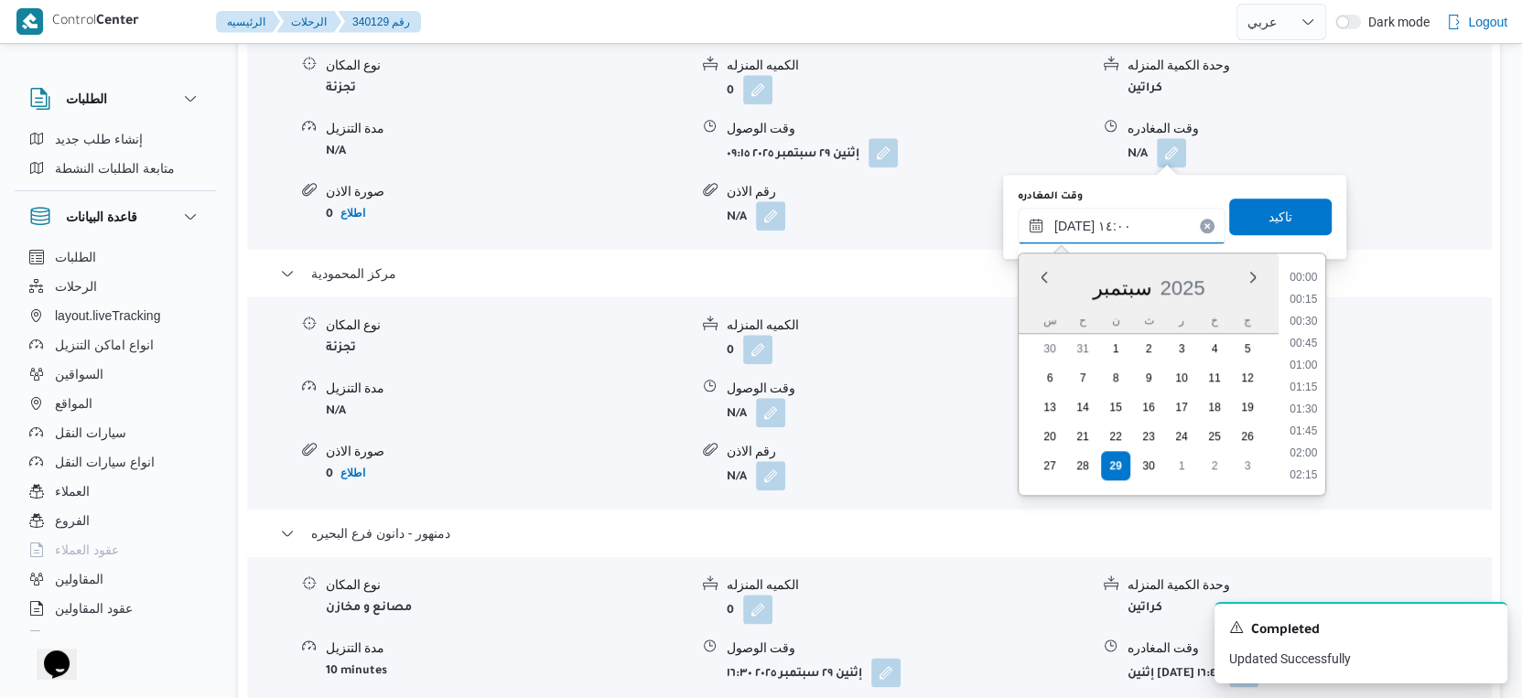
scroll to position [1117, 0]
click at [1311, 304] on li "13:00" at bounding box center [1303, 303] width 42 height 18
type input "٢٩/٠٩/٢٠٢٥ ١٣:٠٠"
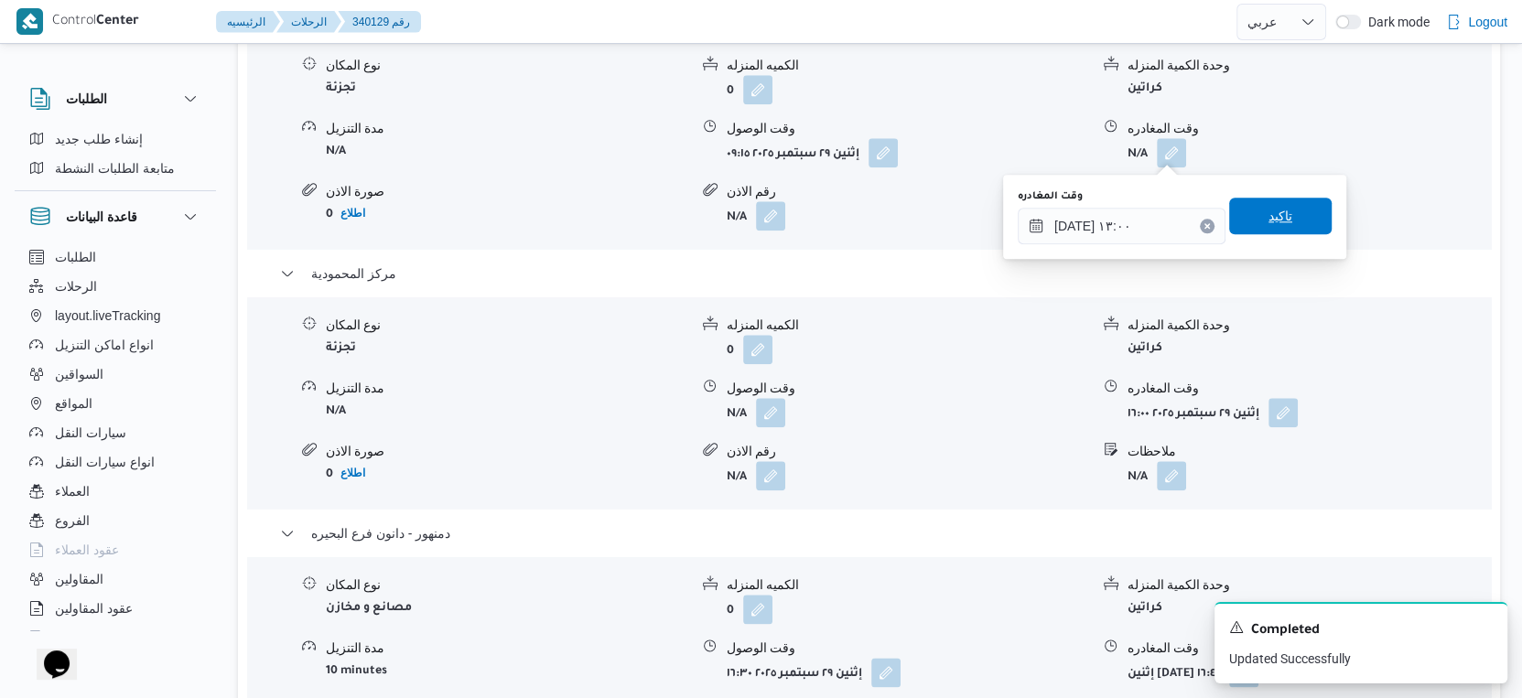
click at [1286, 211] on span "تاكيد" at bounding box center [1280, 216] width 103 height 37
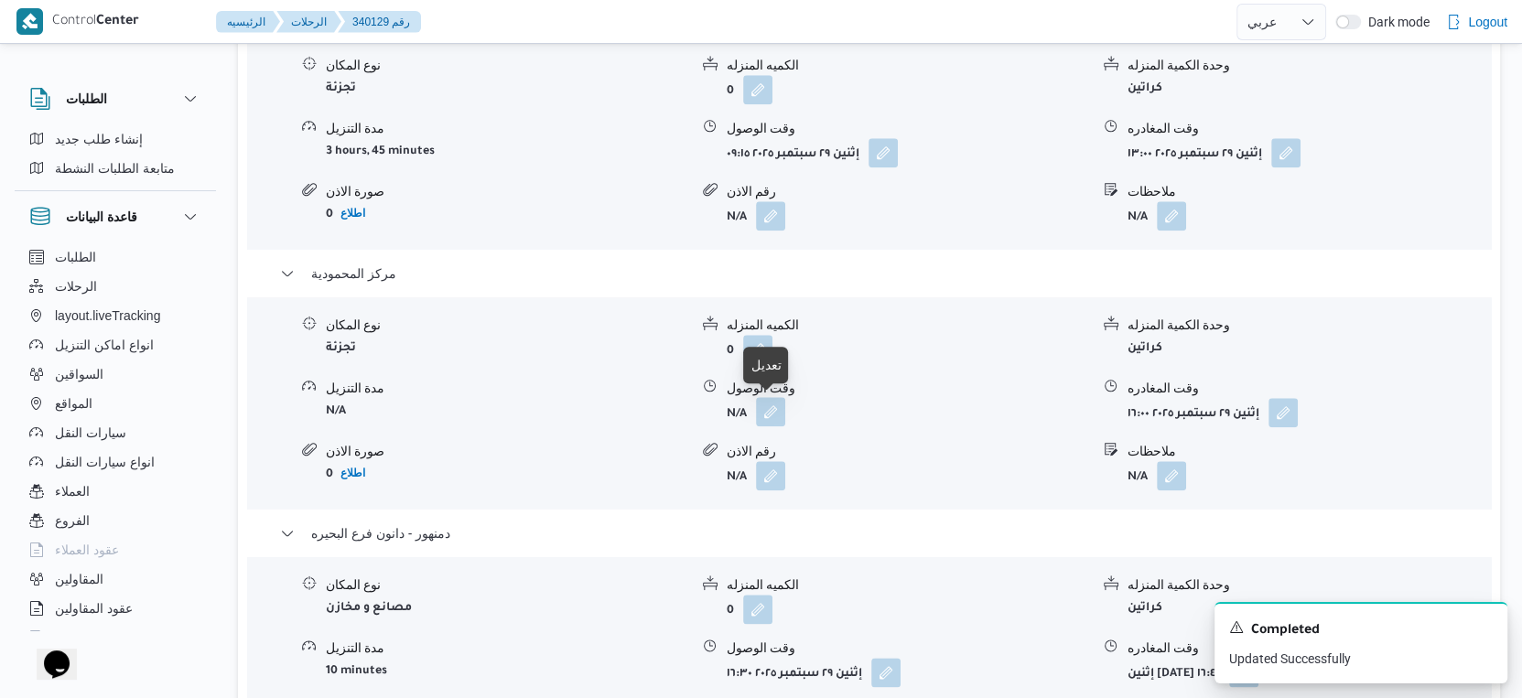
click at [769, 410] on button "button" at bounding box center [770, 411] width 29 height 29
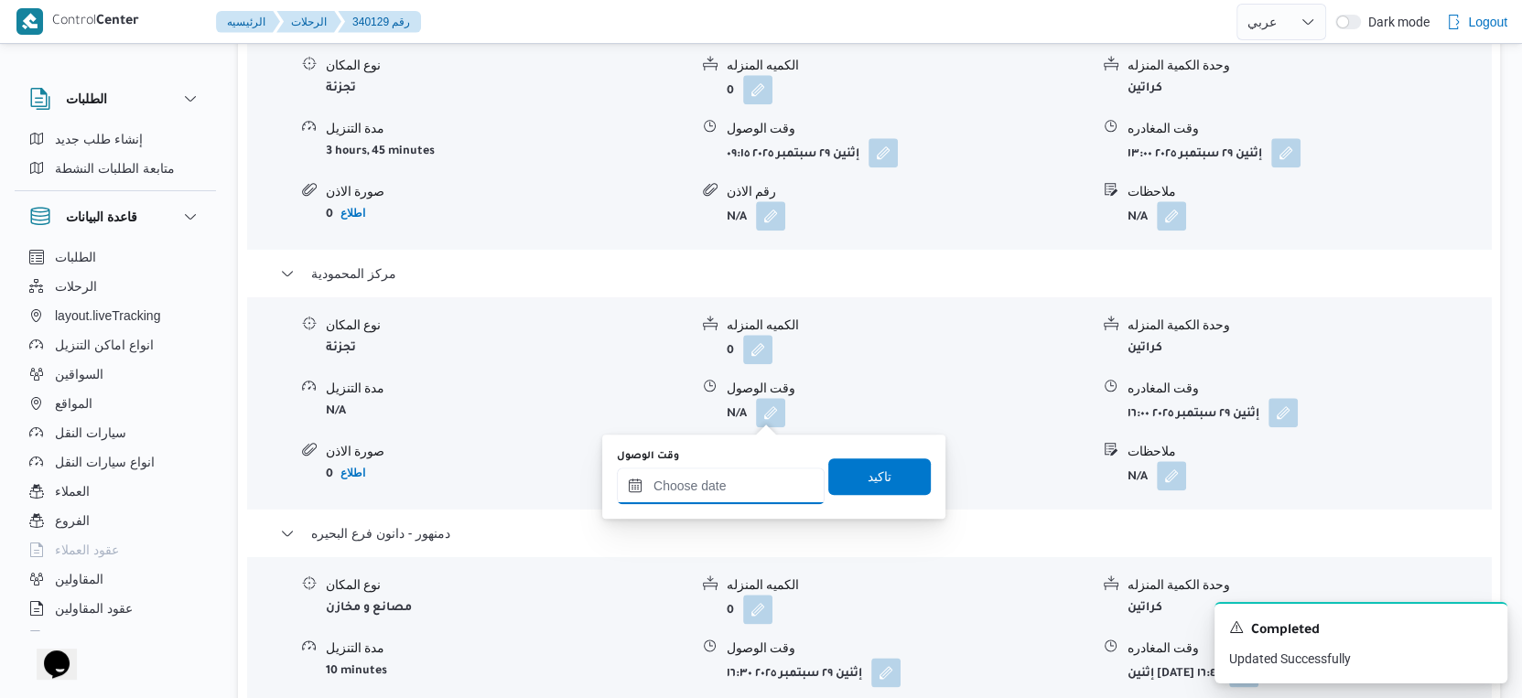
click at [744, 486] on input "وقت الوصول" at bounding box center [721, 486] width 208 height 37
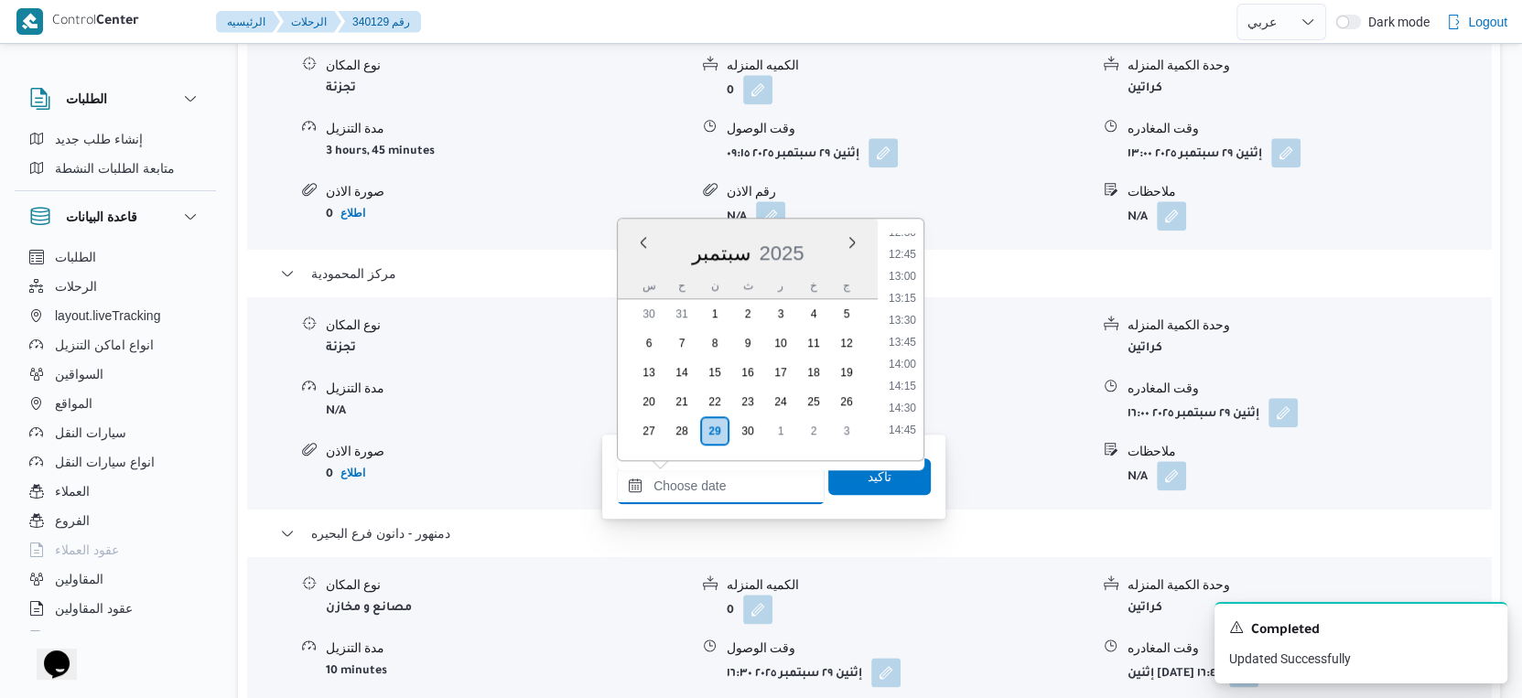
scroll to position [1084, 0]
click at [898, 345] on li "13:30" at bounding box center [902, 345] width 42 height 18
type input "٢٩/٠٩/٢٠٢٥ ١٣:٣٠"
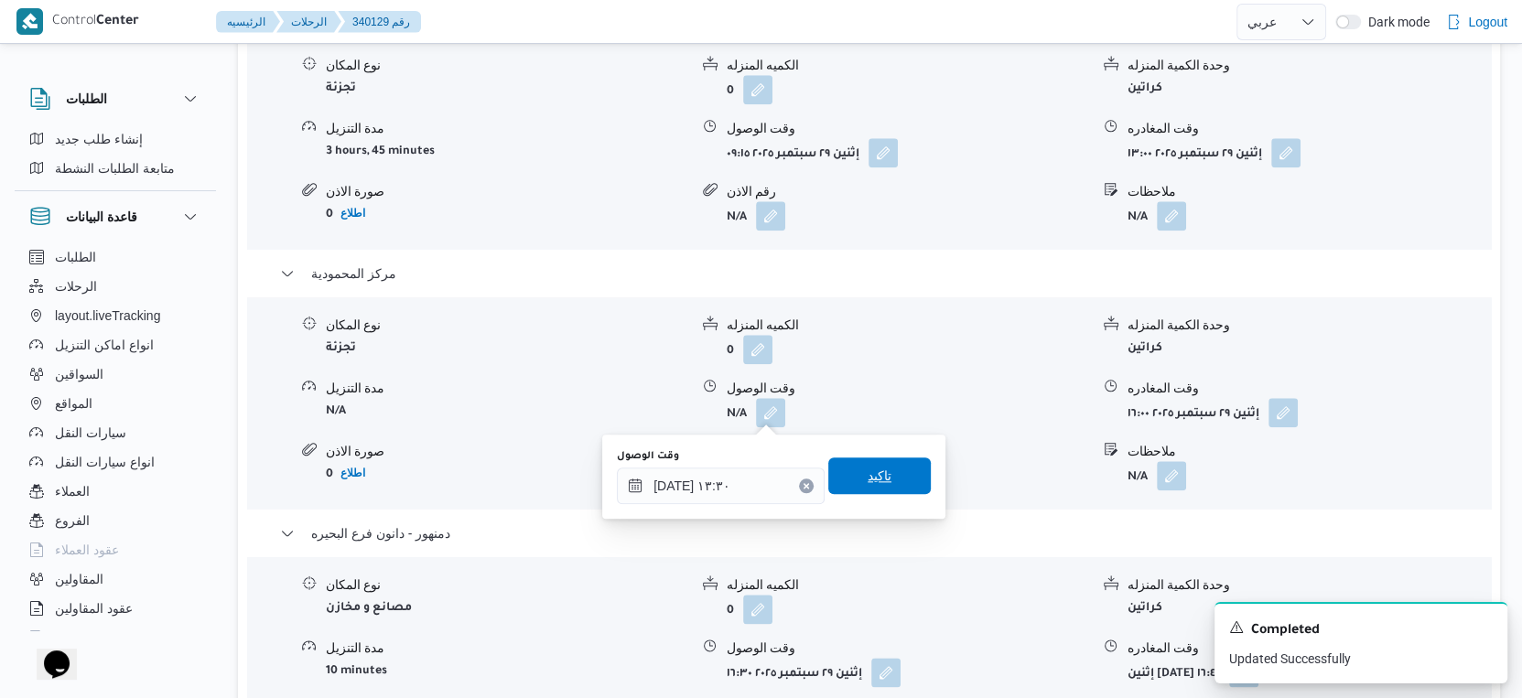
click at [878, 475] on span "تاكيد" at bounding box center [879, 476] width 103 height 37
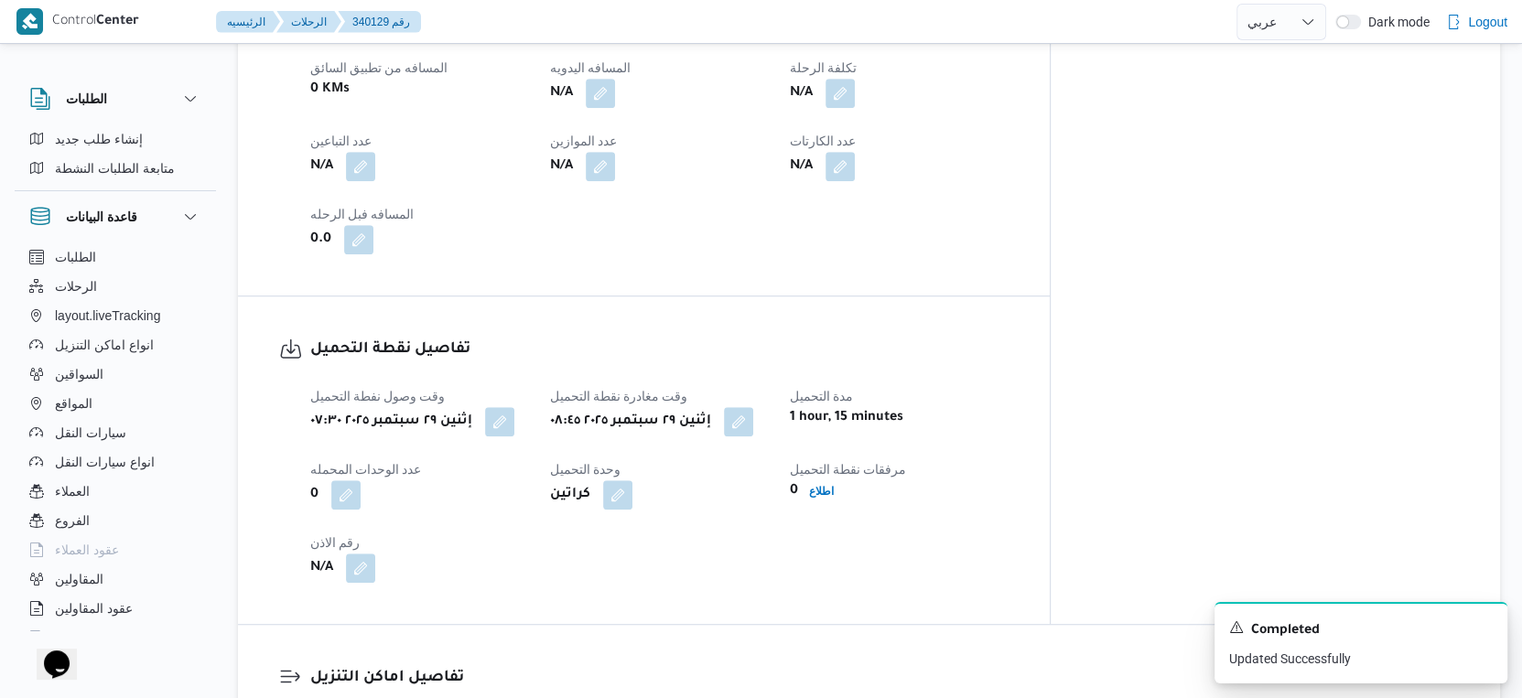
scroll to position [712, 0]
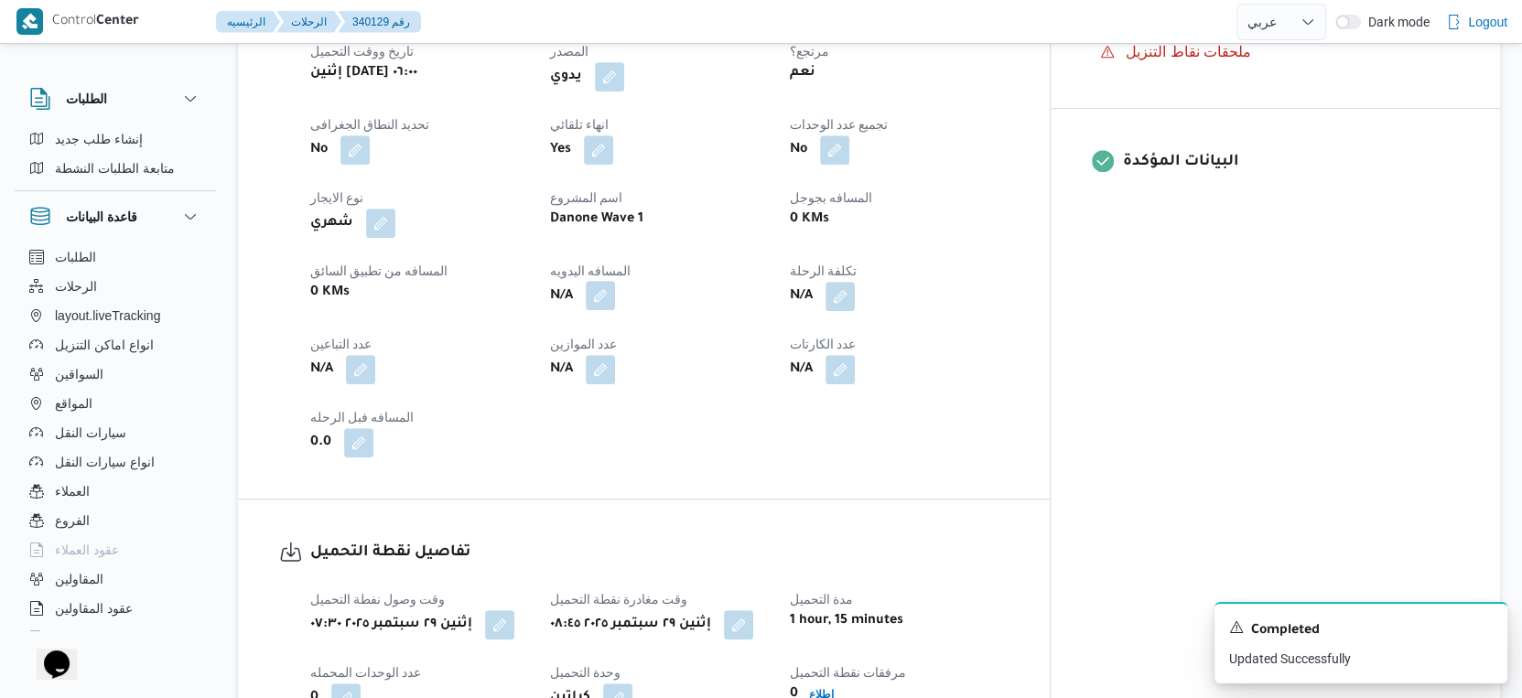
click at [615, 293] on button "button" at bounding box center [600, 295] width 29 height 29
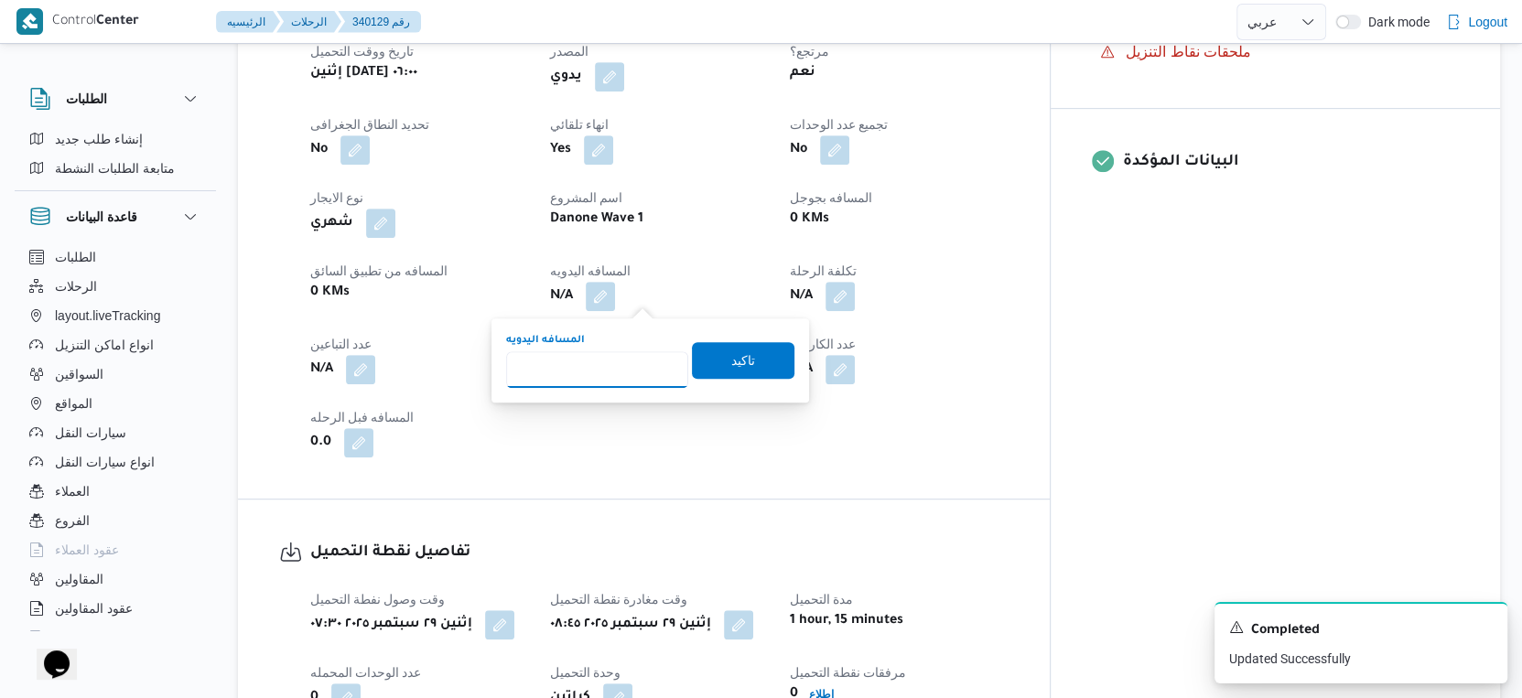
click at [599, 367] on input "المسافه اليدويه" at bounding box center [597, 369] width 182 height 37
type input "137"
click at [731, 361] on span "تاكيد" at bounding box center [743, 360] width 24 height 22
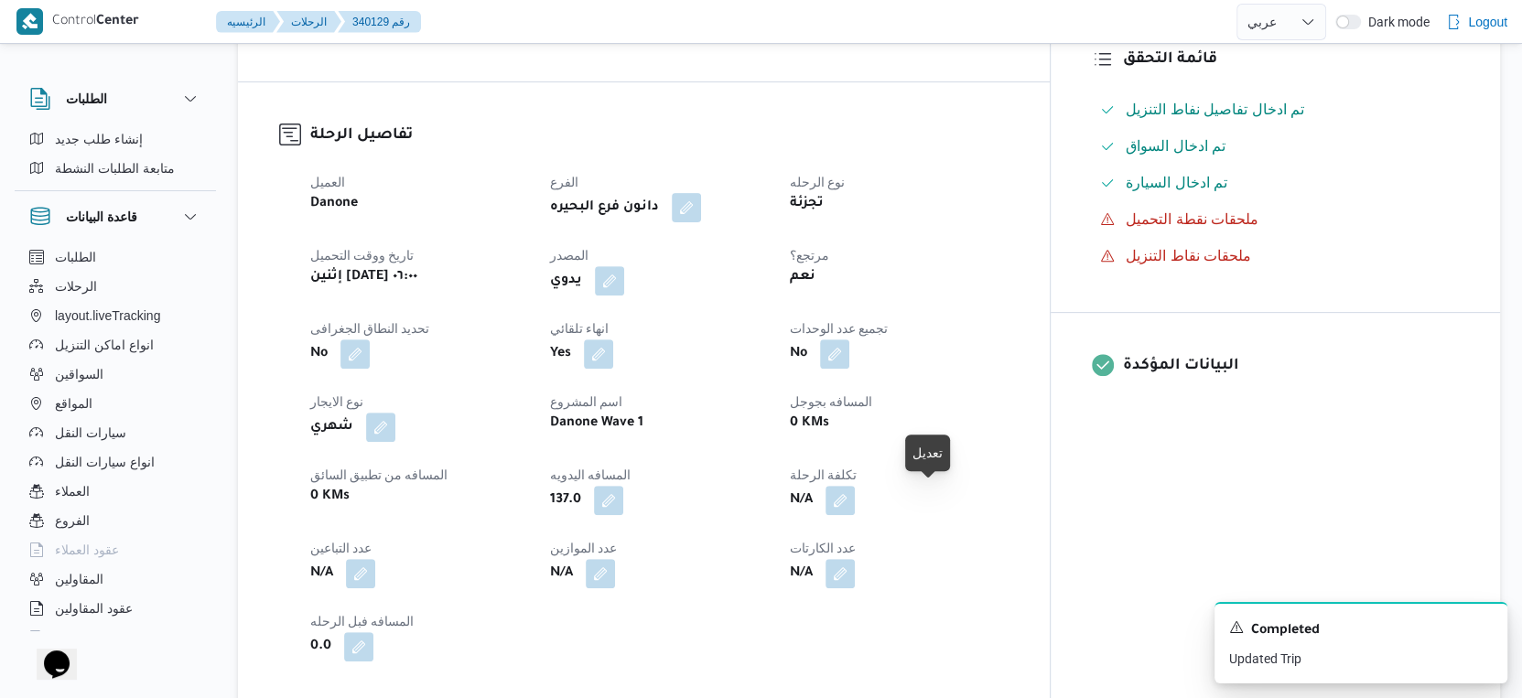
scroll to position [0, 0]
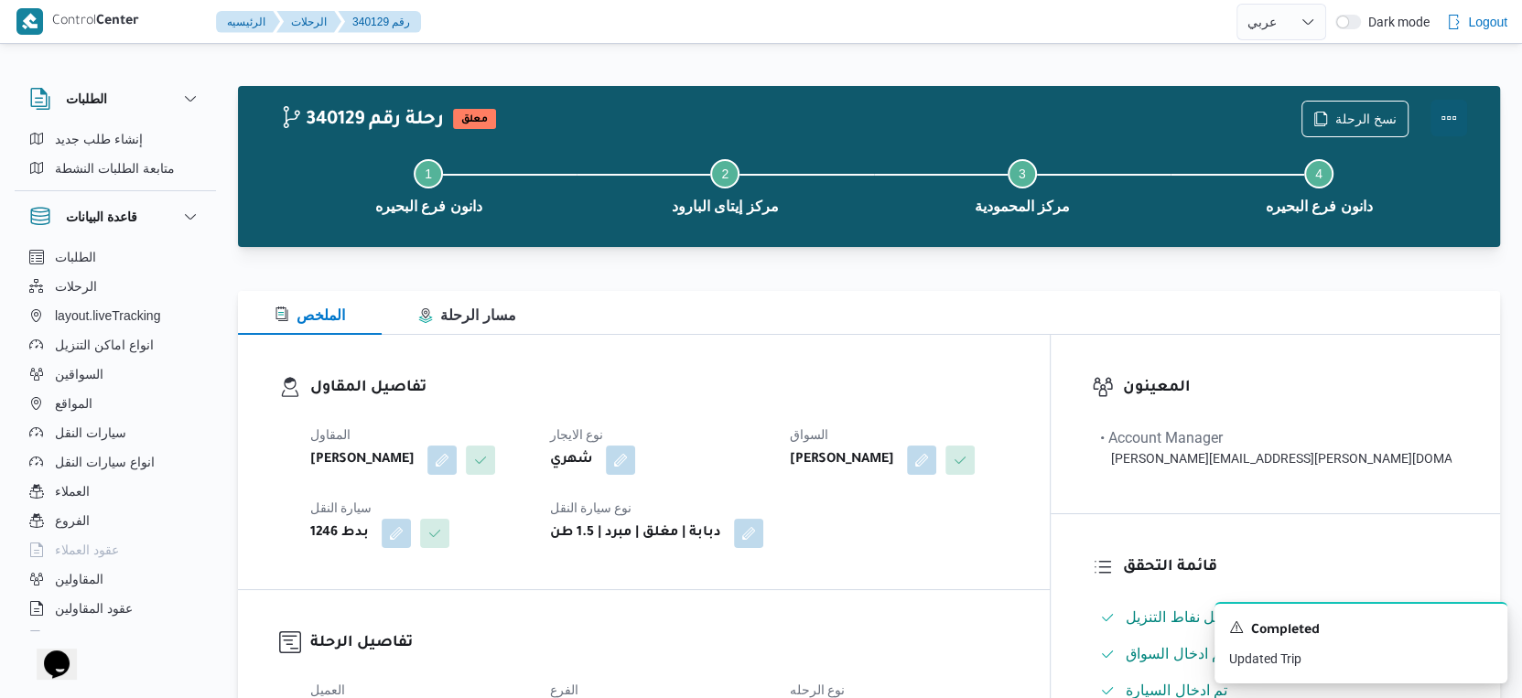
click at [1446, 113] on button "Actions" at bounding box center [1448, 118] width 37 height 37
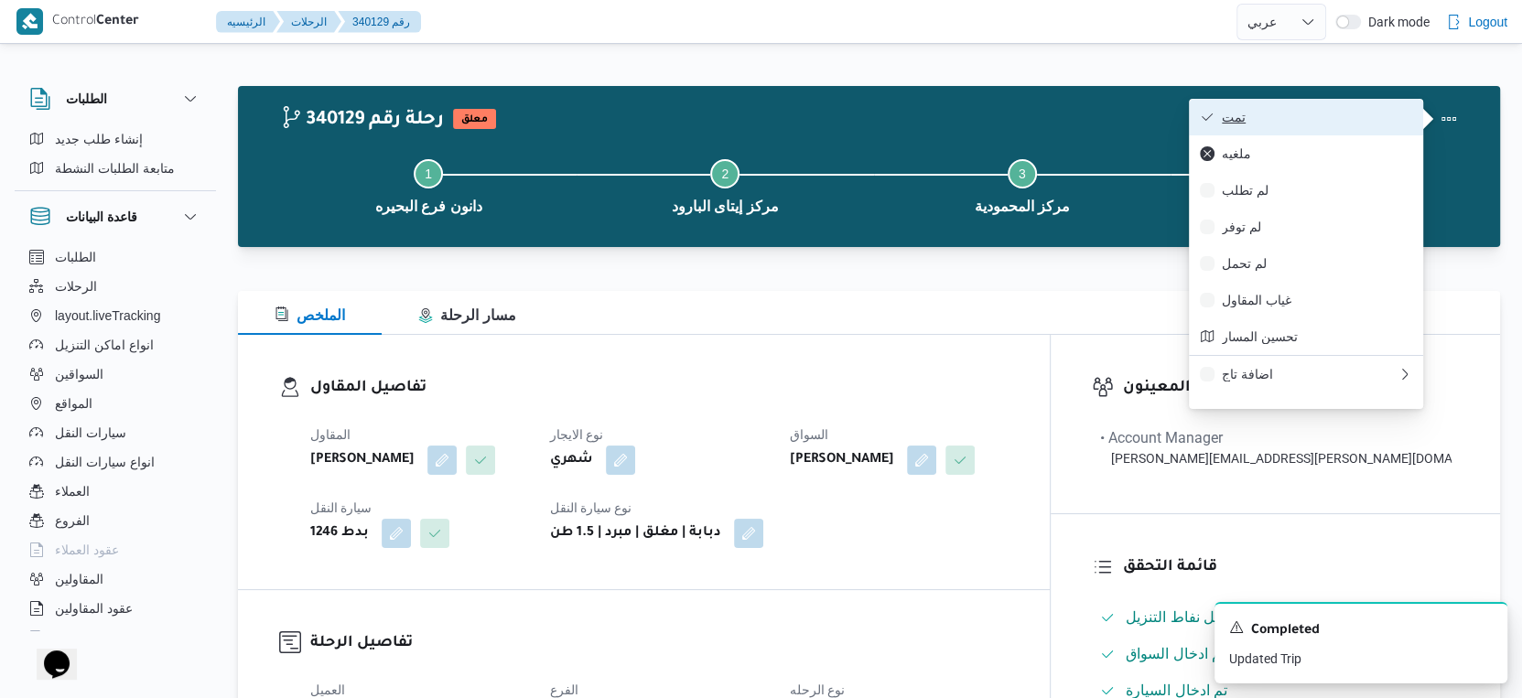
click at [1315, 113] on span "تمت" at bounding box center [1317, 117] width 190 height 15
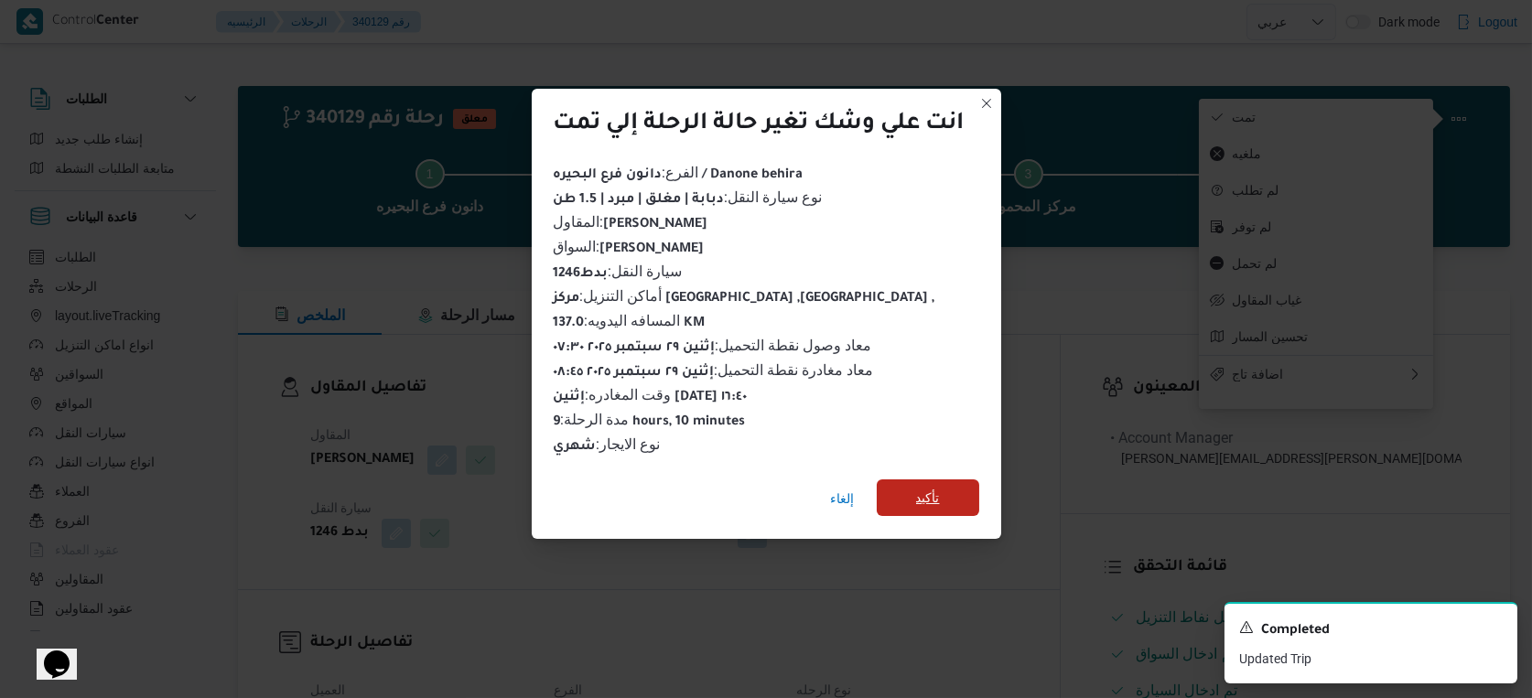
click at [923, 494] on span "تأكيد" at bounding box center [928, 498] width 24 height 22
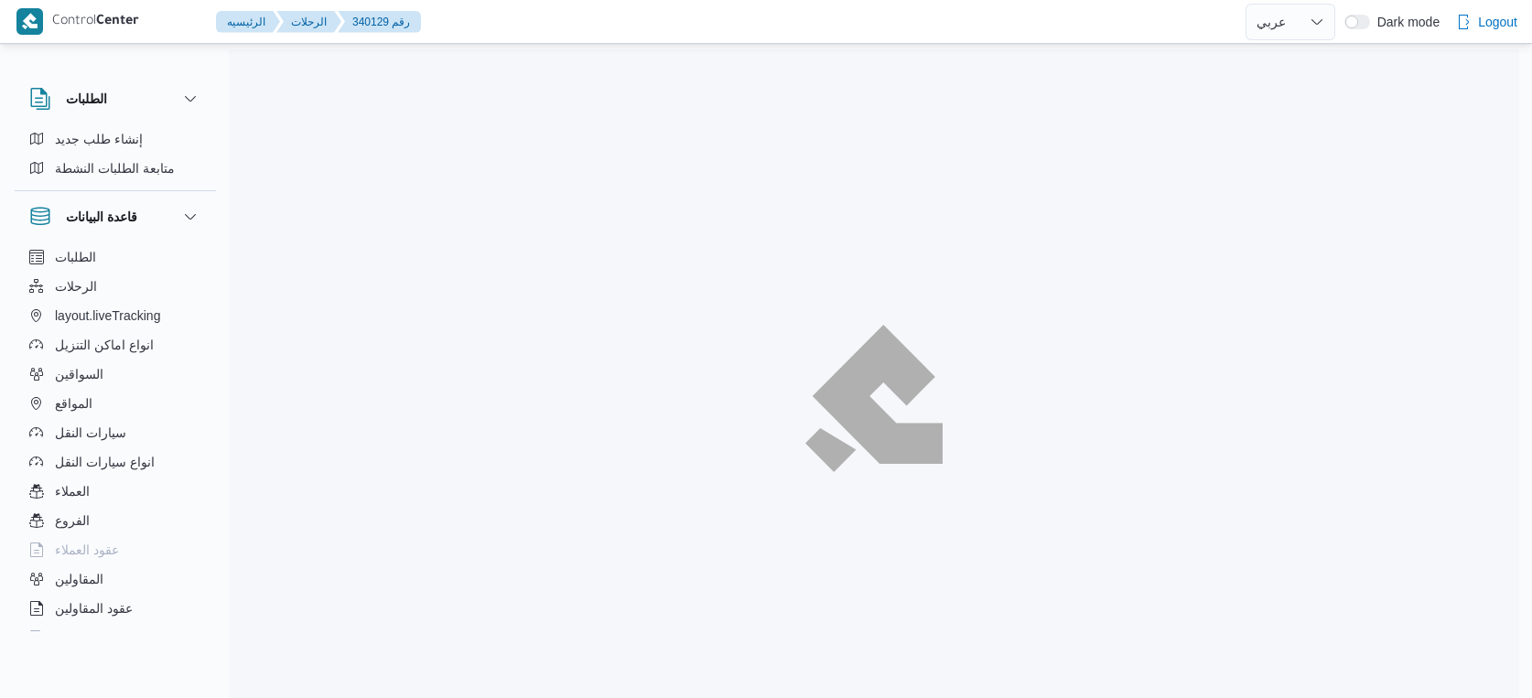
select select "ar"
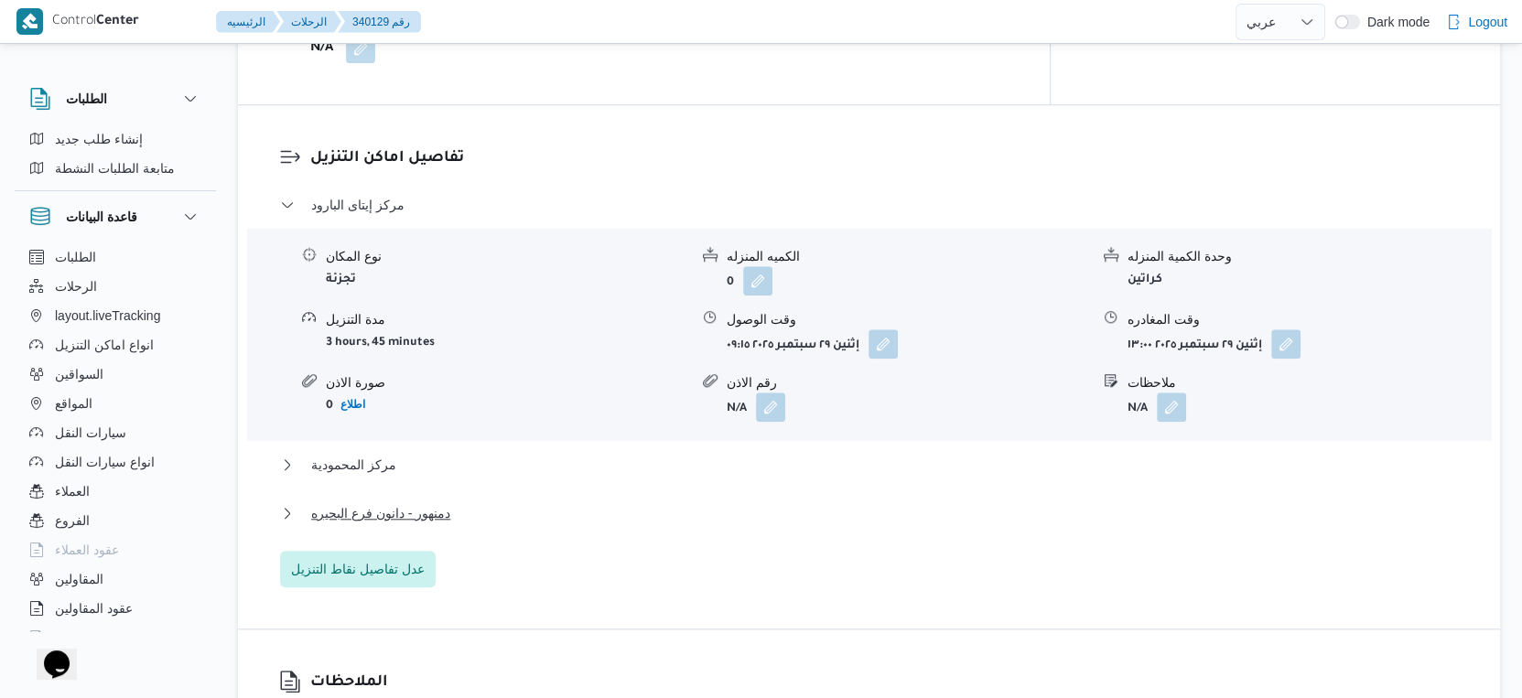
scroll to position [1526, 0]
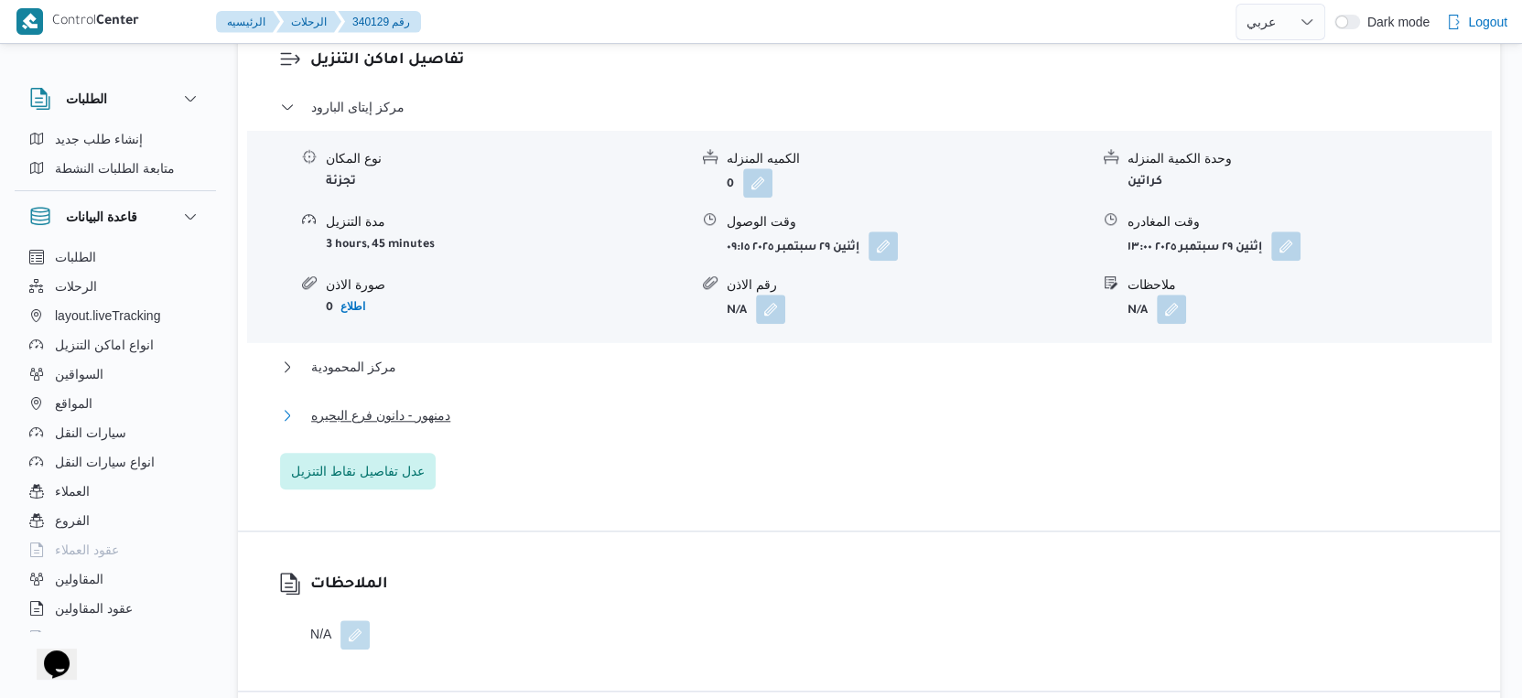
click at [441, 406] on span "دمنهور - دانون فرع البحيره" at bounding box center [380, 416] width 139 height 22
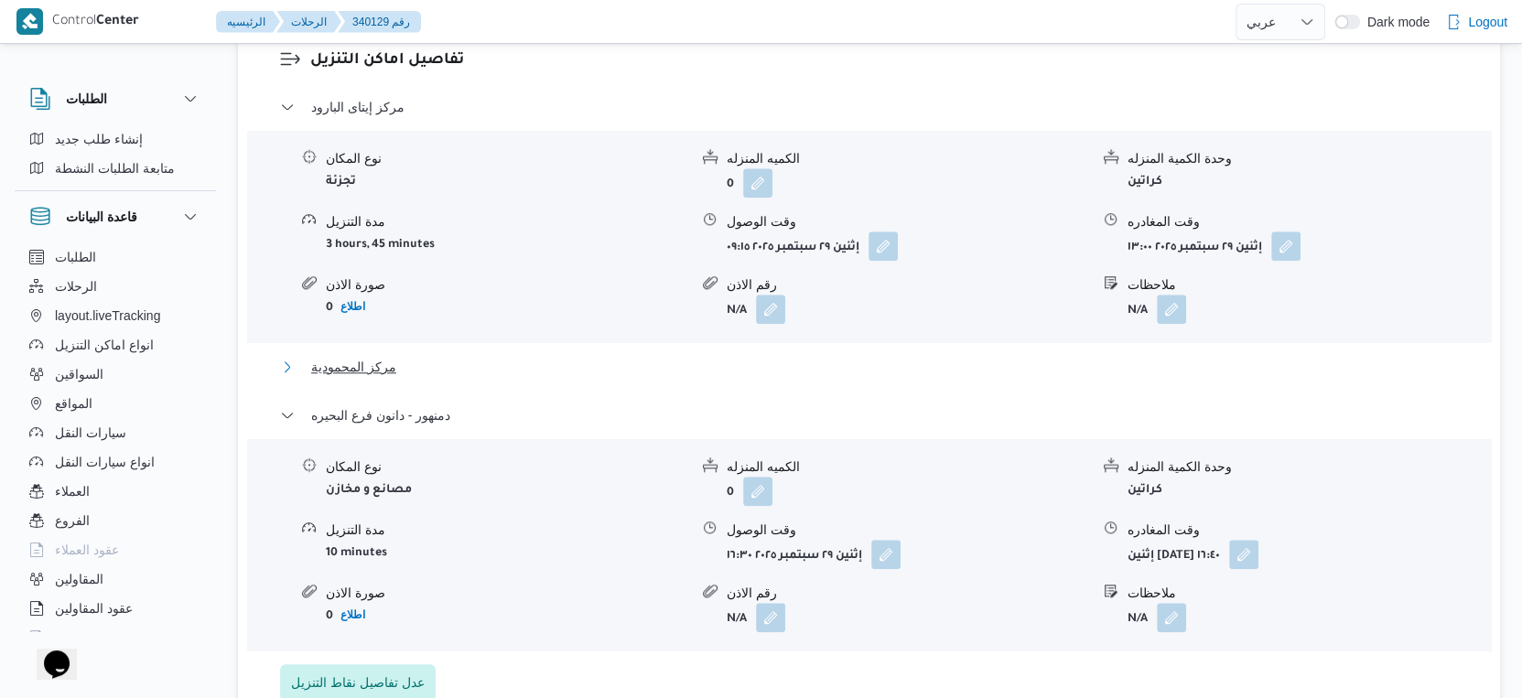
click at [395, 360] on button "مركز المحمودية" at bounding box center [869, 367] width 1179 height 22
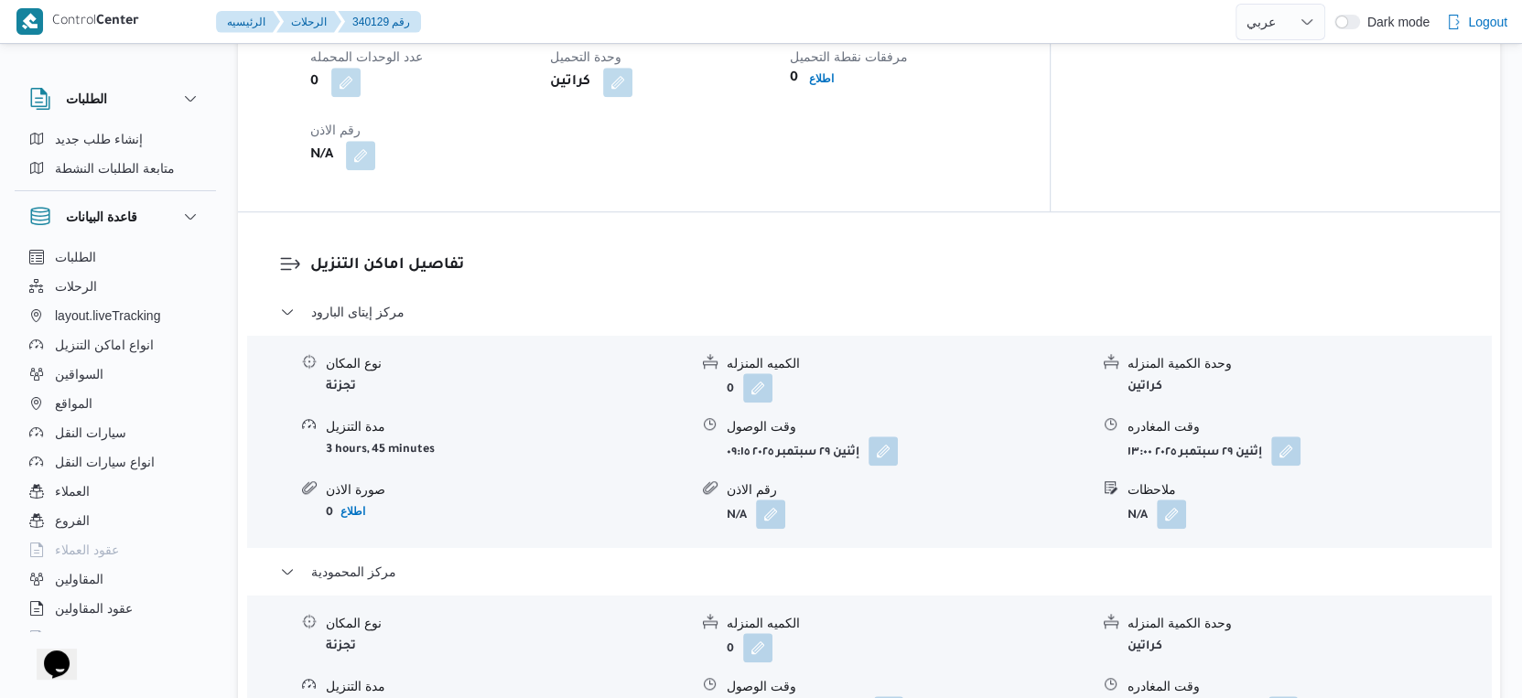
scroll to position [1322, 0]
select select "ar"
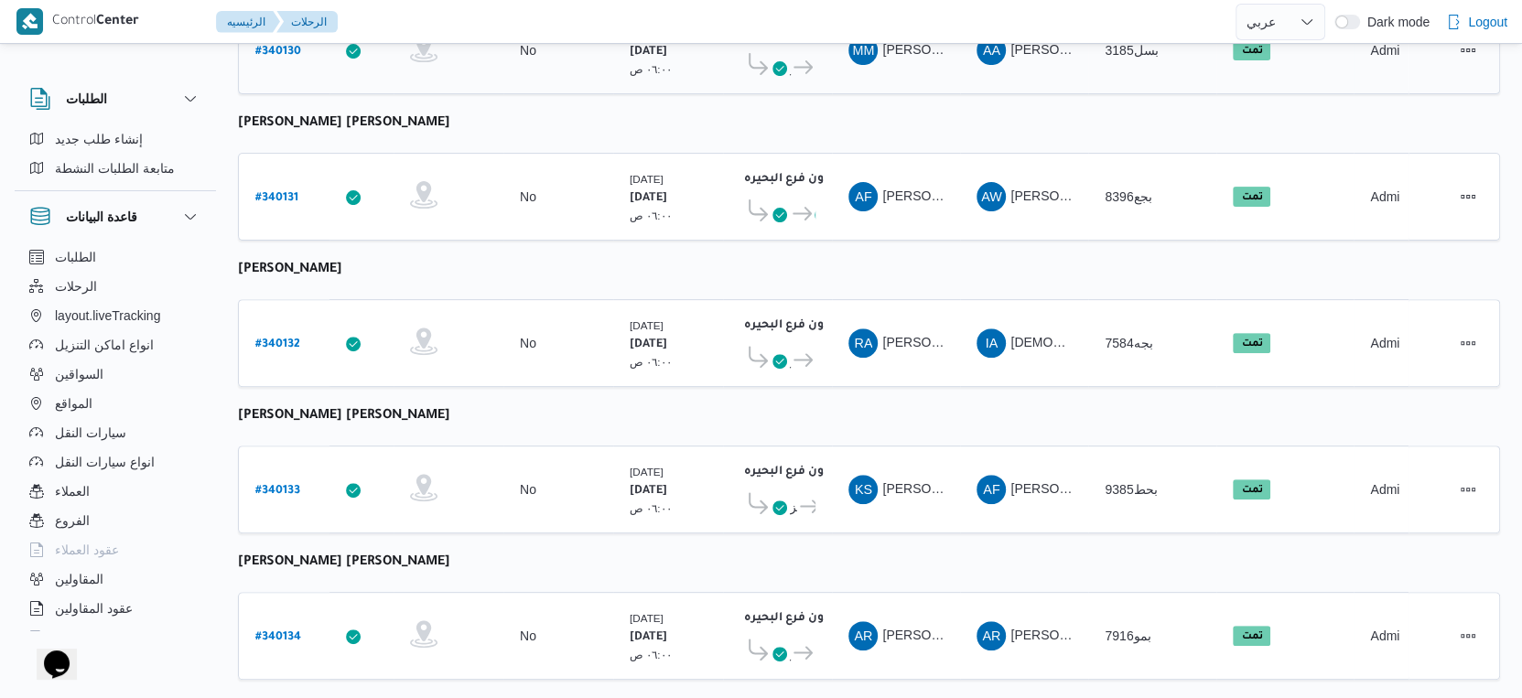
scroll to position [610, 0]
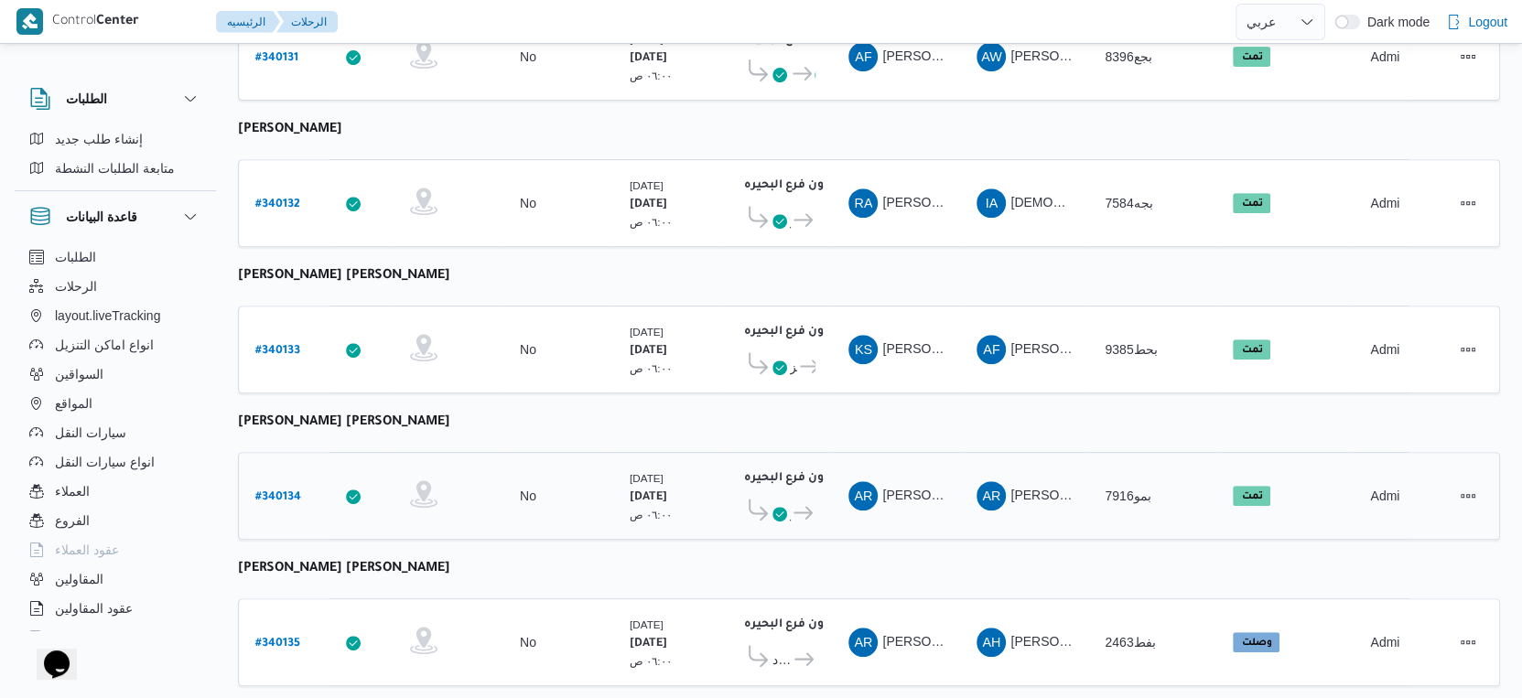
click at [286, 491] on b "# 340134" at bounding box center [278, 497] width 46 height 13
select select "ar"
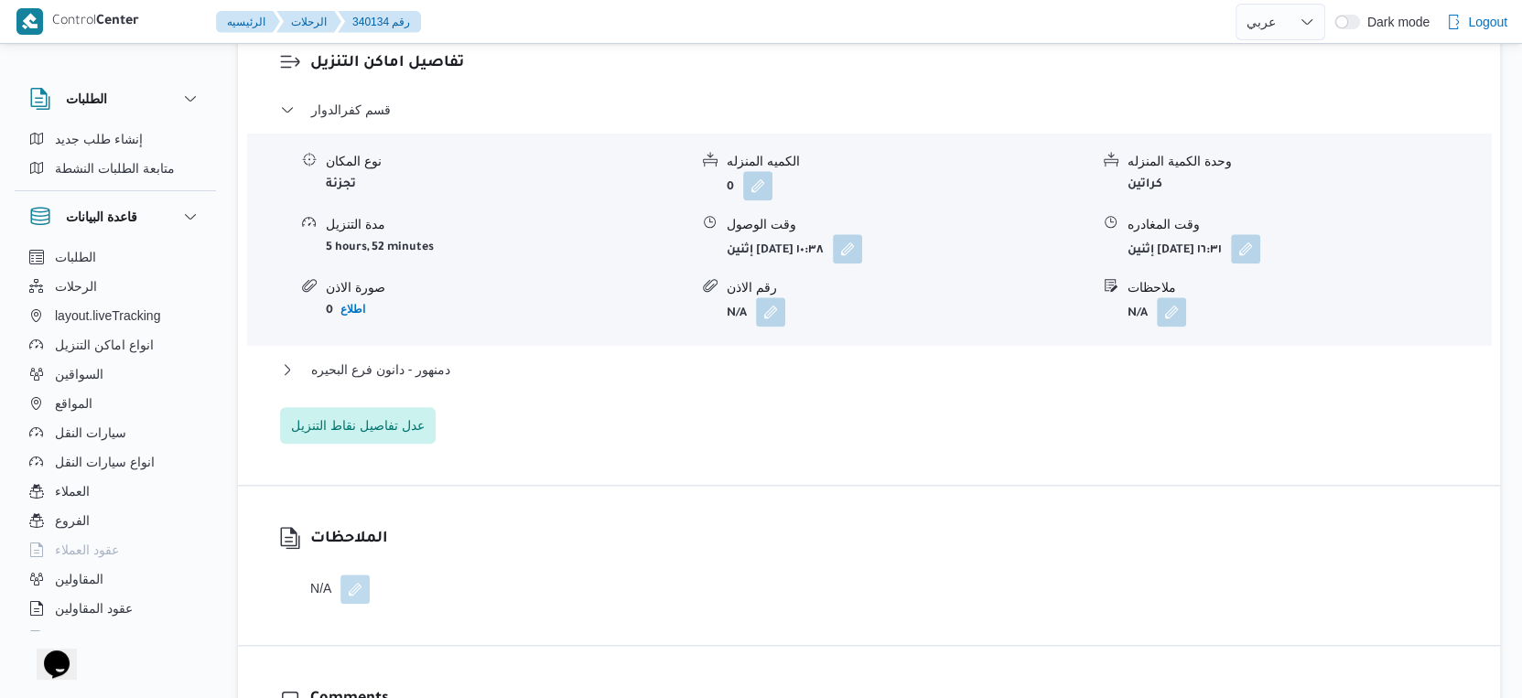
scroll to position [1626, 0]
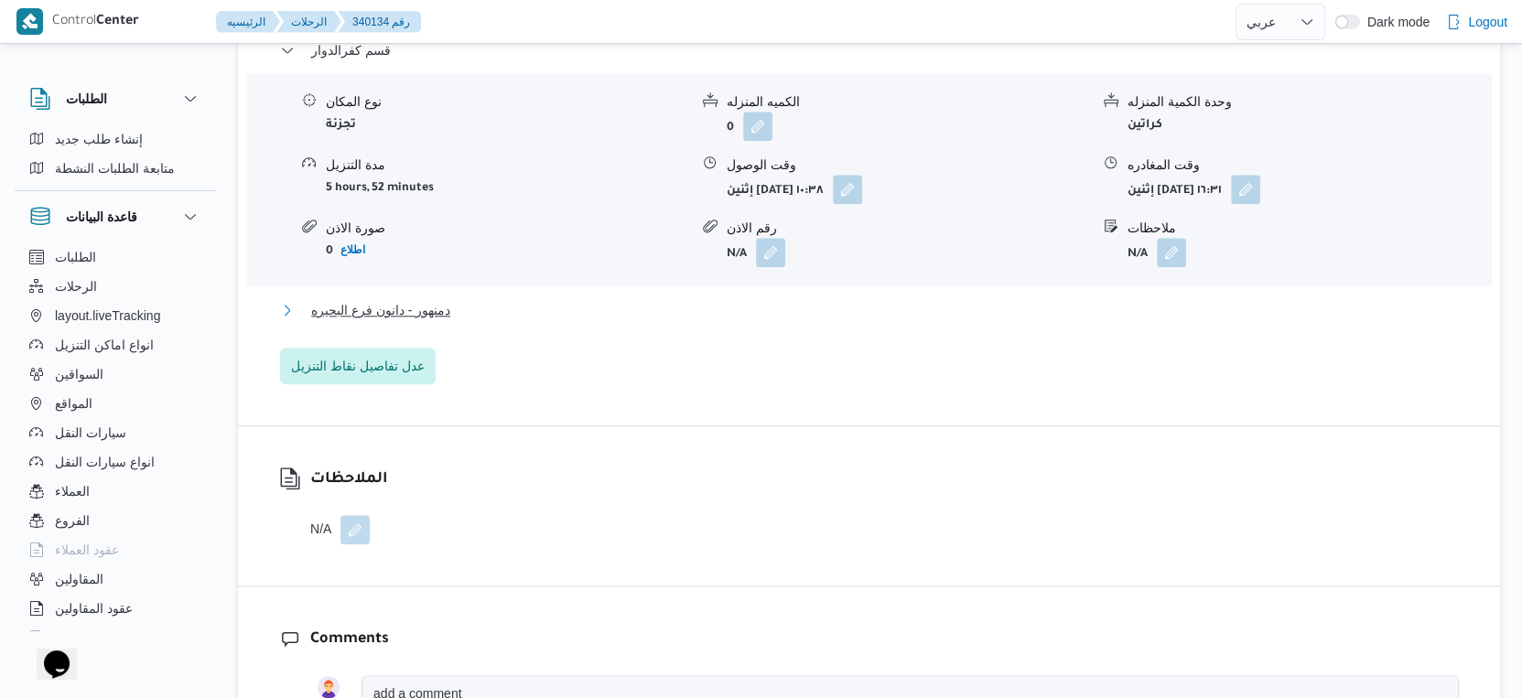
click at [493, 299] on button "دمنهور - دانون فرع البحيره" at bounding box center [869, 310] width 1179 height 22
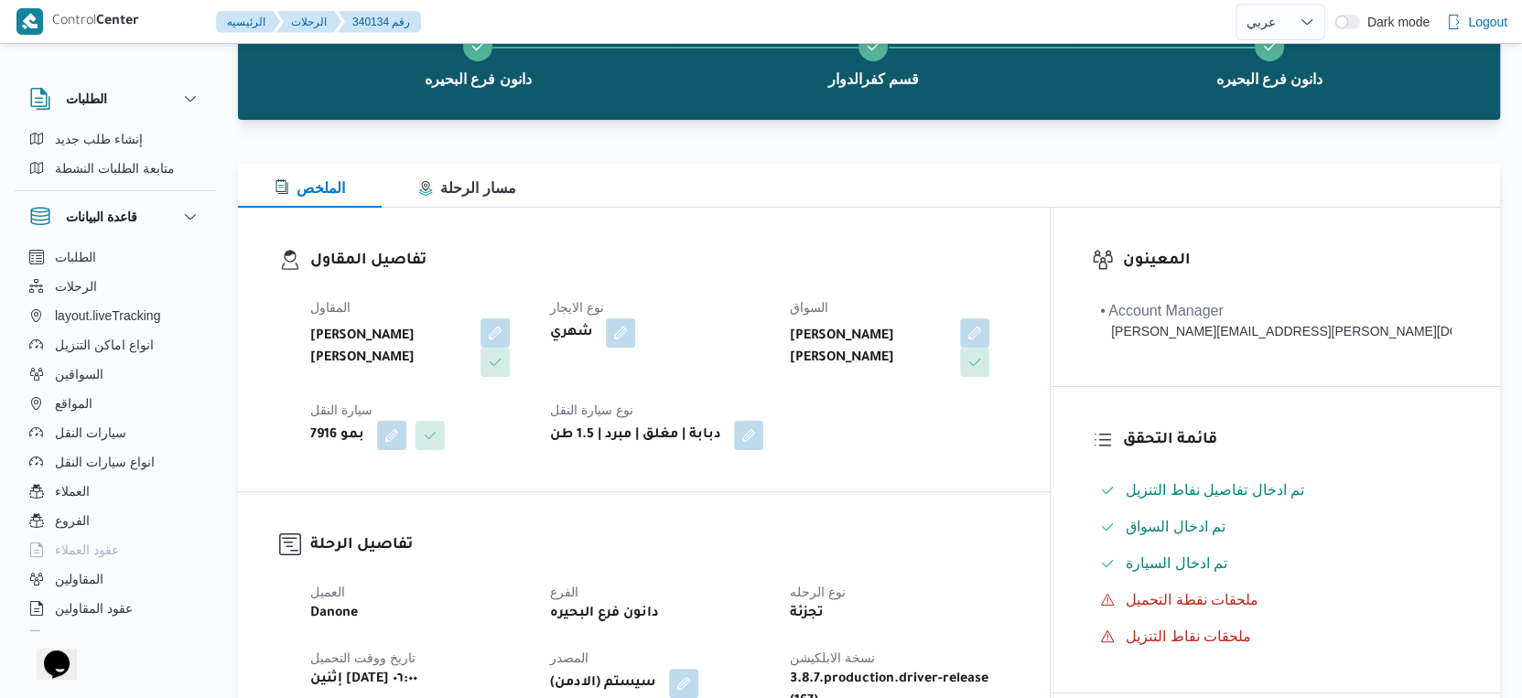
scroll to position [0, 0]
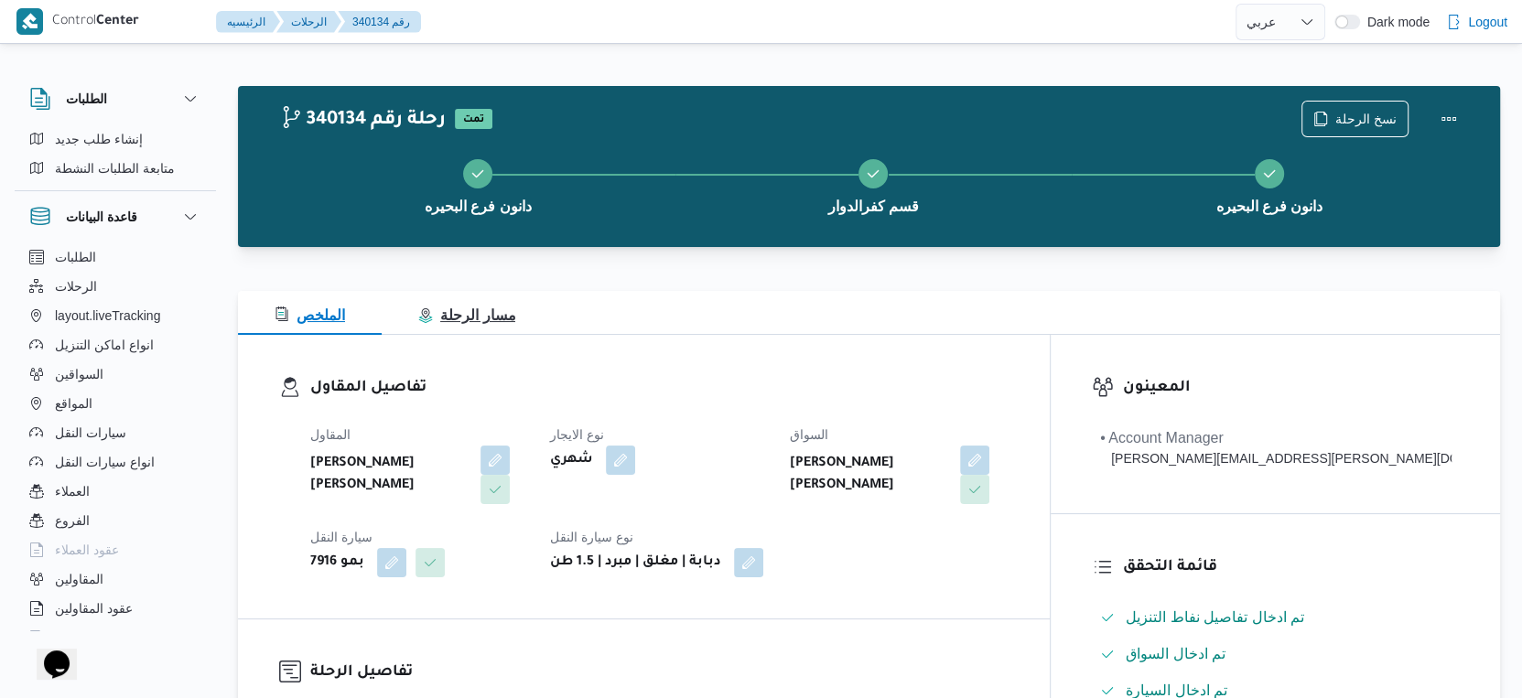
click at [480, 323] on span "مسار الرحلة" at bounding box center [466, 316] width 97 height 16
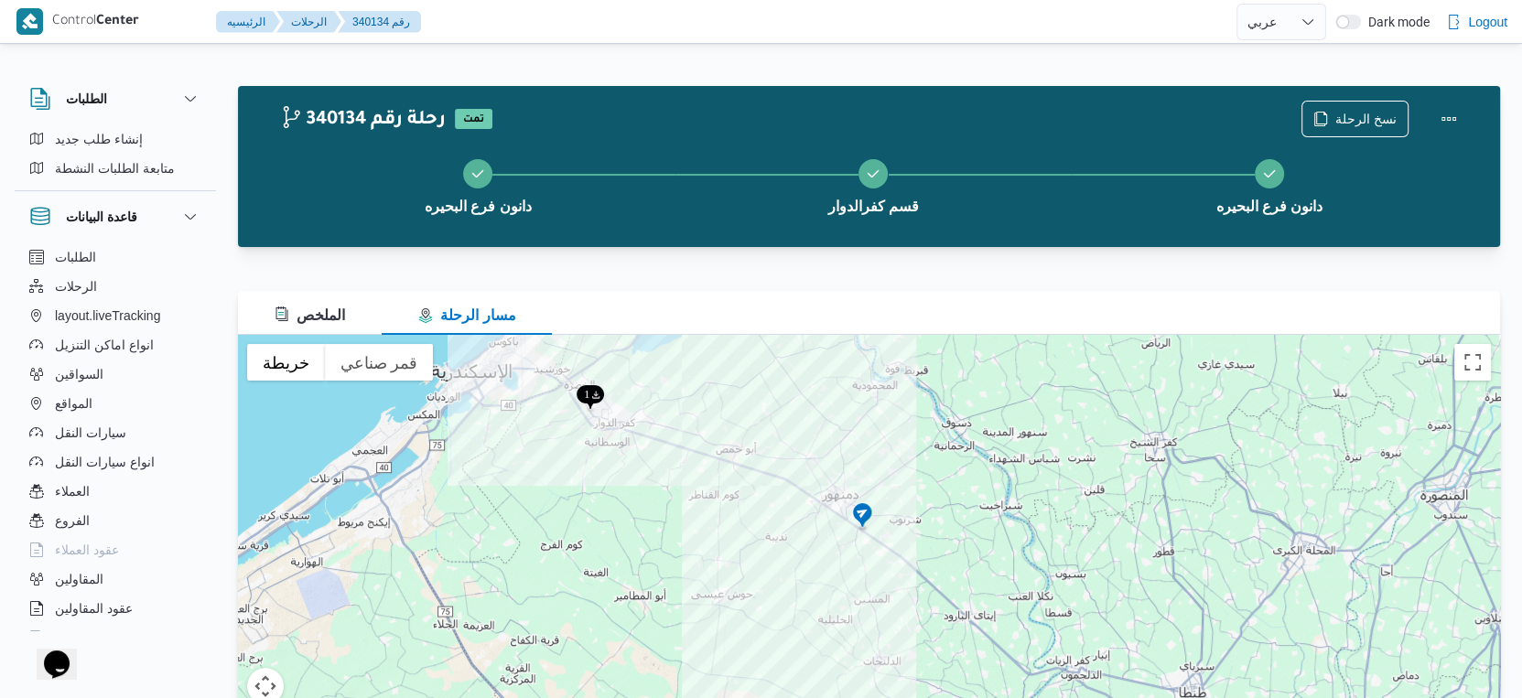
drag, startPoint x: 630, startPoint y: 407, endPoint x: 660, endPoint y: 483, distance: 81.7
click at [660, 483] on div at bounding box center [869, 564] width 1262 height 458
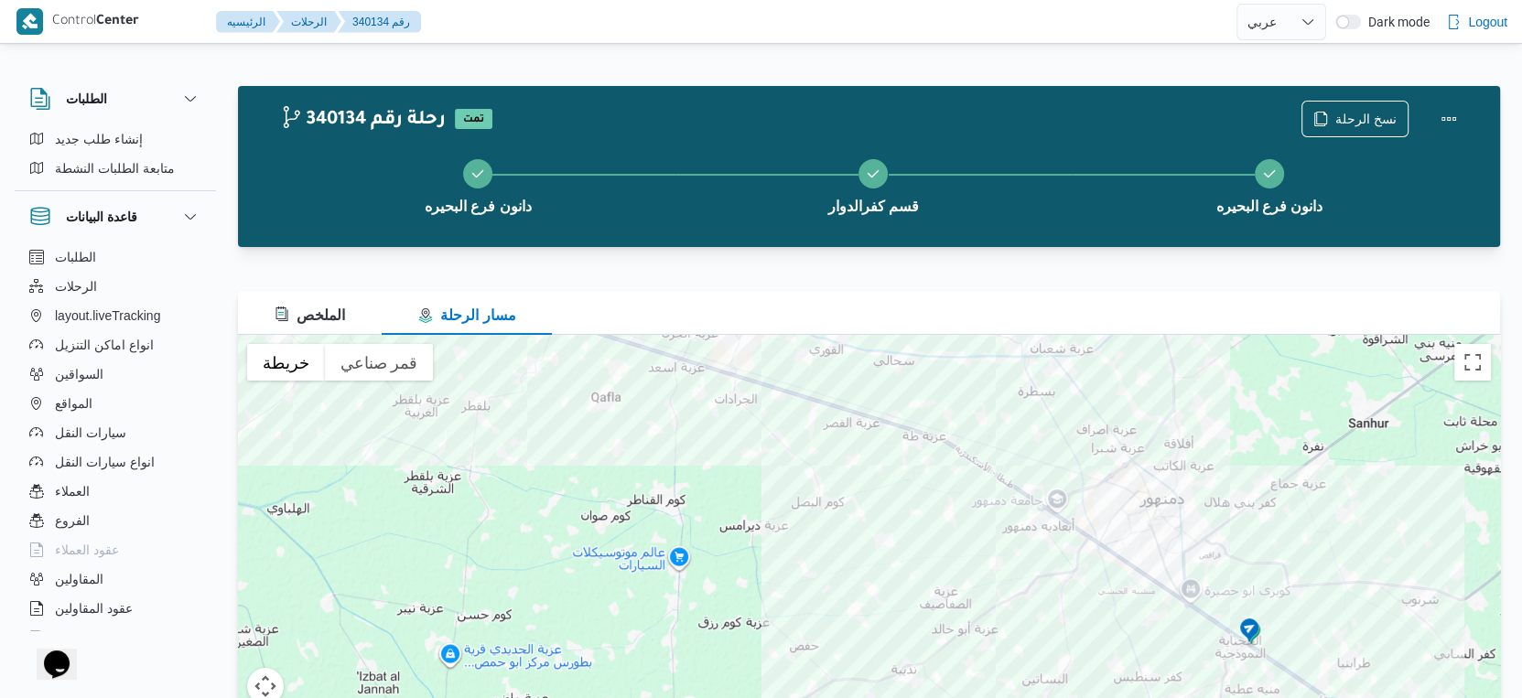
drag, startPoint x: 1061, startPoint y: 611, endPoint x: 598, endPoint y: 432, distance: 496.6
click at [598, 432] on div at bounding box center [869, 564] width 1262 height 458
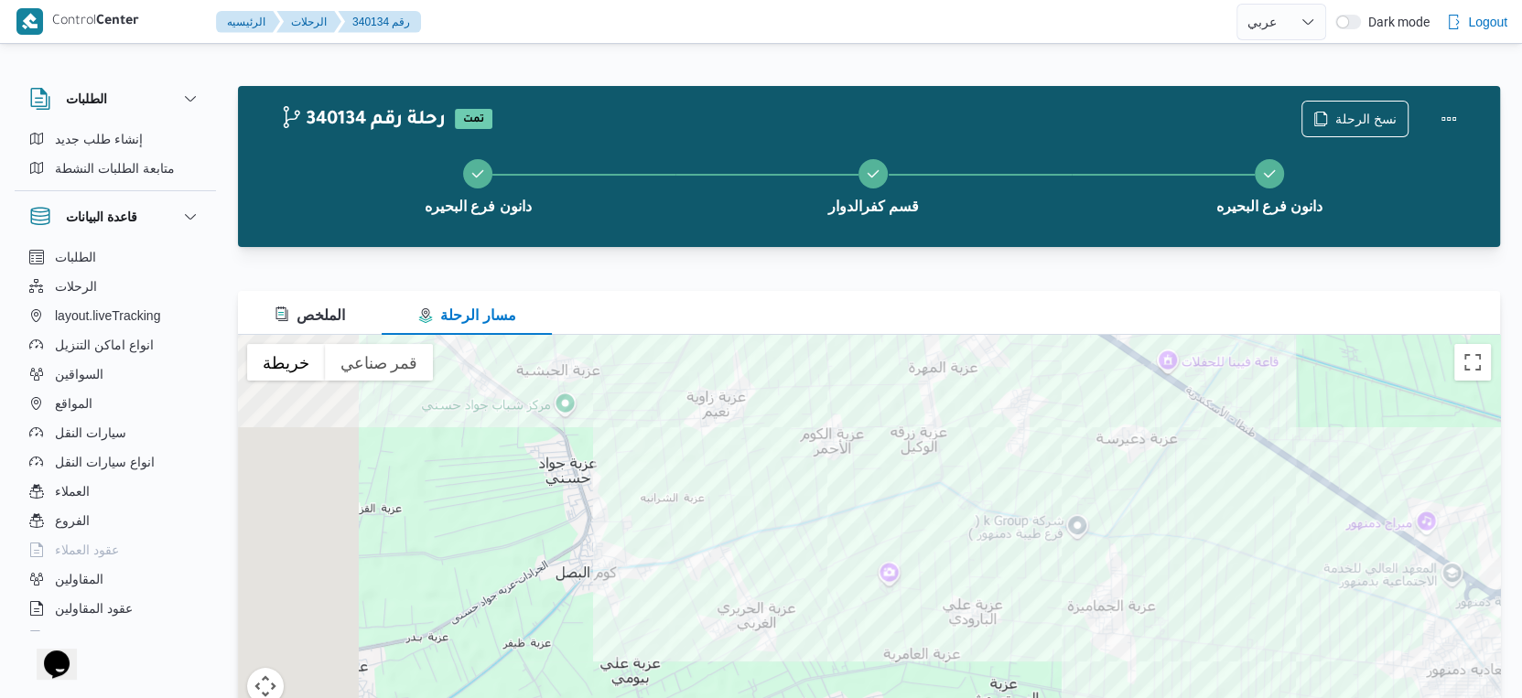
drag, startPoint x: 856, startPoint y: 486, endPoint x: 1380, endPoint y: 624, distance: 542.3
click at [1380, 624] on div at bounding box center [869, 564] width 1262 height 458
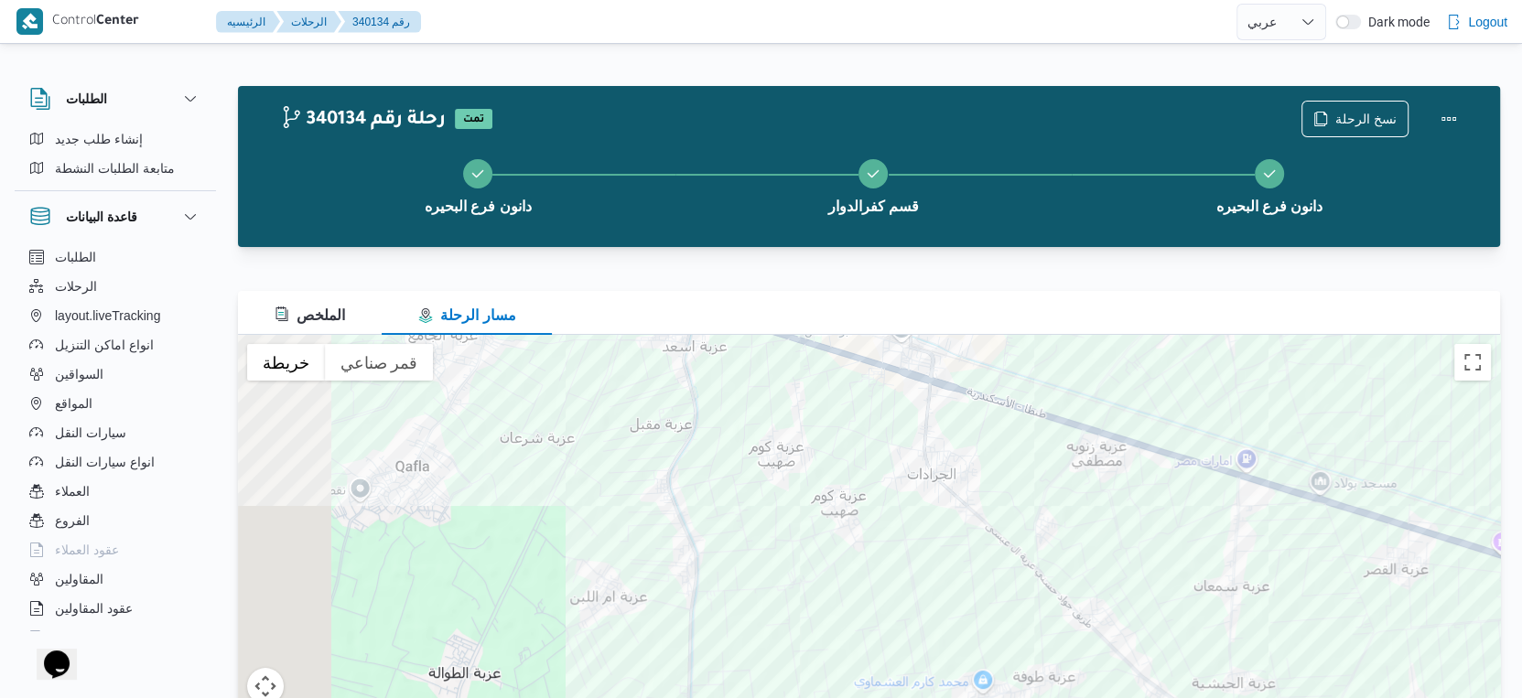
drag, startPoint x: 568, startPoint y: 461, endPoint x: 879, endPoint y: 589, distance: 336.5
click at [1141, 697] on html "Control Center الرئيسيه الرحلات 340134 رقم English عربي Dark mode Logout الطلبا…" at bounding box center [761, 349] width 1522 height 698
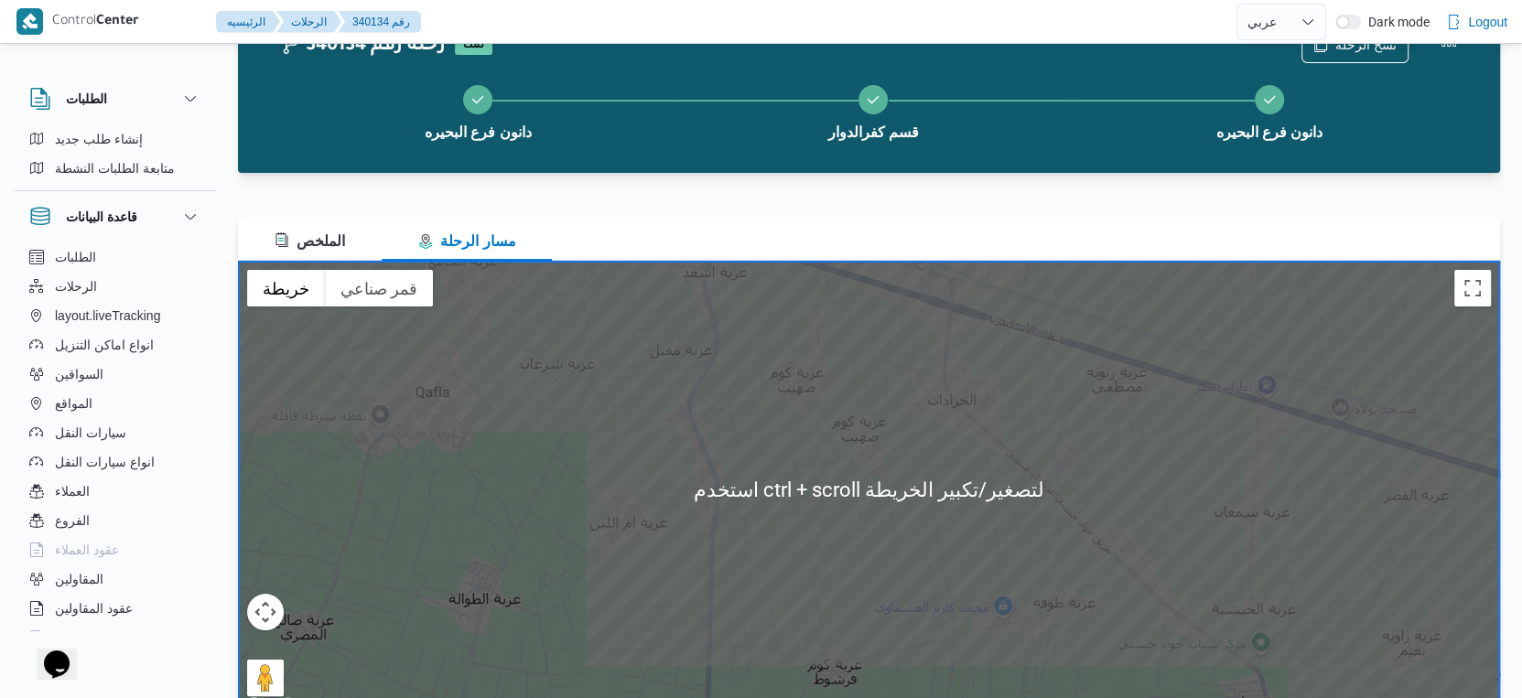
scroll to position [116, 0]
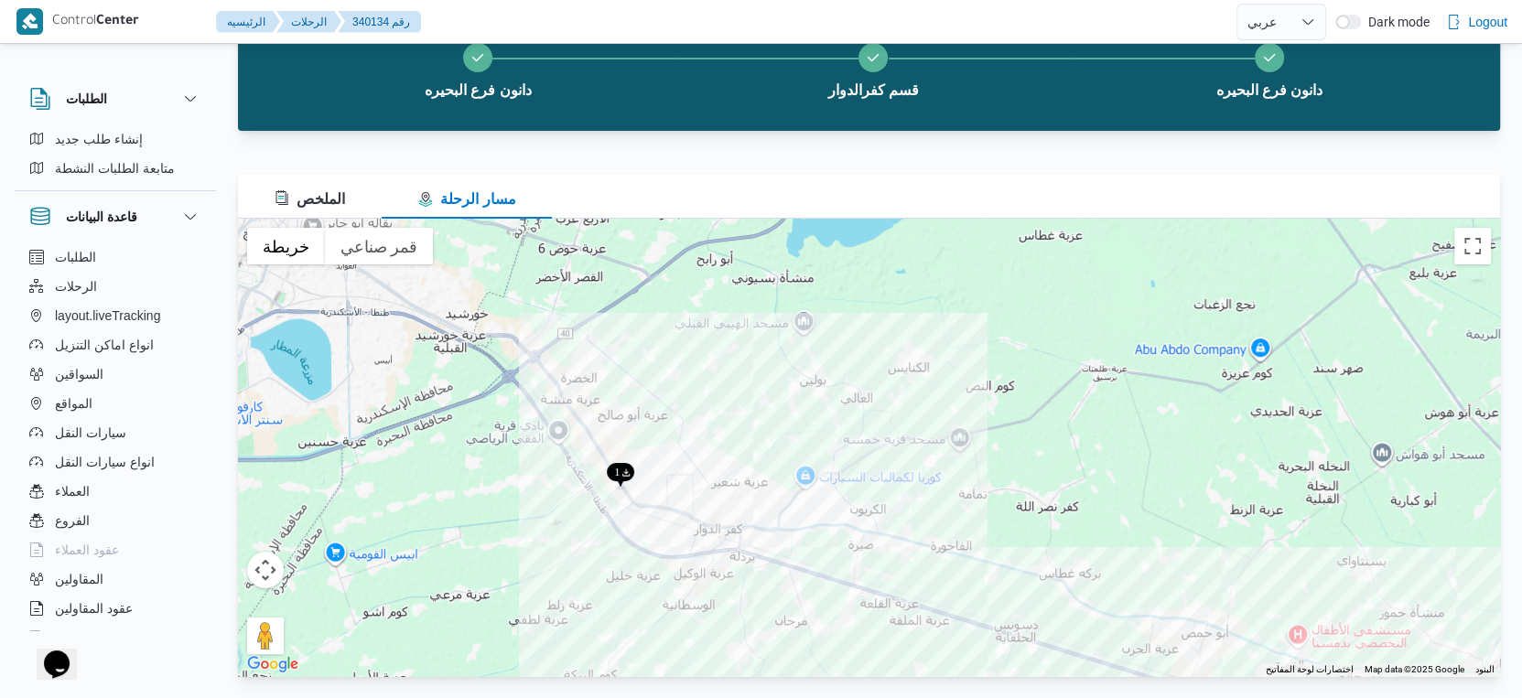
drag, startPoint x: 355, startPoint y: 350, endPoint x: 923, endPoint y: 645, distance: 640.6
click at [923, 644] on div at bounding box center [869, 448] width 1262 height 458
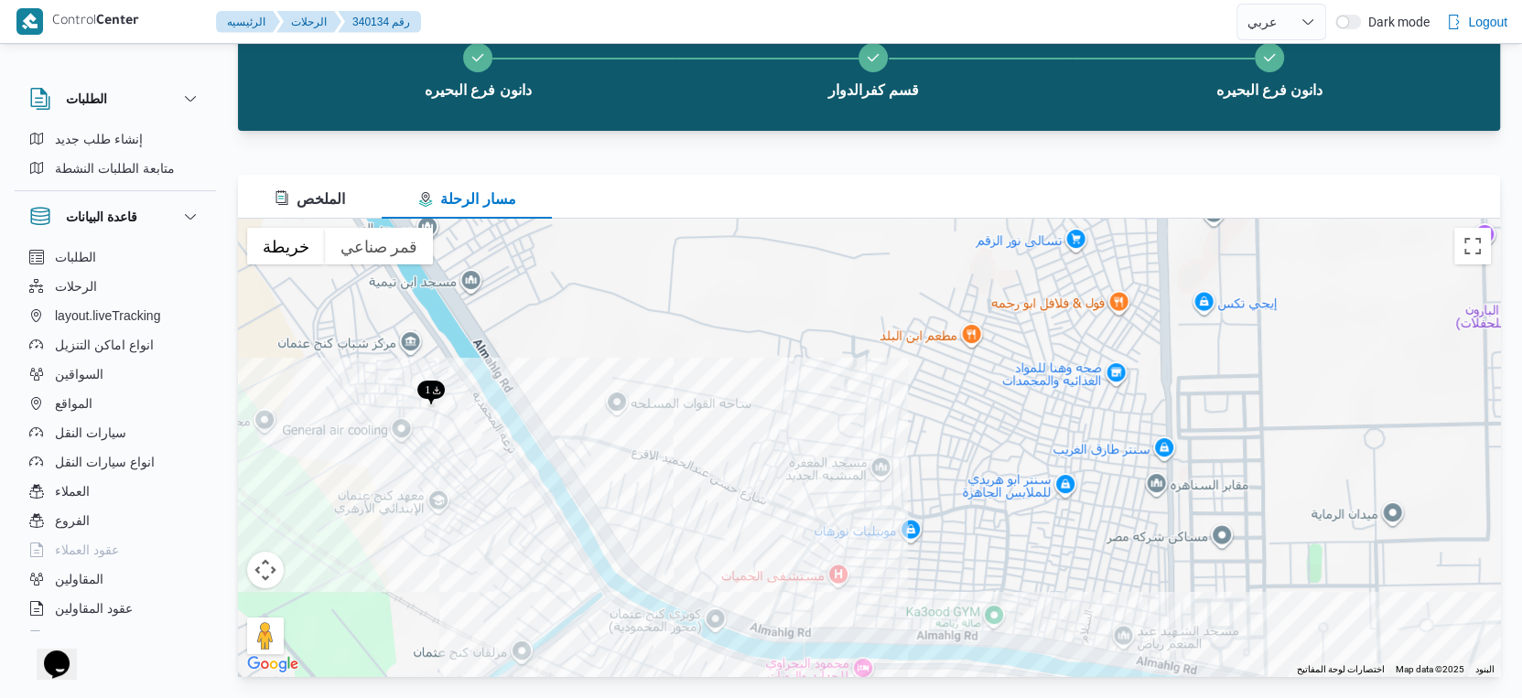
drag, startPoint x: 329, startPoint y: 386, endPoint x: 436, endPoint y: 412, distance: 110.1
click at [436, 412] on div at bounding box center [869, 448] width 1262 height 458
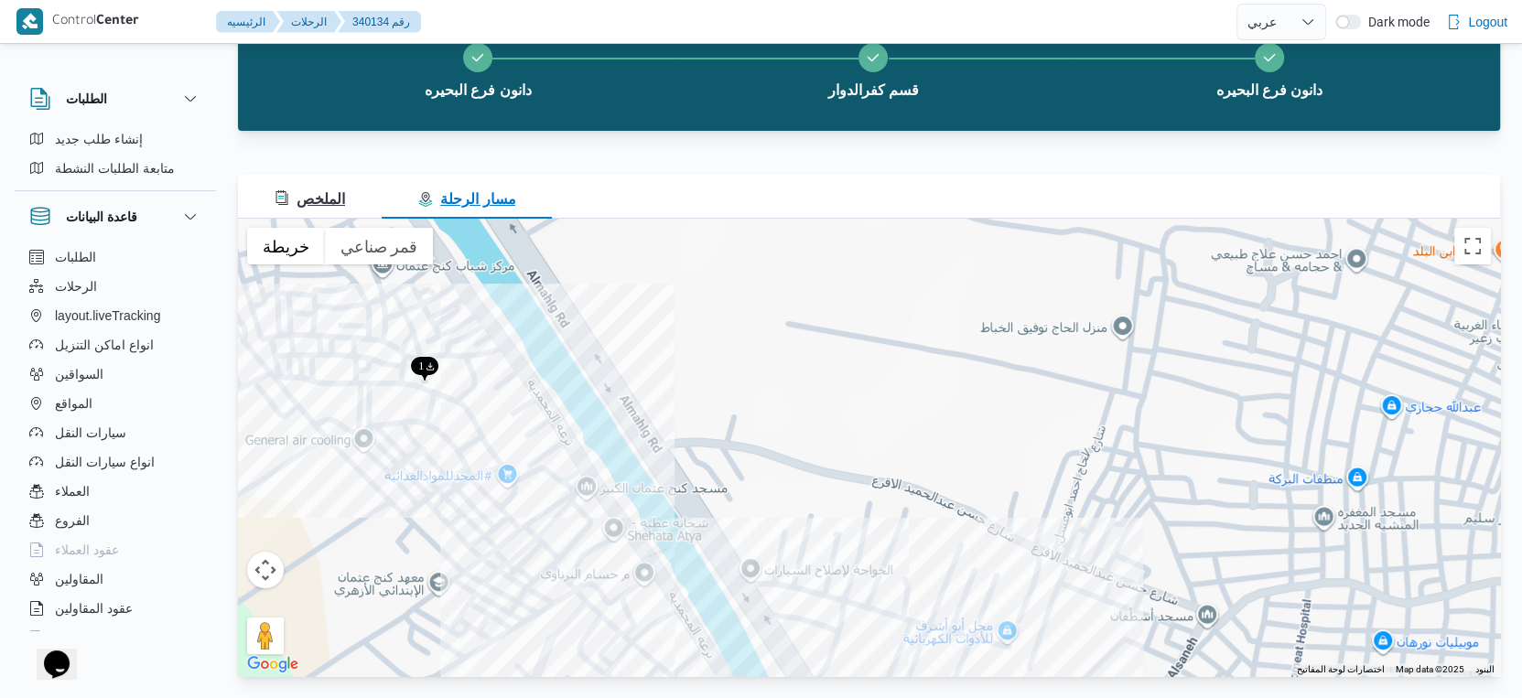
click at [328, 195] on span "الملخص" at bounding box center [310, 199] width 70 height 16
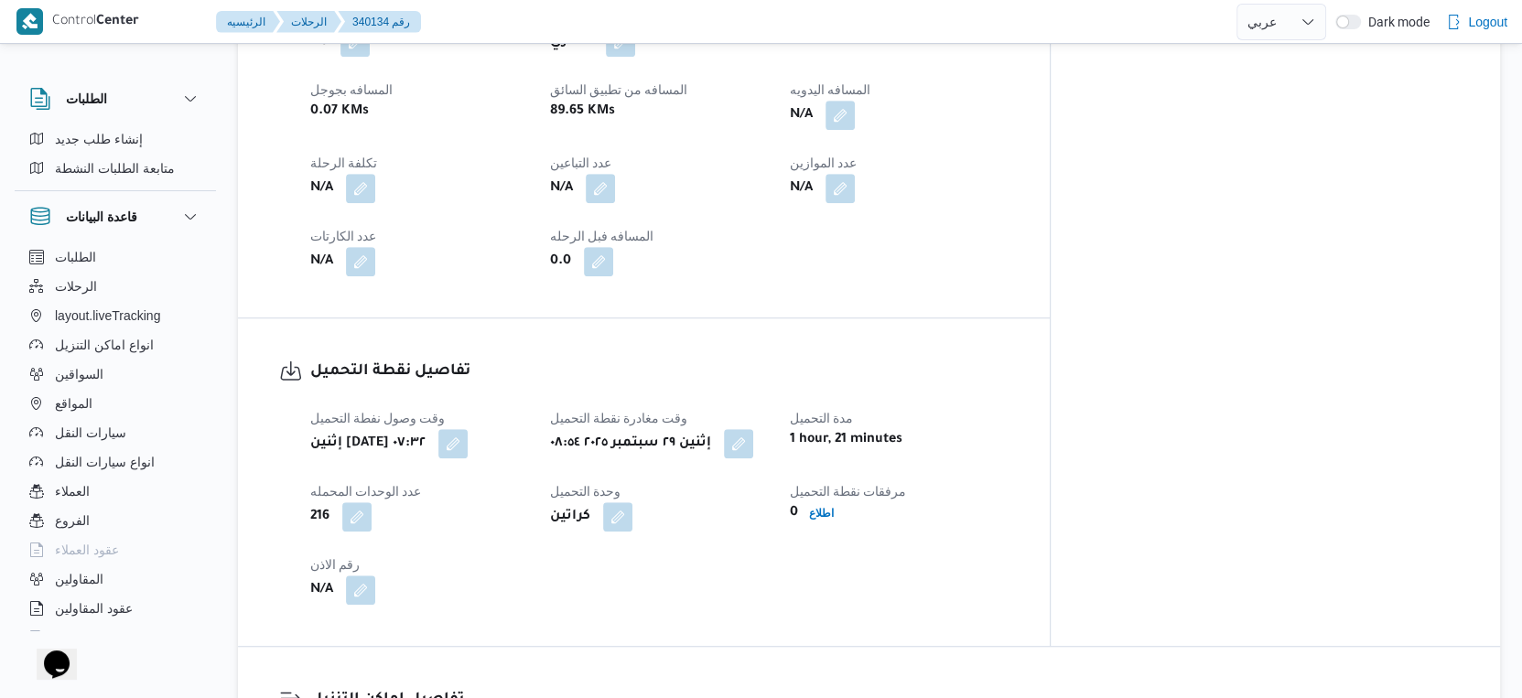
scroll to position [828, 0]
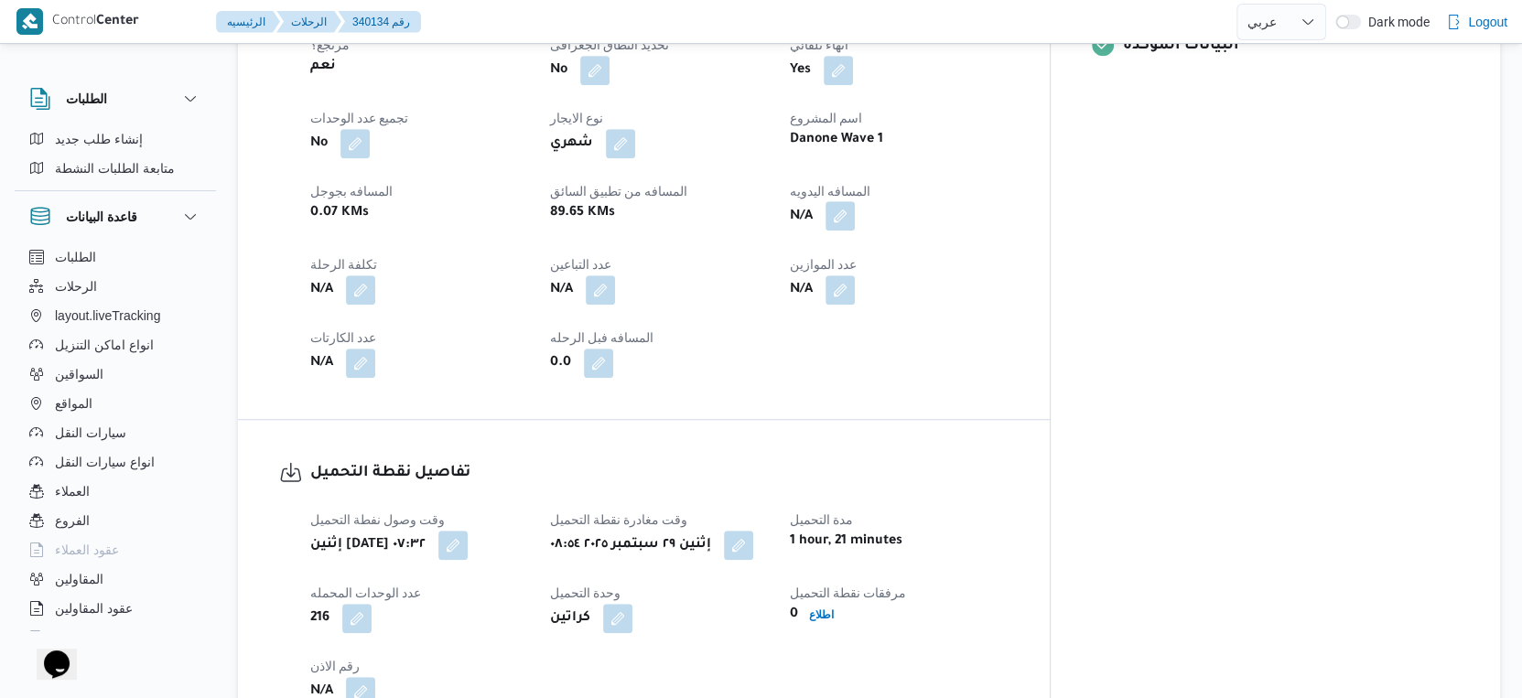
click at [855, 201] on button "button" at bounding box center [839, 215] width 29 height 29
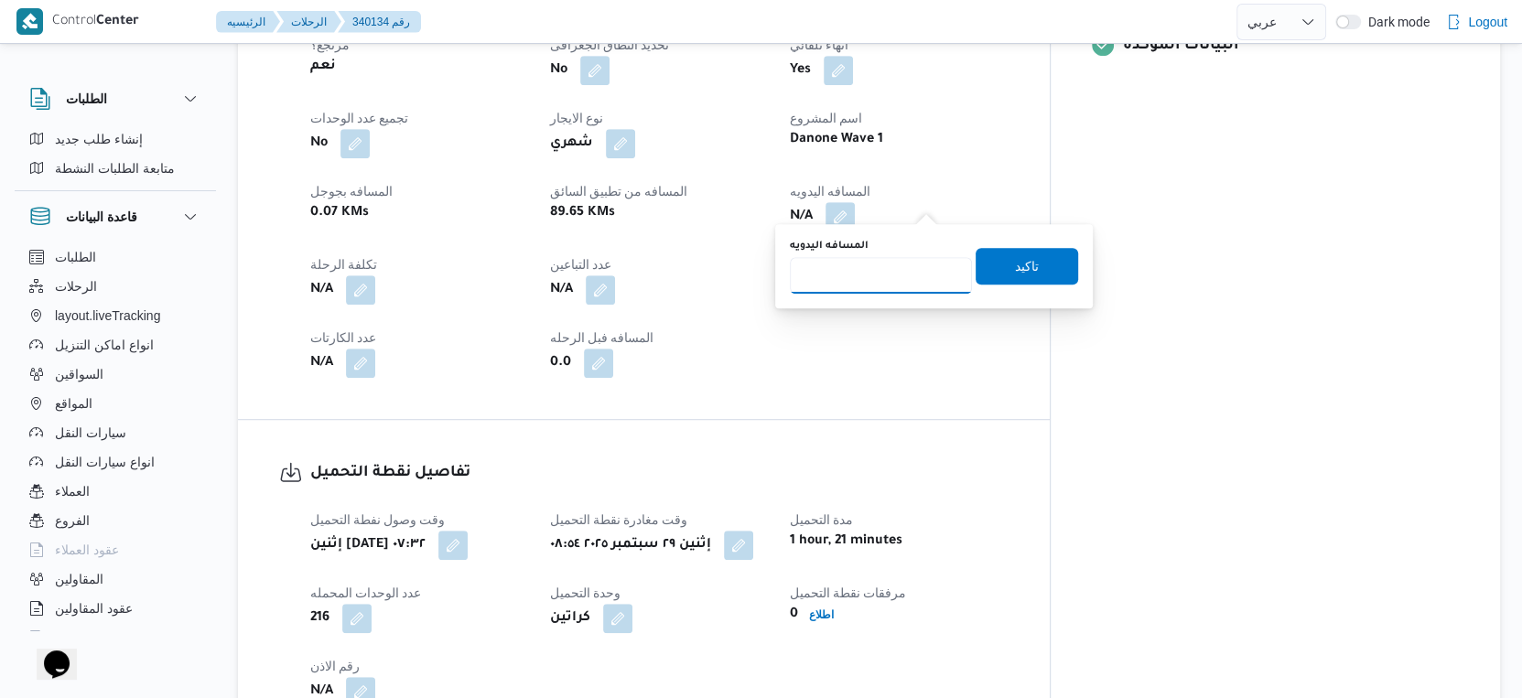
click at [878, 282] on input "المسافه اليدويه" at bounding box center [881, 275] width 182 height 37
type input "104"
click at [994, 264] on span "تاكيد" at bounding box center [1027, 265] width 103 height 37
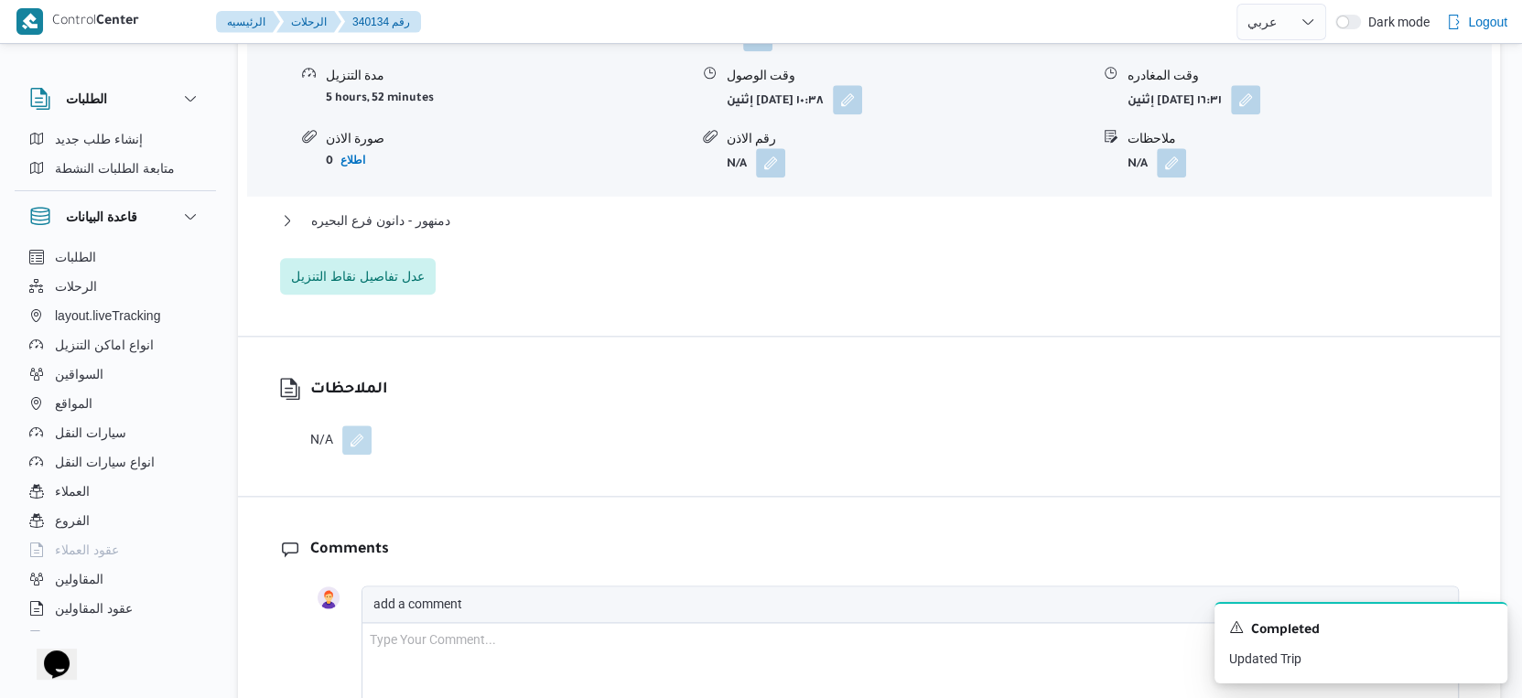
scroll to position [1743, 0]
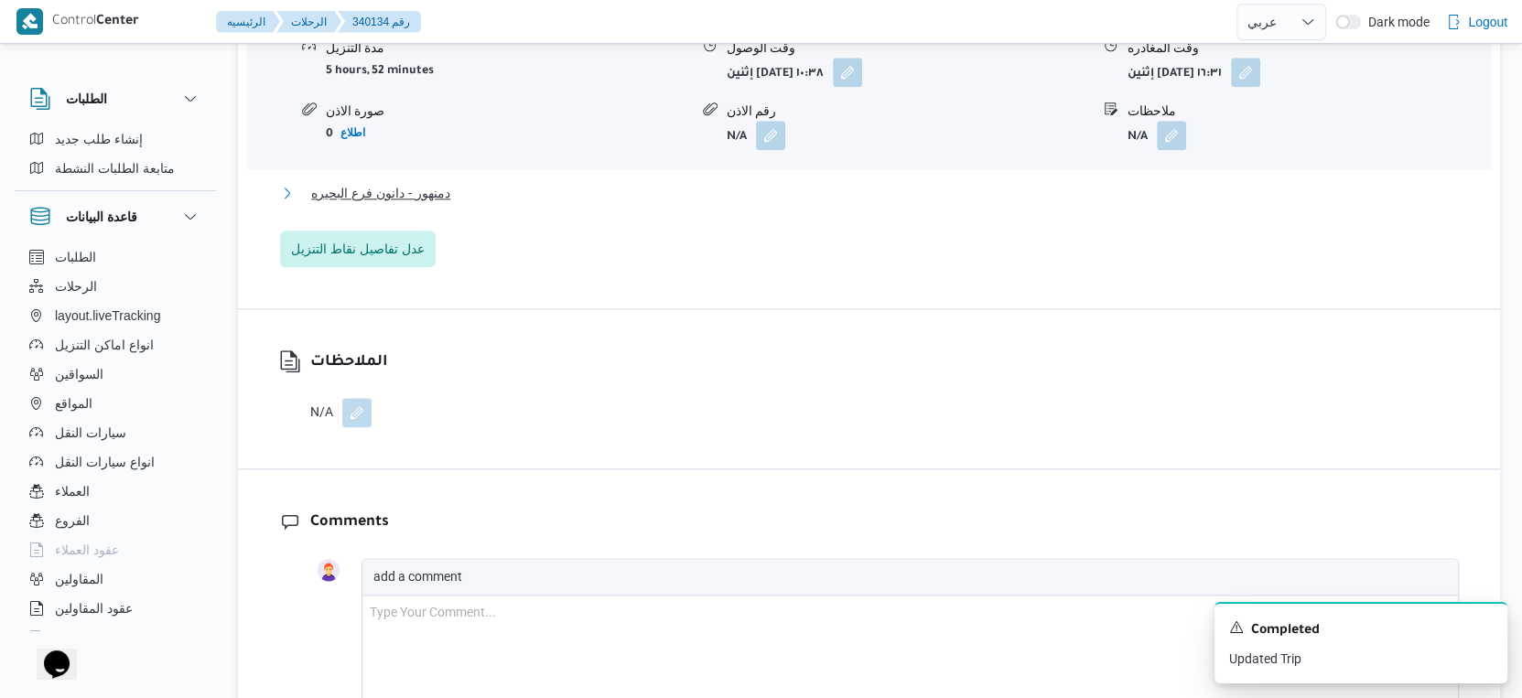
click at [451, 182] on button "دمنهور - دانون فرع البحيره" at bounding box center [869, 193] width 1179 height 22
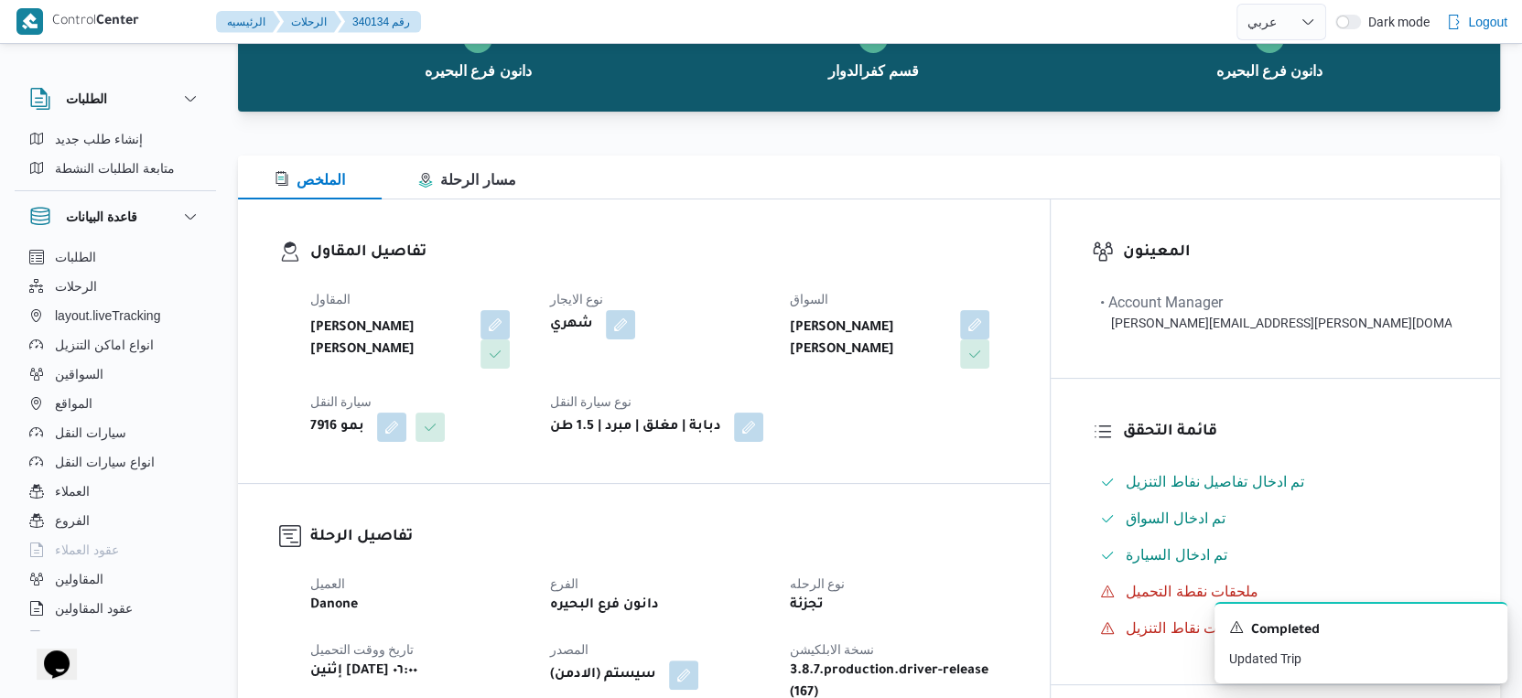
scroll to position [0, 0]
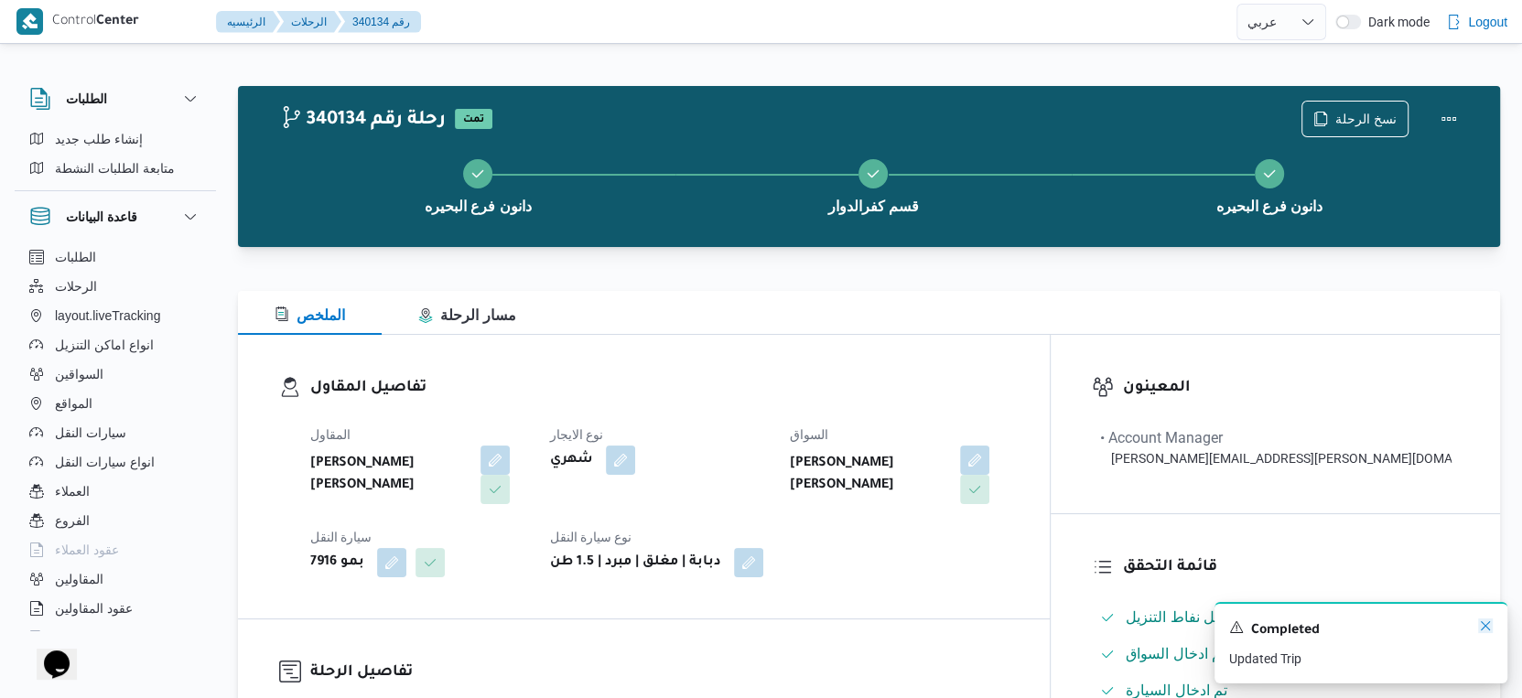
click at [1489, 623] on icon "Dismiss toast" at bounding box center [1485, 626] width 15 height 15
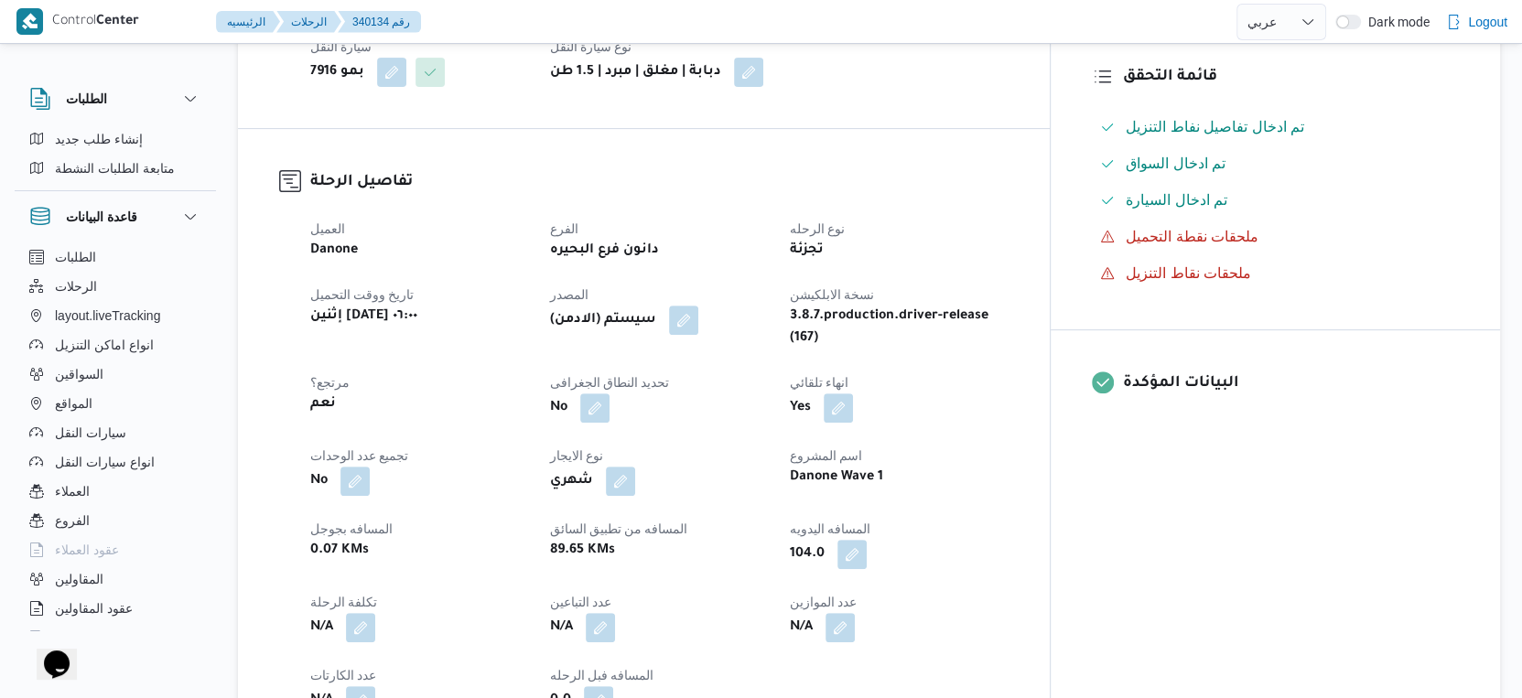
scroll to position [508, 0]
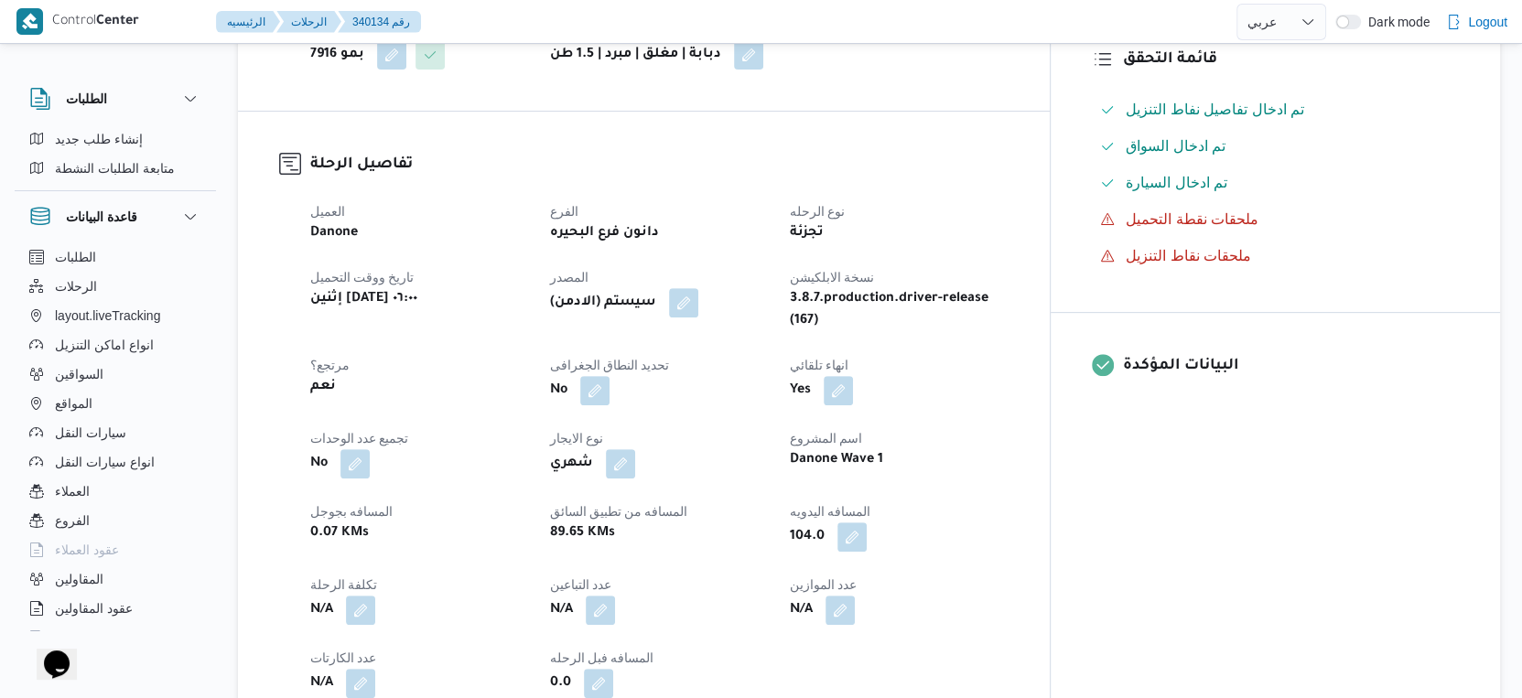
select select "ar"
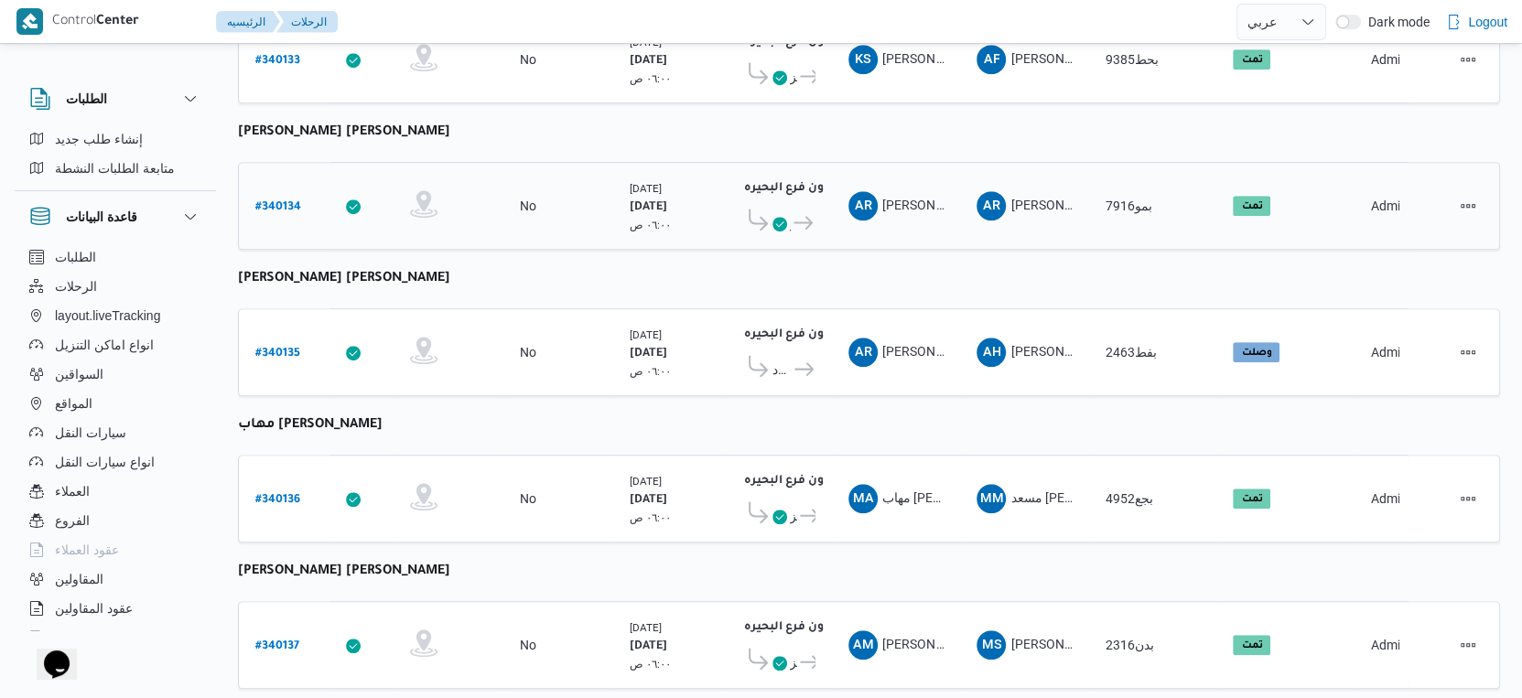
scroll to position [570, 0]
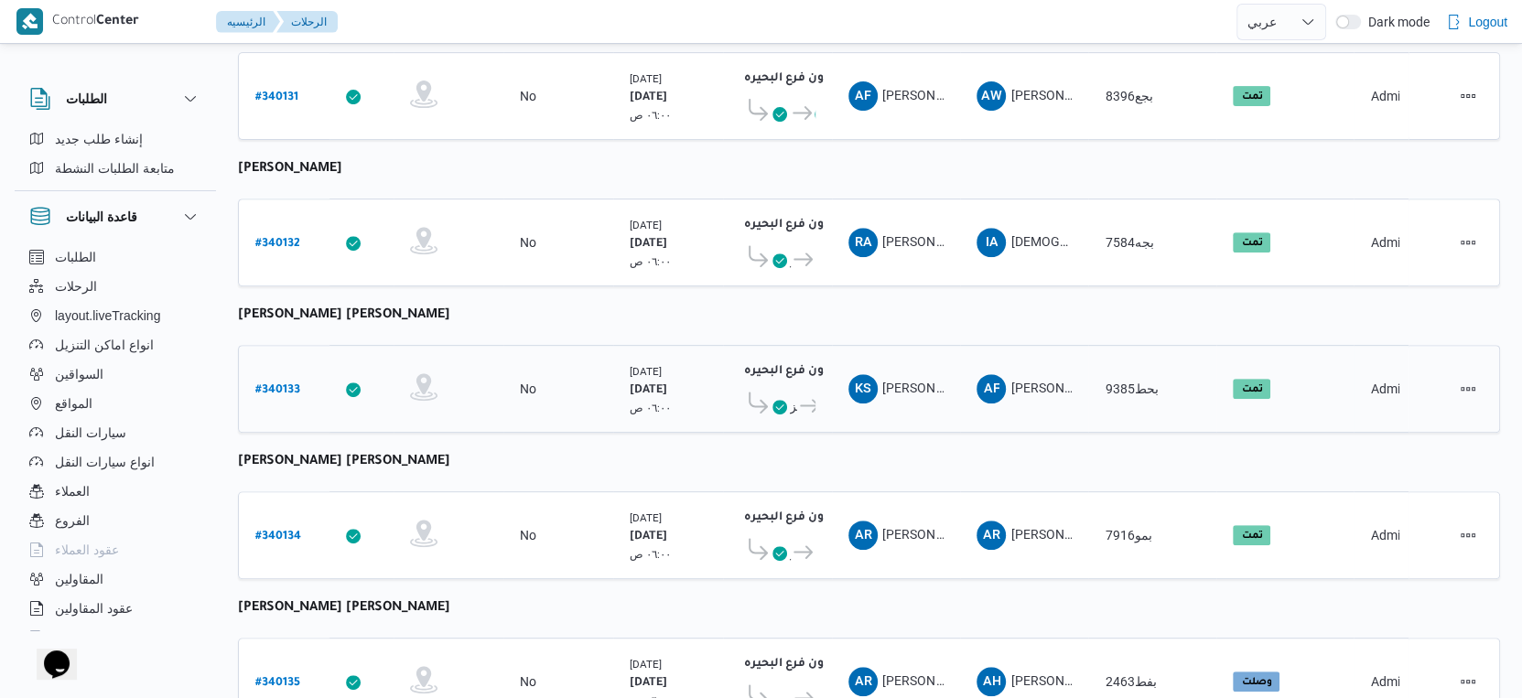
click at [281, 384] on b "# 340133" at bounding box center [277, 390] width 45 height 13
select select "ar"
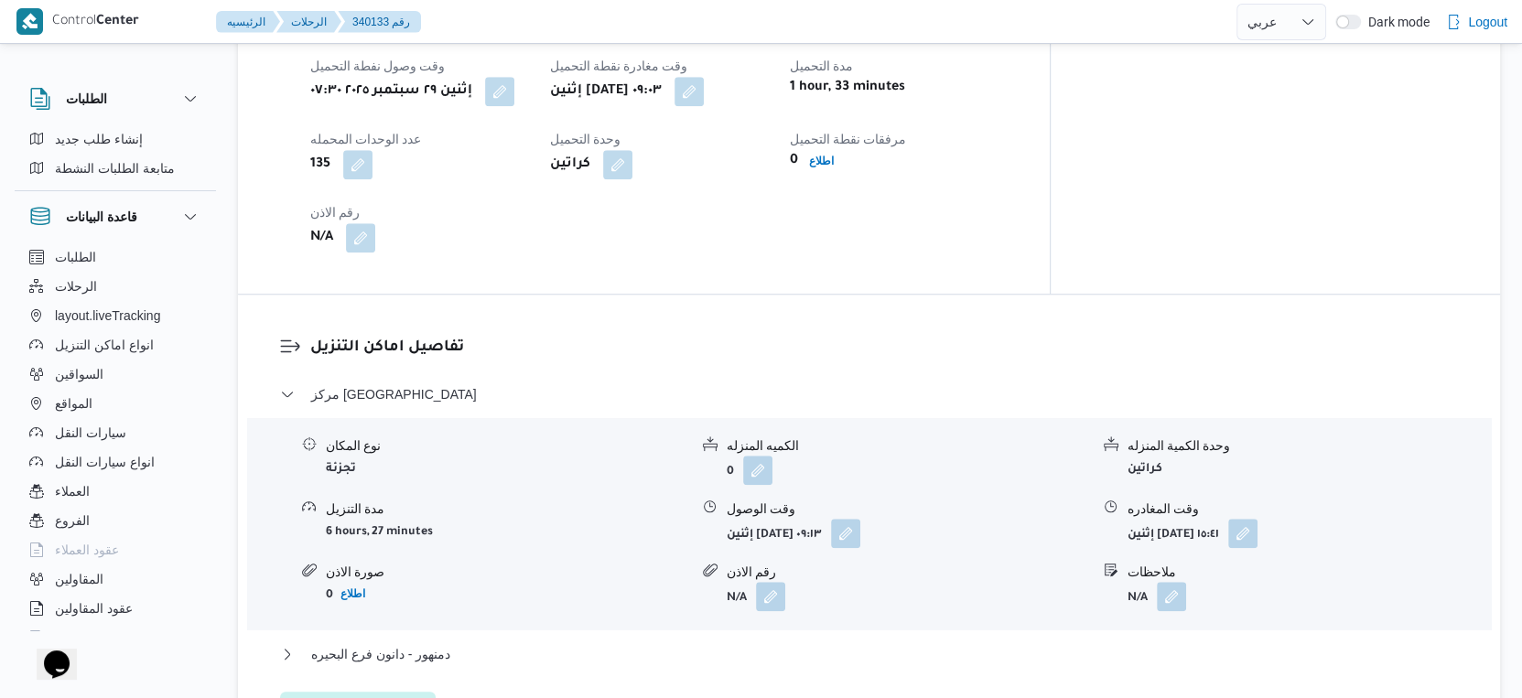
scroll to position [1384, 0]
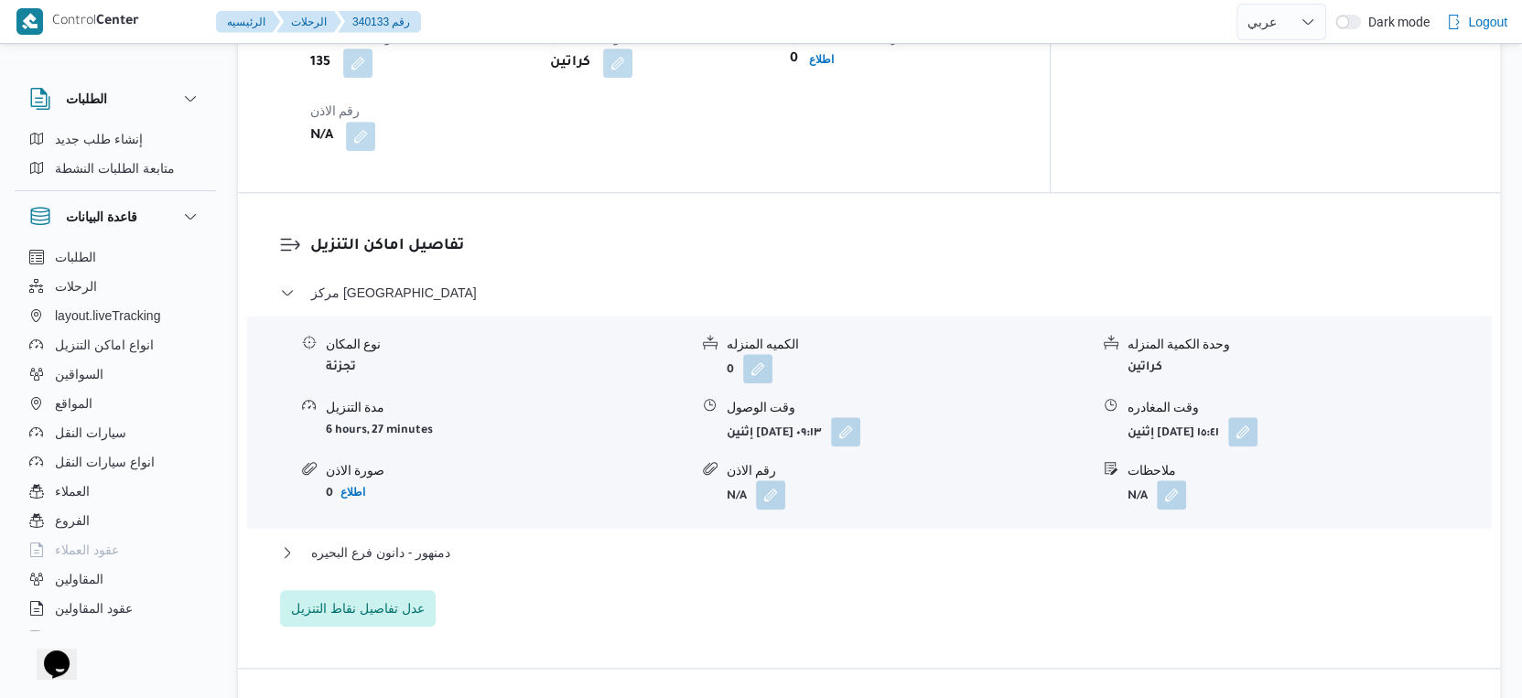
drag, startPoint x: 442, startPoint y: 556, endPoint x: 446, endPoint y: 538, distance: 17.8
click at [442, 552] on div "دمنهور - دانون فرع البحيره" at bounding box center [869, 559] width 1179 height 35
click at [446, 542] on span "دمنهور - دانون فرع البحيره" at bounding box center [380, 553] width 139 height 22
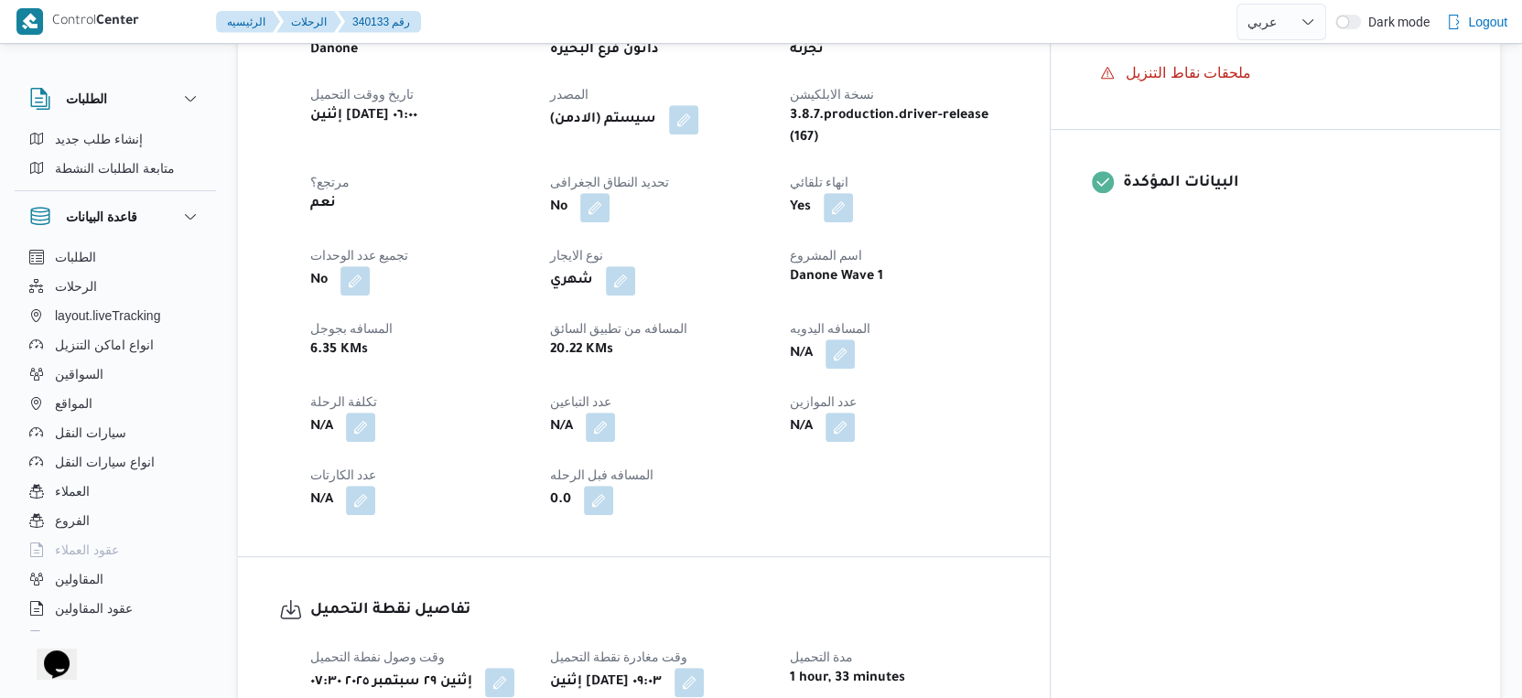
scroll to position [672, 0]
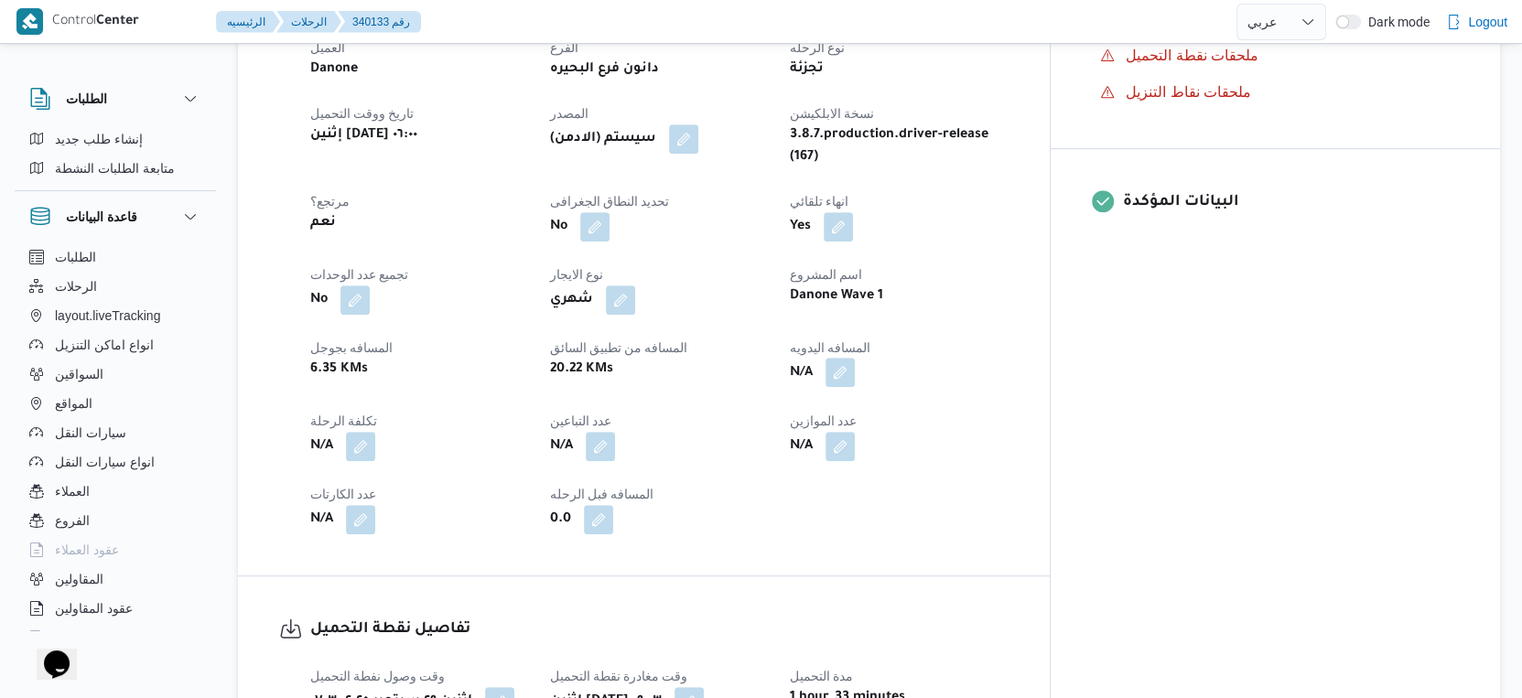
click at [855, 358] on button "button" at bounding box center [839, 372] width 29 height 29
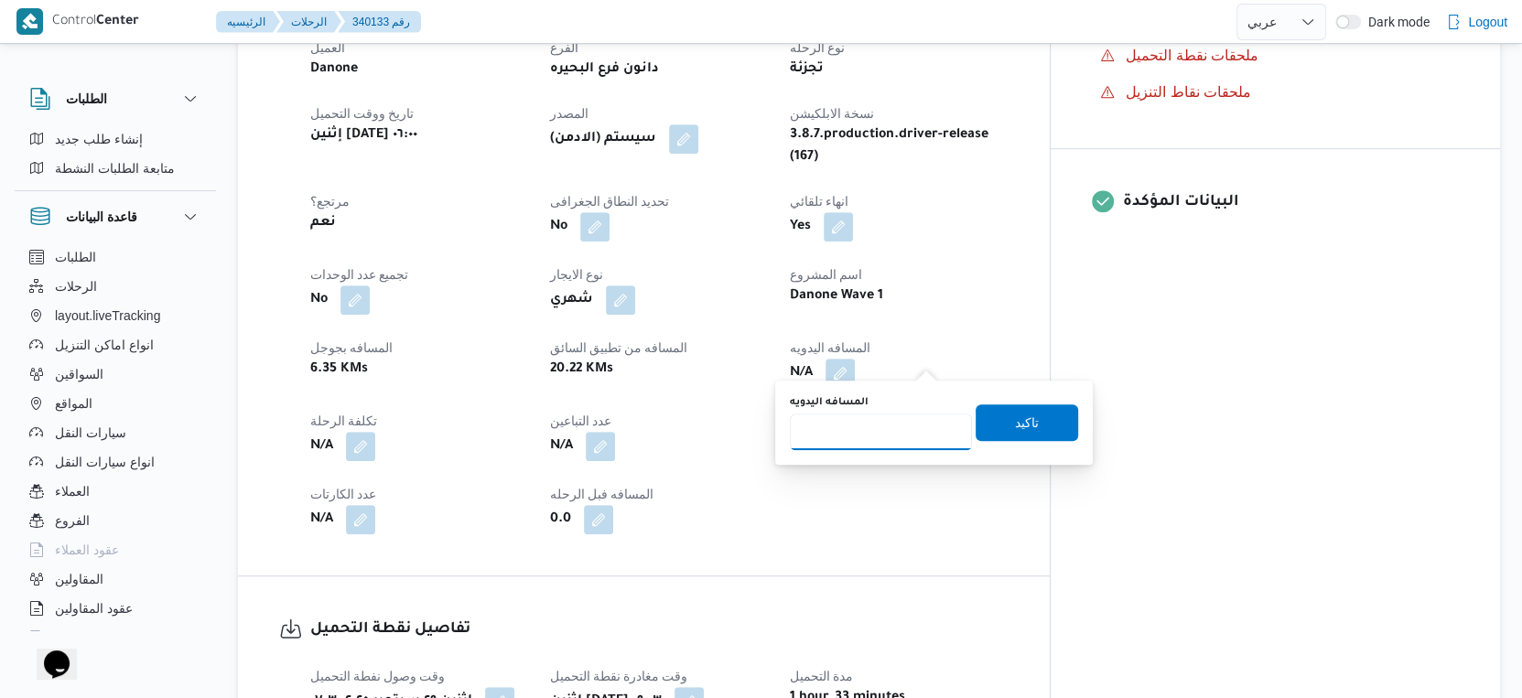
click at [870, 433] on input "المسافه اليدويه" at bounding box center [881, 432] width 182 height 37
type input "34"
click at [1020, 423] on span "تاكيد" at bounding box center [1027, 422] width 24 height 22
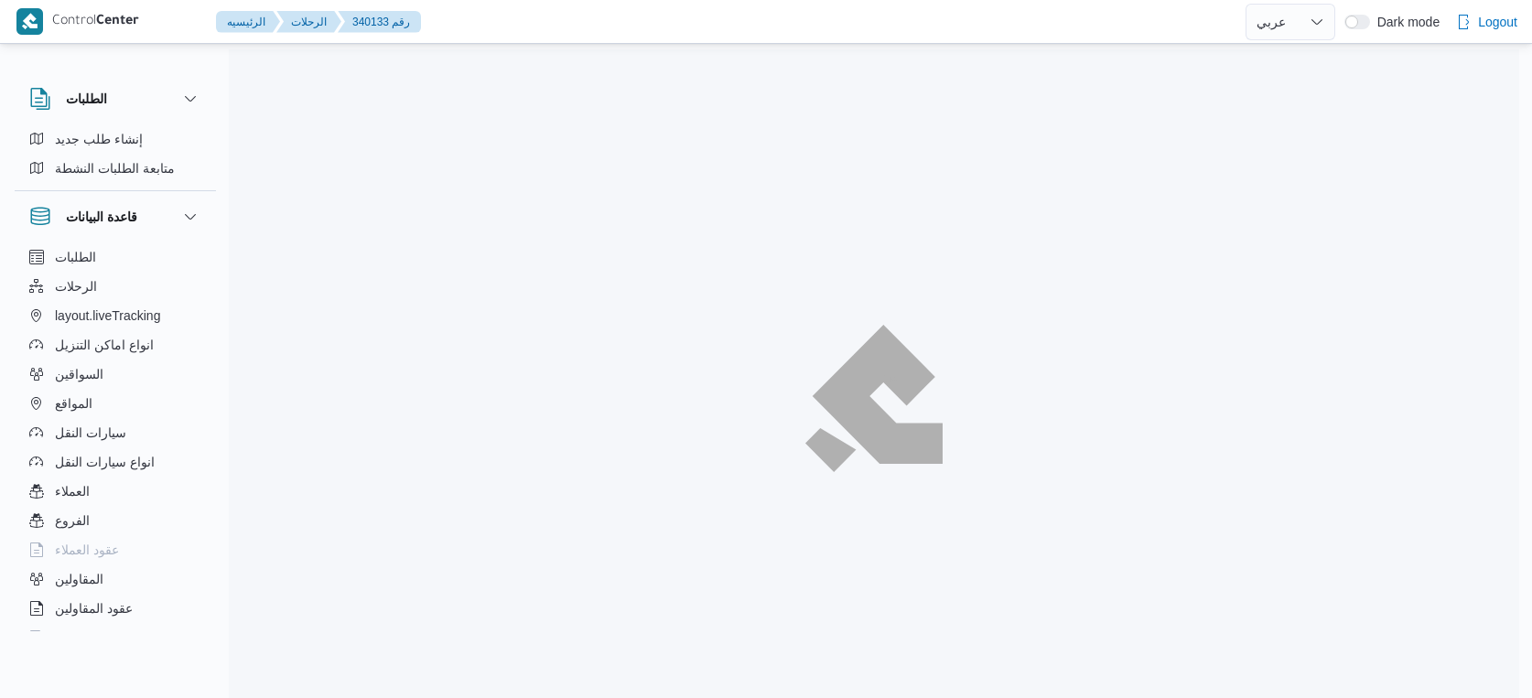
select select "ar"
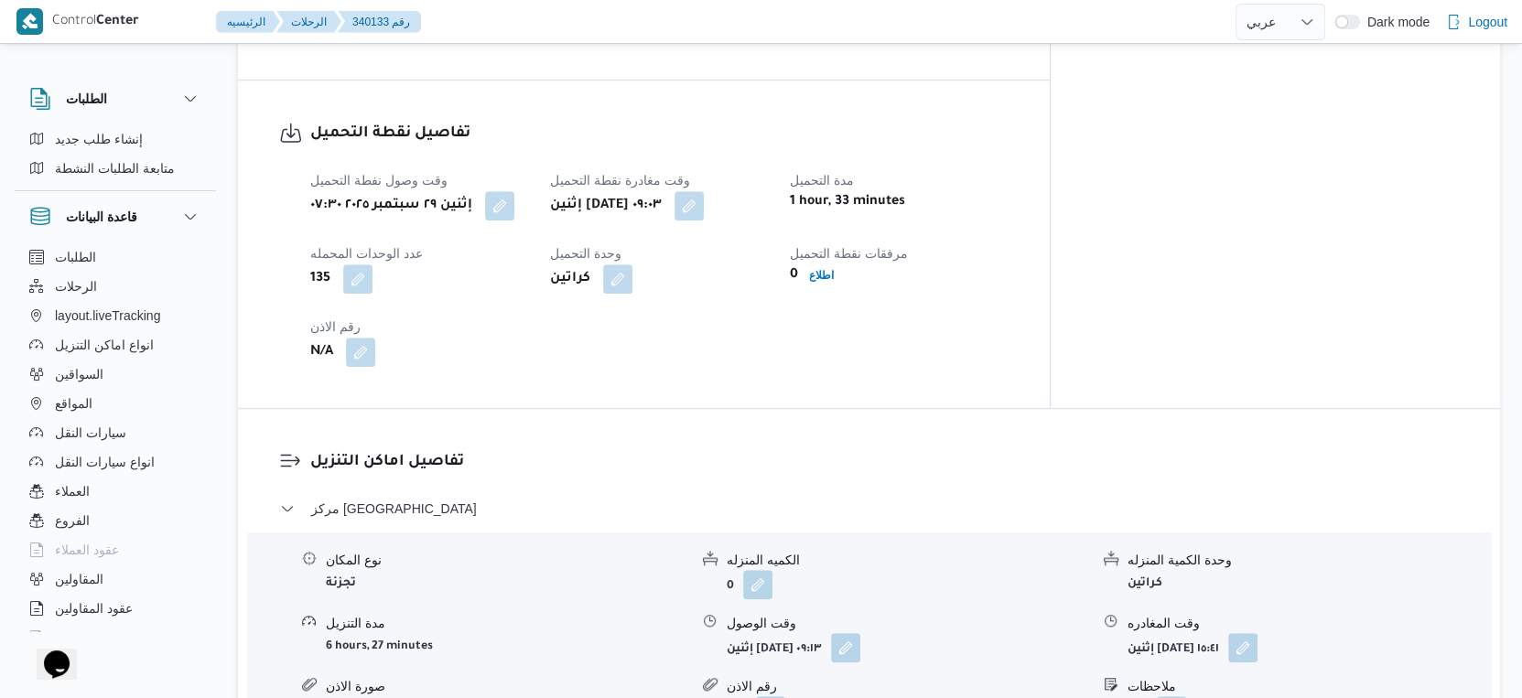
scroll to position [1575, 0]
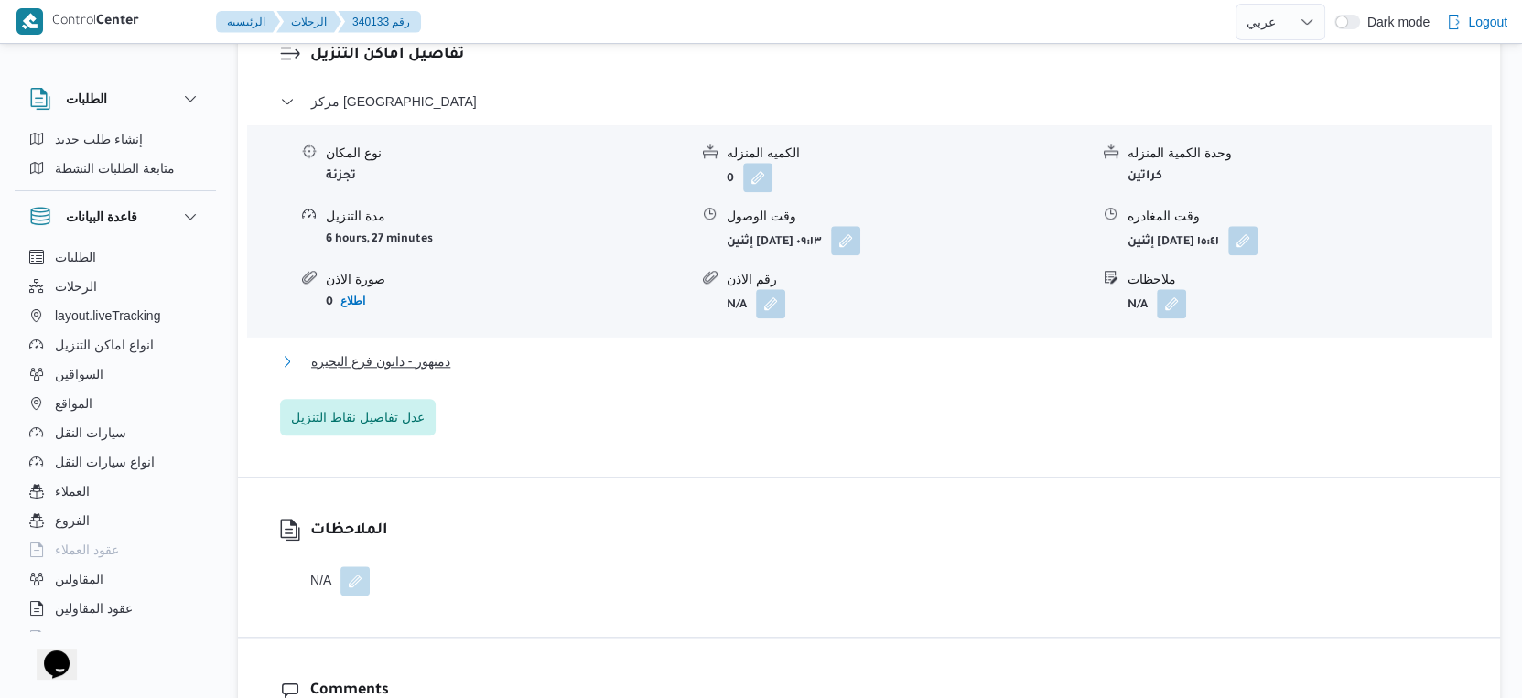
click at [474, 351] on button "دمنهور - دانون فرع البحيره" at bounding box center [869, 362] width 1179 height 22
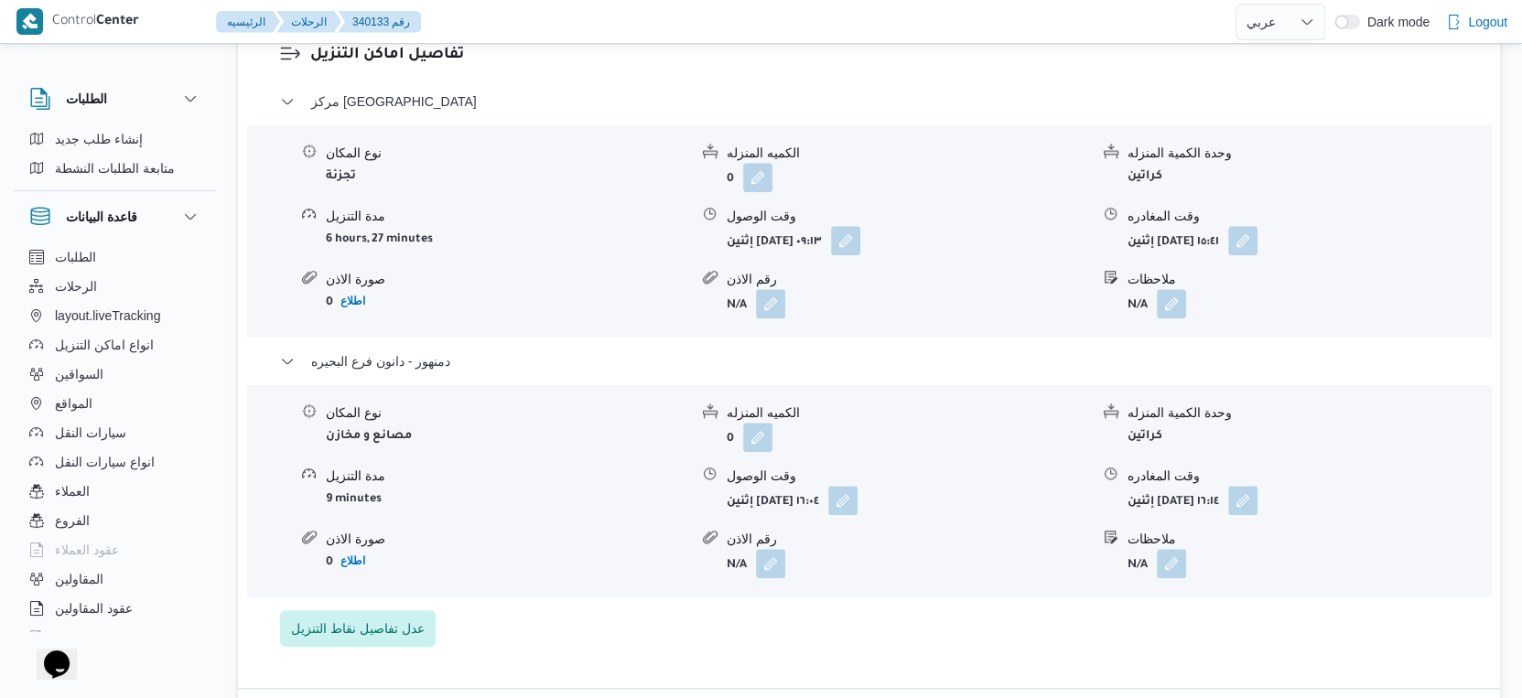
click at [556, 445] on div "نوع المكان مصانع و مخازن الكميه المنزله 0 وحدة الكمية المنزله كراتين مدة التنزي…" at bounding box center [869, 491] width 1258 height 208
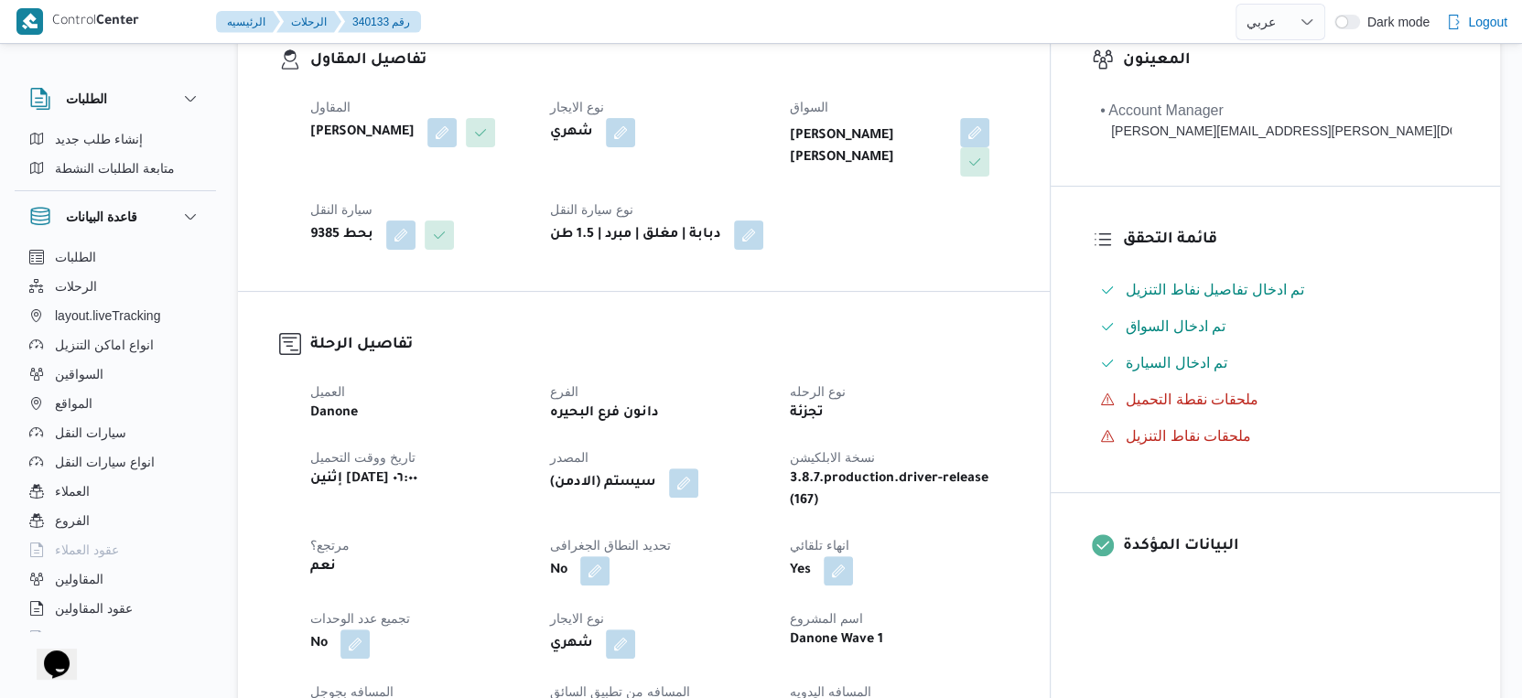
scroll to position [610, 0]
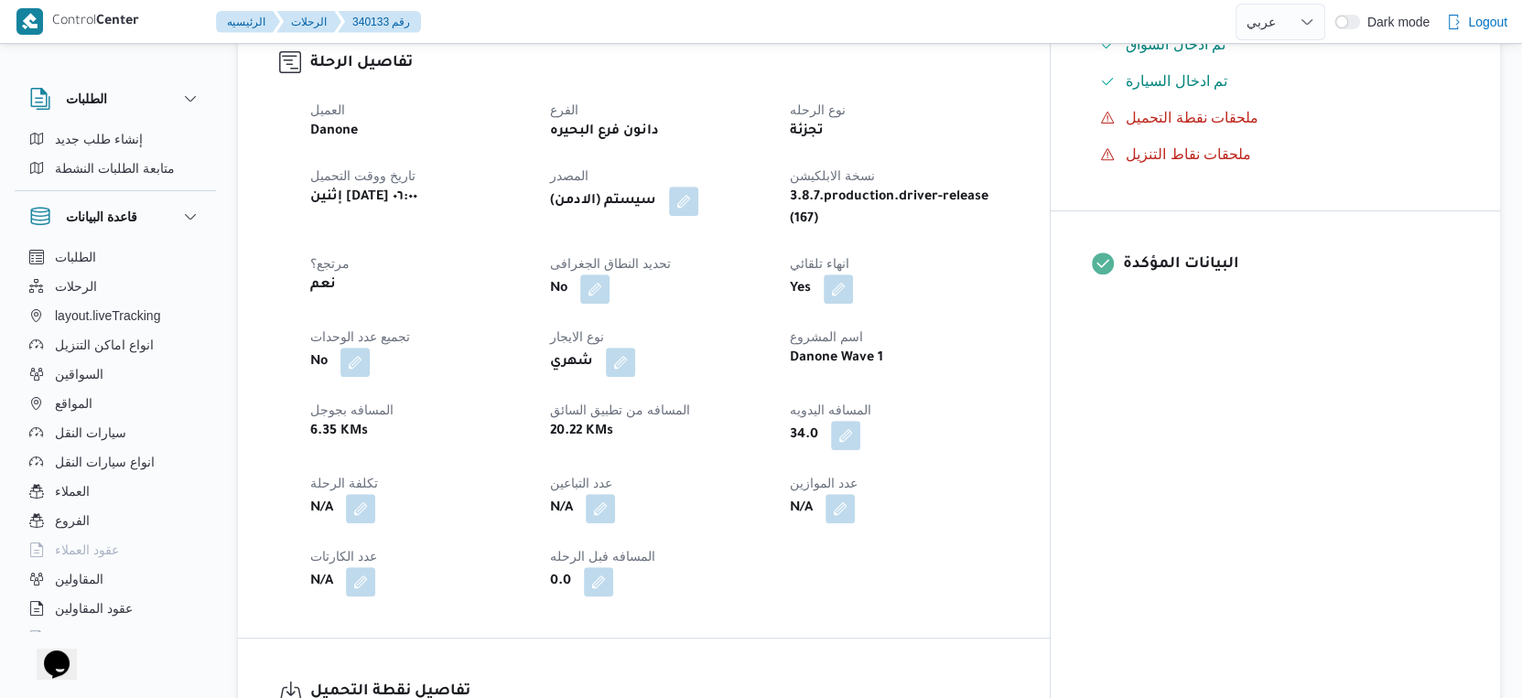
select select "ar"
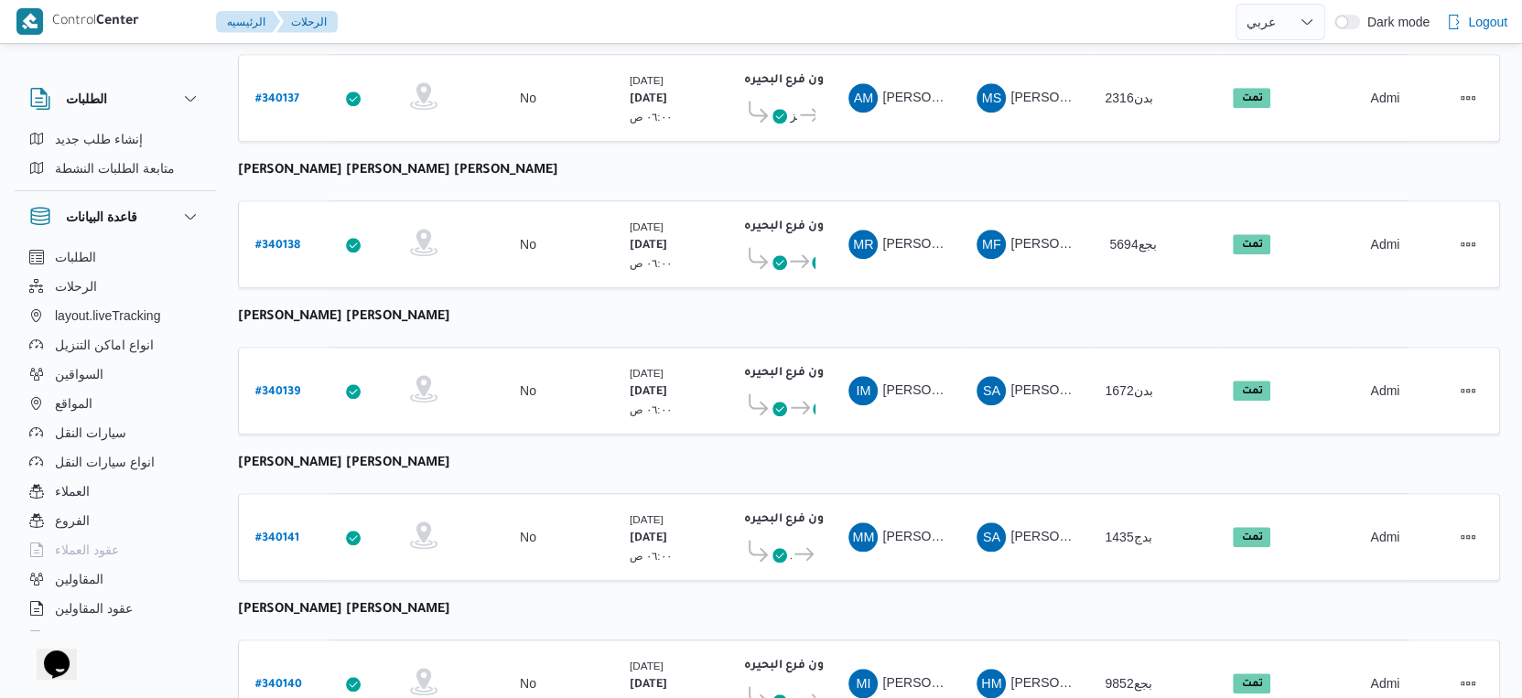
scroll to position [1494, 0]
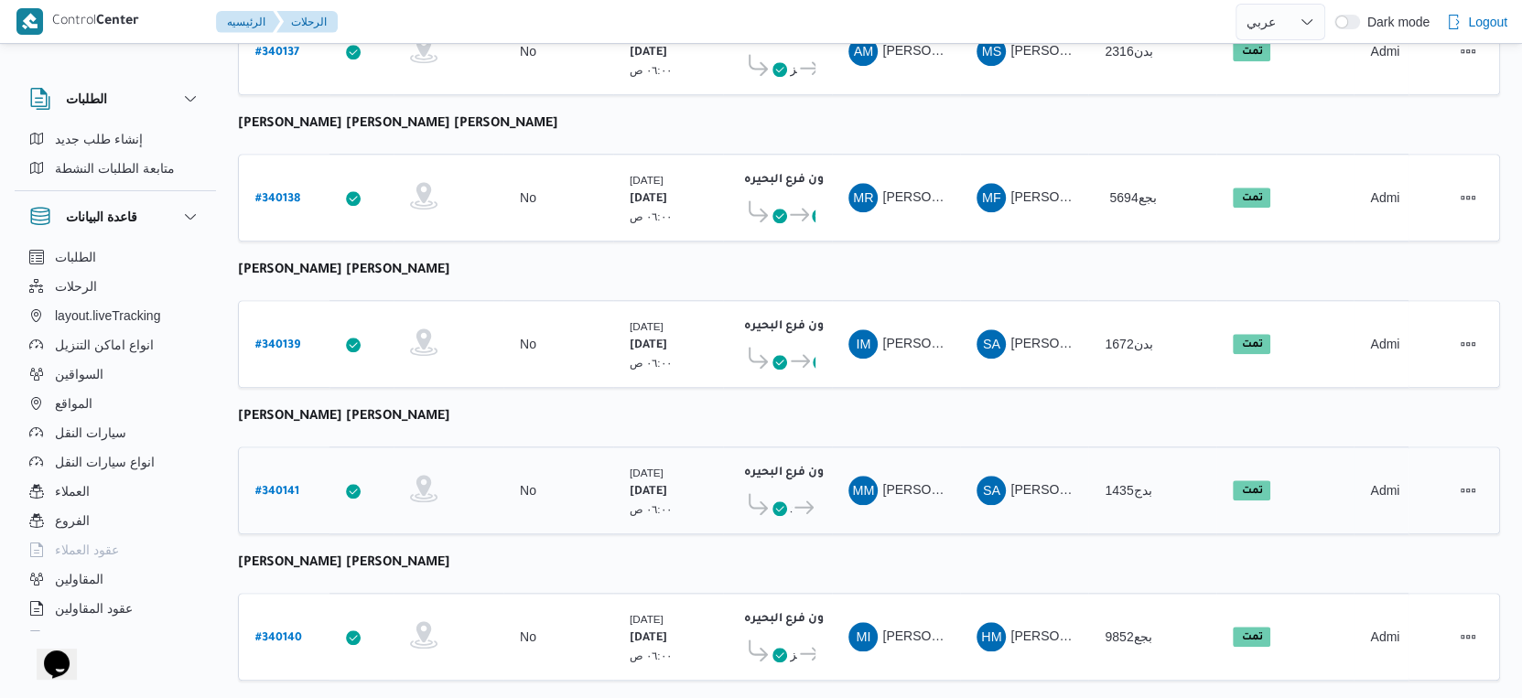
click at [289, 486] on b "# 340141" at bounding box center [277, 492] width 44 height 13
select select "ar"
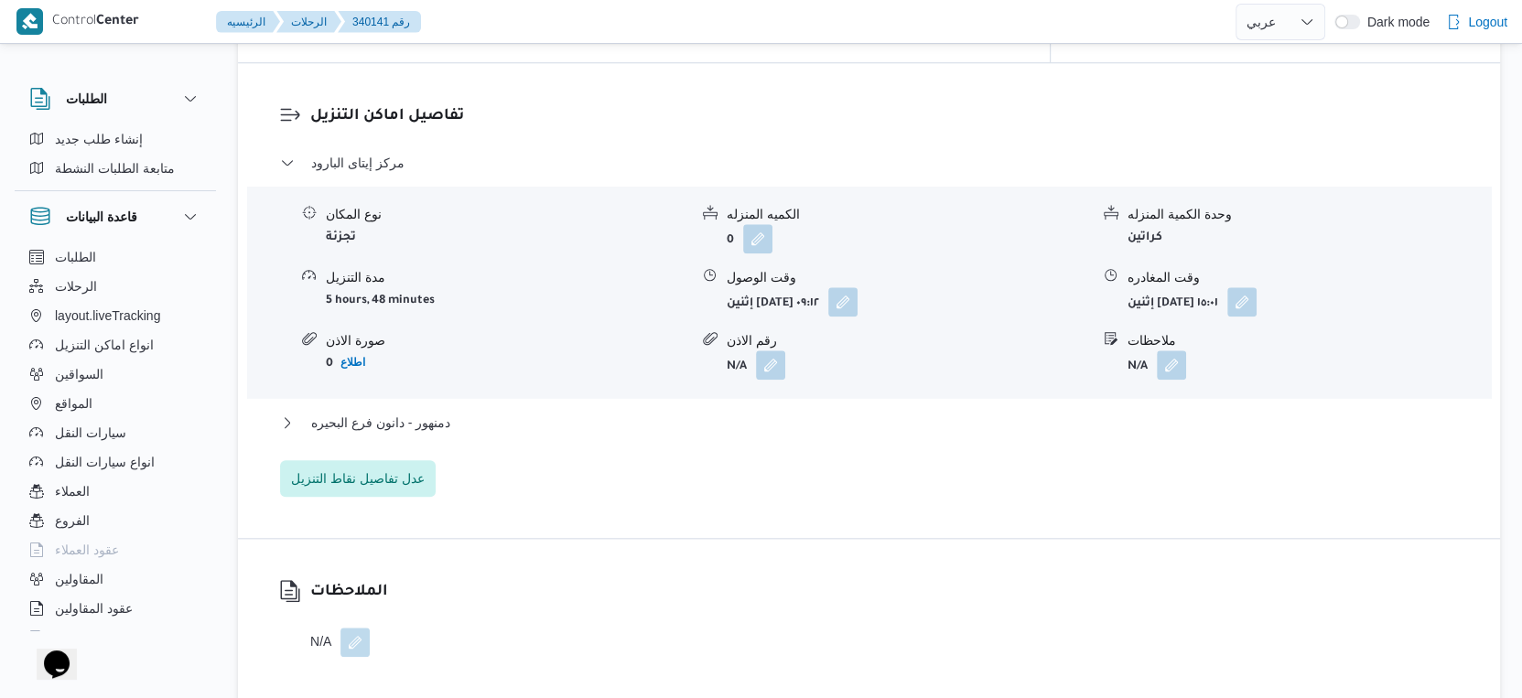
scroll to position [1526, 0]
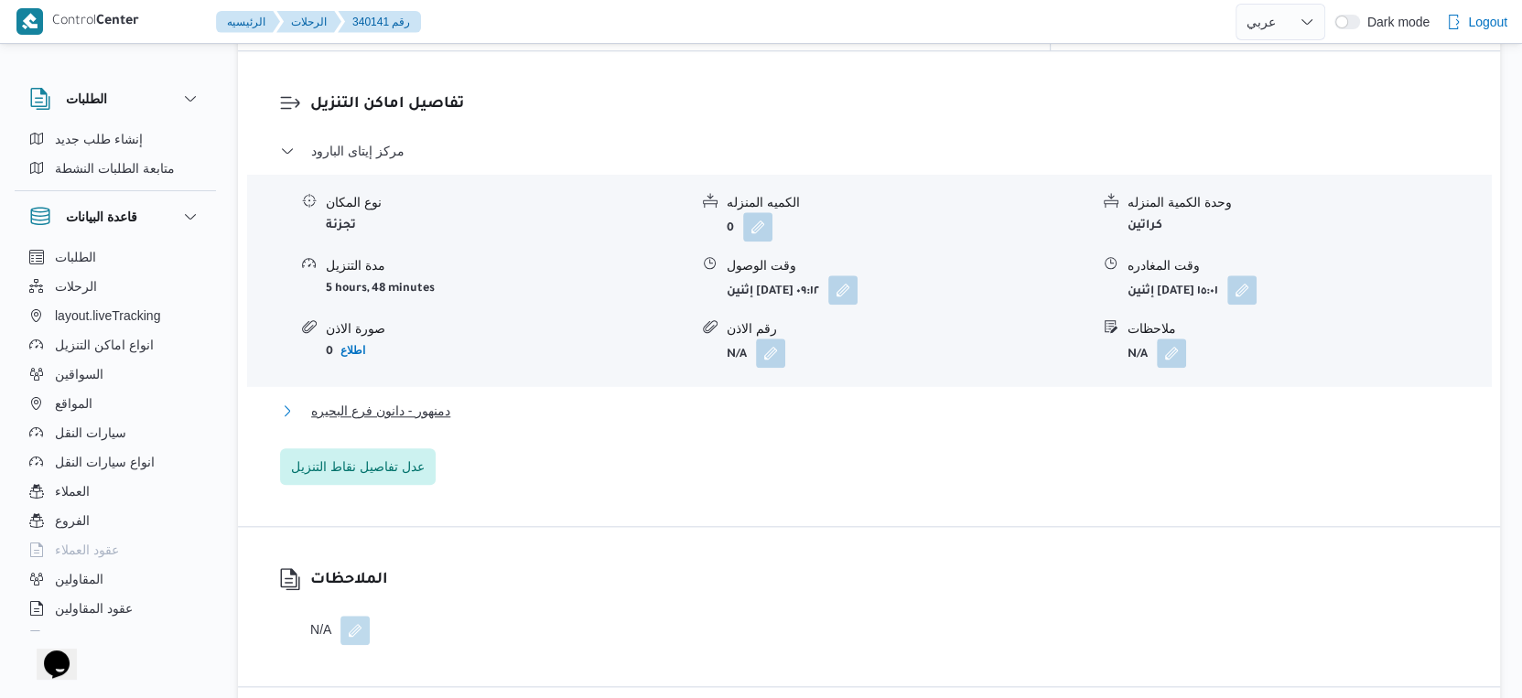
click at [446, 402] on span "دمنهور - دانون فرع البحيره" at bounding box center [380, 411] width 139 height 22
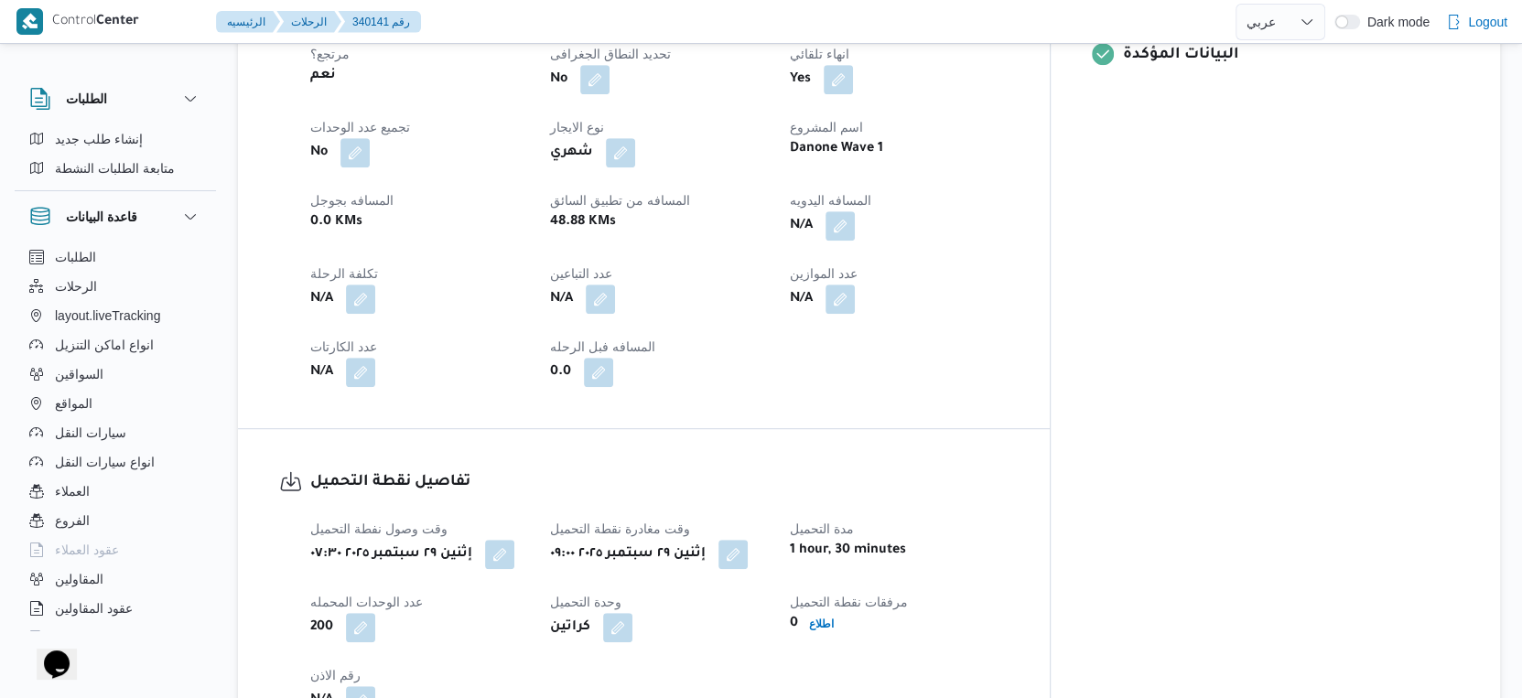
scroll to position [813, 0]
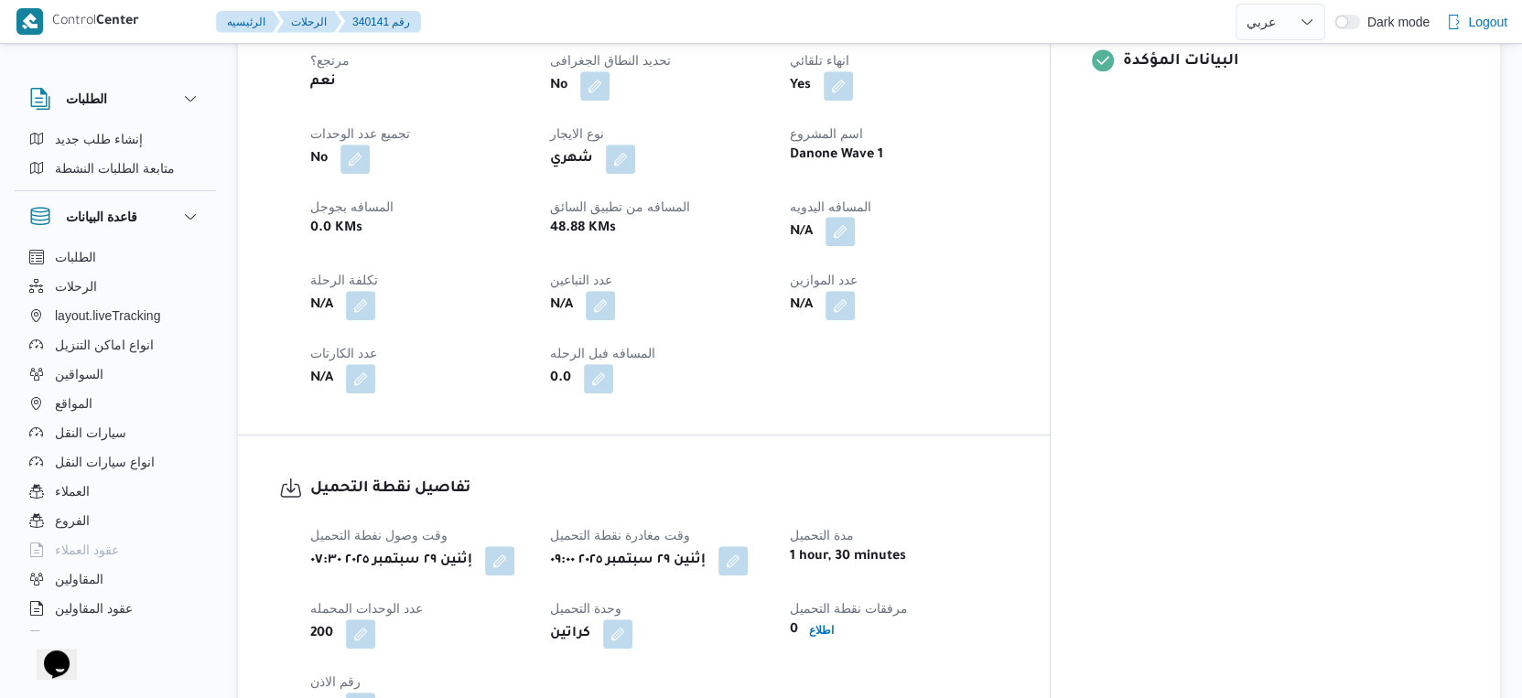
click at [855, 220] on button "button" at bounding box center [839, 231] width 29 height 29
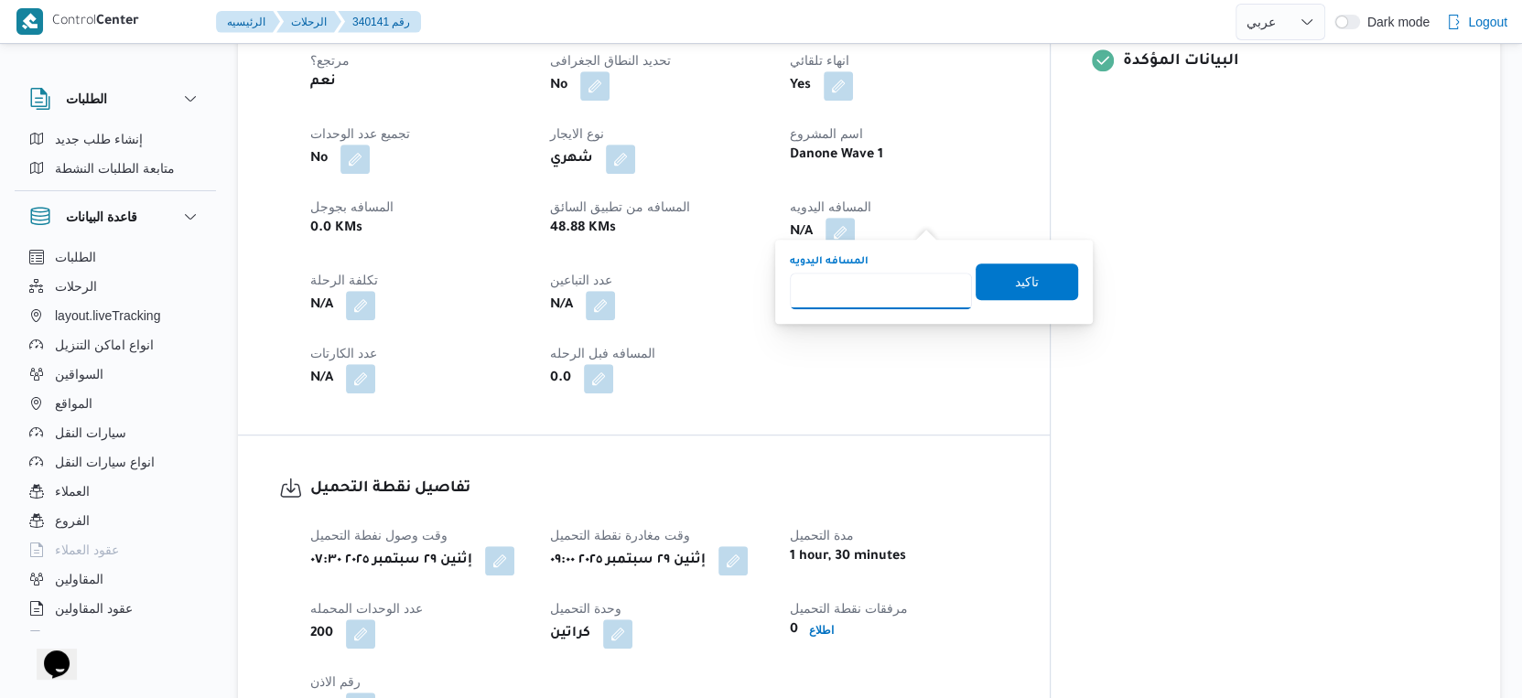
click at [879, 289] on input "المسافه اليدويه" at bounding box center [881, 291] width 182 height 37
type input "64"
click at [1015, 275] on span "تاكيد" at bounding box center [1027, 281] width 24 height 22
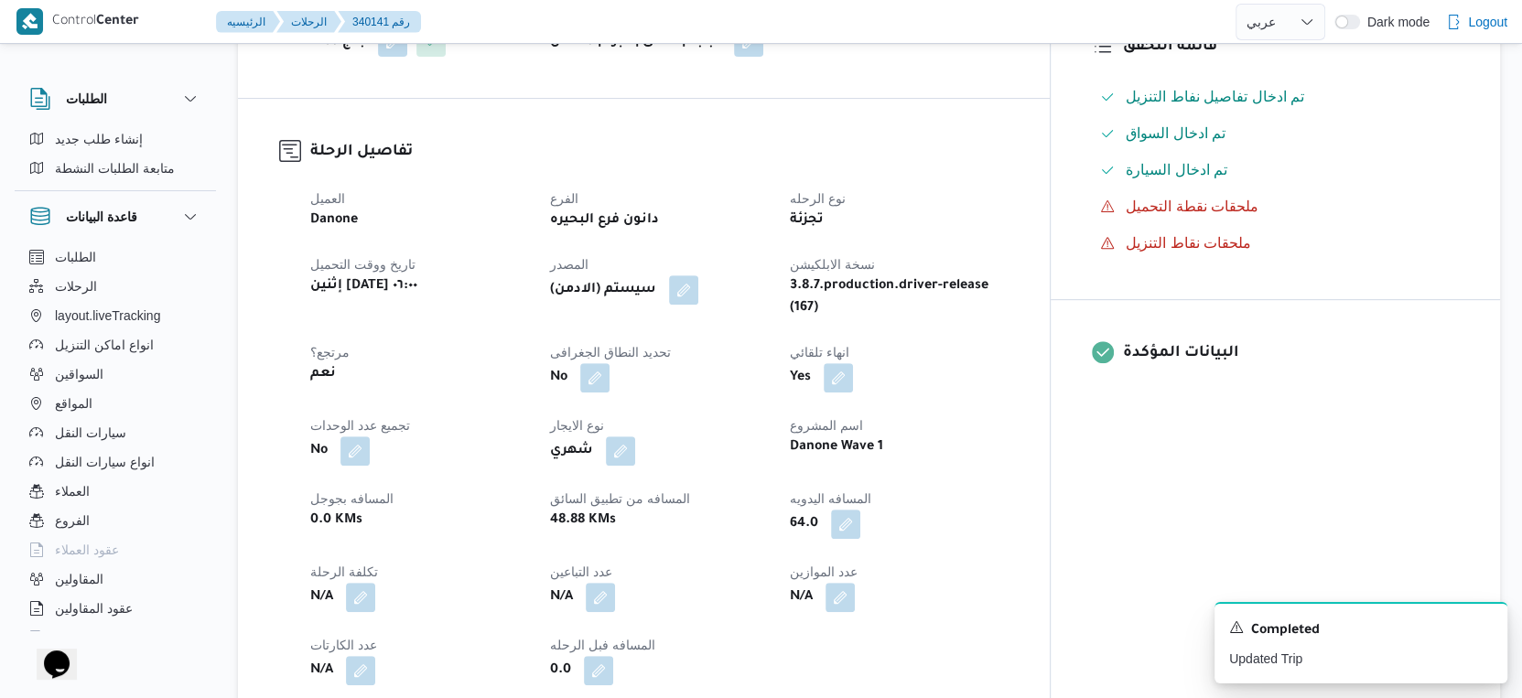
scroll to position [508, 0]
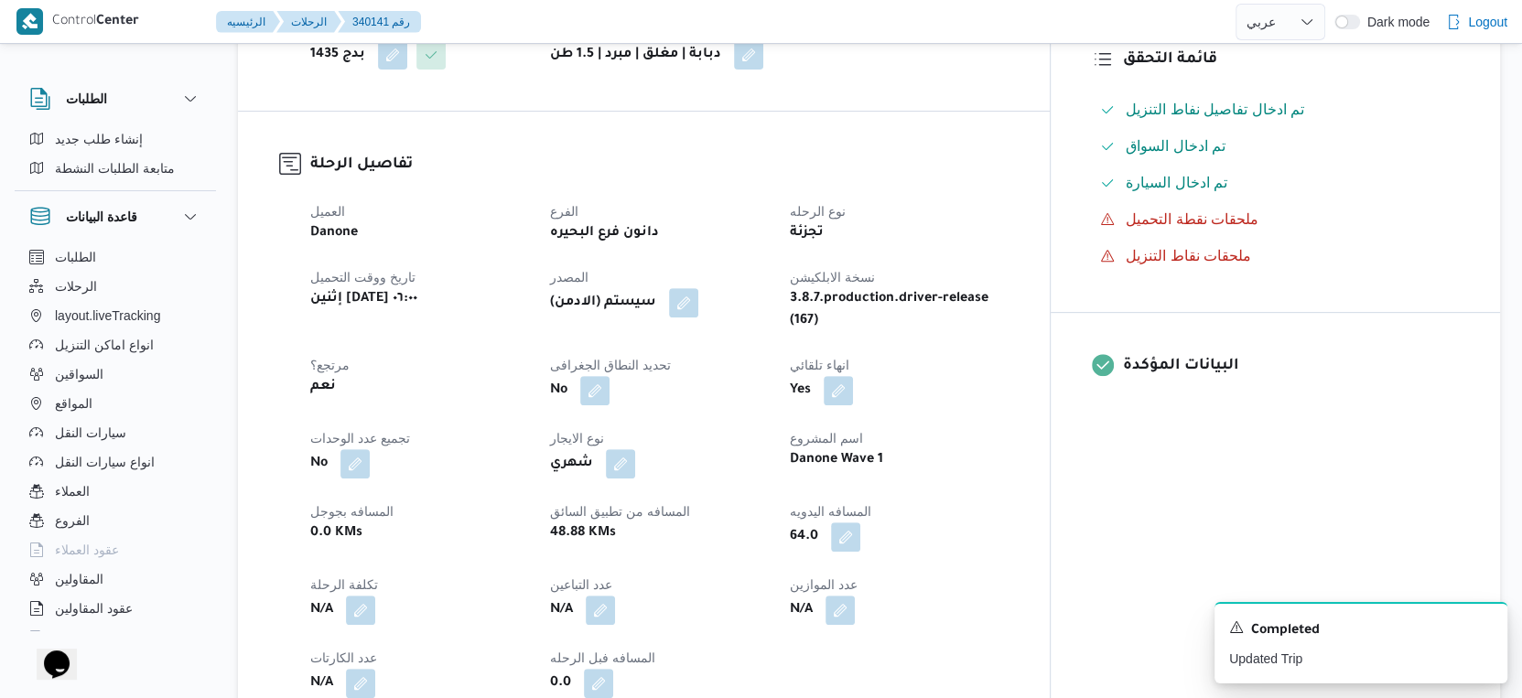
select select "ar"
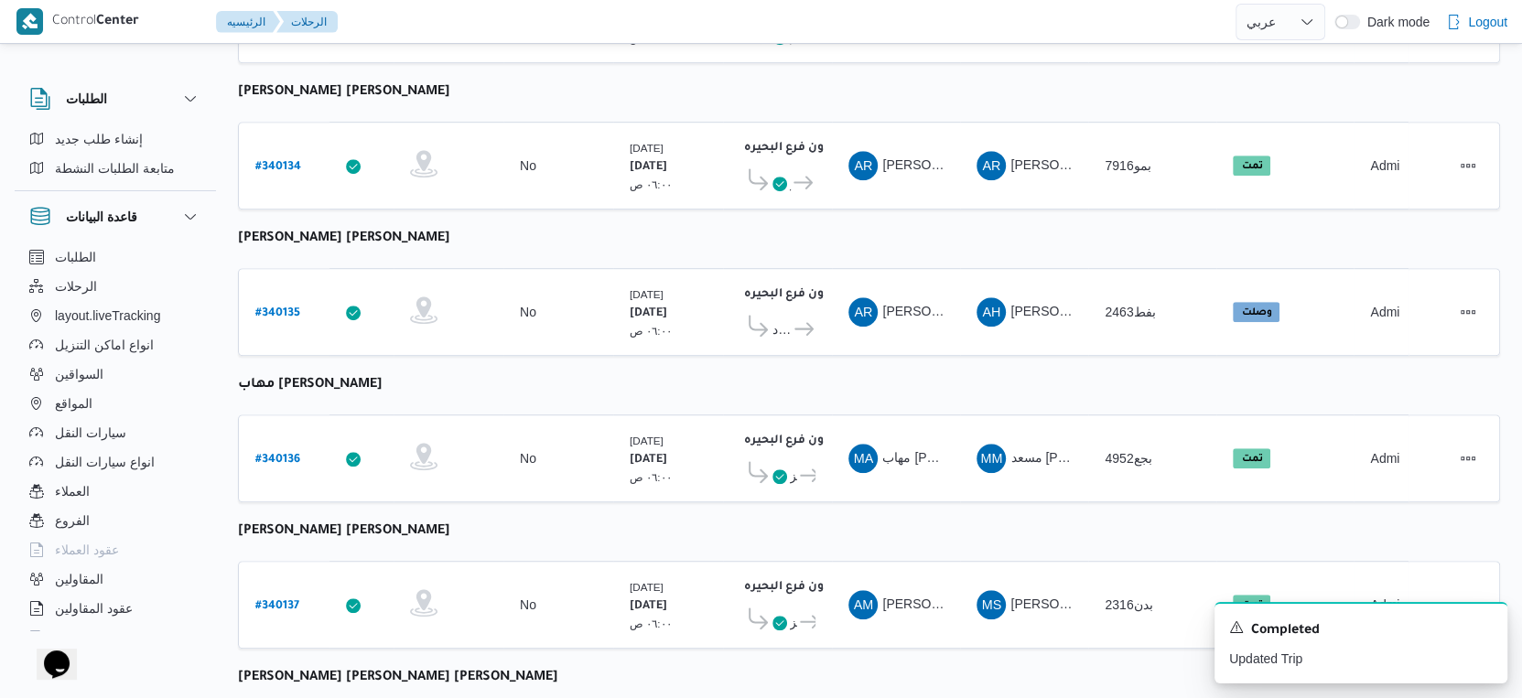
scroll to position [1232, 0]
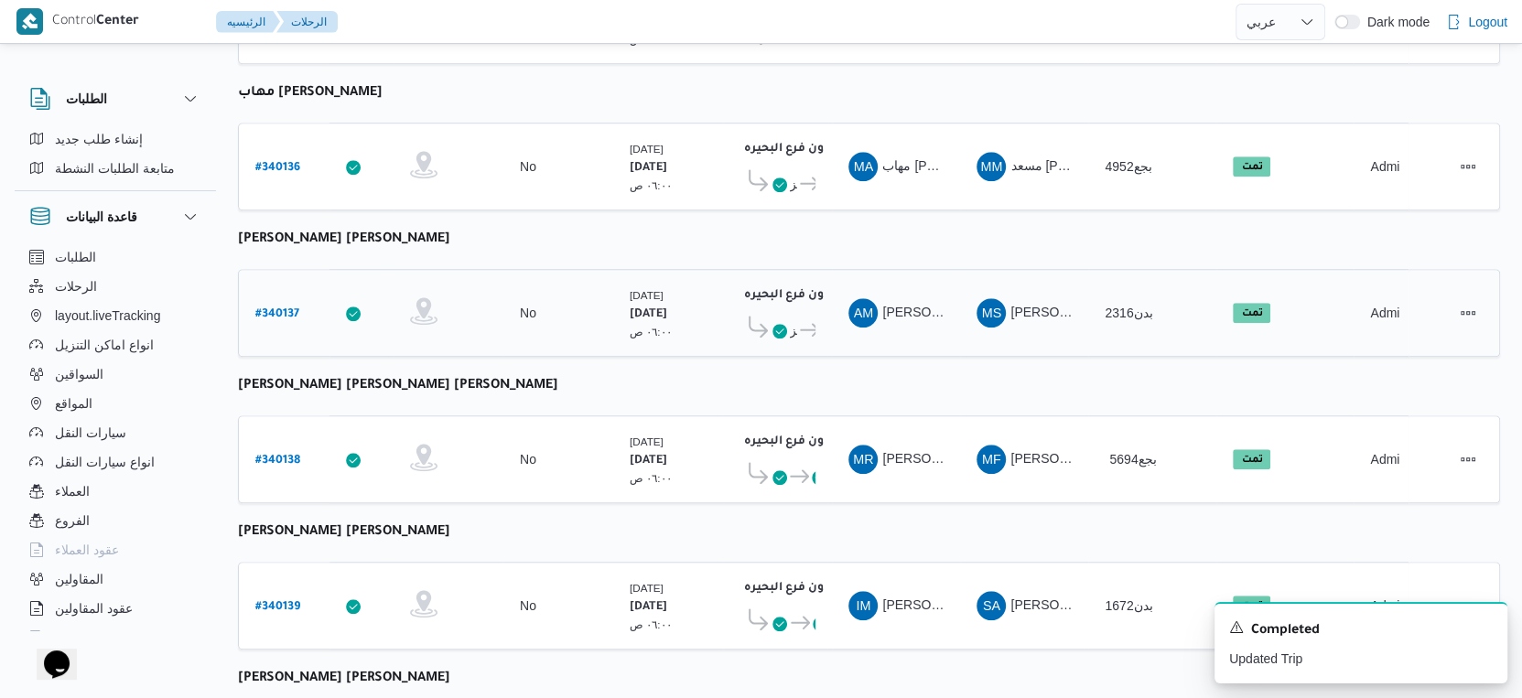
click at [275, 308] on b "# 340137" at bounding box center [277, 314] width 44 height 13
select select "ar"
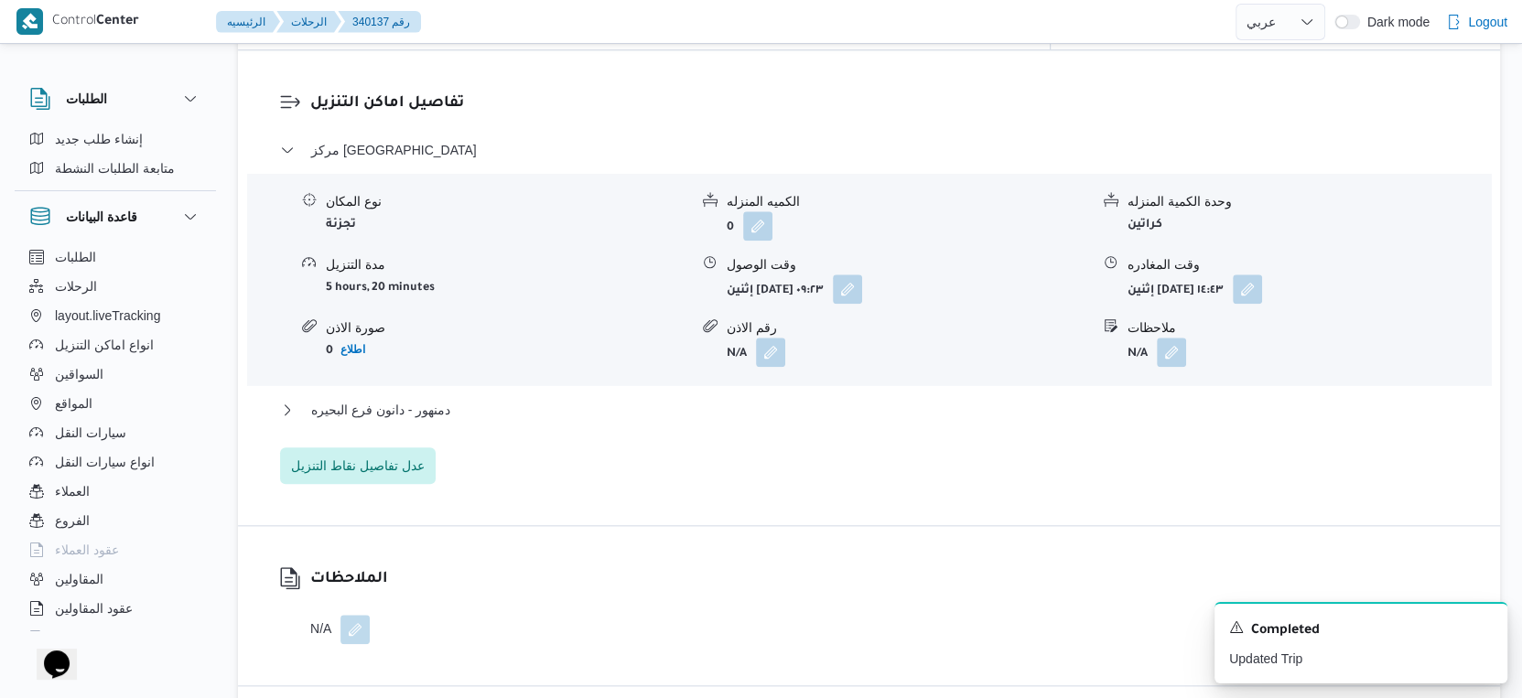
scroll to position [1537, 0]
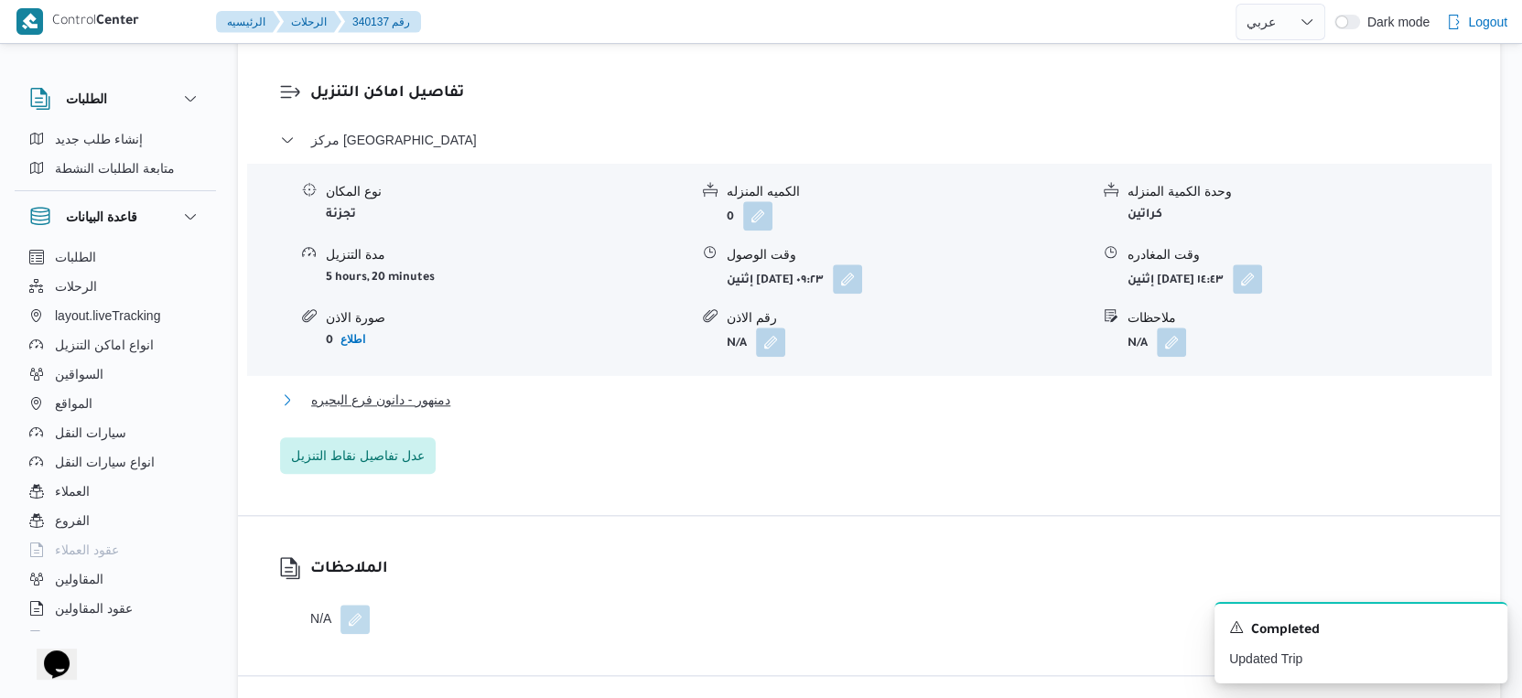
click at [468, 389] on button "دمنهور - دانون فرع البحيره" at bounding box center [869, 400] width 1179 height 22
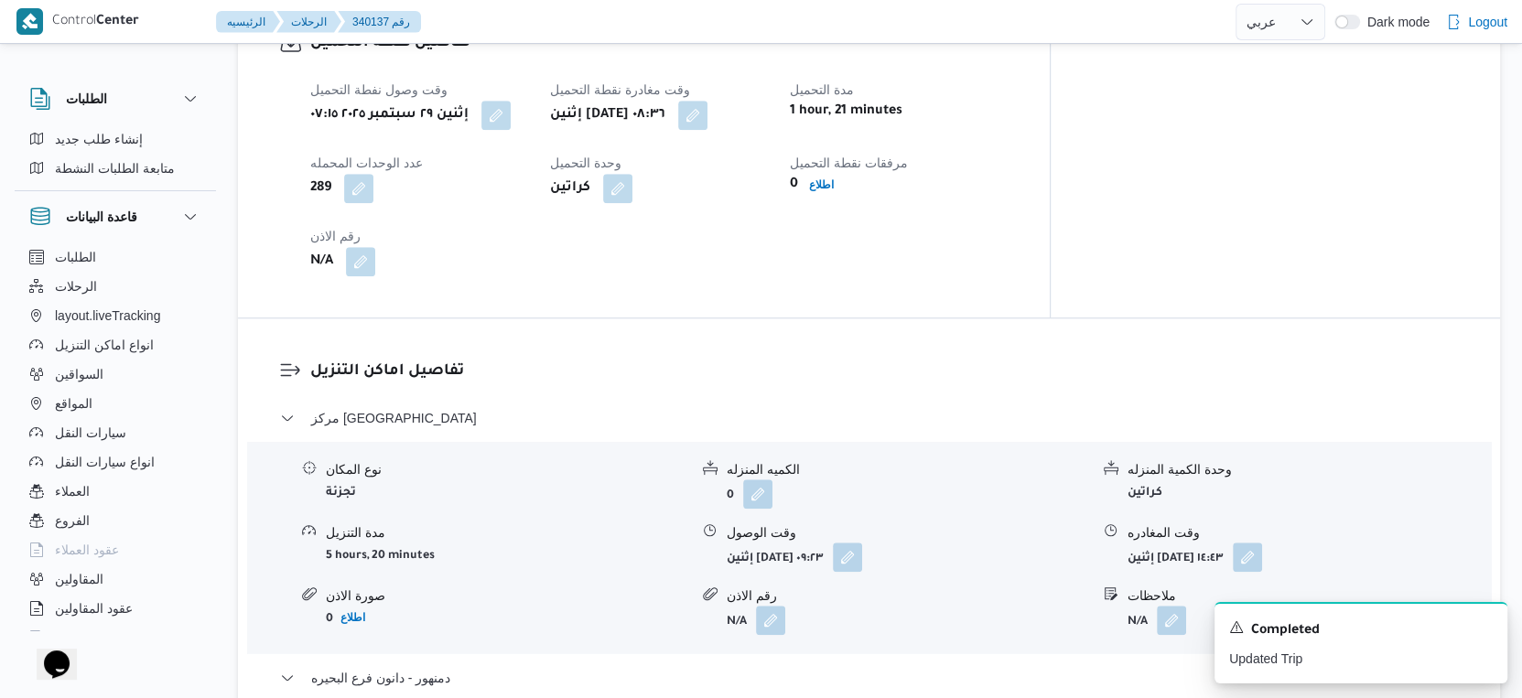
scroll to position [926, 0]
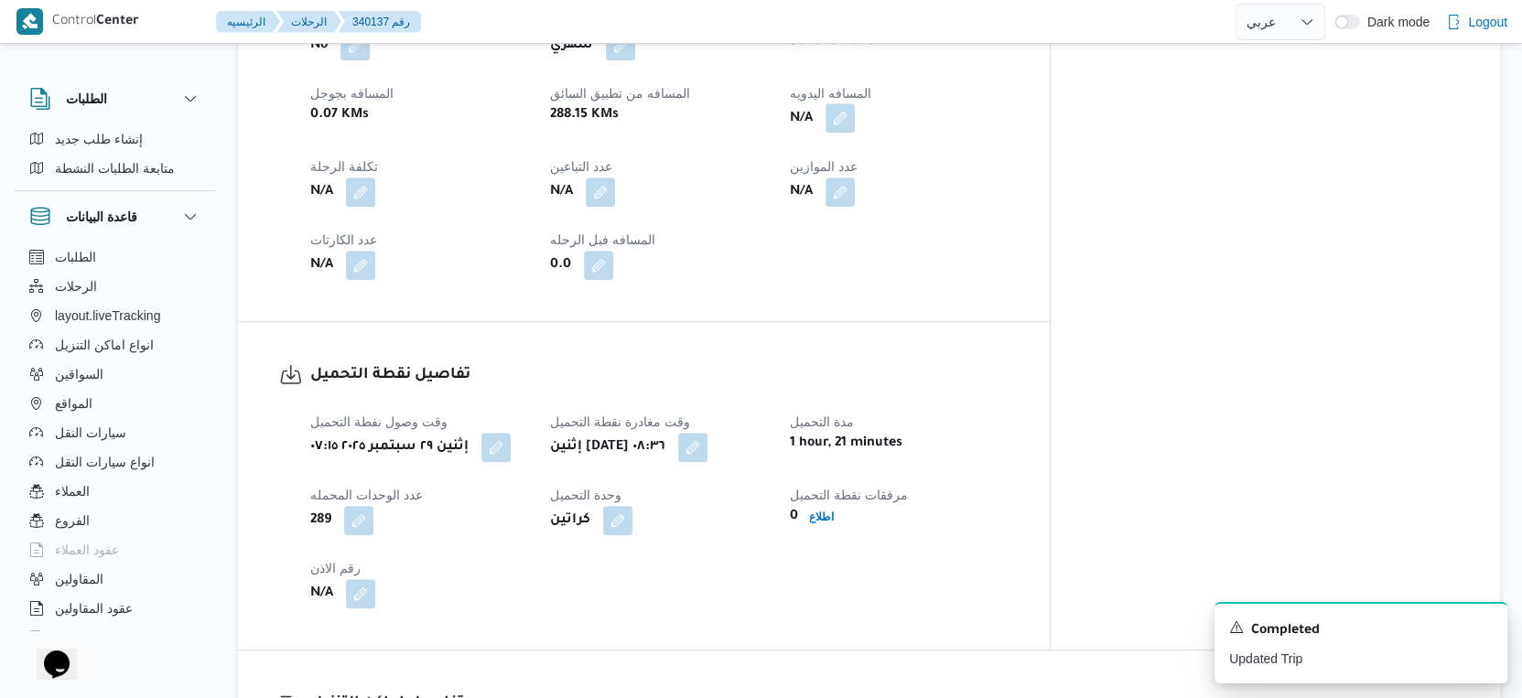
click at [855, 105] on button "button" at bounding box center [839, 117] width 29 height 29
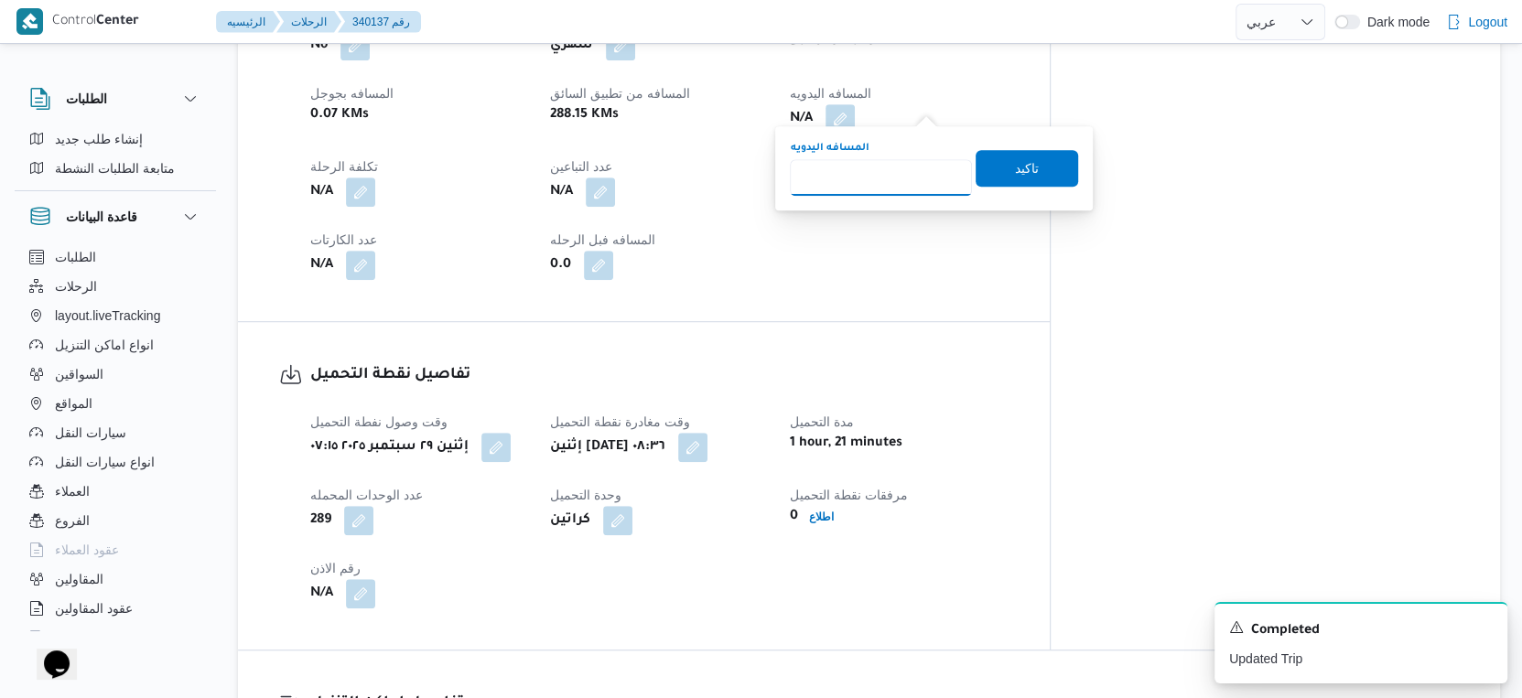
click at [893, 171] on input "المسافه اليدويه" at bounding box center [881, 177] width 182 height 37
type input "124"
click at [1032, 163] on span "تاكيد" at bounding box center [1027, 167] width 103 height 37
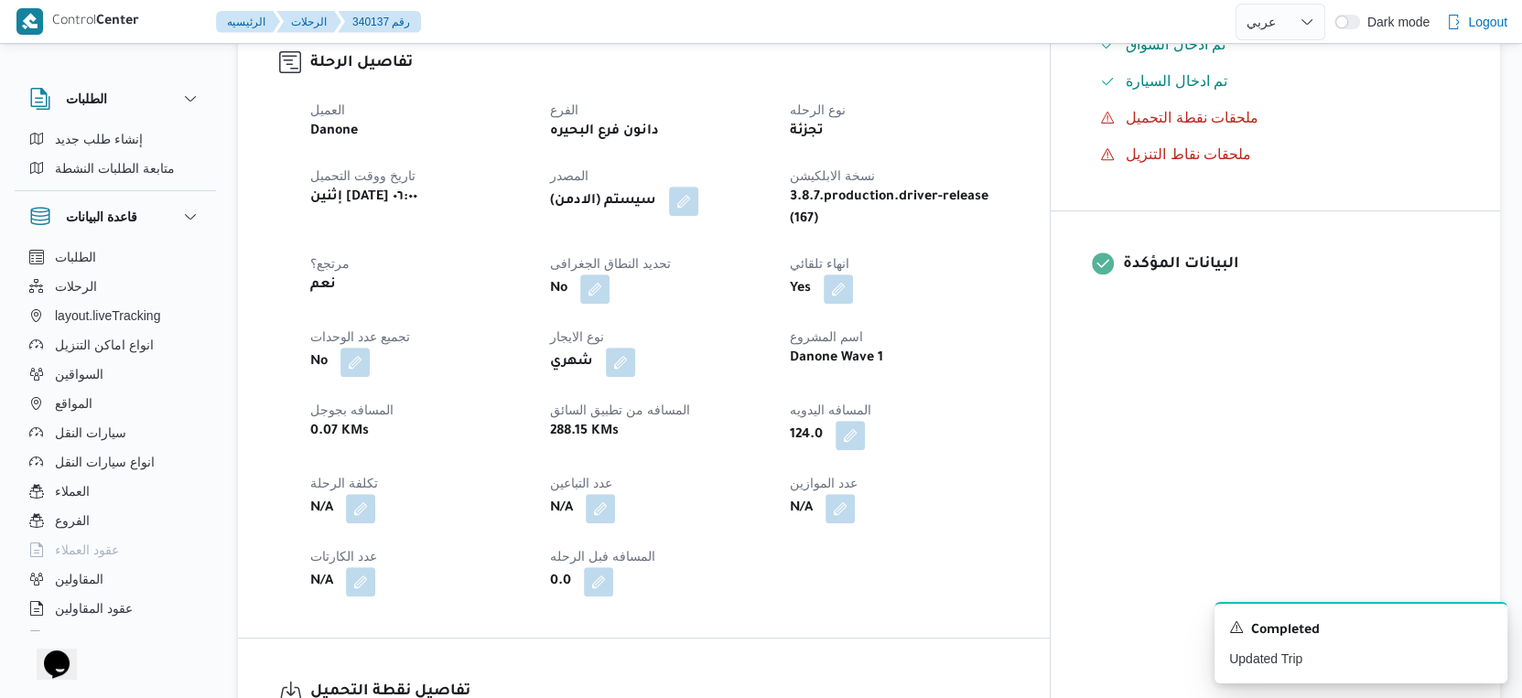
scroll to position [508, 0]
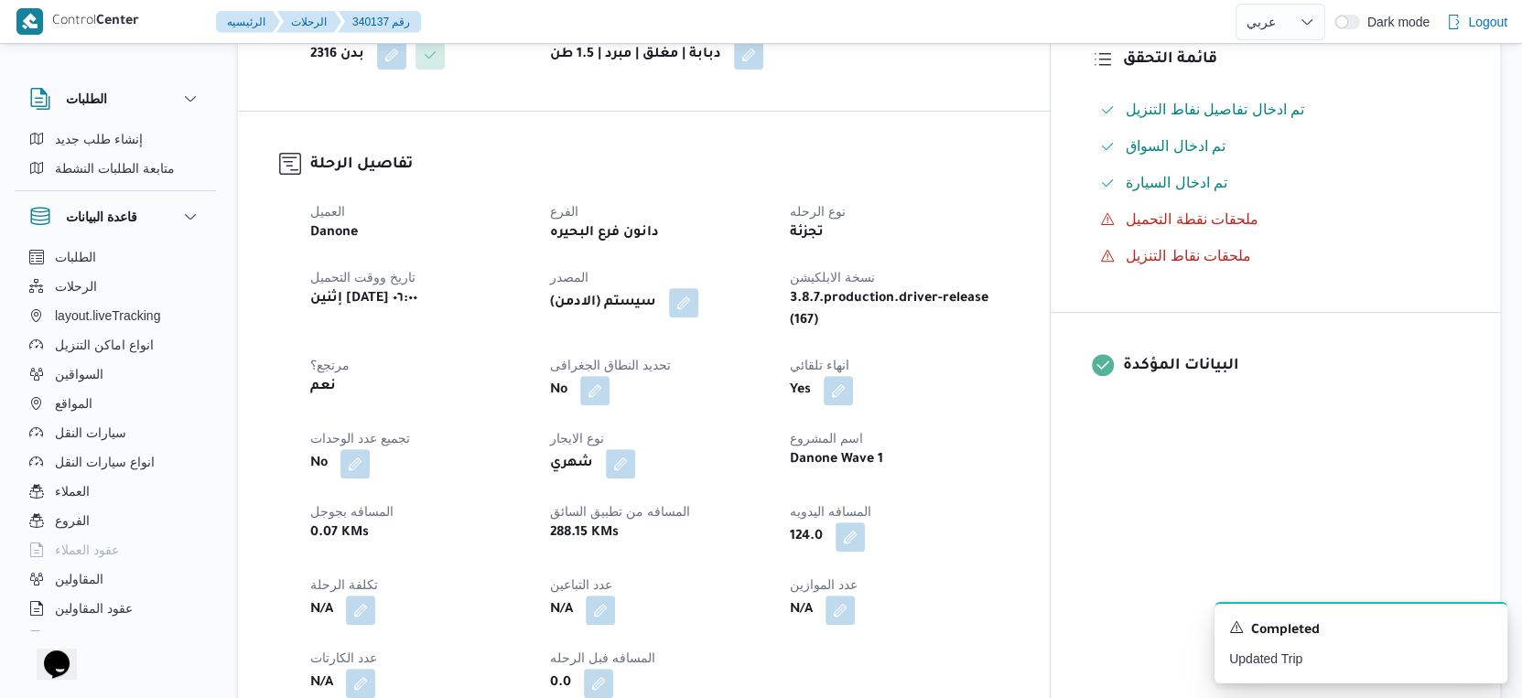
select select "ar"
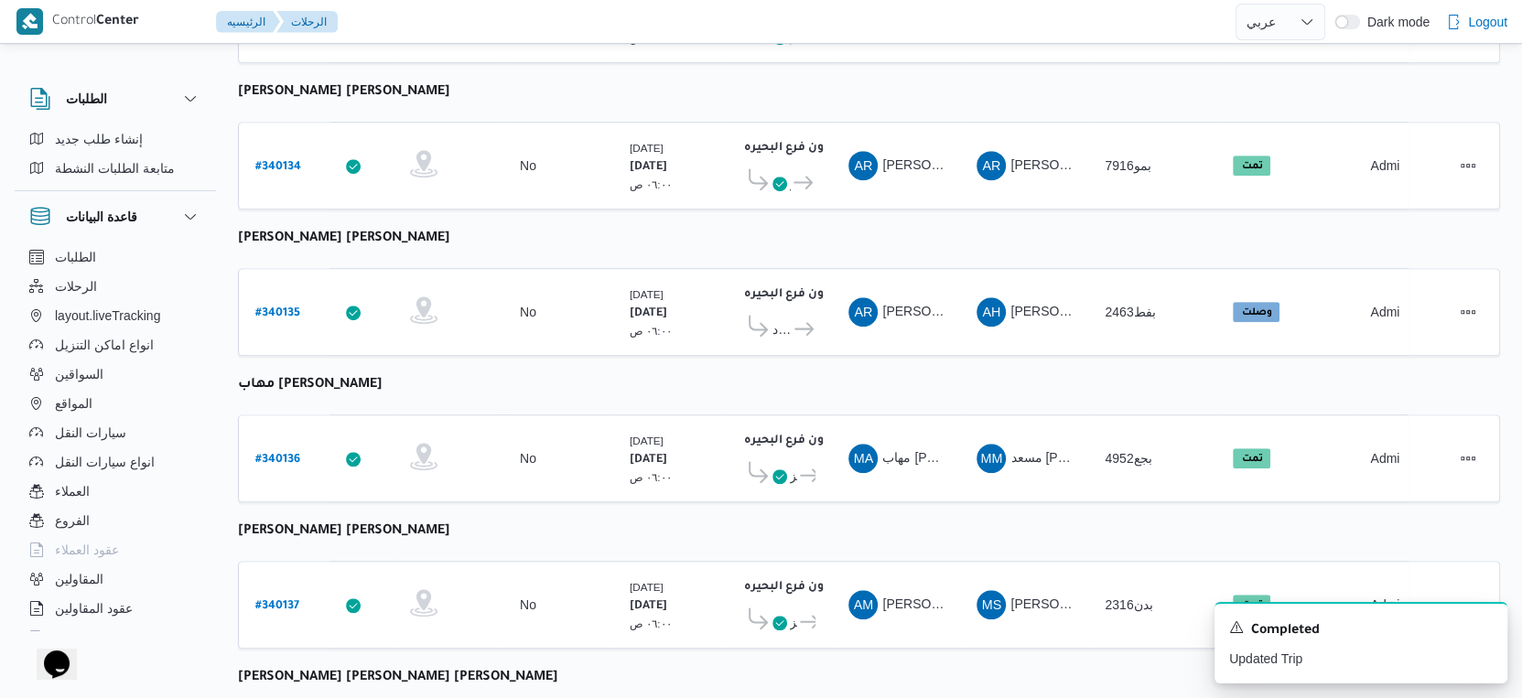
scroll to position [1232, 0]
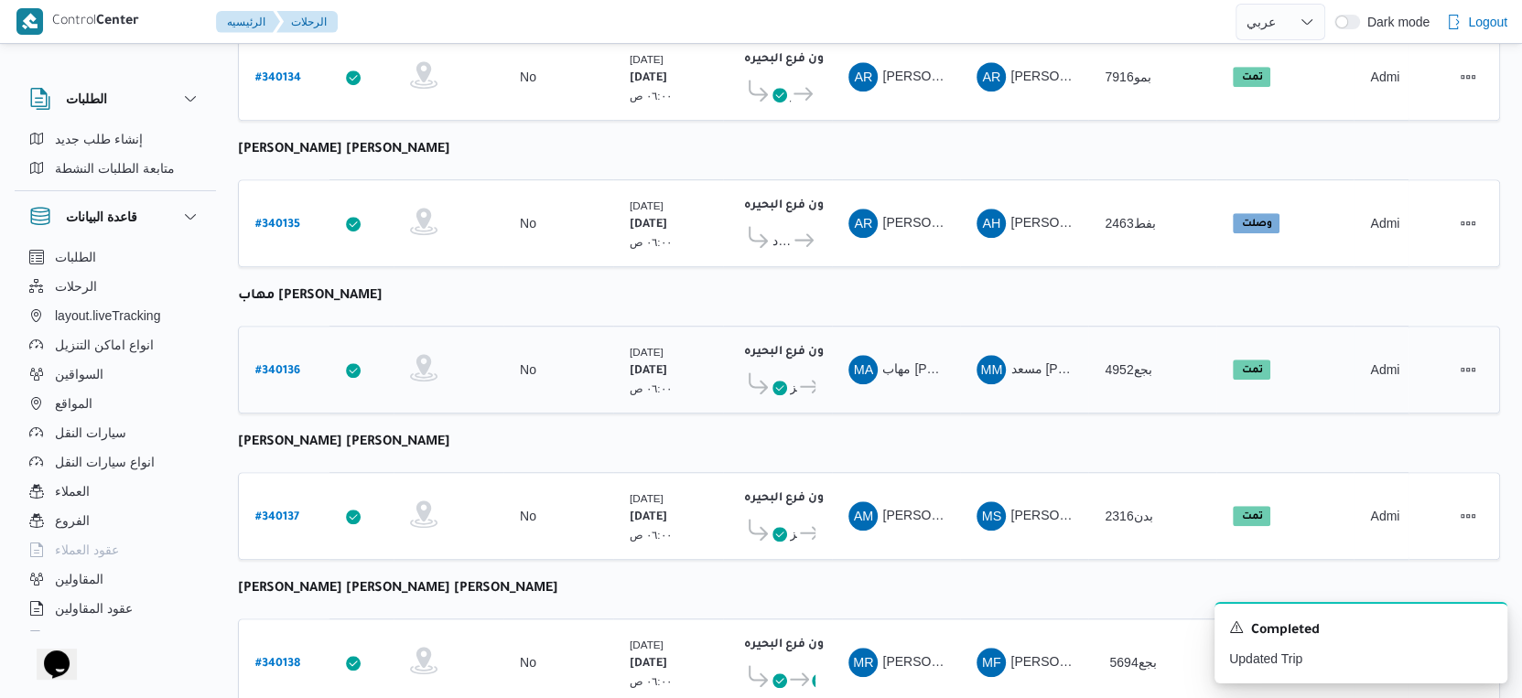
click at [281, 365] on b "# 340136" at bounding box center [277, 371] width 45 height 13
select select "ar"
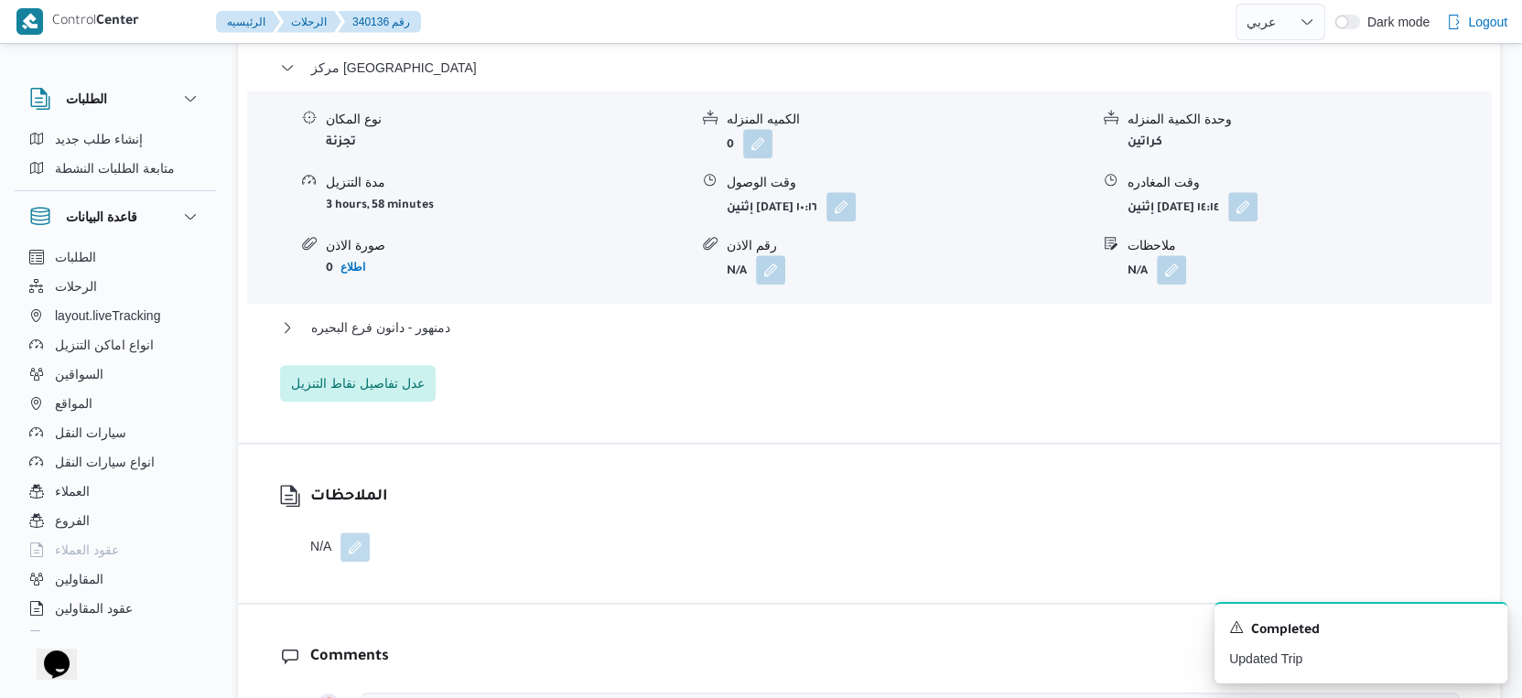
scroll to position [1740, 0]
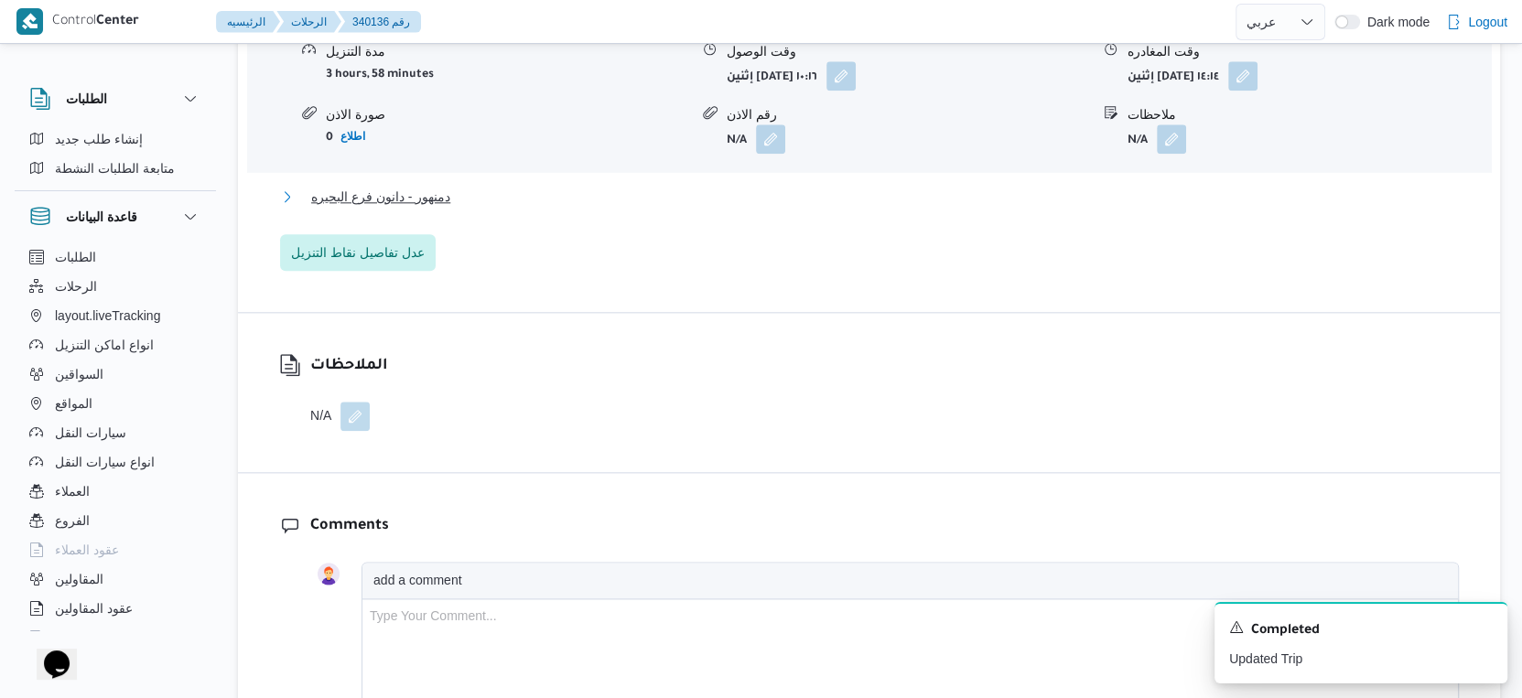
click at [460, 186] on button "دمنهور - دانون فرع البحيره" at bounding box center [869, 197] width 1179 height 22
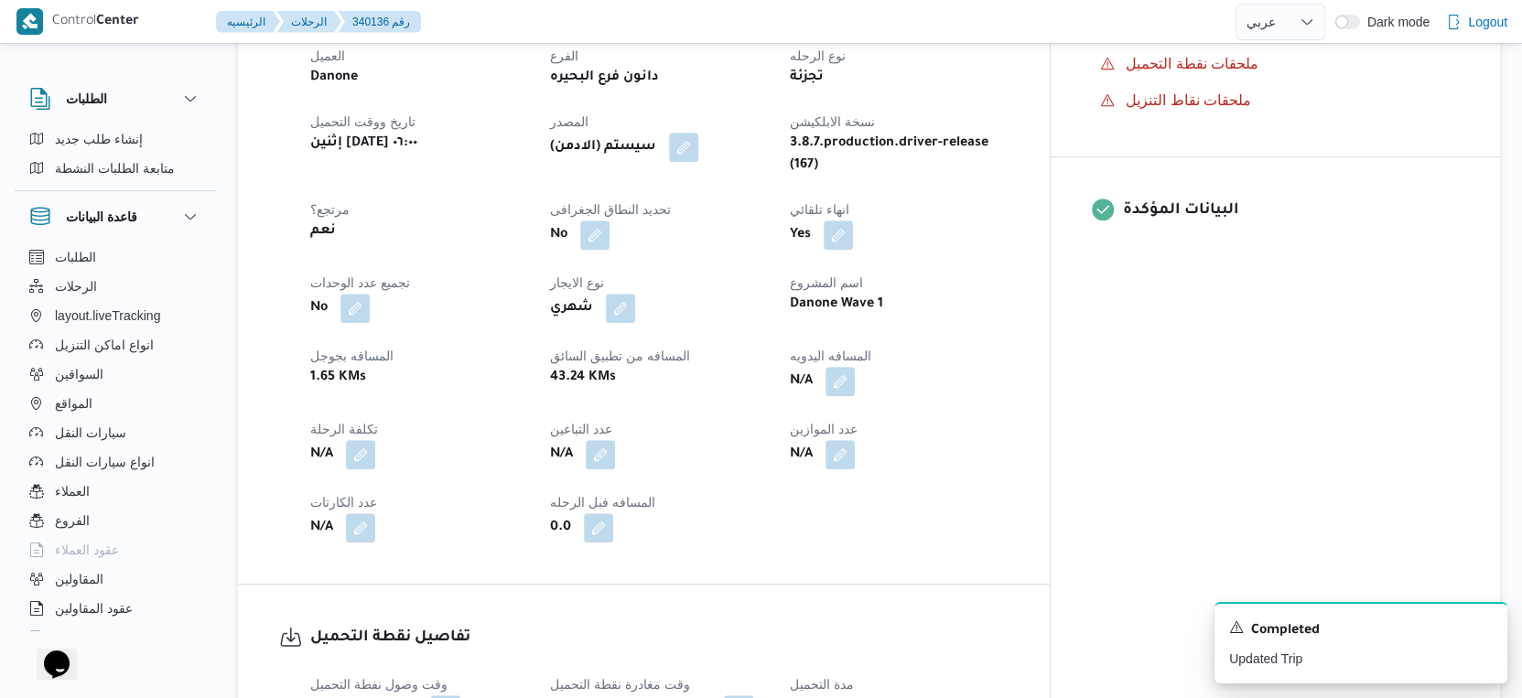
scroll to position [621, 0]
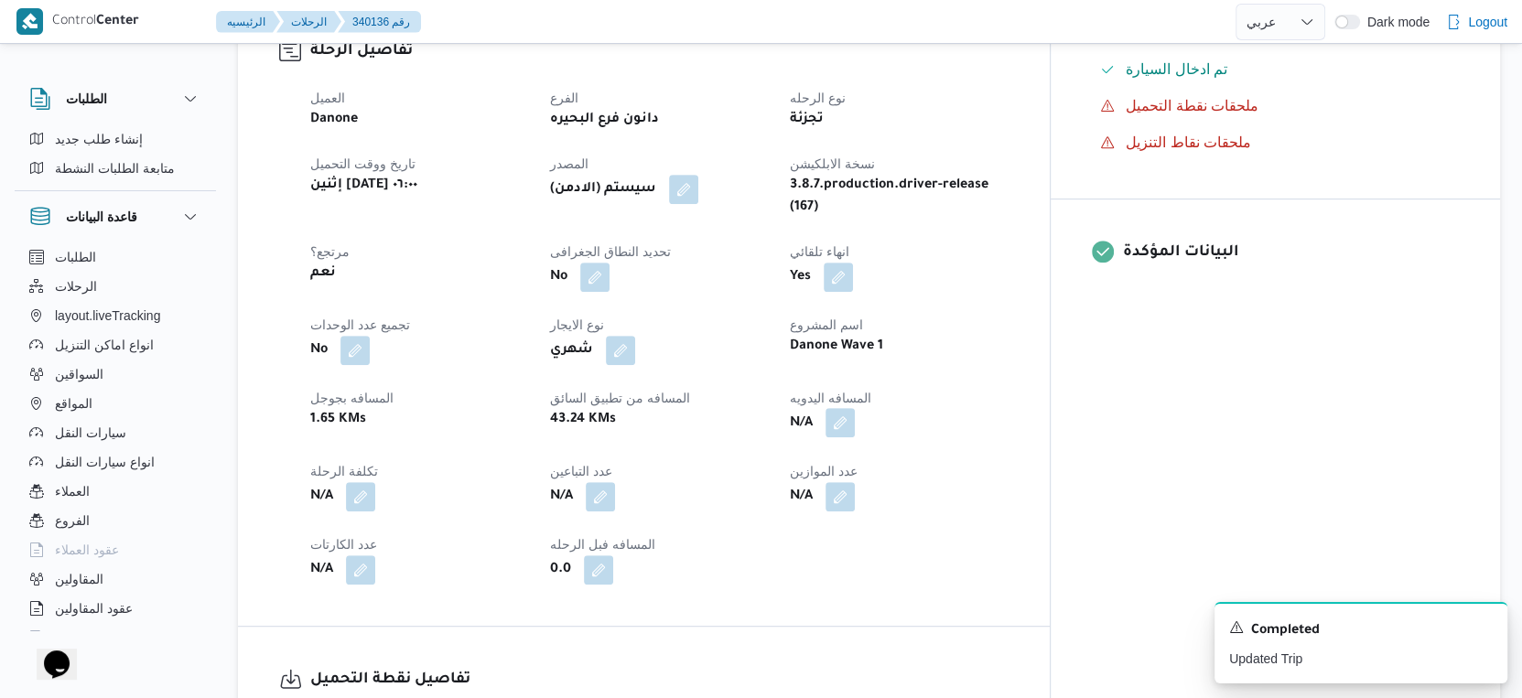
click at [855, 414] on button "button" at bounding box center [839, 422] width 29 height 29
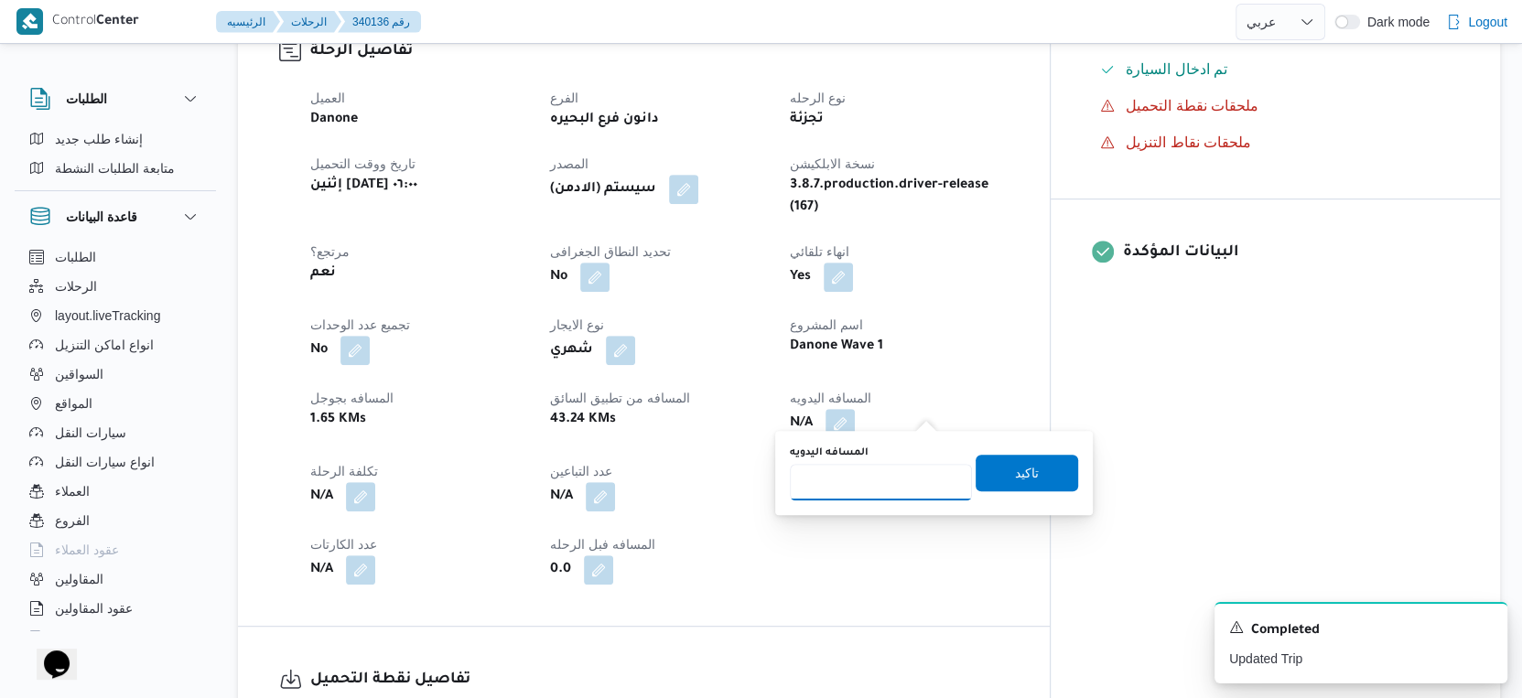
click at [891, 469] on input "المسافه اليدويه" at bounding box center [881, 482] width 182 height 37
type input "47"
click at [1015, 468] on span "تاكيد" at bounding box center [1027, 473] width 24 height 22
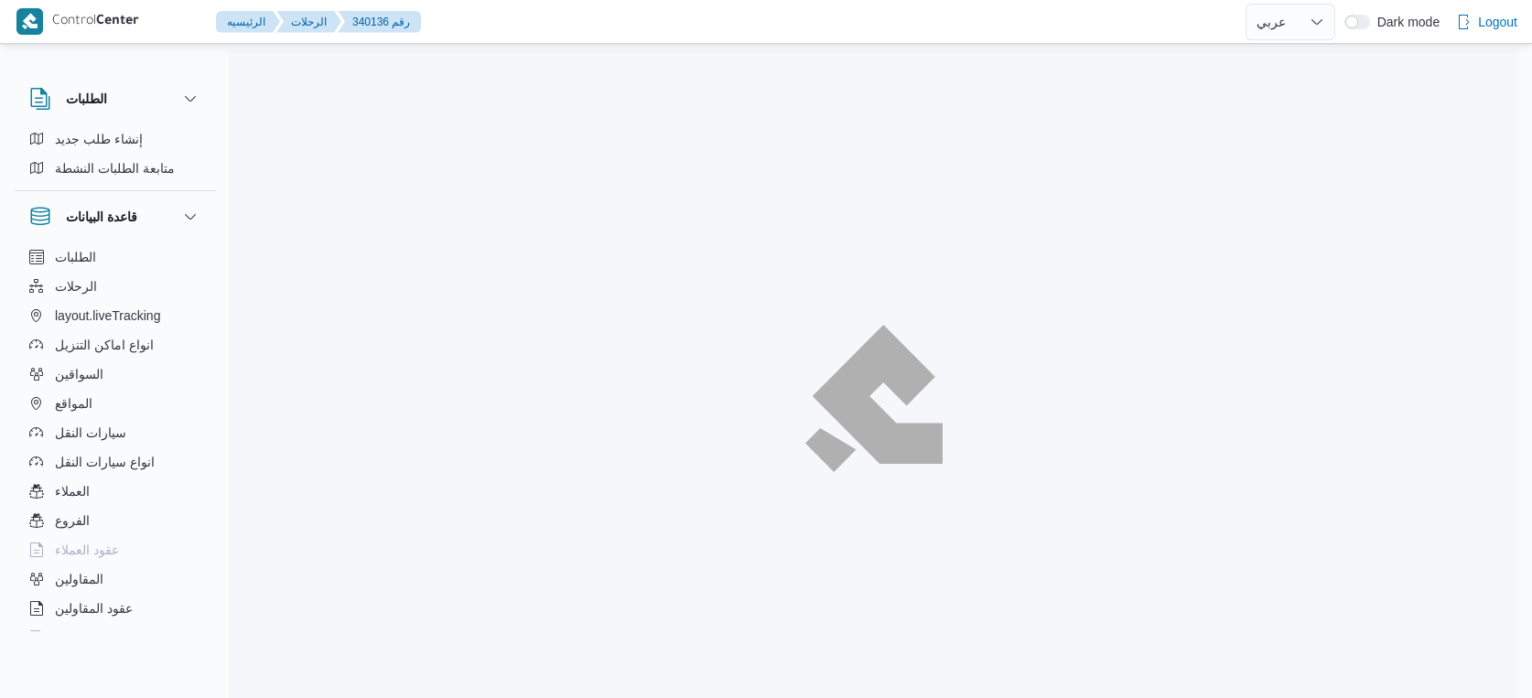
select select "ar"
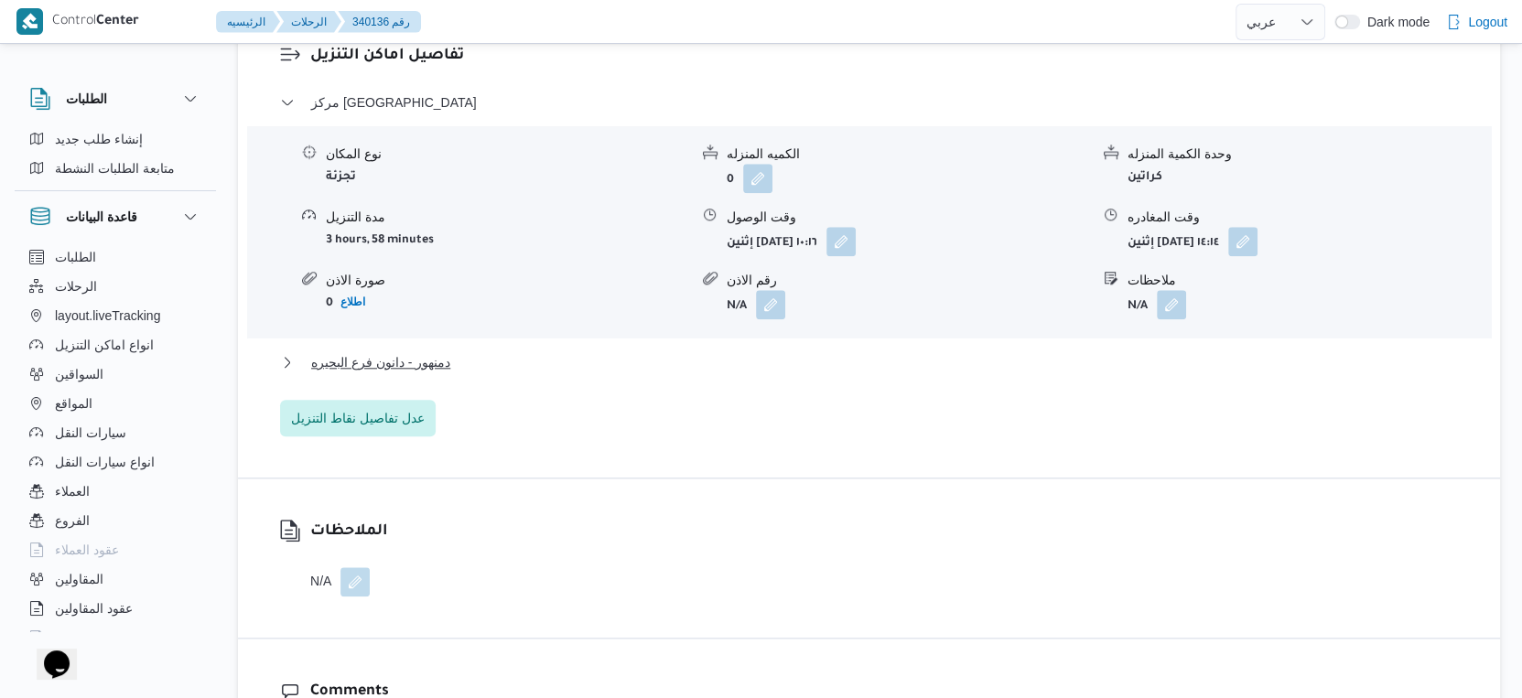
scroll to position [1575, 0]
click at [464, 351] on button "دمنهور - دانون فرع البحيره" at bounding box center [869, 362] width 1179 height 22
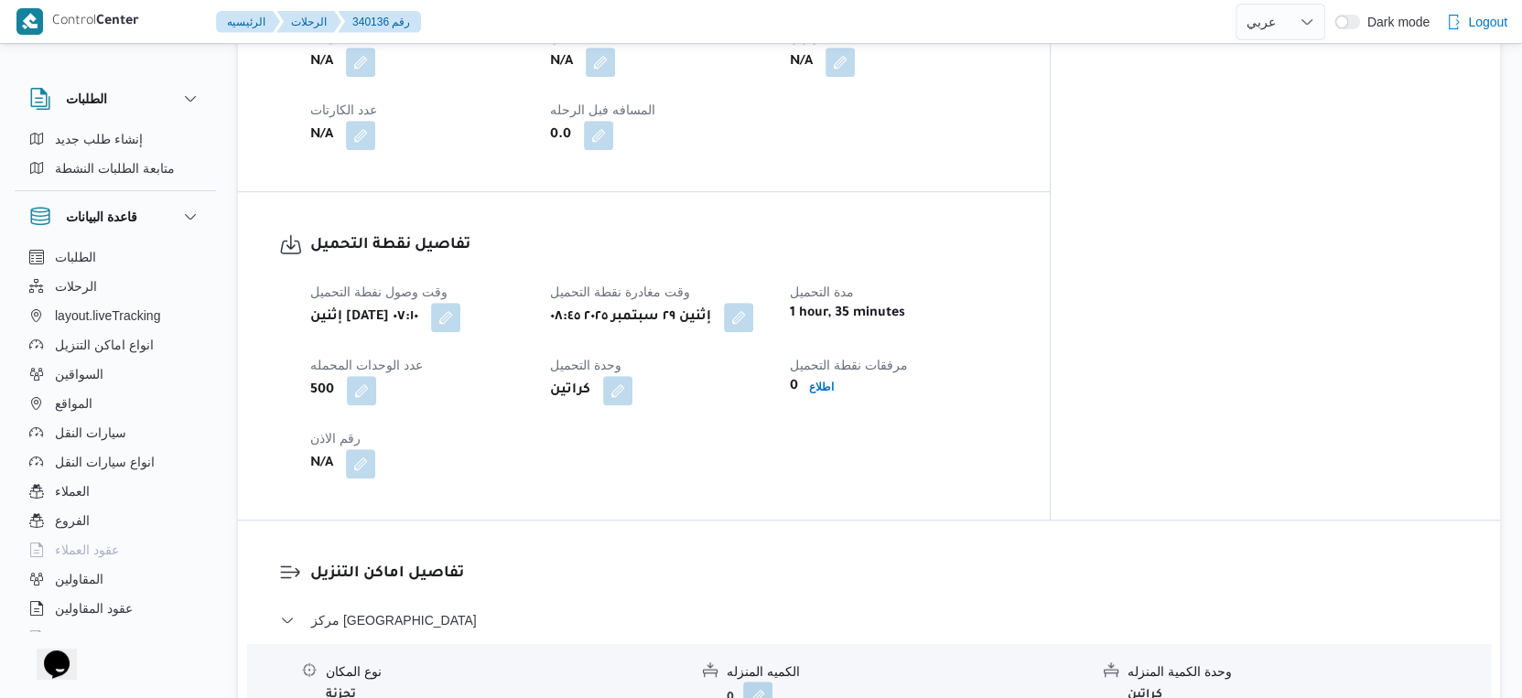
scroll to position [1118, 0]
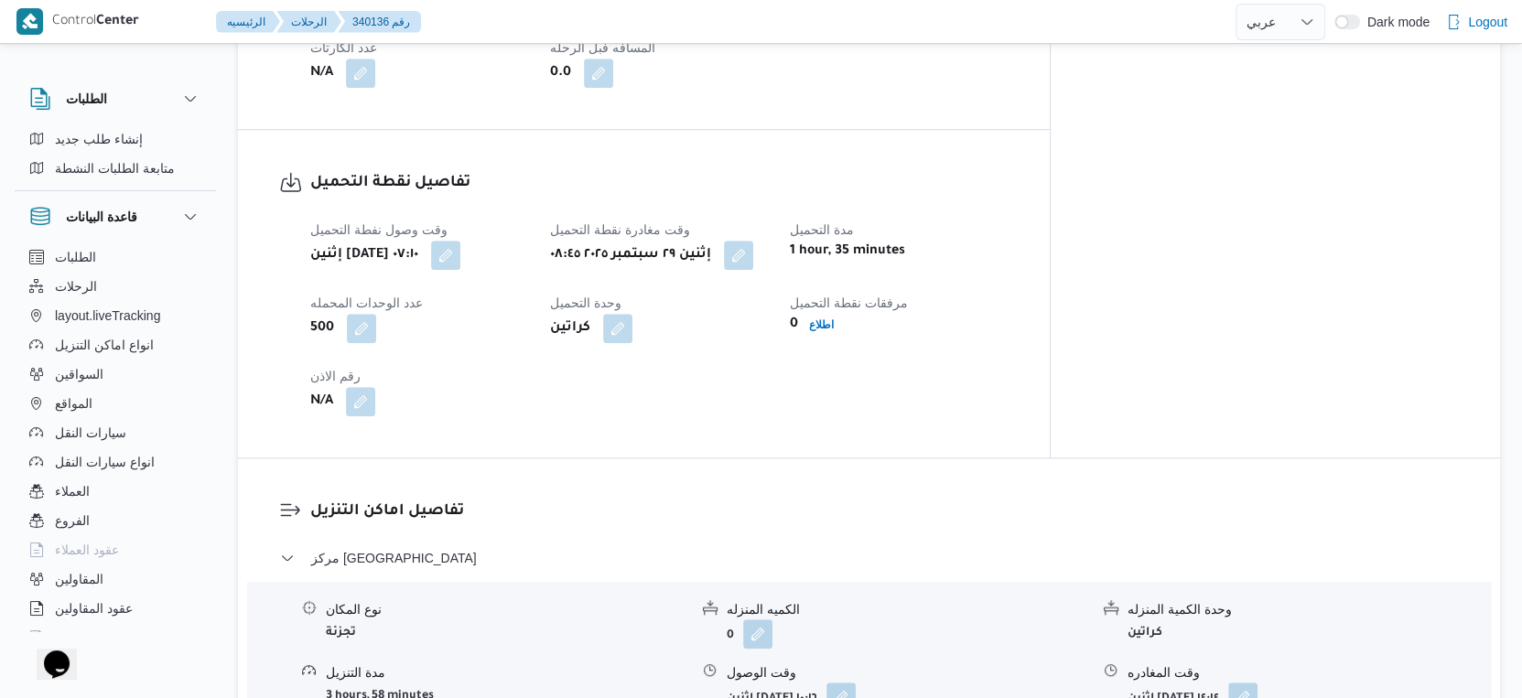
select select "ar"
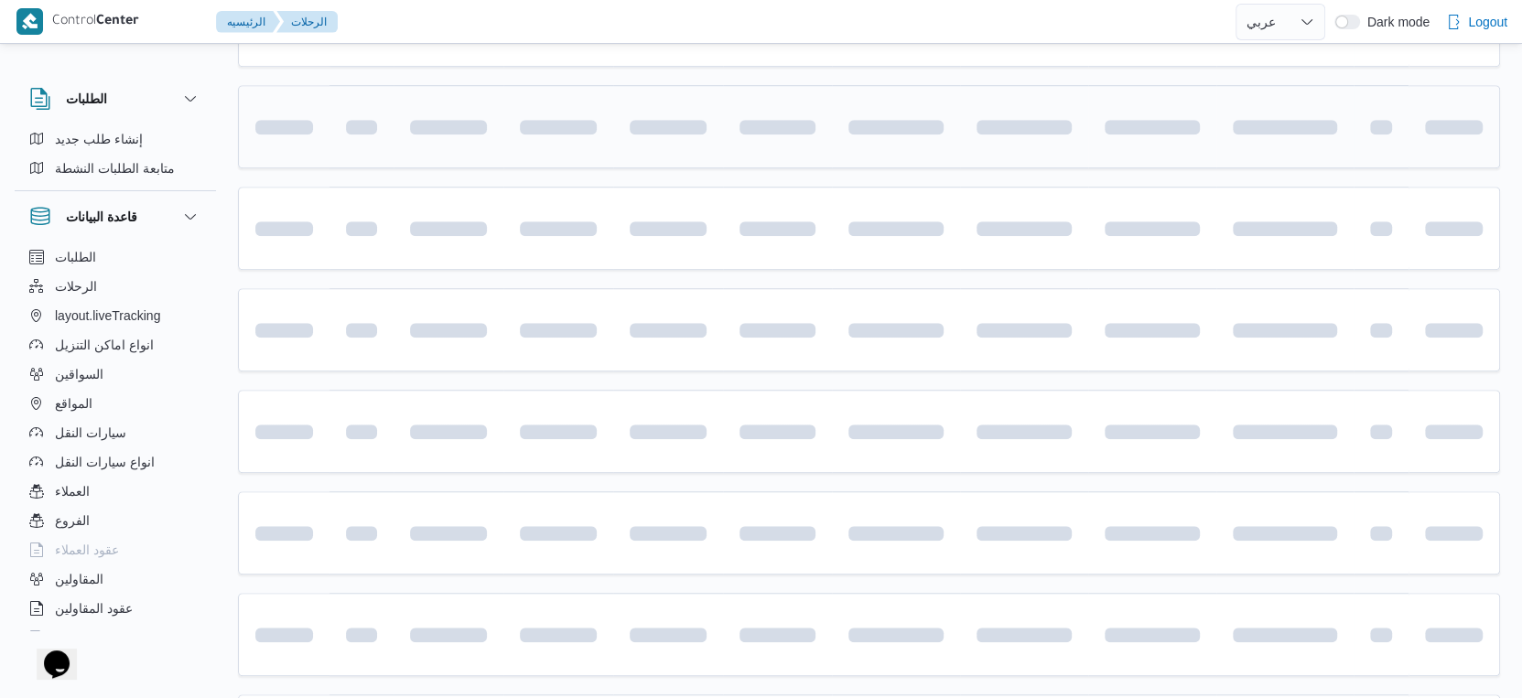
scroll to position [1029, 0]
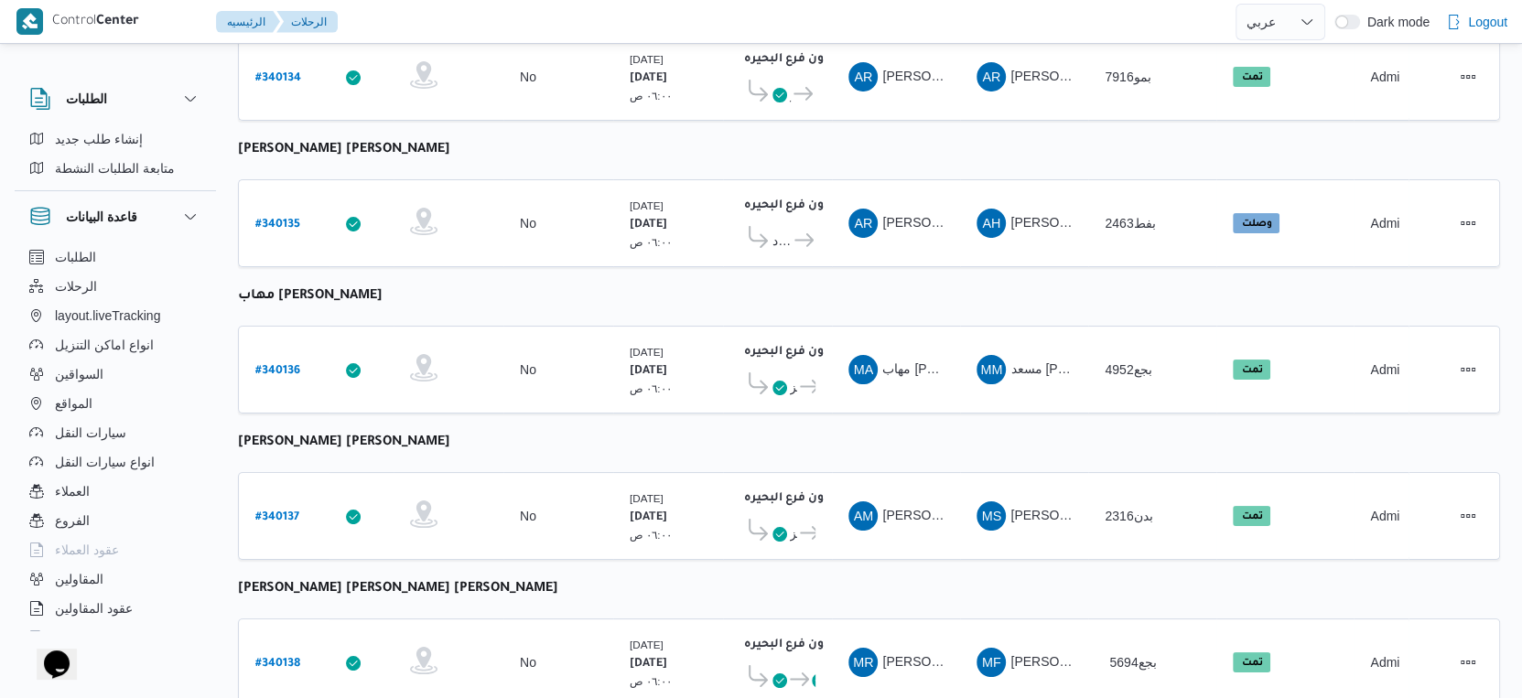
select select "ar"
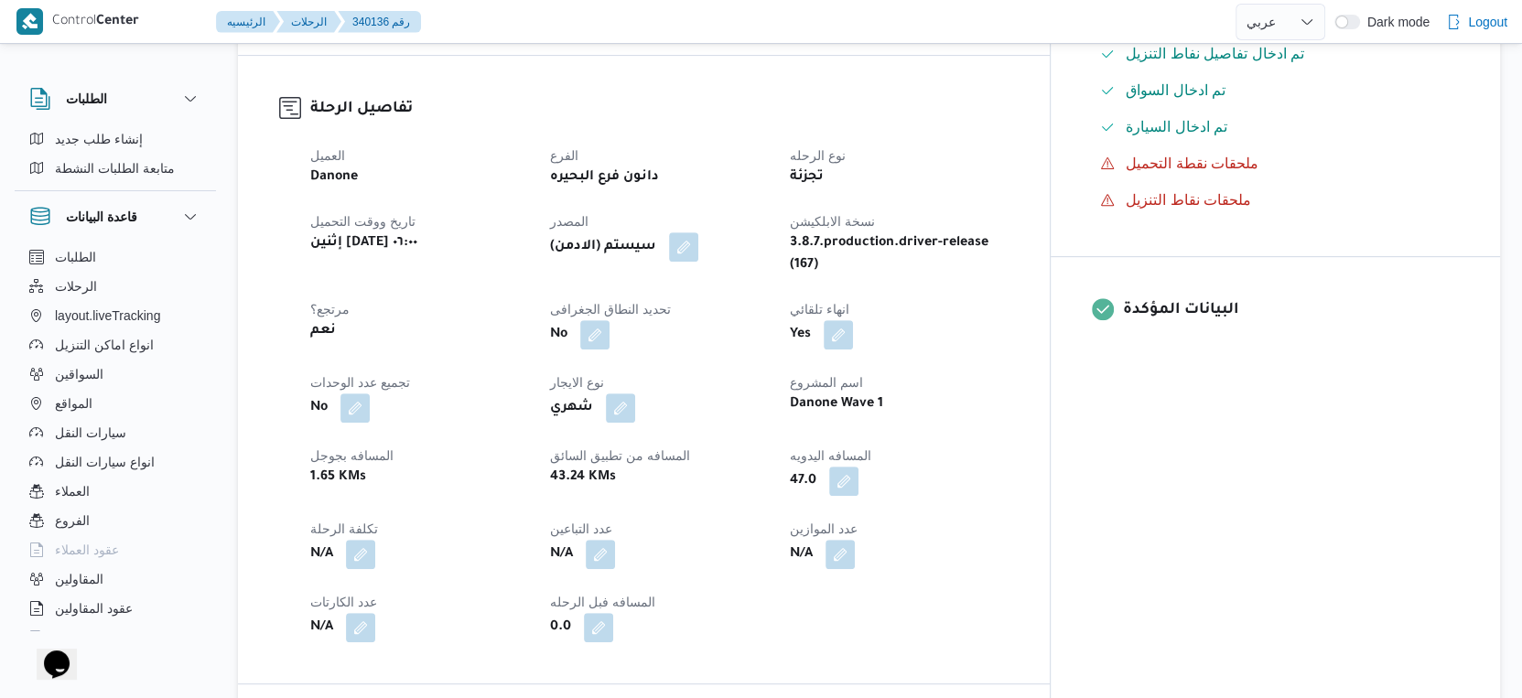
scroll to position [520, 0]
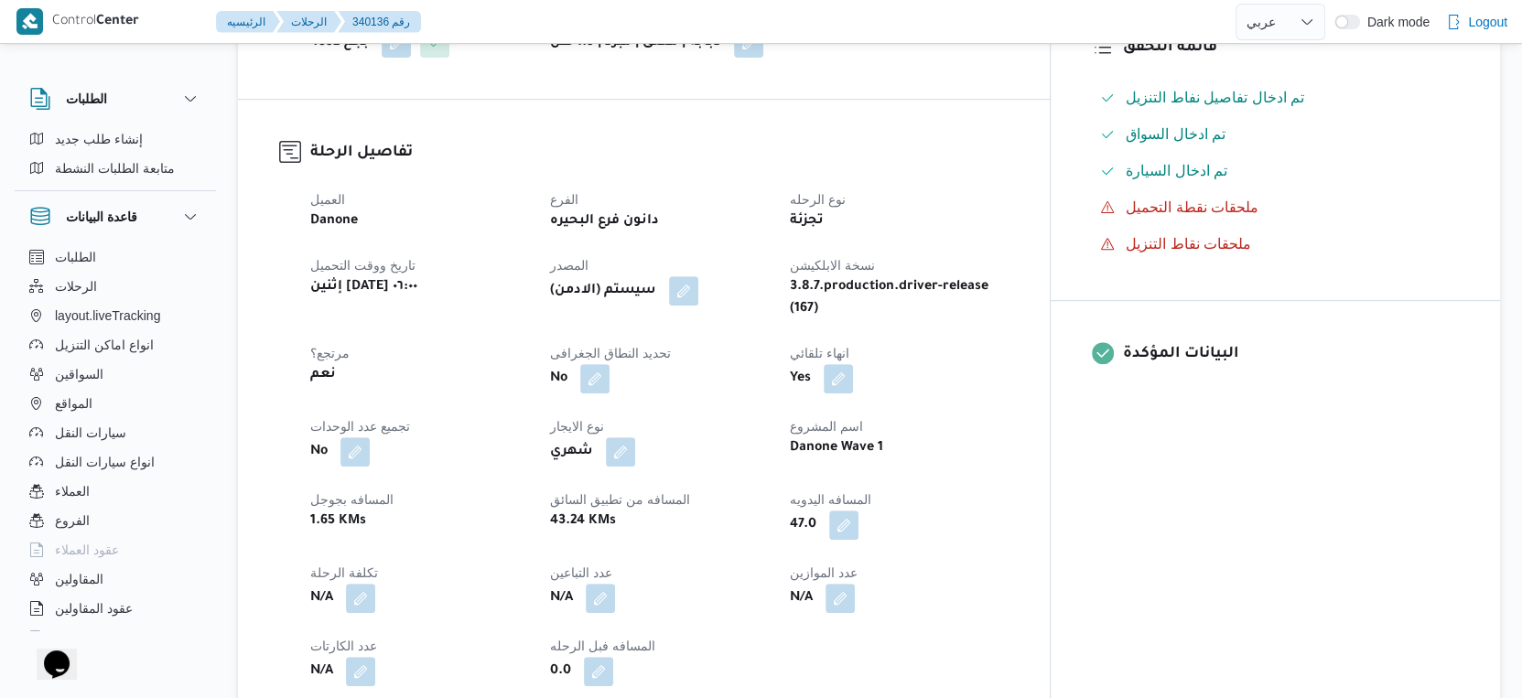
select select "ar"
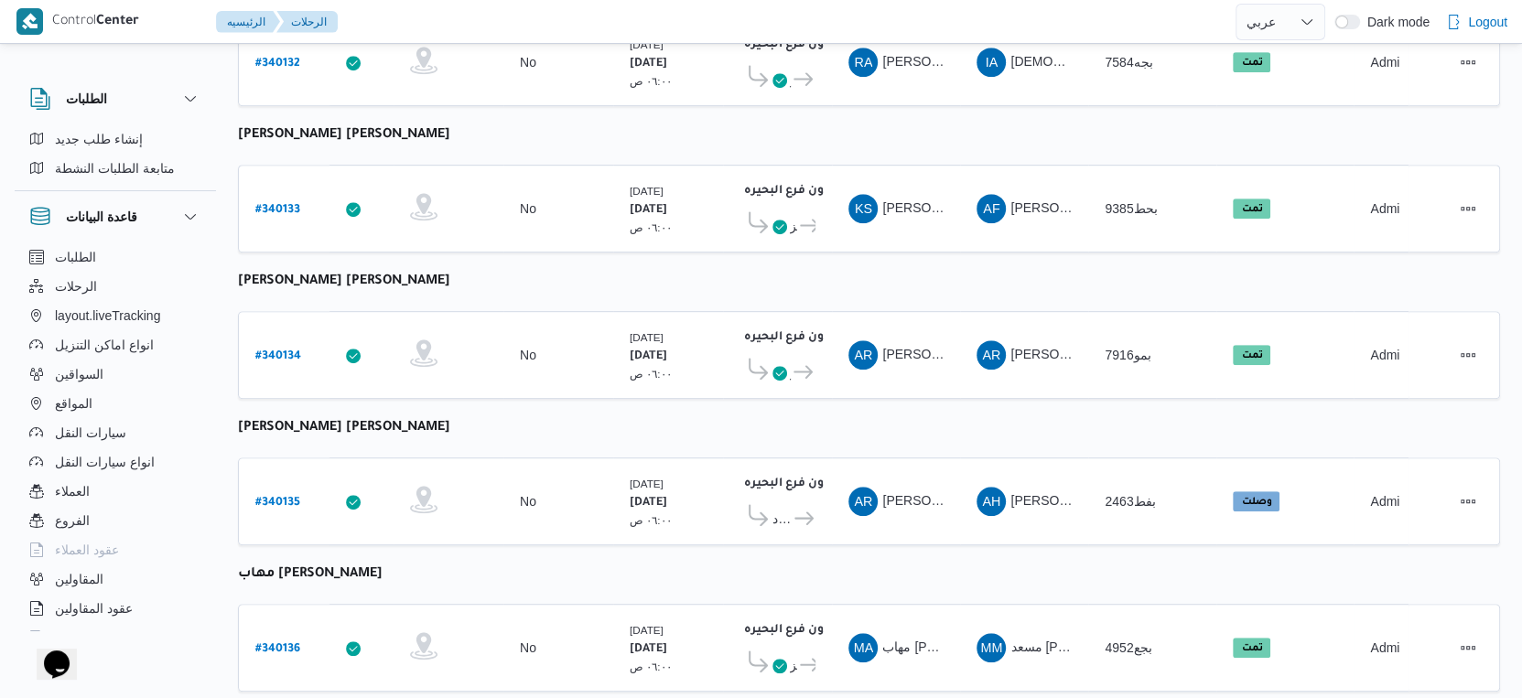
scroll to position [724, 0]
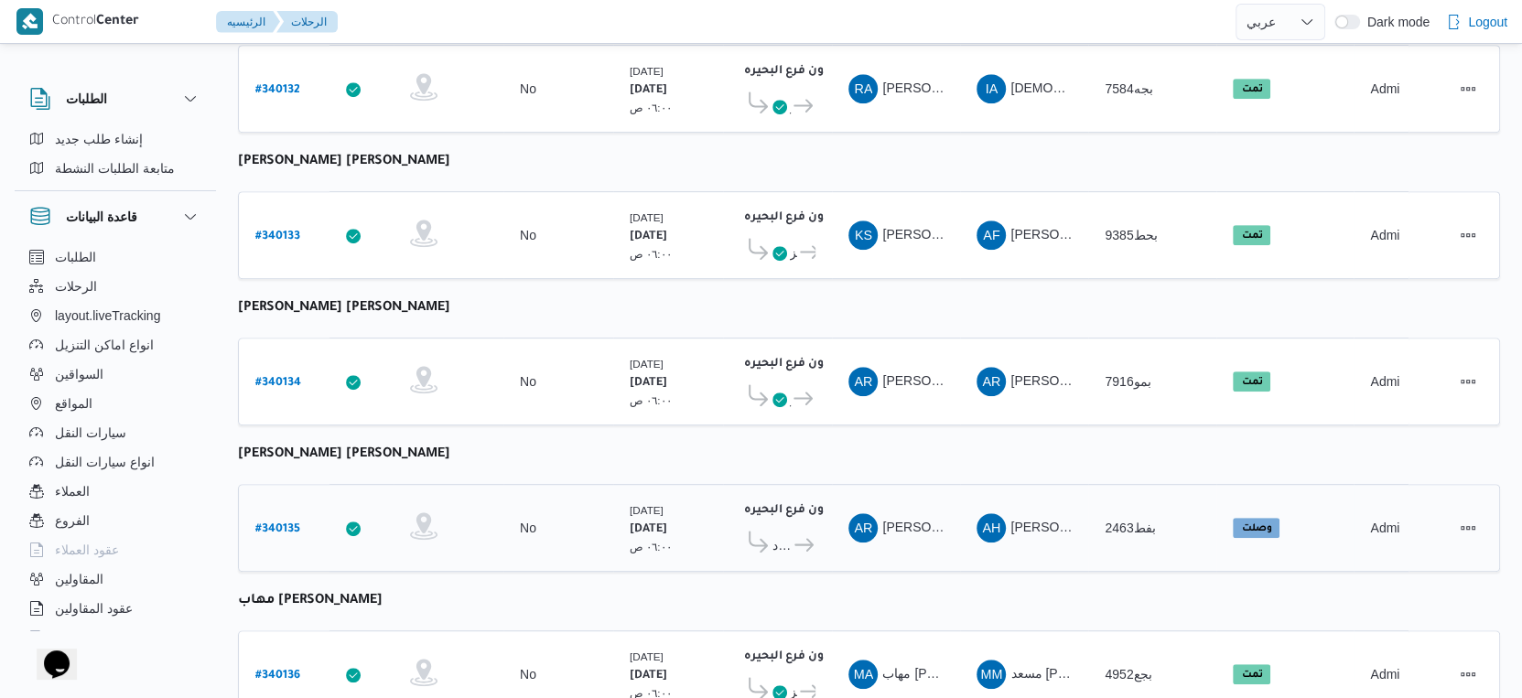
click at [278, 523] on b "# 340135" at bounding box center [277, 529] width 45 height 13
select select "ar"
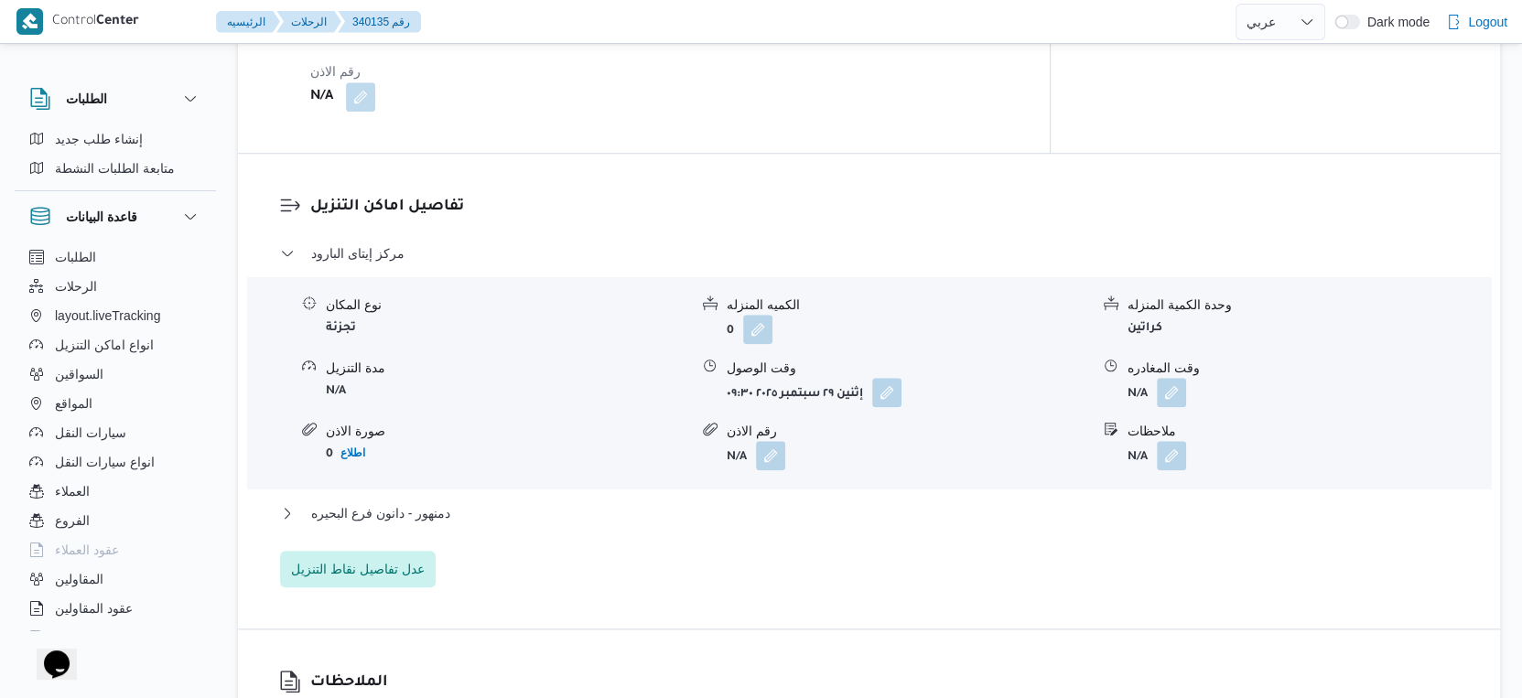
scroll to position [1435, 0]
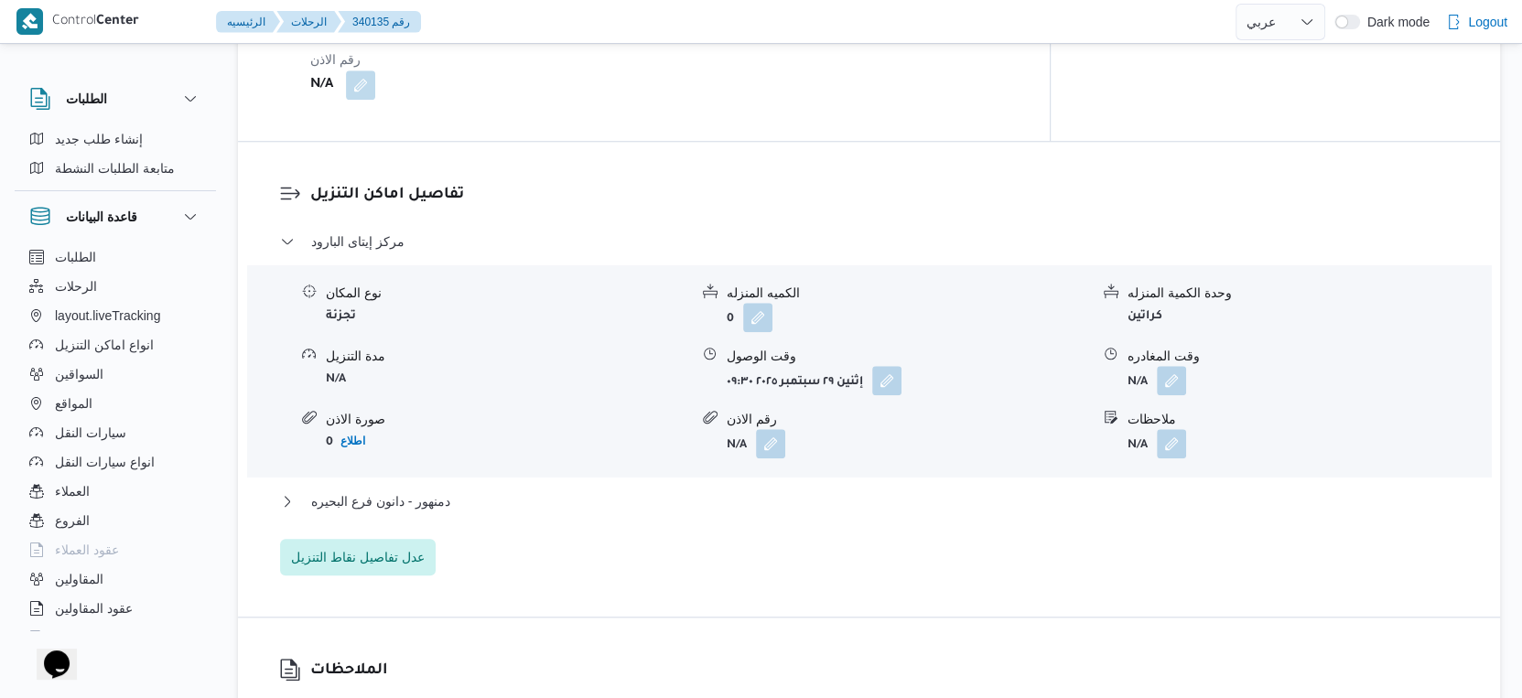
click at [511, 498] on div "دمنهور - دانون فرع البحيره" at bounding box center [869, 508] width 1179 height 35
click at [521, 494] on button "دمنهور - دانون فرع البحيره" at bounding box center [869, 502] width 1179 height 22
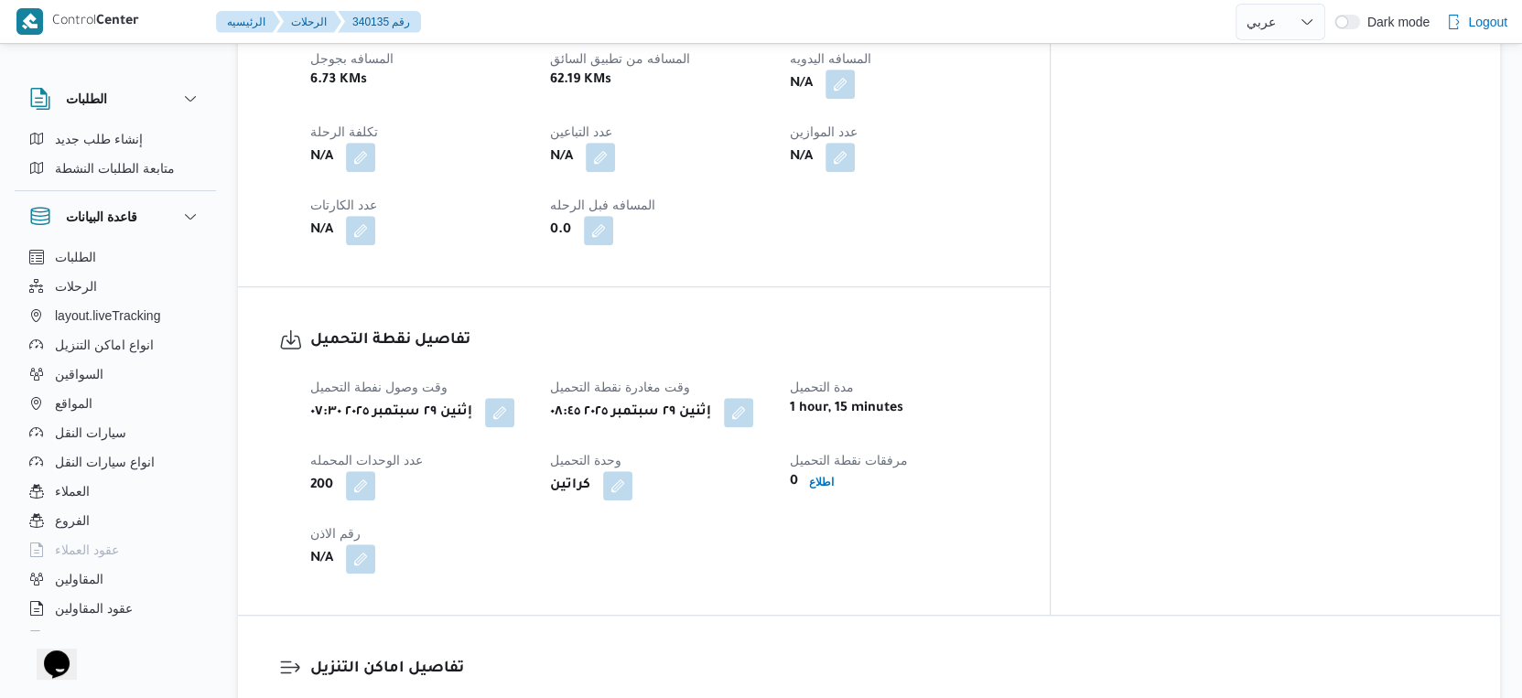
scroll to position [813, 0]
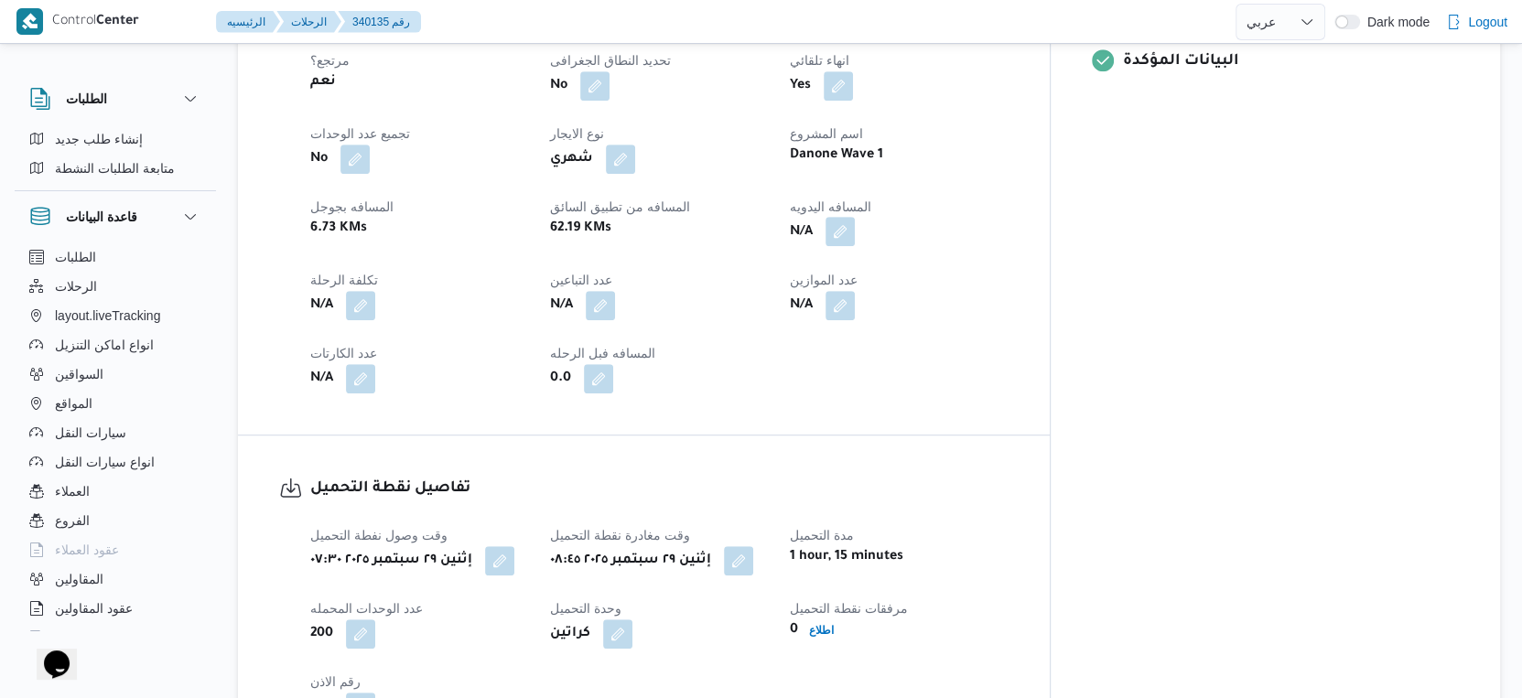
click at [855, 217] on button "button" at bounding box center [839, 231] width 29 height 29
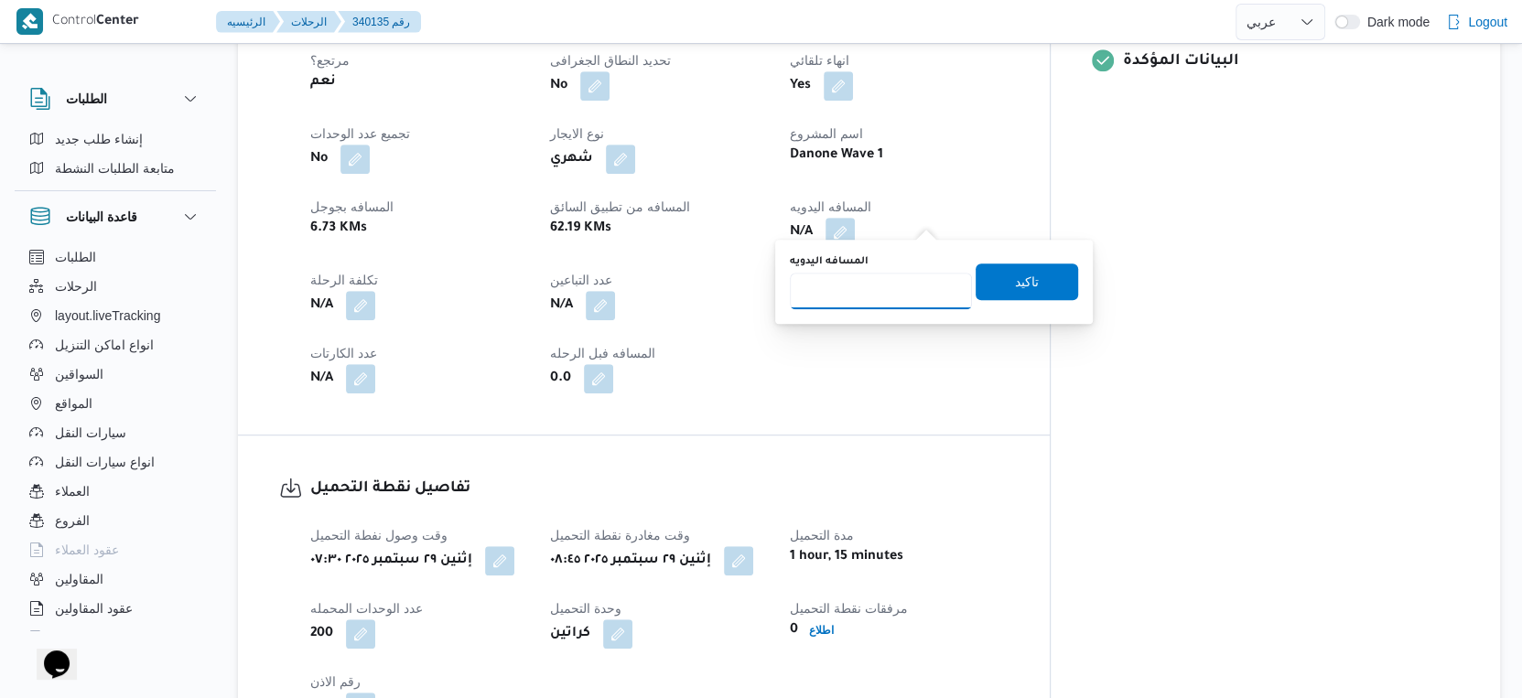
click at [886, 286] on input "المسافه اليدويه" at bounding box center [881, 291] width 182 height 37
click at [891, 296] on input "المسافه اليدويه" at bounding box center [881, 291] width 182 height 37
type input "65"
click at [1043, 271] on span "تاكيد" at bounding box center [1027, 281] width 103 height 37
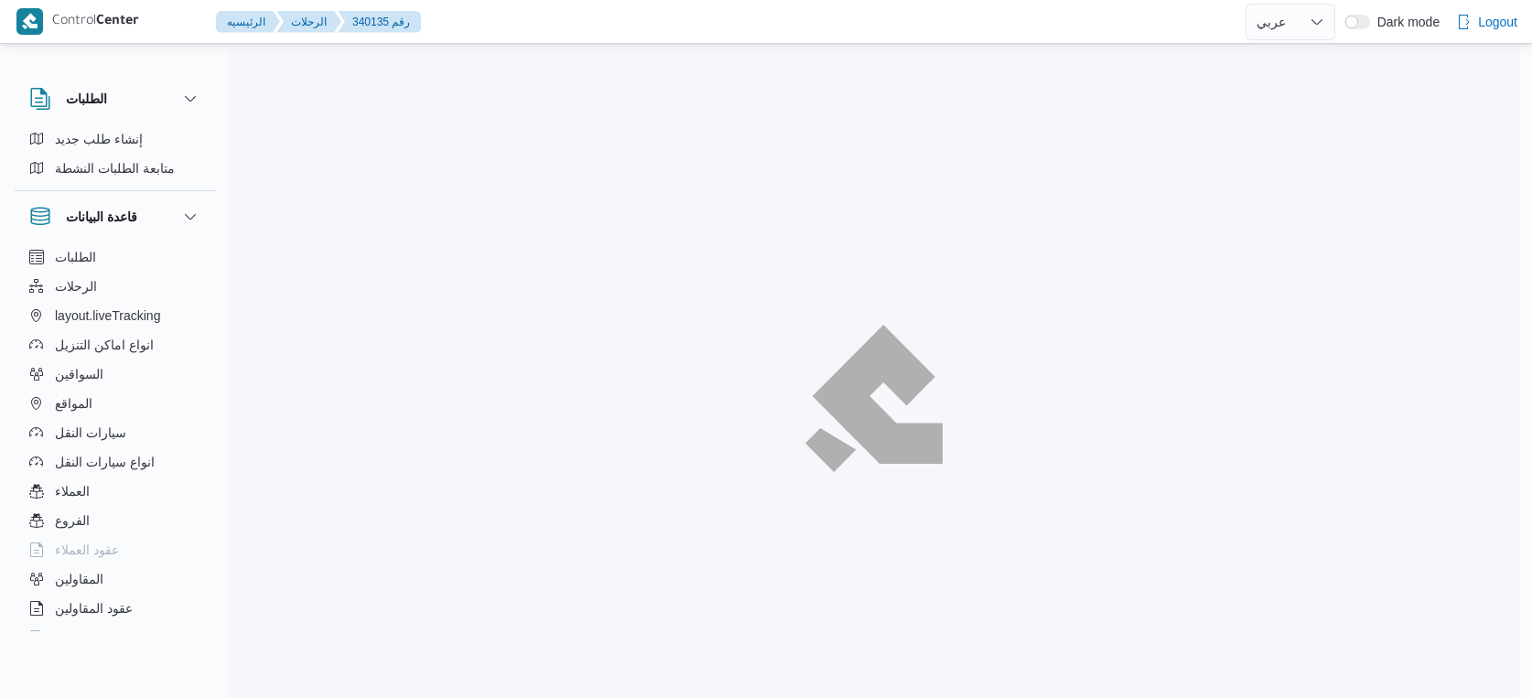
select select "ar"
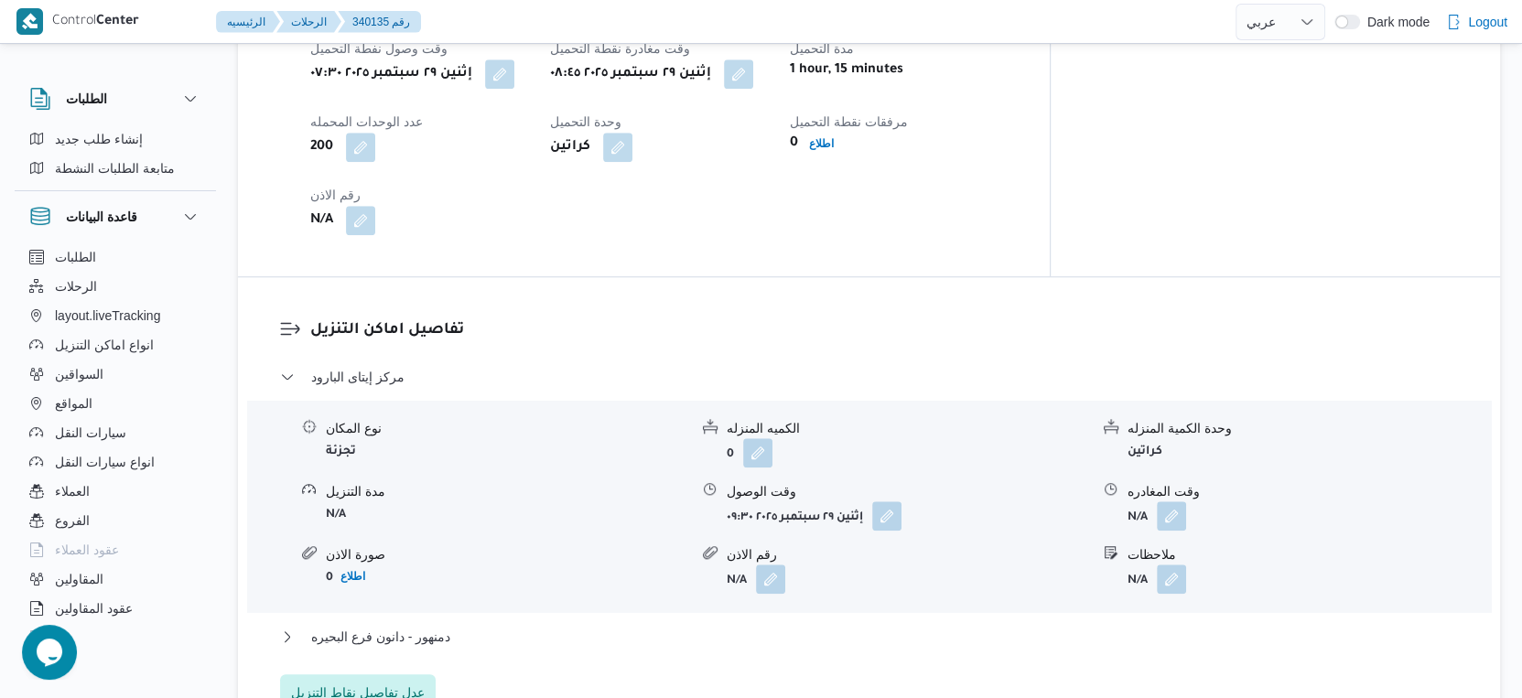
scroll to position [1269, 0]
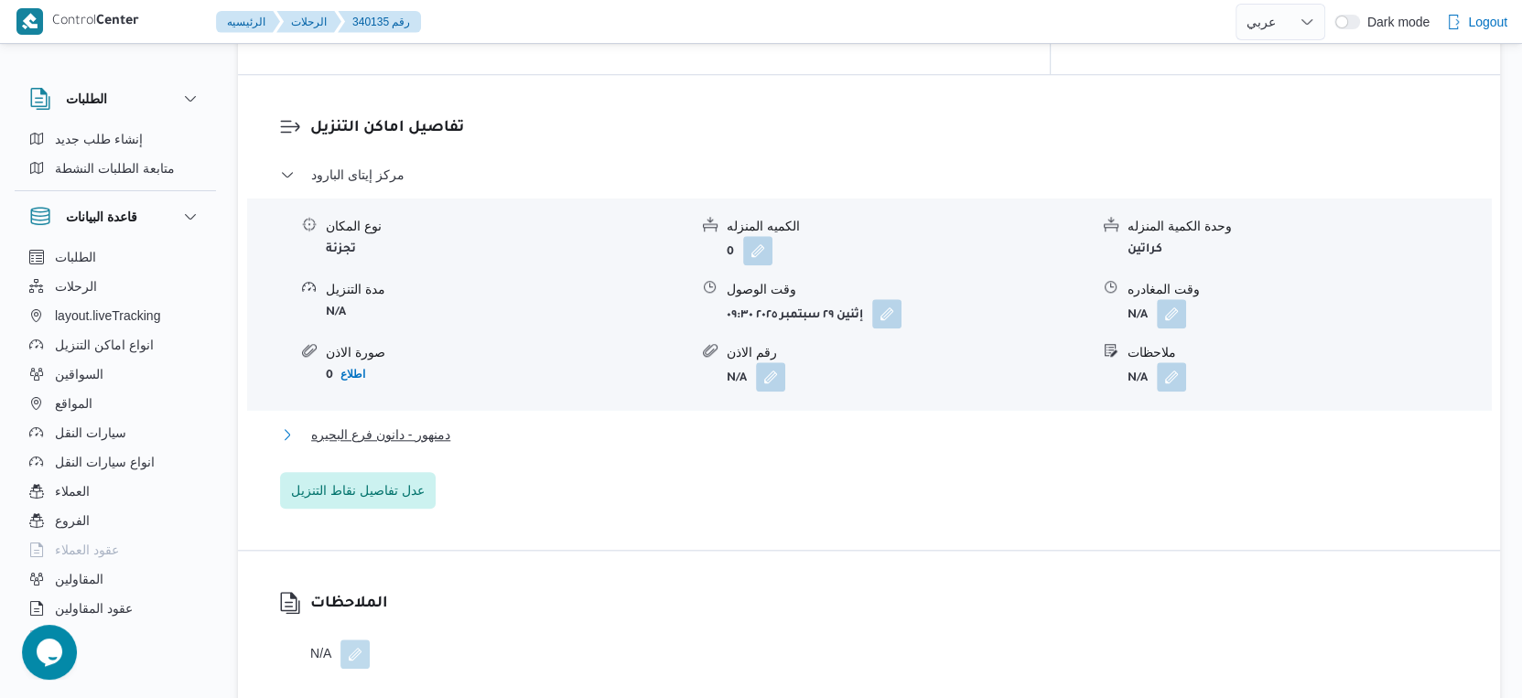
click at [457, 445] on button "دمنهور - دانون فرع البحيره" at bounding box center [869, 435] width 1179 height 22
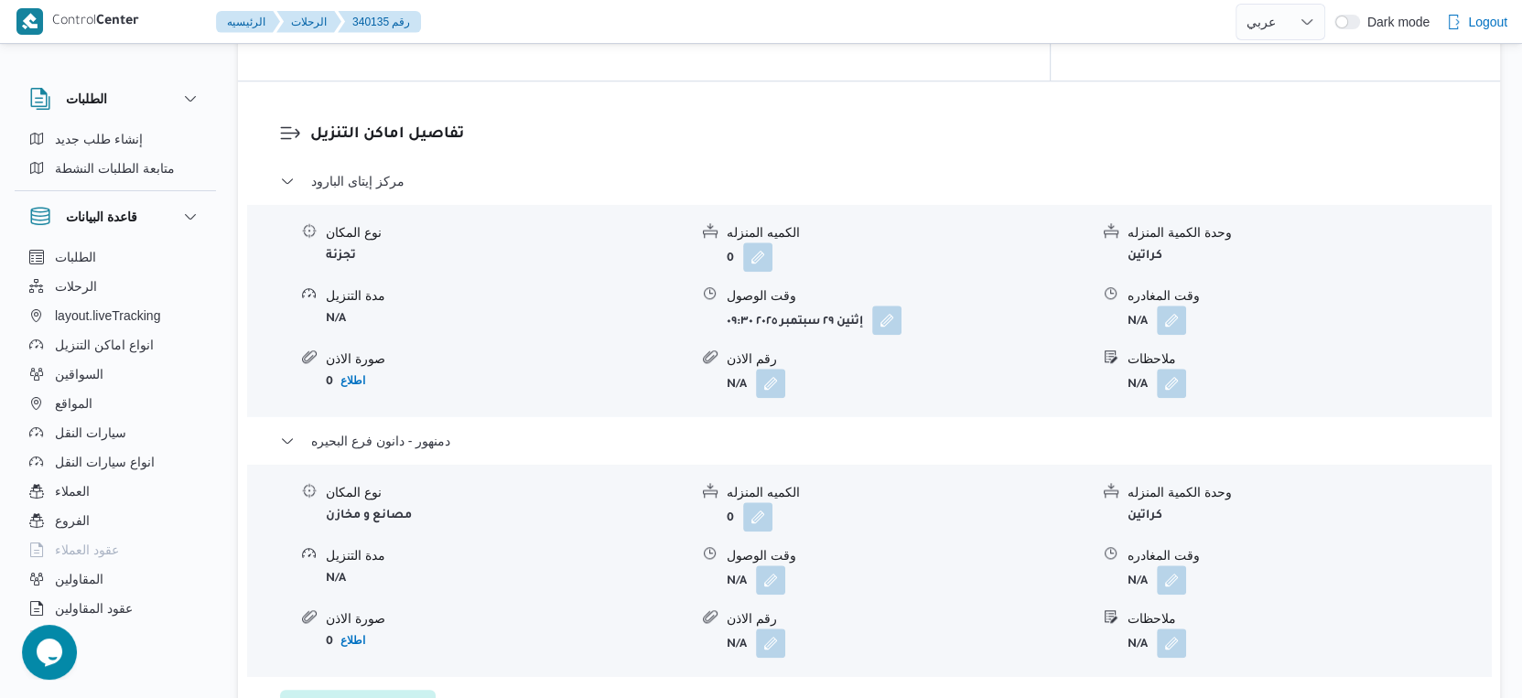
scroll to position [1168, 0]
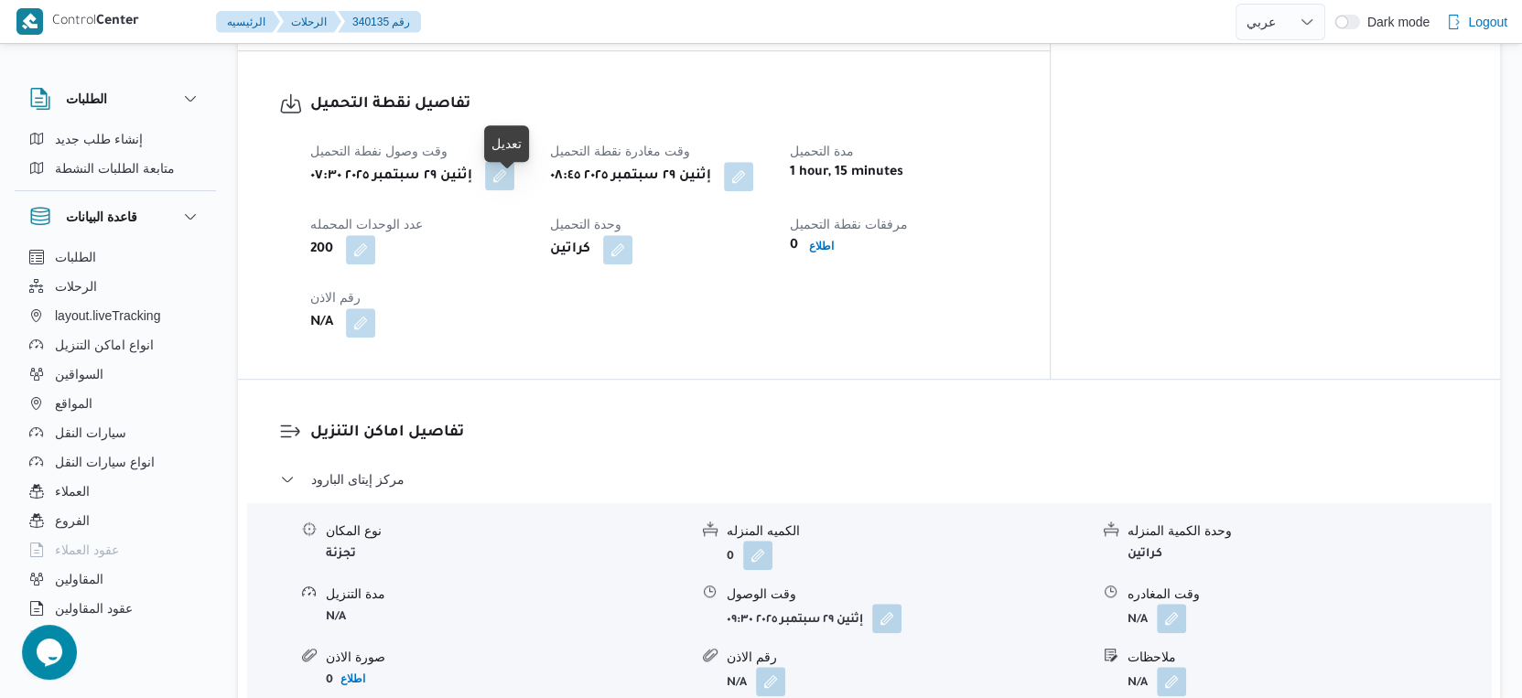
click at [506, 190] on button "button" at bounding box center [499, 175] width 29 height 29
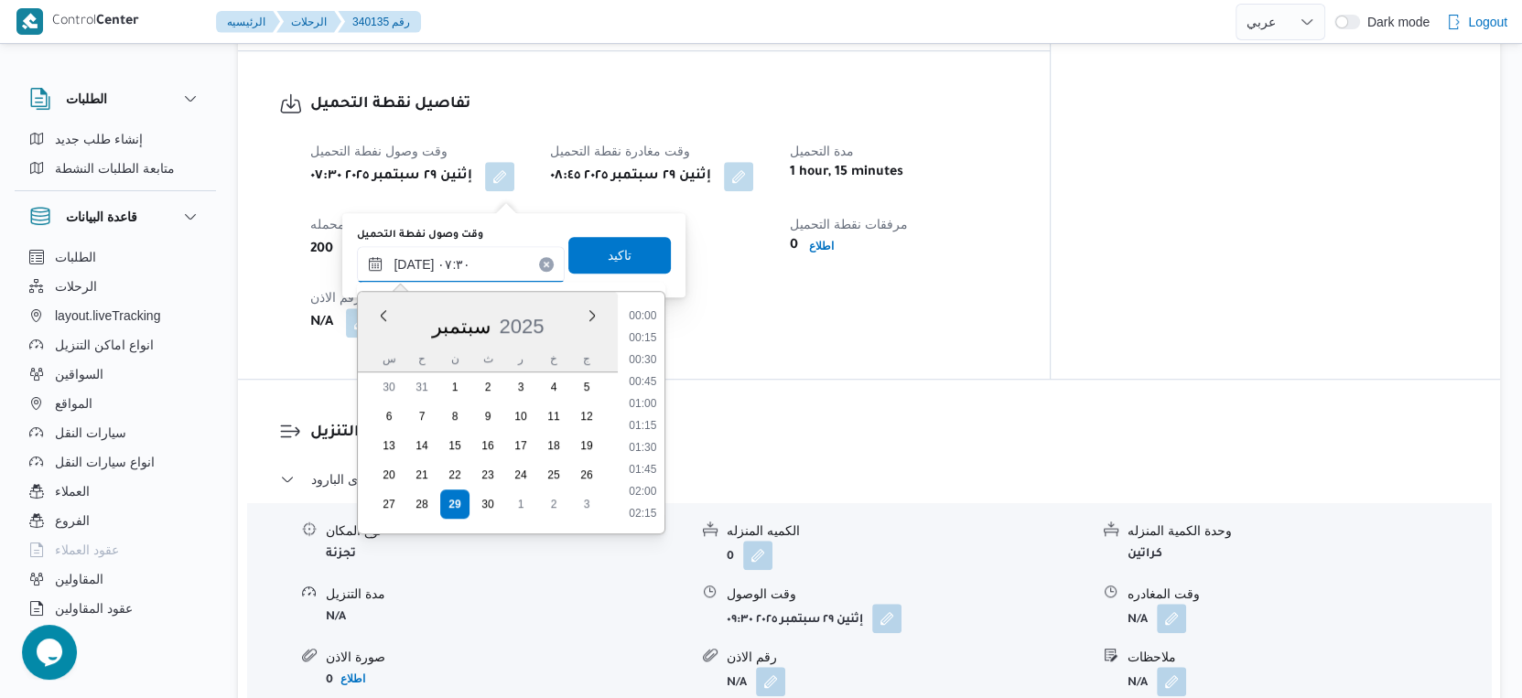
click at [470, 254] on input "[DATE] ٠٧:٣٠" at bounding box center [461, 264] width 208 height 37
click at [643, 405] on li "07:15" at bounding box center [643, 406] width 42 height 18
type input "[DATE] ٠٧:١٥"
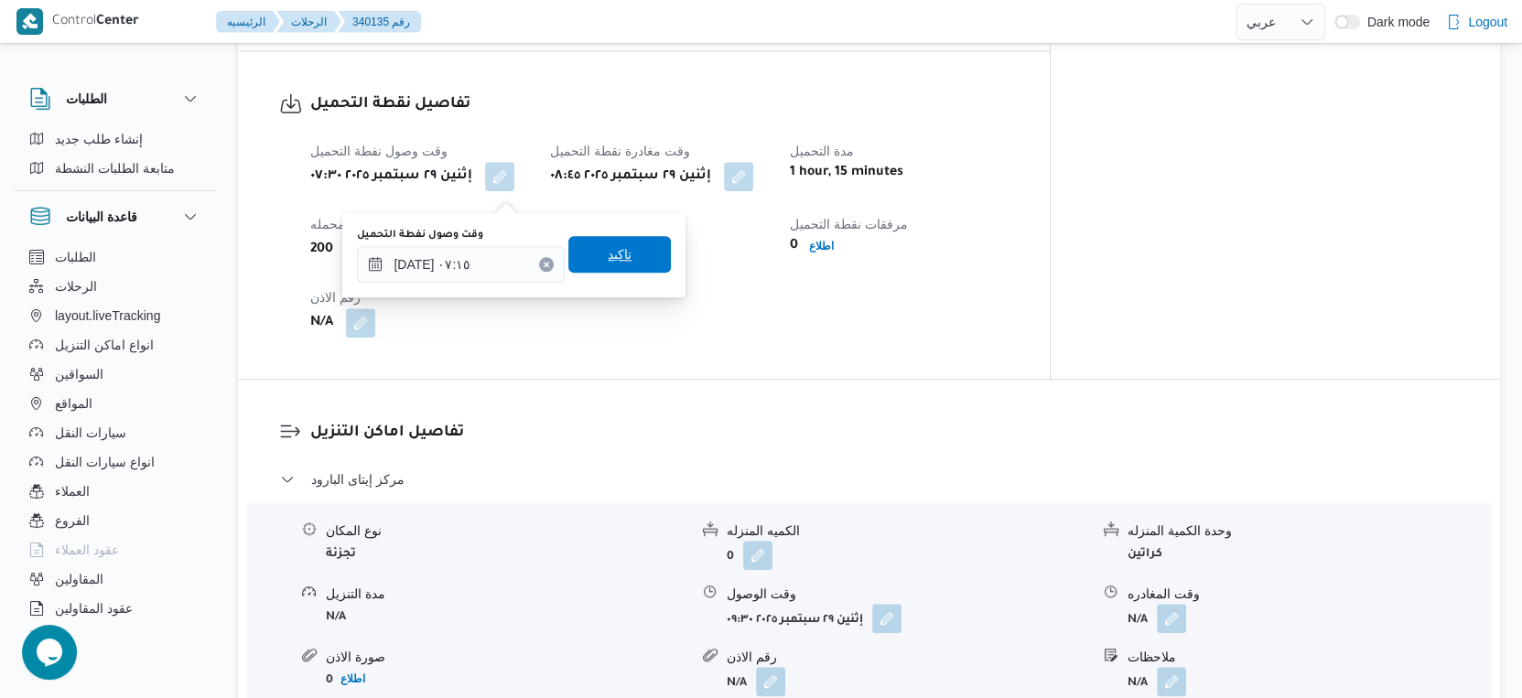
click at [616, 260] on span "تاكيد" at bounding box center [620, 254] width 24 height 22
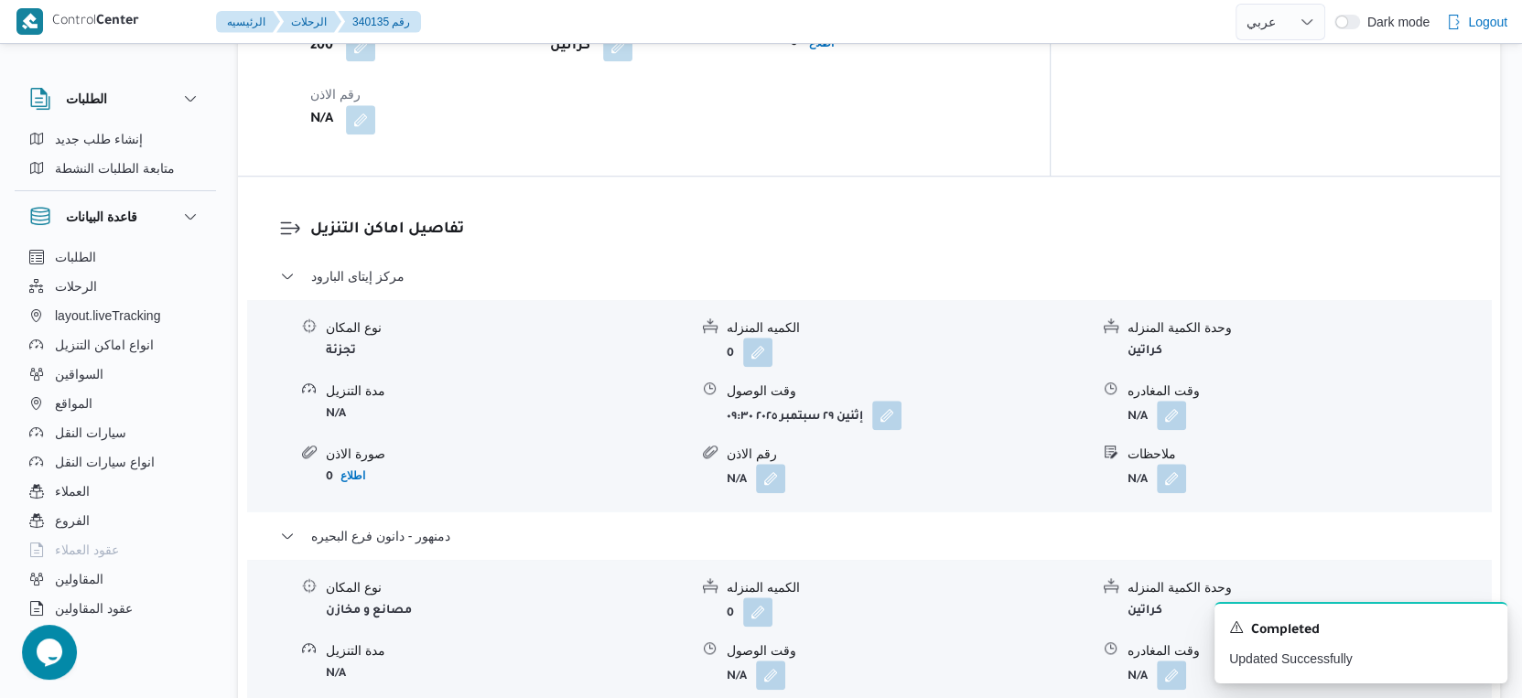
scroll to position [1168, 0]
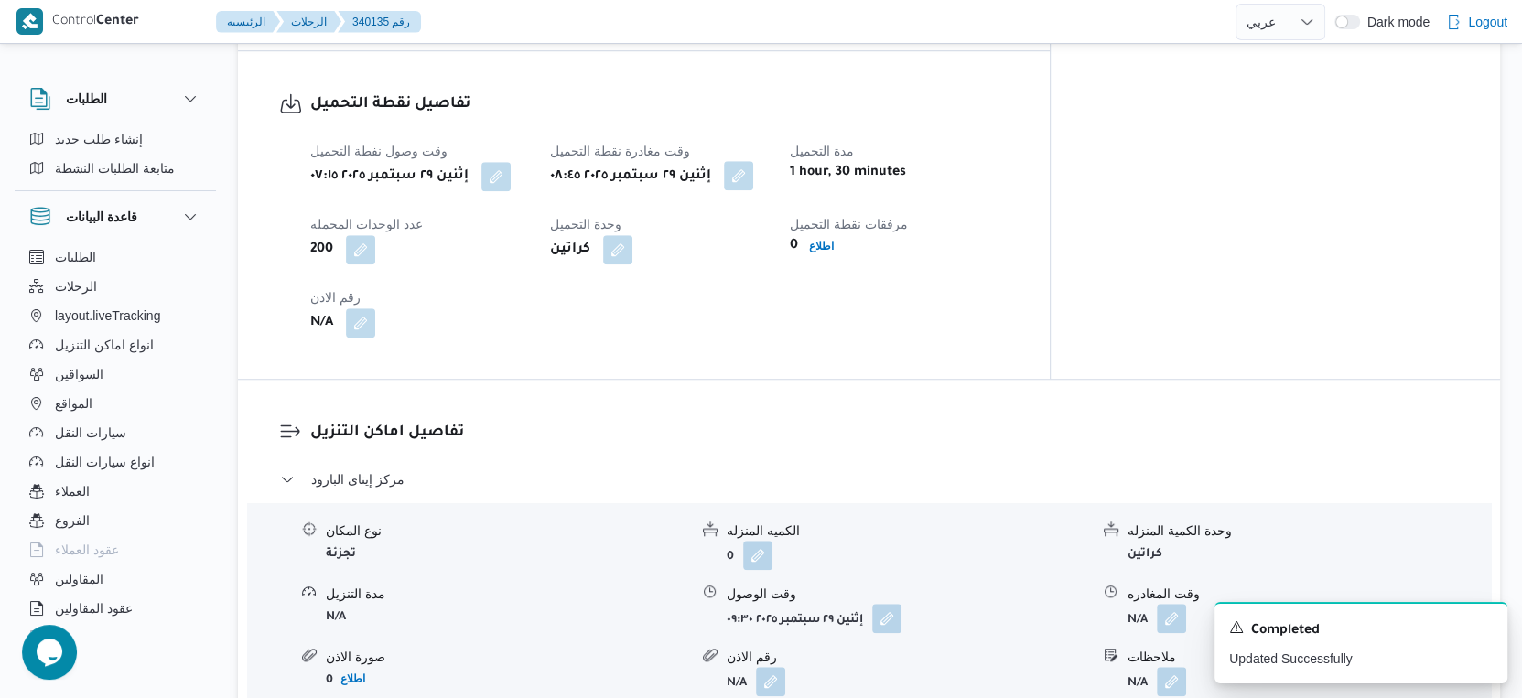
click at [753, 190] on button "button" at bounding box center [738, 175] width 29 height 29
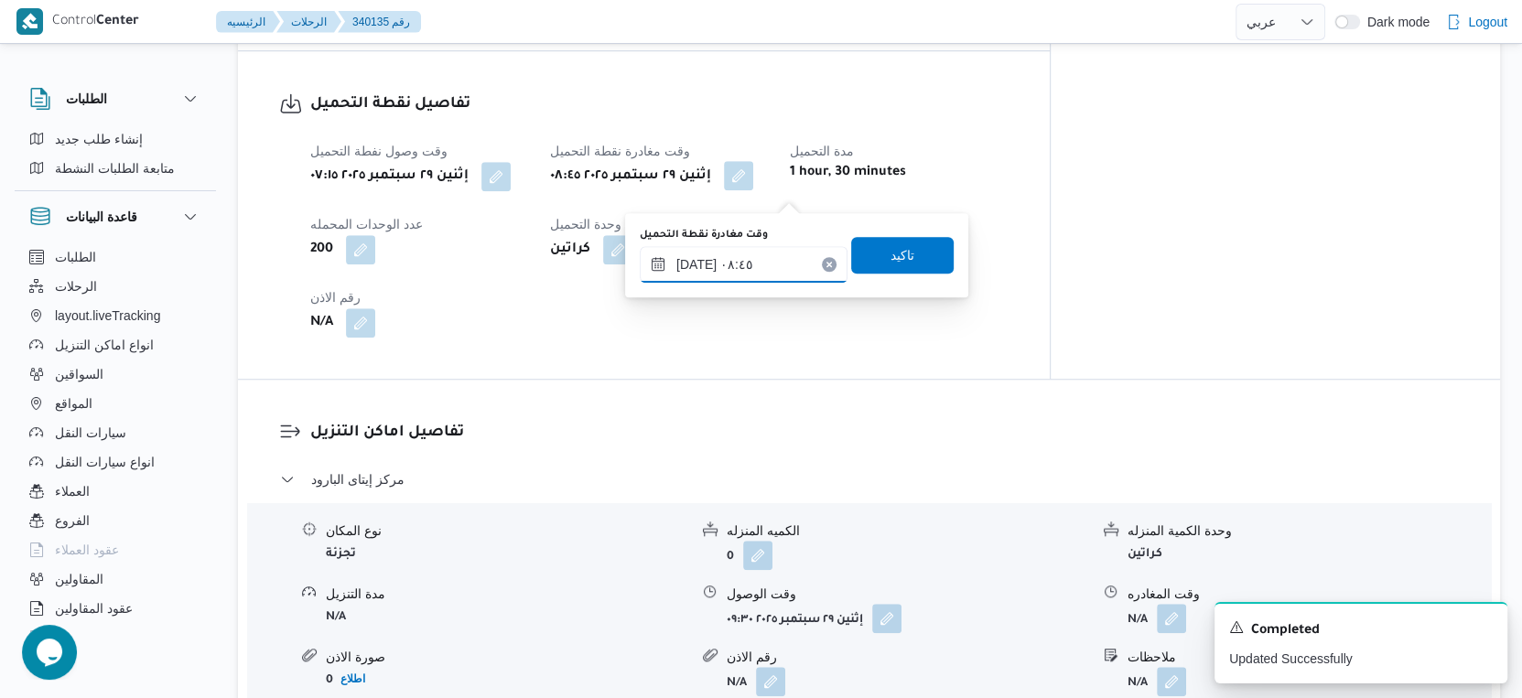
click at [760, 263] on input "[DATE] ٠٨:٤٥" at bounding box center [744, 264] width 208 height 37
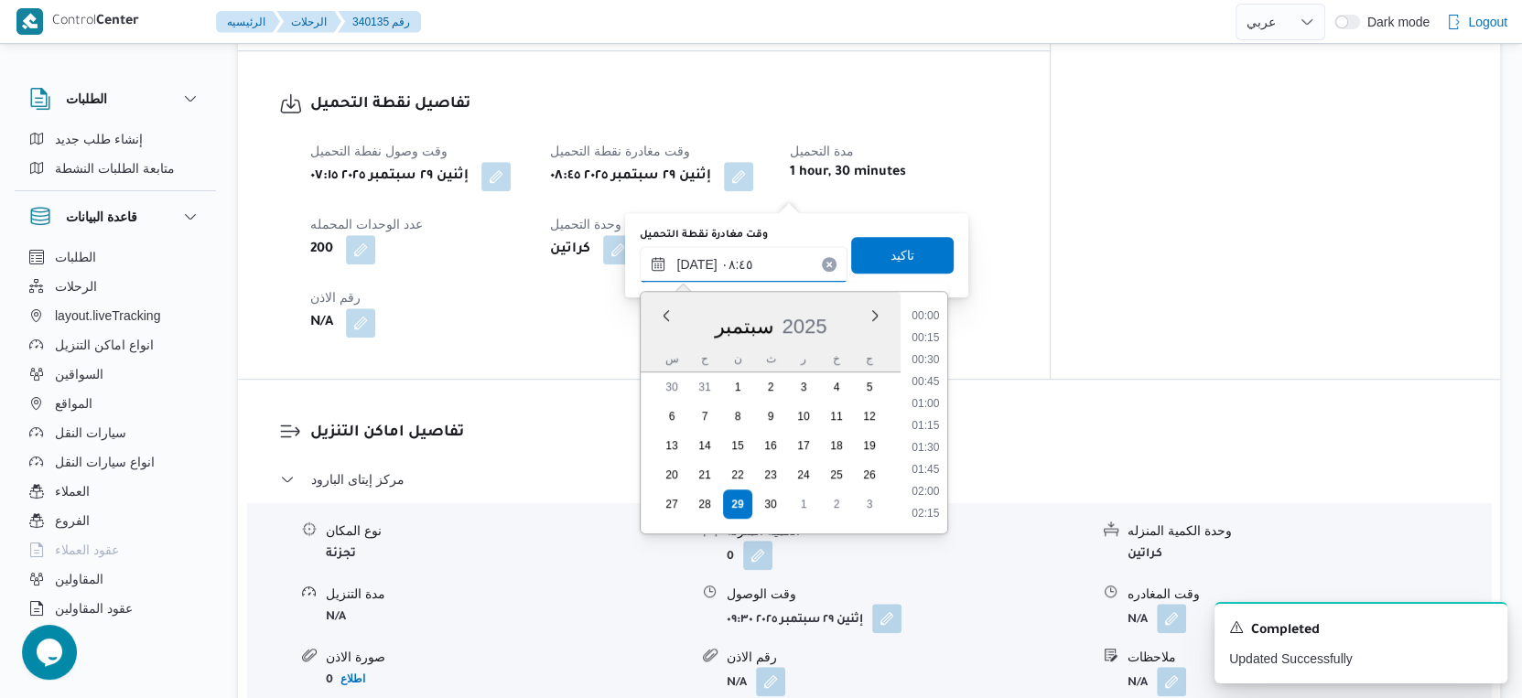
scroll to position [657, 0]
click at [923, 400] on li "08:30" at bounding box center [926, 405] width 42 height 18
type input "[DATE] ٠٨:٣٠"
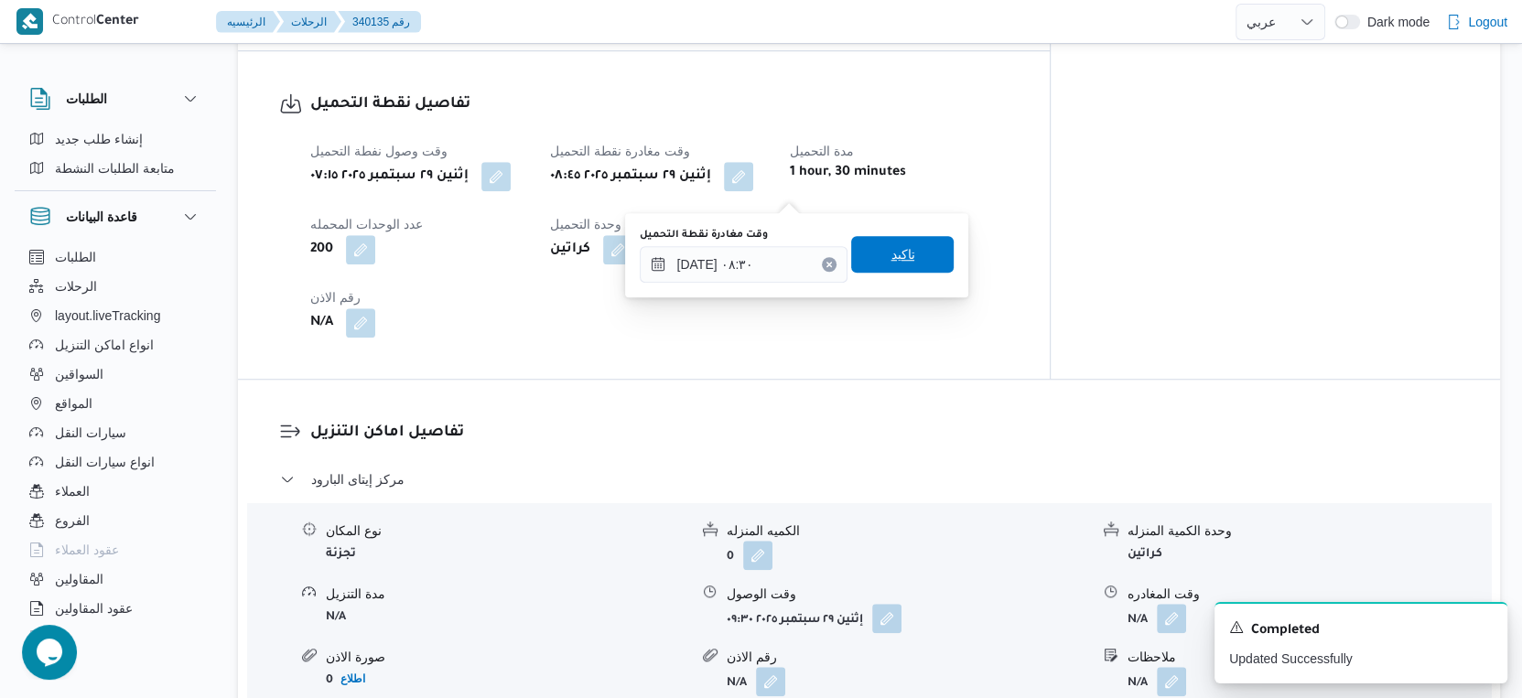
click at [910, 264] on span "تاكيد" at bounding box center [902, 254] width 103 height 37
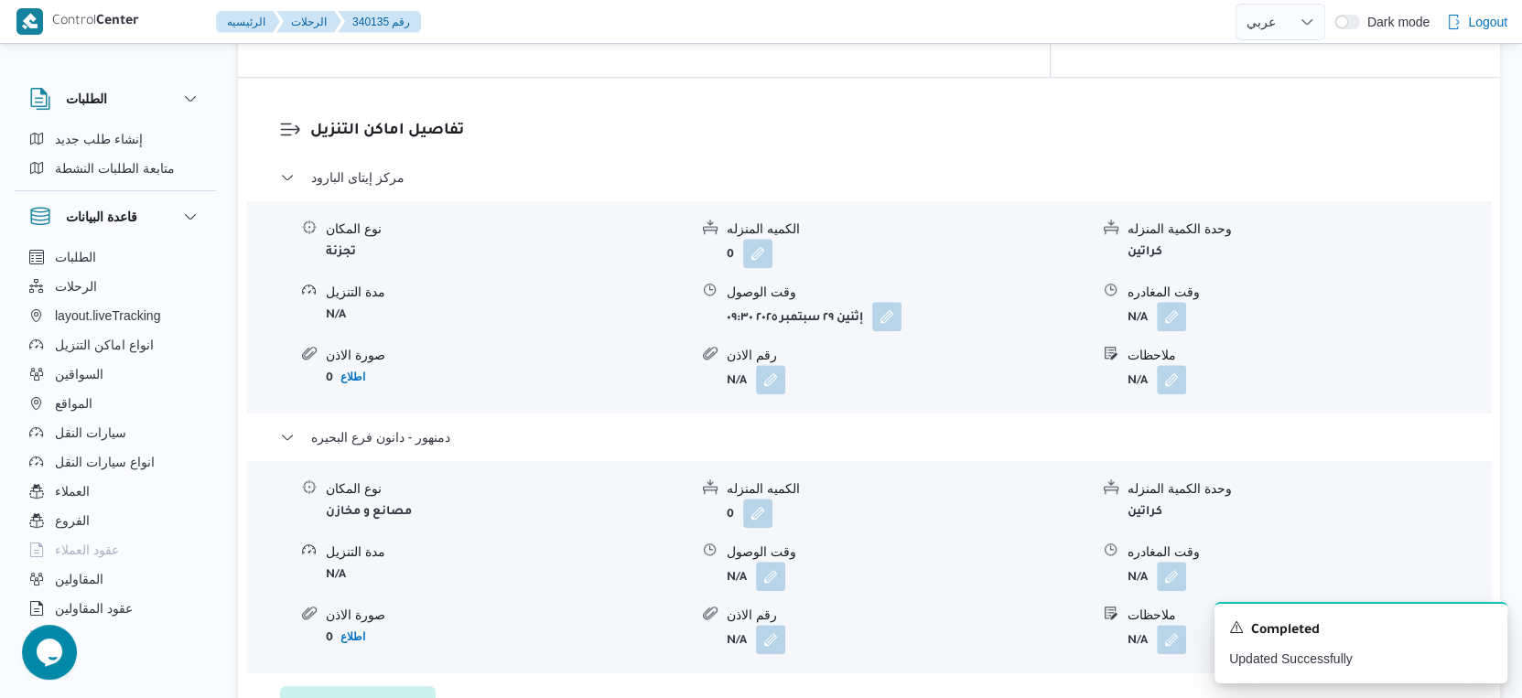
scroll to position [1473, 0]
click at [885, 328] on button "button" at bounding box center [886, 312] width 29 height 29
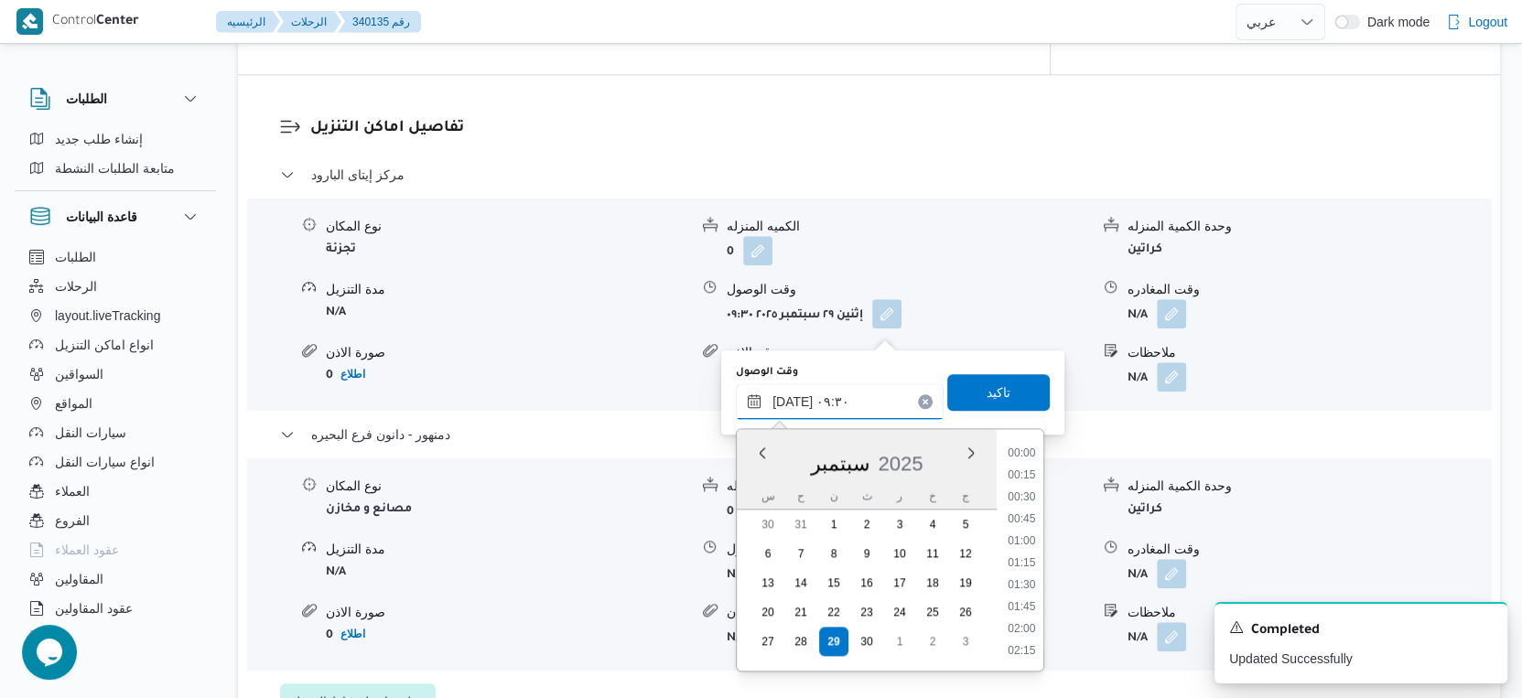
click at [863, 414] on input "٢٩/٠٩/٢٠٢٥ ٠٩:٣٠" at bounding box center [840, 401] width 208 height 37
click at [1019, 522] on li "09:00" at bounding box center [1022, 521] width 42 height 18
type input "٢٩/٠٩/٢٠٢٥ ٠٩:٠٠"
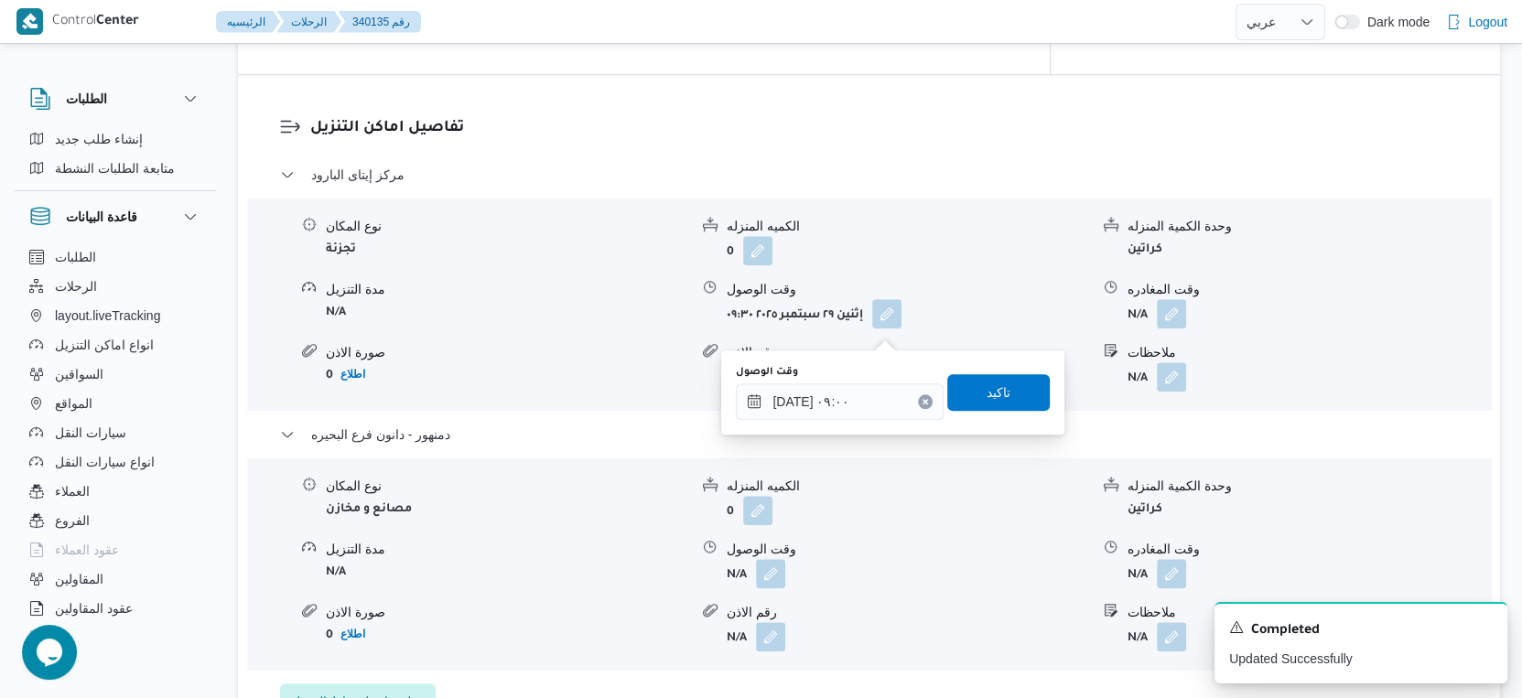
click at [999, 369] on div "وقت الوصول ٢٩/٠٩/٢٠٢٥ ٠٩:٠٠ تاكيد" at bounding box center [893, 392] width 318 height 59
click at [999, 388] on span "تاكيد" at bounding box center [998, 391] width 103 height 37
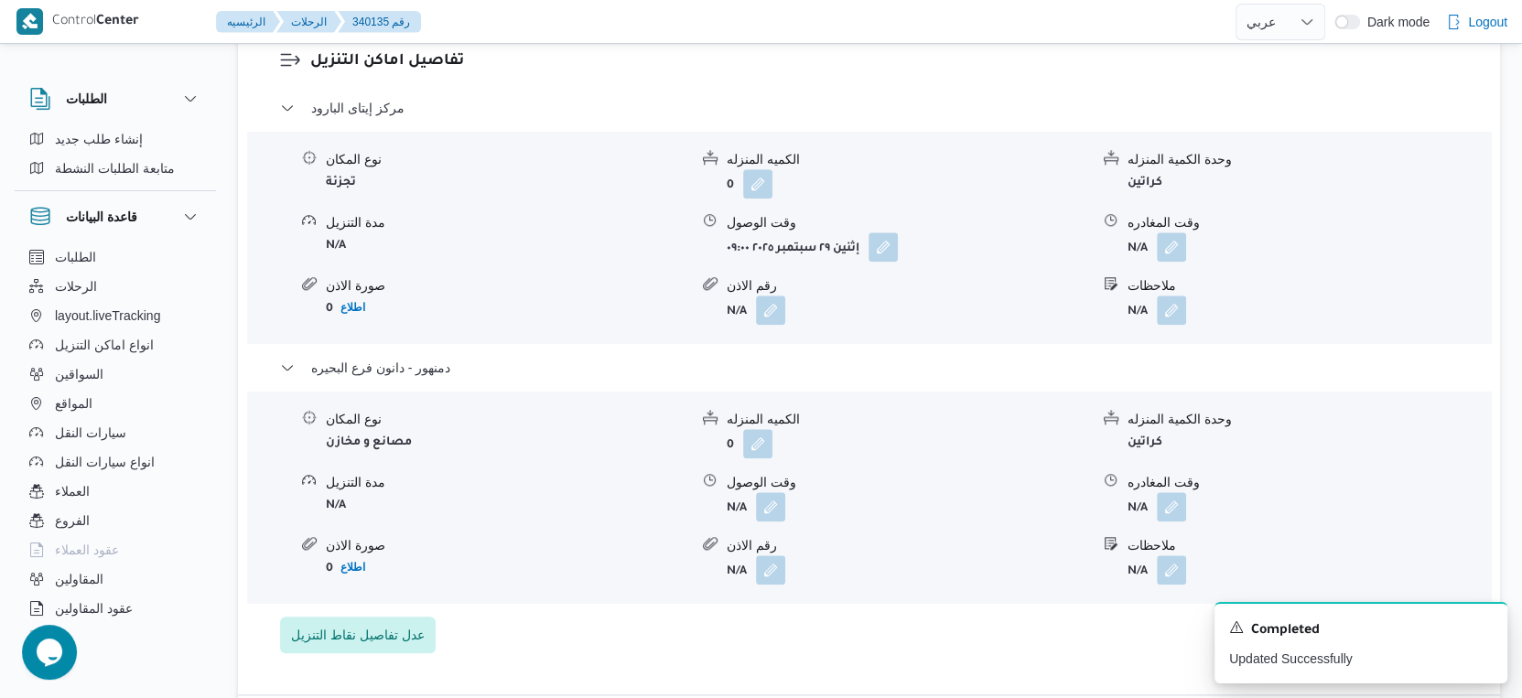
scroll to position [1575, 0]
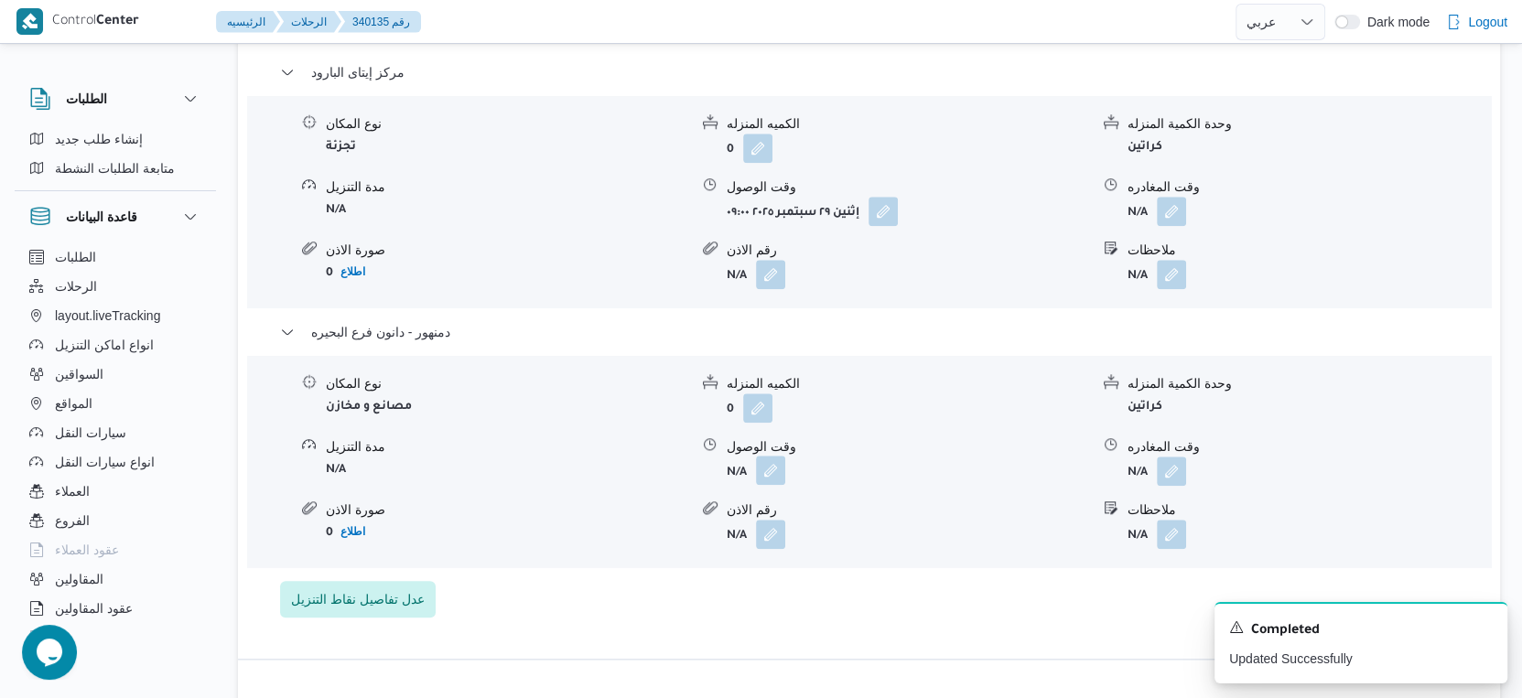
click at [762, 485] on button "button" at bounding box center [770, 470] width 29 height 29
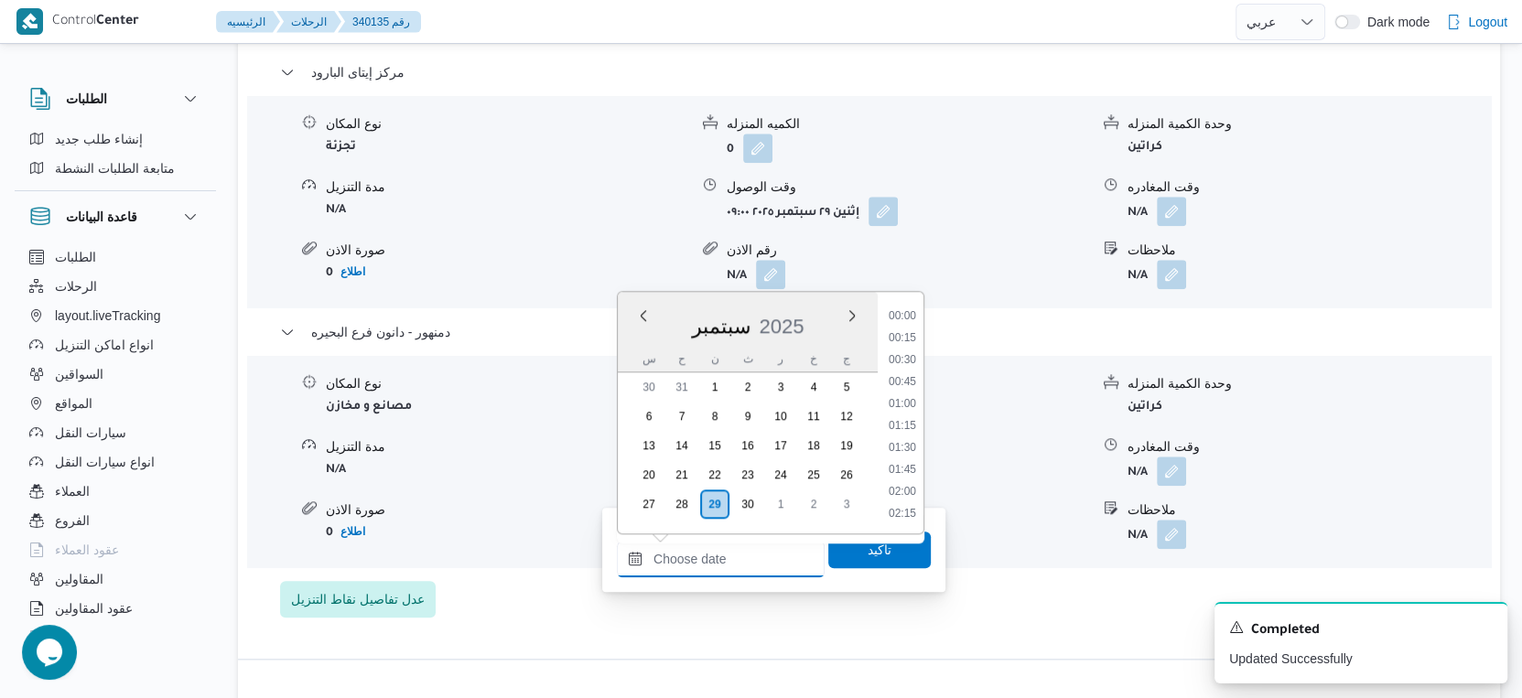
click at [752, 550] on input "وقت الوصول" at bounding box center [721, 559] width 208 height 37
click at [910, 330] on li "14:15" at bounding box center [902, 338] width 42 height 18
type input "٢٩/٠٩/٢٠٢٥ ١٤:١٥"
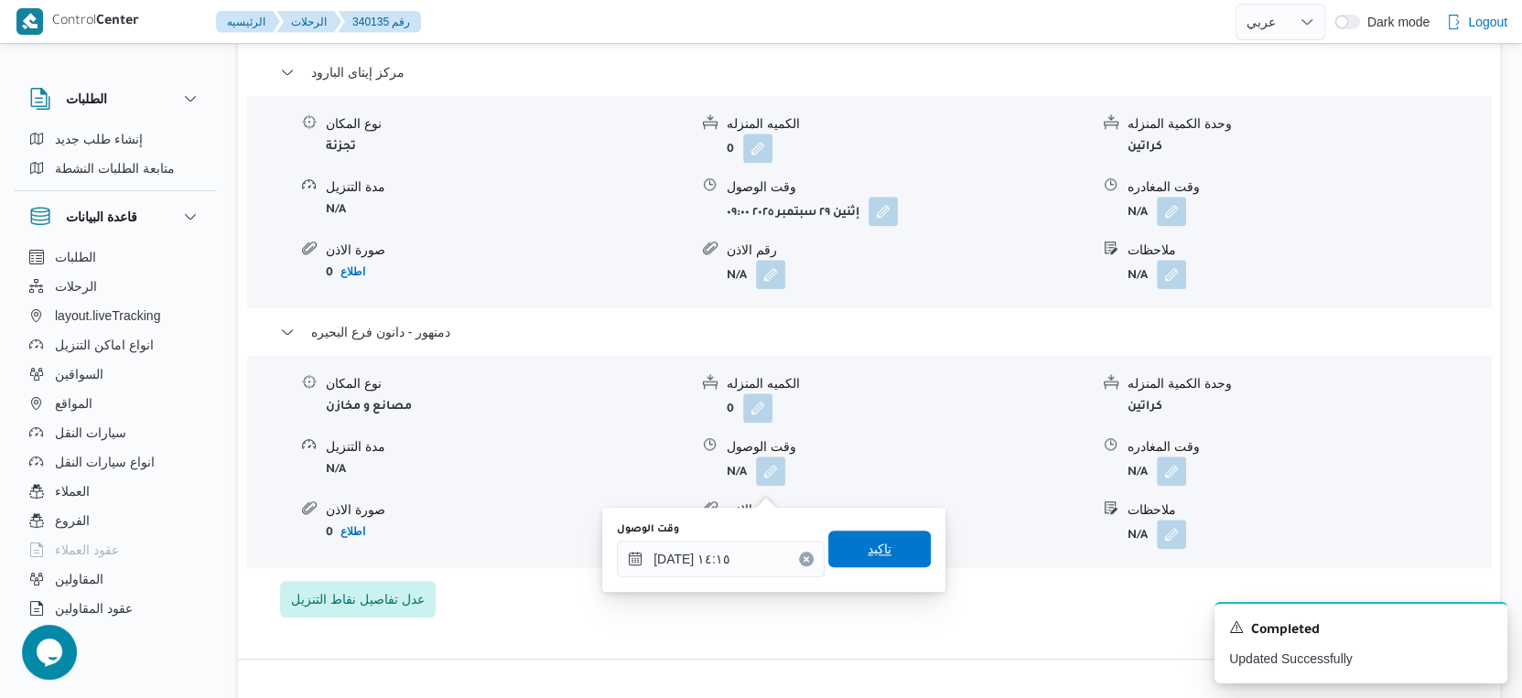
click at [895, 549] on span "تاكيد" at bounding box center [879, 549] width 103 height 37
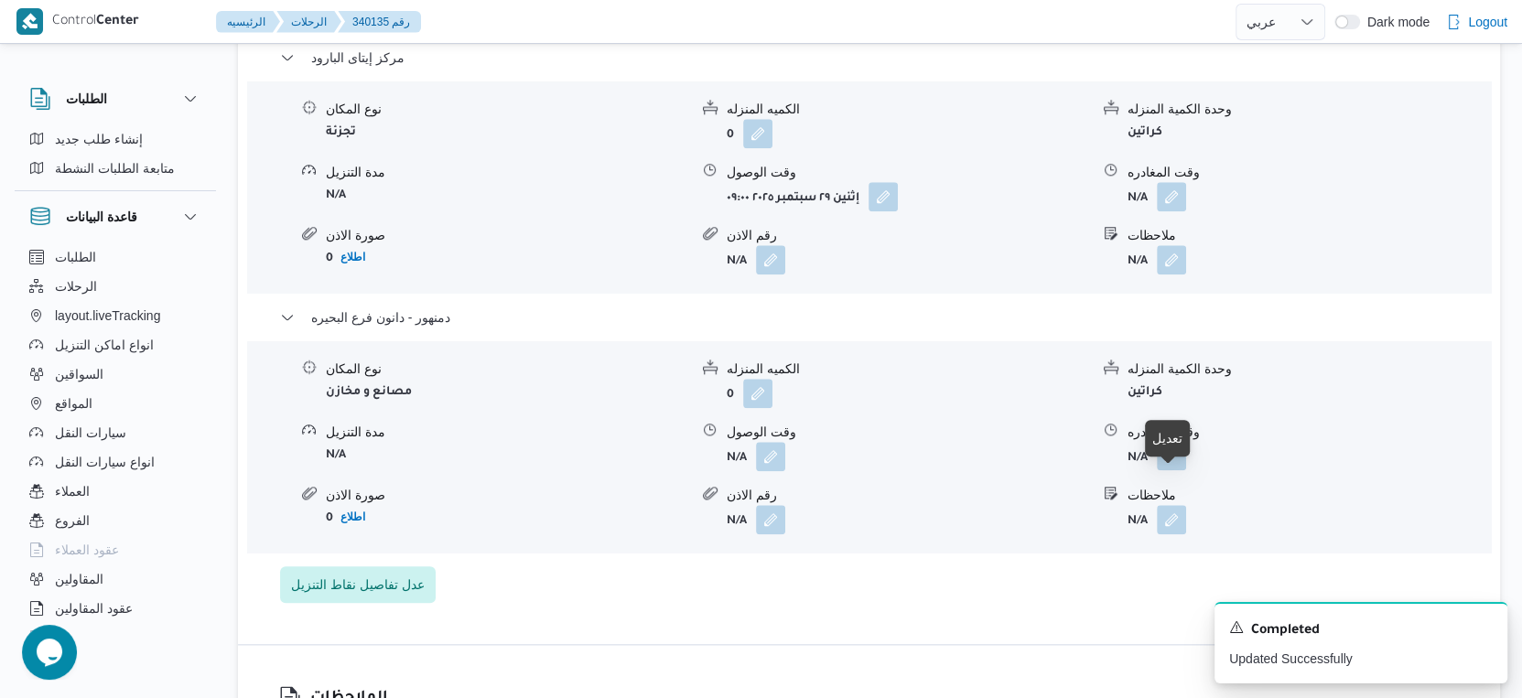
click at [1163, 470] on button "button" at bounding box center [1171, 455] width 29 height 29
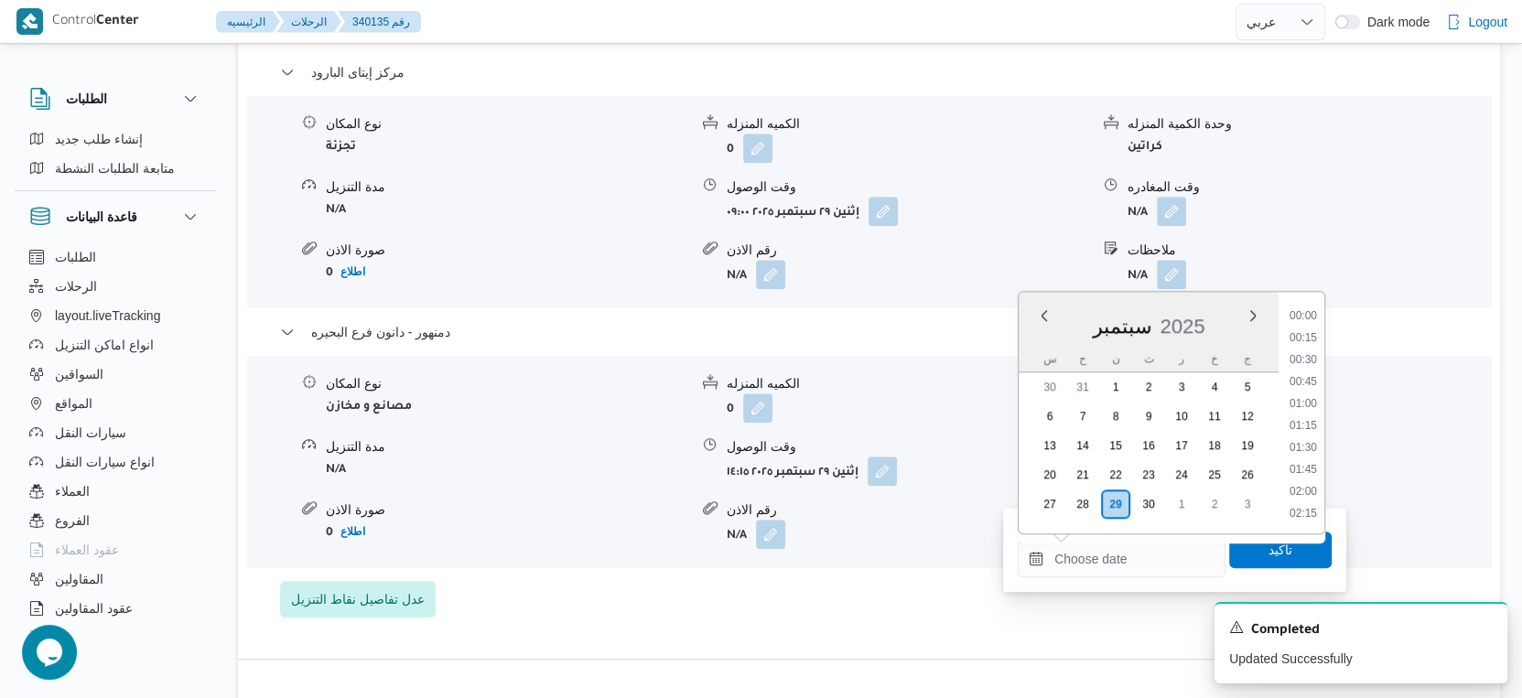
click at [1158, 554] on input "وقت المغادره" at bounding box center [1122, 559] width 208 height 37
click at [1307, 361] on li "14:30" at bounding box center [1303, 360] width 42 height 18
type input "٢٩/٠٩/٢٠٢٥ ١٤:٣٠"
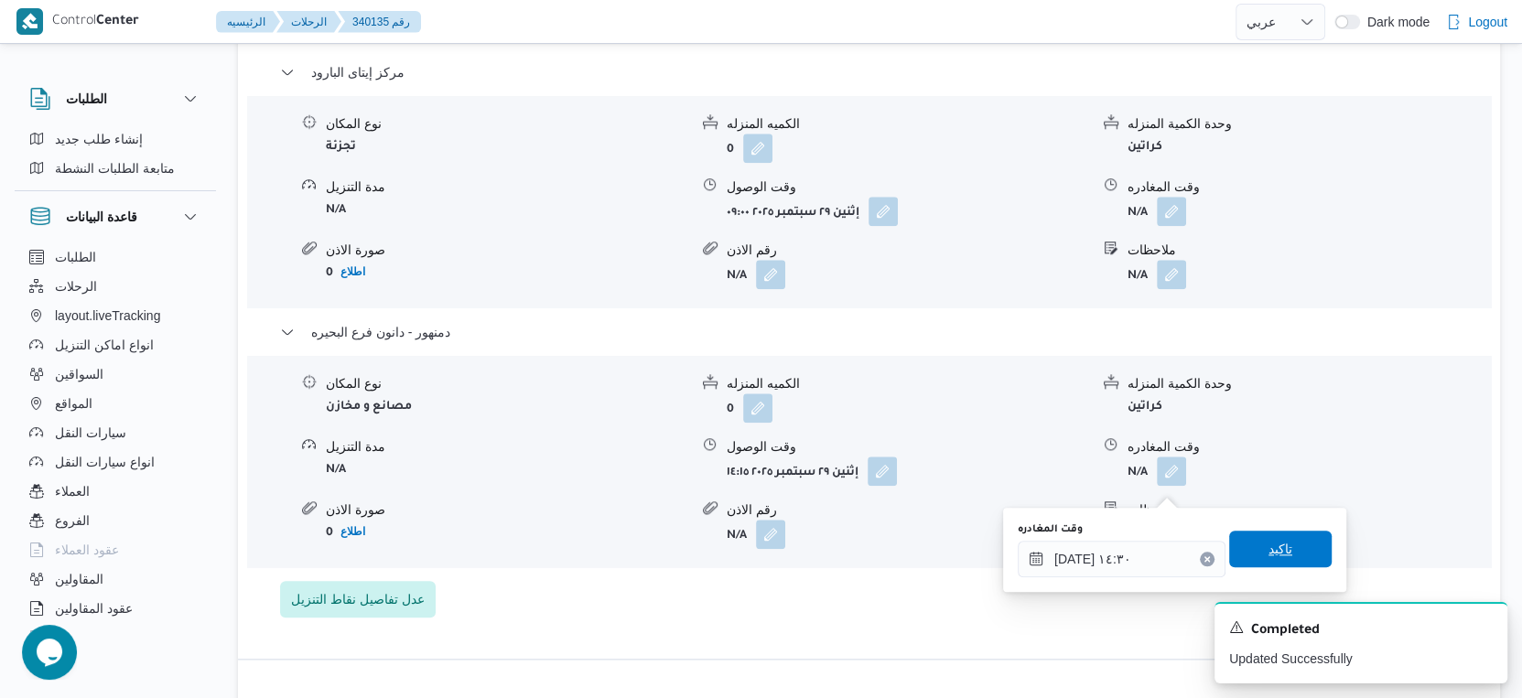
click at [1285, 537] on span "تاكيد" at bounding box center [1280, 549] width 103 height 37
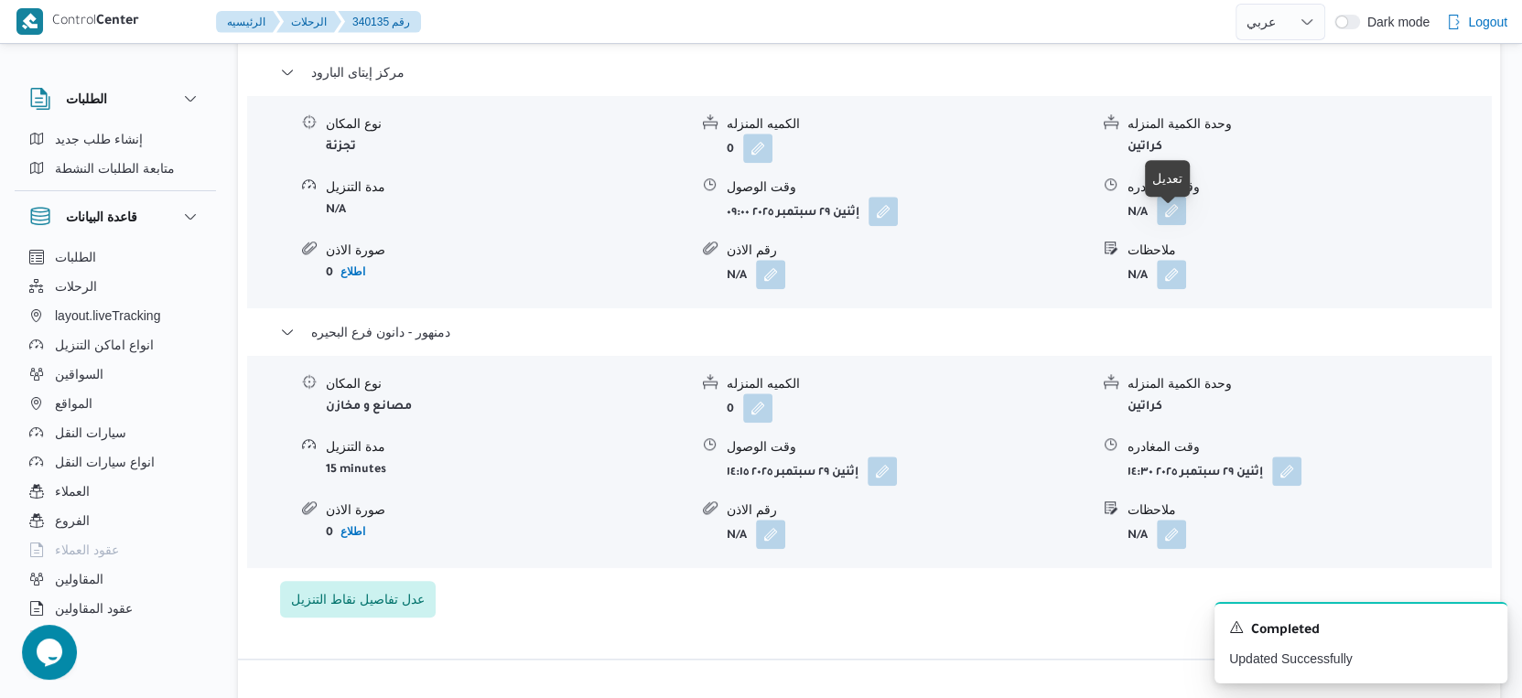
click at [1168, 221] on button "button" at bounding box center [1171, 210] width 29 height 29
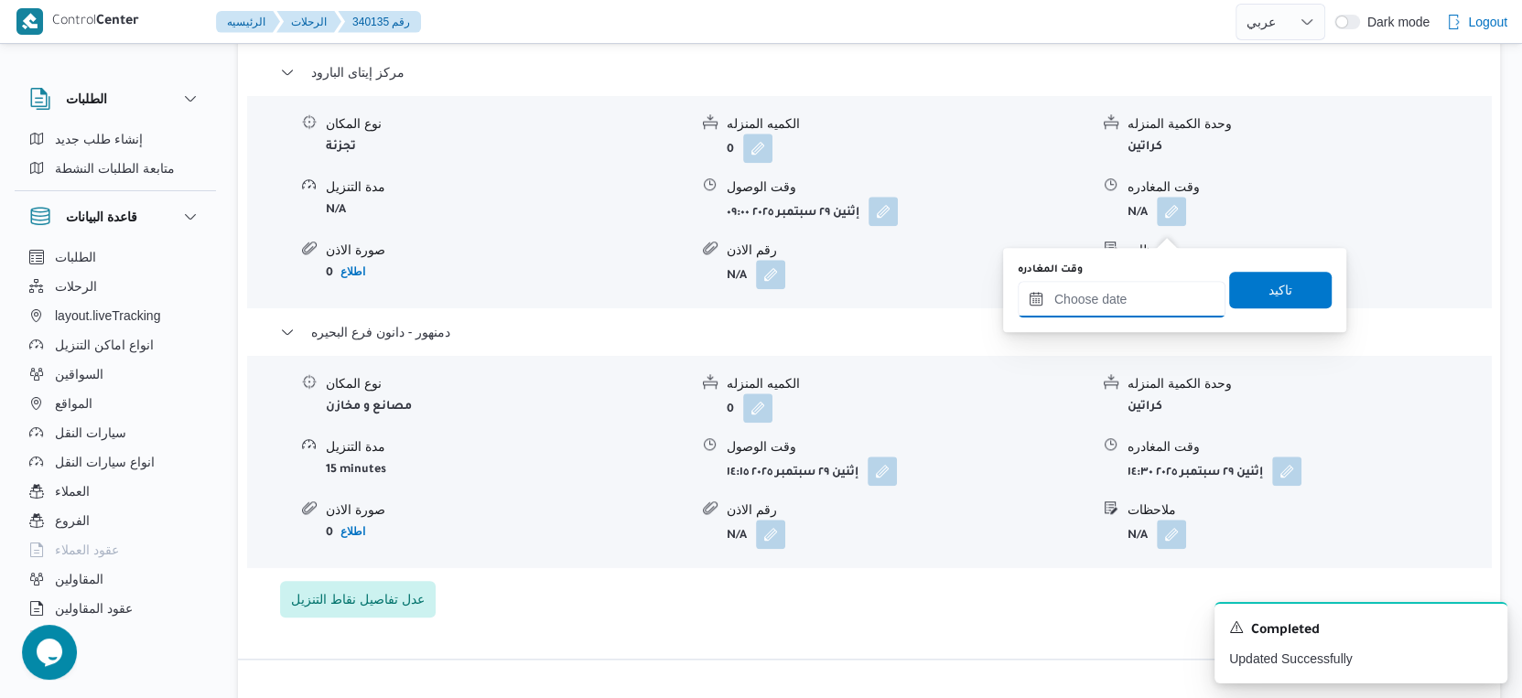
click at [1136, 288] on input "وقت المغادره" at bounding box center [1122, 299] width 208 height 37
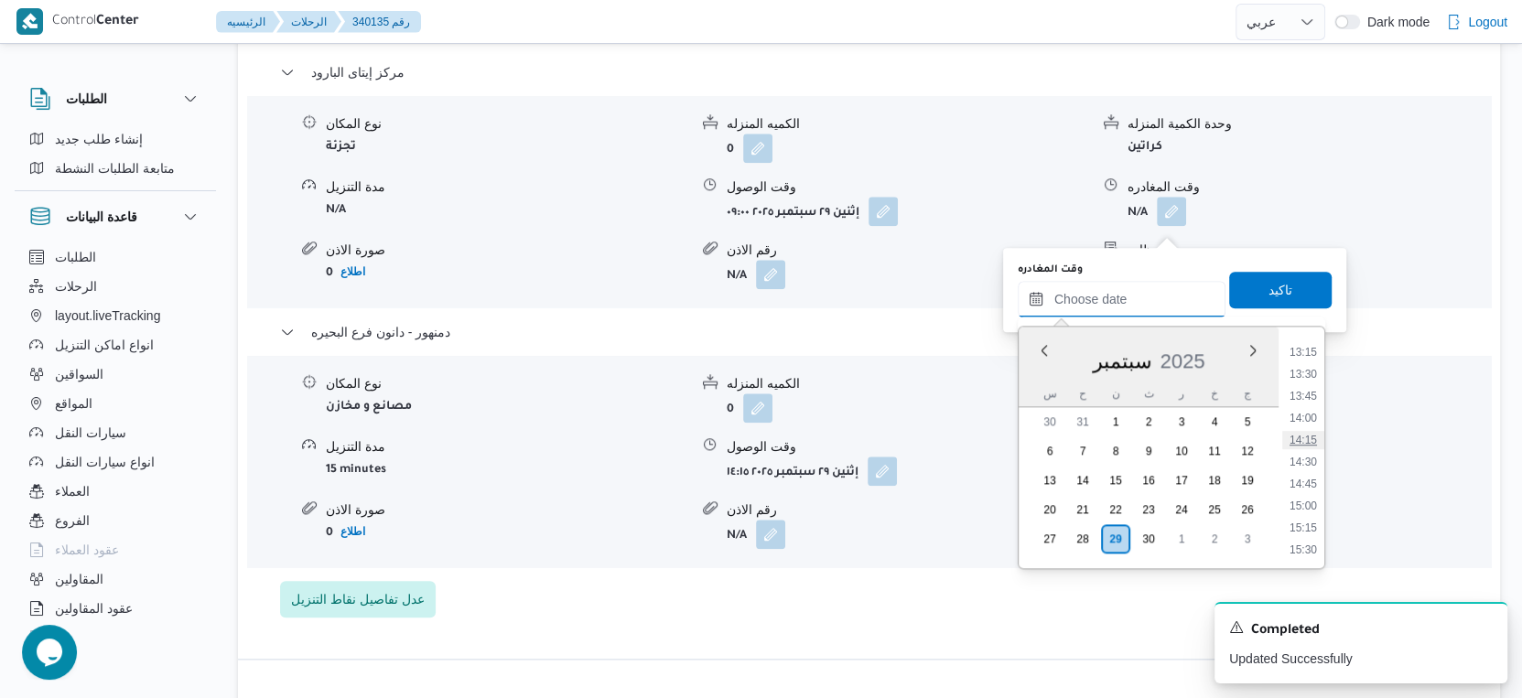
scroll to position [1128, 0]
drag, startPoint x: 1303, startPoint y: 428, endPoint x: 1303, endPoint y: 418, distance: 10.1
click at [1303, 428] on li "13:45" at bounding box center [1303, 431] width 42 height 18
type input "٢٩/٠٩/٢٠٢٥ ١٣:٤٥"
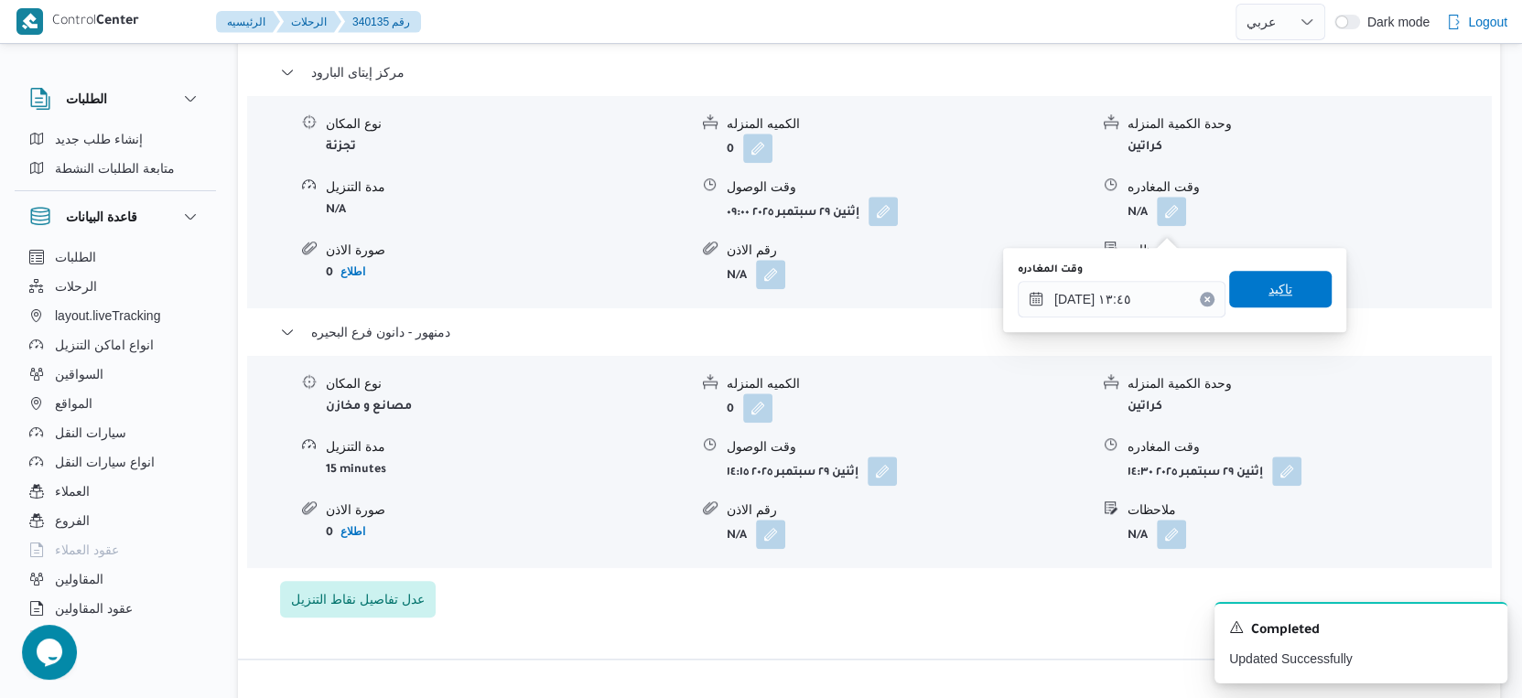
click at [1283, 286] on span "تاكيد" at bounding box center [1280, 289] width 103 height 37
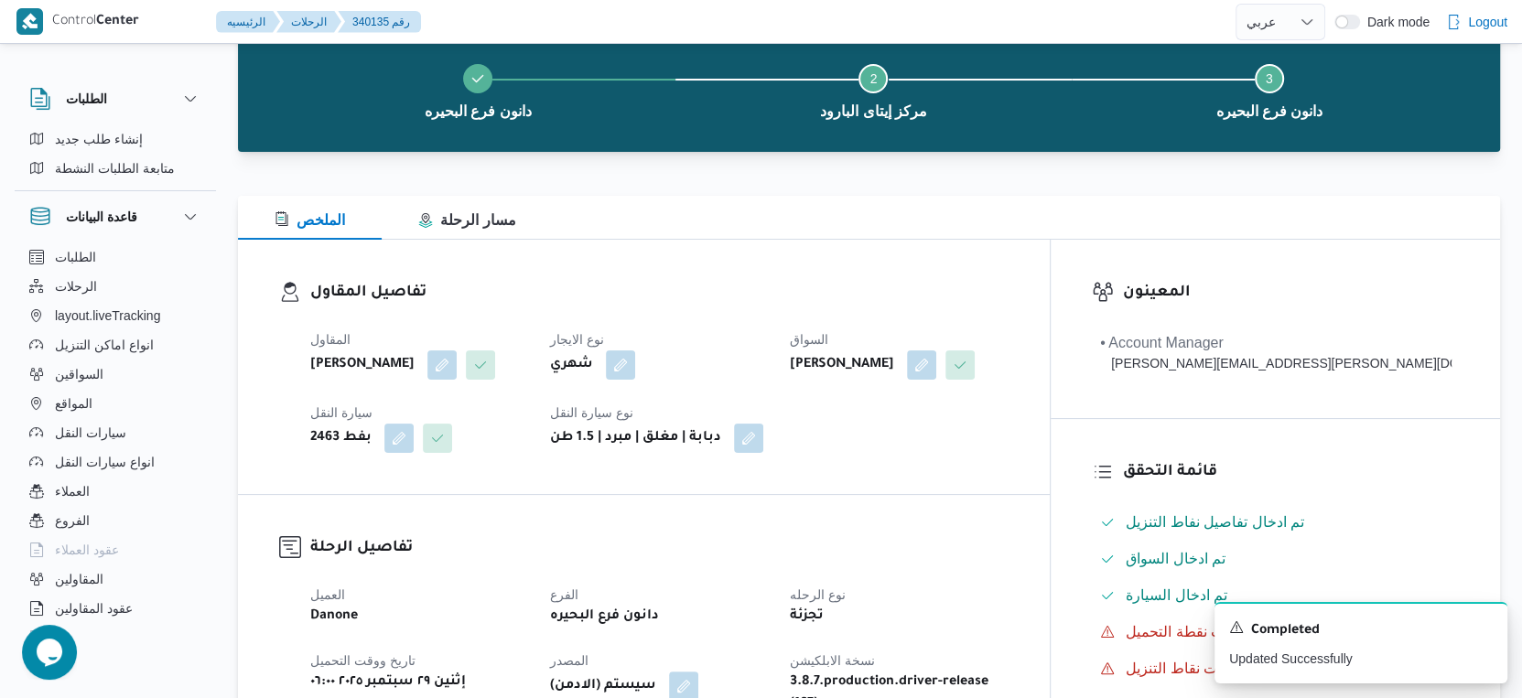
scroll to position [0, 0]
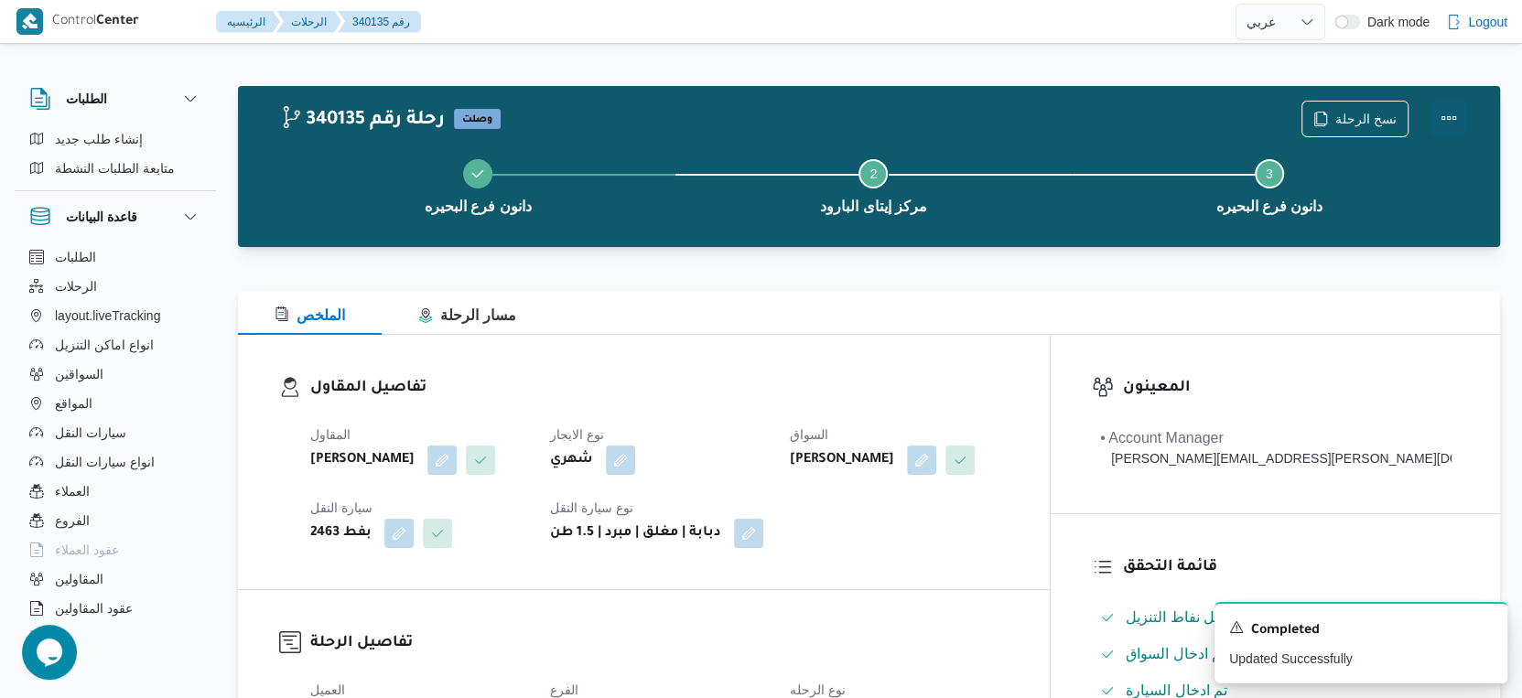
click at [1454, 113] on button "Actions" at bounding box center [1448, 118] width 37 height 37
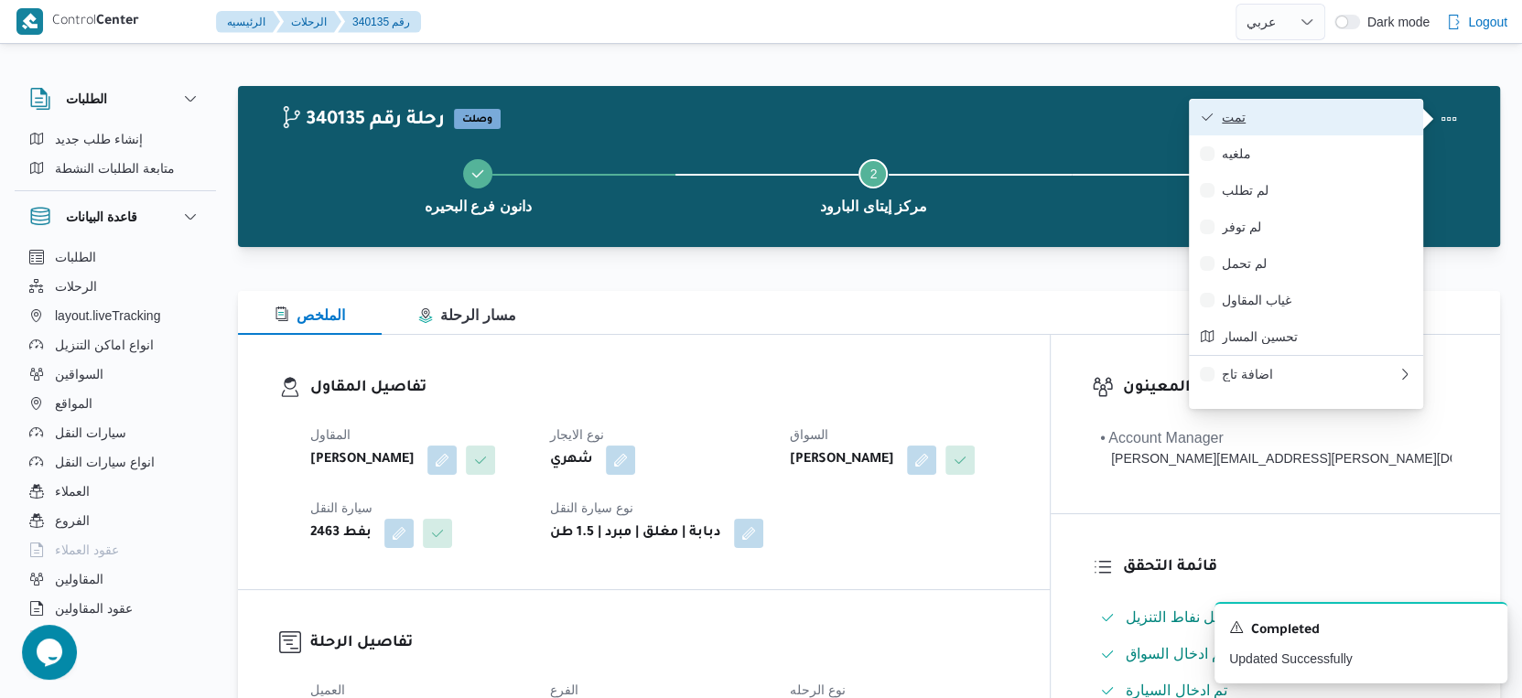
click at [1277, 112] on span "تمت" at bounding box center [1317, 117] width 190 height 15
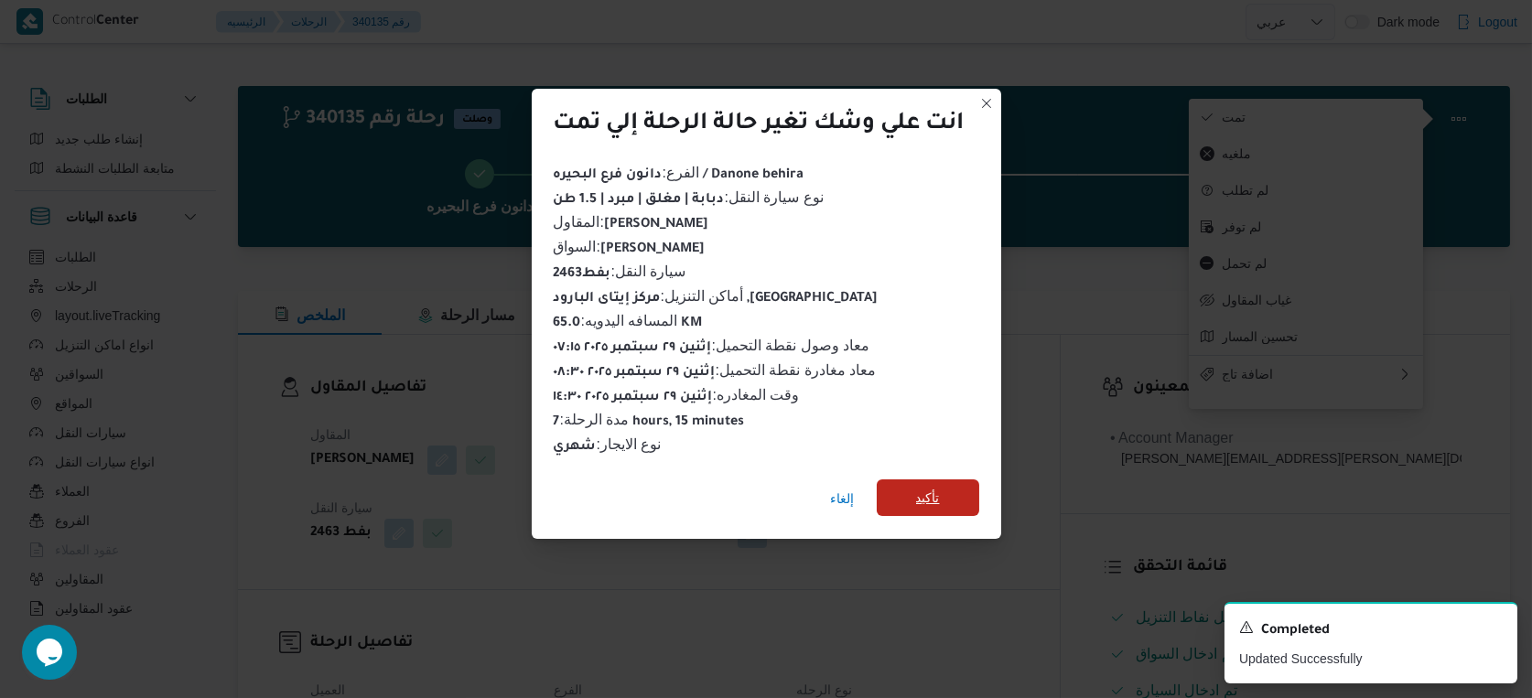
click at [966, 494] on span "تأكيد" at bounding box center [928, 498] width 103 height 37
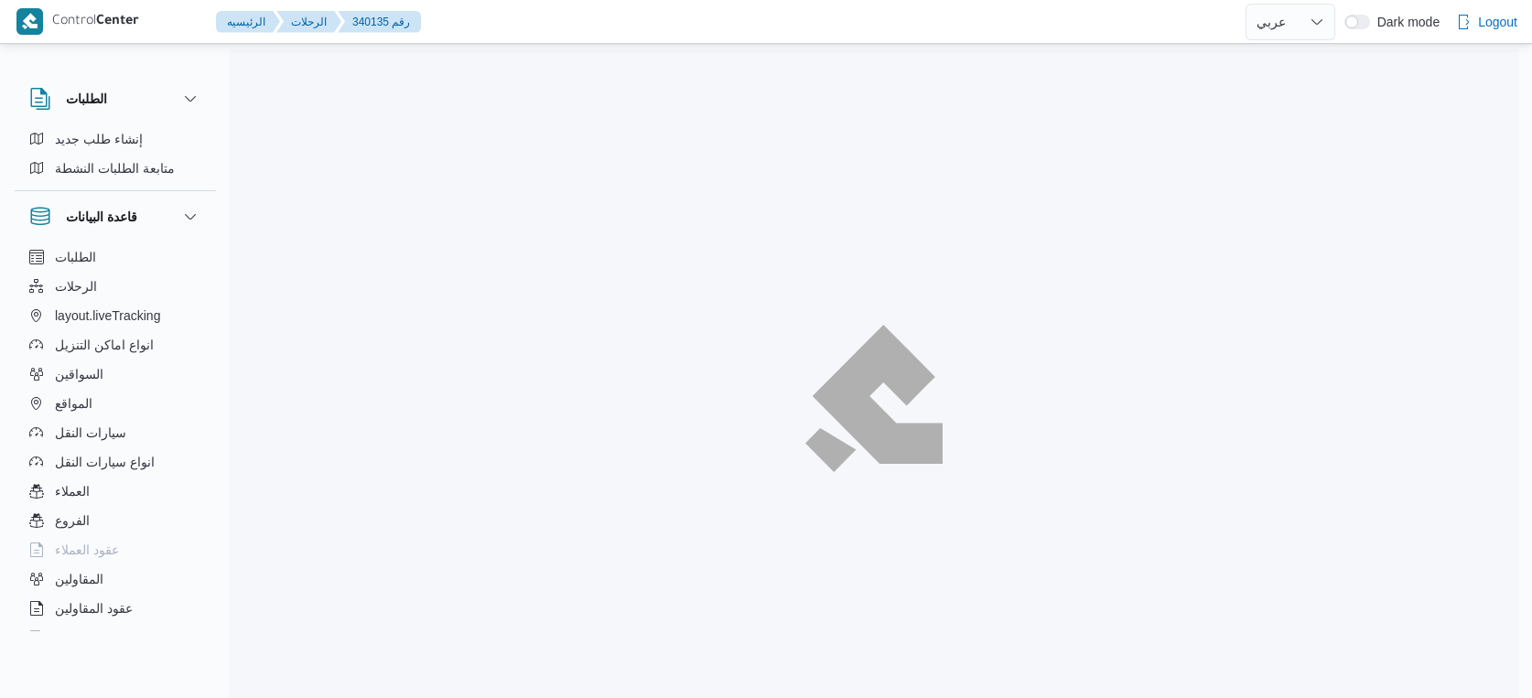
select select "ar"
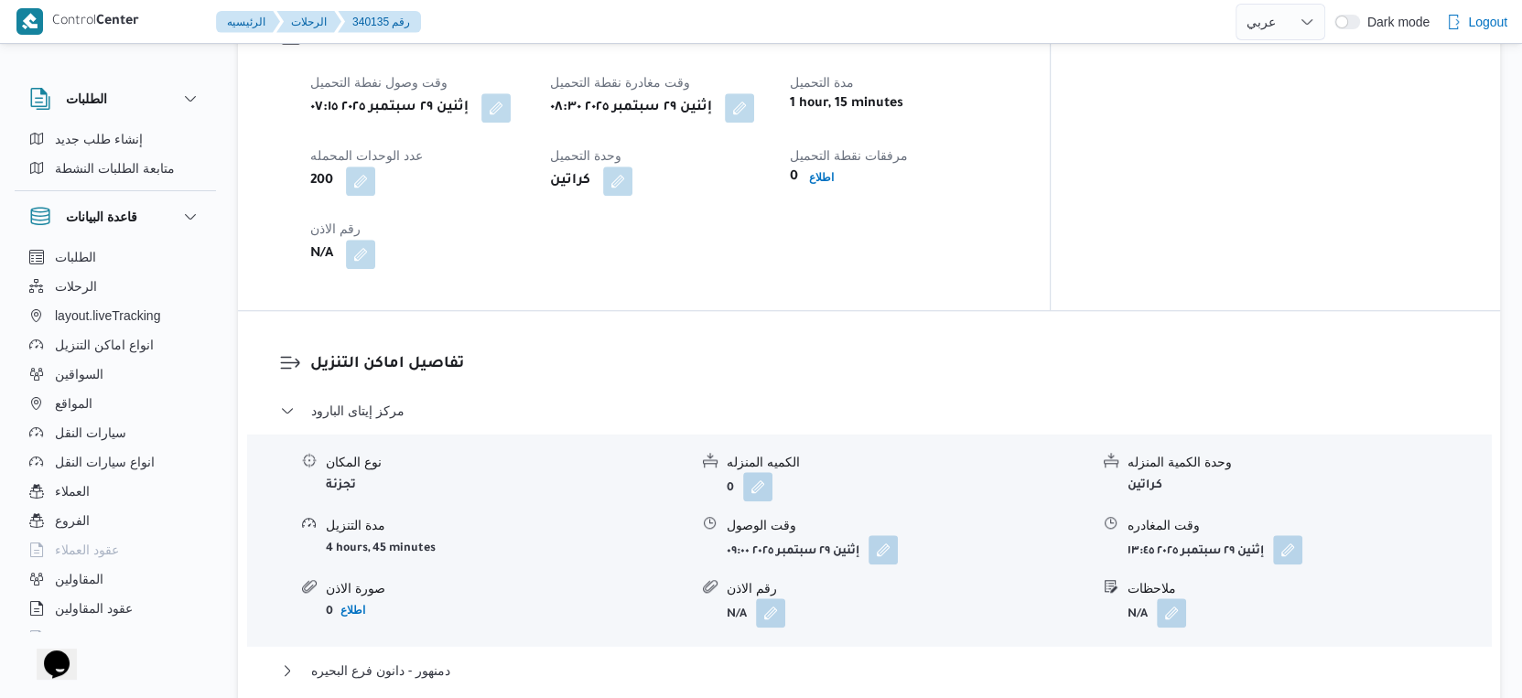
scroll to position [1526, 0]
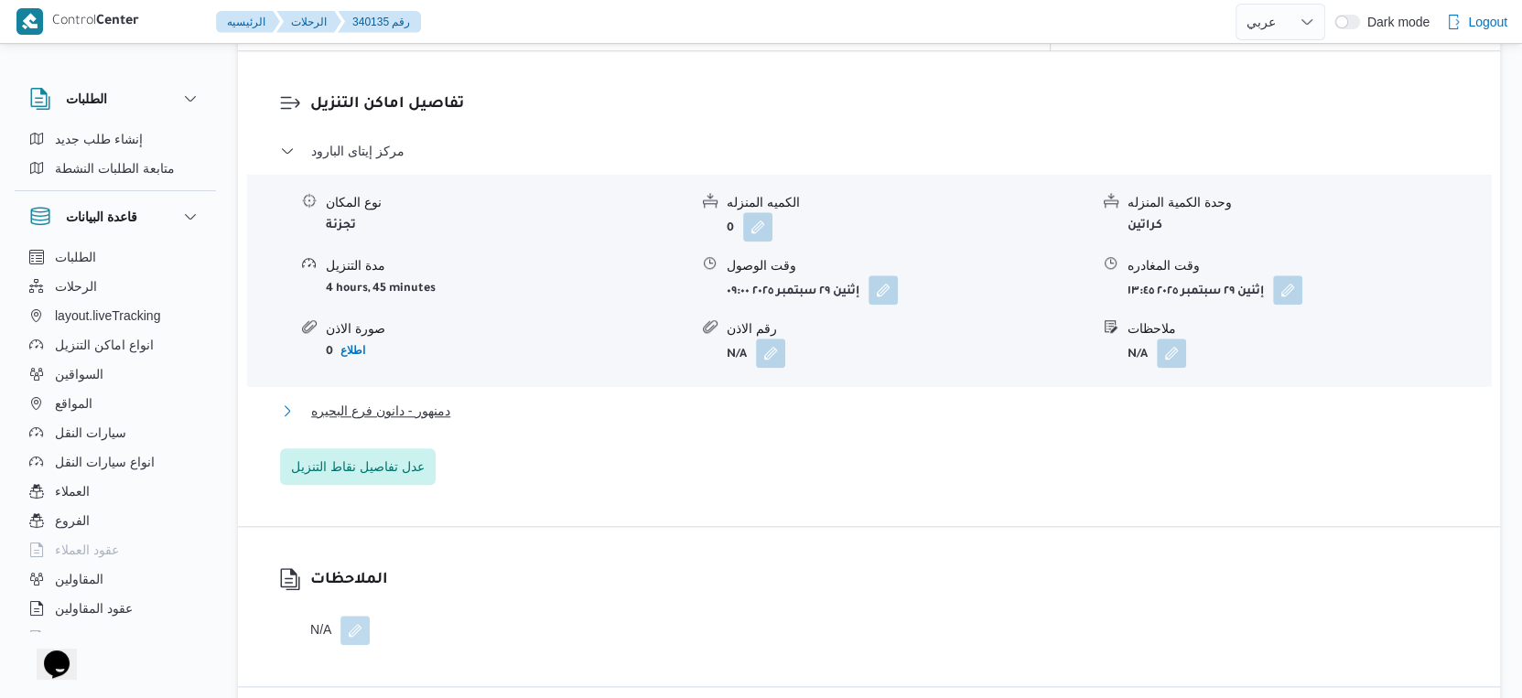
click at [416, 400] on span "دمنهور - دانون فرع البحيره" at bounding box center [380, 411] width 139 height 22
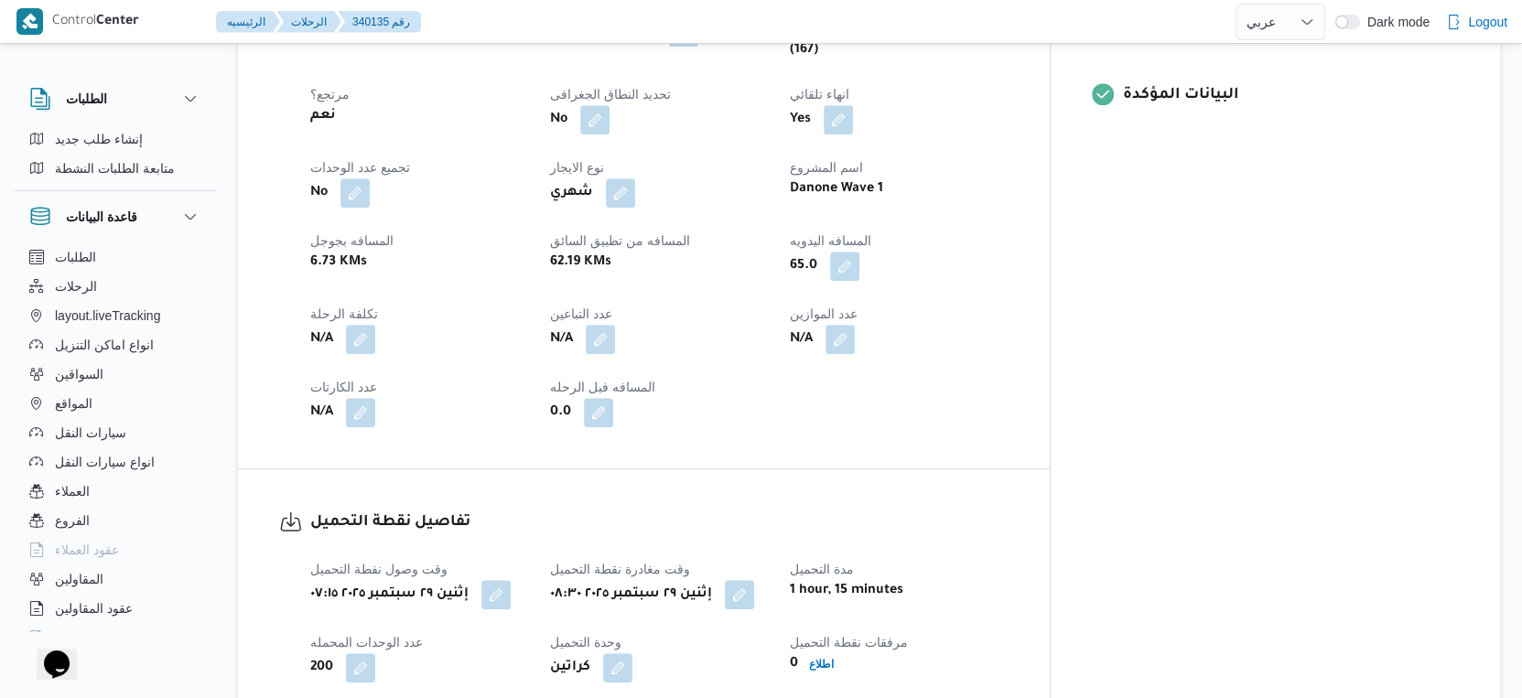
scroll to position [813, 0]
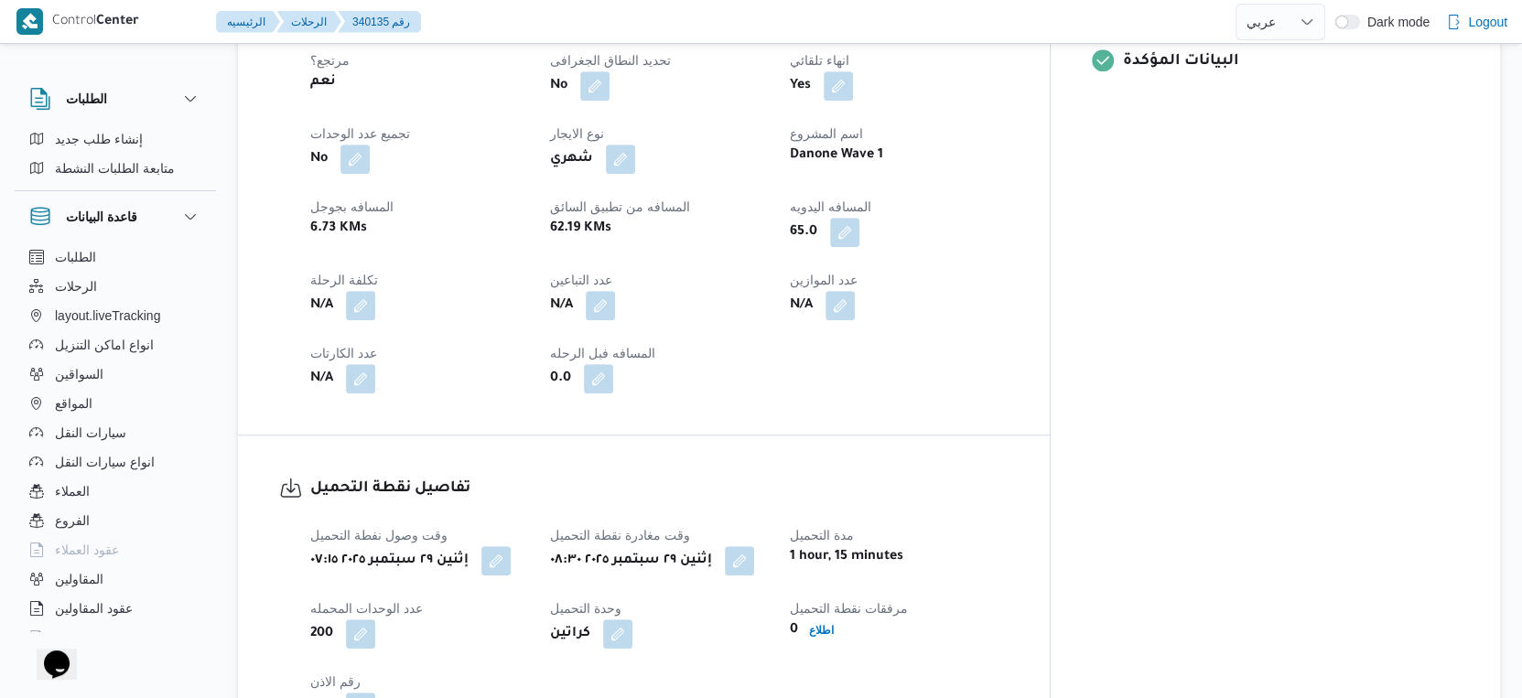
select select "ar"
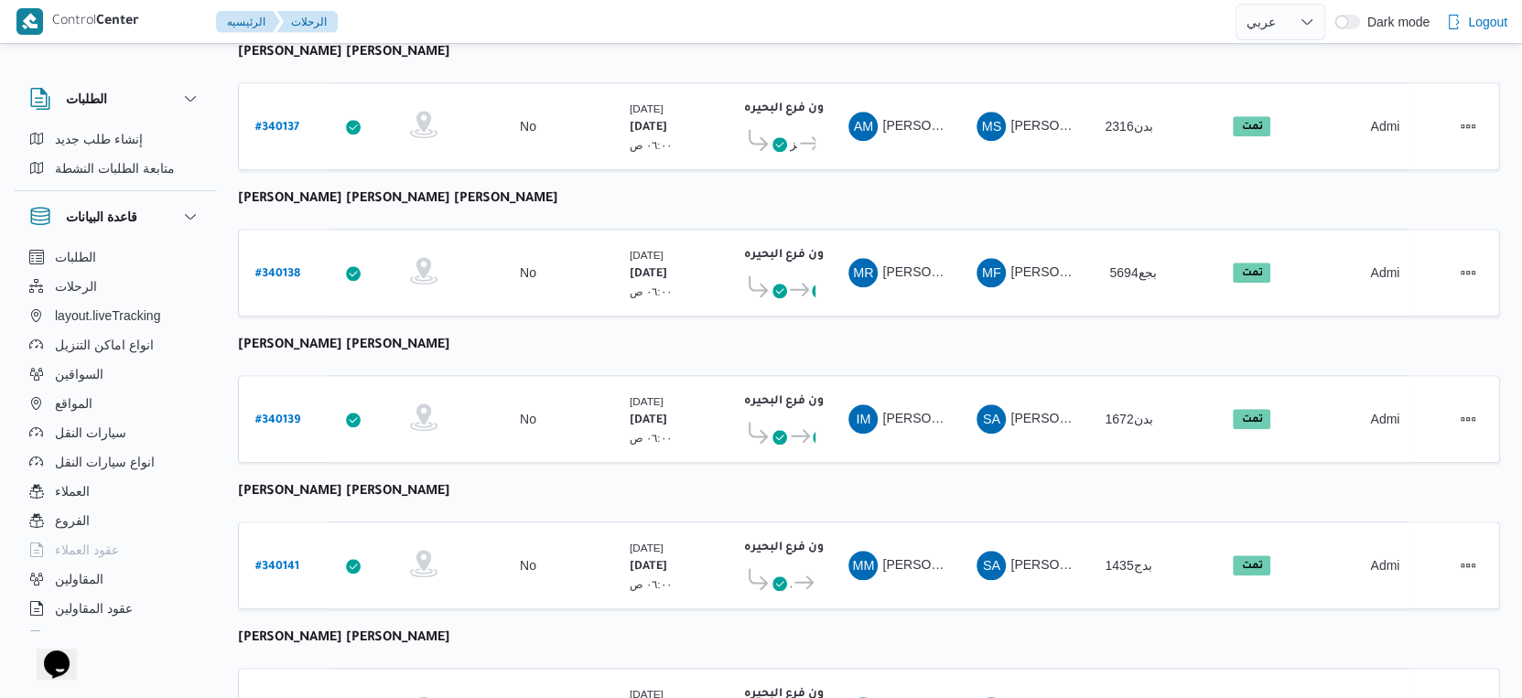
scroll to position [1494, 0]
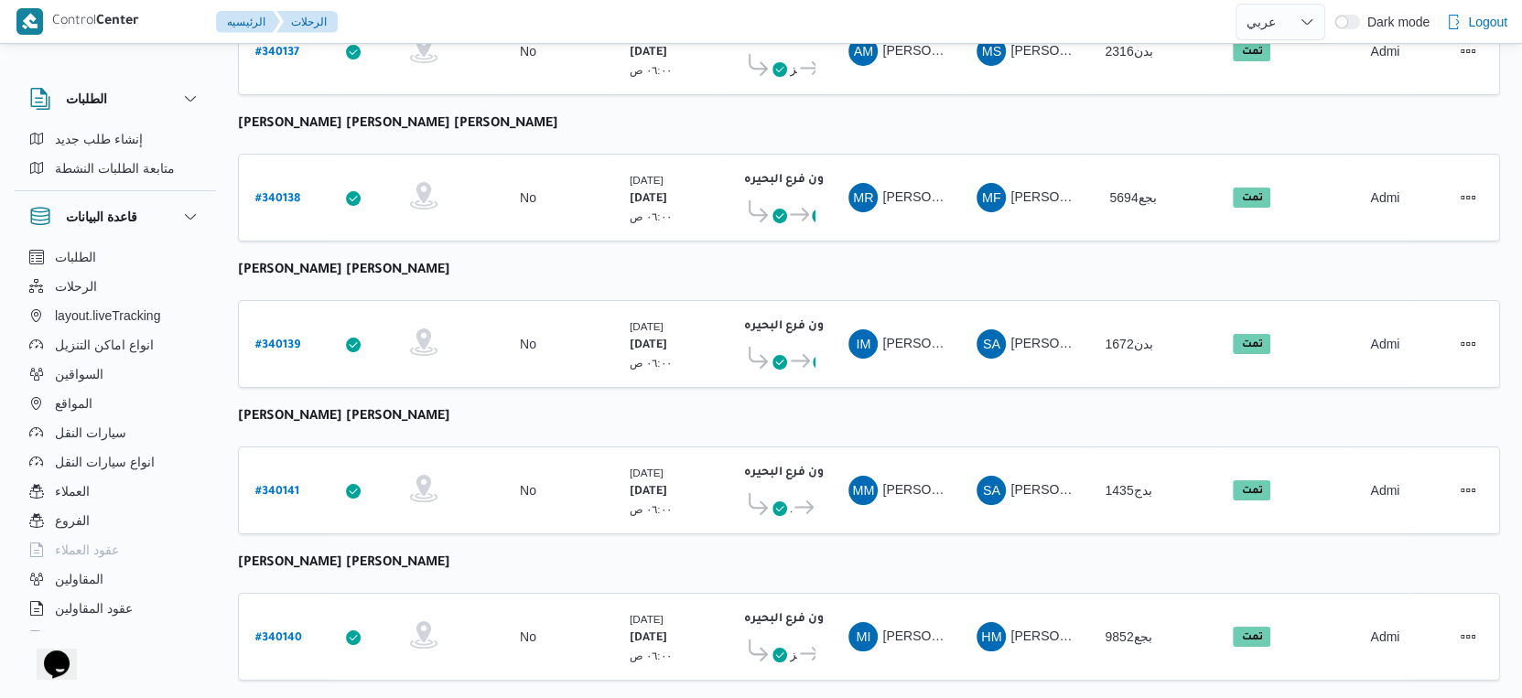
select select "ar"
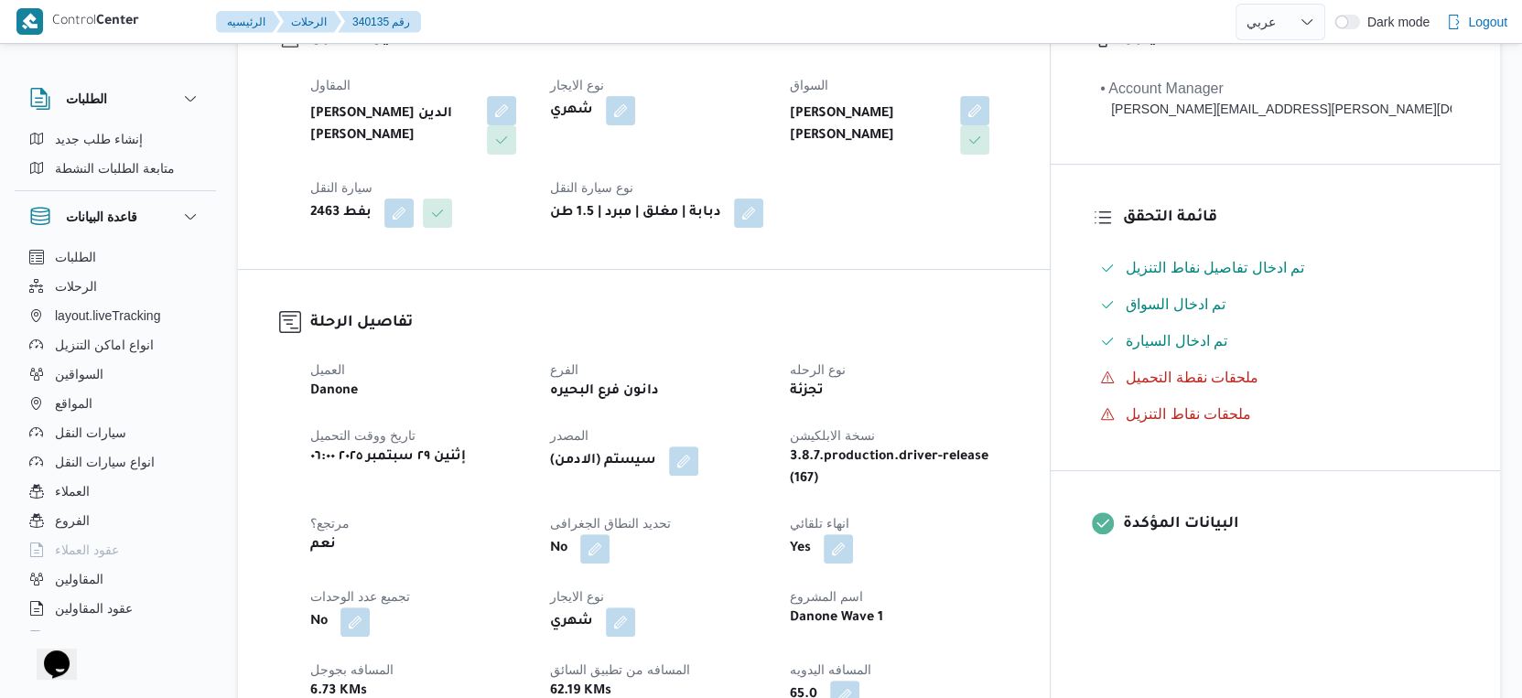
scroll to position [610, 0]
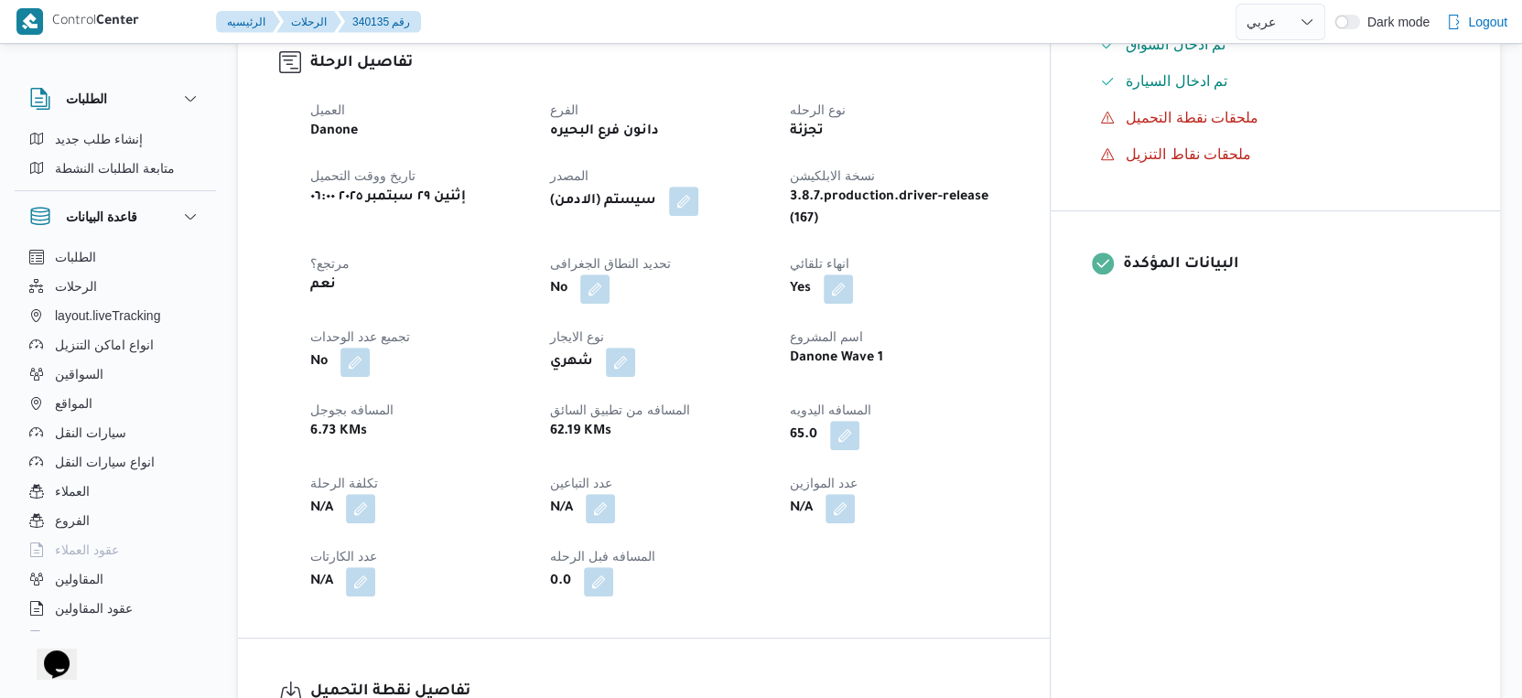
select select "ar"
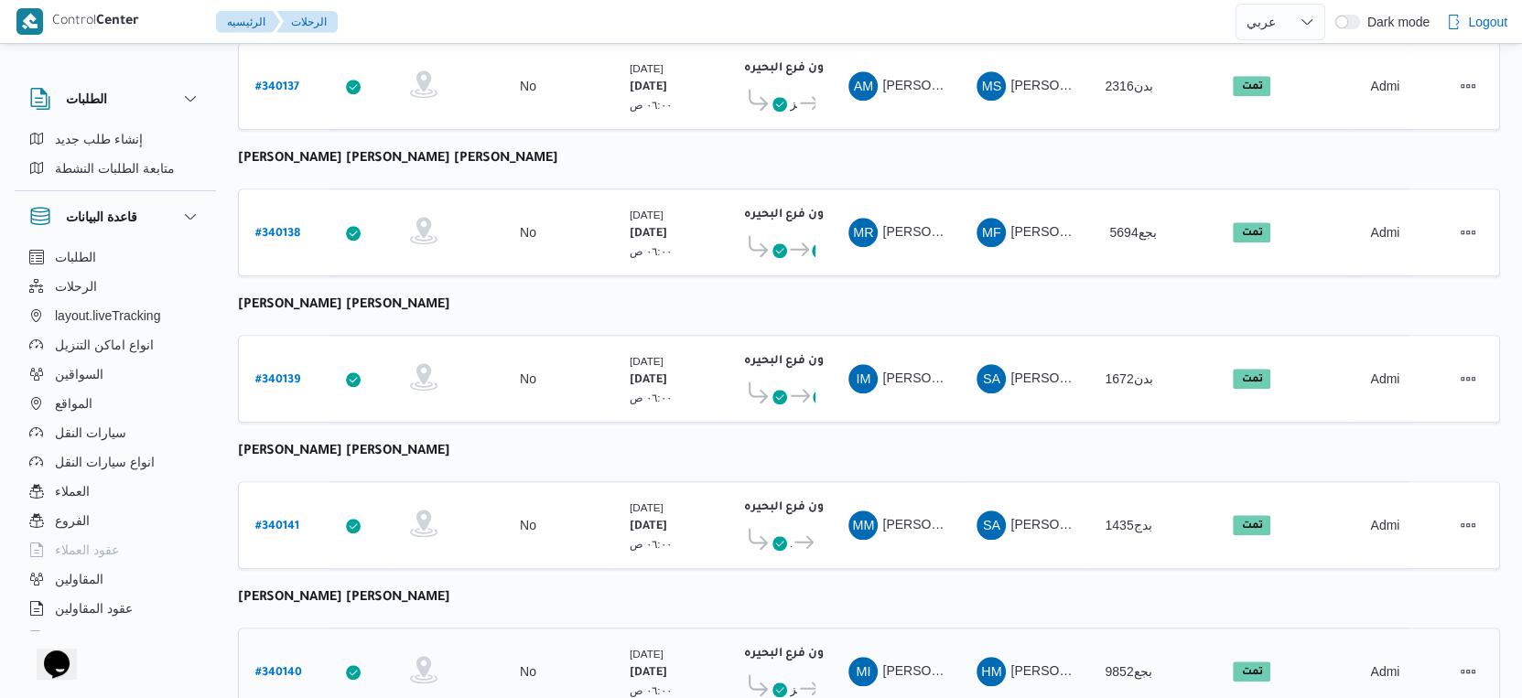
scroll to position [1494, 0]
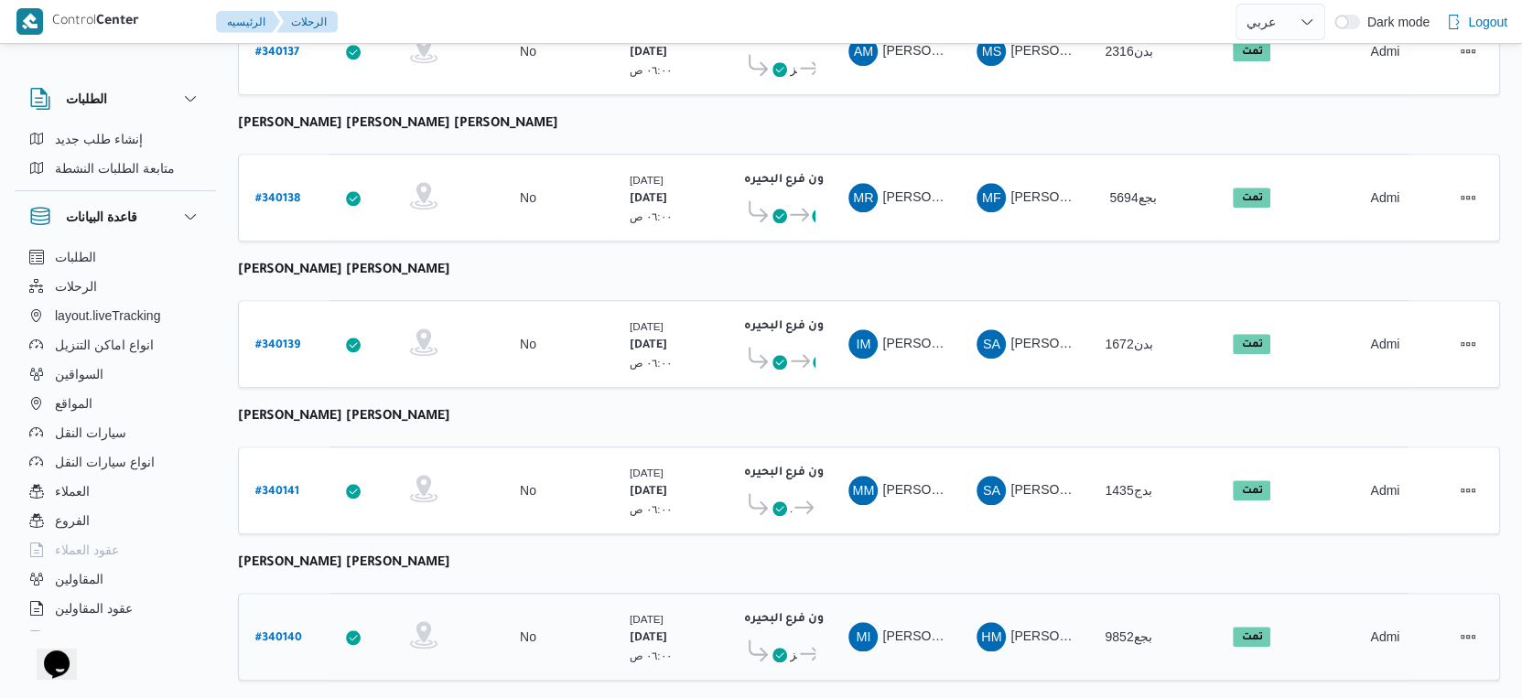
click at [271, 632] on b "# 340140" at bounding box center [278, 638] width 47 height 13
select select "ar"
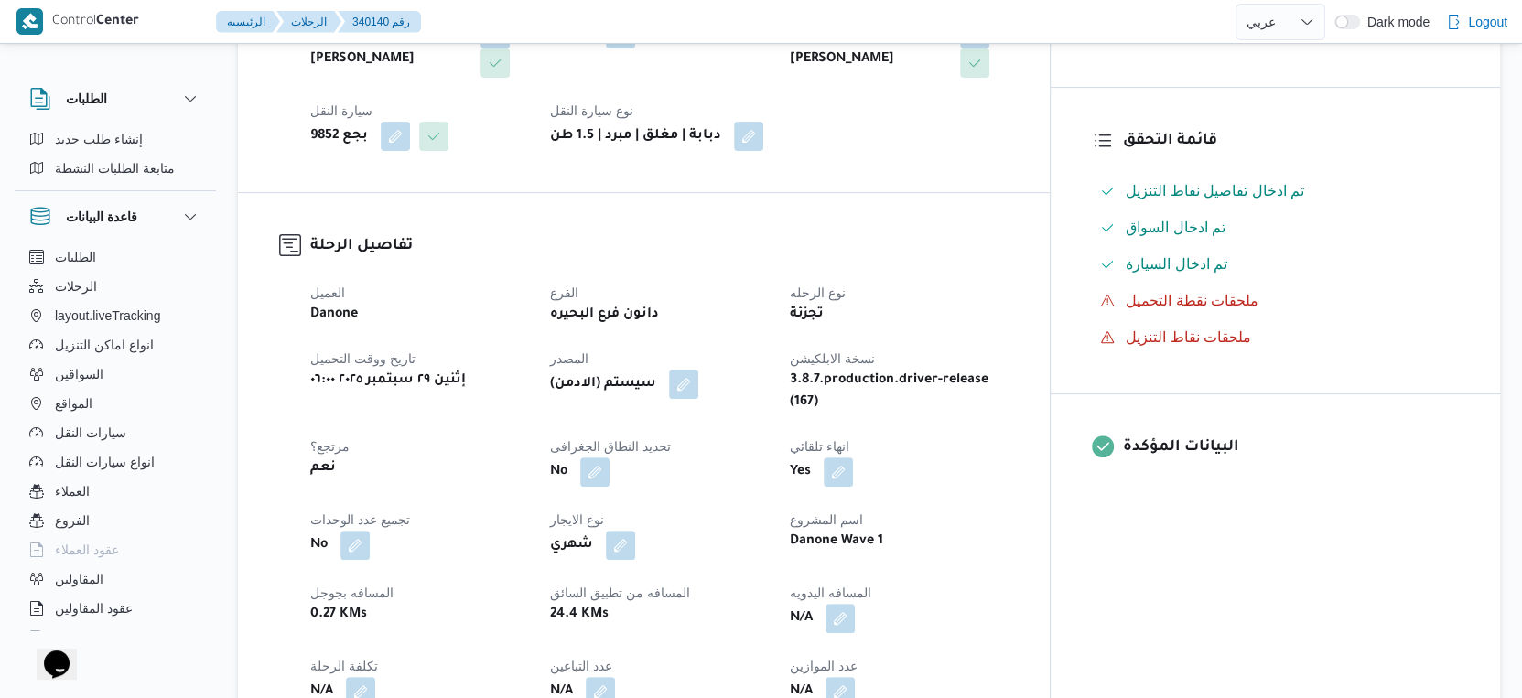
scroll to position [610, 0]
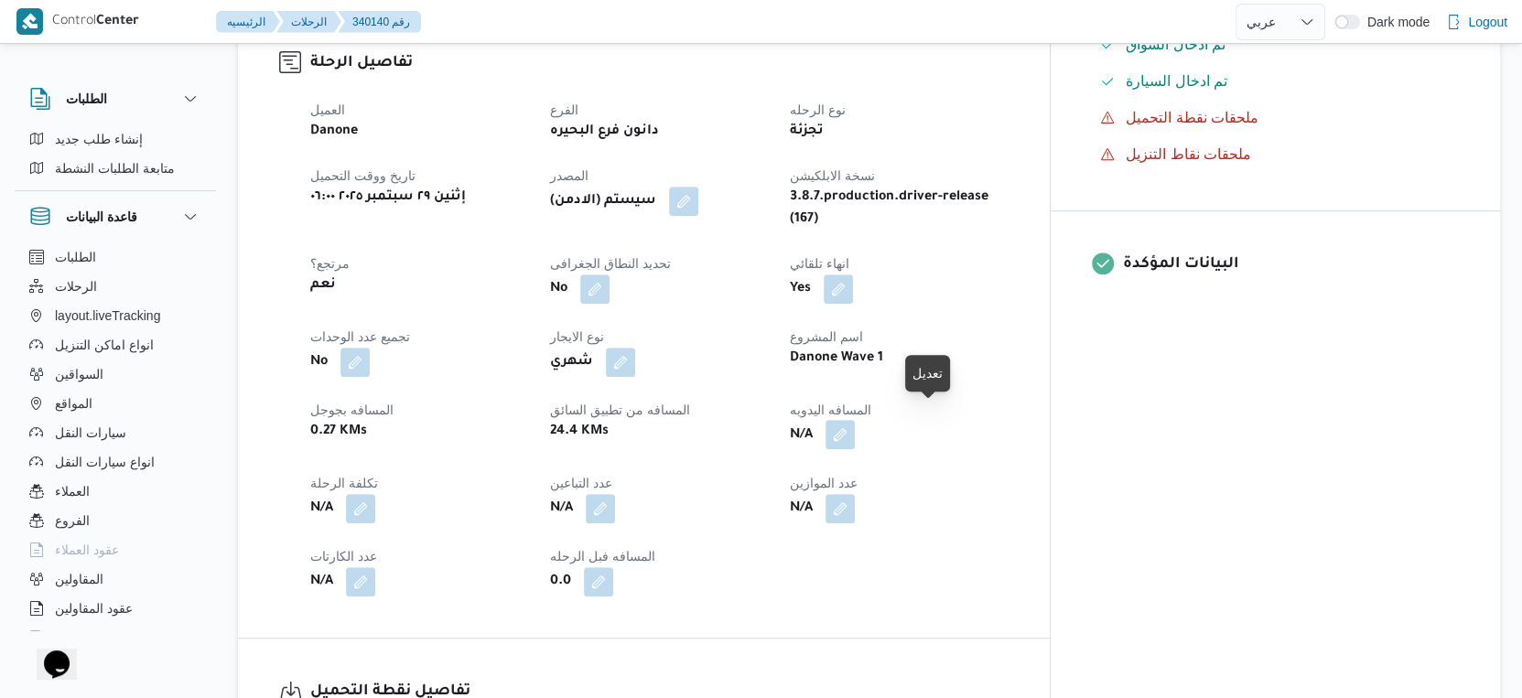
click at [855, 420] on button "button" at bounding box center [839, 434] width 29 height 29
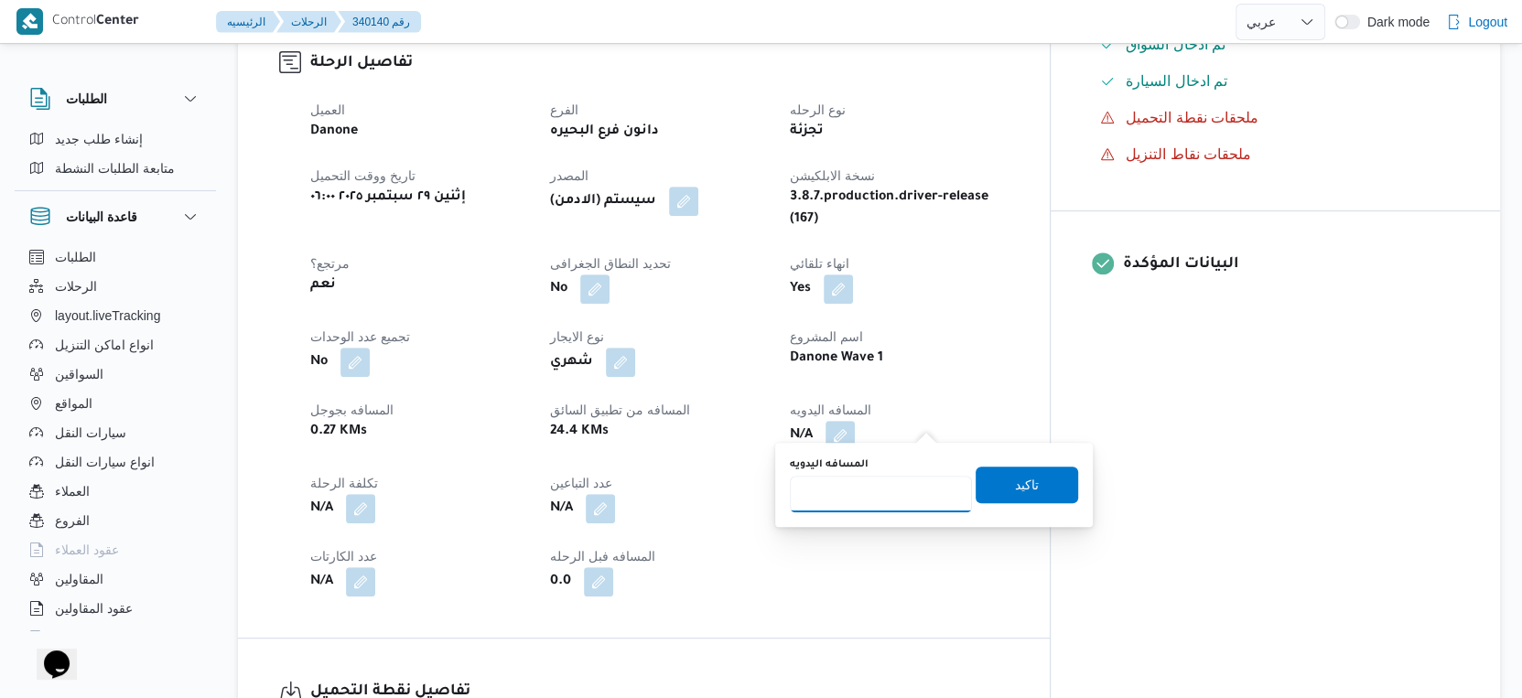
click at [886, 501] on input "المسافه اليدويه" at bounding box center [881, 494] width 182 height 37
type input "28"
click at [994, 478] on span "تاكيد" at bounding box center [1027, 484] width 103 height 37
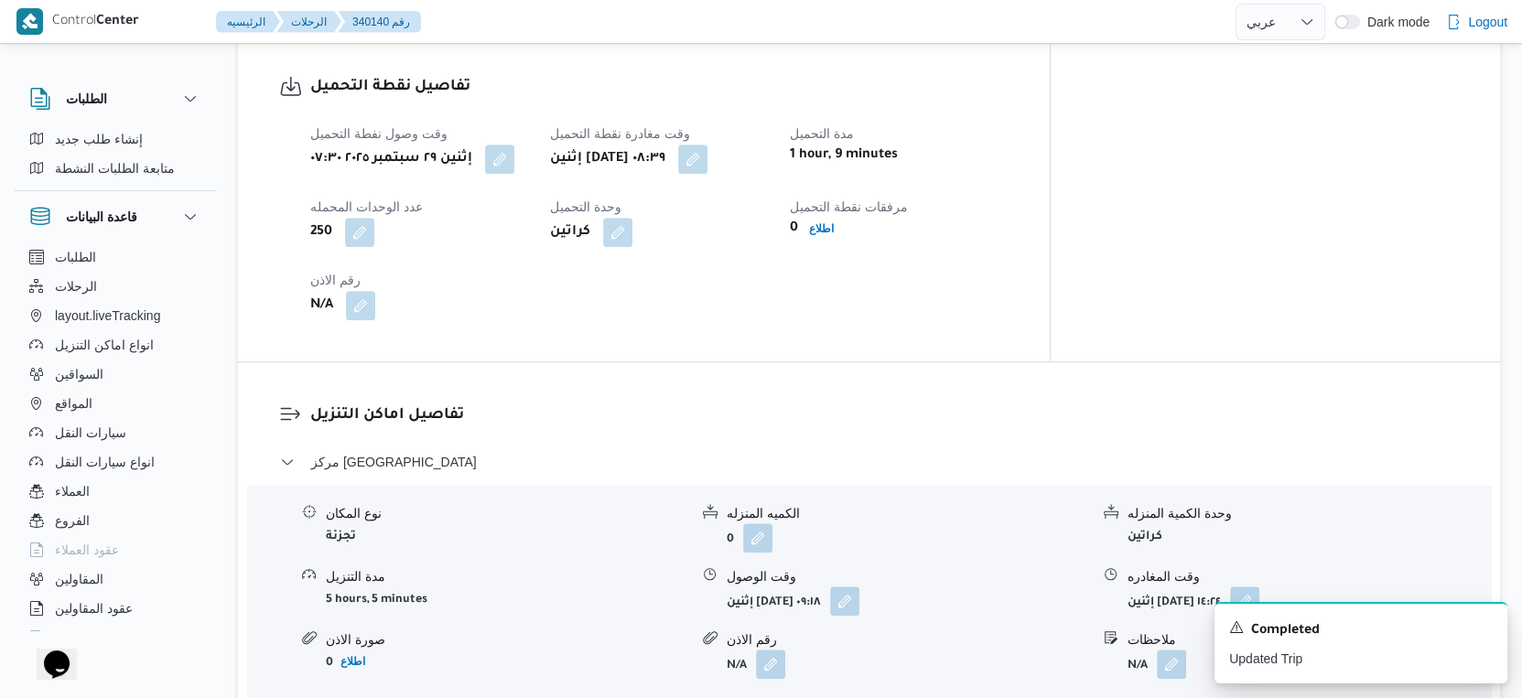
scroll to position [1220, 0]
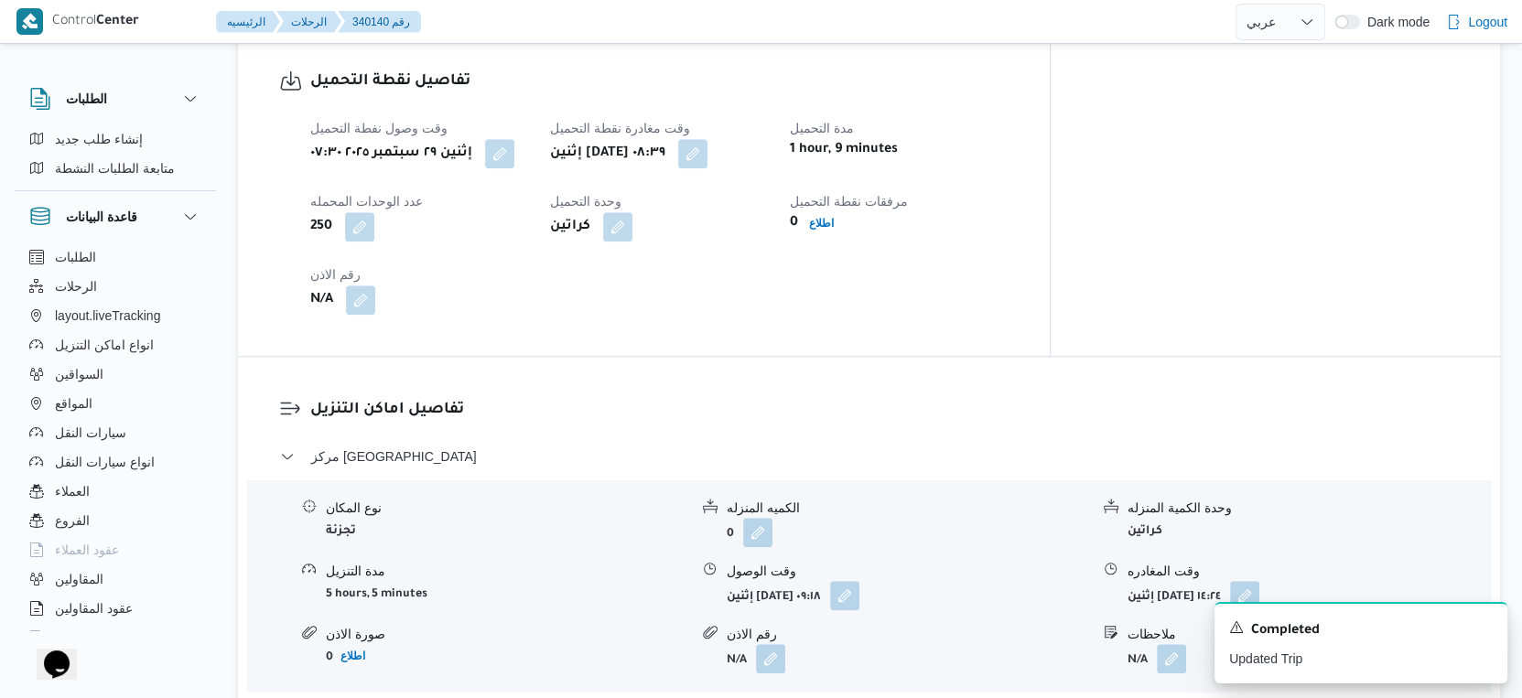
click at [620, 308] on div "وقت وصول نفطة التحميل إثنين ٢٩ سبتمبر ٢٠٢٥ ٠٧:٣٠ وقت مغادرة نقطة التحميل إثنين …" at bounding box center [659, 216] width 720 height 220
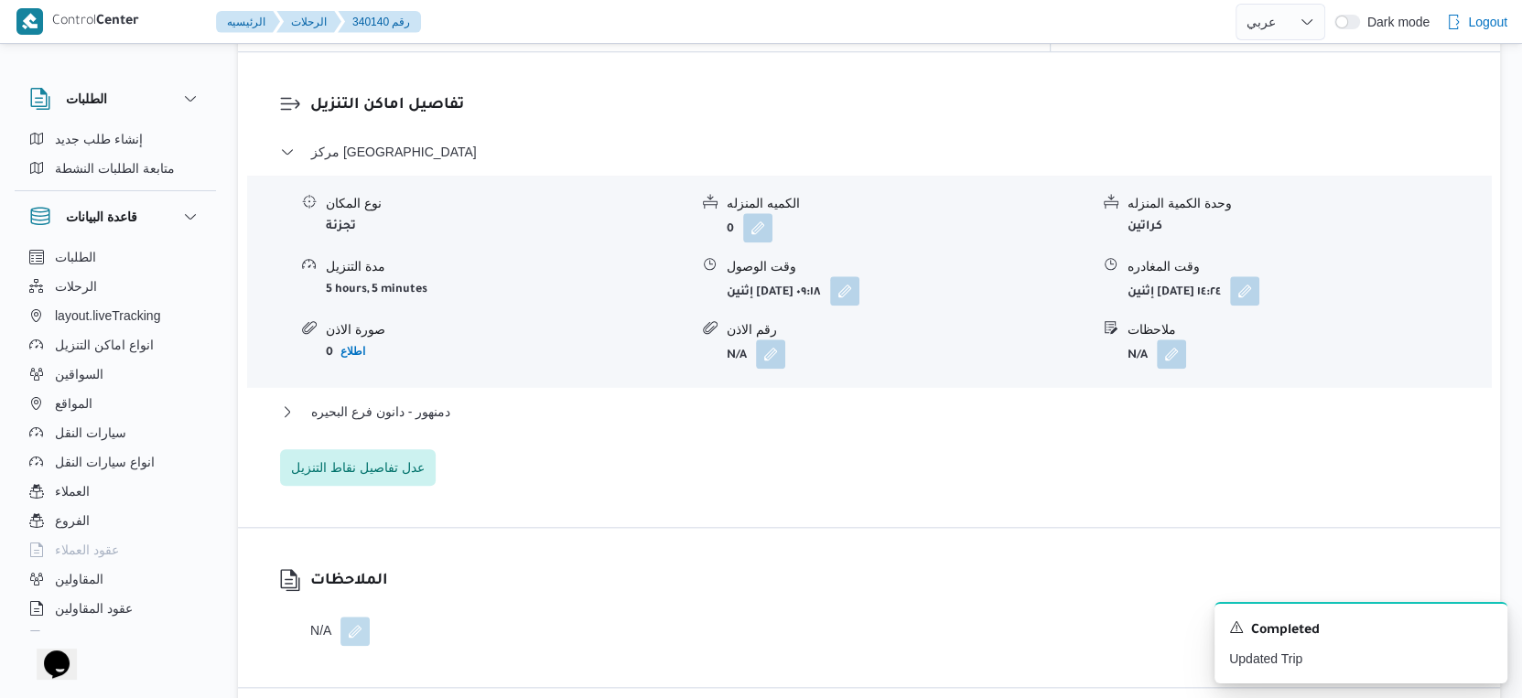
scroll to position [1526, 0]
click at [470, 400] on button "دمنهور - دانون فرع البحيره" at bounding box center [869, 411] width 1179 height 22
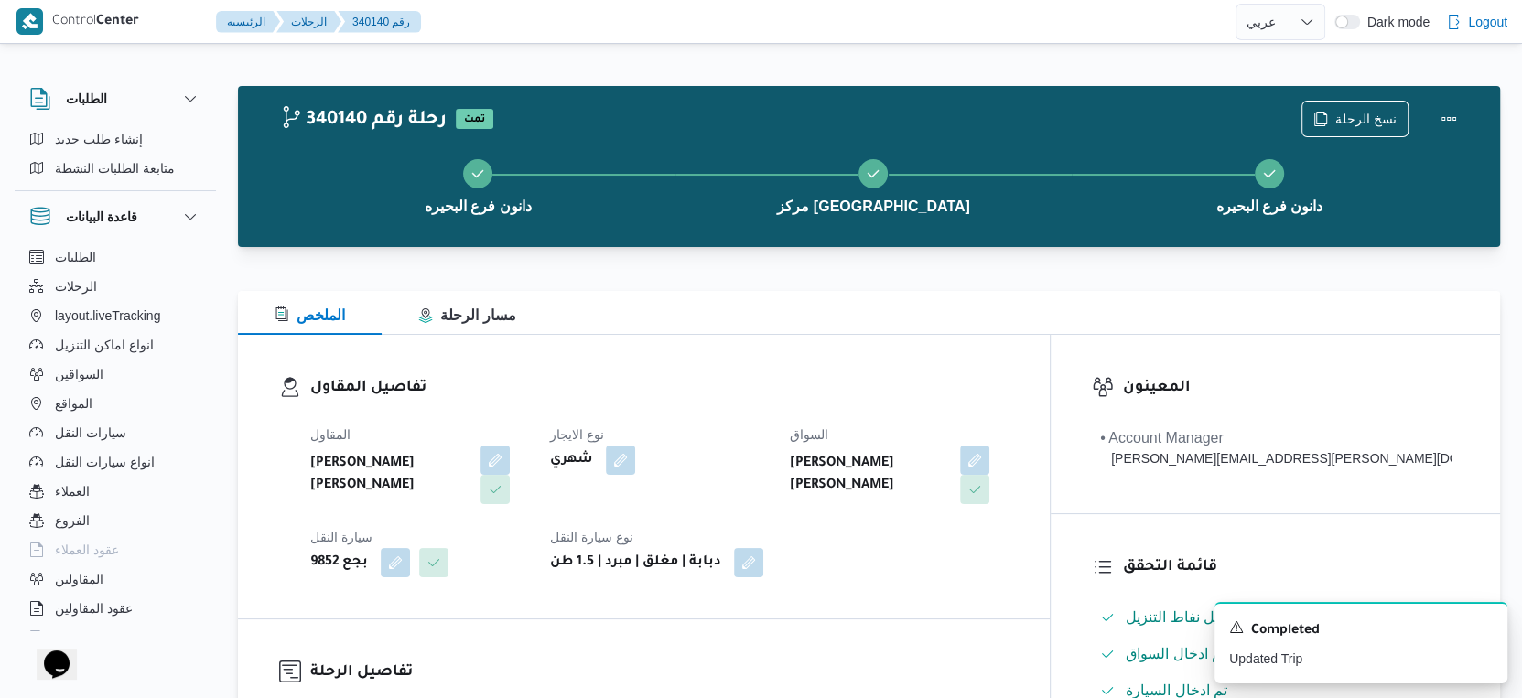
scroll to position [508, 0]
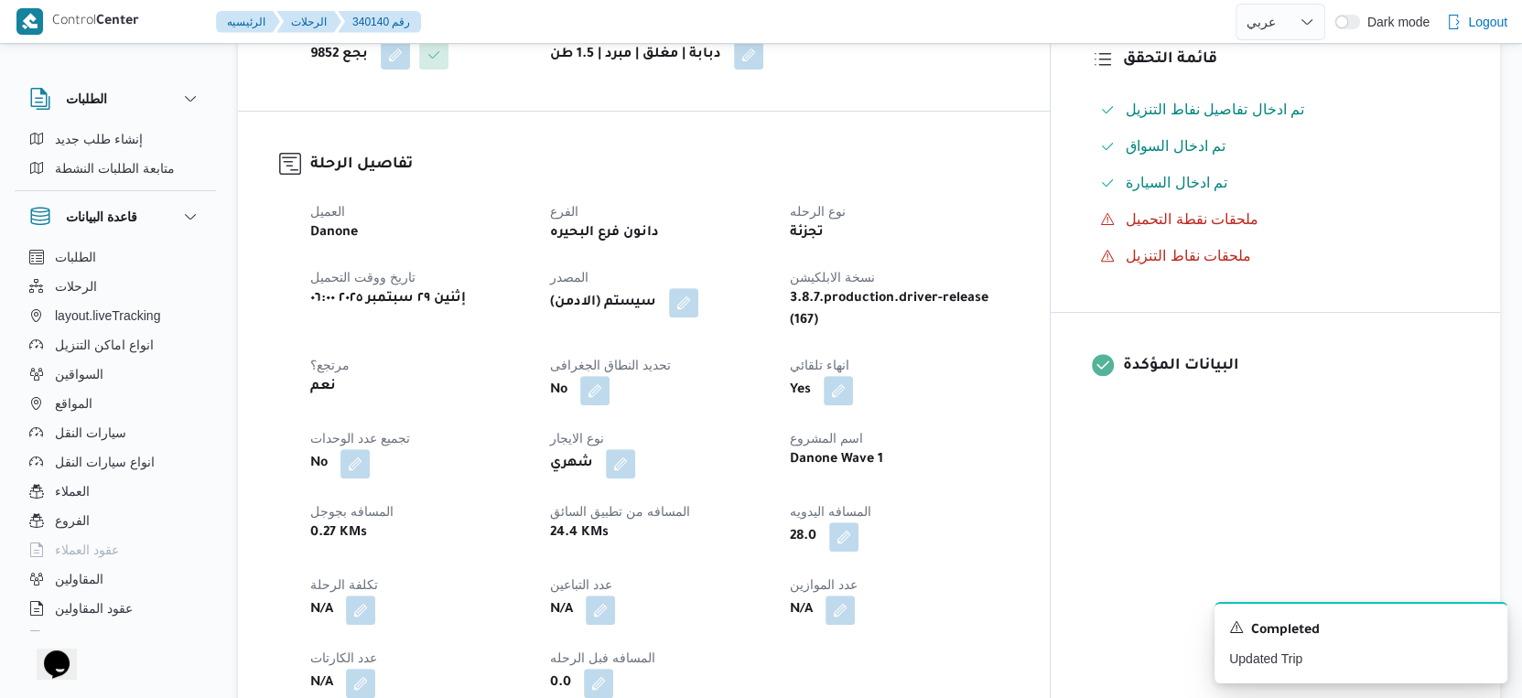
select select "ar"
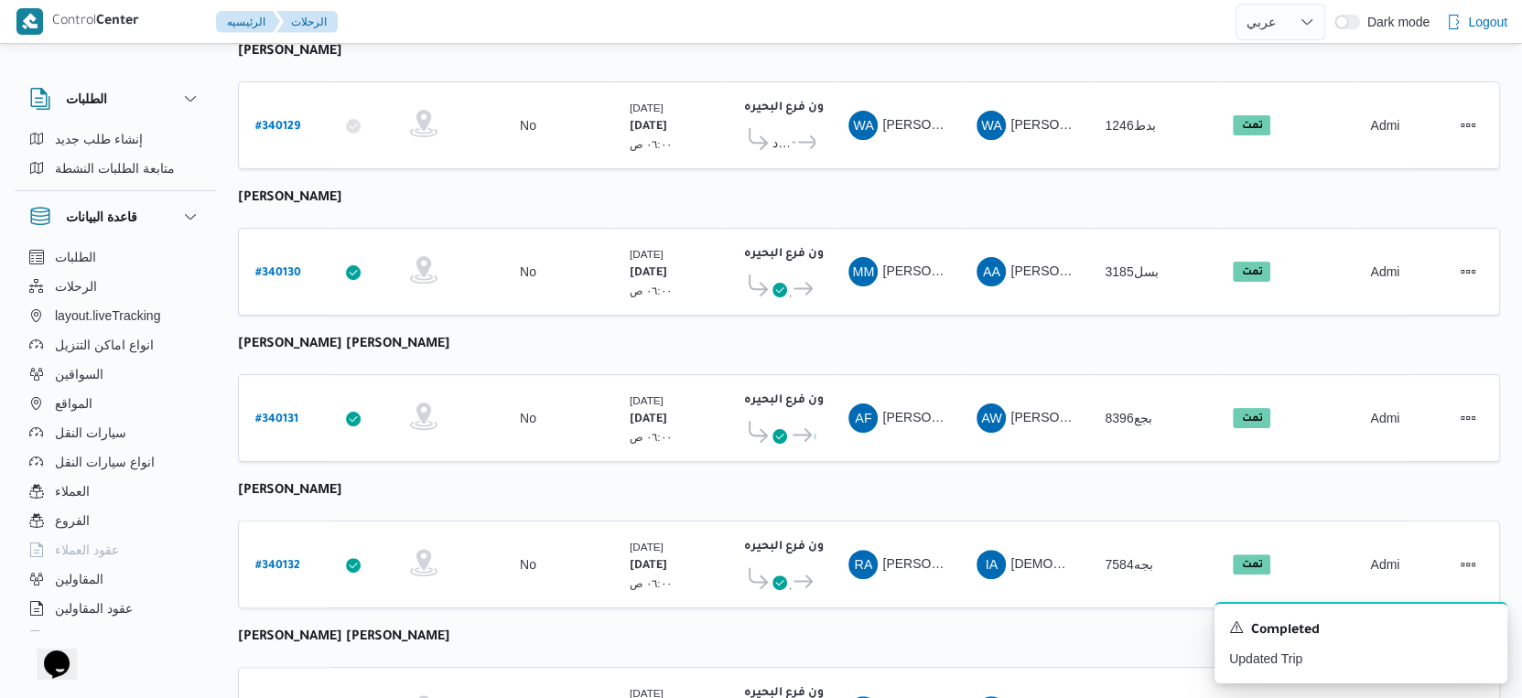
scroll to position [113, 0]
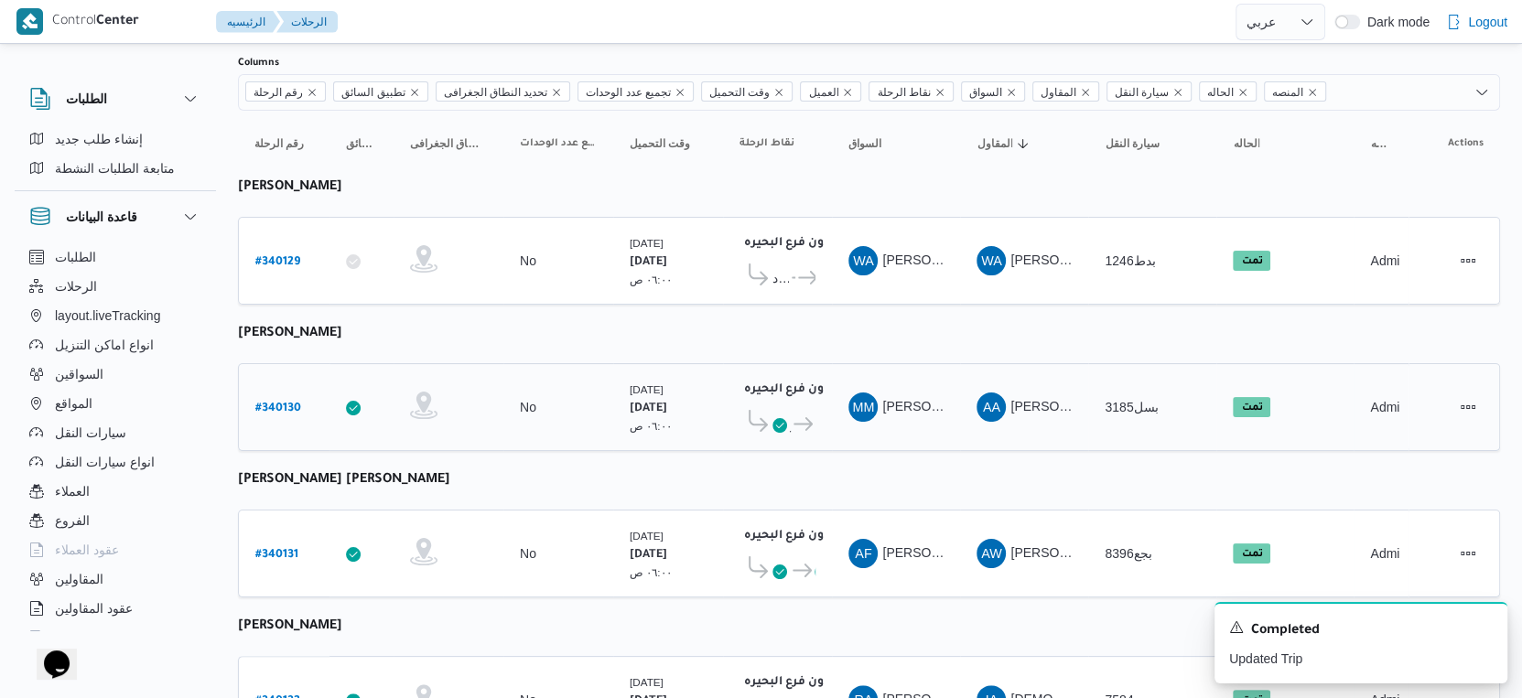
click at [287, 403] on b "# 340130" at bounding box center [278, 409] width 46 height 13
select select "ar"
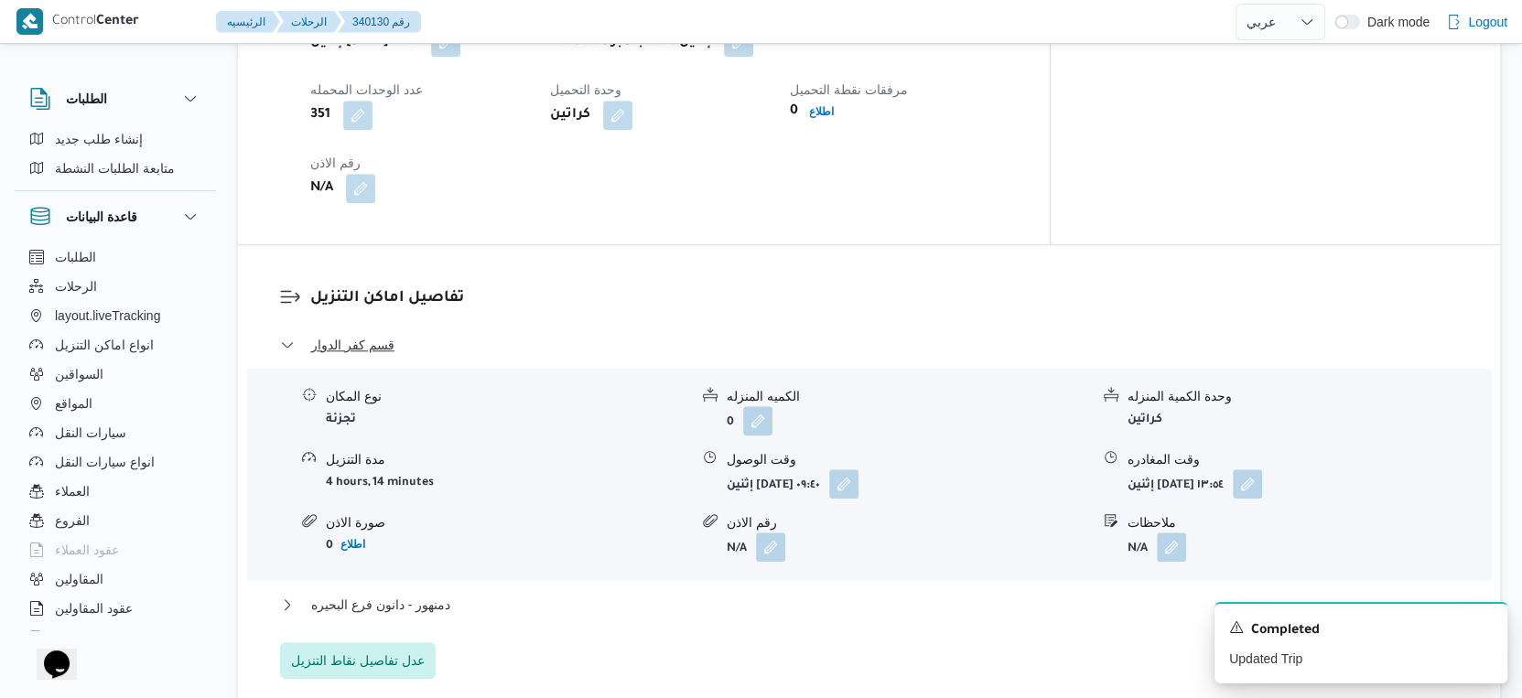
scroll to position [1423, 0]
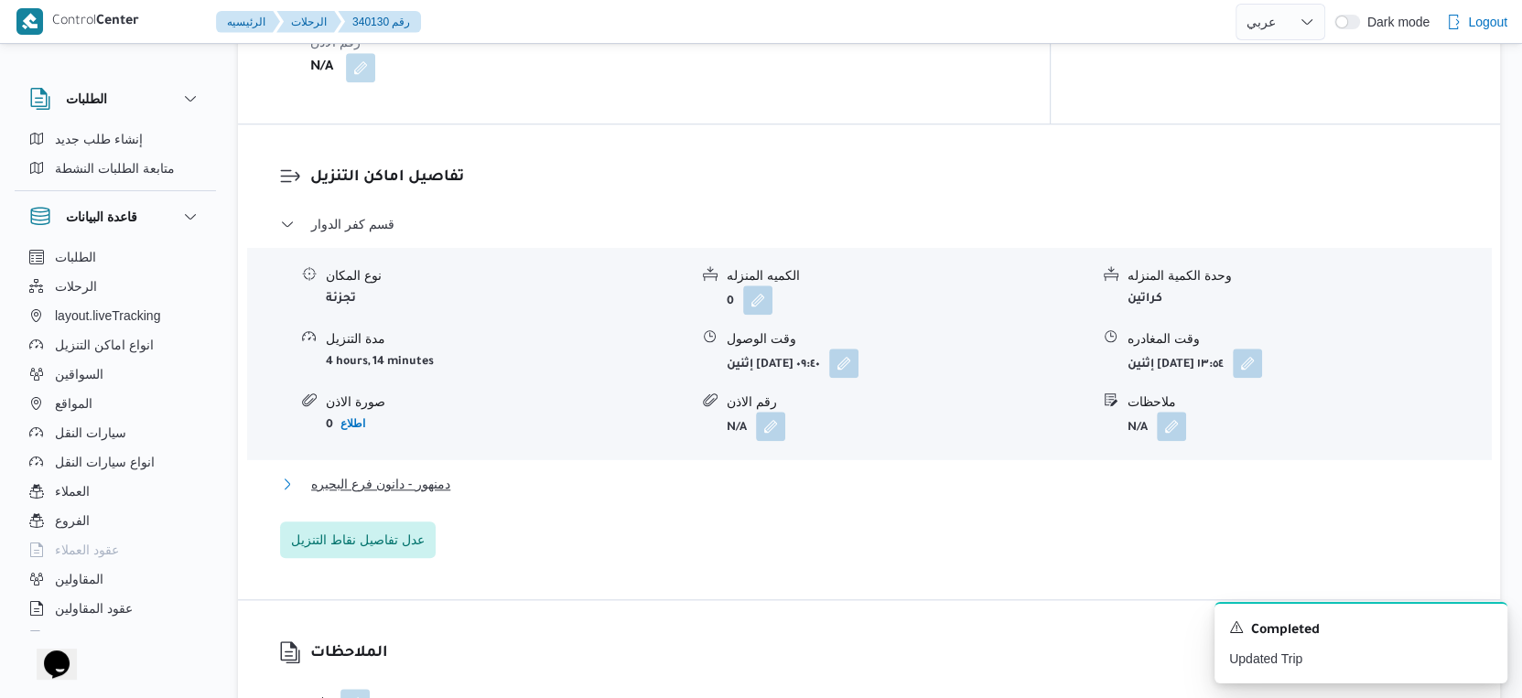
click at [452, 495] on button "دمنهور - دانون فرع البحيره" at bounding box center [869, 484] width 1179 height 22
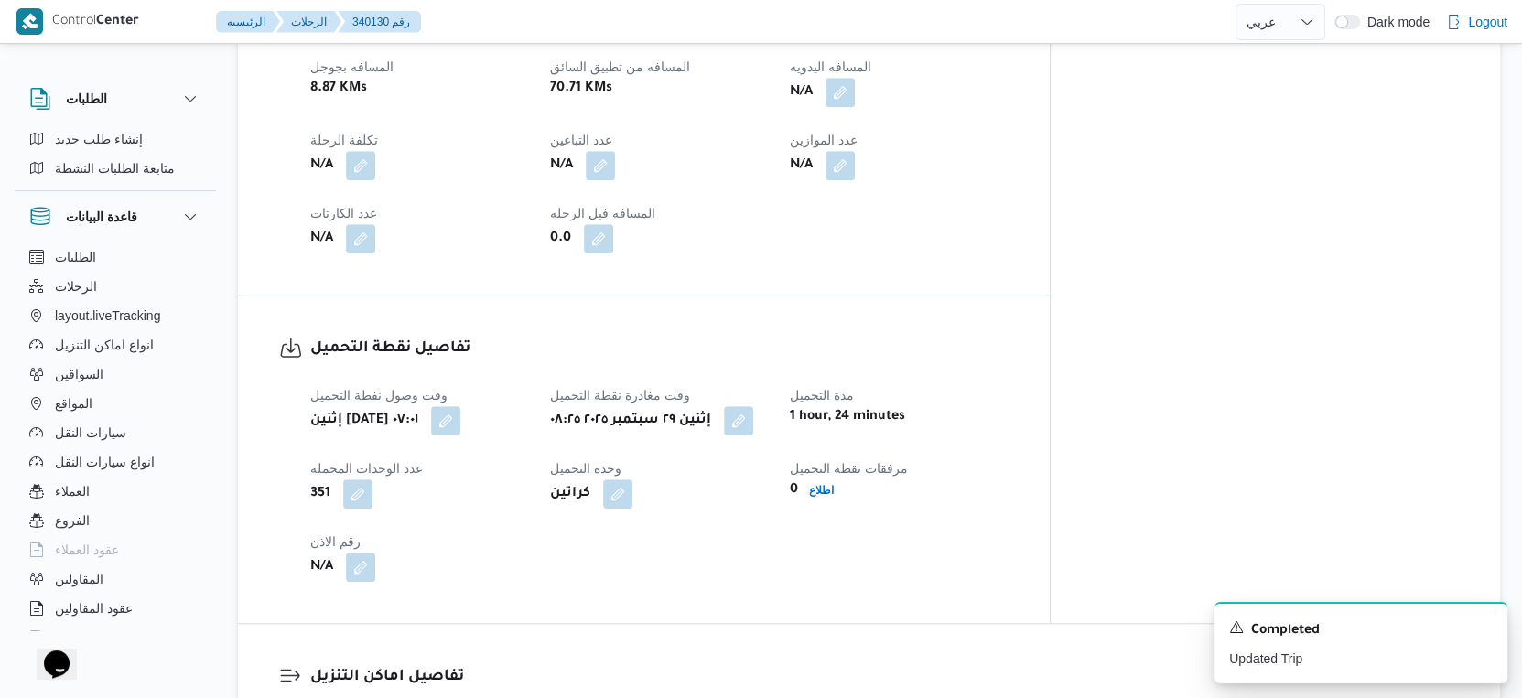
scroll to position [813, 0]
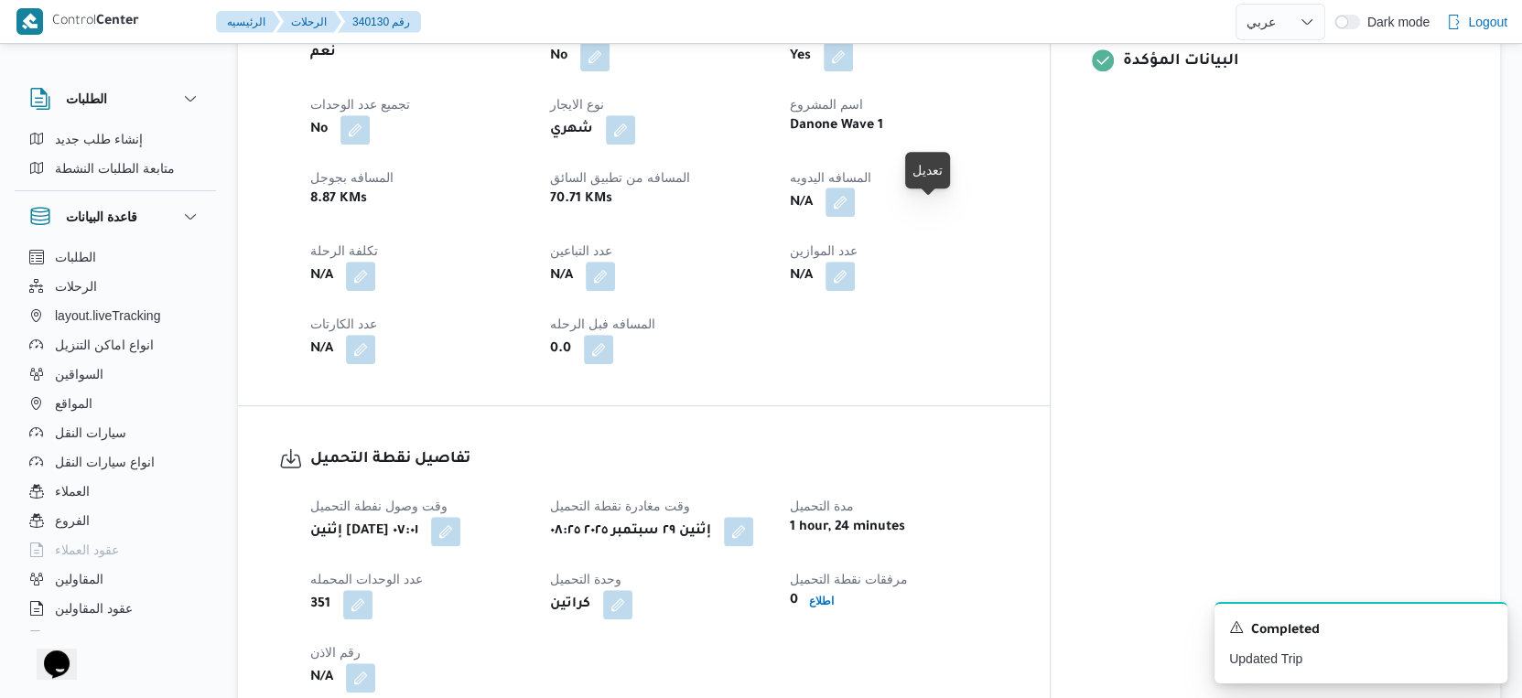
click at [855, 208] on button "button" at bounding box center [839, 202] width 29 height 29
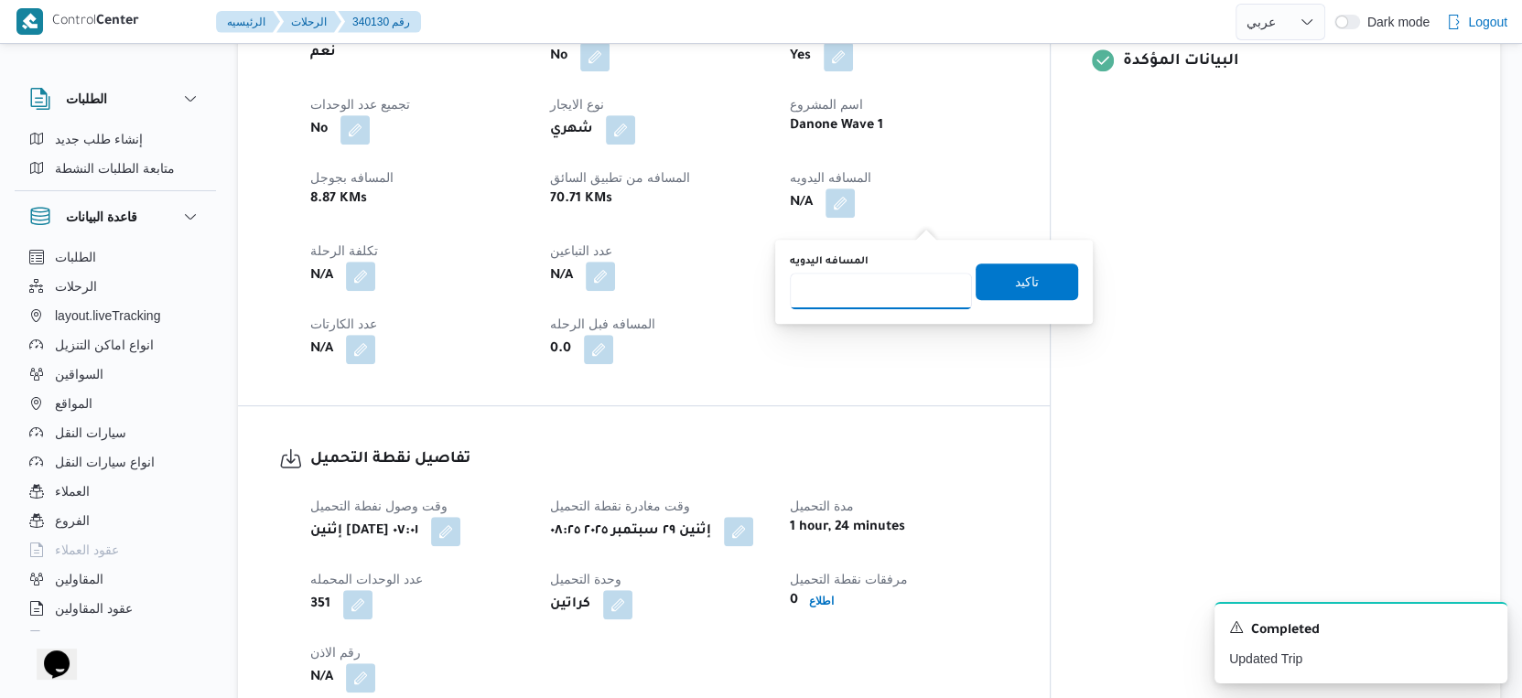
click at [881, 293] on input "المسافه اليدويه" at bounding box center [881, 291] width 182 height 37
type input "91"
click at [1026, 287] on span "تاكيد" at bounding box center [1027, 281] width 103 height 37
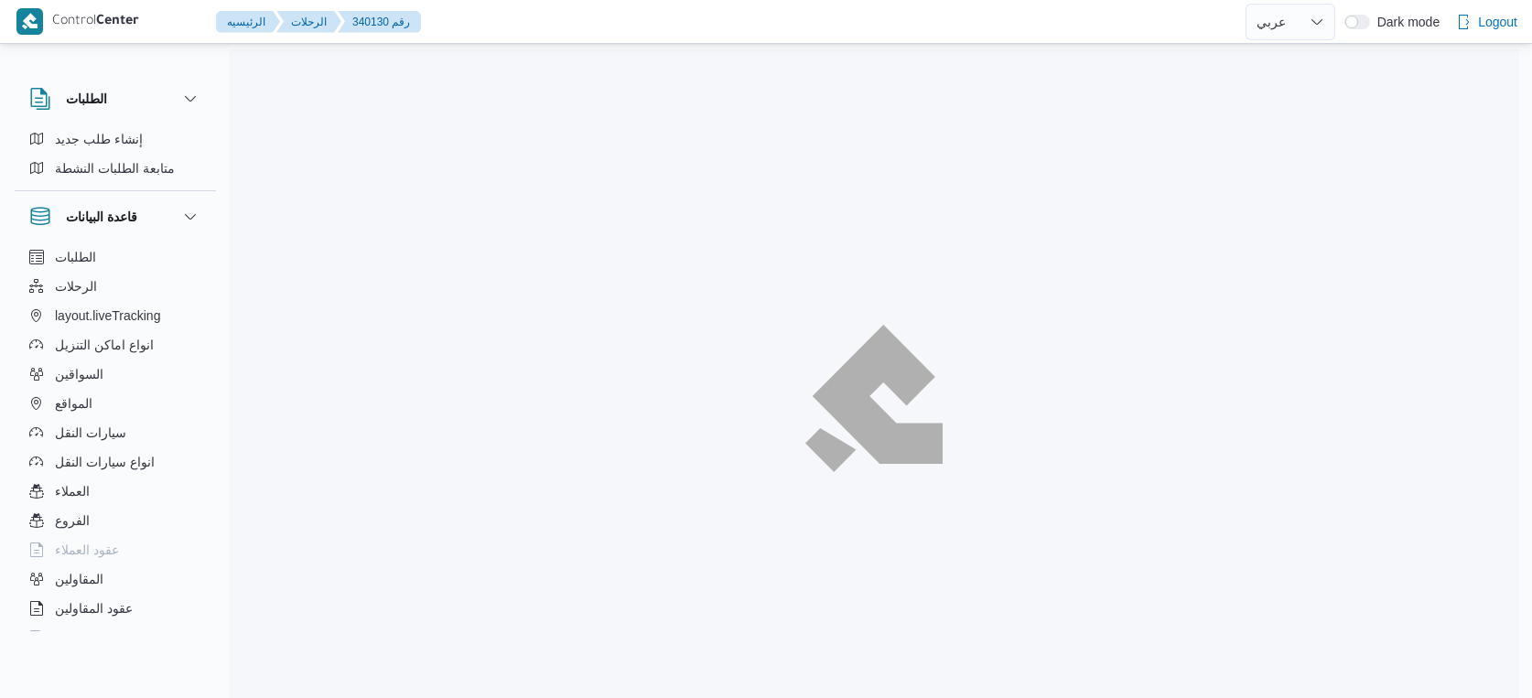
select select "ar"
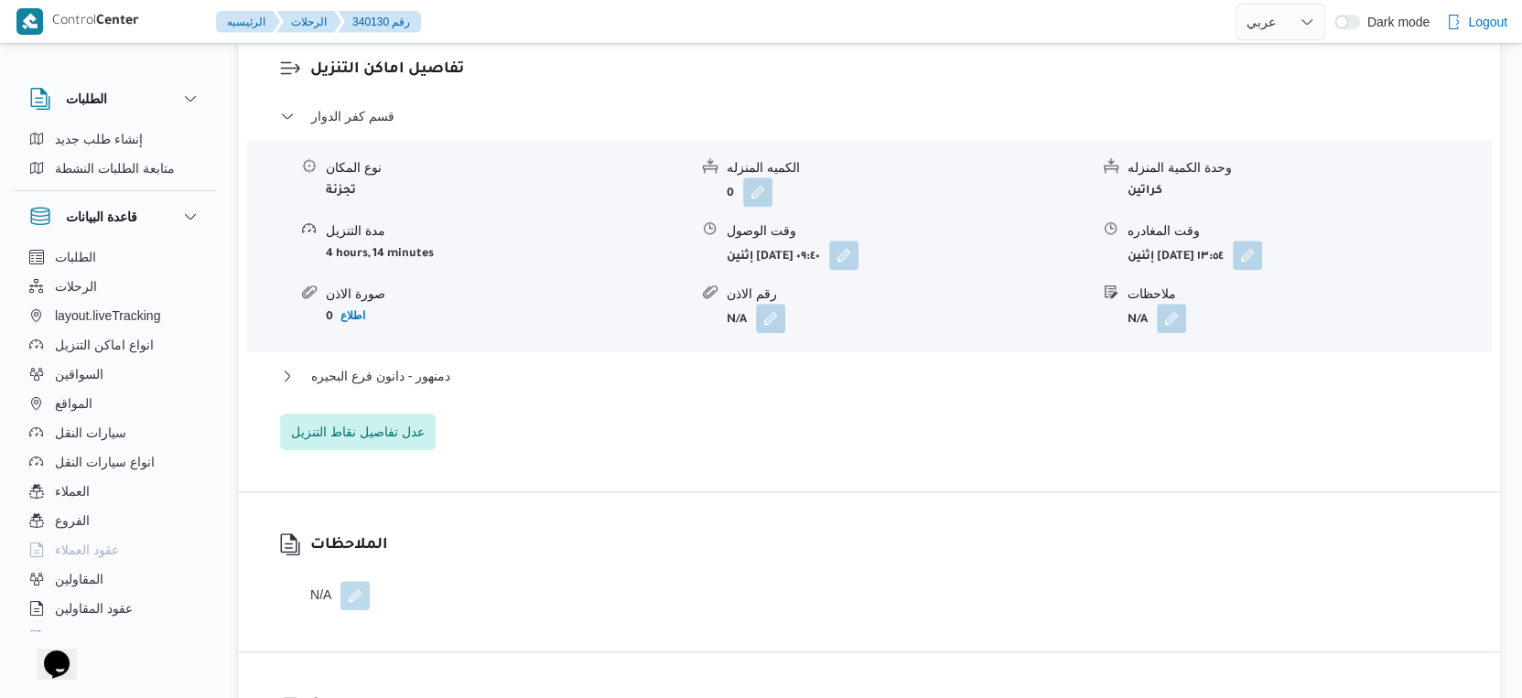
scroll to position [1626, 0]
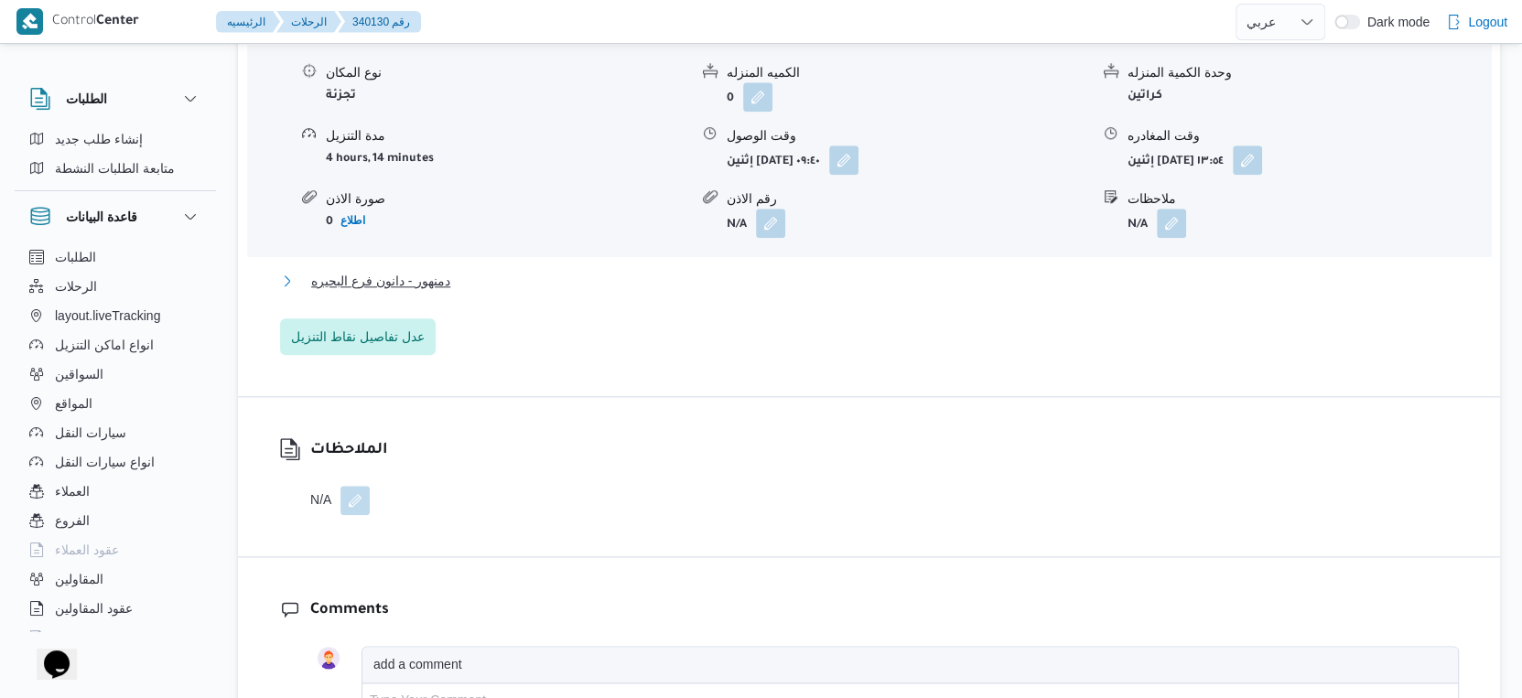
click at [474, 292] on button "دمنهور - دانون فرع البحيره" at bounding box center [869, 281] width 1179 height 22
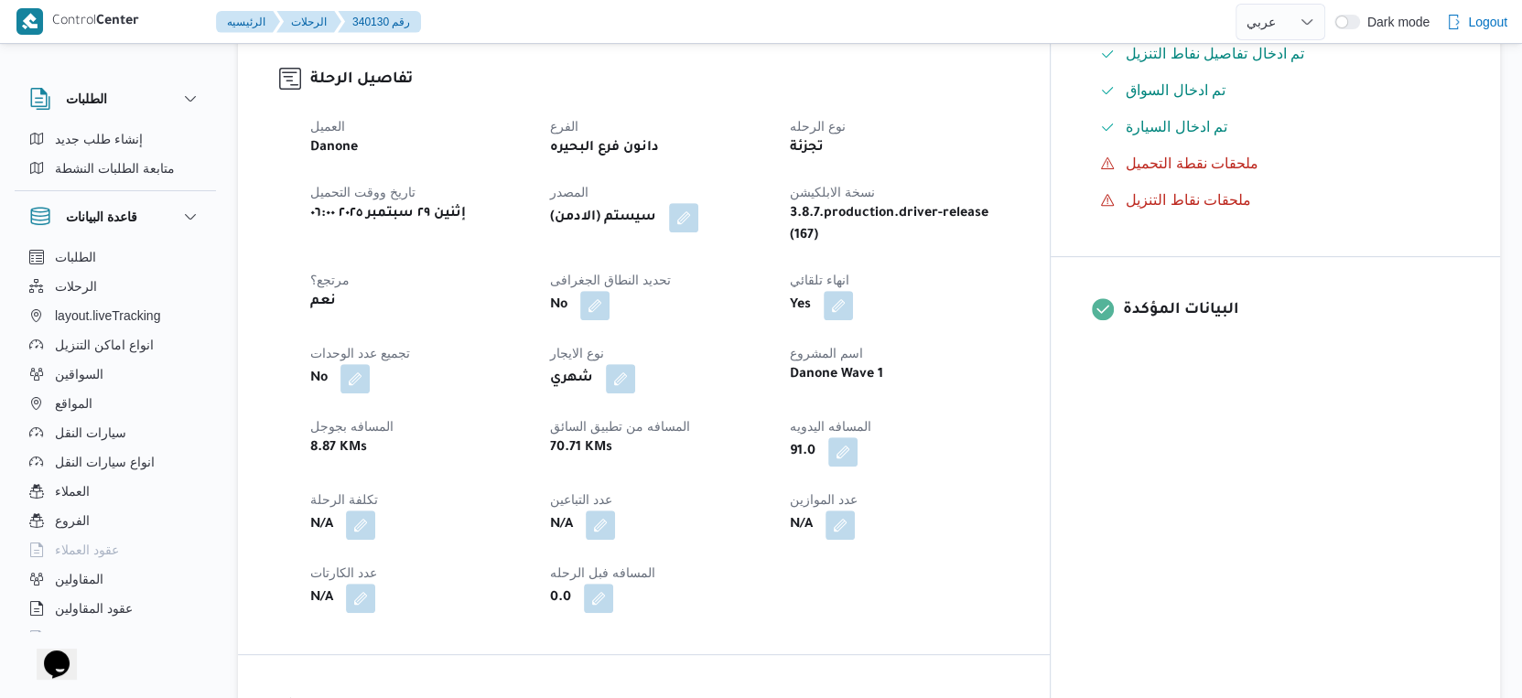
scroll to position [610, 0]
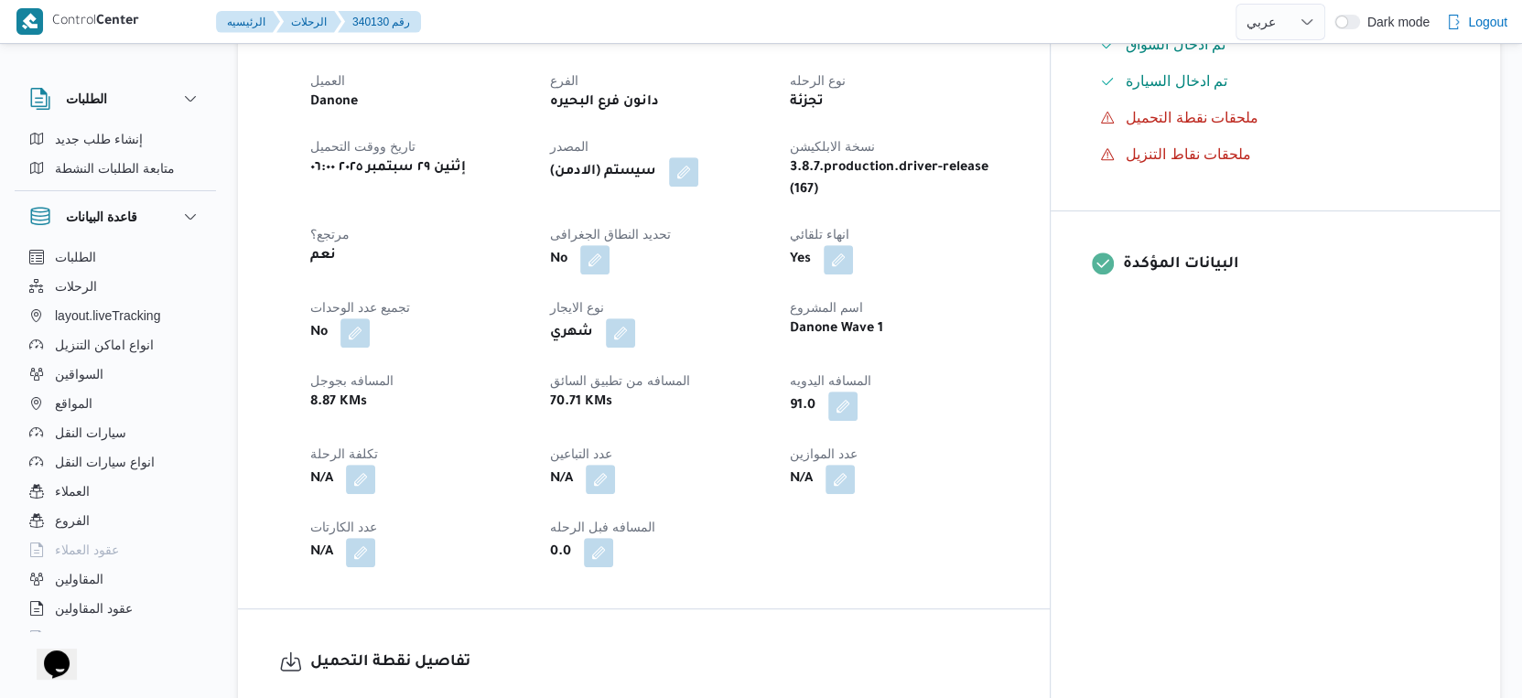
select select "ar"
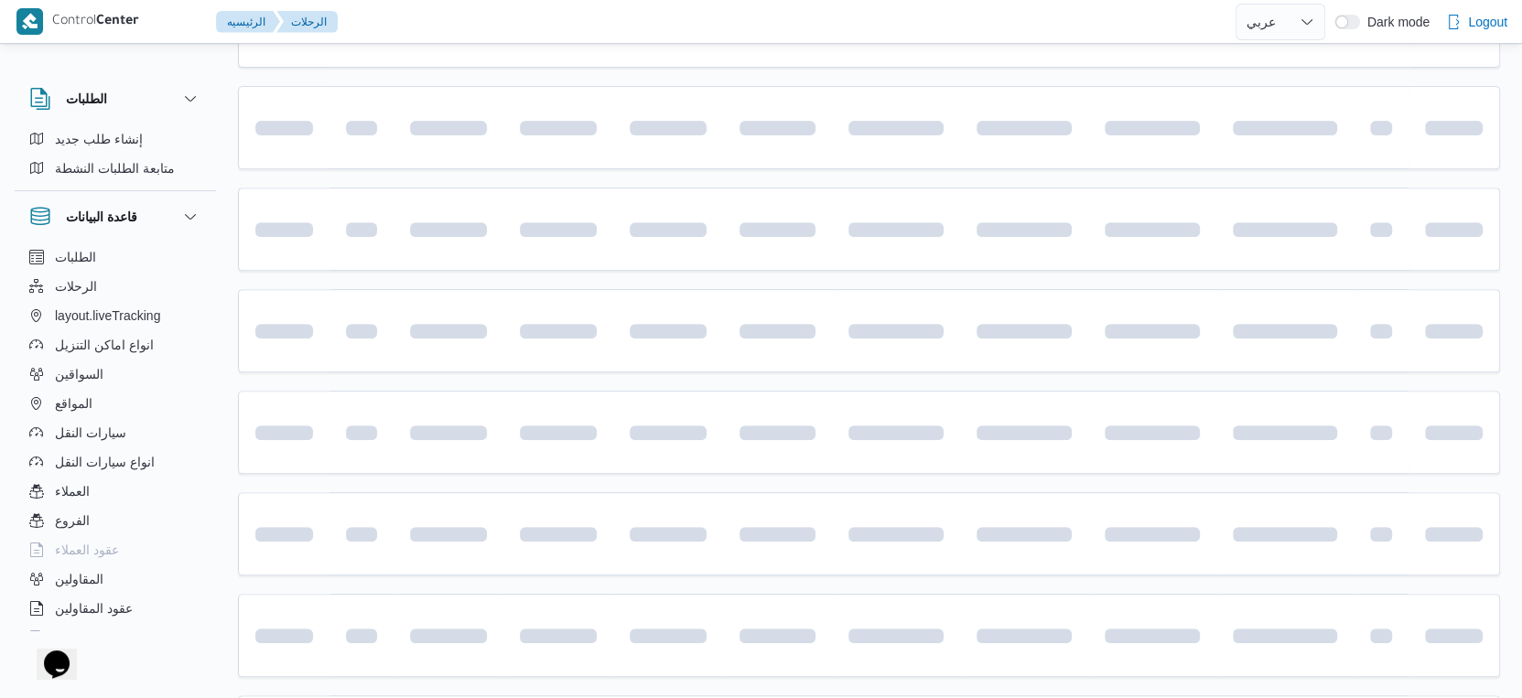
scroll to position [113, 0]
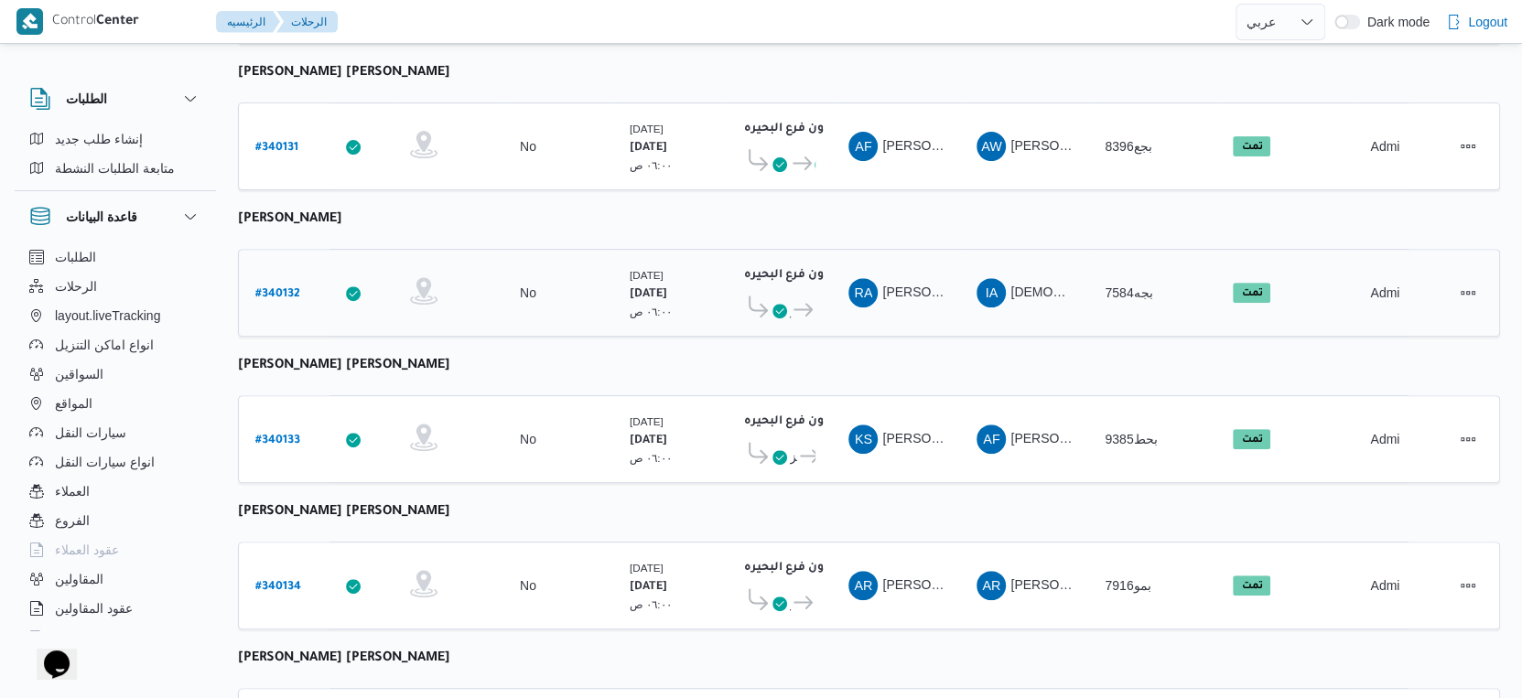
click at [277, 288] on b "# 340132" at bounding box center [277, 294] width 45 height 13
select select "ar"
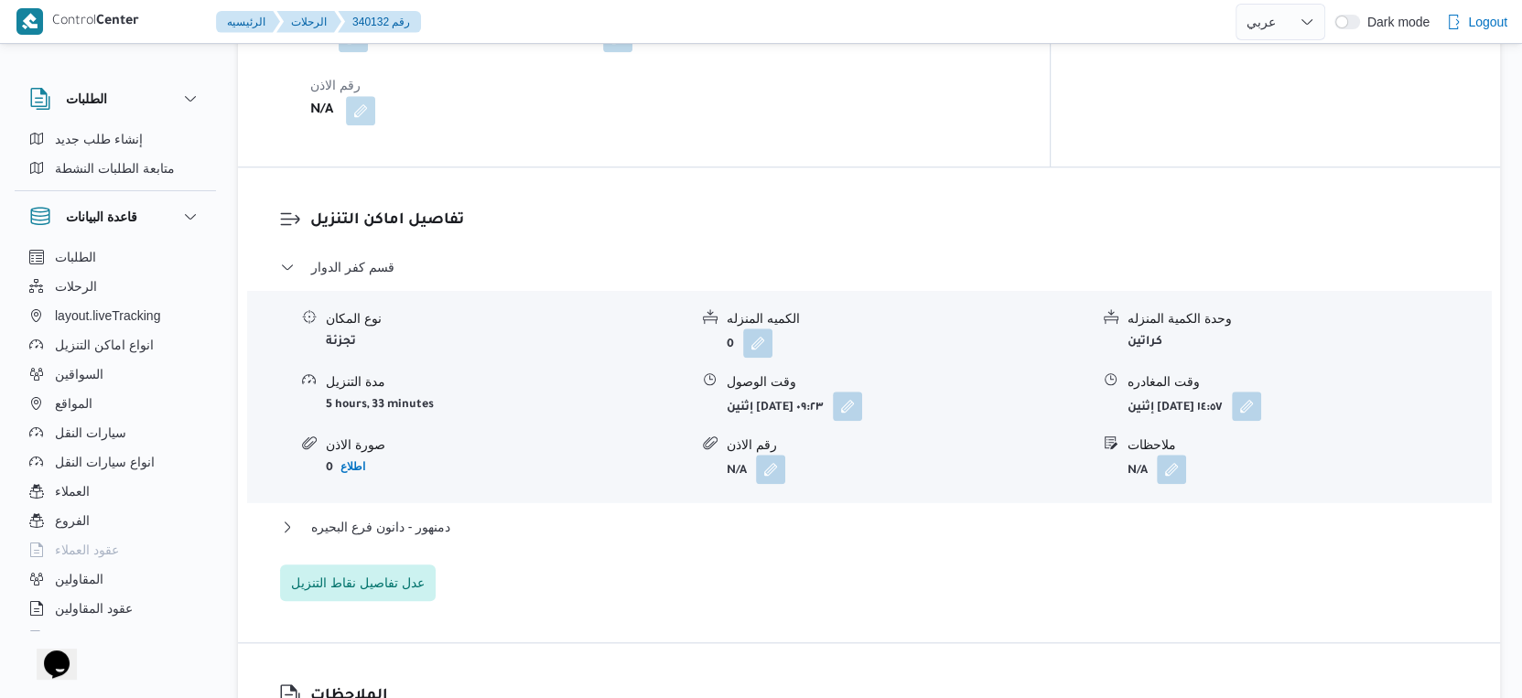
scroll to position [1435, 0]
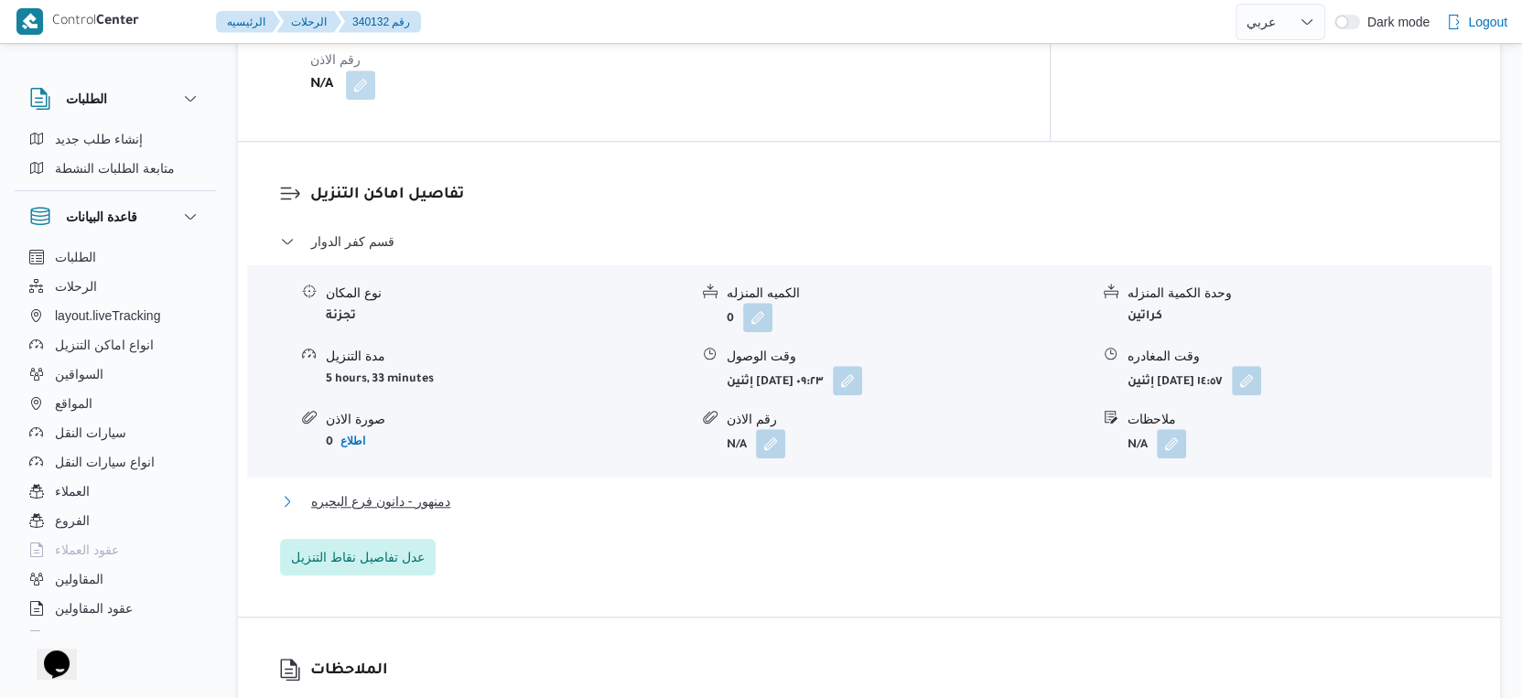
click at [493, 491] on button "دمنهور - دانون فرع البحيره" at bounding box center [869, 502] width 1179 height 22
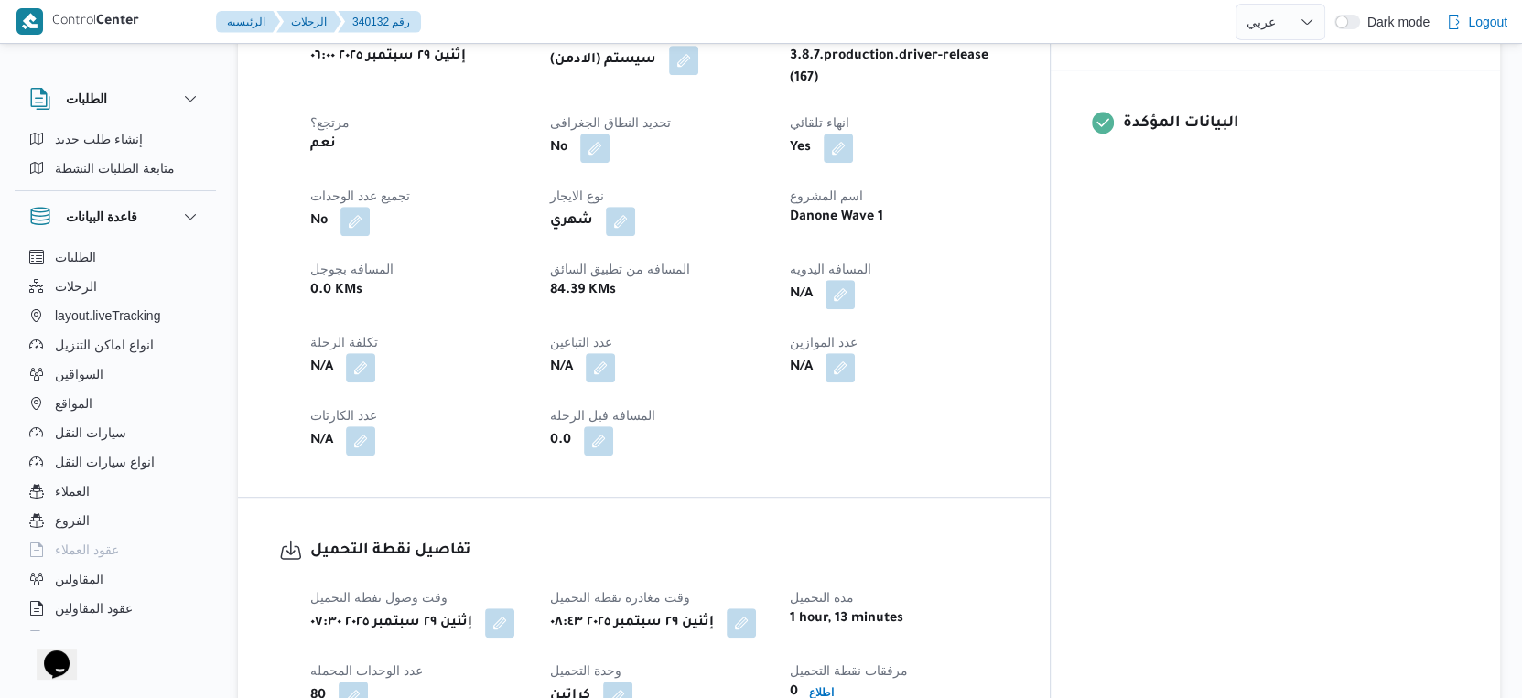
scroll to position [723, 0]
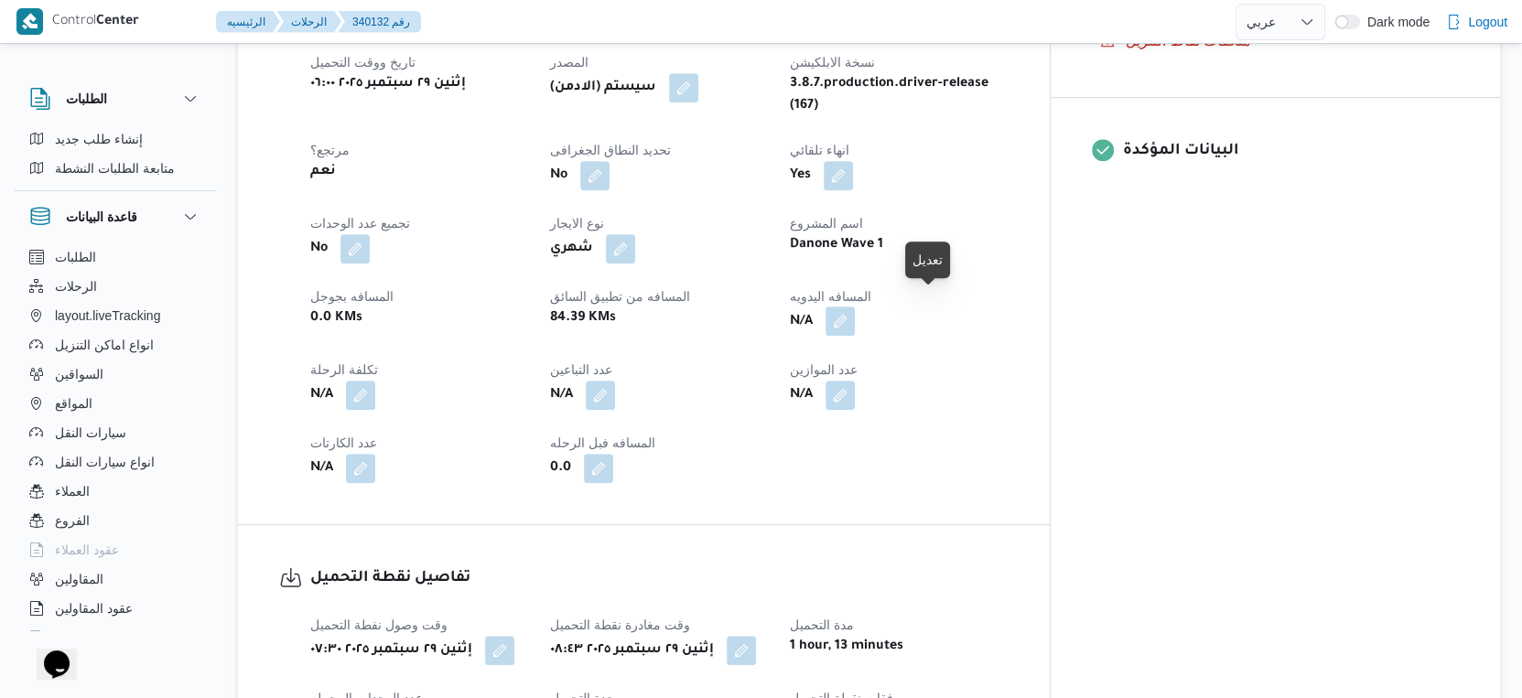
click at [855, 307] on button "button" at bounding box center [839, 321] width 29 height 29
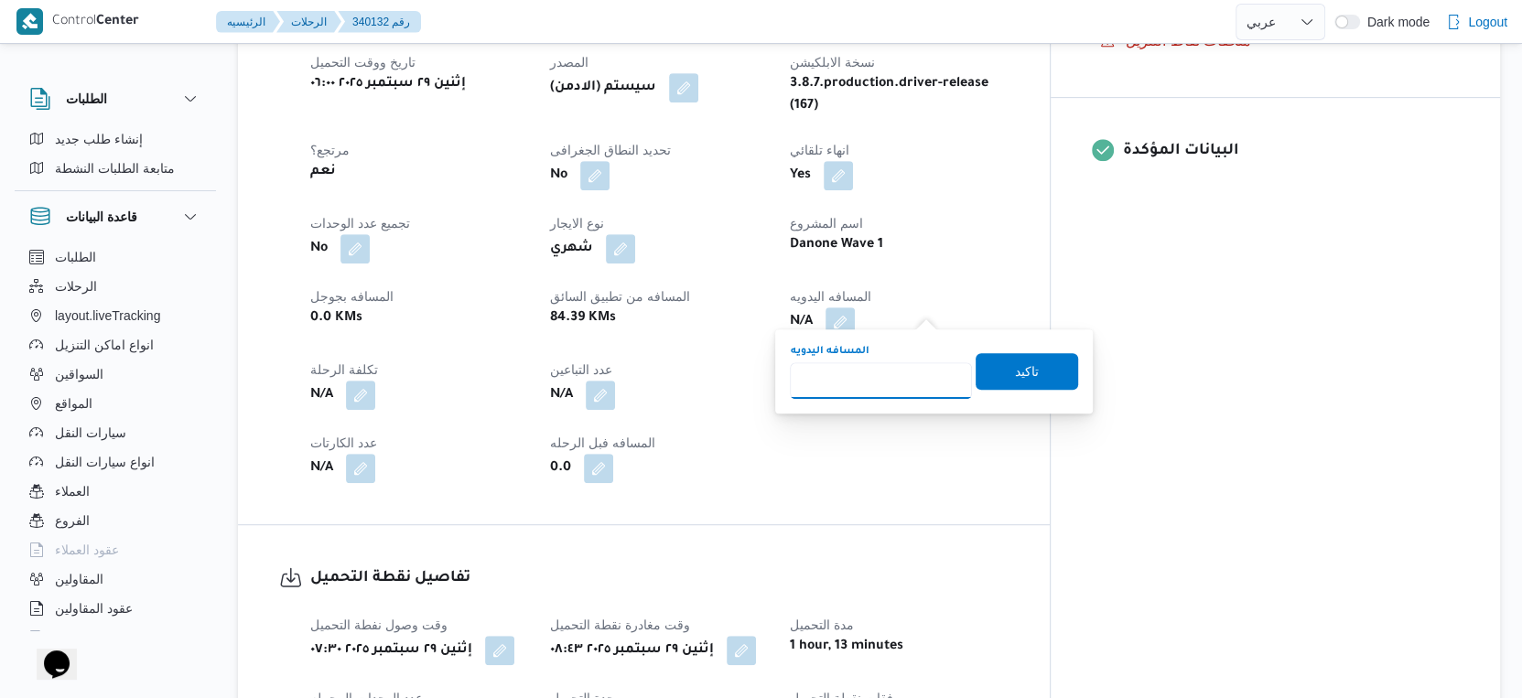
click at [868, 382] on input "المسافه اليدويه" at bounding box center [881, 380] width 182 height 37
type input "108"
click at [998, 368] on span "تاكيد" at bounding box center [1027, 370] width 103 height 37
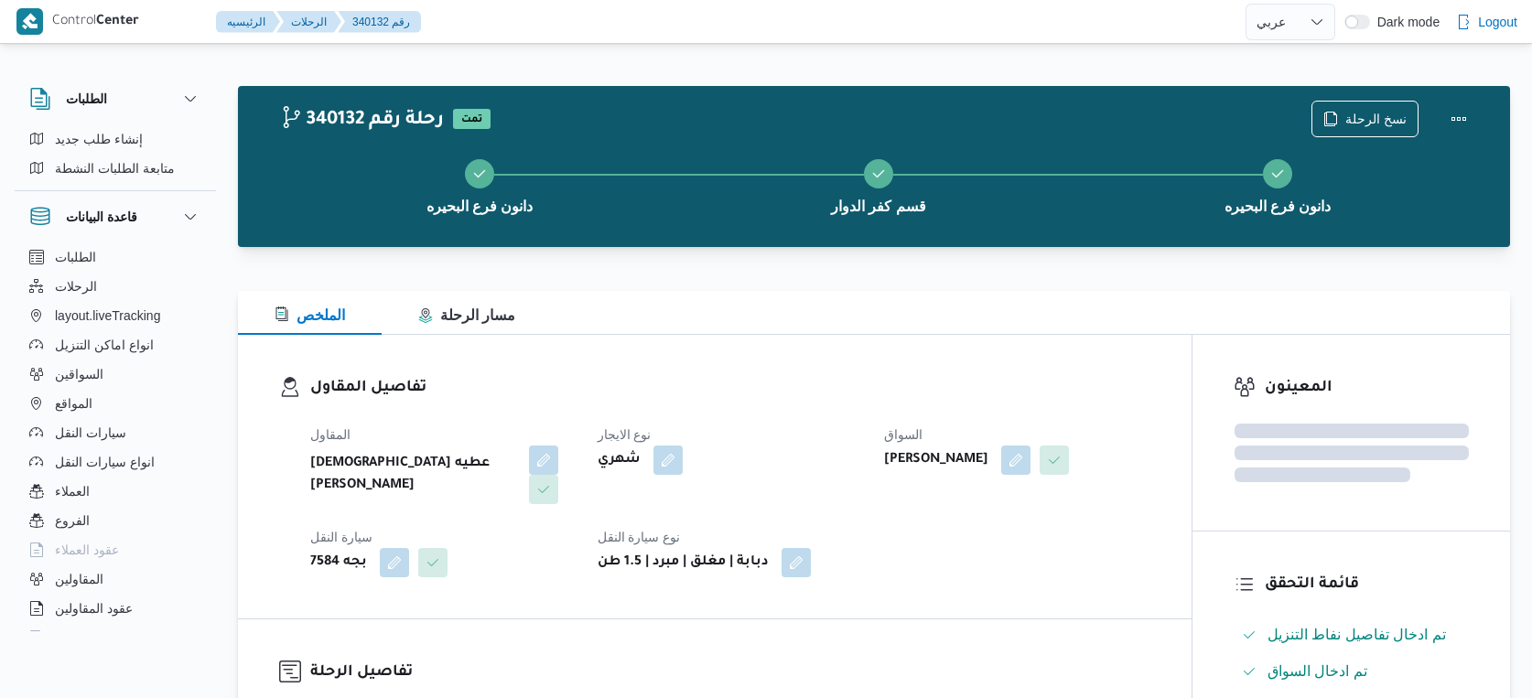
select select "ar"
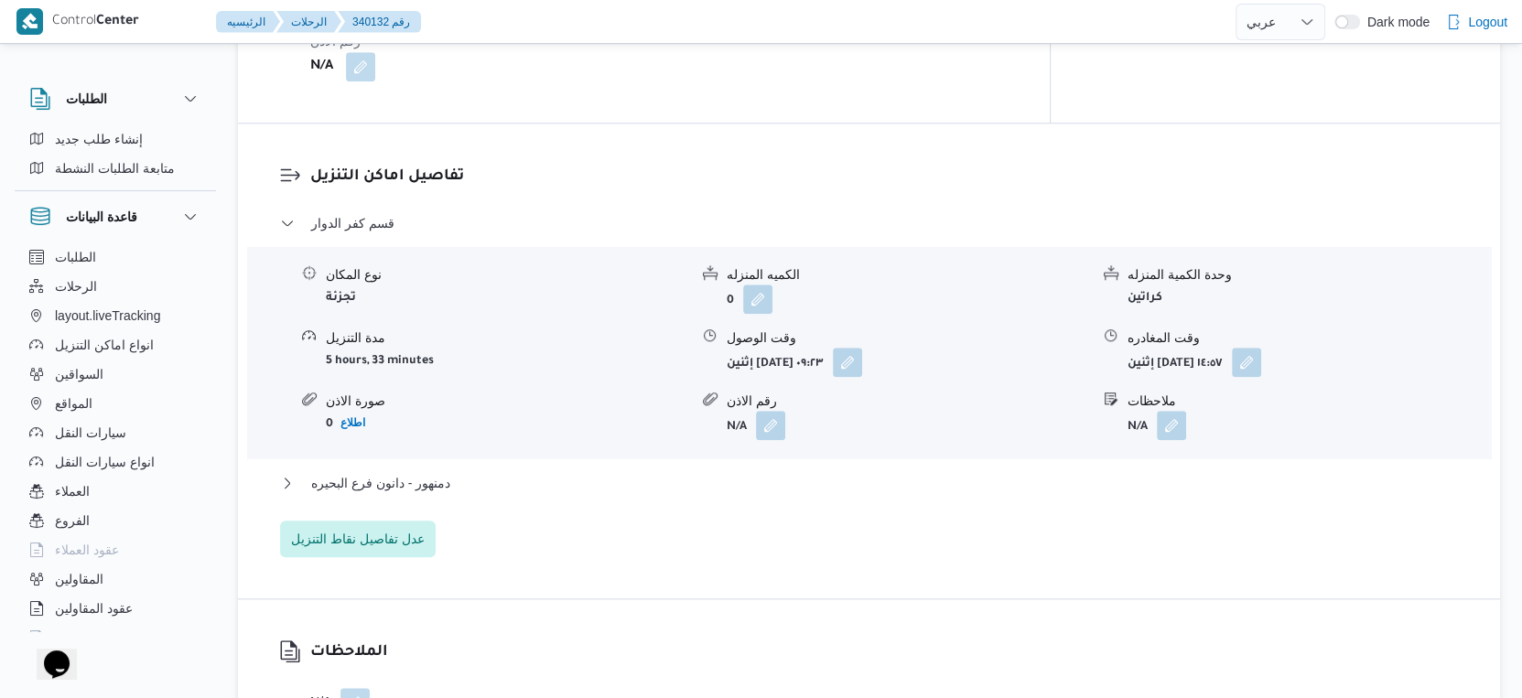
scroll to position [1473, 0]
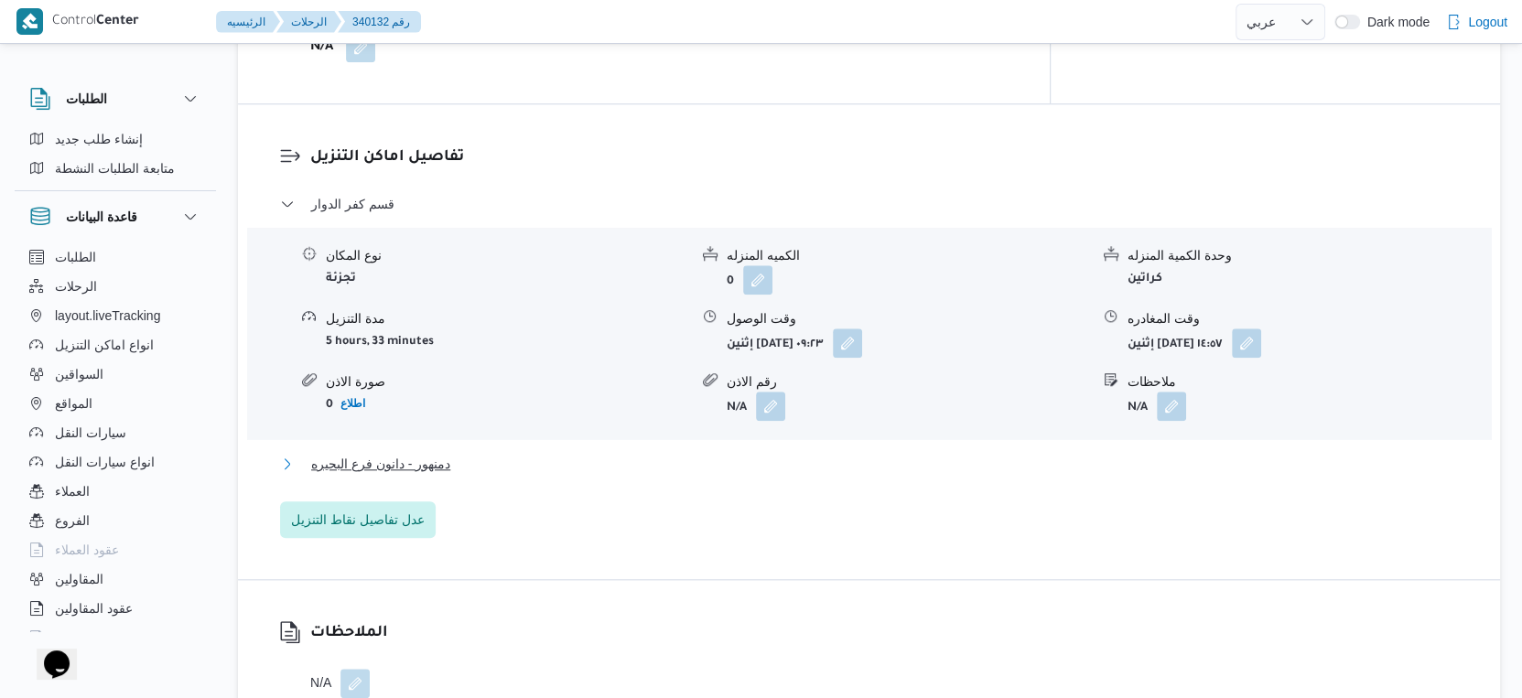
click at [508, 453] on button "دمنهور - دانون فرع البحيره" at bounding box center [869, 464] width 1179 height 22
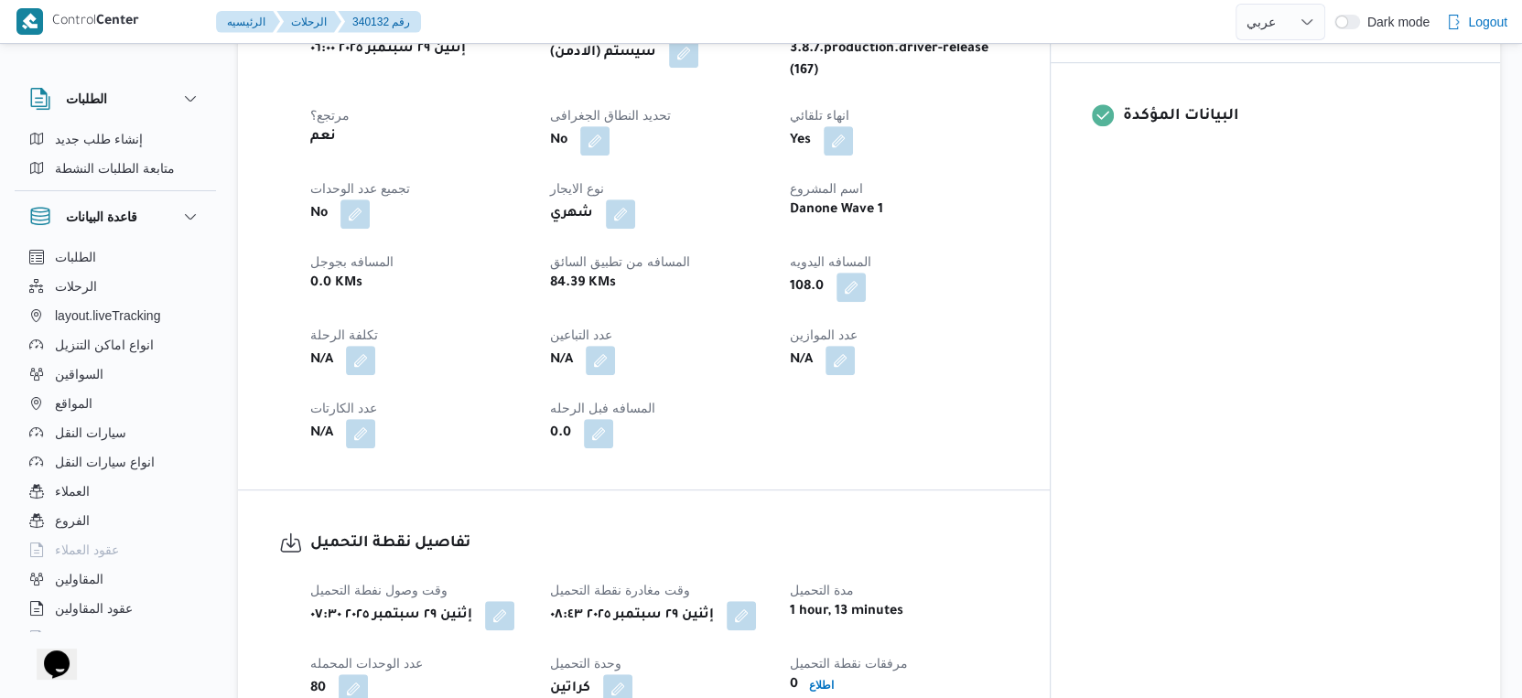
scroll to position [406, 0]
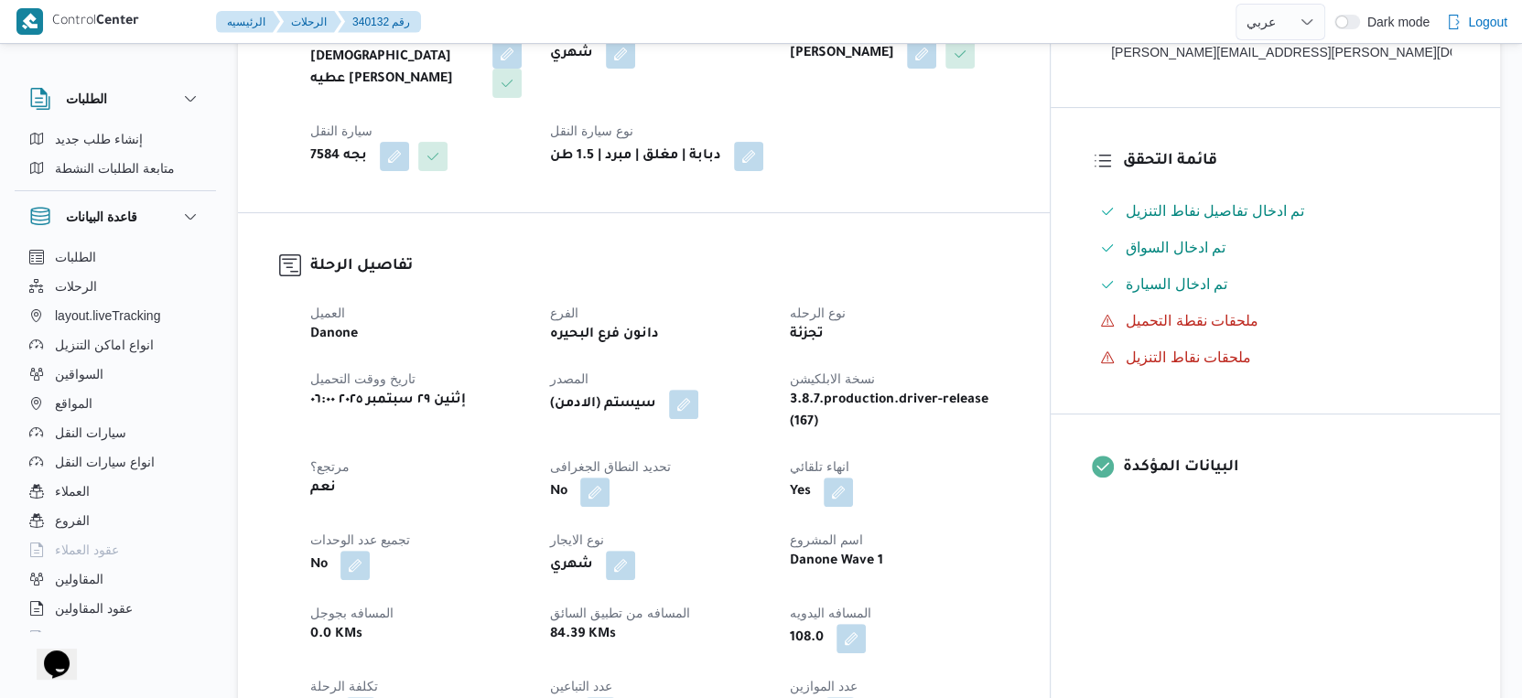
select select "ar"
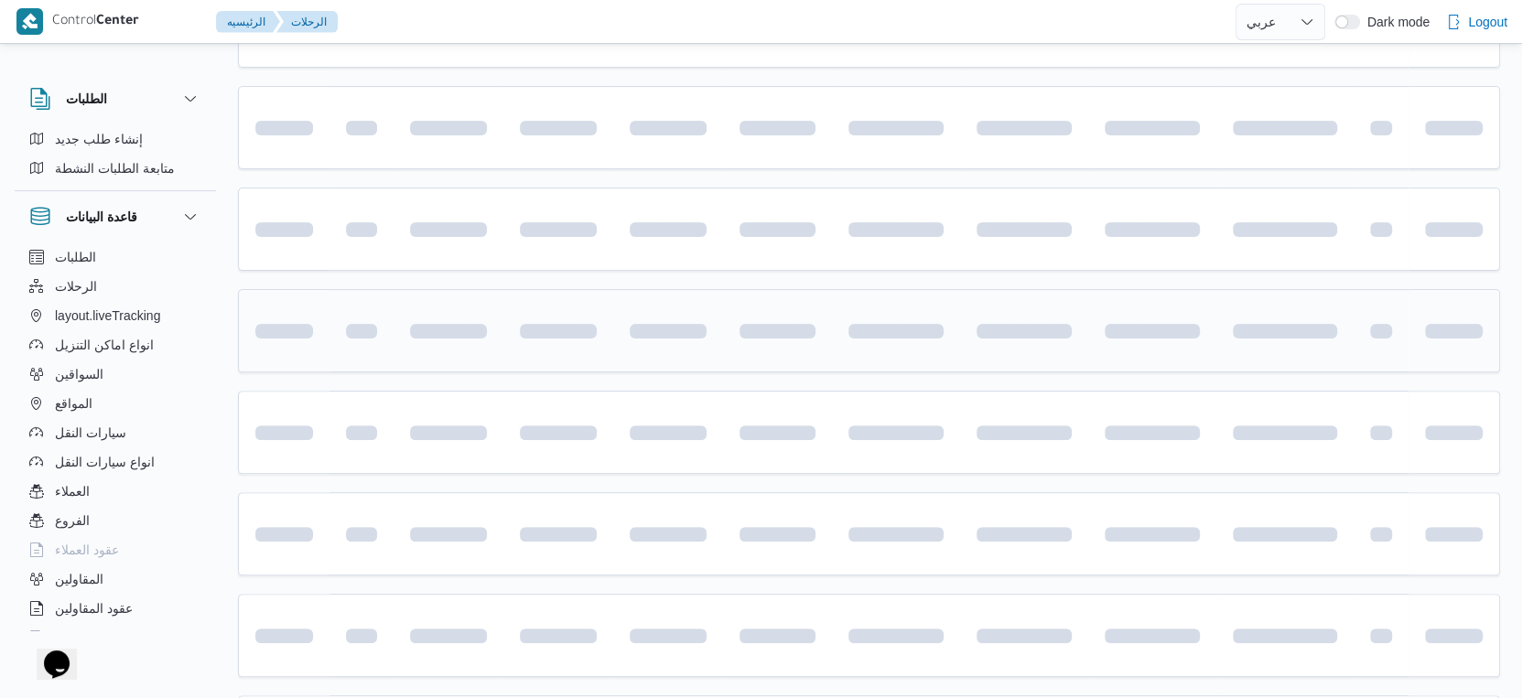
scroll to position [520, 0]
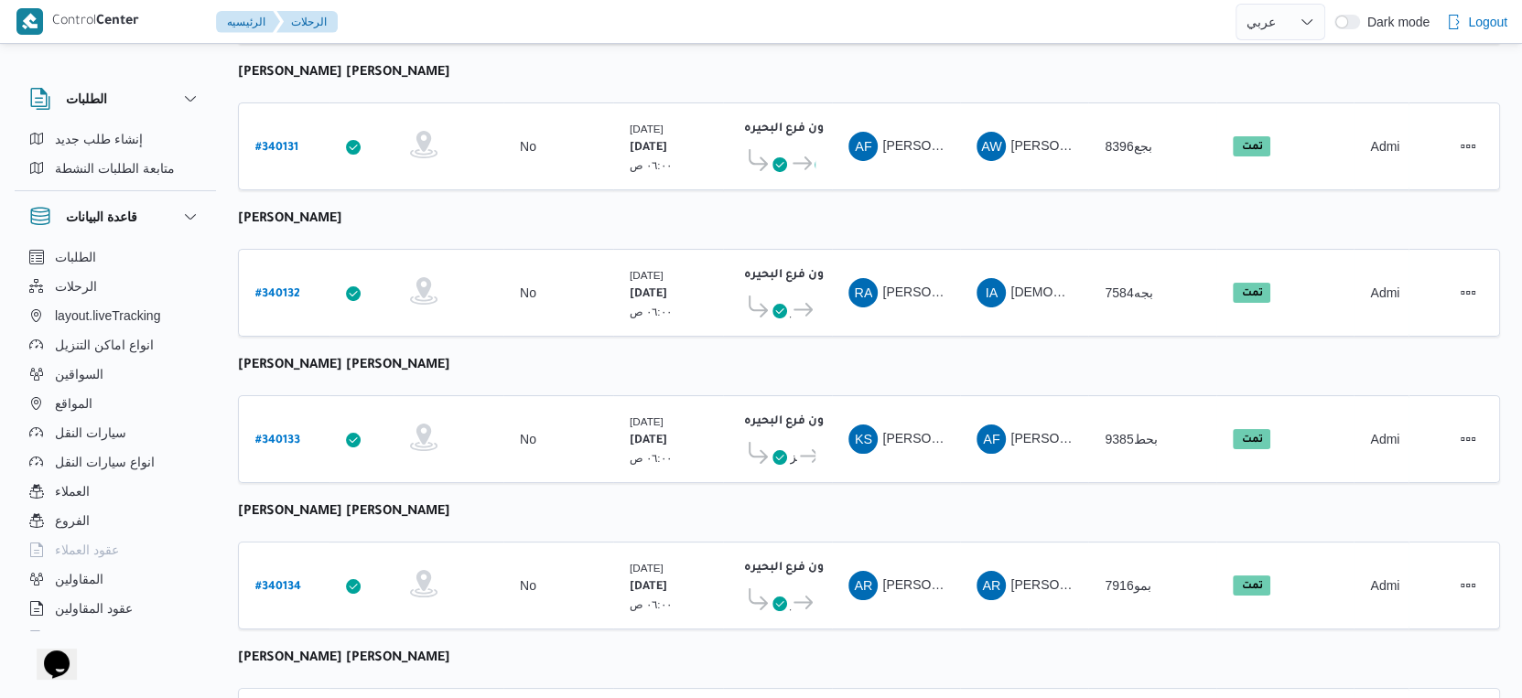
select select "ar"
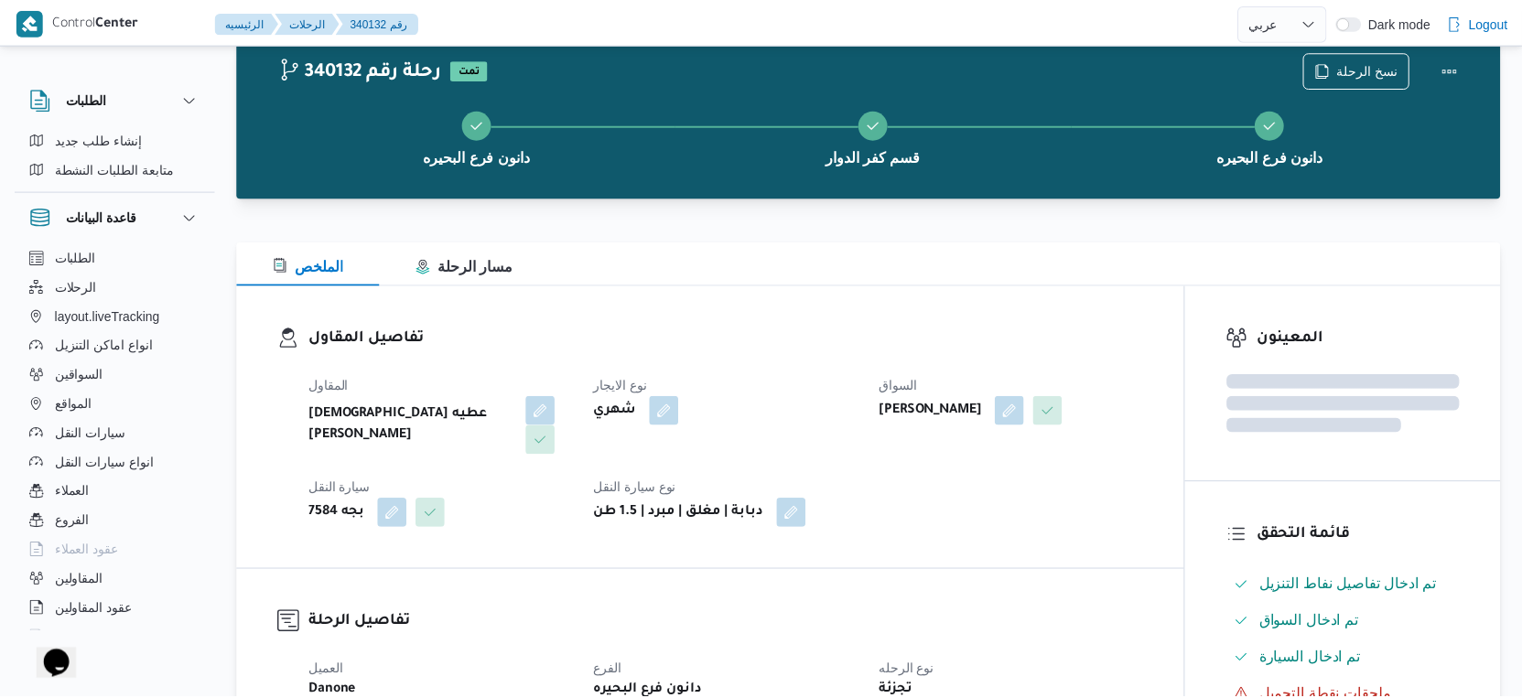
scroll to position [520, 0]
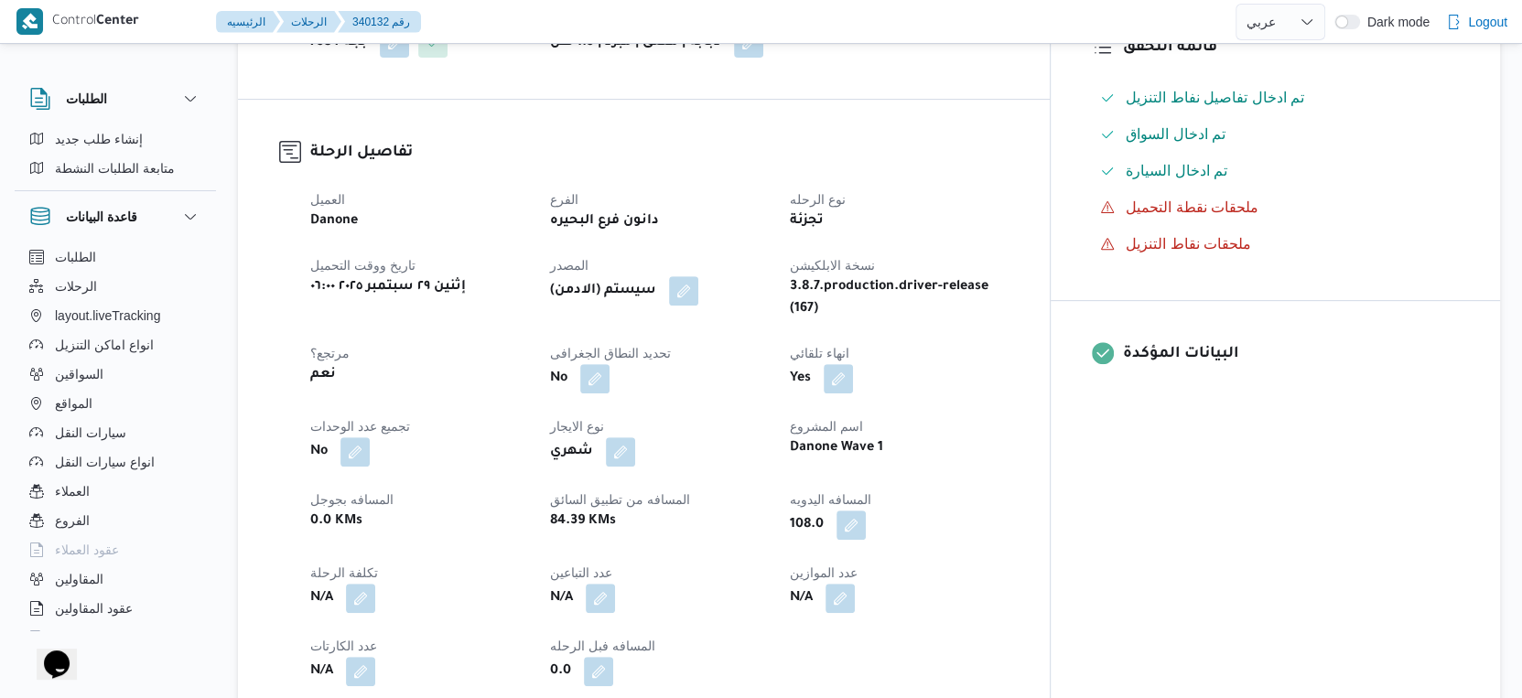
select select "ar"
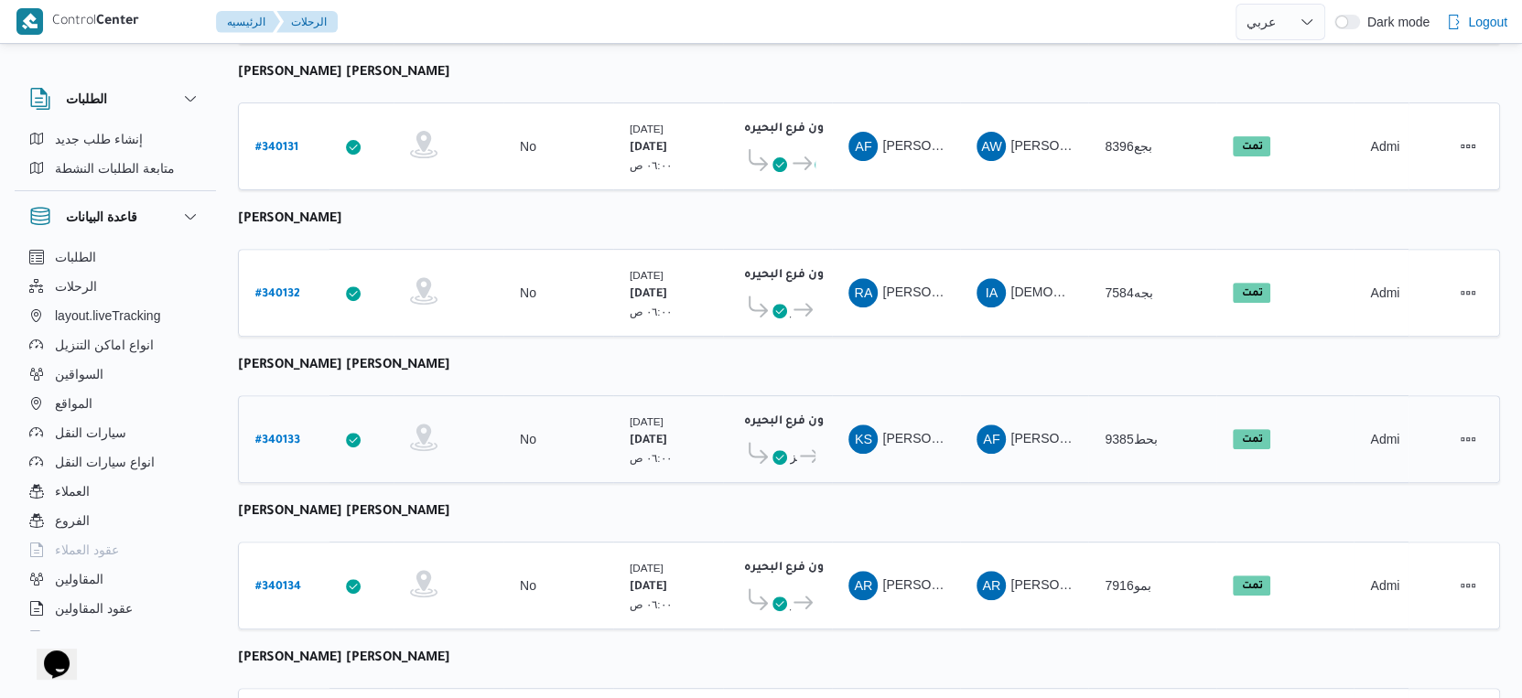
scroll to position [113, 0]
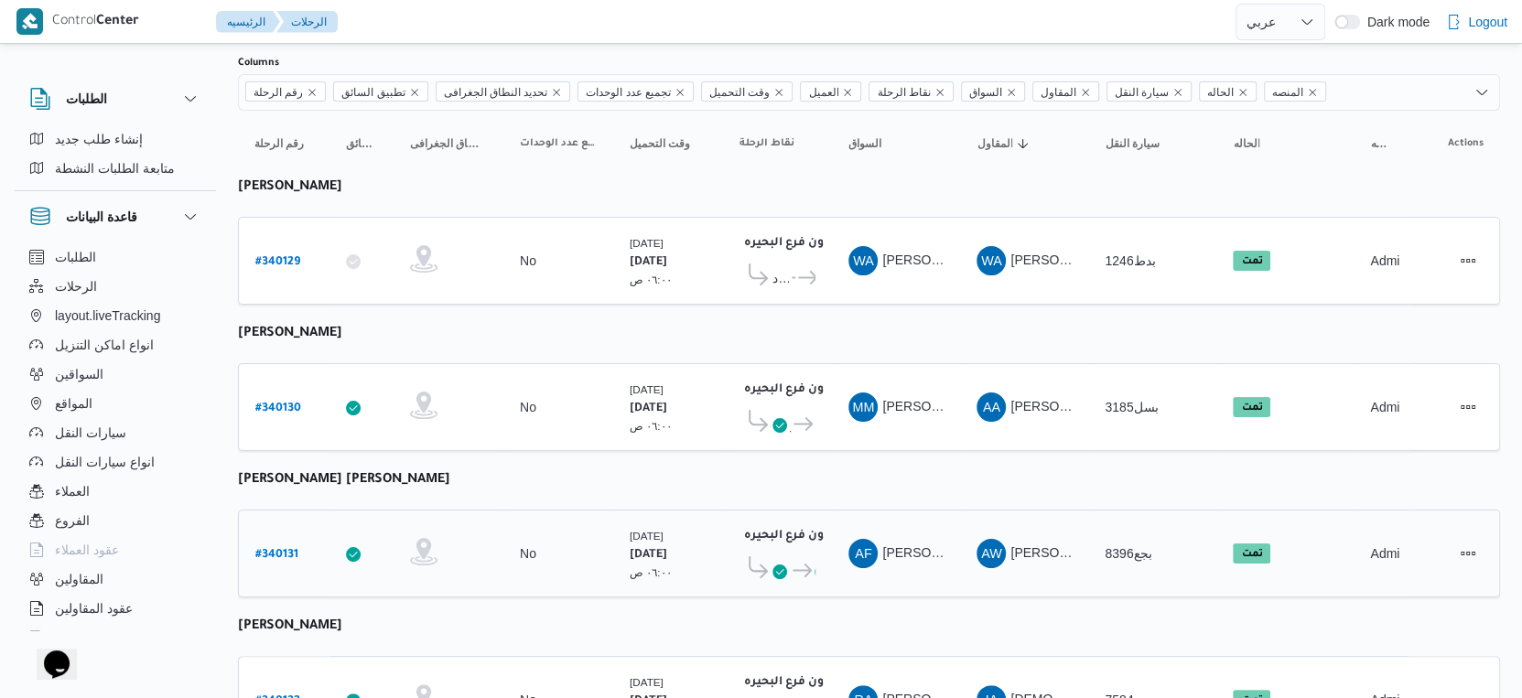
click at [286, 549] on b "# 340131" at bounding box center [276, 555] width 43 height 13
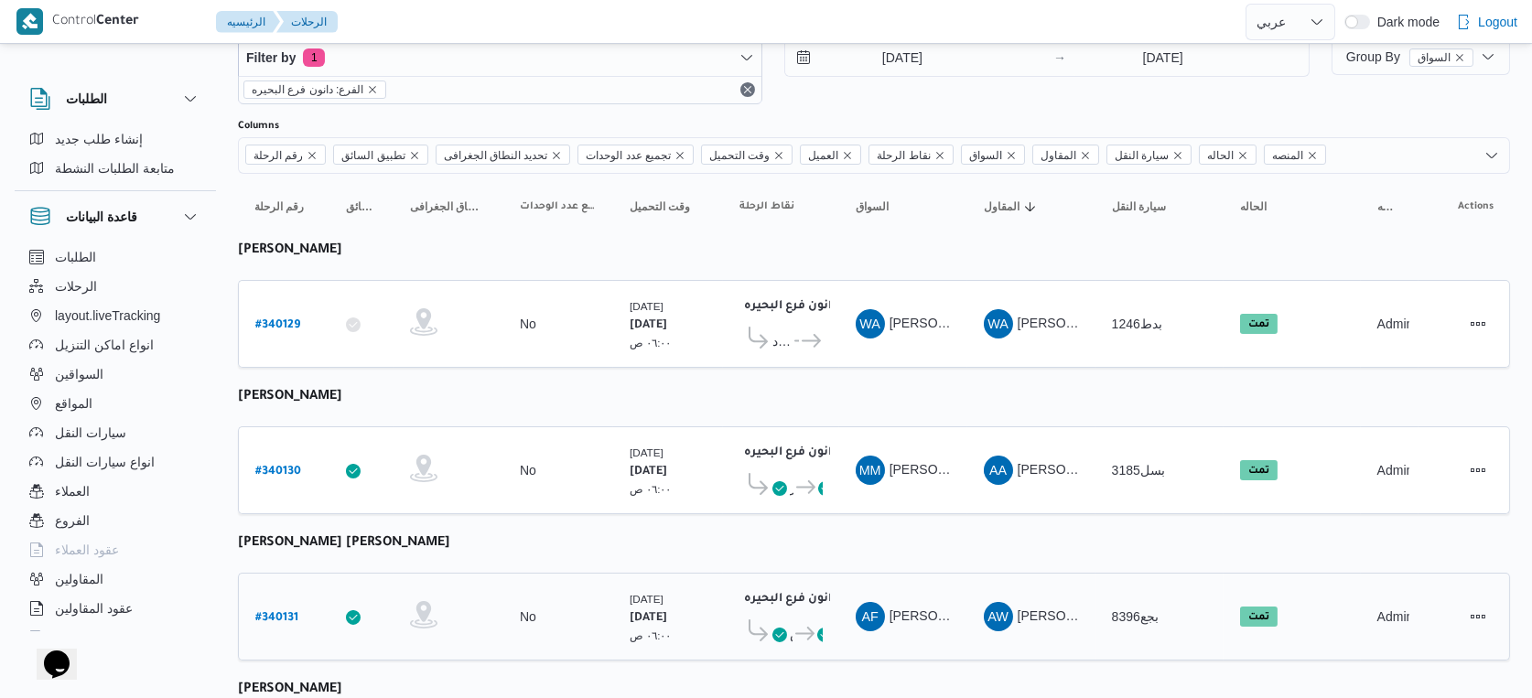
select select "ar"
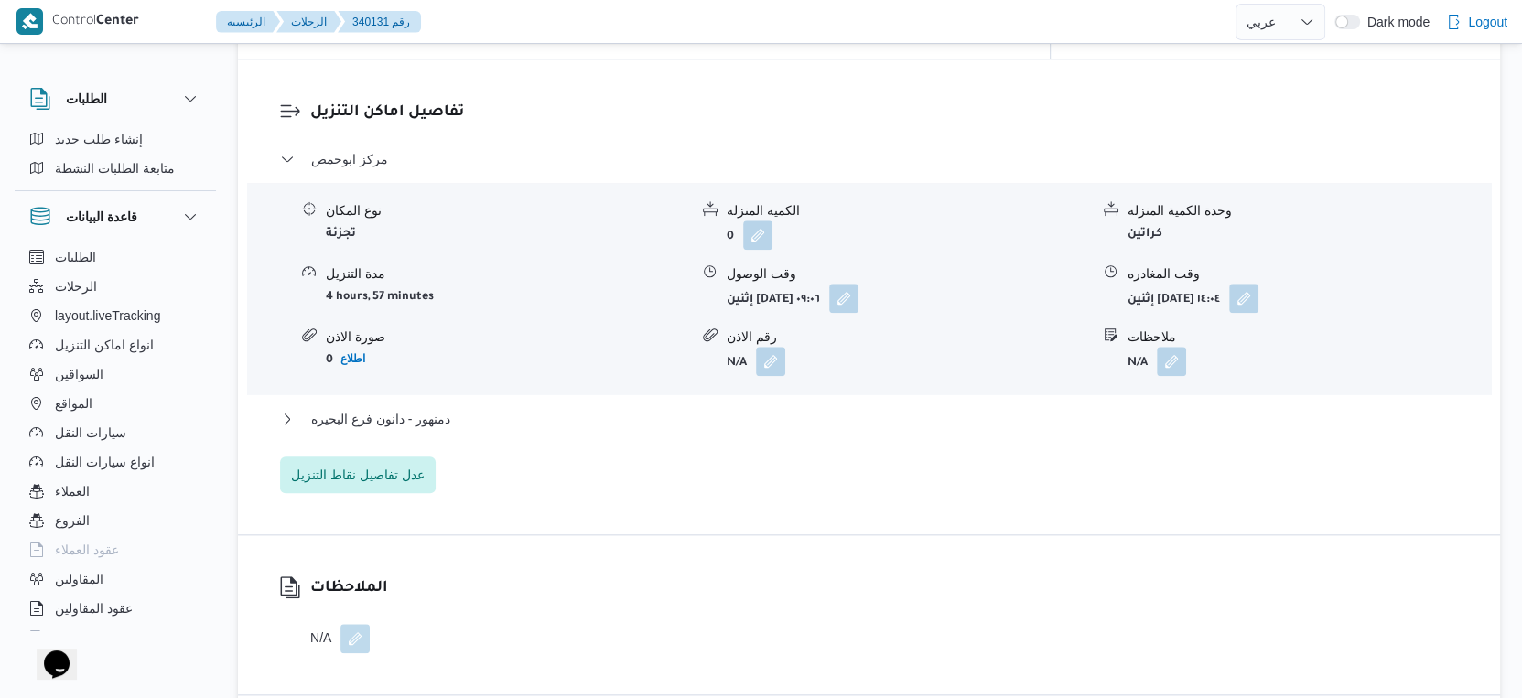
scroll to position [1526, 0]
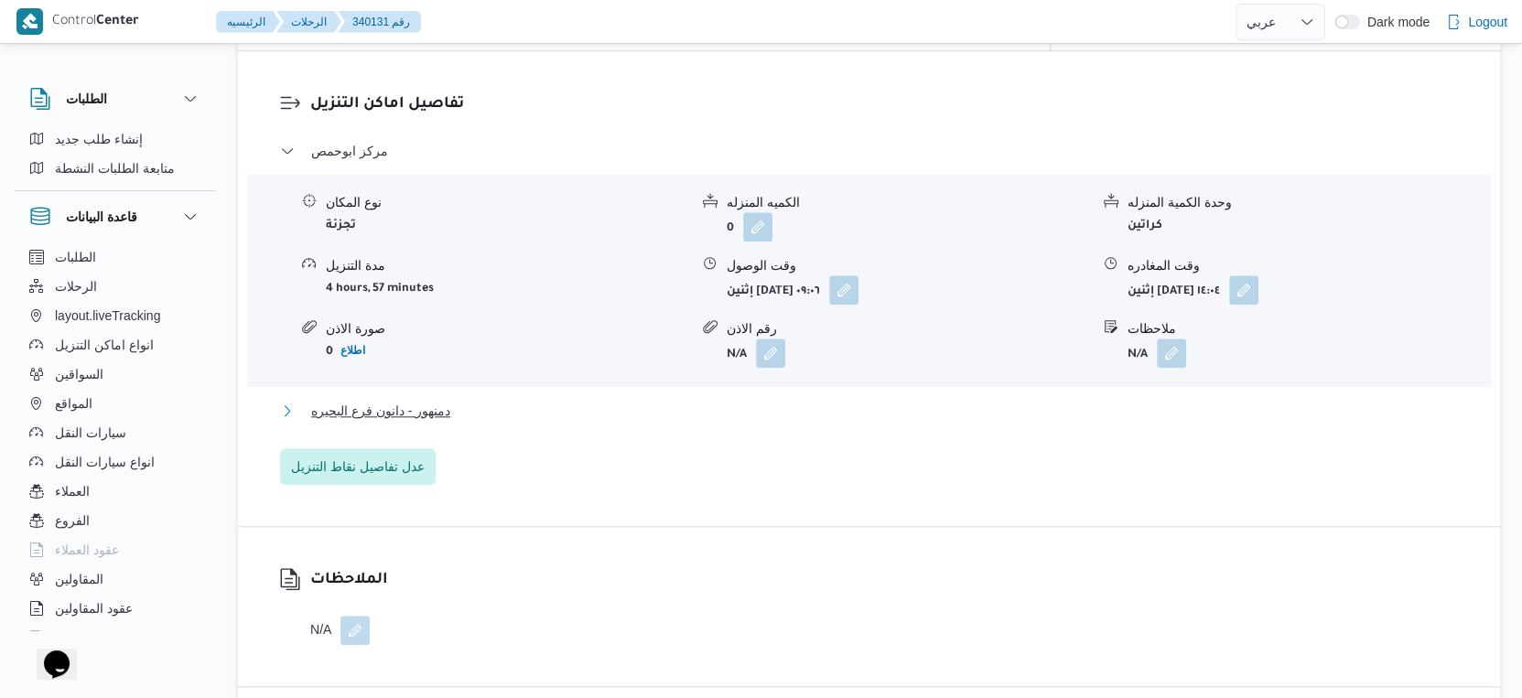
click at [511, 400] on button "دمنهور - دانون فرع البحيره" at bounding box center [869, 411] width 1179 height 22
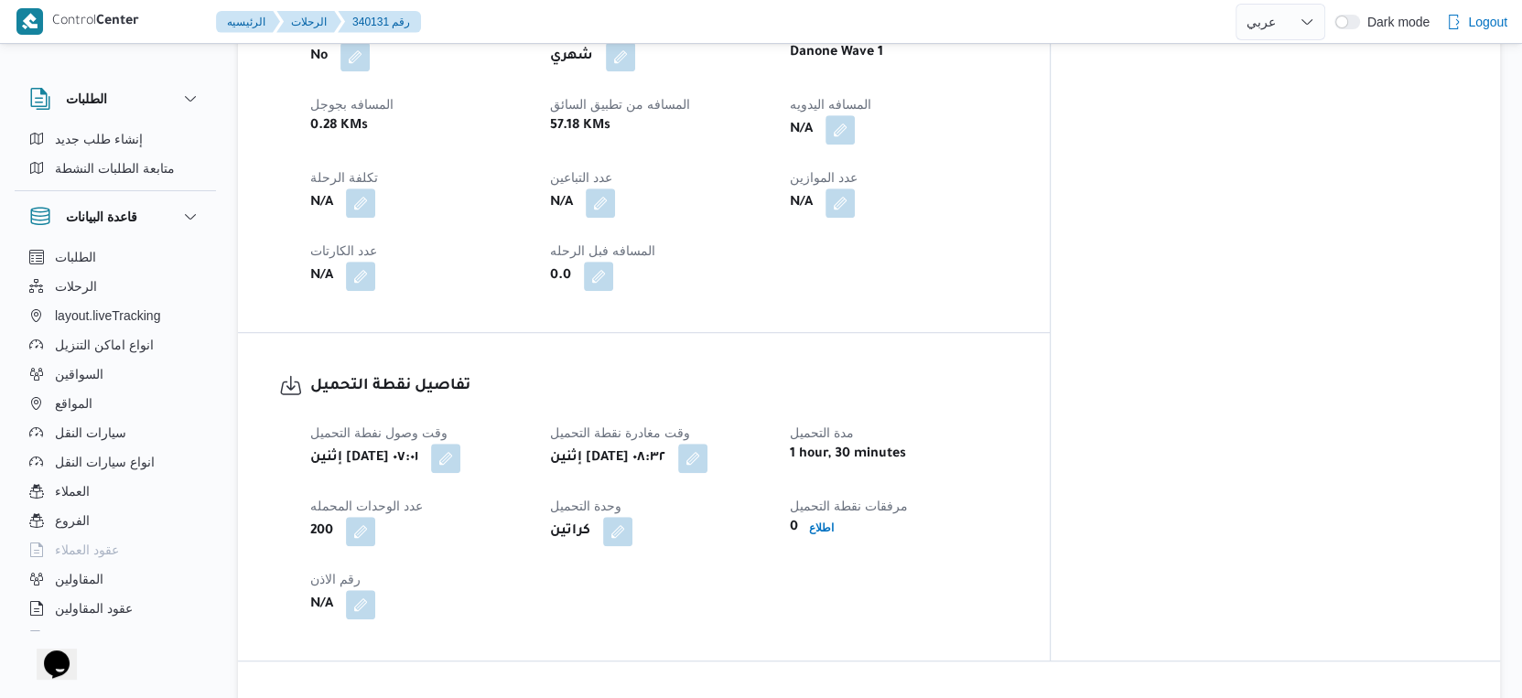
scroll to position [813, 0]
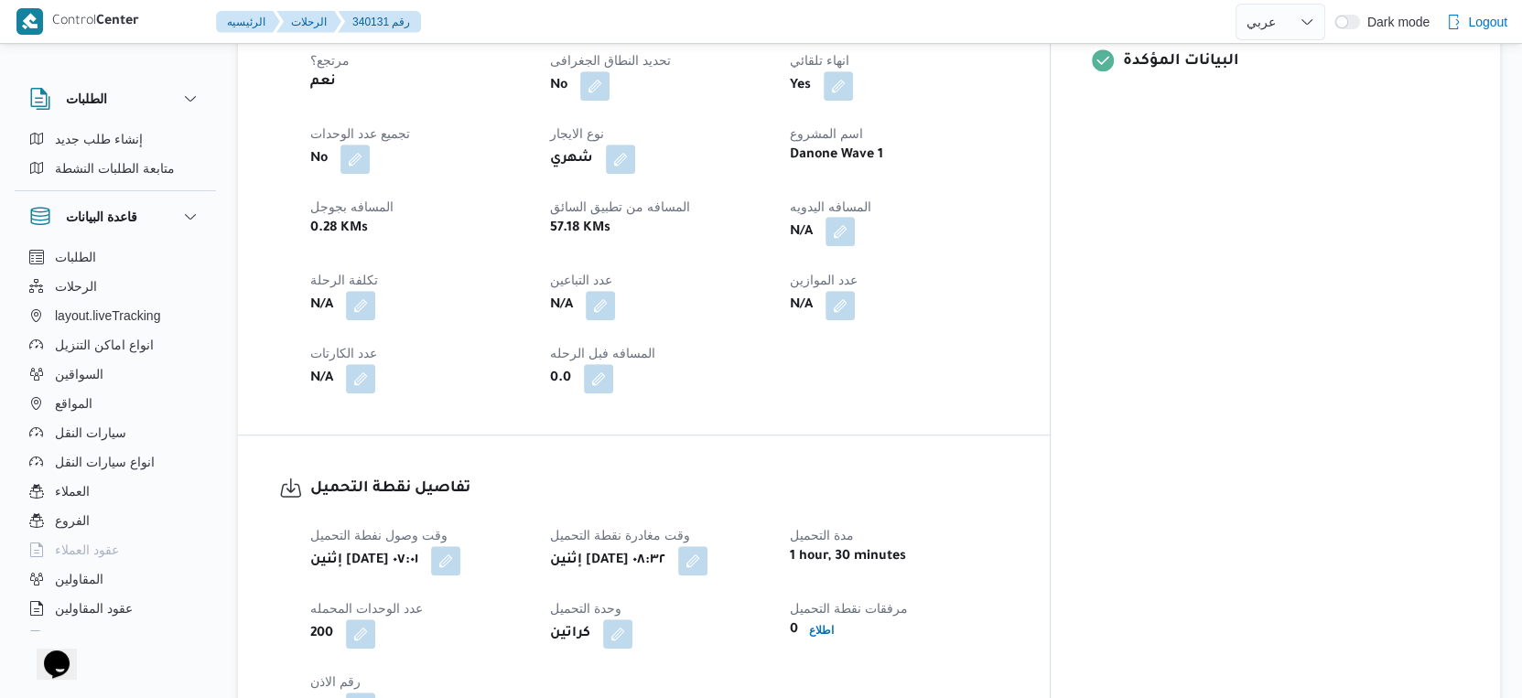
click at [855, 217] on button "button" at bounding box center [839, 231] width 29 height 29
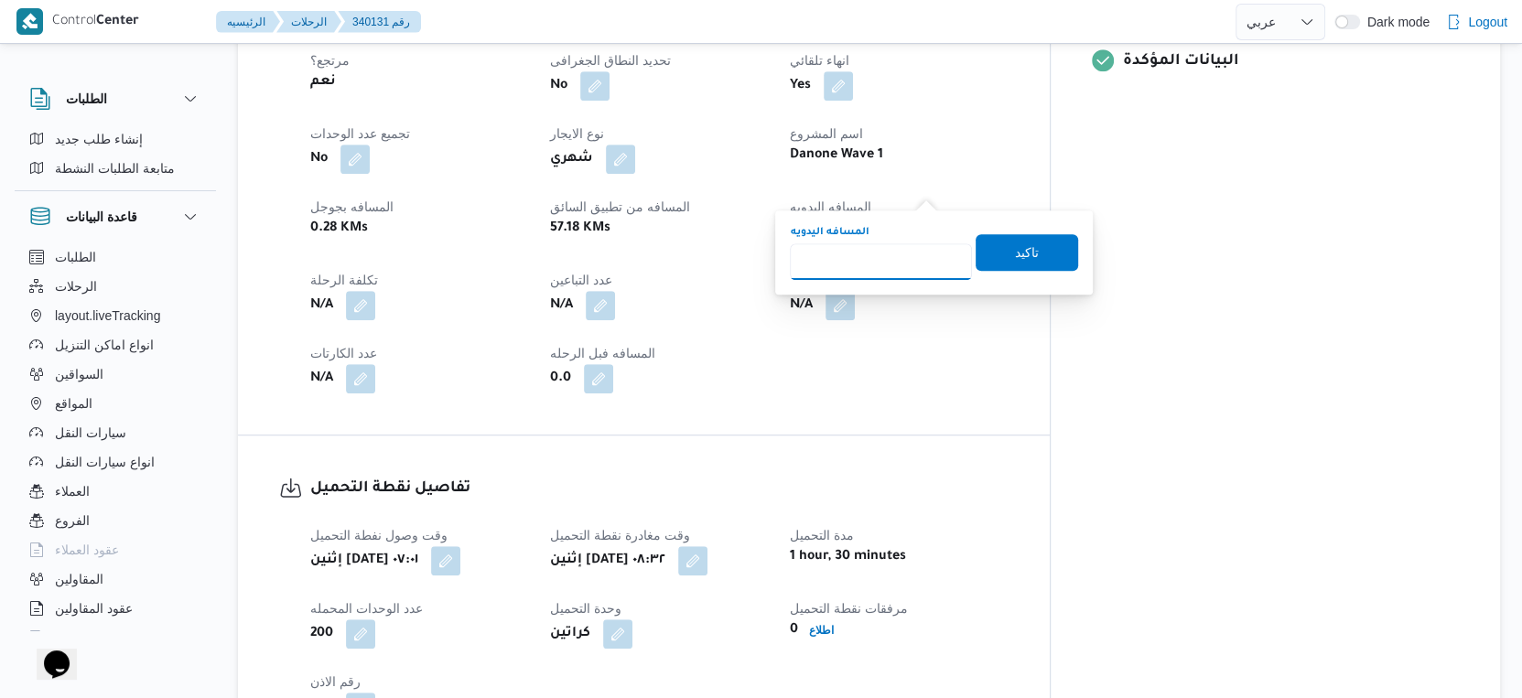
click at [875, 245] on input "المسافه اليدويه" at bounding box center [881, 261] width 182 height 37
type input "60"
click at [1031, 245] on span "تاكيد" at bounding box center [1027, 251] width 103 height 37
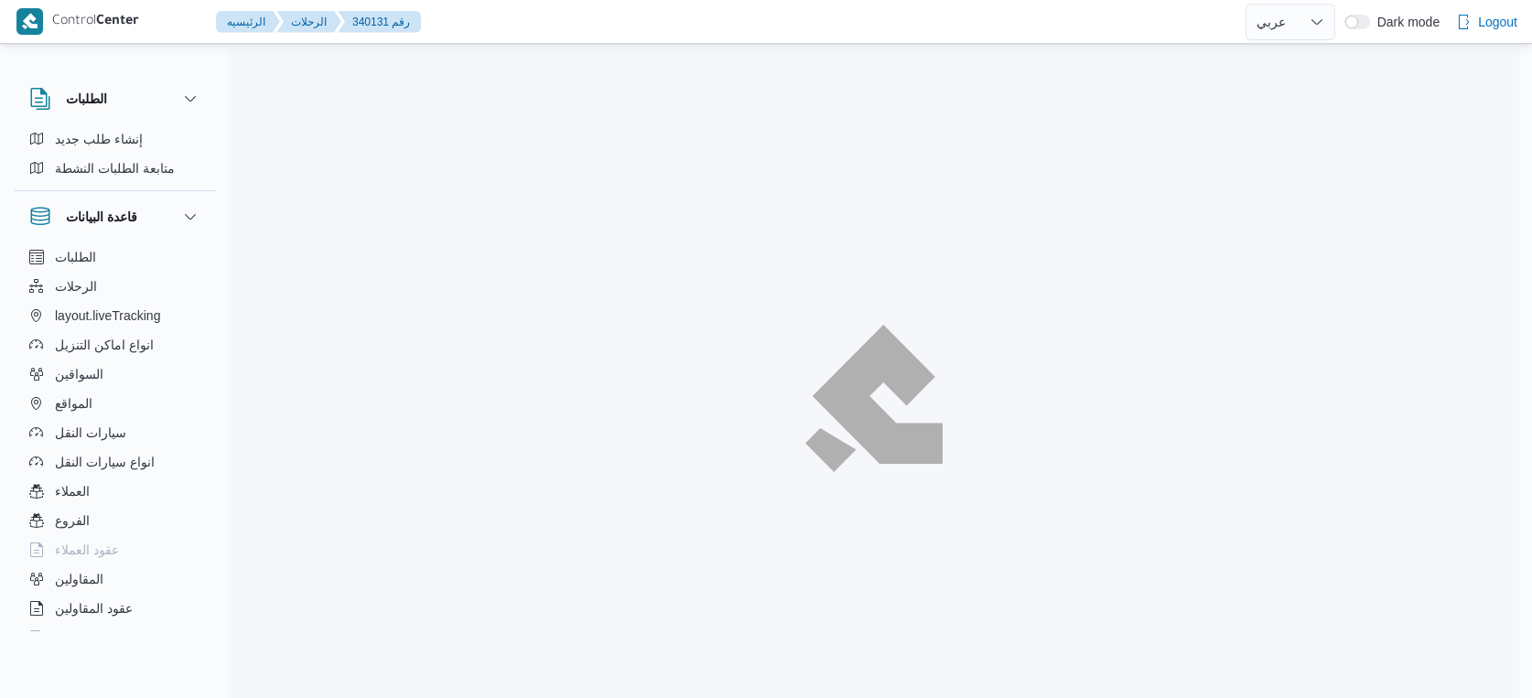
select select "ar"
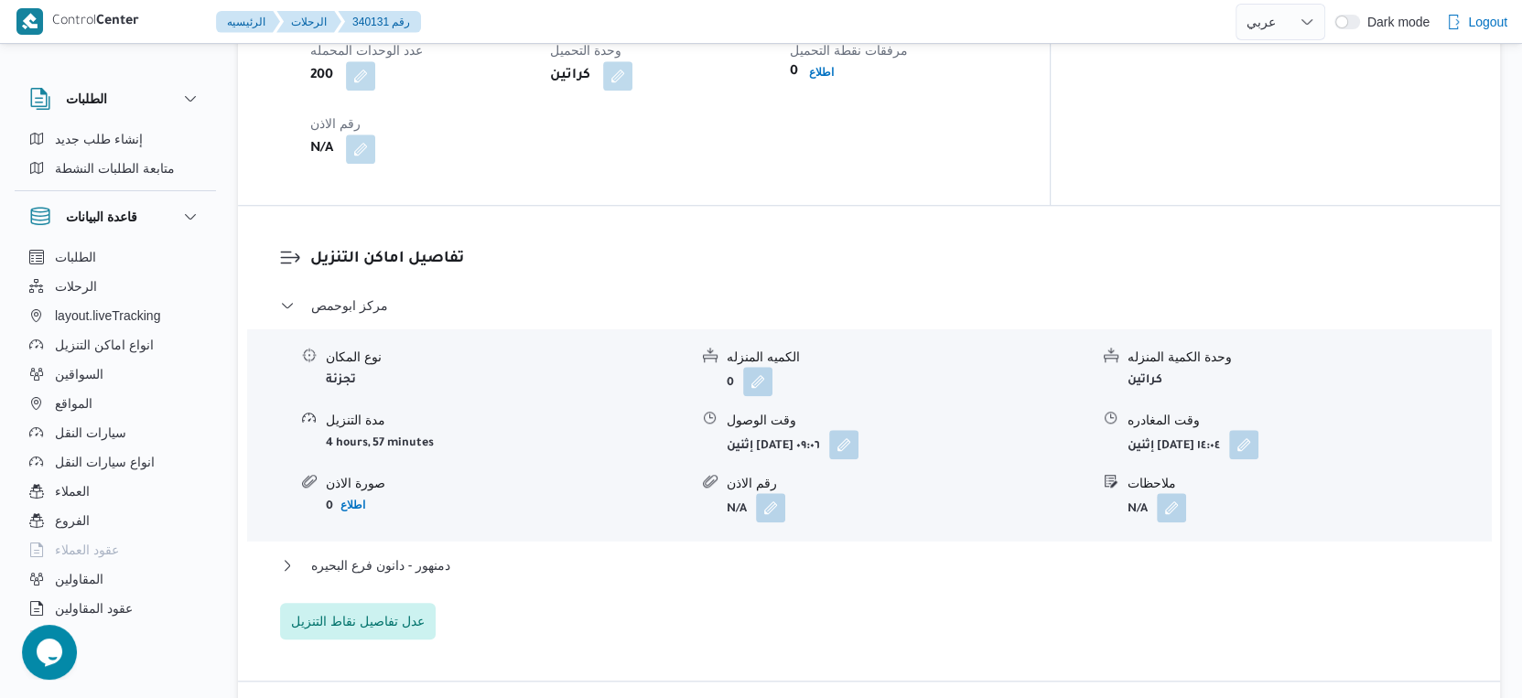
scroll to position [1575, 0]
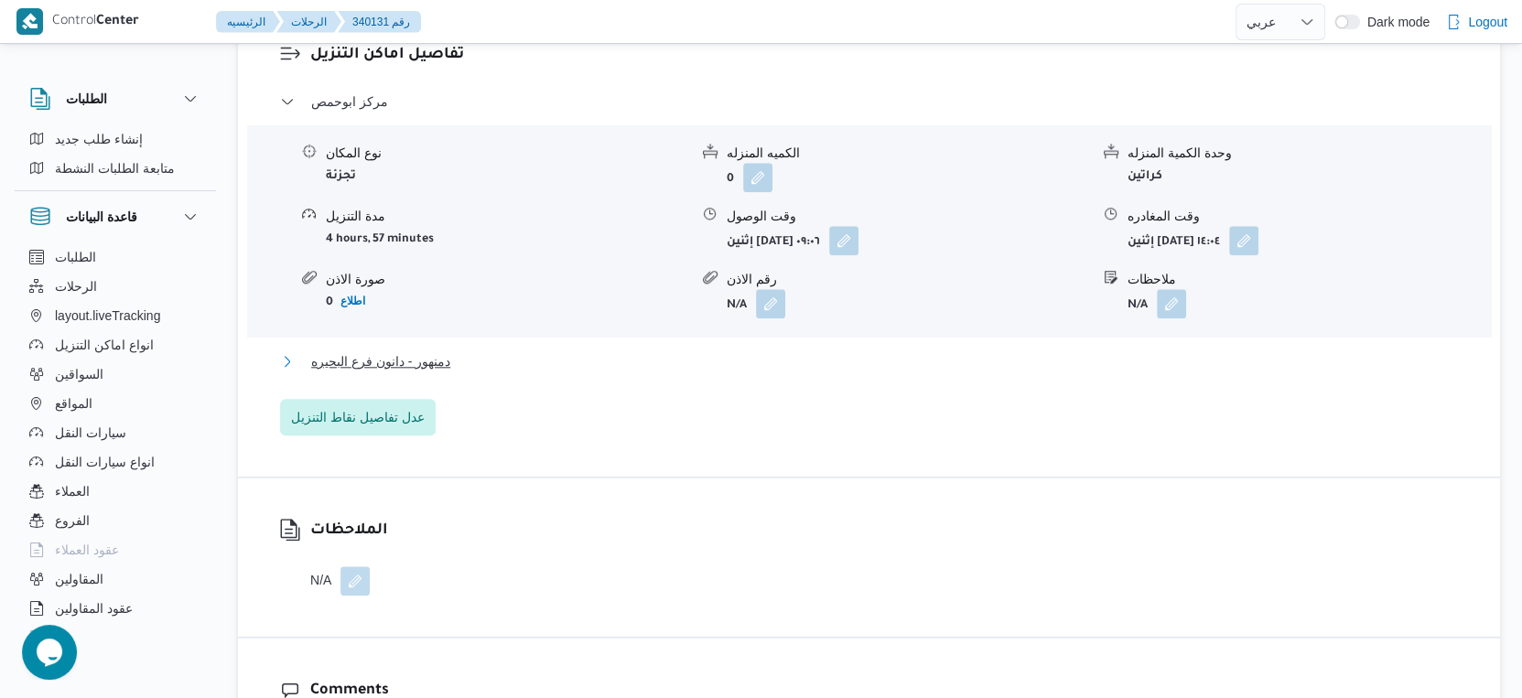
click at [485, 351] on button "دمنهور - دانون فرع البحيره" at bounding box center [869, 362] width 1179 height 22
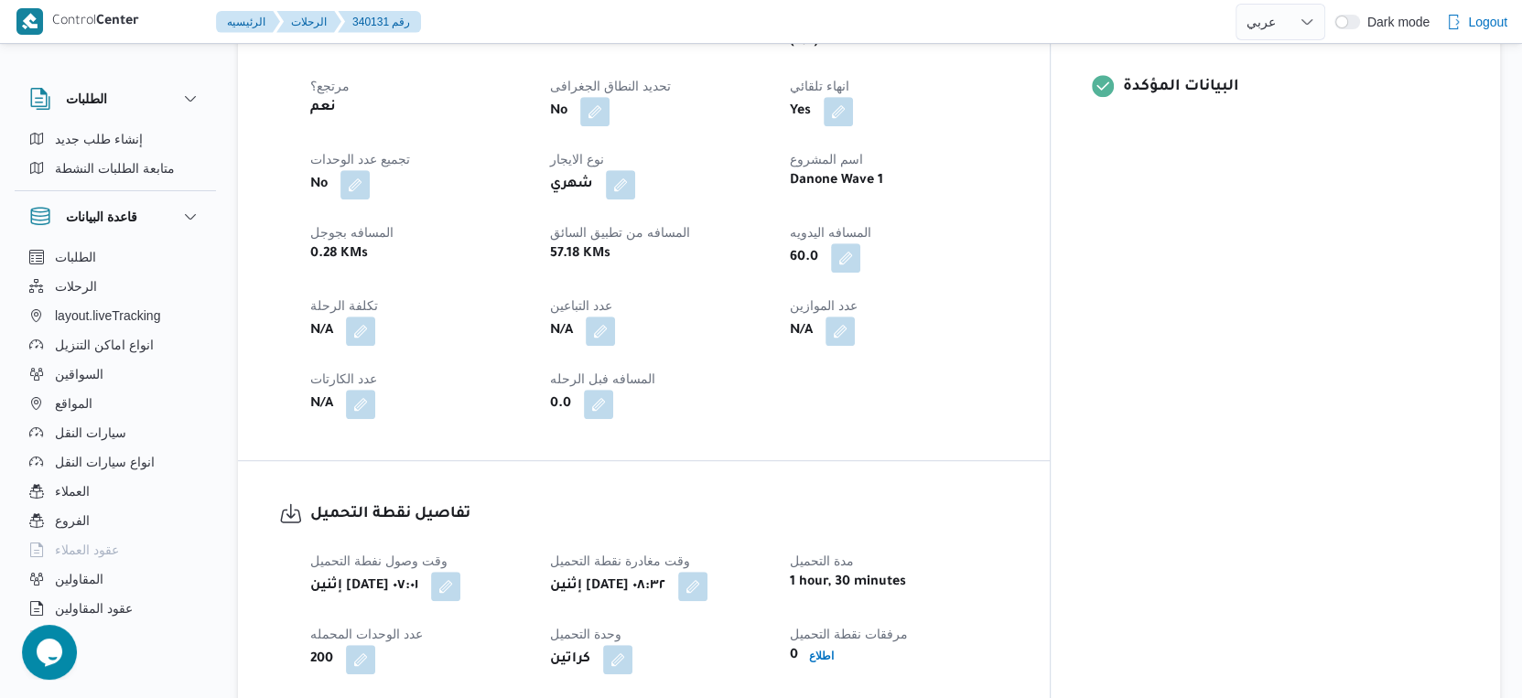
scroll to position [508, 0]
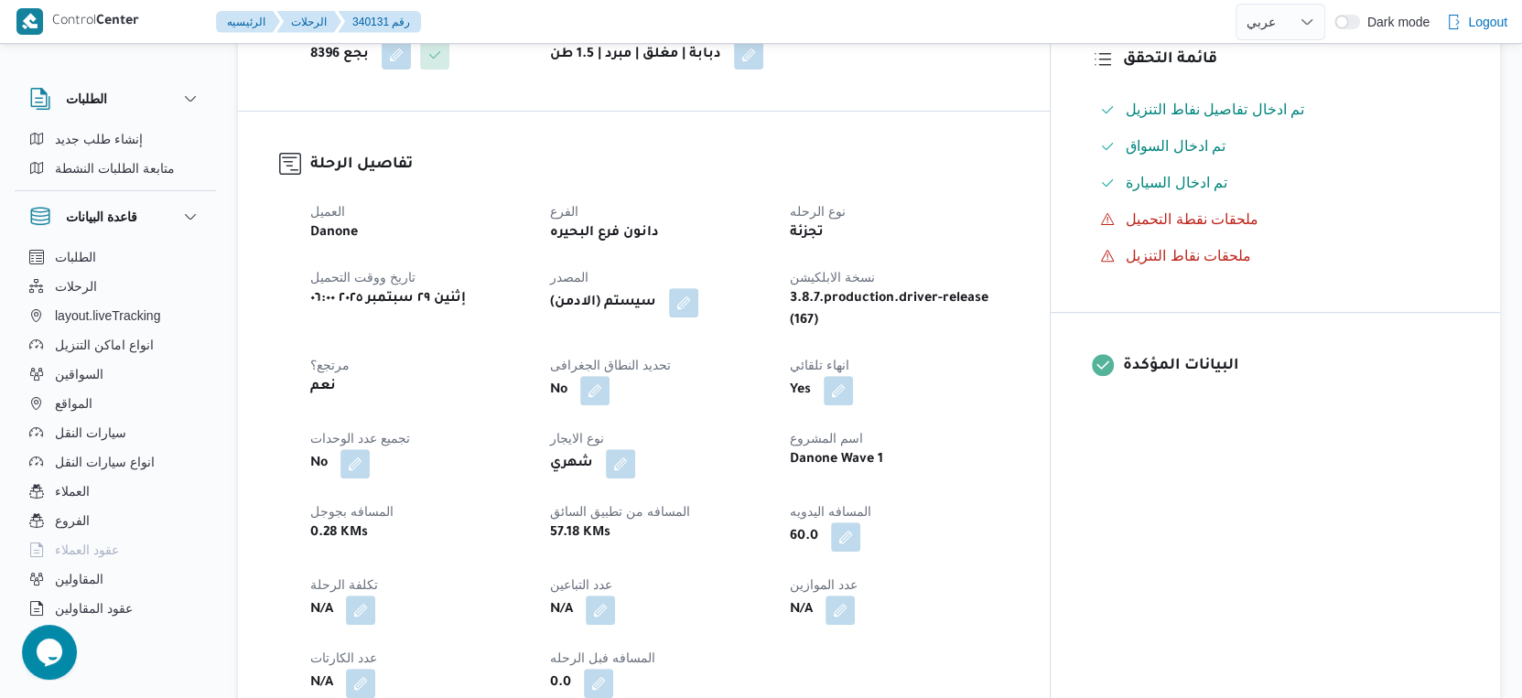
scroll to position [113, 0]
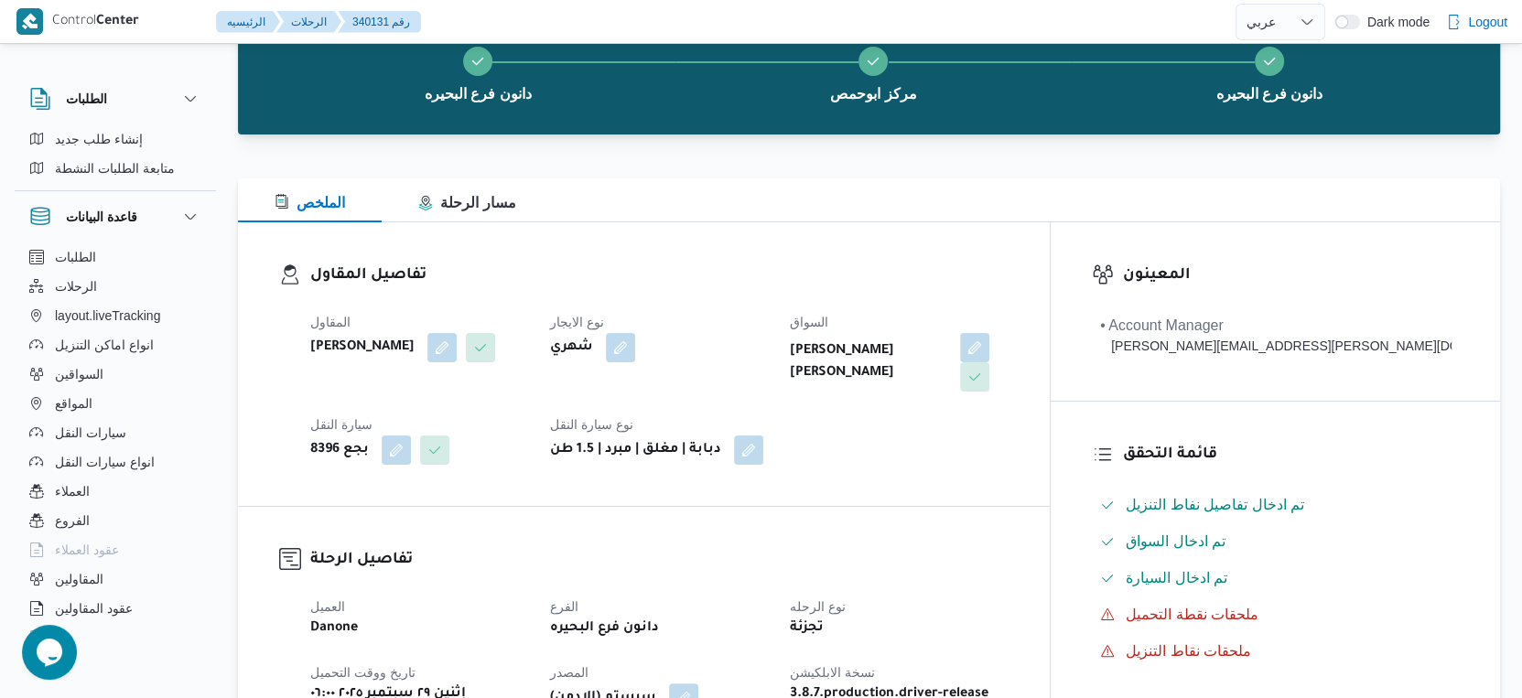
select select "ar"
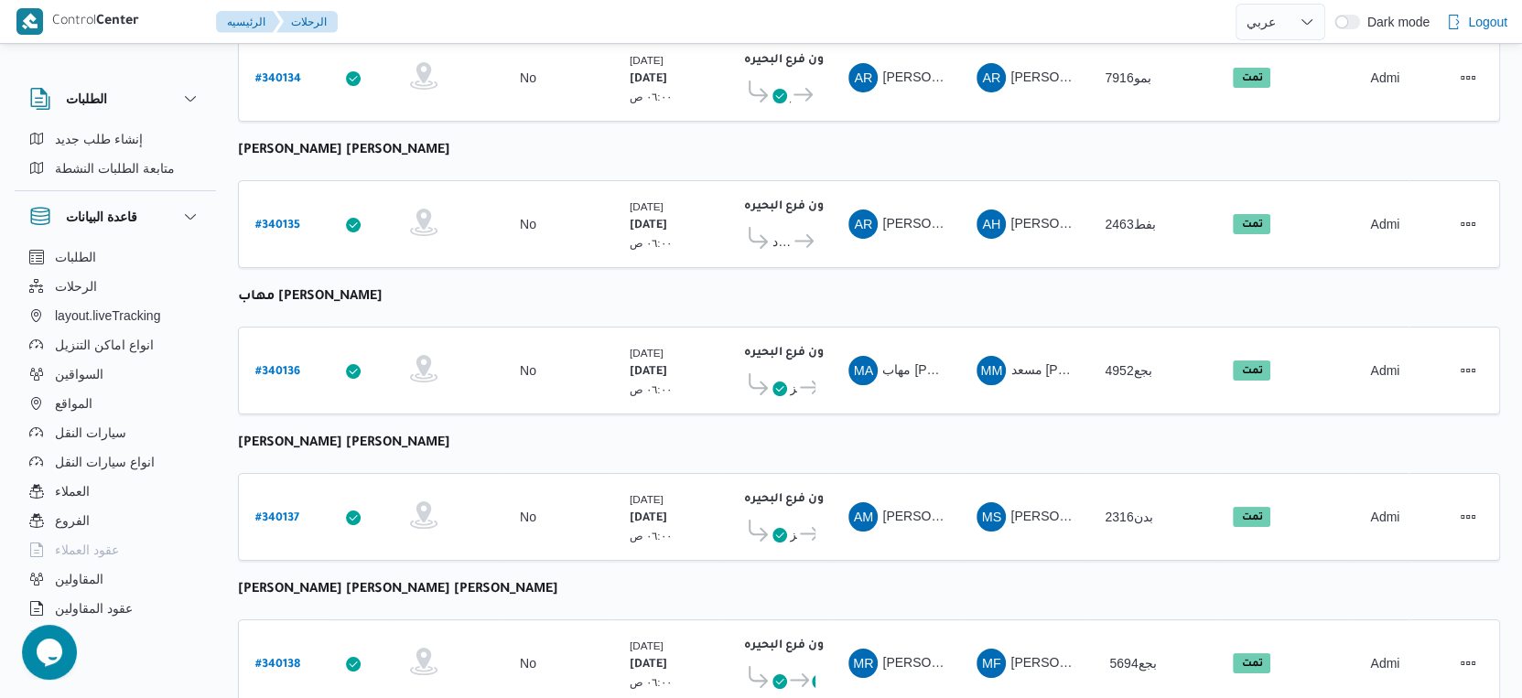
select select "ar"
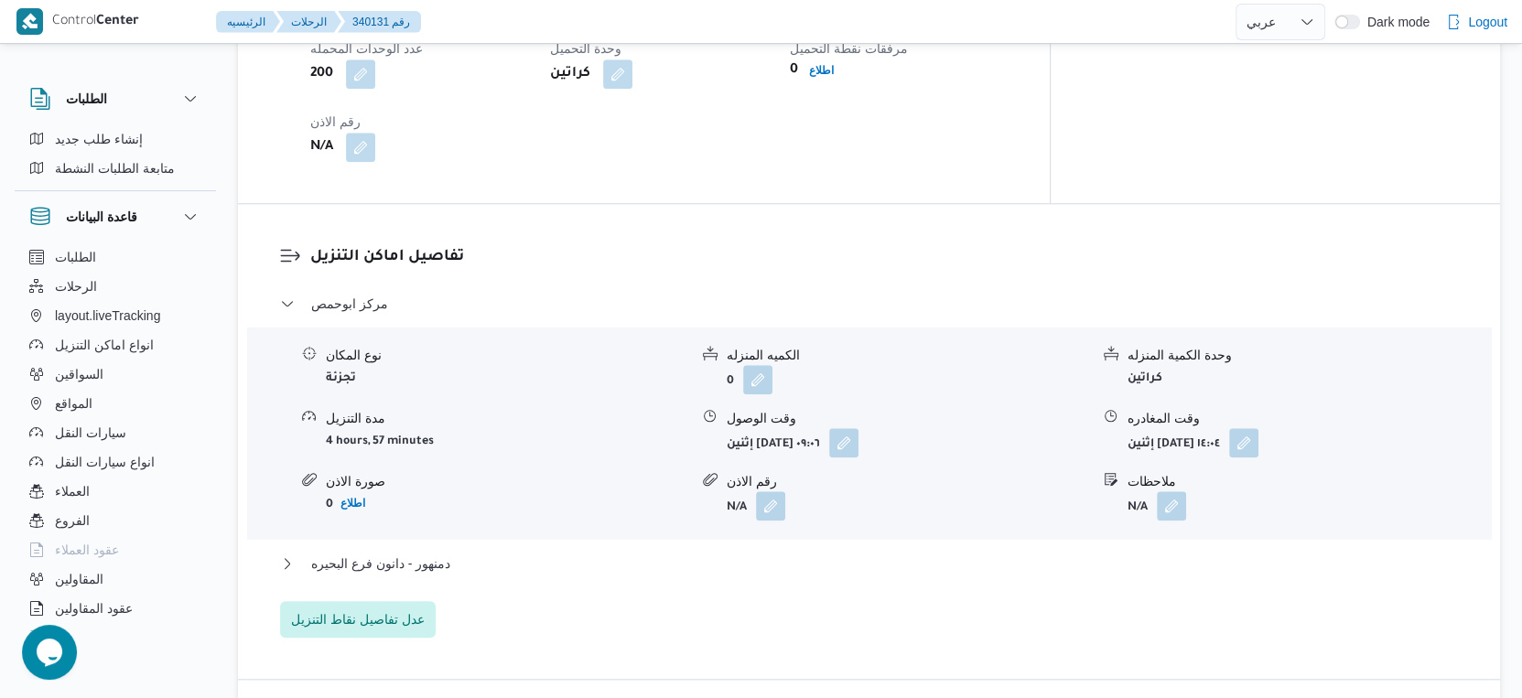
scroll to position [1637, 0]
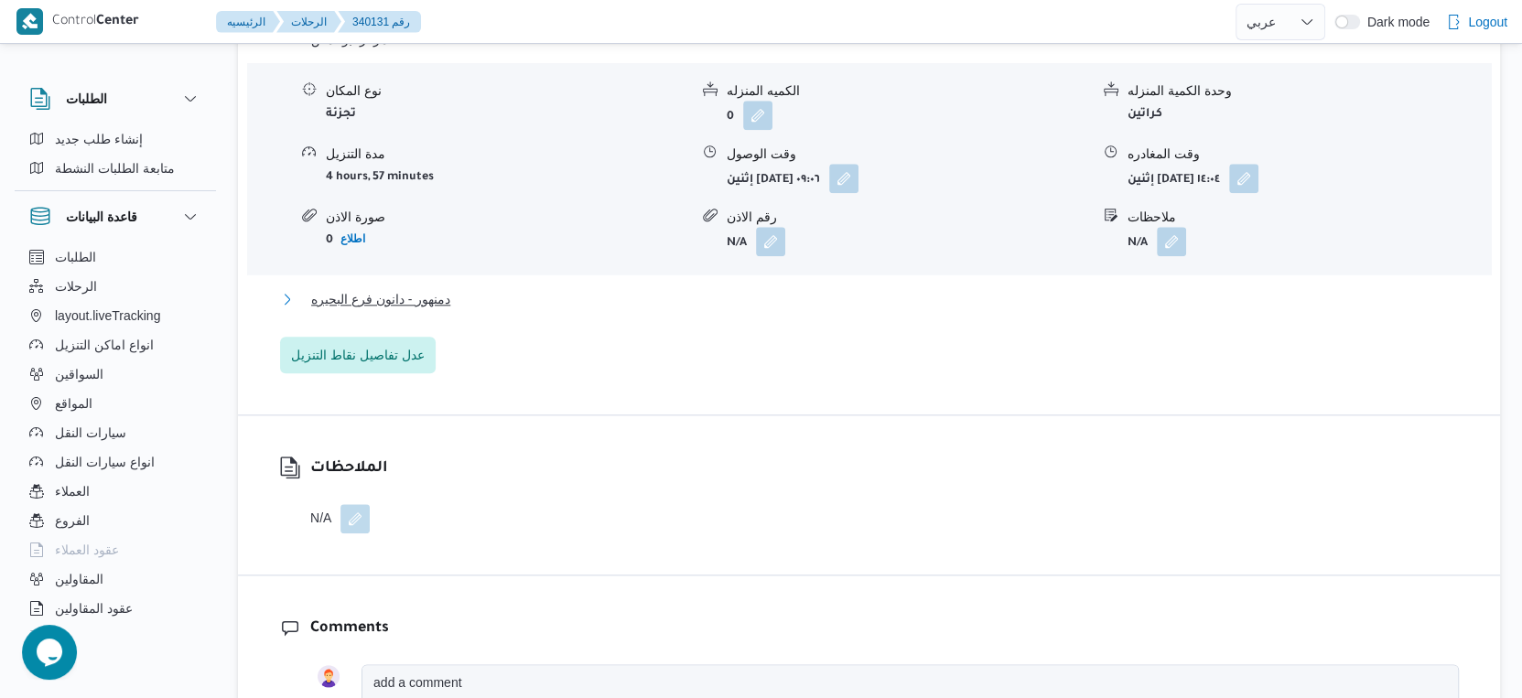
click at [438, 288] on span "دمنهور - دانون فرع البحيره" at bounding box center [380, 299] width 139 height 22
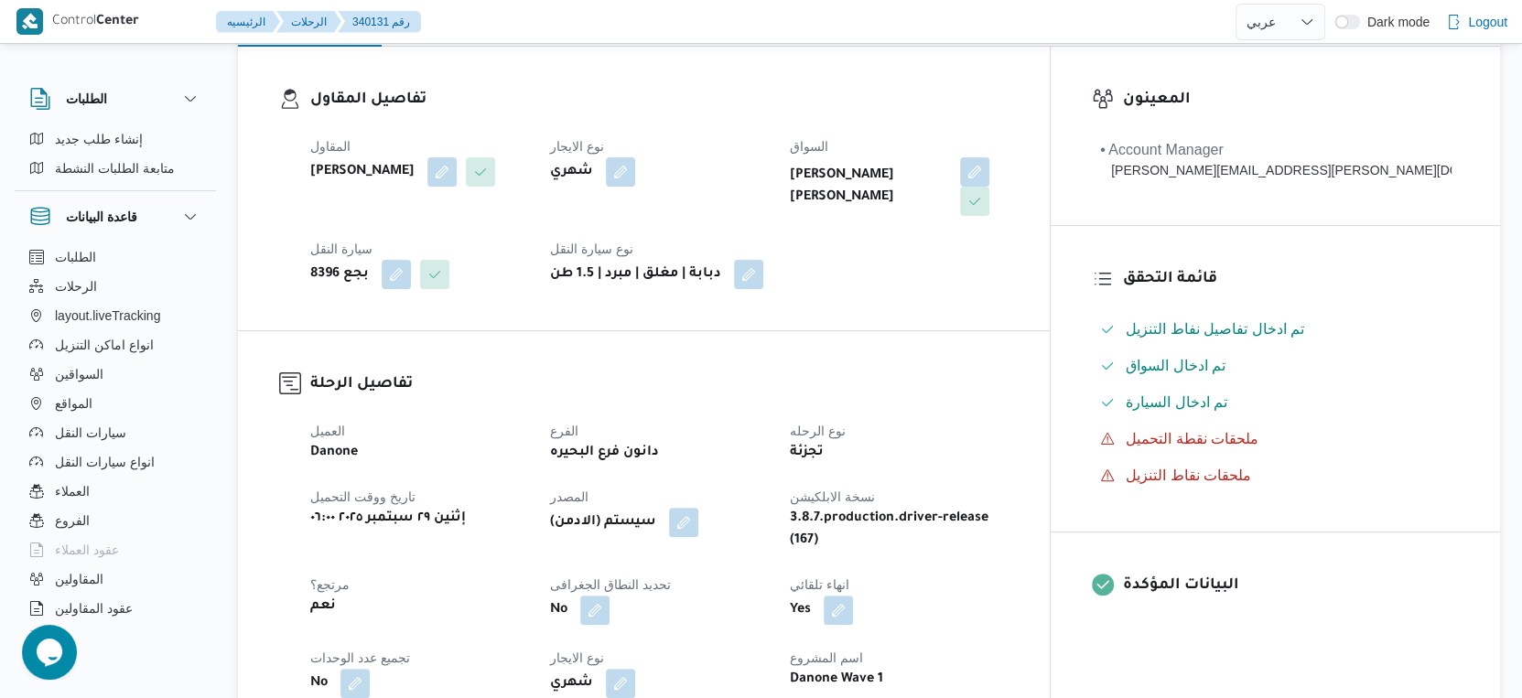
scroll to position [508, 0]
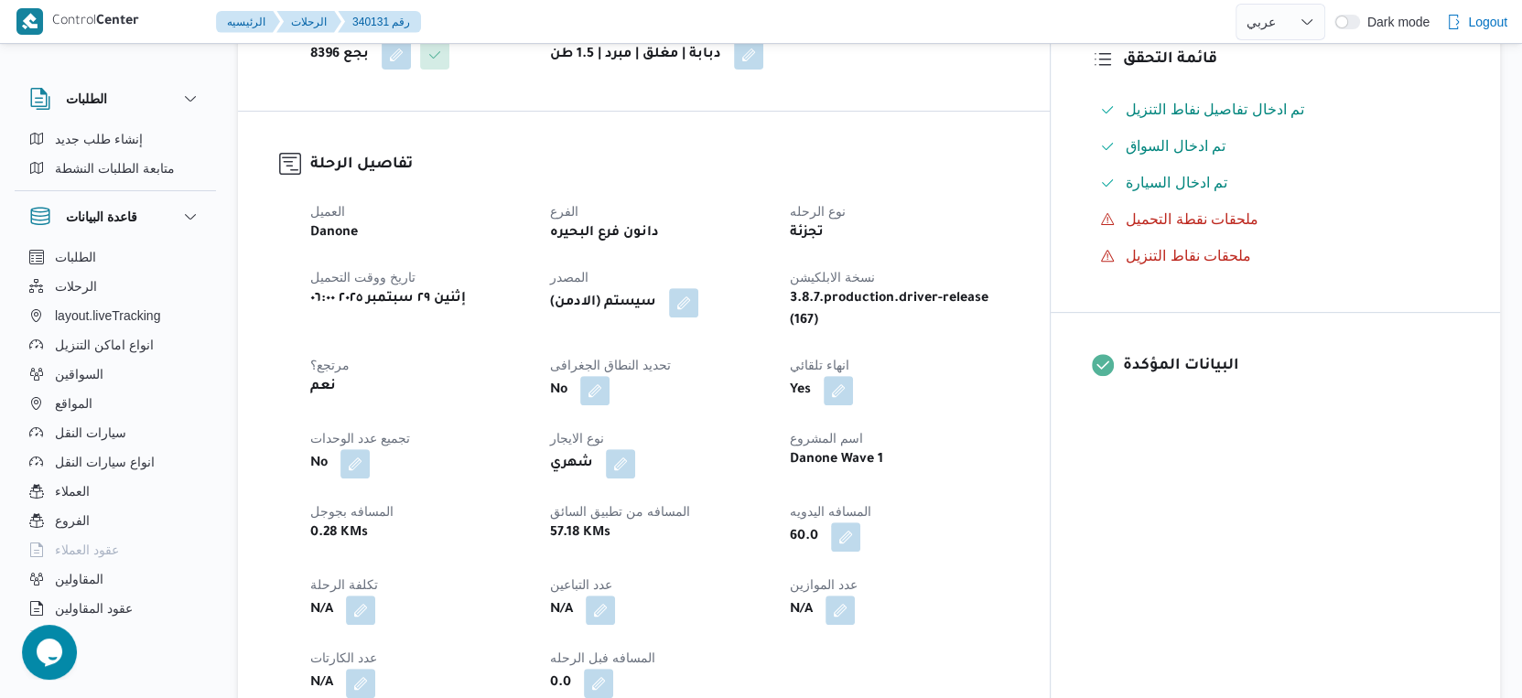
select select "ar"
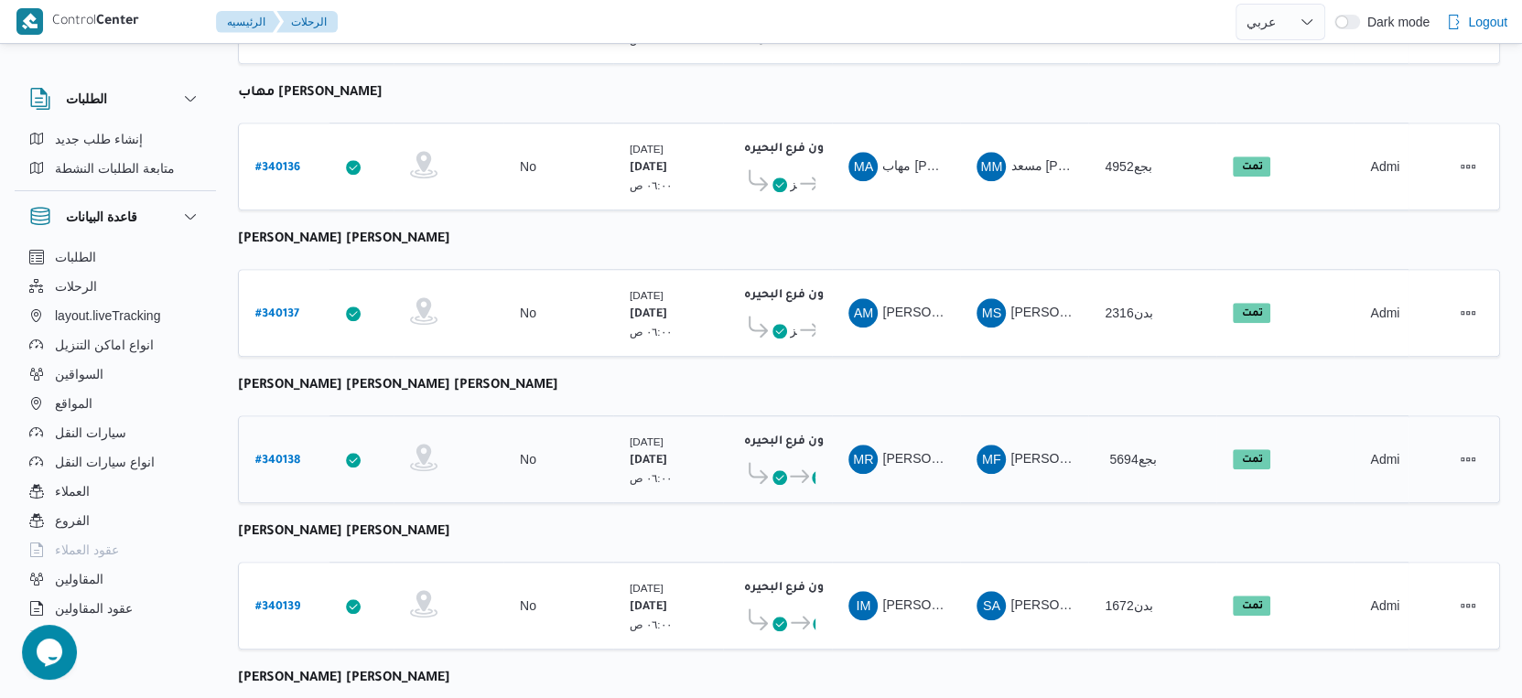
scroll to position [1494, 0]
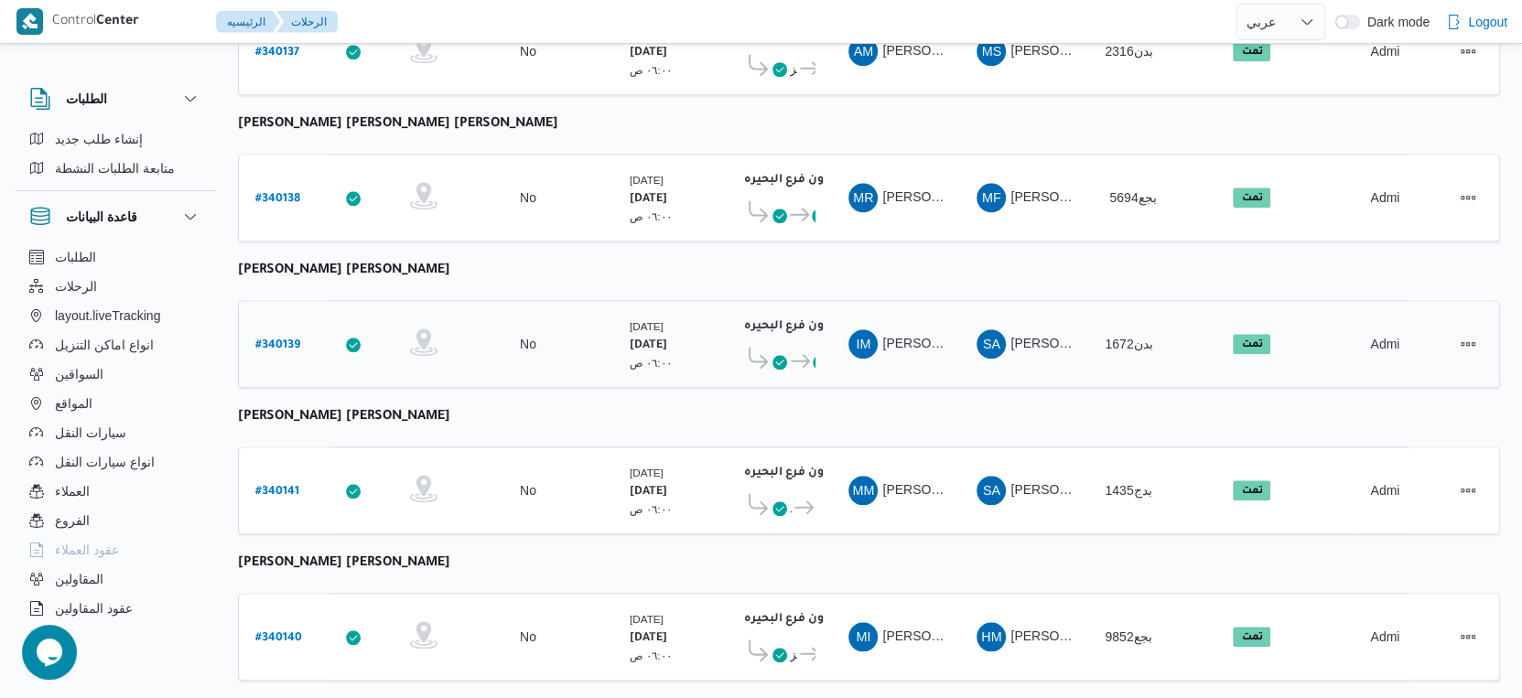
click at [285, 340] on b "# 340139" at bounding box center [277, 346] width 45 height 13
select select "ar"
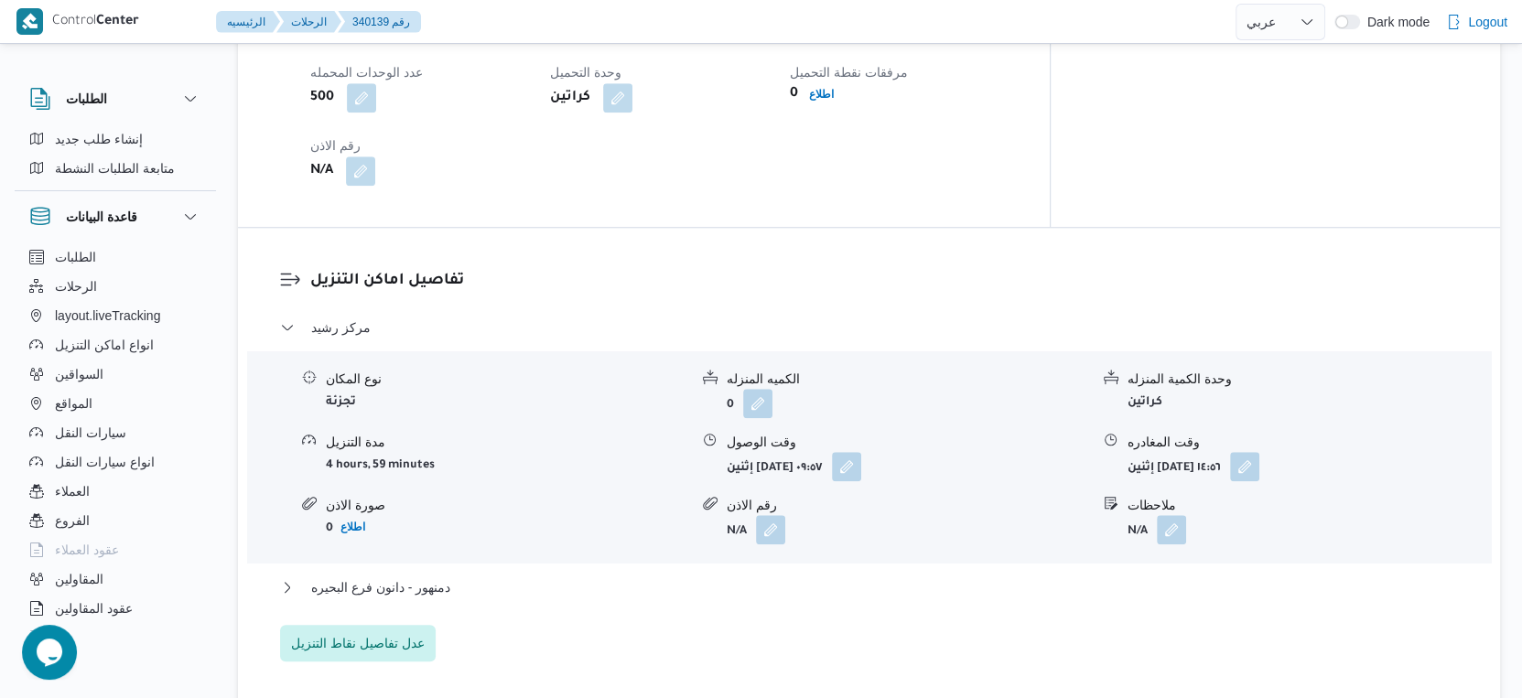
scroll to position [1423, 0]
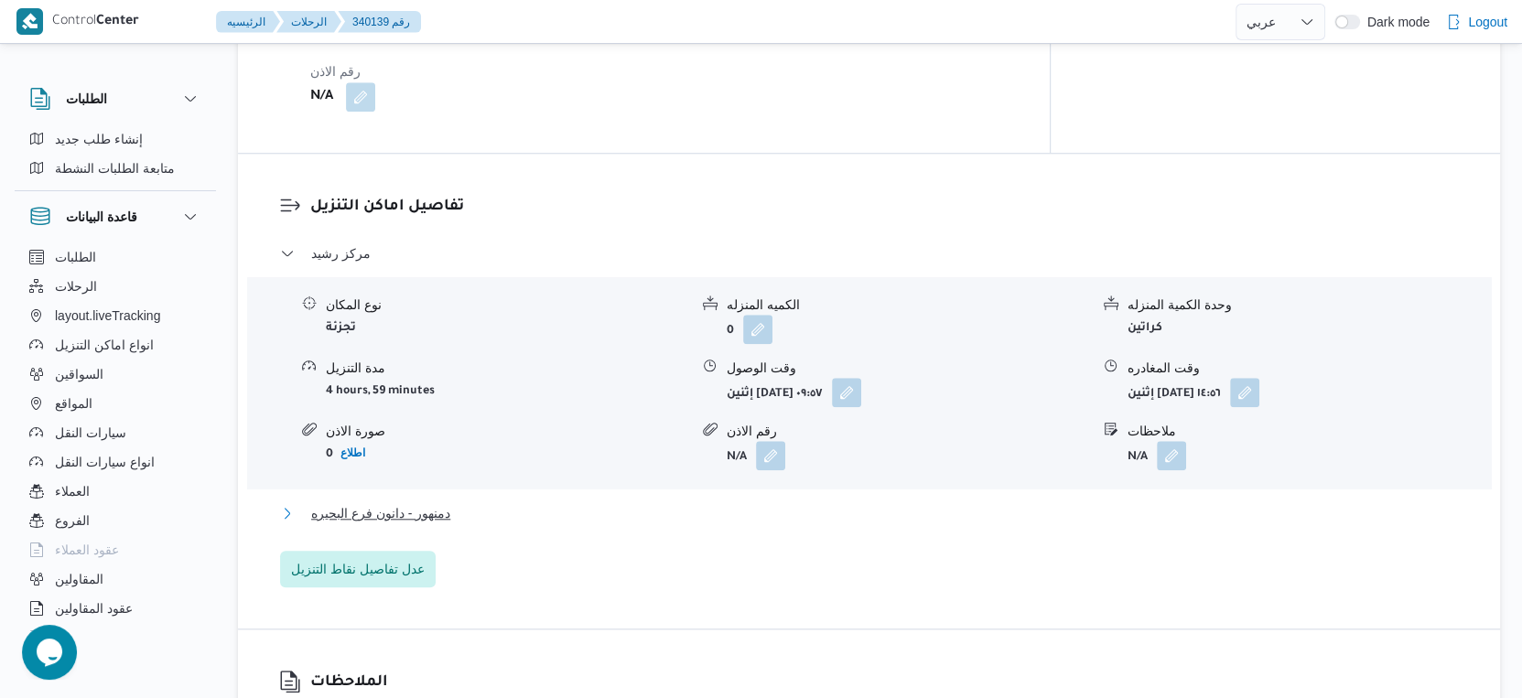
click at [428, 502] on span "دمنهور - دانون فرع البحيره" at bounding box center [380, 513] width 139 height 22
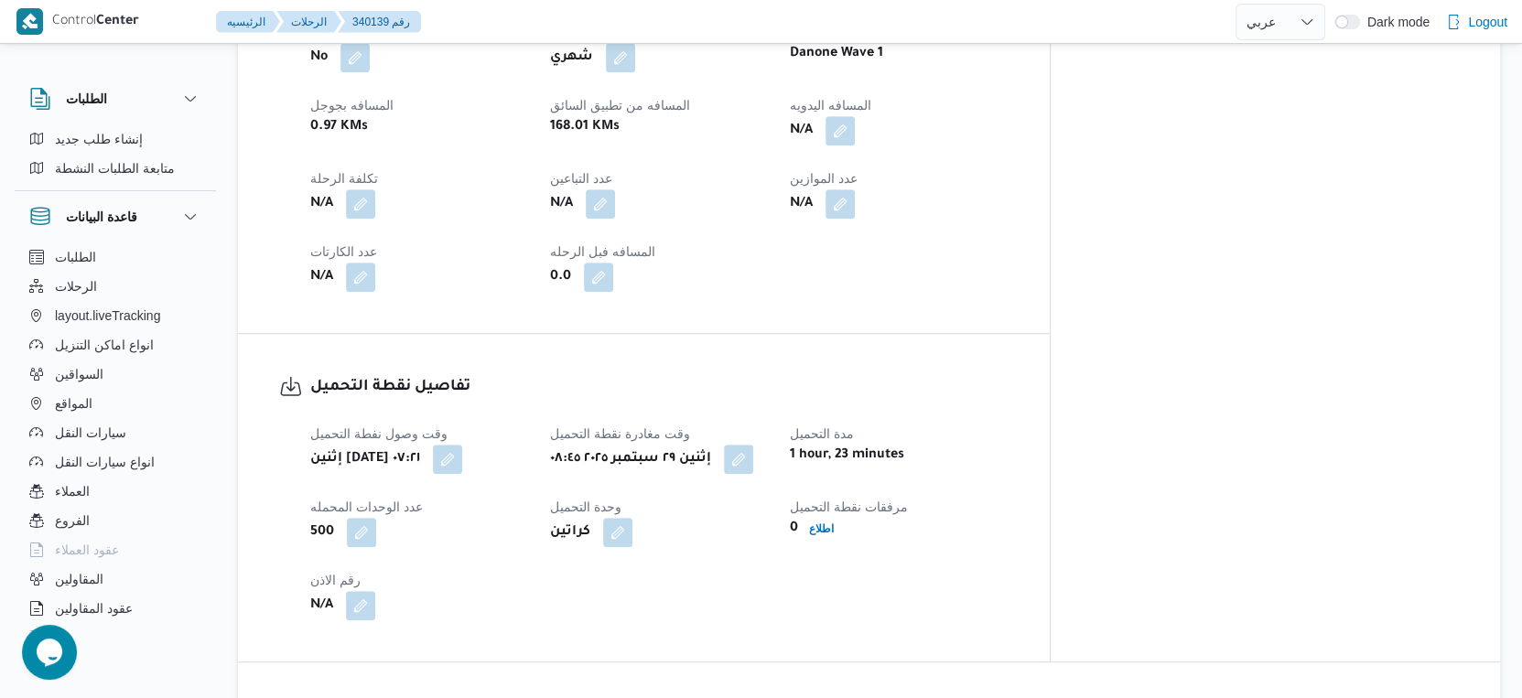
scroll to position [915, 0]
click at [855, 116] on button "button" at bounding box center [839, 128] width 29 height 29
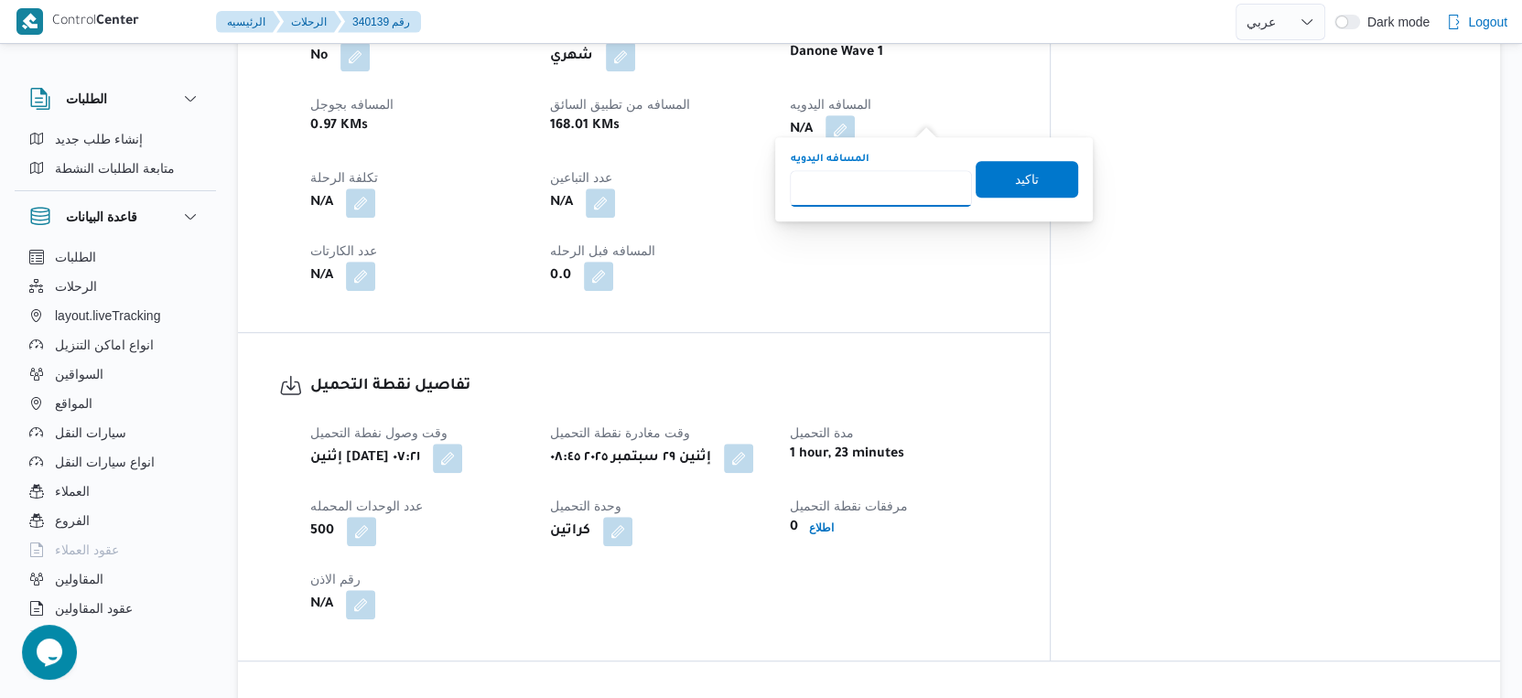
click at [901, 182] on input "المسافه اليدويه" at bounding box center [881, 188] width 182 height 37
type input "173"
click at [1025, 178] on span "تاكيد" at bounding box center [1027, 178] width 103 height 37
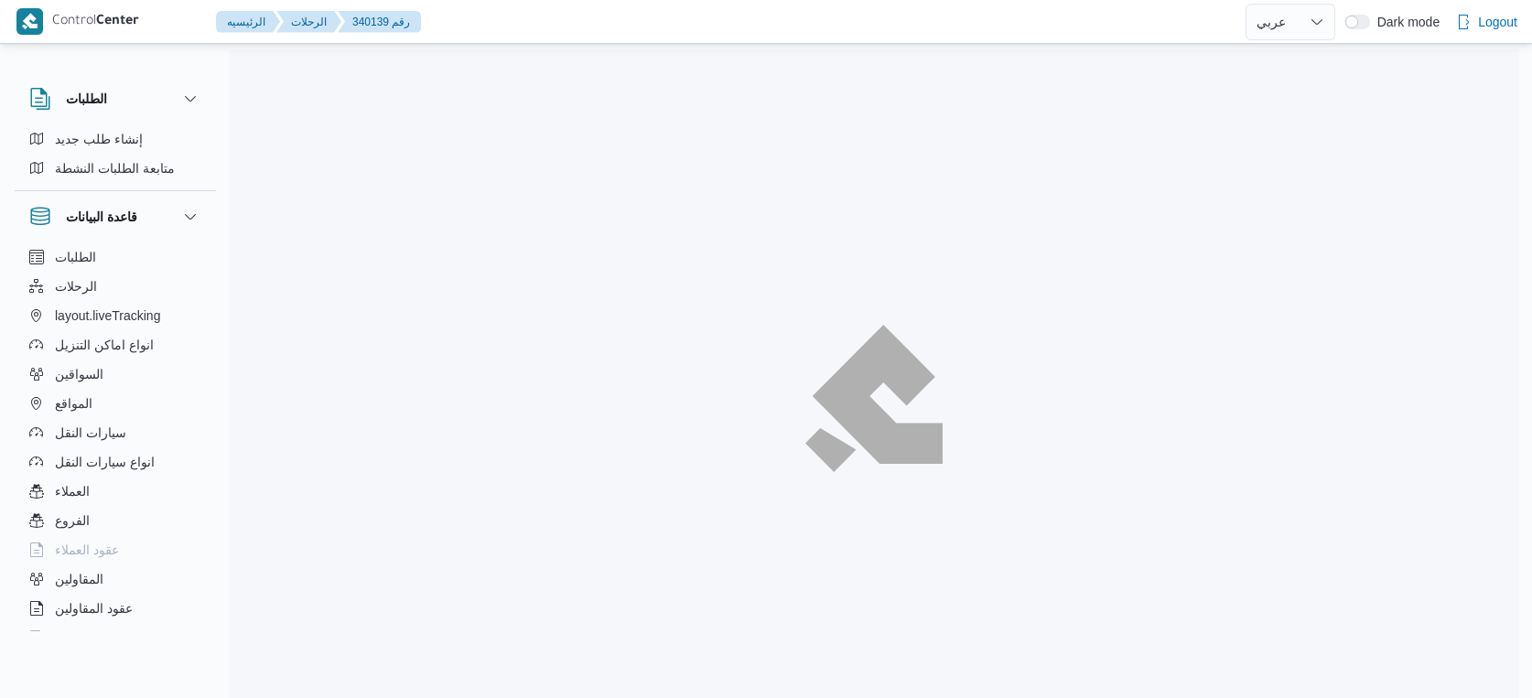
select select "ar"
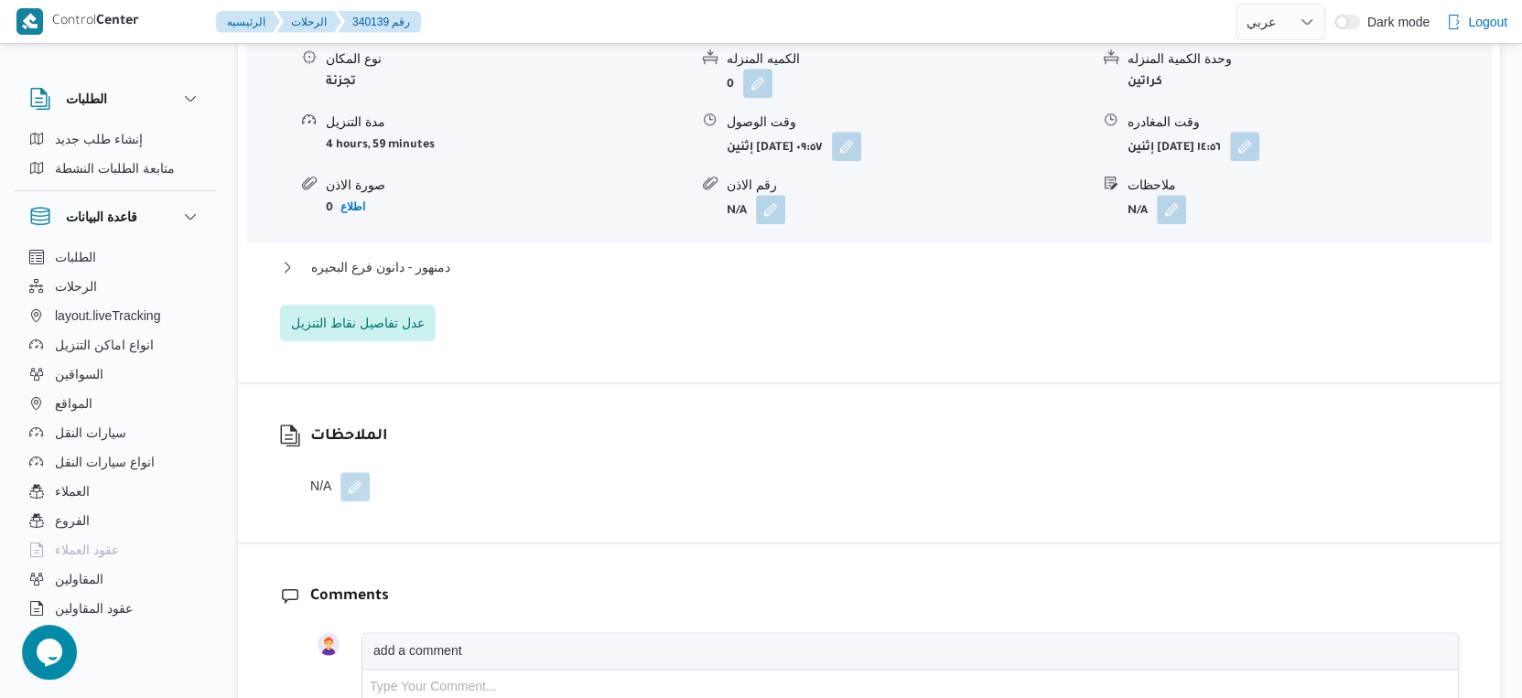
scroll to position [1676, 0]
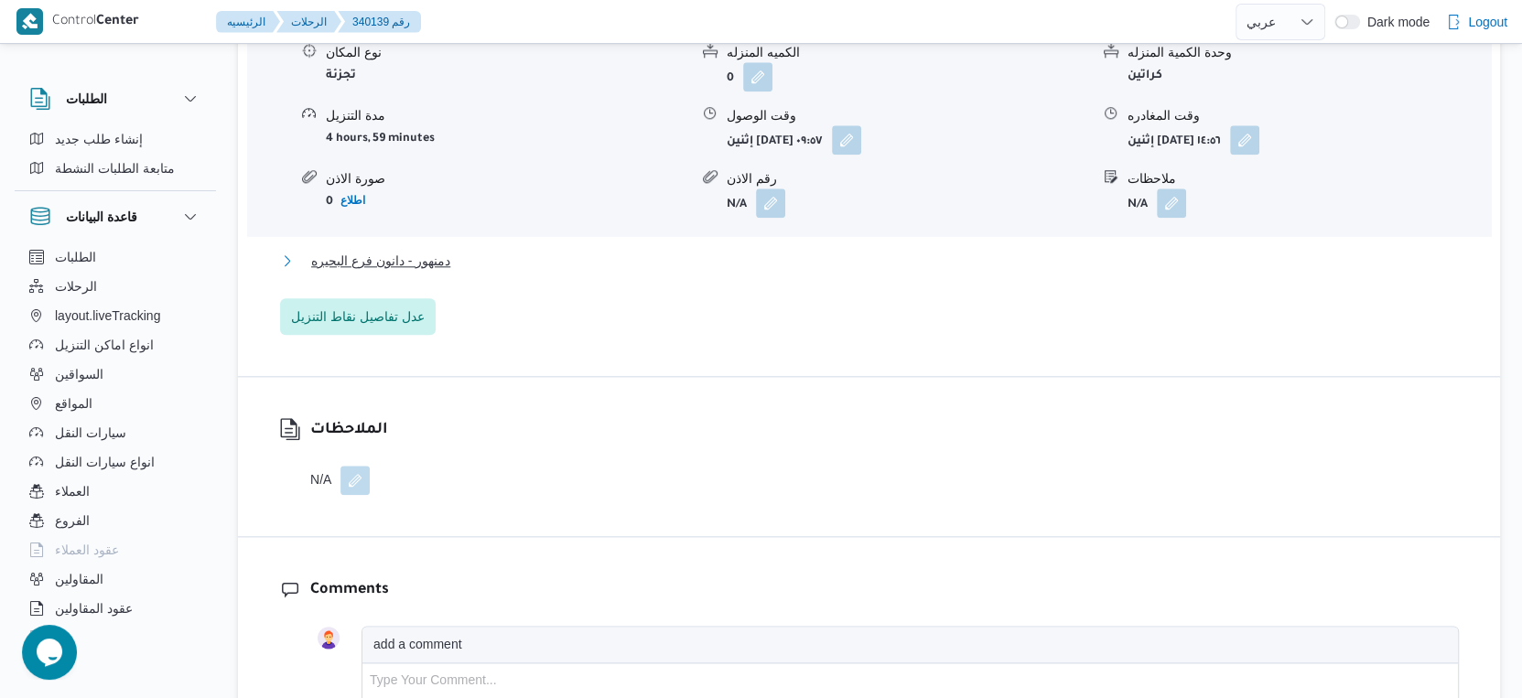
click at [373, 250] on span "دمنهور - دانون فرع البحيره" at bounding box center [380, 261] width 139 height 22
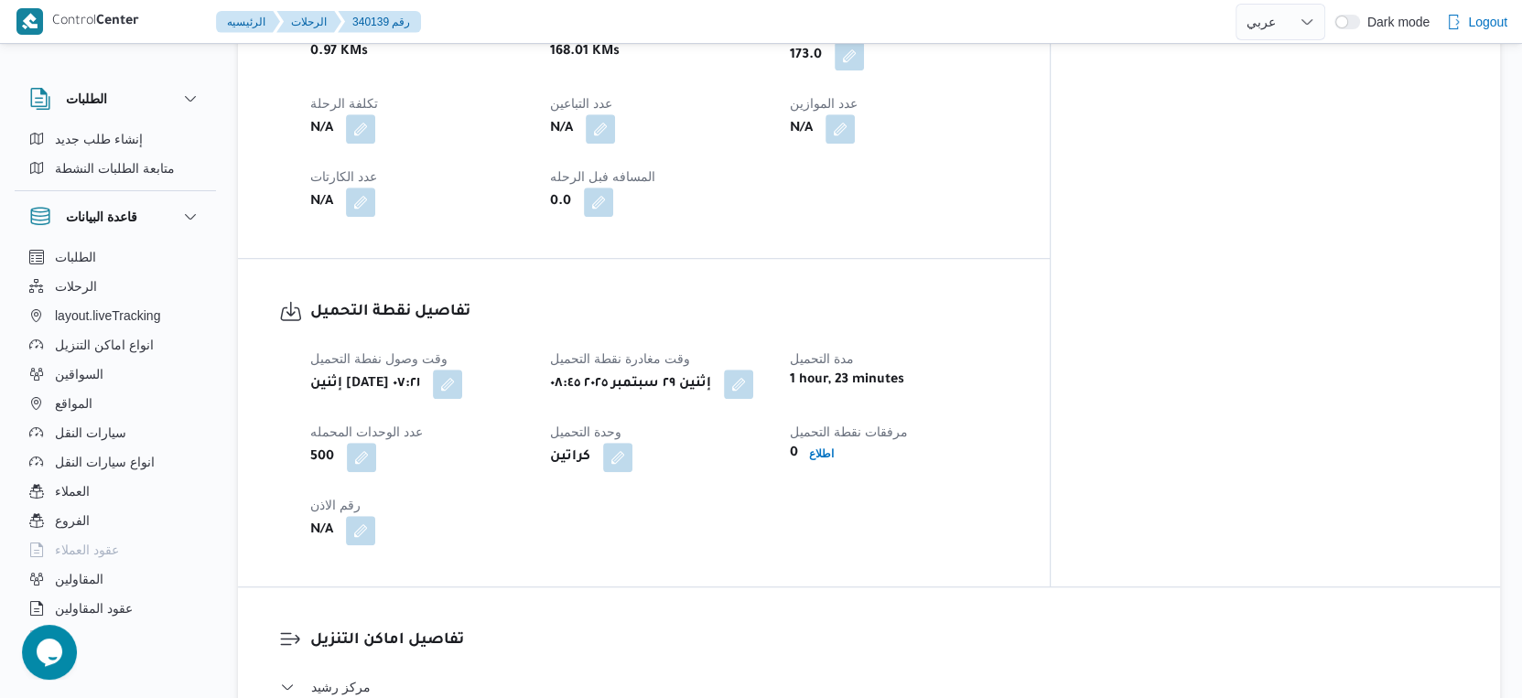
scroll to position [1017, 0]
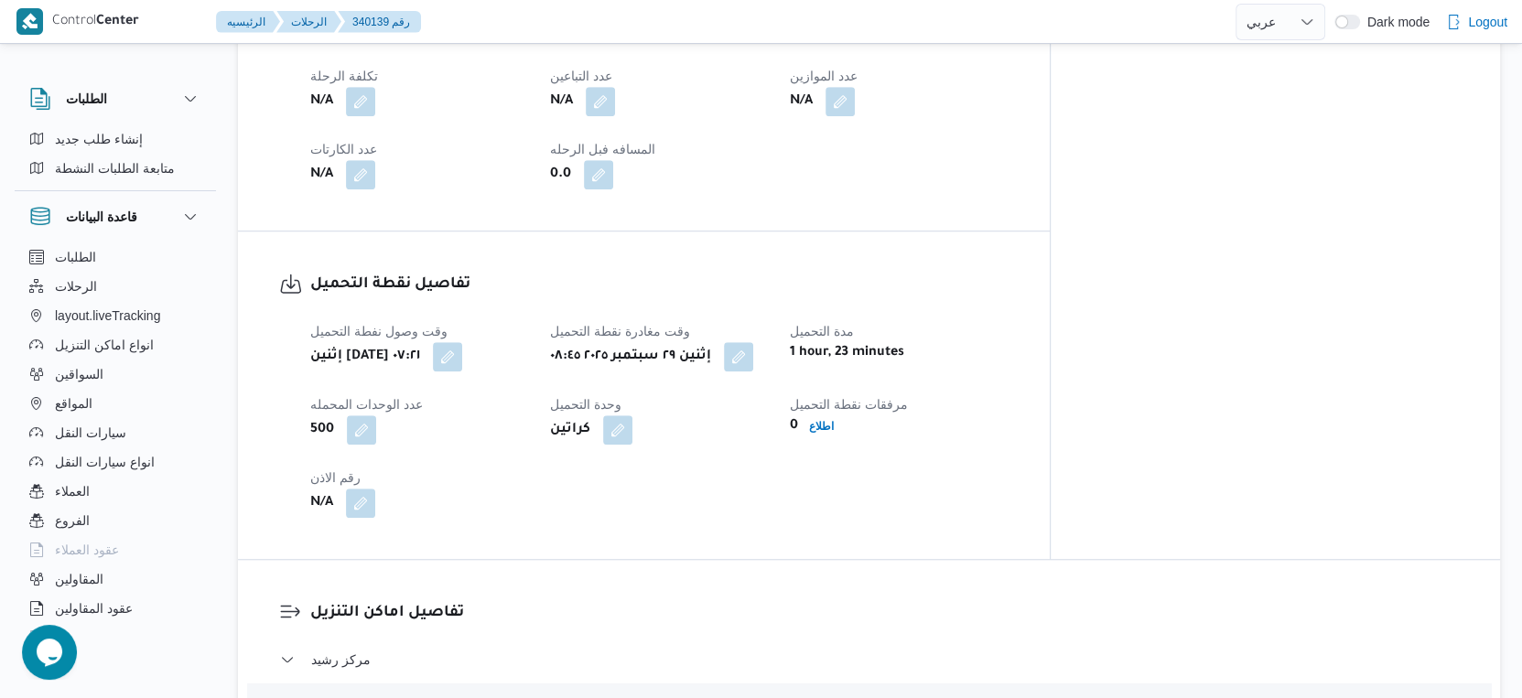
select select "ar"
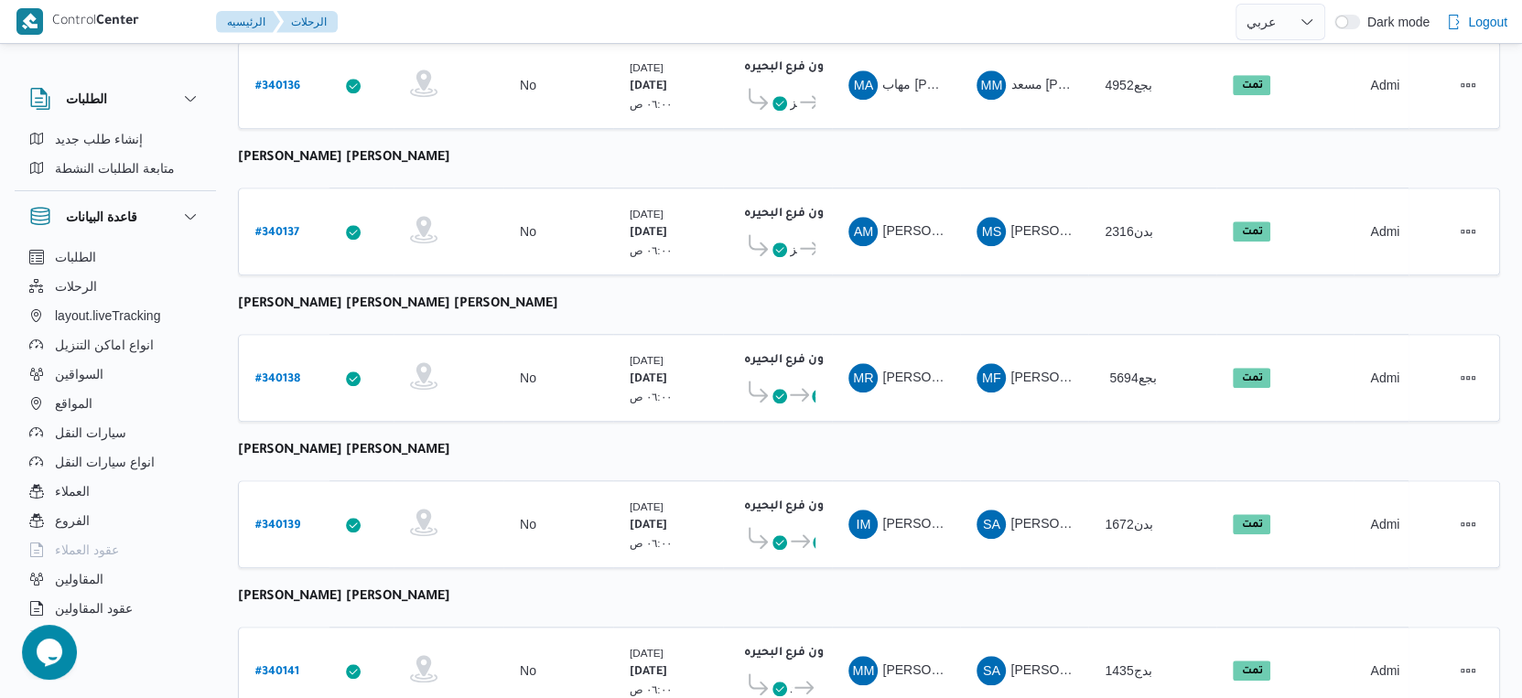
scroll to position [1322, 0]
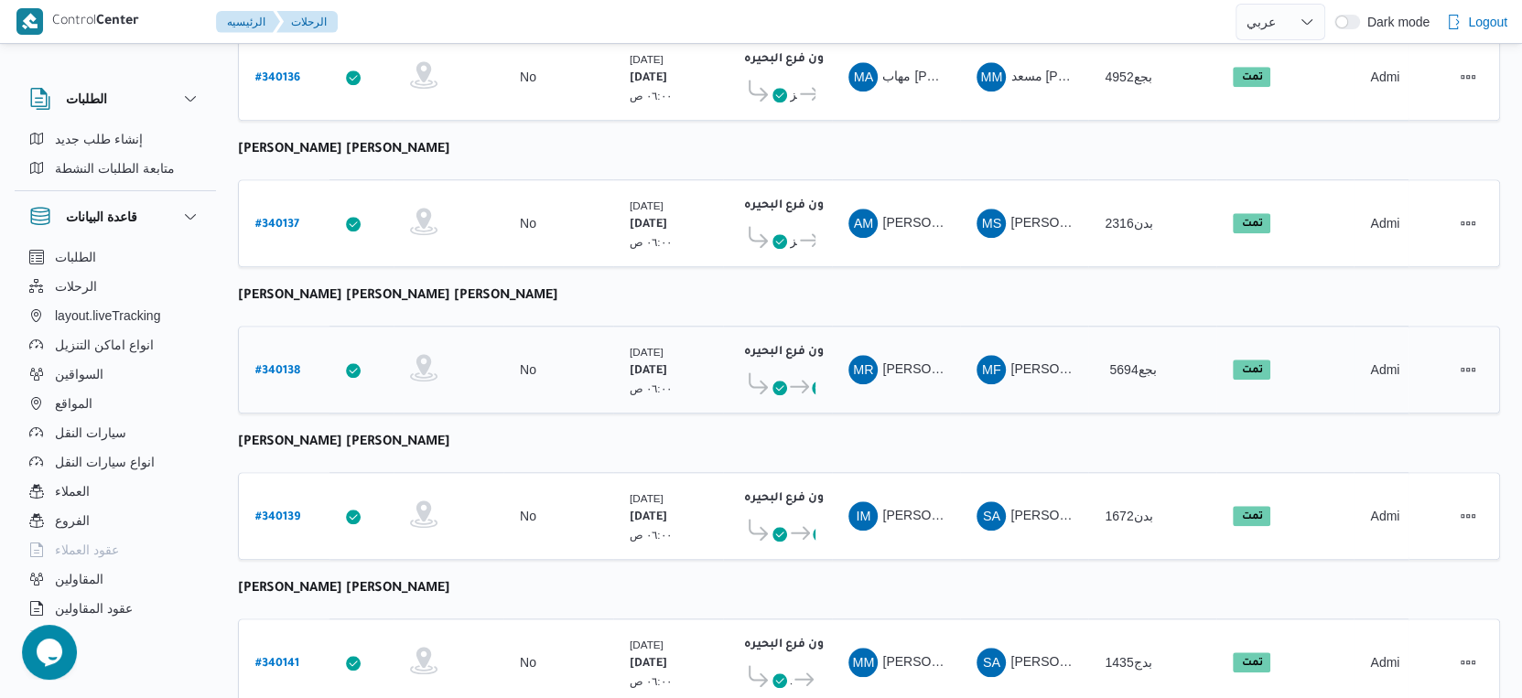
click at [278, 365] on b "# 340138" at bounding box center [277, 371] width 45 height 13
select select "ar"
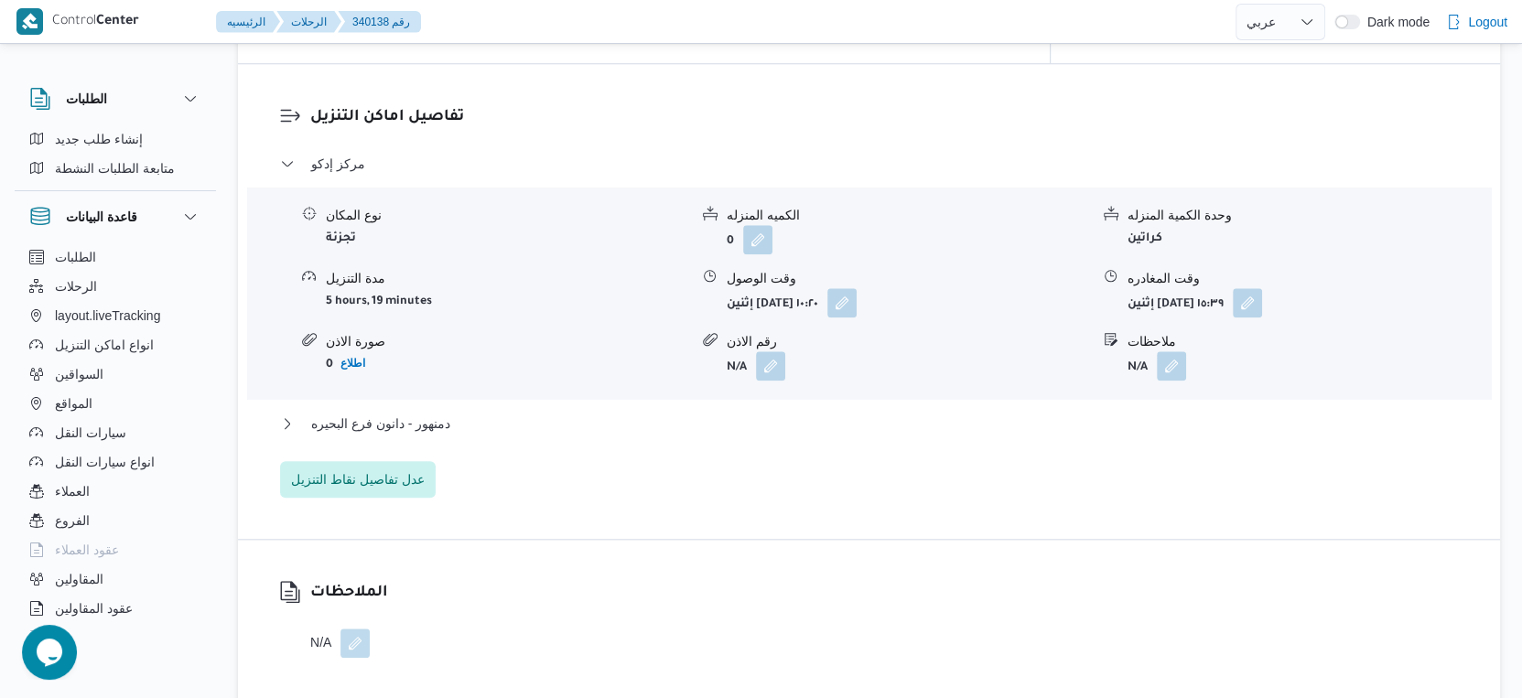
scroll to position [1626, 0]
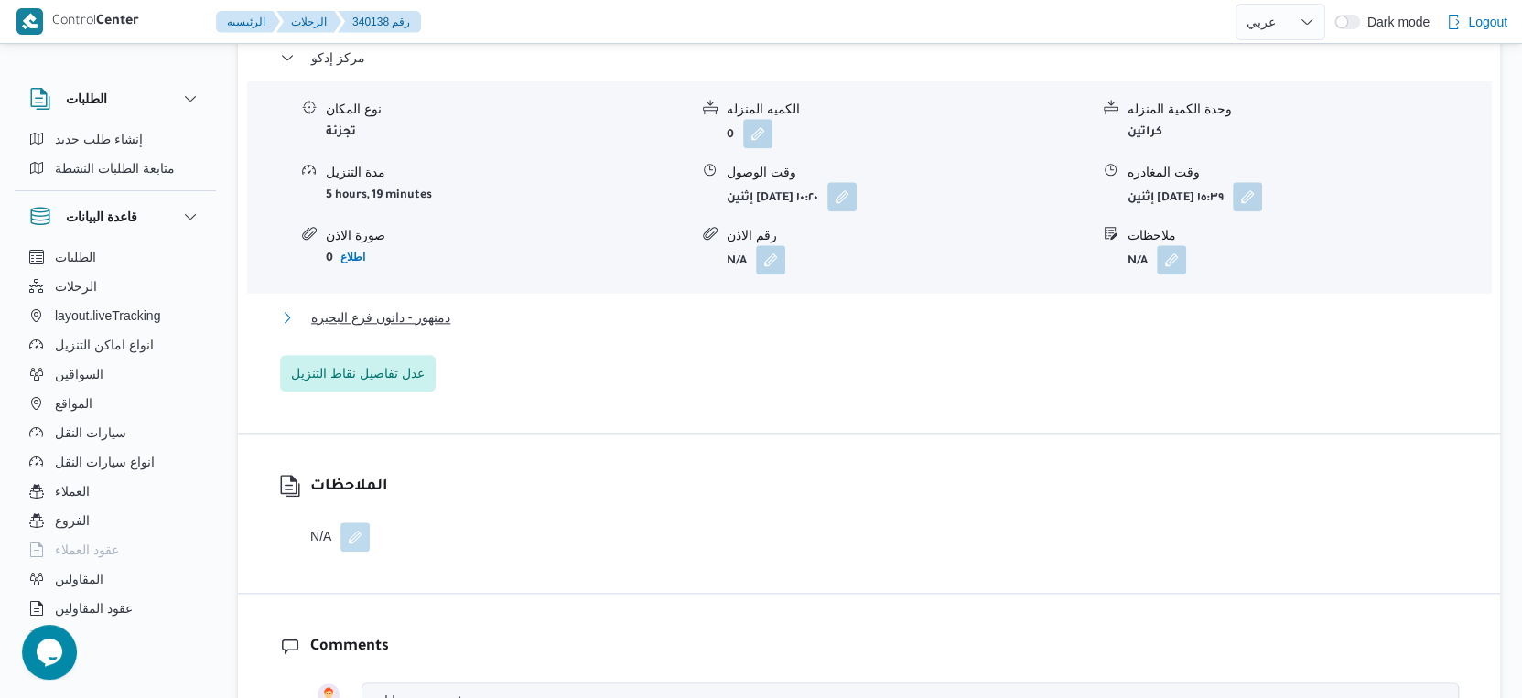
click at [462, 307] on button "دمنهور - دانون فرع البحيره" at bounding box center [869, 318] width 1179 height 22
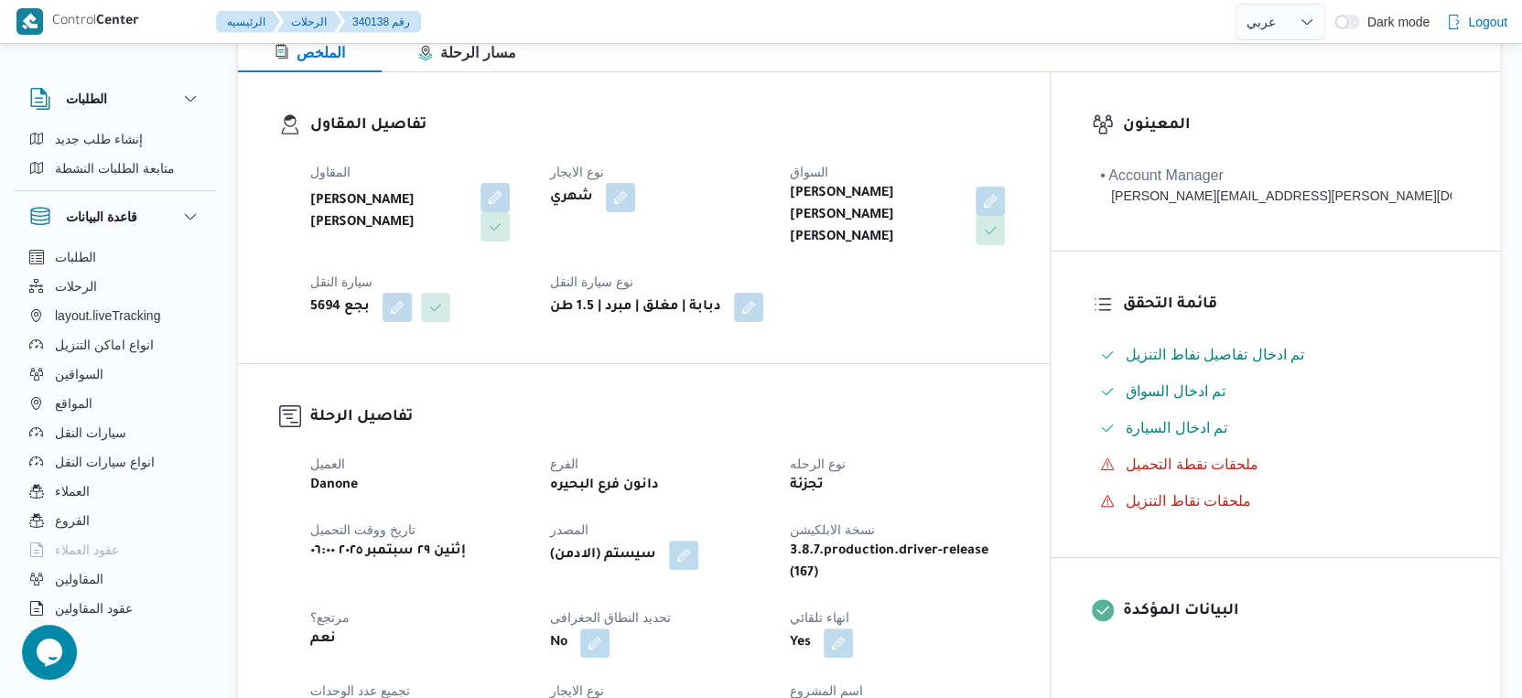
scroll to position [0, 0]
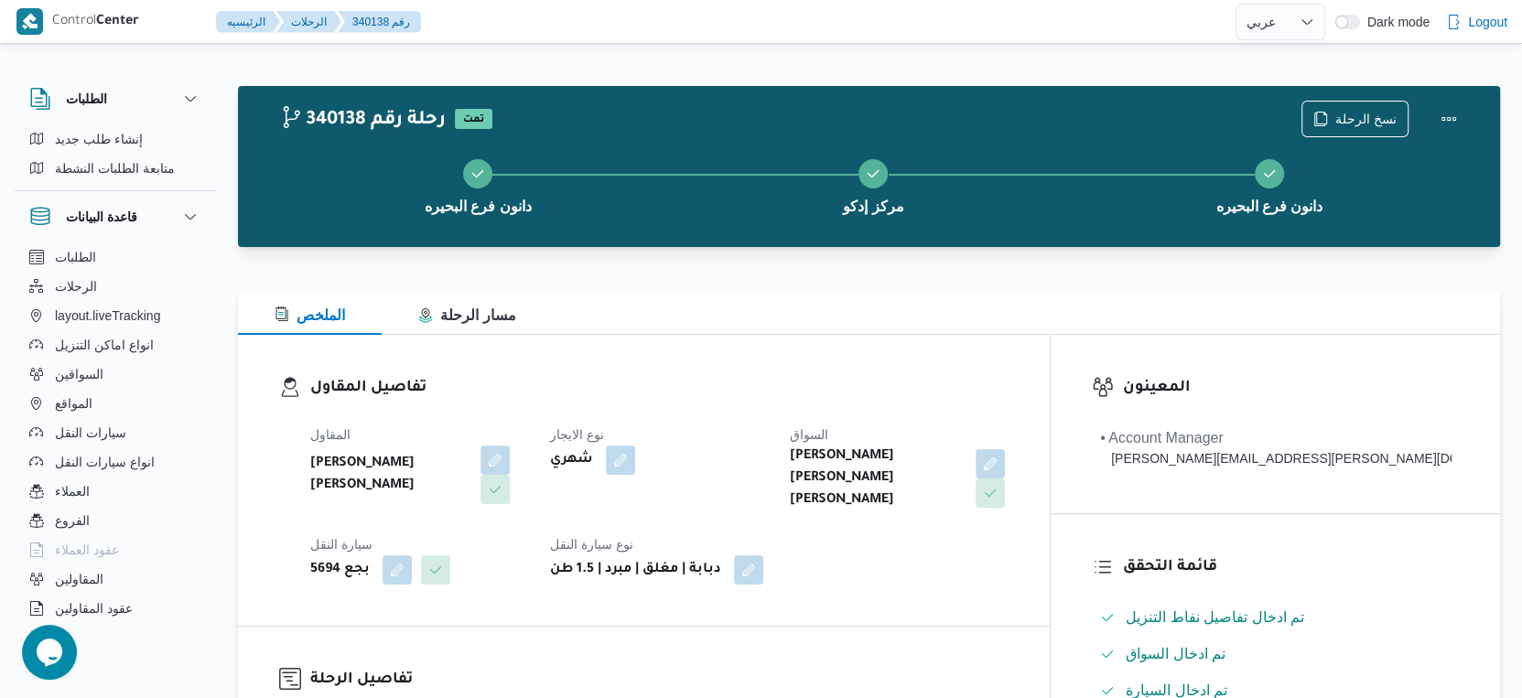
select select "ar"
